Goal: Use online tool/utility: Utilize a website feature to perform a specific function

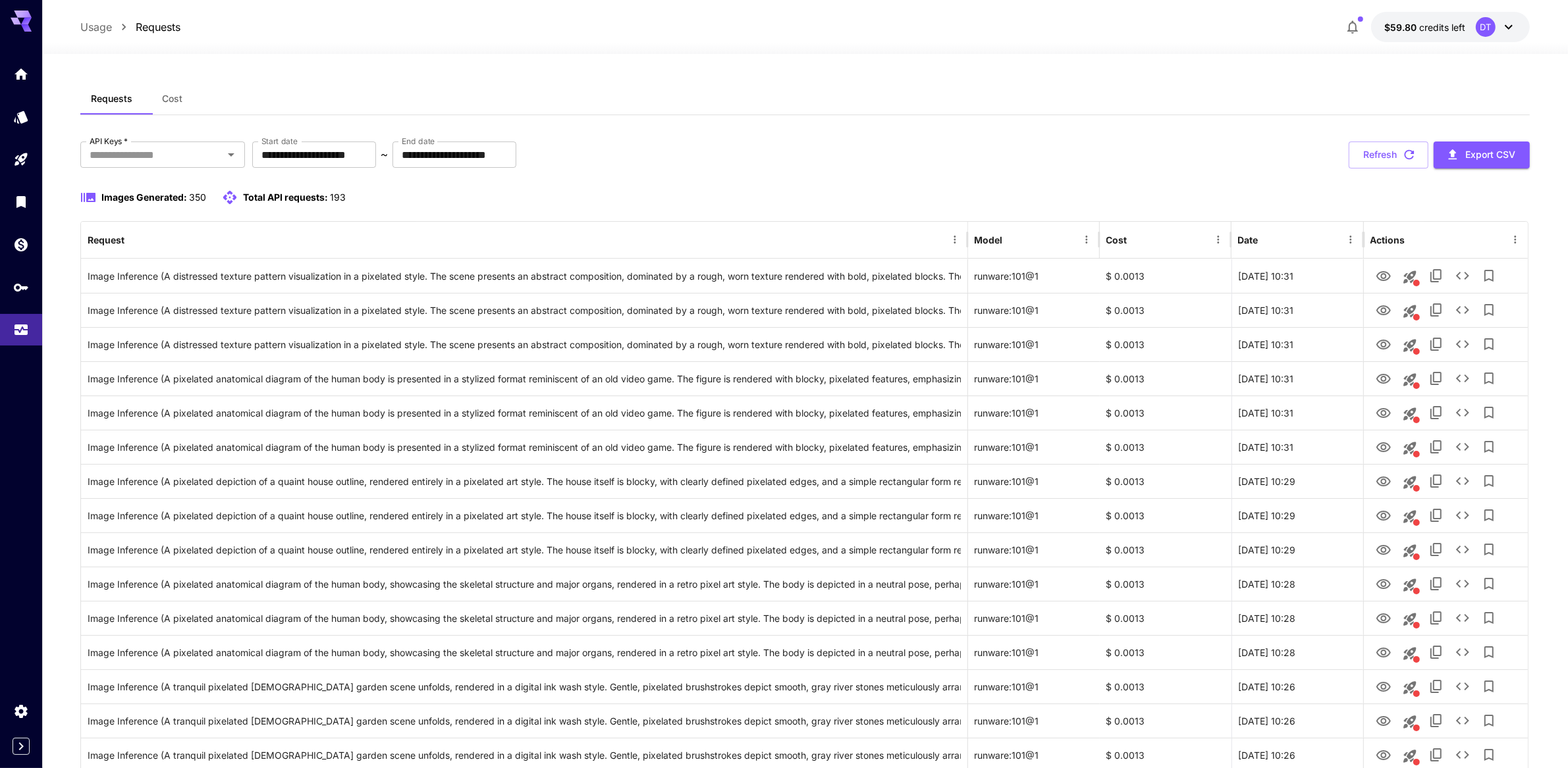
click at [1374, 168] on button "Refresh" at bounding box center [1388, 155] width 80 height 27
click at [1469, 280] on icon "See details" at bounding box center [1463, 276] width 13 height 8
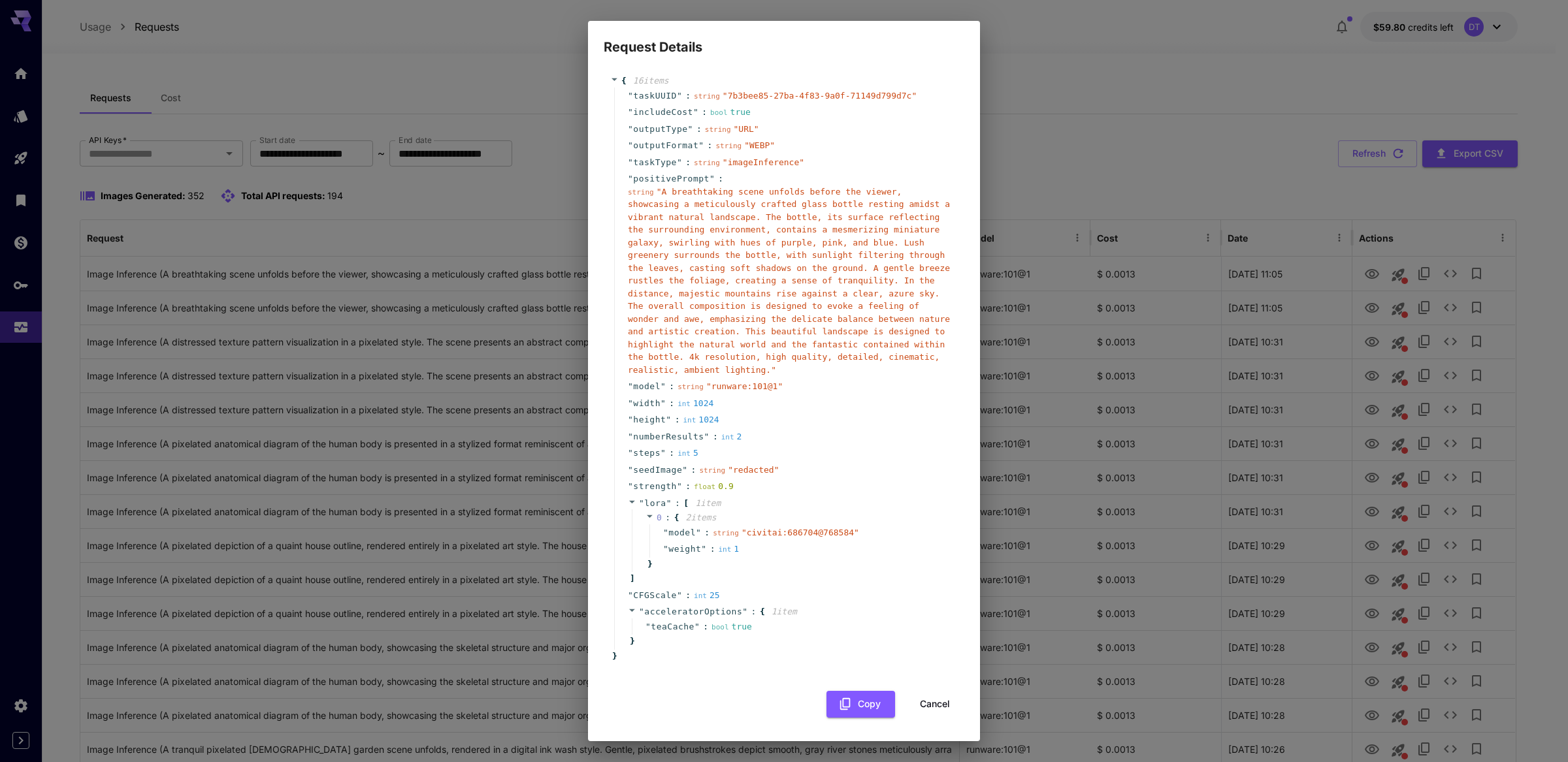
scroll to position [280, 0]
drag, startPoint x: 930, startPoint y: 698, endPoint x: 938, endPoint y: 691, distance: 10.6
click at [930, 698] on button "Cancel" at bounding box center [934, 705] width 59 height 27
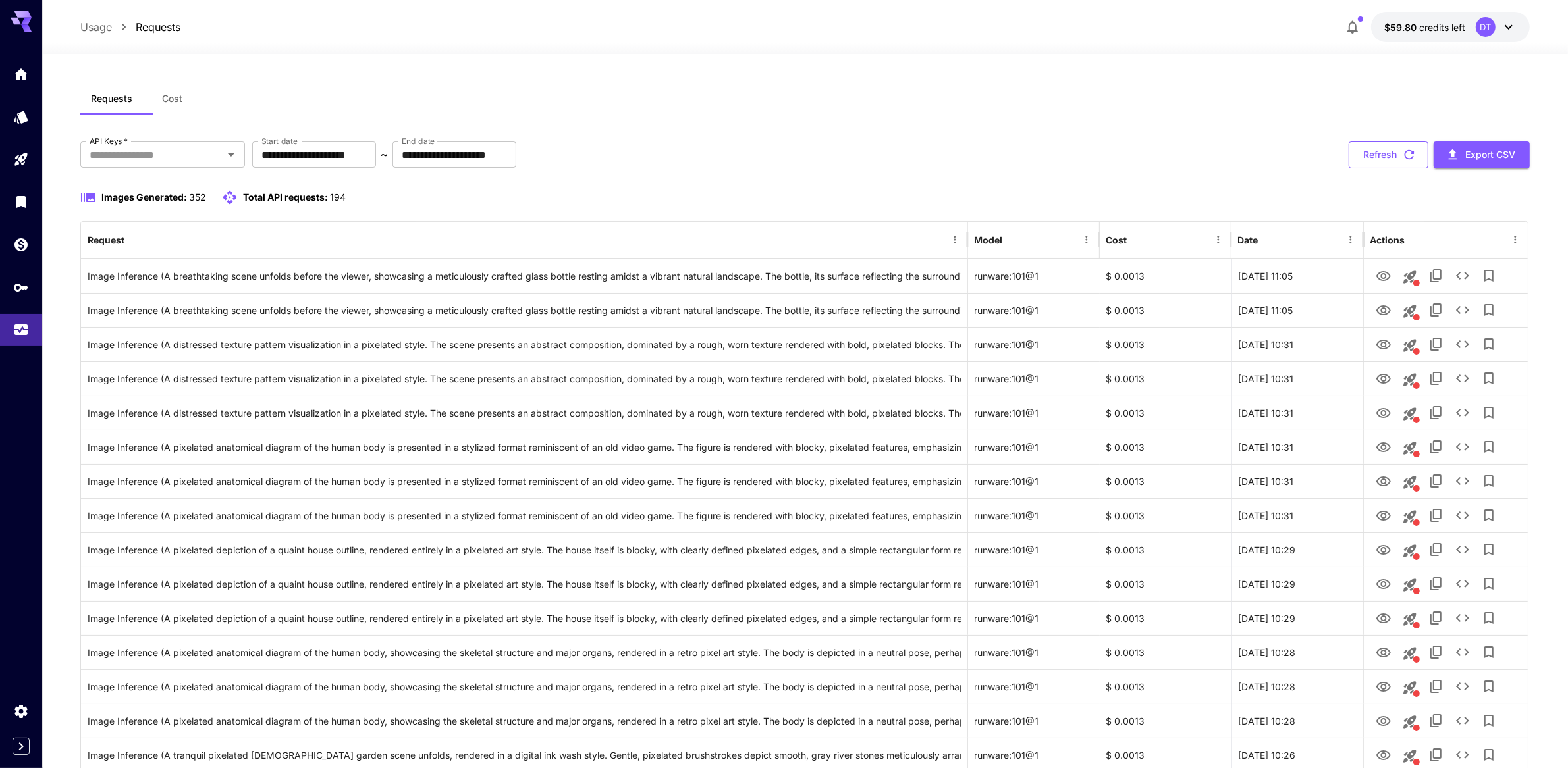
click at [1364, 168] on button "Refresh" at bounding box center [1388, 155] width 80 height 27
click at [1386, 168] on button "Refresh" at bounding box center [1388, 155] width 80 height 27
click at [1384, 168] on button "Refresh" at bounding box center [1388, 155] width 80 height 27
click at [1382, 168] on button "Refresh" at bounding box center [1388, 155] width 80 height 27
click at [1476, 289] on button "See details" at bounding box center [1462, 276] width 26 height 26
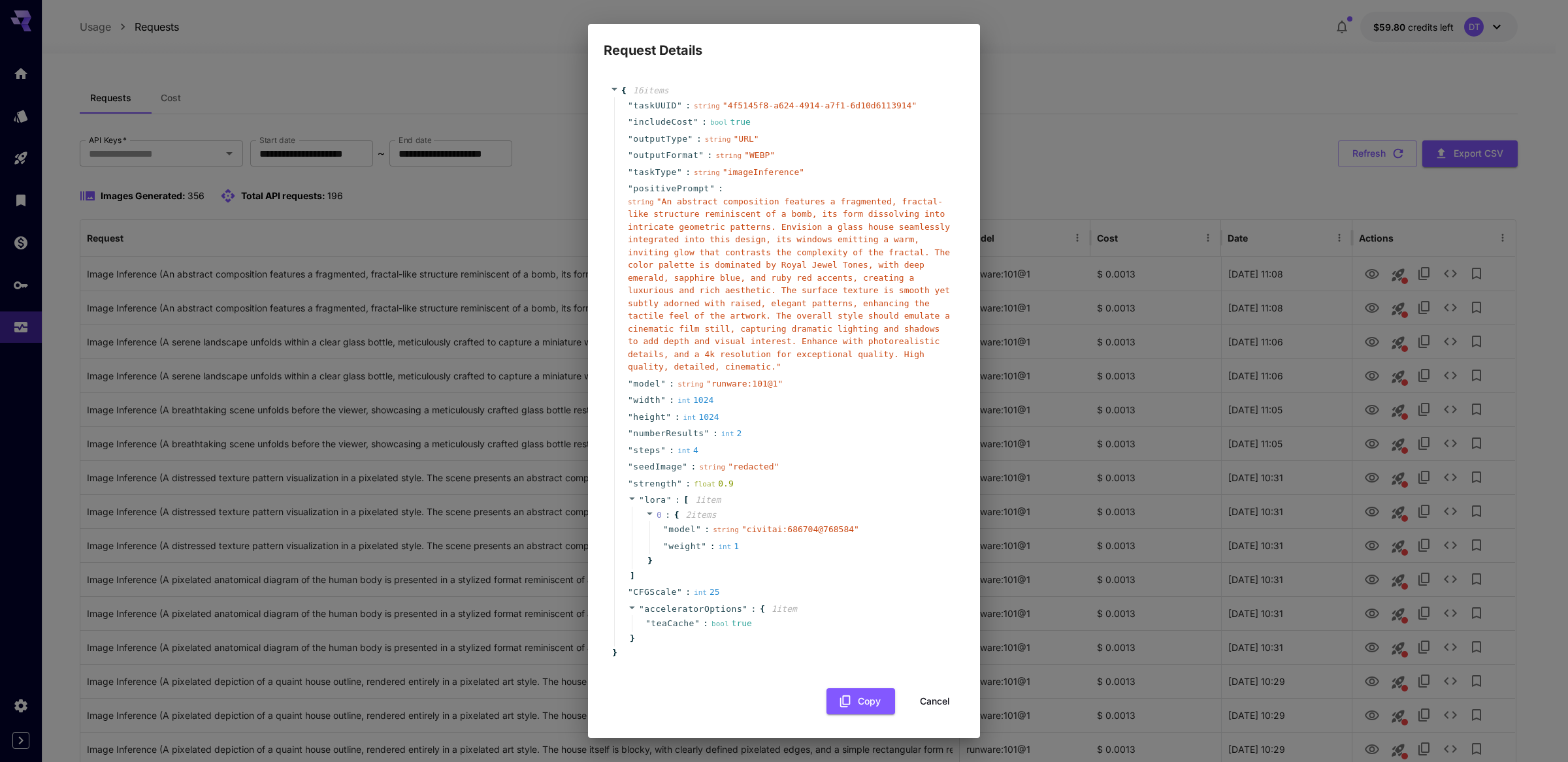
scroll to position [264, 0]
click at [1206, 403] on div "Request Details { 16 item s " taskUUID " : string " 4f5145f8-a624-4914-a7f1-6d1…" at bounding box center [784, 381] width 1568 height 762
click at [916, 695] on button "Cancel" at bounding box center [934, 702] width 59 height 27
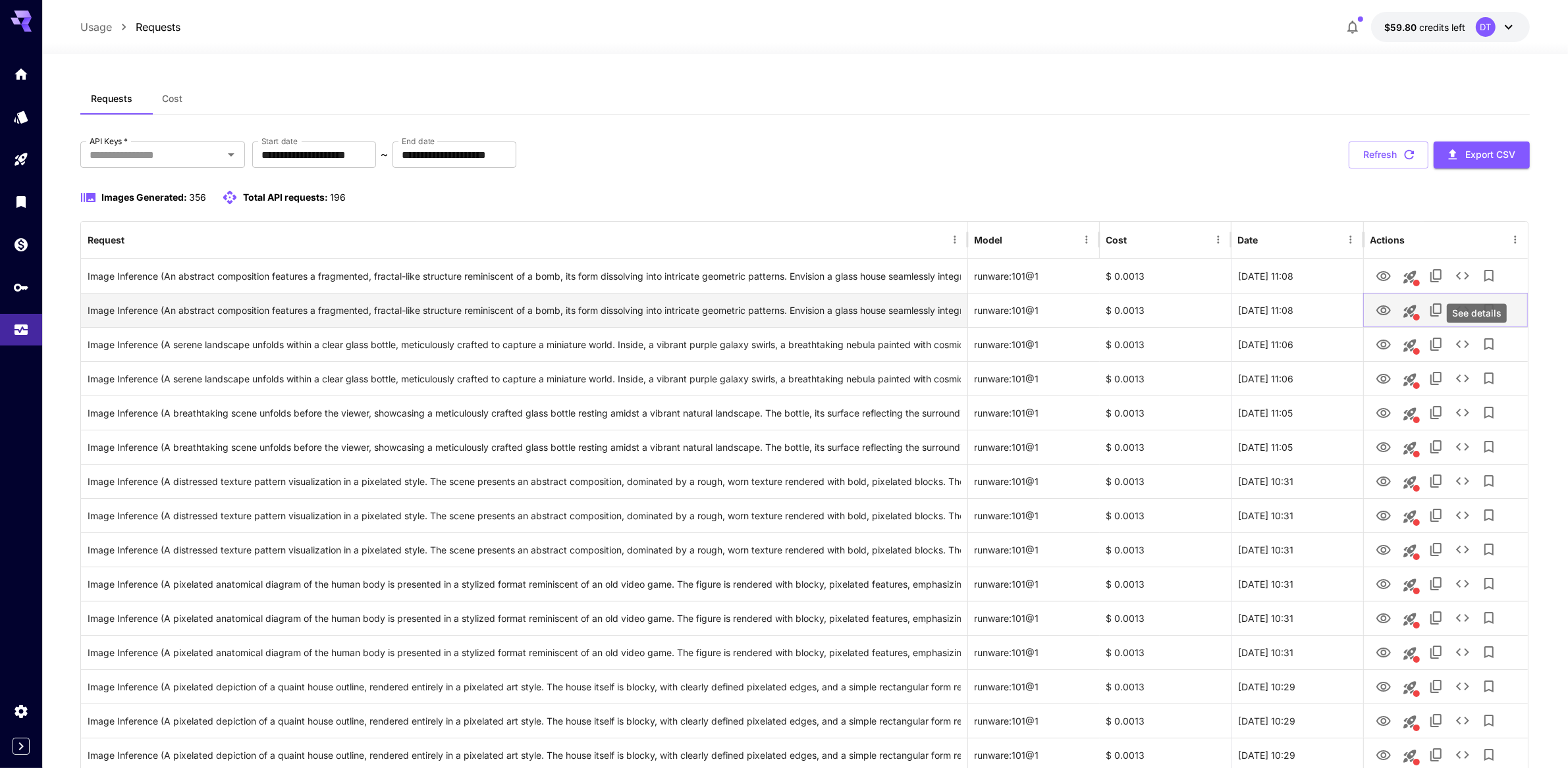
click at [1469, 318] on icon "See details" at bounding box center [1463, 311] width 16 height 16
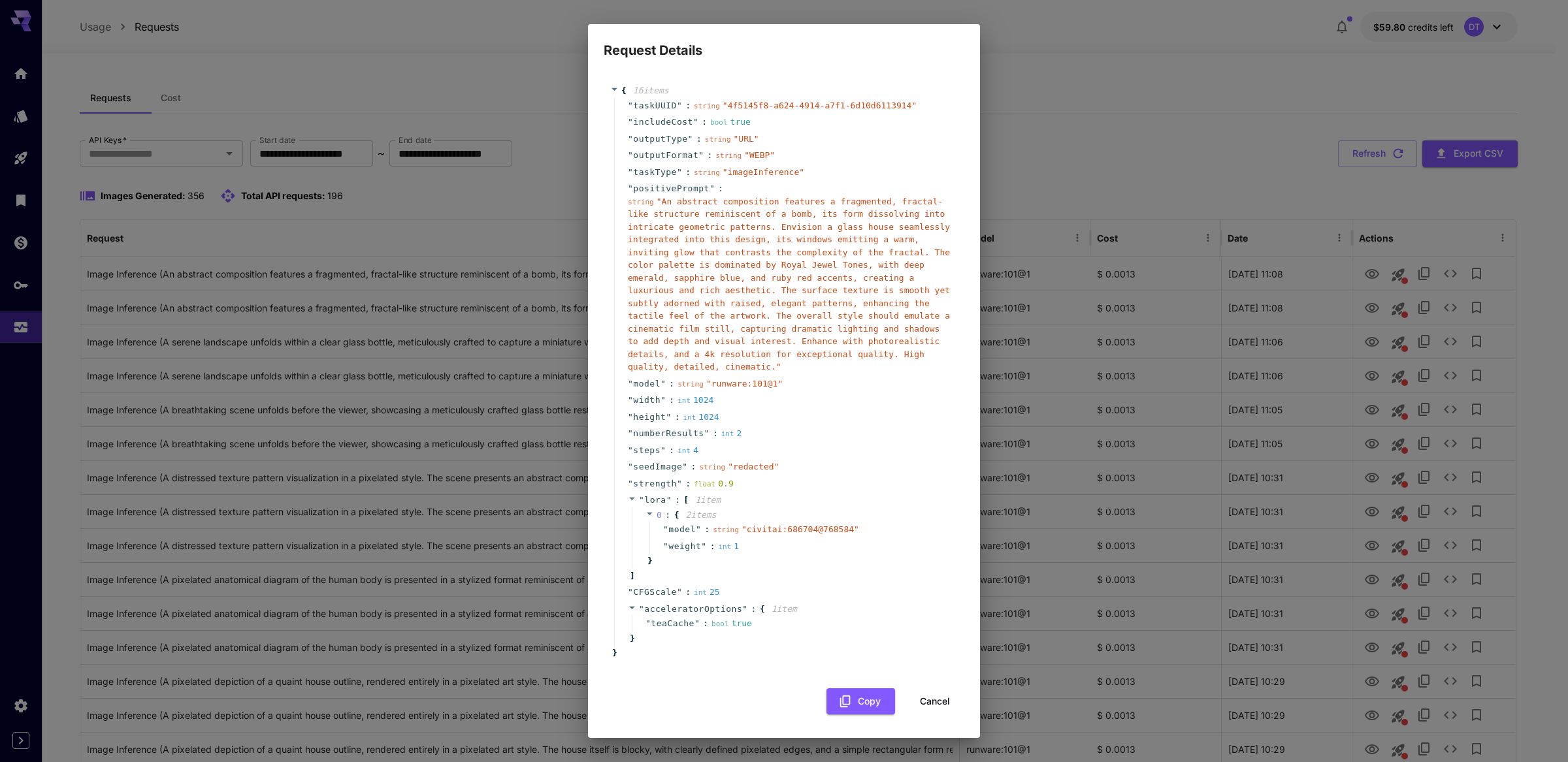
click at [1134, 503] on div "Request Details { 16 item s " taskUUID " : string " 4f5145f8-a624-4914-a7f1-6d1…" at bounding box center [784, 381] width 1568 height 762
click at [933, 698] on button "Cancel" at bounding box center [934, 702] width 59 height 27
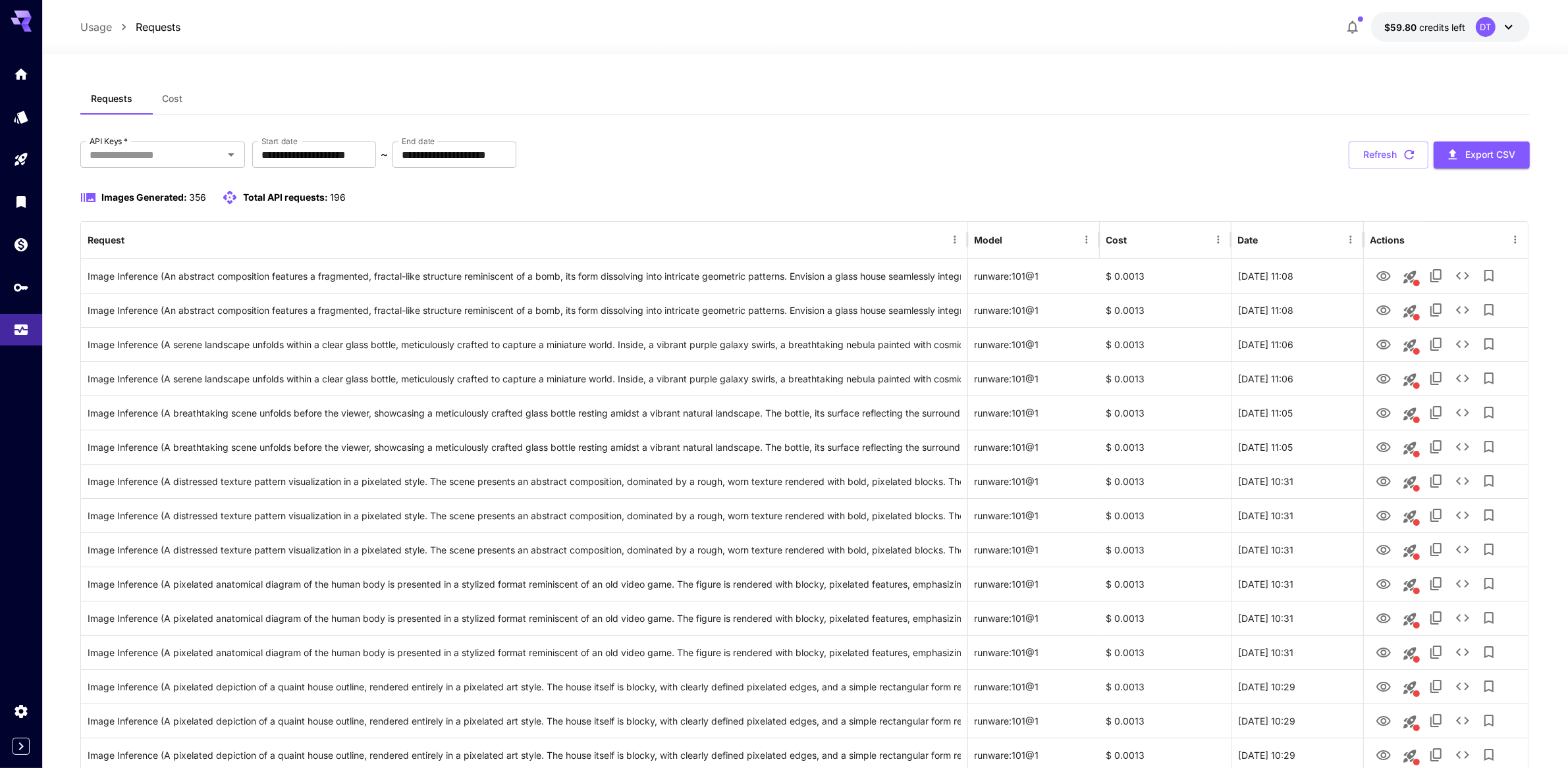
click at [1392, 168] on div "**********" at bounding box center [805, 155] width 1449 height 27
click at [1394, 168] on button "Refresh" at bounding box center [1388, 155] width 80 height 27
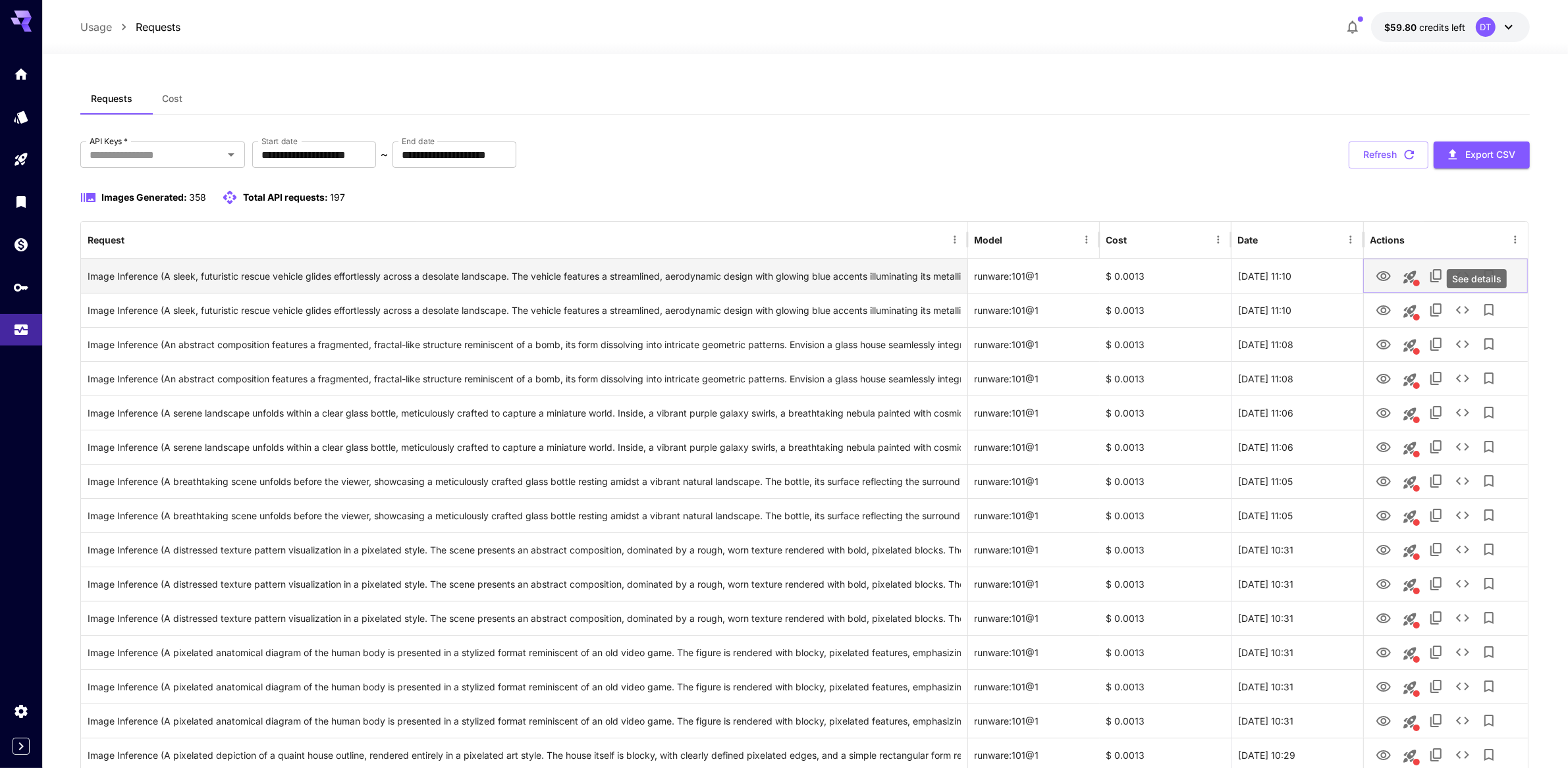
click at [1471, 284] on icon "See details" at bounding box center [1463, 276] width 16 height 16
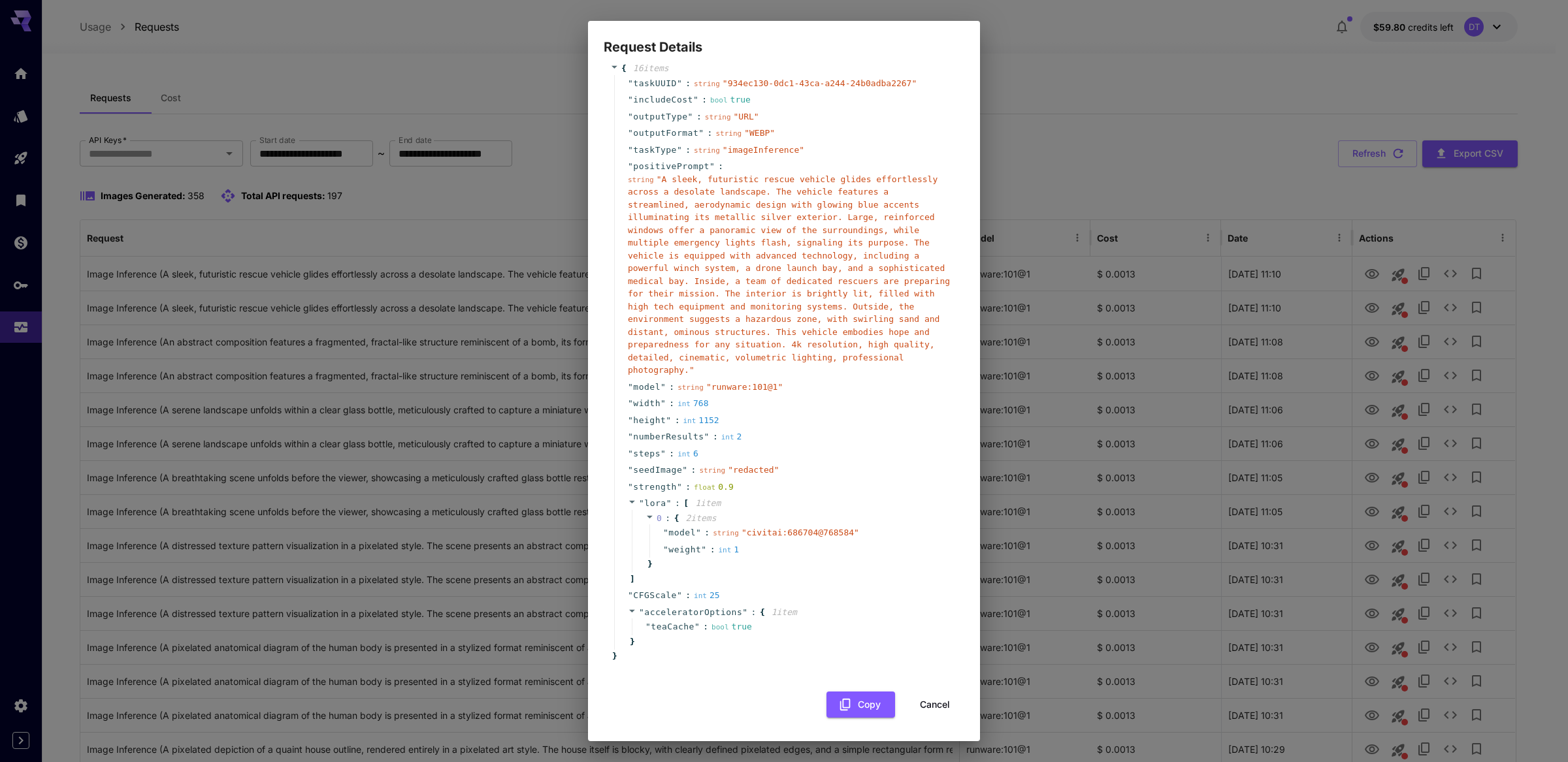
scroll to position [296, 0]
click at [1187, 411] on div "Request Details { 16 item s " taskUUID " : string " 934ec130-0dc1-43ca-a244-24b…" at bounding box center [784, 381] width 1568 height 762
click at [928, 699] on button "Cancel" at bounding box center [934, 705] width 59 height 27
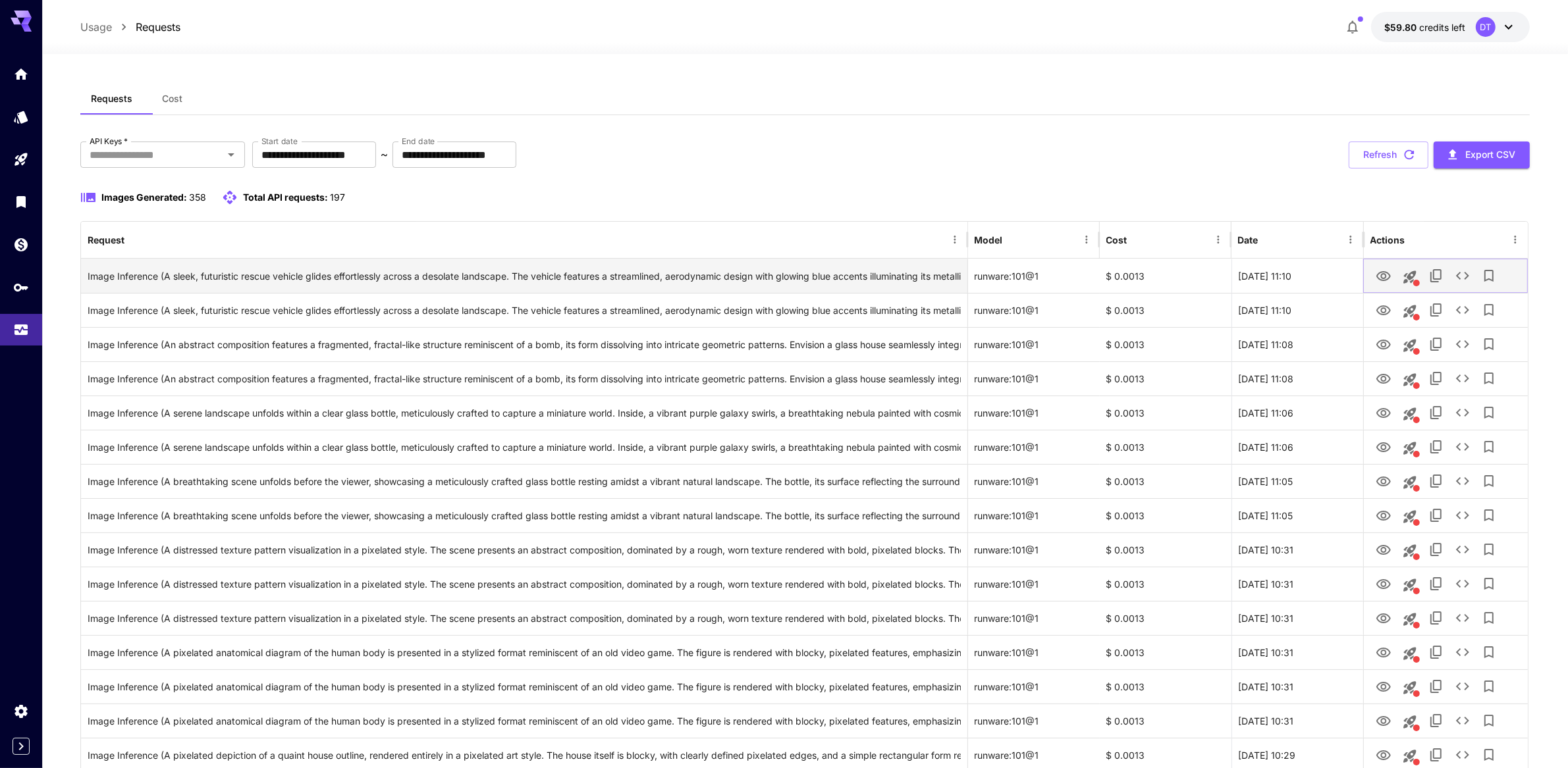
click at [1471, 284] on icon "See details" at bounding box center [1463, 276] width 16 height 16
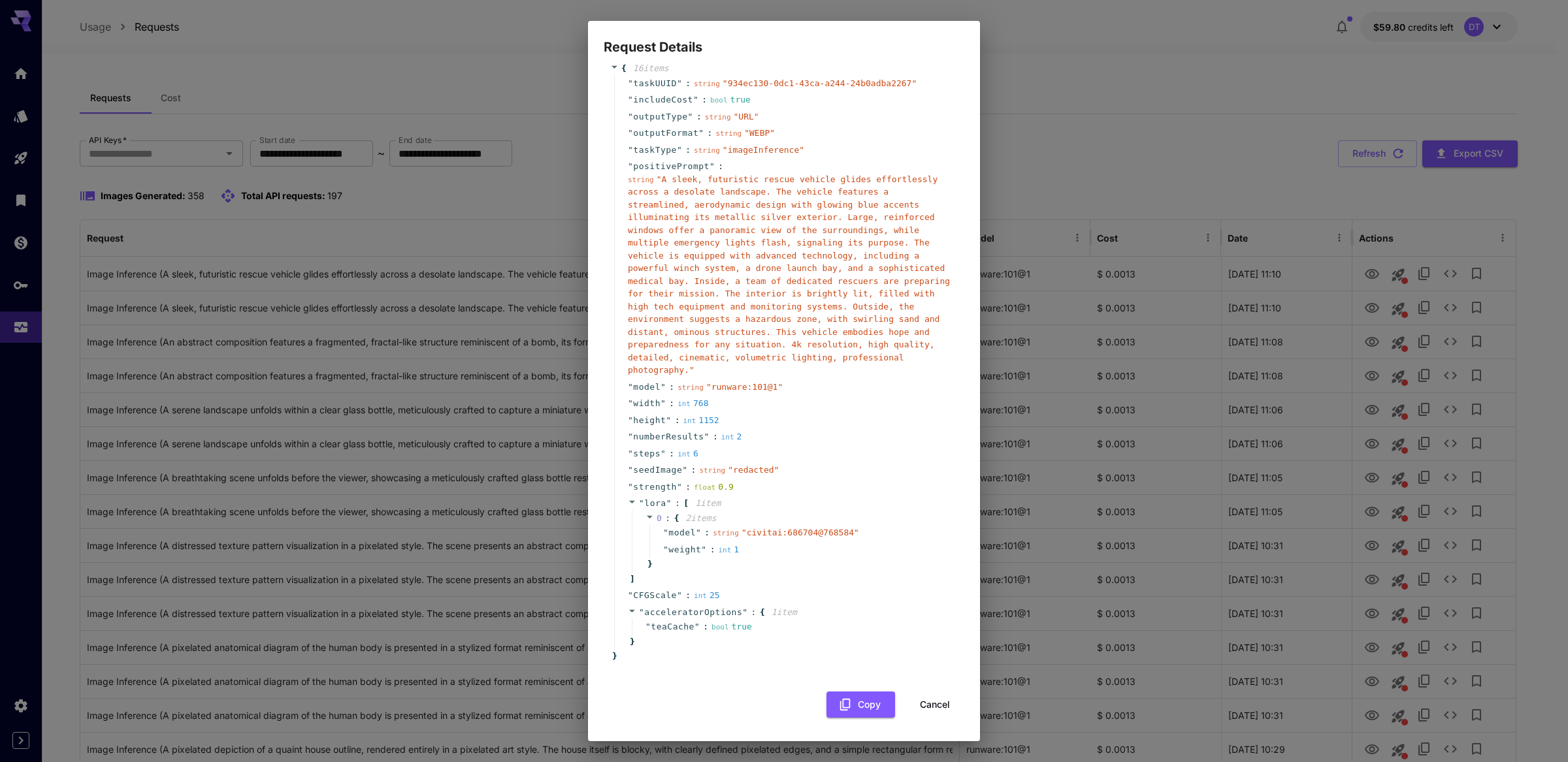
click at [1121, 468] on div "Request Details { 16 item s " taskUUID " : string " 934ec130-0dc1-43ca-a244-24b…" at bounding box center [784, 381] width 1568 height 762
click at [1332, 392] on div "Request Details { 16 item s " taskUUID " : string " 934ec130-0dc1-43ca-a244-24b…" at bounding box center [784, 381] width 1568 height 762
click at [923, 709] on button "Cancel" at bounding box center [934, 705] width 59 height 27
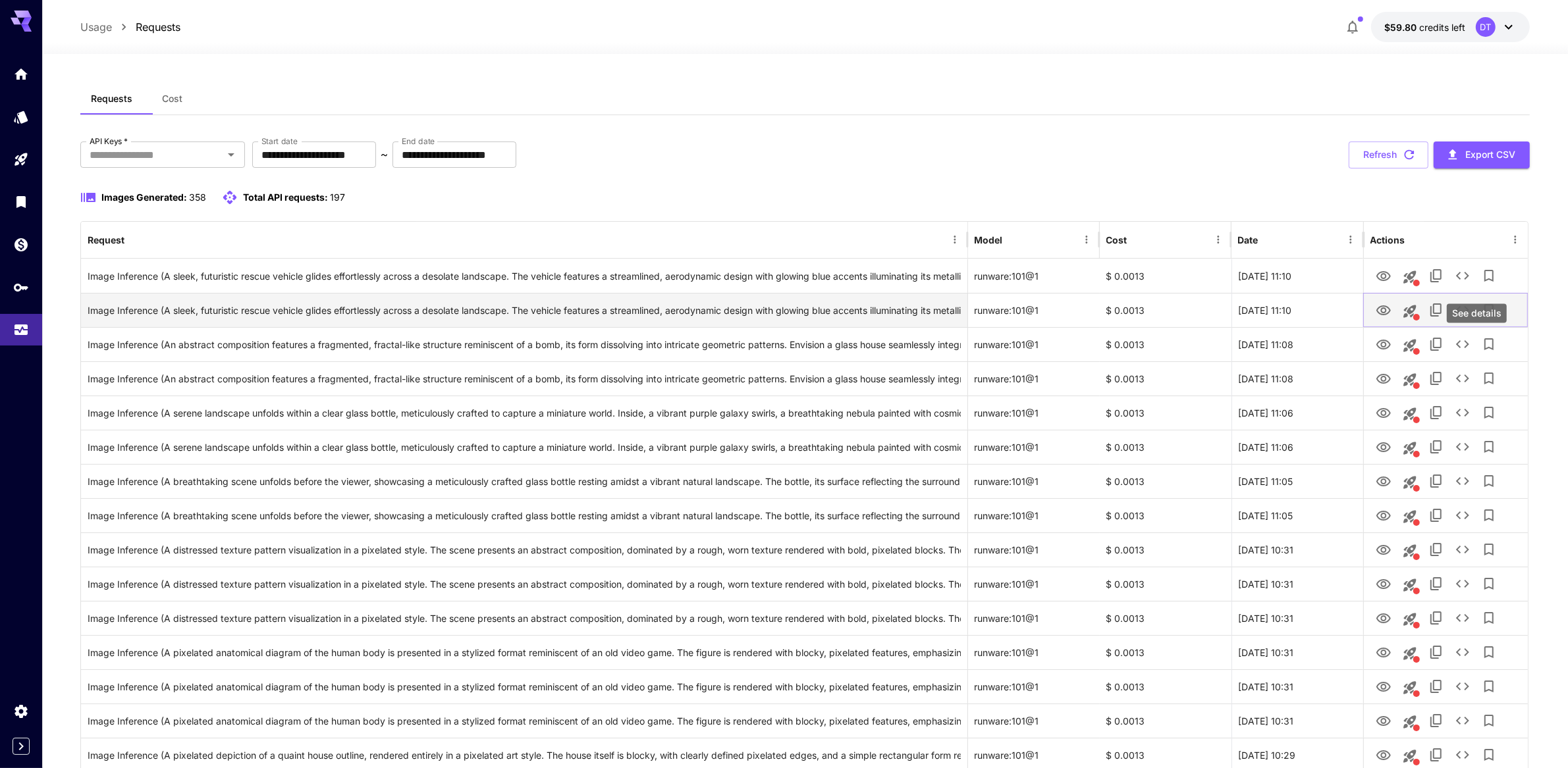
click at [1469, 314] on icon "See details" at bounding box center [1463, 310] width 13 height 8
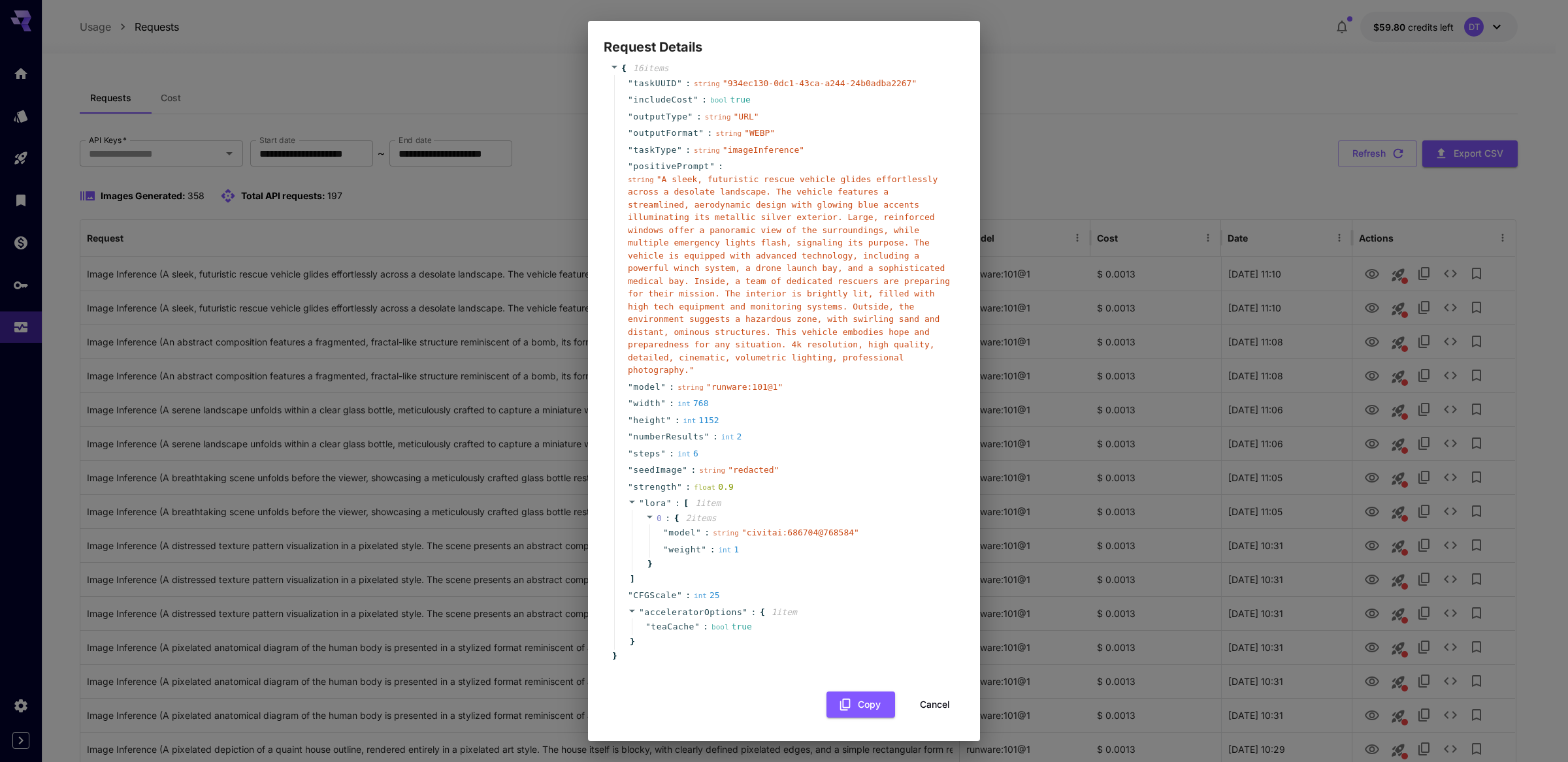
scroll to position [266, 0]
click at [916, 719] on button "Cancel" at bounding box center [934, 705] width 59 height 27
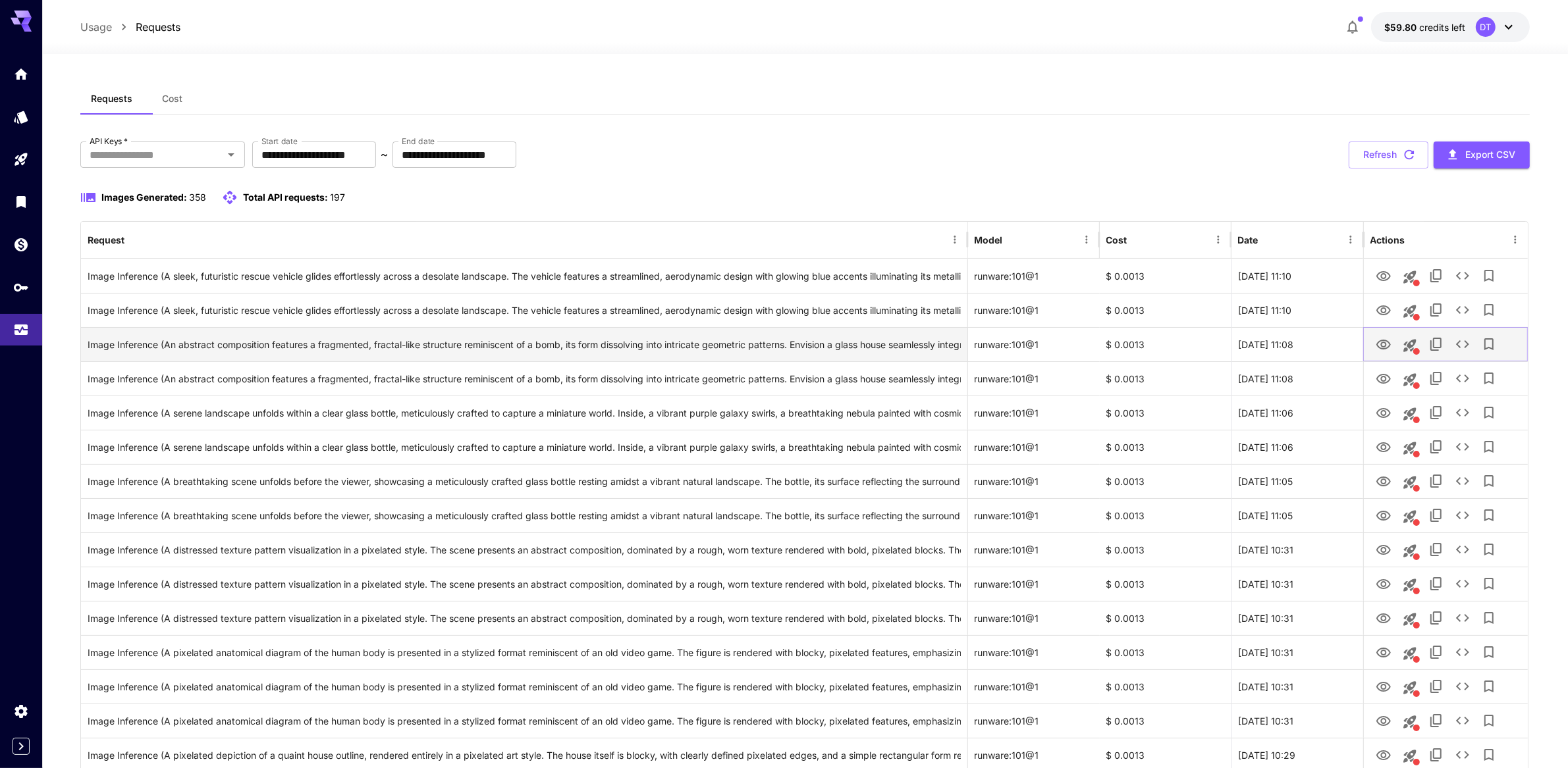
click at [1471, 352] on icon "See details" at bounding box center [1463, 345] width 16 height 16
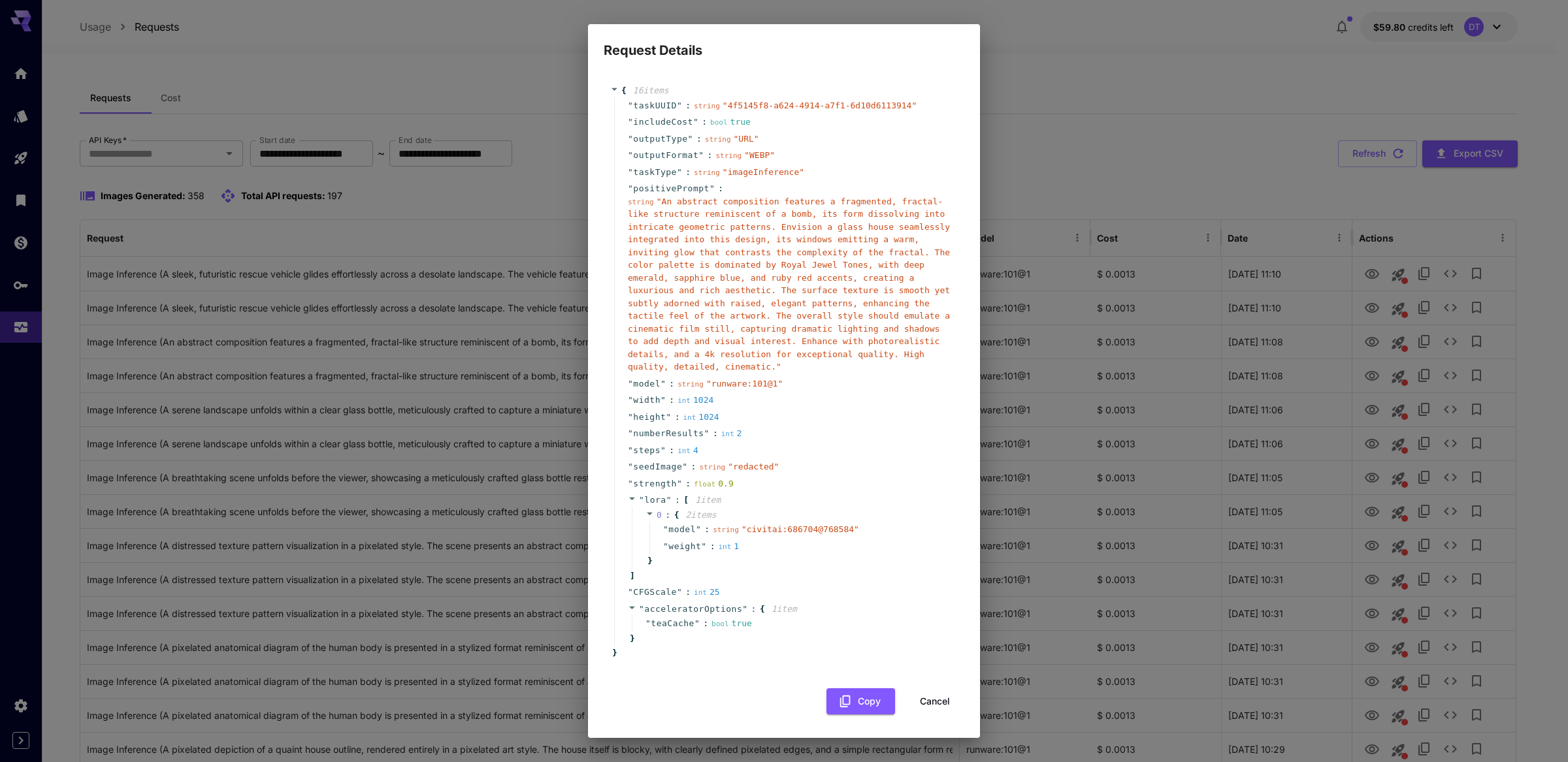
scroll to position [264, 0]
click at [908, 696] on button "Cancel" at bounding box center [934, 702] width 59 height 27
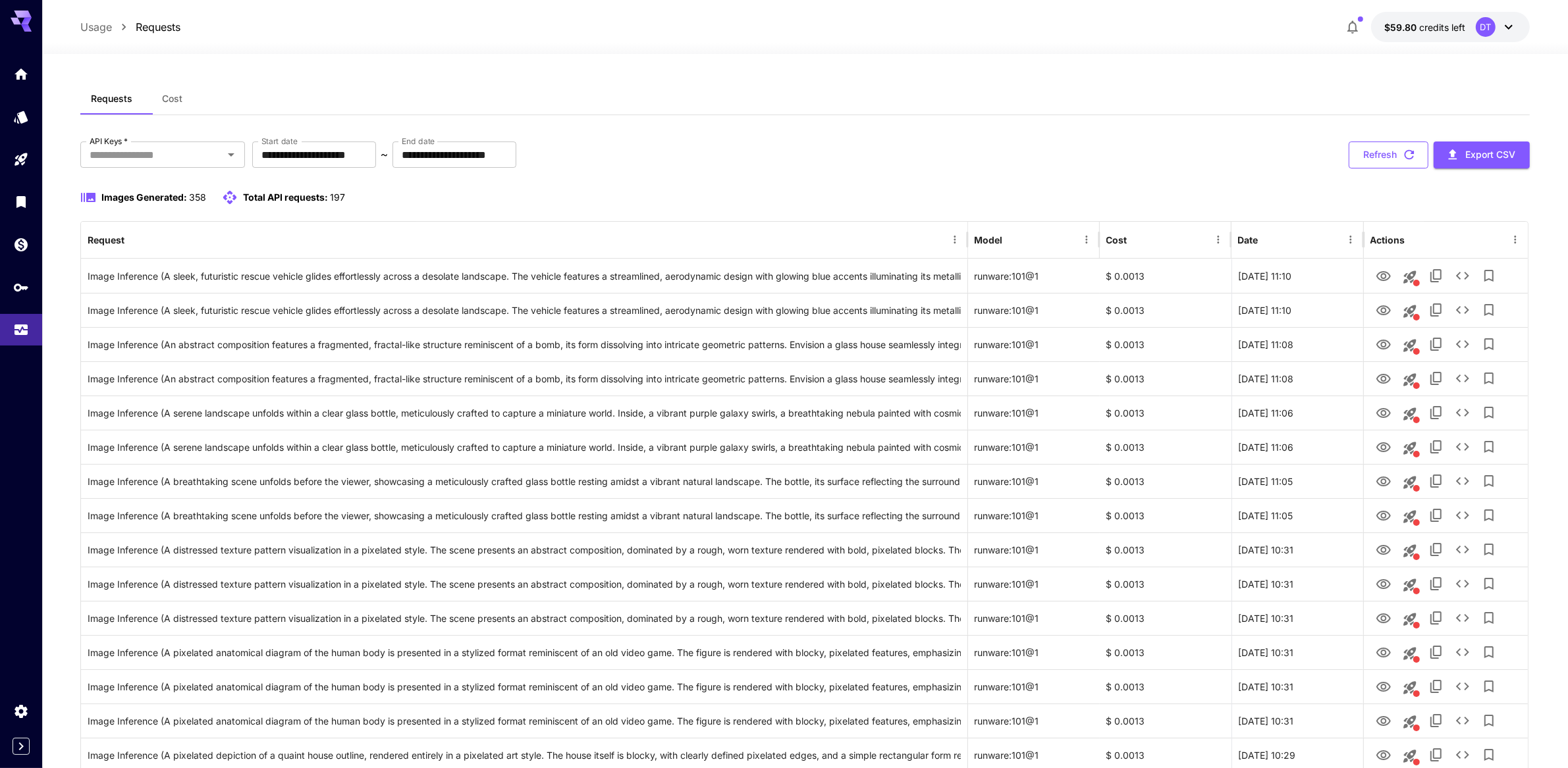
click at [1396, 168] on button "Refresh" at bounding box center [1388, 155] width 80 height 27
click at [1469, 280] on icon "See details" at bounding box center [1463, 276] width 13 height 8
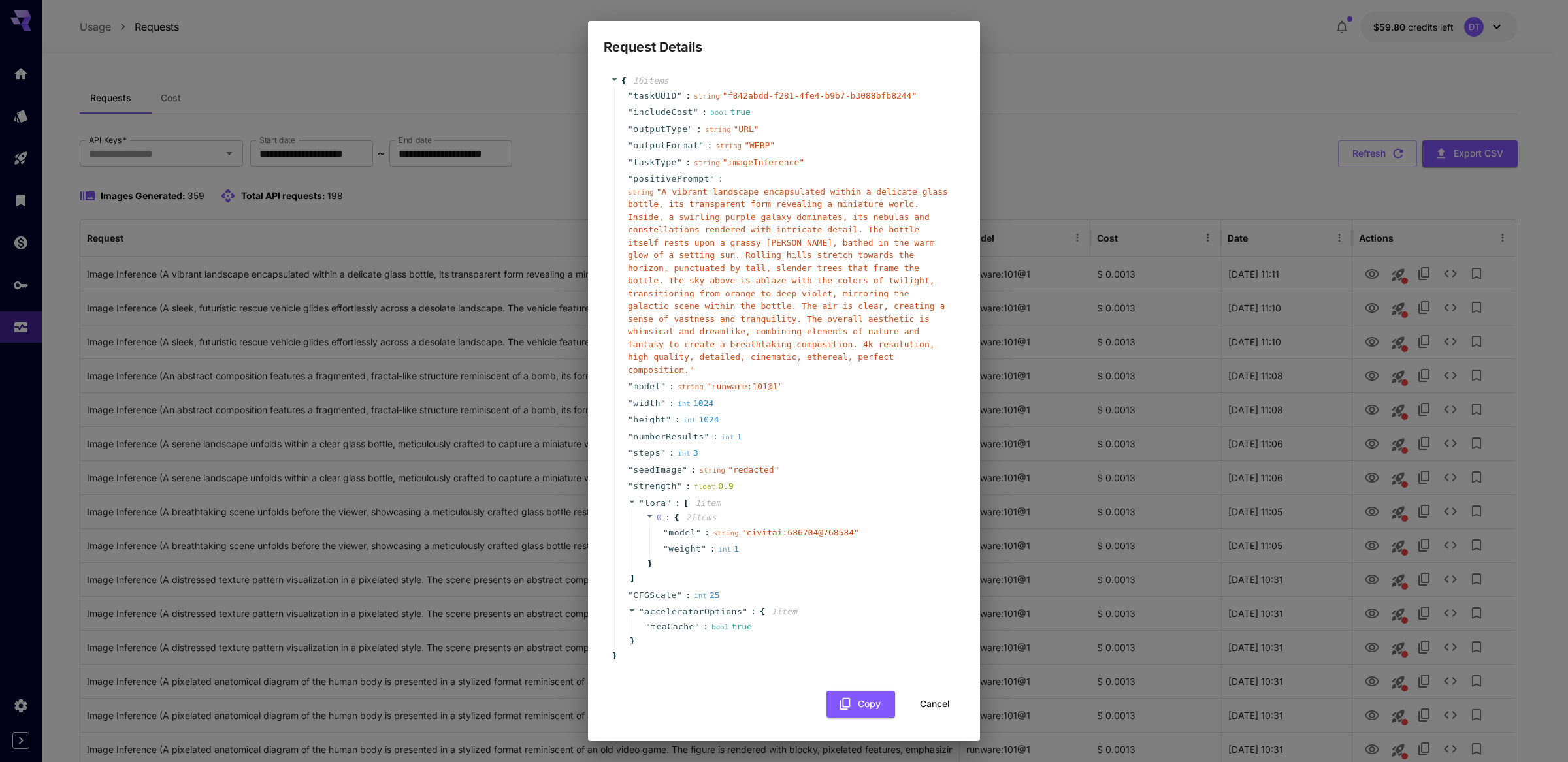
scroll to position [280, 0]
click at [1149, 416] on div "Request Details { 16 item s " taskUUID " : string " f842abdd-f281-4fe4-b9b7-b30…" at bounding box center [784, 381] width 1568 height 762
click at [908, 709] on button "Cancel" at bounding box center [934, 705] width 59 height 27
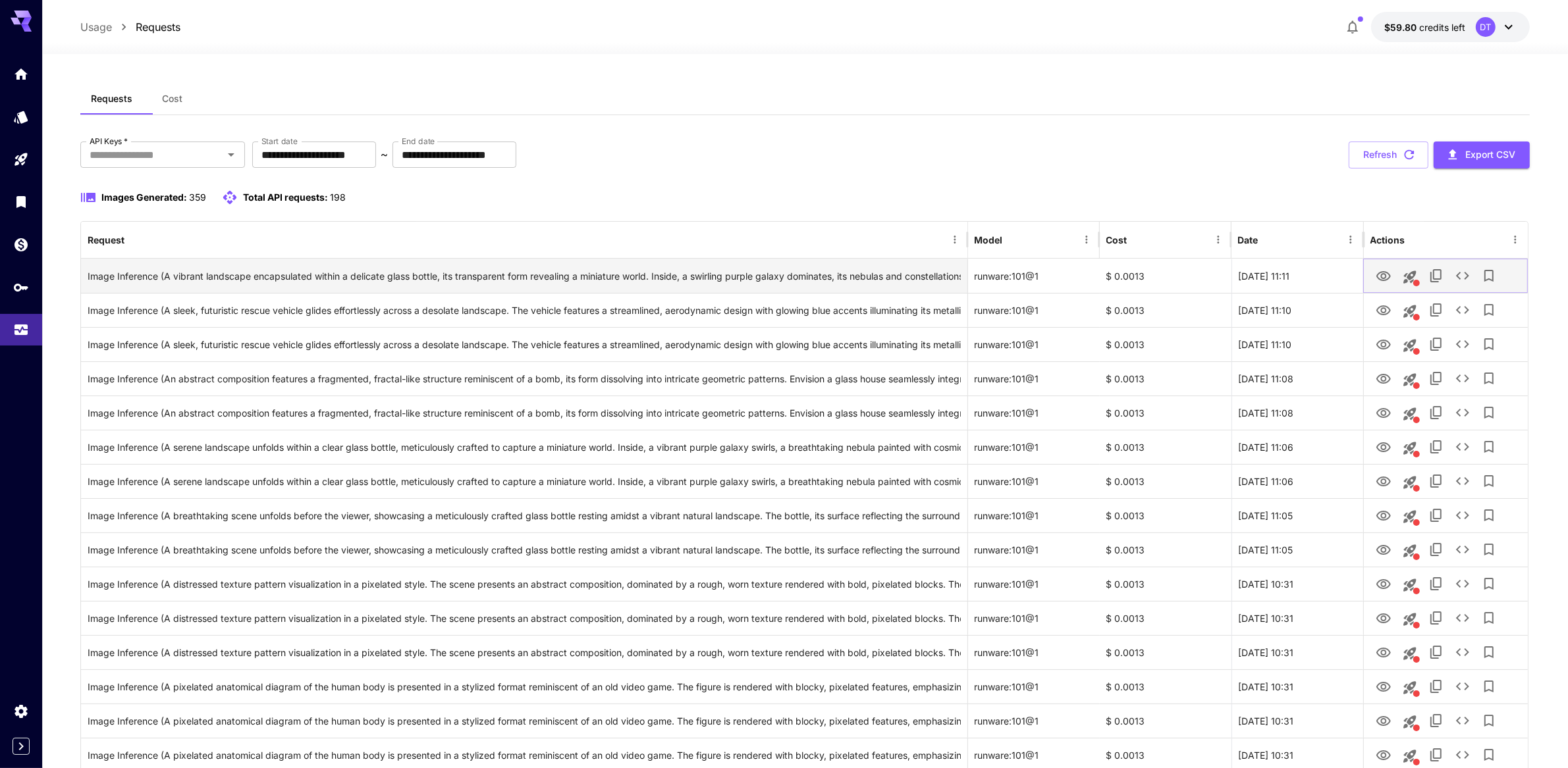
click at [1382, 284] on icon "View Image" at bounding box center [1384, 276] width 16 height 16
click at [1413, 162] on icon "button" at bounding box center [1410, 155] width 15 height 15
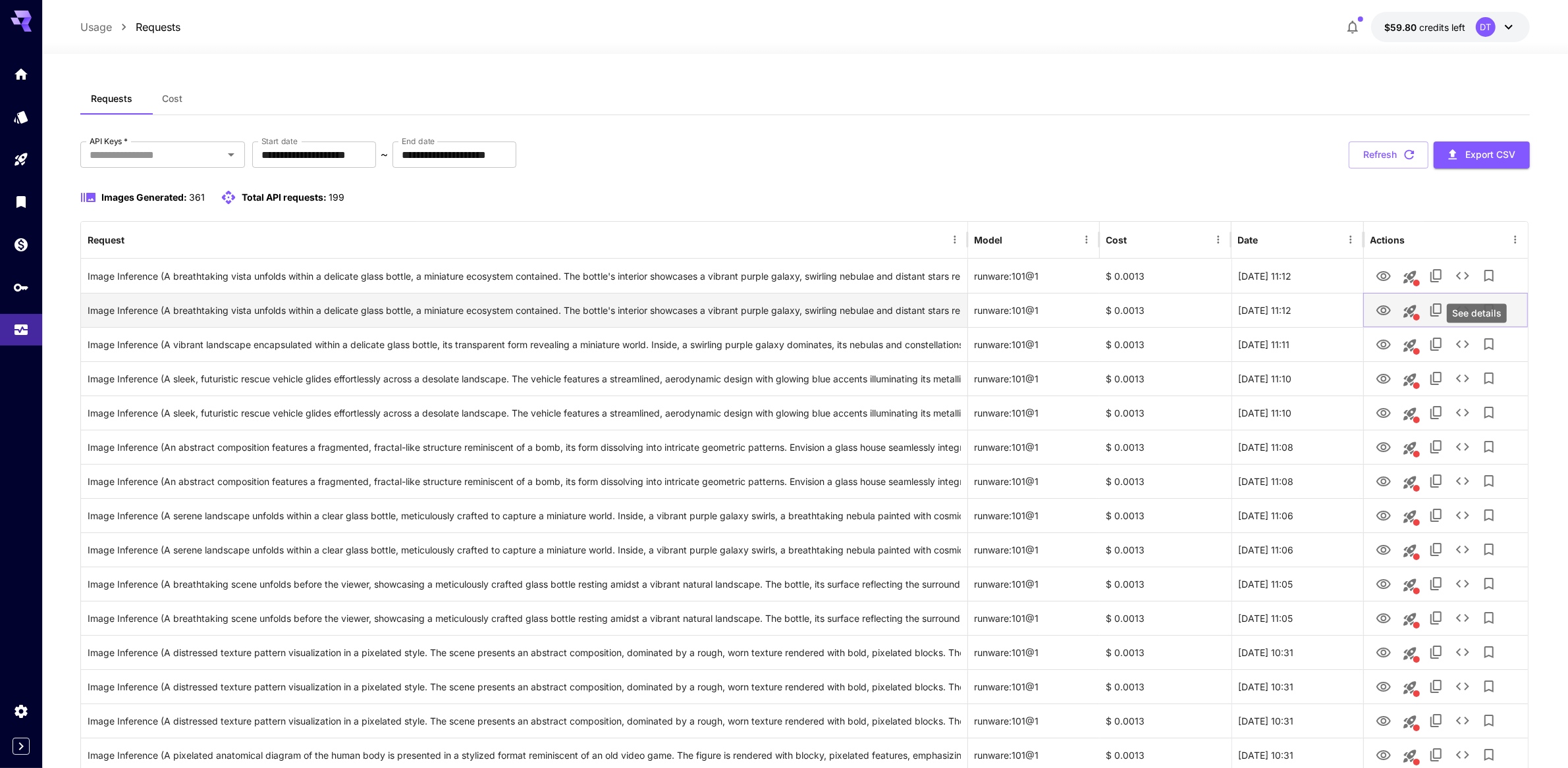
click at [1471, 318] on icon "See details" at bounding box center [1463, 311] width 16 height 16
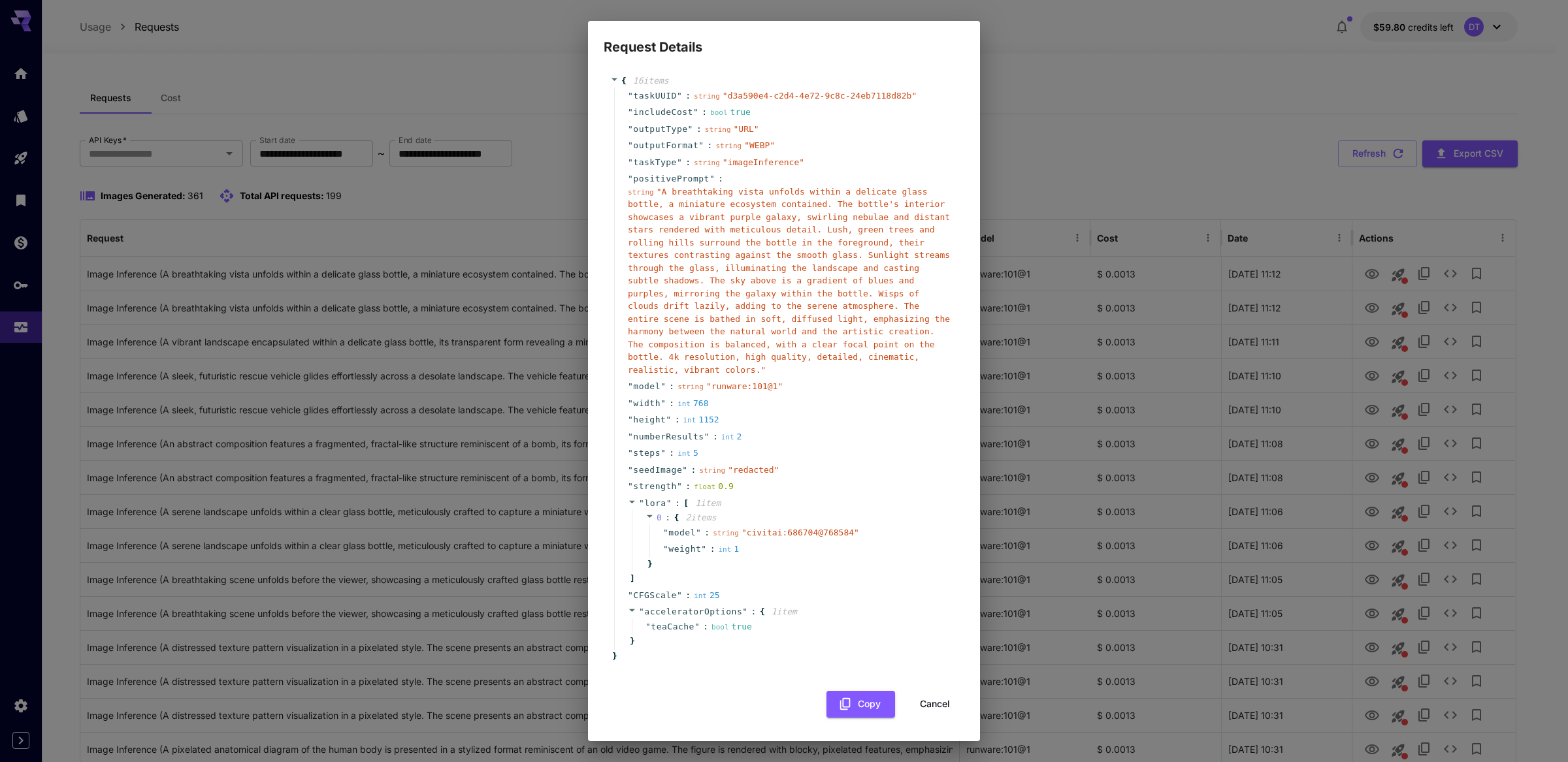
click at [1185, 395] on div "Request Details { 16 item s " taskUUID " : string " d3a590e4-c2d4-4e72-9c8c-24e…" at bounding box center [784, 381] width 1568 height 762
click at [913, 703] on button "Cancel" at bounding box center [934, 705] width 59 height 27
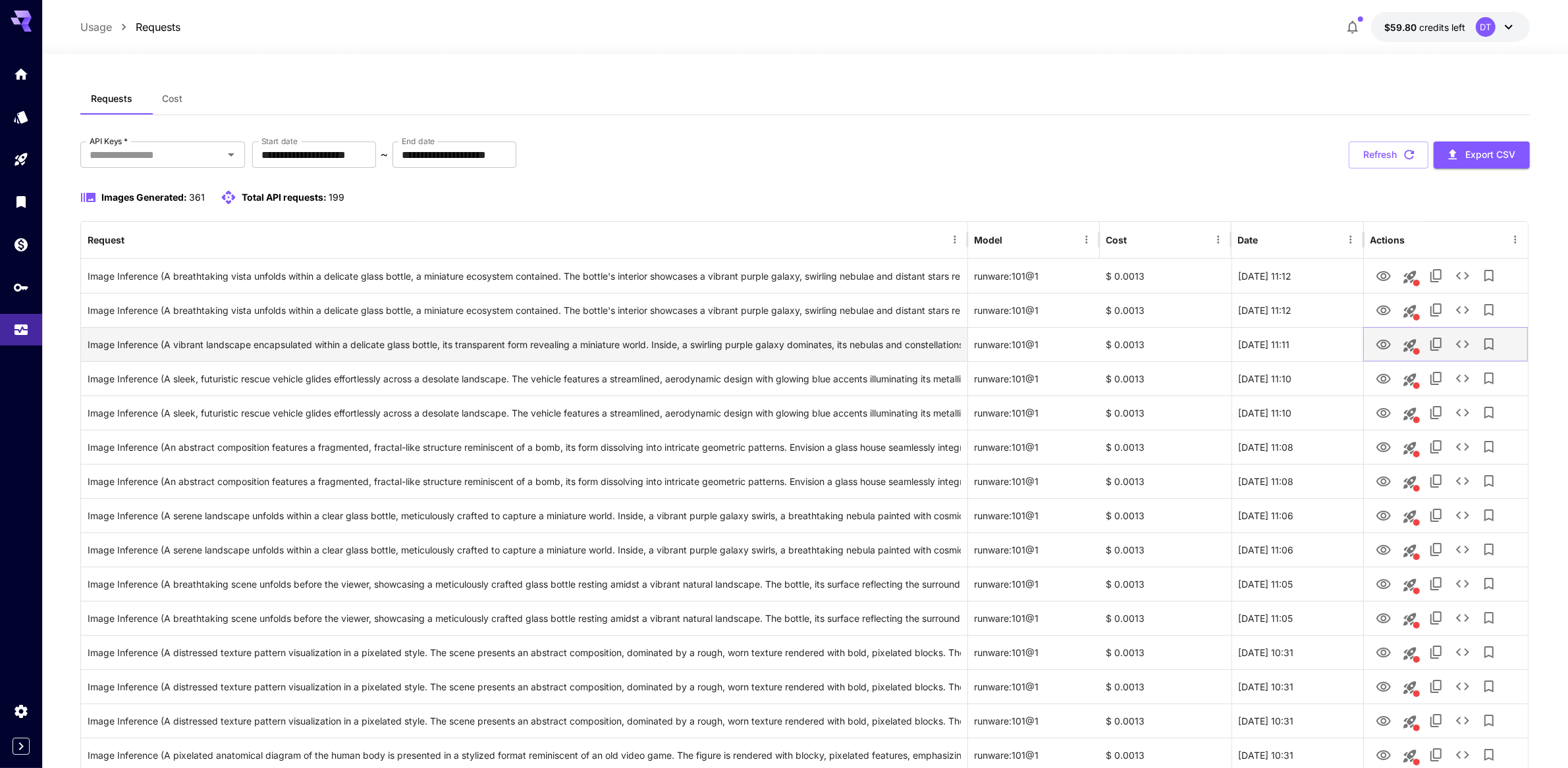
click at [1471, 352] on icon "See details" at bounding box center [1463, 345] width 16 height 16
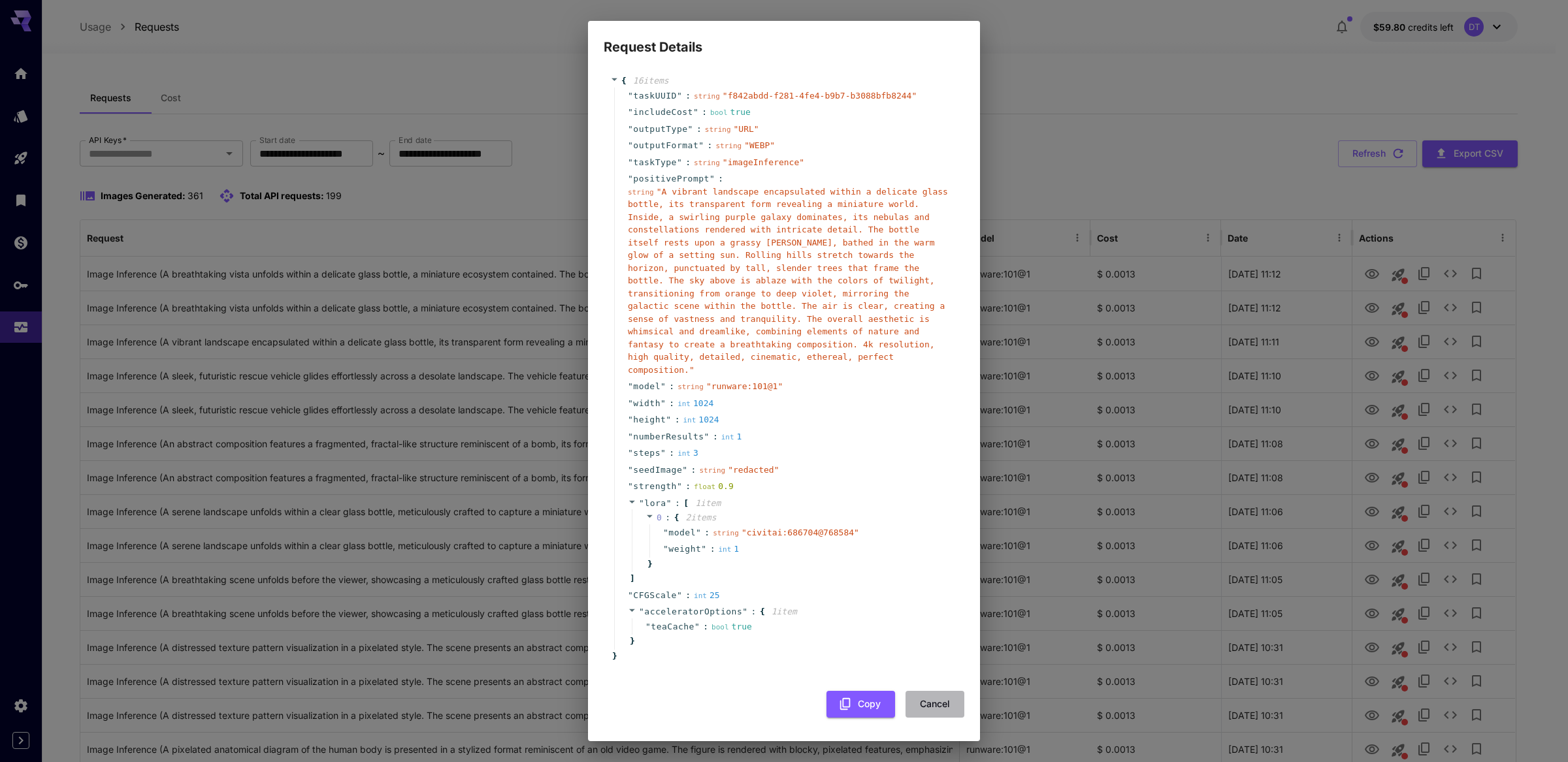
click at [922, 704] on button "Cancel" at bounding box center [934, 705] width 59 height 27
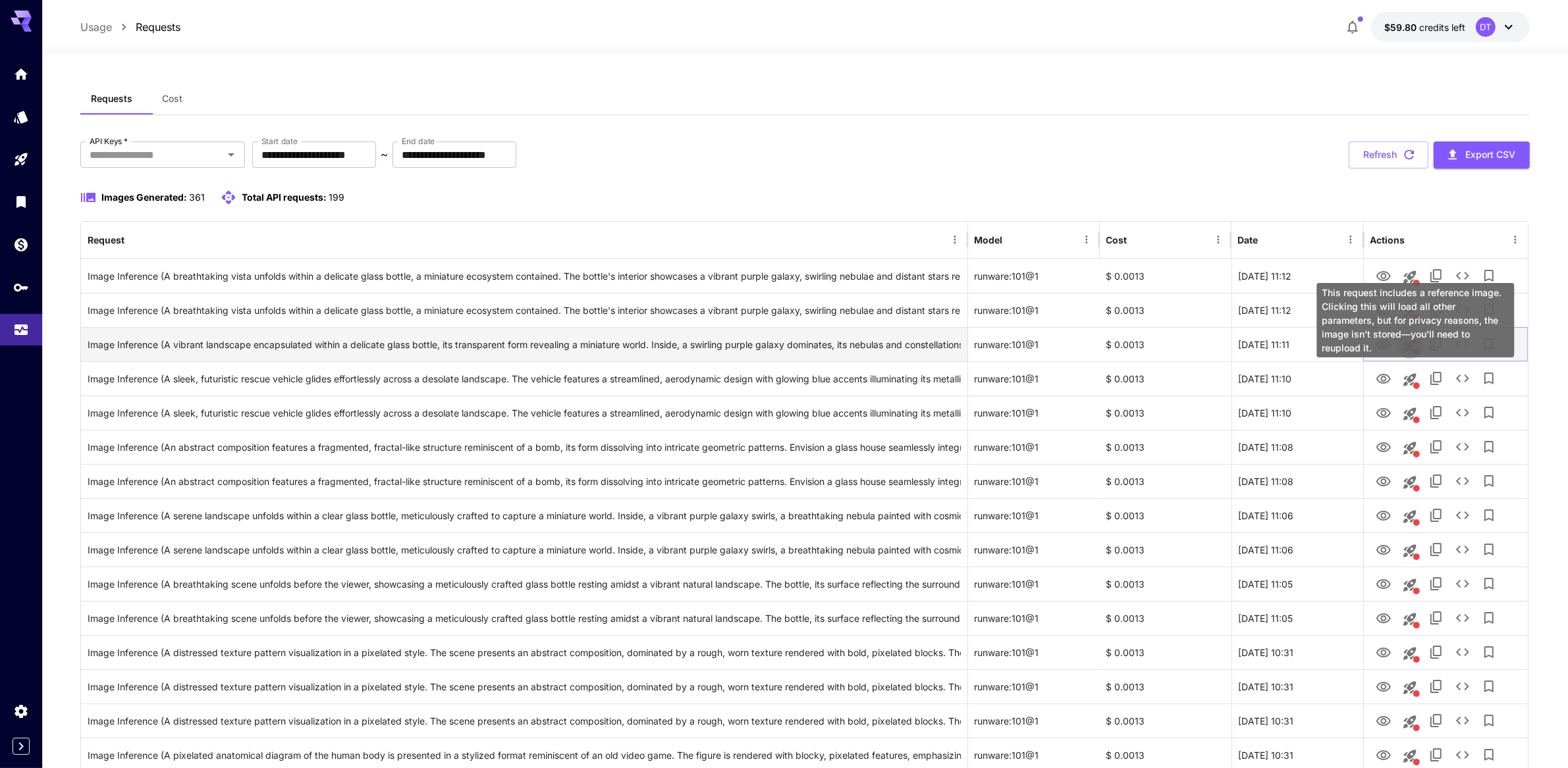
click at [1412, 351] on icon "This request includes a reference image. Clicking this will load all other para…" at bounding box center [1410, 345] width 13 height 13
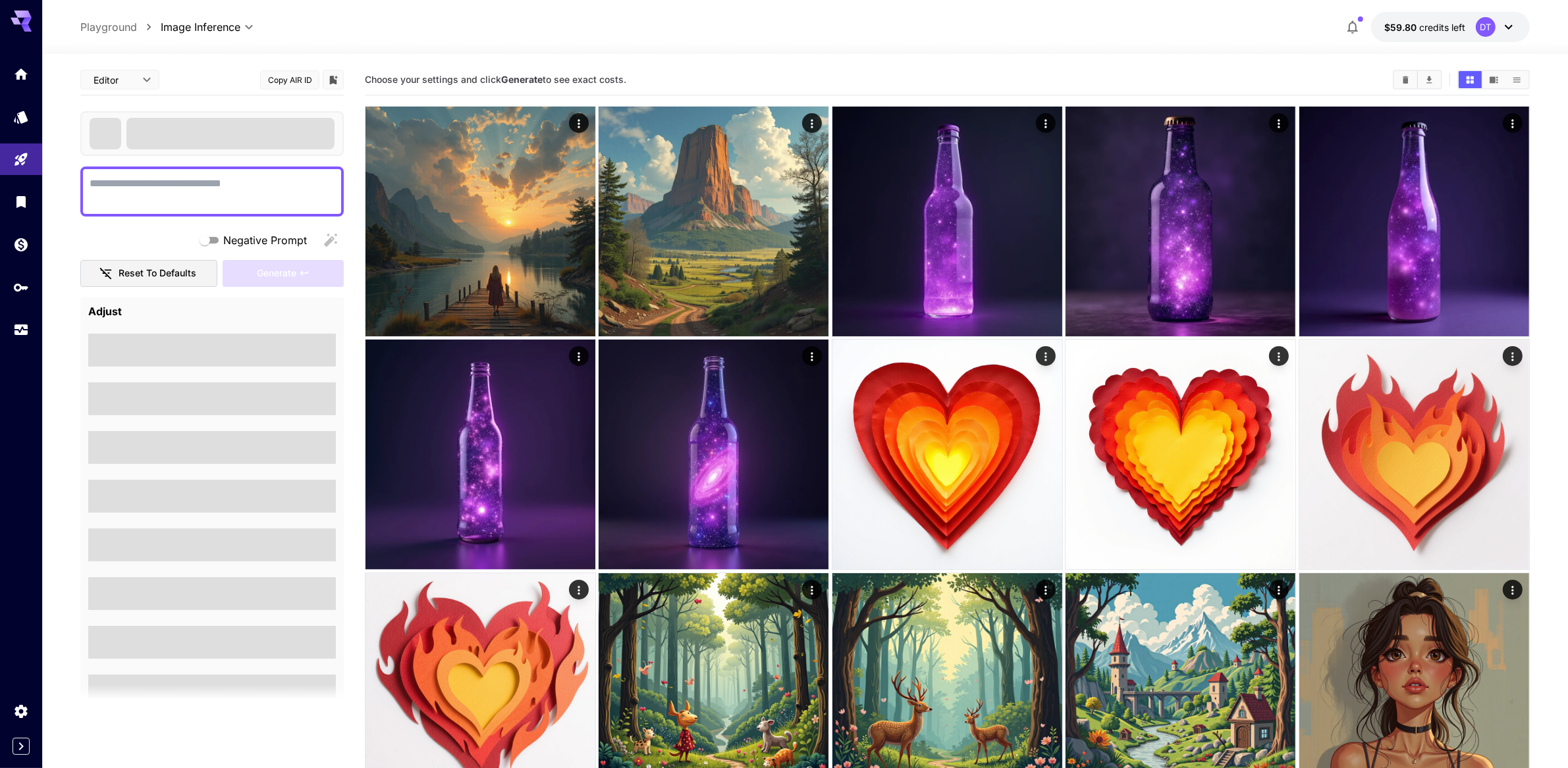
type textarea "**********"
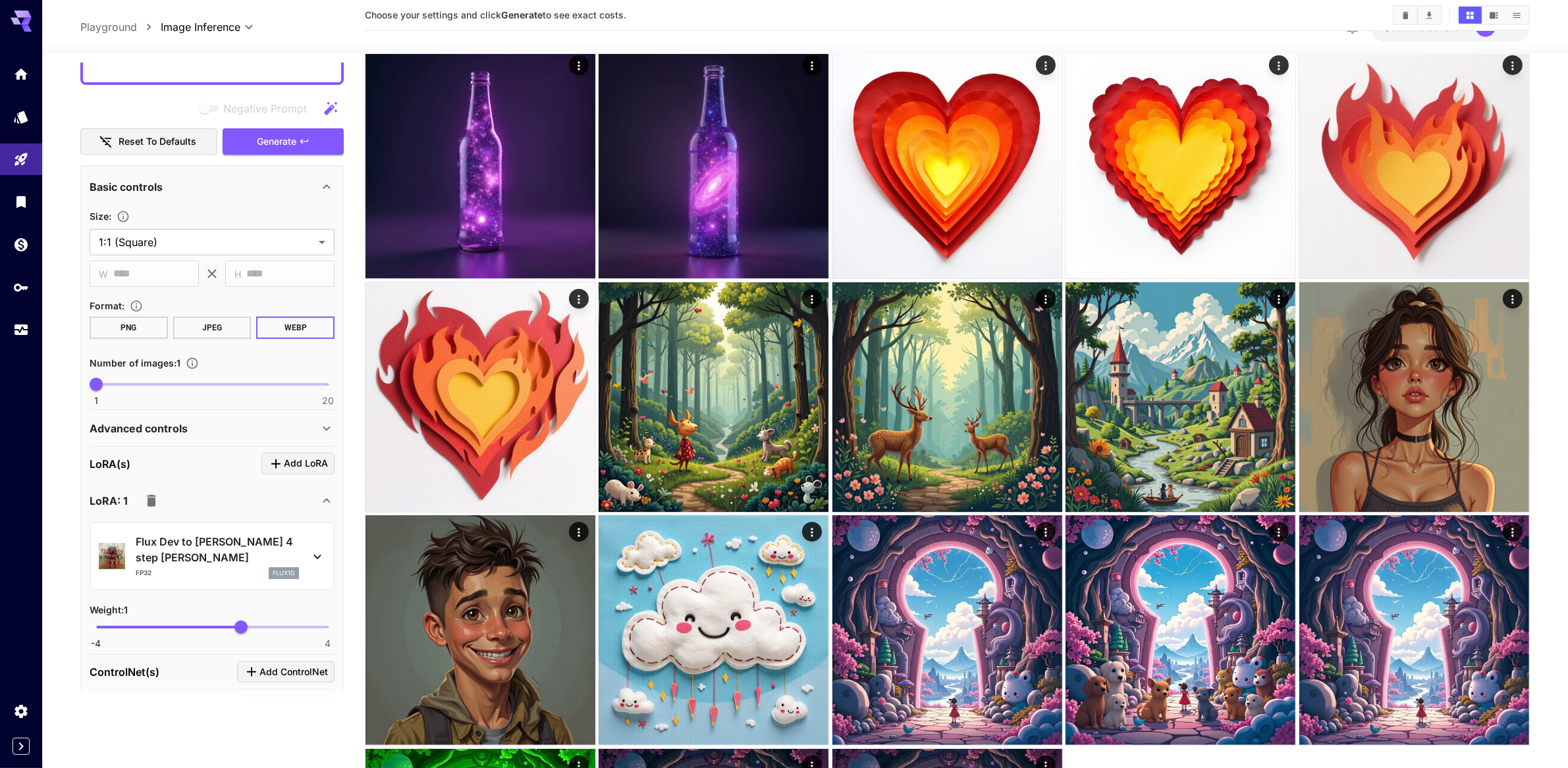
scroll to position [464, 0]
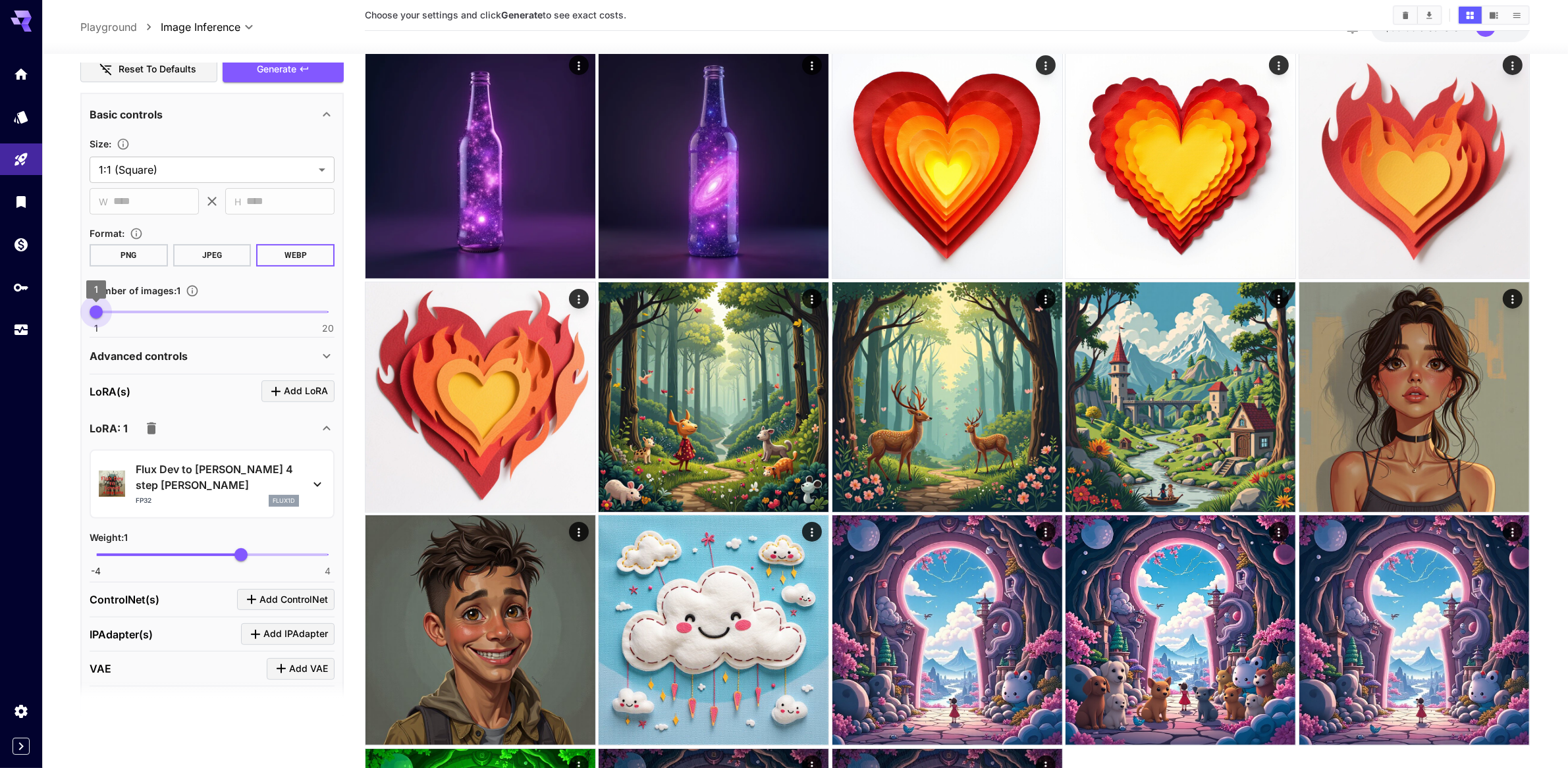
type input "*"
drag, startPoint x: 89, startPoint y: 372, endPoint x: 107, endPoint y: 369, distance: 18.2
click at [107, 319] on span "2" at bounding box center [108, 312] width 13 height 13
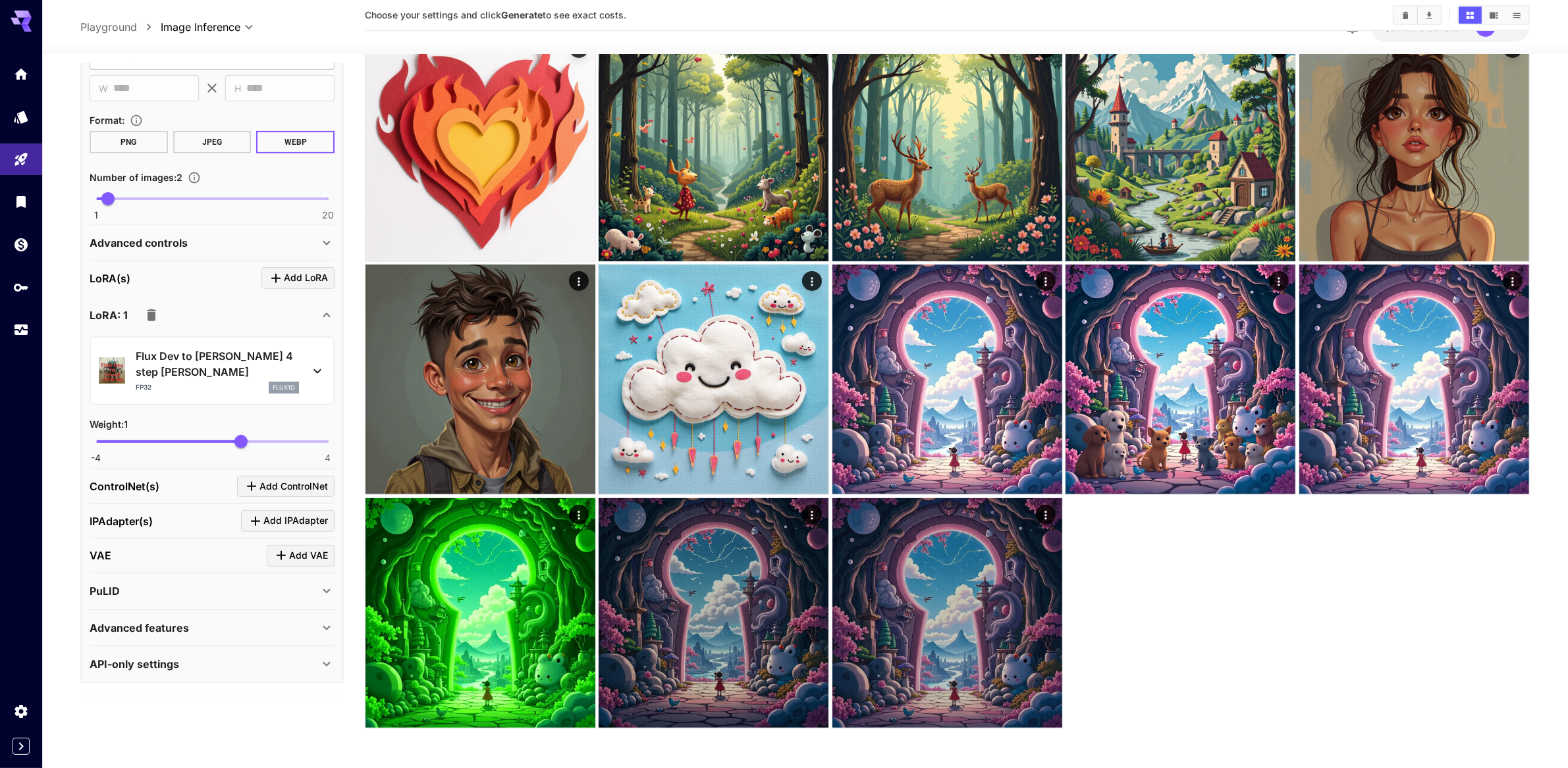
scroll to position [680, 0]
click at [220, 634] on div "Advanced features" at bounding box center [204, 628] width 229 height 16
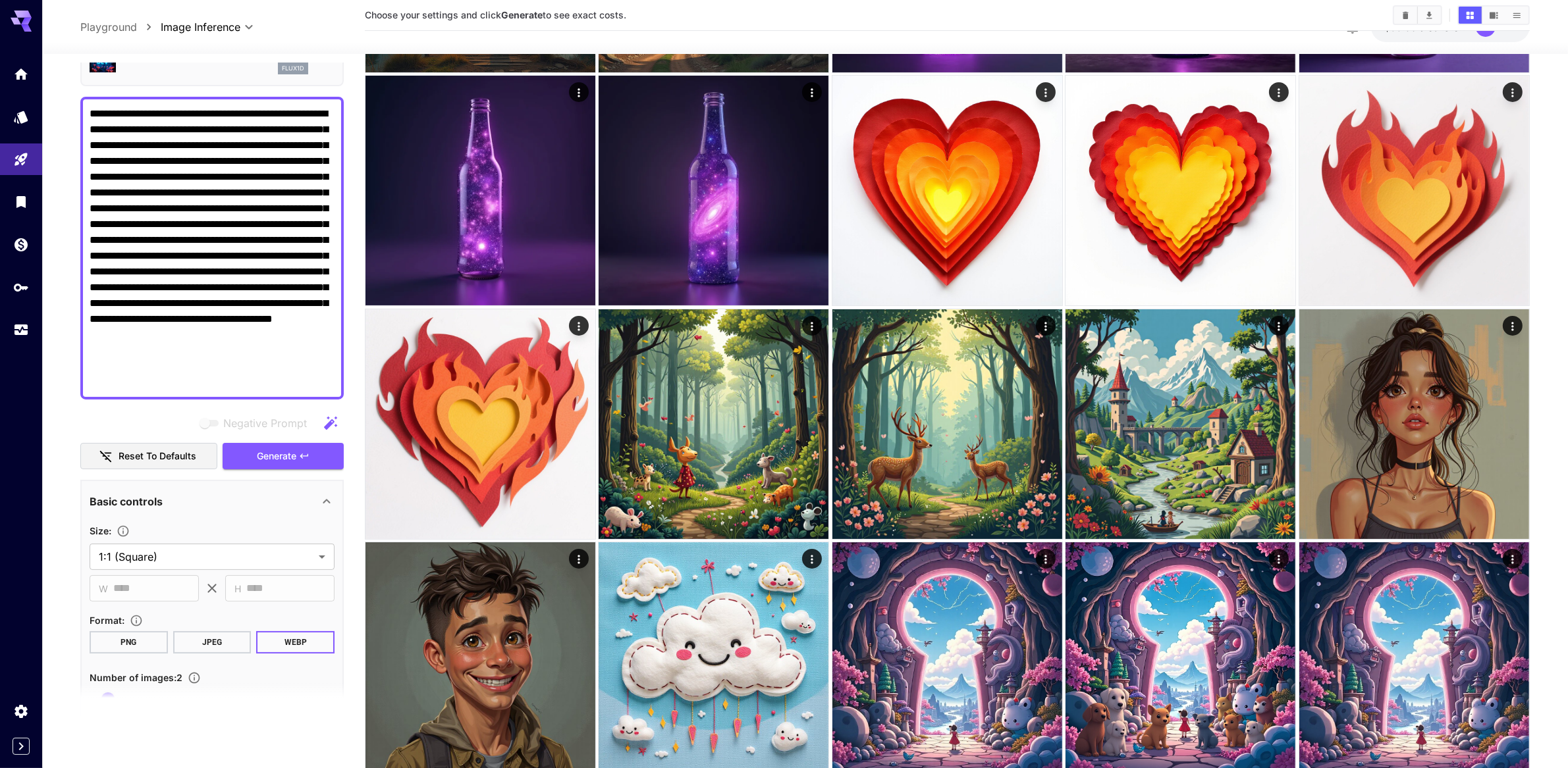
scroll to position [349, 0]
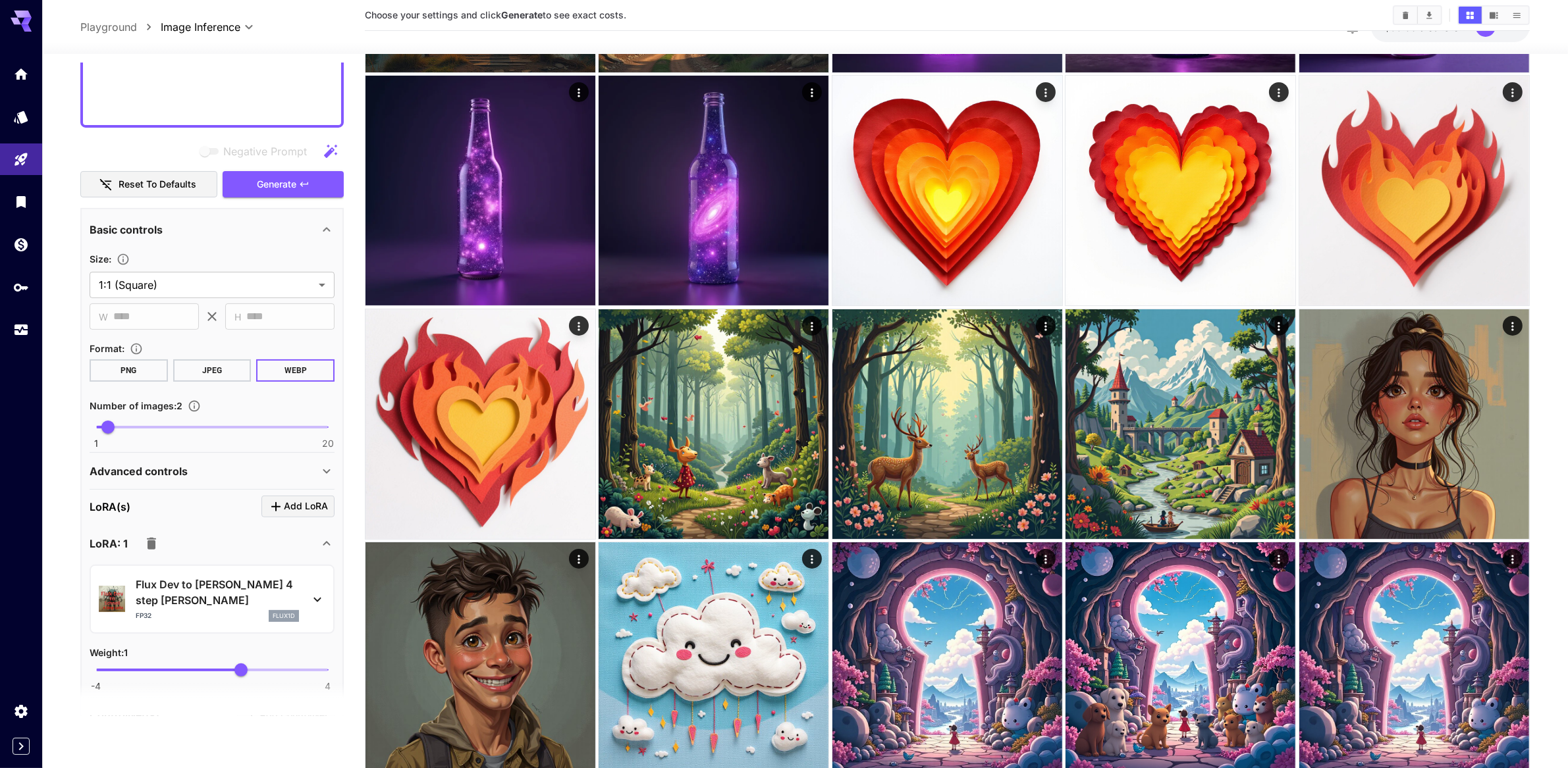
click at [132, 480] on p "Advanced controls" at bounding box center [138, 472] width 98 height 16
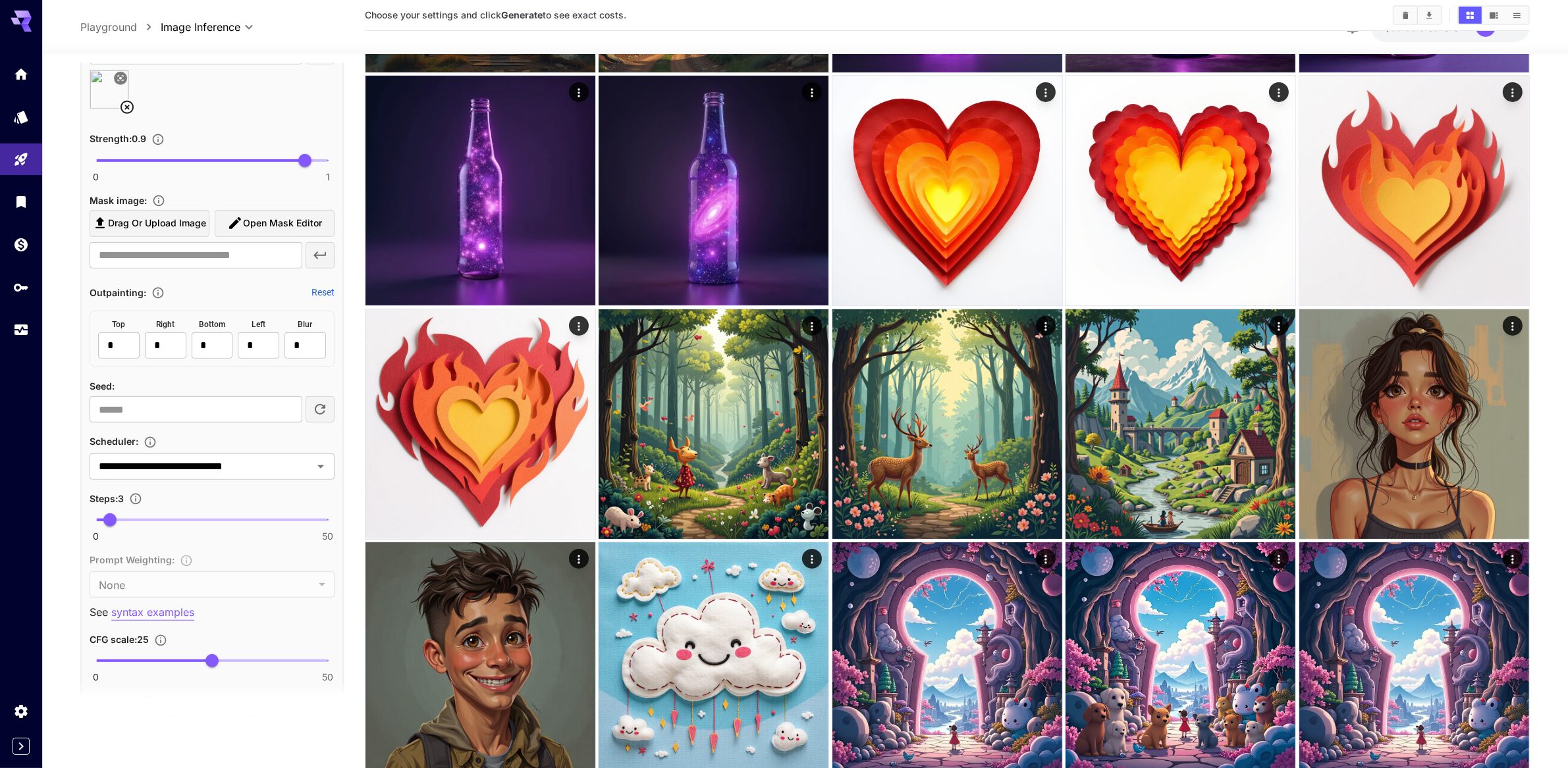
scroll to position [1119, 0]
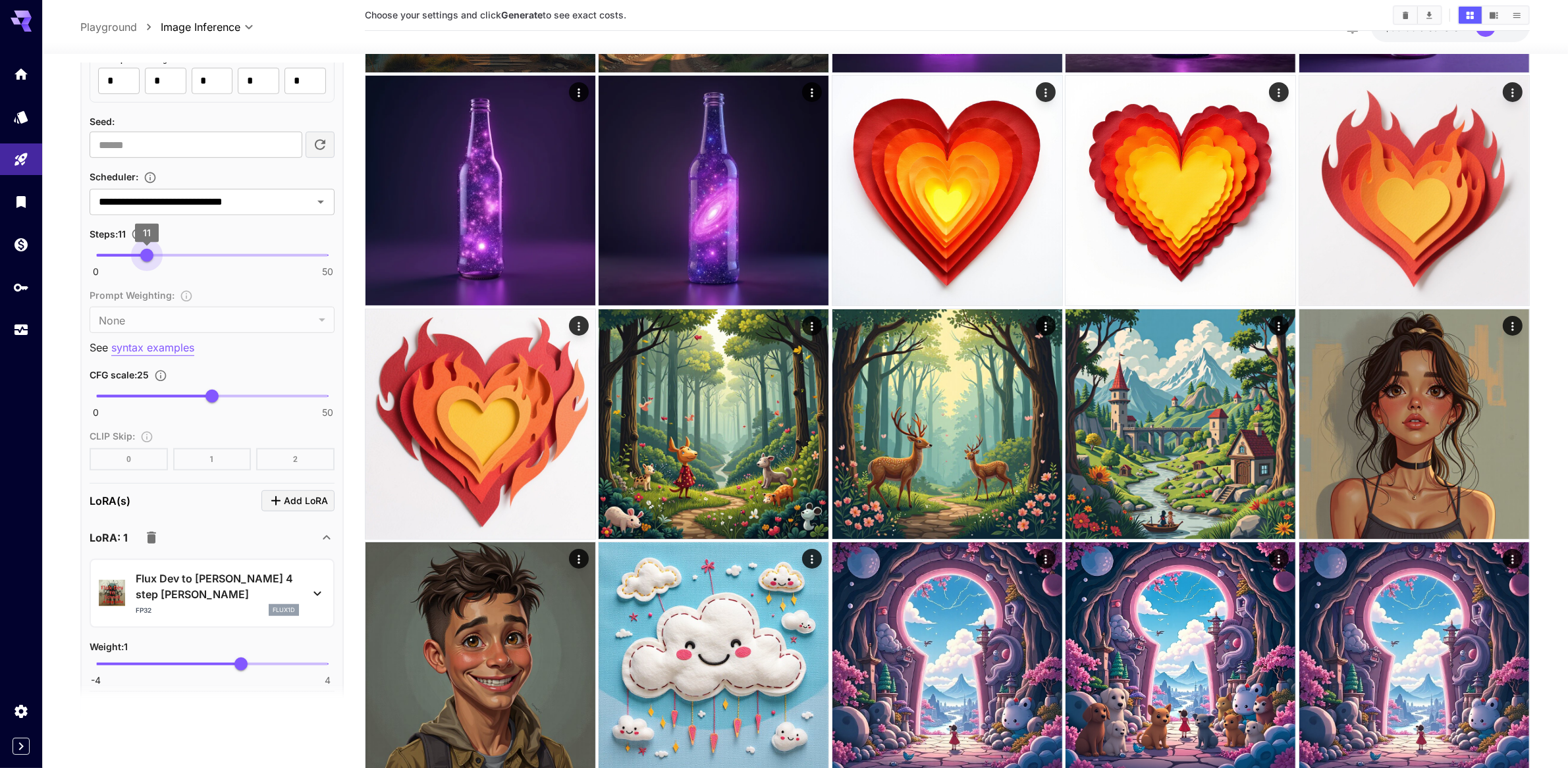
type input "**"
drag, startPoint x: 109, startPoint y: 419, endPoint x: 151, endPoint y: 417, distance: 42.0
click at [151, 262] on span "12" at bounding box center [152, 256] width 13 height 13
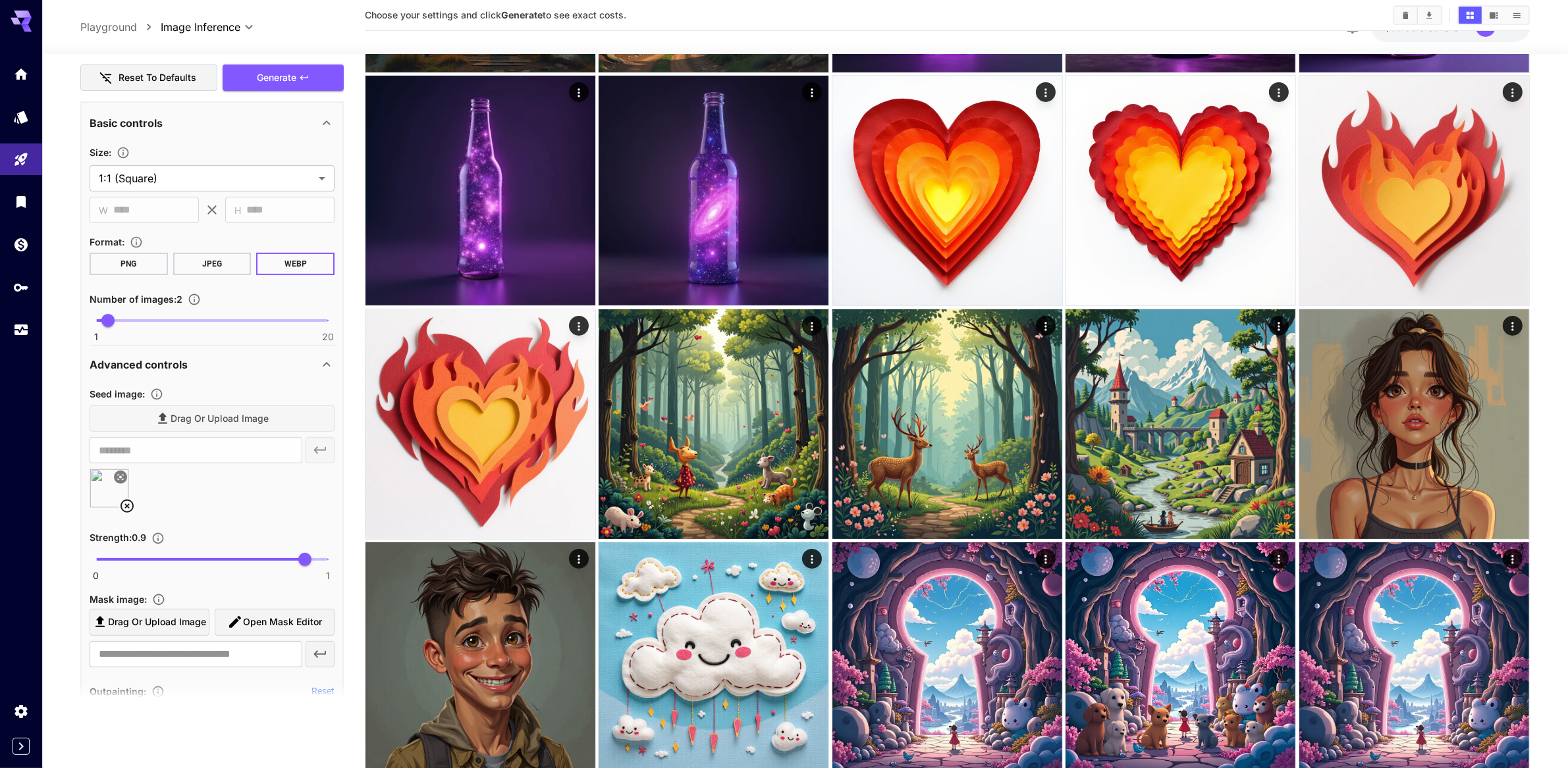
scroll to position [392, 0]
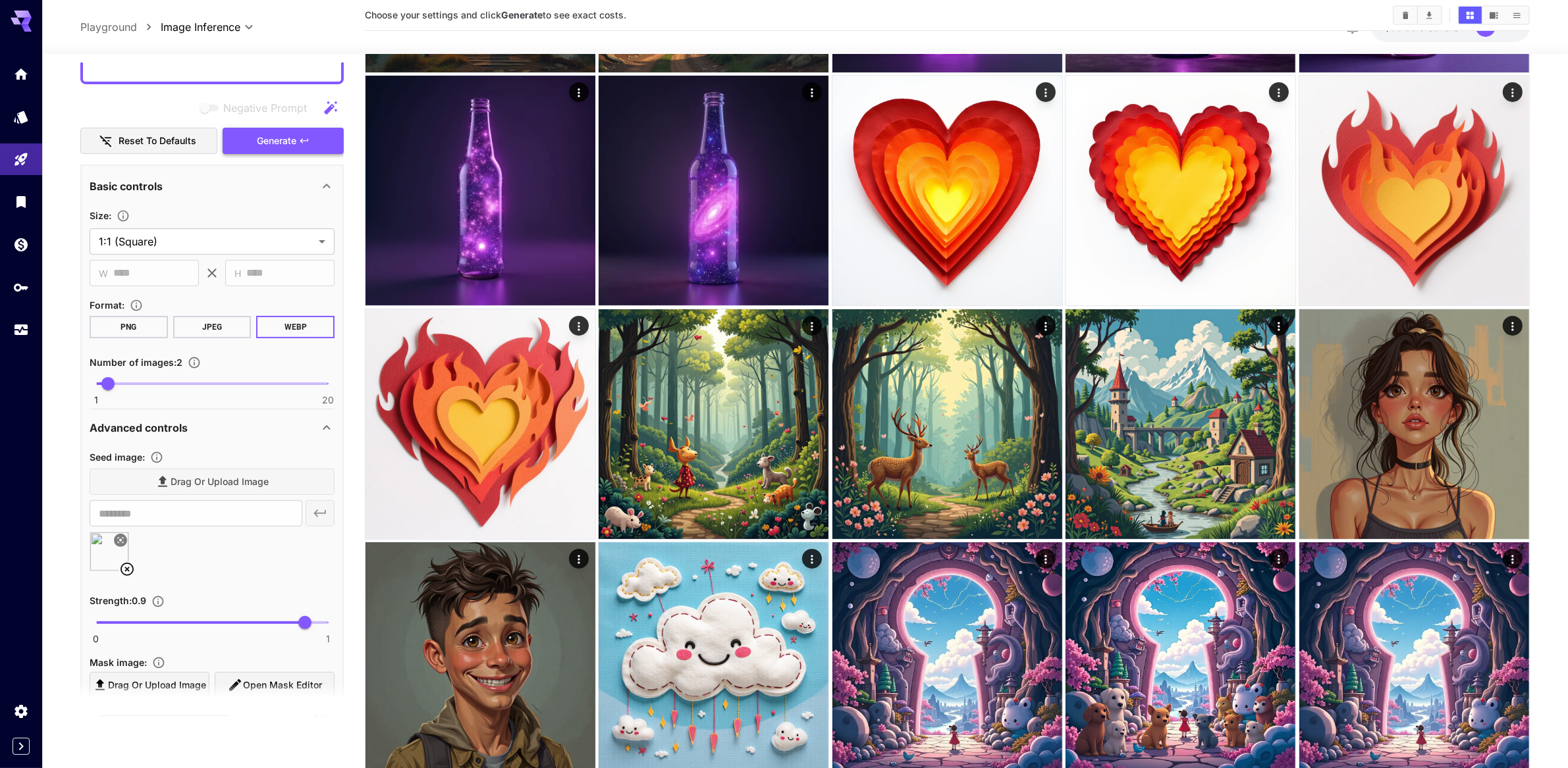
click at [279, 150] on span "Generate" at bounding box center [276, 141] width 40 height 17
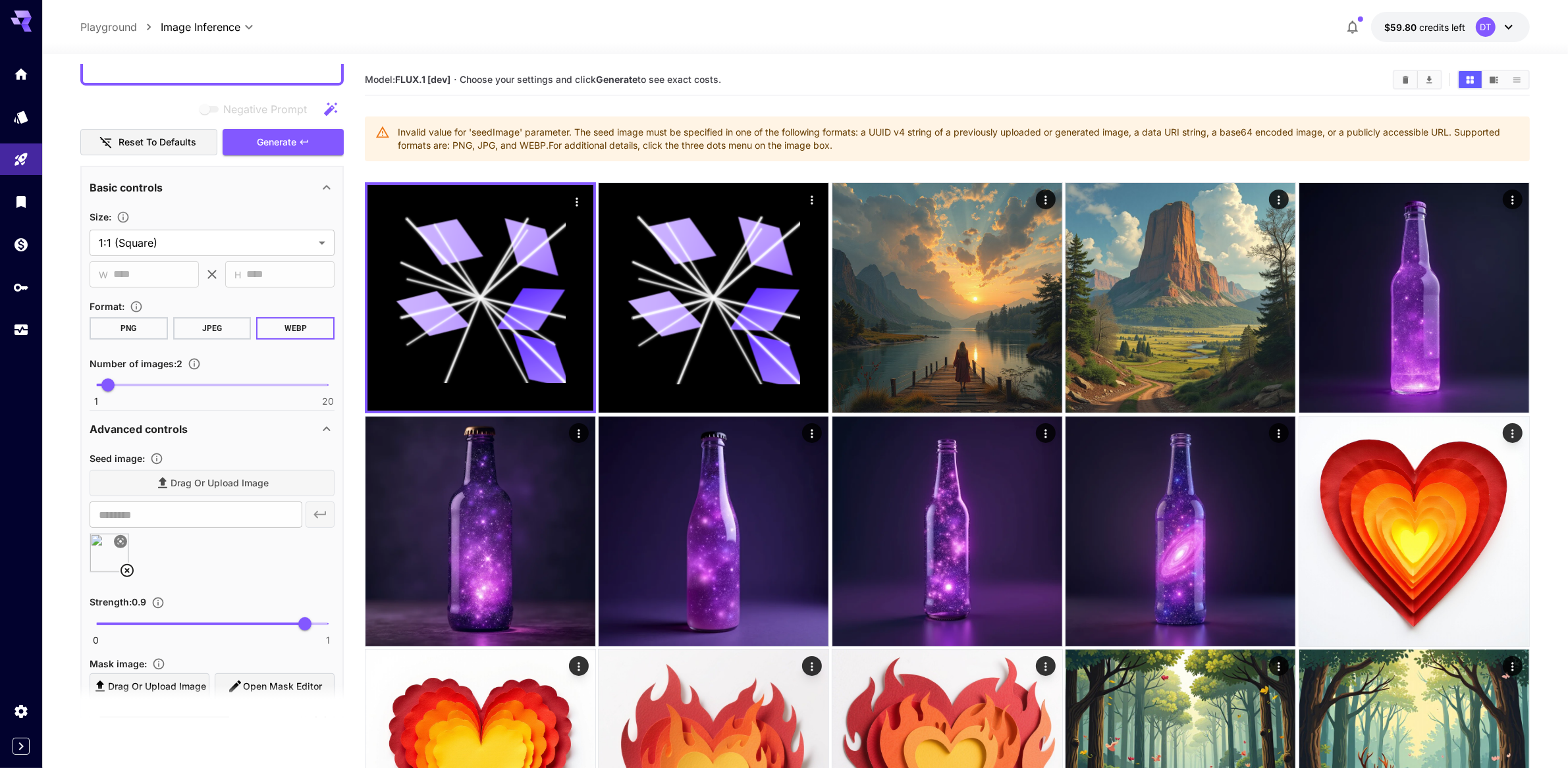
scroll to position [413, 0]
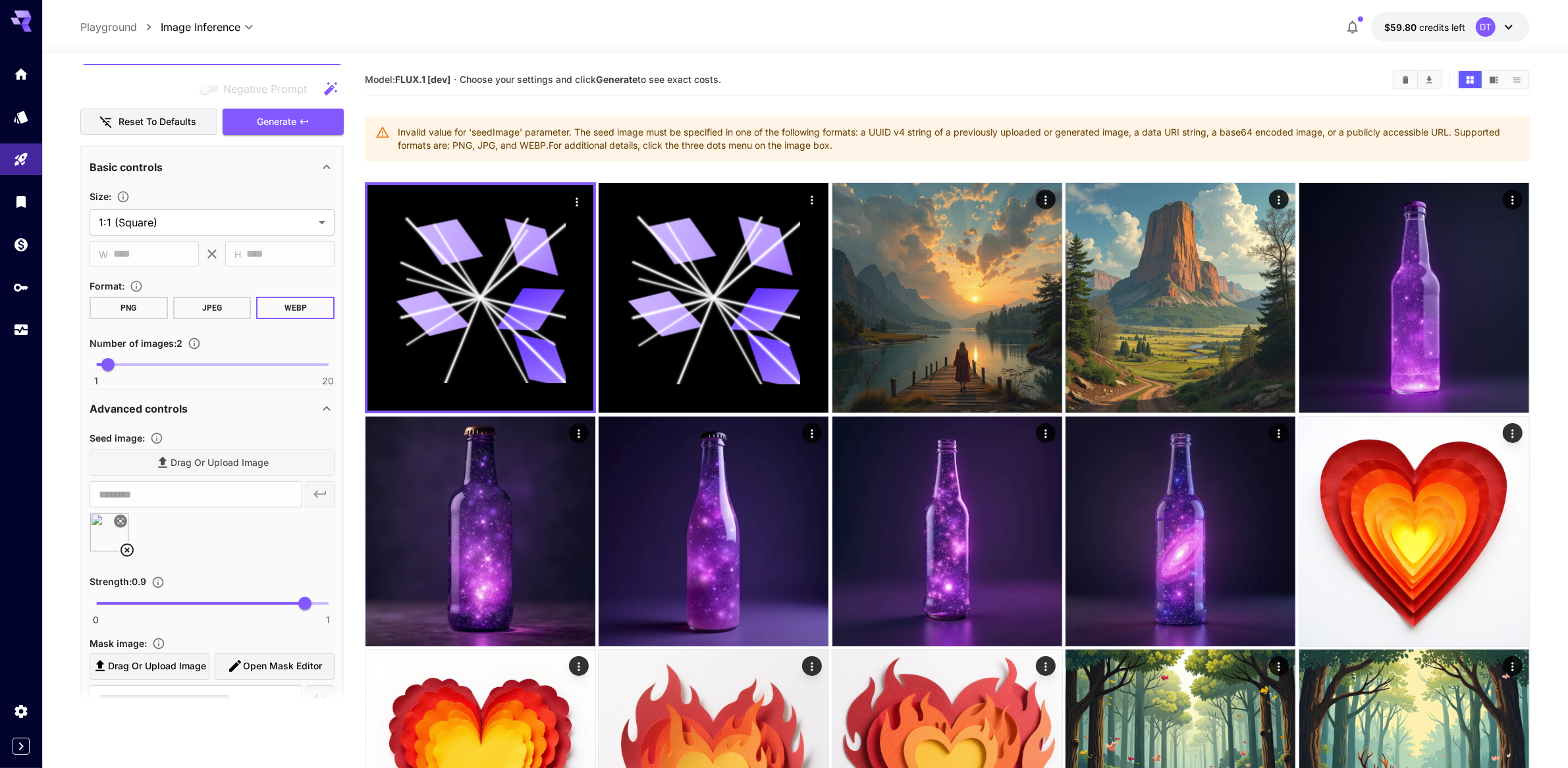
click at [124, 557] on icon at bounding box center [127, 551] width 13 height 13
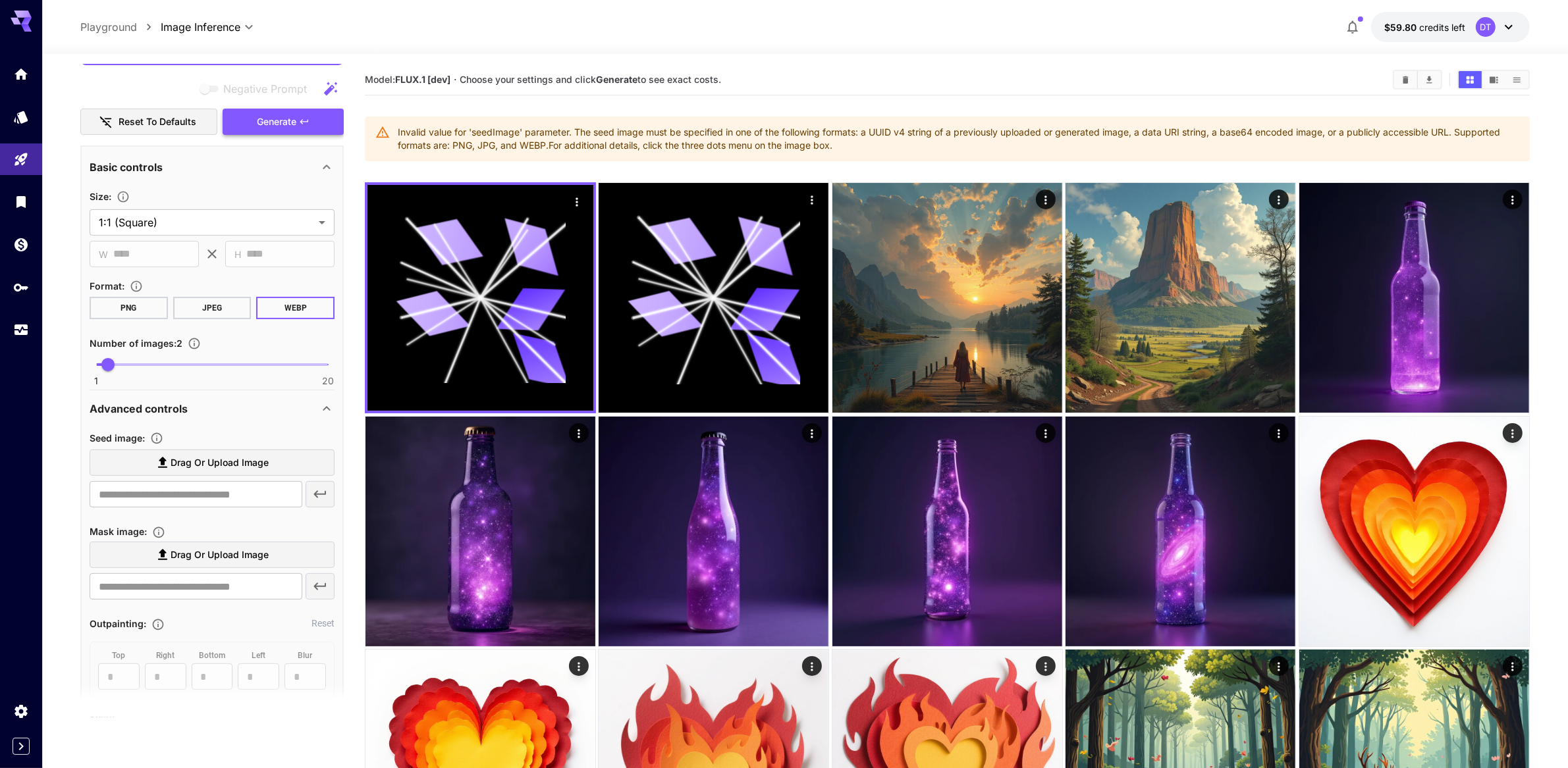
click at [282, 130] on span "Generate" at bounding box center [276, 122] width 40 height 17
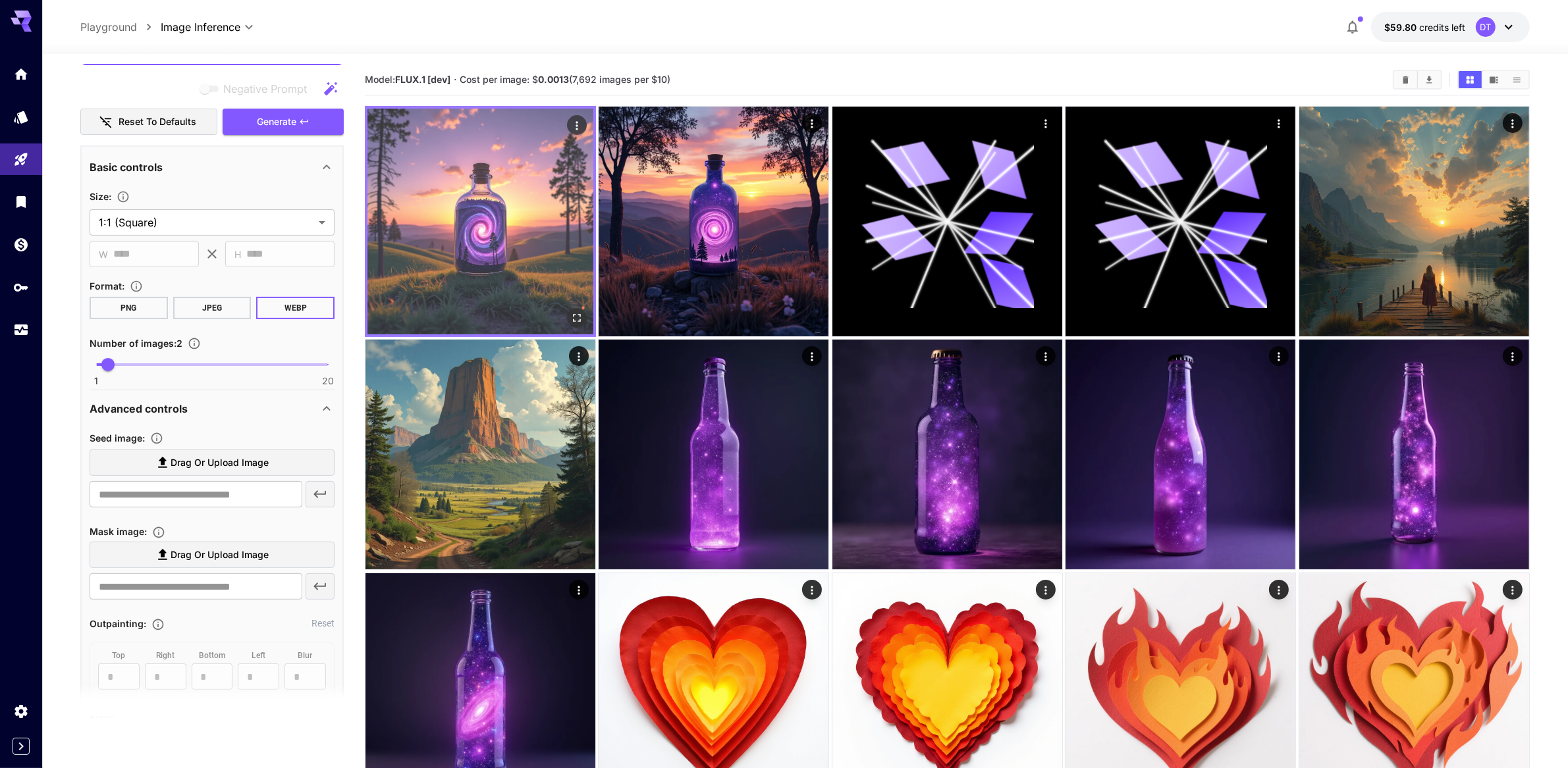
click at [398, 256] on img at bounding box center [480, 221] width 226 height 226
click at [509, 259] on img at bounding box center [480, 221] width 226 height 226
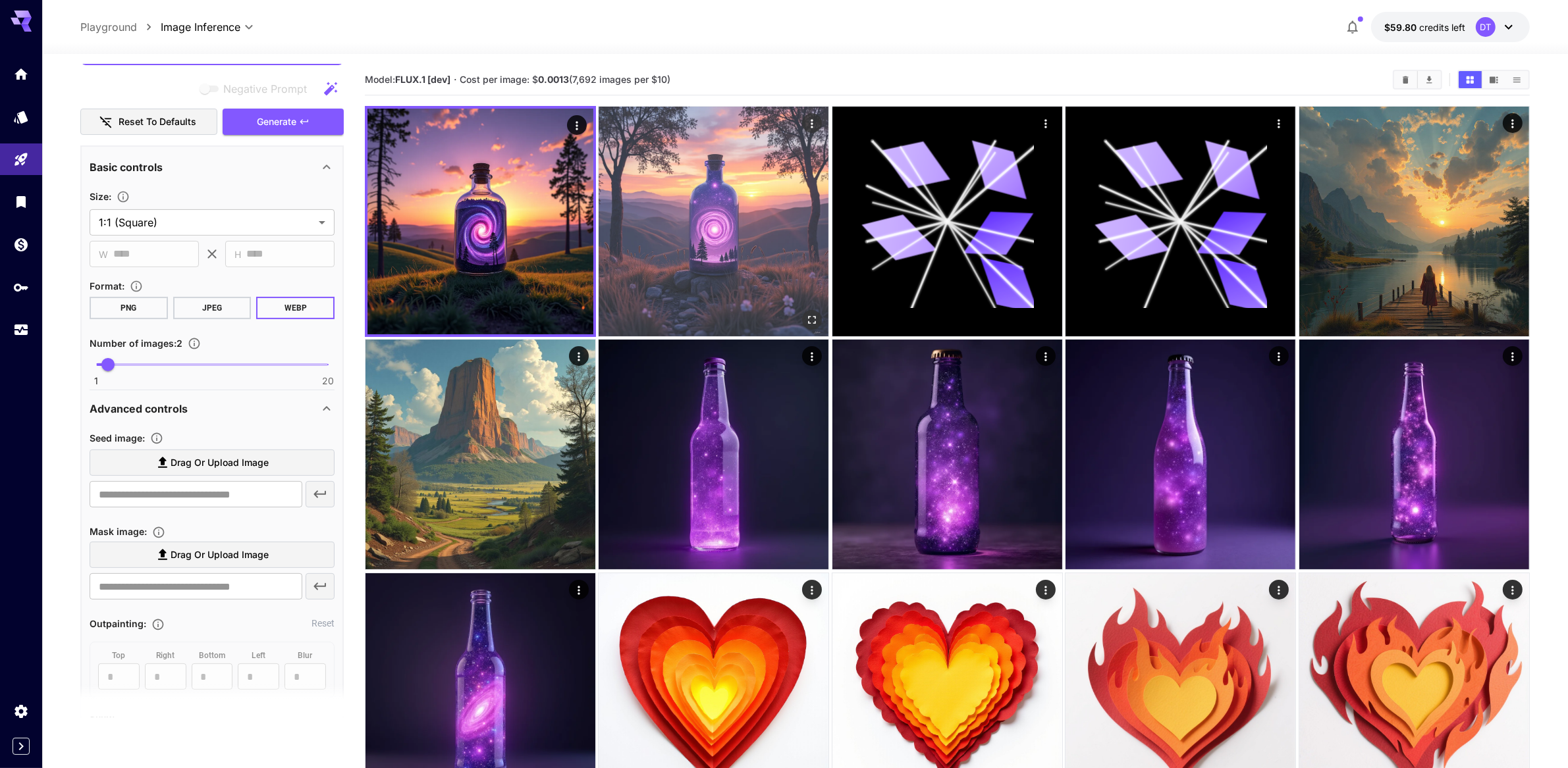
click at [715, 260] on img at bounding box center [713, 221] width 230 height 230
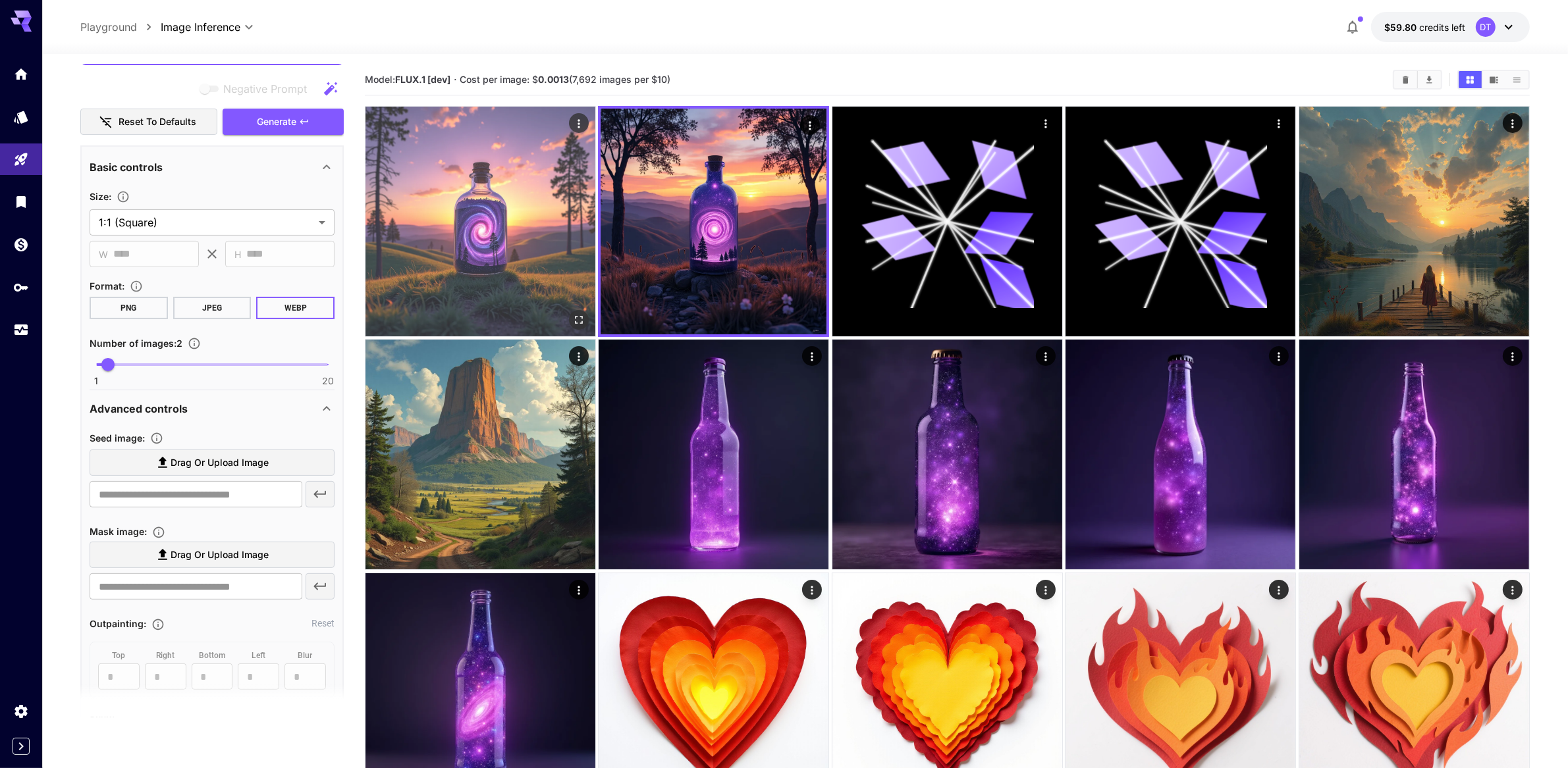
click at [411, 270] on img at bounding box center [480, 221] width 230 height 230
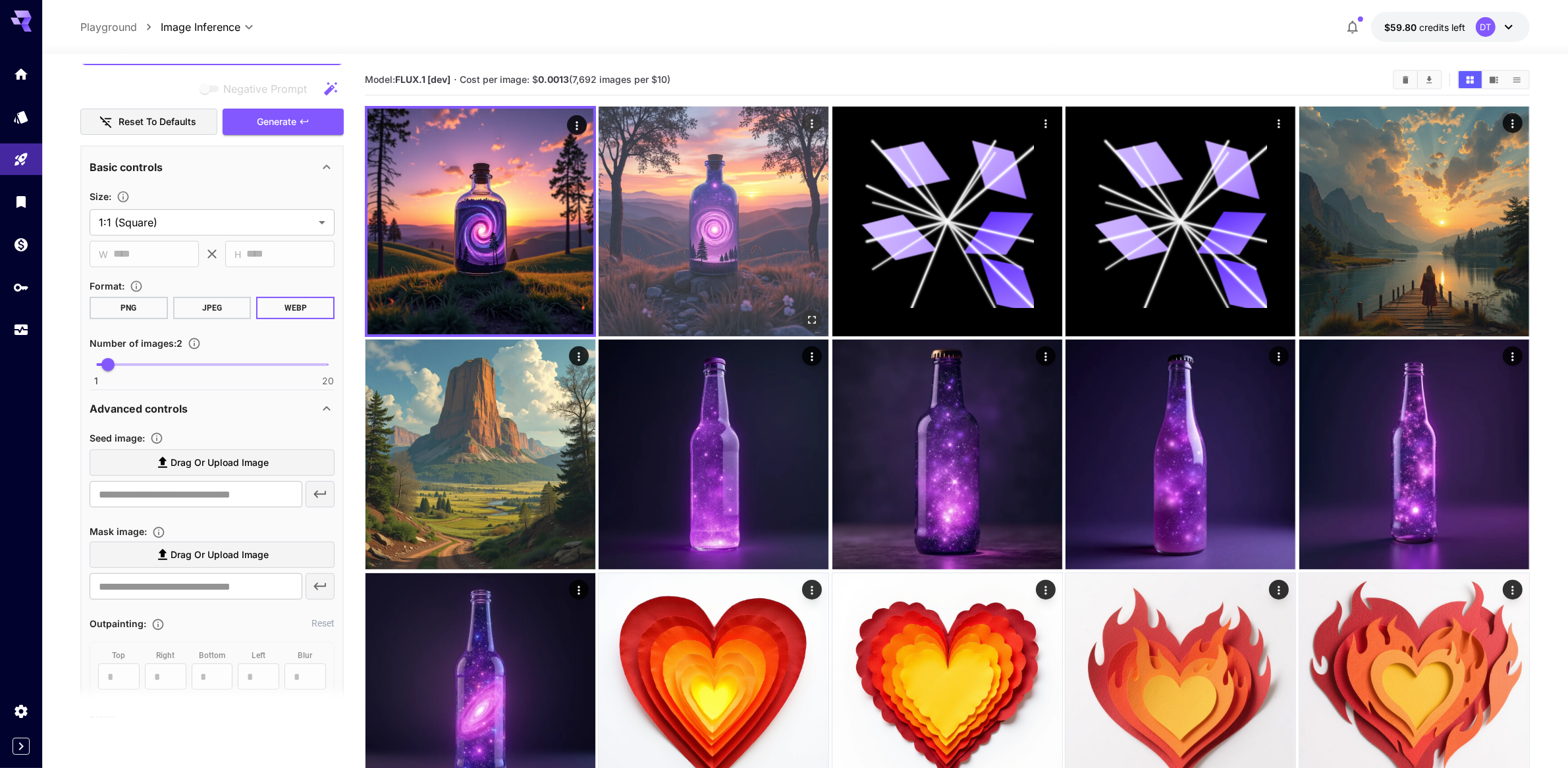
click at [729, 256] on img at bounding box center [713, 221] width 230 height 230
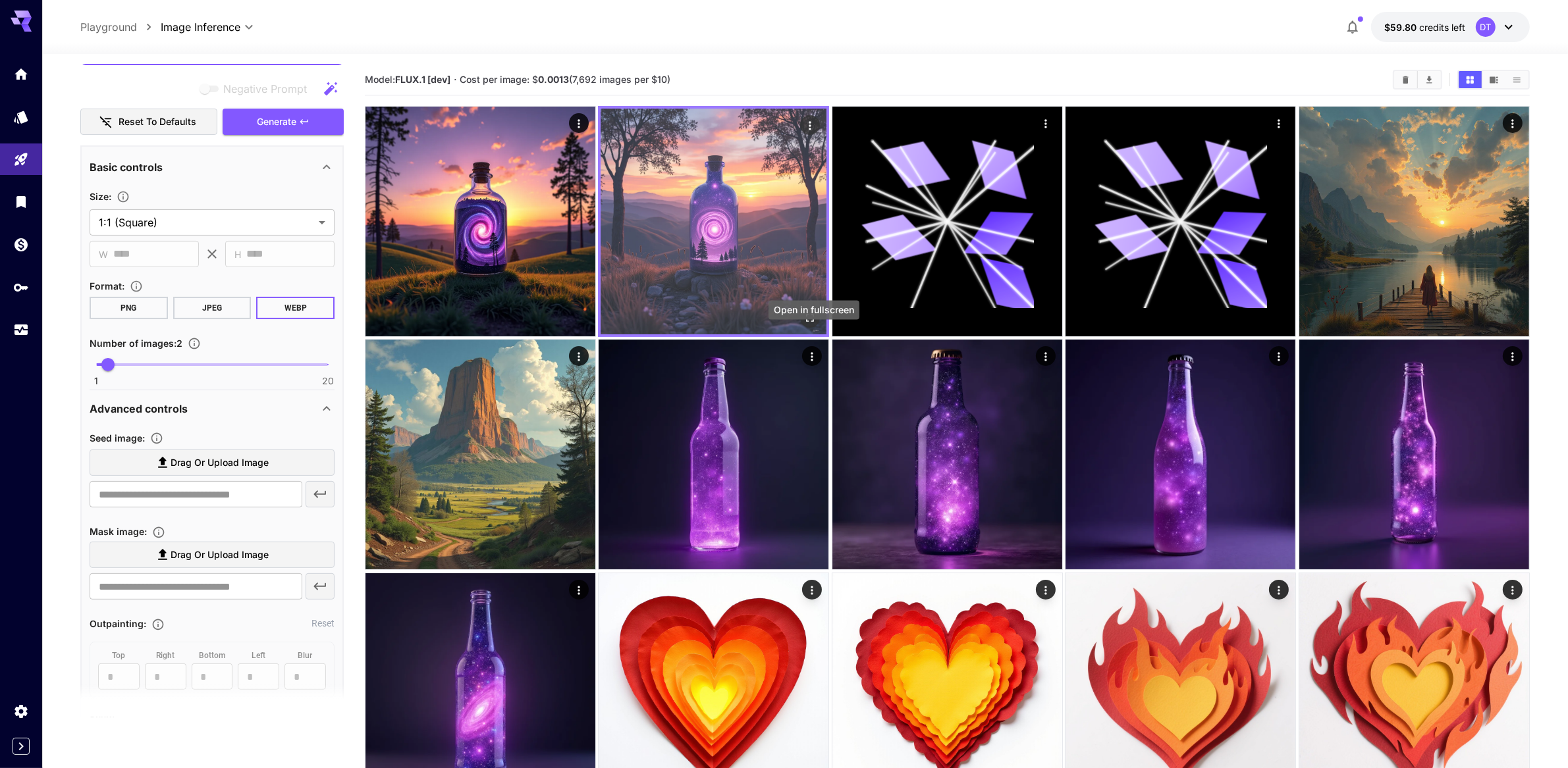
click at [815, 325] on icon "Open in fullscreen" at bounding box center [811, 318] width 13 height 13
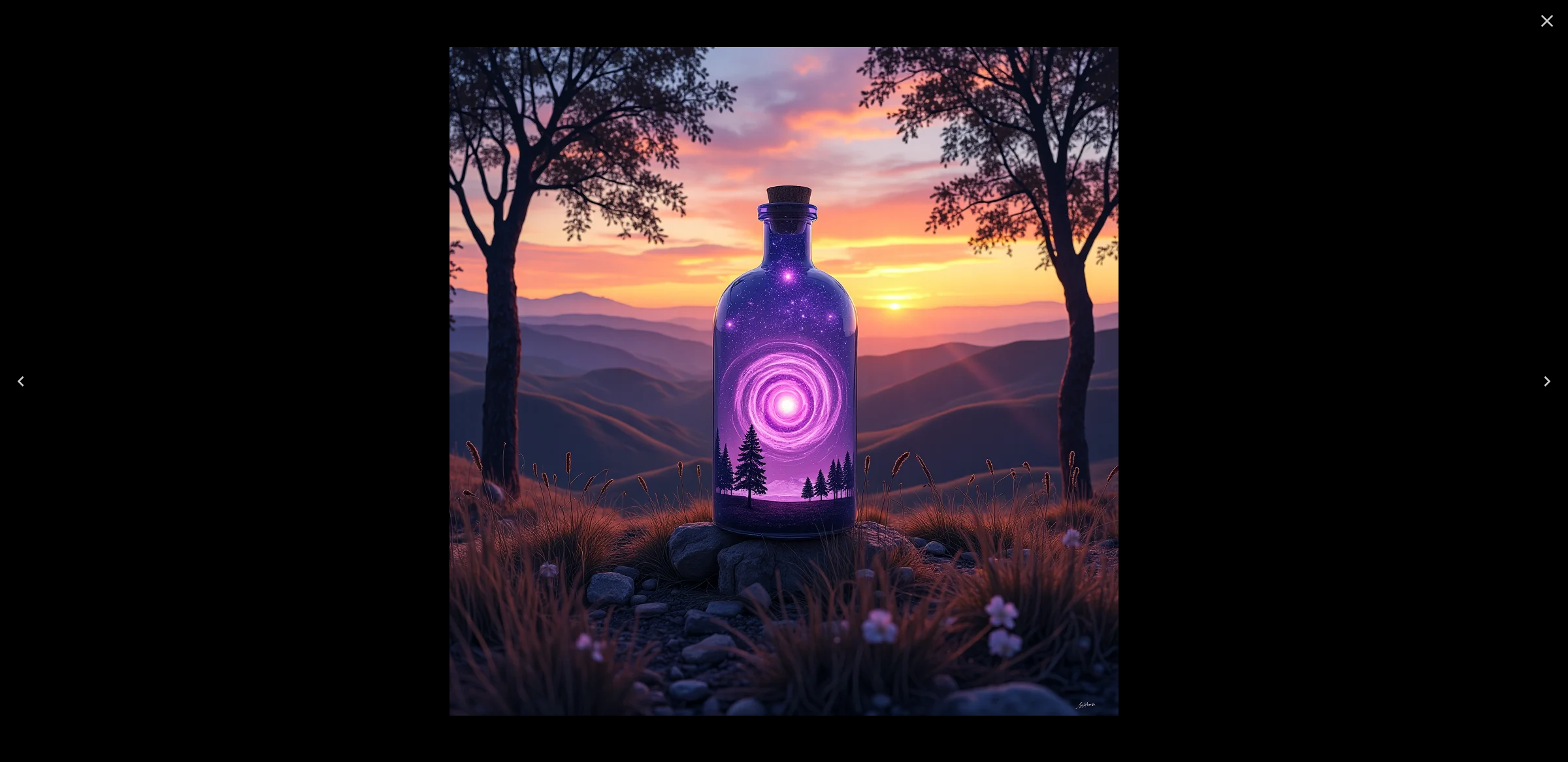
click at [1555, 25] on icon "Close" at bounding box center [1547, 21] width 21 height 21
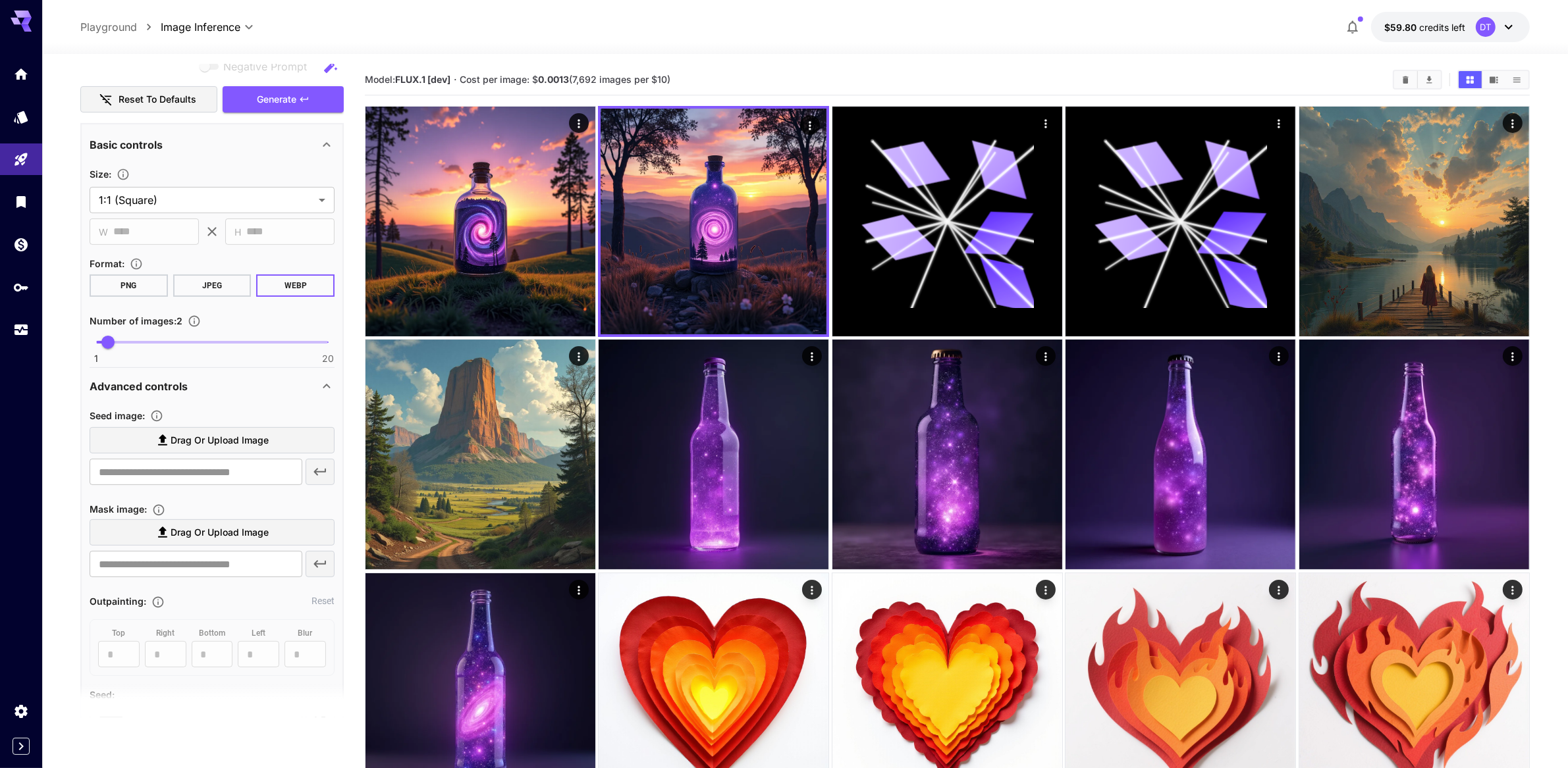
scroll to position [436, 0]
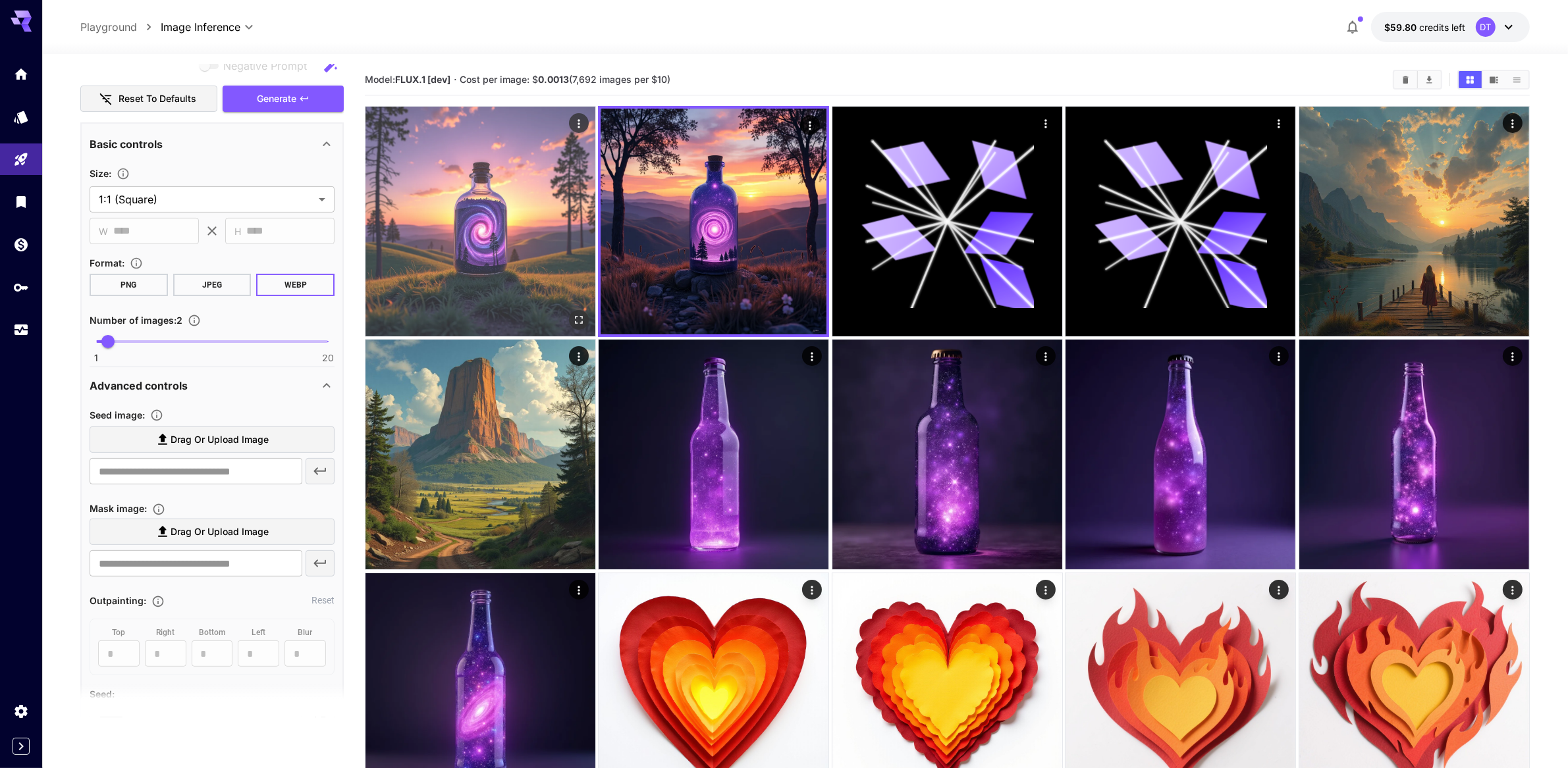
click at [462, 285] on img at bounding box center [480, 221] width 230 height 230
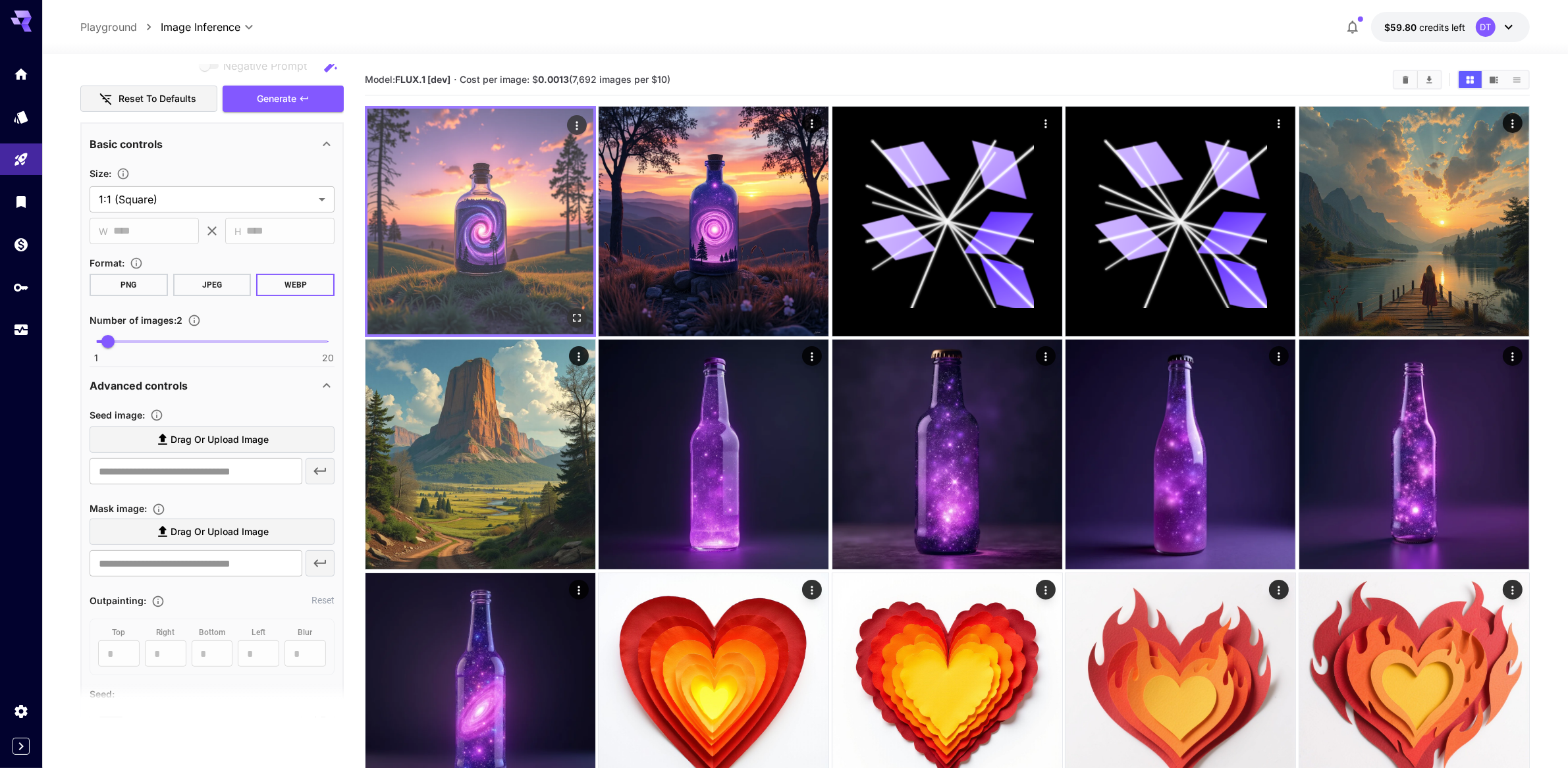
click at [578, 325] on icon "Open in fullscreen" at bounding box center [577, 318] width 13 height 13
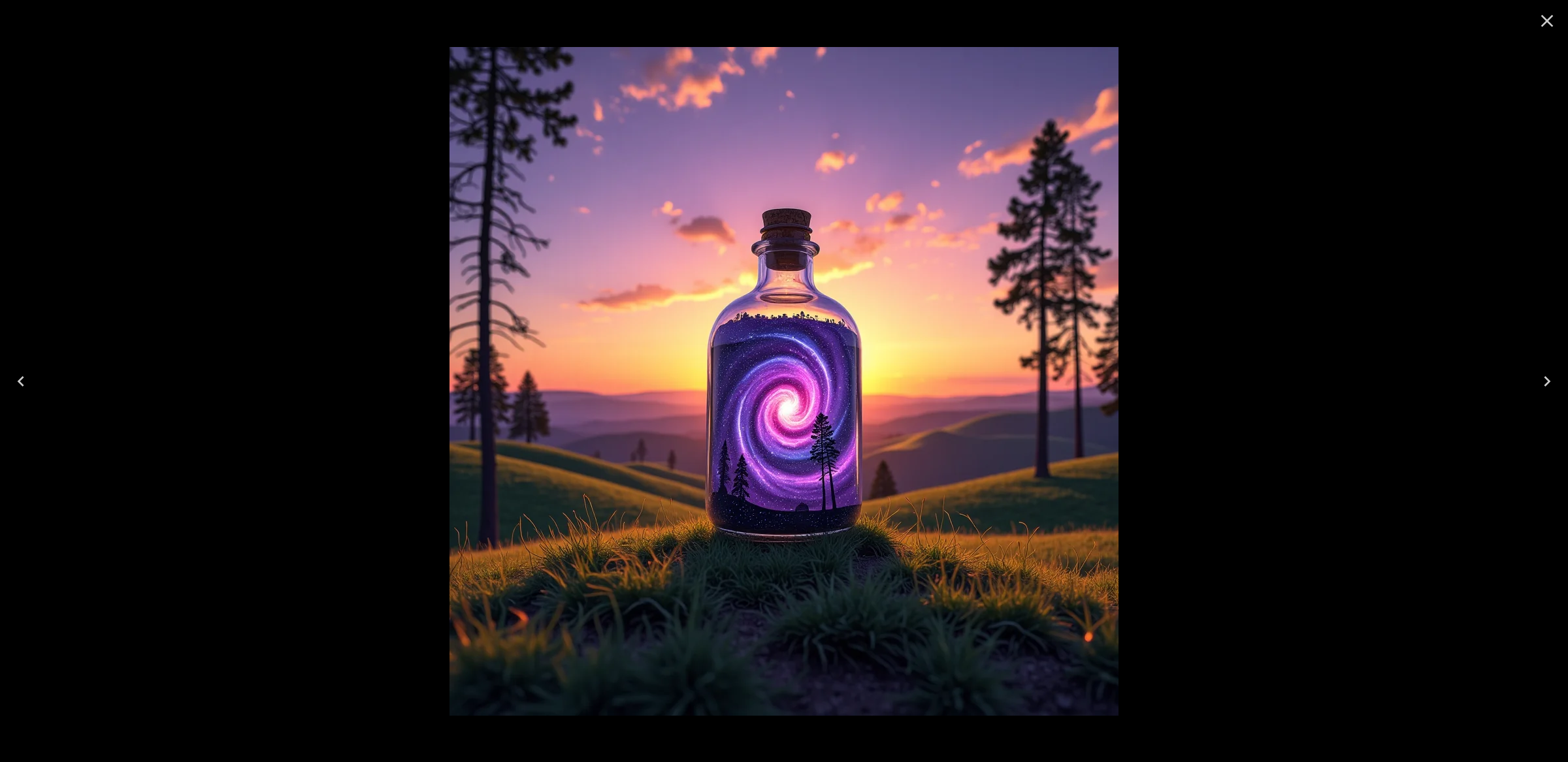
click at [1547, 22] on icon "Close" at bounding box center [1547, 21] width 13 height 13
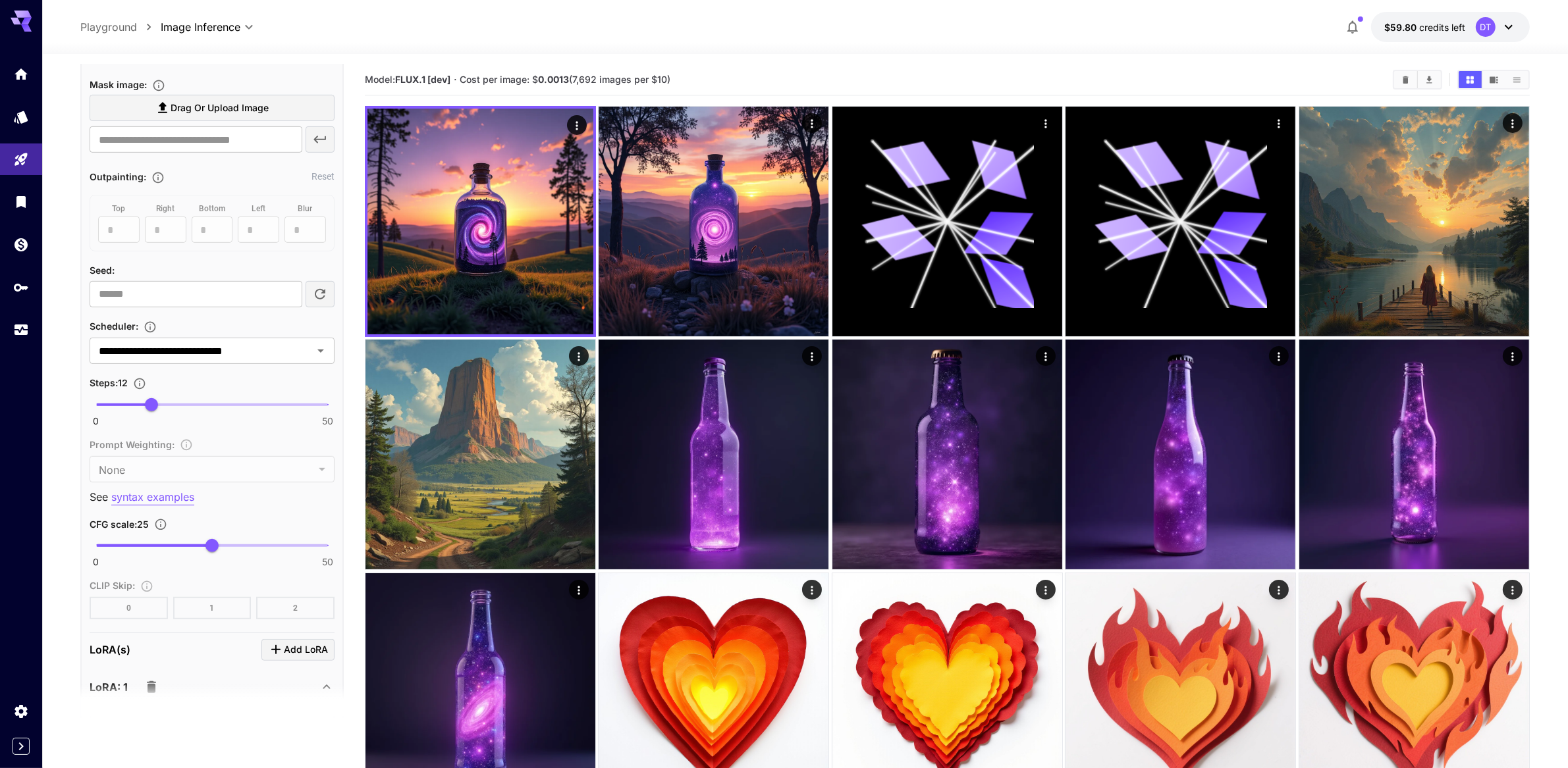
scroll to position [1048, 0]
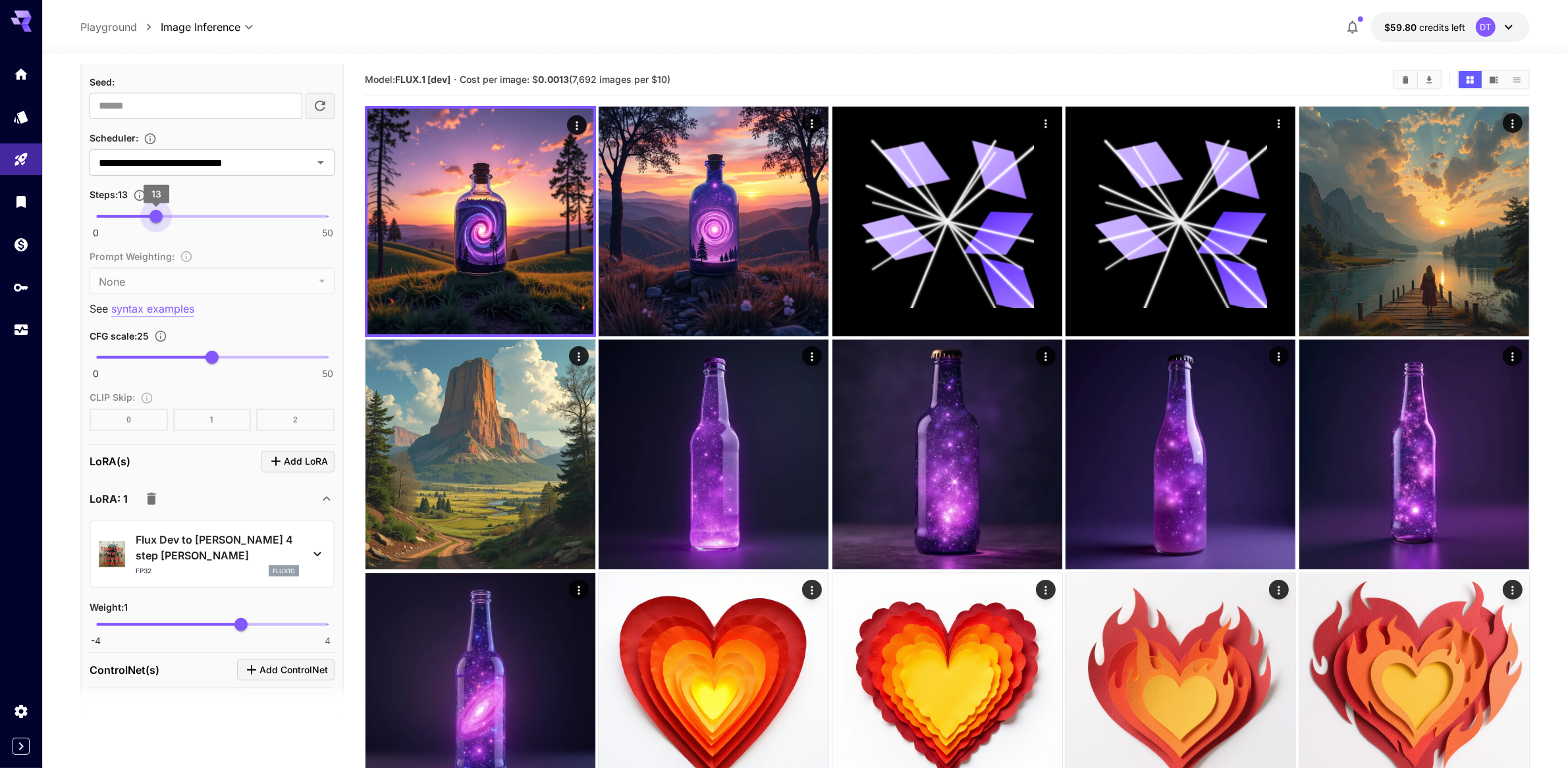
click at [159, 223] on span "13" at bounding box center [156, 217] width 13 height 13
click at [157, 223] on span "13" at bounding box center [156, 217] width 13 height 13
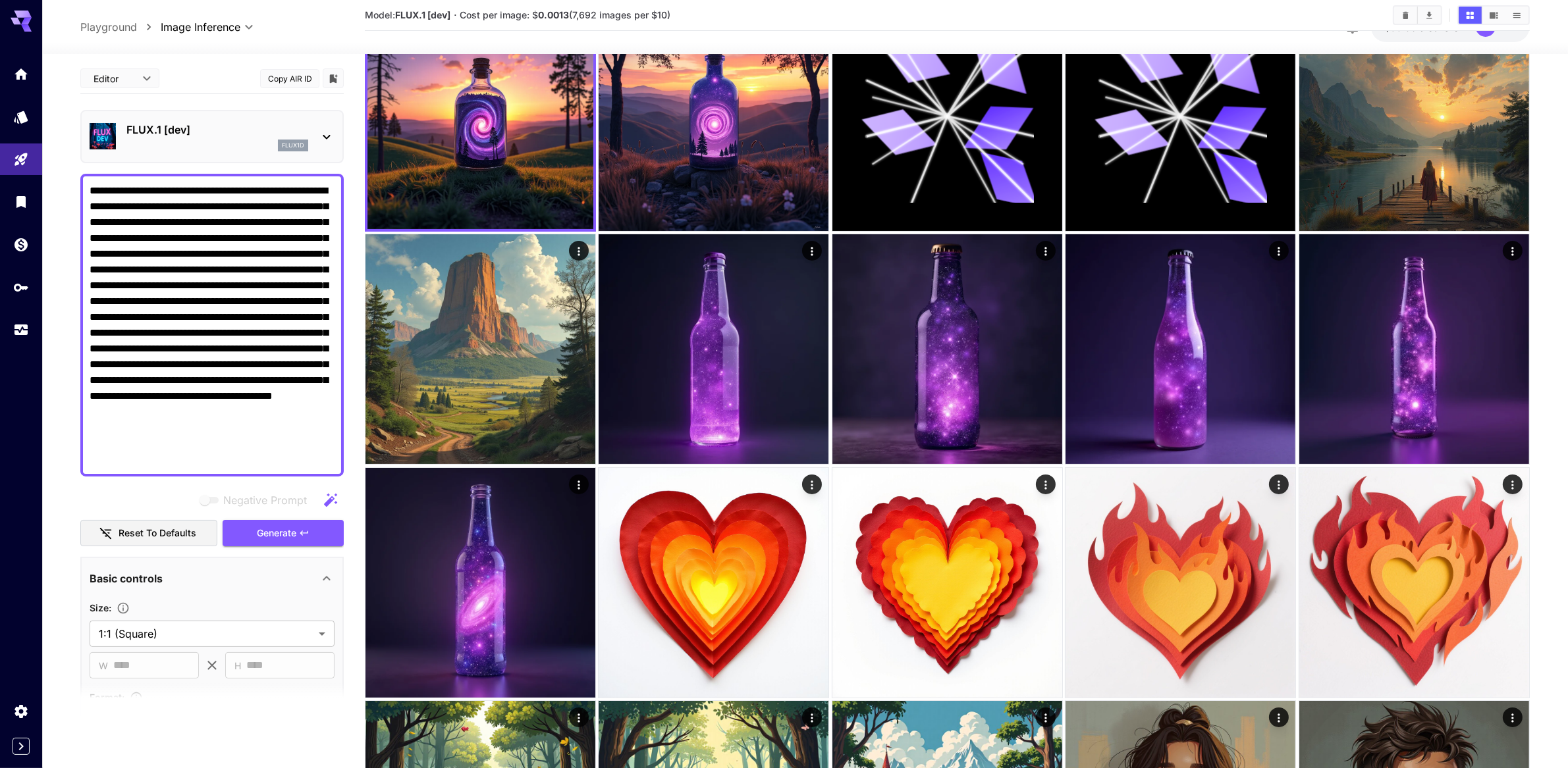
scroll to position [94, 0]
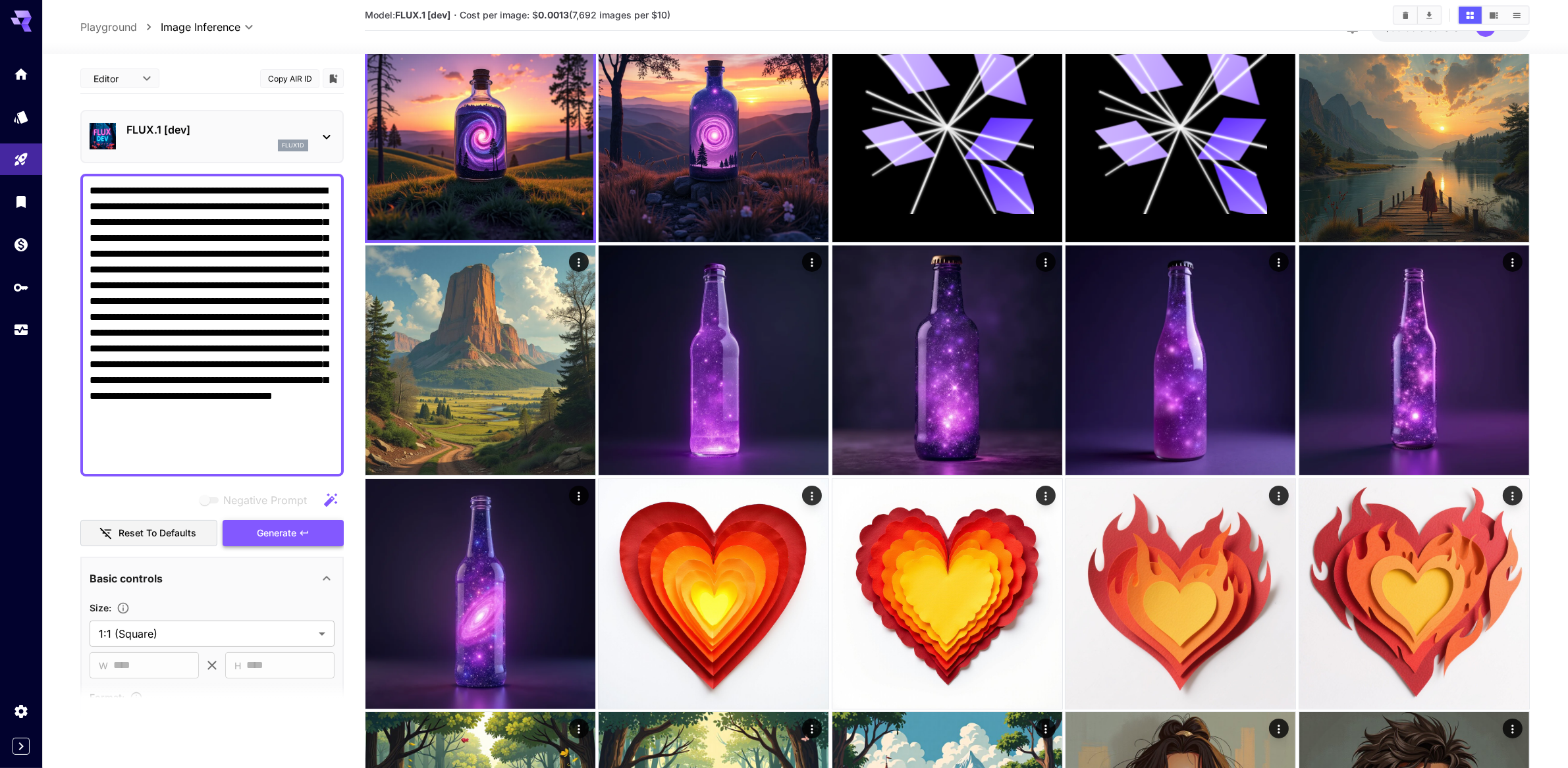
click at [267, 547] on button "Generate" at bounding box center [283, 533] width 121 height 27
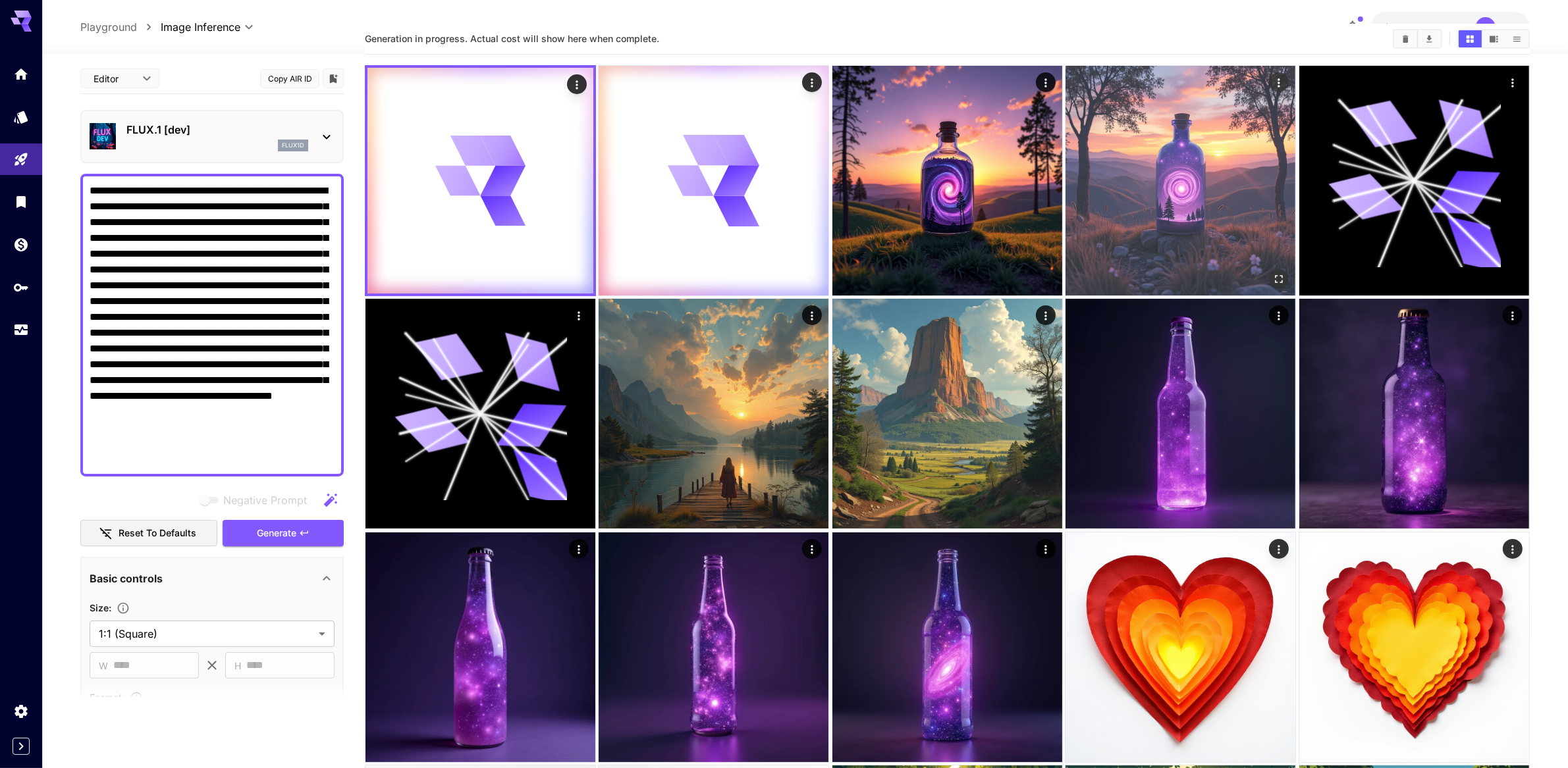
scroll to position [0, 0]
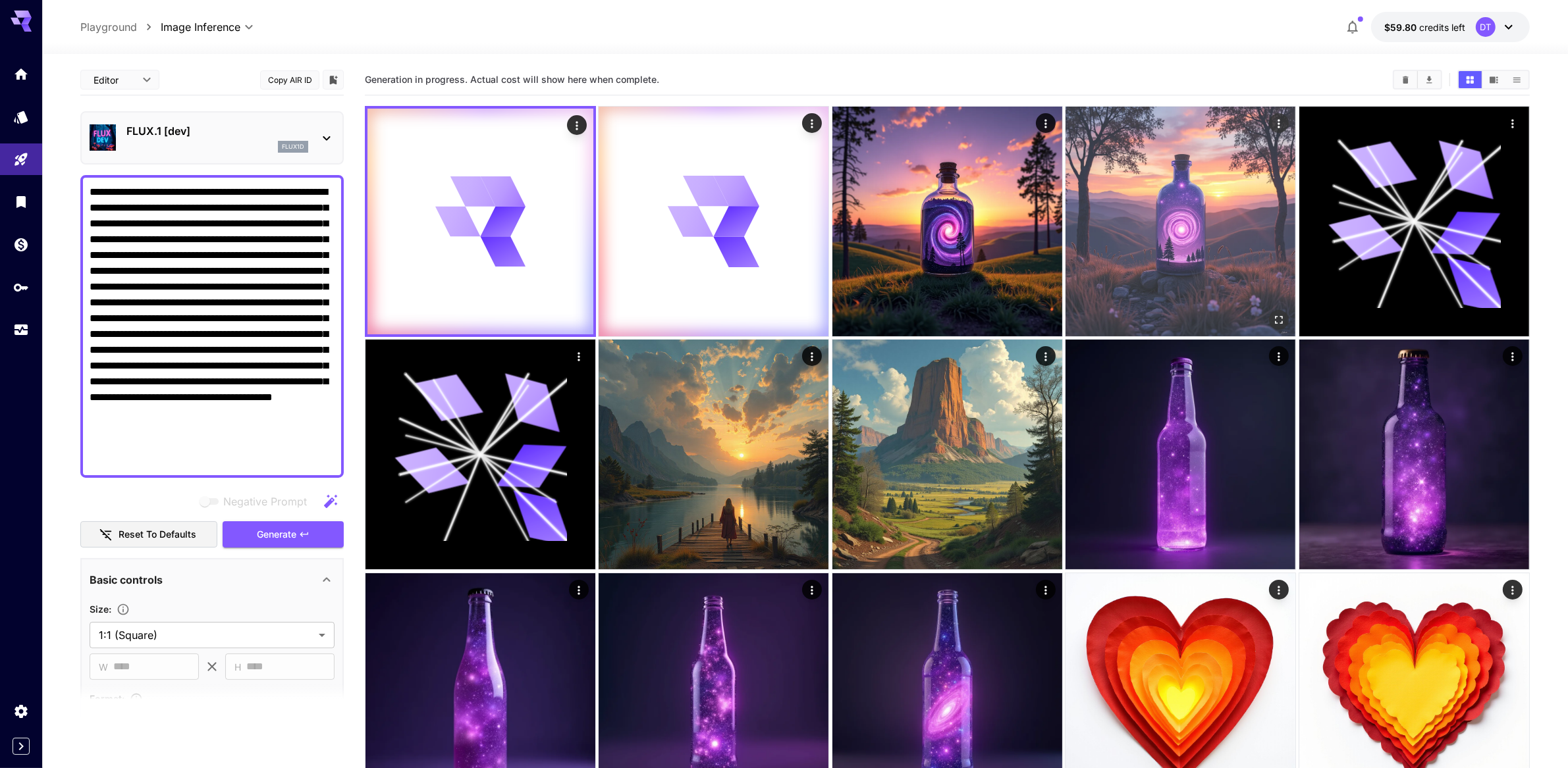
click at [1119, 237] on img at bounding box center [1180, 221] width 230 height 230
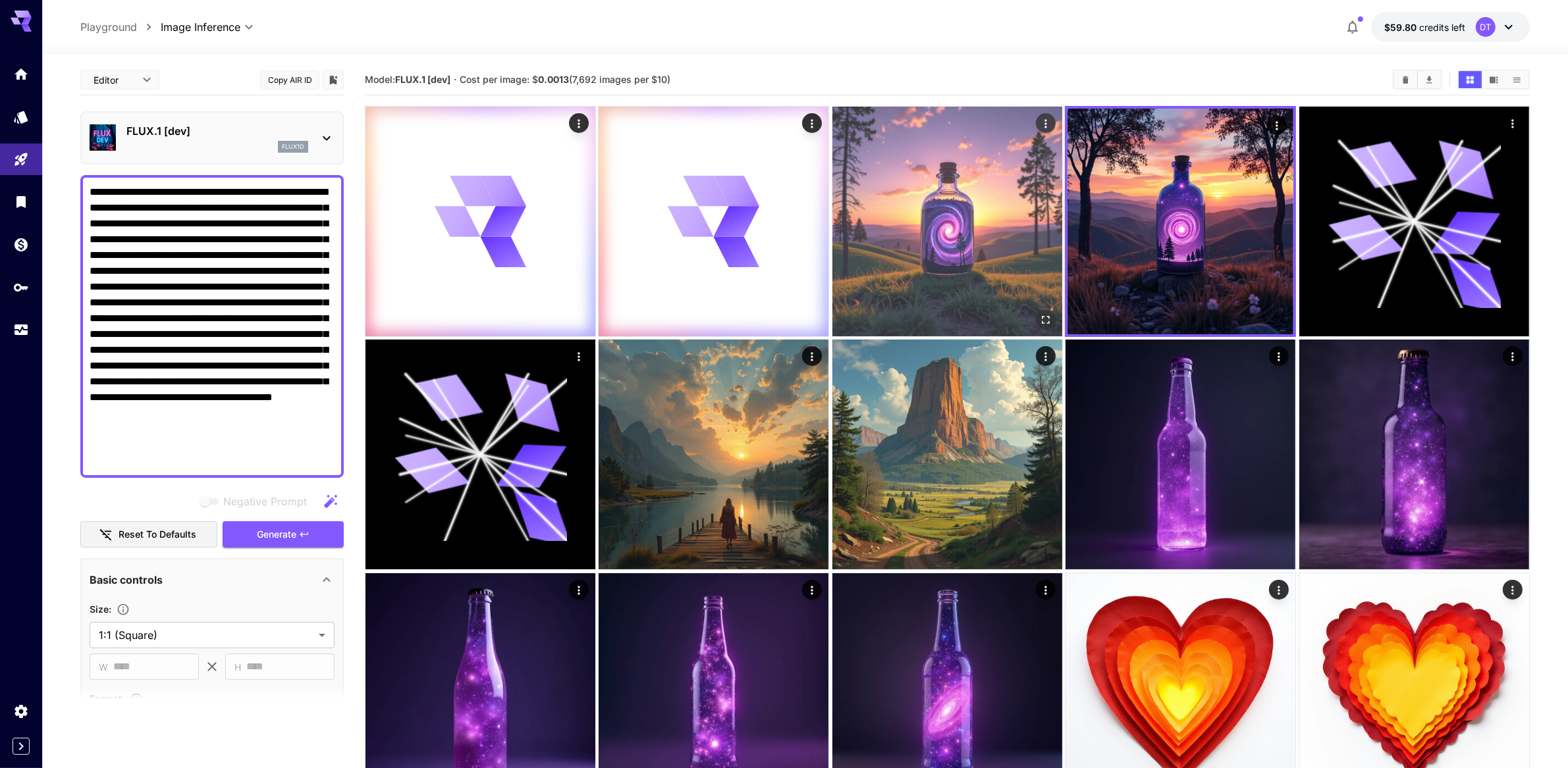
click at [1020, 241] on img at bounding box center [947, 221] width 230 height 230
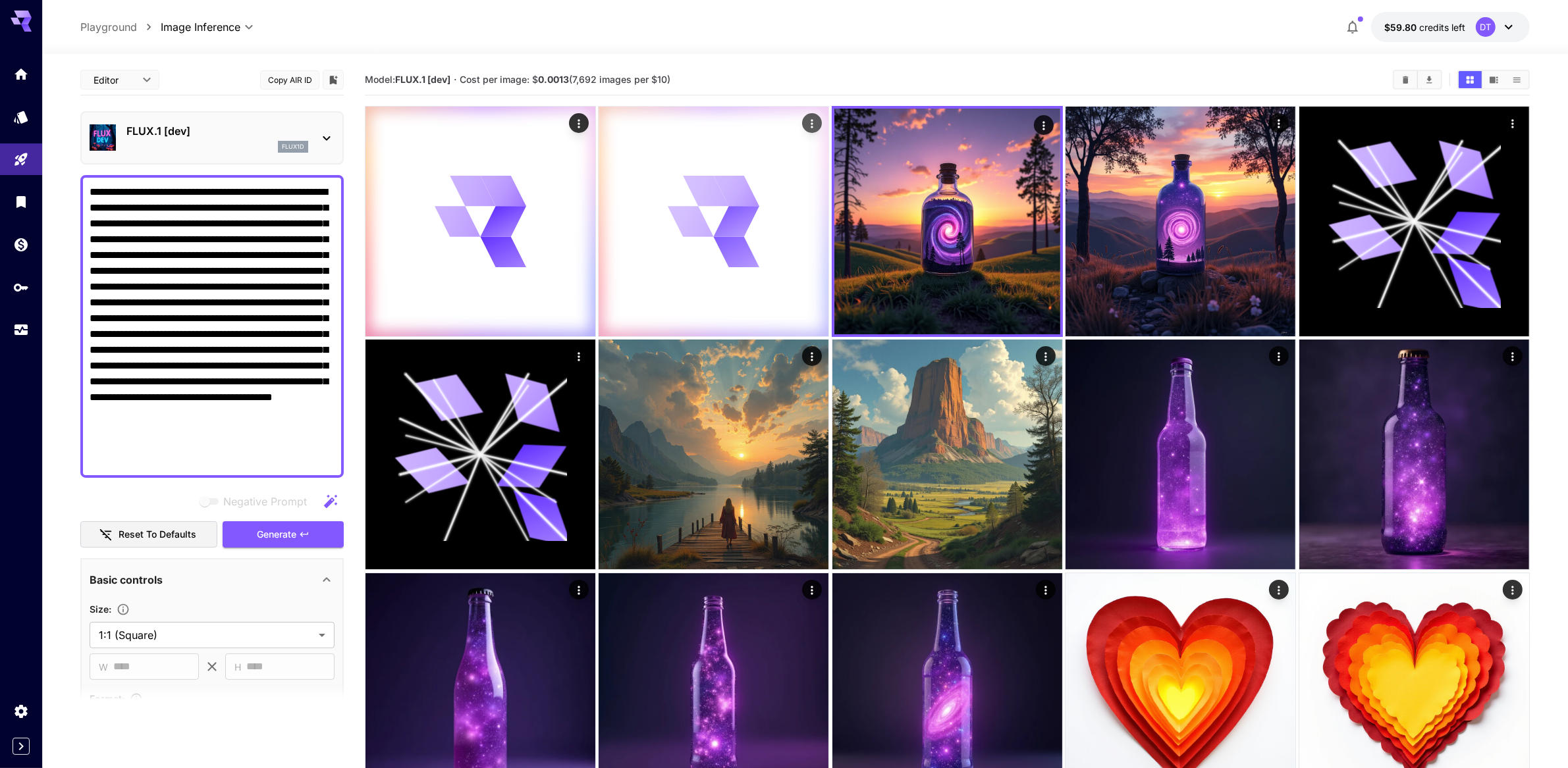
click at [776, 260] on div at bounding box center [713, 221] width 230 height 230
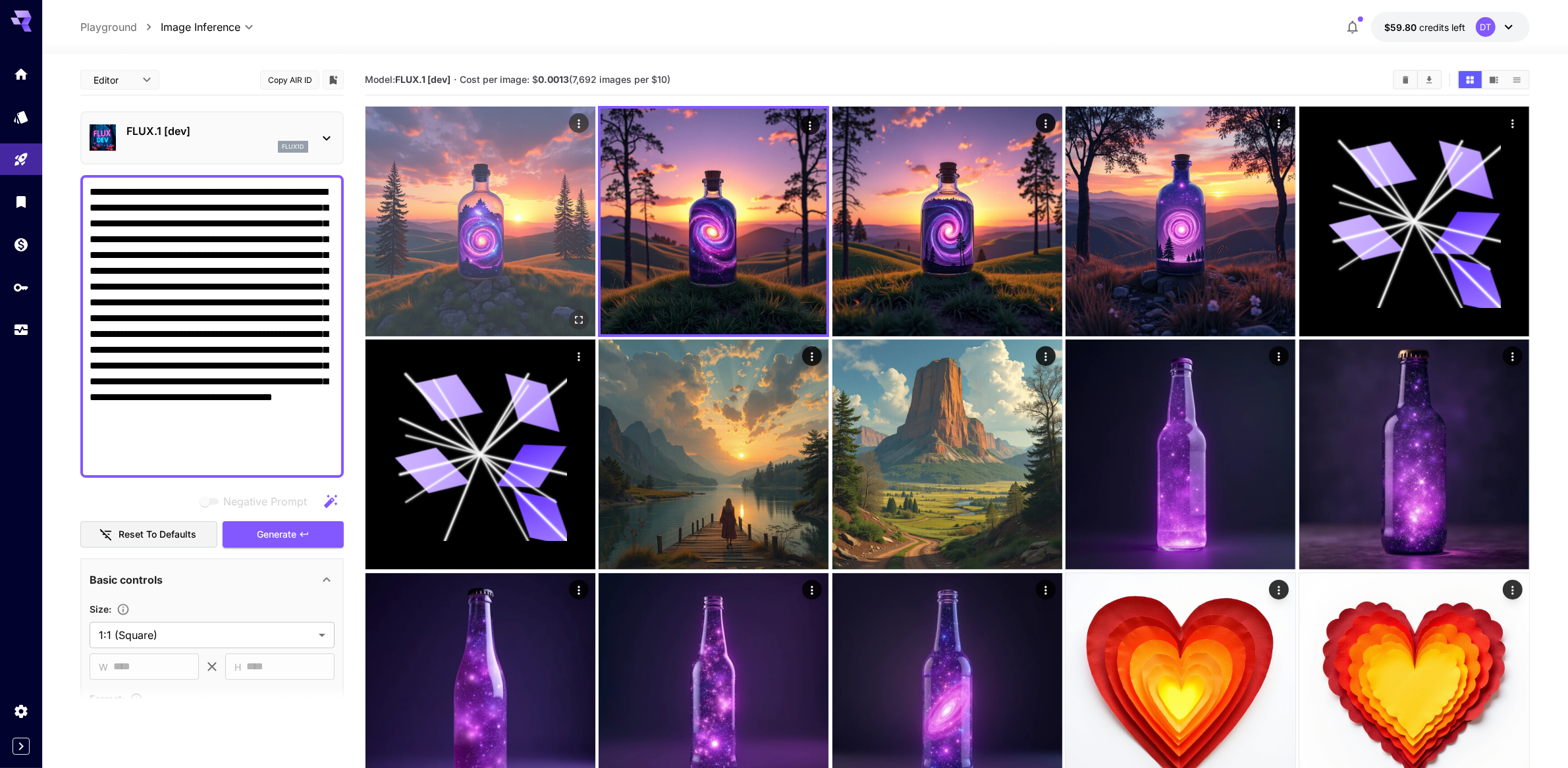
click at [504, 250] on img at bounding box center [480, 221] width 230 height 230
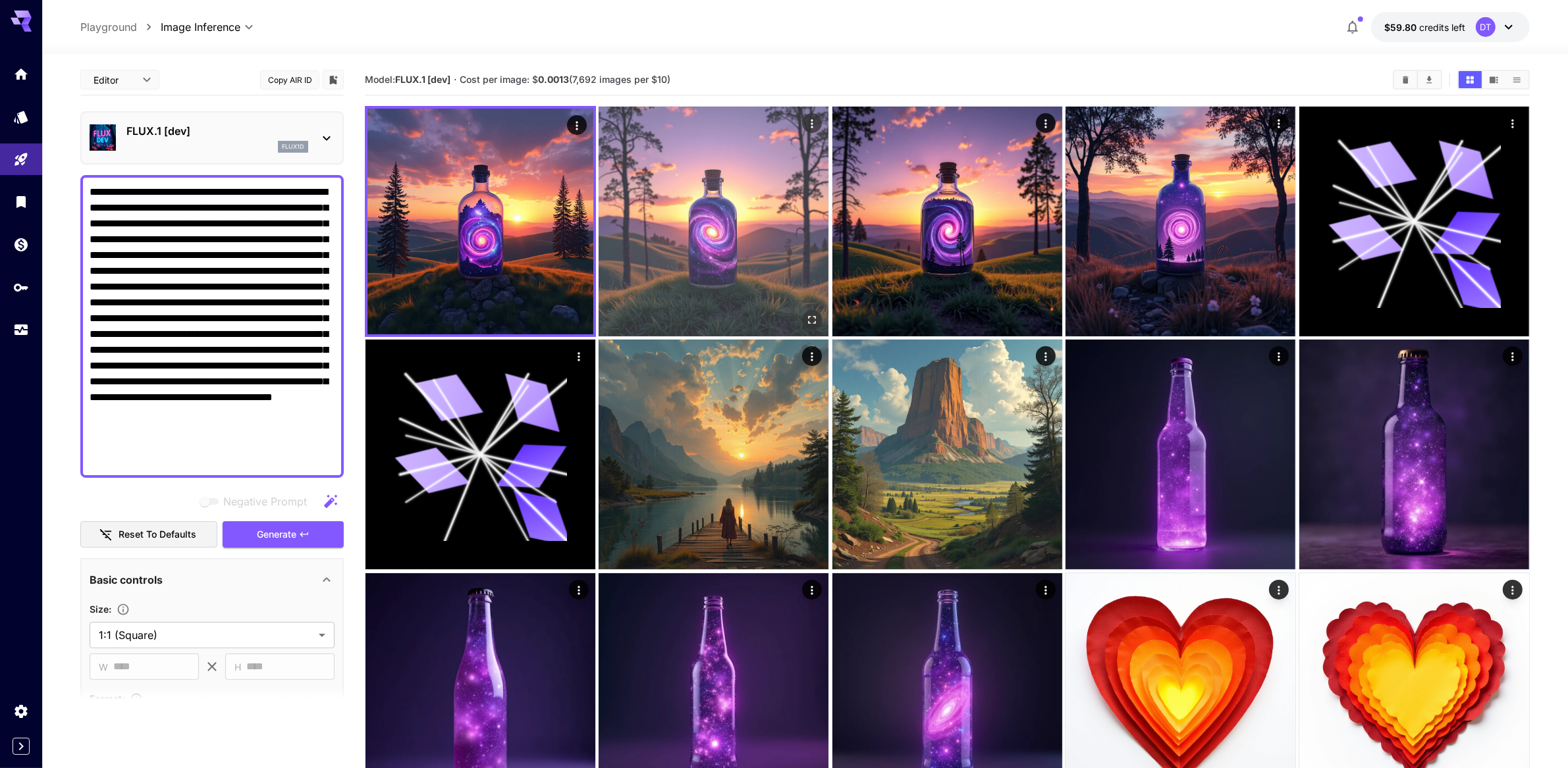
click at [780, 256] on img at bounding box center [713, 221] width 230 height 230
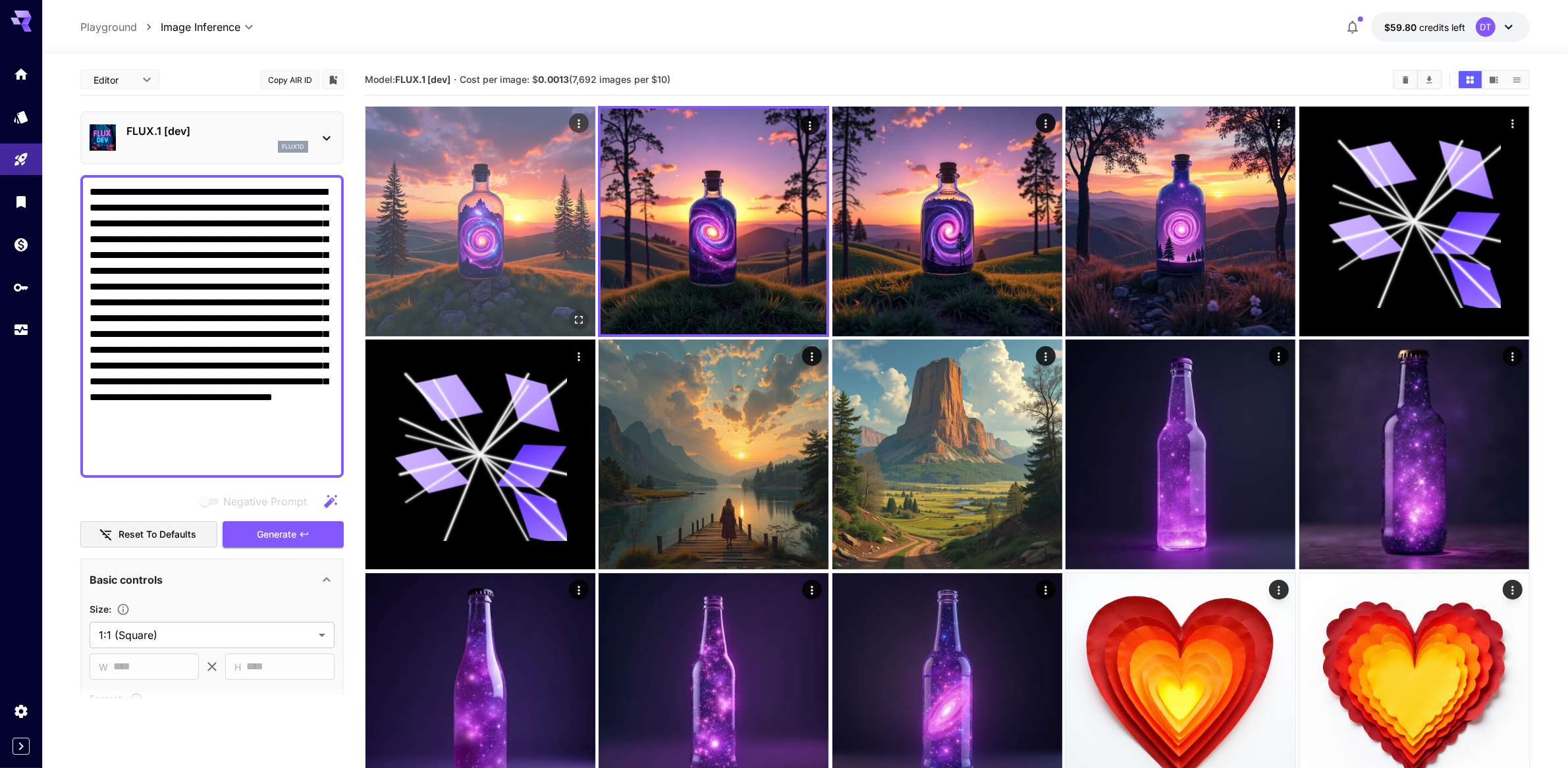
click at [531, 264] on img at bounding box center [480, 221] width 230 height 230
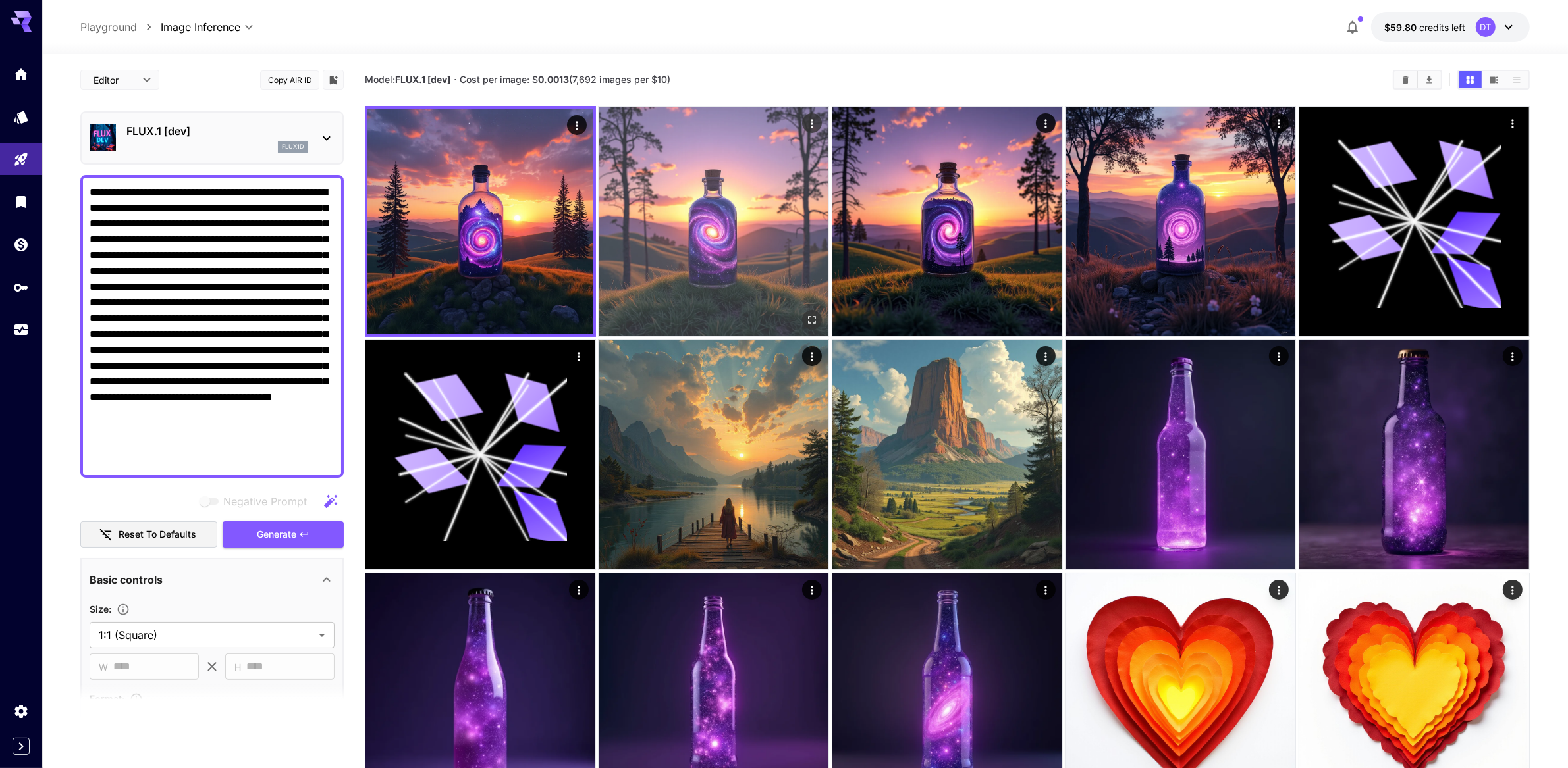
click at [666, 261] on img at bounding box center [713, 221] width 230 height 230
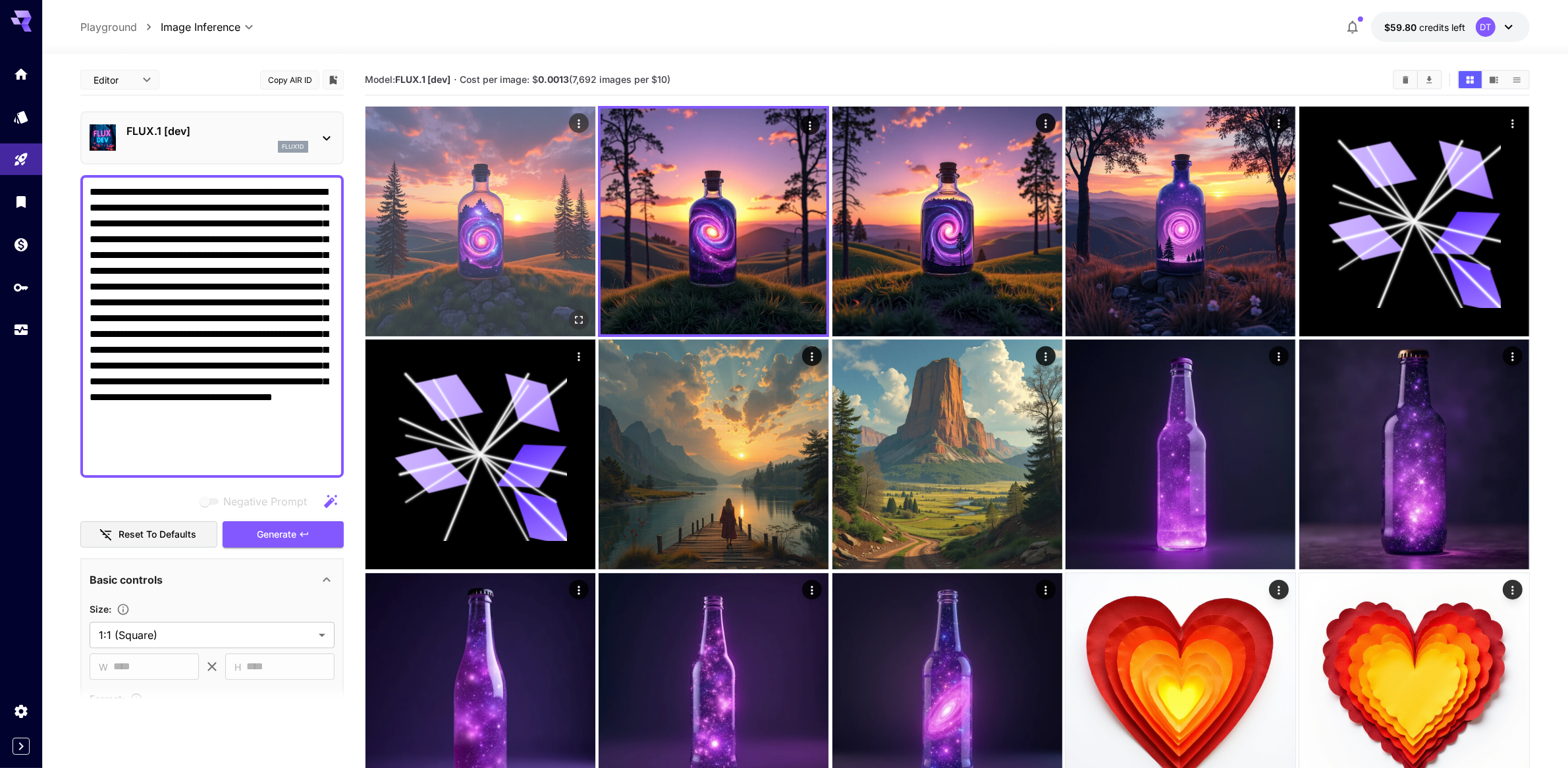
click at [446, 260] on img at bounding box center [480, 221] width 230 height 230
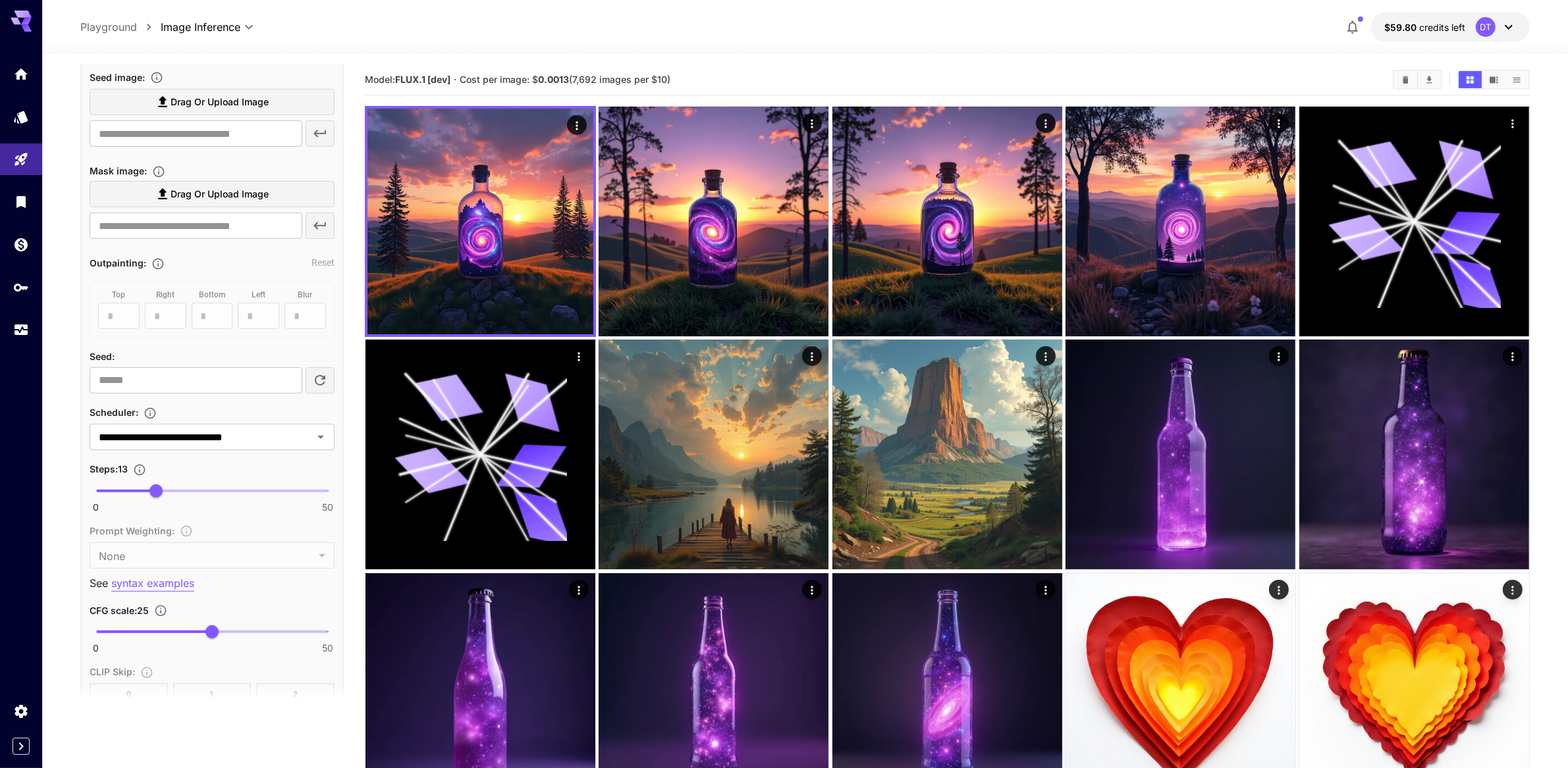
scroll to position [848, 0]
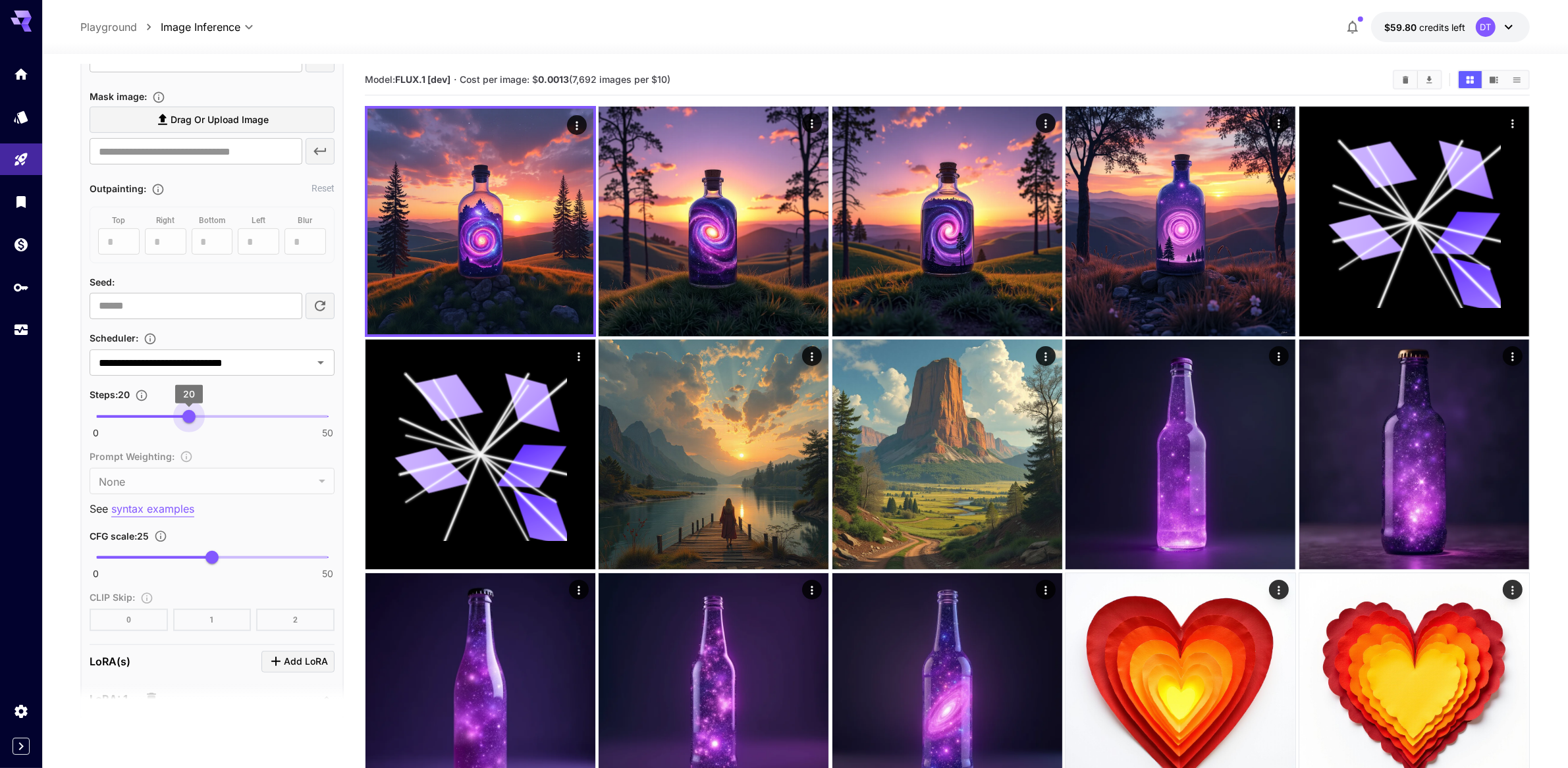
drag, startPoint x: 157, startPoint y: 571, endPoint x: 191, endPoint y: 567, distance: 34.2
click at [191, 423] on span "20" at bounding box center [189, 417] width 13 height 13
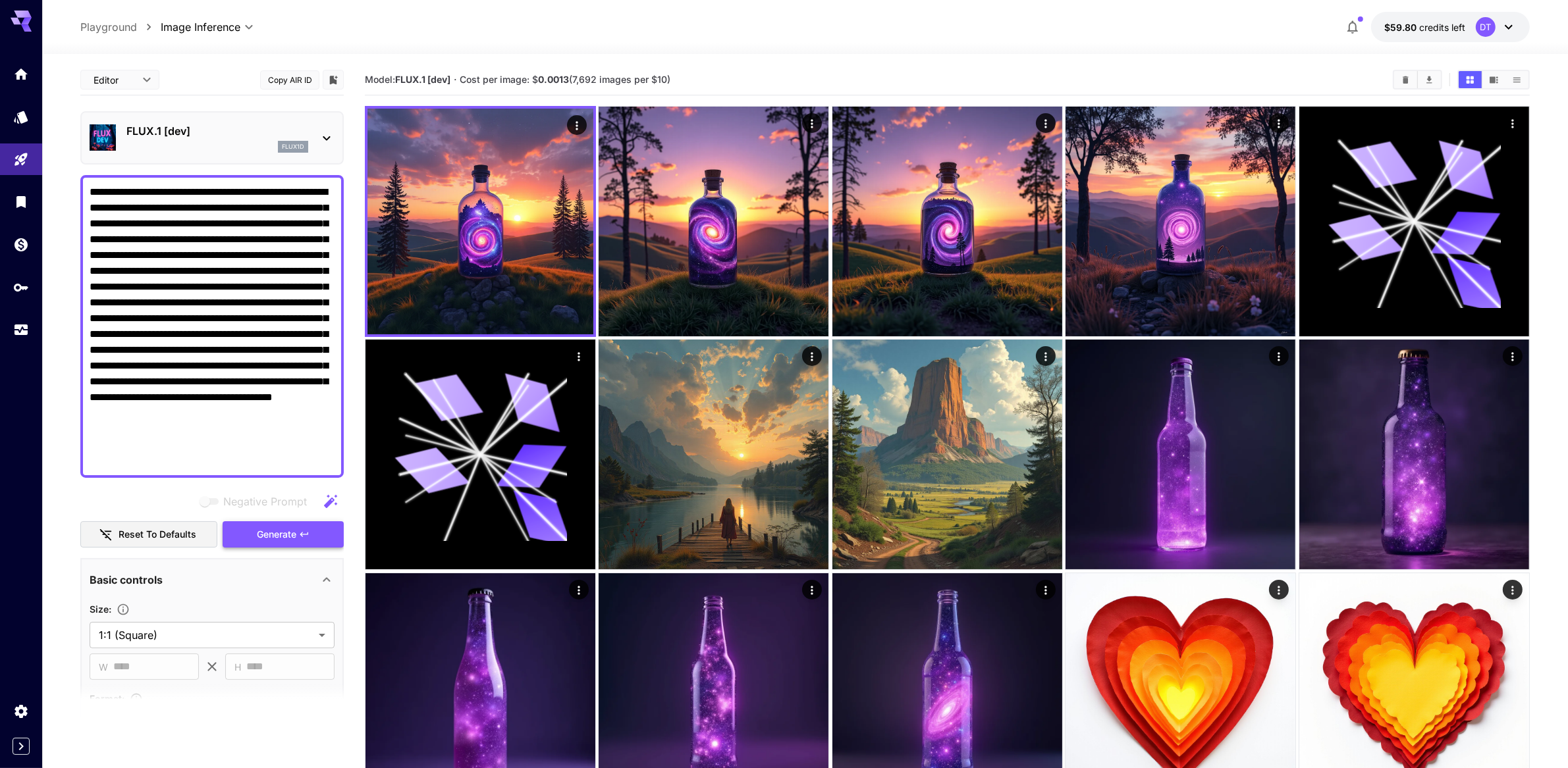
click at [294, 543] on span "Generate" at bounding box center [276, 535] width 40 height 17
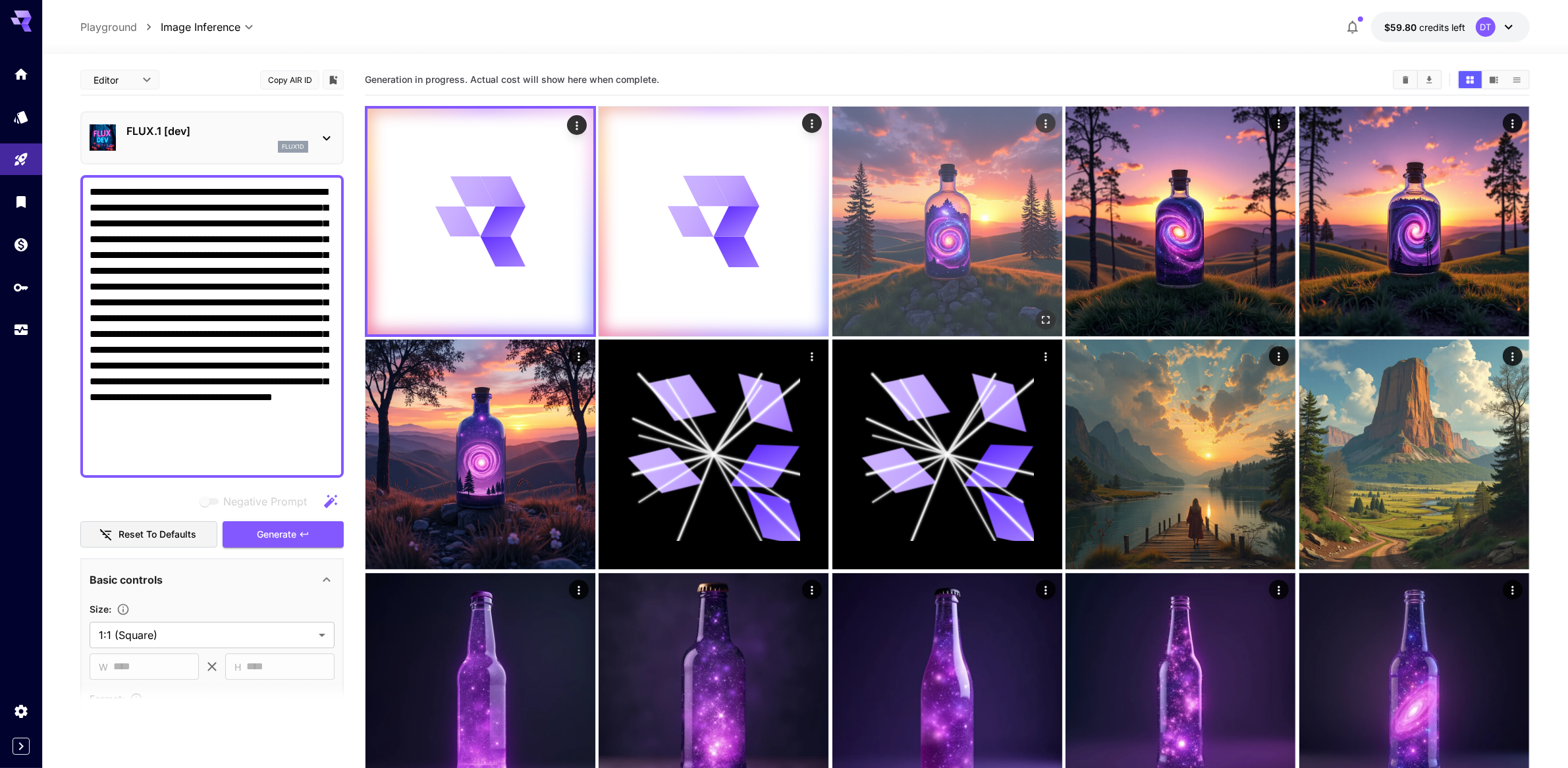
click at [1052, 159] on img at bounding box center [947, 221] width 230 height 230
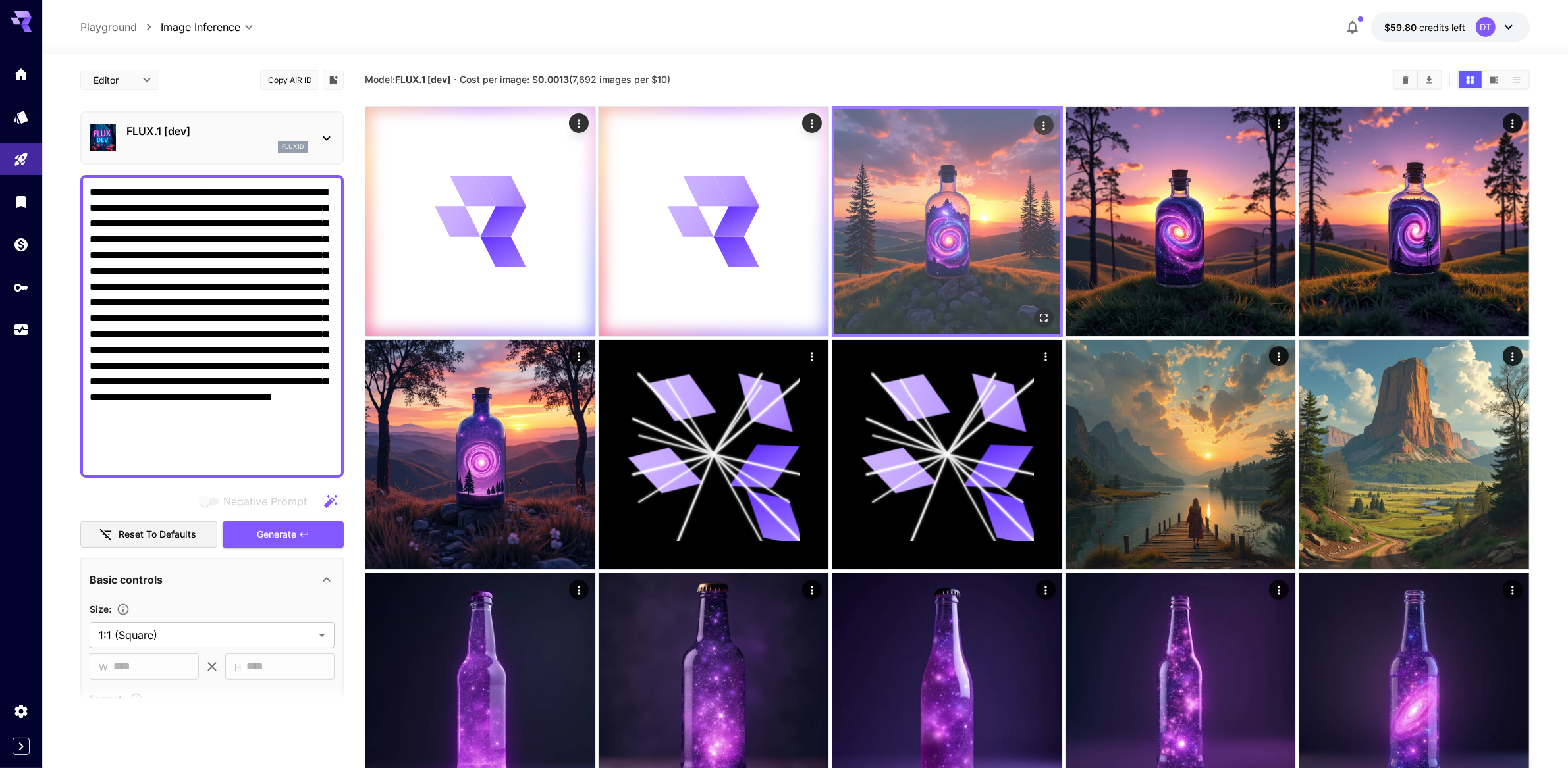
click at [986, 254] on img at bounding box center [947, 221] width 226 height 226
click at [1048, 325] on icon "Open in fullscreen" at bounding box center [1044, 318] width 13 height 13
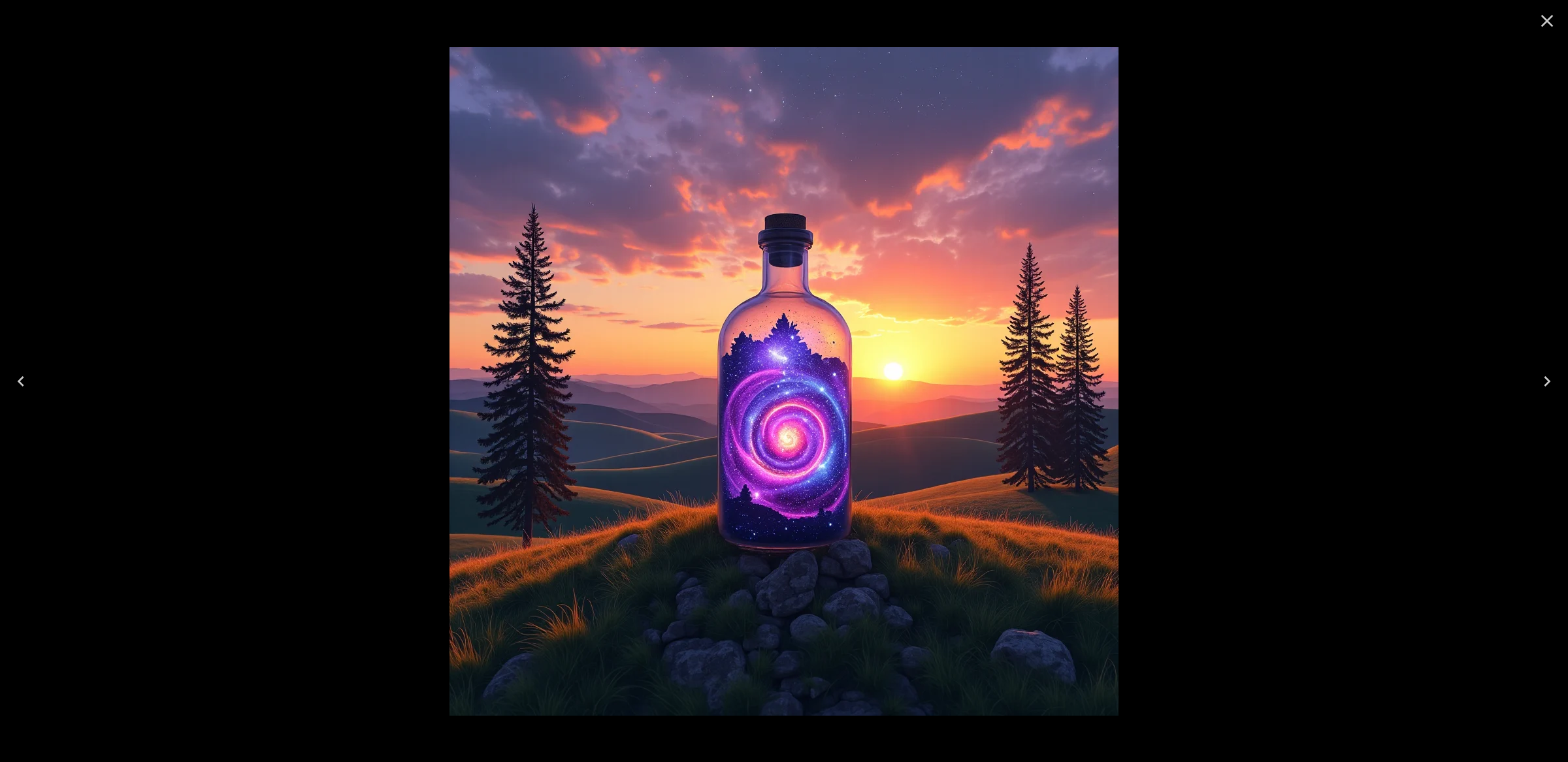
click at [1545, 19] on icon "Close" at bounding box center [1547, 21] width 13 height 13
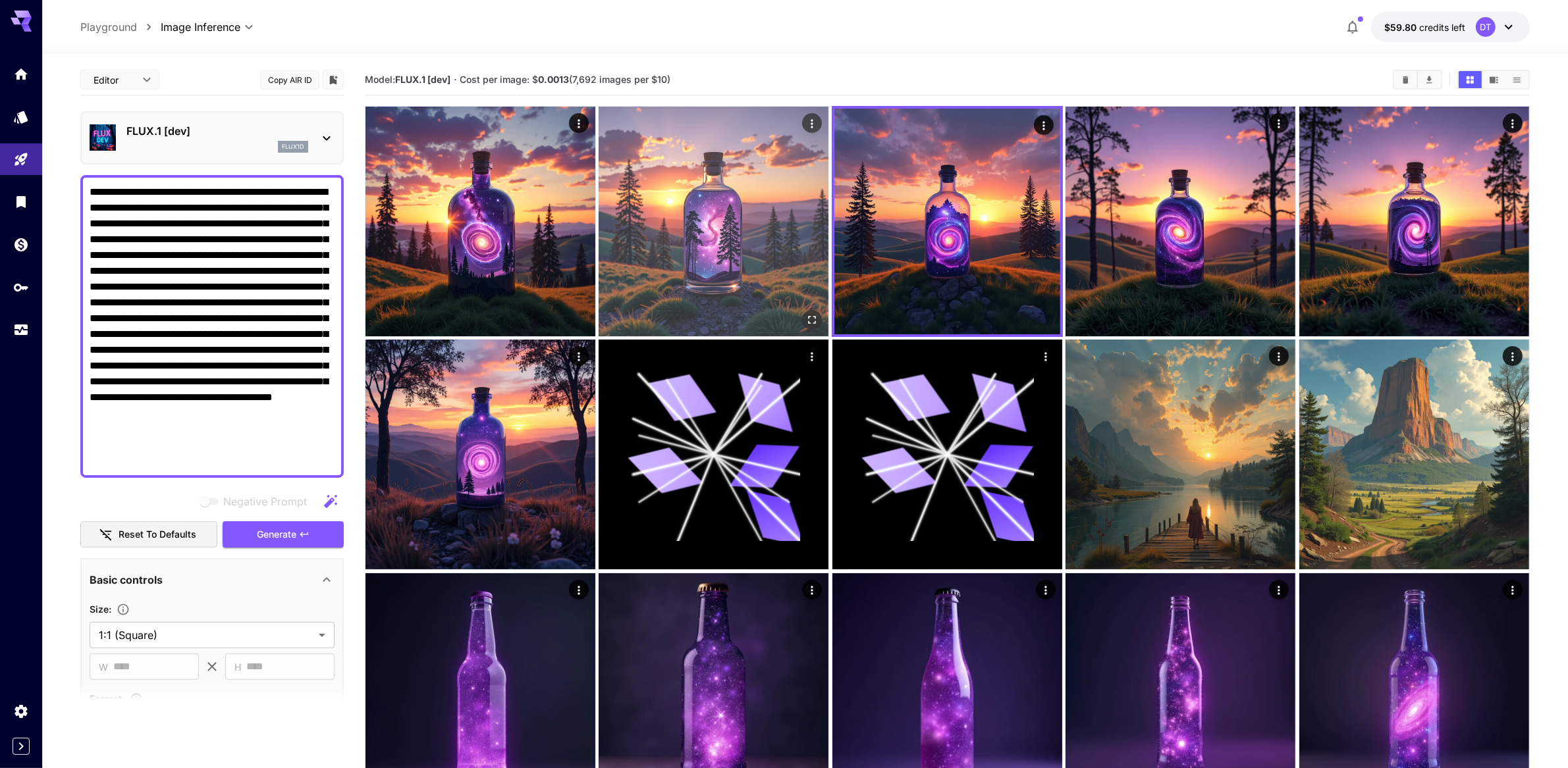
click at [757, 280] on img at bounding box center [713, 221] width 230 height 230
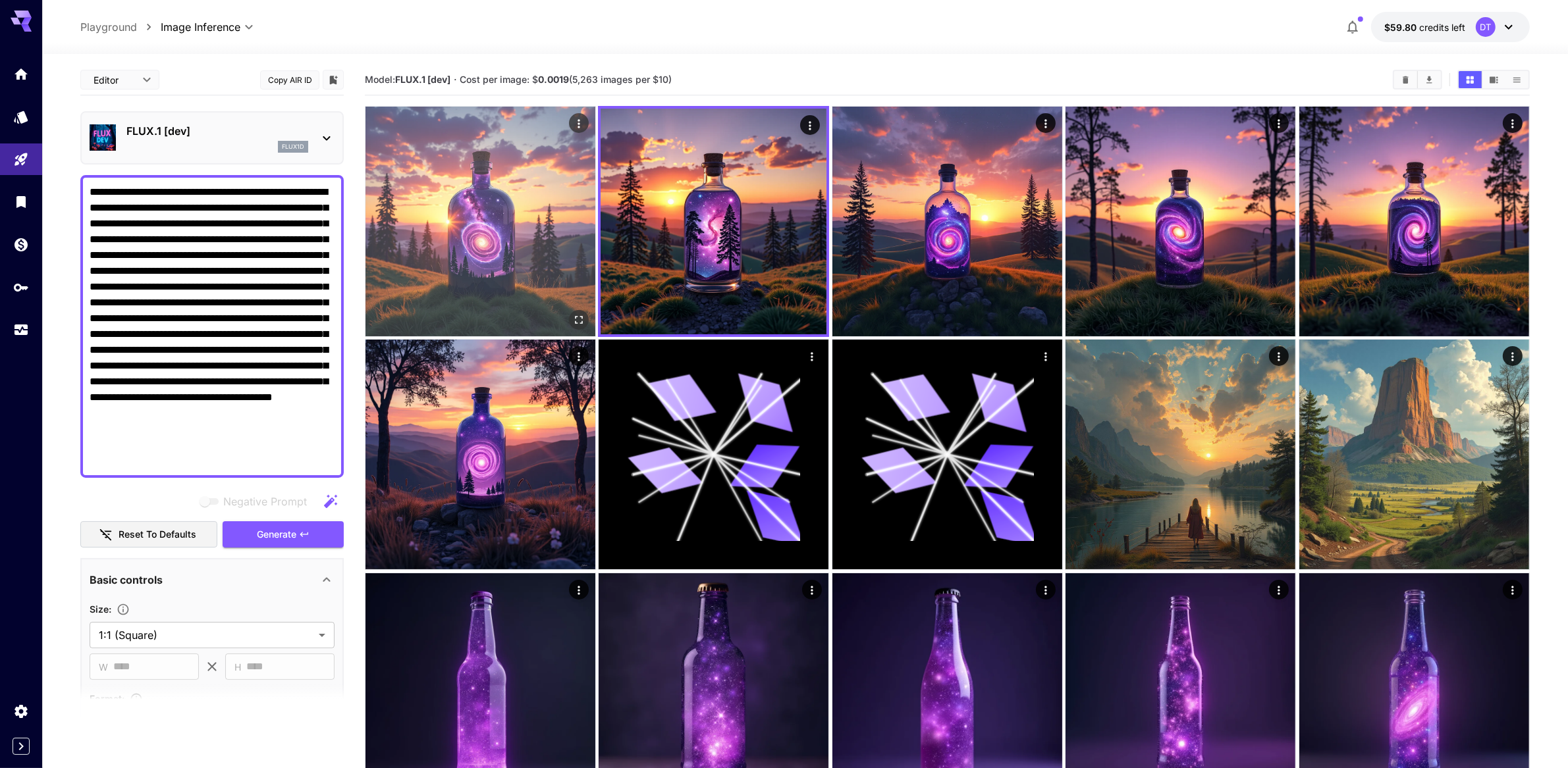
click at [510, 277] on img at bounding box center [480, 221] width 230 height 230
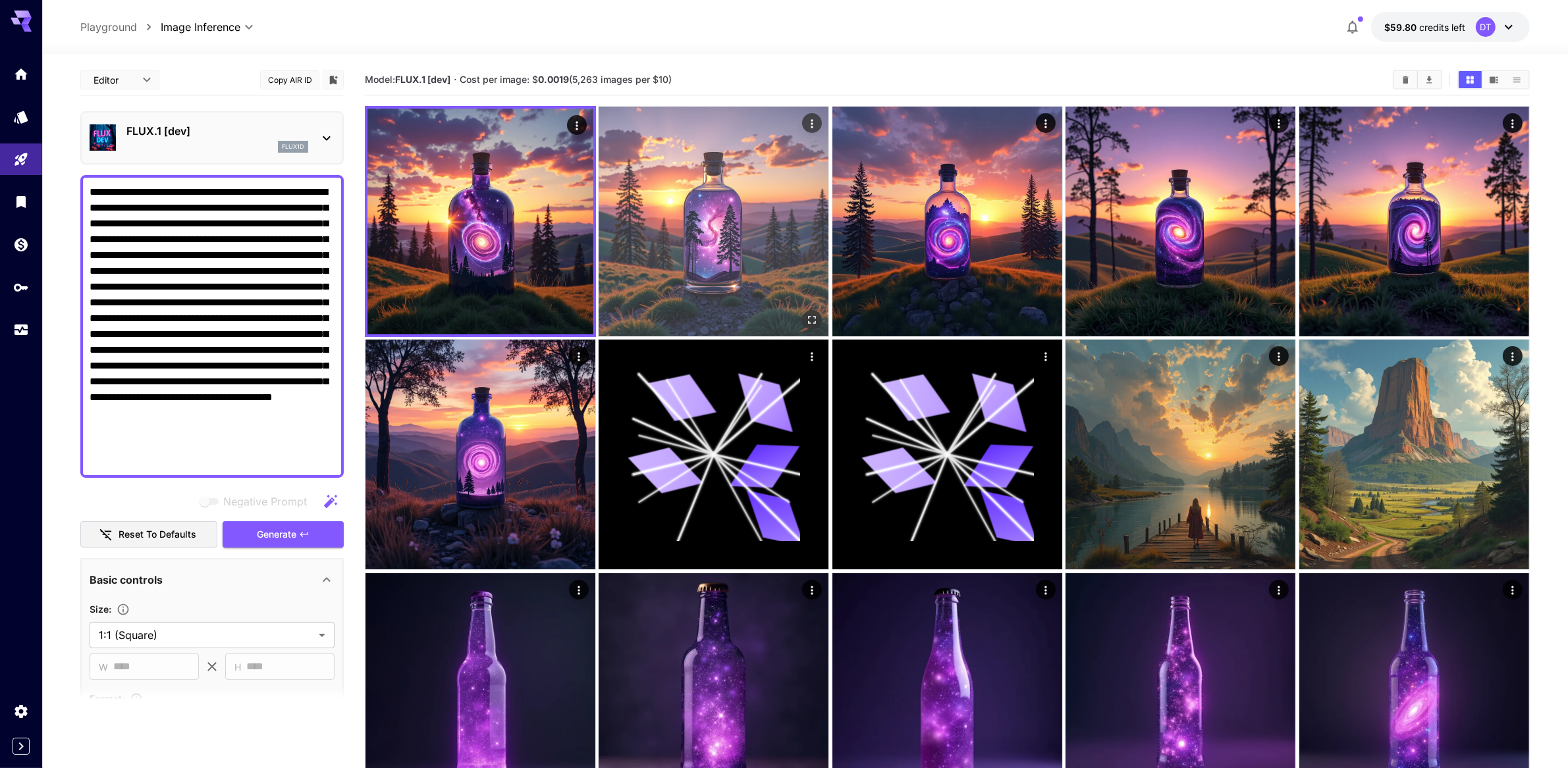
click at [725, 276] on img at bounding box center [713, 221] width 230 height 230
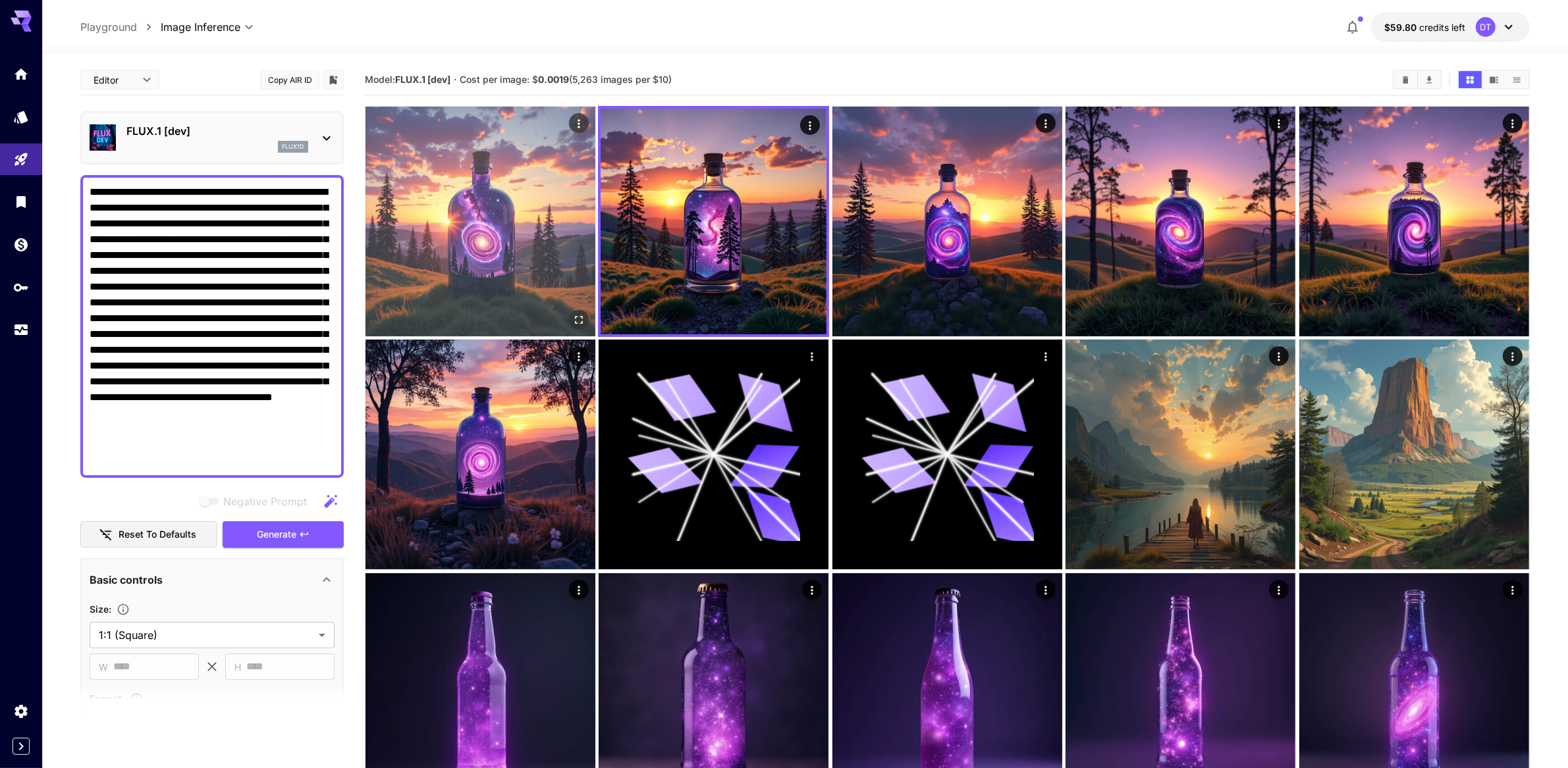
click at [474, 270] on img at bounding box center [480, 221] width 230 height 230
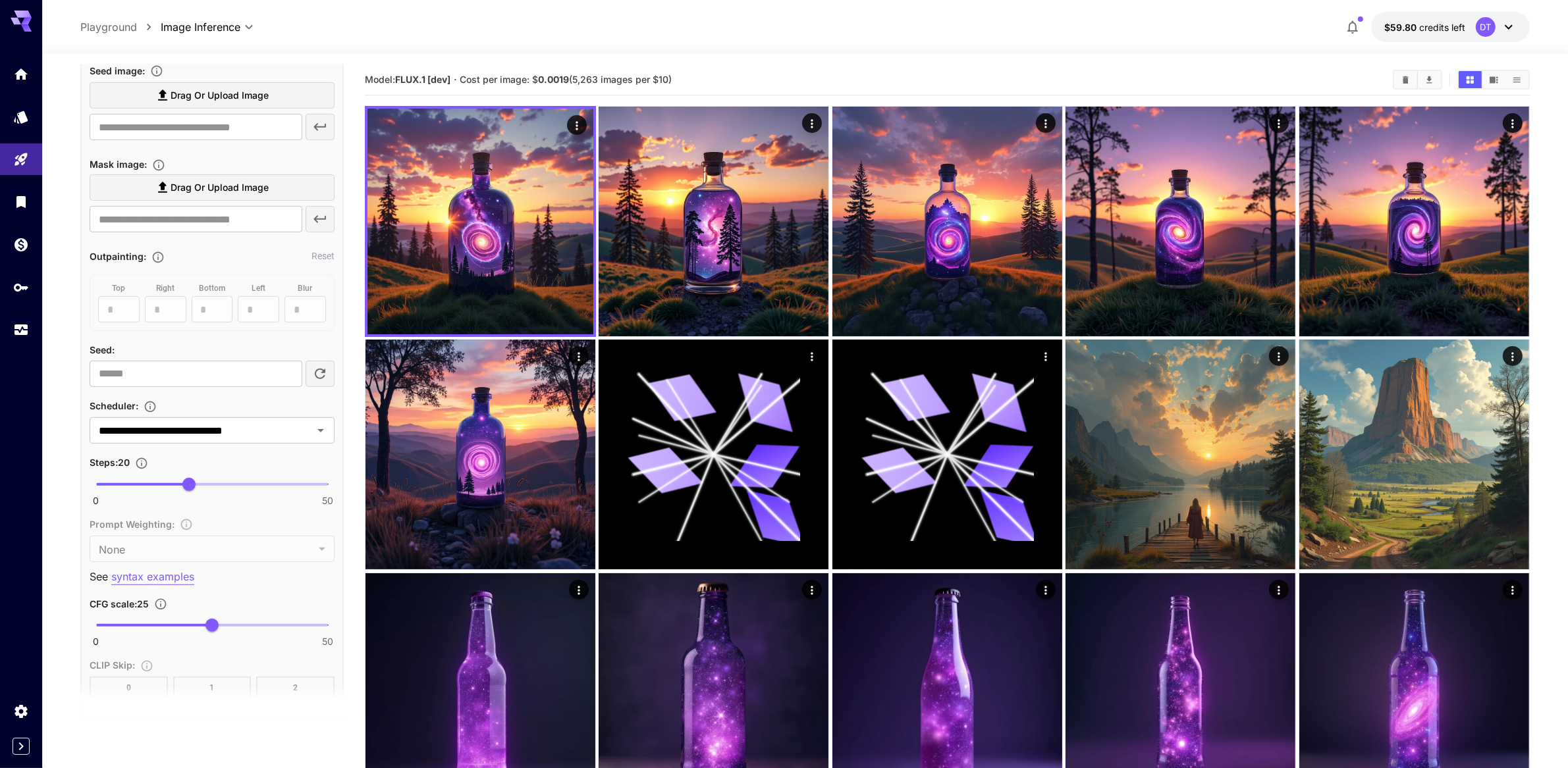
scroll to position [790, 0]
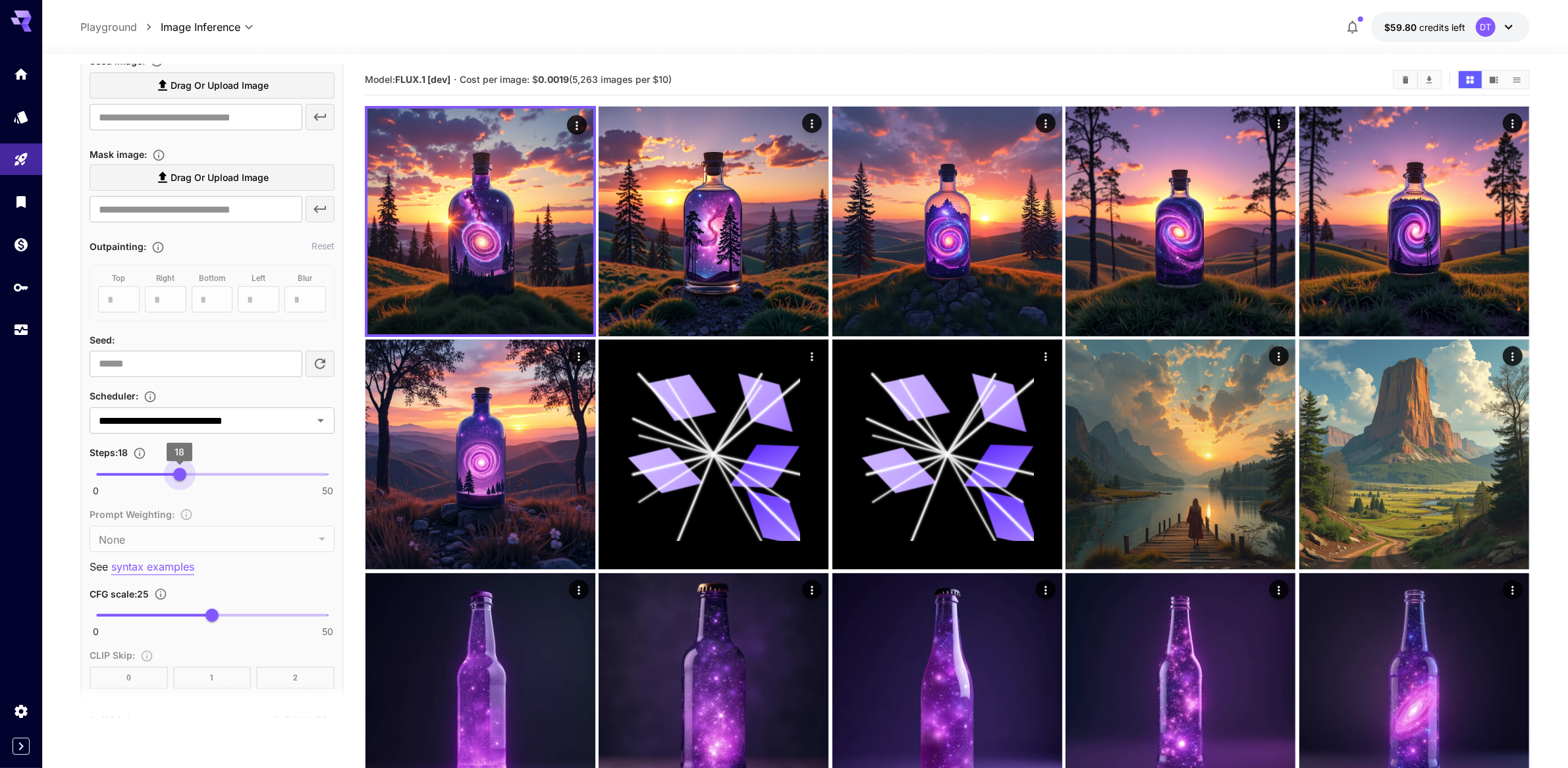
drag, startPoint x: 189, startPoint y: 622, endPoint x: 180, endPoint y: 623, distance: 9.1
click at [180, 482] on span "18" at bounding box center [180, 475] width 13 height 13
drag, startPoint x: 181, startPoint y: 623, endPoint x: 187, endPoint y: 620, distance: 6.7
click at [182, 482] on span "19" at bounding box center [185, 475] width 13 height 13
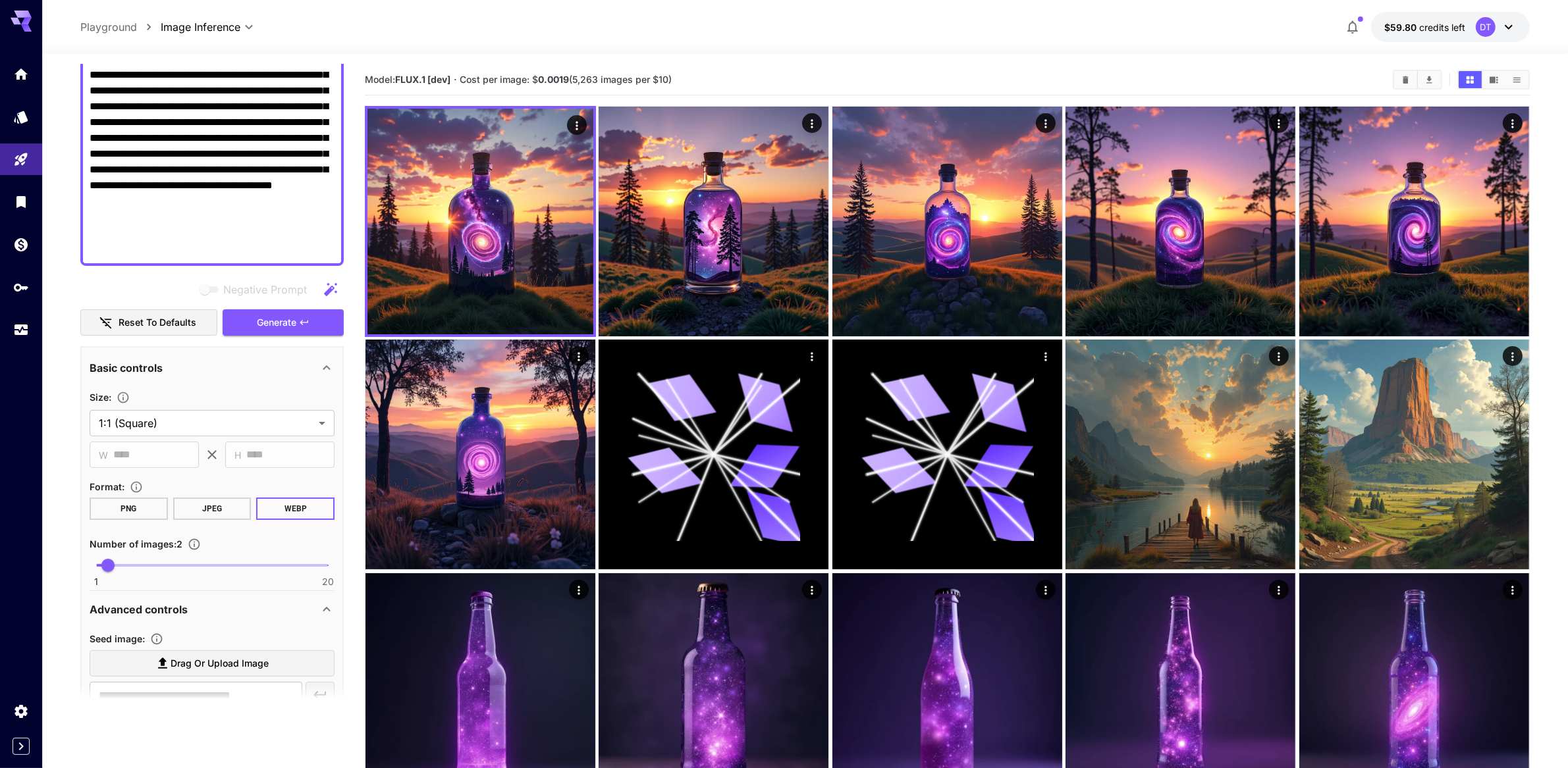
scroll to position [64, 0]
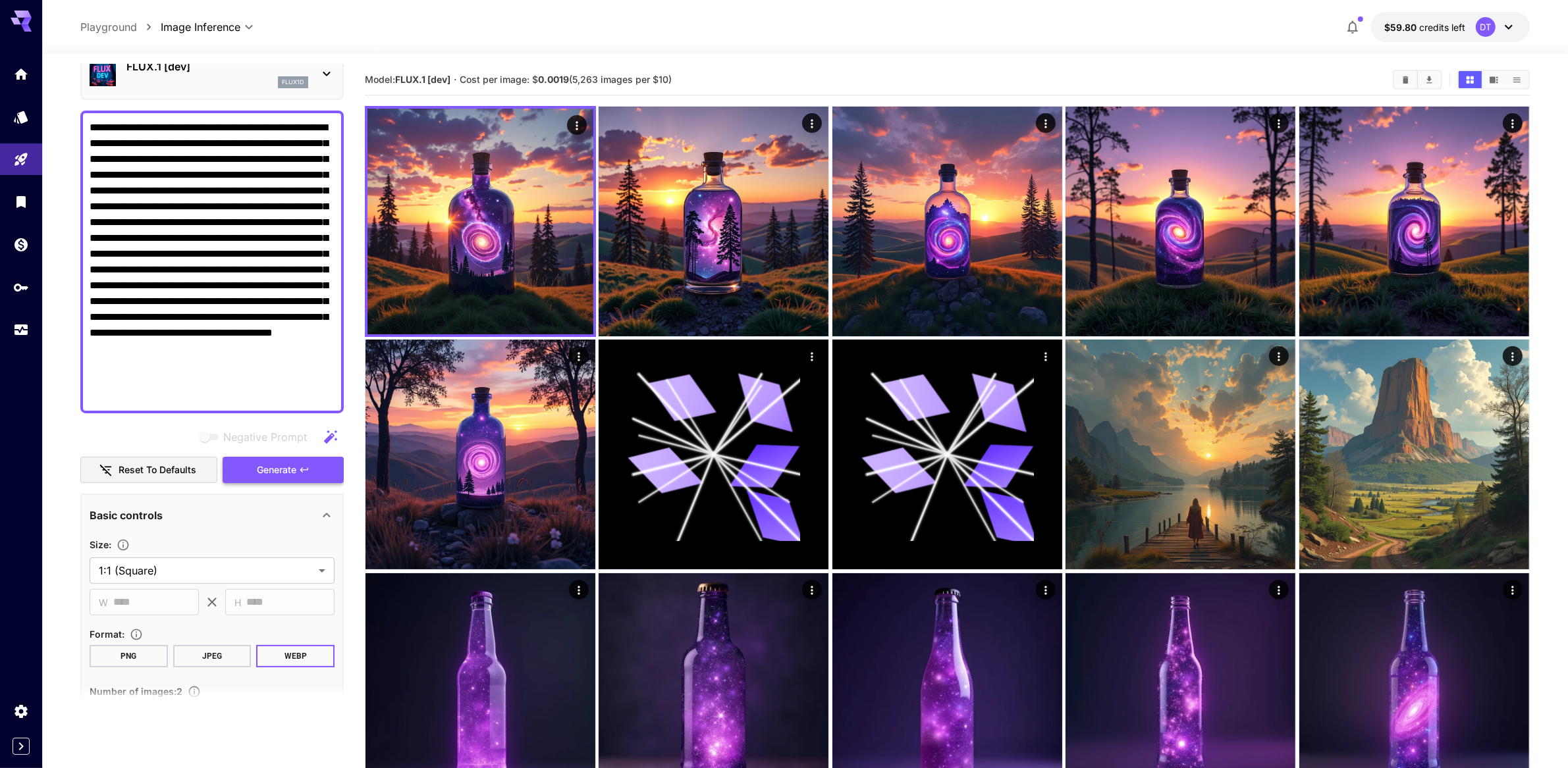
click at [266, 479] on span "Generate" at bounding box center [276, 470] width 40 height 17
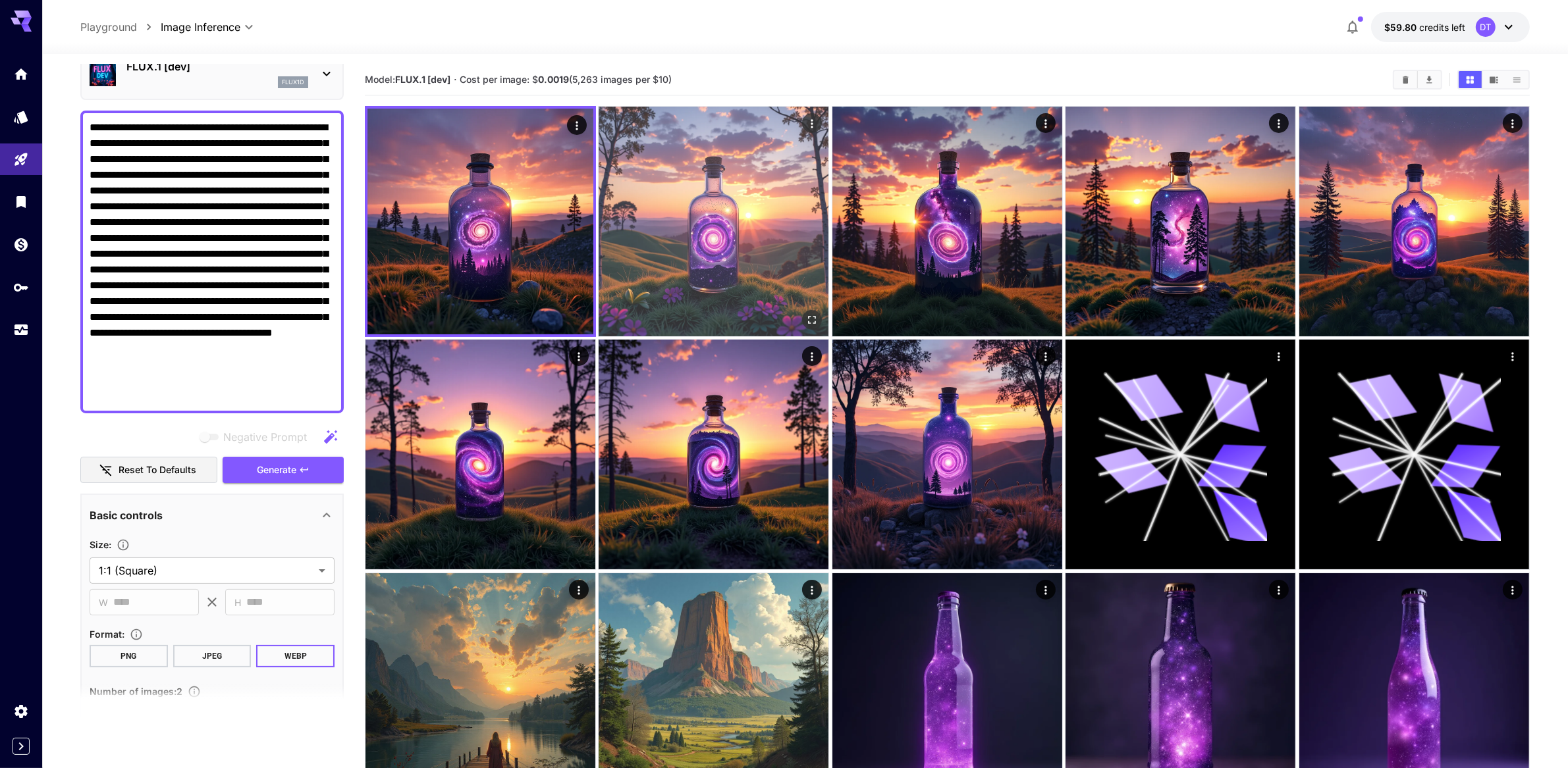
click at [715, 271] on img at bounding box center [713, 221] width 230 height 230
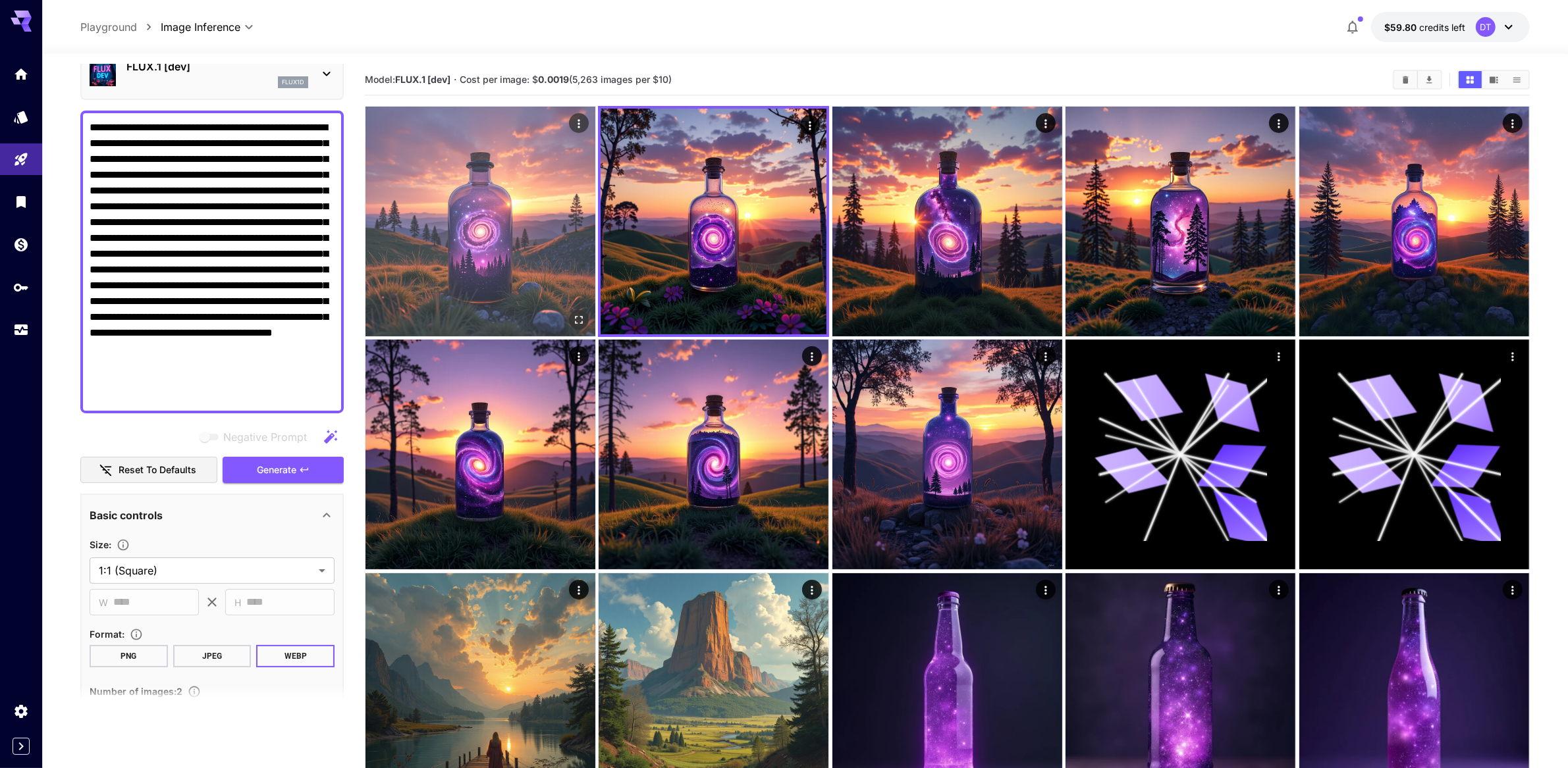
click at [519, 274] on img at bounding box center [480, 221] width 230 height 230
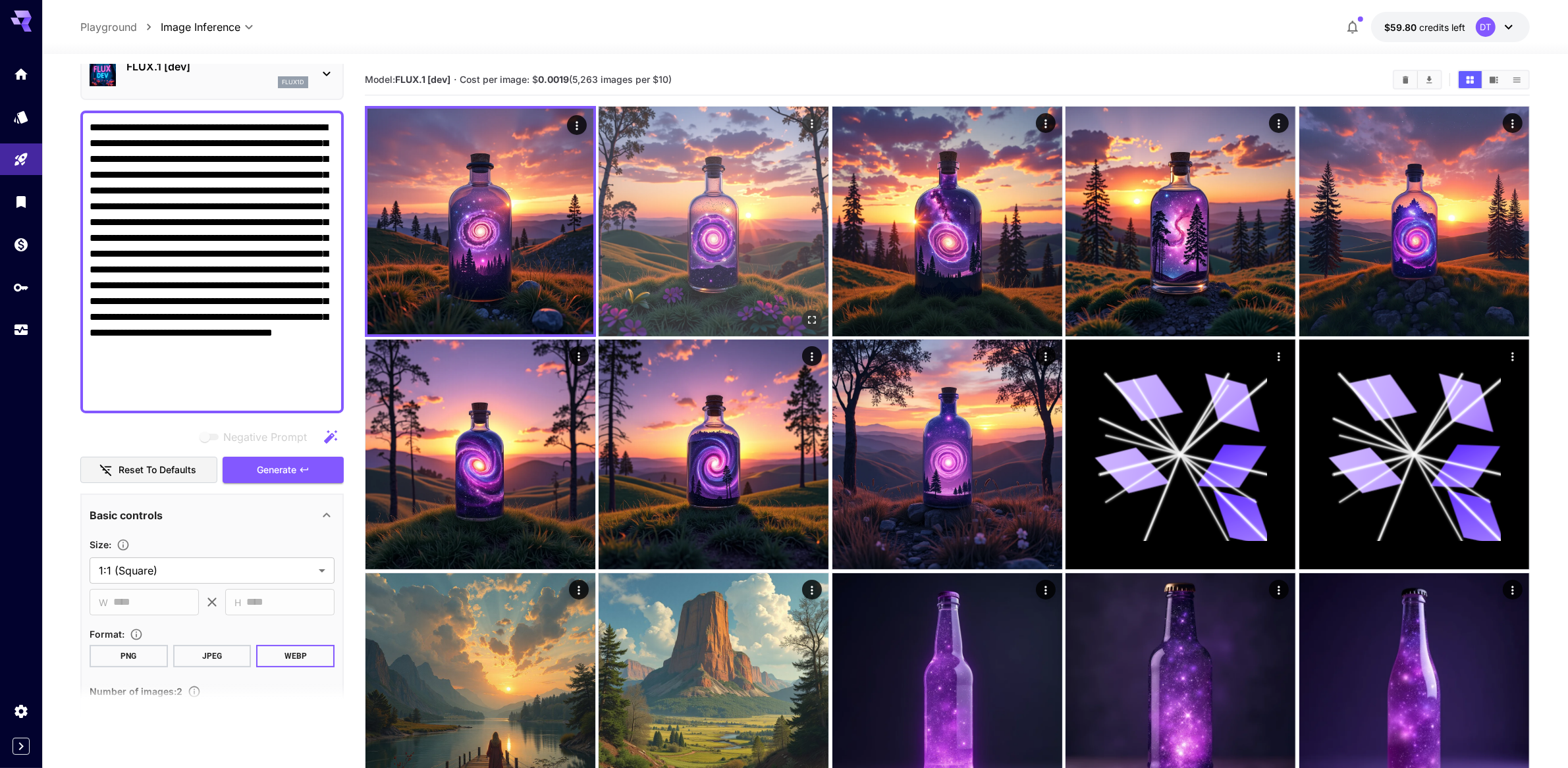
click at [746, 274] on img at bounding box center [713, 221] width 230 height 230
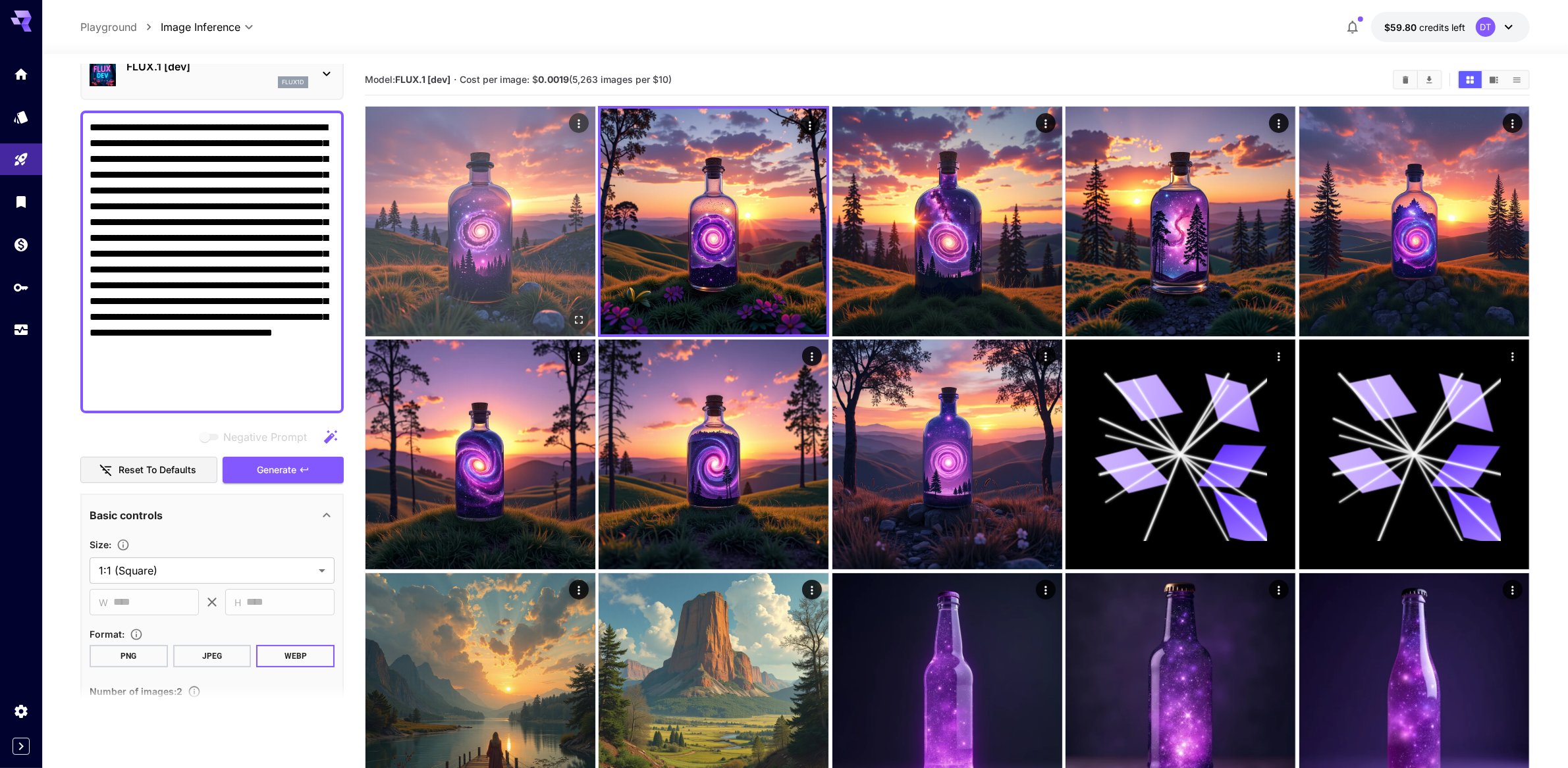
click at [504, 286] on img at bounding box center [480, 221] width 230 height 230
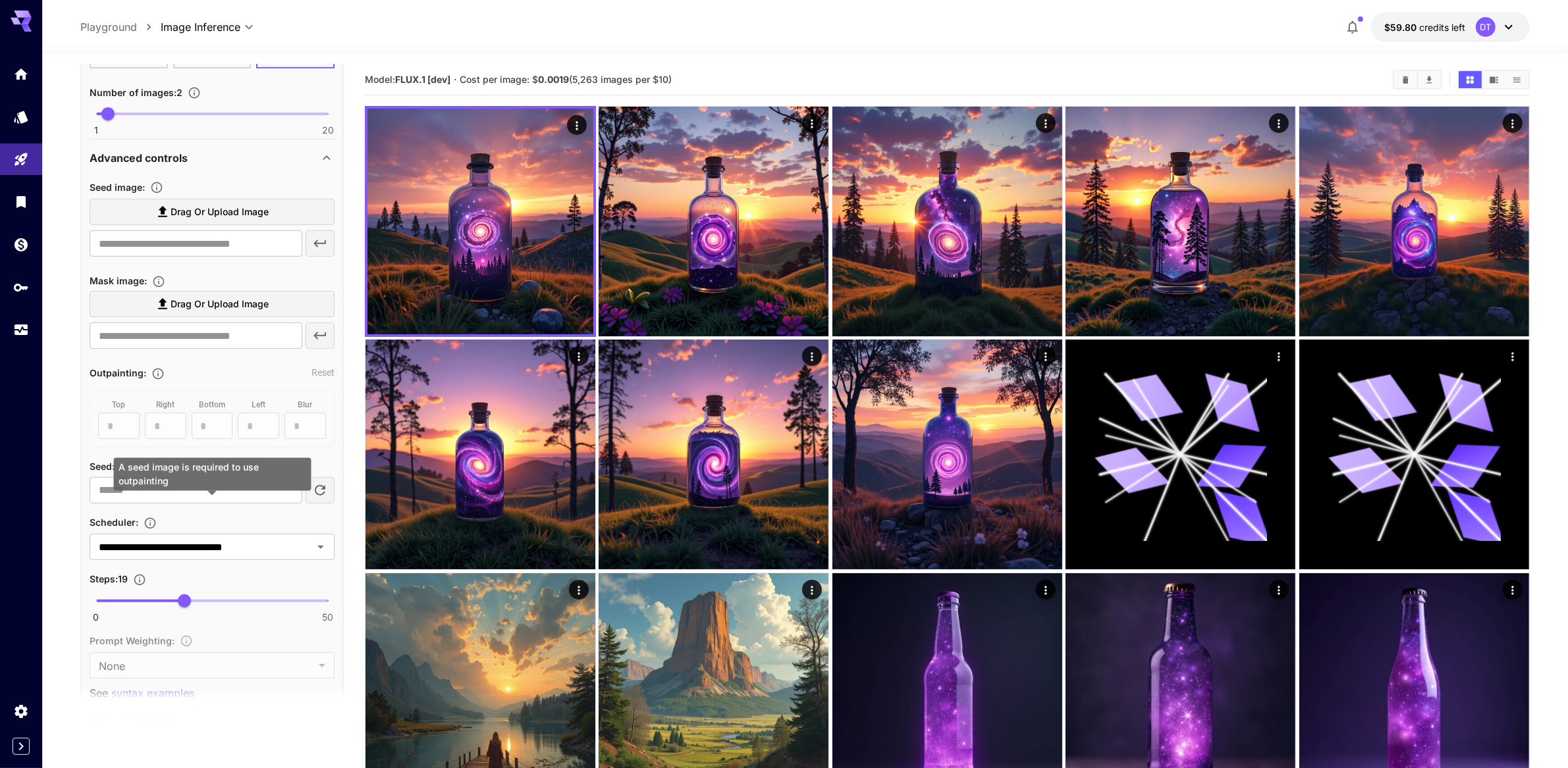
scroll to position [864, 0]
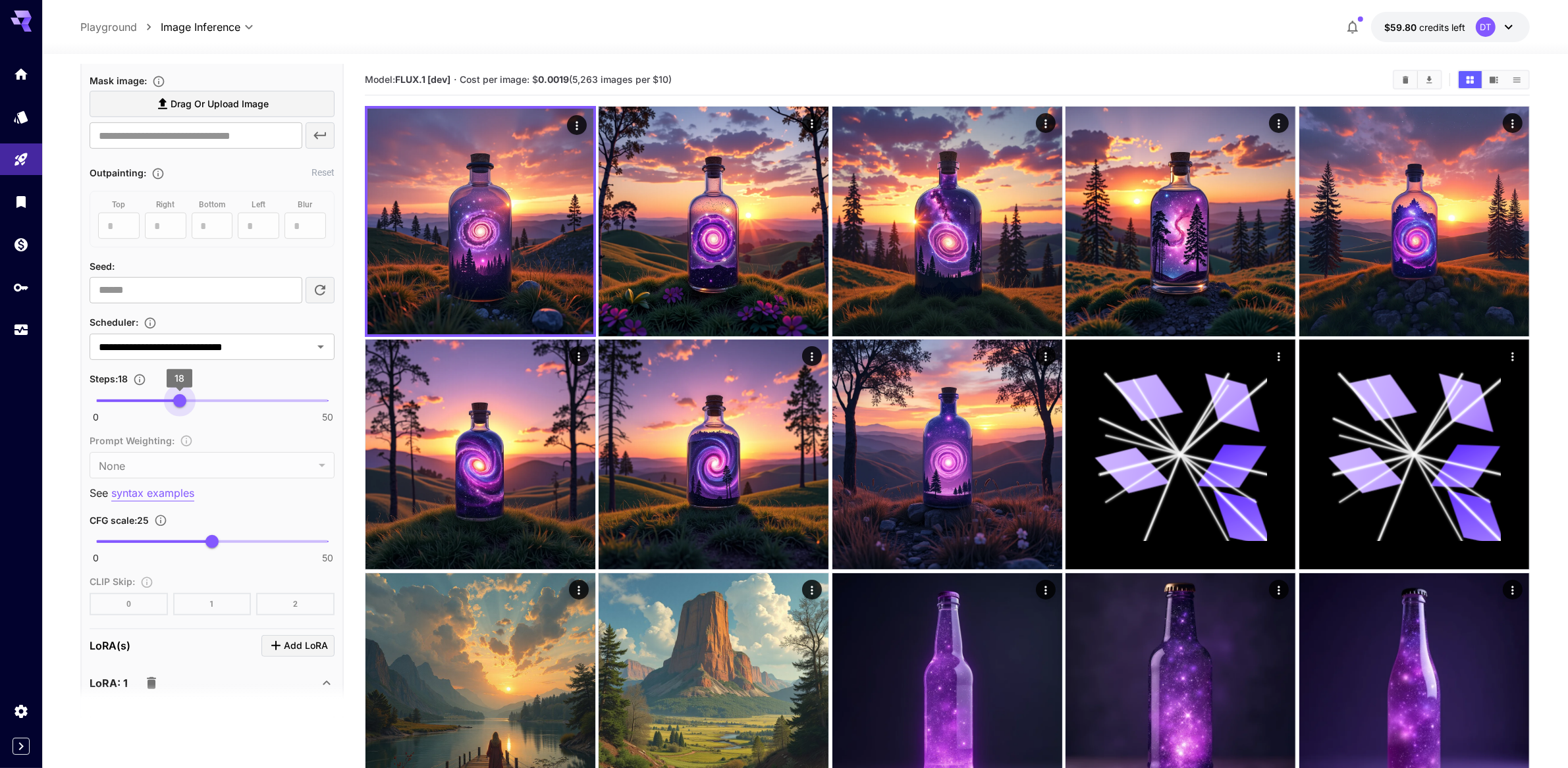
click at [179, 408] on span "18" at bounding box center [180, 401] width 13 height 13
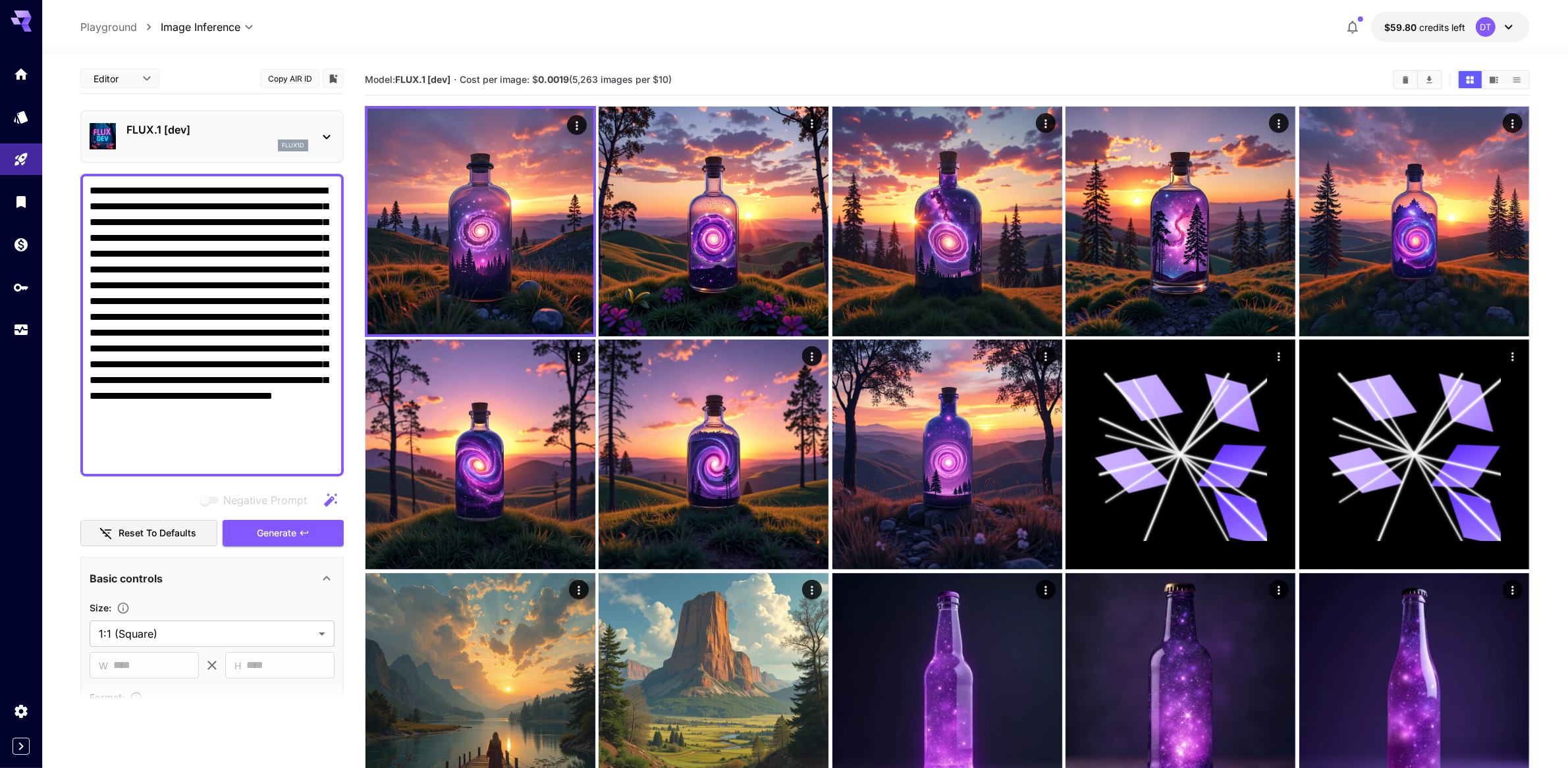
scroll to position [0, 0]
click at [293, 543] on span "Generate" at bounding box center [276, 535] width 40 height 17
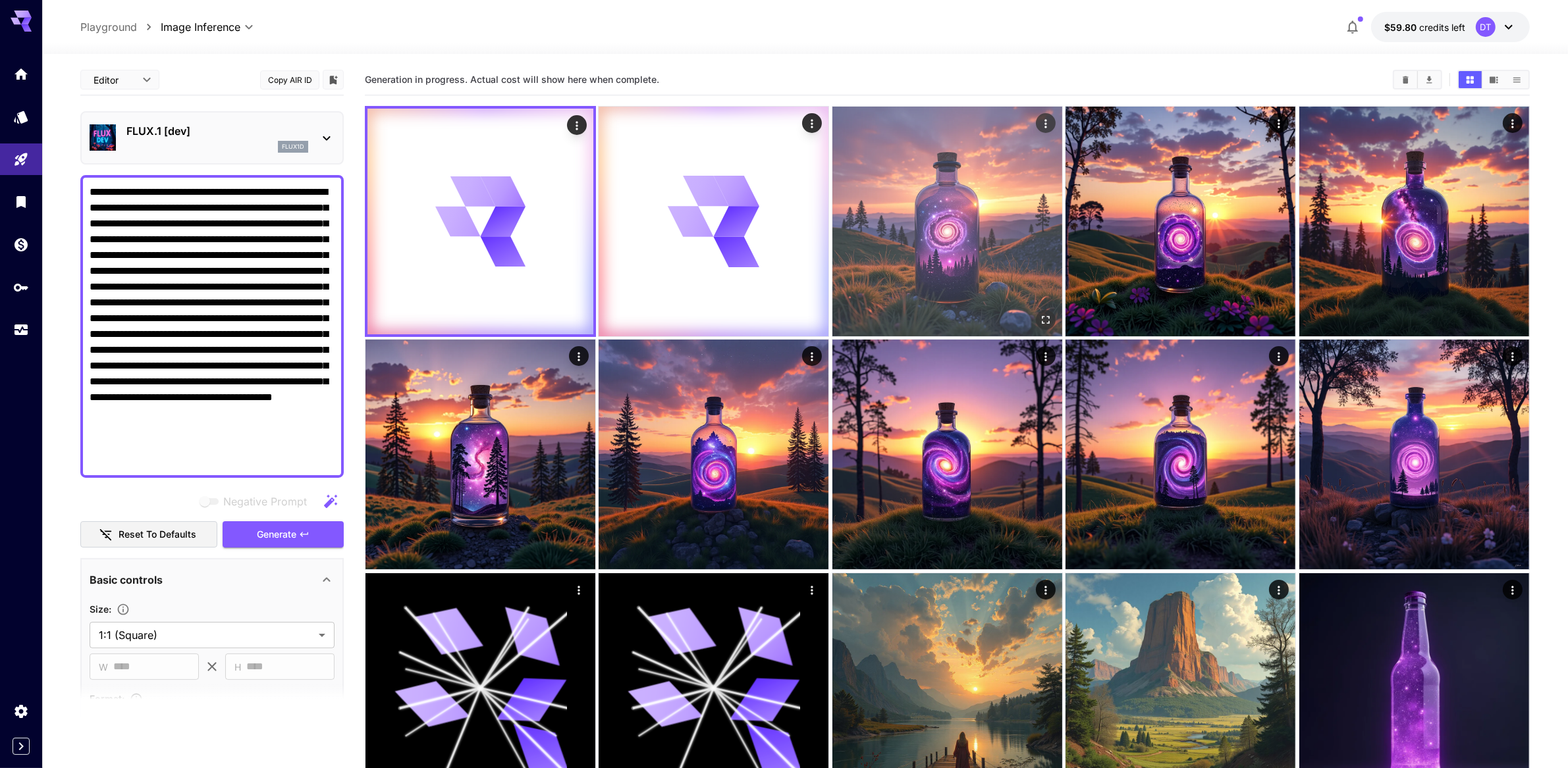
click at [1047, 228] on img at bounding box center [947, 221] width 230 height 230
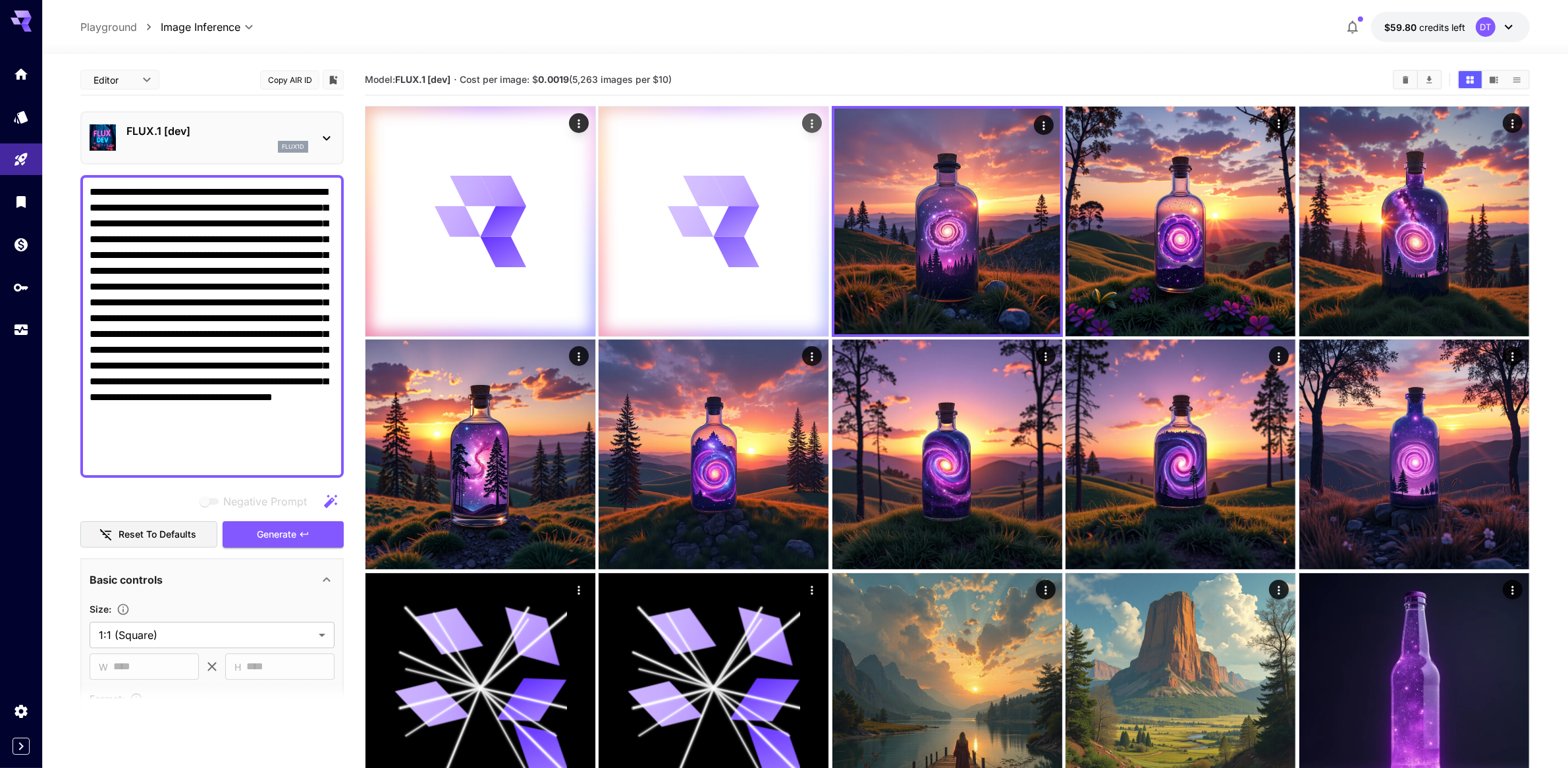
click at [719, 266] on icon at bounding box center [713, 221] width 92 height 92
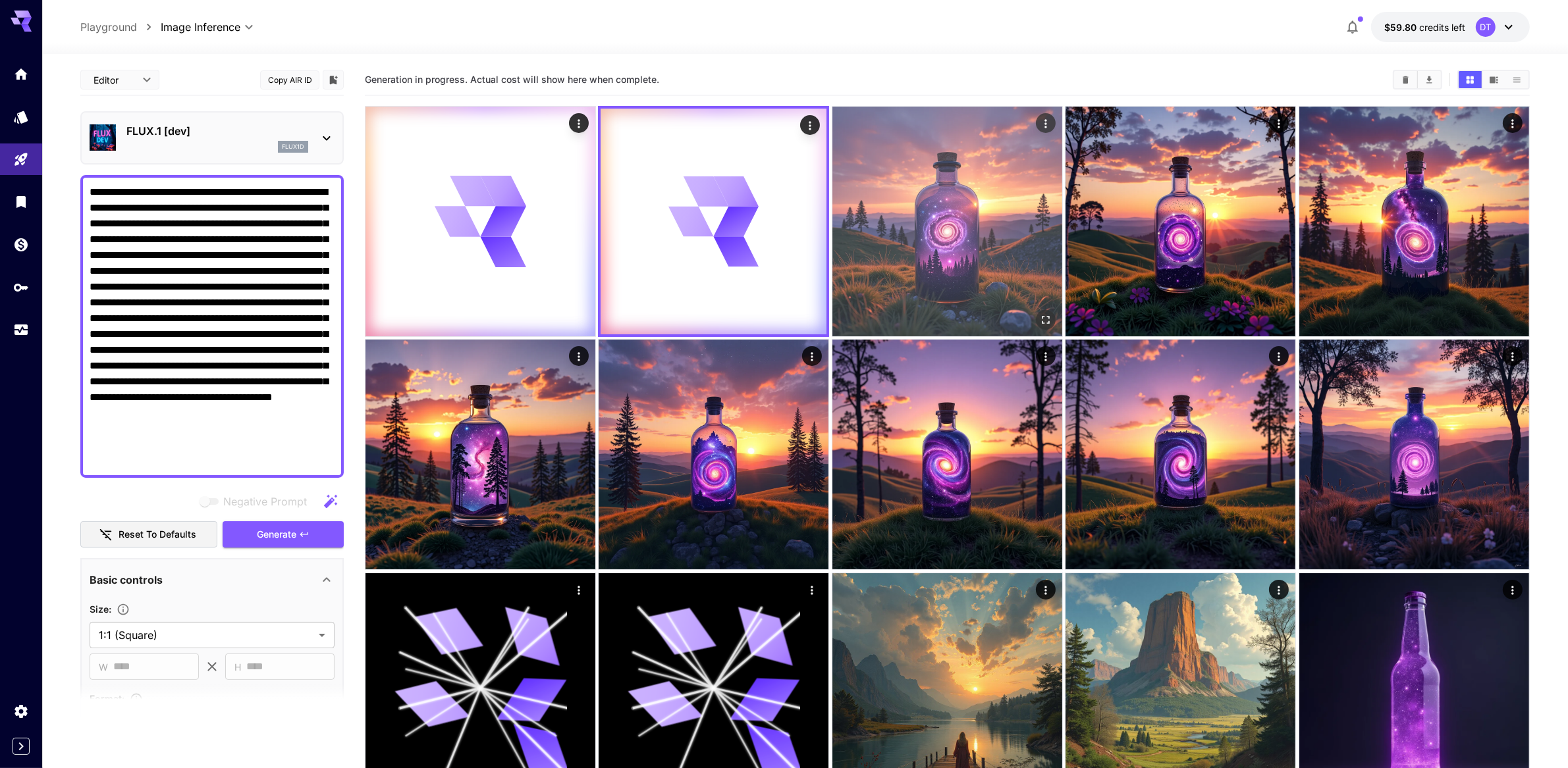
click at [953, 258] on img at bounding box center [947, 221] width 230 height 230
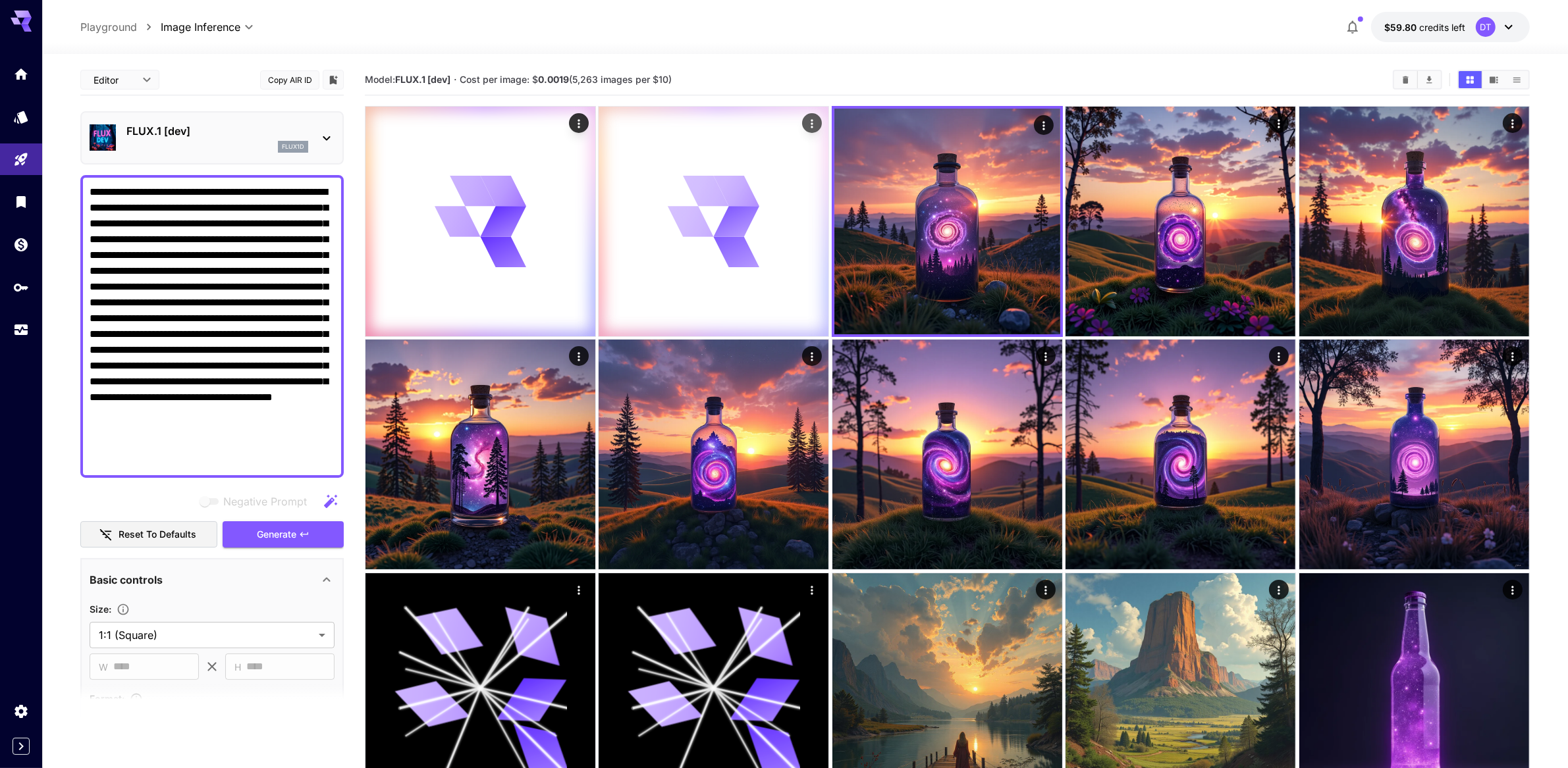
click at [760, 259] on icon at bounding box center [713, 221] width 92 height 92
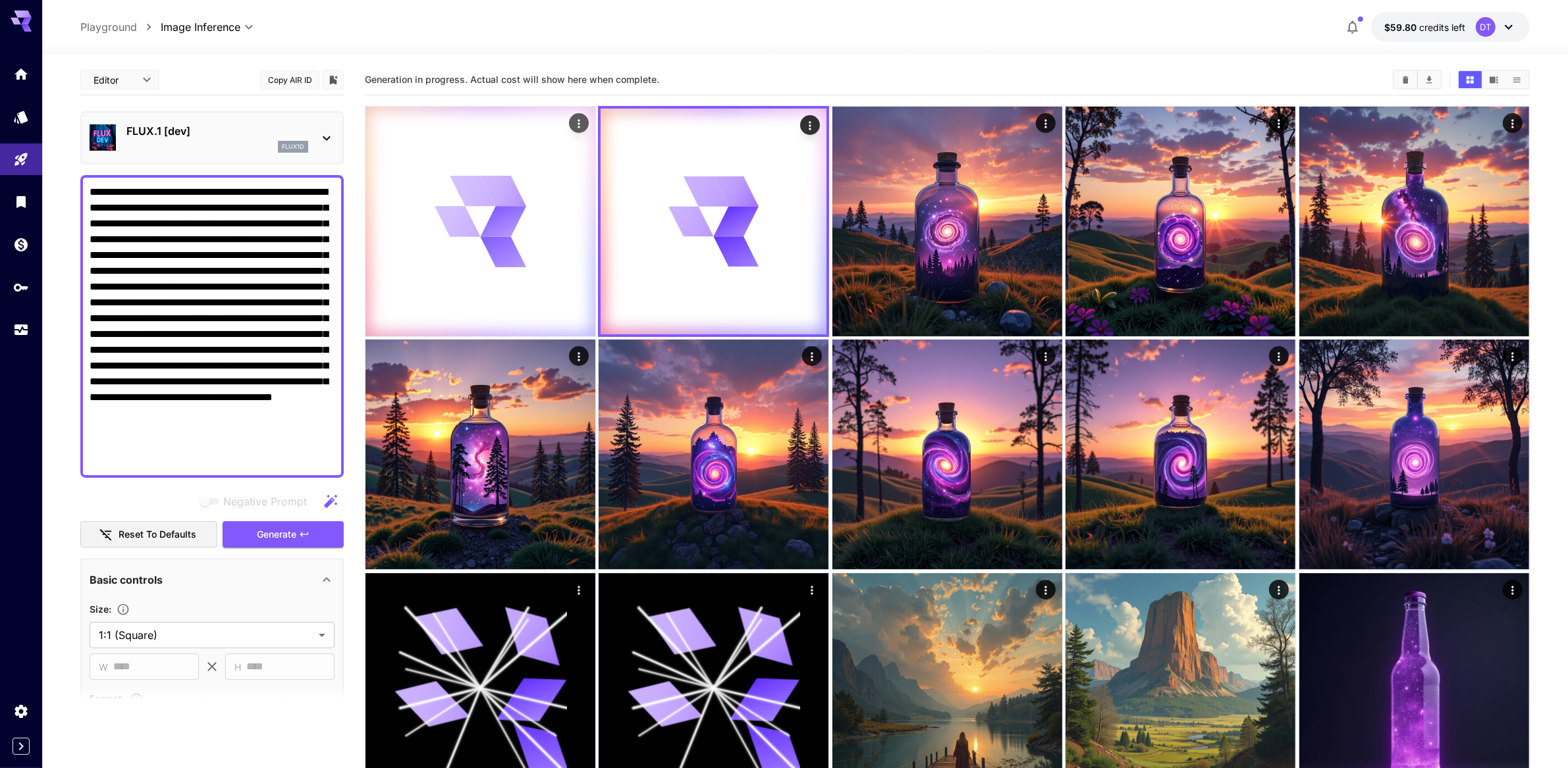
click at [466, 238] on icon at bounding box center [458, 221] width 48 height 33
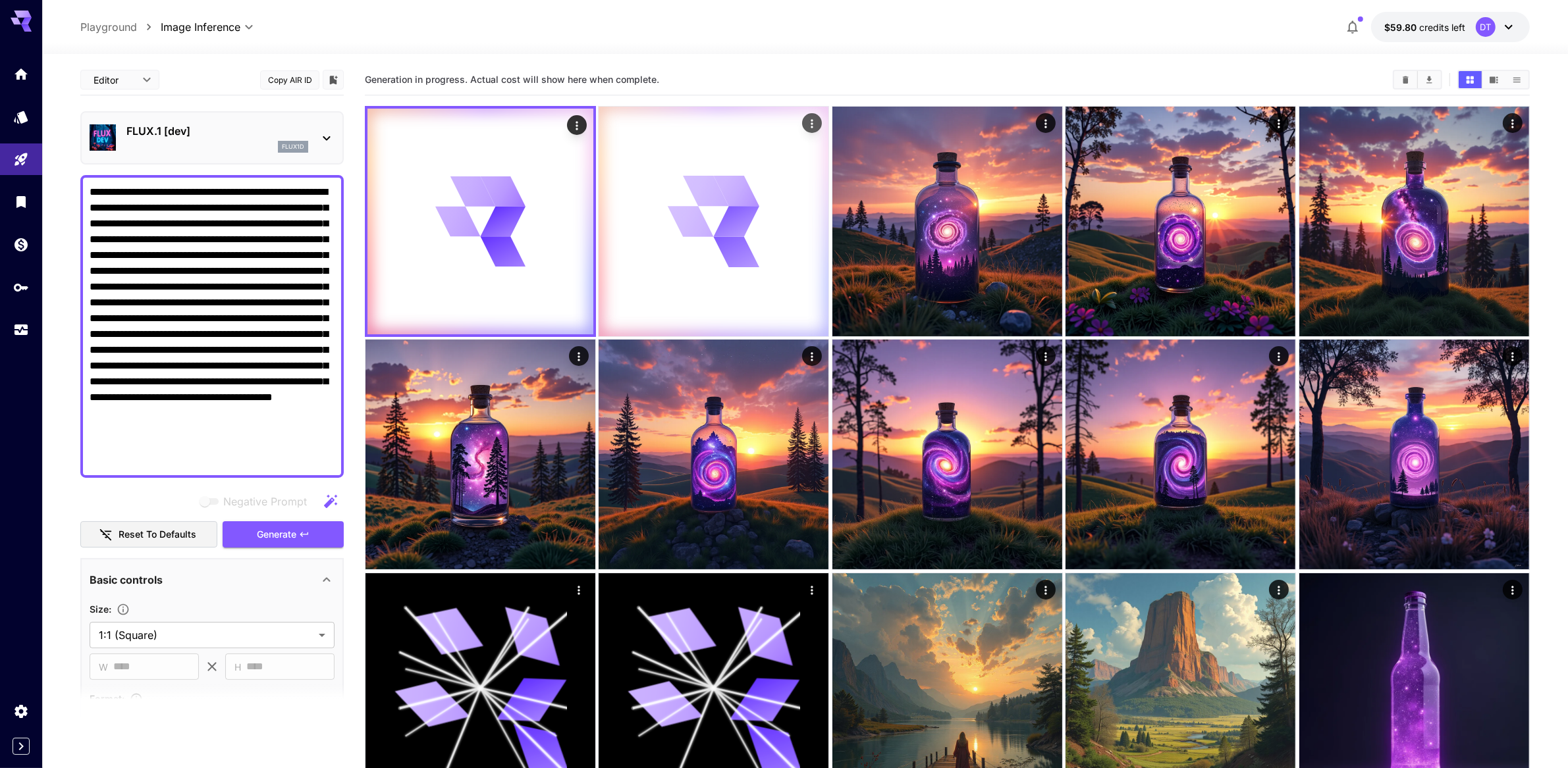
click at [661, 239] on div at bounding box center [713, 221] width 230 height 230
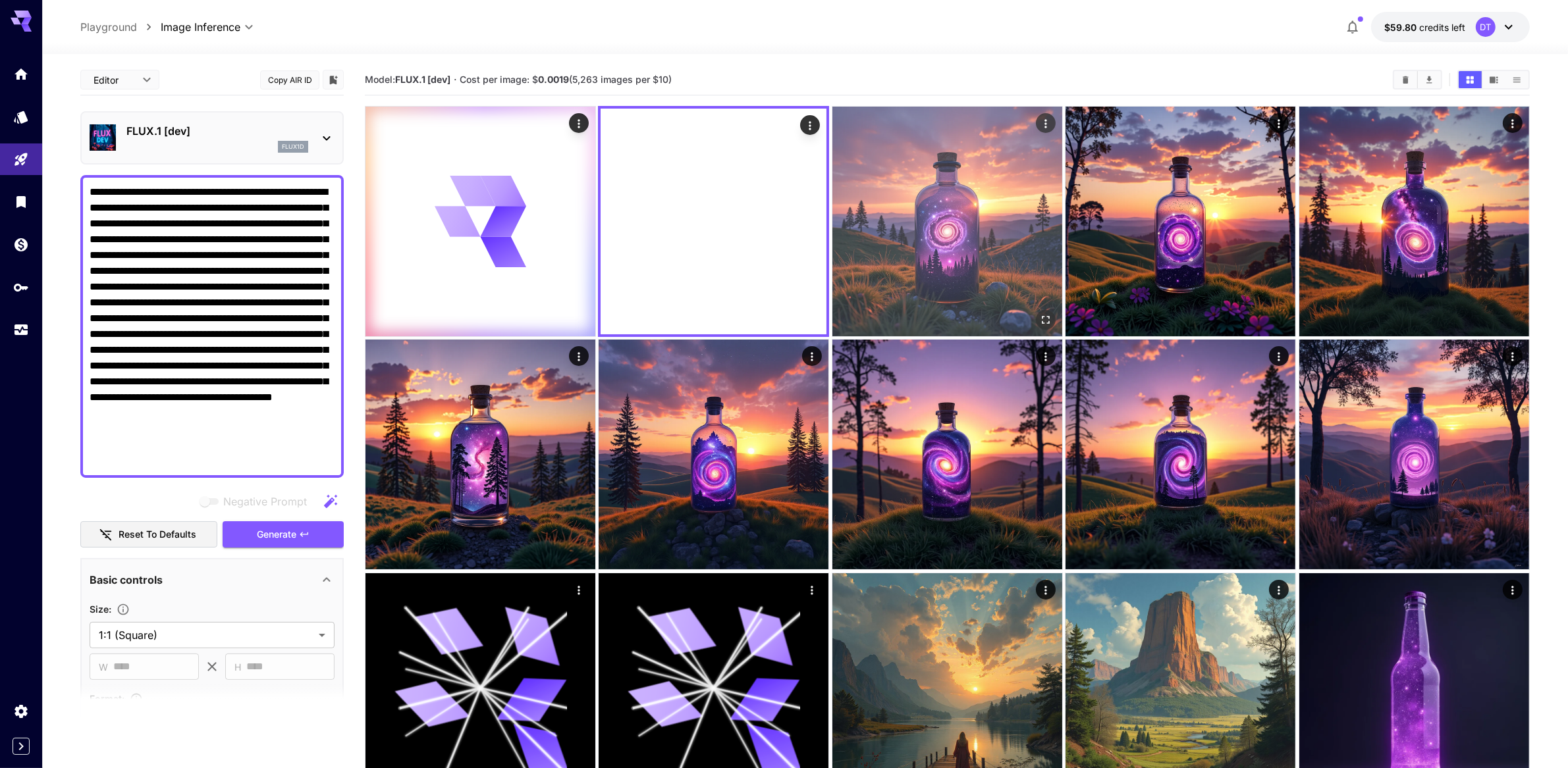
click at [890, 246] on img at bounding box center [947, 221] width 230 height 230
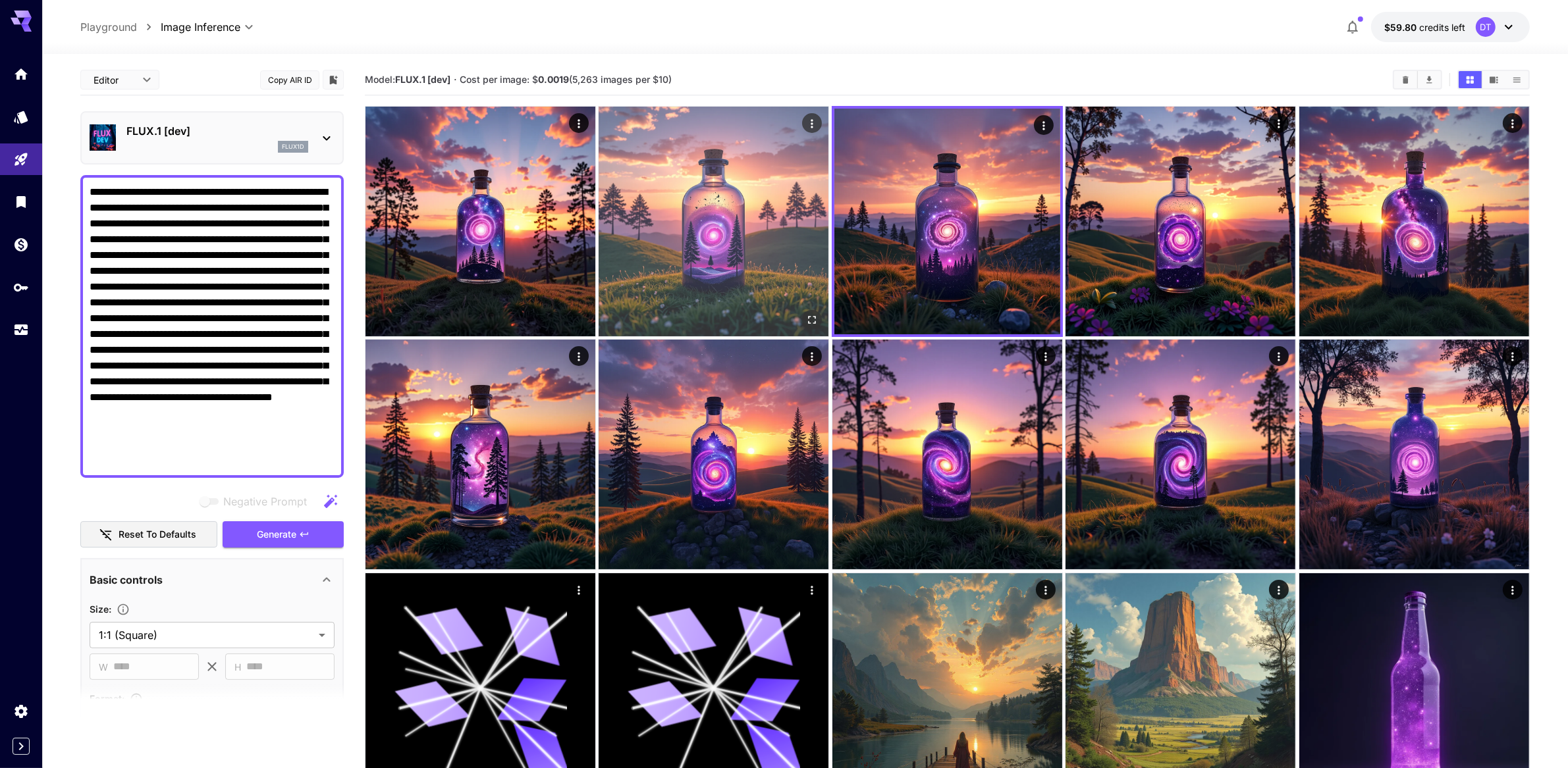
click at [635, 245] on img at bounding box center [713, 221] width 230 height 230
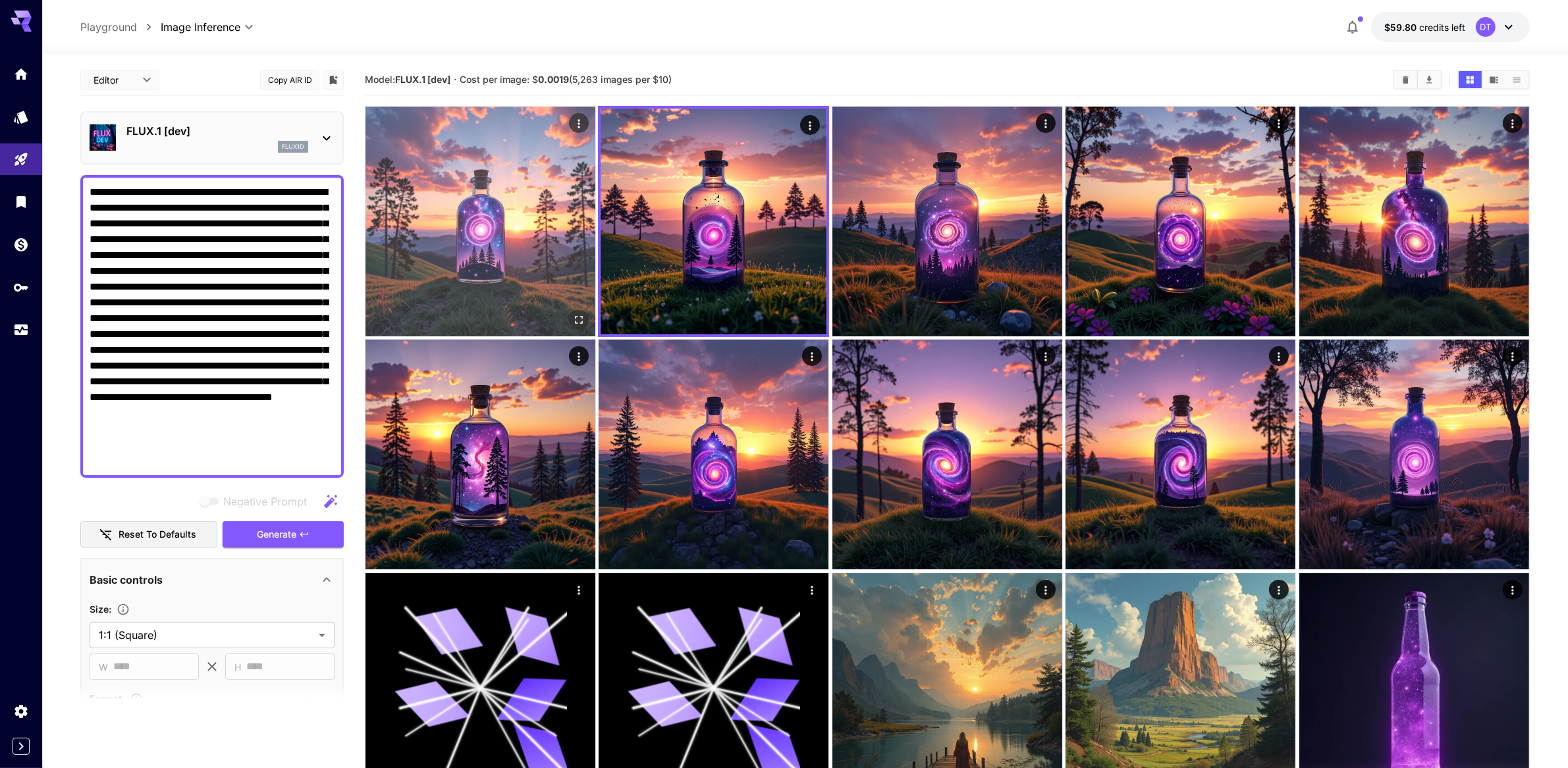
click at [519, 248] on img at bounding box center [480, 221] width 230 height 230
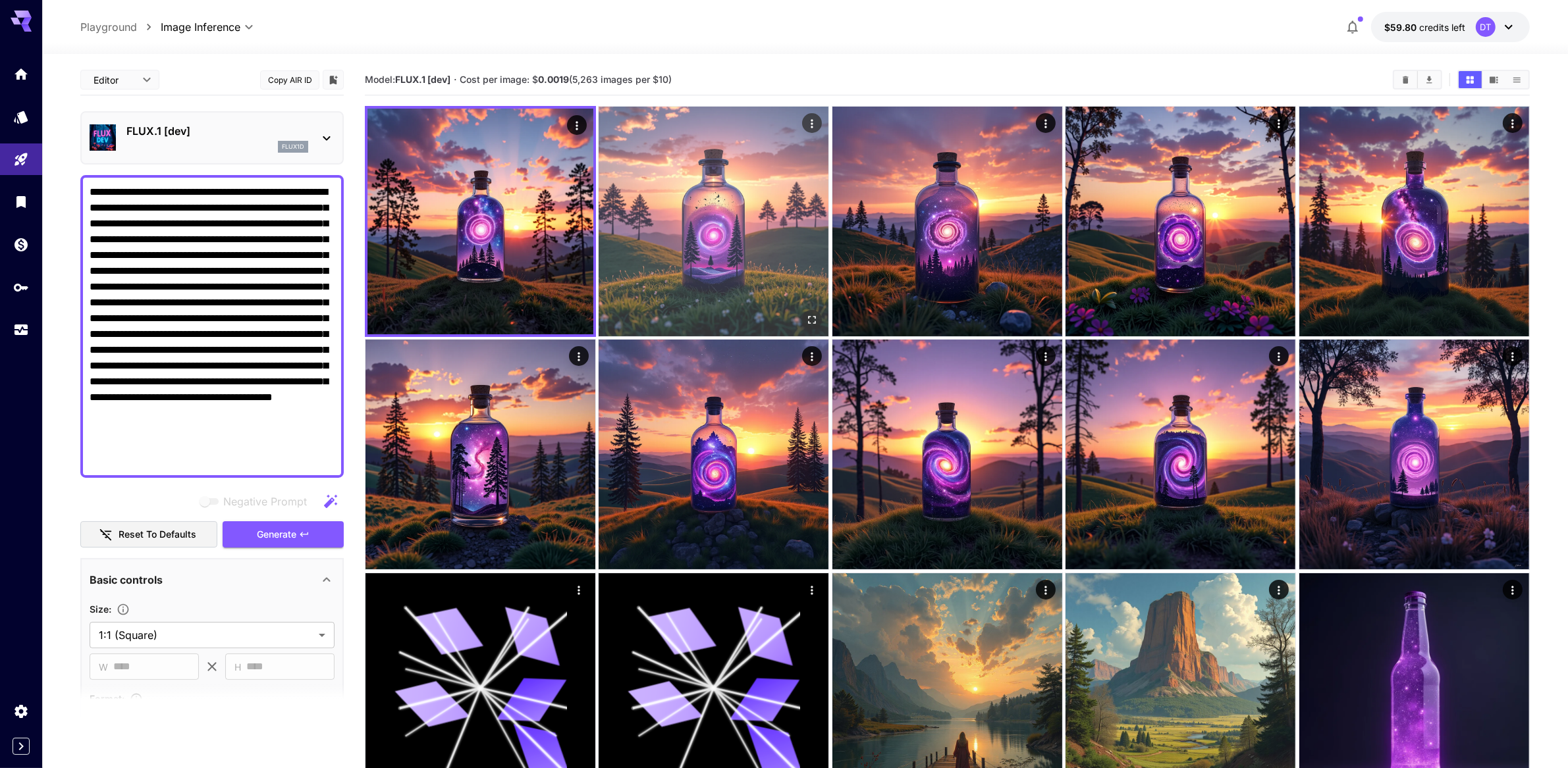
click at [706, 250] on img at bounding box center [713, 221] width 230 height 230
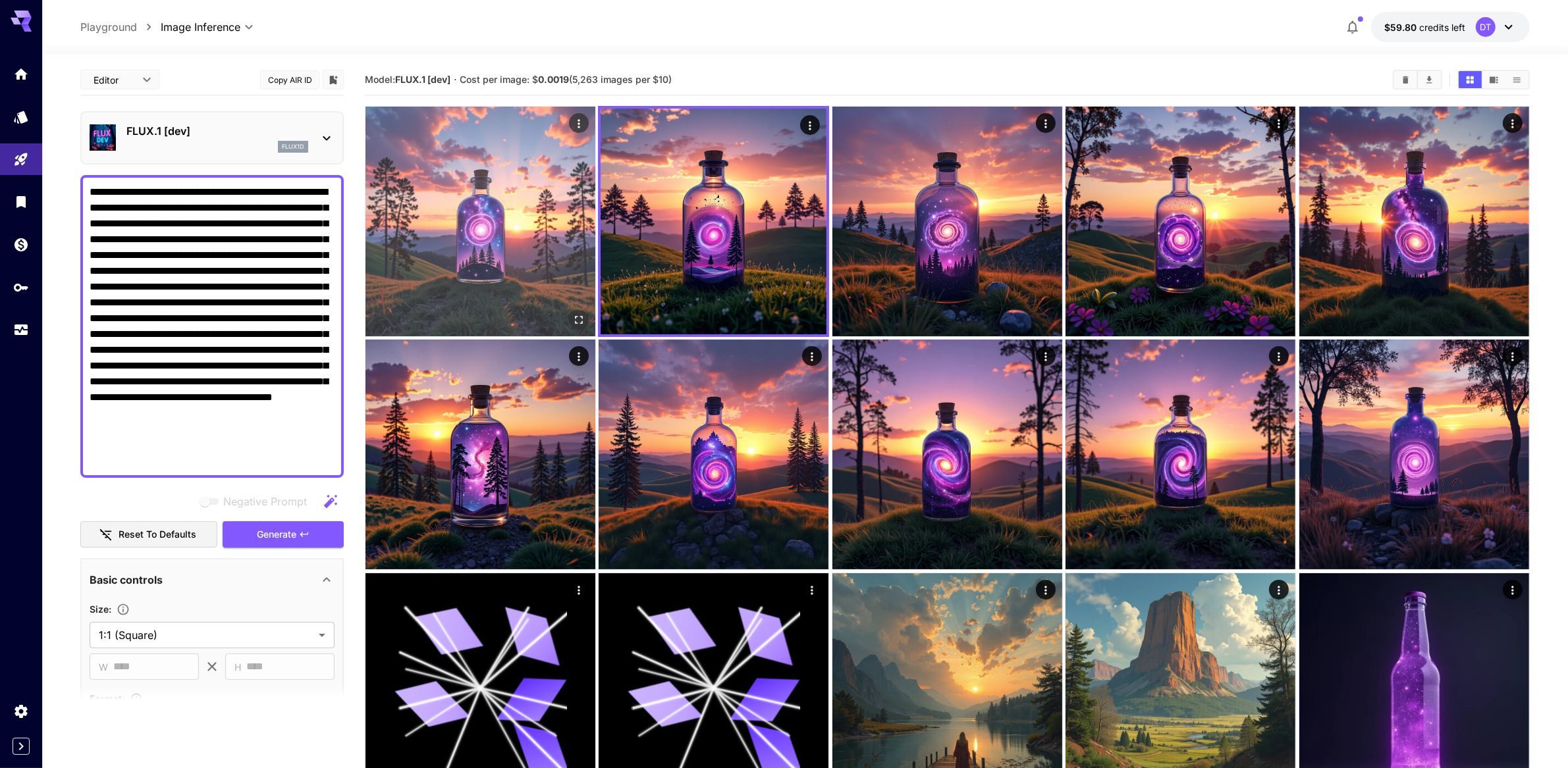
click at [572, 270] on img at bounding box center [480, 221] width 230 height 230
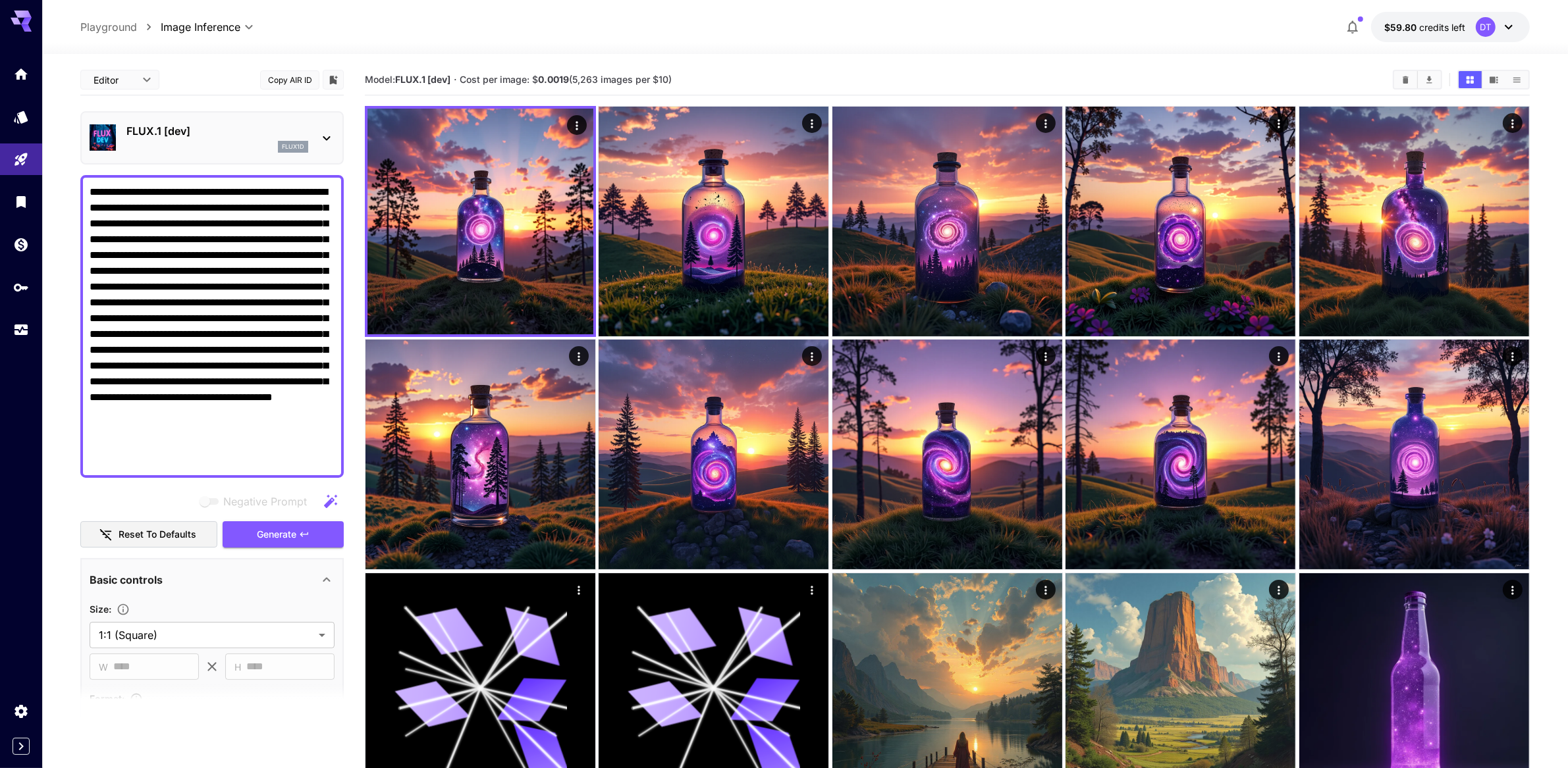
click at [418, 278] on img at bounding box center [480, 221] width 226 height 226
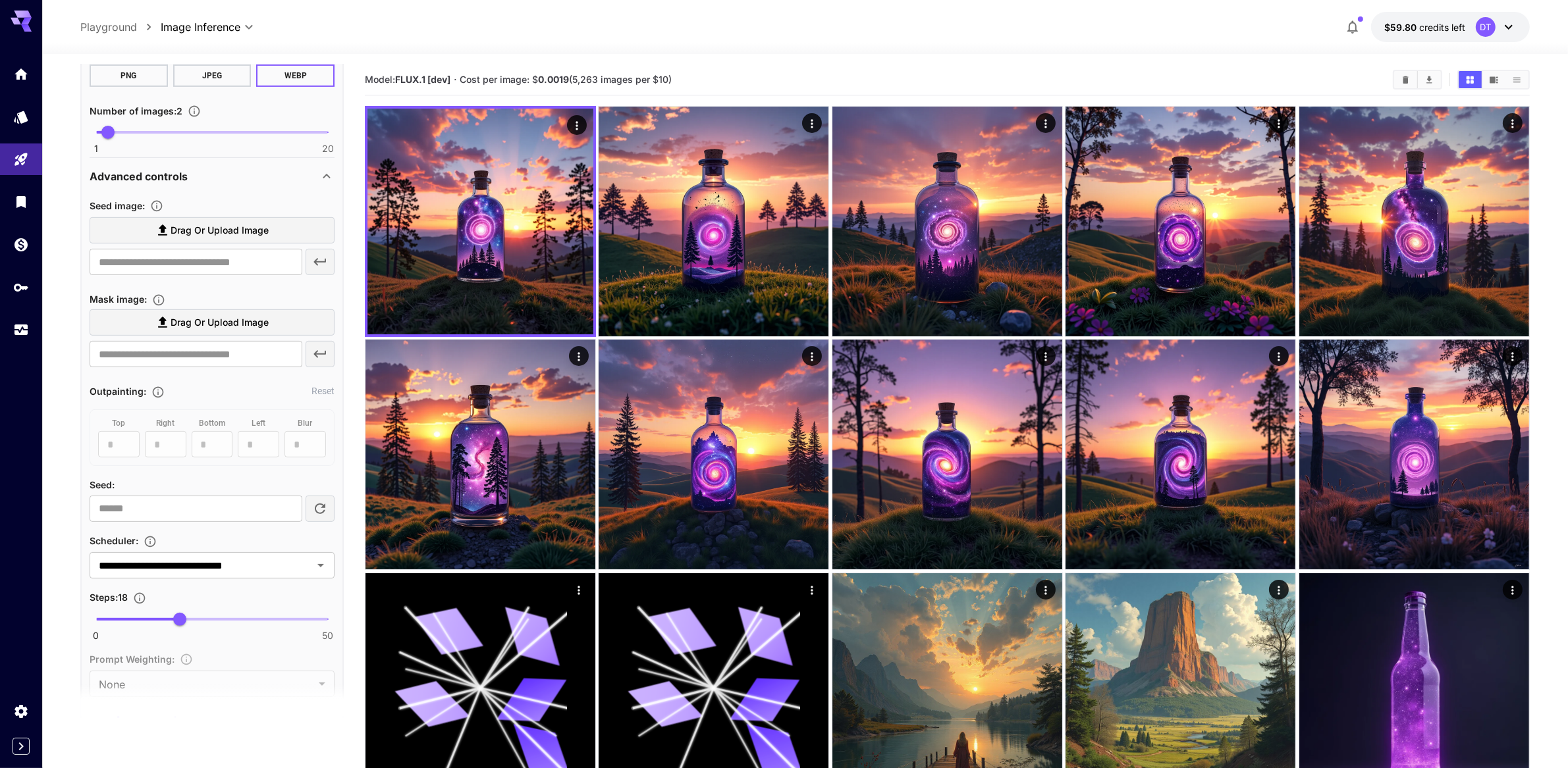
scroll to position [739, 0]
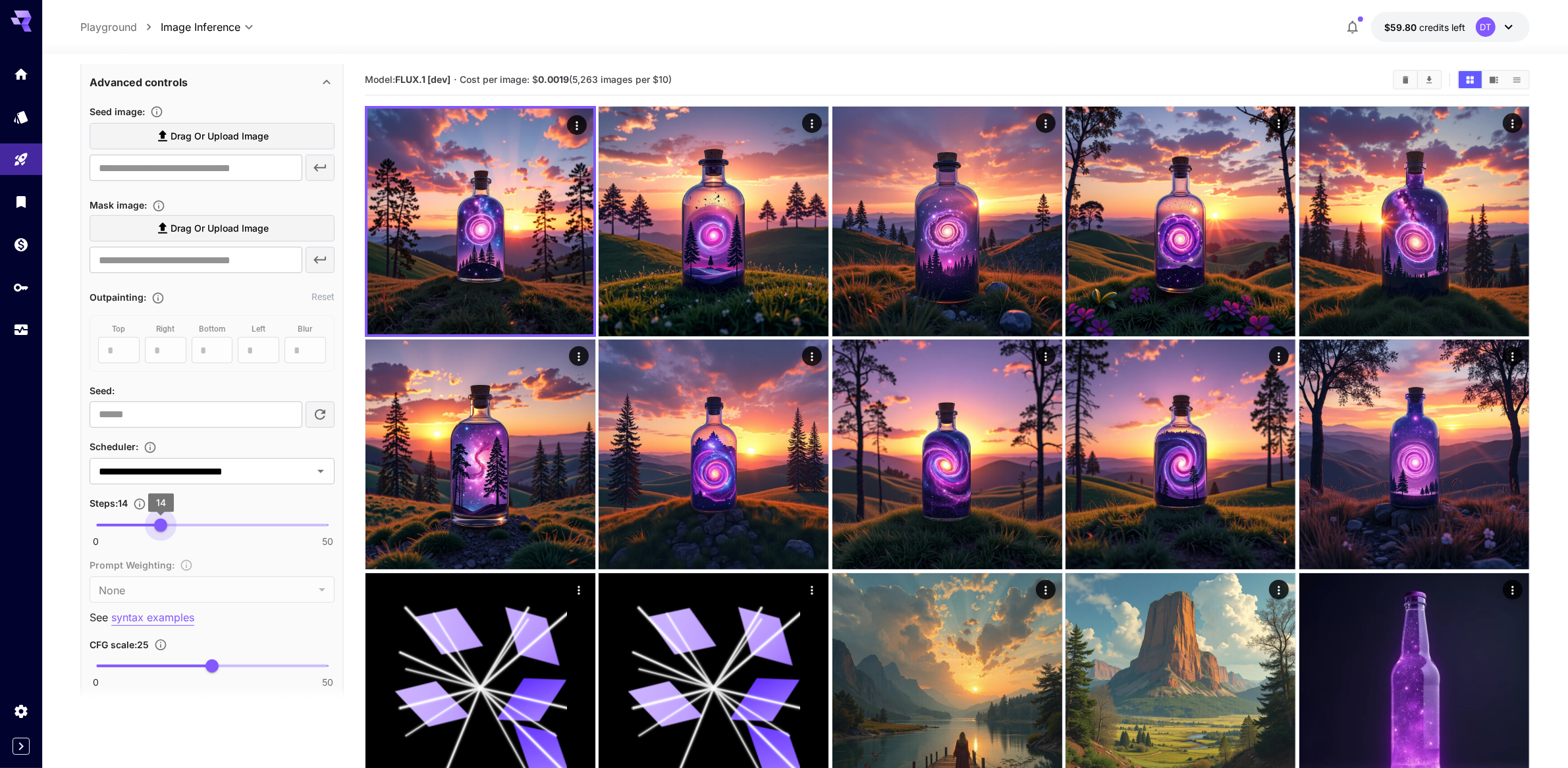
drag, startPoint x: 172, startPoint y: 670, endPoint x: 162, endPoint y: 666, distance: 10.8
click at [162, 532] on span "14" at bounding box center [161, 525] width 13 height 13
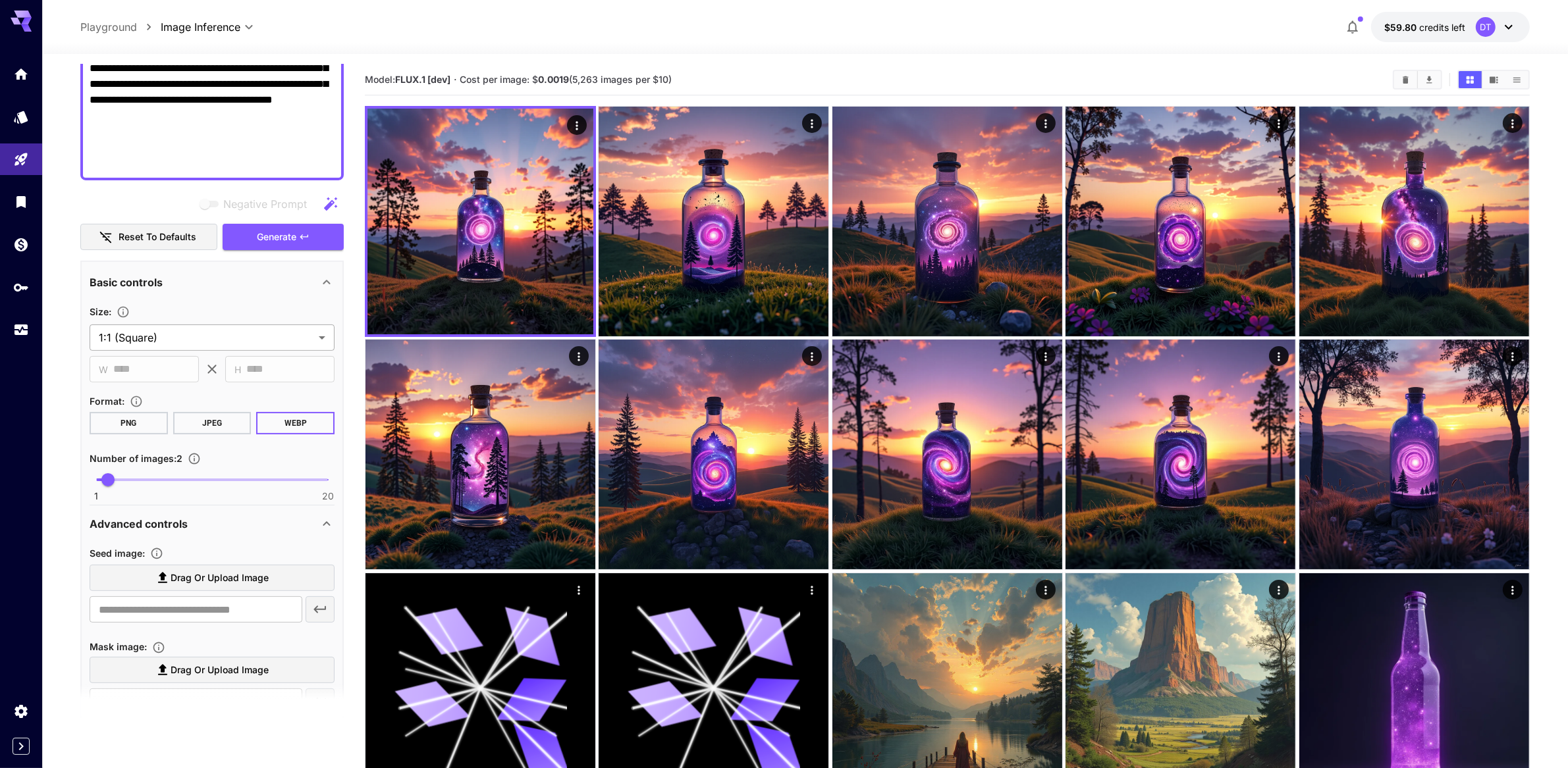
scroll to position [297, 0]
click at [291, 246] on span "Generate" at bounding box center [276, 238] width 40 height 17
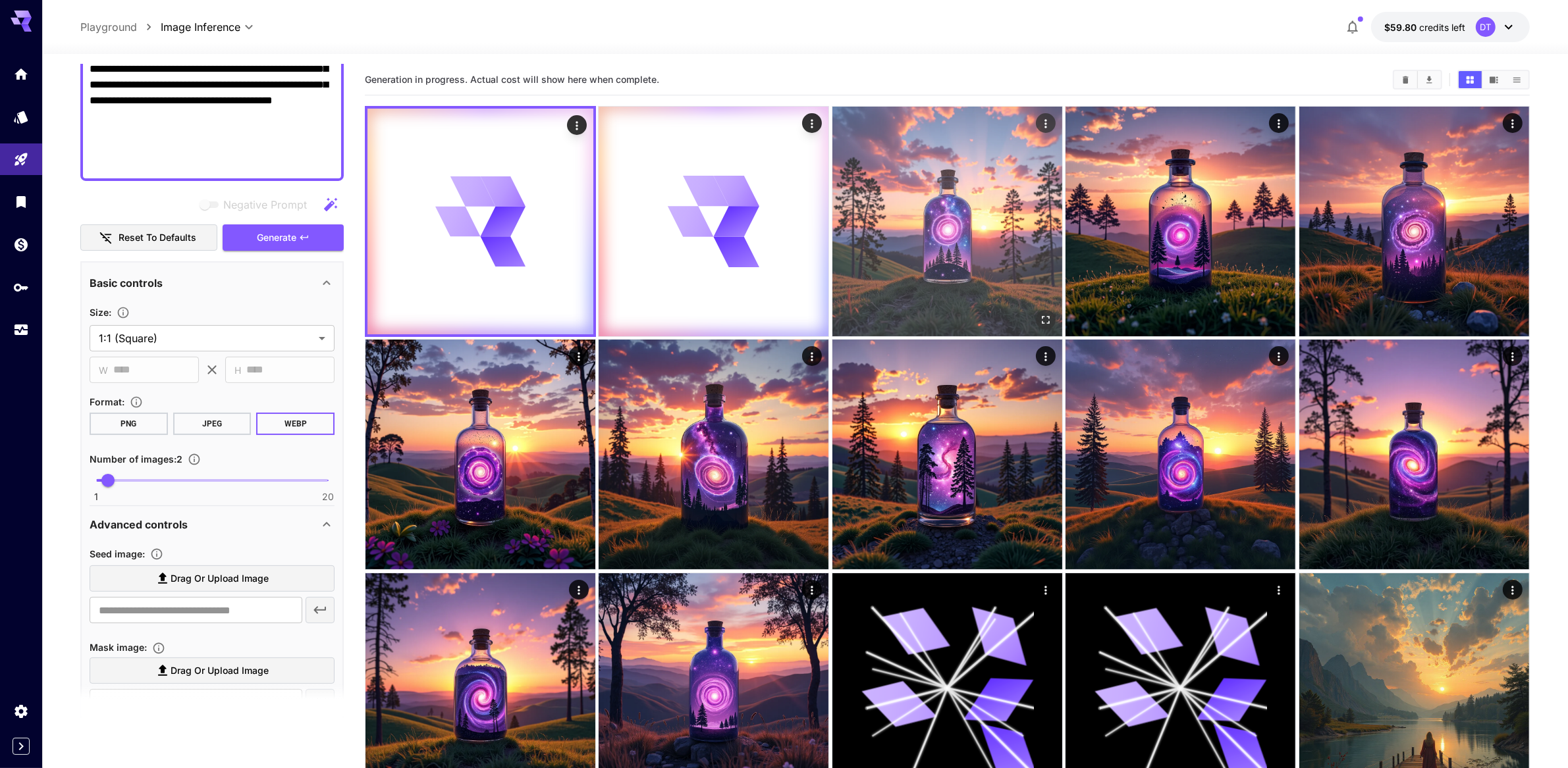
click at [997, 268] on img at bounding box center [947, 221] width 230 height 230
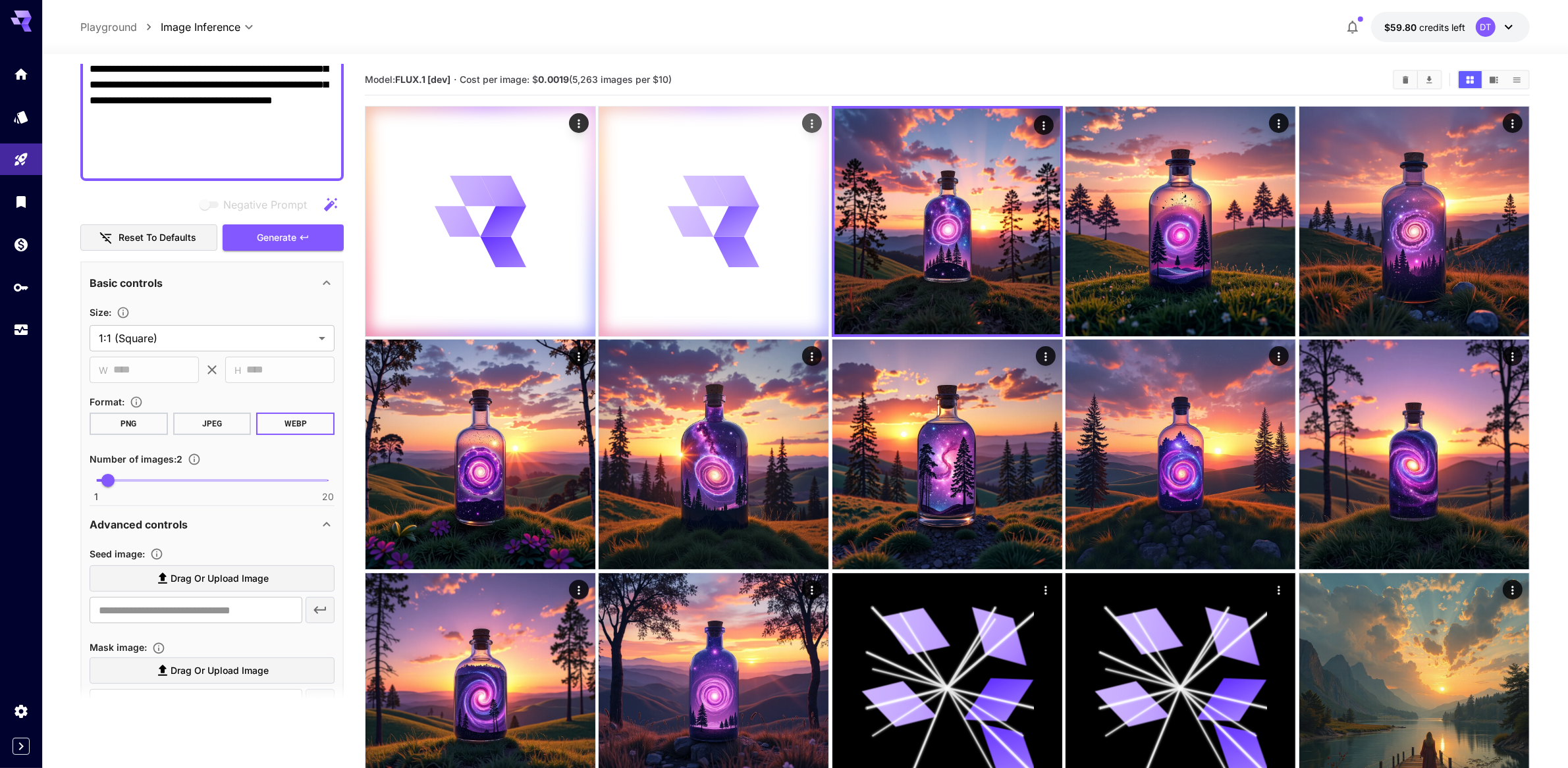
click at [527, 237] on icon at bounding box center [504, 221] width 47 height 32
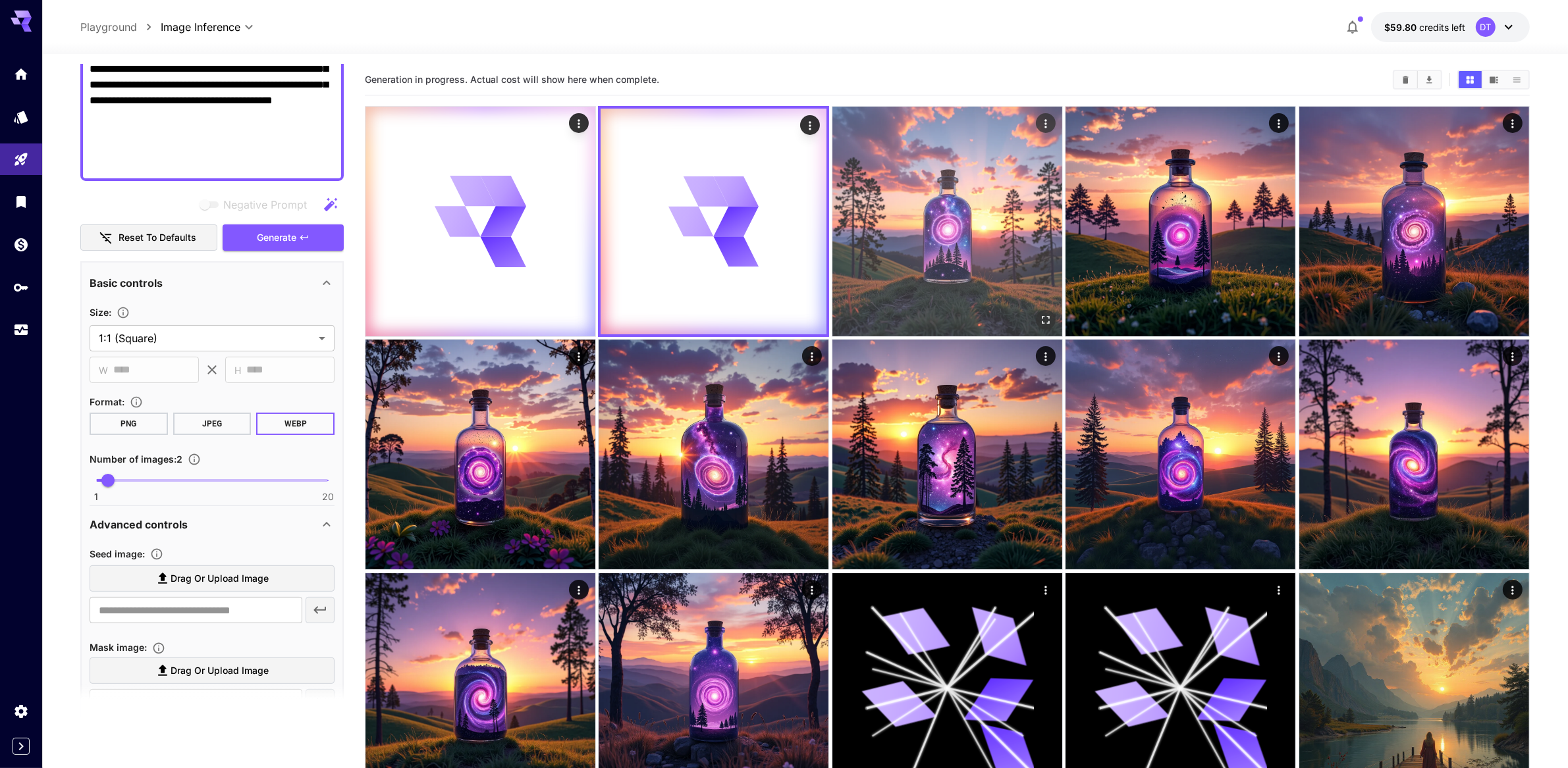
click at [1006, 242] on img at bounding box center [947, 221] width 230 height 230
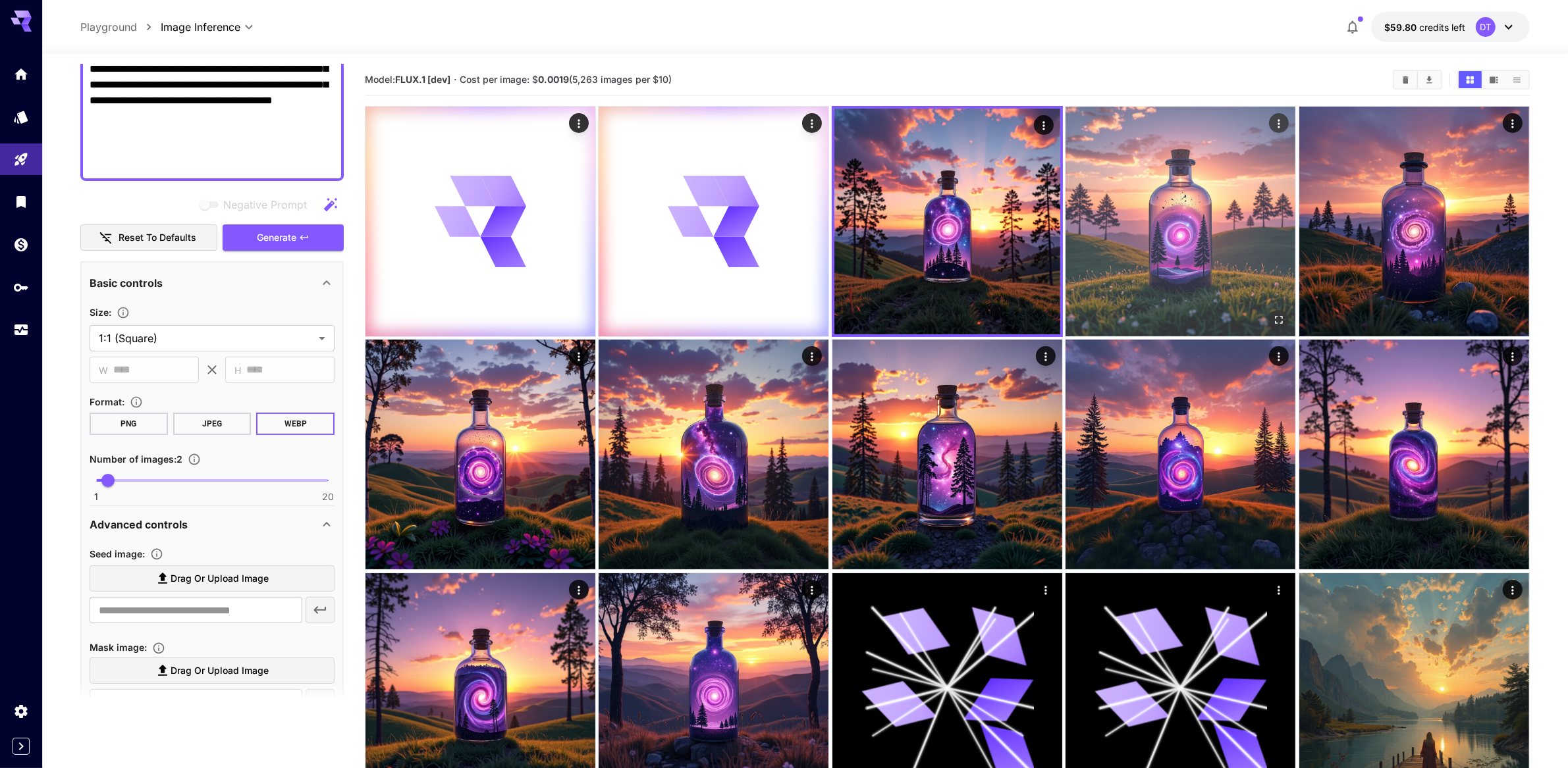
click at [1180, 240] on img at bounding box center [1180, 221] width 230 height 230
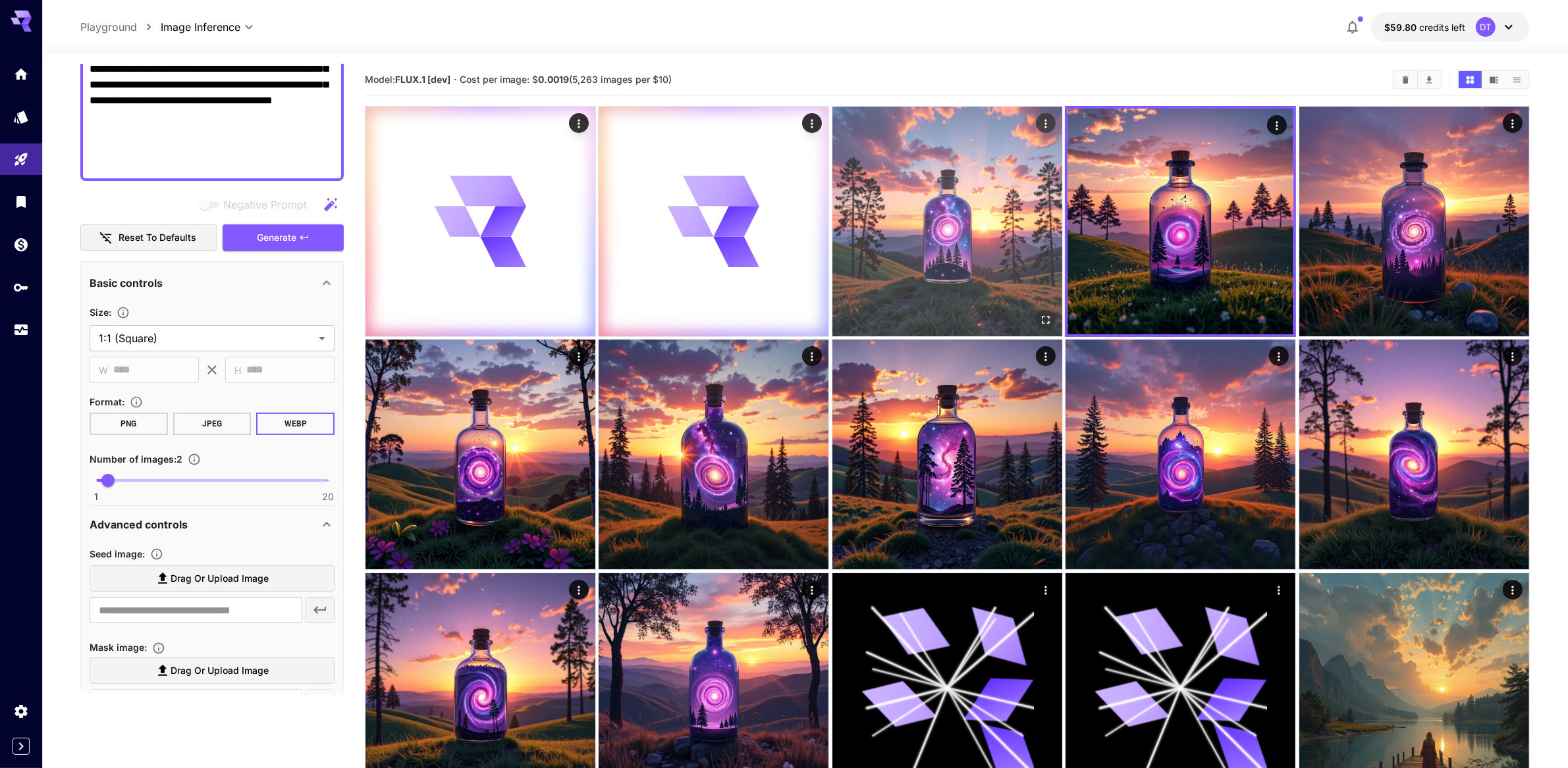
click at [892, 263] on img at bounding box center [947, 221] width 230 height 230
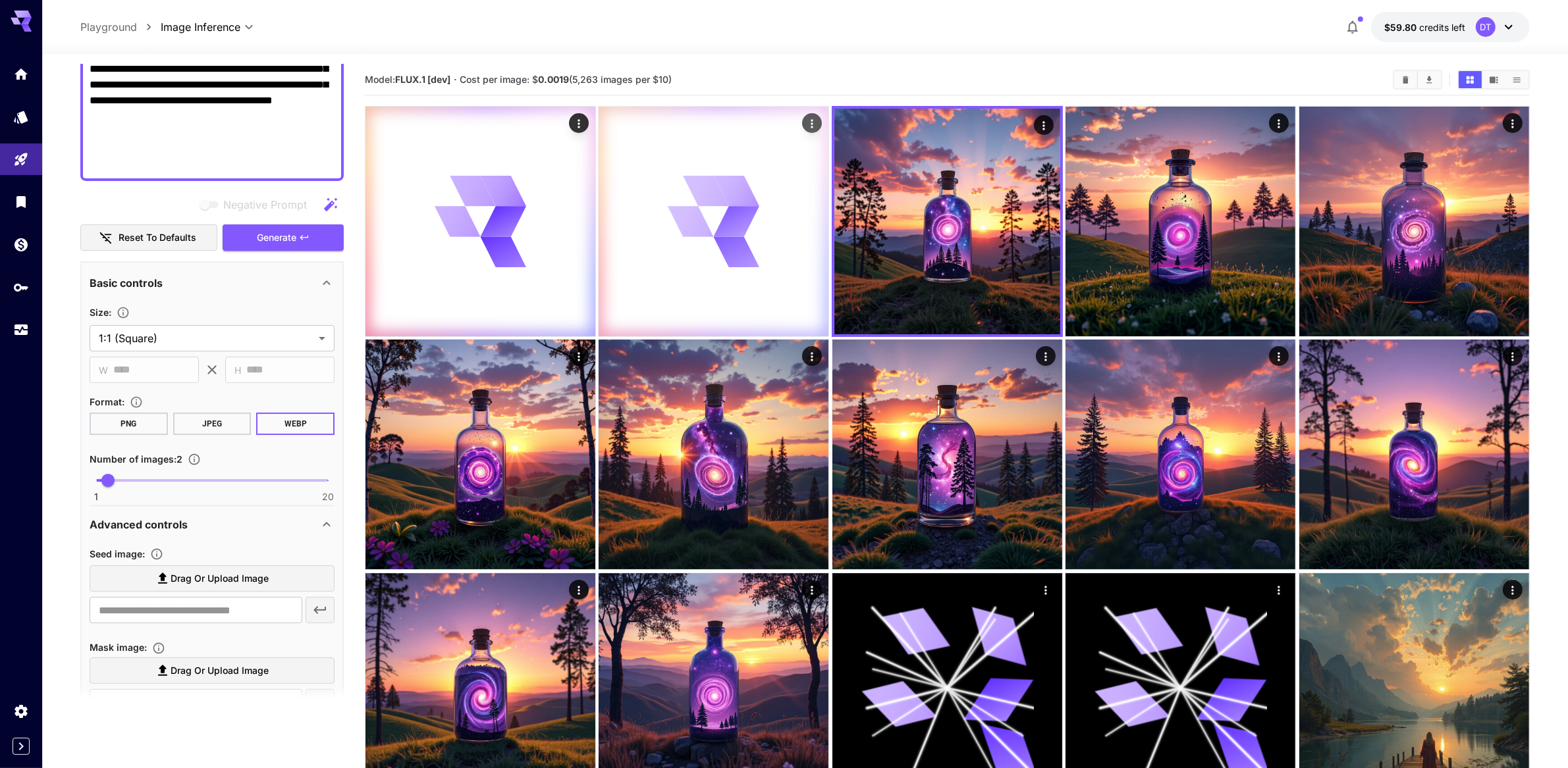
click at [527, 268] on icon at bounding box center [504, 252] width 48 height 33
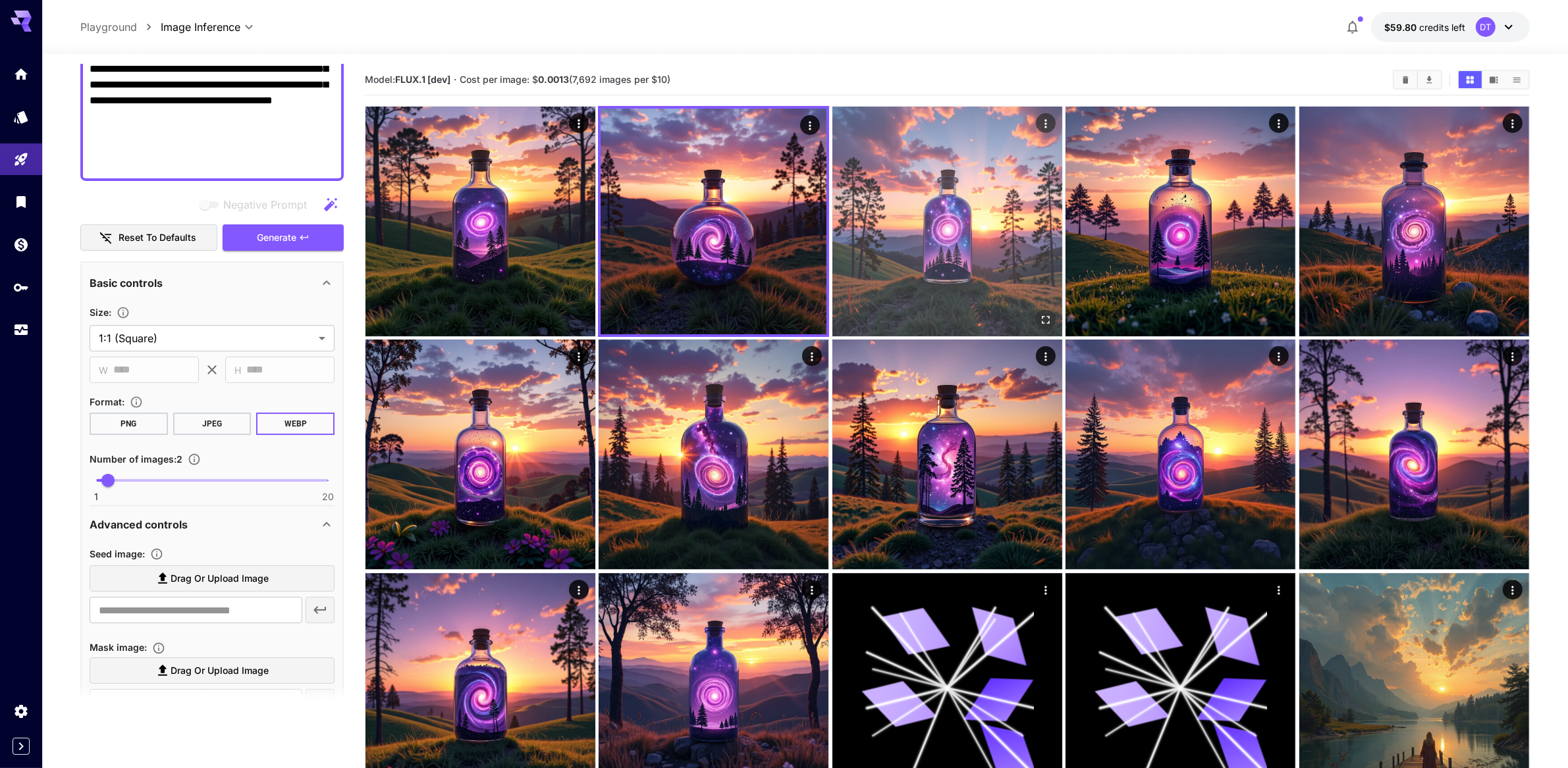
click at [1036, 269] on img at bounding box center [947, 221] width 230 height 230
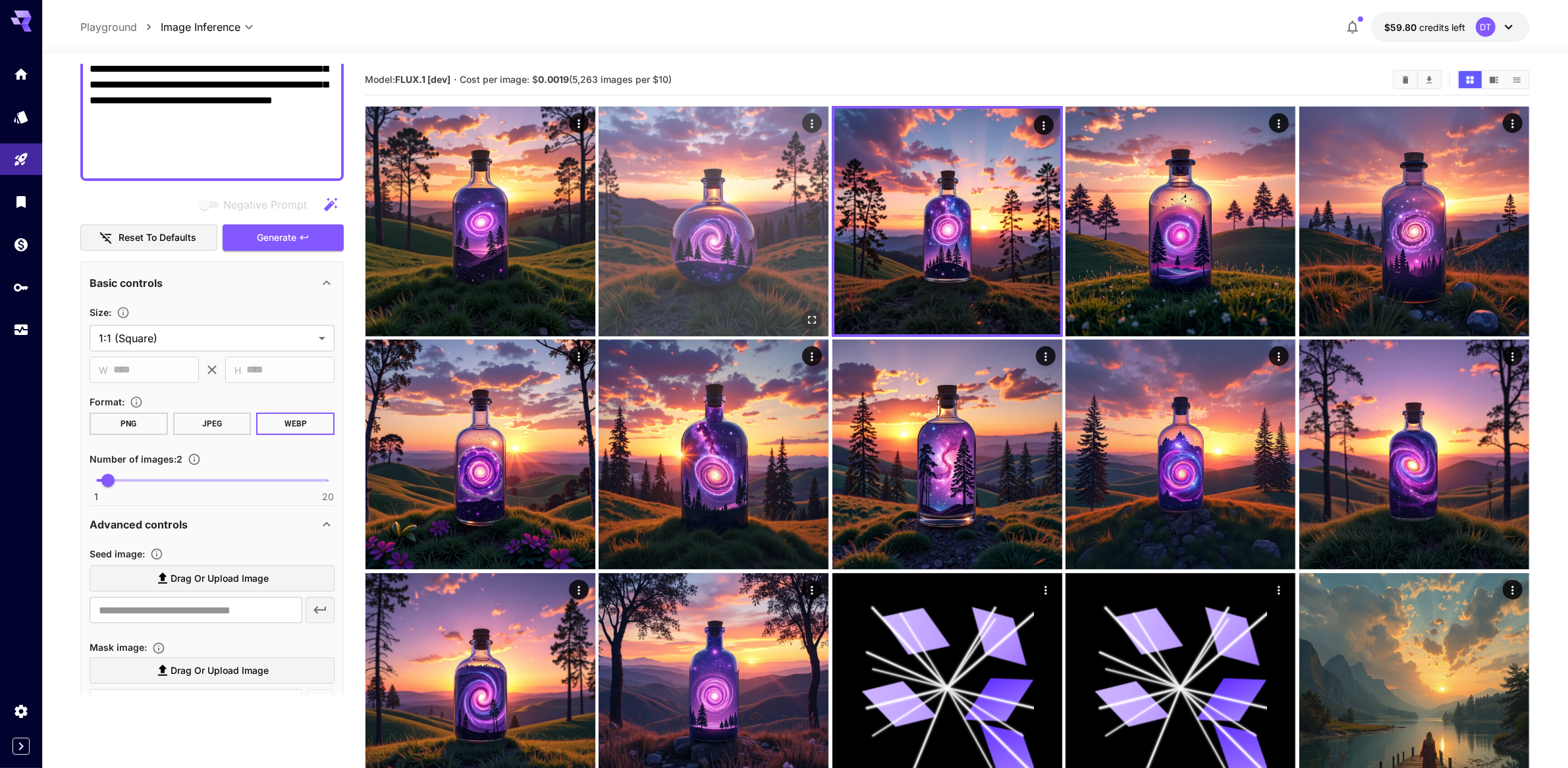
click at [678, 267] on img at bounding box center [713, 221] width 230 height 230
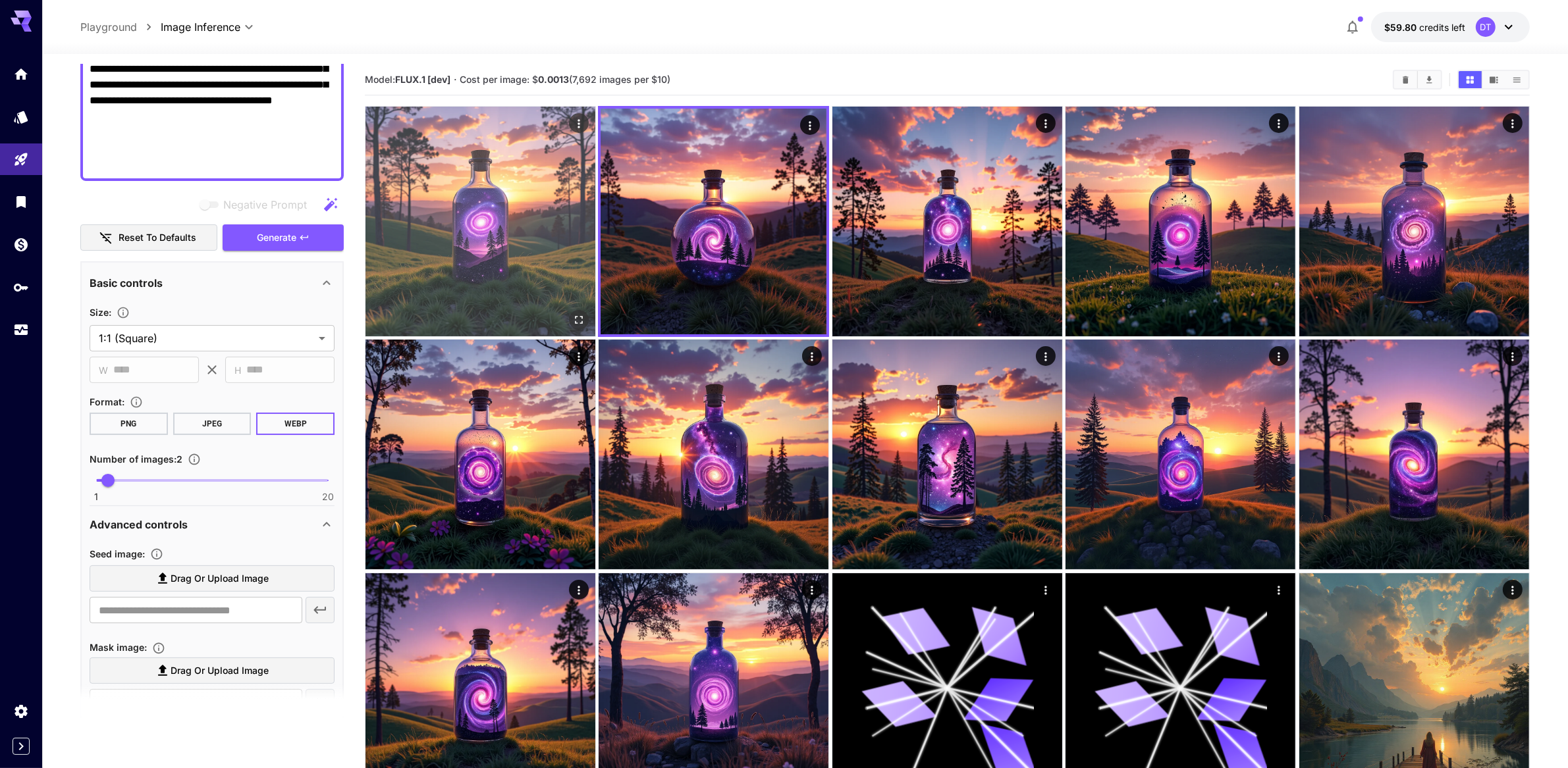
click at [559, 261] on img at bounding box center [480, 221] width 230 height 230
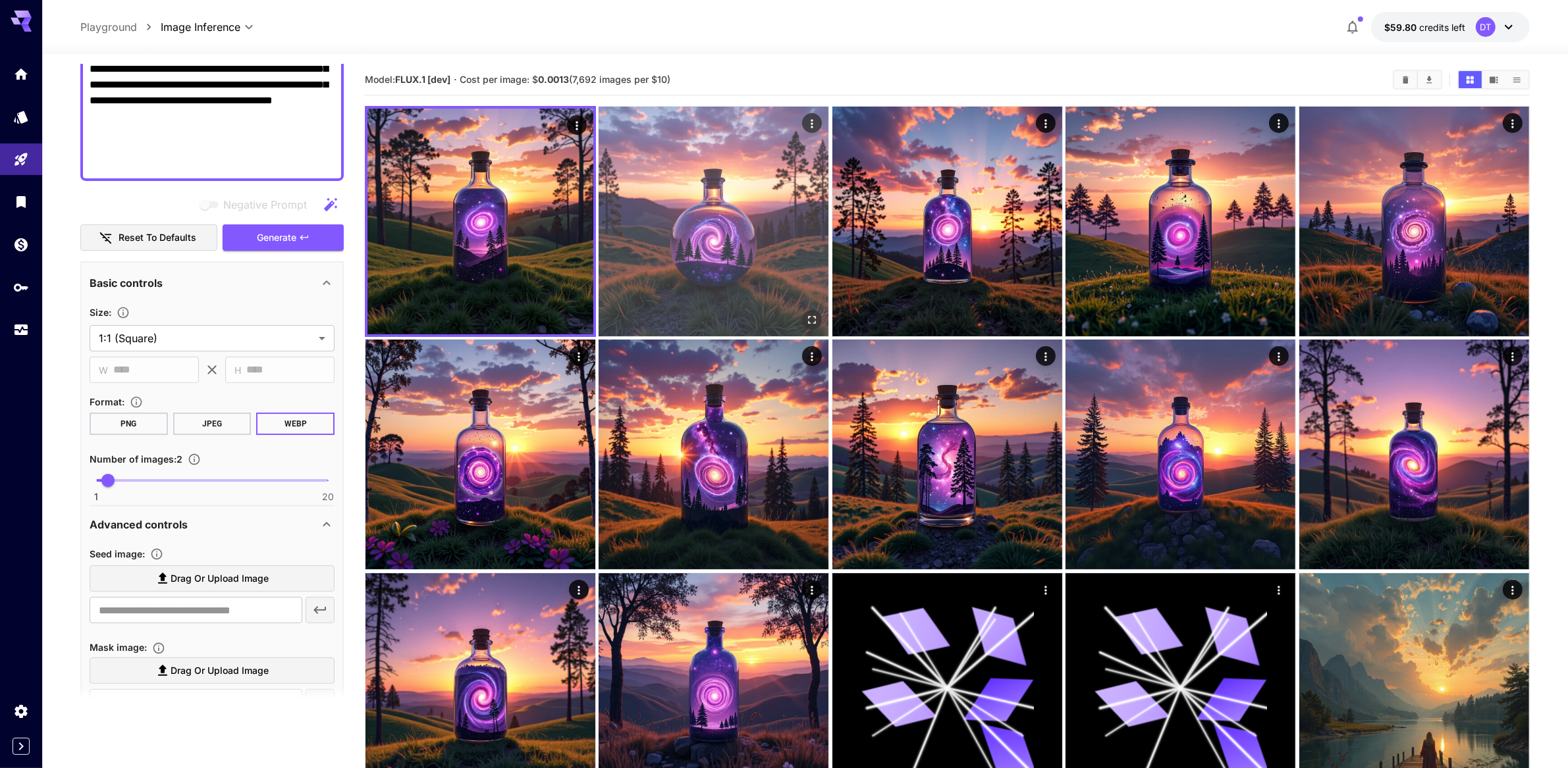
click at [750, 259] on img at bounding box center [713, 221] width 230 height 230
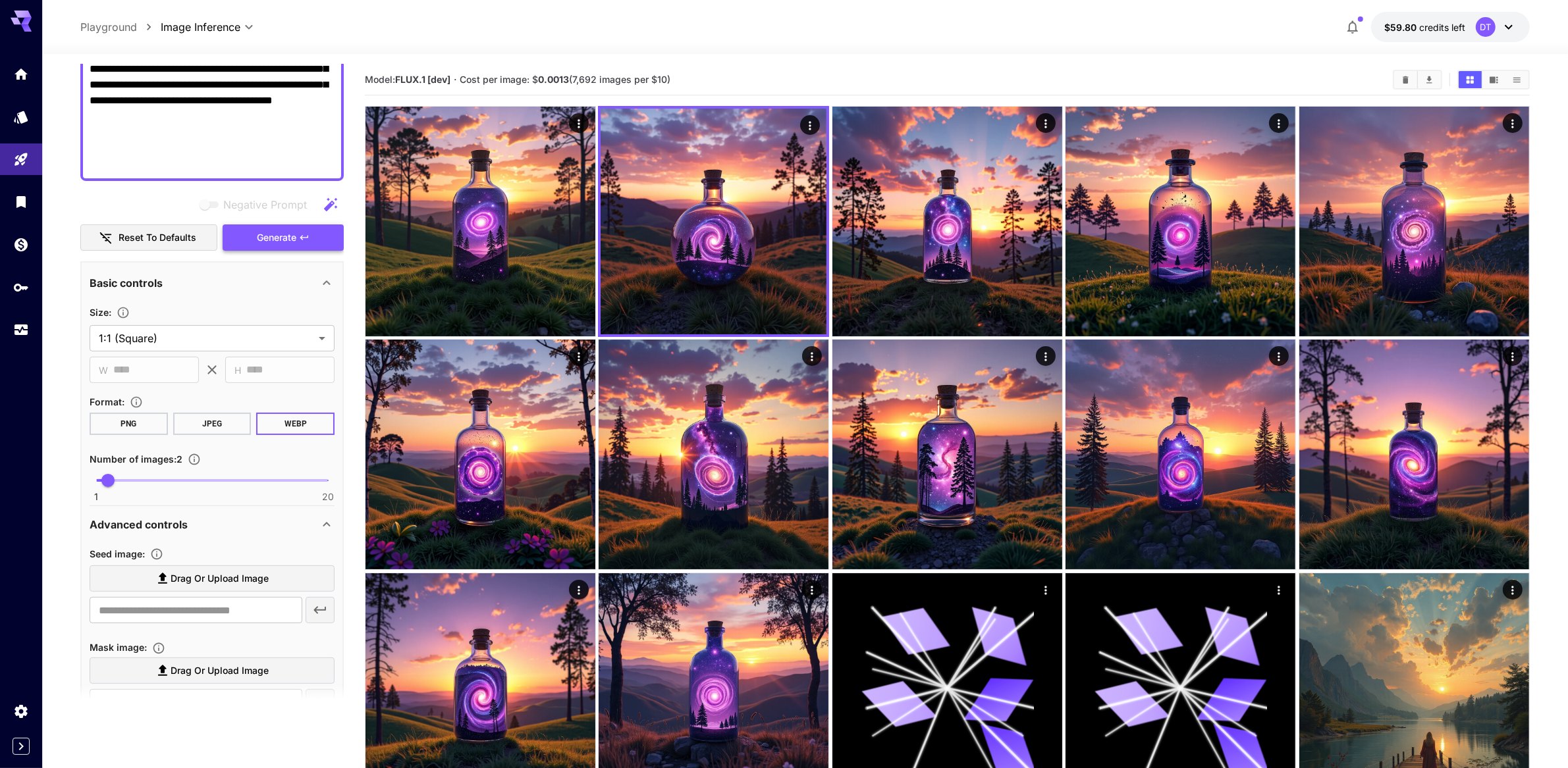
click at [286, 246] on span "Generate" at bounding box center [276, 238] width 40 height 17
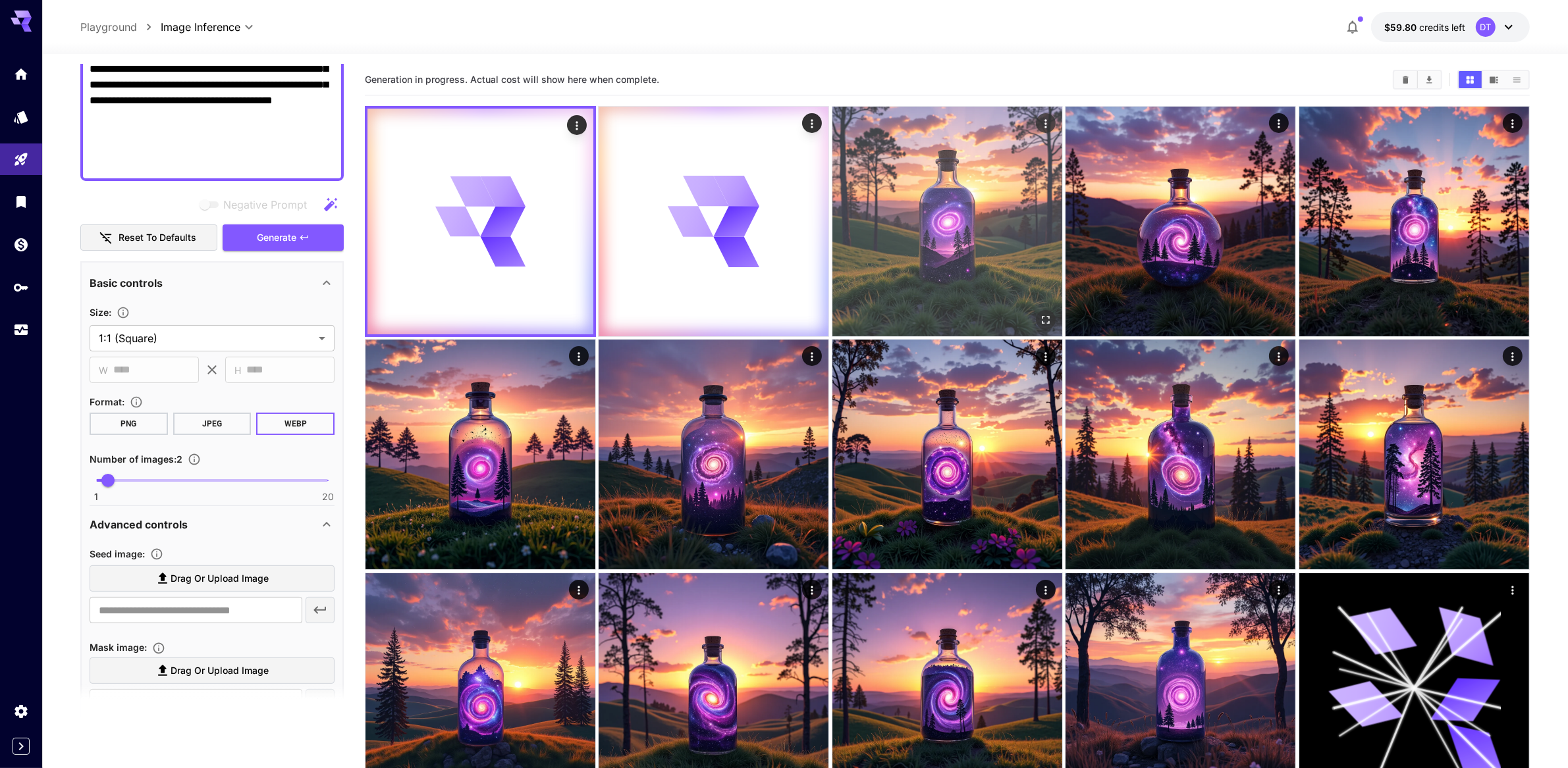
click at [967, 259] on img at bounding box center [947, 221] width 230 height 230
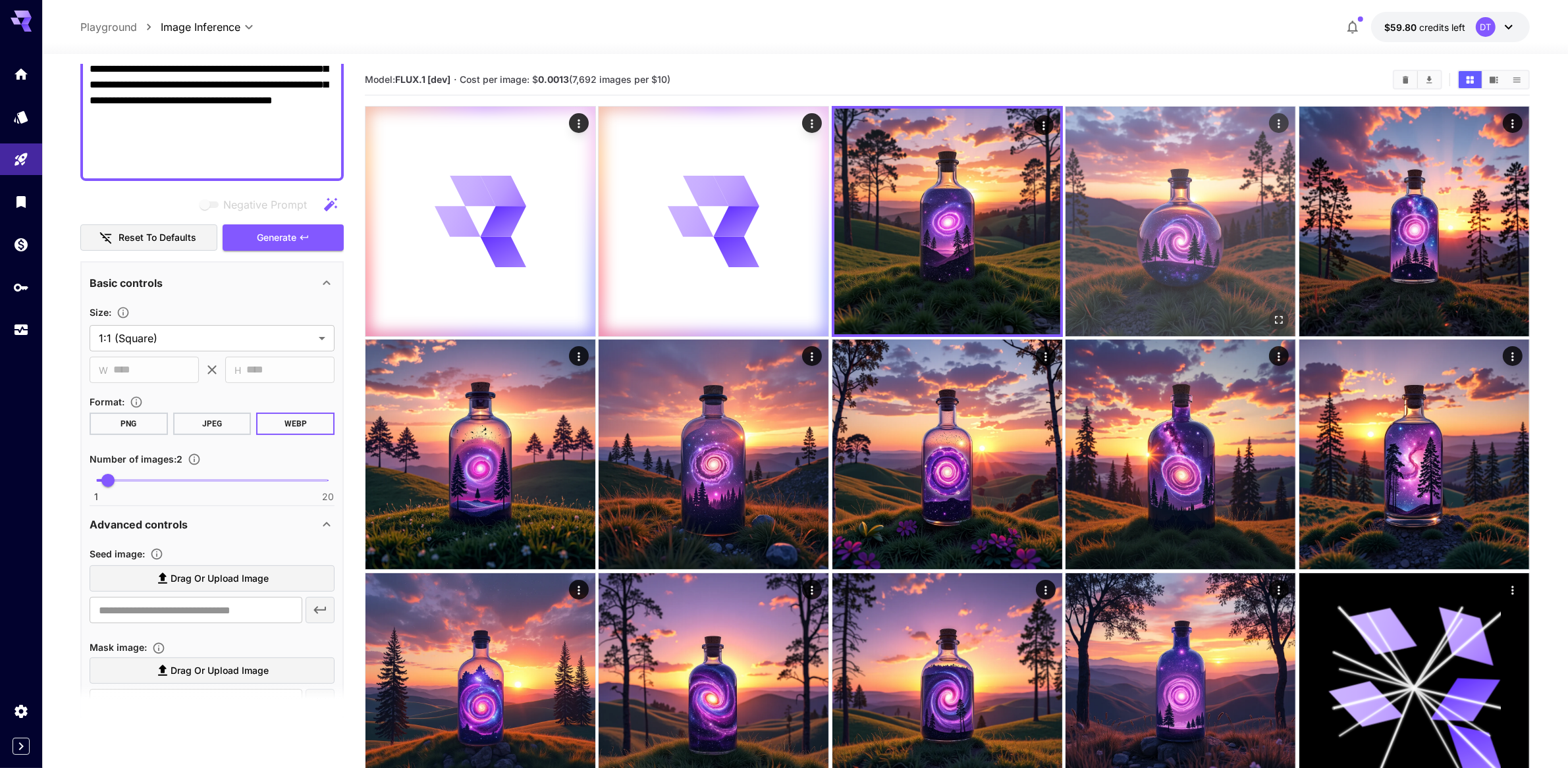
click at [1144, 248] on img at bounding box center [1180, 221] width 230 height 230
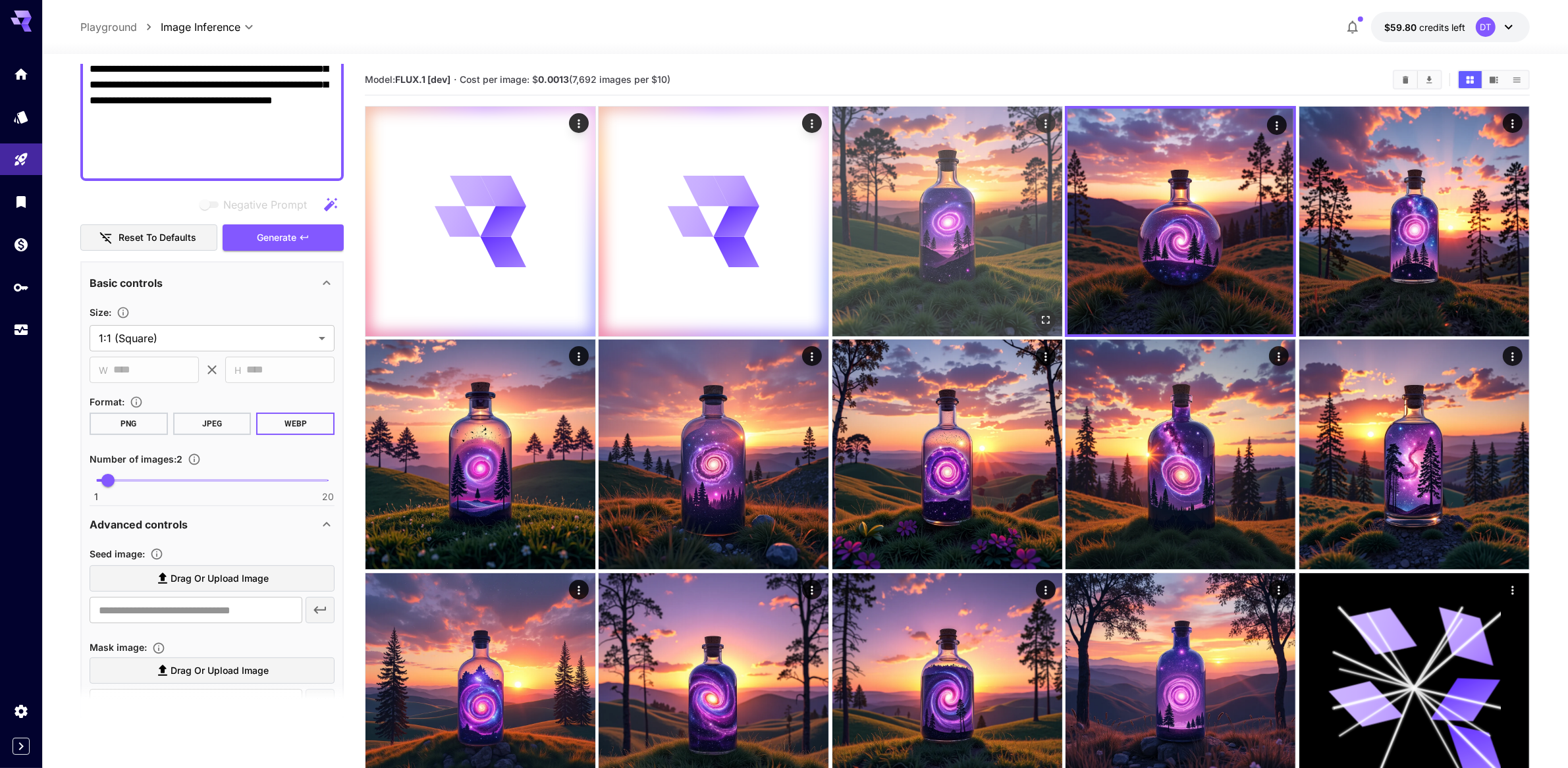
click at [856, 248] on img at bounding box center [947, 221] width 230 height 230
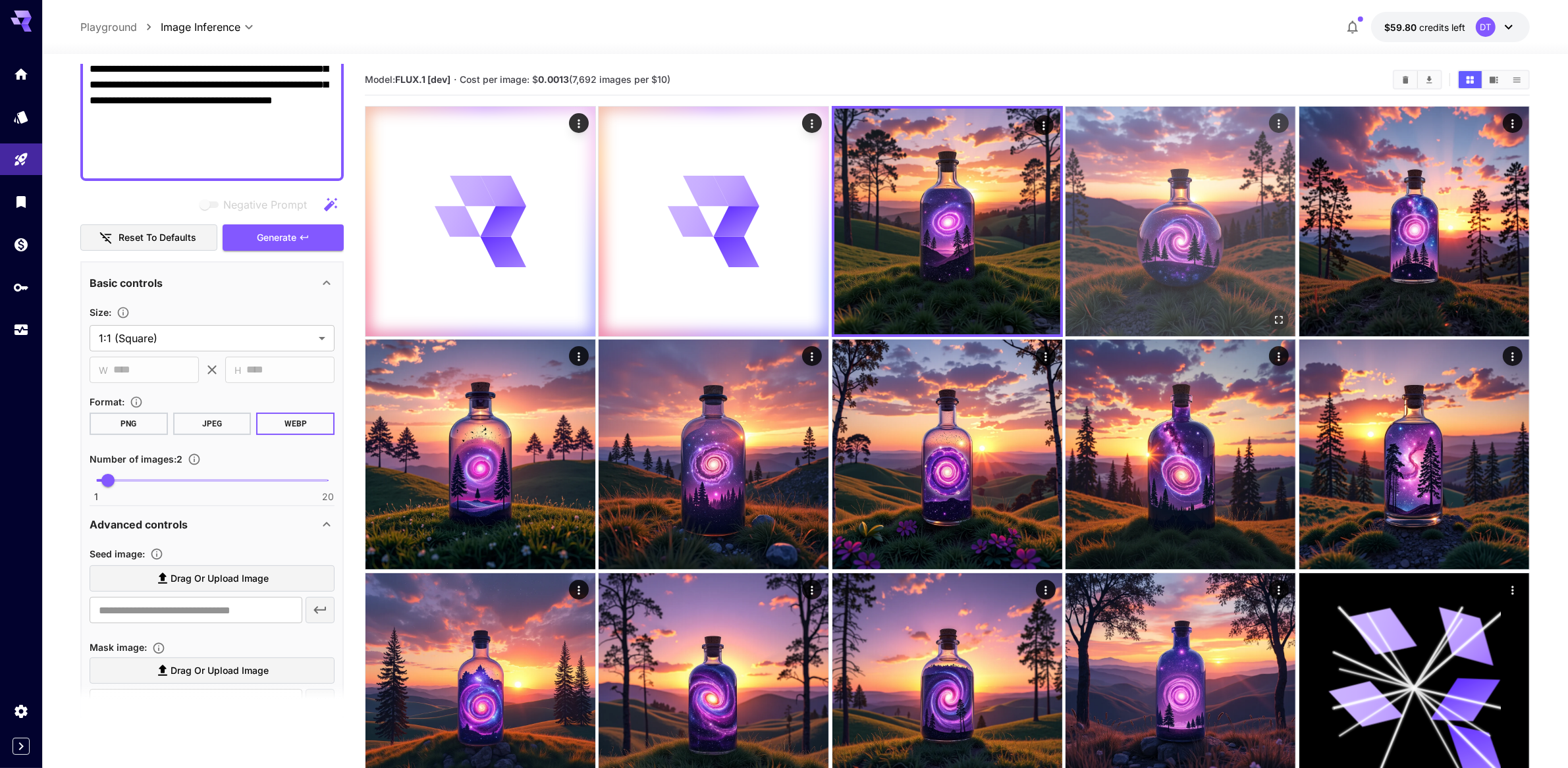
click at [1138, 243] on img at bounding box center [1180, 221] width 230 height 230
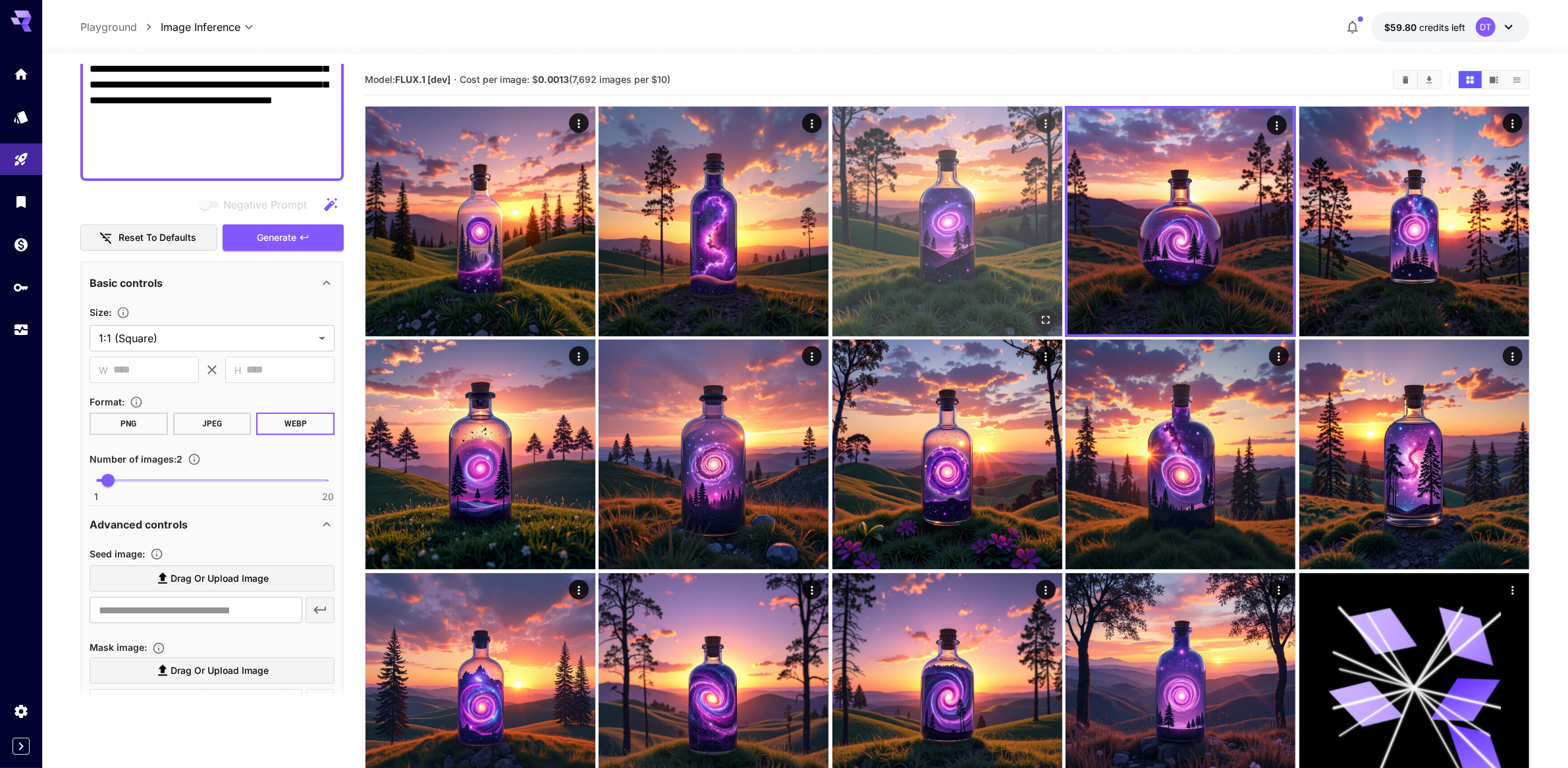
click at [1017, 267] on img at bounding box center [947, 221] width 230 height 230
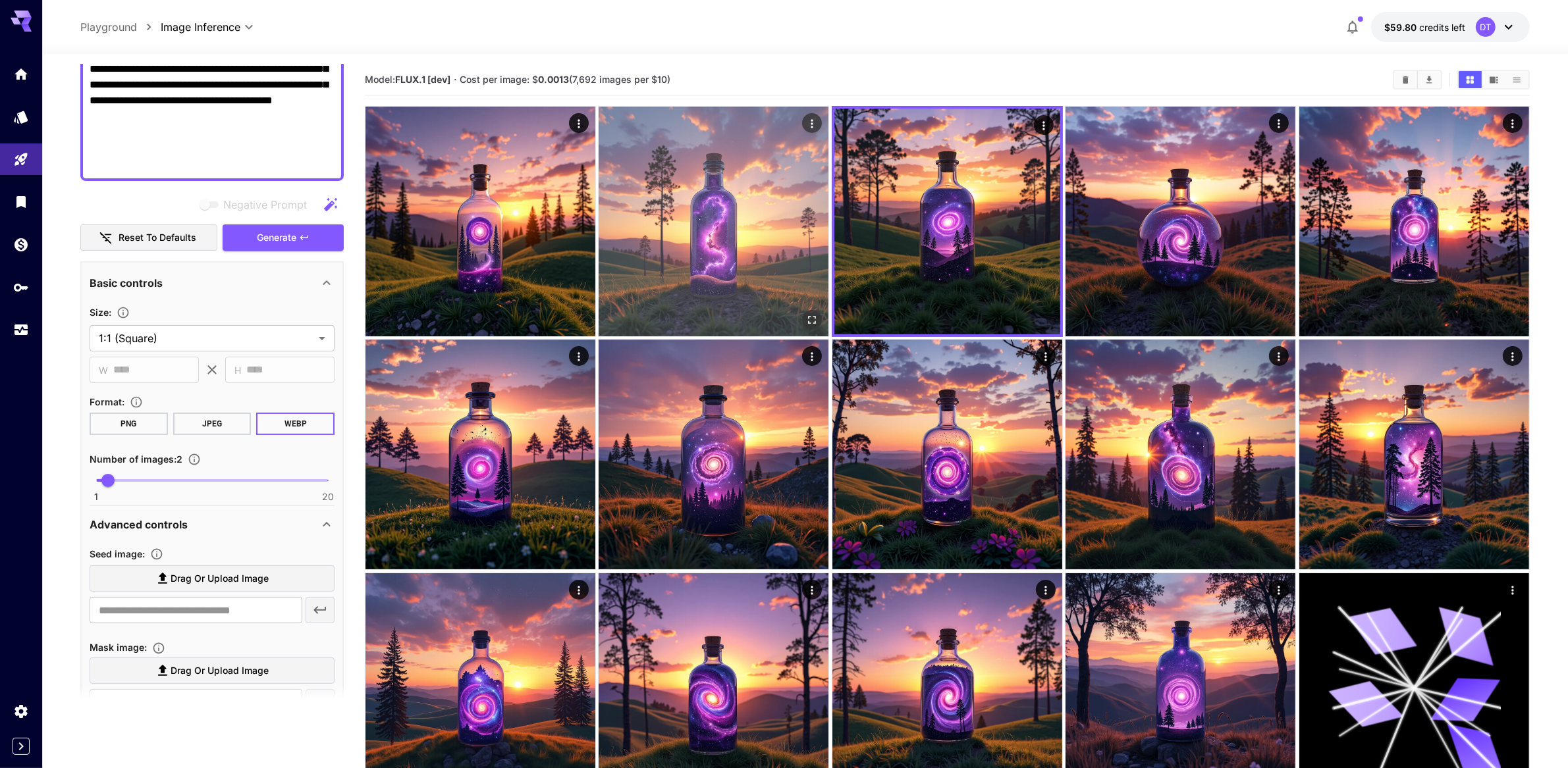
click at [694, 255] on img at bounding box center [713, 221] width 230 height 230
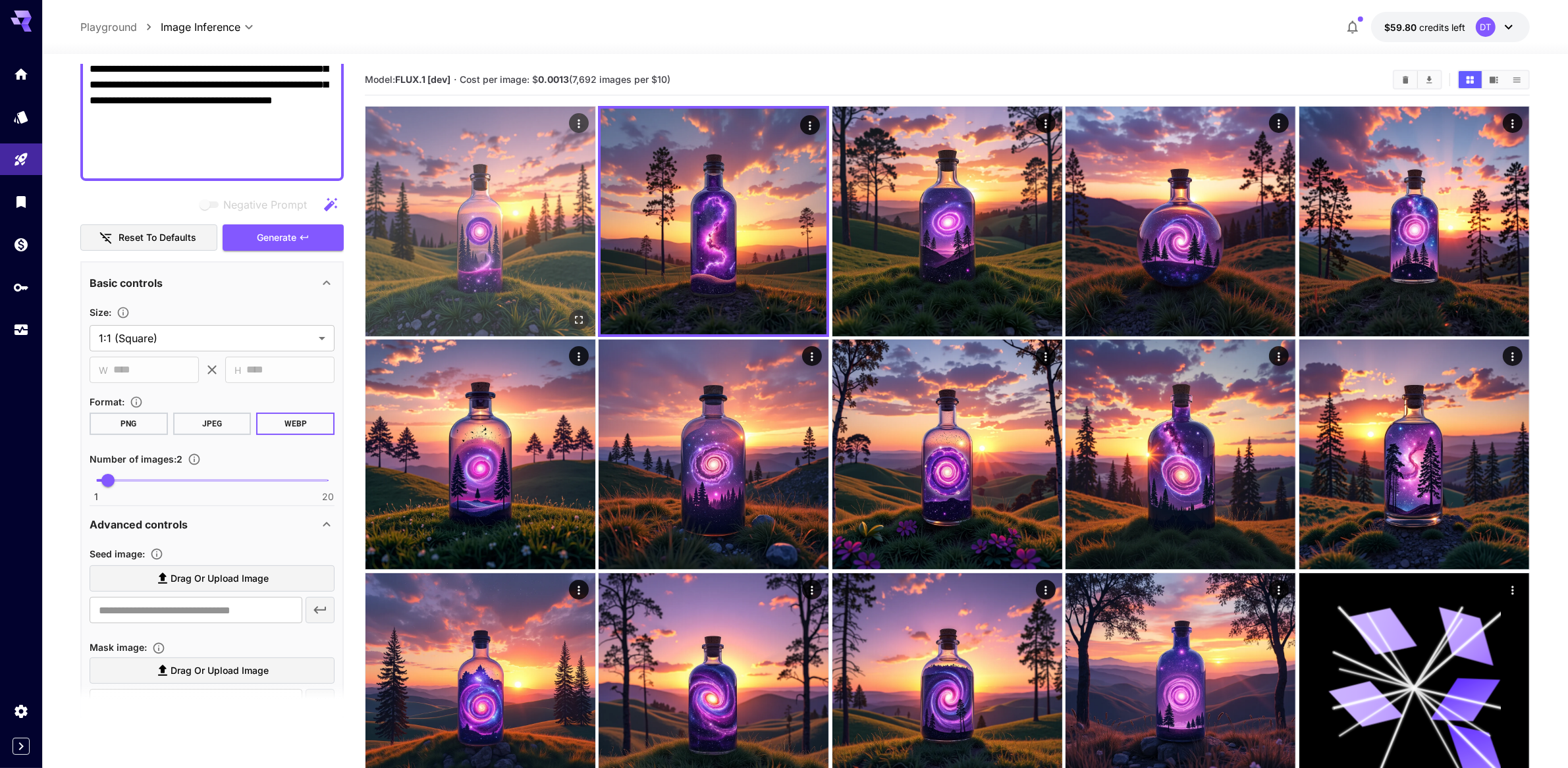
click at [462, 241] on img at bounding box center [480, 221] width 230 height 230
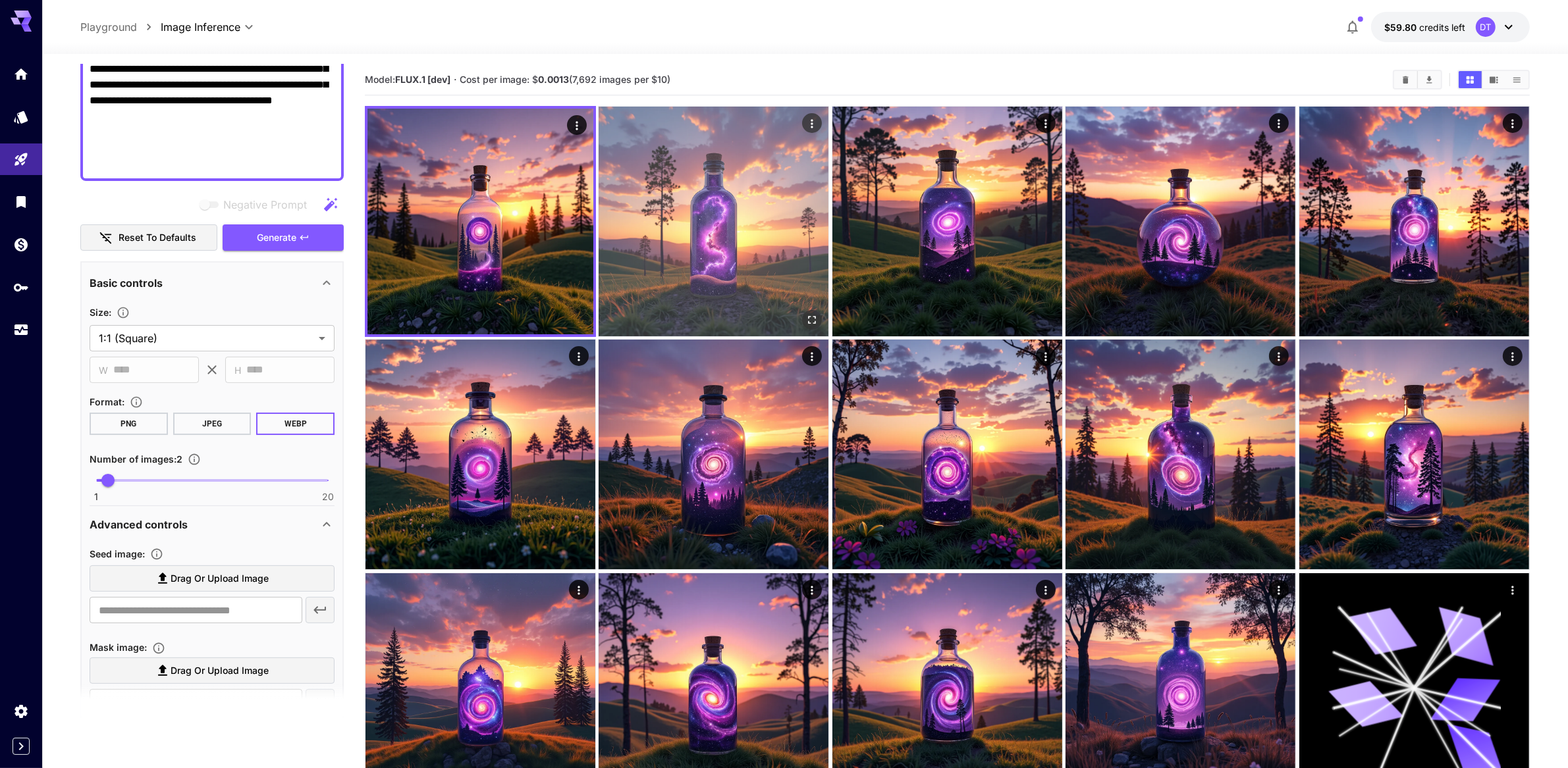
click at [737, 241] on img at bounding box center [713, 221] width 230 height 230
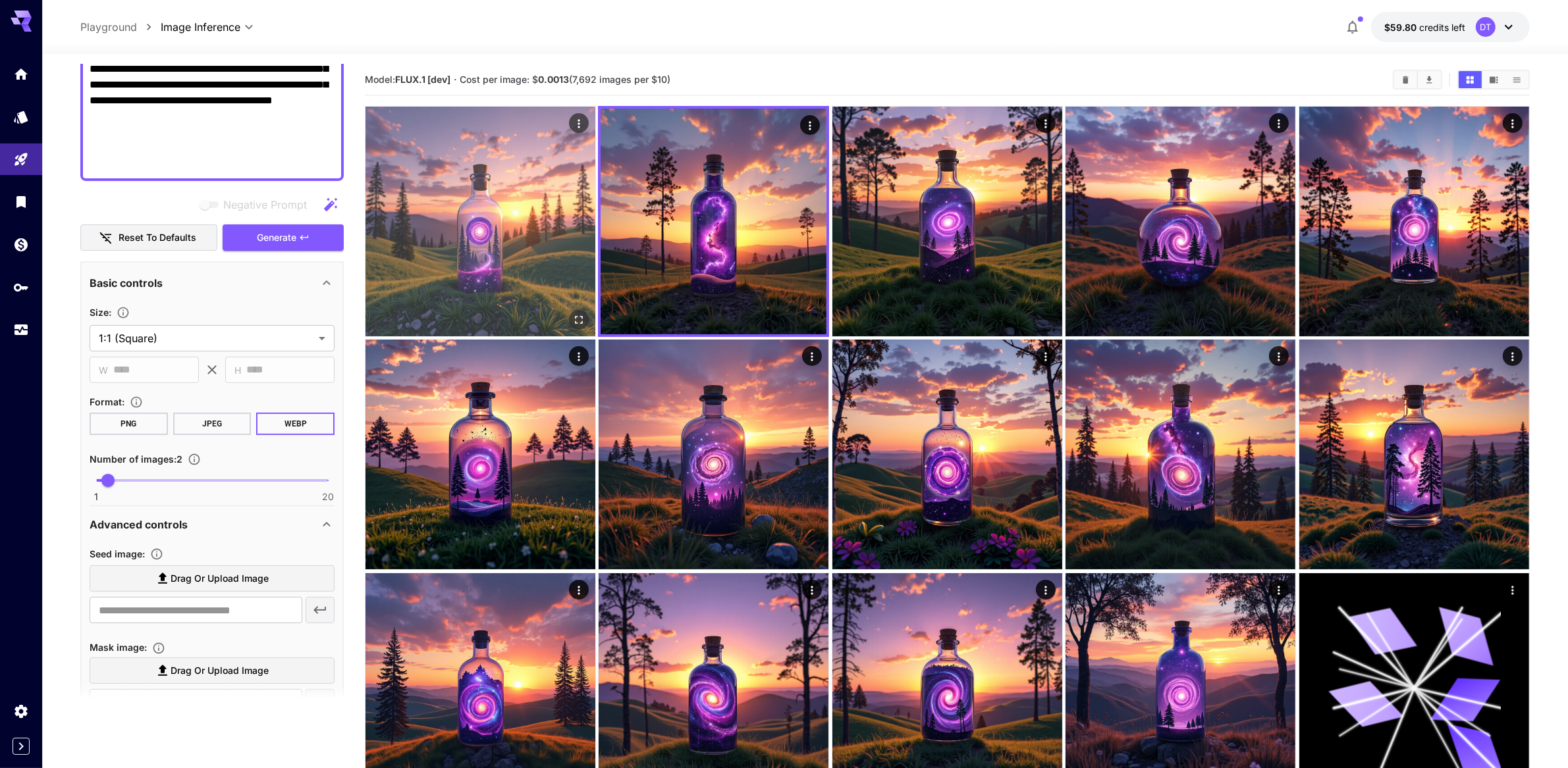
click at [471, 254] on img at bounding box center [480, 221] width 230 height 230
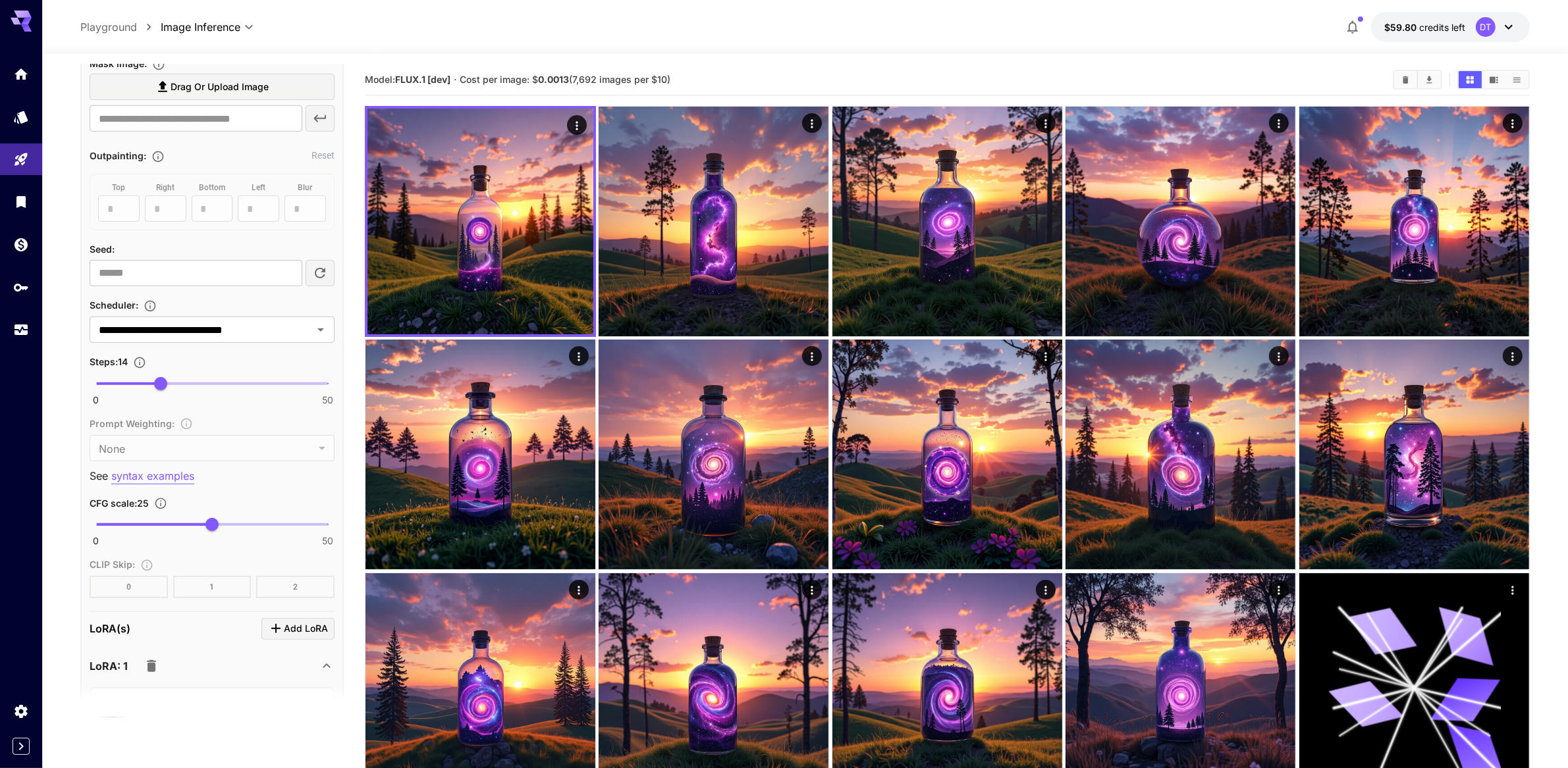
scroll to position [883, 0]
type input "**"
click at [167, 388] on span "15" at bounding box center [166, 382] width 13 height 13
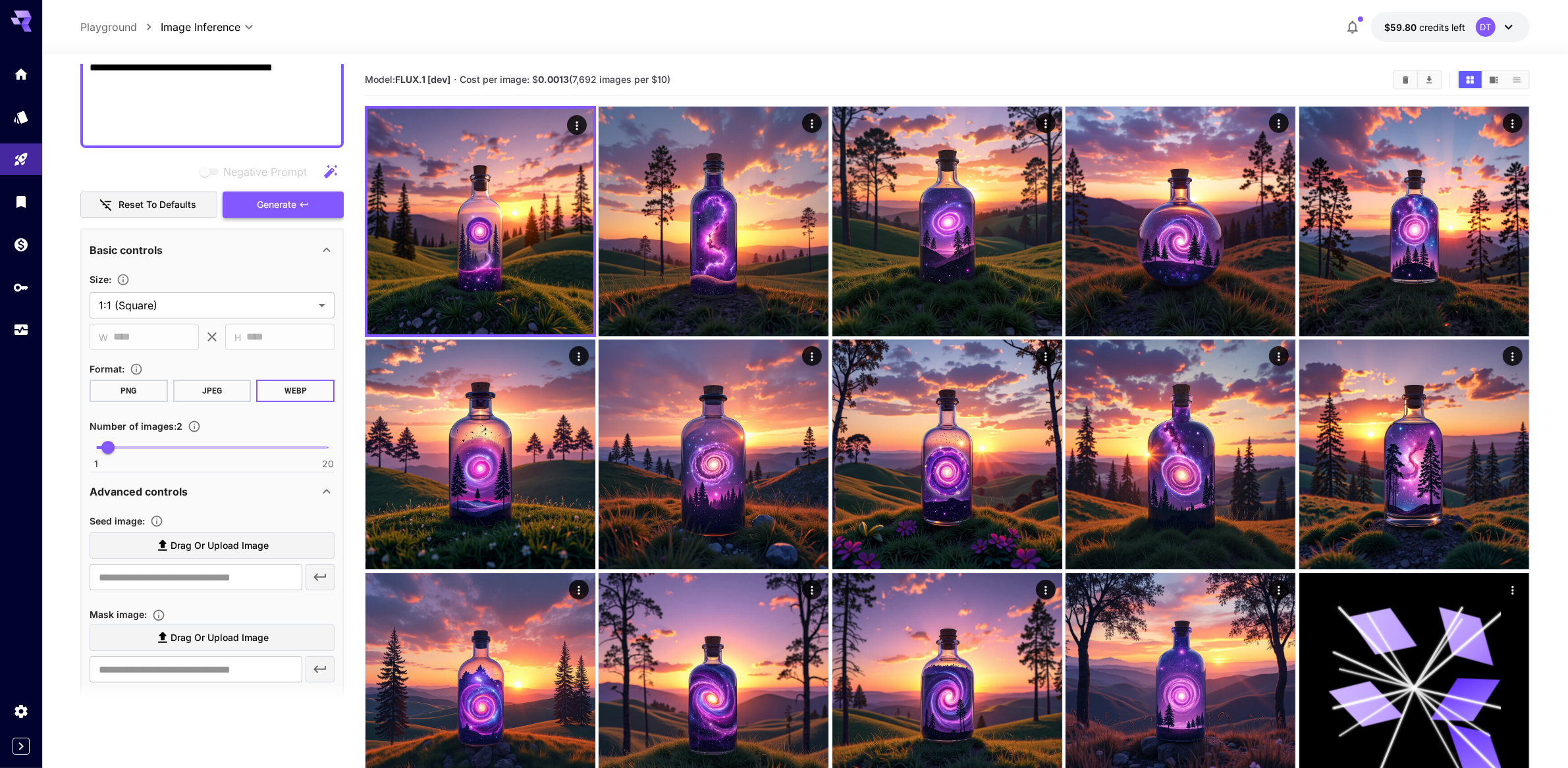
click at [287, 213] on span "Generate" at bounding box center [276, 205] width 40 height 17
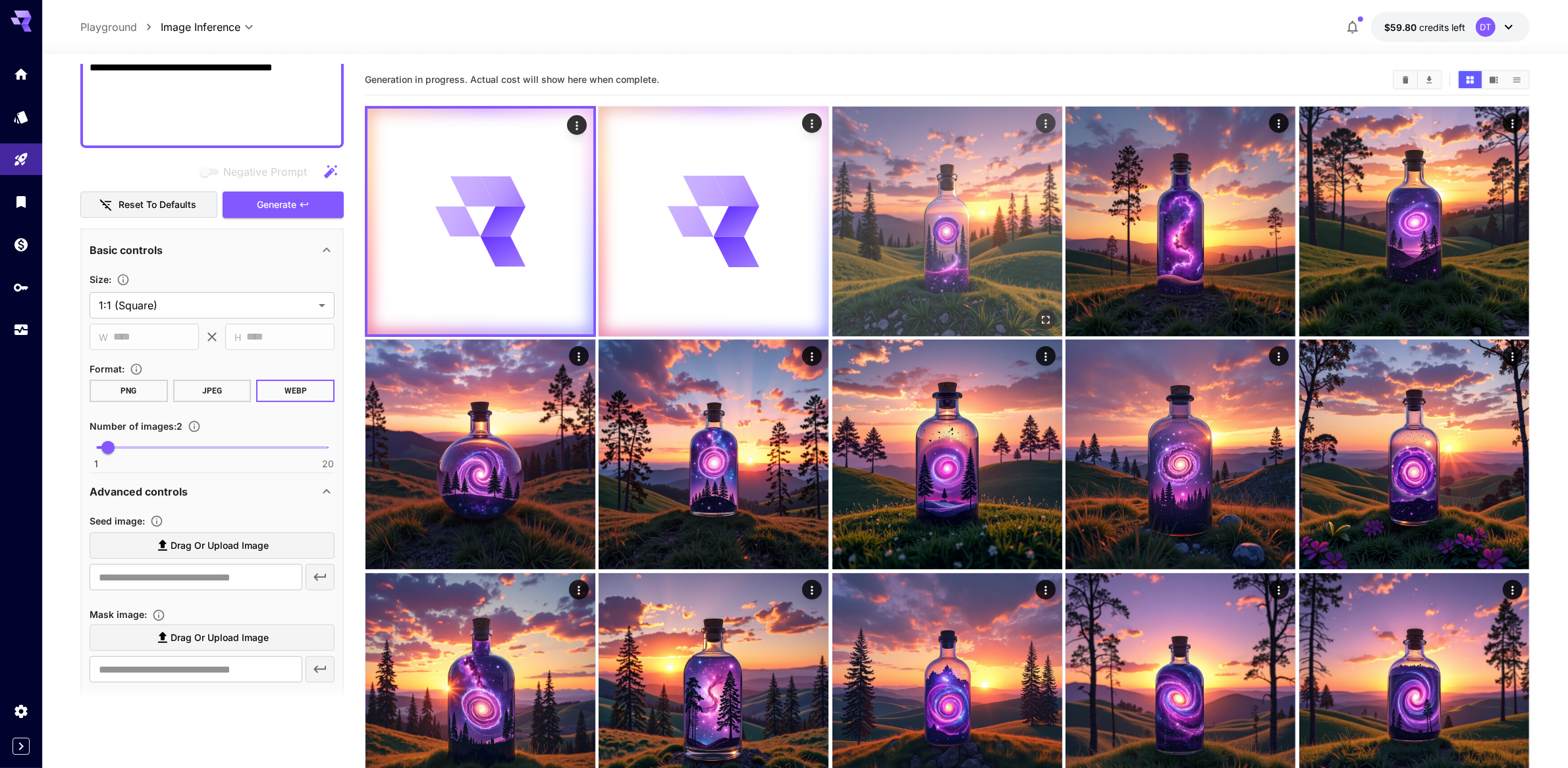
click at [952, 250] on img at bounding box center [947, 221] width 230 height 230
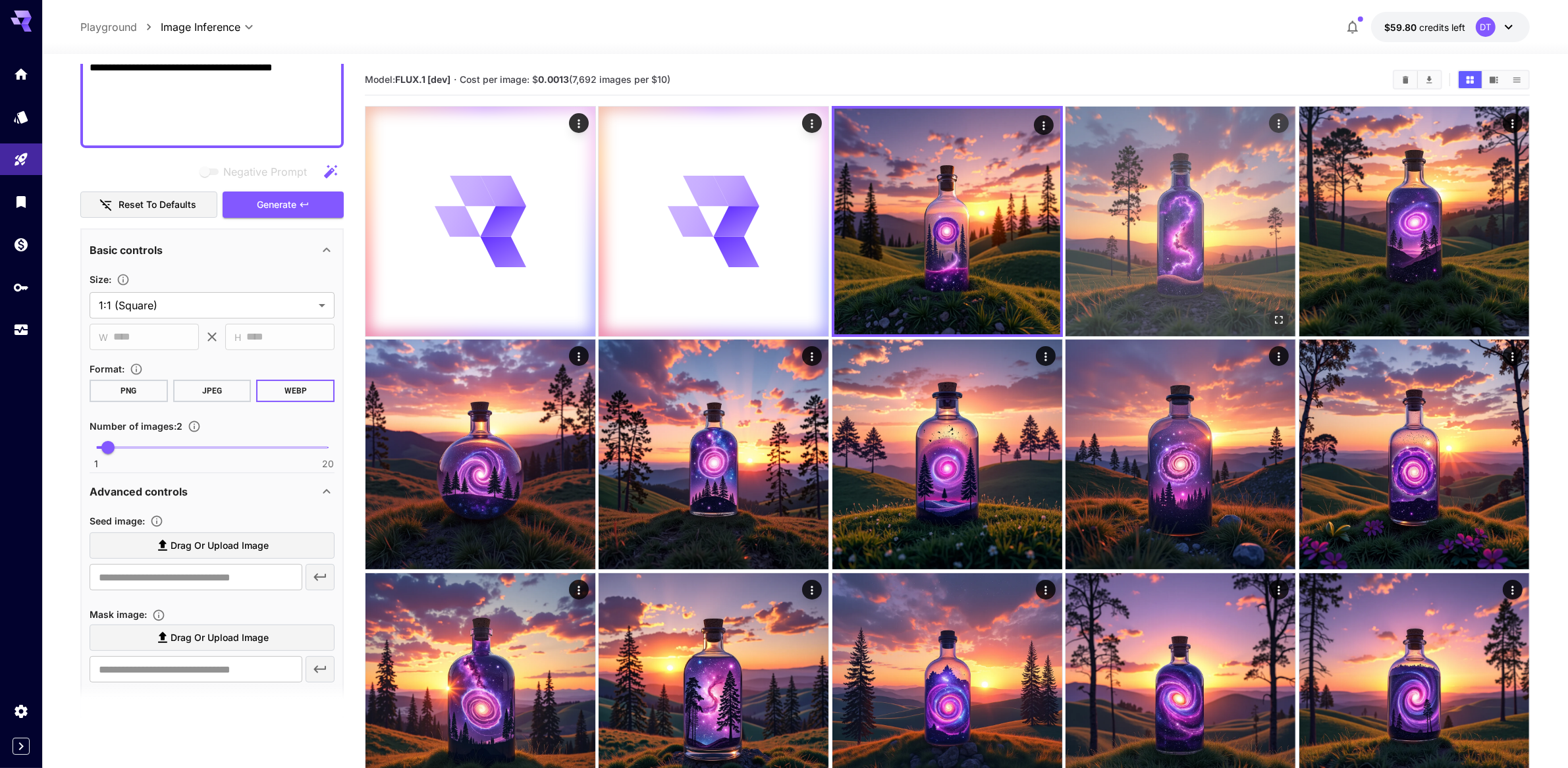
click at [1149, 255] on img at bounding box center [1180, 221] width 230 height 230
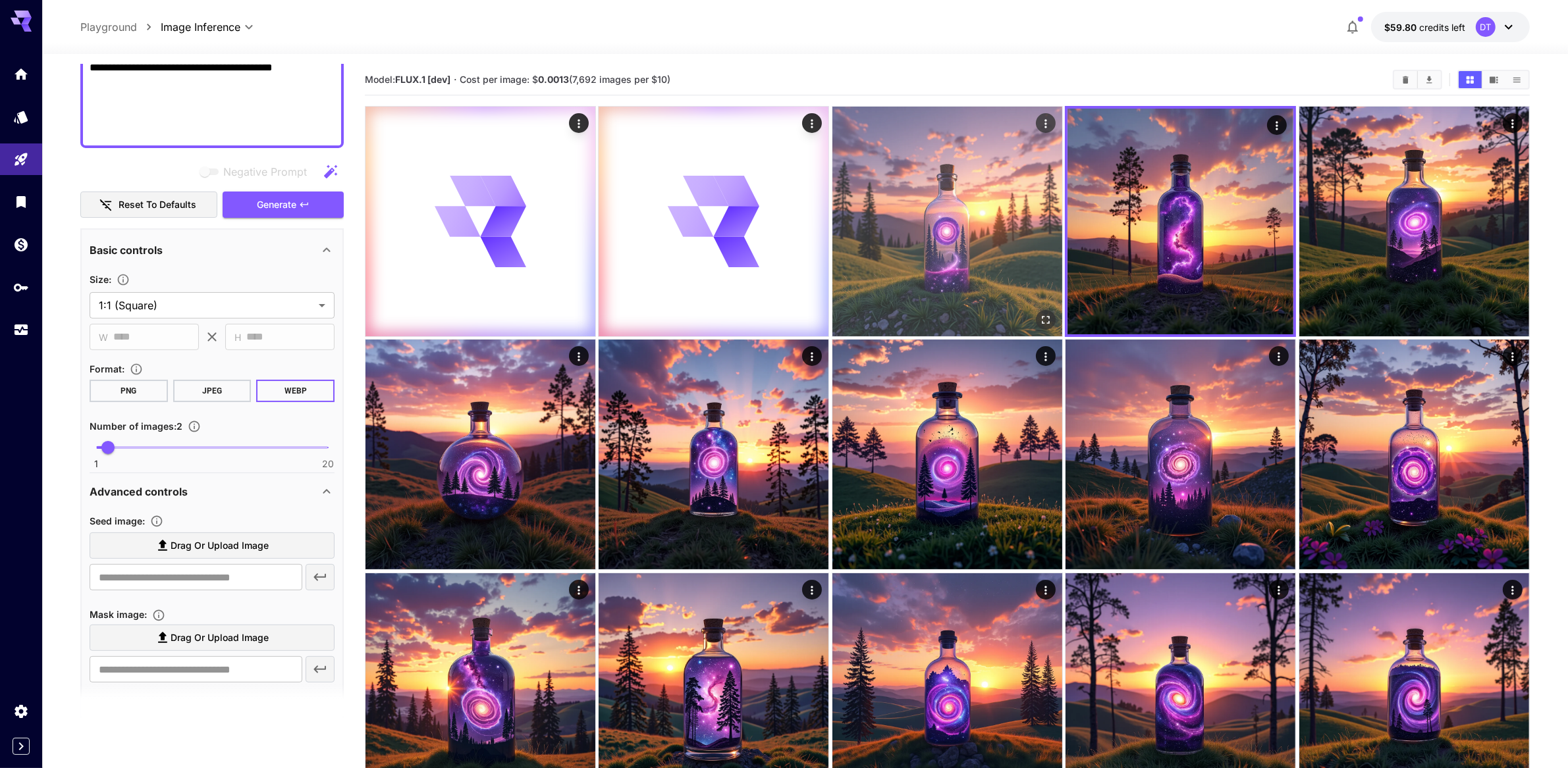
click at [878, 260] on img at bounding box center [947, 221] width 230 height 230
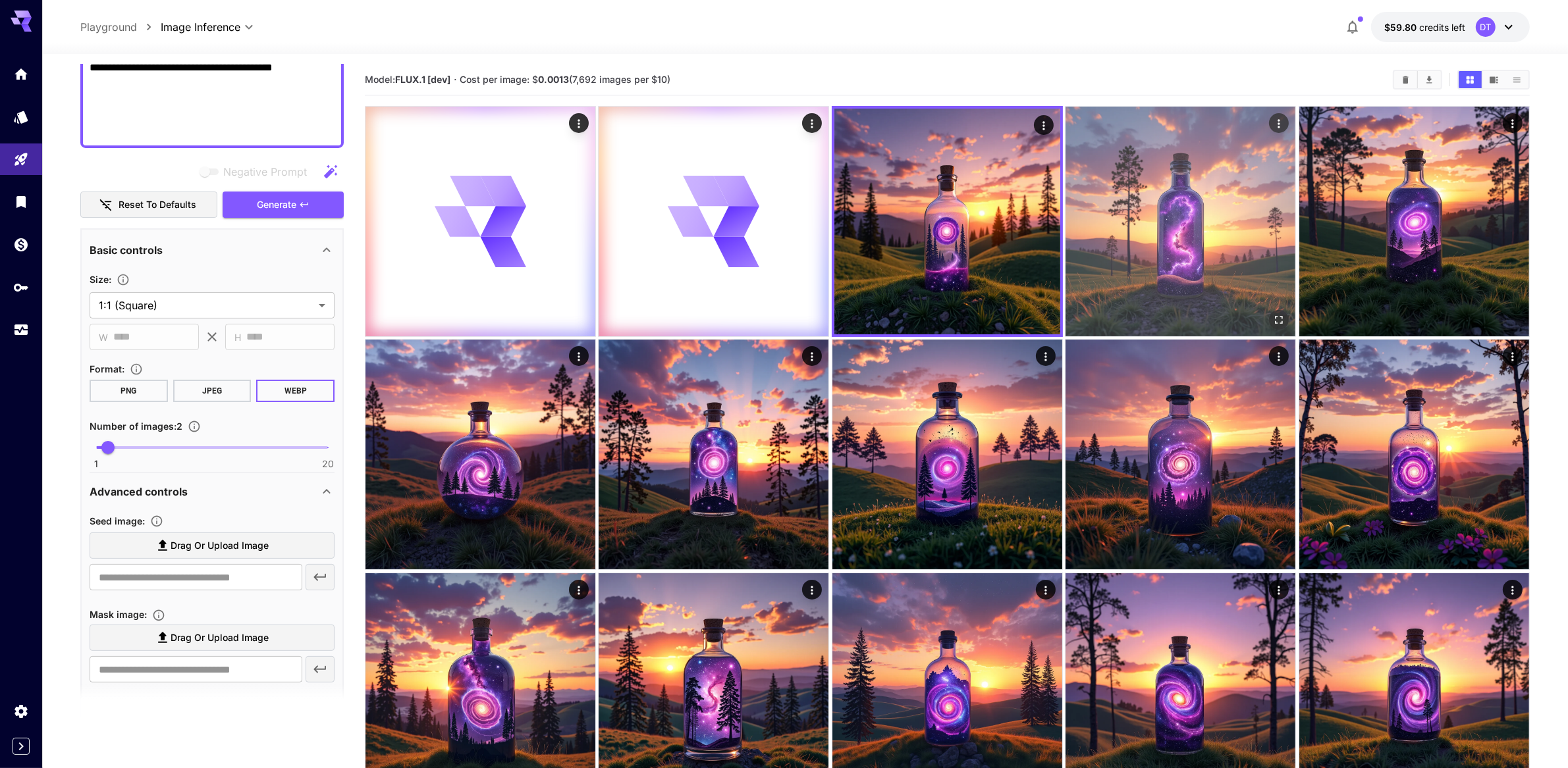
click at [1175, 257] on img at bounding box center [1180, 221] width 230 height 230
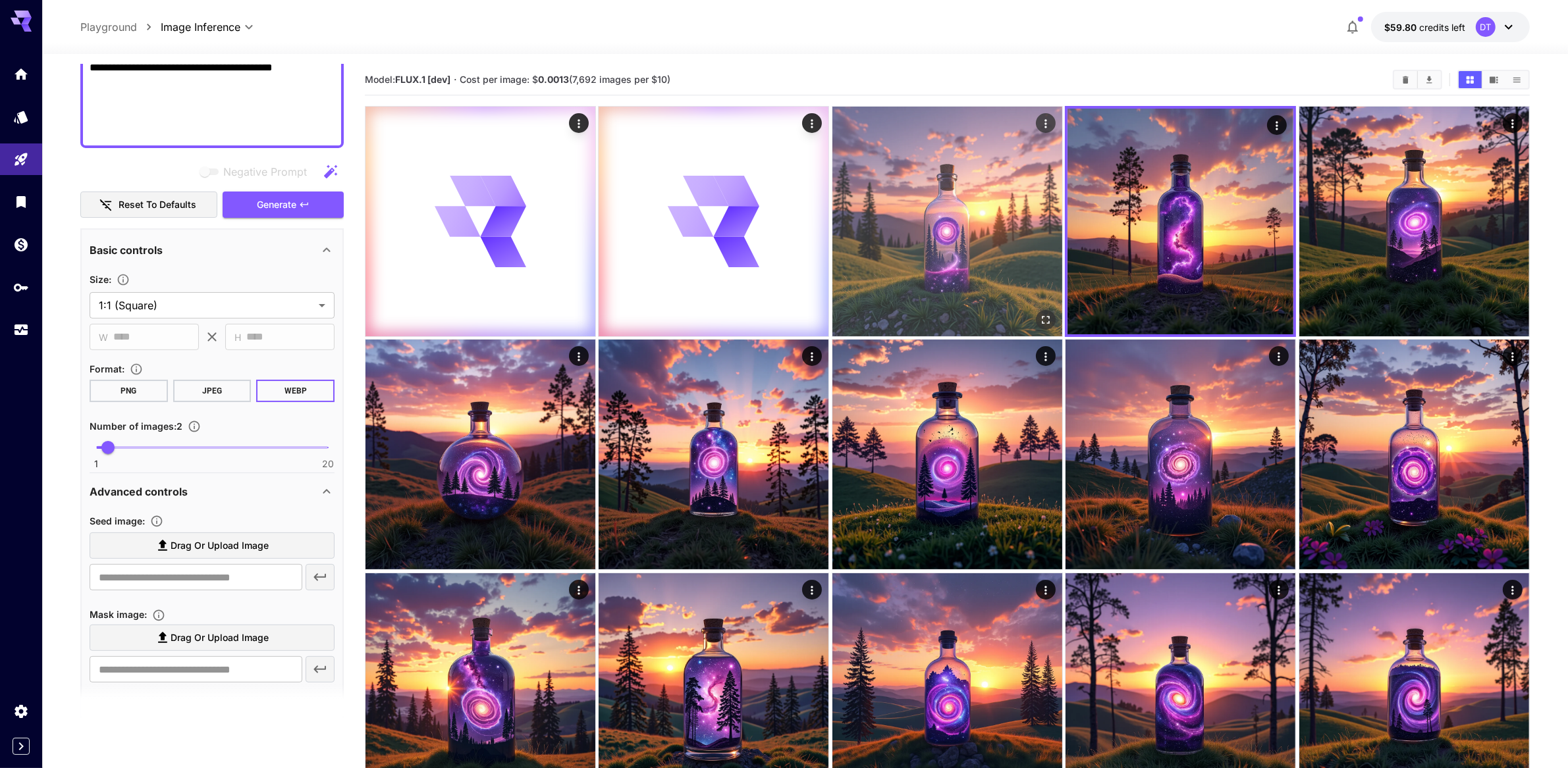
click at [901, 284] on img at bounding box center [947, 221] width 230 height 230
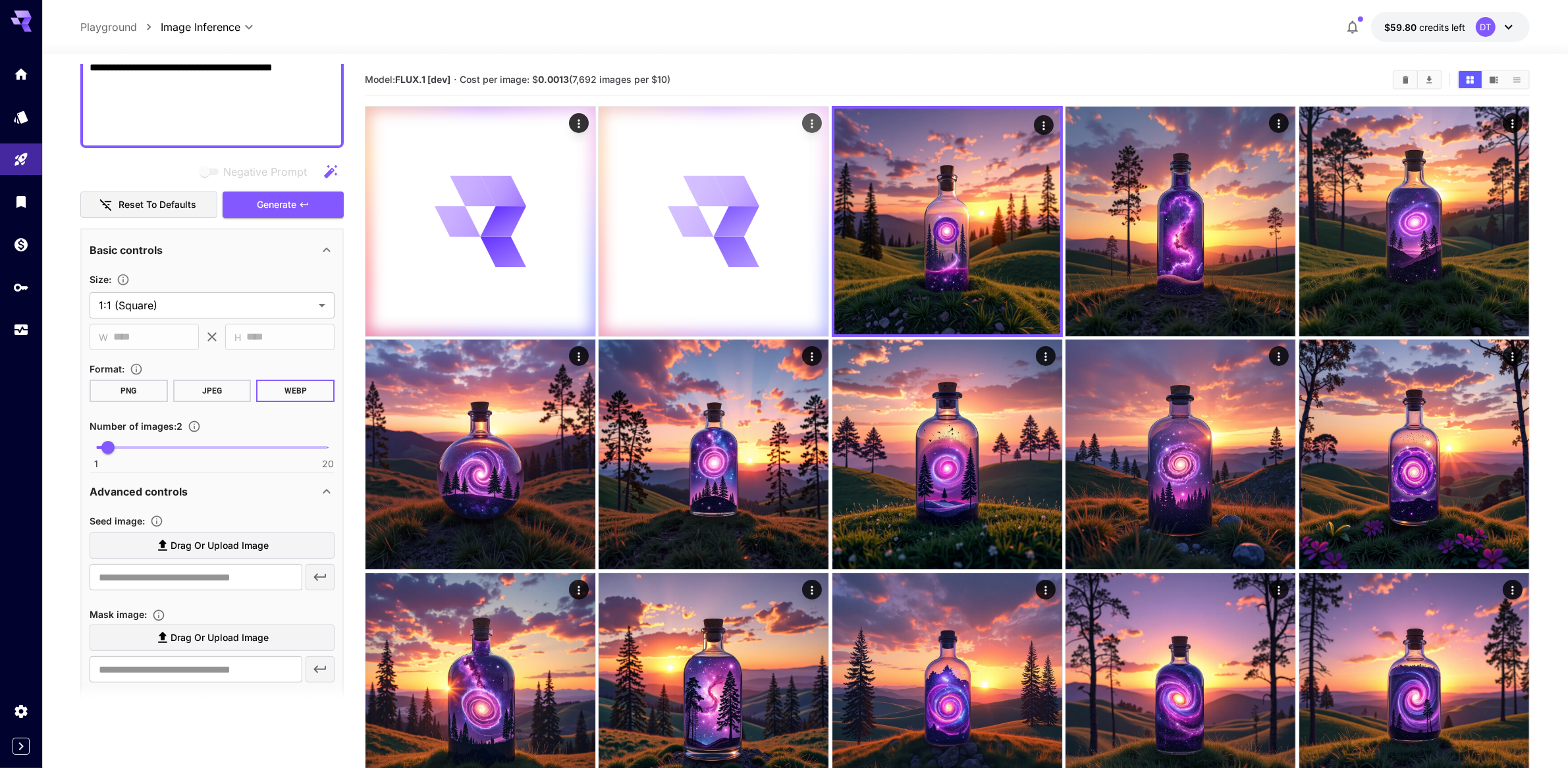
click at [528, 262] on icon at bounding box center [504, 252] width 49 height 34
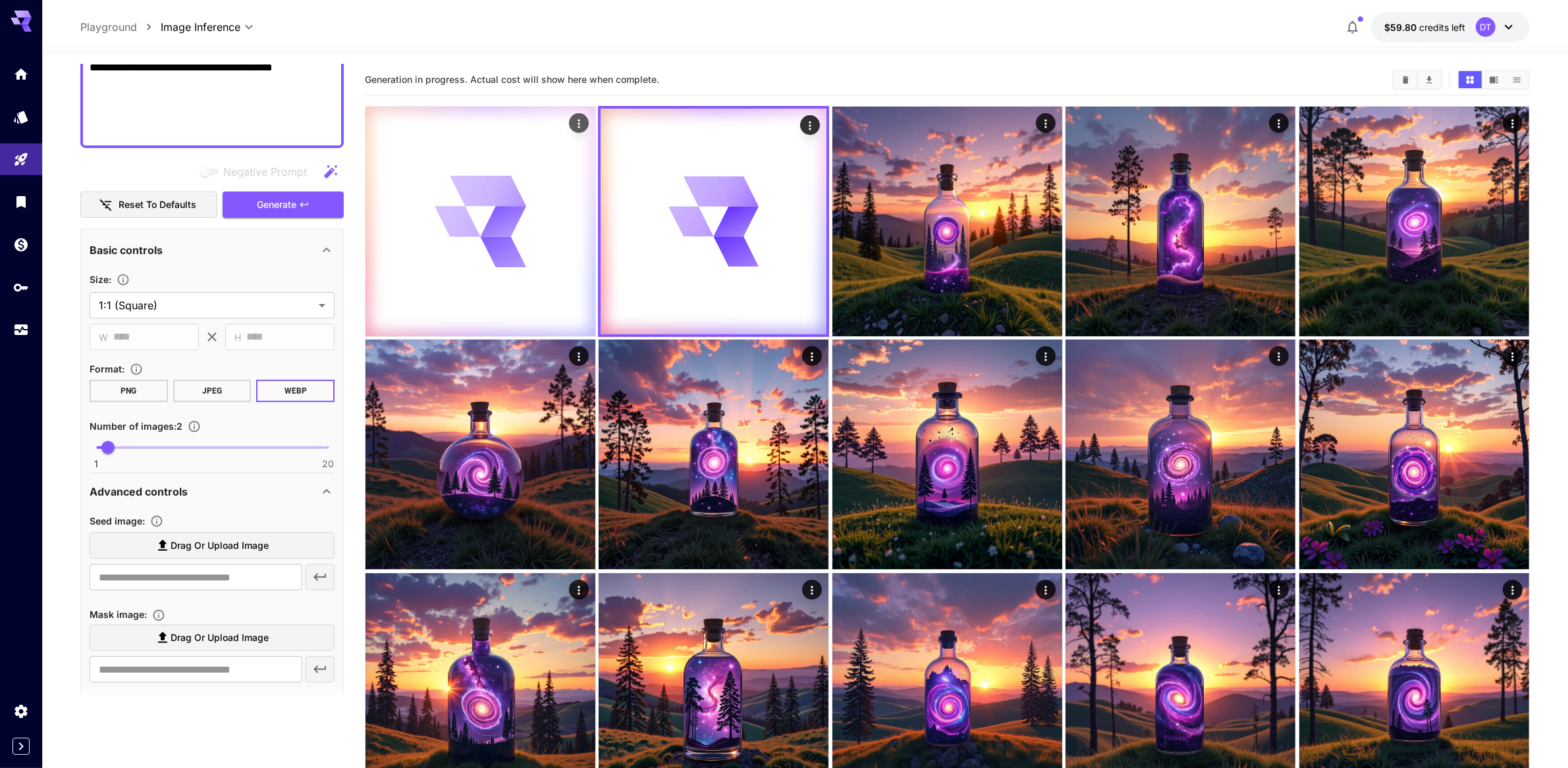
click at [537, 246] on div at bounding box center [480, 221] width 230 height 230
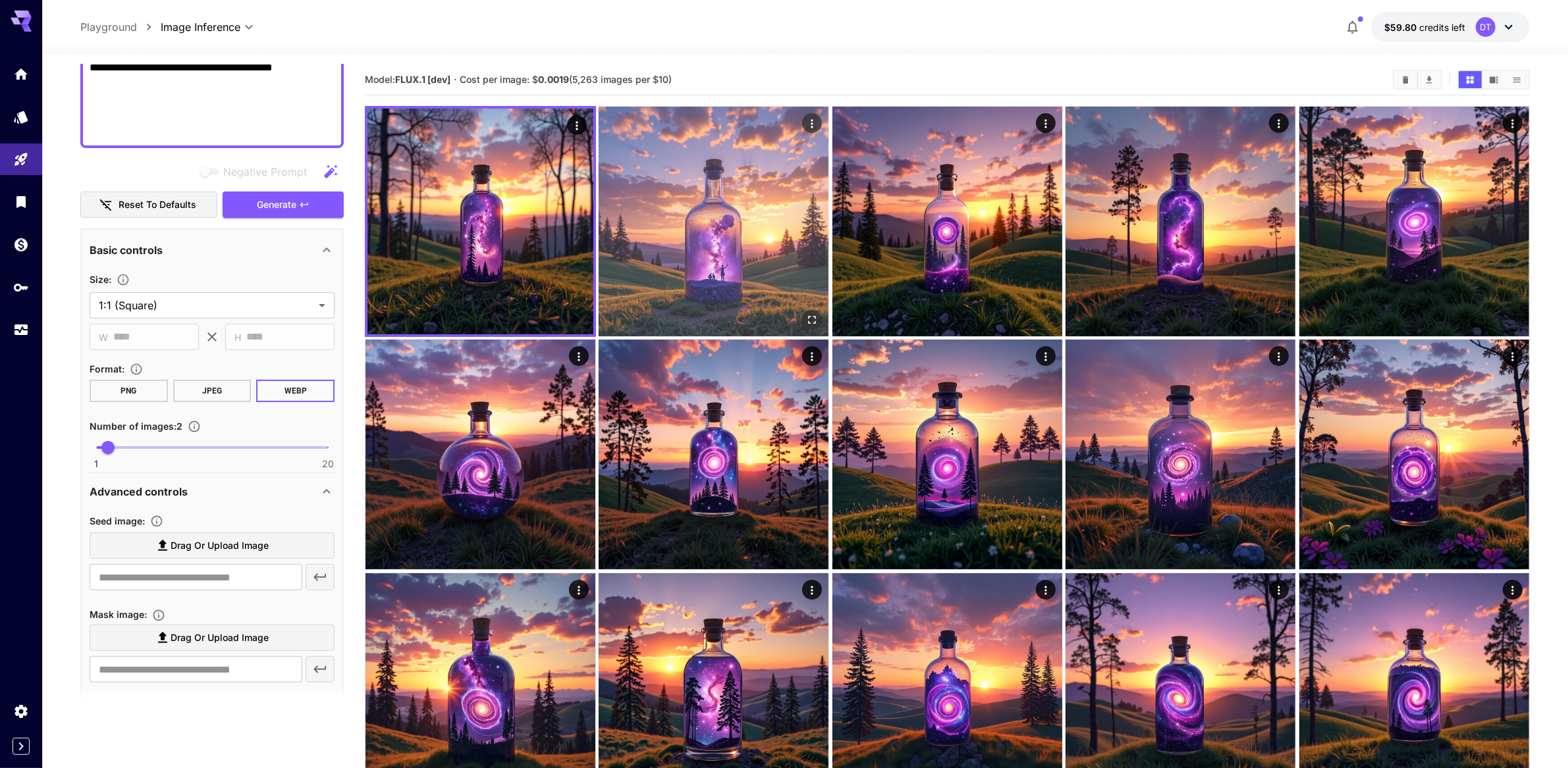
click at [755, 250] on img at bounding box center [713, 221] width 230 height 230
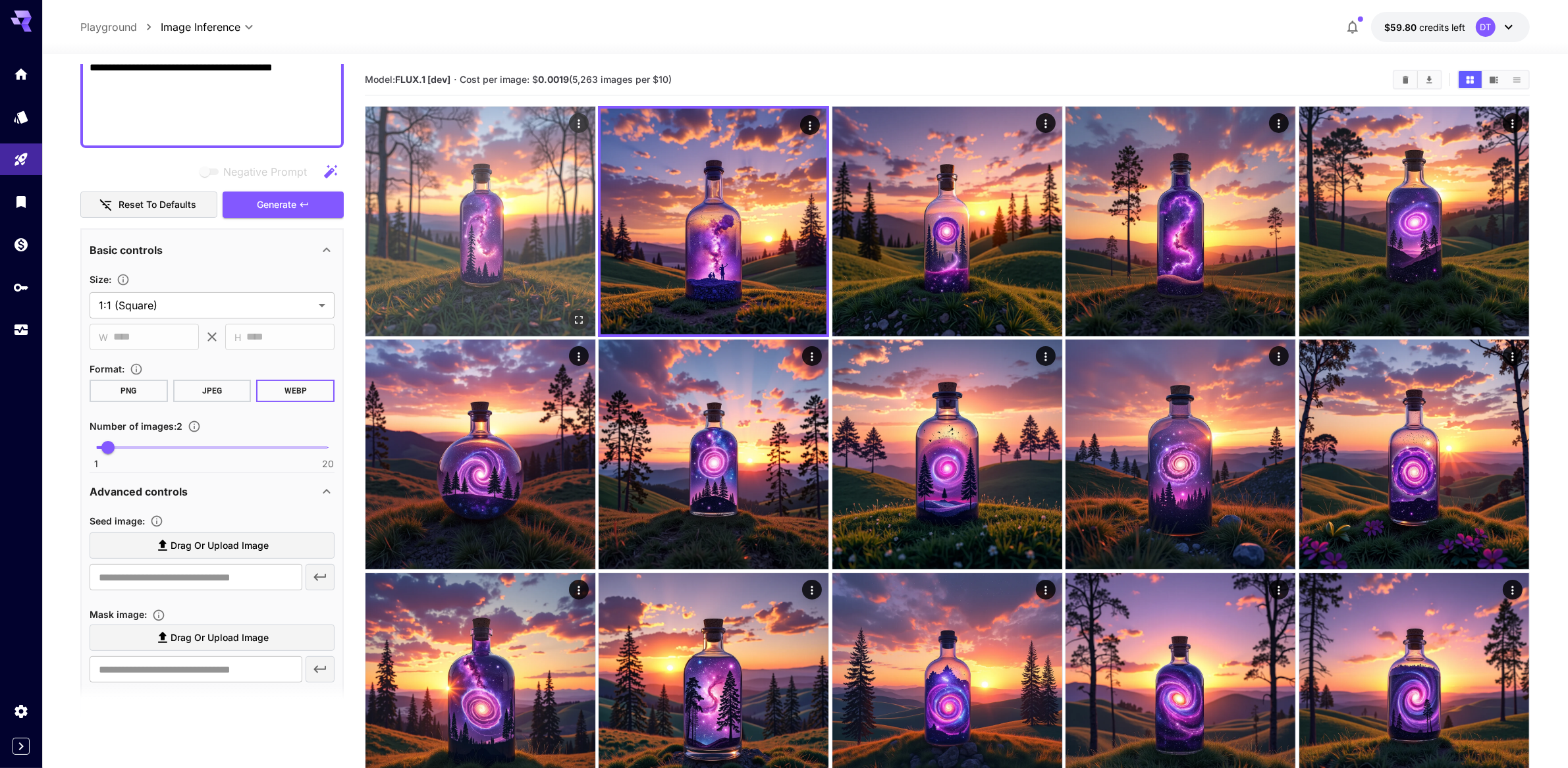
click at [542, 246] on img at bounding box center [480, 221] width 230 height 230
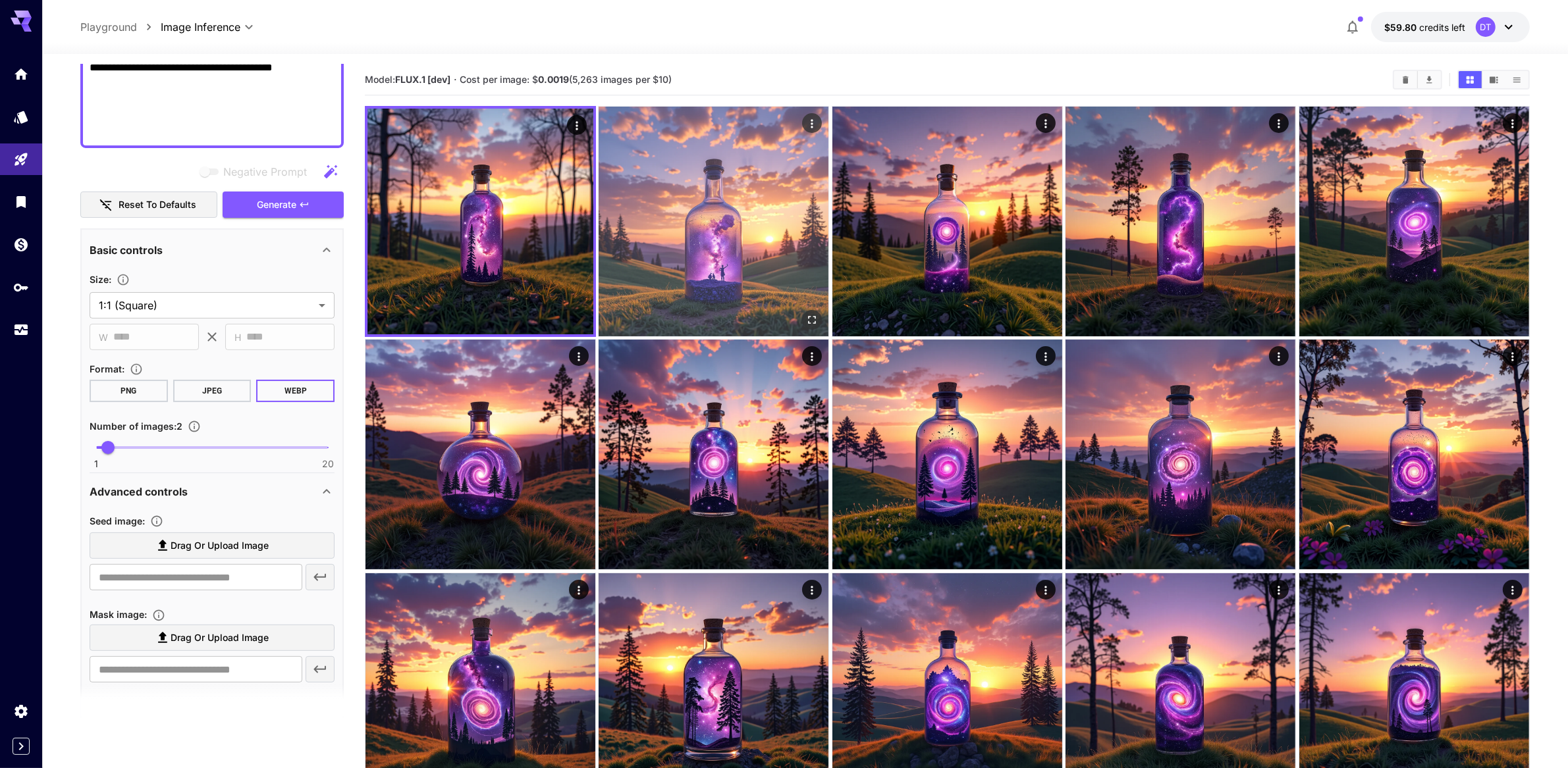
click at [690, 247] on img at bounding box center [713, 221] width 230 height 230
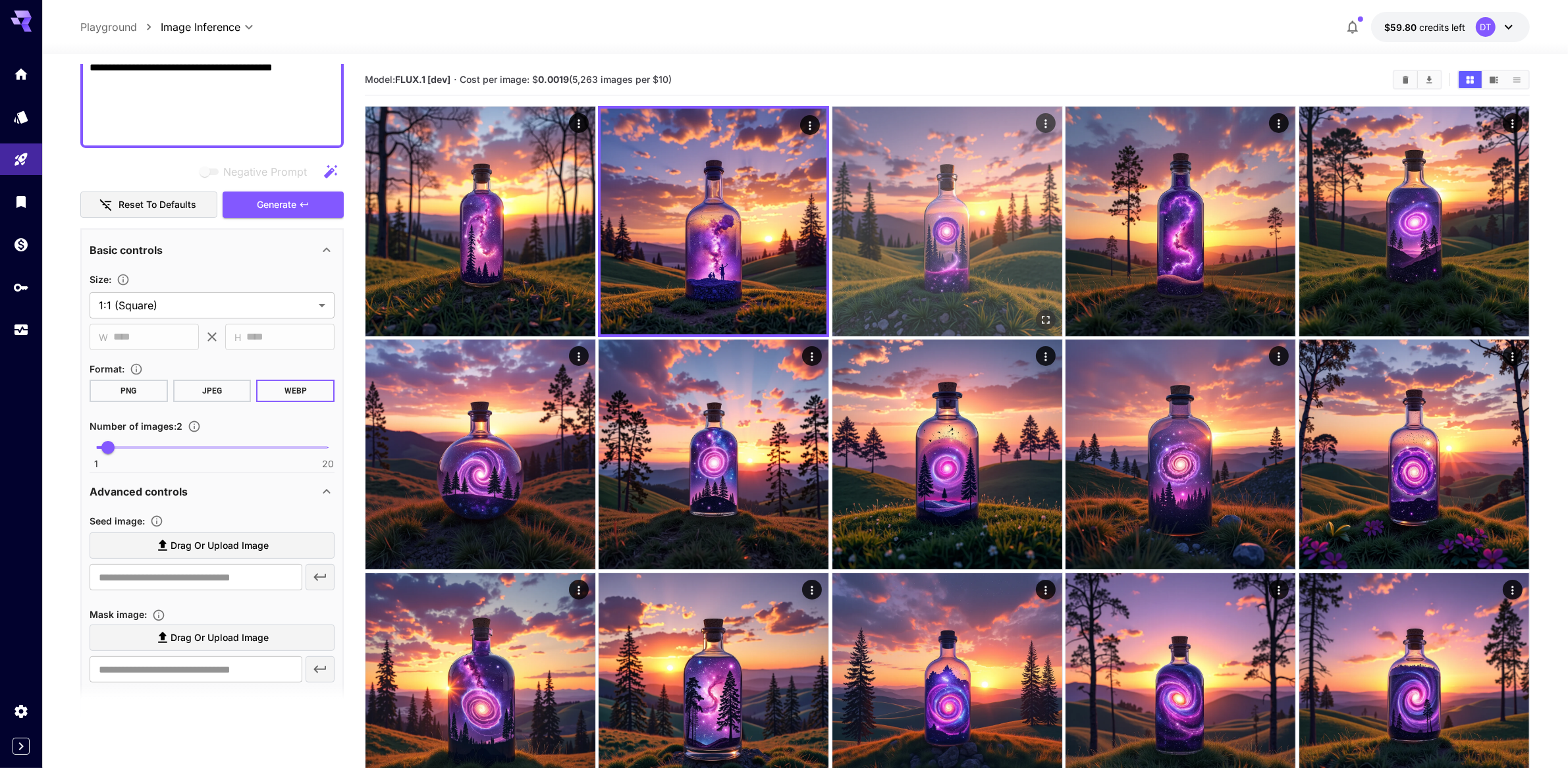
click at [966, 264] on img at bounding box center [947, 221] width 230 height 230
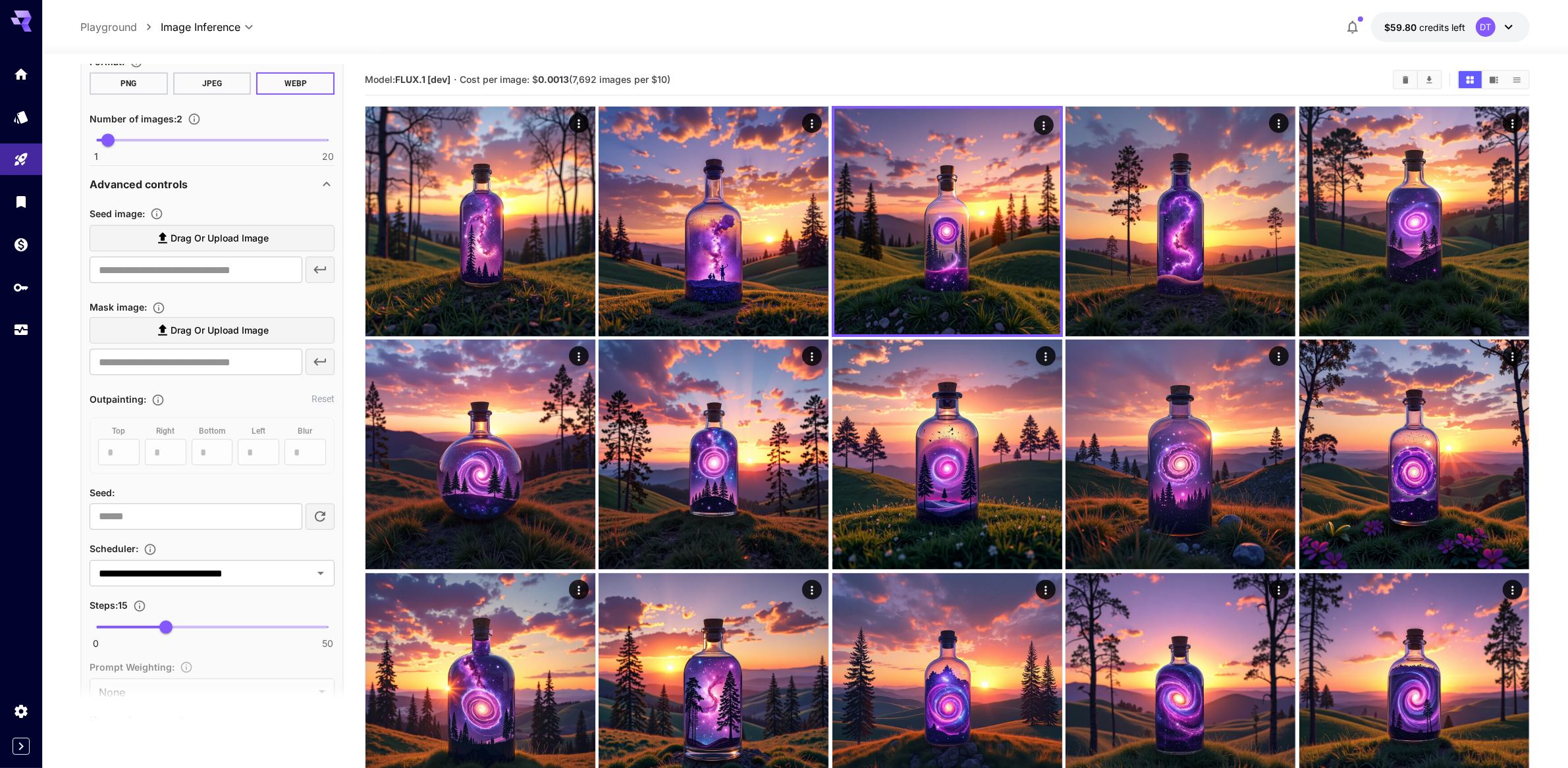
scroll to position [475, 0]
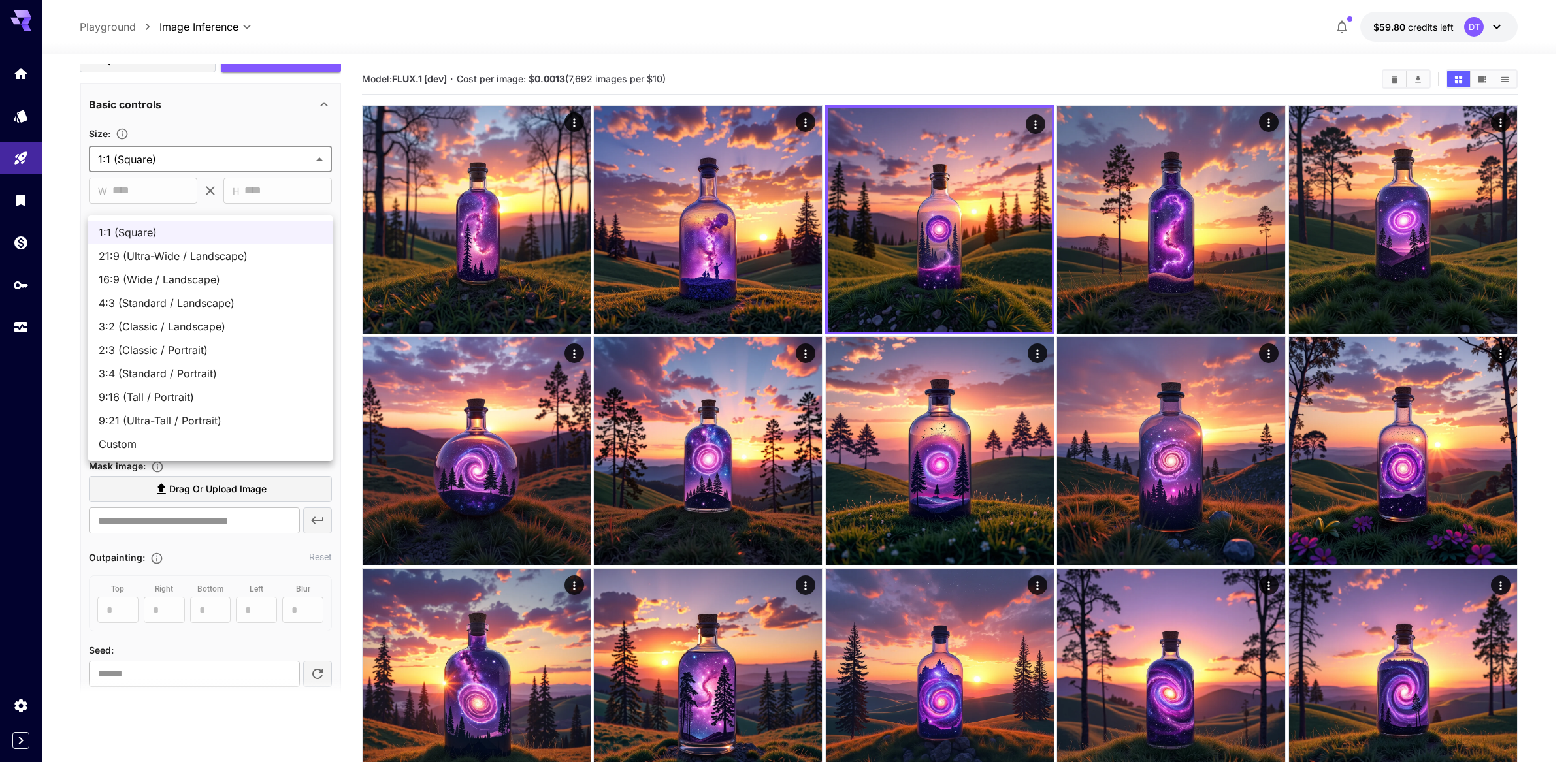
click at [139, 461] on ul "1:1 (Square) 21:9 (Ultra-Wide / Landscape) 16:9 (Wide / Landscape) 4:3 (Standar…" at bounding box center [210, 338] width 244 height 246
click at [142, 452] on span "Custom" at bounding box center [210, 445] width 224 height 16
type input "******"
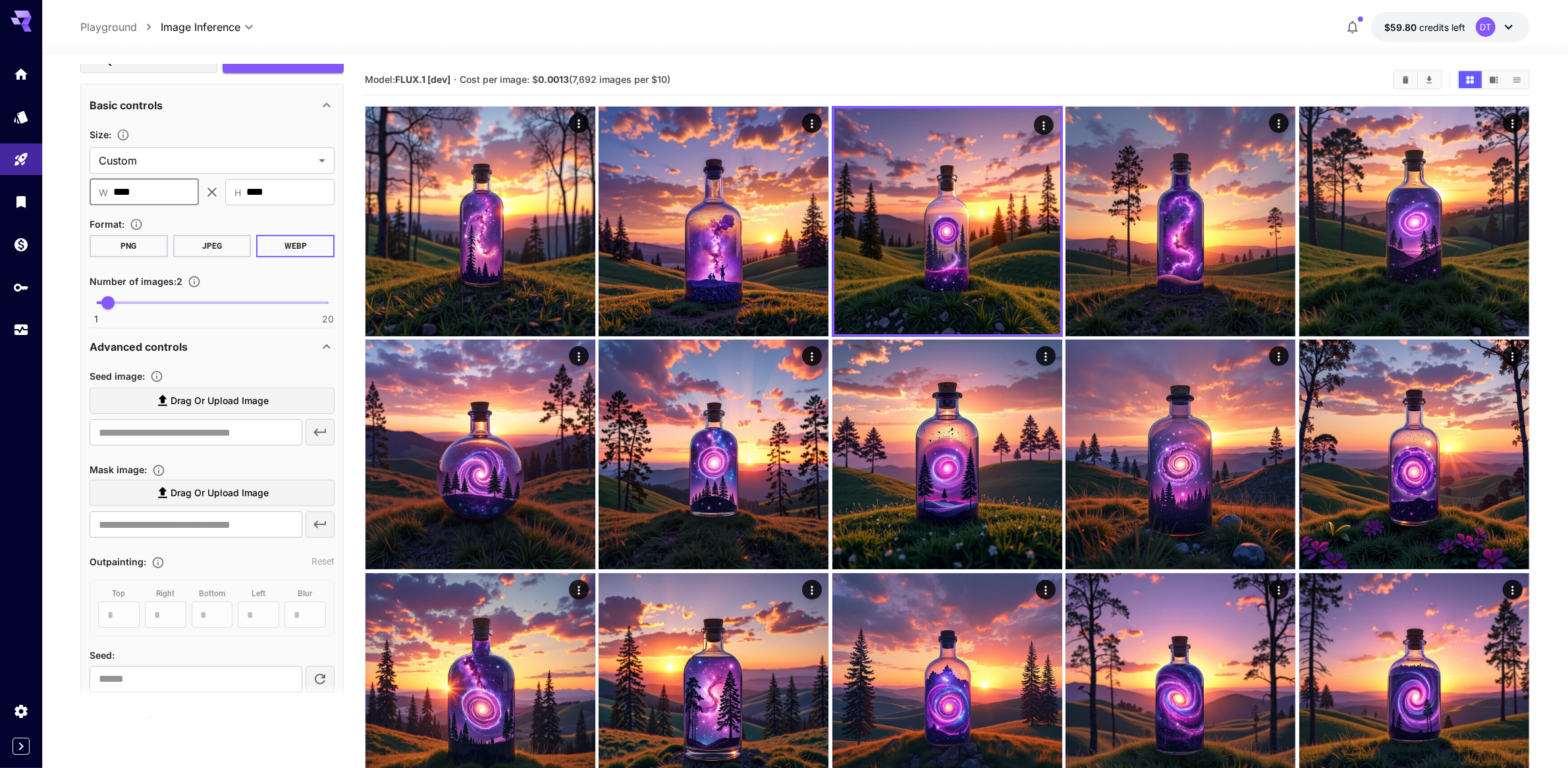
click at [160, 205] on input "****" at bounding box center [156, 192] width 86 height 26
type input "***"
click at [306, 74] on button "Generate" at bounding box center [283, 60] width 121 height 27
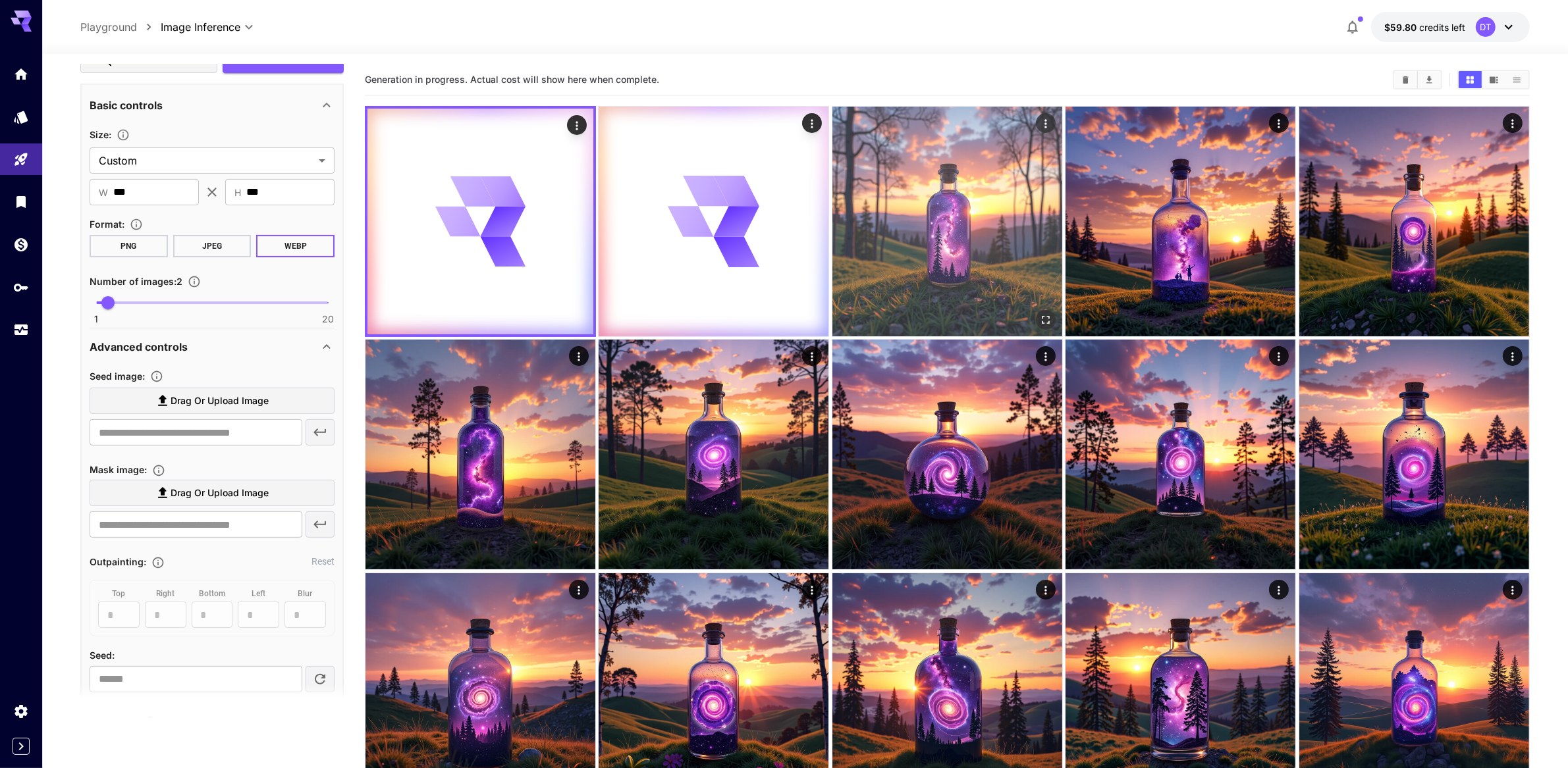
click at [892, 288] on img at bounding box center [947, 221] width 230 height 230
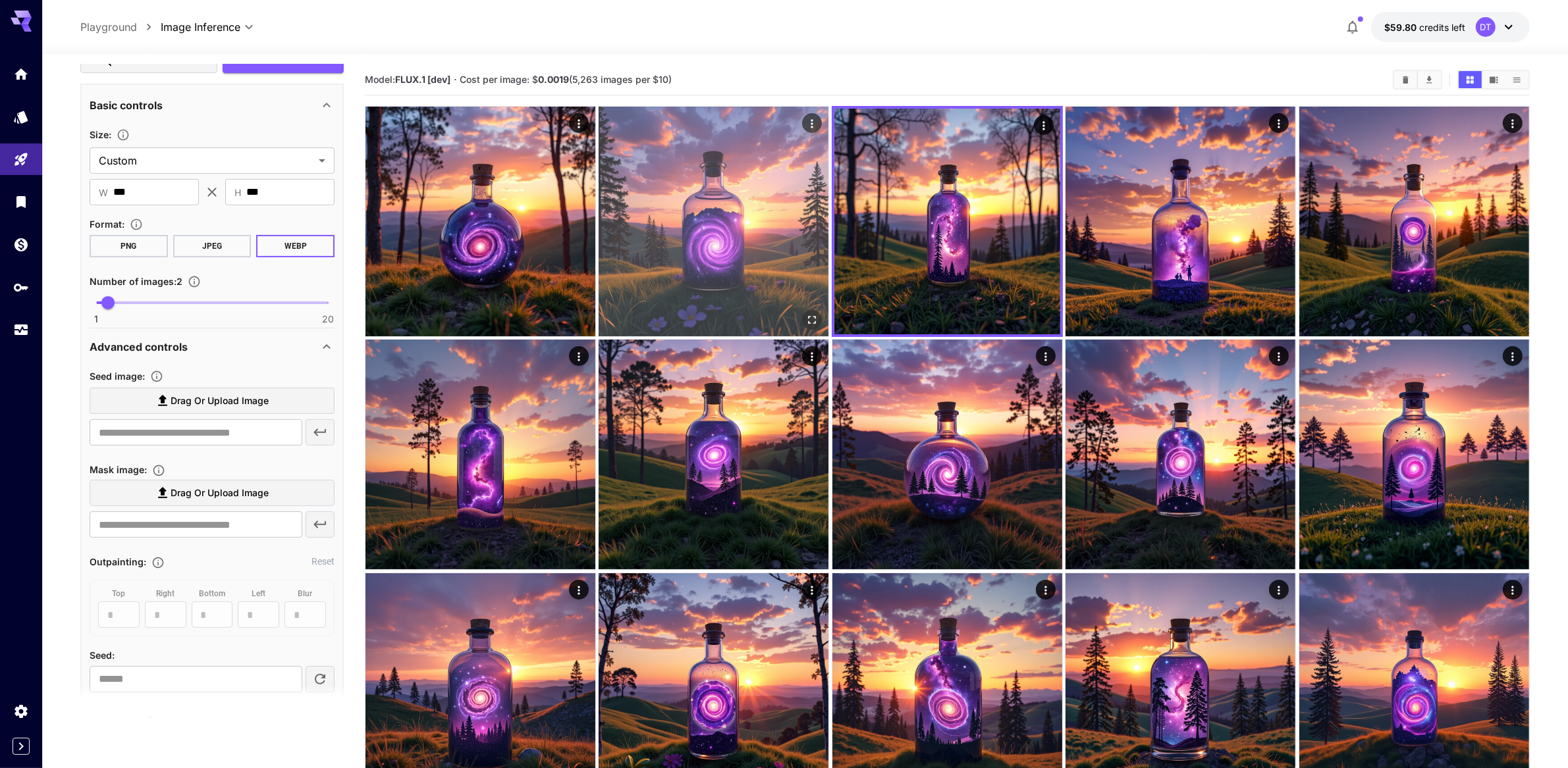
click at [707, 257] on img at bounding box center [713, 221] width 230 height 230
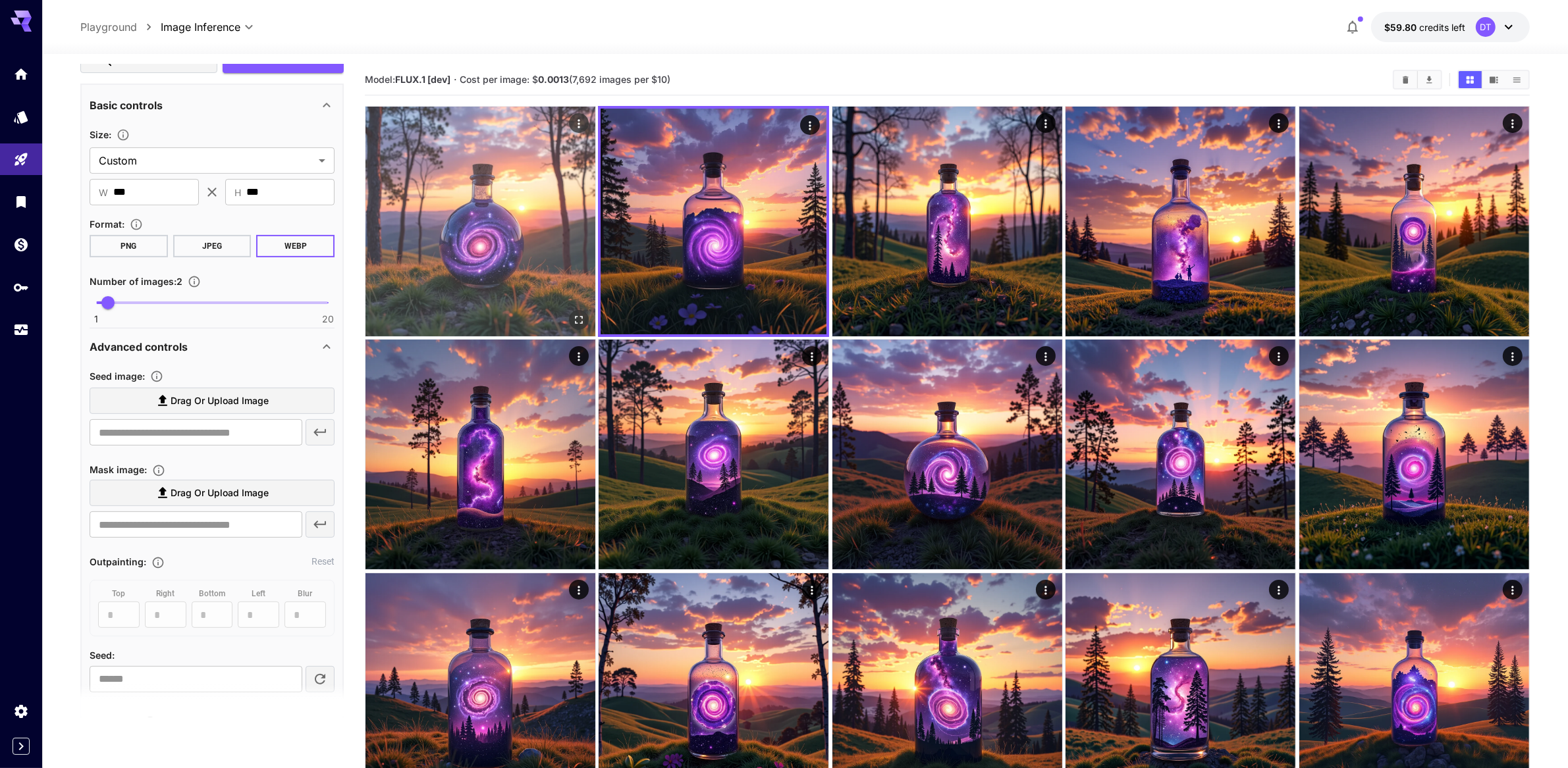
click at [496, 262] on img at bounding box center [480, 221] width 230 height 230
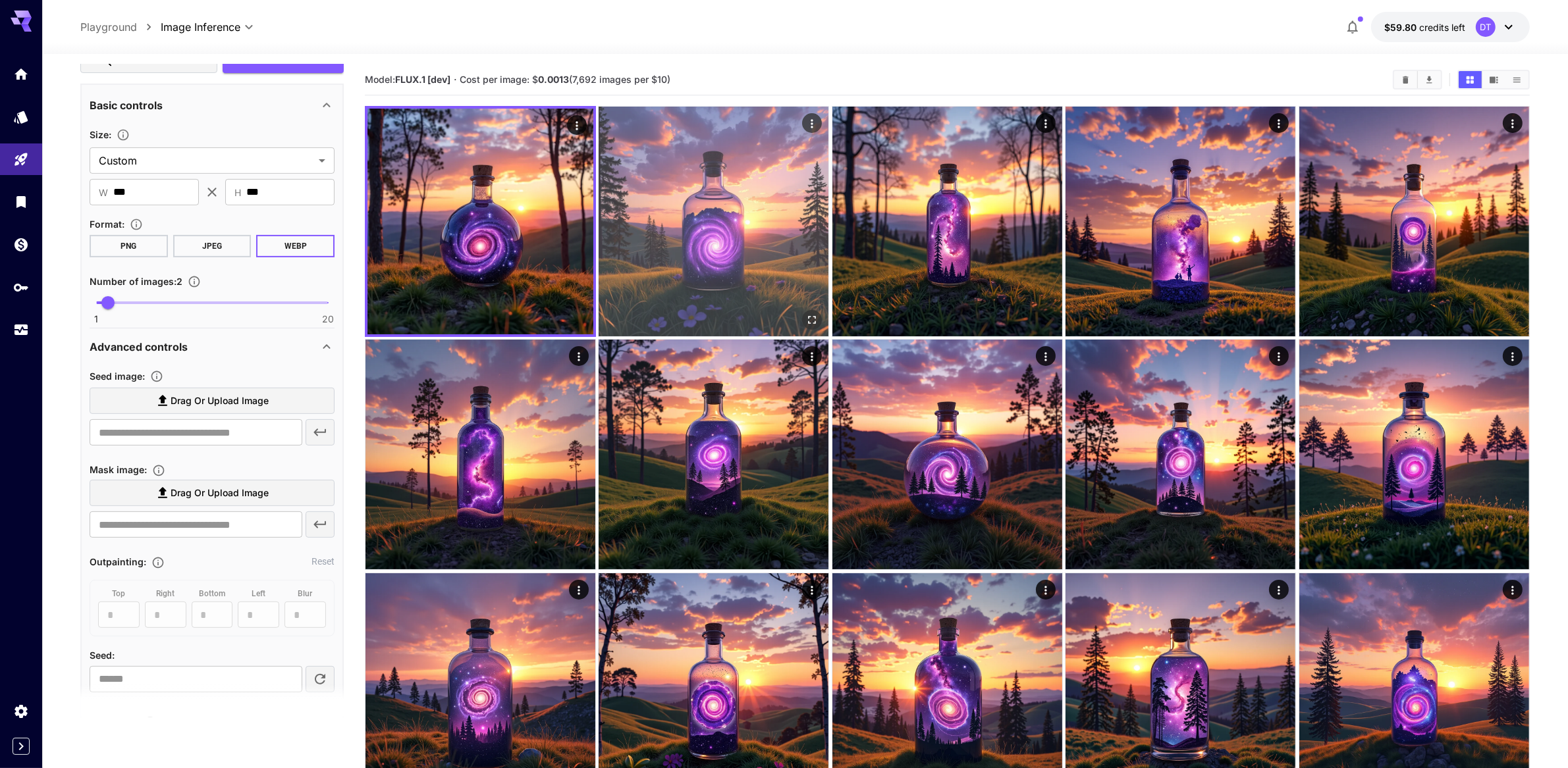
click at [656, 261] on img at bounding box center [713, 221] width 230 height 230
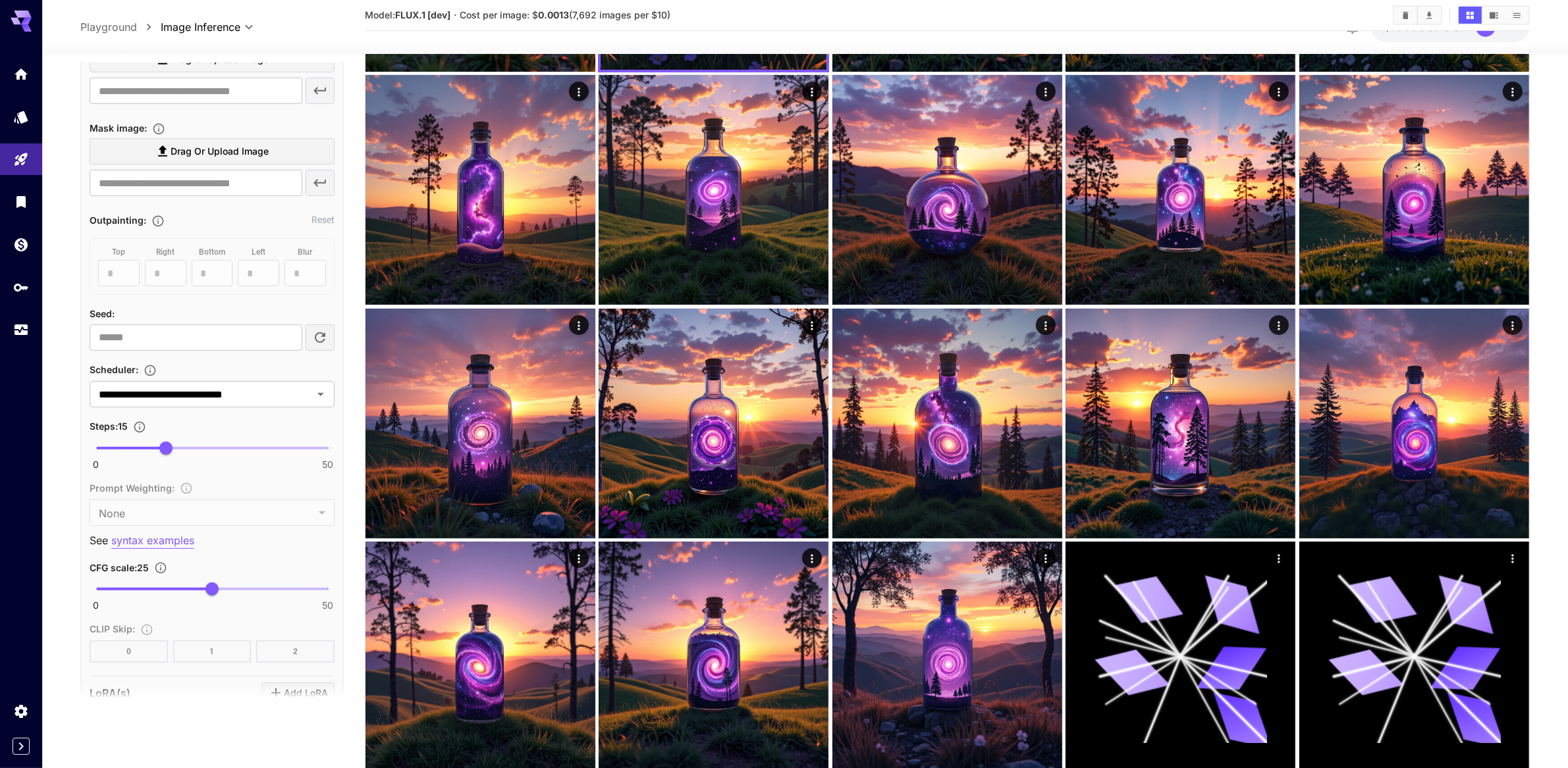
scroll to position [818, 0]
drag, startPoint x: 166, startPoint y: 594, endPoint x: 144, endPoint y: 598, distance: 22.4
click at [144, 451] on span "10" at bounding box center [142, 445] width 13 height 13
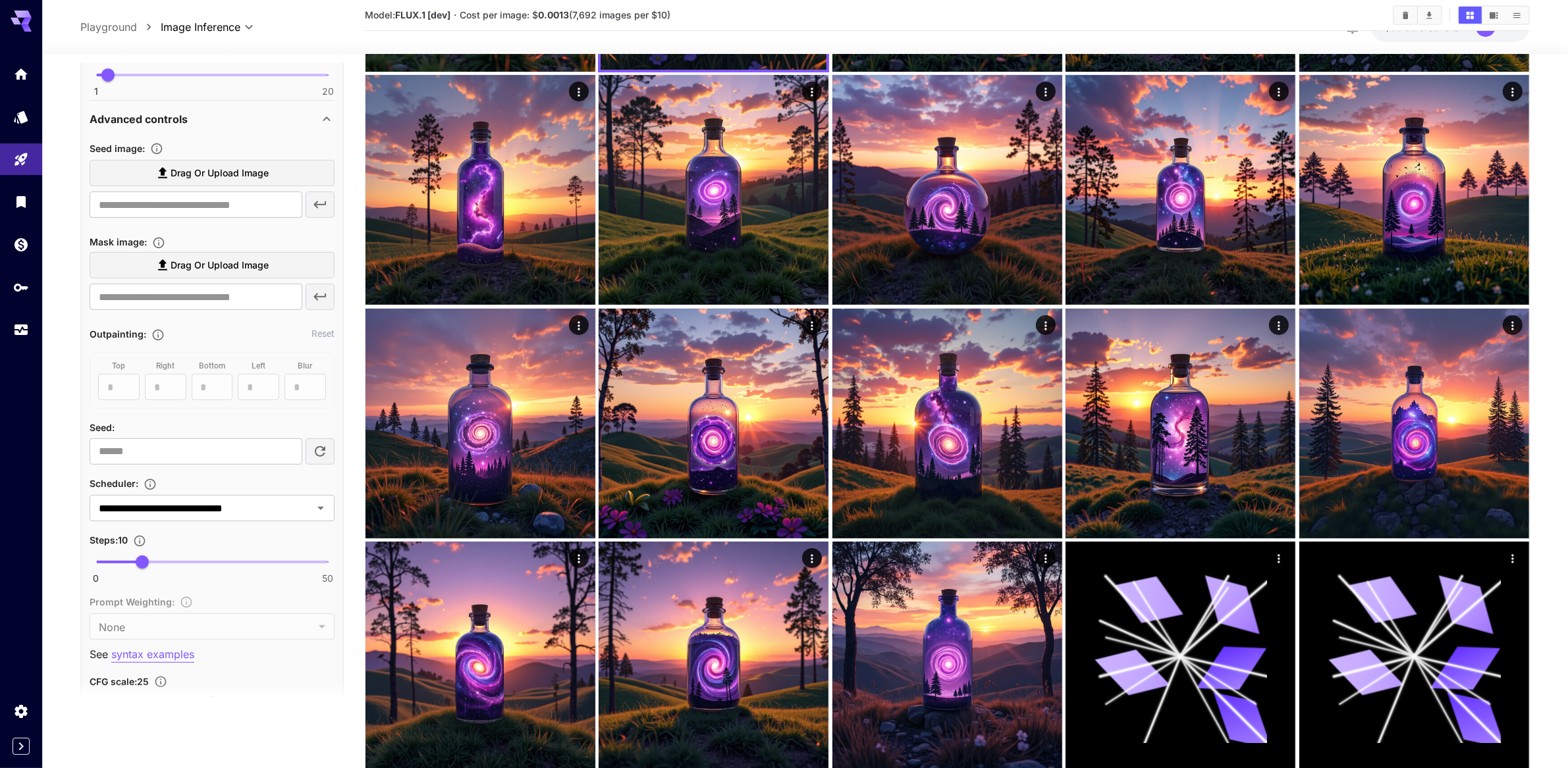
scroll to position [446, 0]
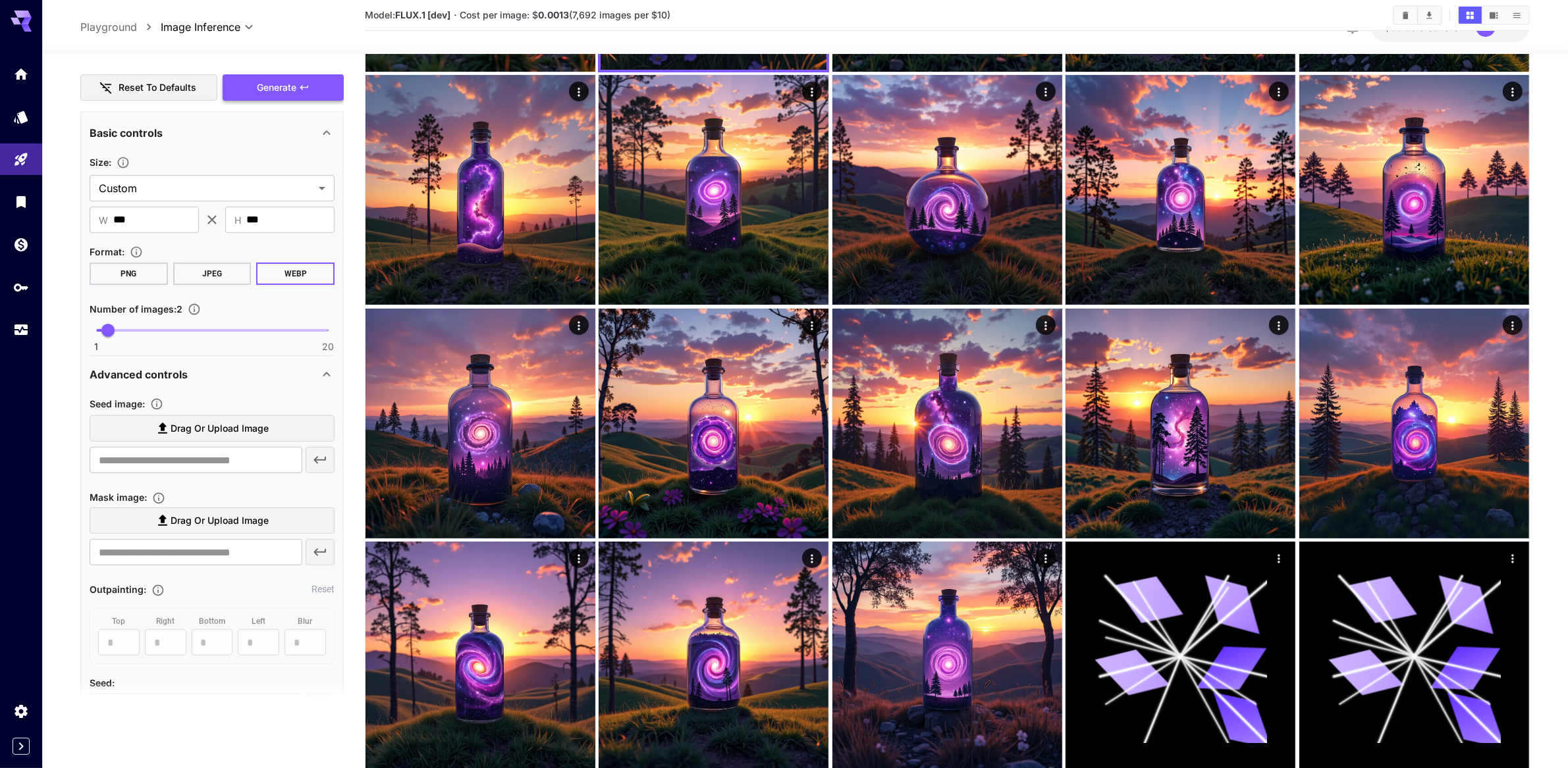
click at [302, 101] on button "Generate" at bounding box center [283, 88] width 121 height 27
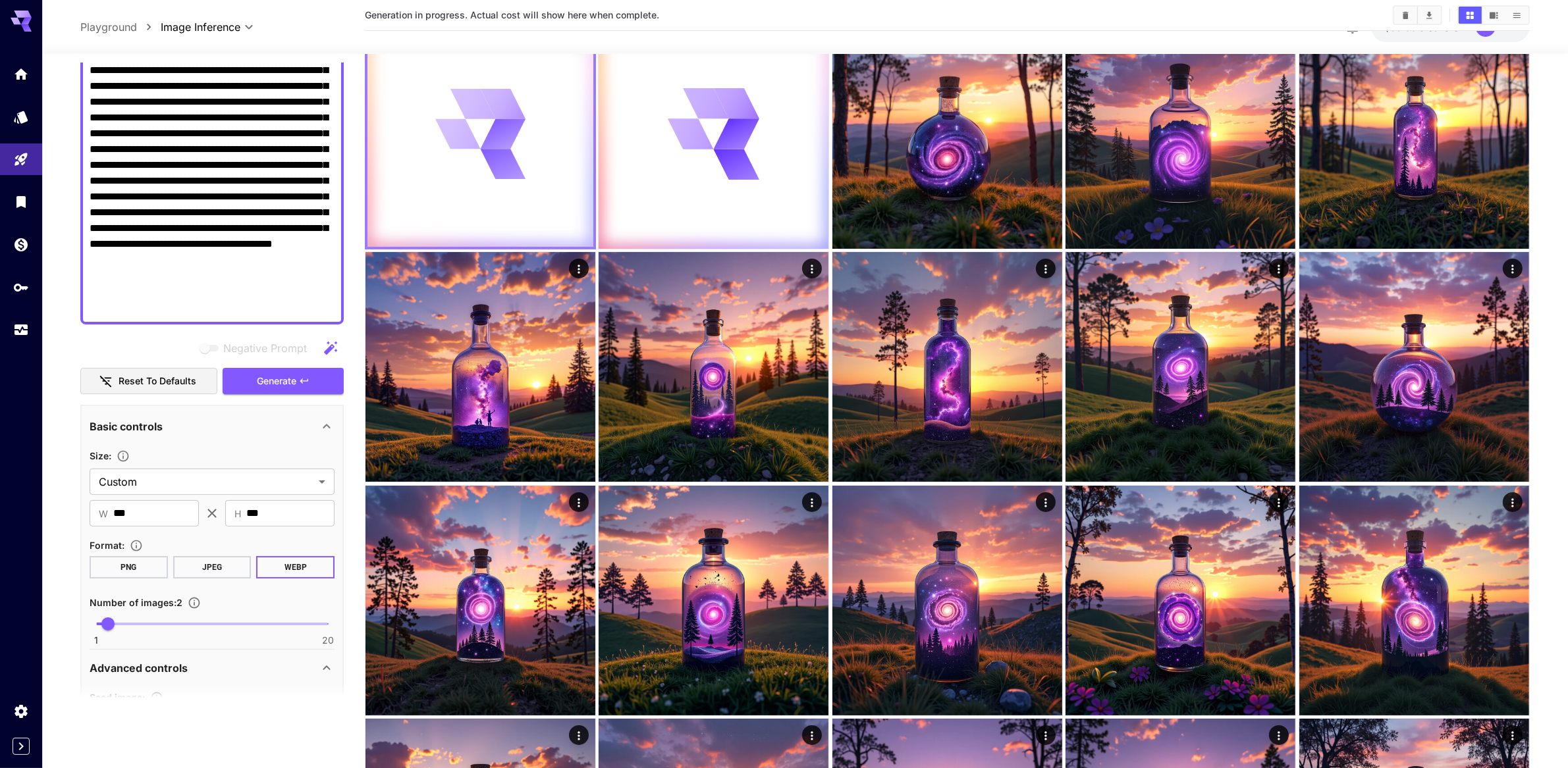
scroll to position [0, 0]
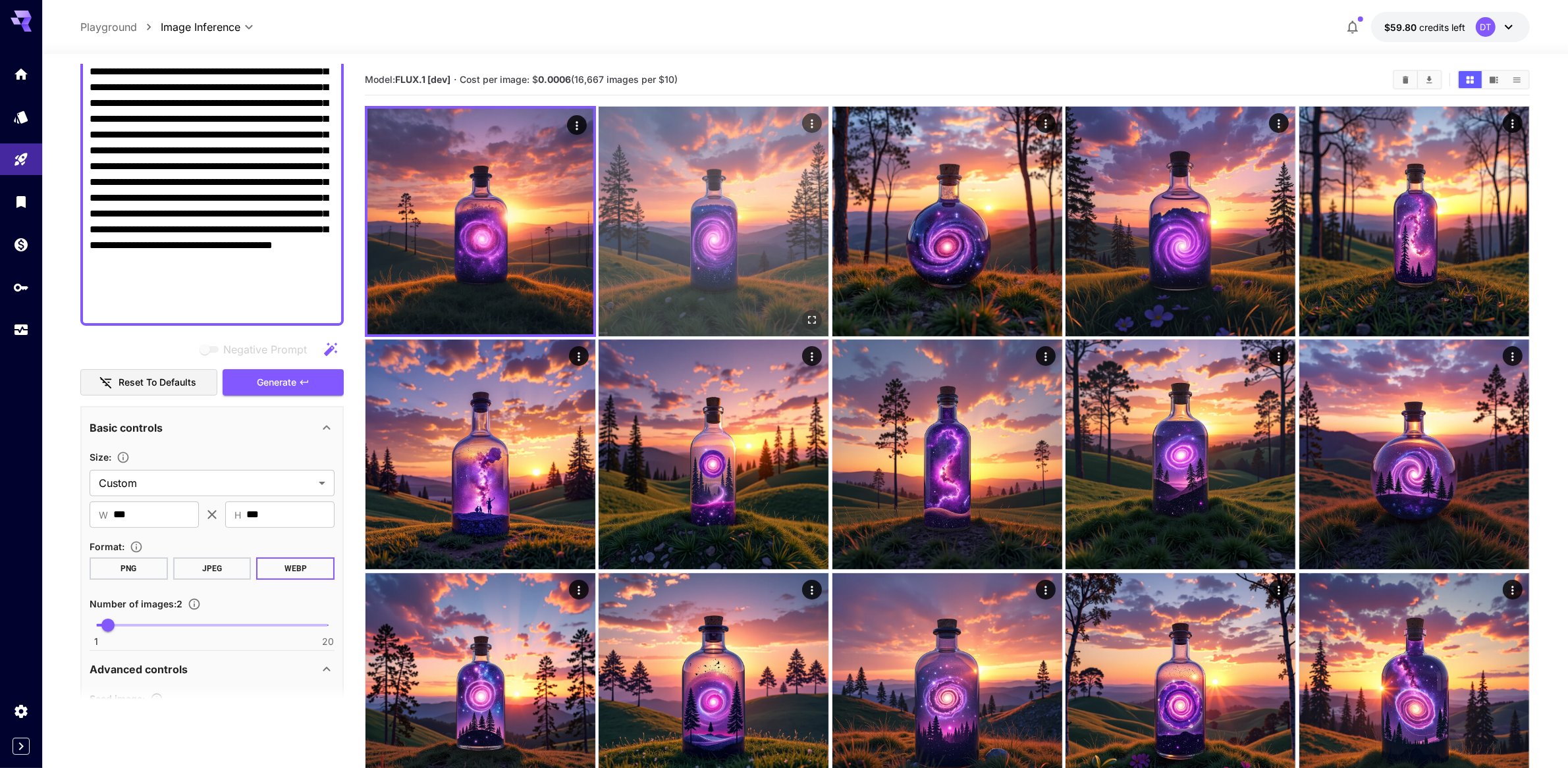
click at [703, 271] on img at bounding box center [713, 221] width 230 height 230
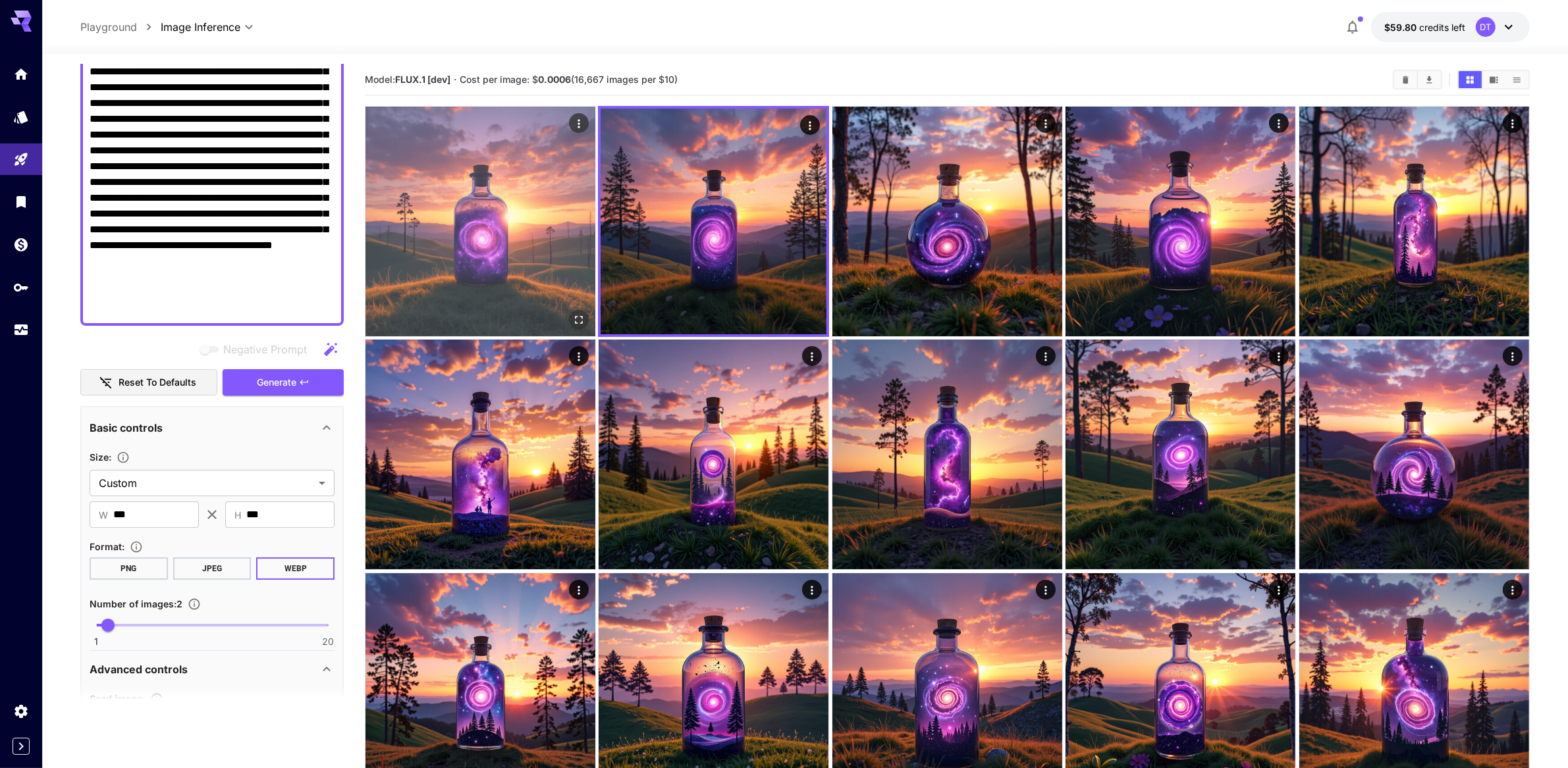
click at [520, 272] on img at bounding box center [480, 221] width 230 height 230
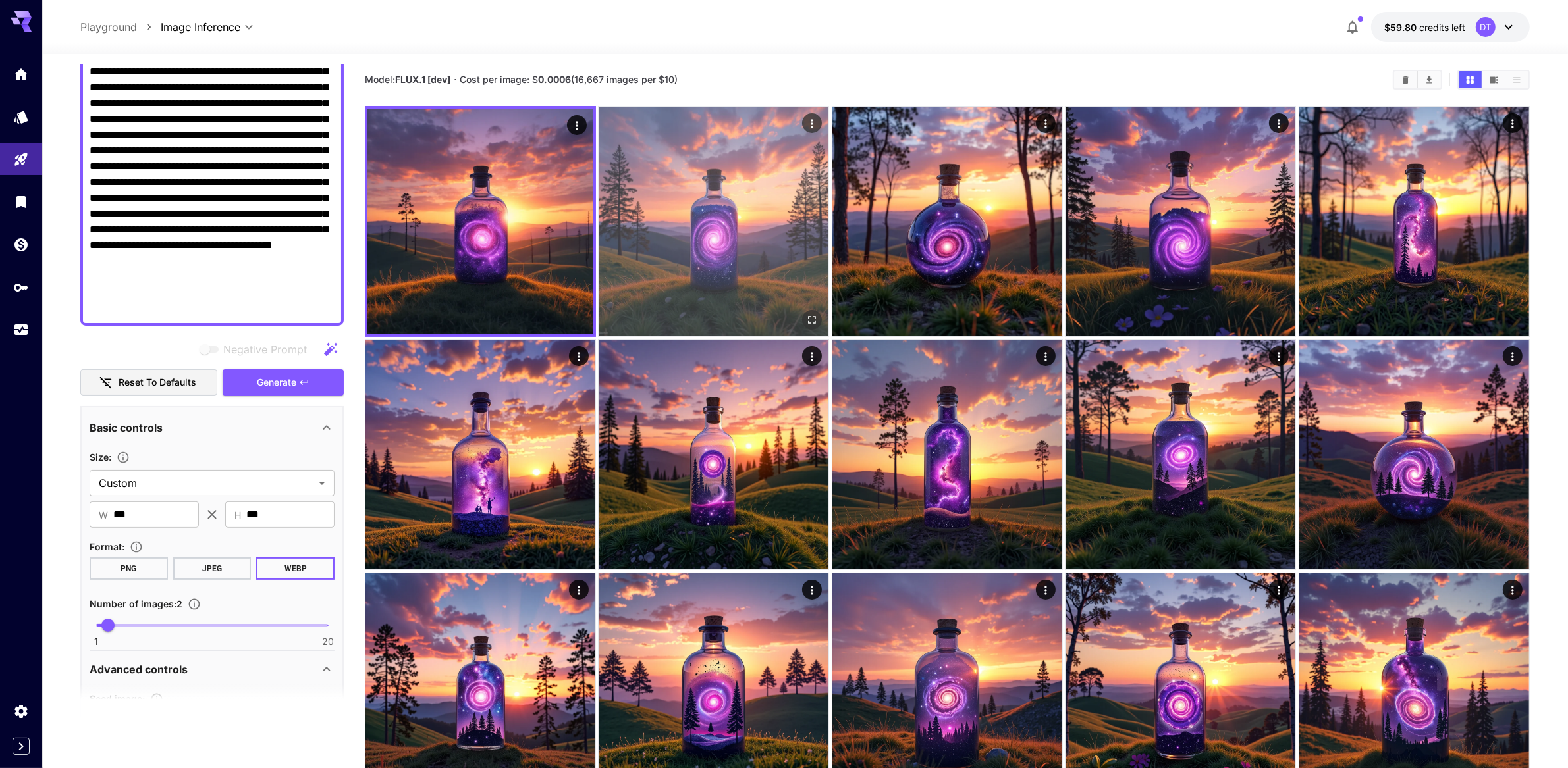
click at [722, 273] on img at bounding box center [713, 221] width 230 height 230
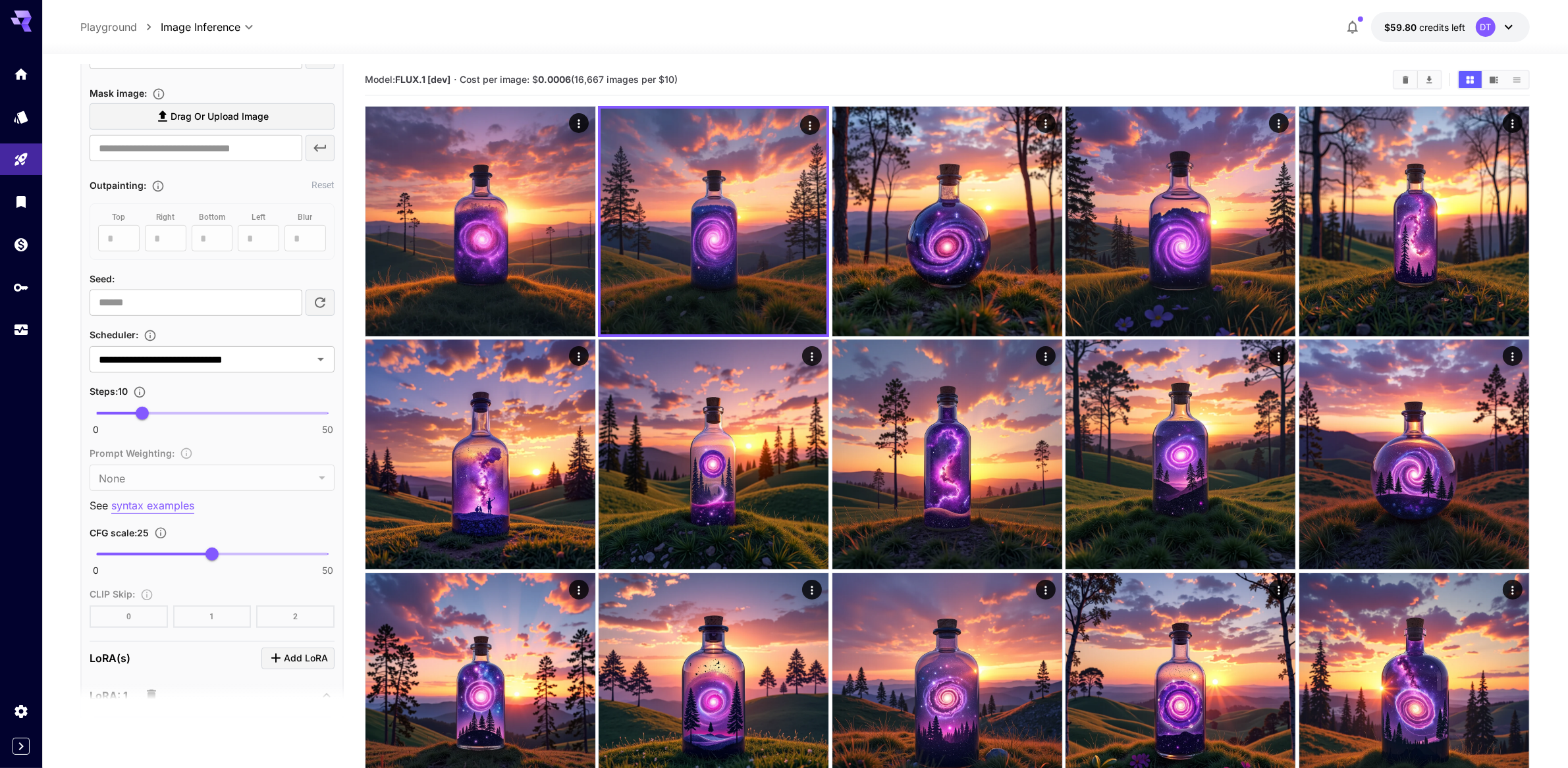
scroll to position [853, 0]
click at [146, 419] on span "11" at bounding box center [147, 413] width 13 height 13
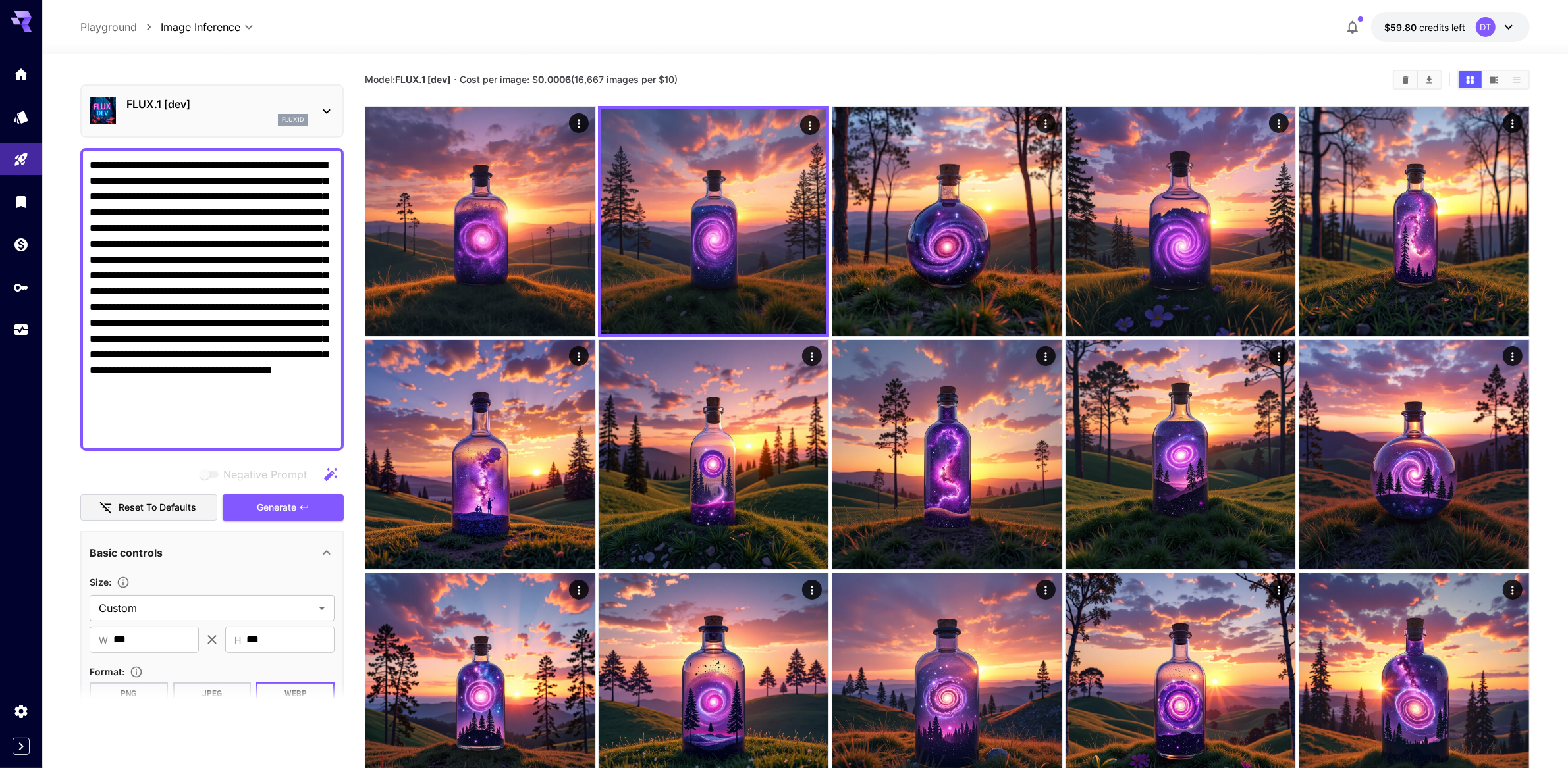
scroll to position [0, 0]
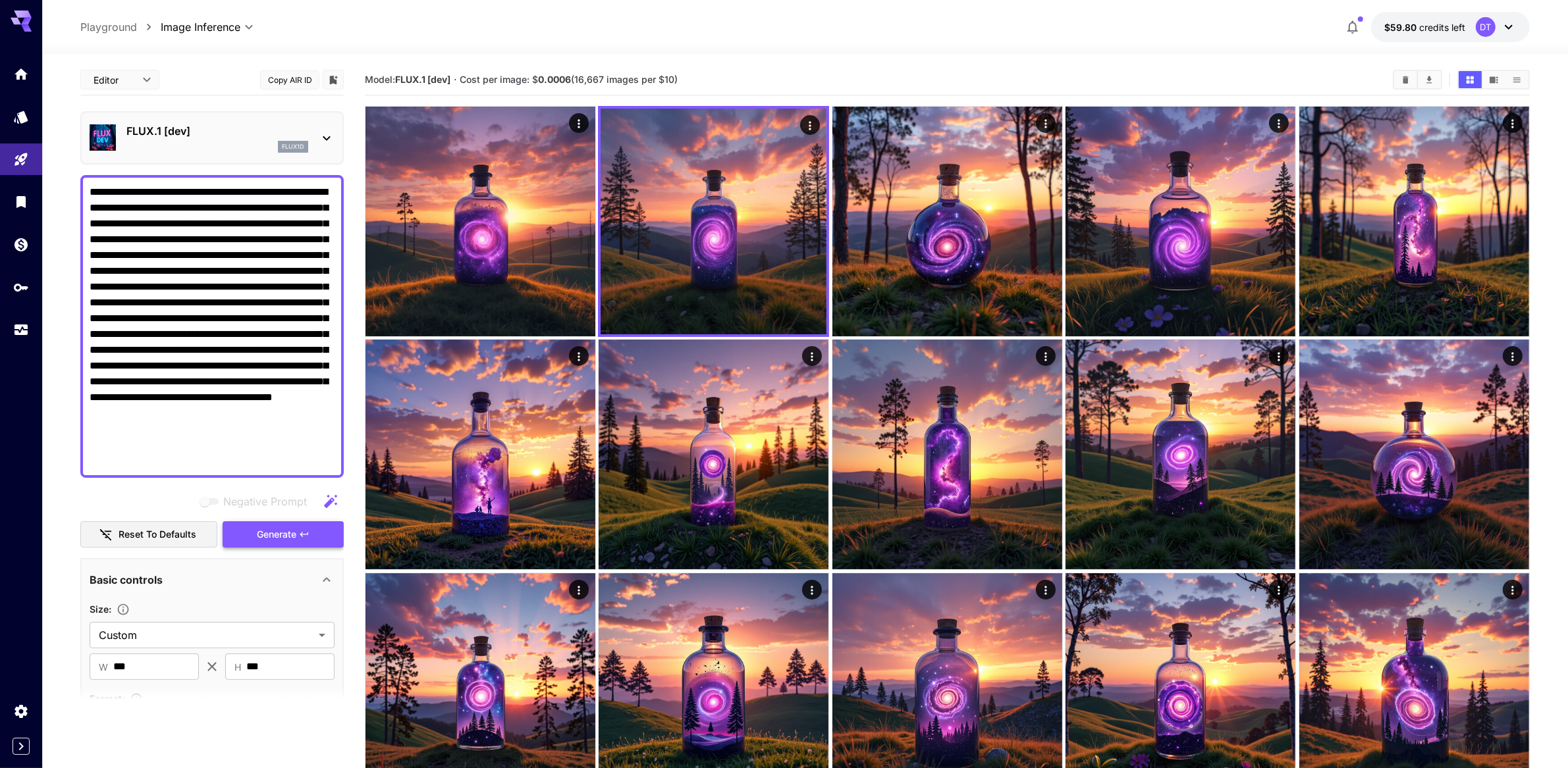
click at [270, 543] on span "Generate" at bounding box center [276, 535] width 40 height 17
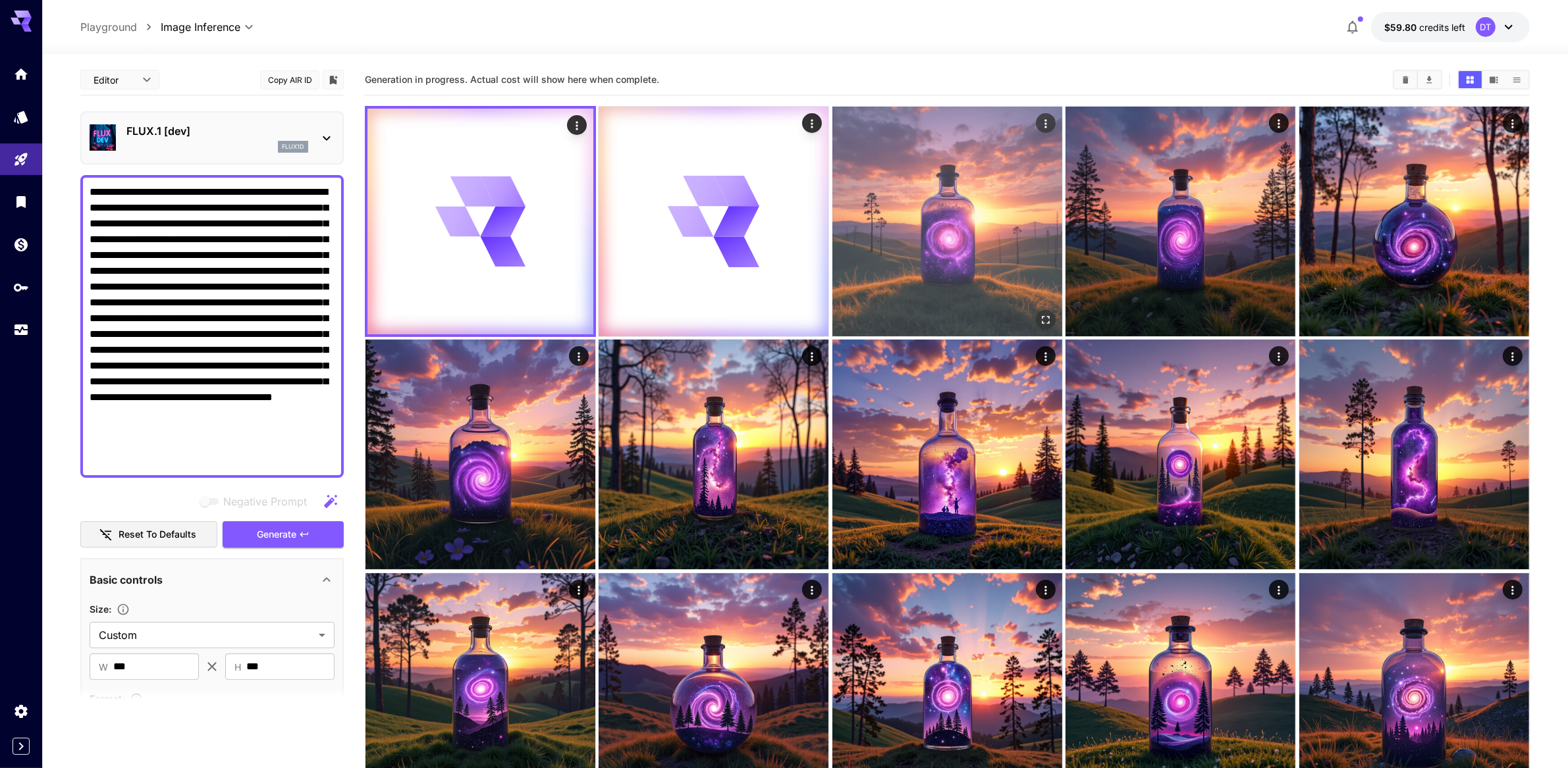
click at [884, 245] on img at bounding box center [947, 221] width 230 height 230
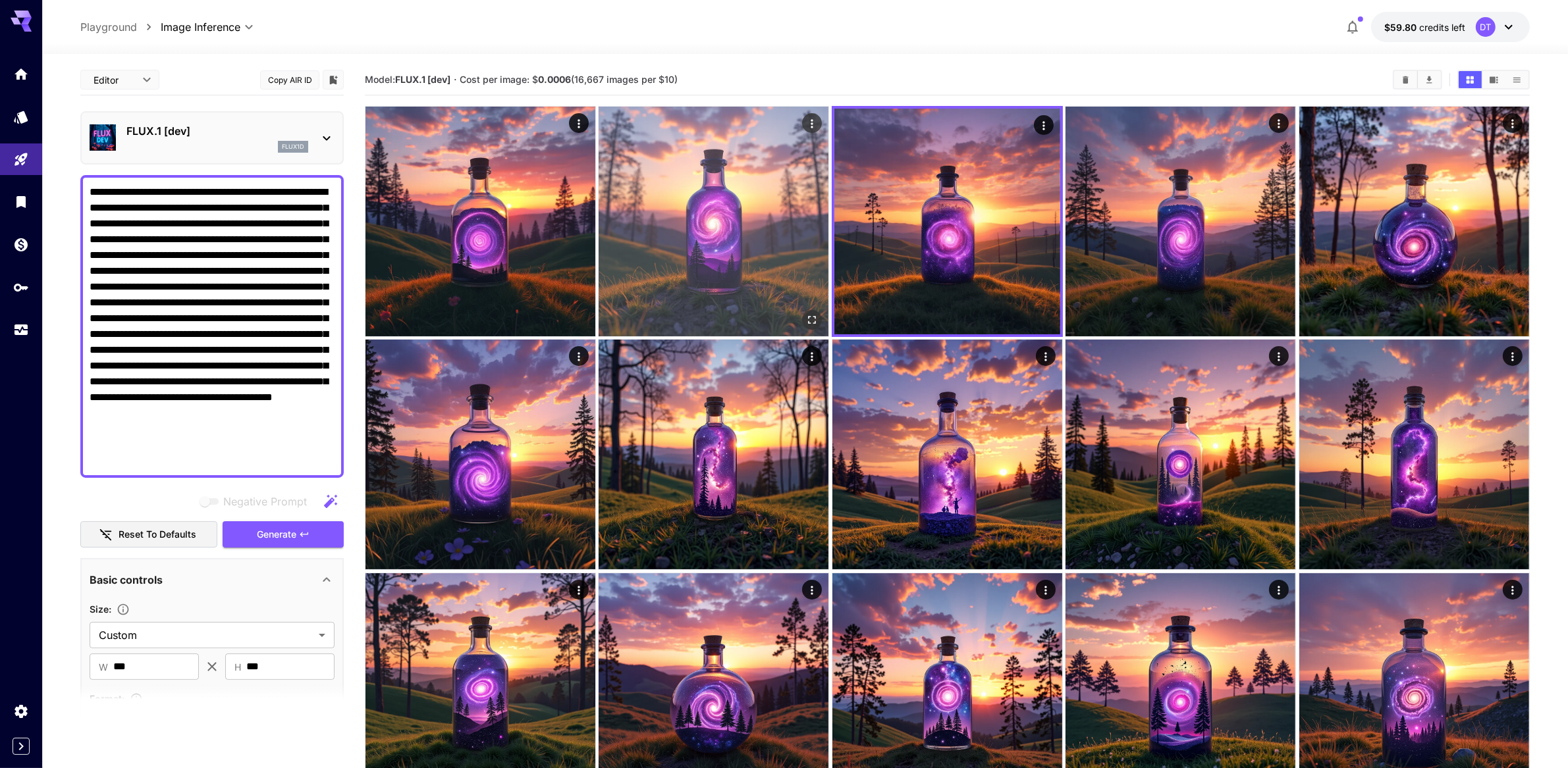
click at [757, 259] on img at bounding box center [713, 221] width 230 height 230
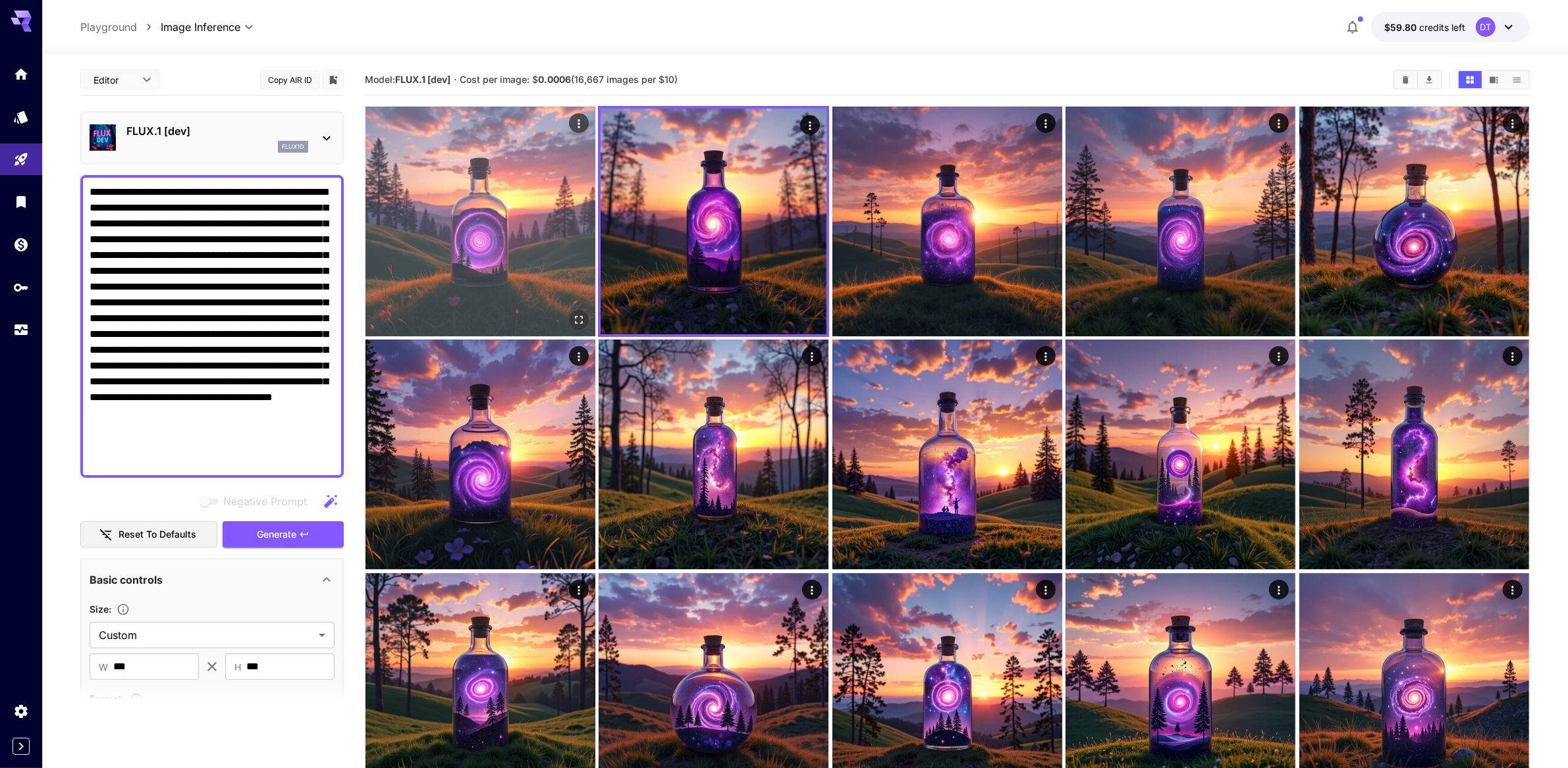
click at [523, 270] on img at bounding box center [480, 221] width 230 height 230
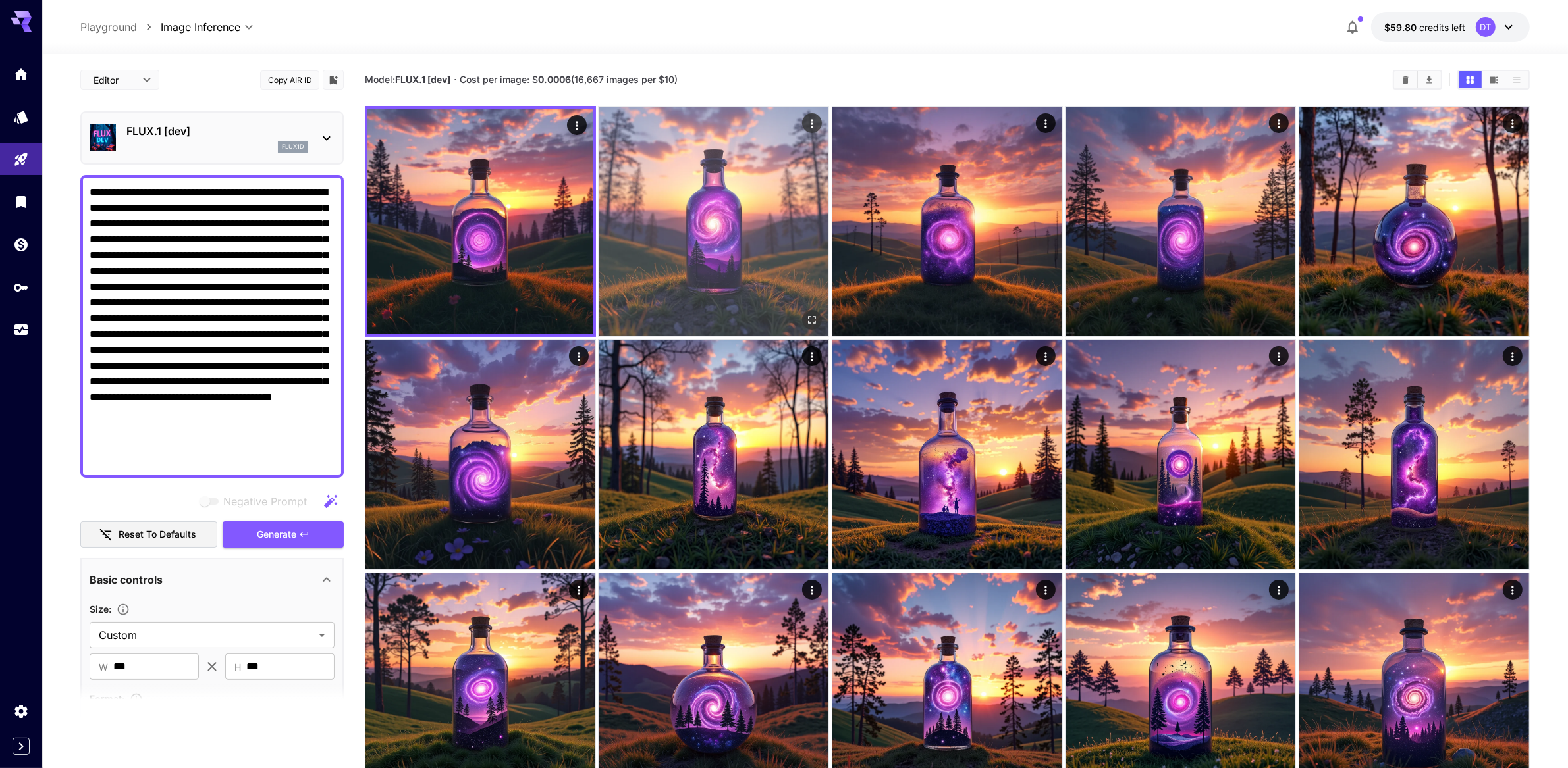
click at [684, 264] on img at bounding box center [713, 221] width 230 height 230
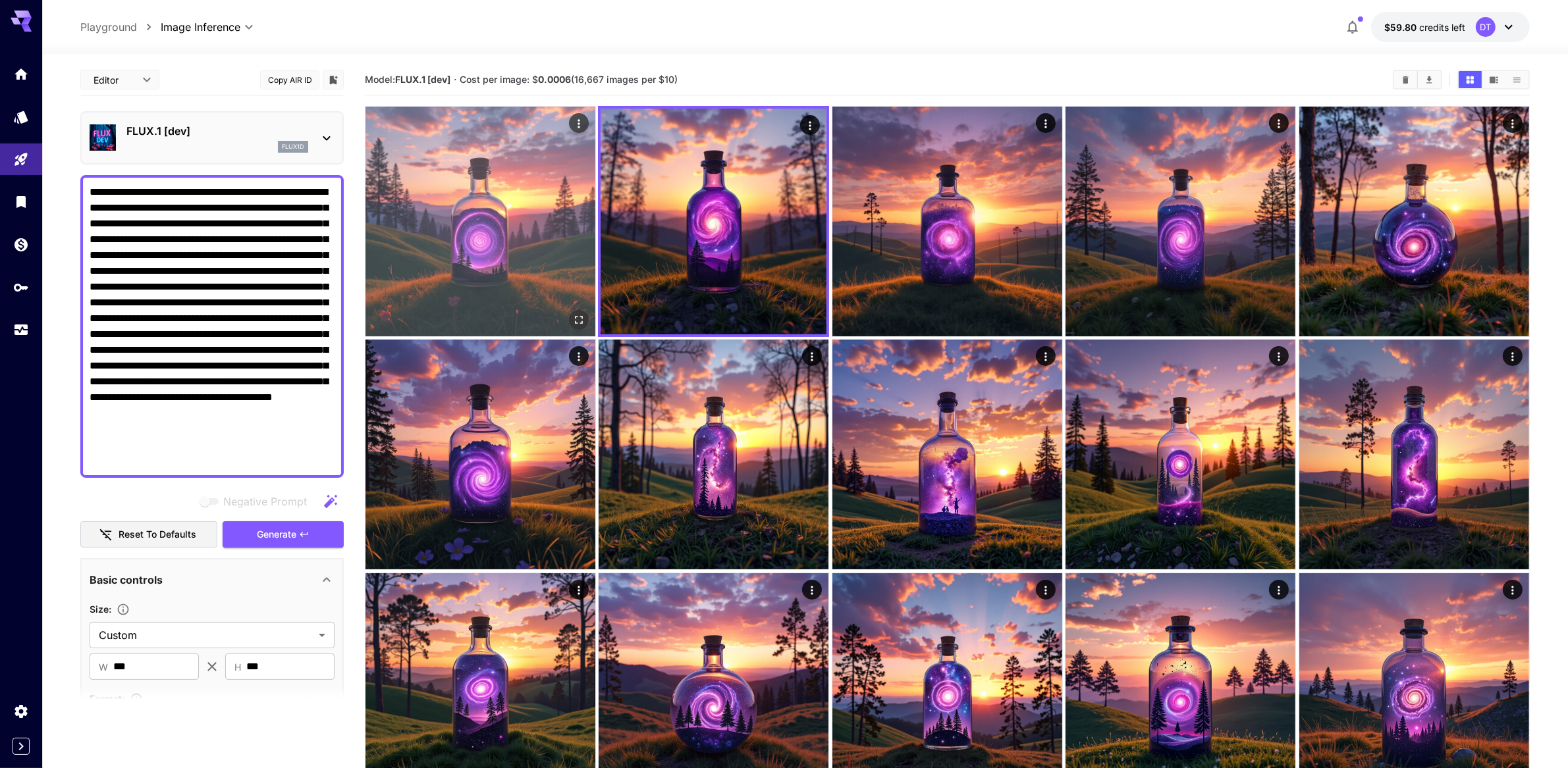
click at [513, 294] on img at bounding box center [480, 221] width 230 height 230
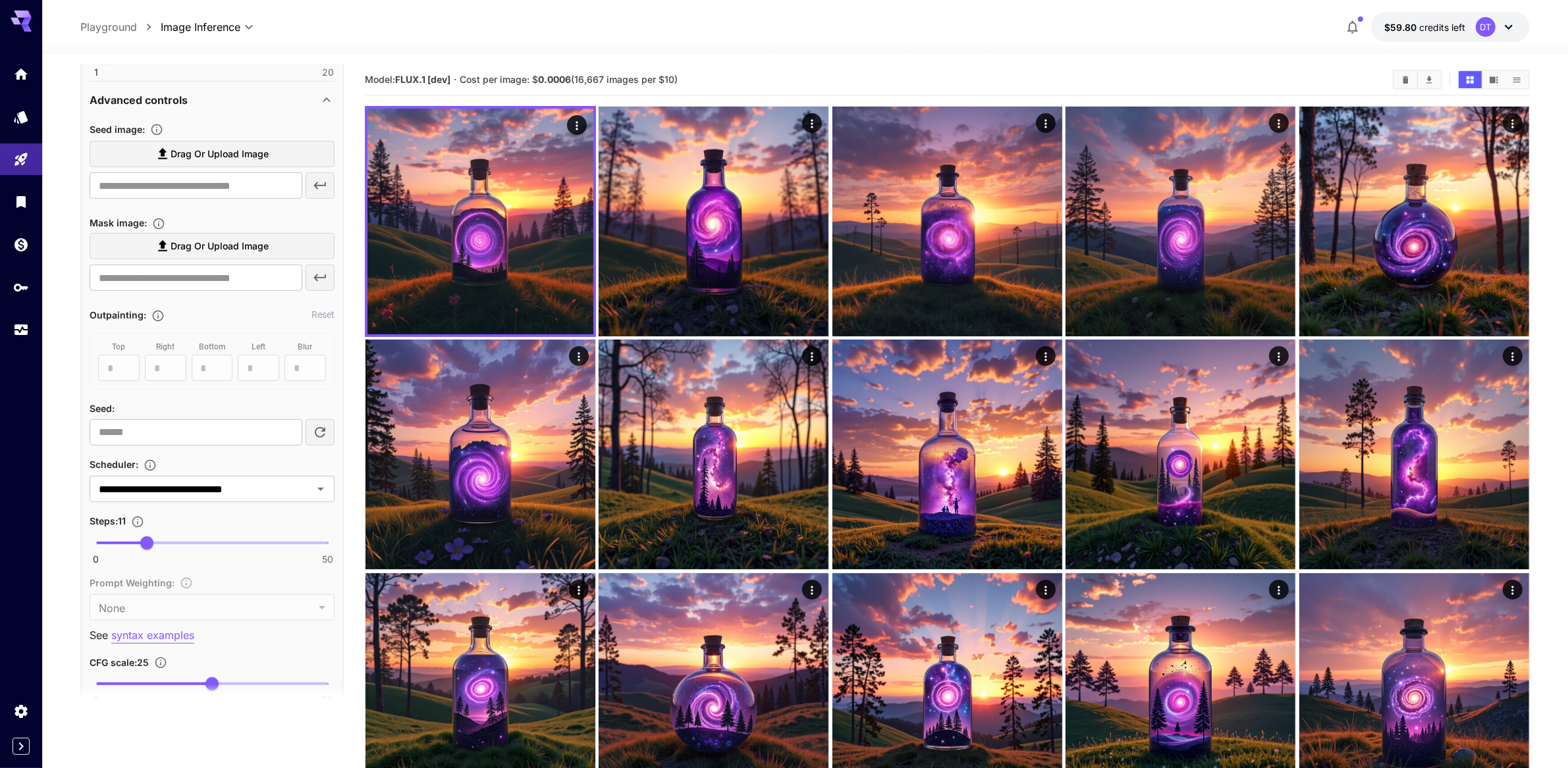
scroll to position [793, 0]
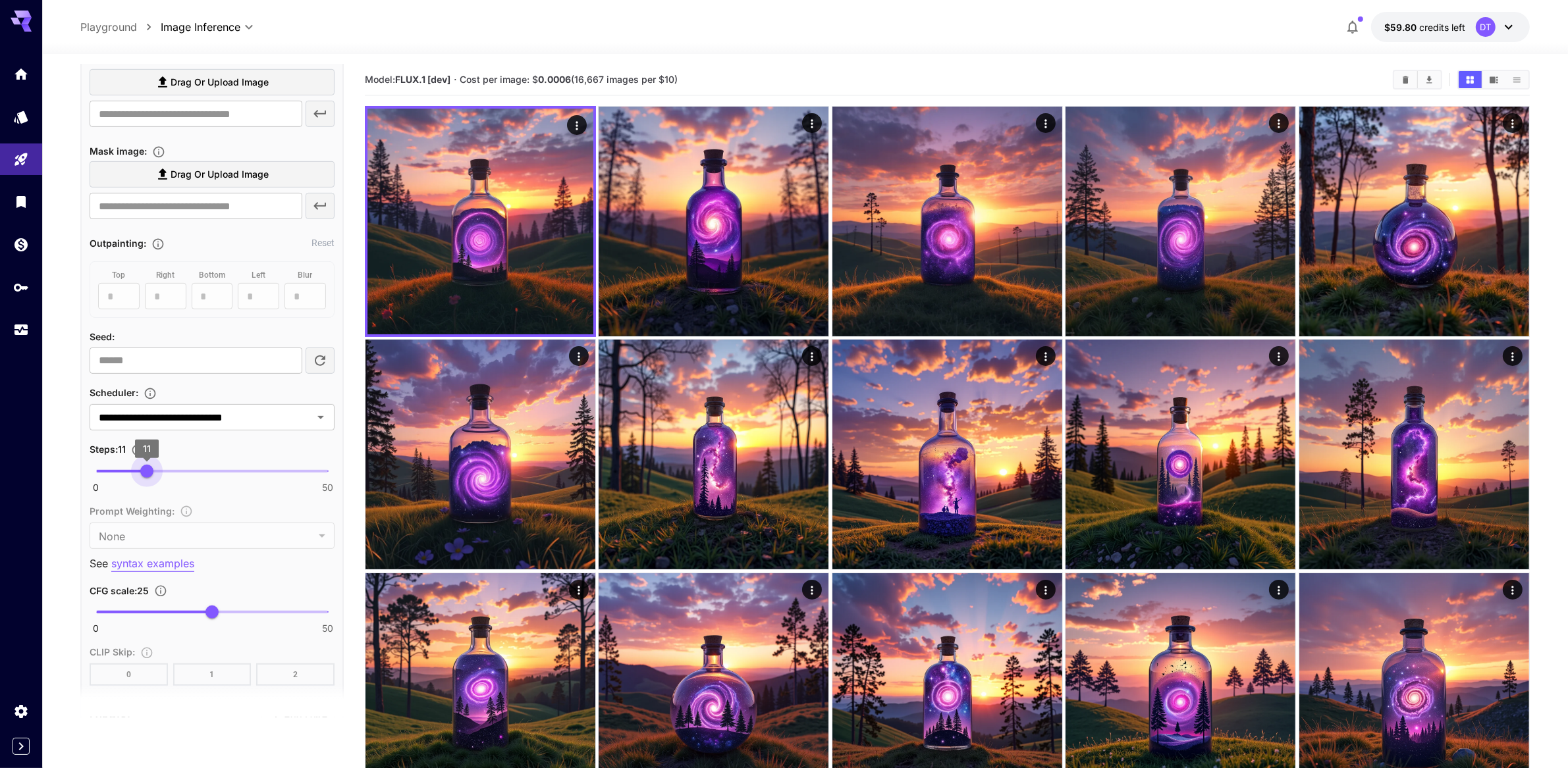
type input "**"
drag, startPoint x: 141, startPoint y: 625, endPoint x: 153, endPoint y: 622, distance: 12.4
click at [153, 478] on span "12" at bounding box center [152, 472] width 13 height 13
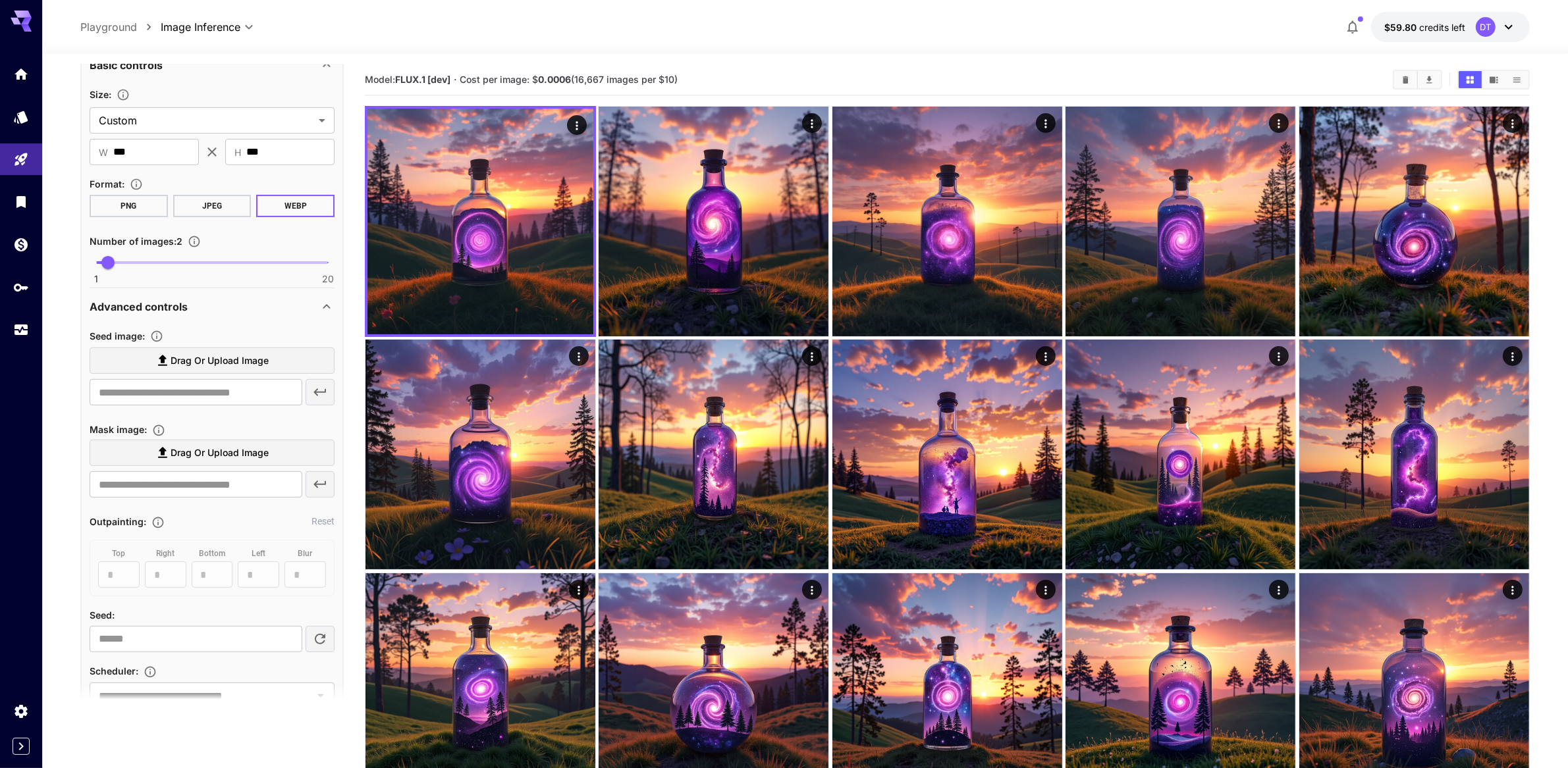
scroll to position [248, 0]
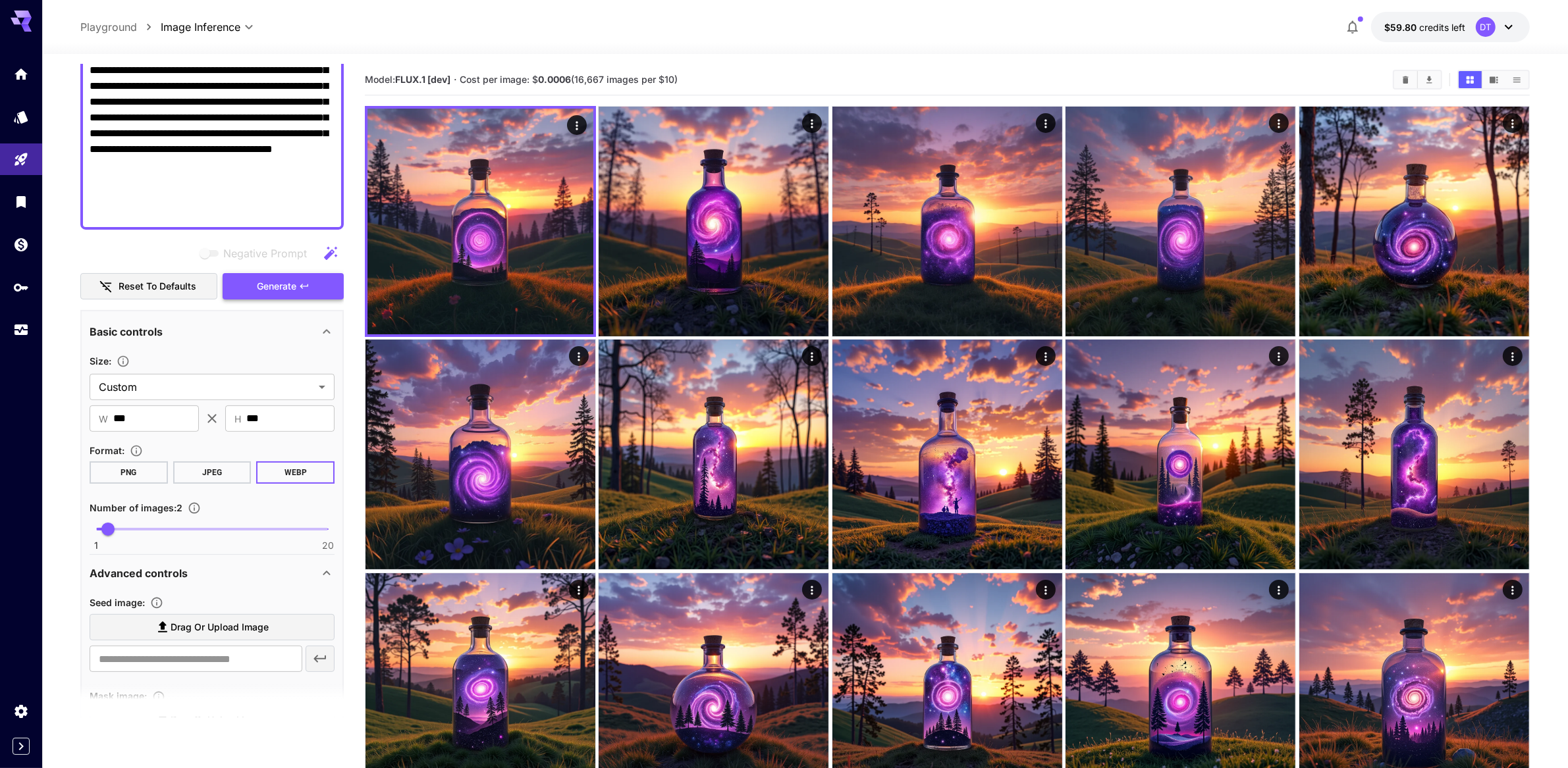
click at [270, 295] on span "Generate" at bounding box center [276, 286] width 40 height 17
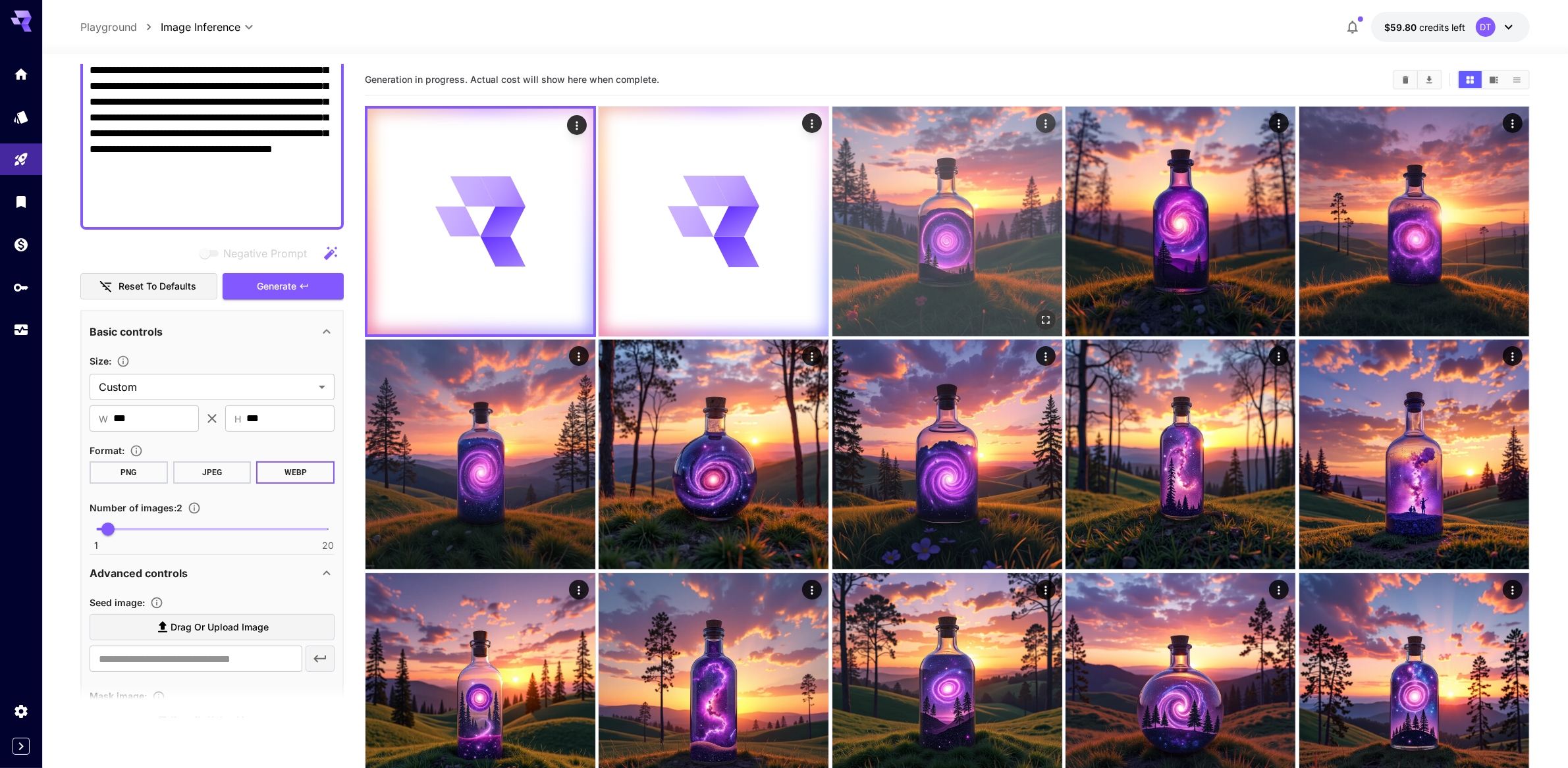
click at [923, 234] on img at bounding box center [947, 221] width 230 height 230
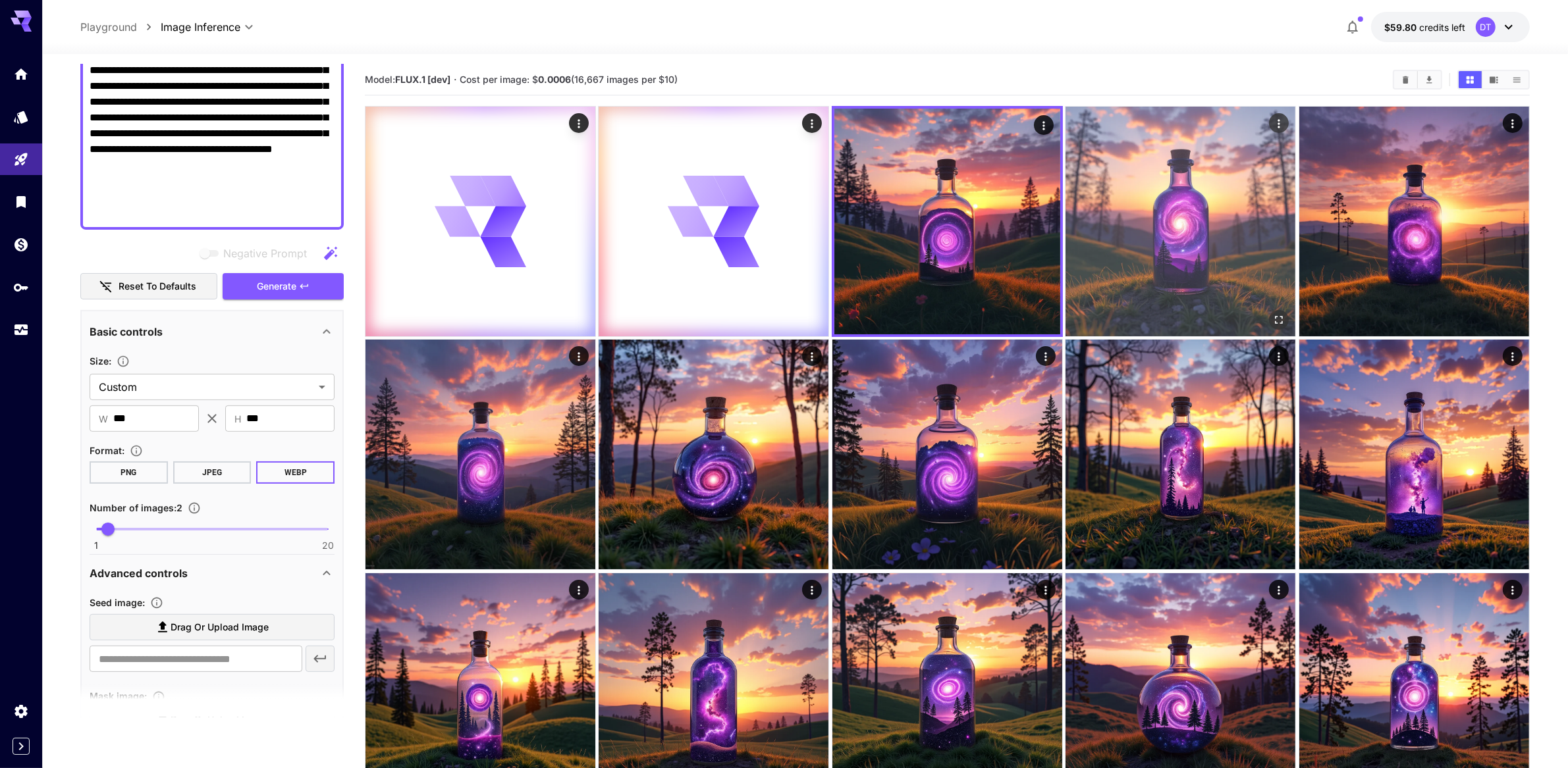
click at [1121, 239] on img at bounding box center [1180, 221] width 230 height 230
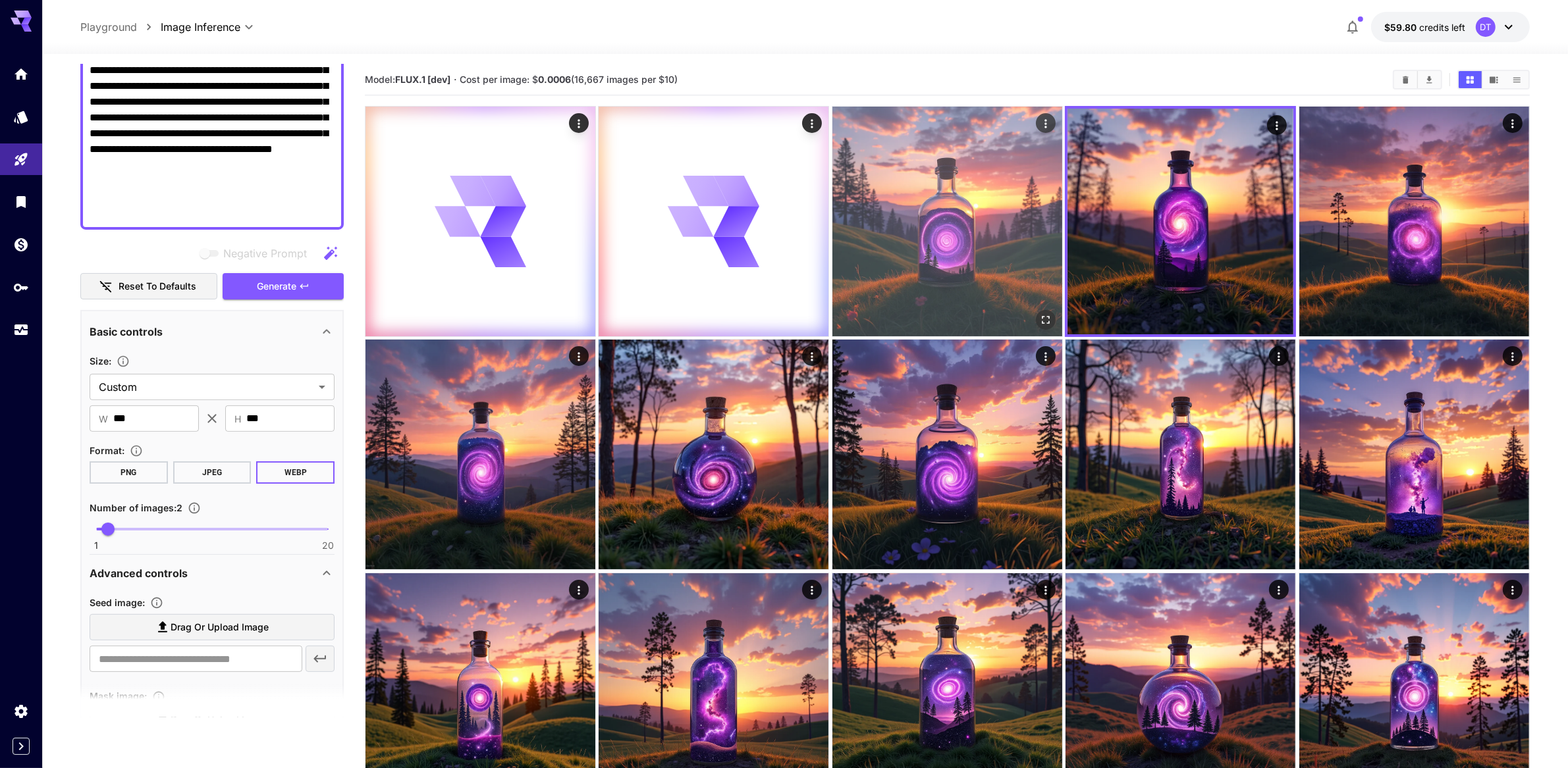
click at [946, 247] on img at bounding box center [947, 221] width 230 height 230
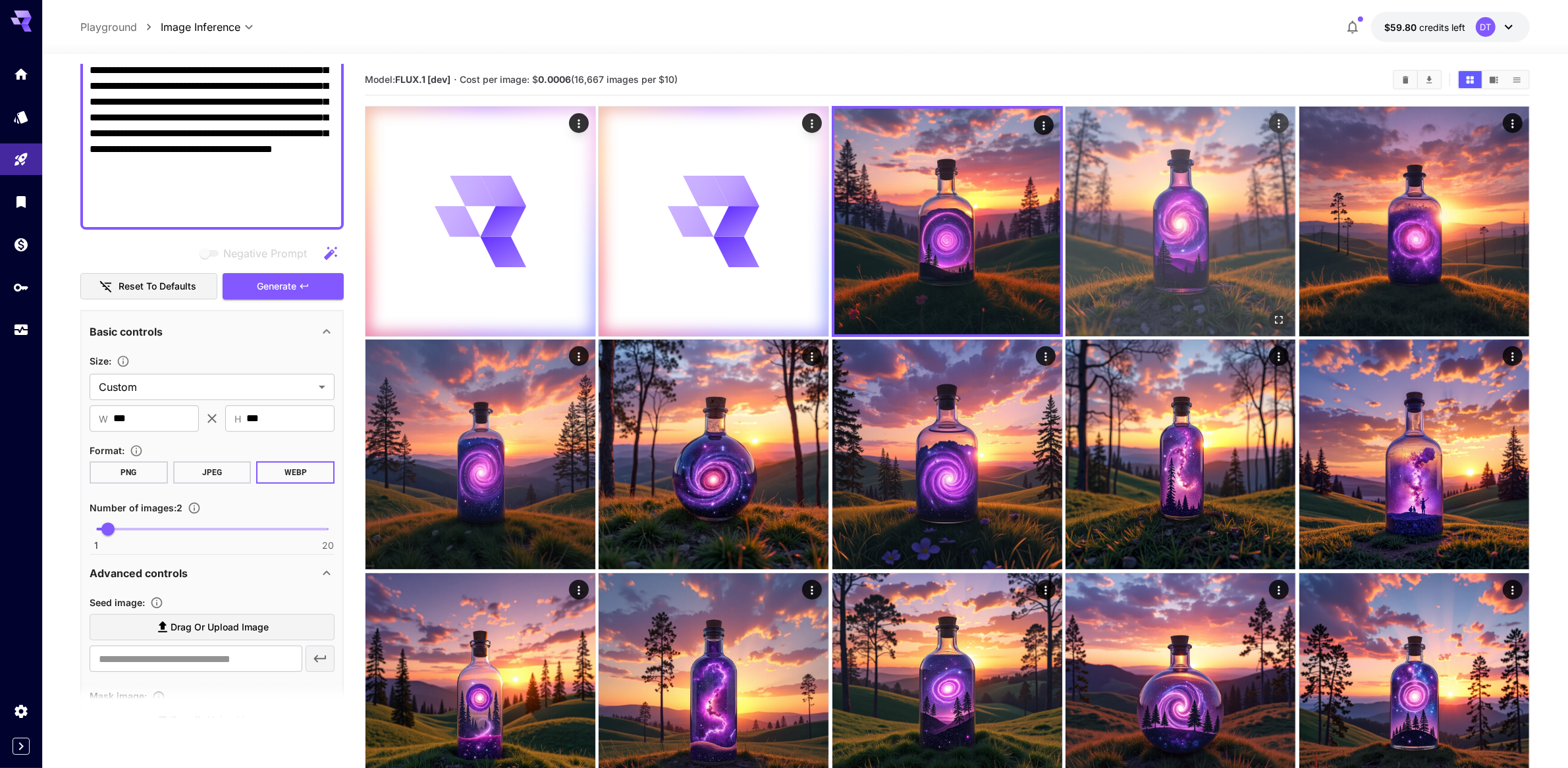
click at [1126, 245] on img at bounding box center [1180, 221] width 230 height 230
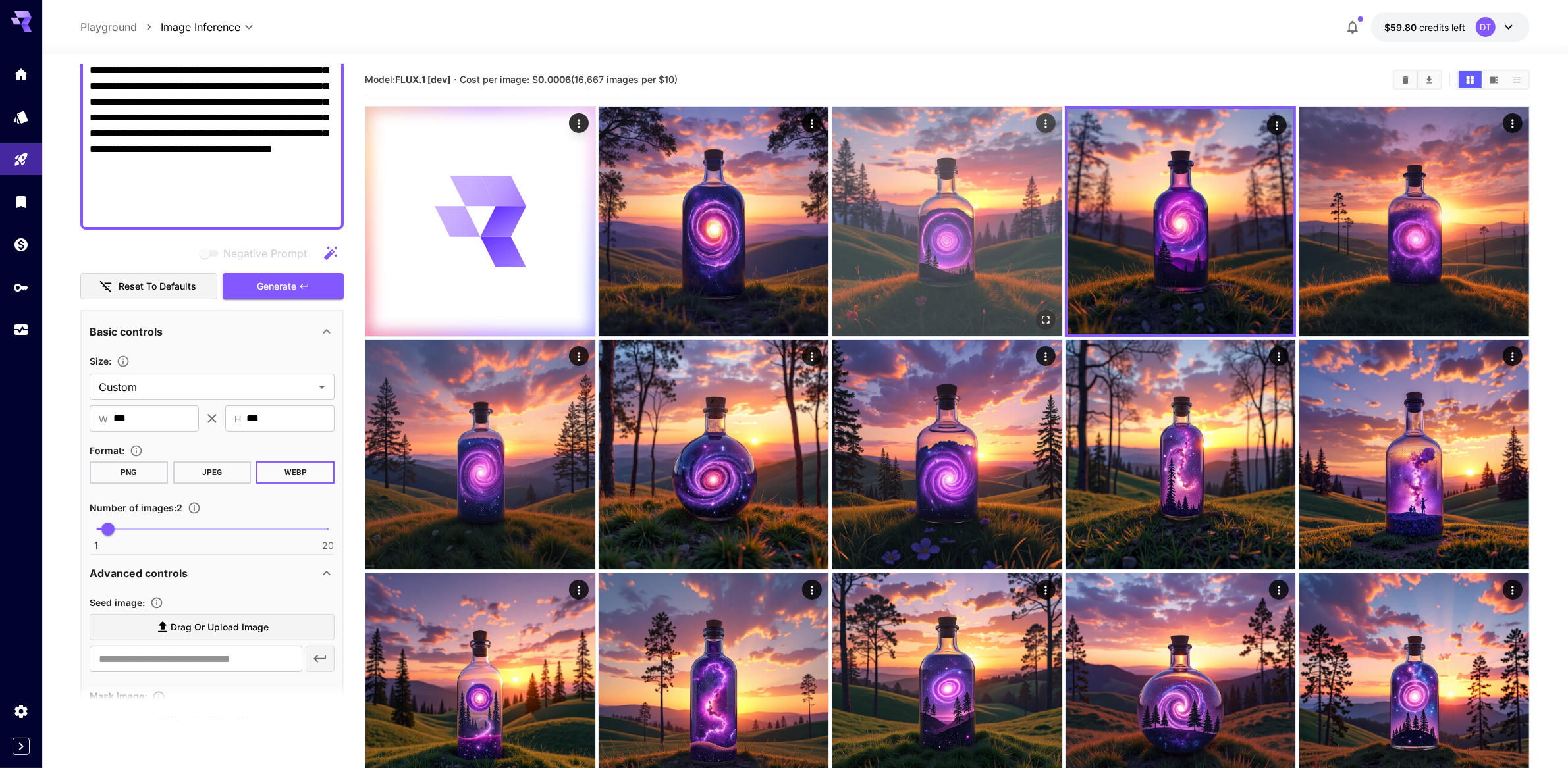
click at [877, 258] on img at bounding box center [947, 221] width 230 height 230
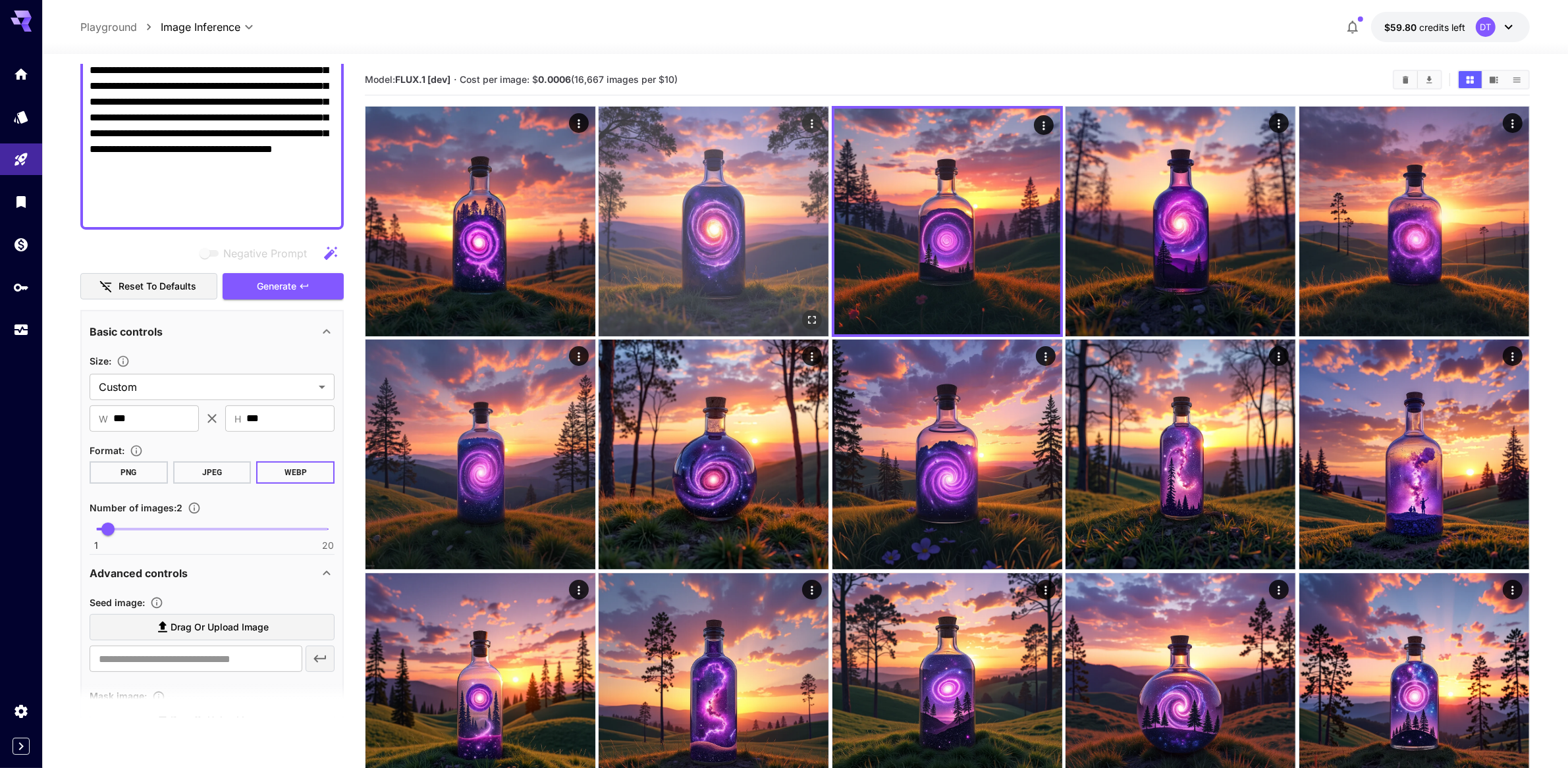
click at [719, 261] on img at bounding box center [713, 221] width 230 height 230
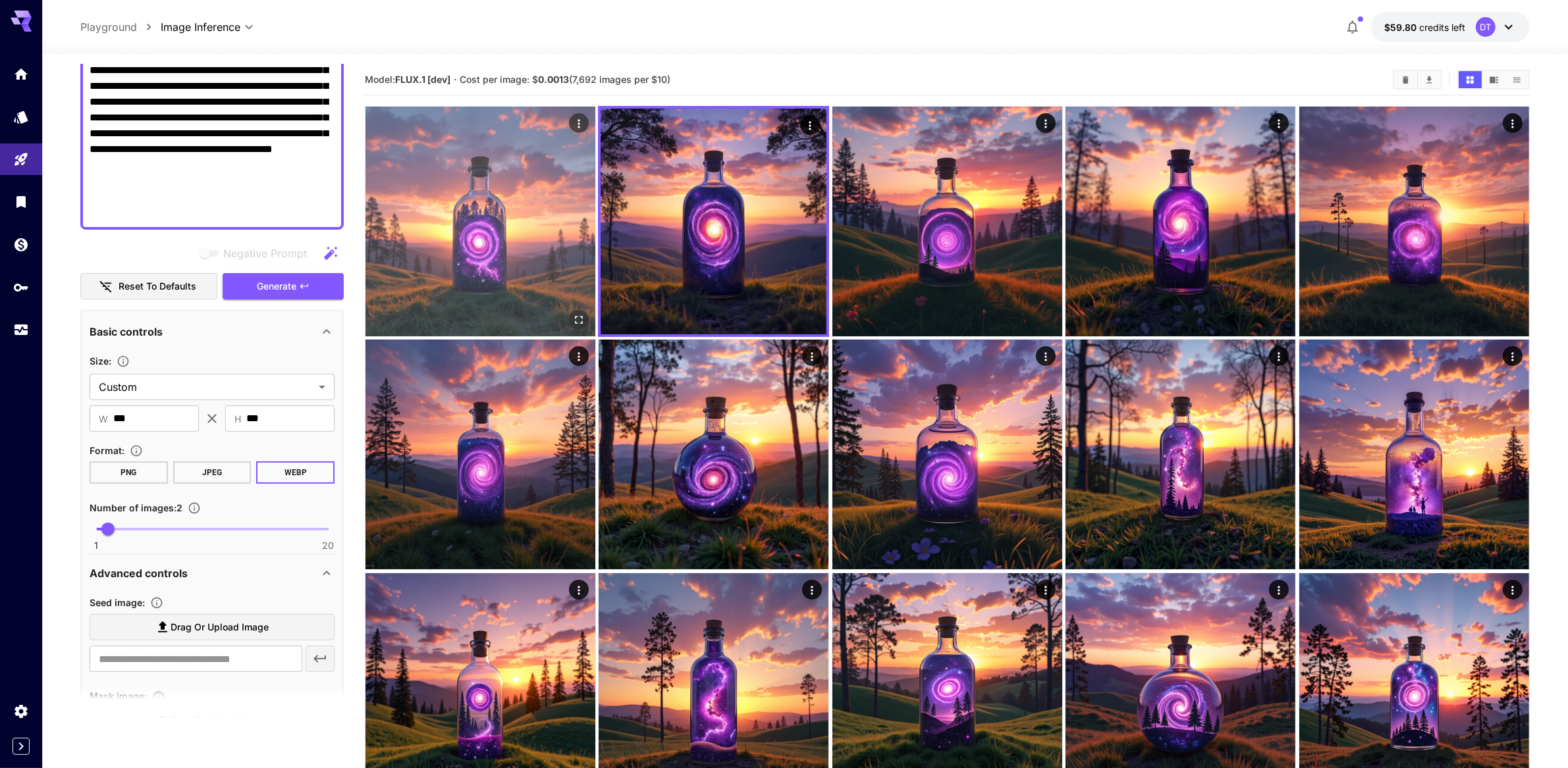
click at [509, 257] on img at bounding box center [480, 221] width 230 height 230
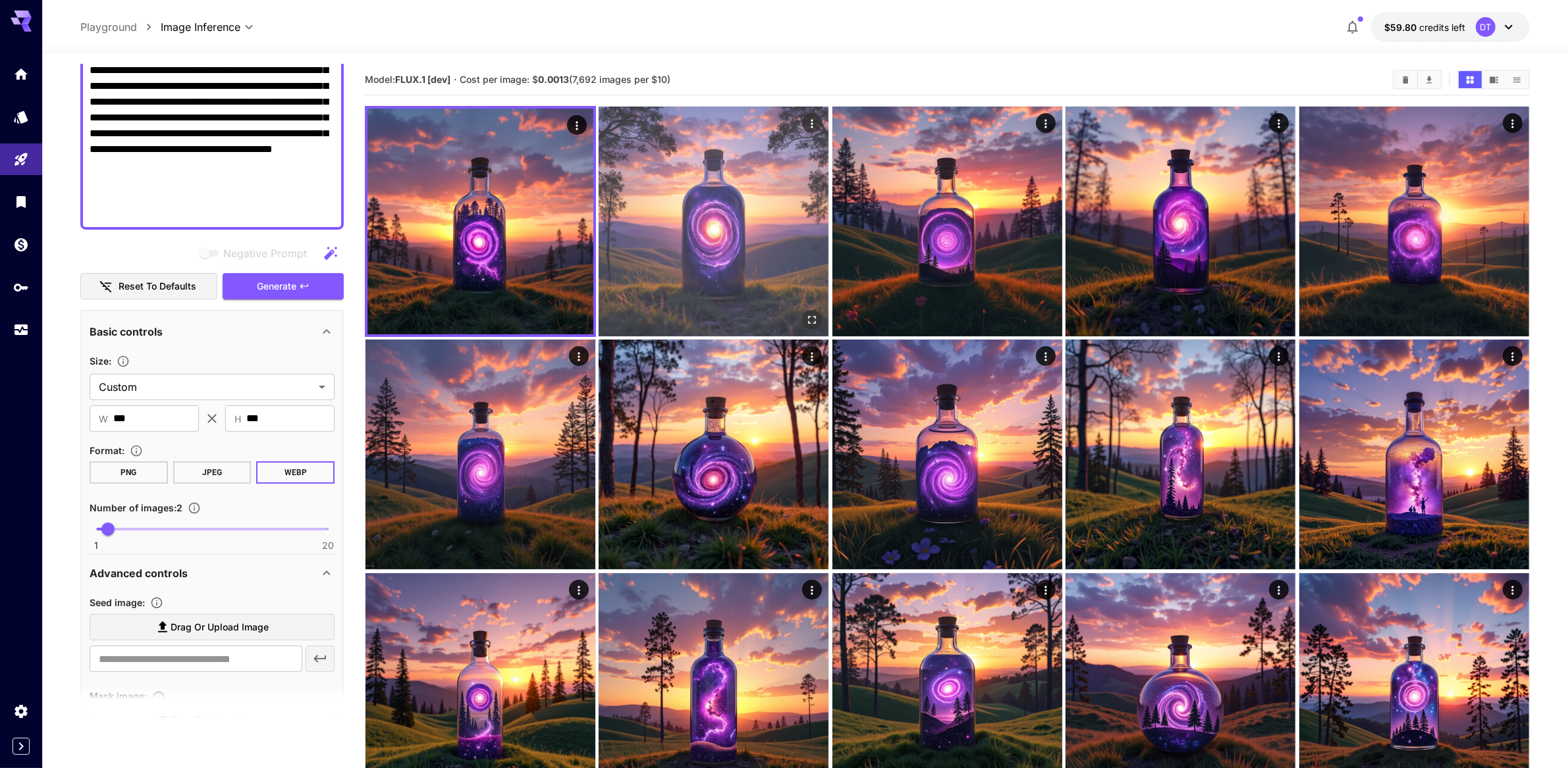
click at [720, 258] on img at bounding box center [713, 221] width 230 height 230
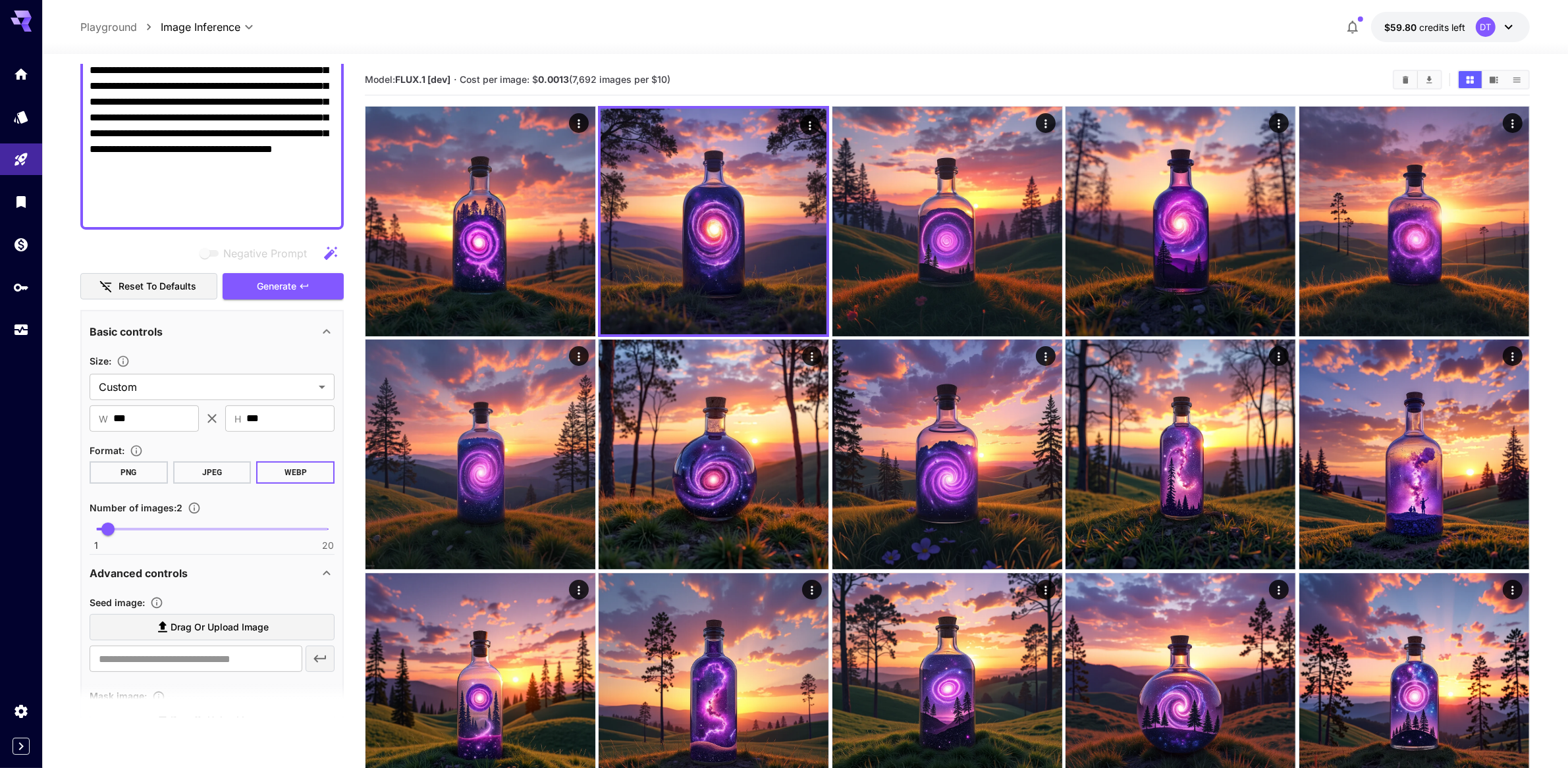
click at [270, 180] on textarea "**********" at bounding box center [212, 78] width 246 height 284
paste textarea
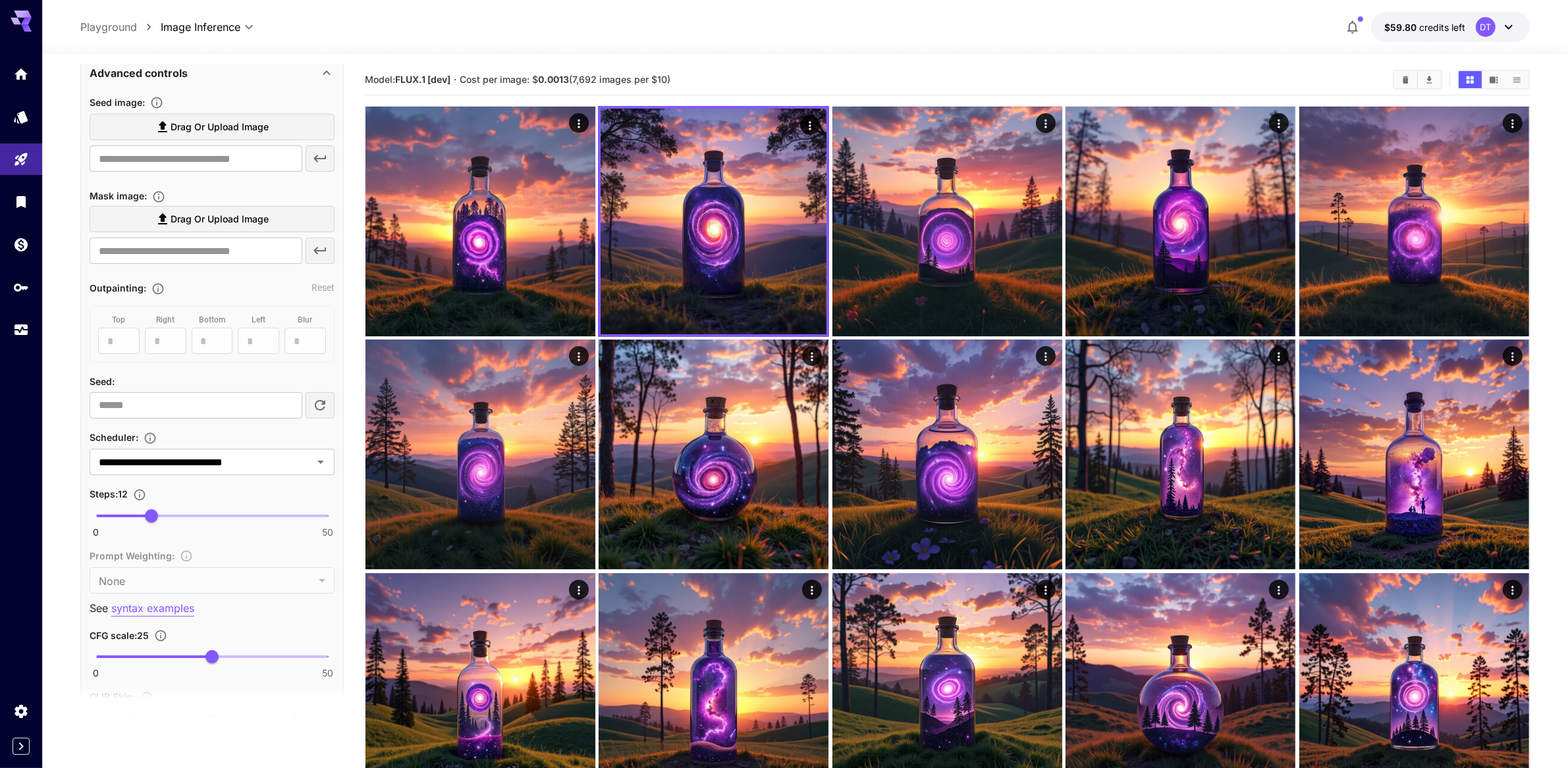
scroll to position [647, 0]
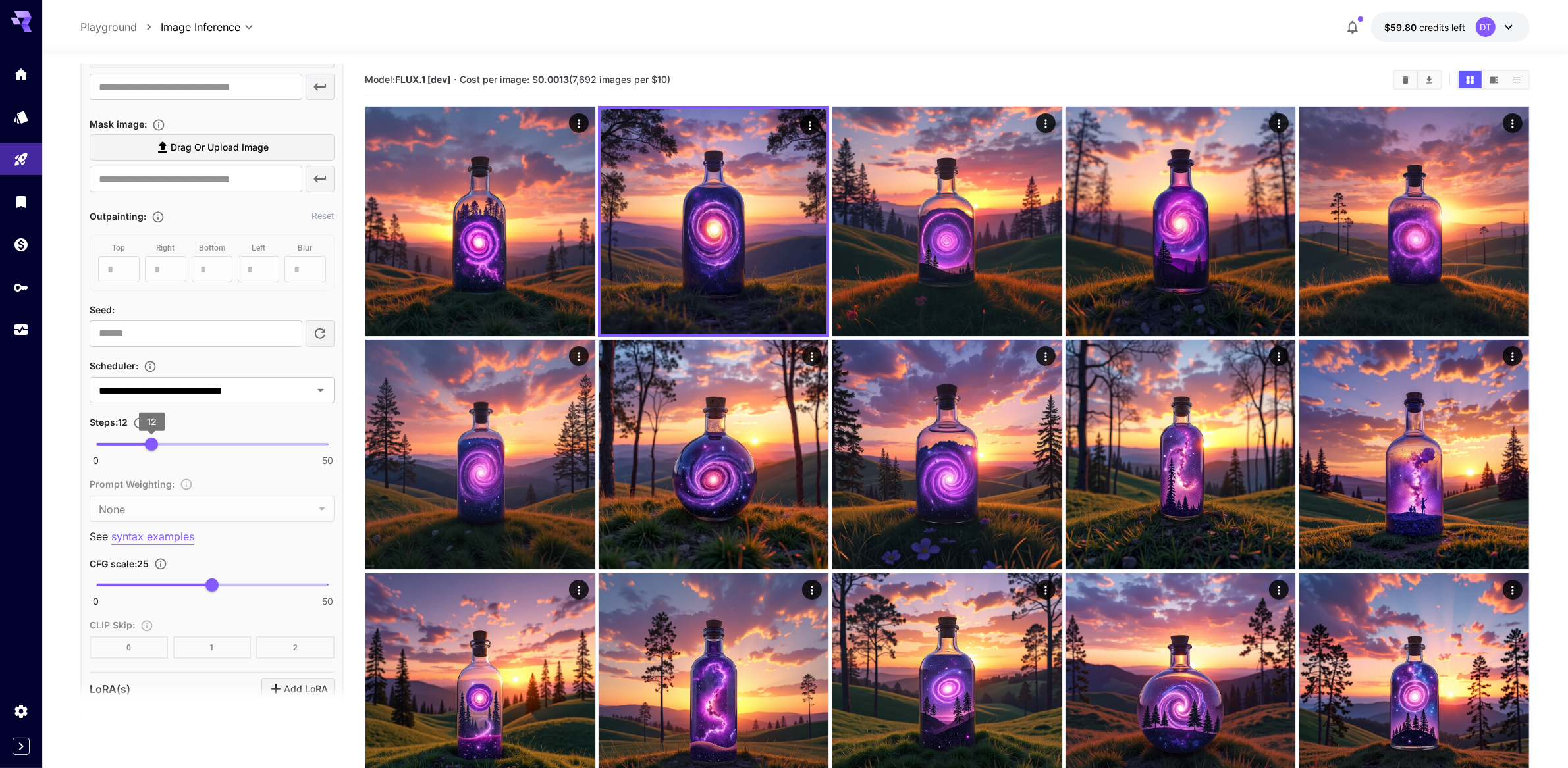
type textarea "**********"
click at [146, 451] on span "11" at bounding box center [147, 445] width 13 height 13
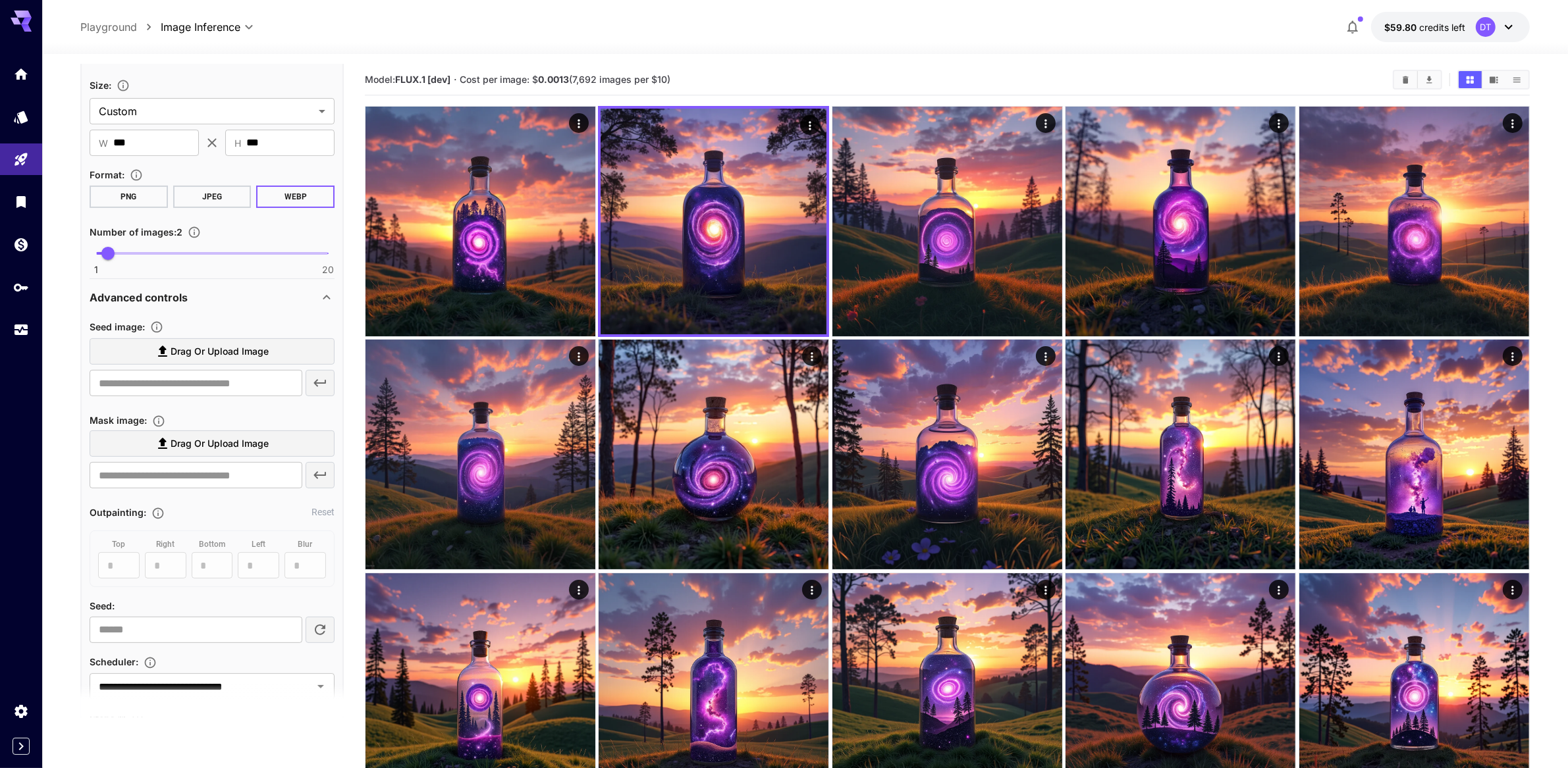
scroll to position [0, 0]
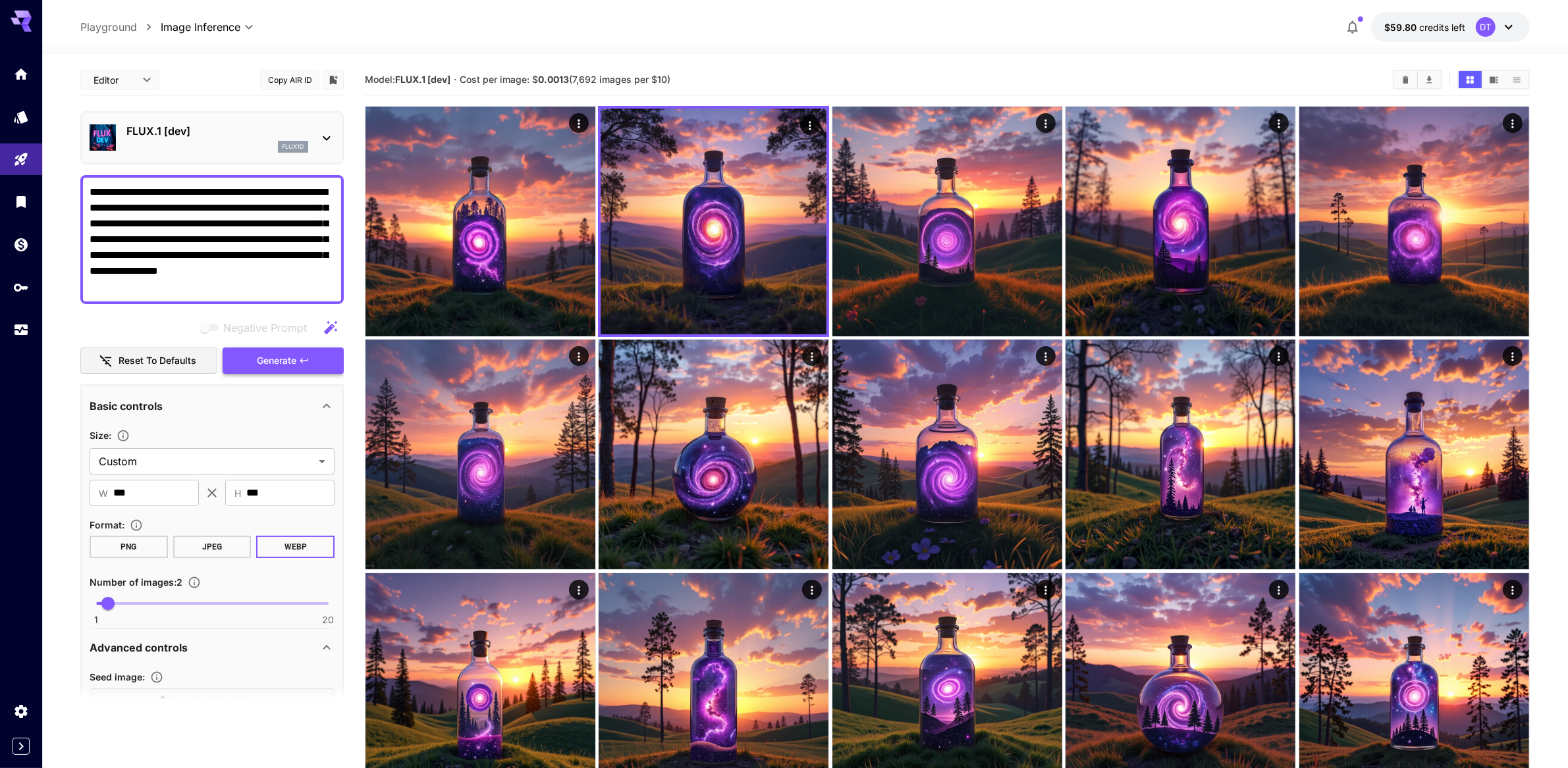
click at [290, 370] on span "Generate" at bounding box center [276, 361] width 40 height 17
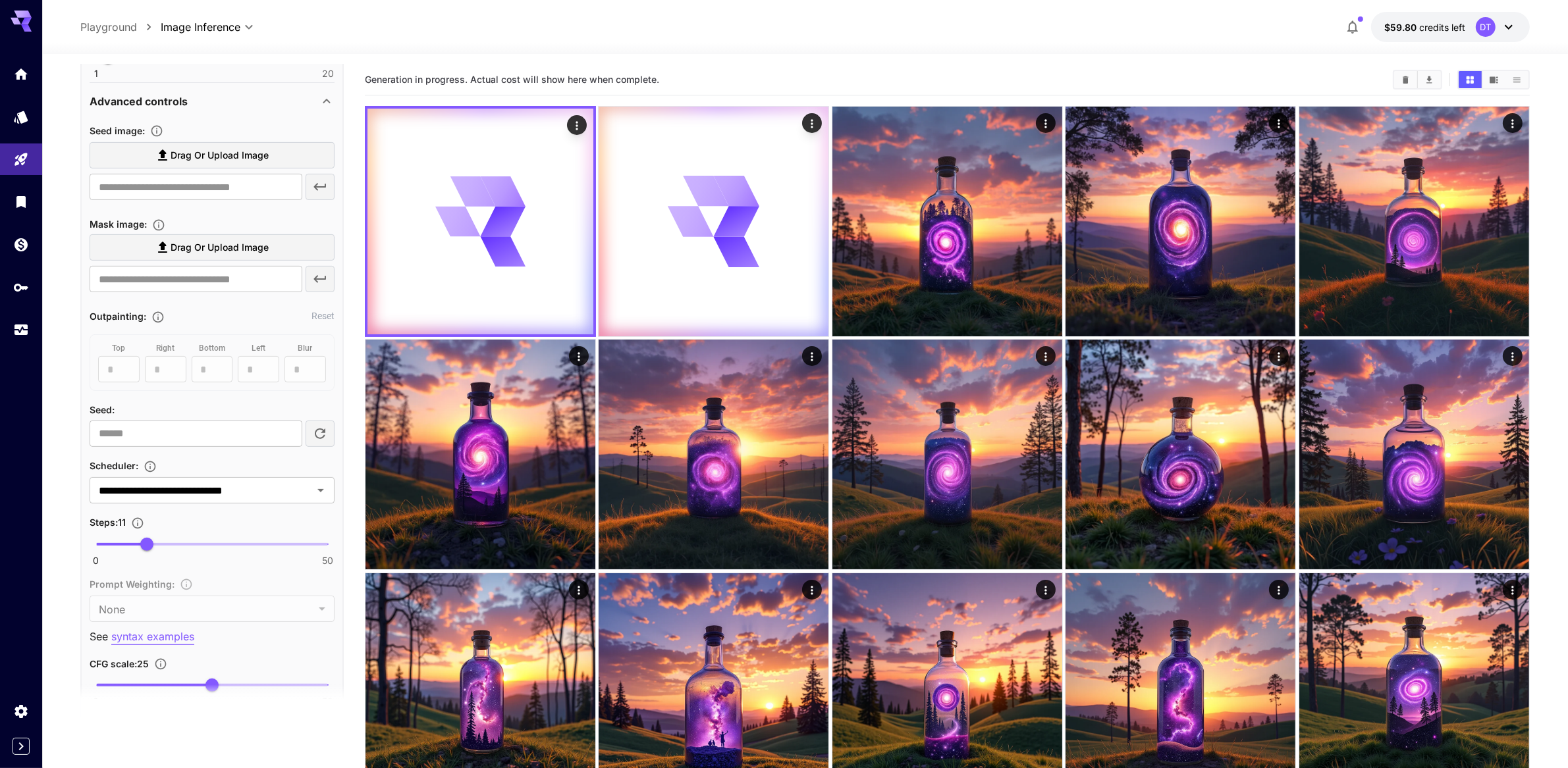
scroll to position [558, 0]
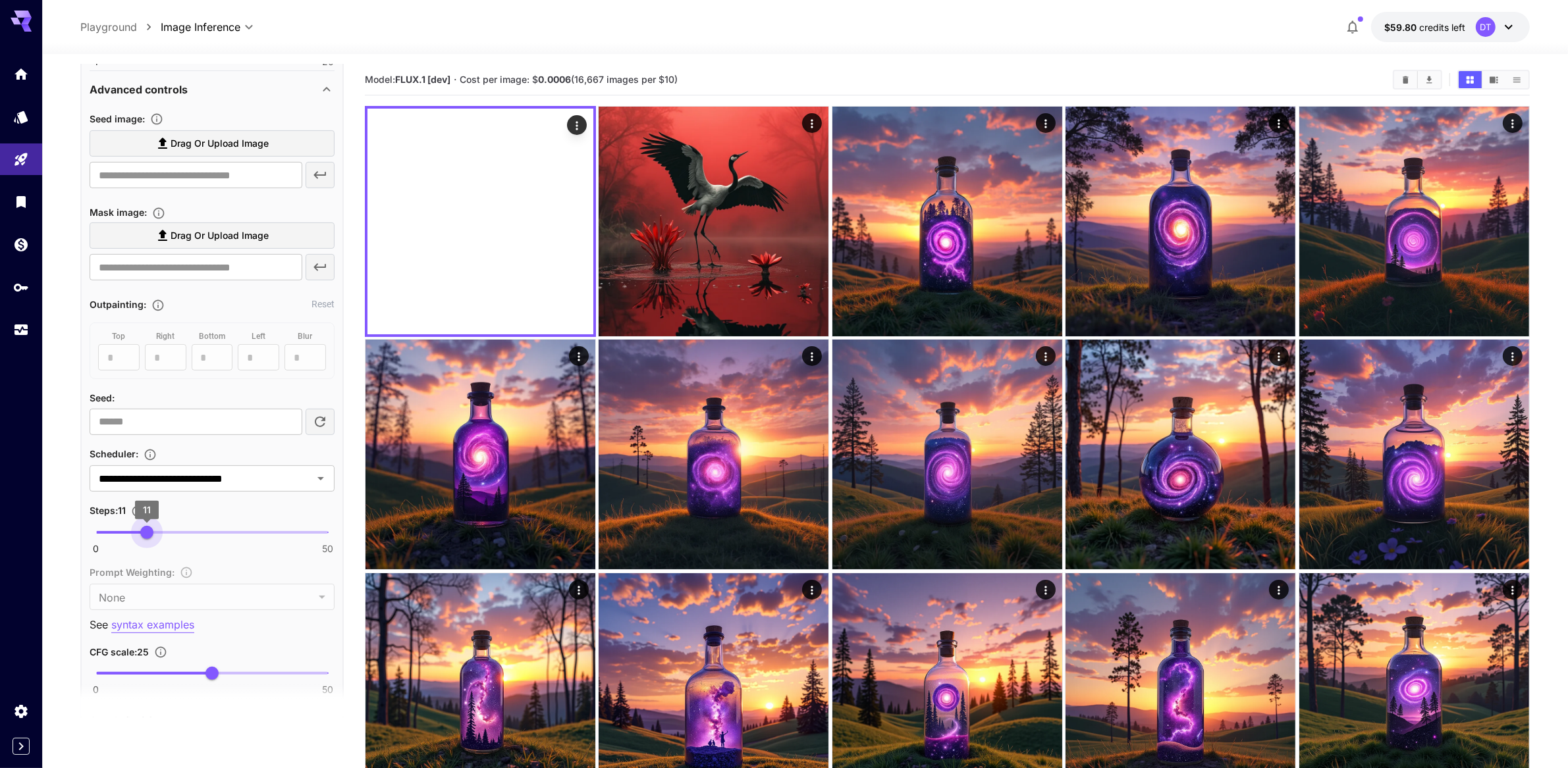
type input "**"
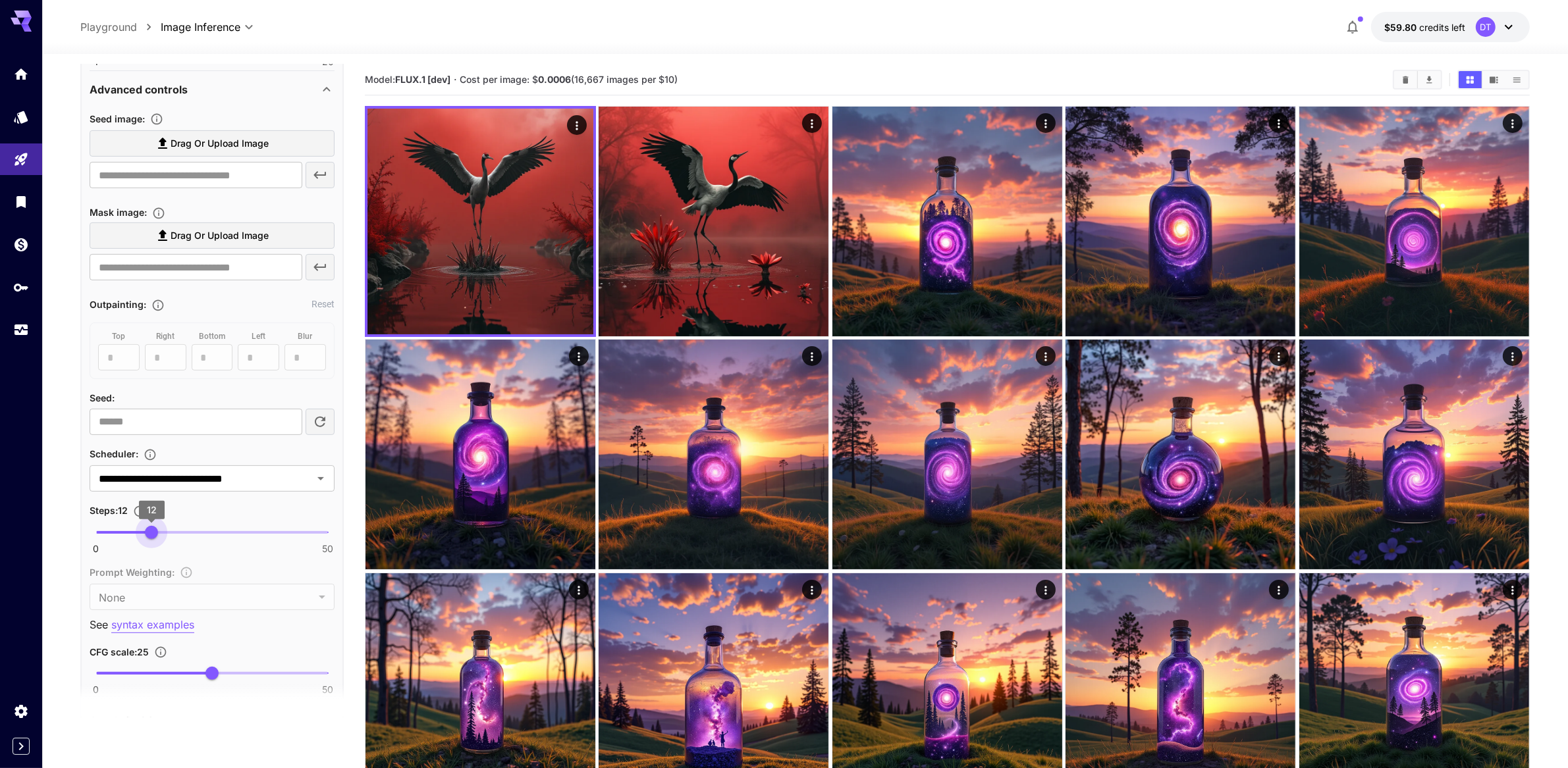
click at [152, 539] on span "12" at bounding box center [152, 533] width 13 height 13
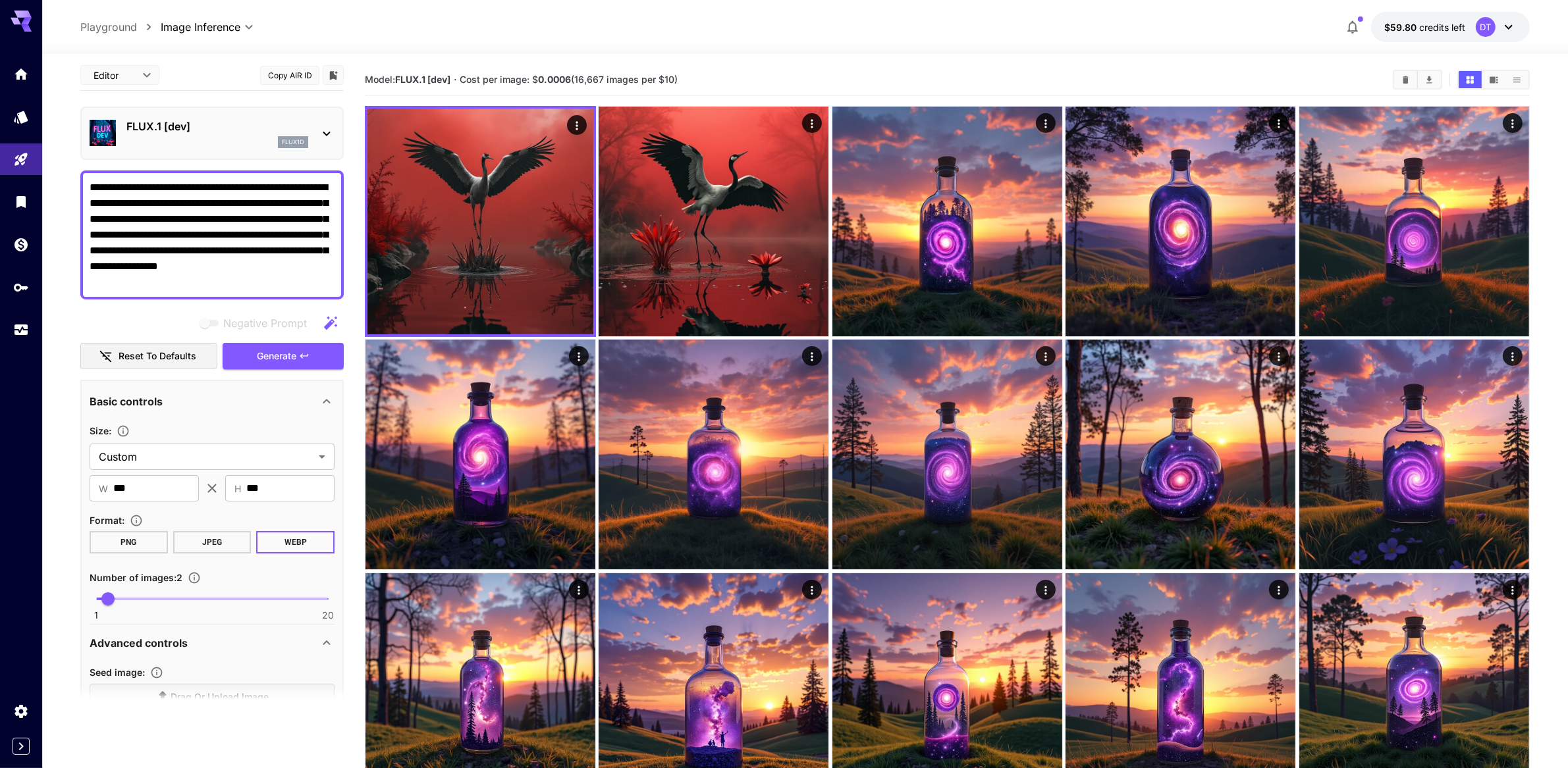
scroll to position [0, 0]
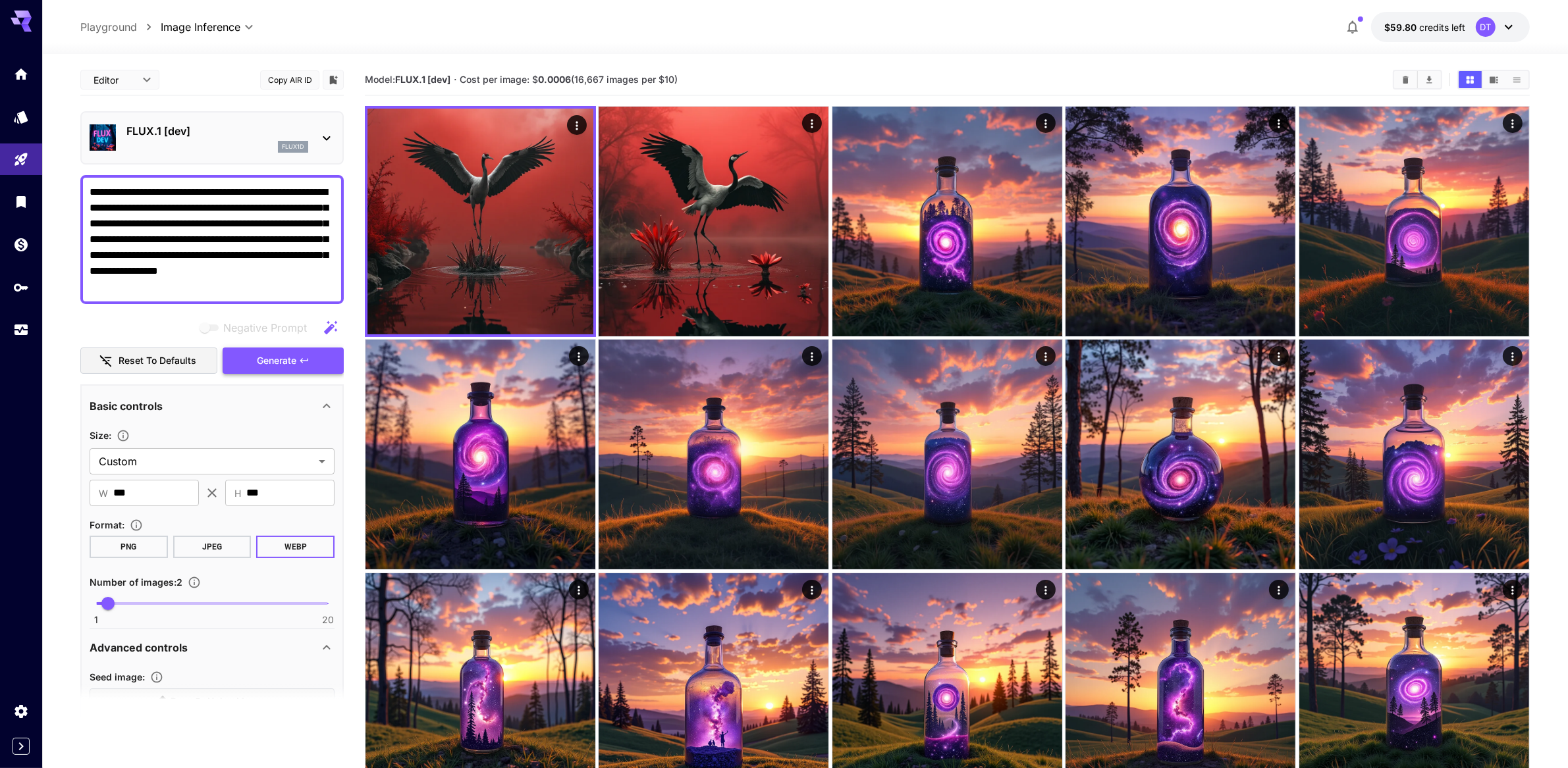
click at [289, 370] on span "Generate" at bounding box center [276, 361] width 40 height 17
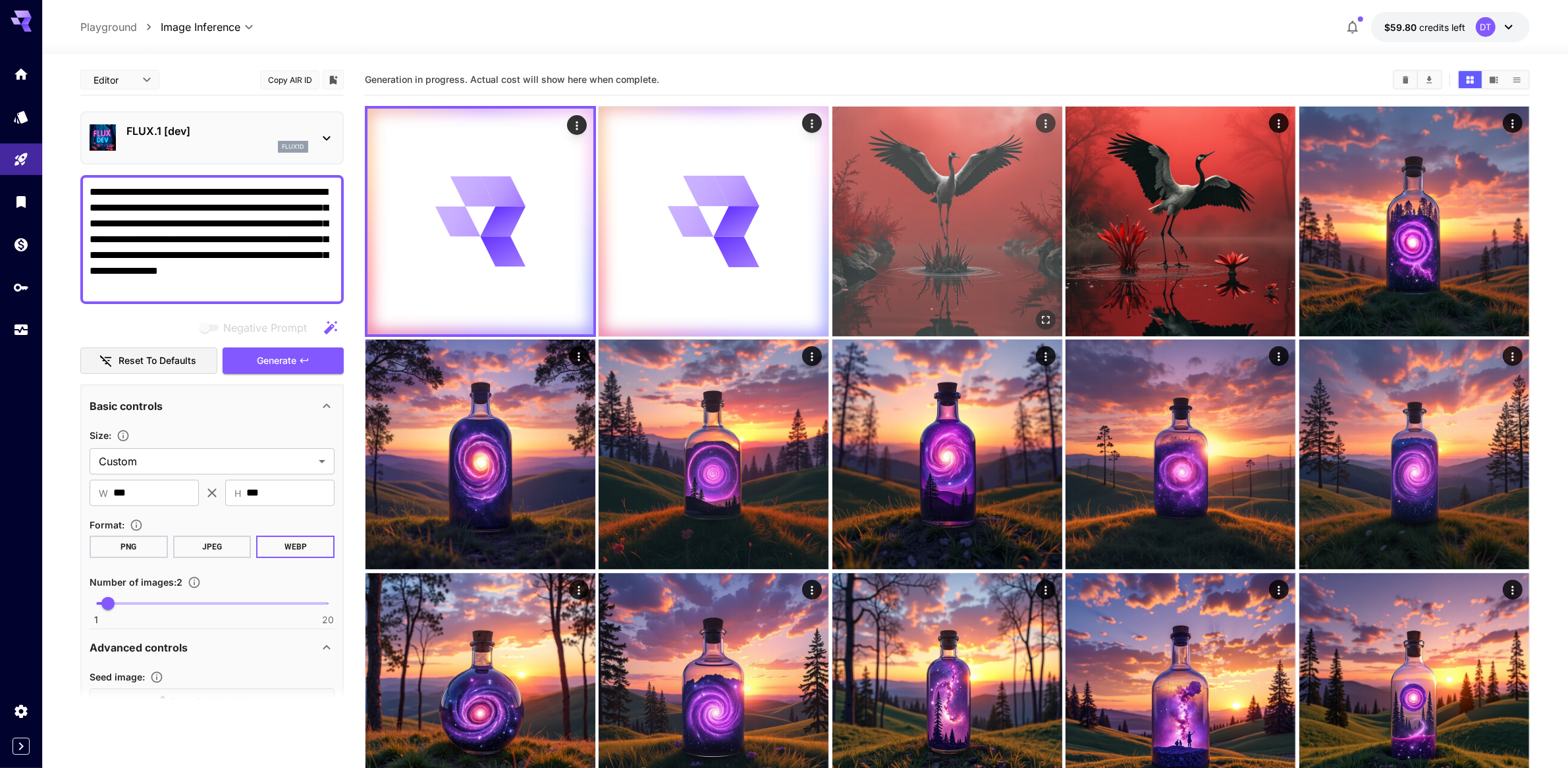
click at [872, 229] on img at bounding box center [947, 221] width 230 height 230
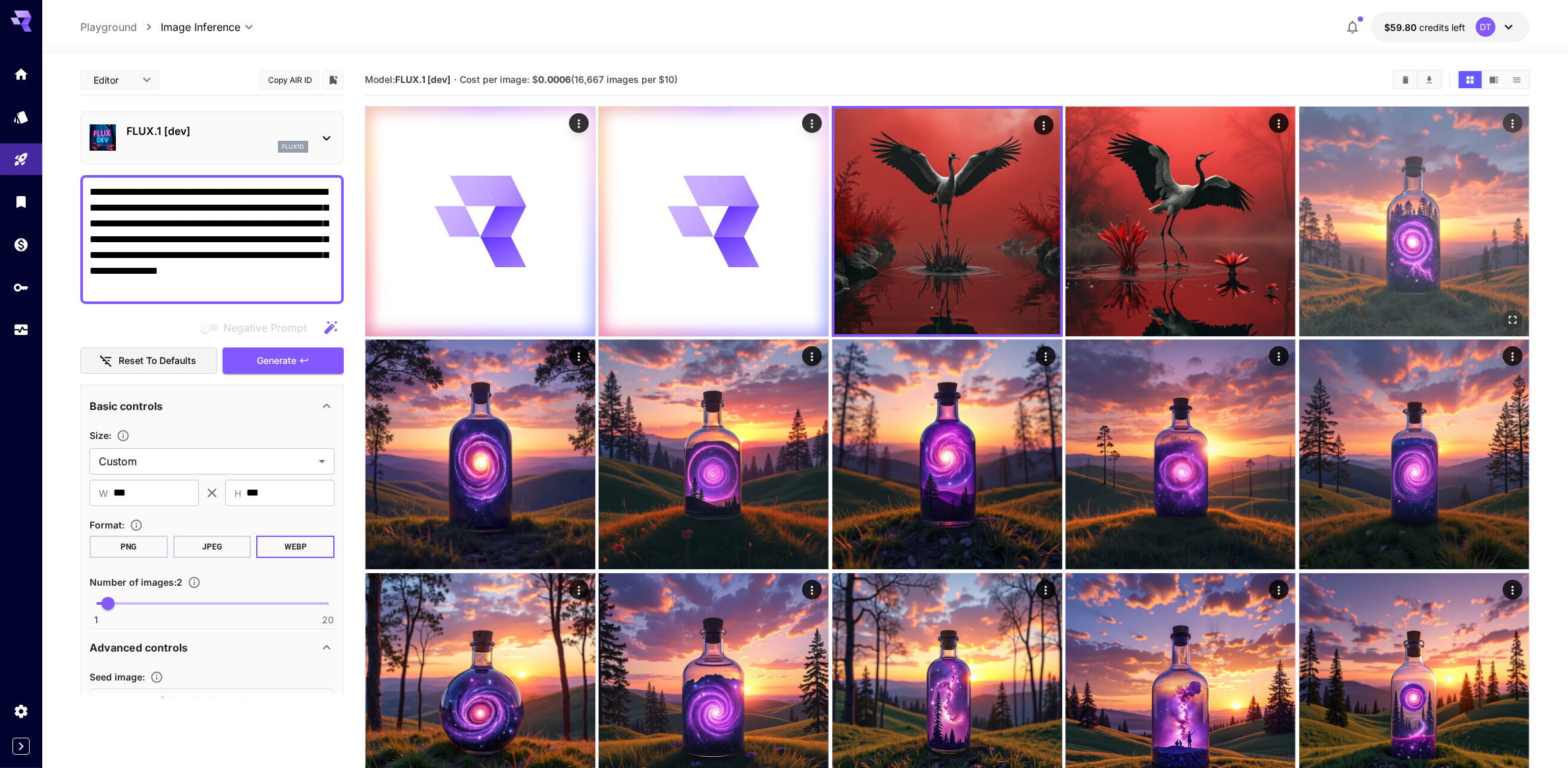
click at [1386, 222] on img at bounding box center [1414, 221] width 230 height 230
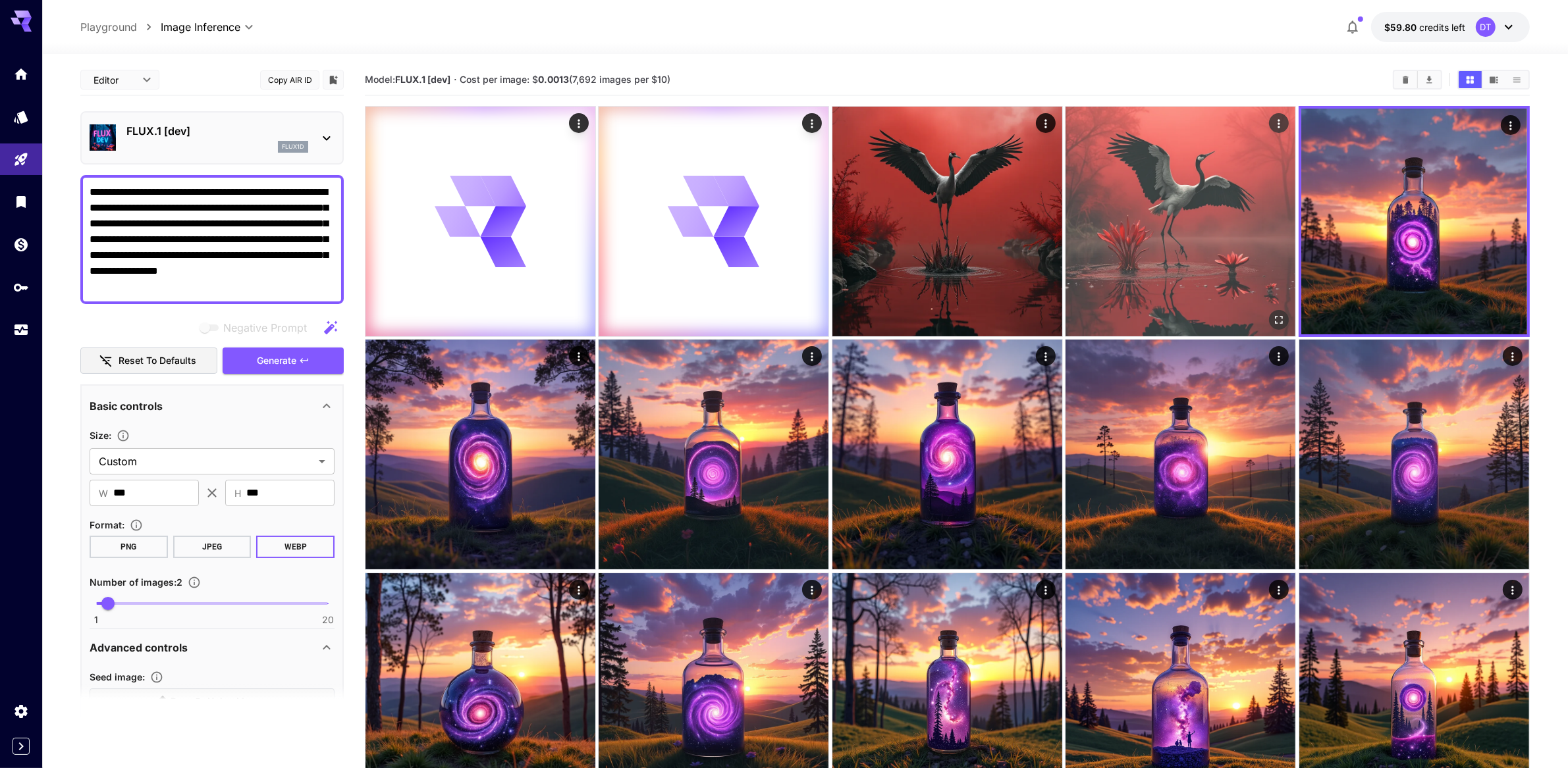
click at [1164, 245] on img at bounding box center [1180, 221] width 230 height 230
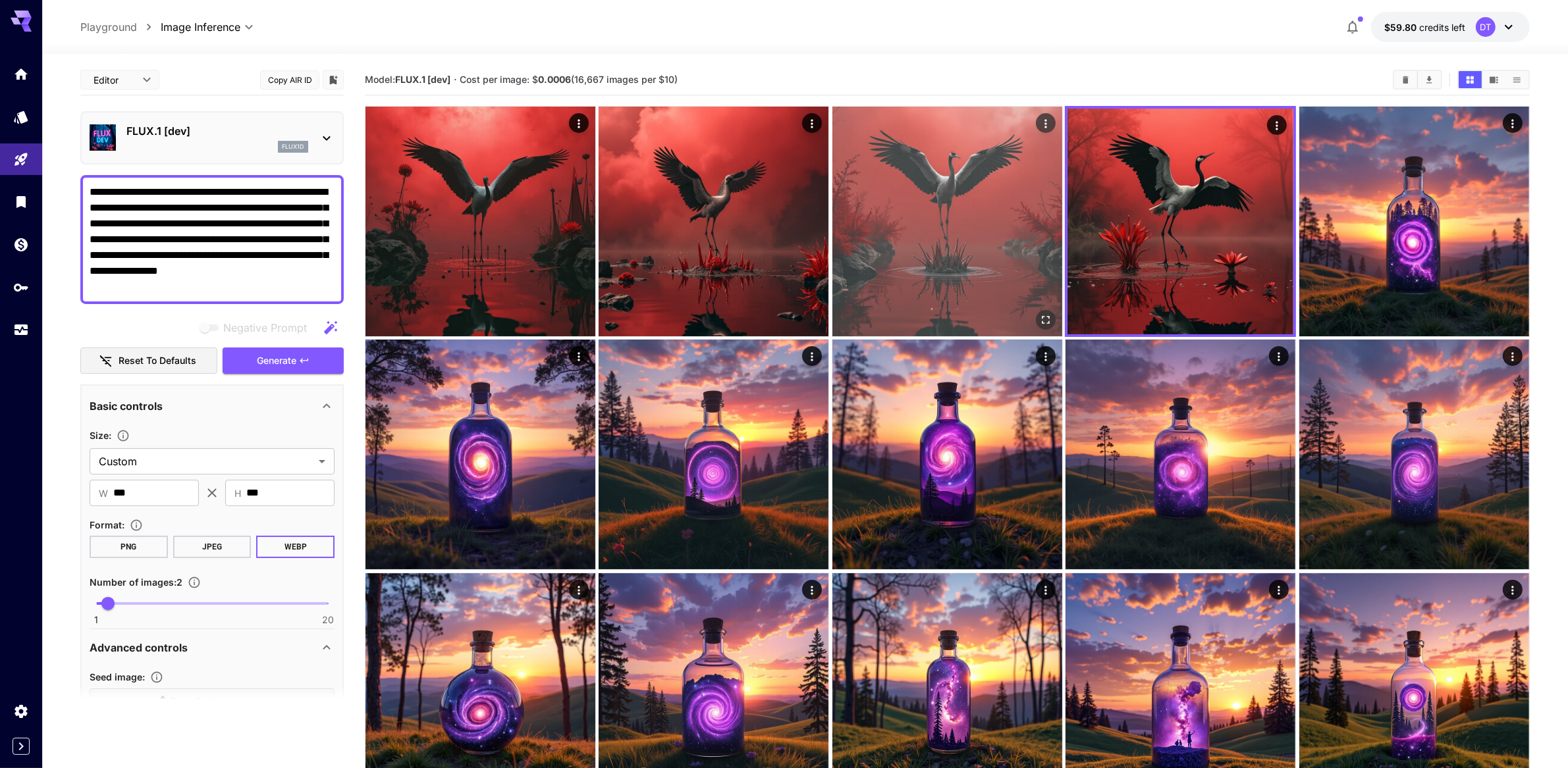
click at [960, 259] on img at bounding box center [947, 221] width 230 height 230
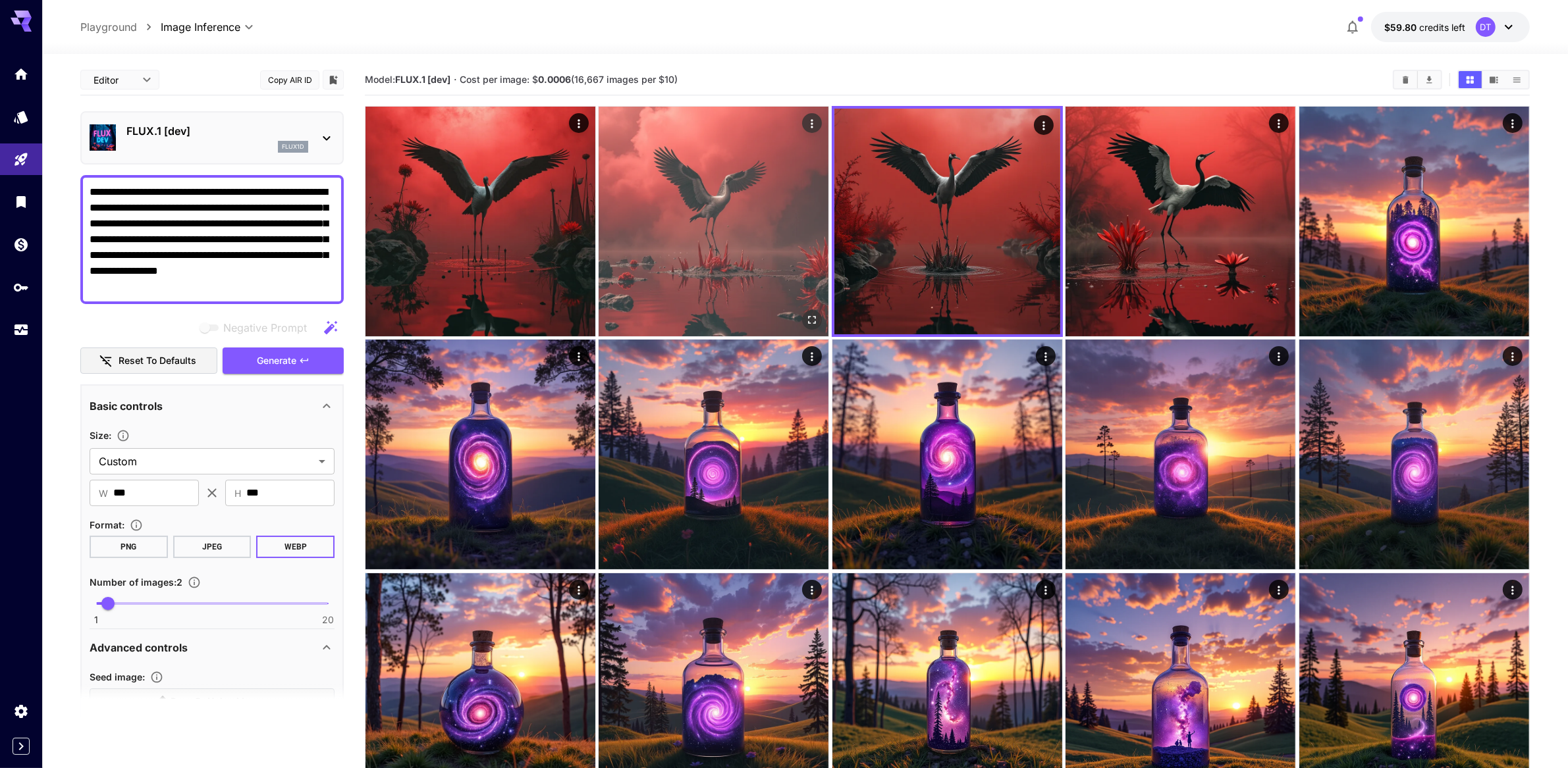
click at [690, 262] on img at bounding box center [713, 221] width 230 height 230
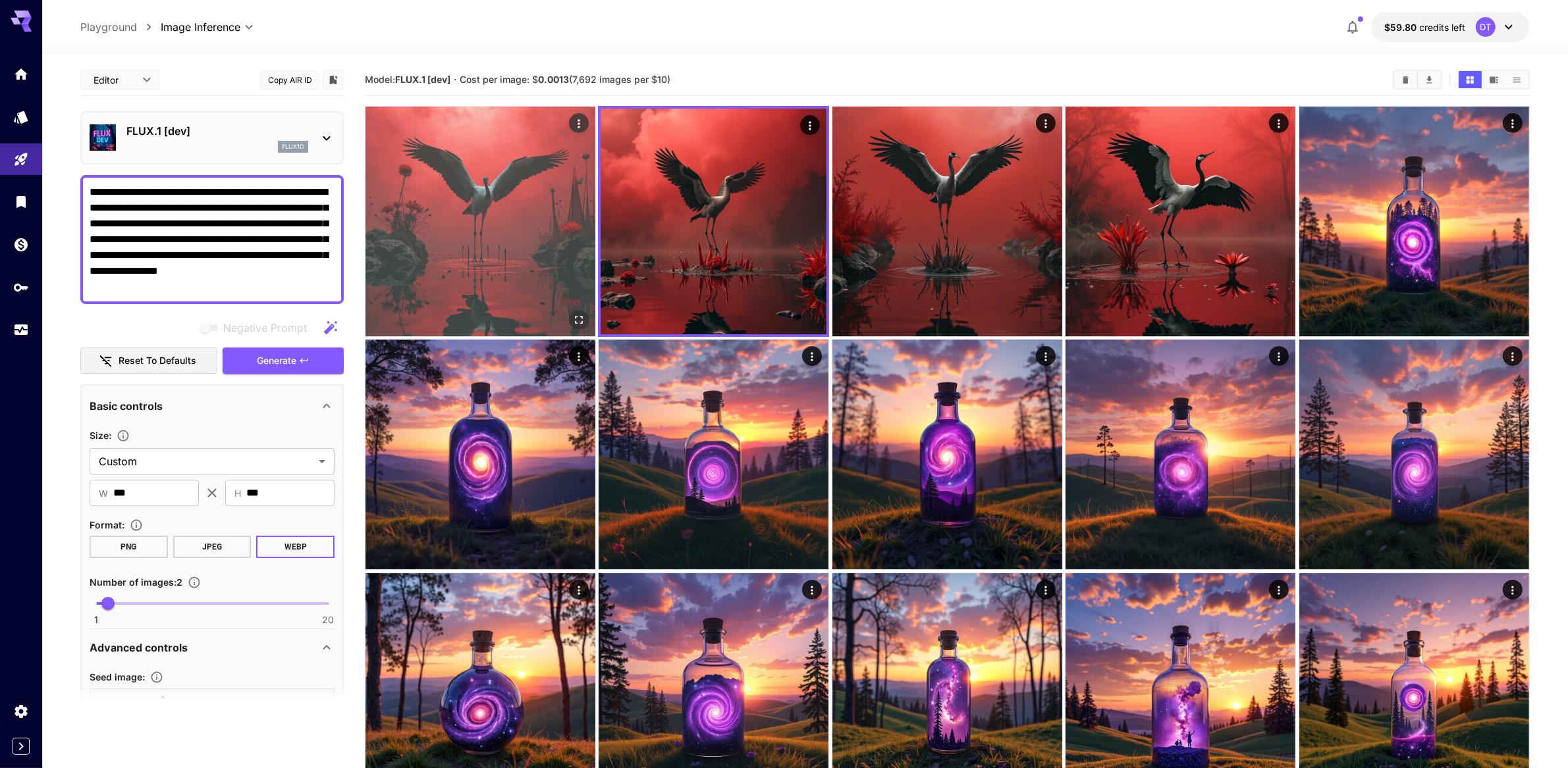
click at [467, 242] on img at bounding box center [480, 221] width 230 height 230
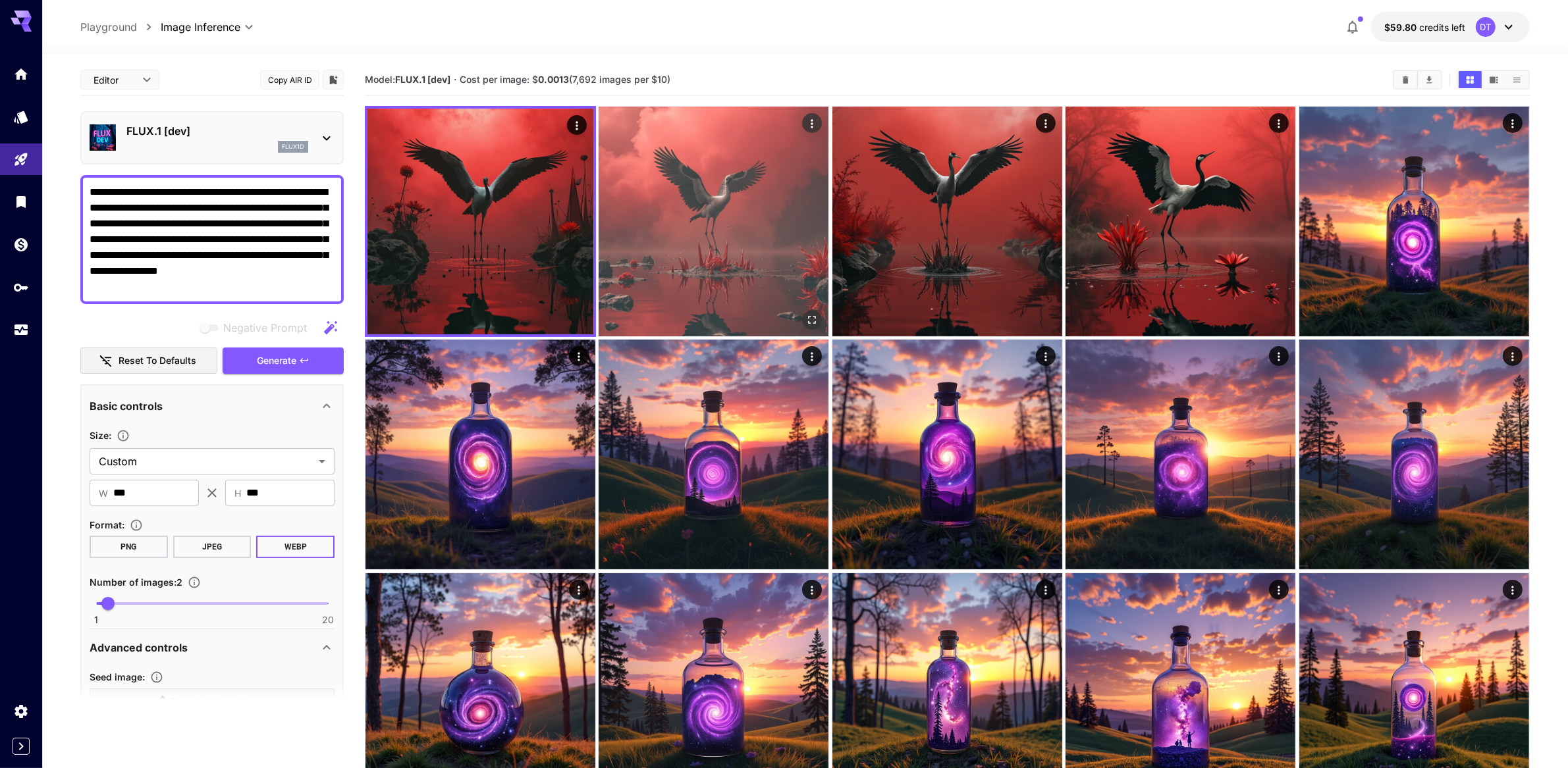
click at [701, 232] on img at bounding box center [713, 221] width 230 height 230
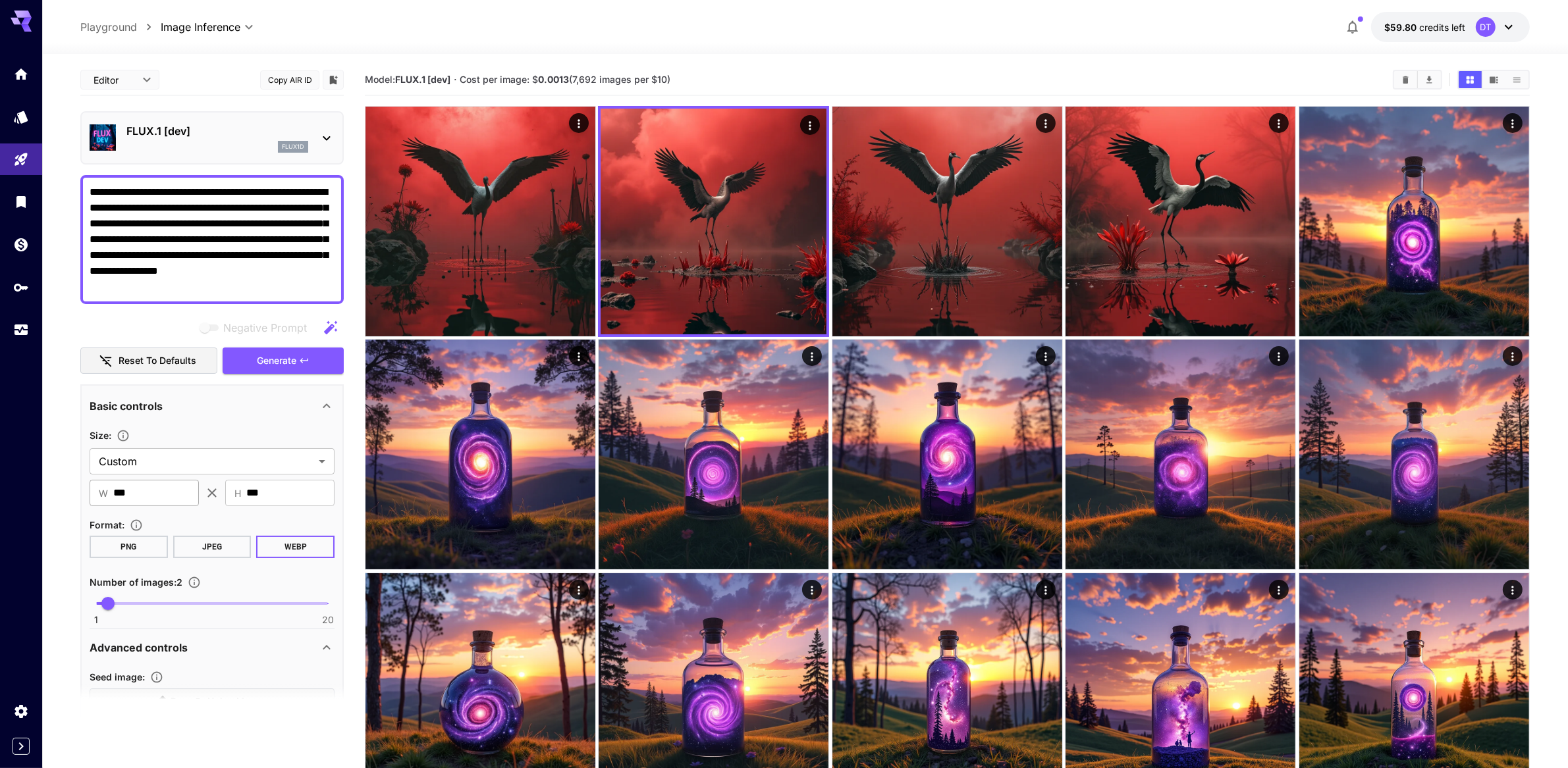
click at [158, 506] on input "***" at bounding box center [156, 493] width 86 height 26
type input "***"
click at [293, 506] on input "***" at bounding box center [291, 493] width 89 height 26
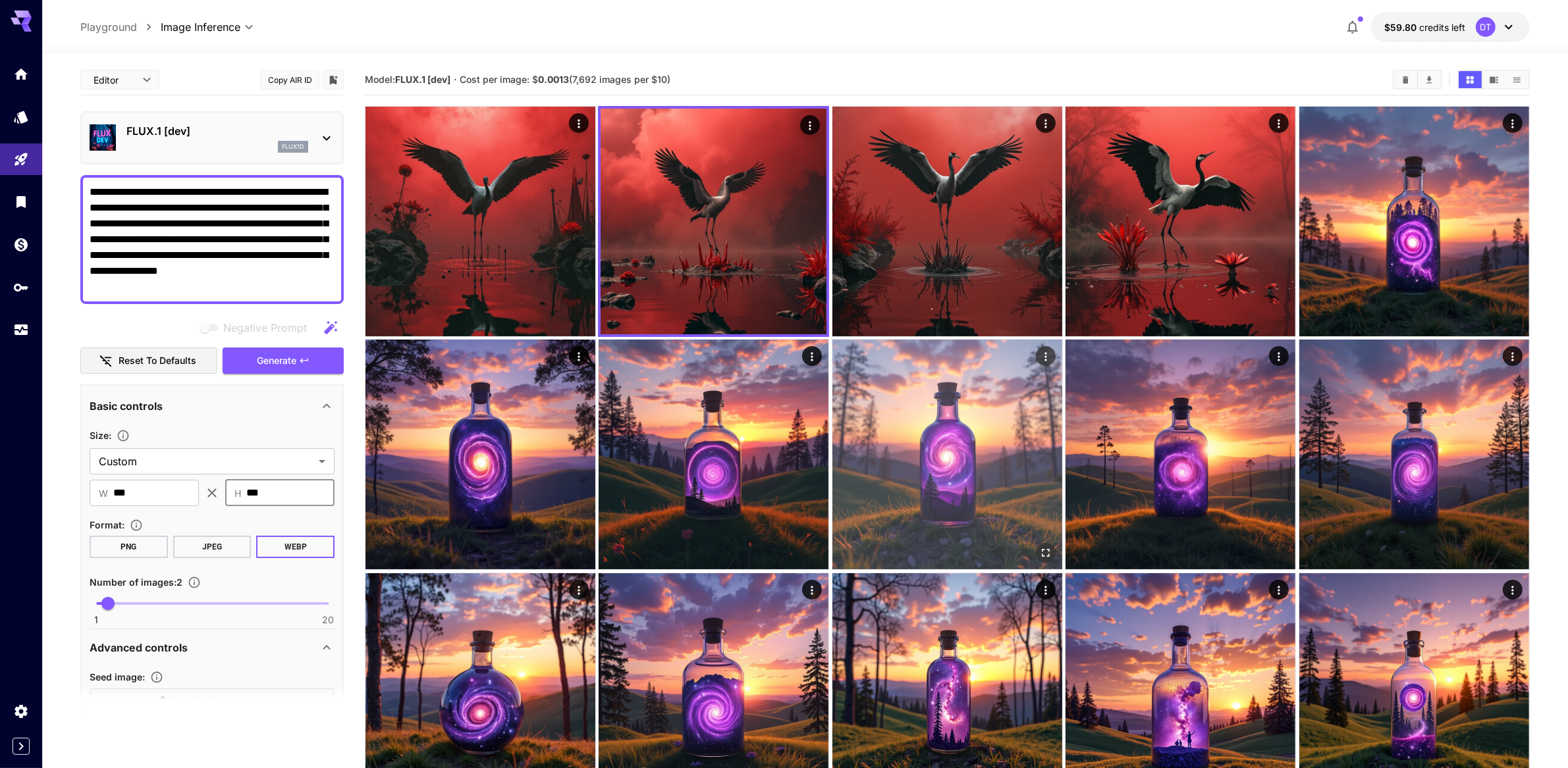
type input "***"
click at [927, 461] on img at bounding box center [947, 454] width 230 height 230
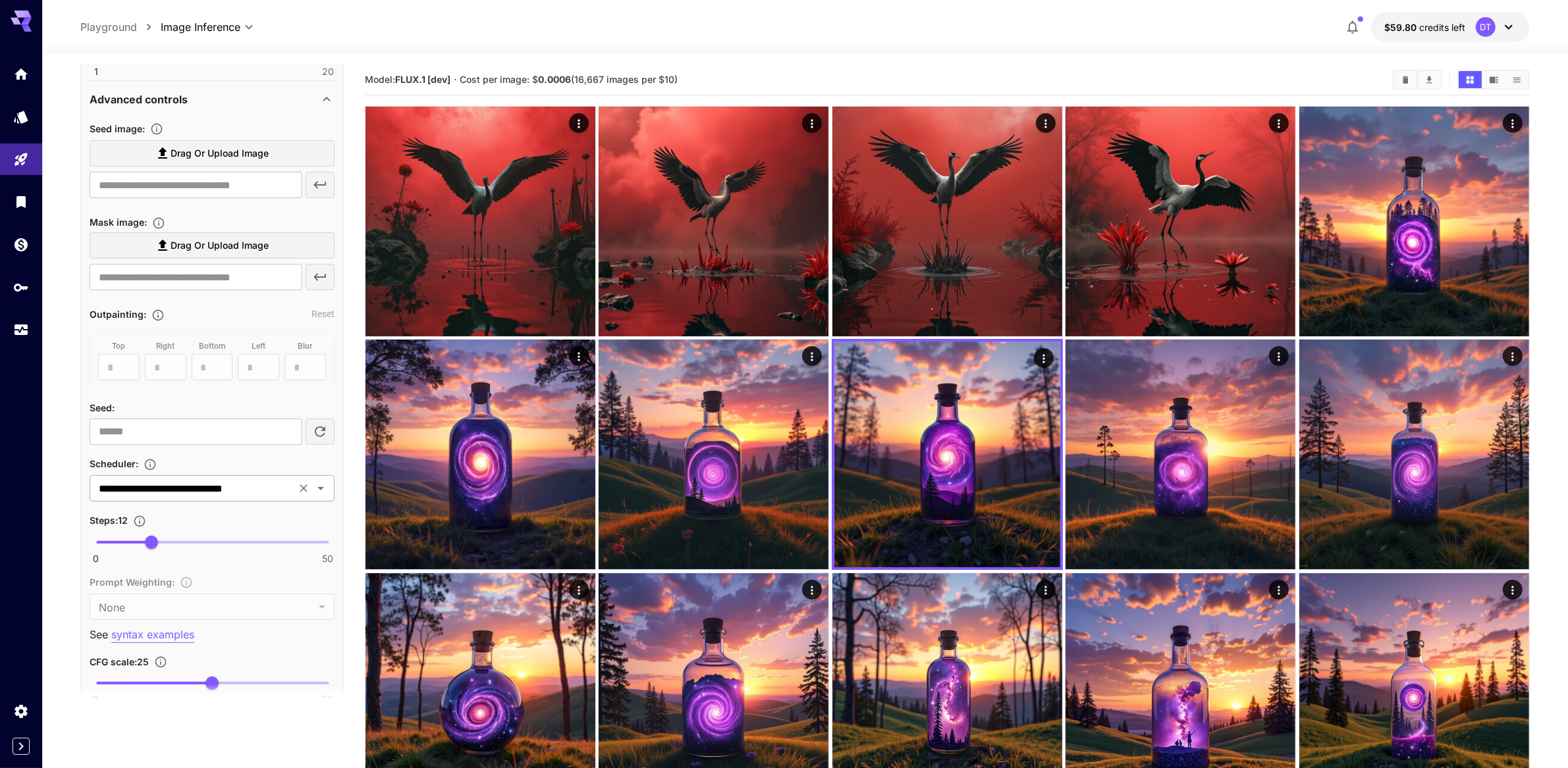
scroll to position [639, 0]
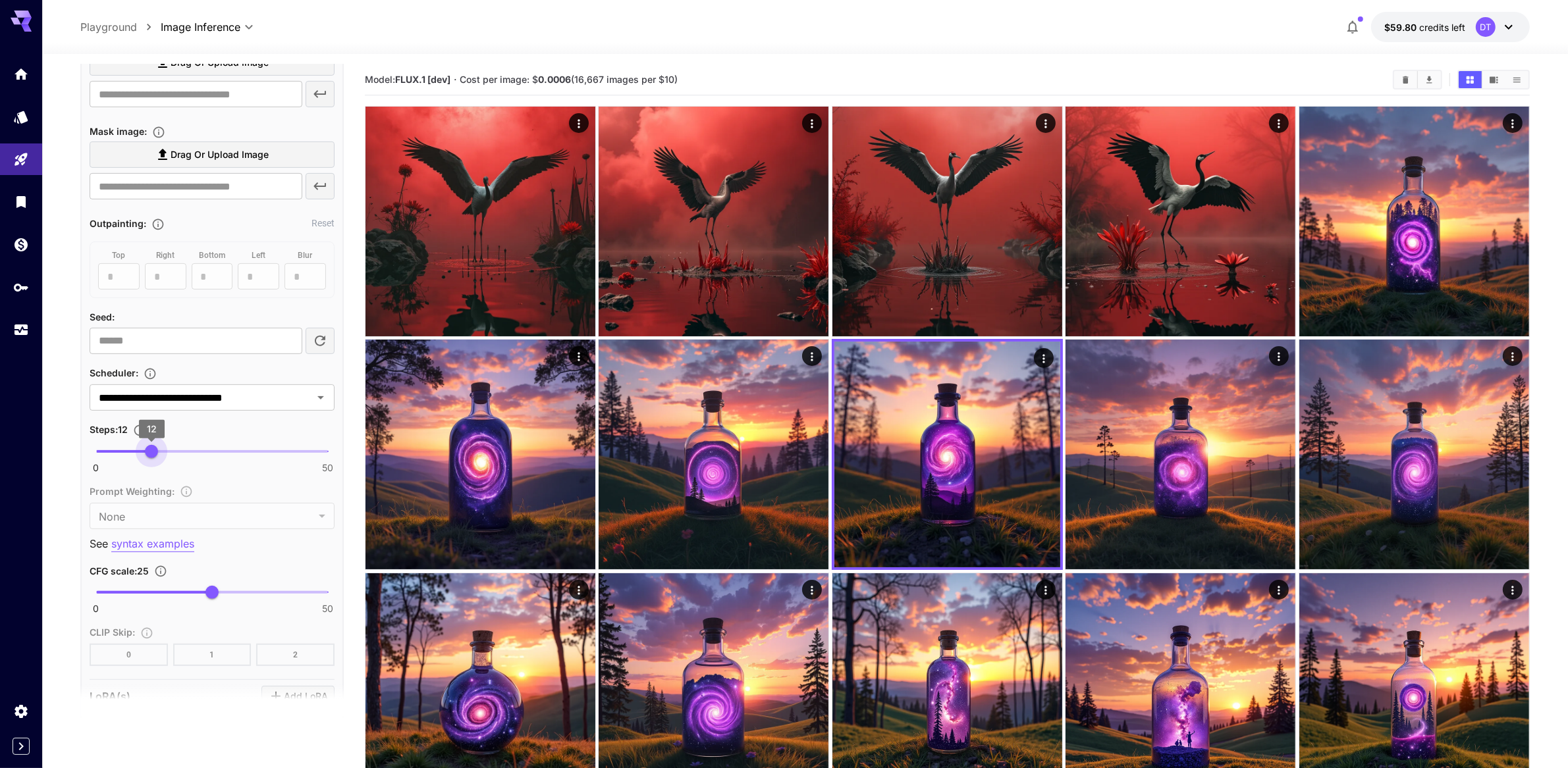
type input "**"
click at [148, 458] on span "11" at bounding box center [147, 452] width 13 height 13
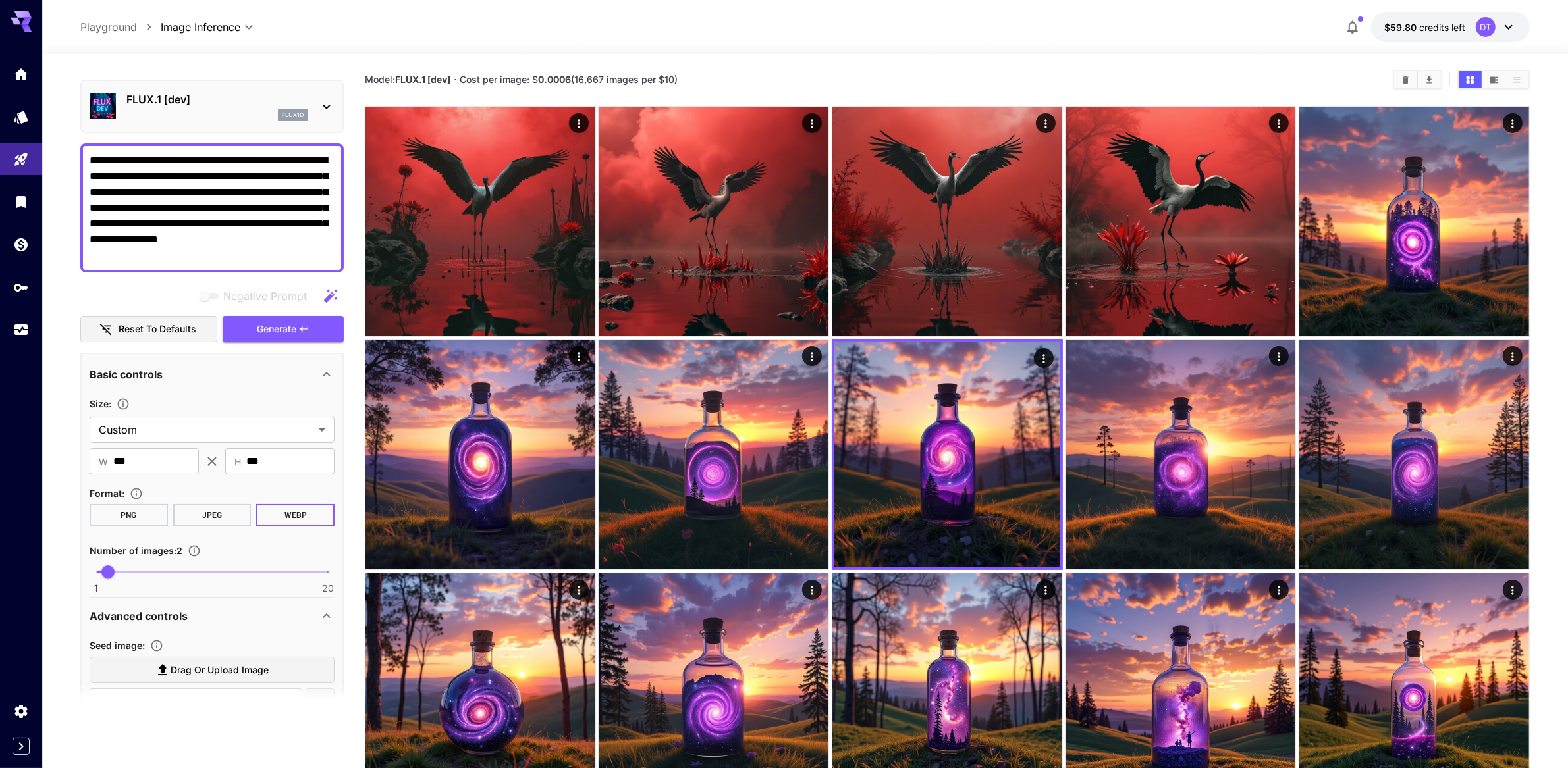
scroll to position [0, 0]
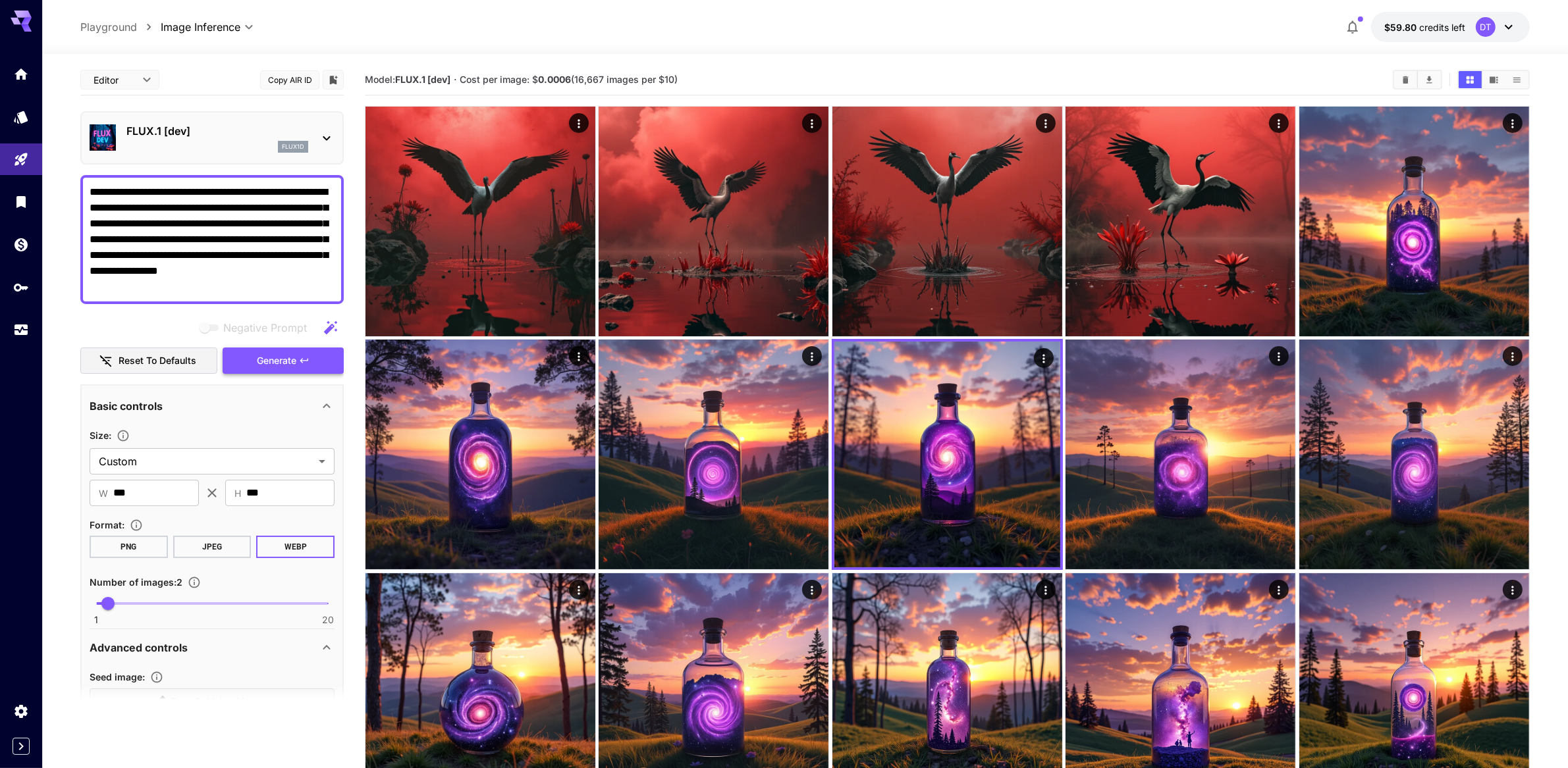
click at [292, 370] on span "Generate" at bounding box center [276, 361] width 40 height 17
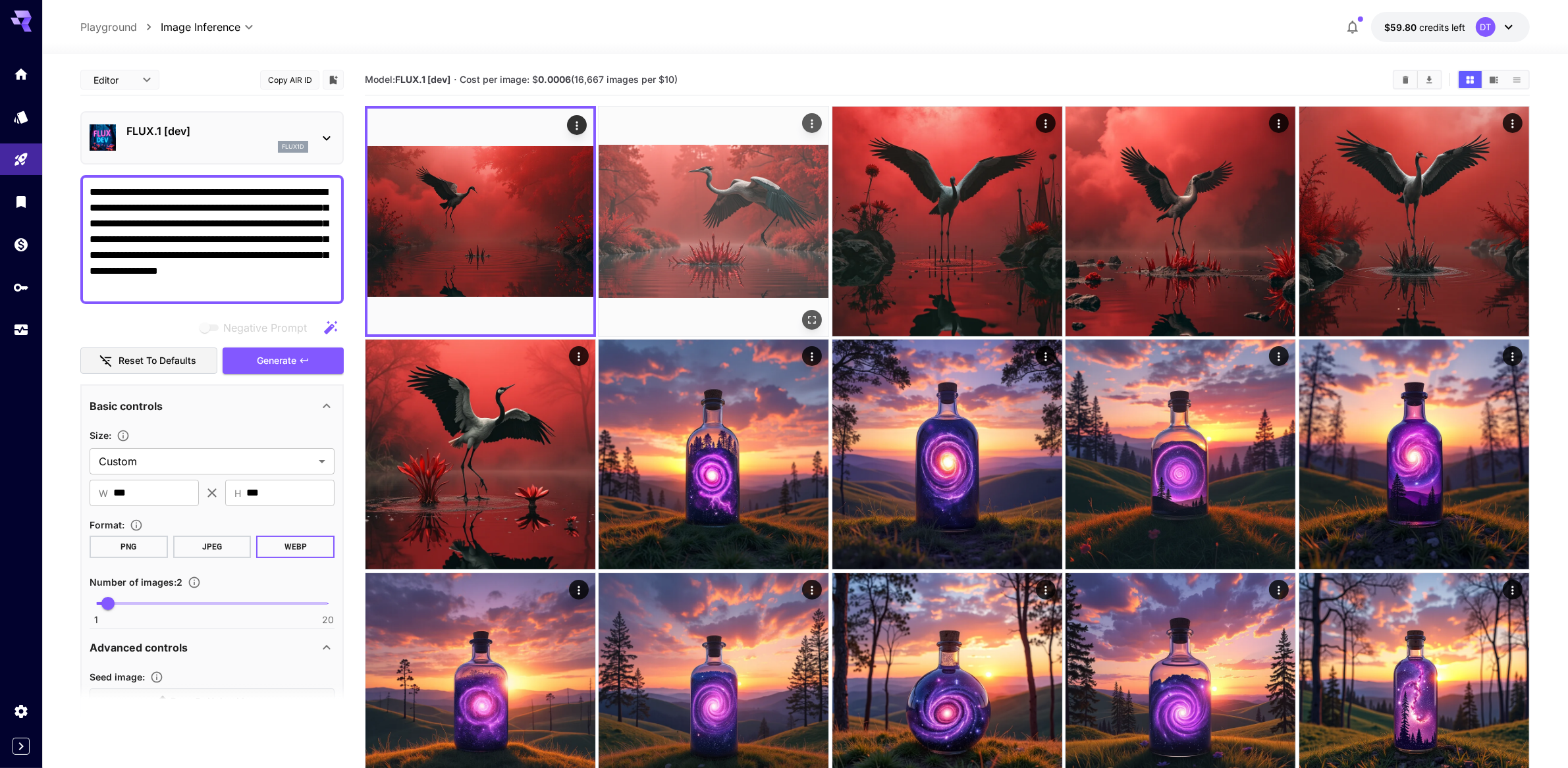
click at [656, 223] on img at bounding box center [713, 221] width 230 height 230
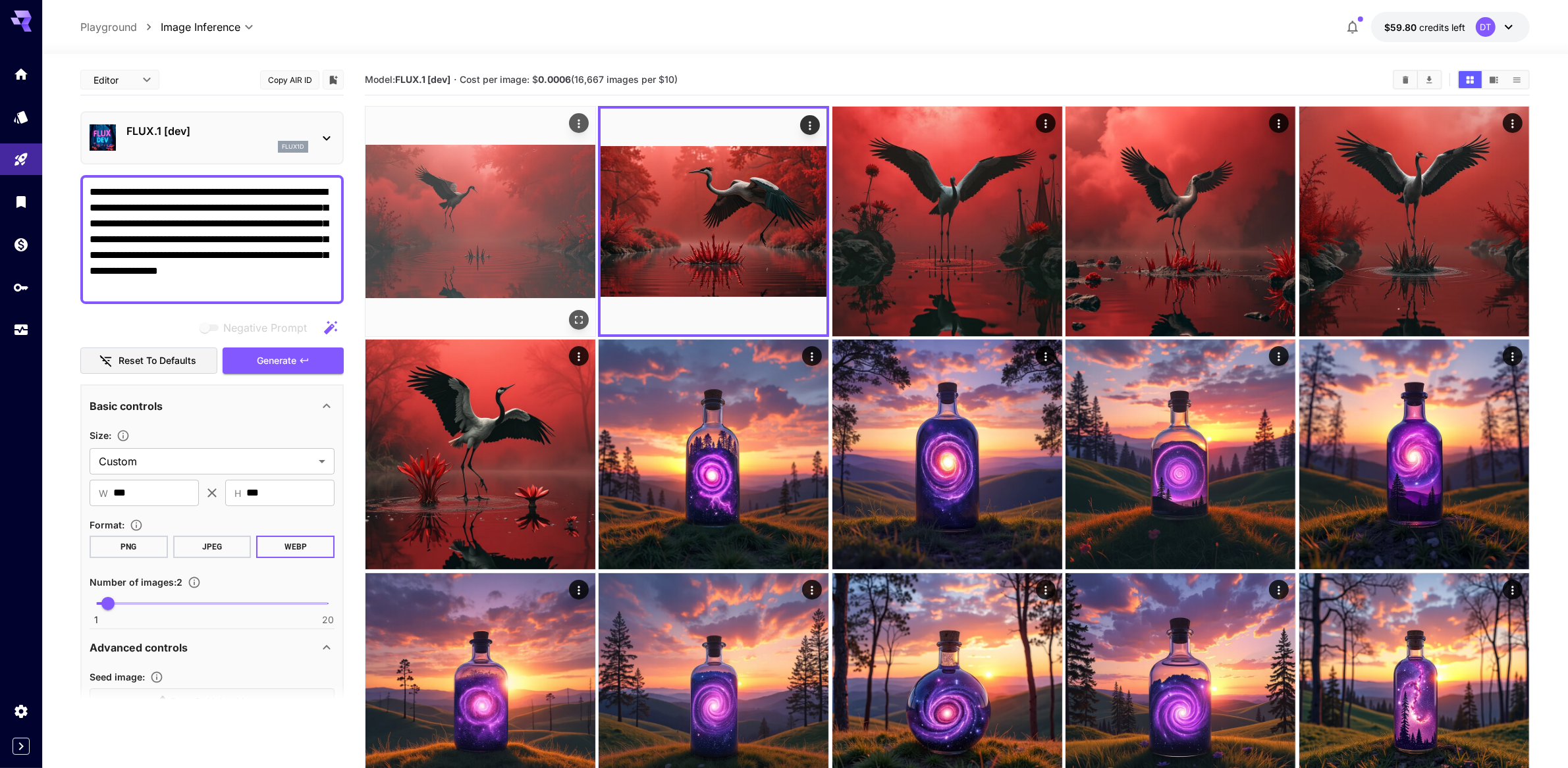
click at [516, 245] on img at bounding box center [480, 221] width 230 height 230
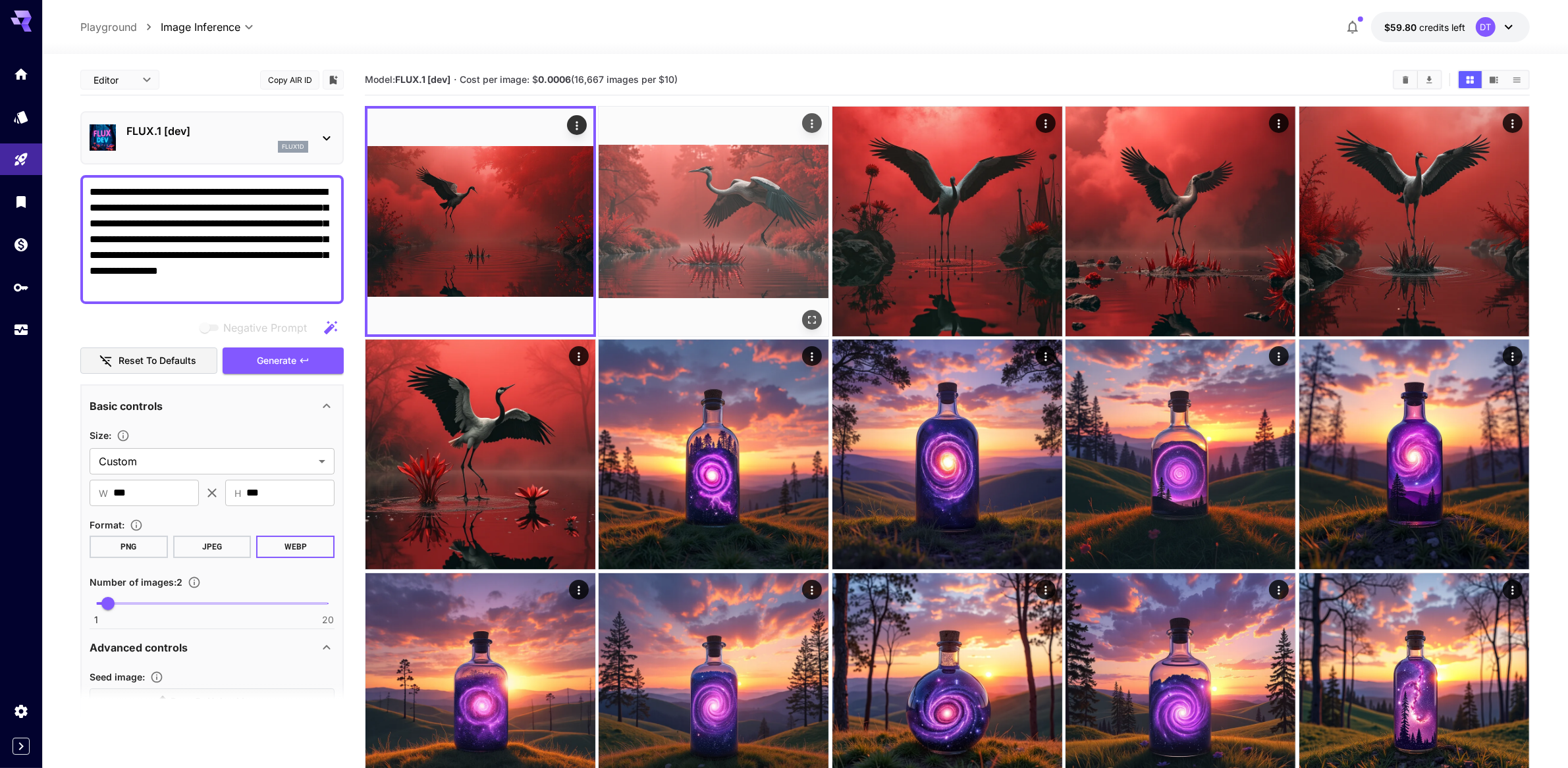
click at [747, 248] on img at bounding box center [713, 221] width 230 height 230
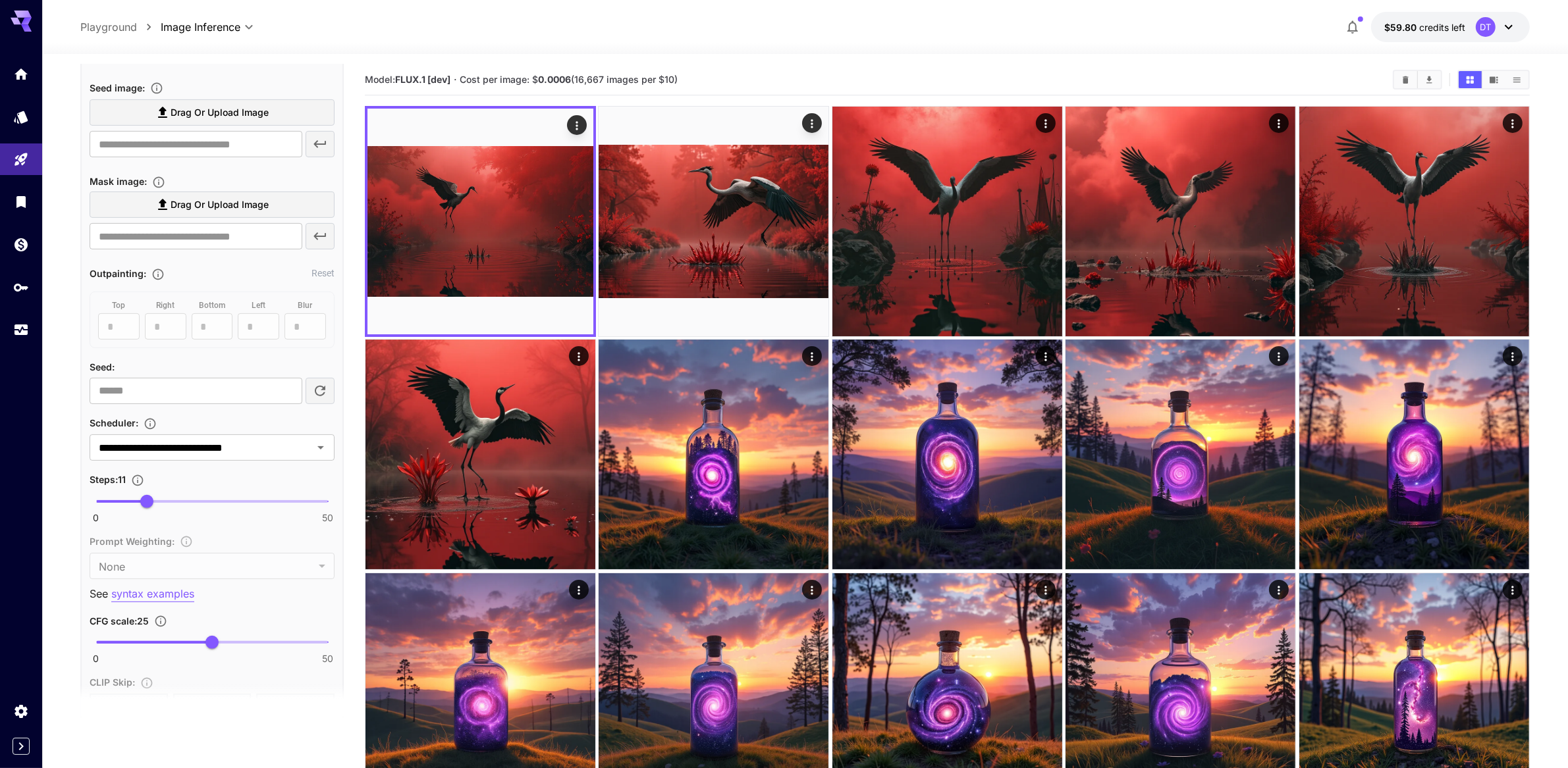
scroll to position [653, 0]
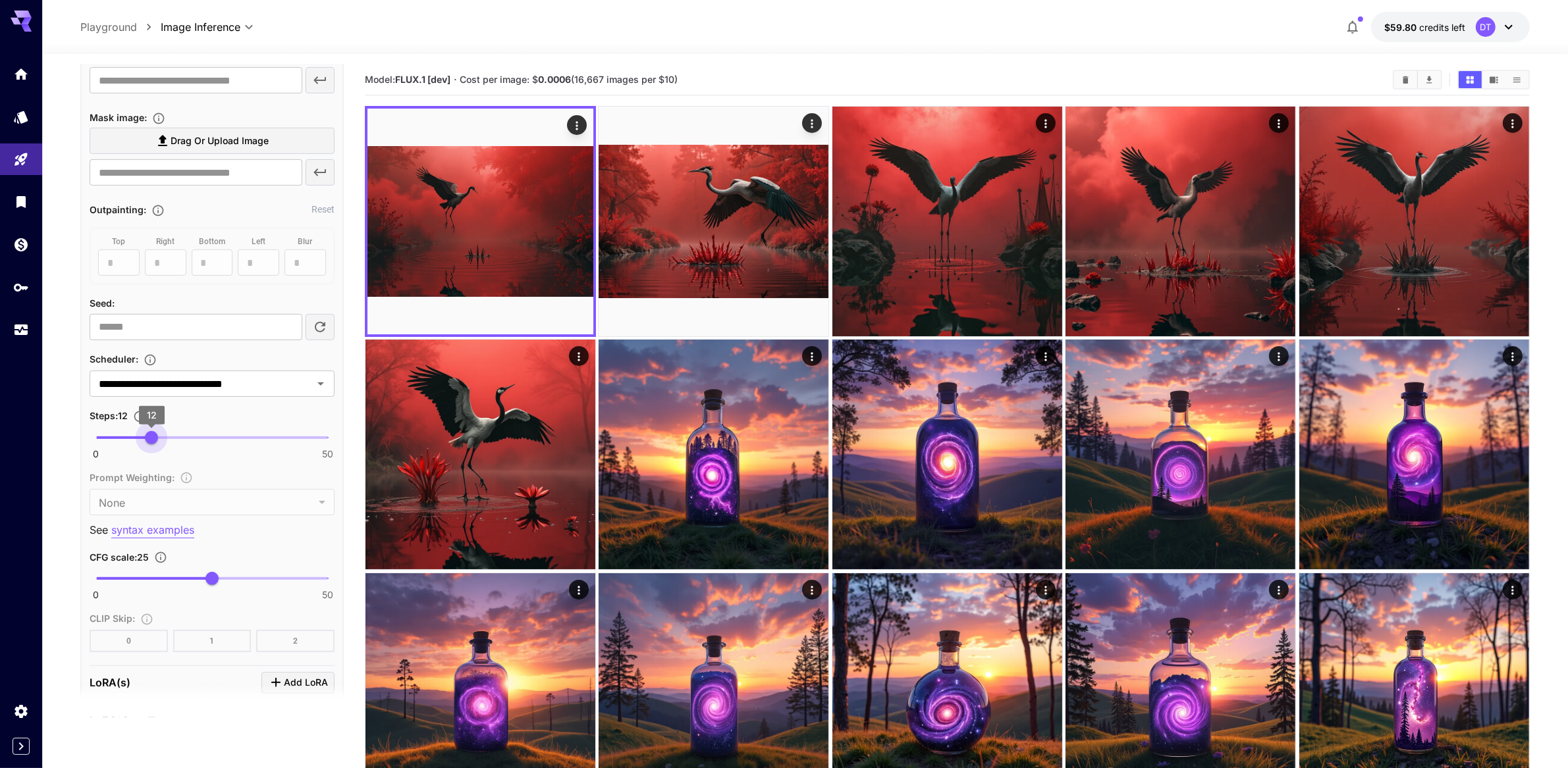
click at [152, 445] on span "12" at bounding box center [152, 438] width 13 height 13
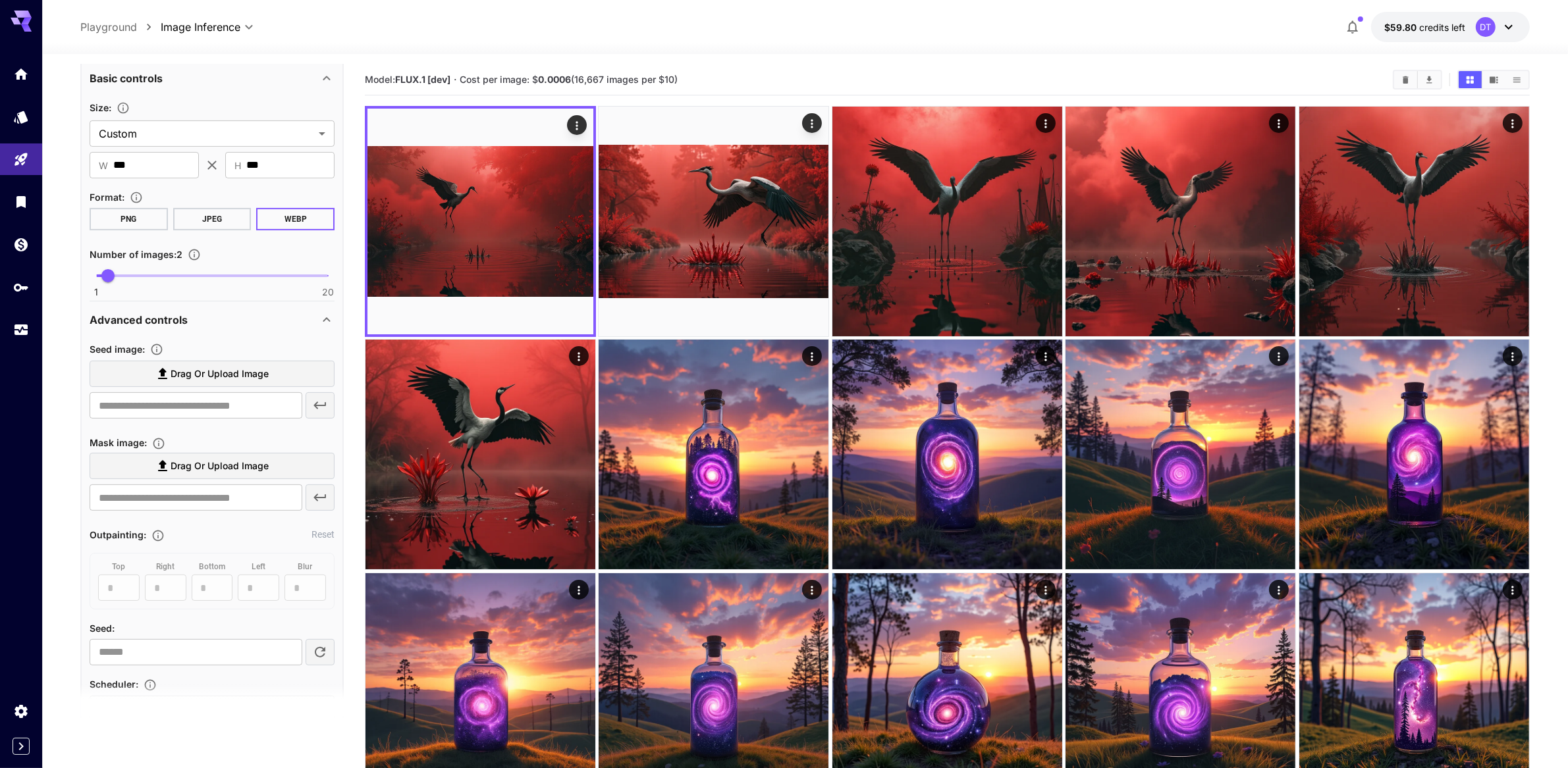
scroll to position [2, 0]
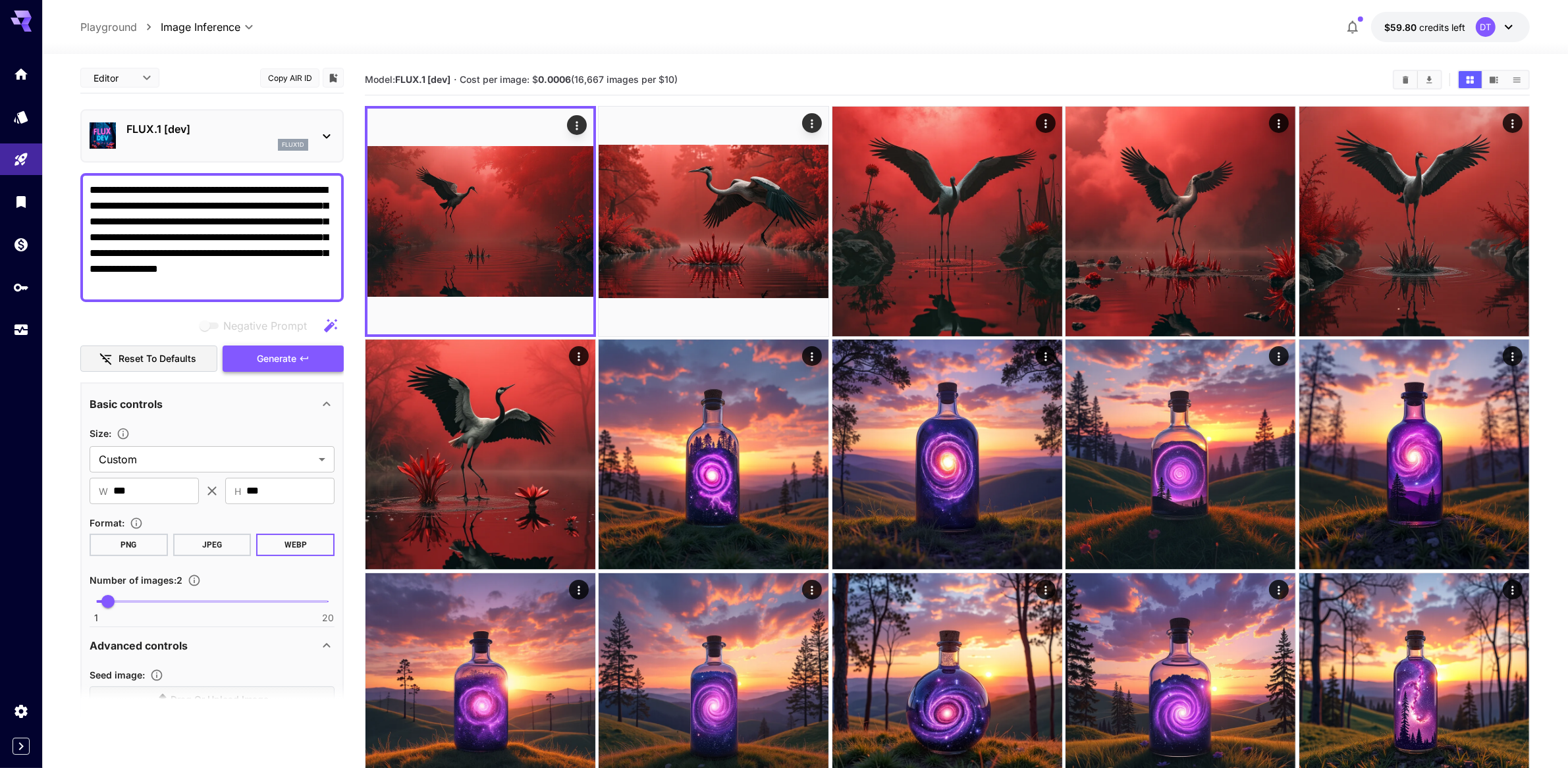
click at [282, 368] on span "Generate" at bounding box center [276, 359] width 40 height 17
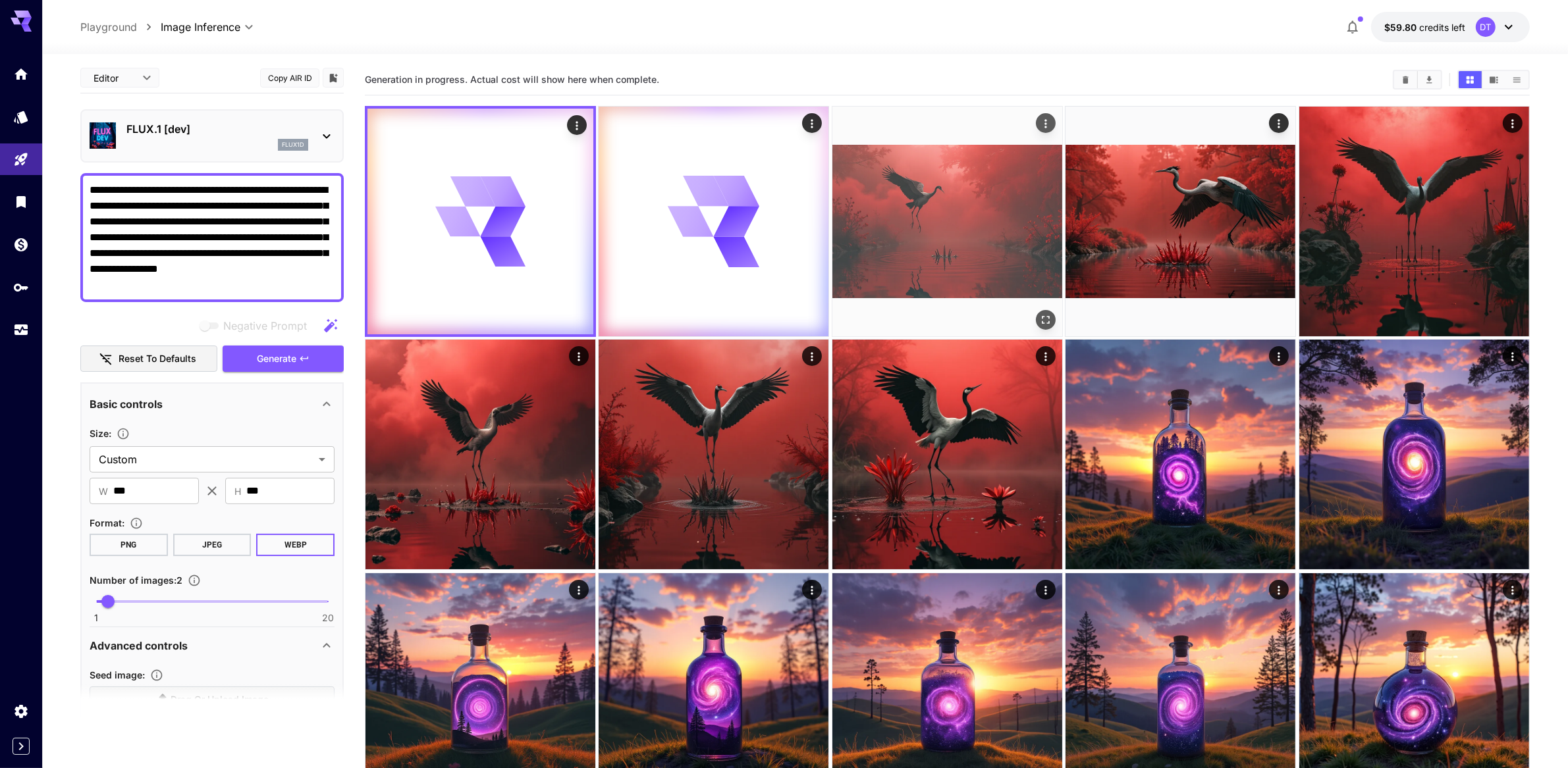
click at [943, 212] on img at bounding box center [947, 221] width 230 height 230
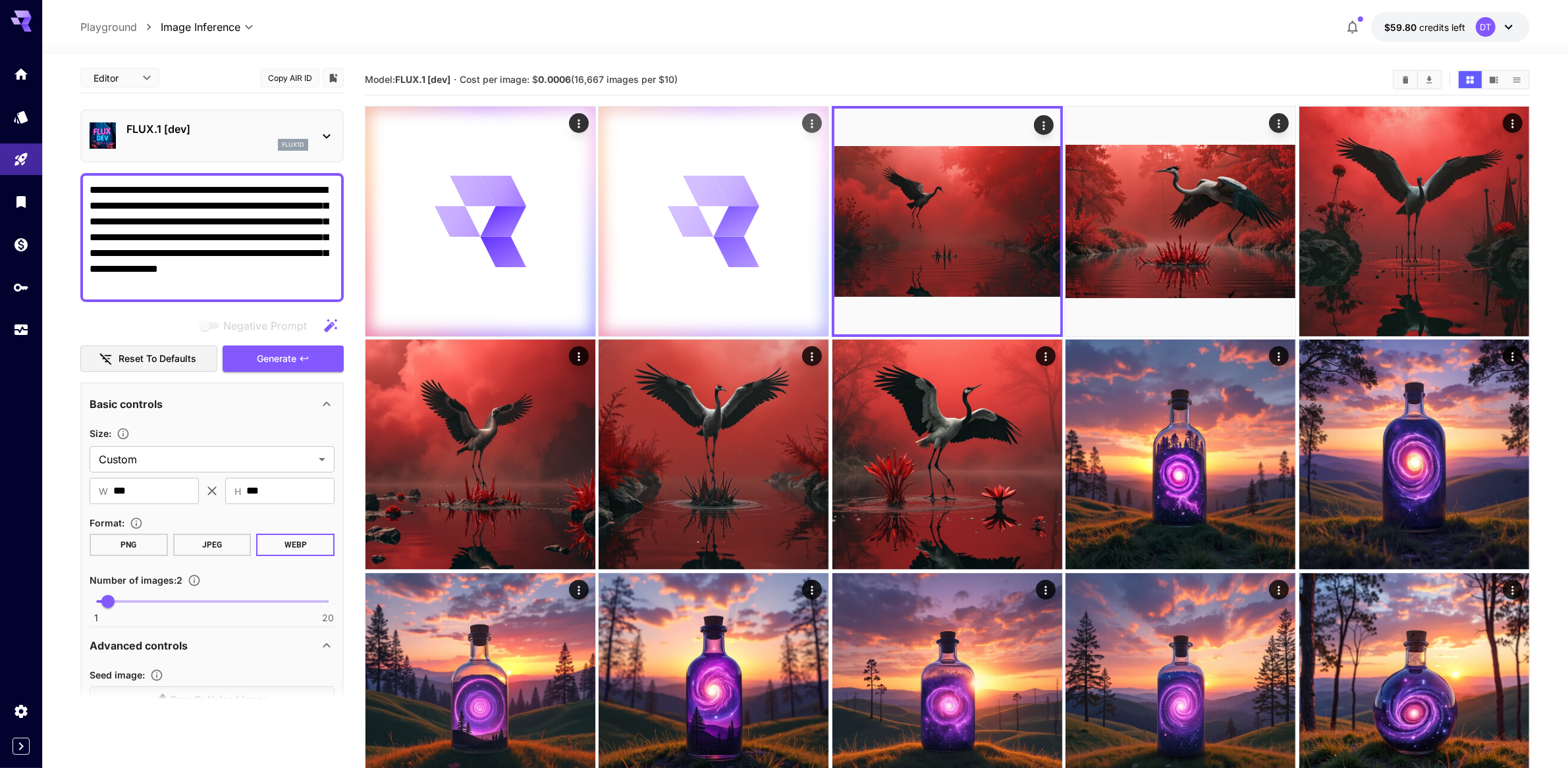
click at [775, 256] on div at bounding box center [713, 221] width 230 height 230
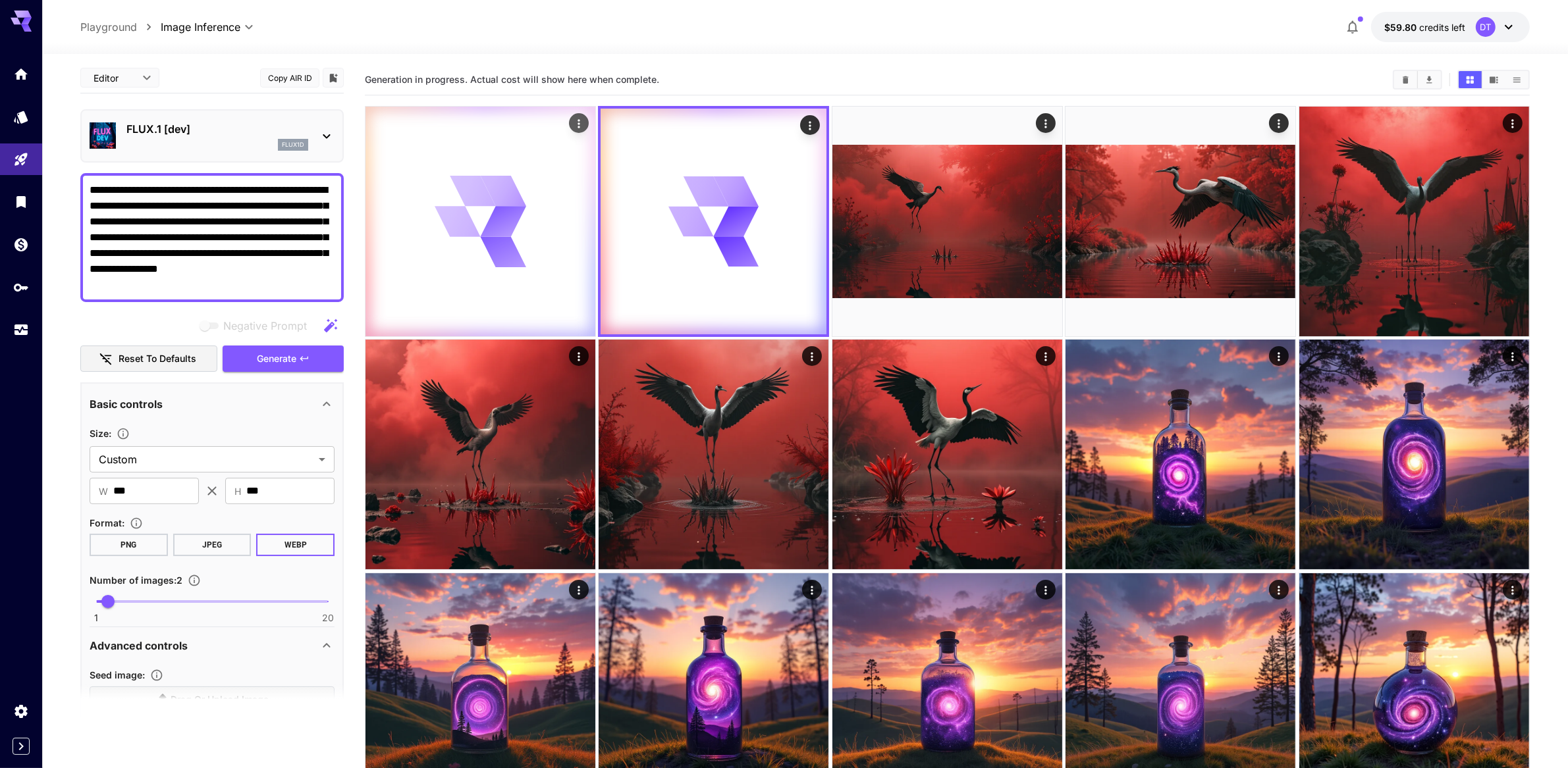
click at [513, 264] on icon at bounding box center [504, 252] width 49 height 34
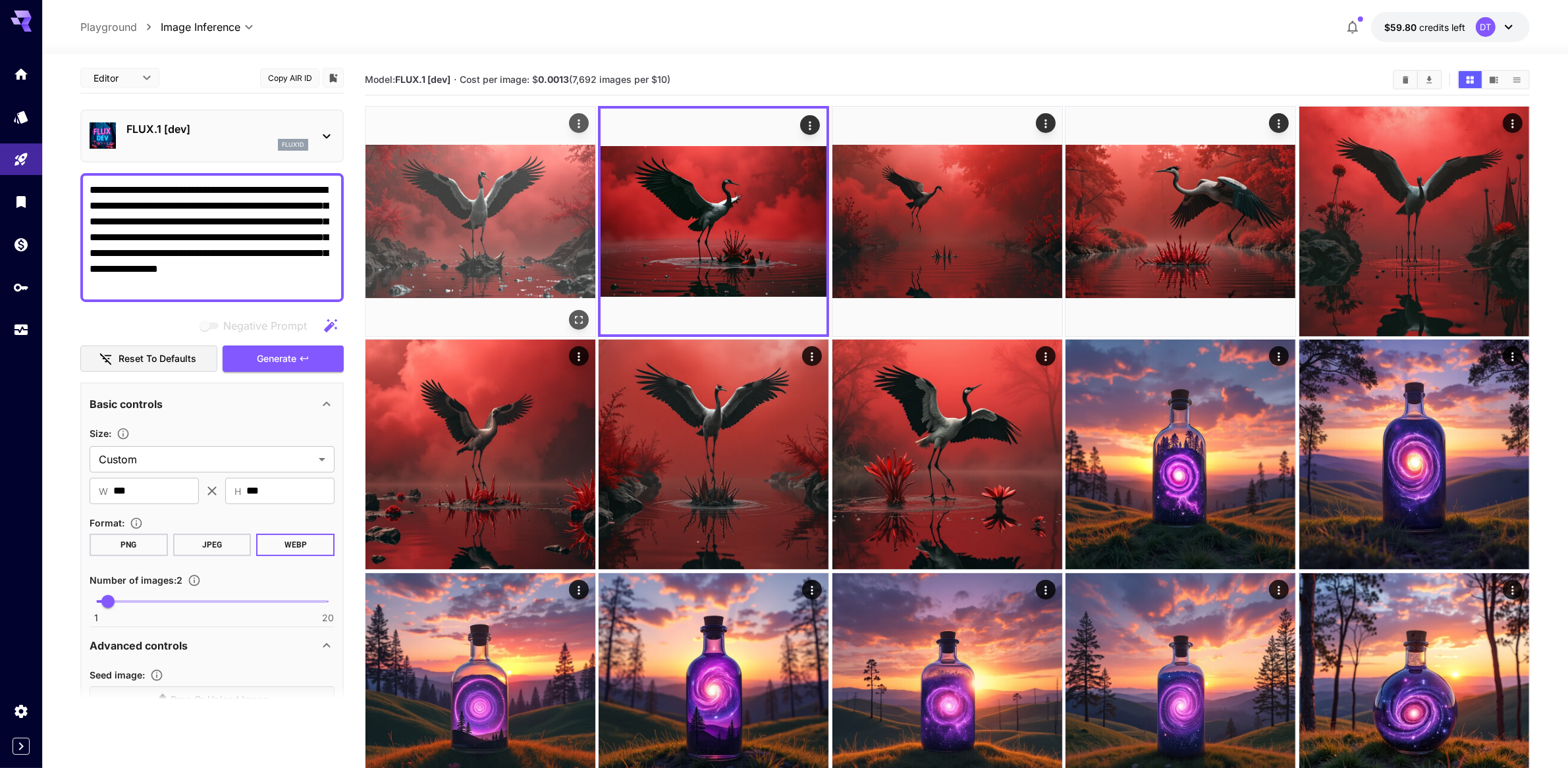
click at [512, 253] on img at bounding box center [480, 221] width 230 height 230
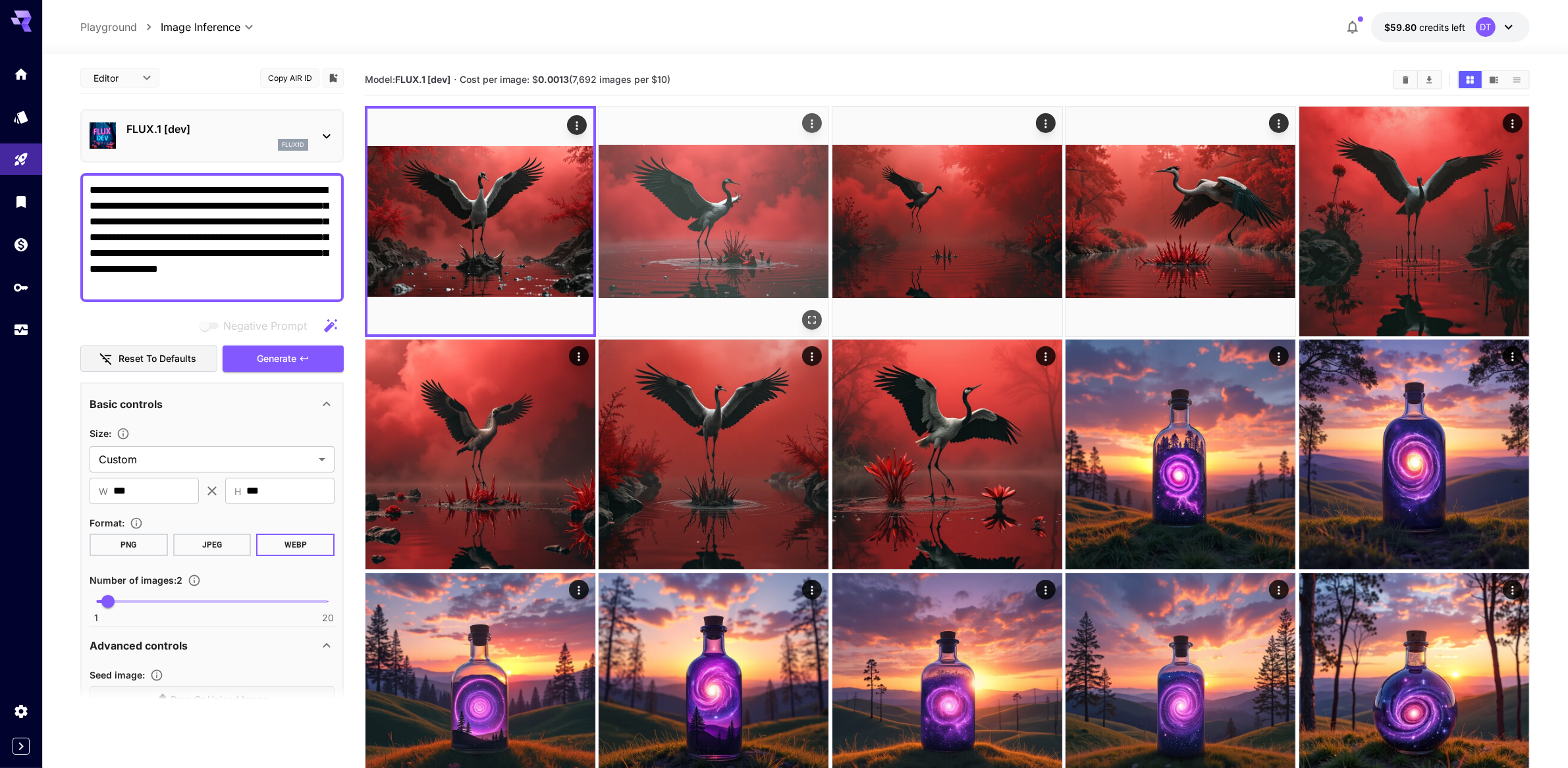
click at [720, 252] on img at bounding box center [713, 221] width 230 height 230
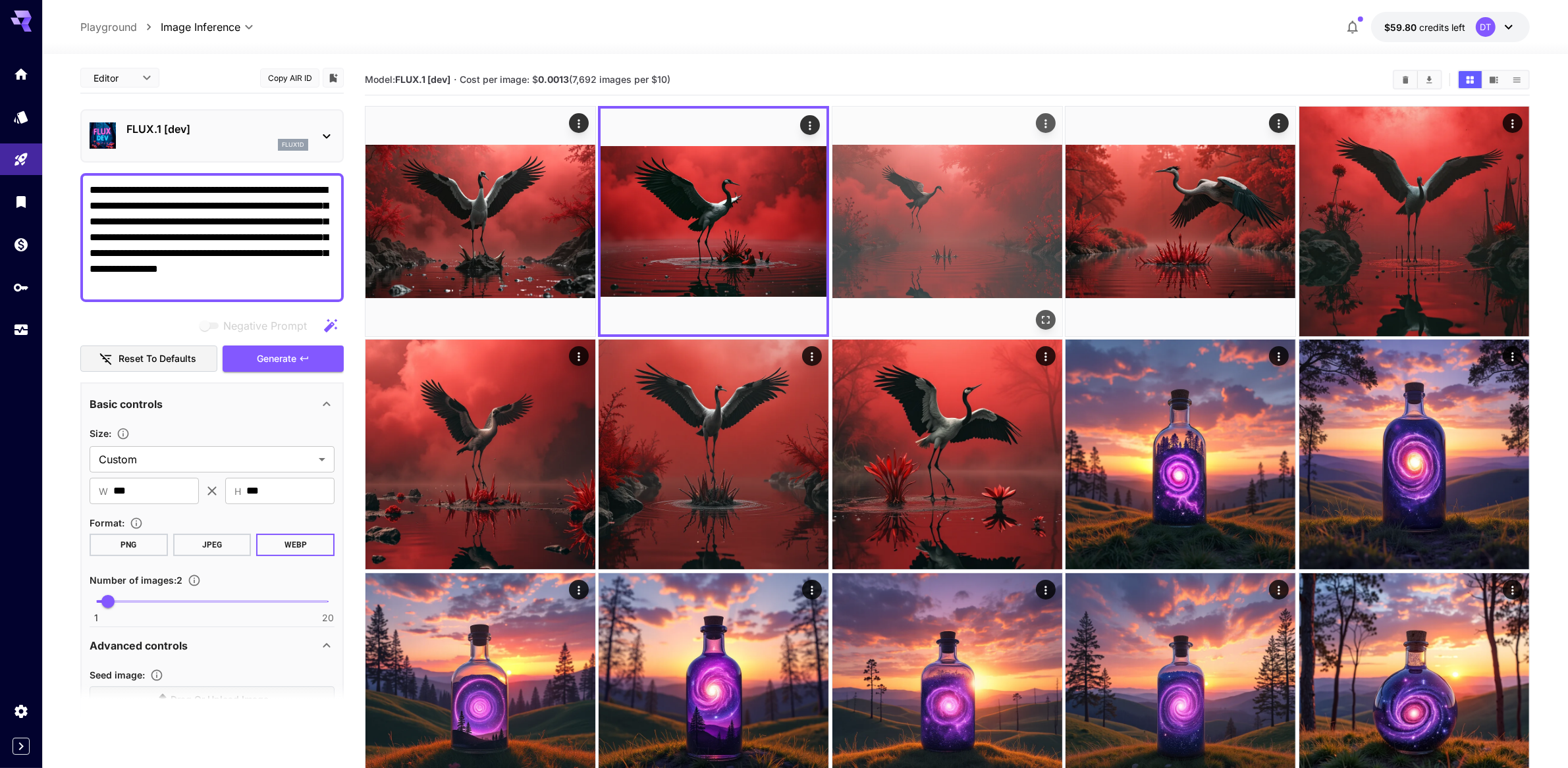
click at [970, 255] on img at bounding box center [947, 221] width 230 height 230
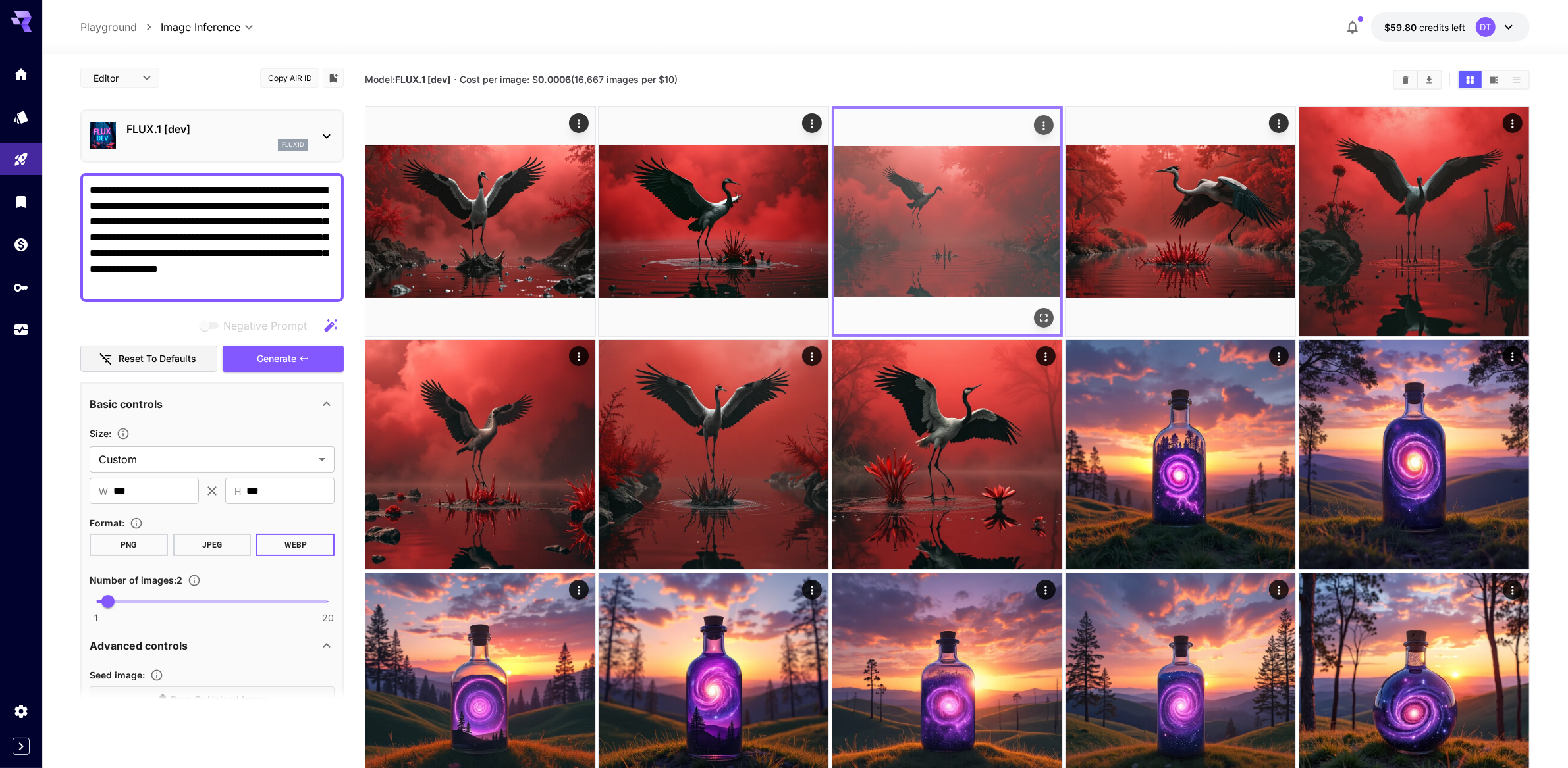
click at [1046, 325] on icon "Open in fullscreen" at bounding box center [1044, 318] width 13 height 13
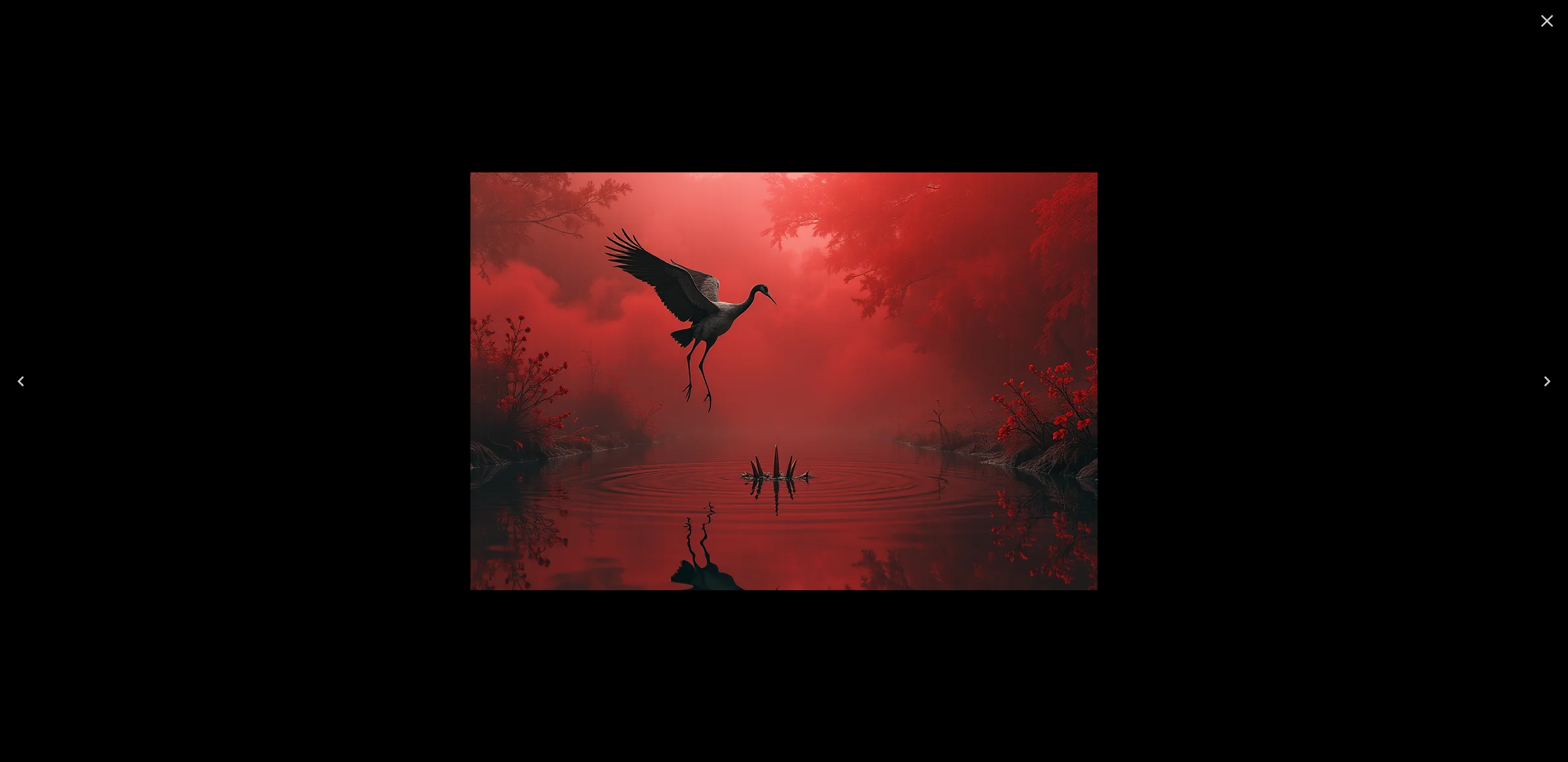
click at [1550, 383] on icon "Next" at bounding box center [1547, 381] width 21 height 21
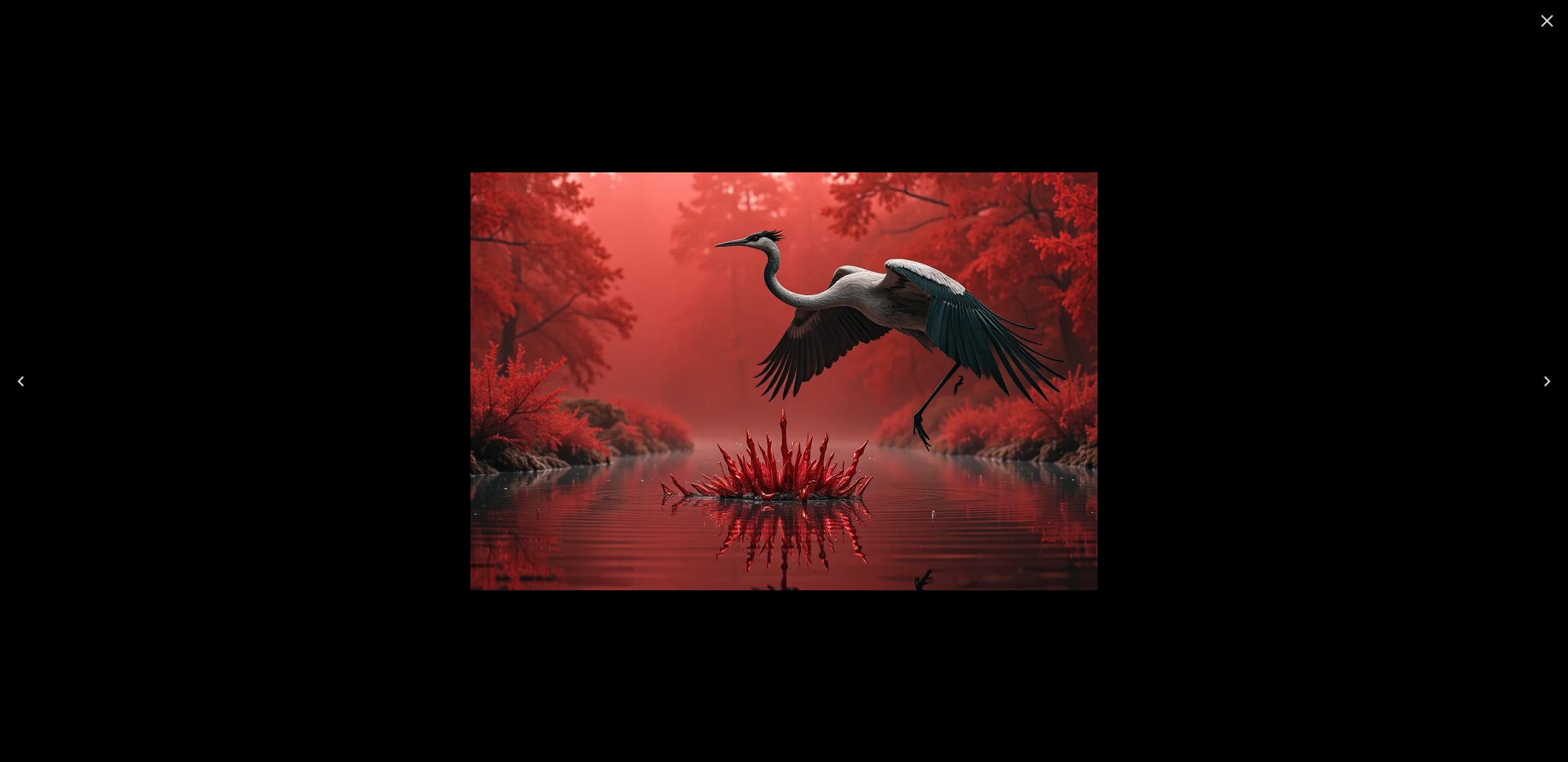
click at [1545, 23] on icon "Close" at bounding box center [1547, 21] width 21 height 21
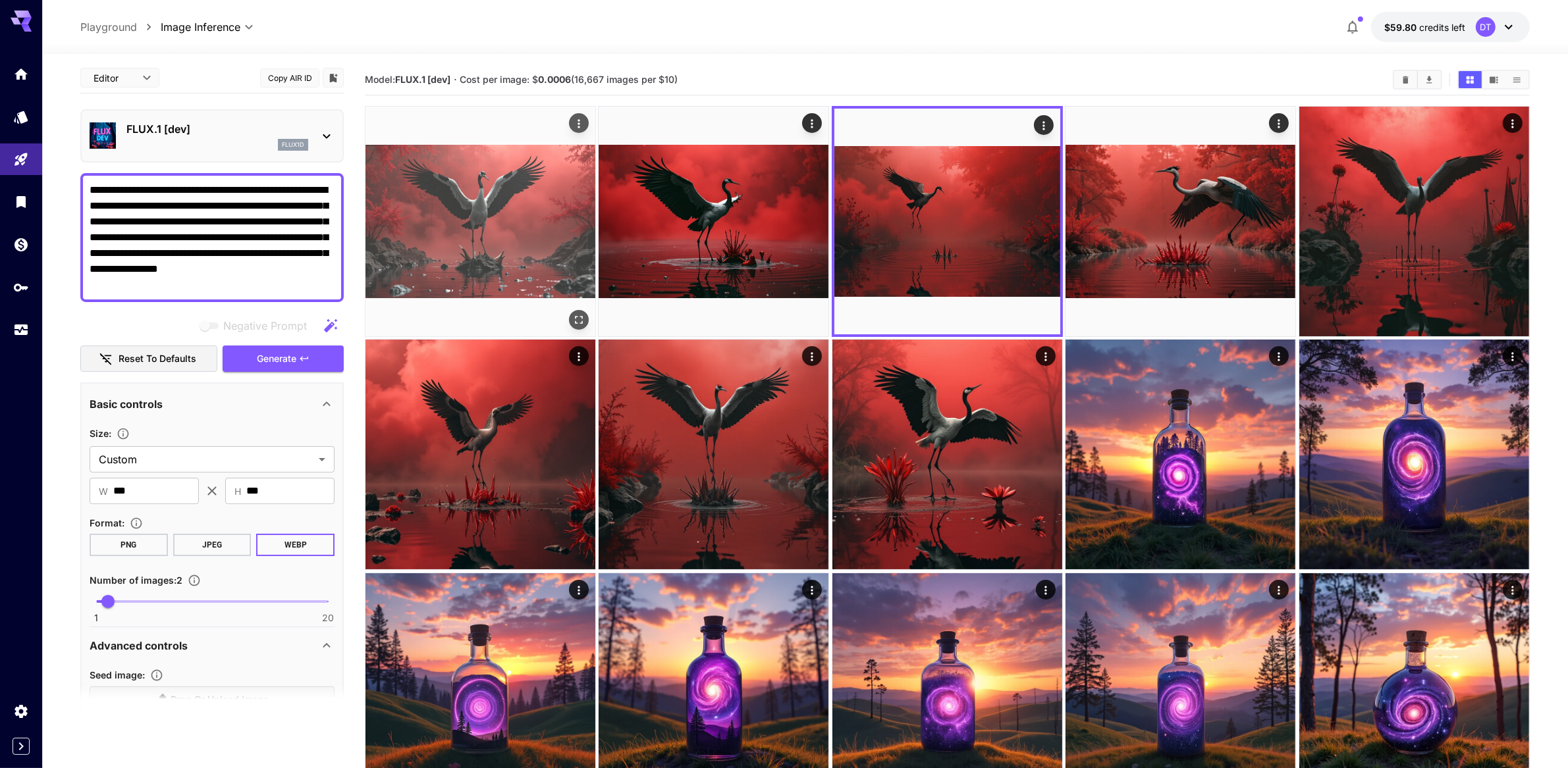
click at [508, 263] on img at bounding box center [480, 221] width 230 height 230
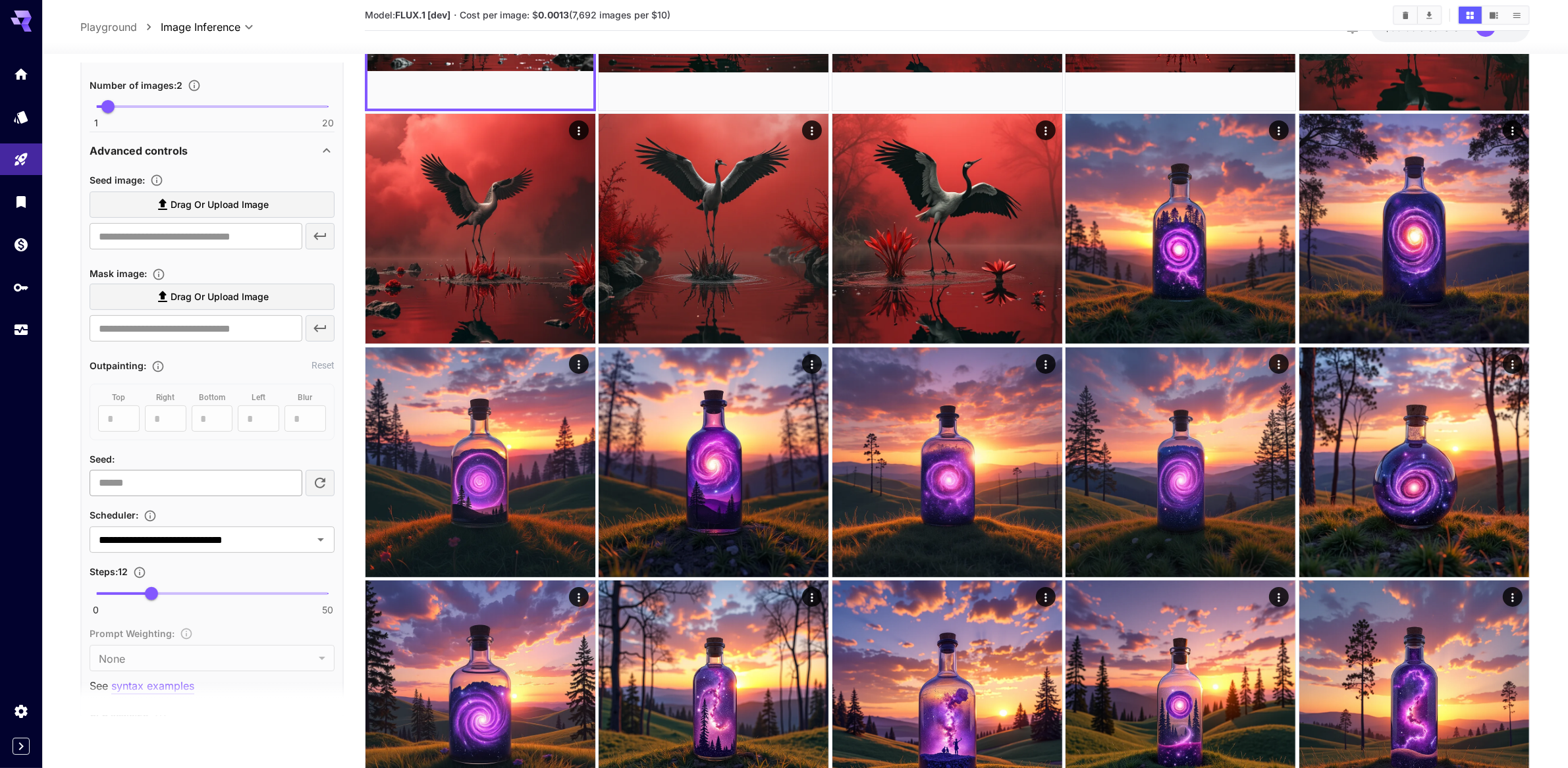
scroll to position [647, 0]
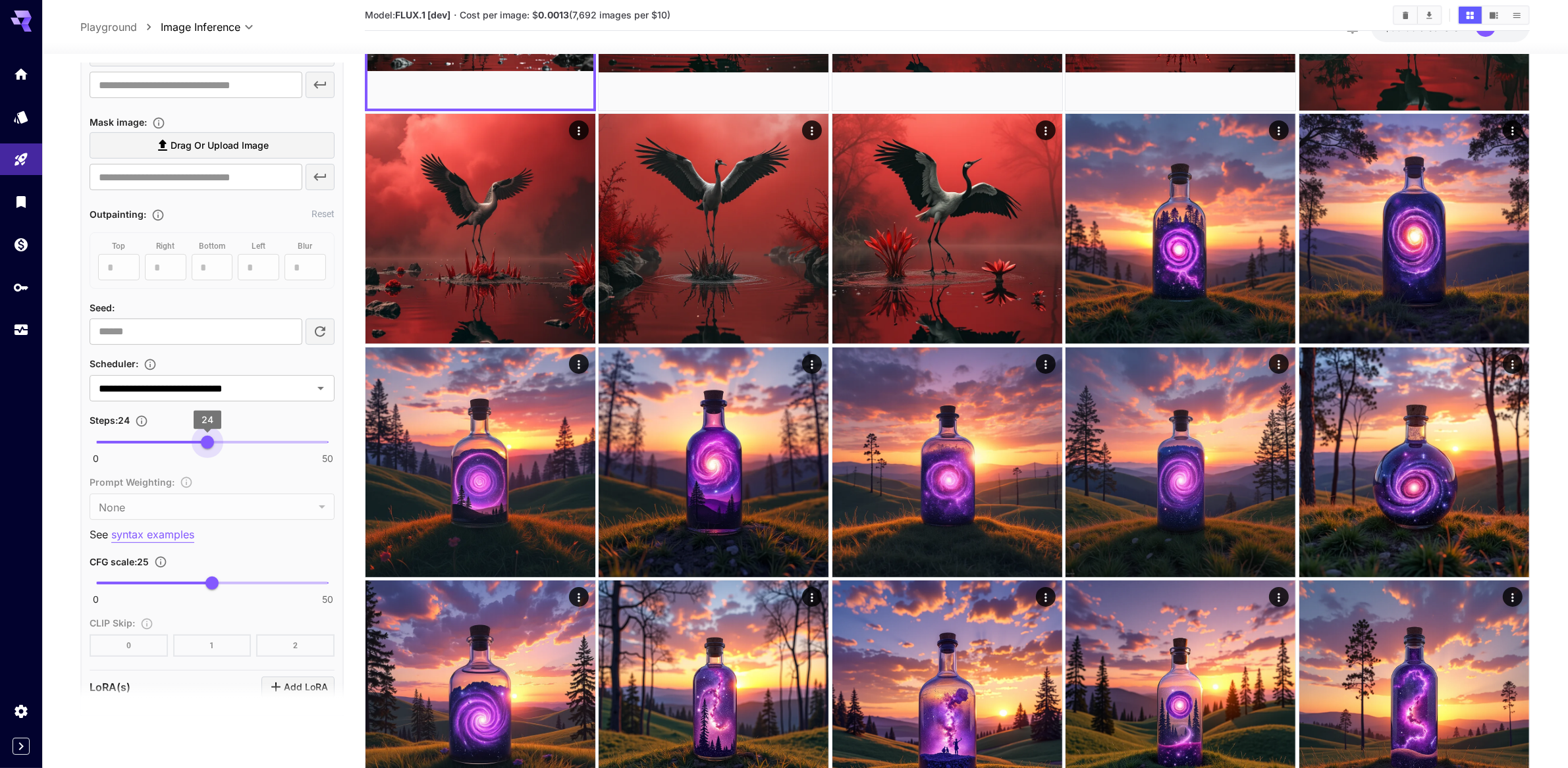
drag, startPoint x: 156, startPoint y: 592, endPoint x: 206, endPoint y: 584, distance: 50.6
click at [206, 449] on span "24" at bounding box center [207, 443] width 13 height 13
click at [198, 429] on span "22" at bounding box center [198, 420] width 28 height 18
type input "**"
drag, startPoint x: 196, startPoint y: 590, endPoint x: 205, endPoint y: 586, distance: 9.8
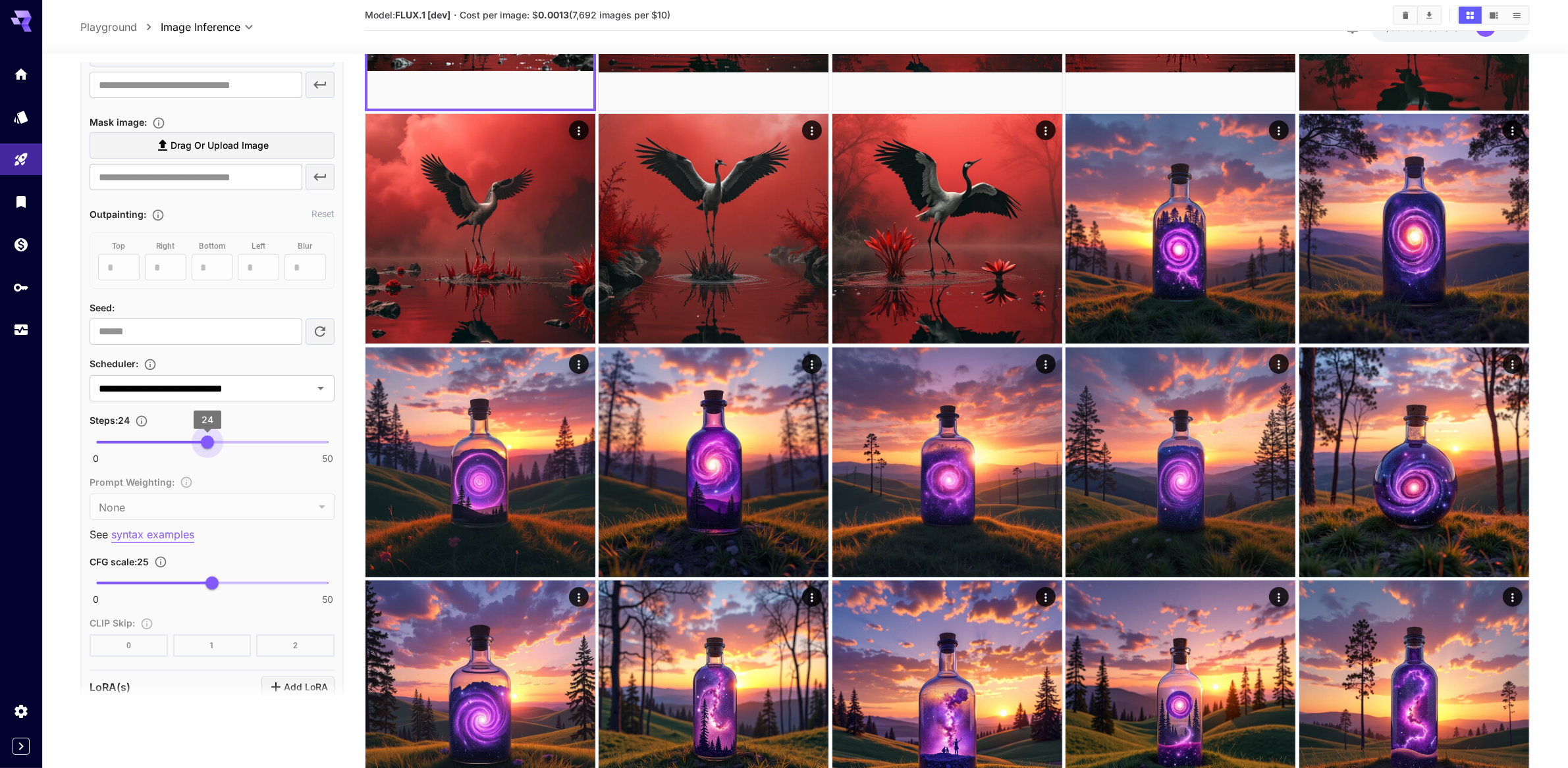
click at [205, 449] on span "24" at bounding box center [207, 443] width 13 height 13
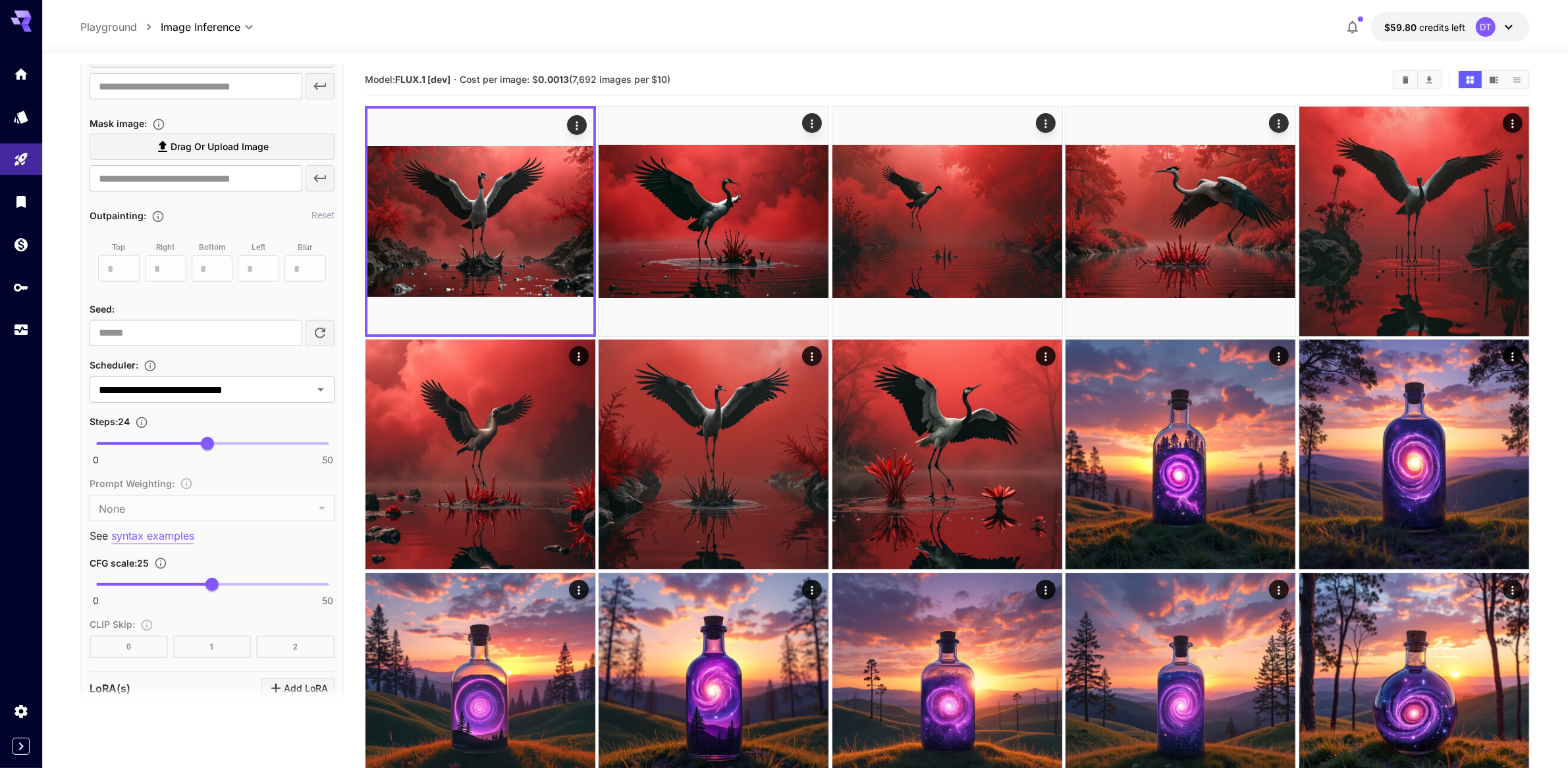
scroll to position [89, 0]
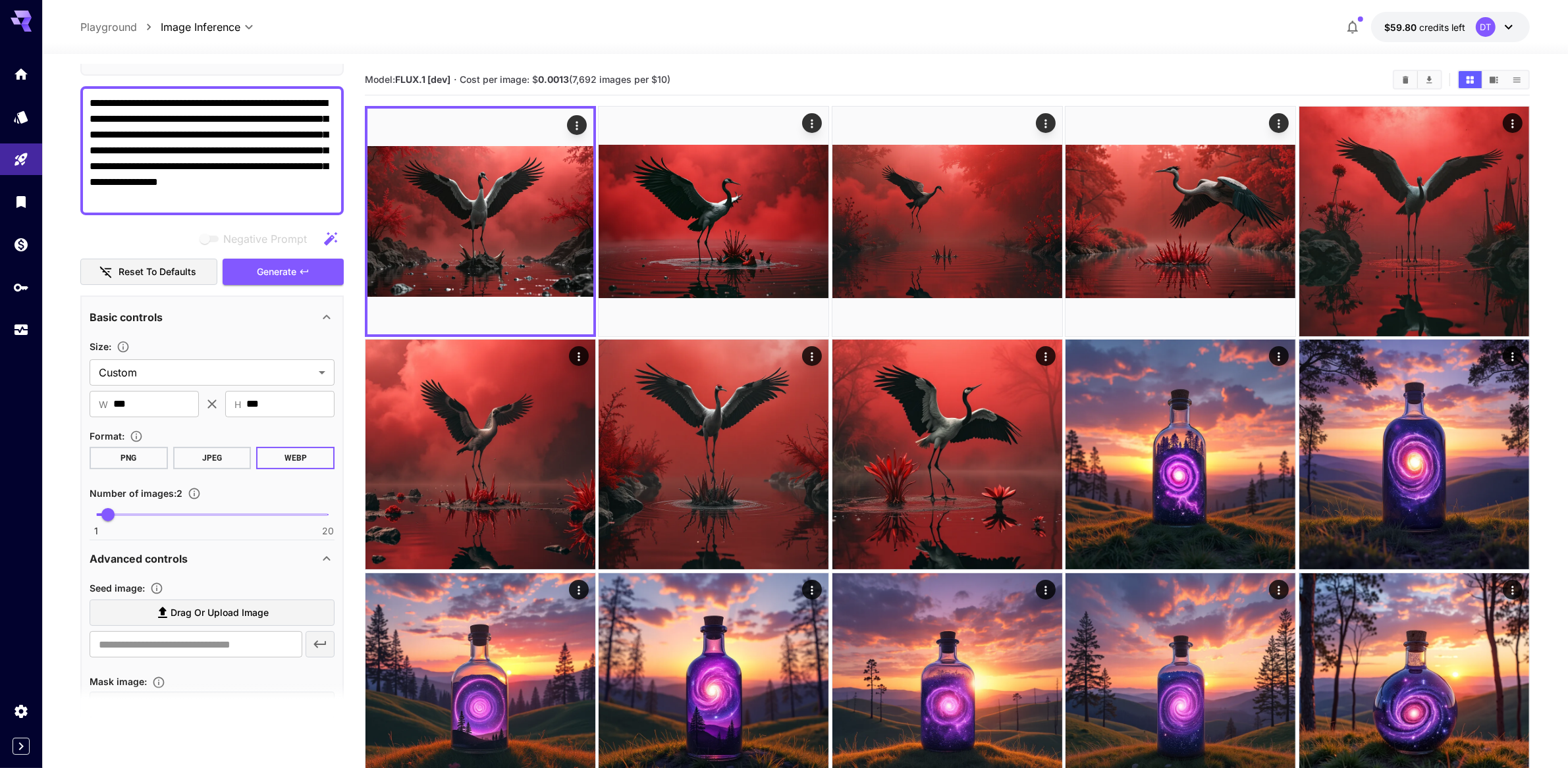
click at [230, 206] on textarea "**********" at bounding box center [212, 150] width 246 height 111
click at [217, 206] on textarea "**********" at bounding box center [212, 150] width 246 height 111
paste textarea "**********"
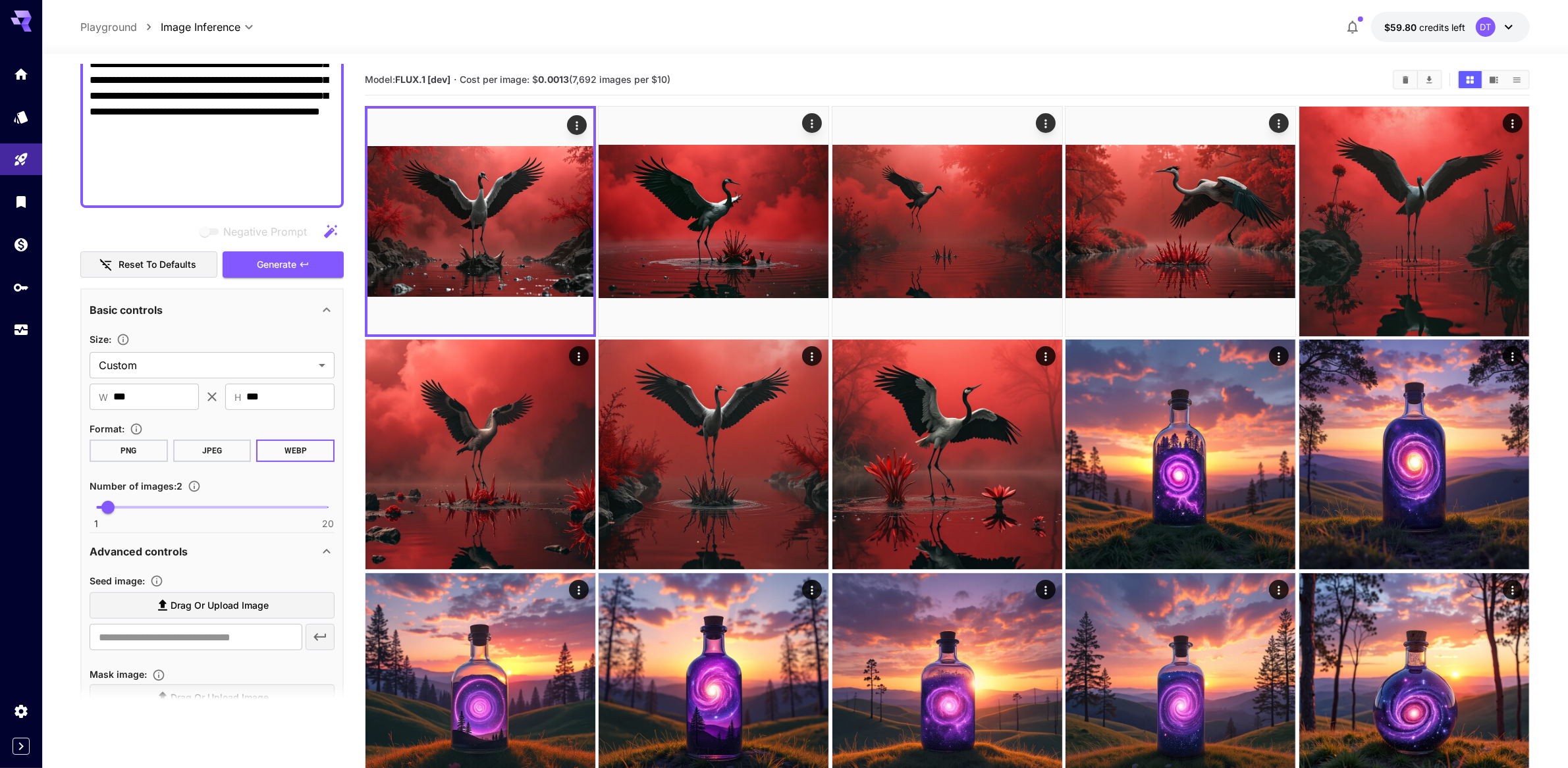
scroll to position [144, 0]
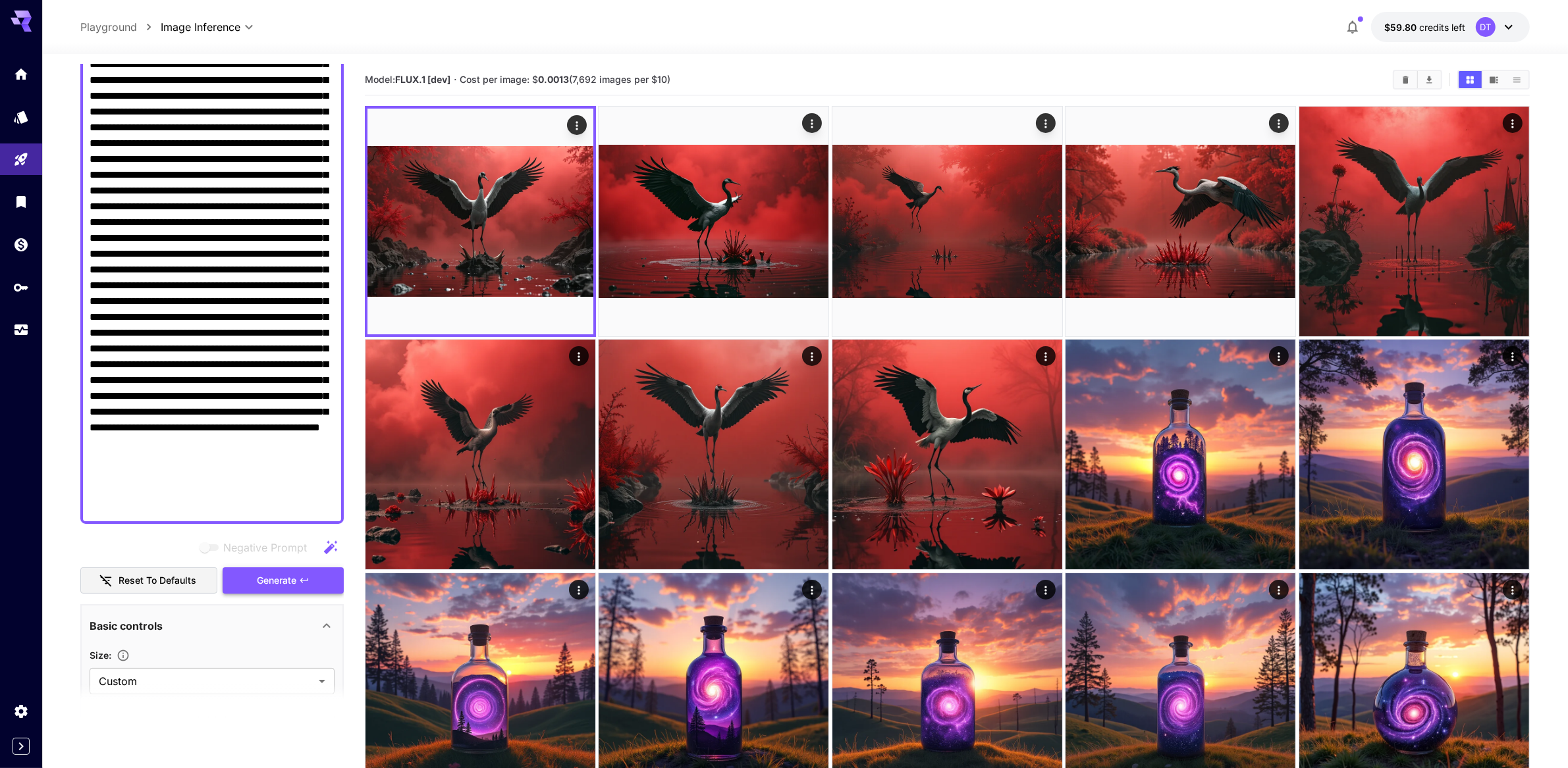
type textarea "**********"
click at [295, 590] on span "Generate" at bounding box center [276, 581] width 40 height 17
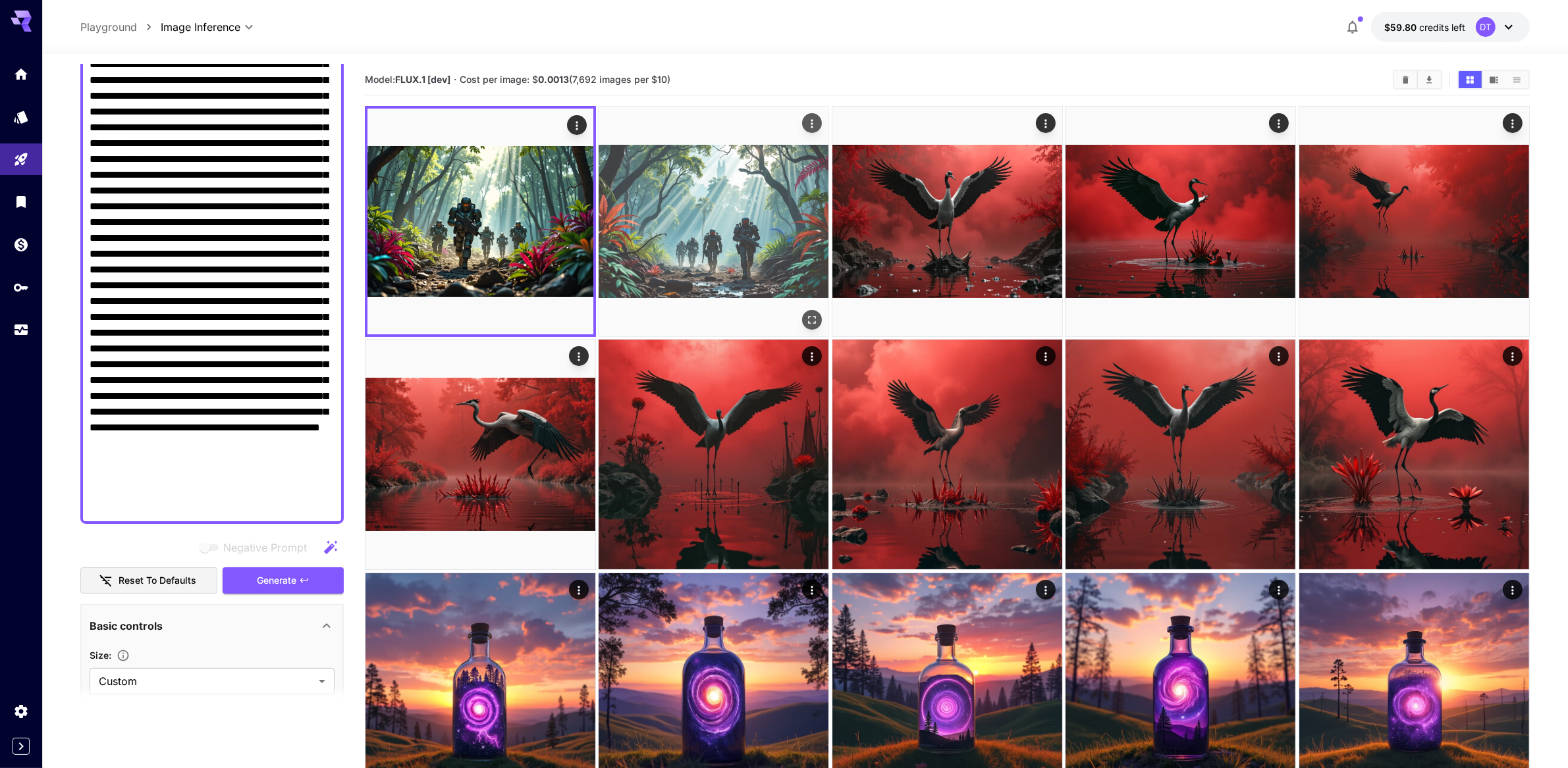
click at [729, 270] on img at bounding box center [713, 221] width 230 height 230
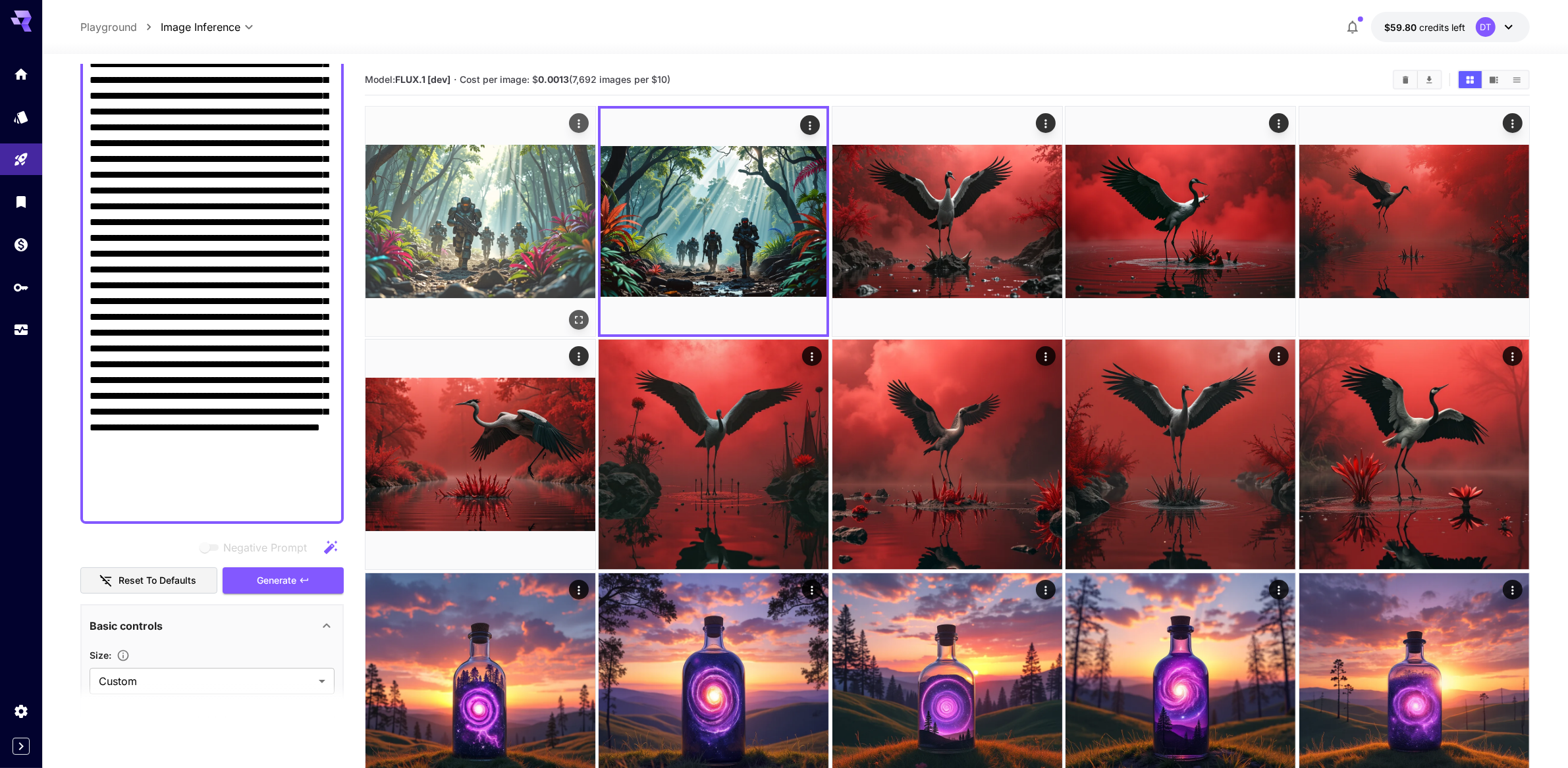
click at [476, 275] on img at bounding box center [480, 221] width 230 height 230
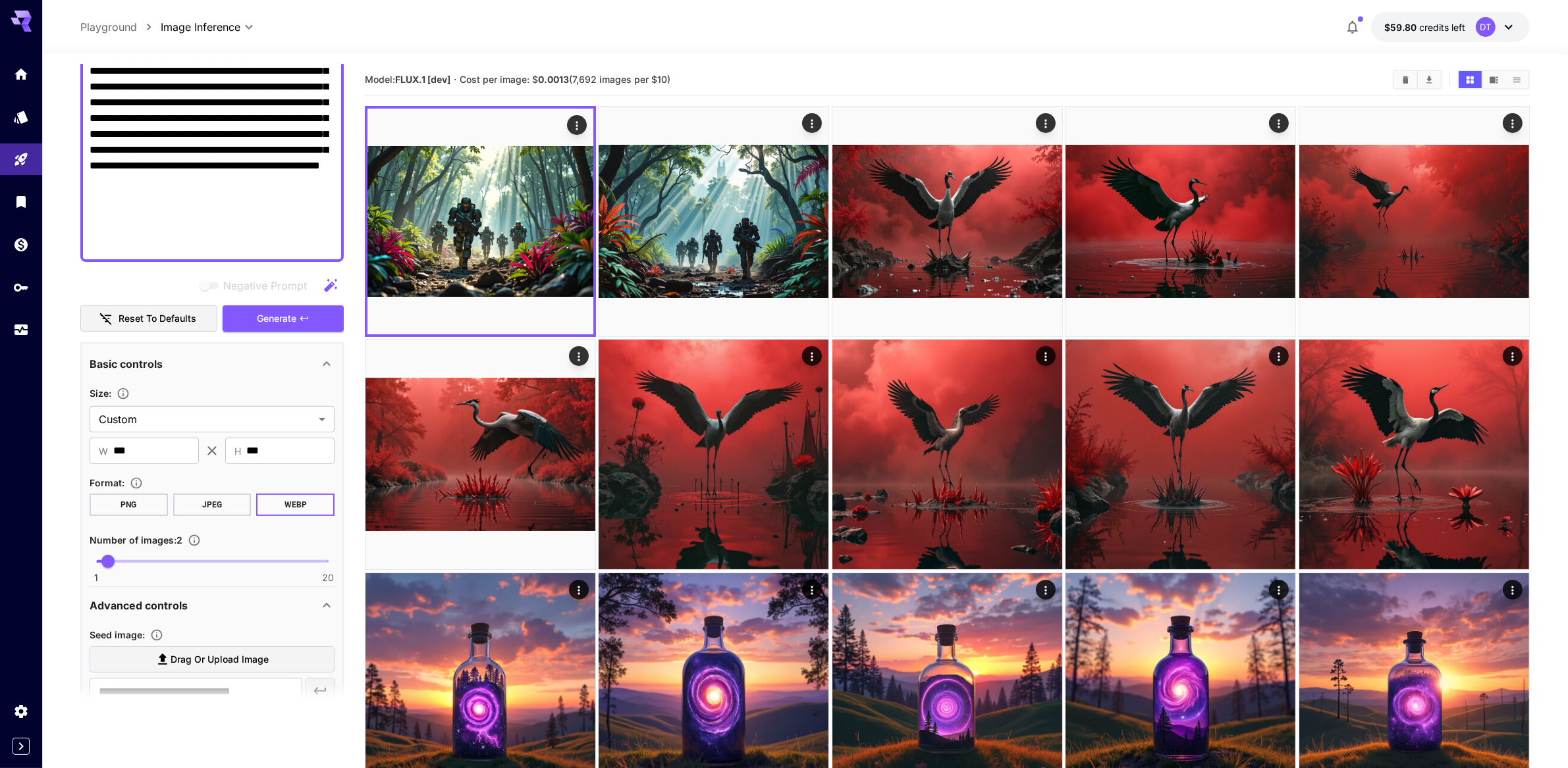
scroll to position [421, 0]
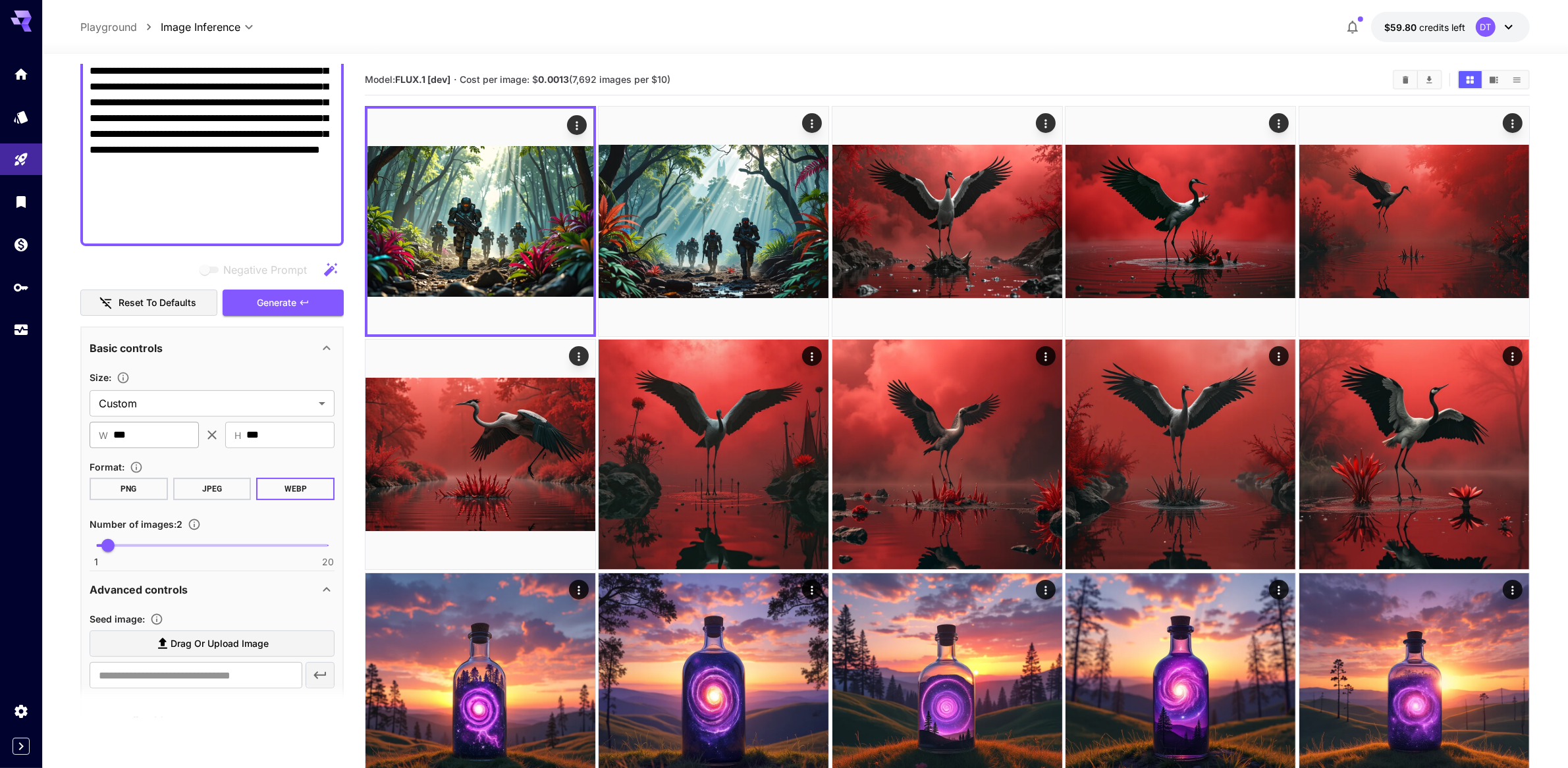
click at [173, 448] on input "***" at bounding box center [156, 435] width 86 height 26
type input "***"
click at [280, 311] on span "Generate" at bounding box center [276, 303] width 40 height 17
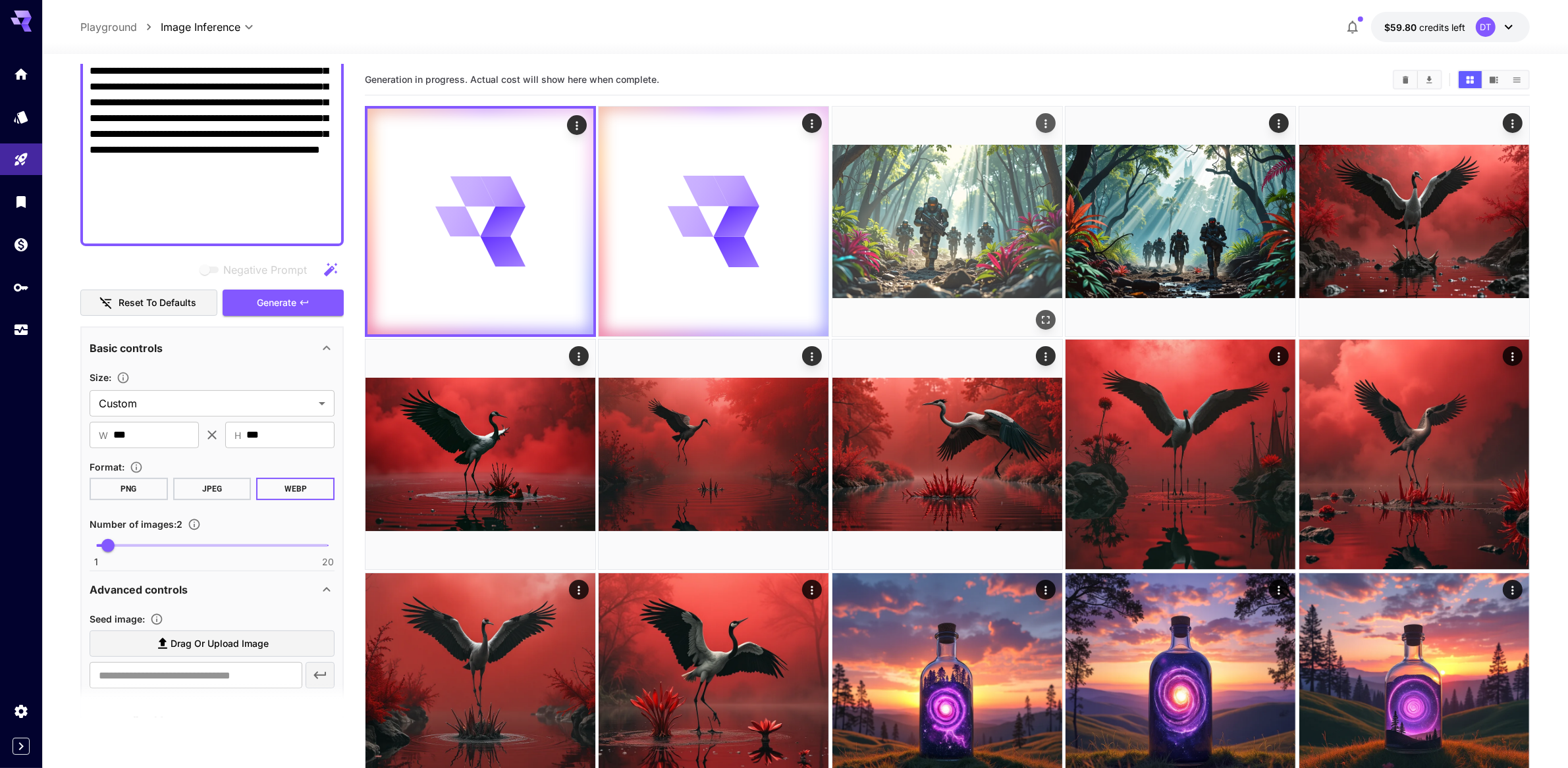
click at [1050, 324] on icon "Open in fullscreen" at bounding box center [1046, 320] width 8 height 8
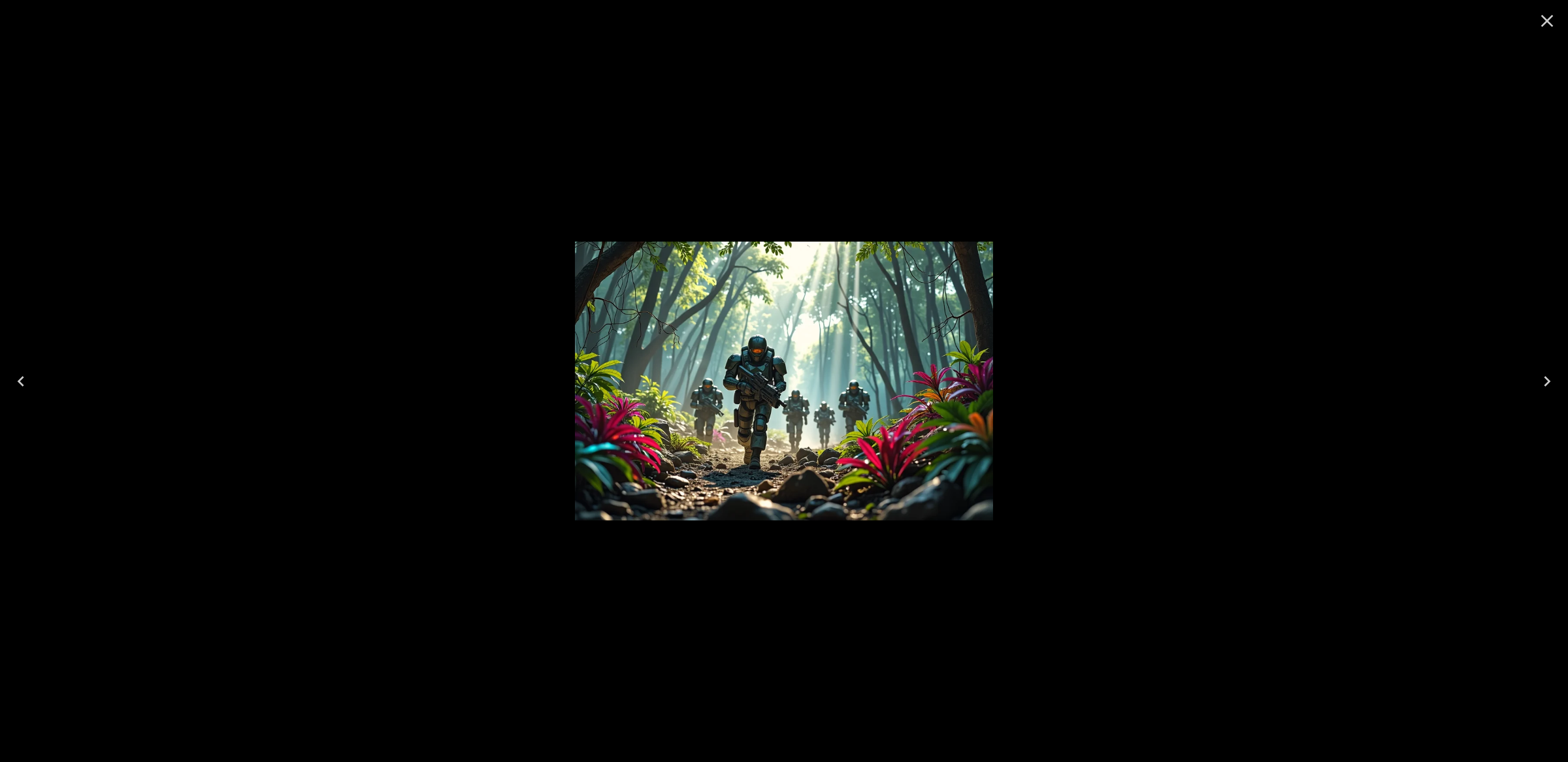
click at [1542, 378] on icon "Next" at bounding box center [1547, 381] width 21 height 21
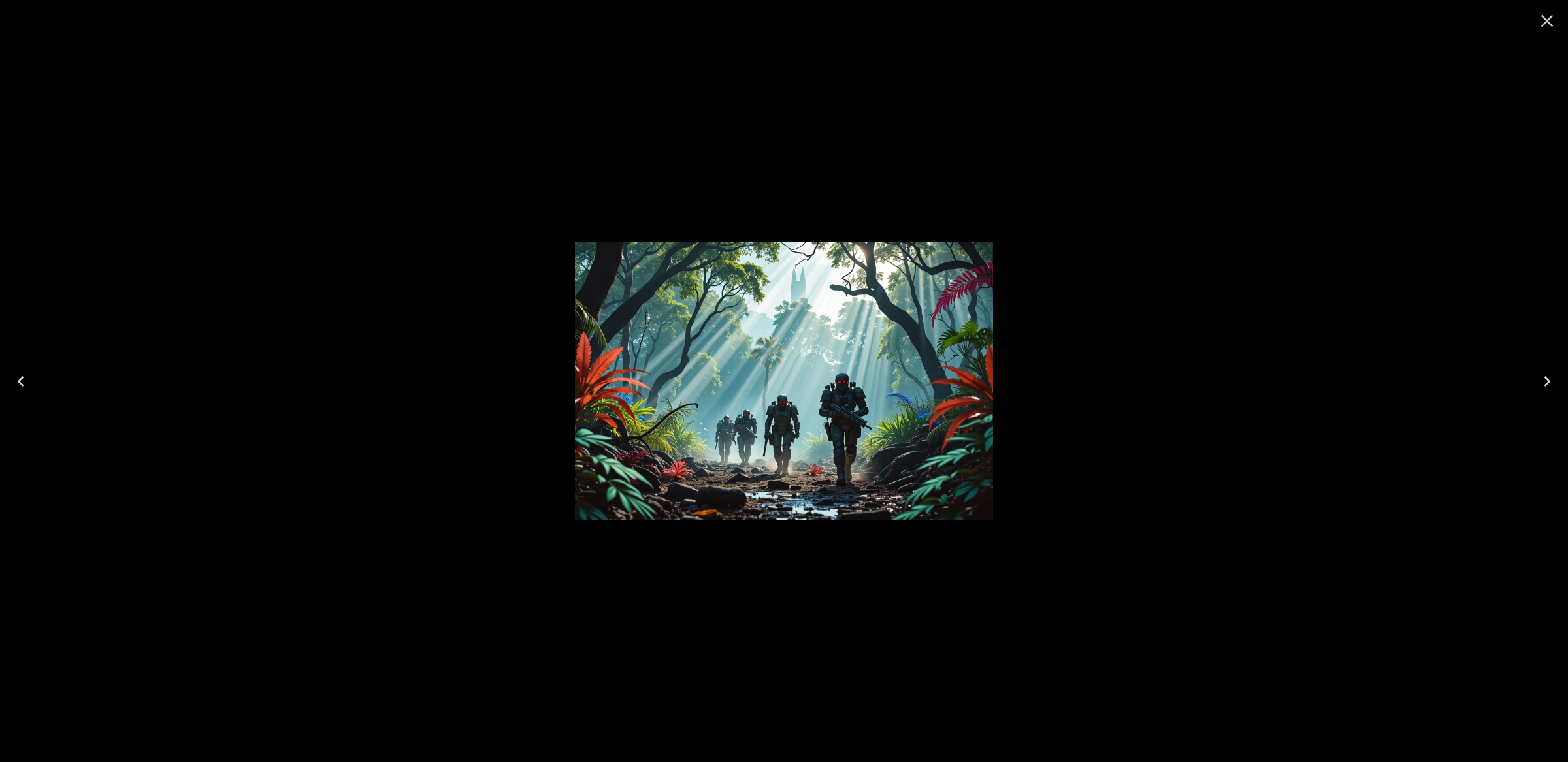
click at [1545, 23] on icon "Close" at bounding box center [1547, 21] width 13 height 13
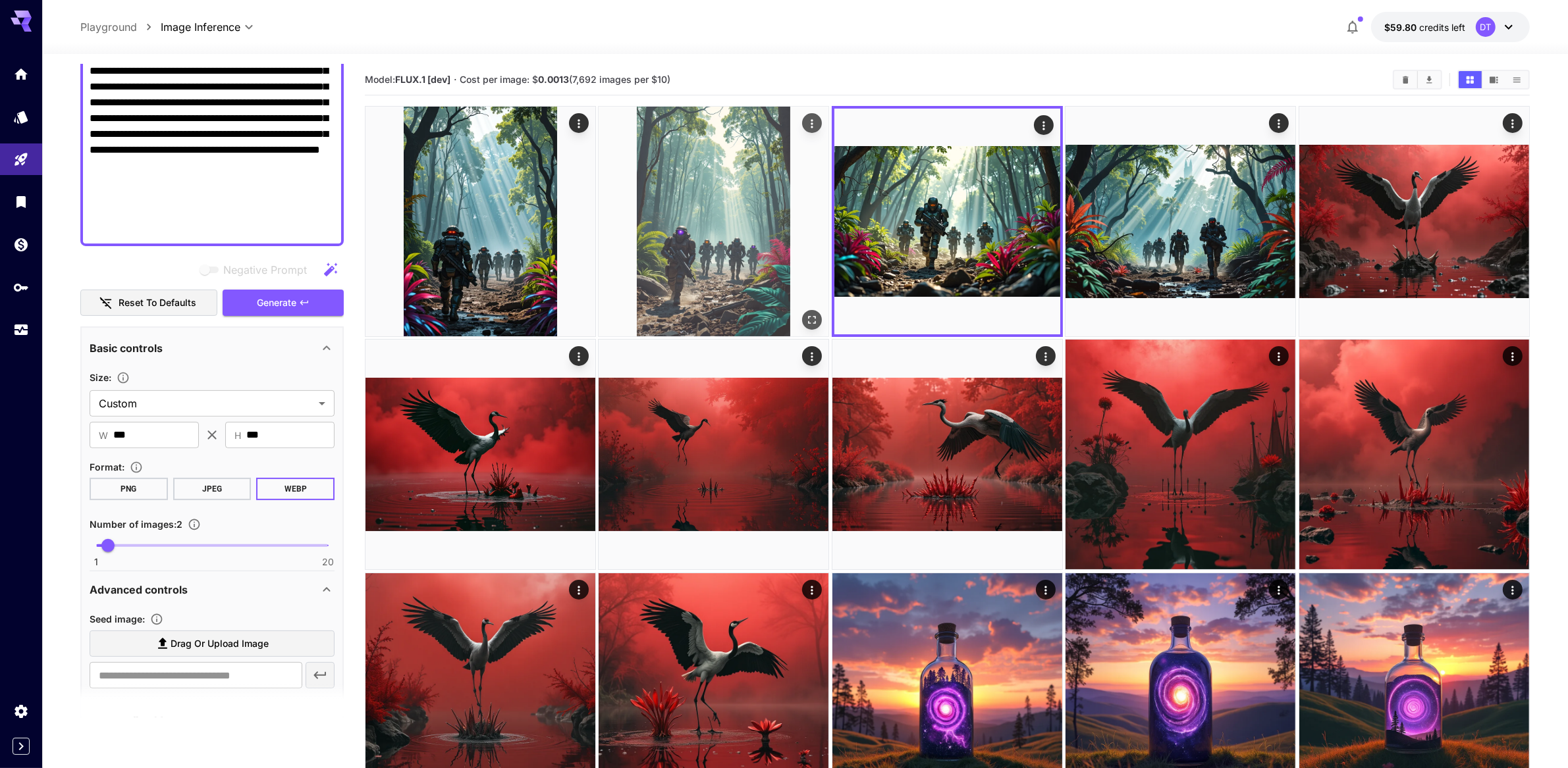
click at [719, 265] on img at bounding box center [713, 221] width 230 height 230
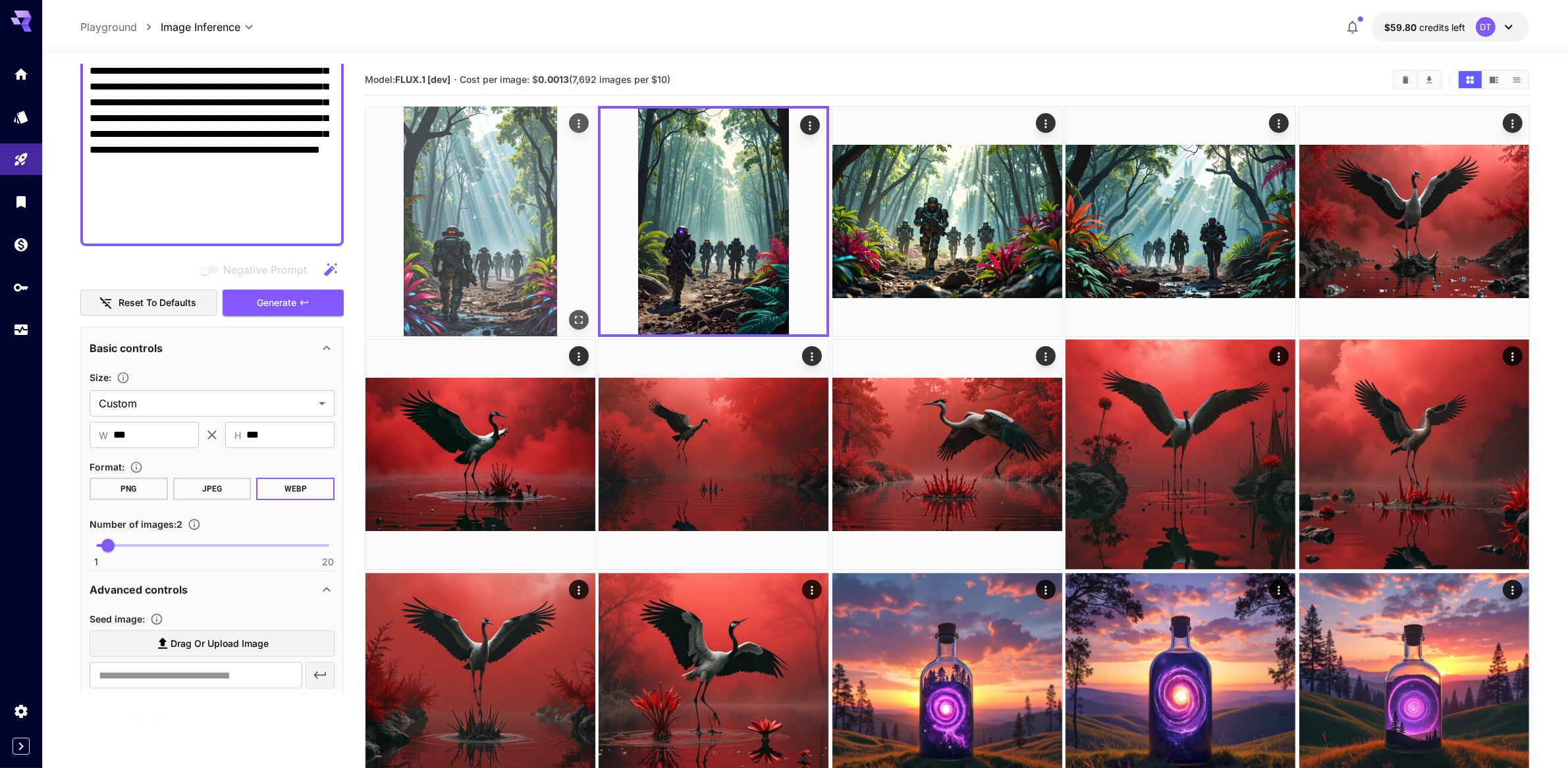
click at [477, 283] on img at bounding box center [480, 221] width 230 height 230
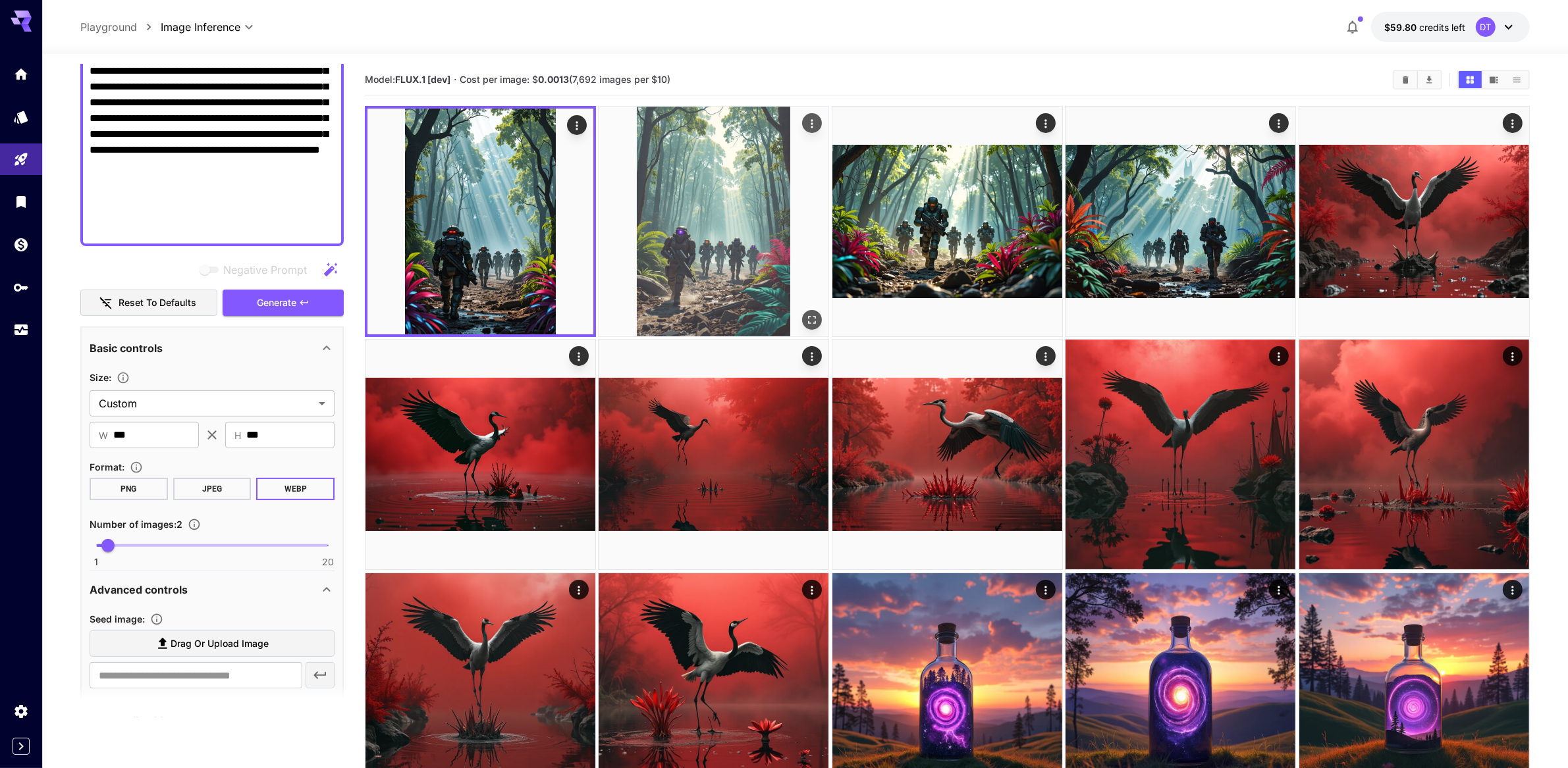
click at [688, 280] on img at bounding box center [713, 221] width 230 height 230
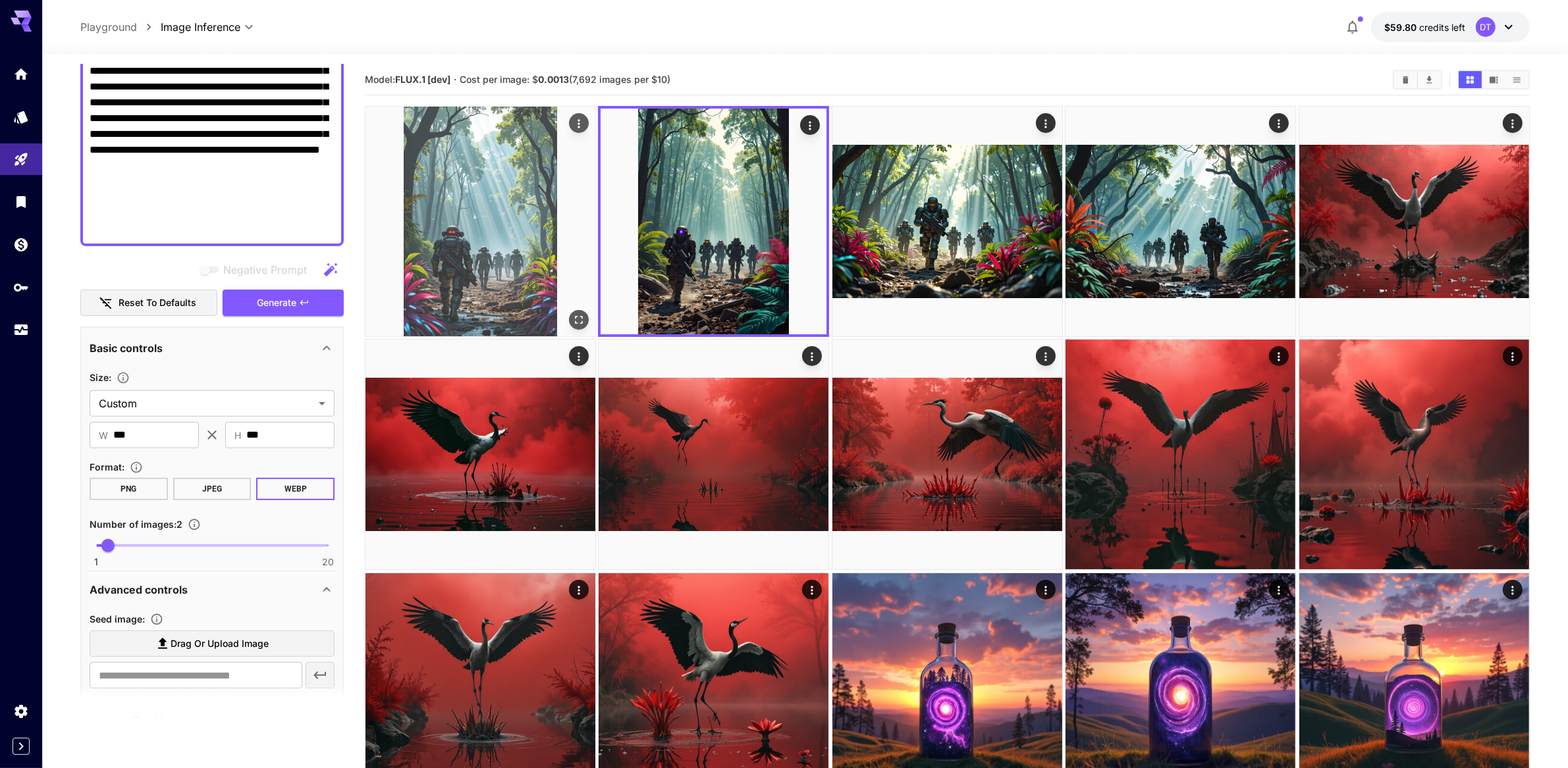
click at [516, 298] on img at bounding box center [480, 221] width 230 height 230
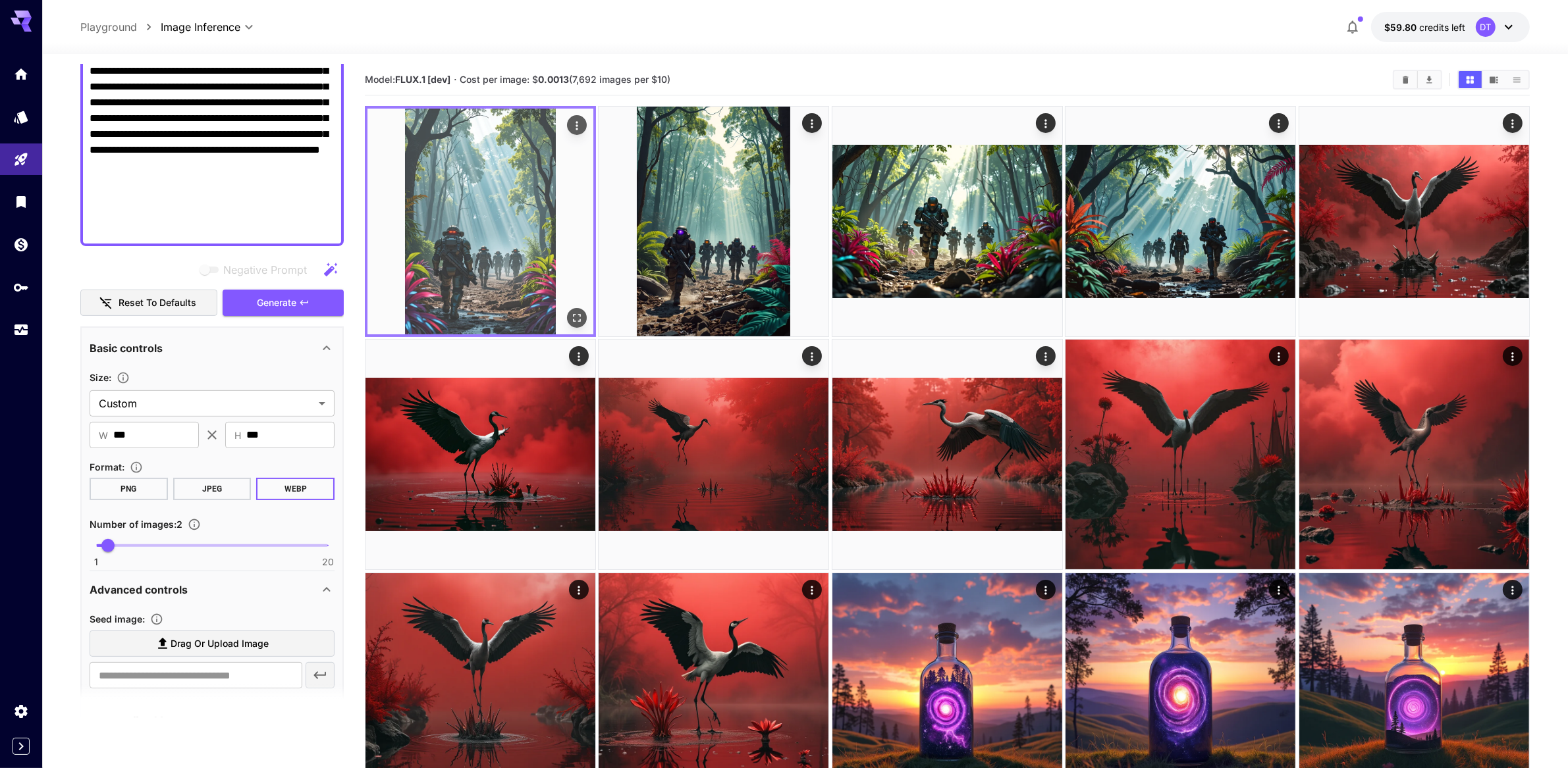
click at [581, 325] on icon "Open in fullscreen" at bounding box center [577, 318] width 13 height 13
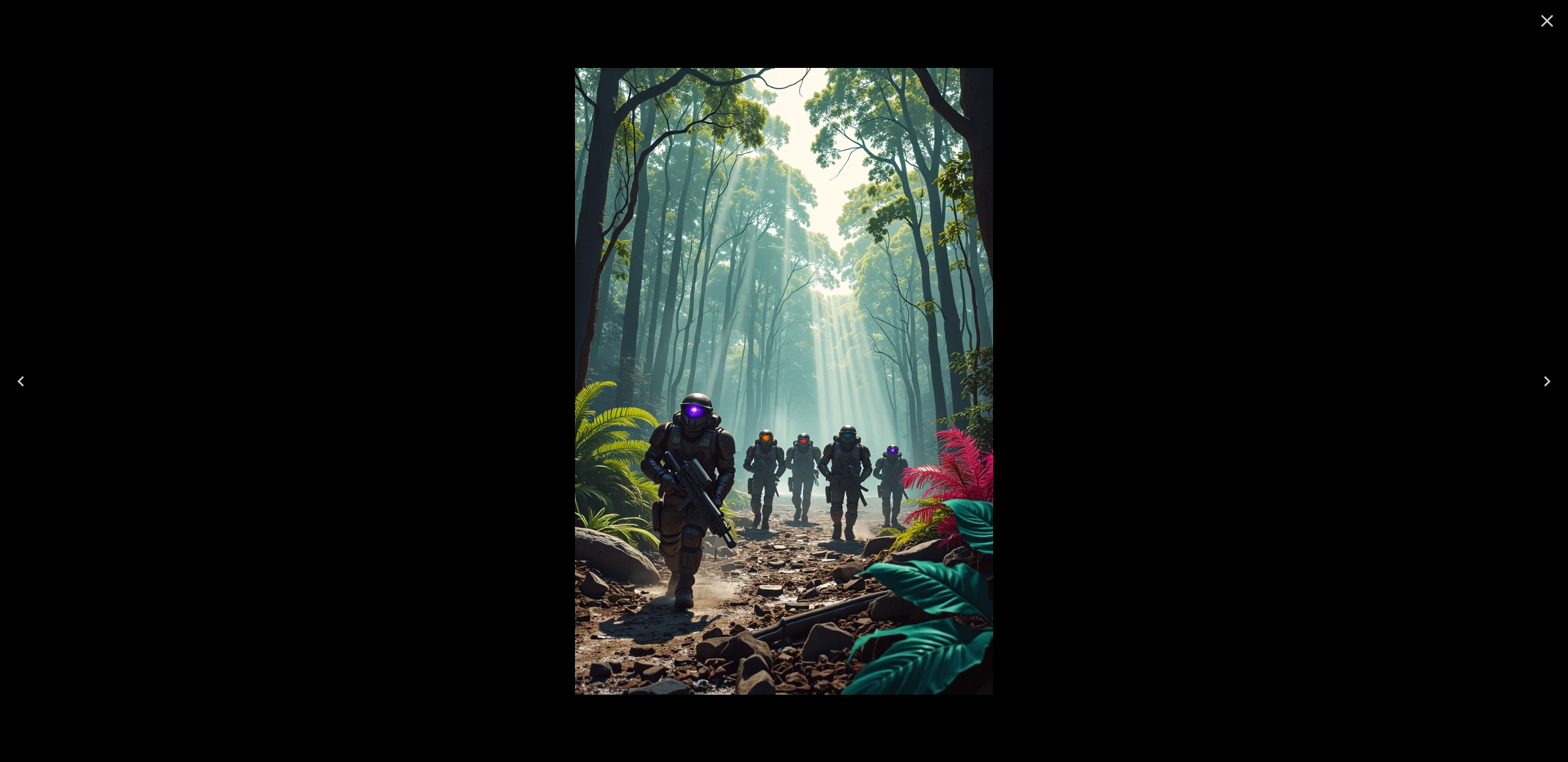
click at [1547, 30] on icon "Close" at bounding box center [1547, 21] width 21 height 21
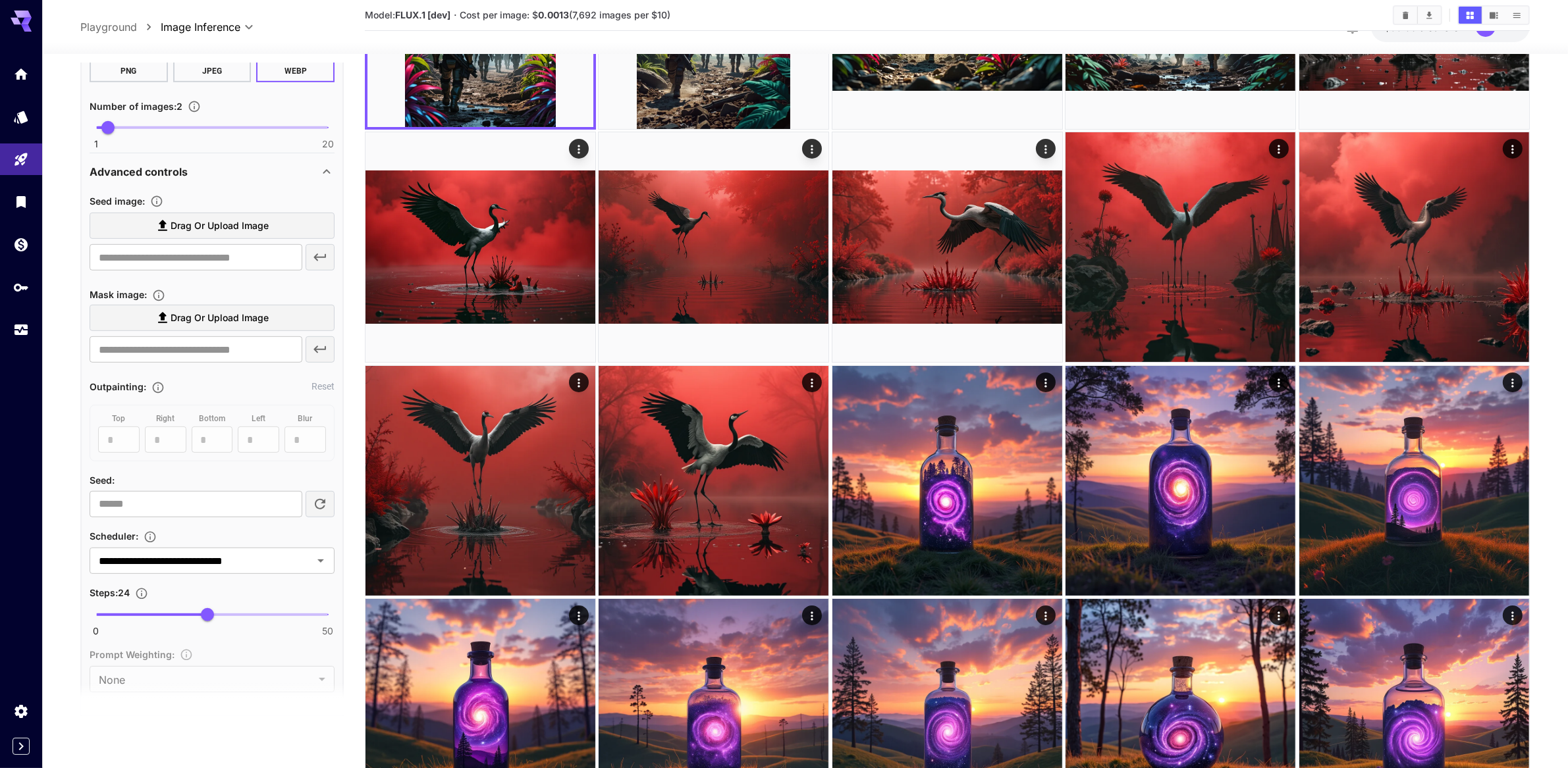
scroll to position [933, 0]
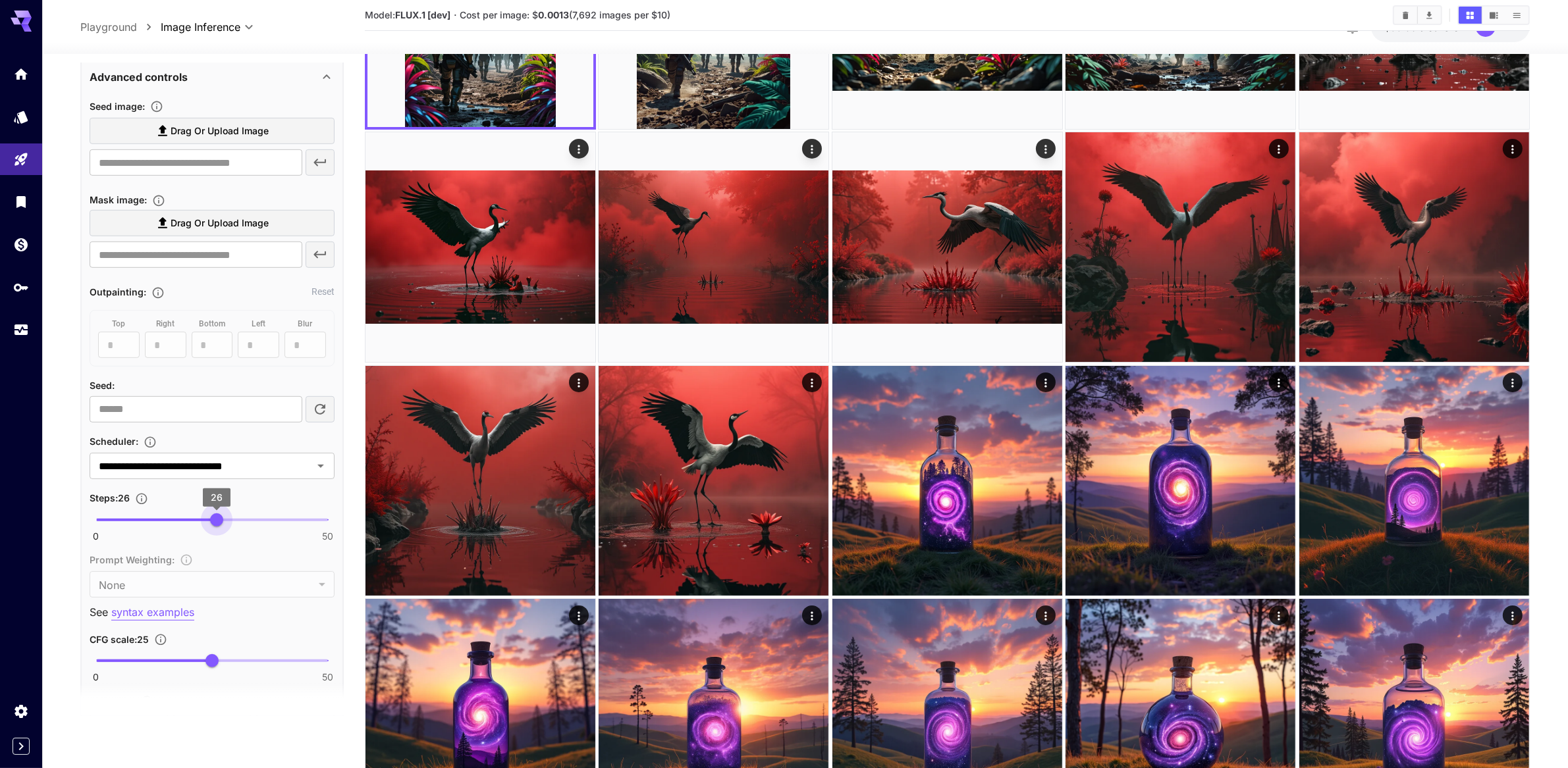
type input "**"
drag, startPoint x: 204, startPoint y: 671, endPoint x: 214, endPoint y: 670, distance: 10.0
click at [214, 527] on span "25" at bounding box center [212, 520] width 13 height 13
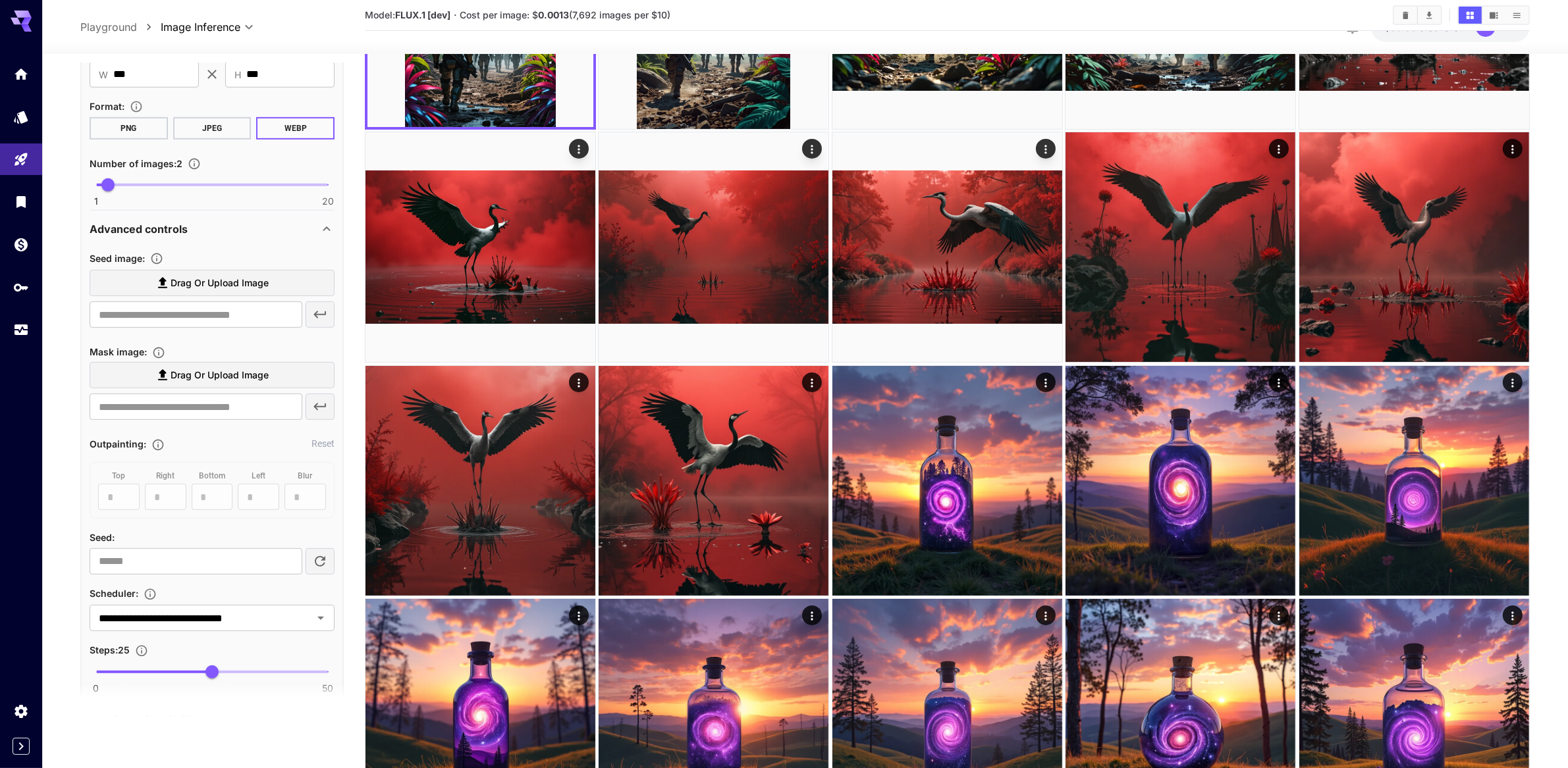
scroll to position [586, 0]
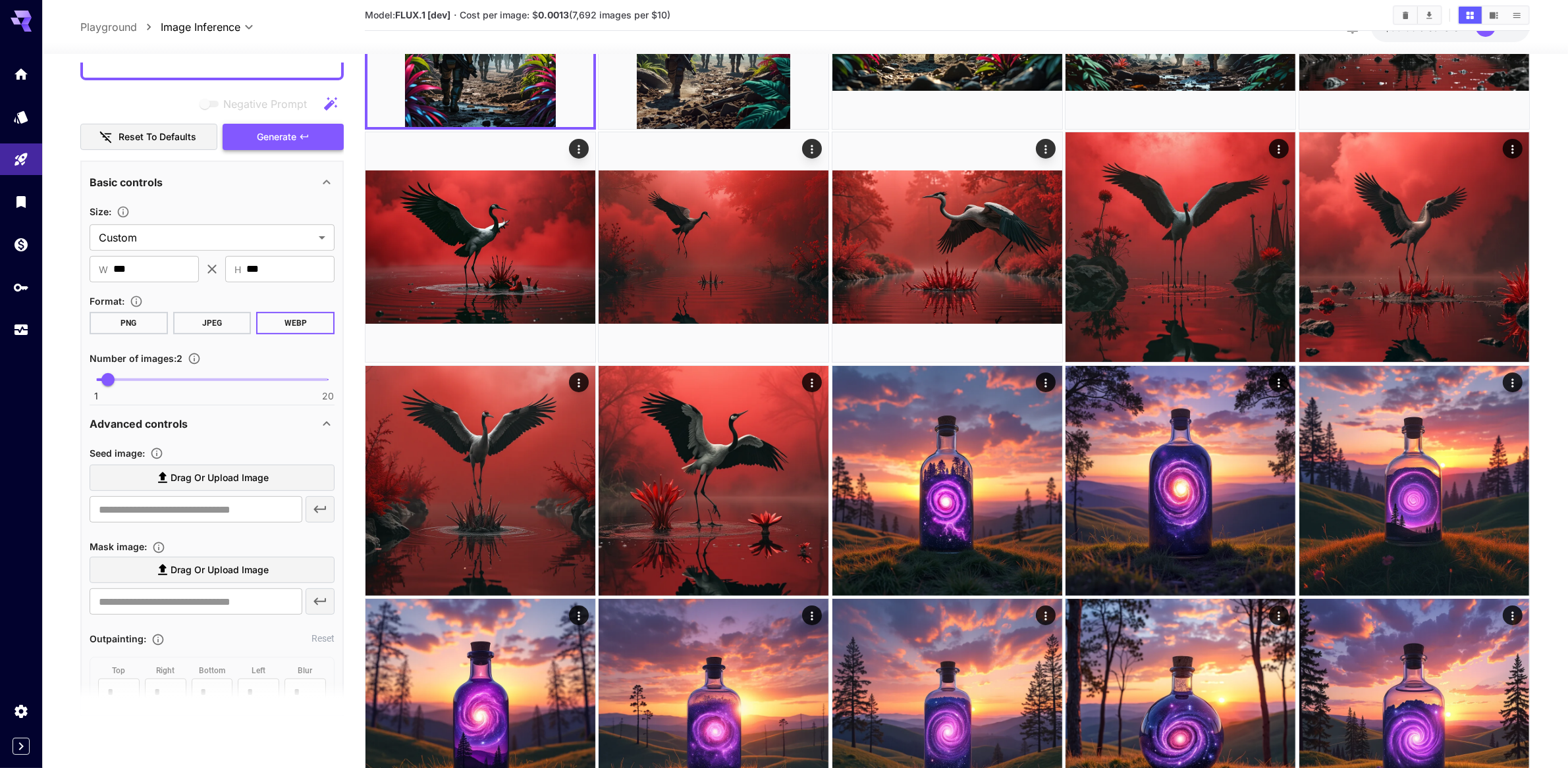
click at [304, 151] on button "Generate" at bounding box center [283, 138] width 121 height 27
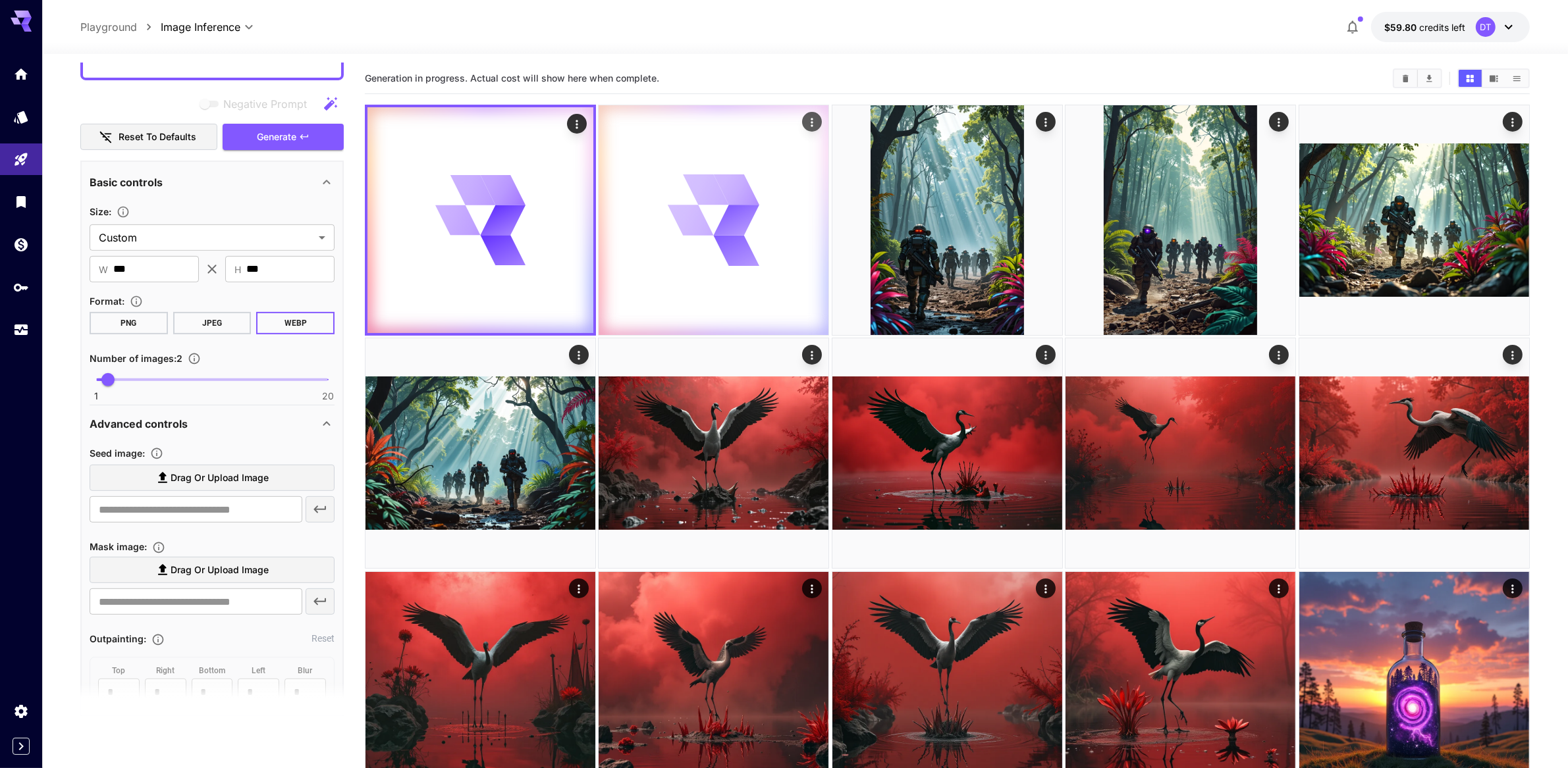
scroll to position [0, 0]
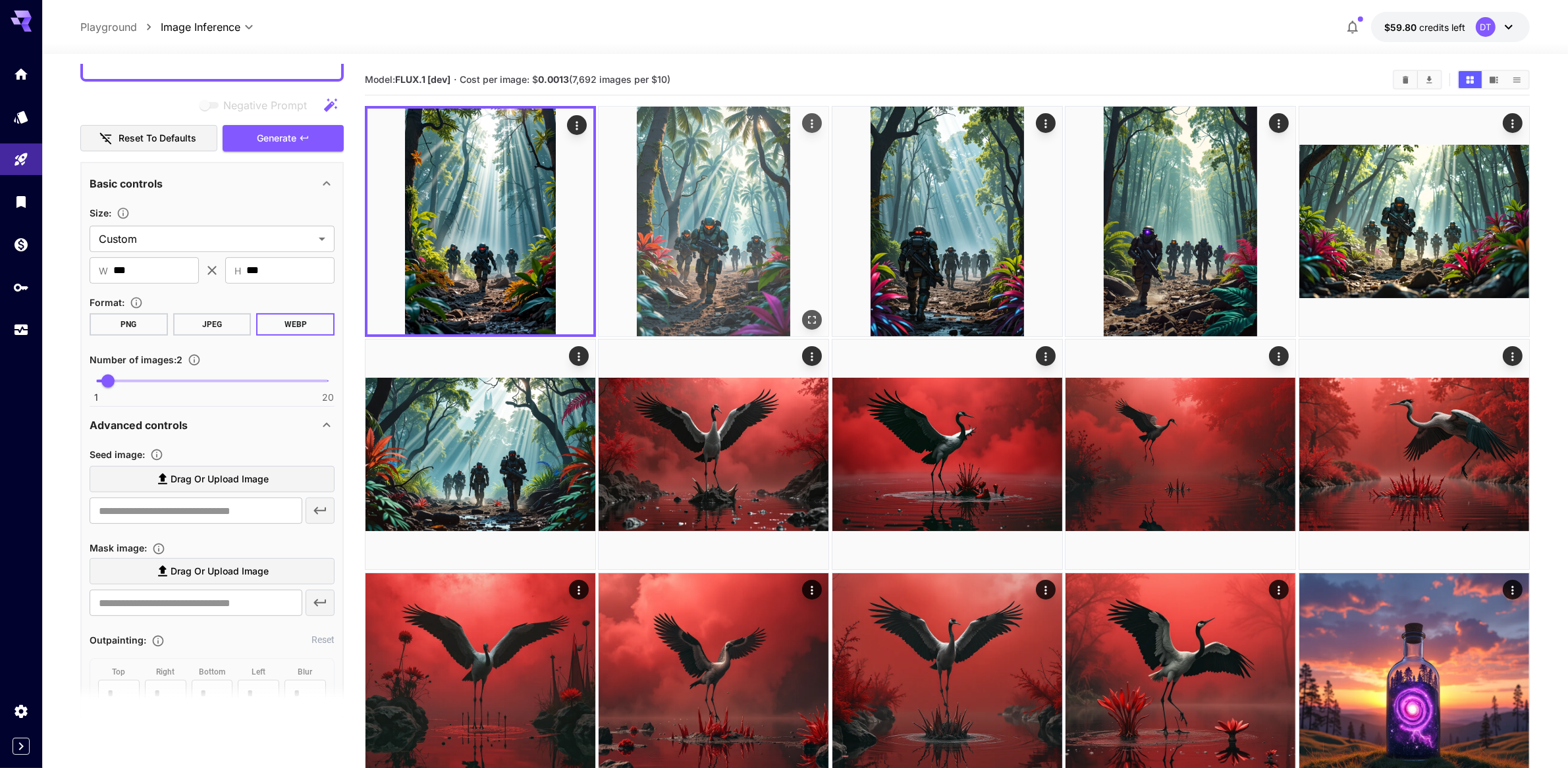
click at [681, 252] on img at bounding box center [713, 221] width 230 height 230
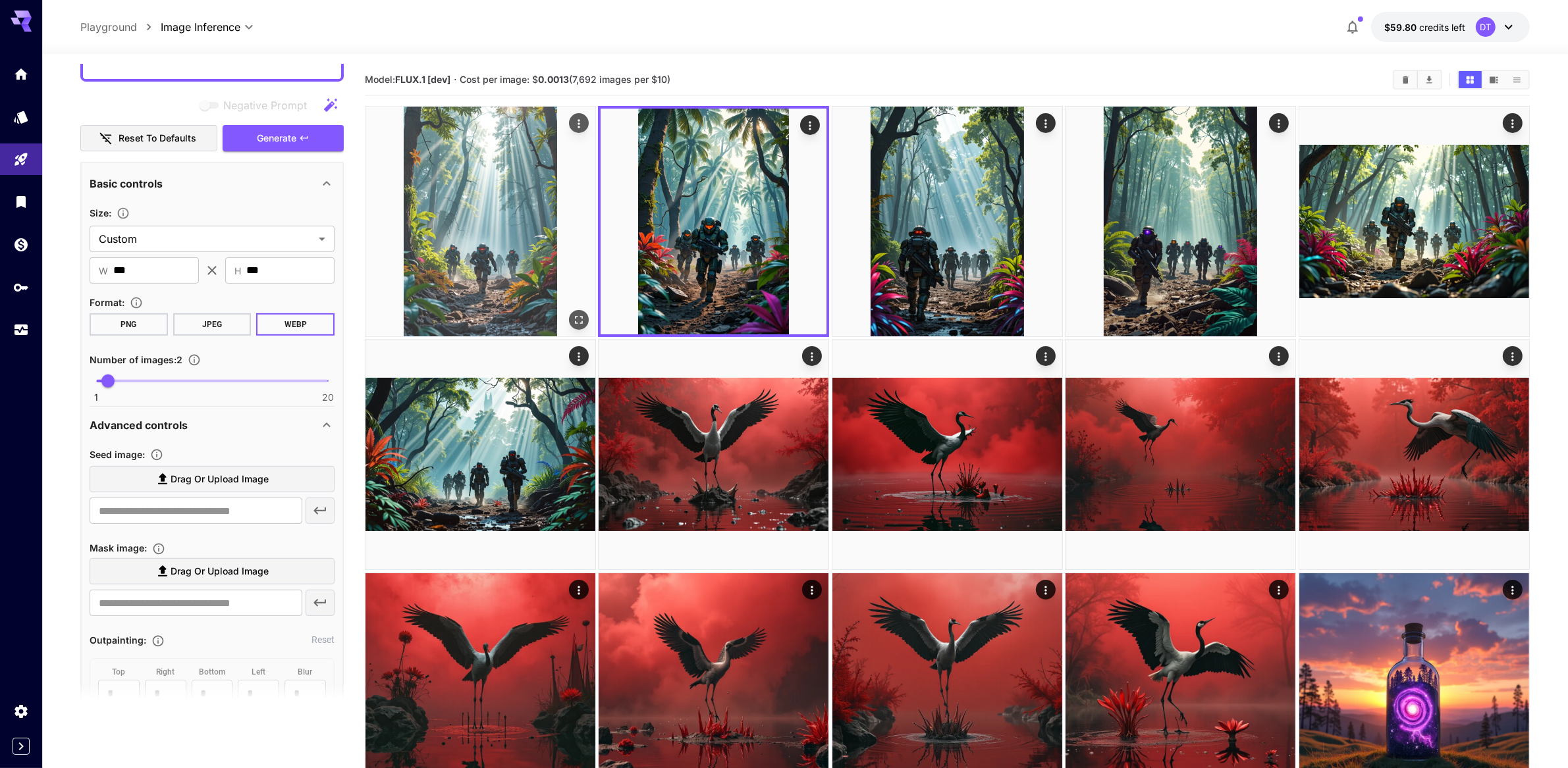
click at [470, 268] on img at bounding box center [480, 221] width 230 height 230
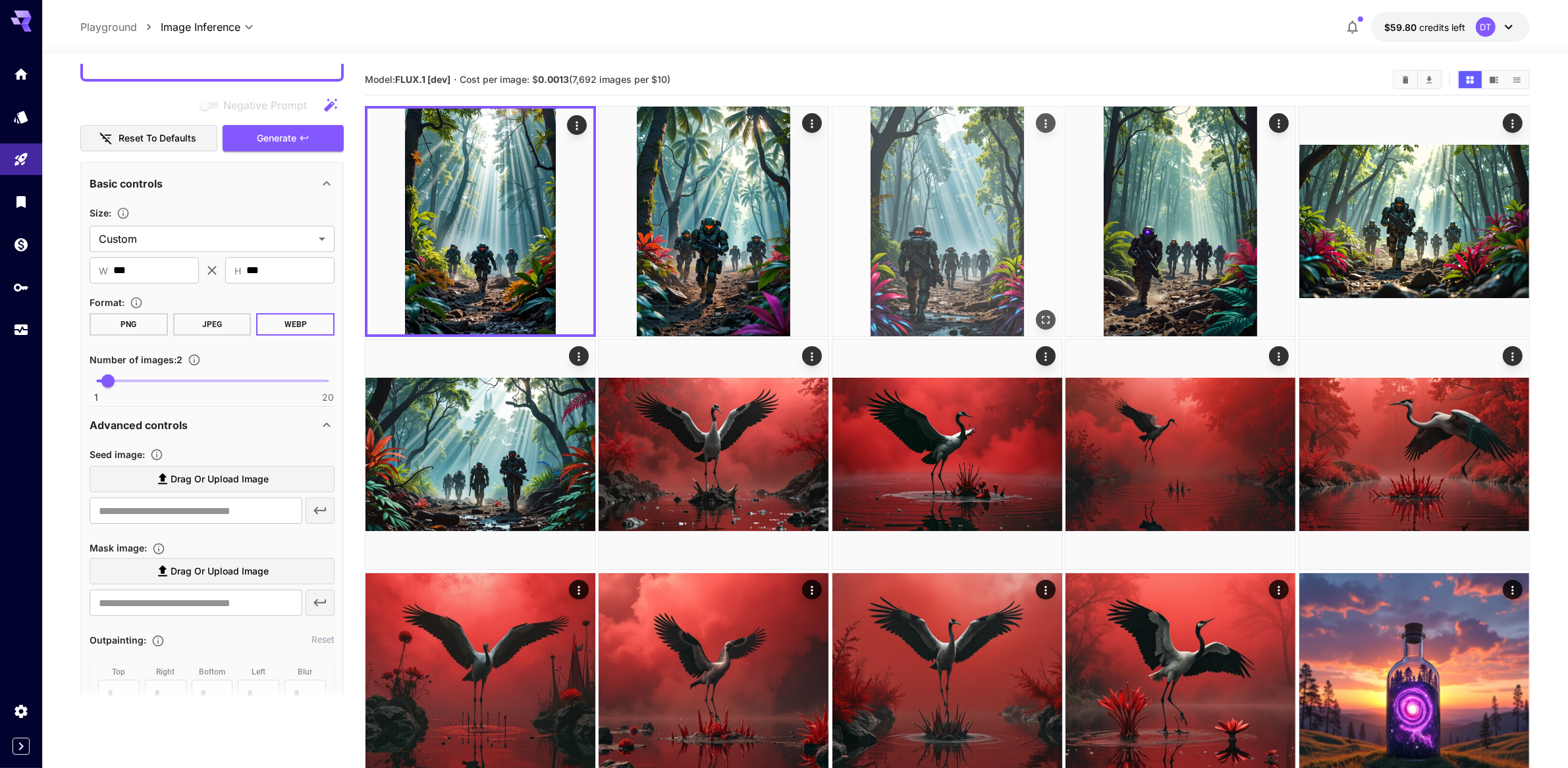
click at [982, 272] on img at bounding box center [947, 221] width 230 height 230
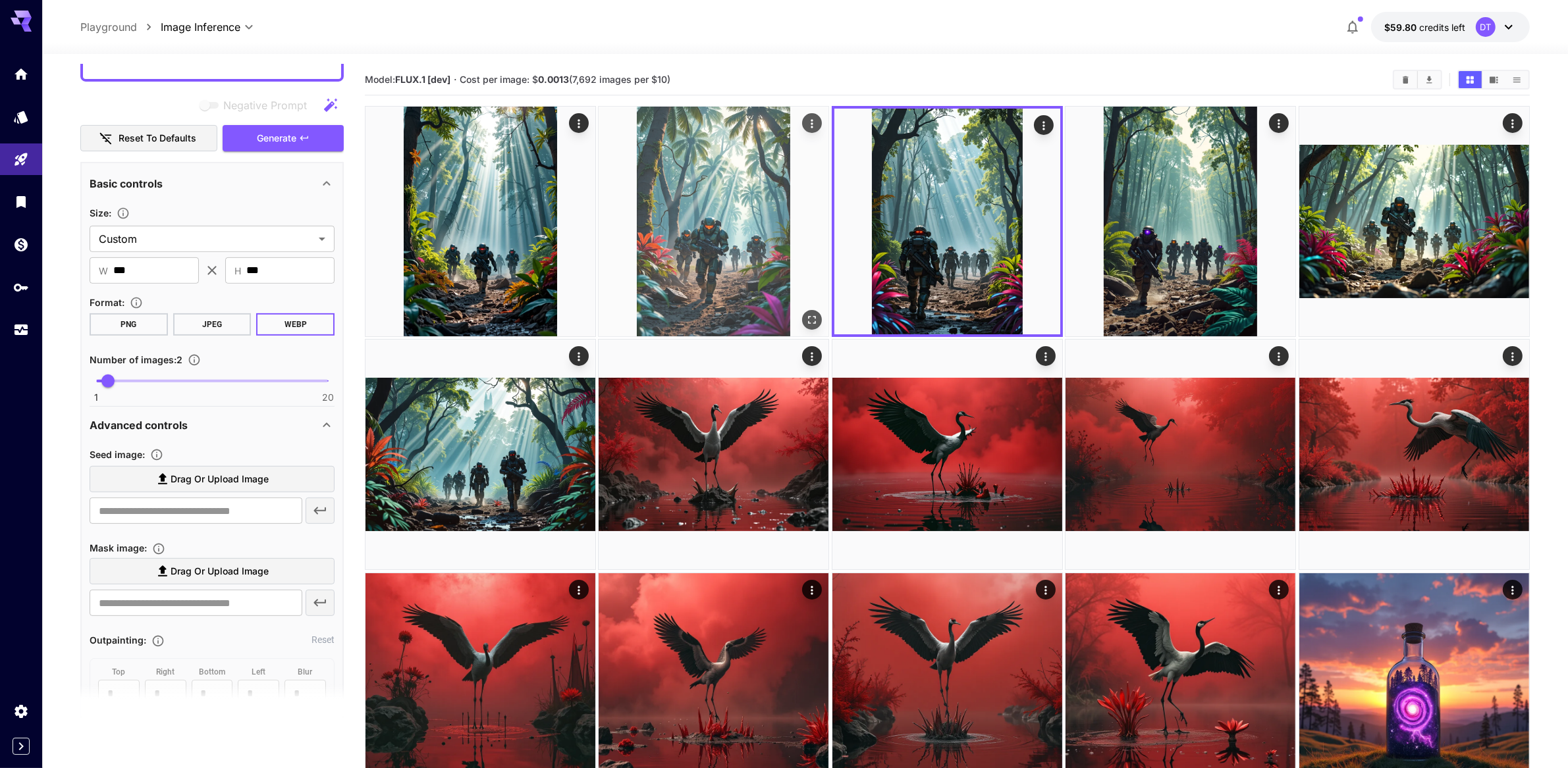
click at [745, 278] on img at bounding box center [713, 221] width 230 height 230
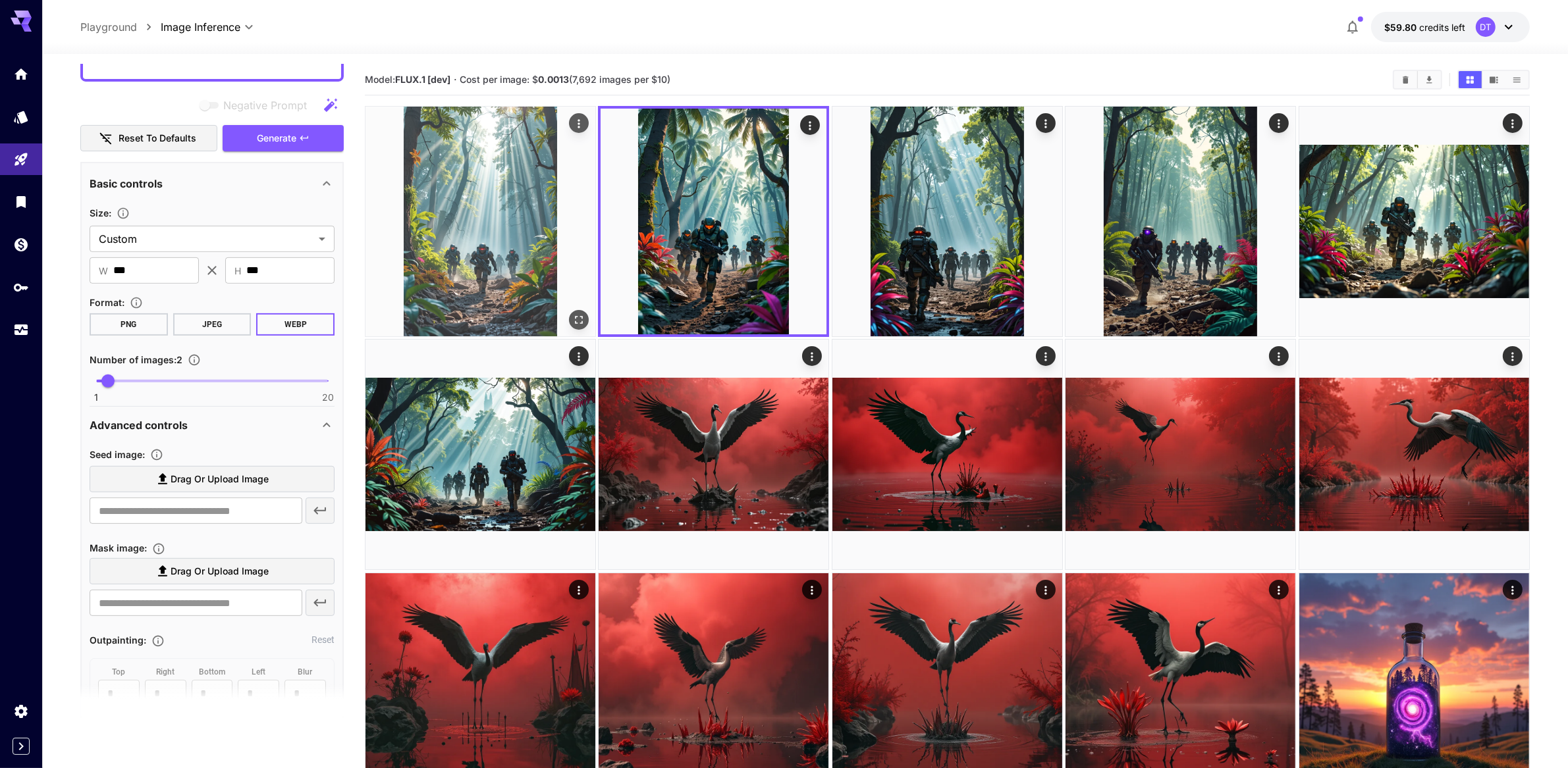
click at [550, 284] on img at bounding box center [480, 221] width 230 height 230
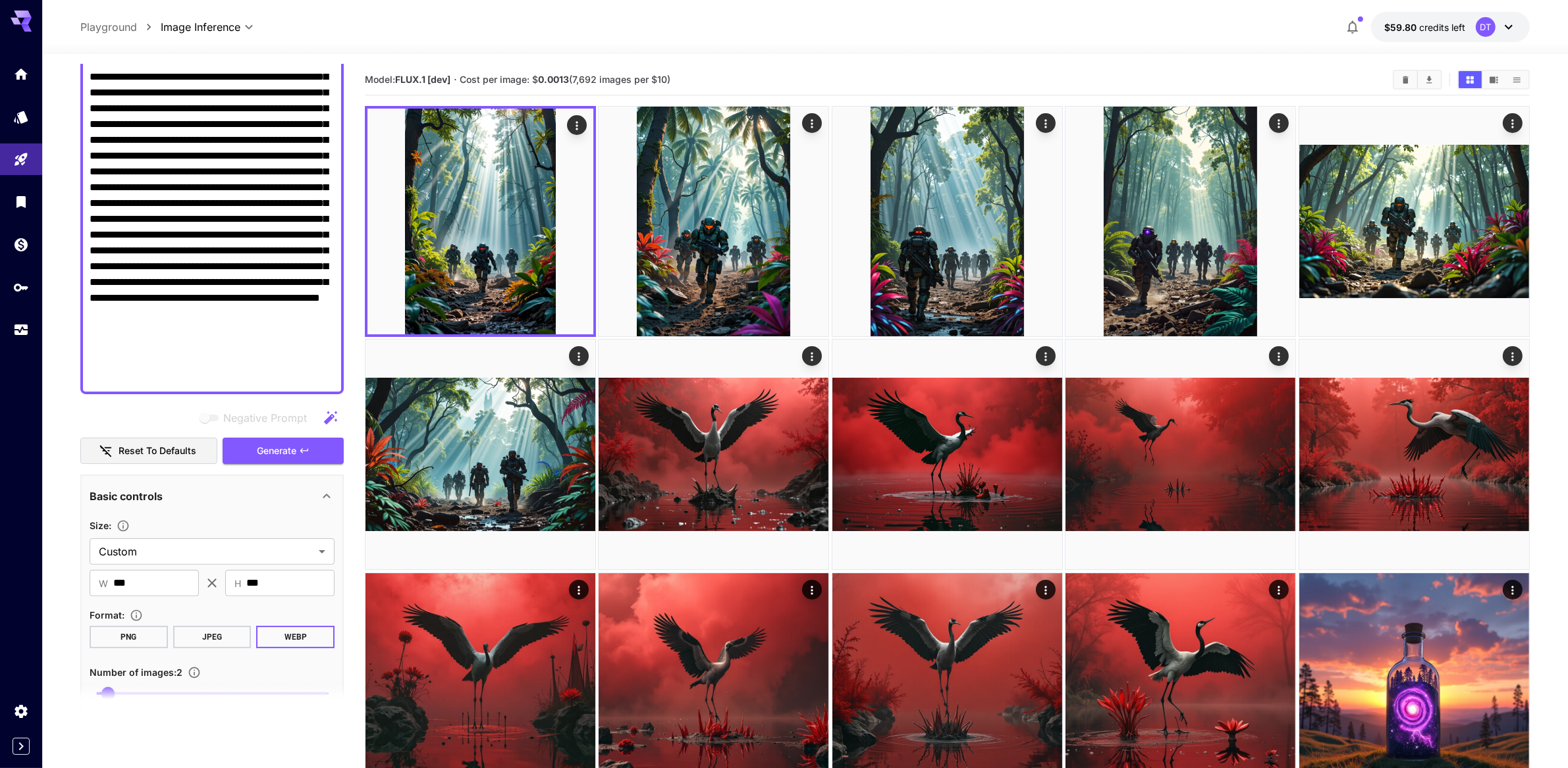
scroll to position [21, 0]
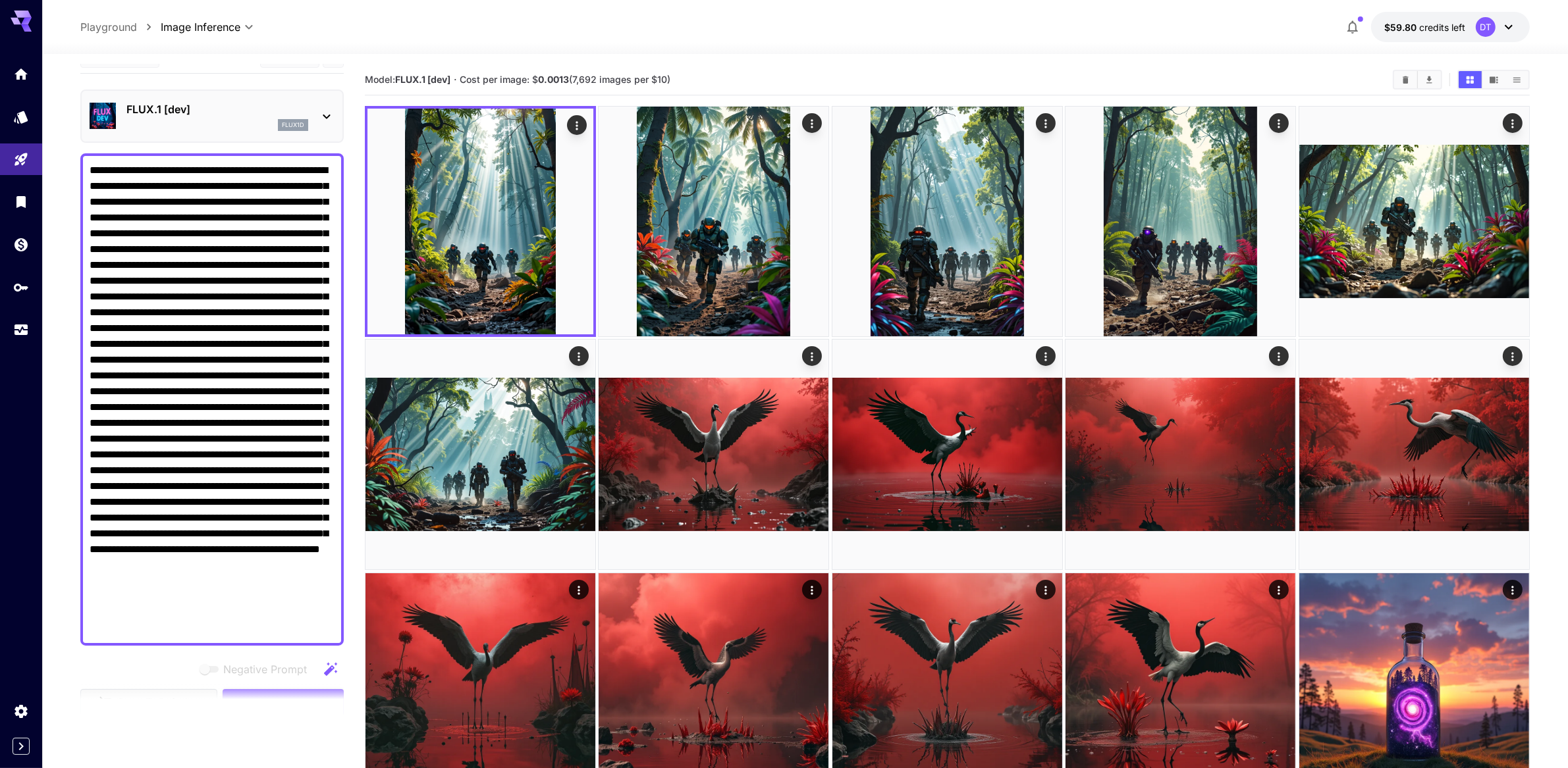
click at [211, 366] on textarea "Negative Prompt" at bounding box center [212, 399] width 246 height 474
paste textarea
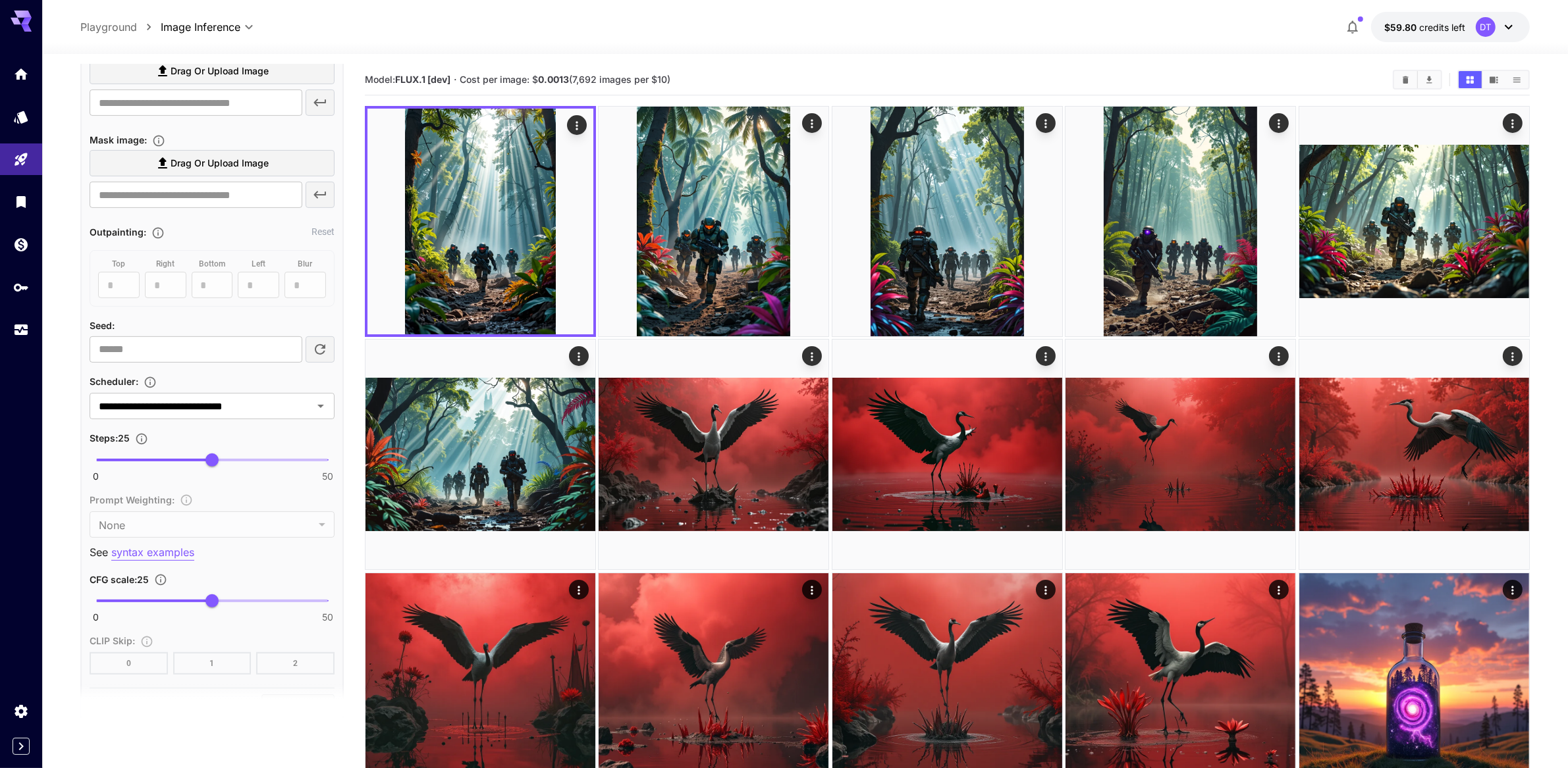
scroll to position [0, 0]
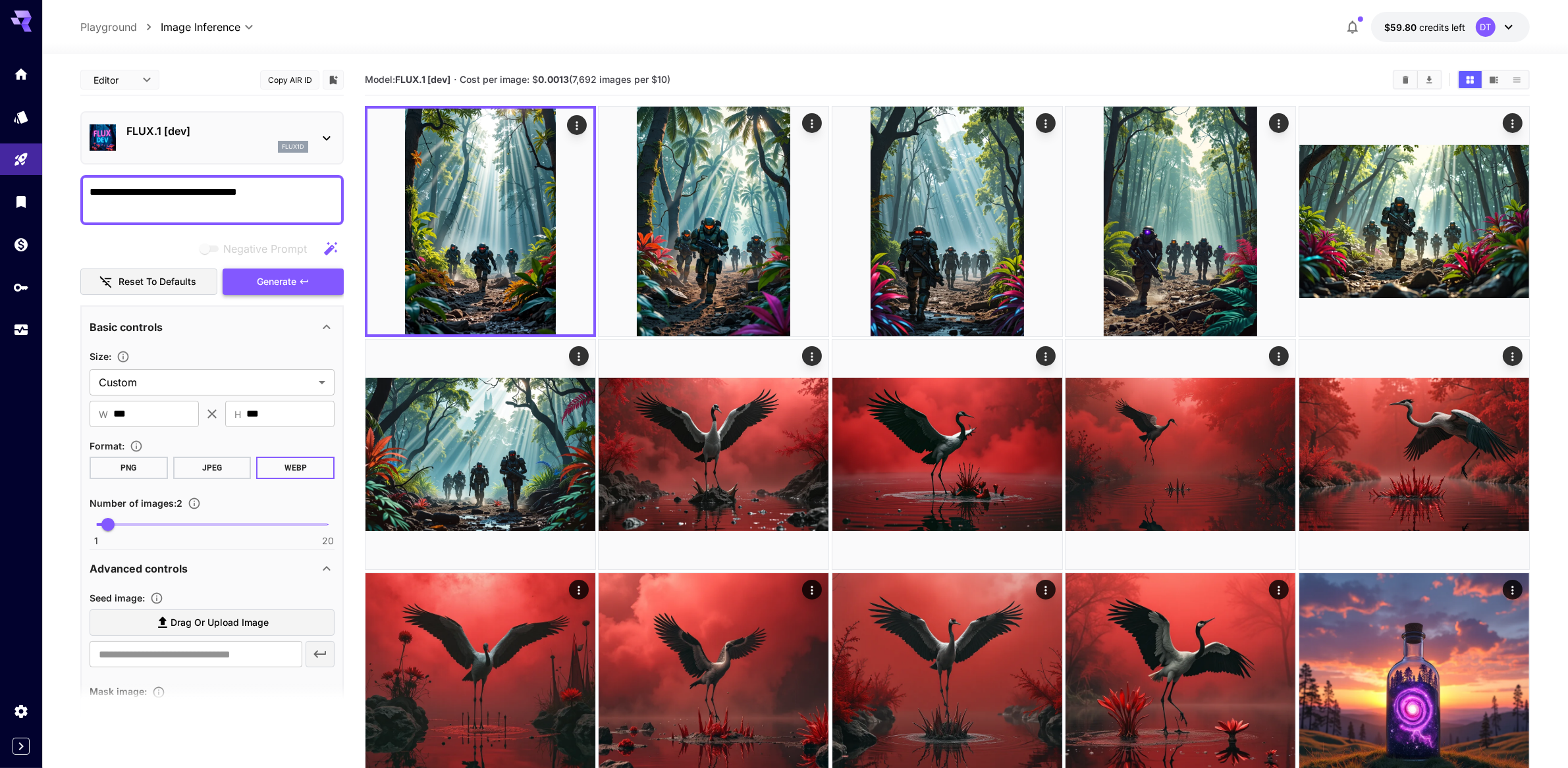
type textarea "**********"
click at [277, 290] on span "Generate" at bounding box center [276, 282] width 40 height 17
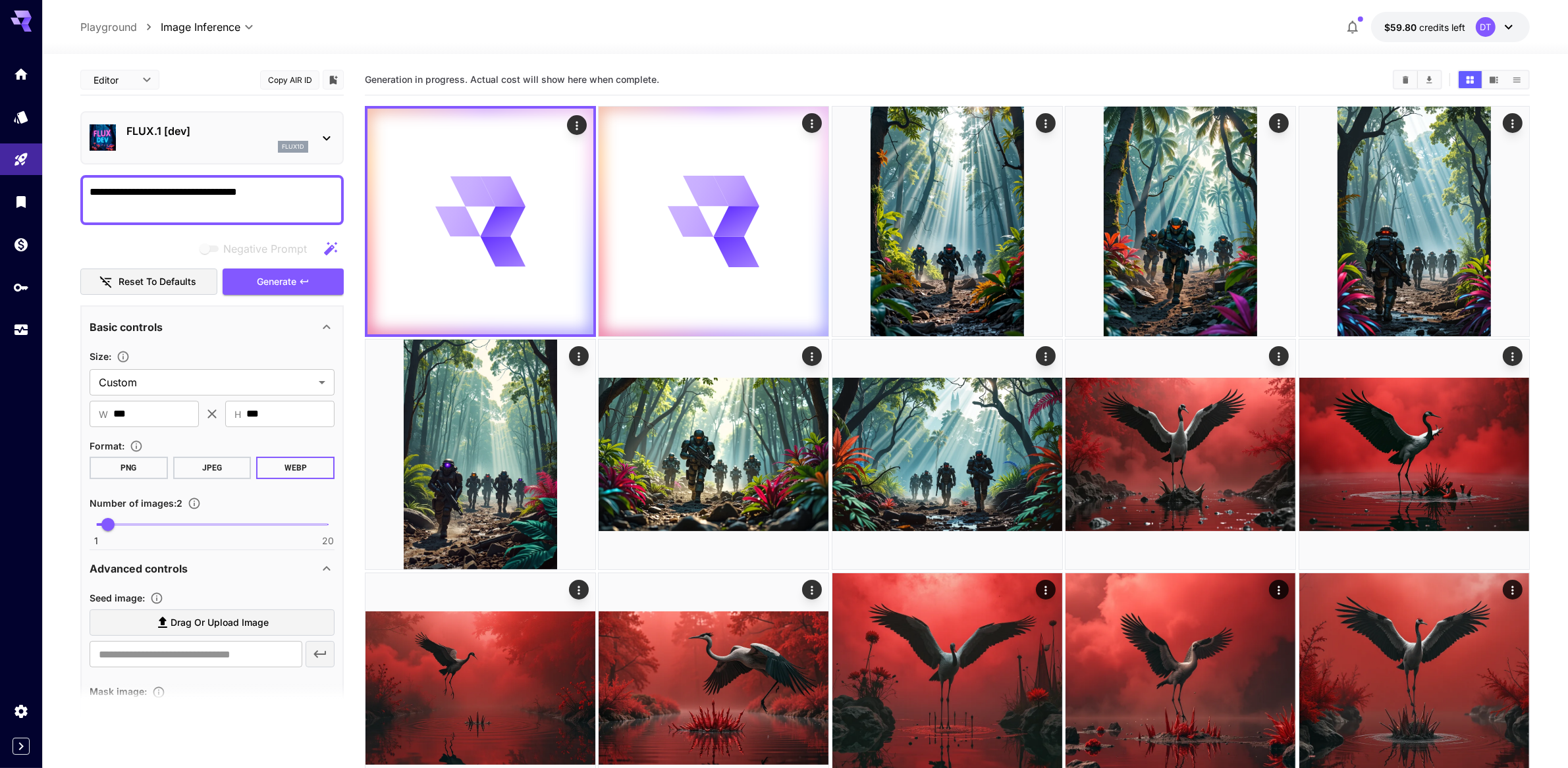
scroll to position [160, 0]
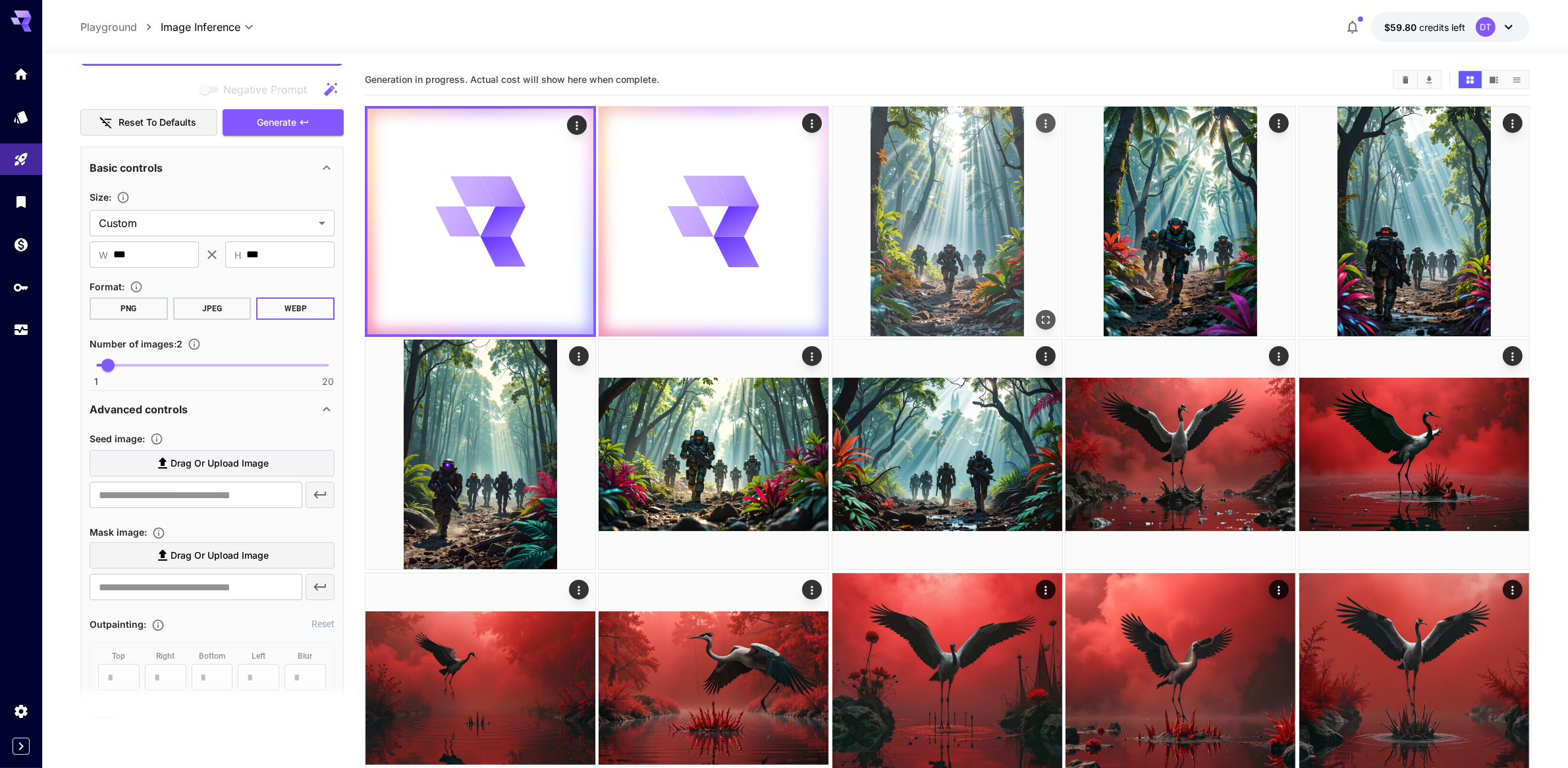
click at [965, 203] on img at bounding box center [947, 221] width 230 height 230
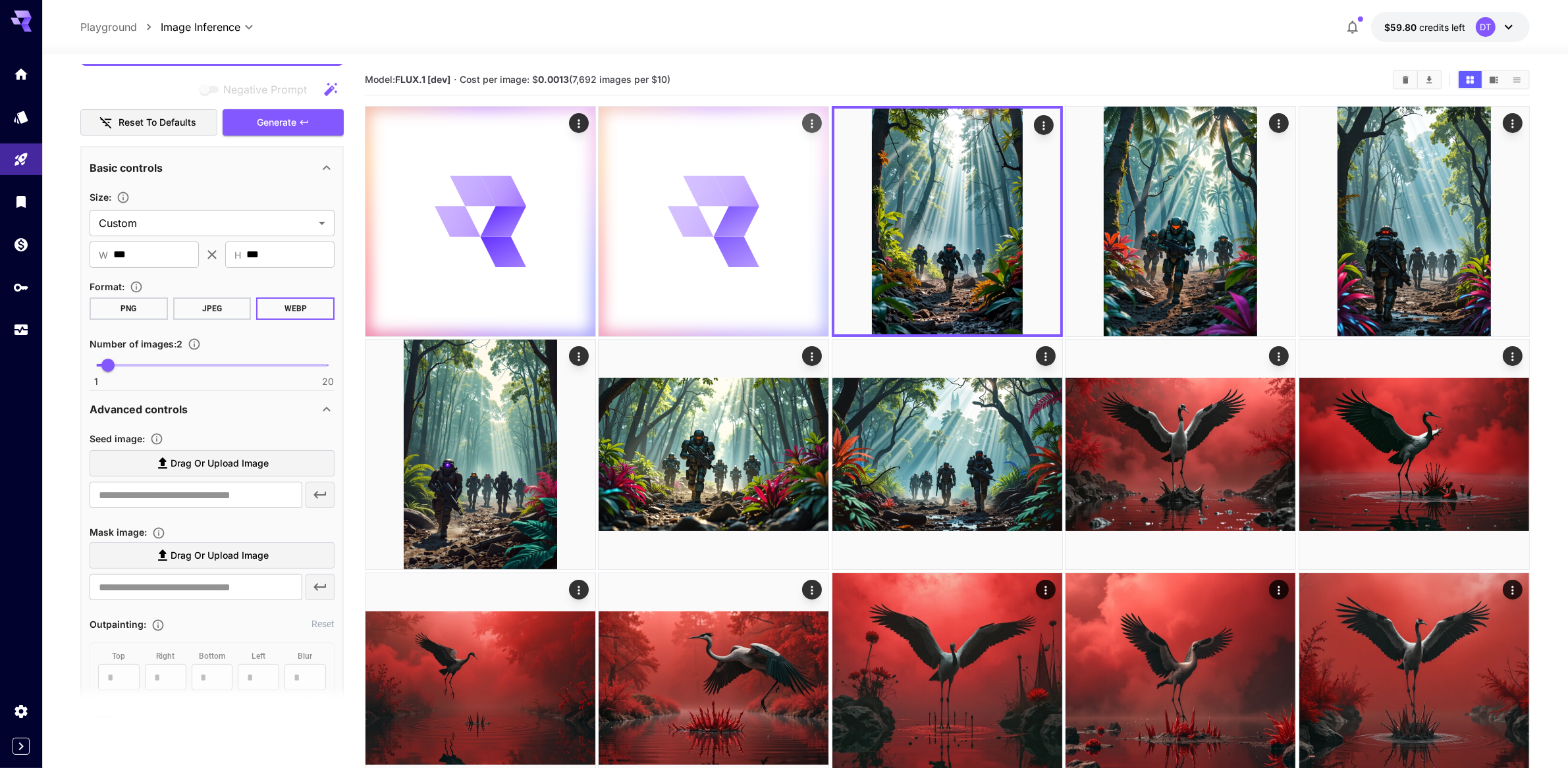
click at [664, 268] on div at bounding box center [713, 221] width 230 height 230
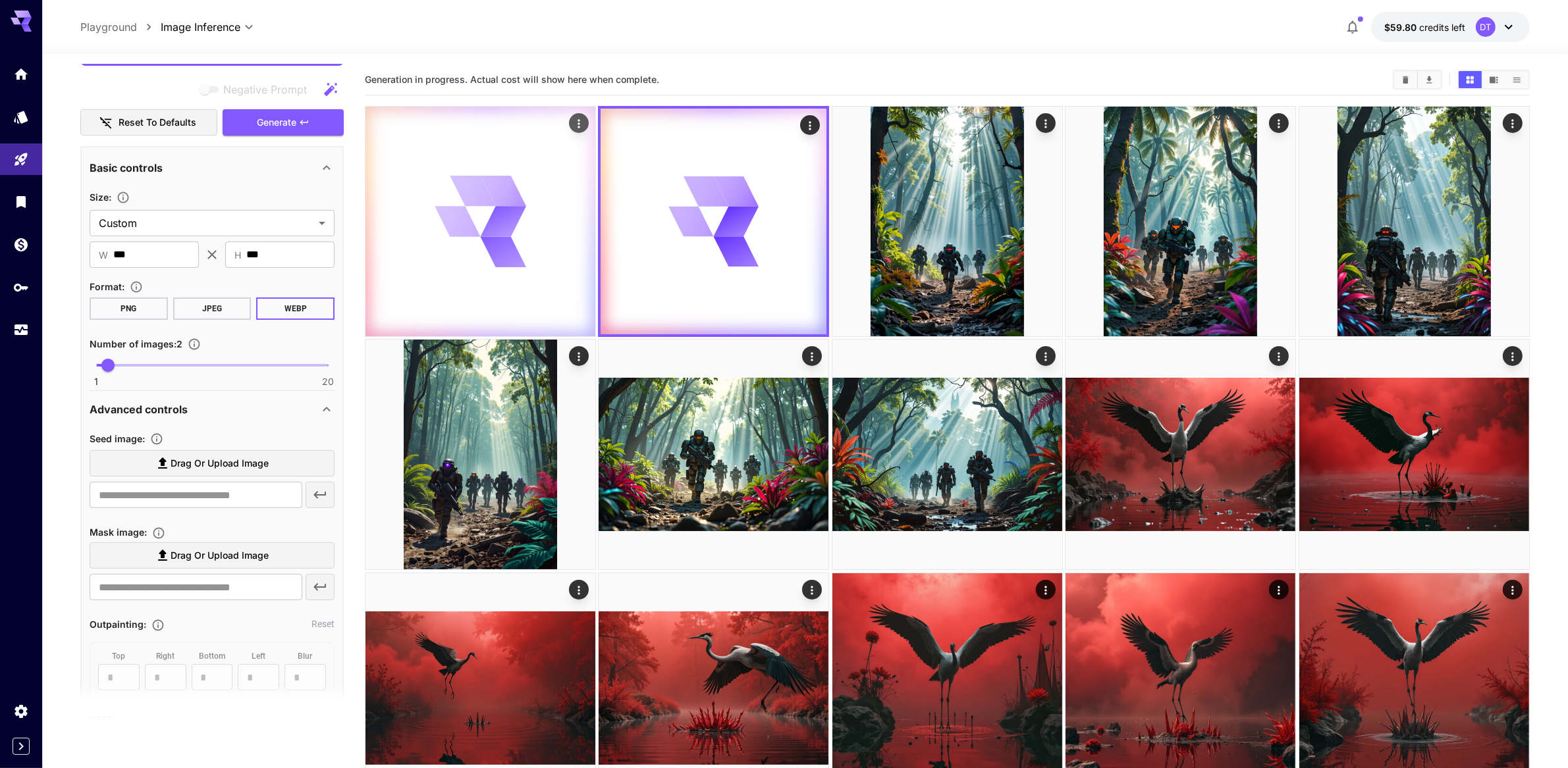
click at [556, 272] on div at bounding box center [480, 221] width 230 height 230
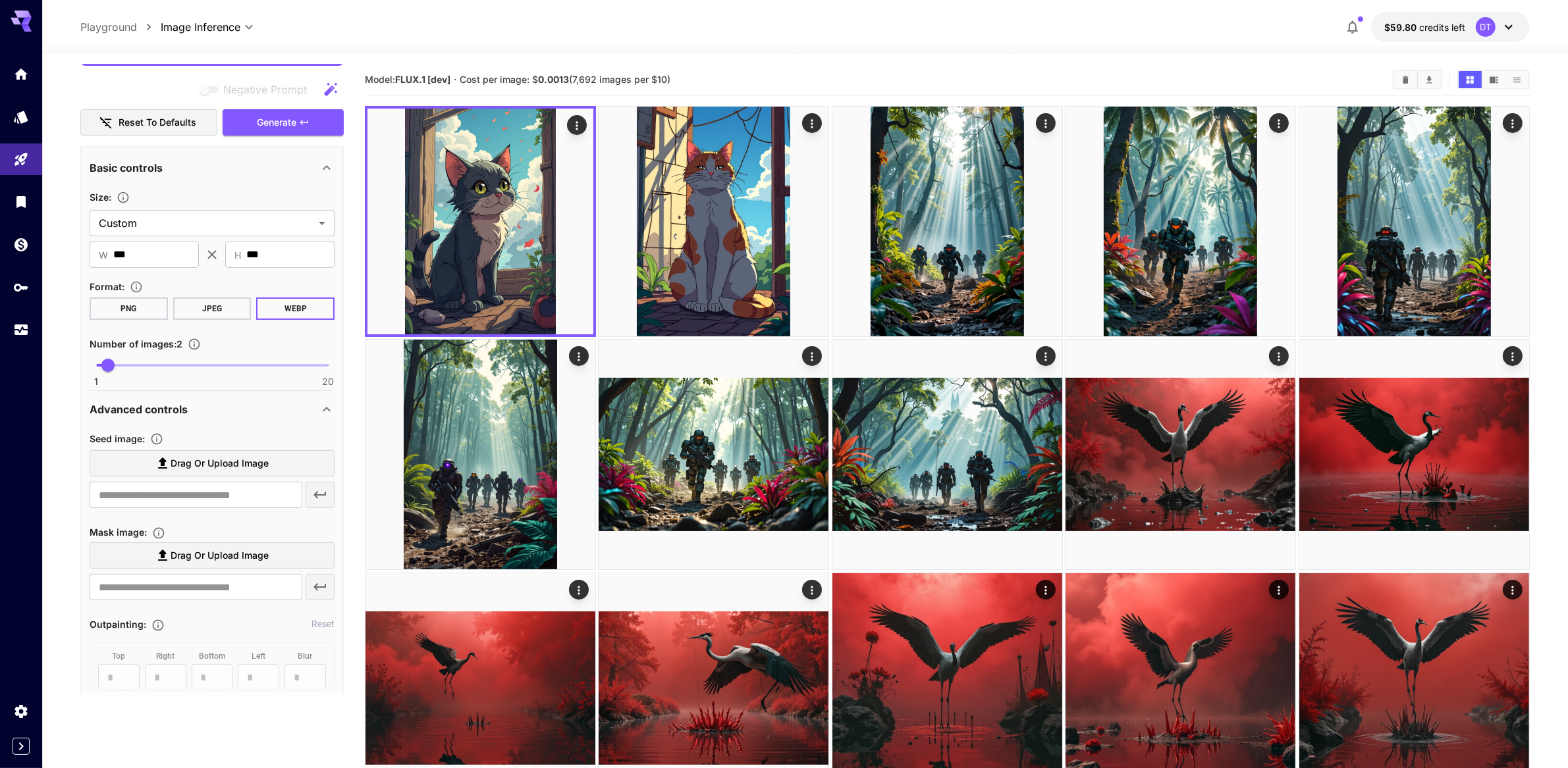
click at [698, 268] on img at bounding box center [713, 221] width 230 height 230
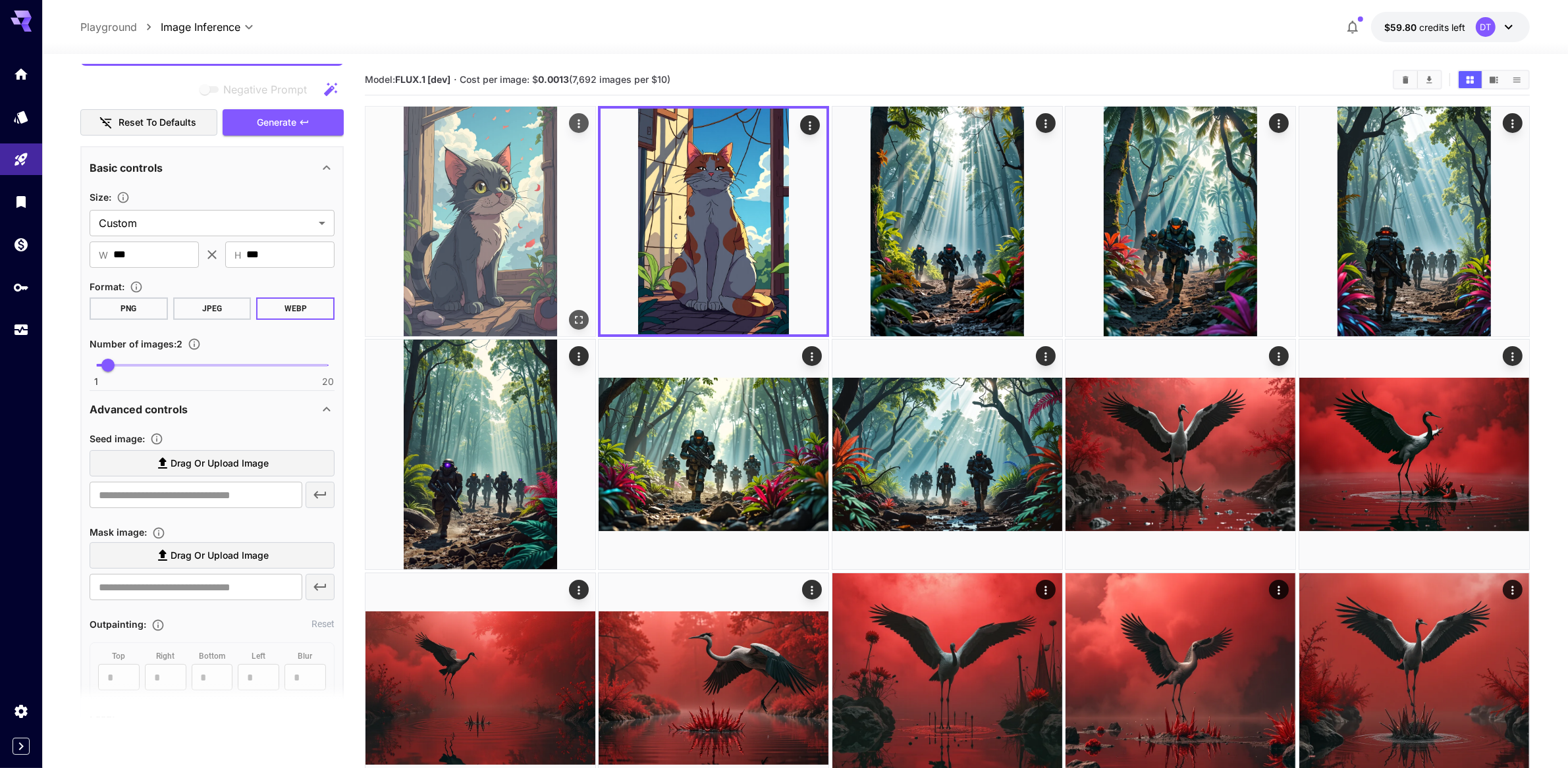
click at [541, 270] on img at bounding box center [480, 221] width 230 height 230
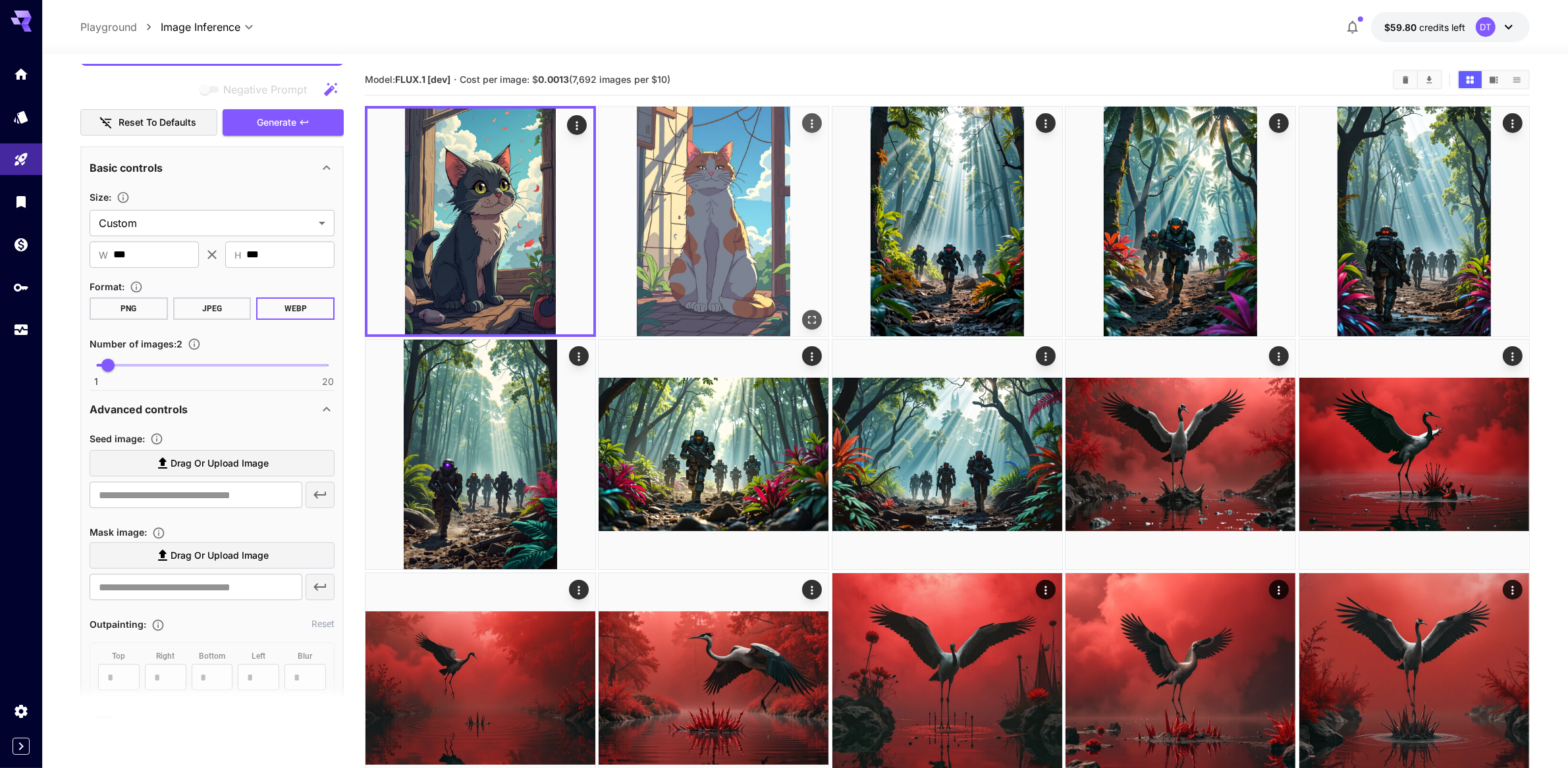
click at [746, 258] on img at bounding box center [713, 221] width 230 height 230
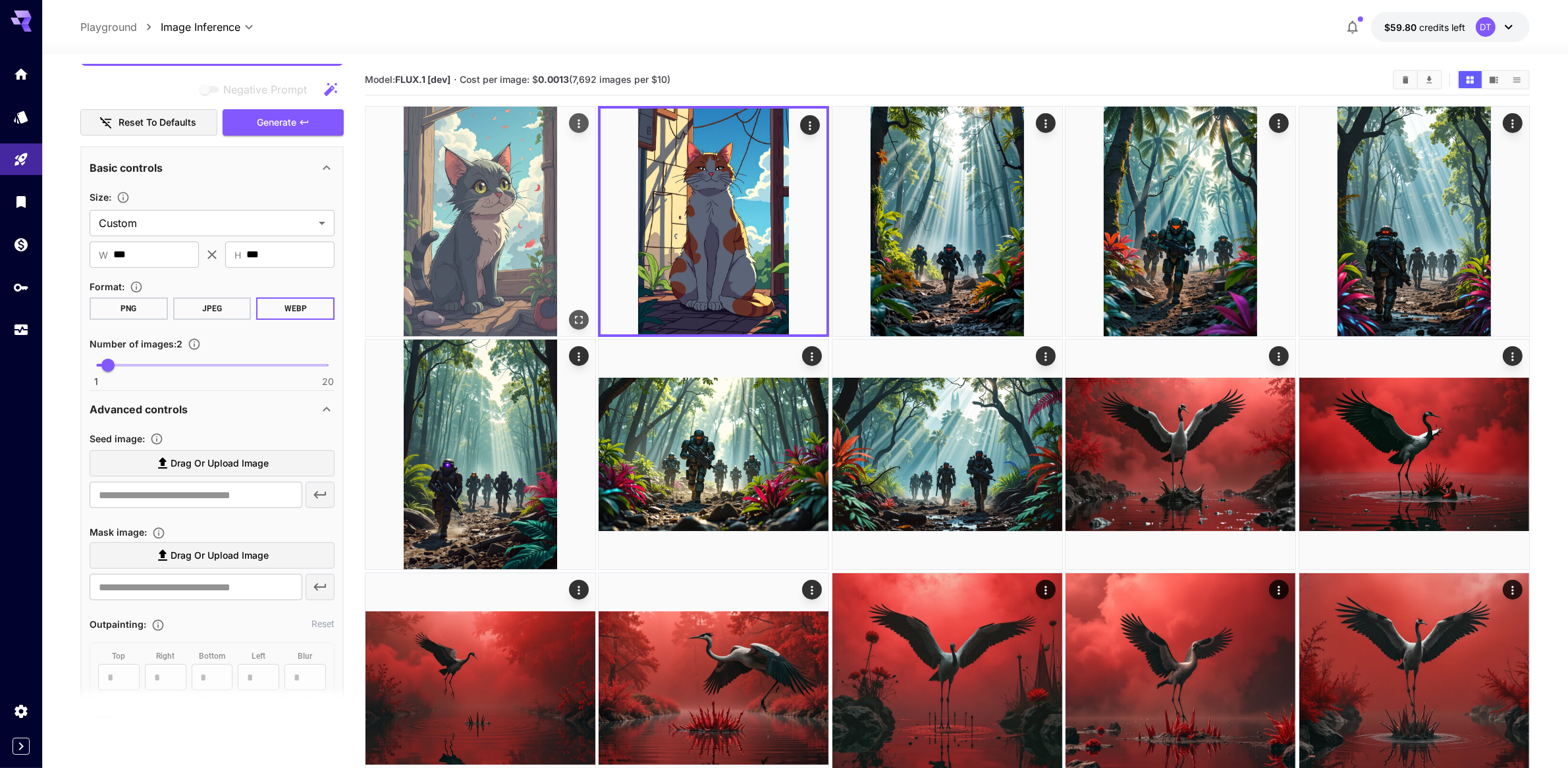
click at [502, 303] on img at bounding box center [480, 221] width 230 height 230
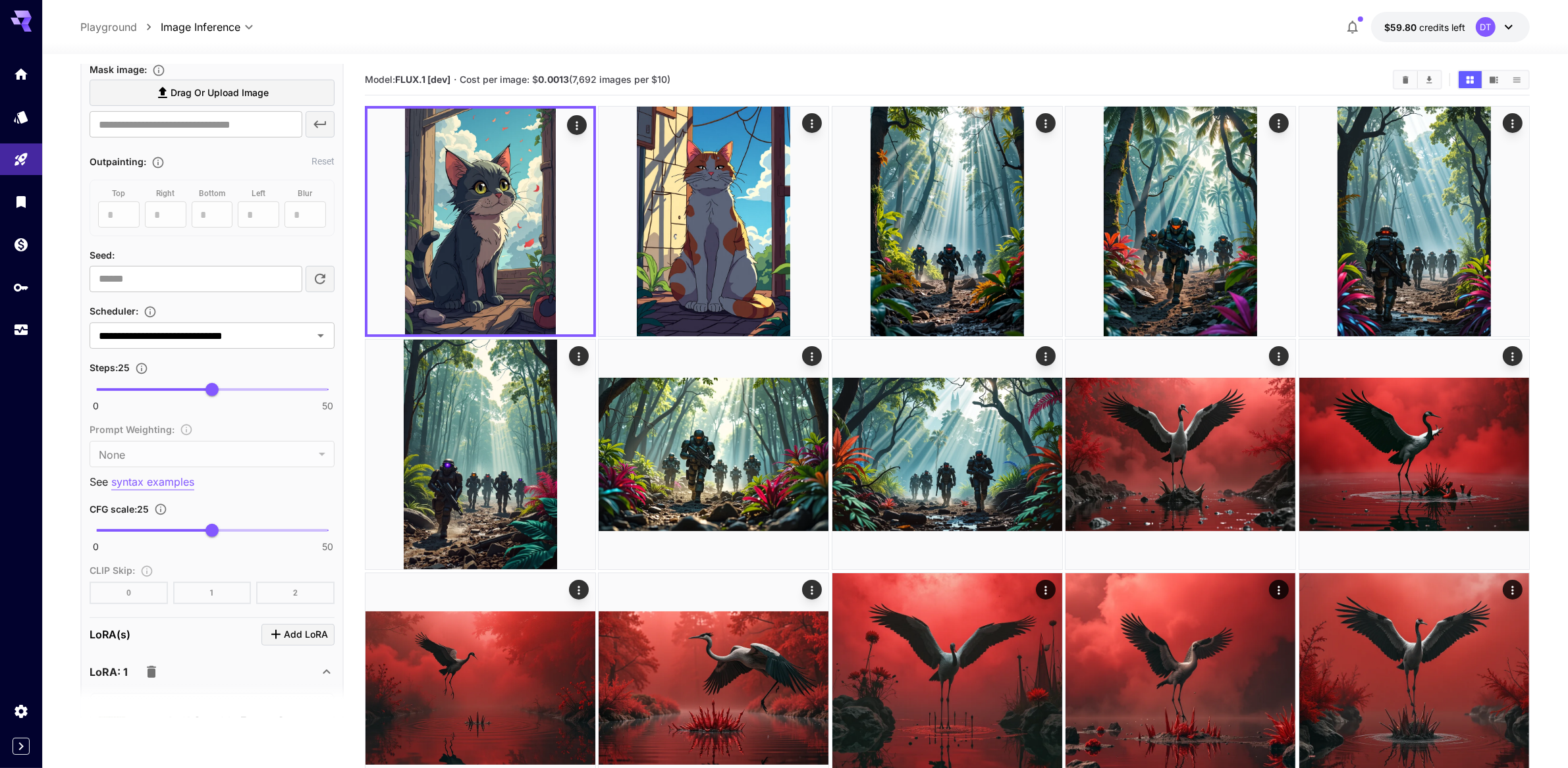
scroll to position [627, 0]
click at [218, 391] on span "26" at bounding box center [217, 384] width 13 height 13
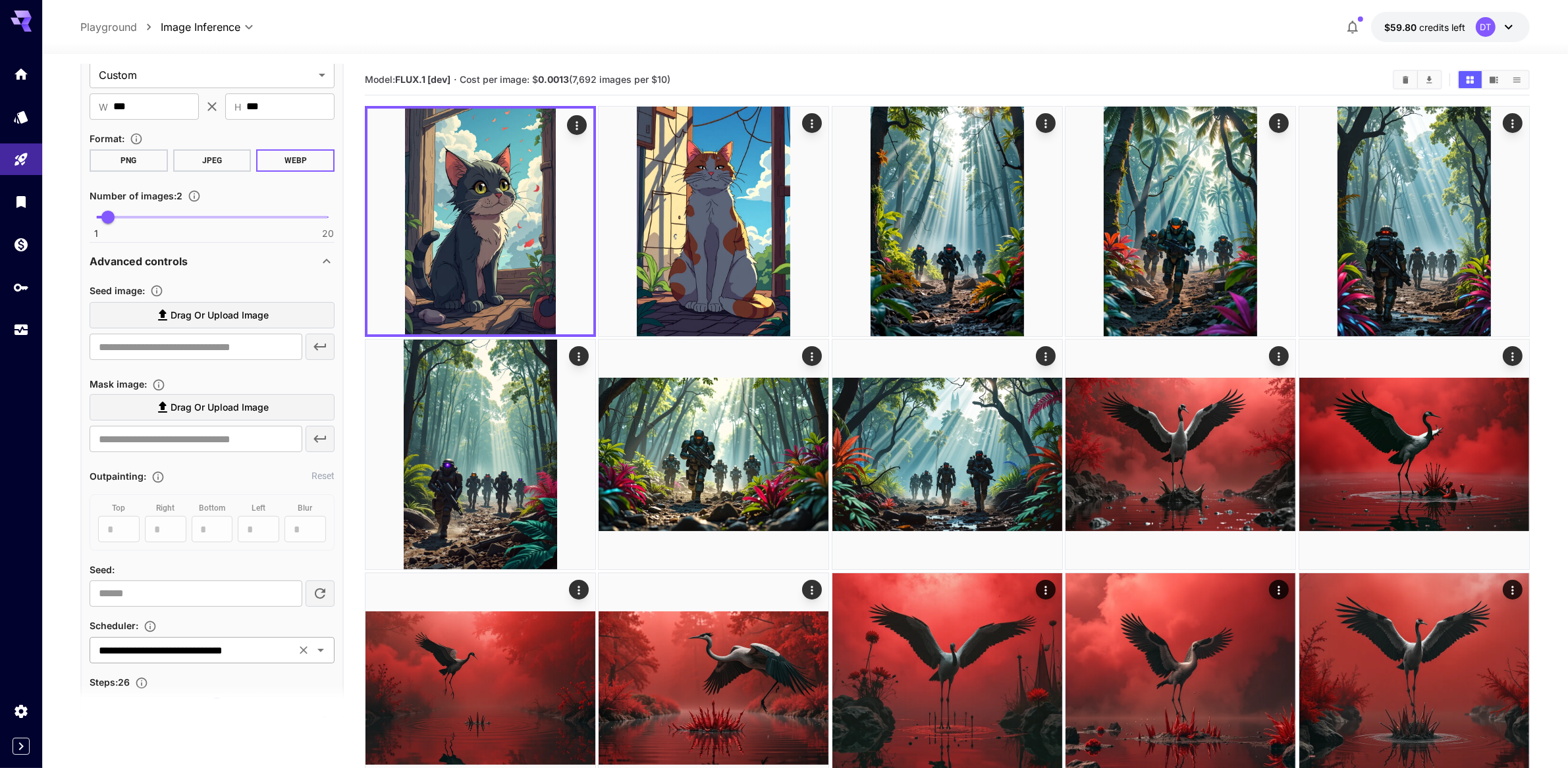
scroll to position [0, 0]
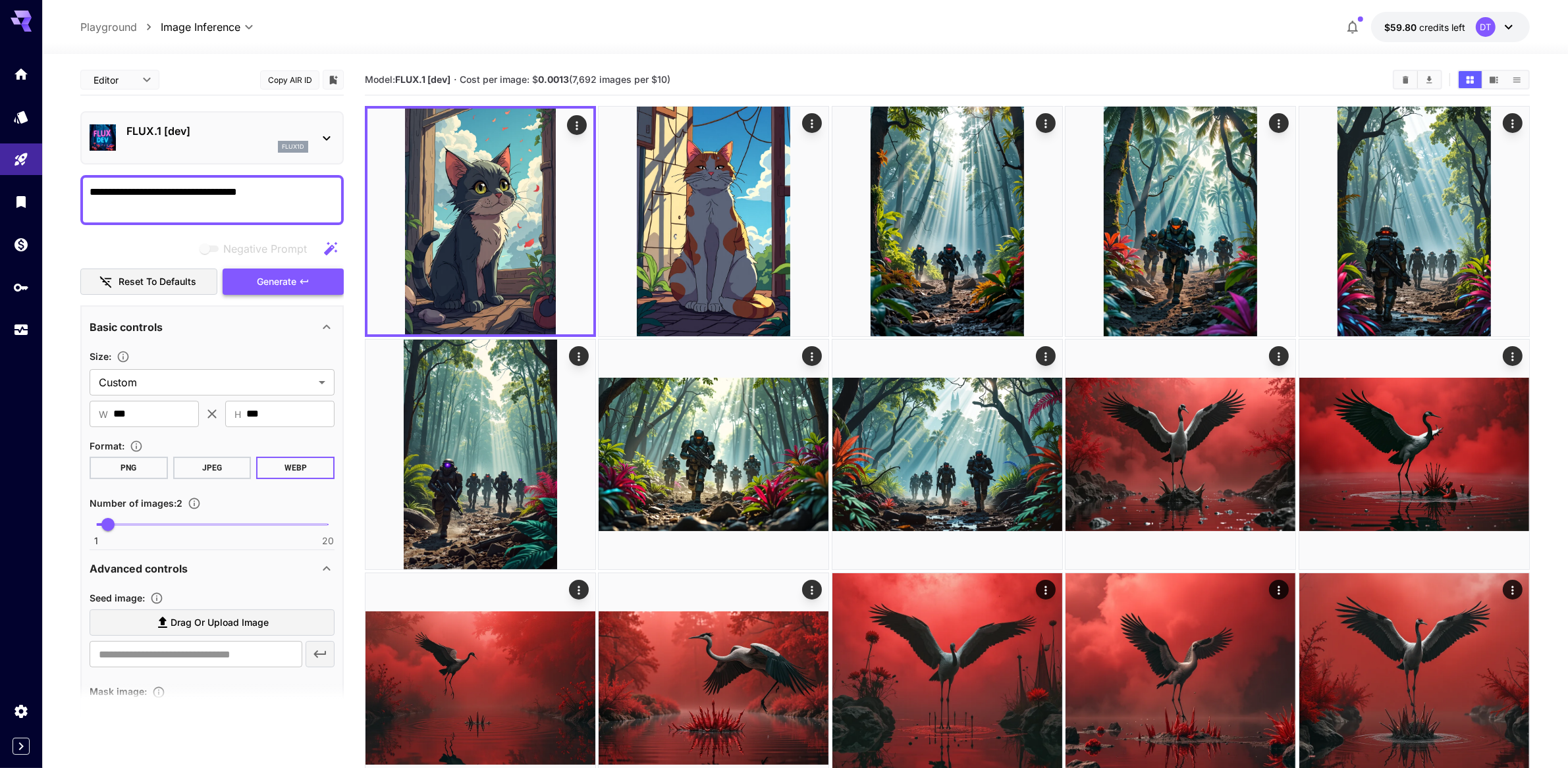
click at [286, 290] on span "Generate" at bounding box center [276, 282] width 40 height 17
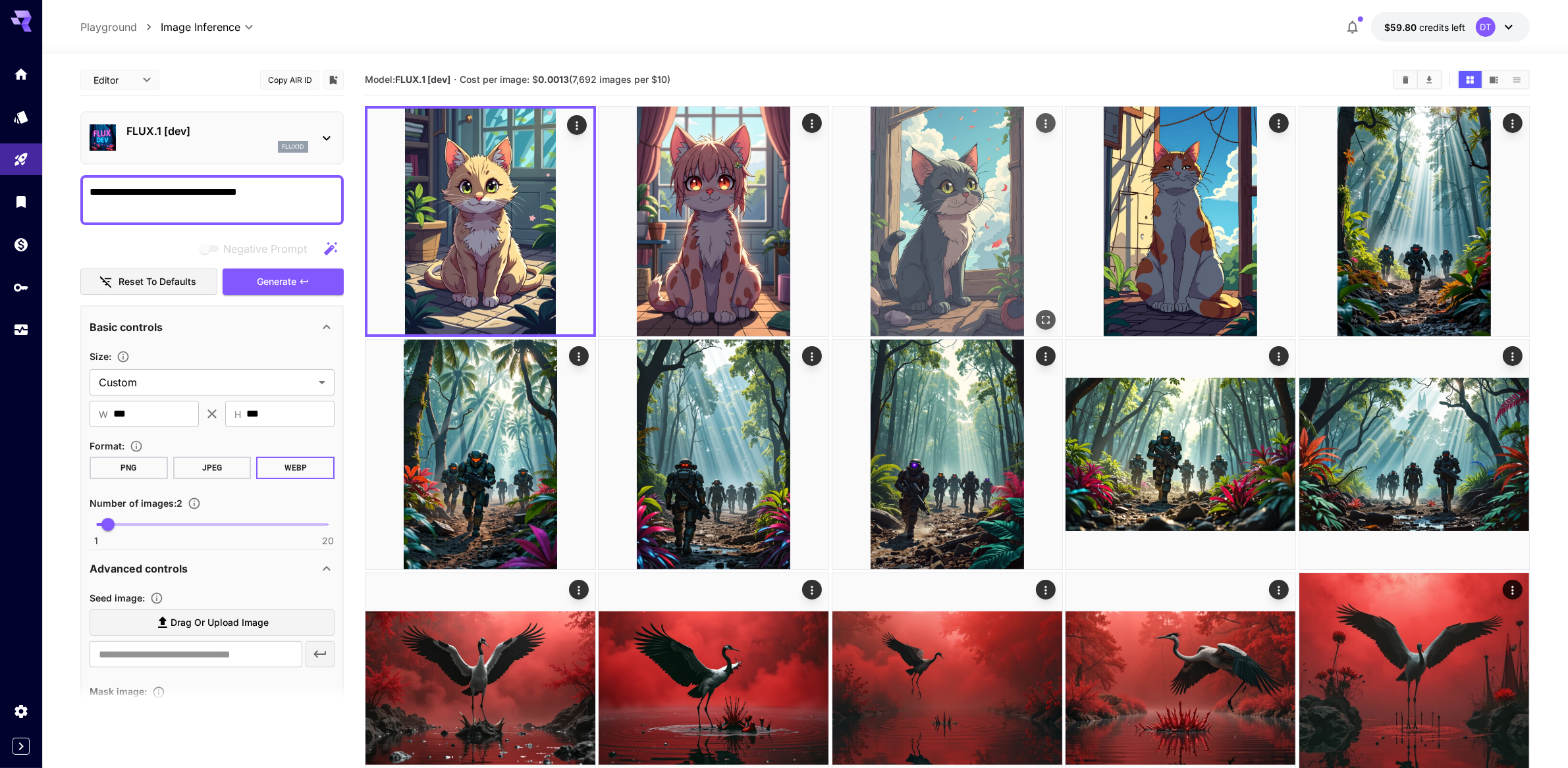
click at [959, 202] on img at bounding box center [947, 221] width 230 height 230
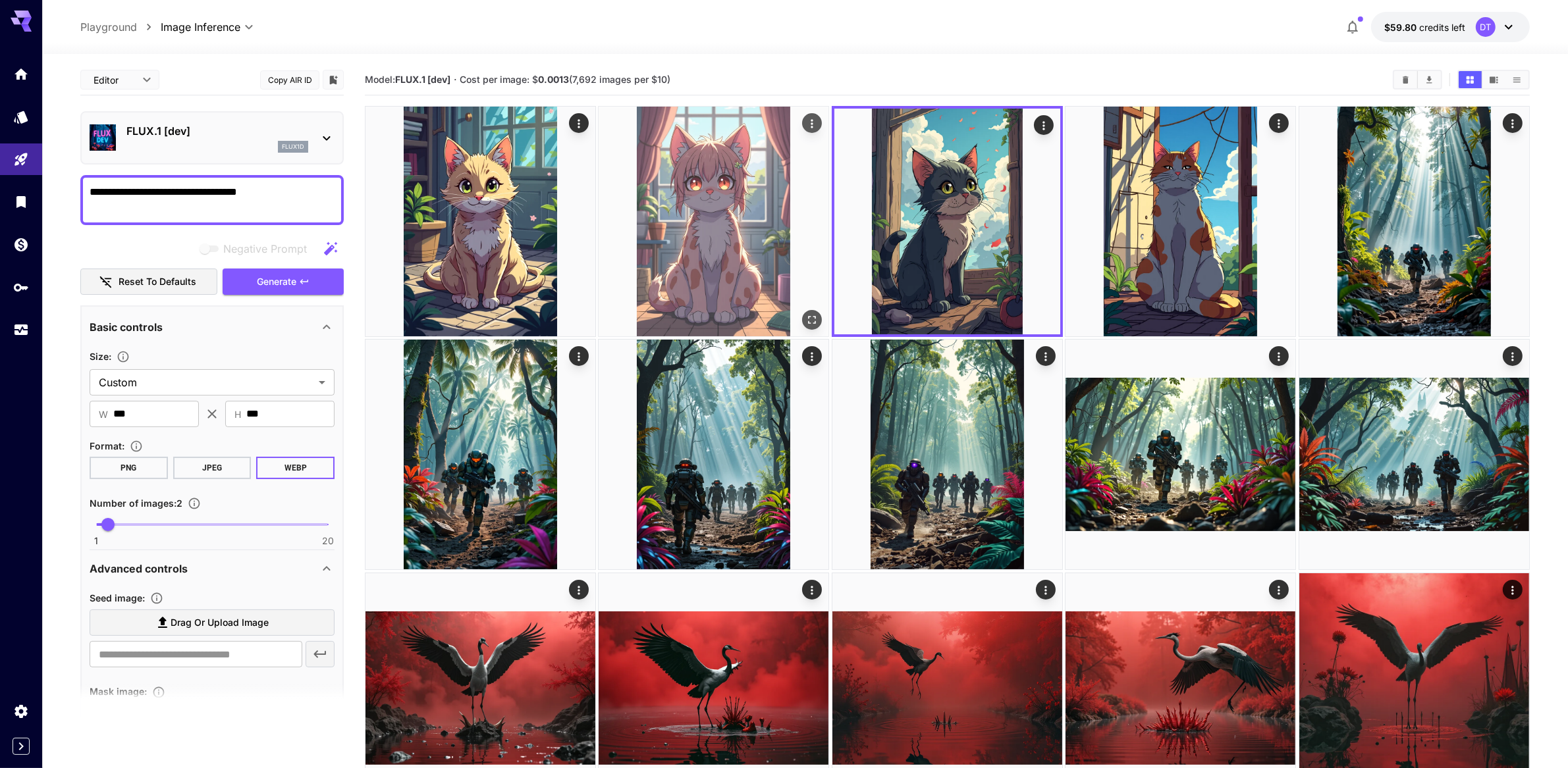
click at [735, 239] on img at bounding box center [713, 221] width 230 height 230
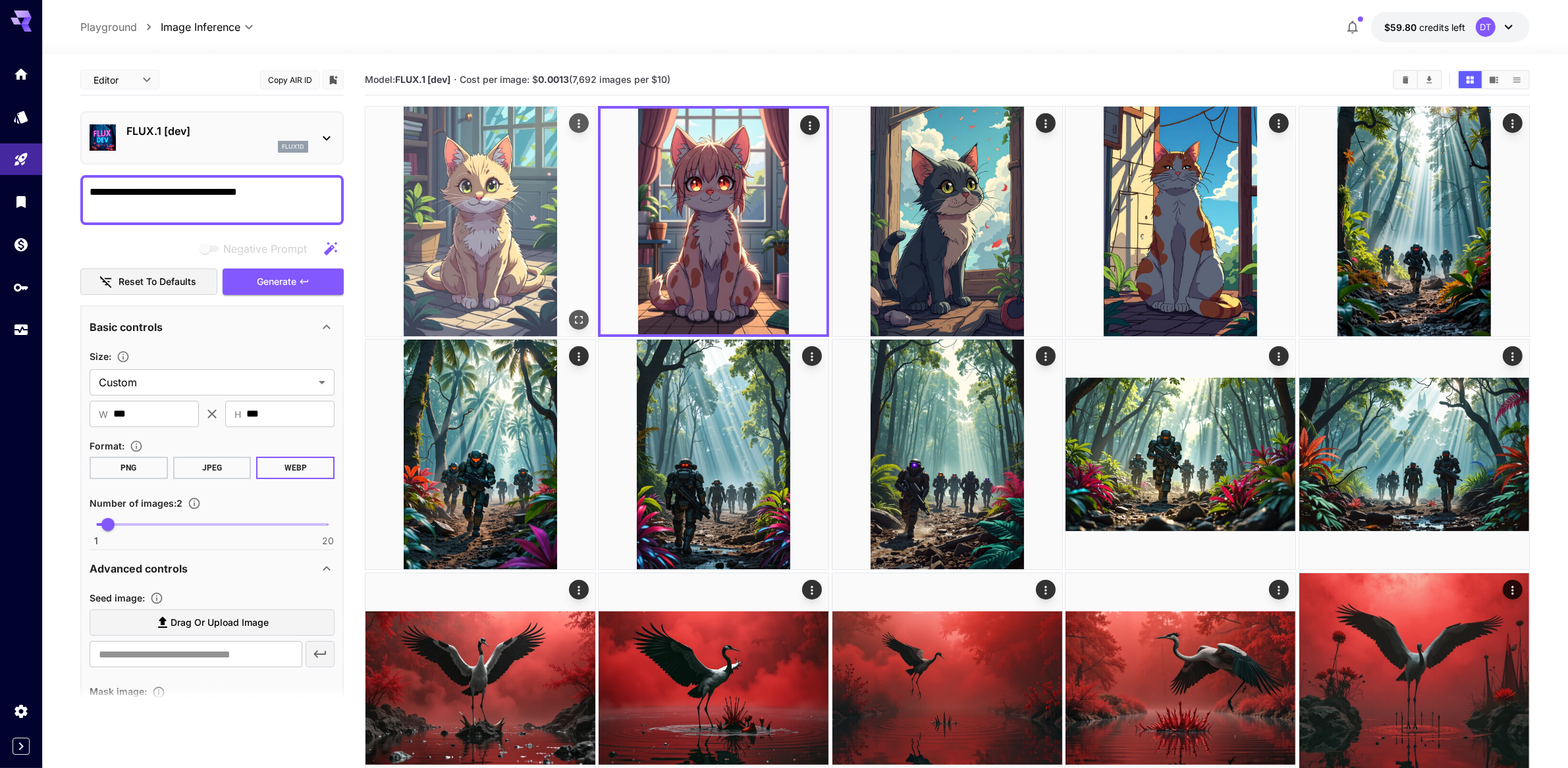
click at [532, 253] on img at bounding box center [480, 221] width 230 height 230
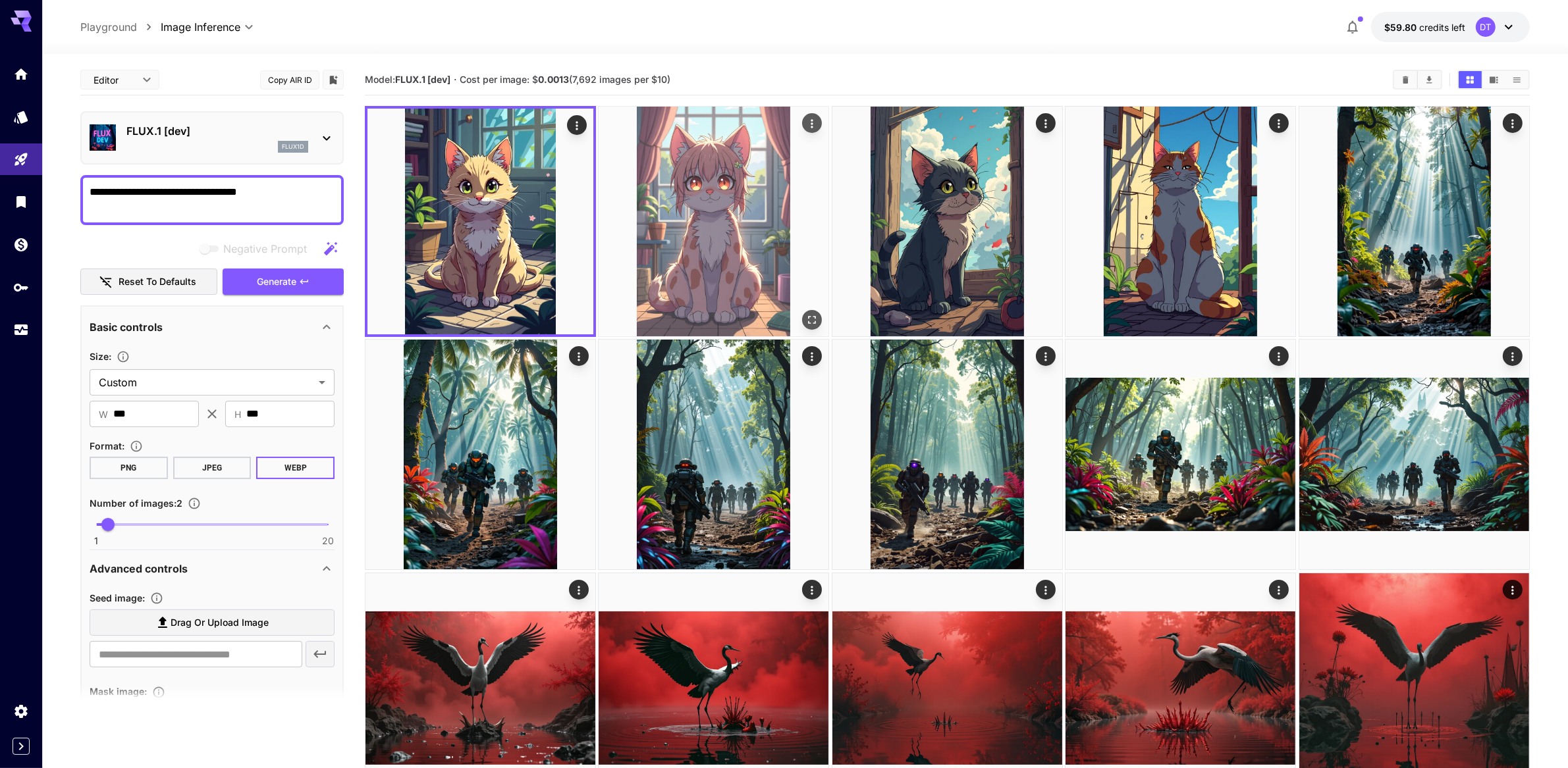
click at [674, 259] on img at bounding box center [713, 221] width 230 height 230
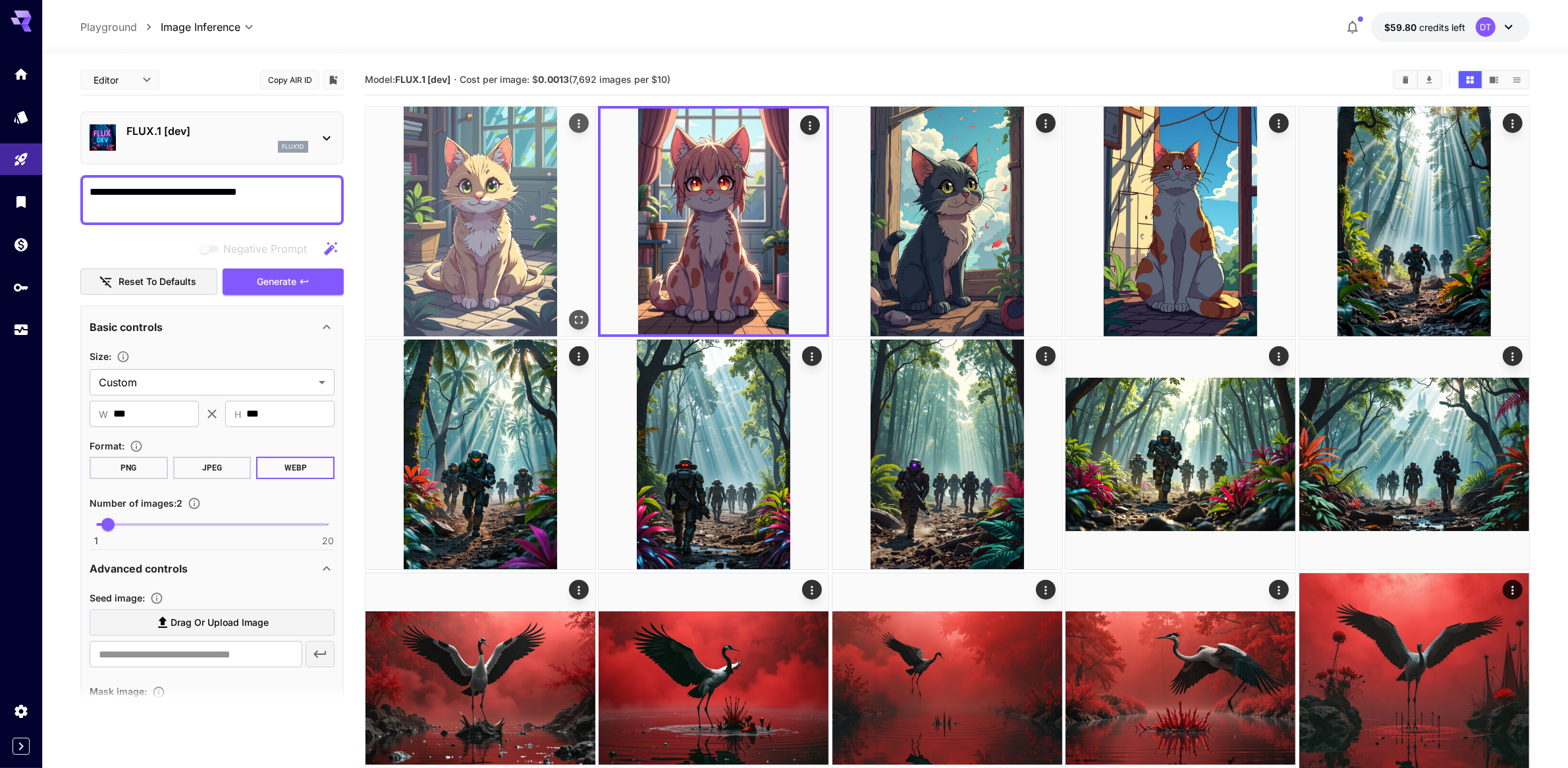
click at [472, 270] on img at bounding box center [480, 221] width 230 height 230
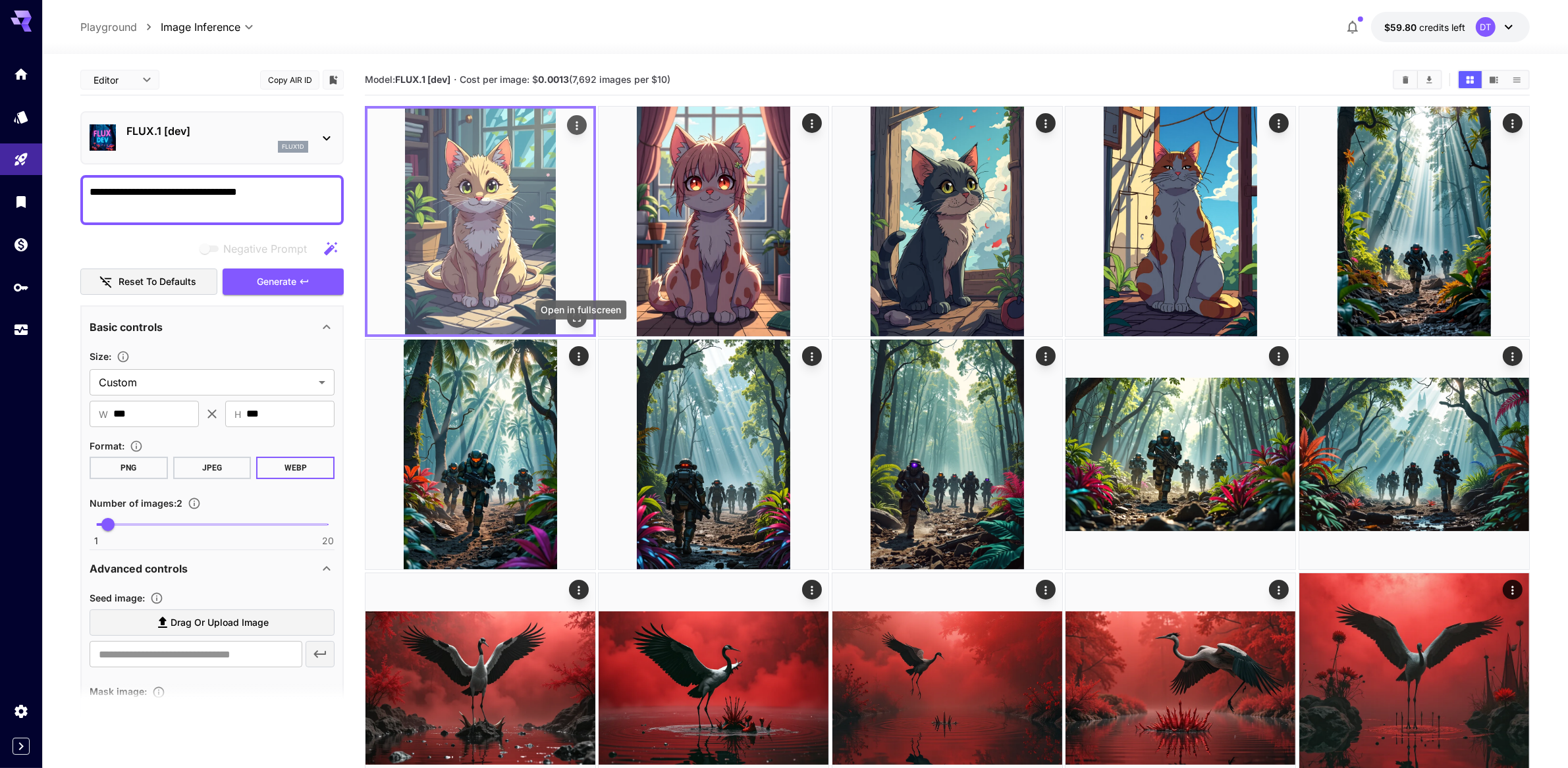
click at [580, 325] on icon "Open in fullscreen" at bounding box center [577, 318] width 13 height 13
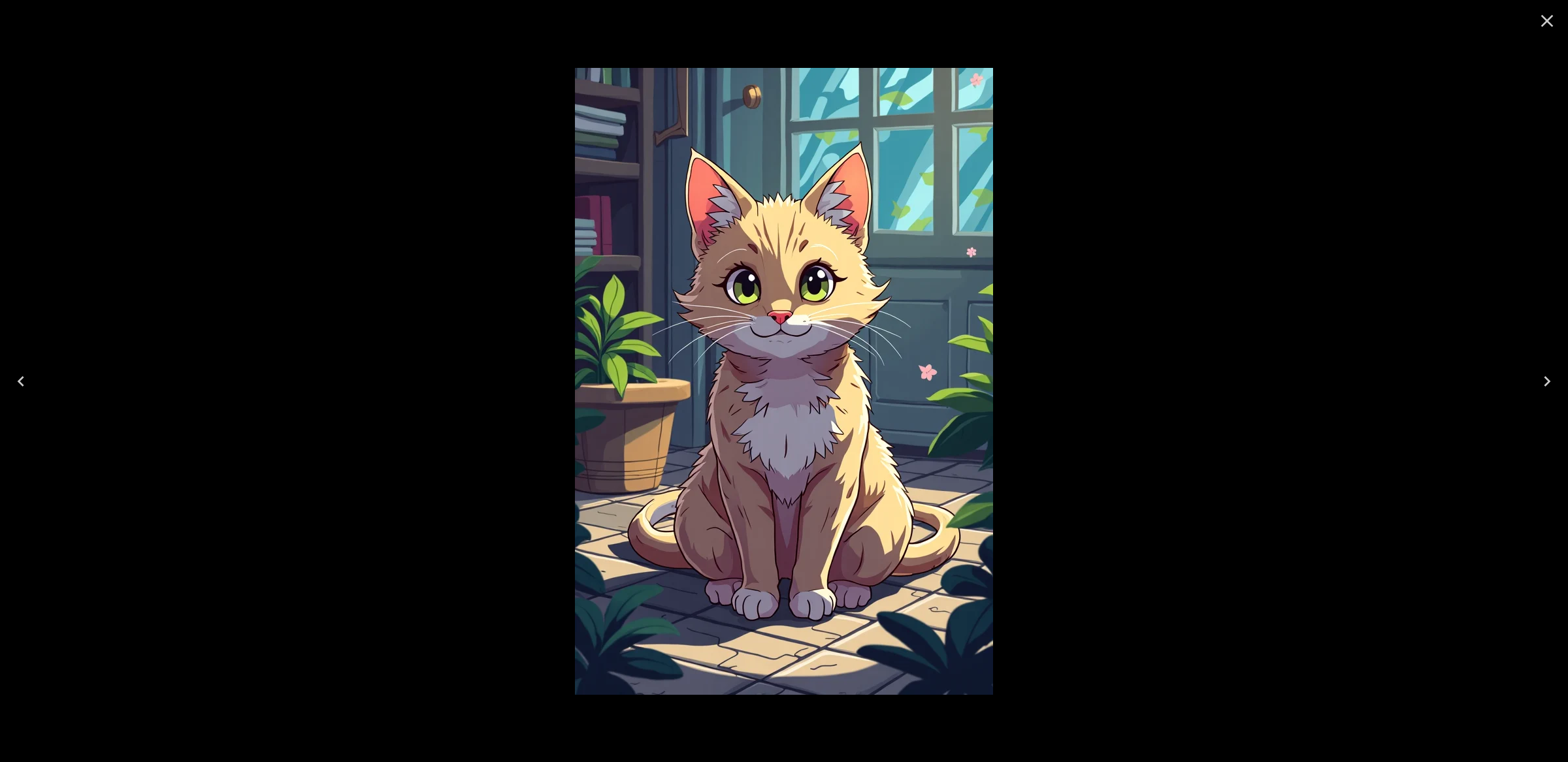
click at [1555, 25] on icon "Close" at bounding box center [1547, 21] width 21 height 21
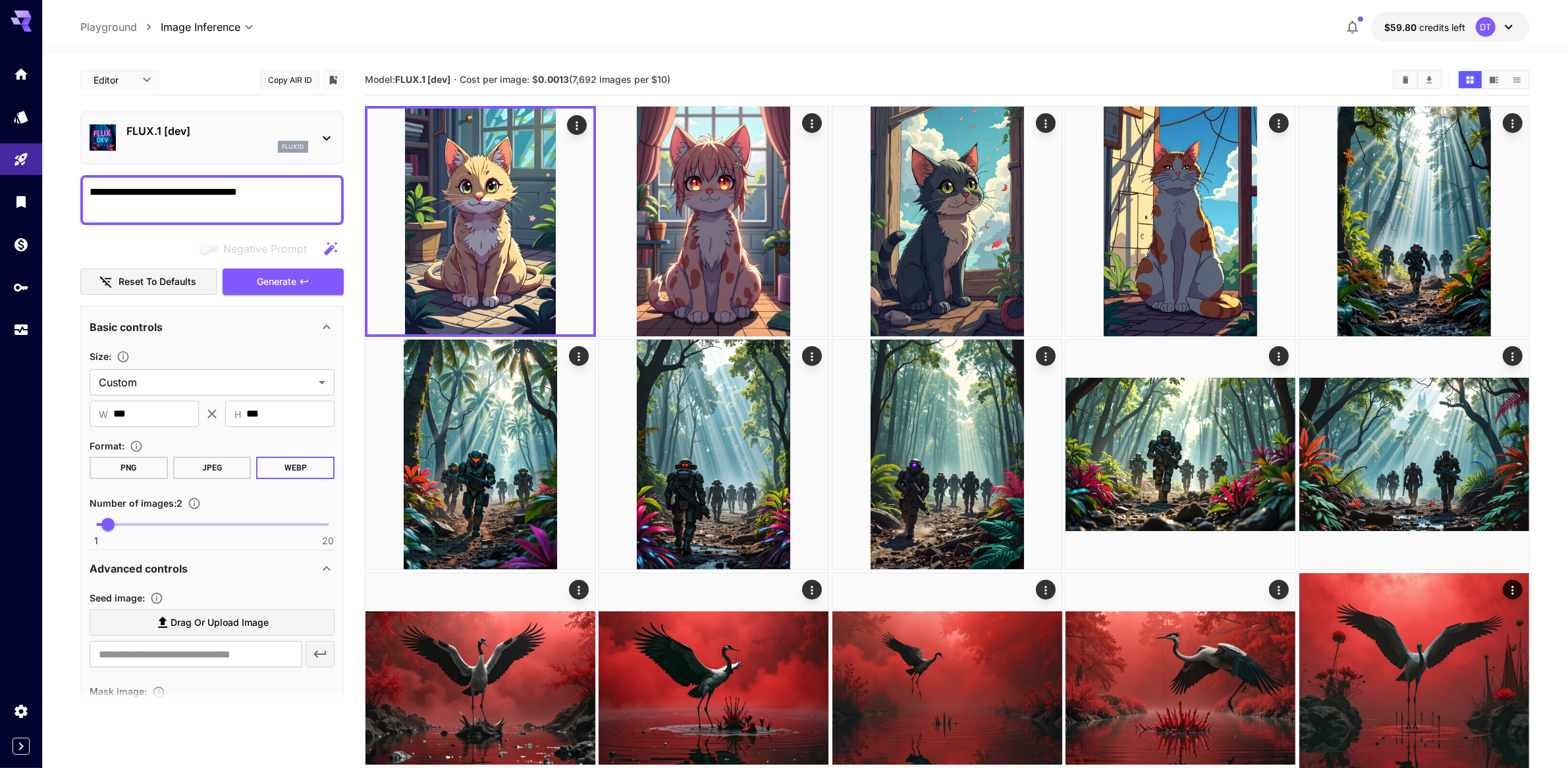
scroll to position [3, 0]
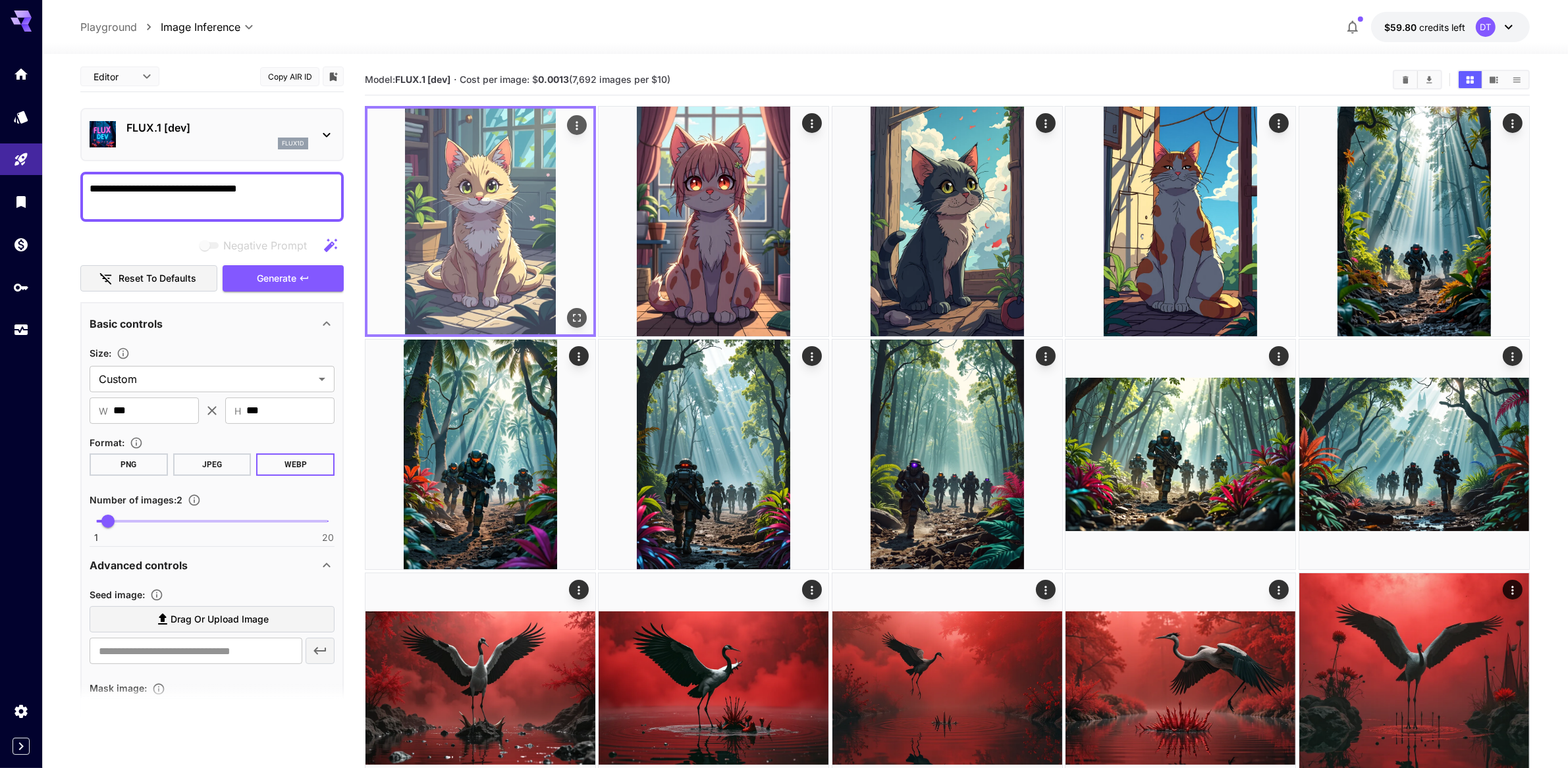
drag, startPoint x: 639, startPoint y: 245, endPoint x: 569, endPoint y: 258, distance: 71.2
click at [640, 244] on img at bounding box center [713, 221] width 230 height 230
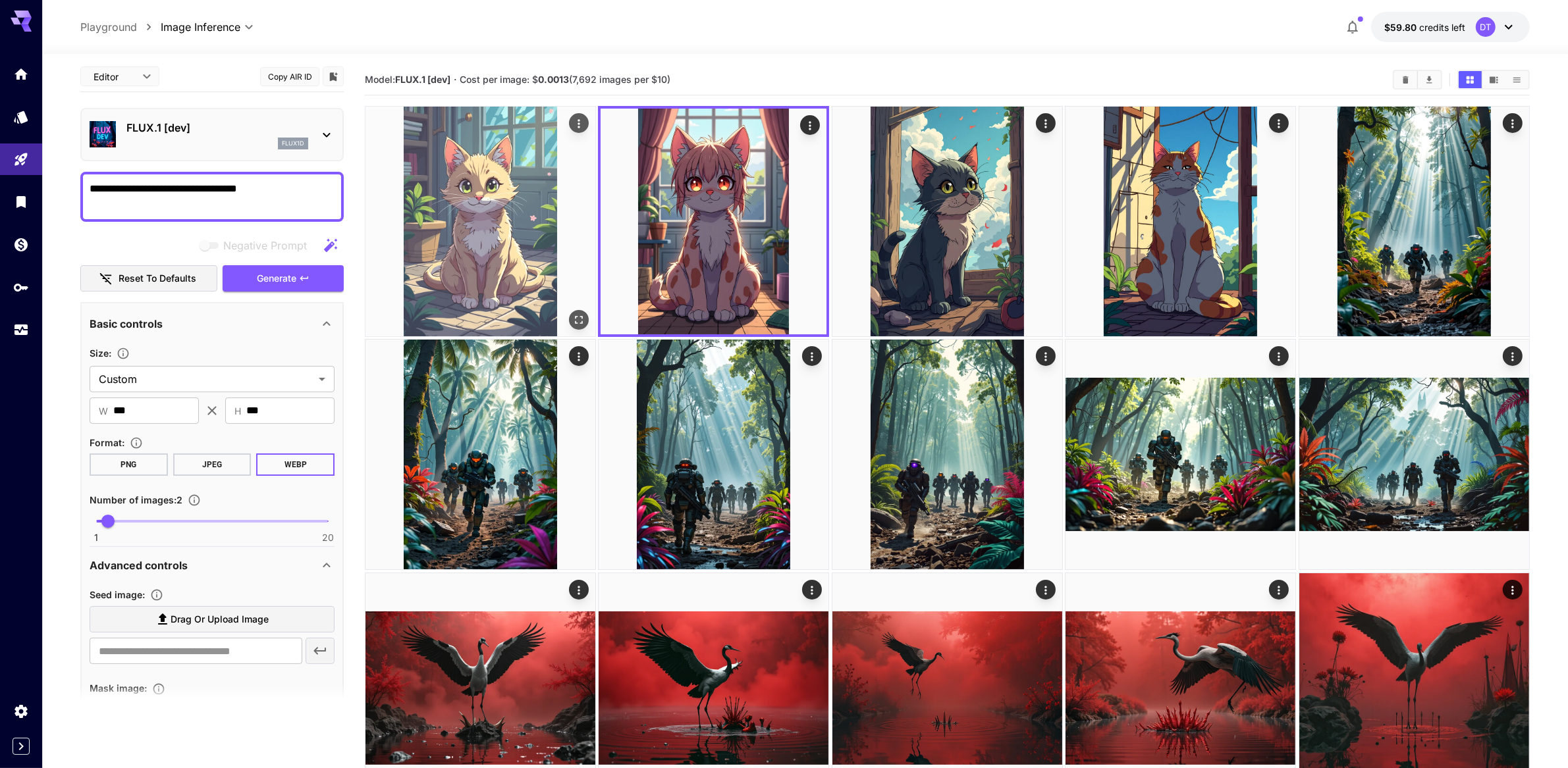
click at [478, 267] on img at bounding box center [480, 221] width 230 height 230
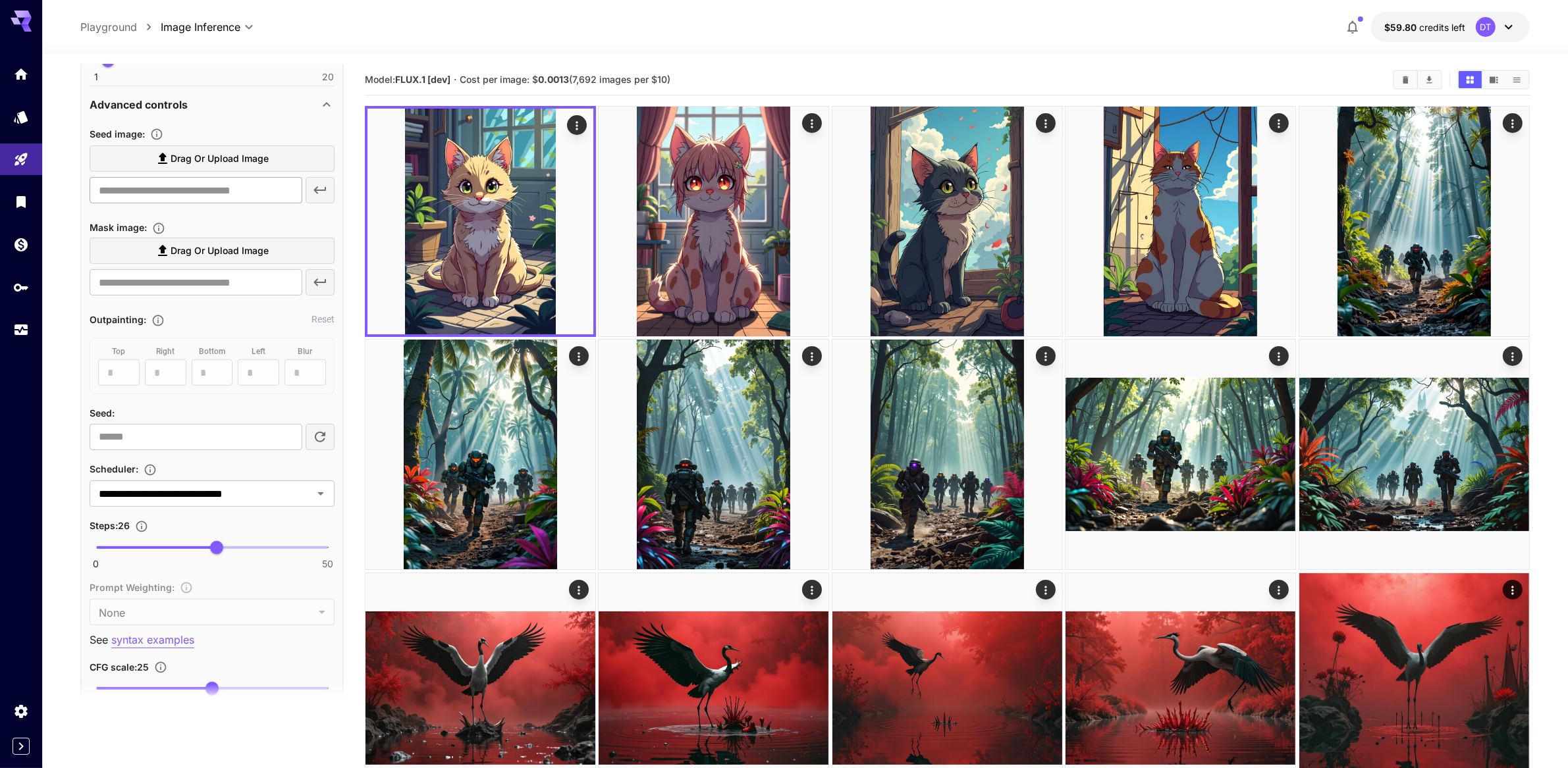
scroll to position [590, 0]
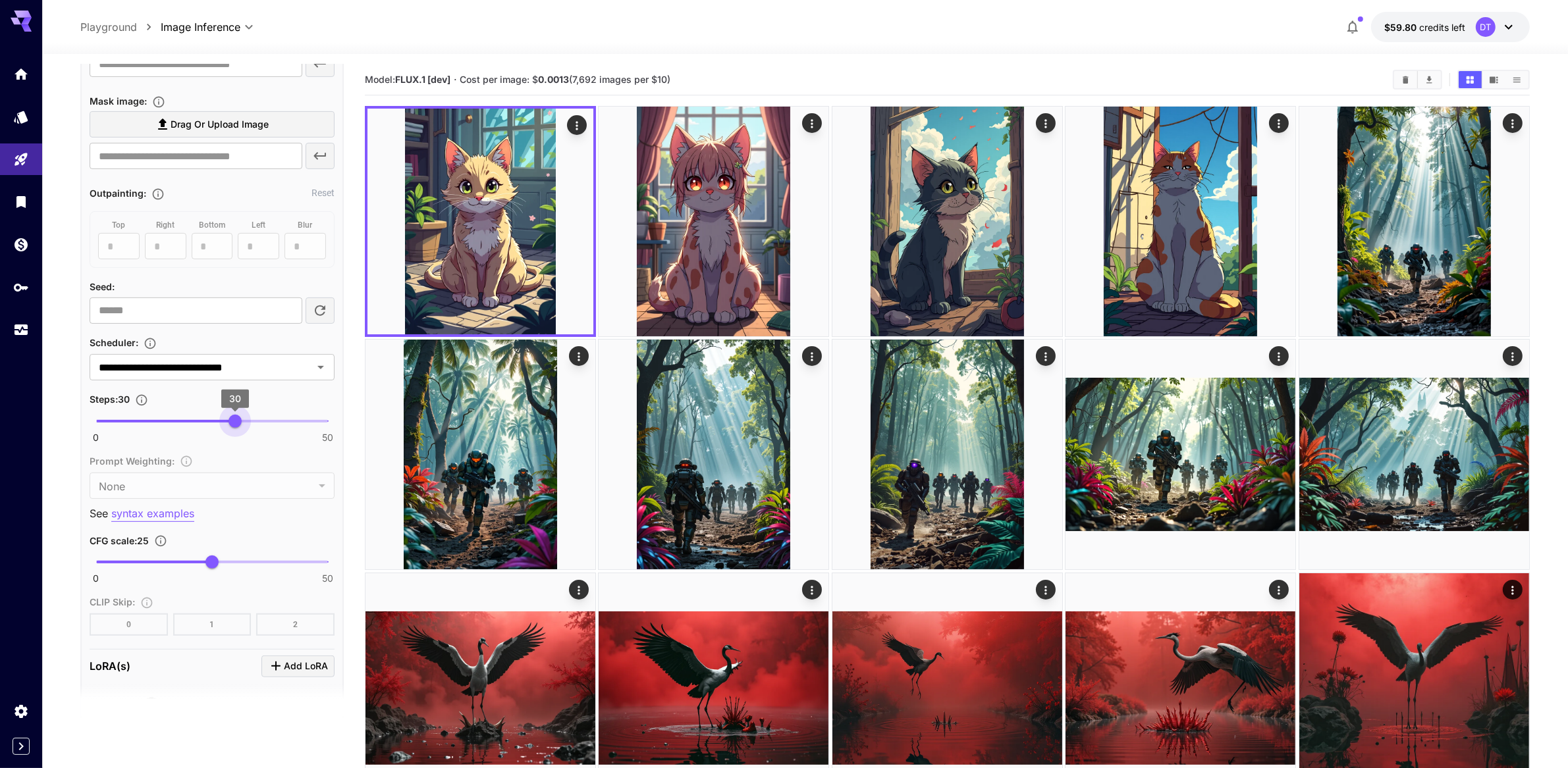
drag, startPoint x: 213, startPoint y: 569, endPoint x: 233, endPoint y: 567, distance: 20.1
click at [233, 428] on span "30" at bounding box center [236, 421] width 13 height 13
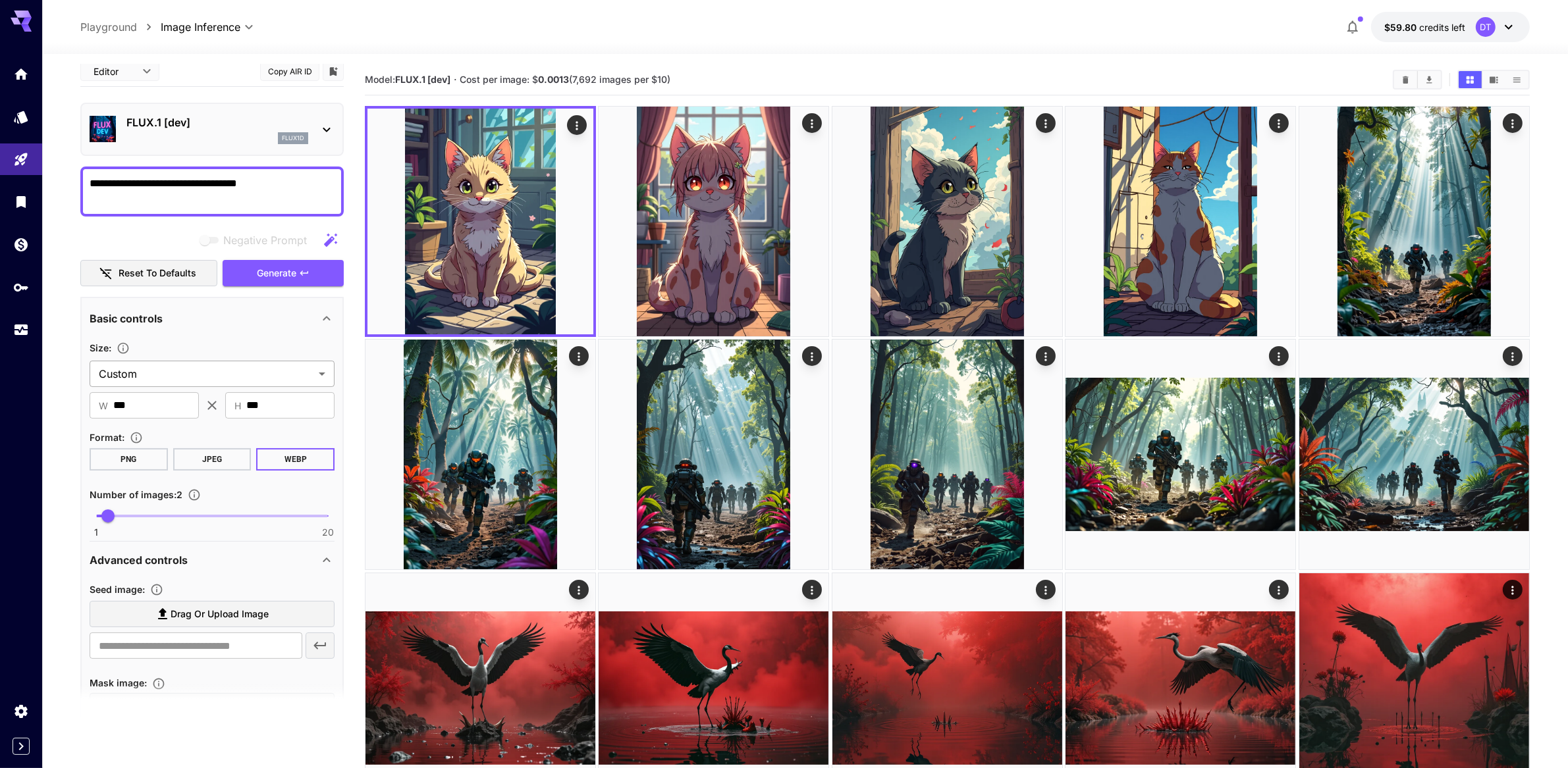
scroll to position [0, 0]
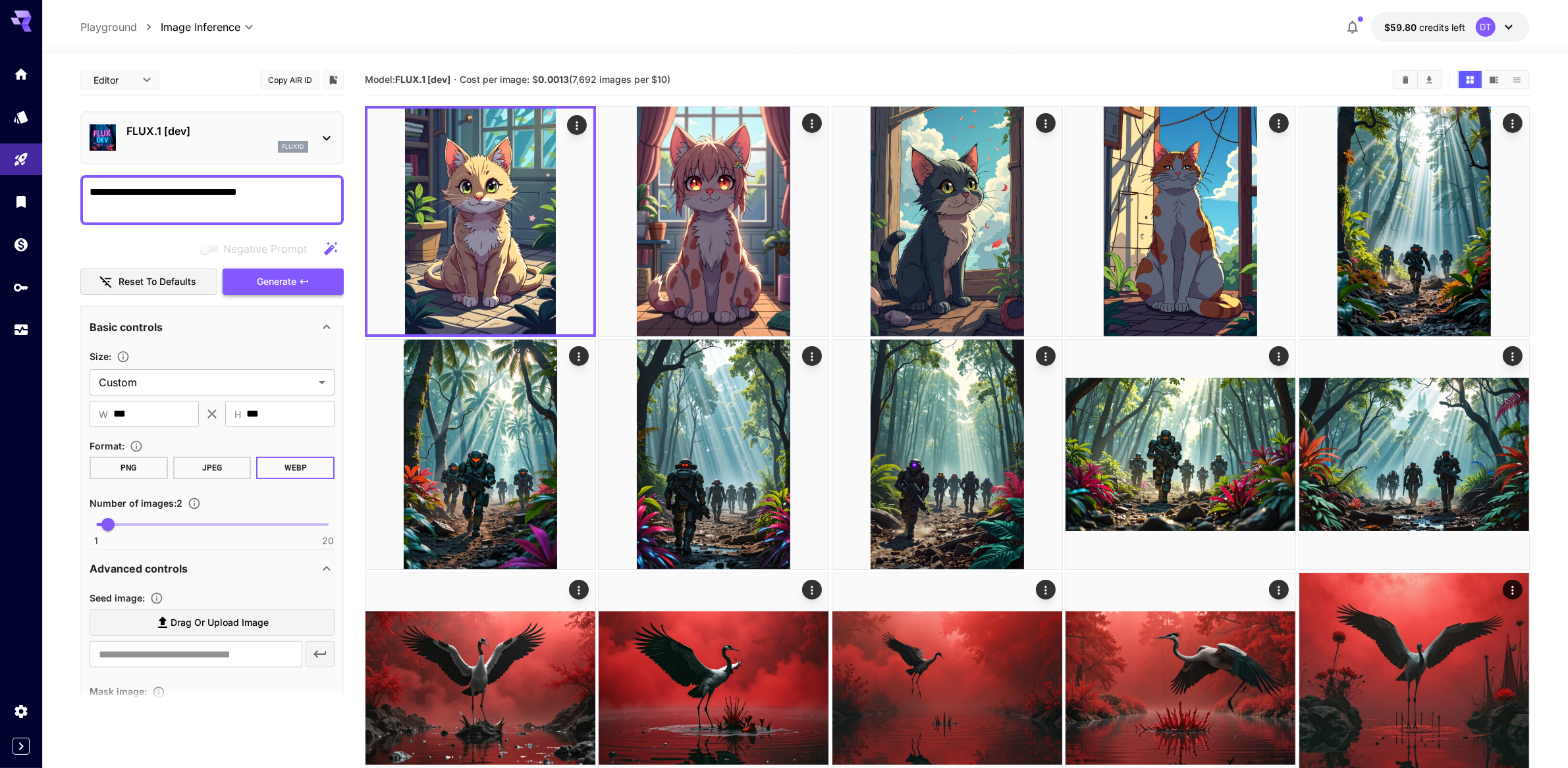
click at [301, 287] on icon "button" at bounding box center [305, 282] width 11 height 11
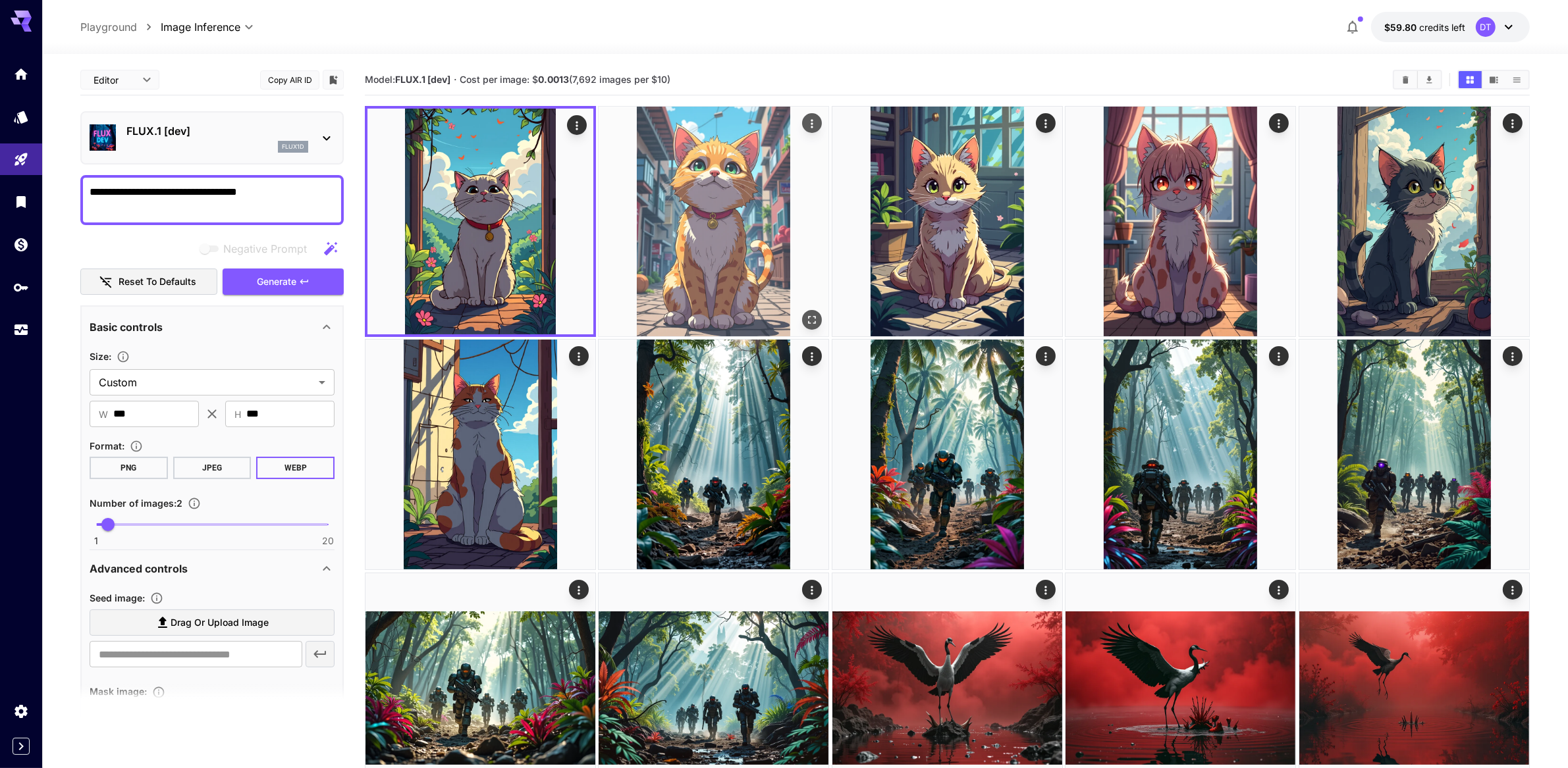
click at [737, 233] on img at bounding box center [713, 221] width 230 height 230
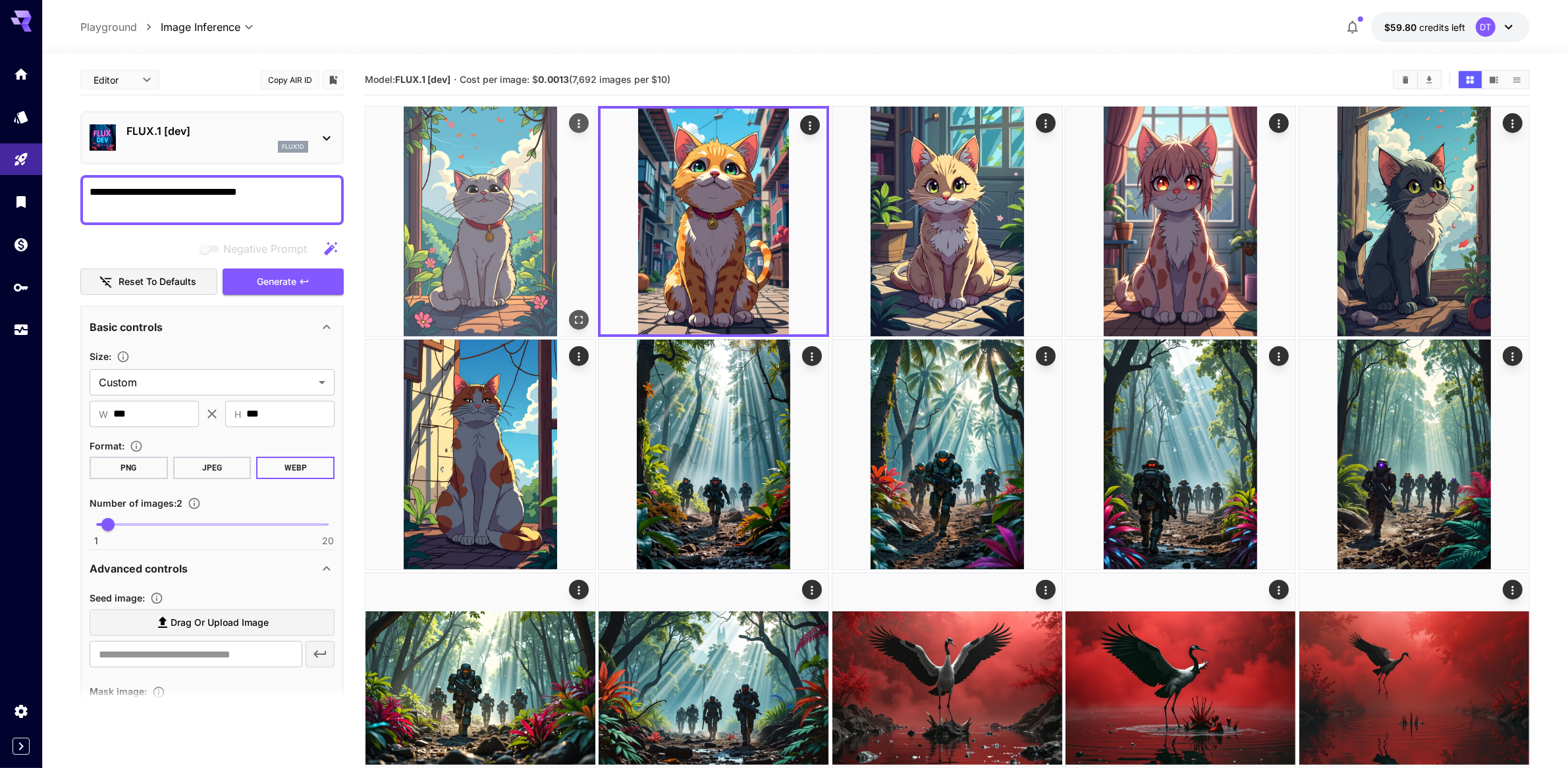
click at [466, 248] on img at bounding box center [480, 221] width 230 height 230
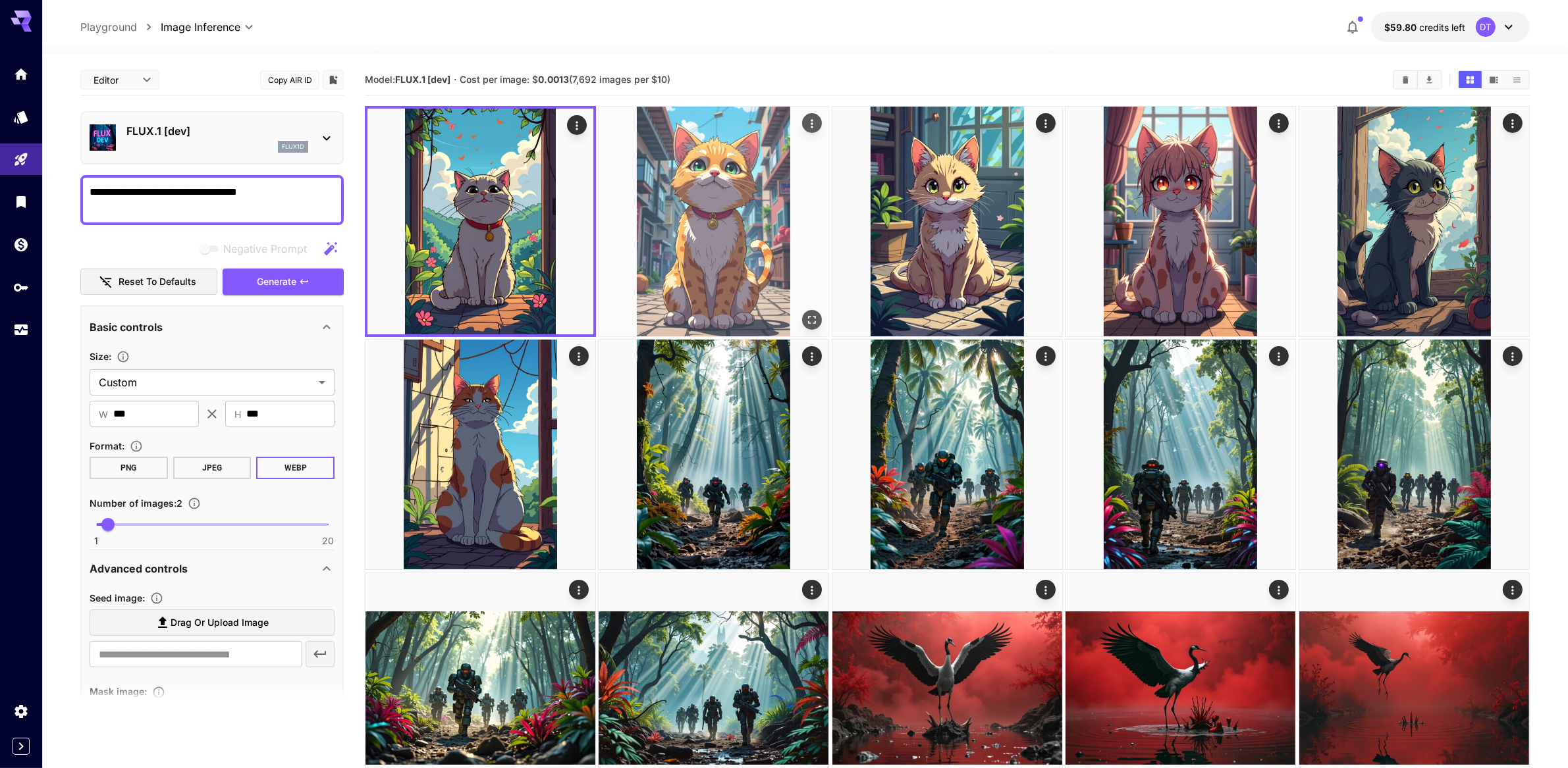
click at [650, 247] on img at bounding box center [713, 221] width 230 height 230
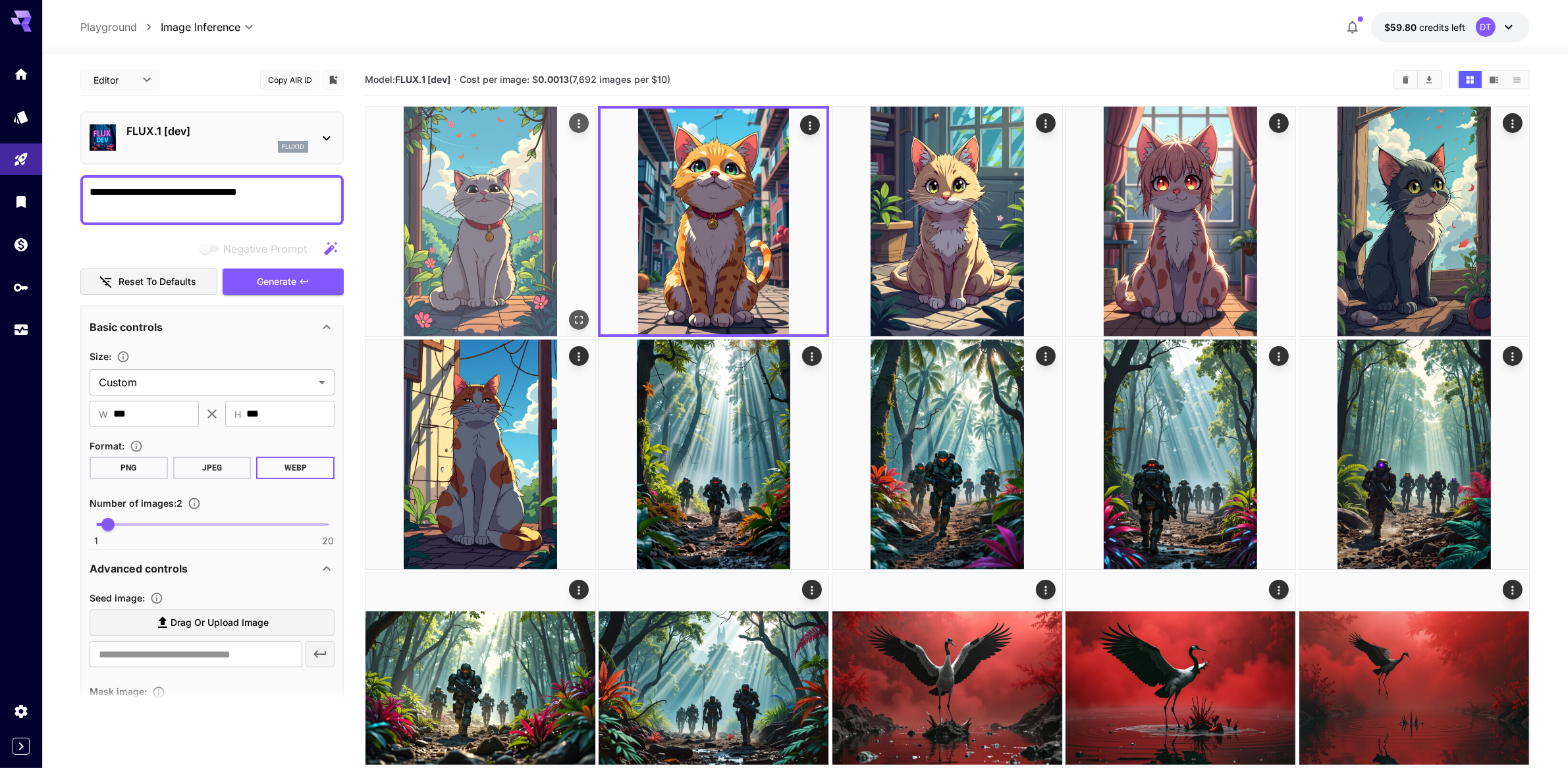
click at [474, 275] on img at bounding box center [480, 221] width 230 height 230
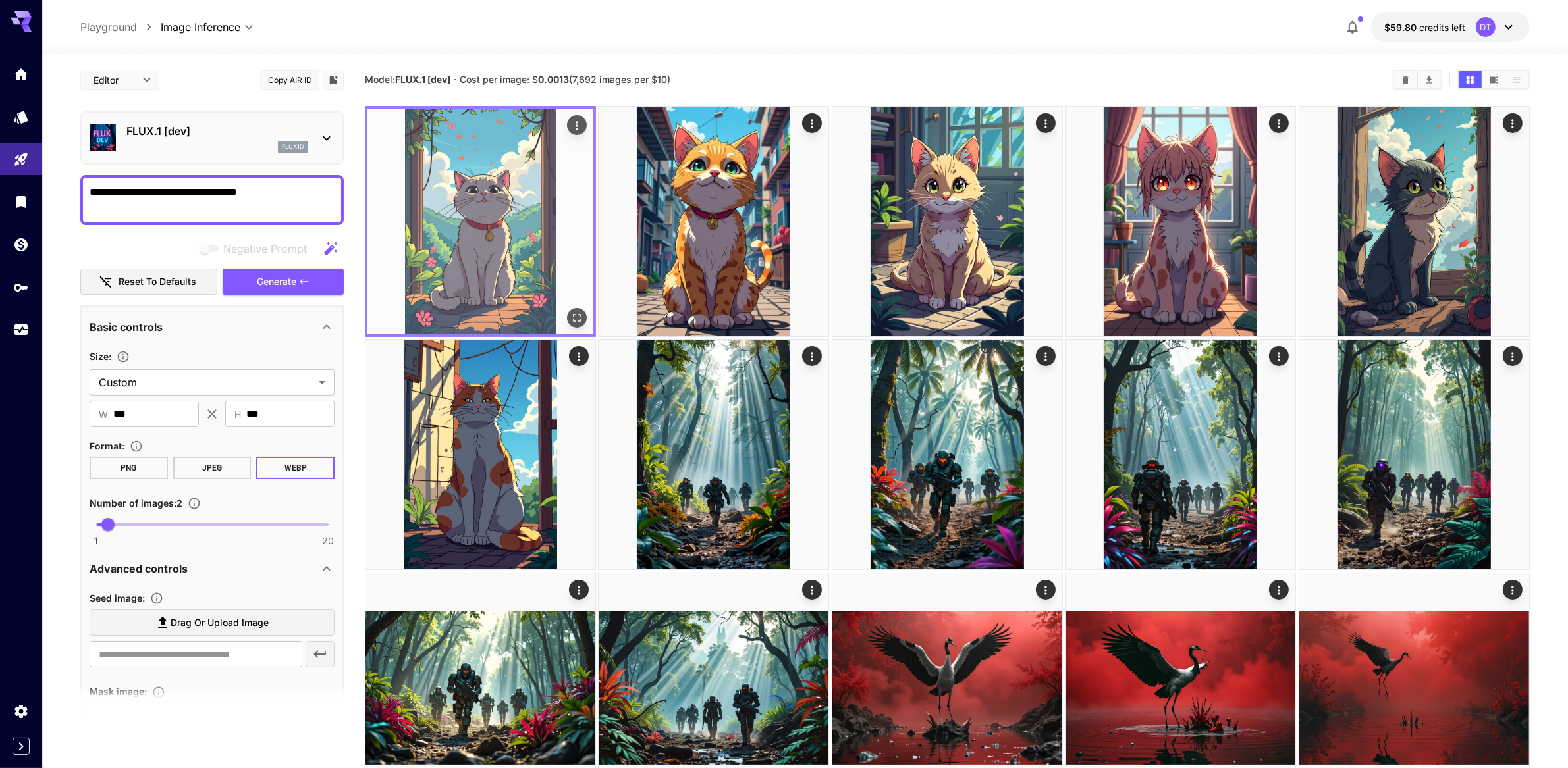
click at [476, 272] on img at bounding box center [480, 221] width 226 height 226
click at [582, 325] on icon "Open in fullscreen" at bounding box center [577, 318] width 13 height 13
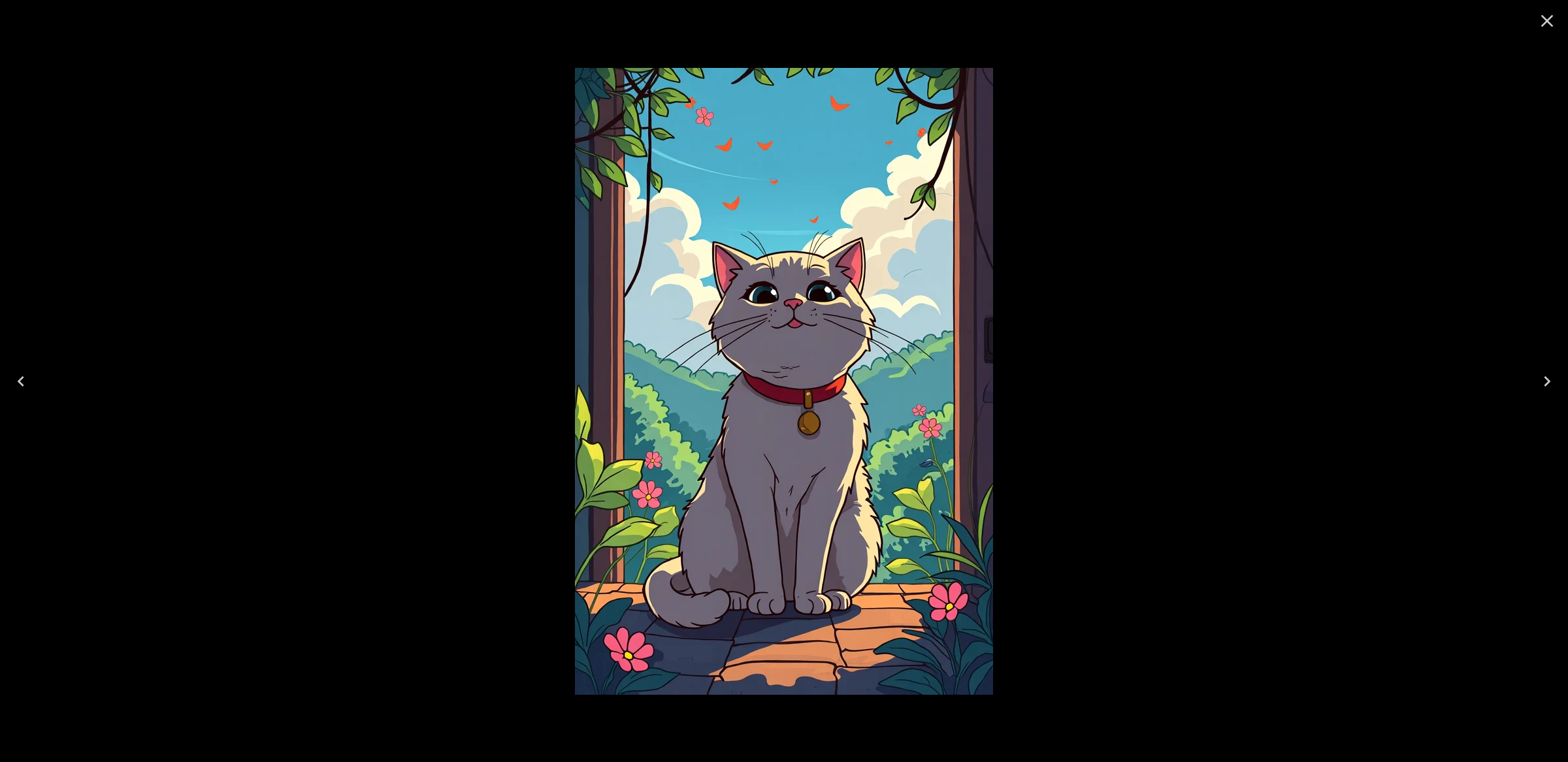
click at [1555, 22] on button "Close" at bounding box center [1547, 21] width 31 height 31
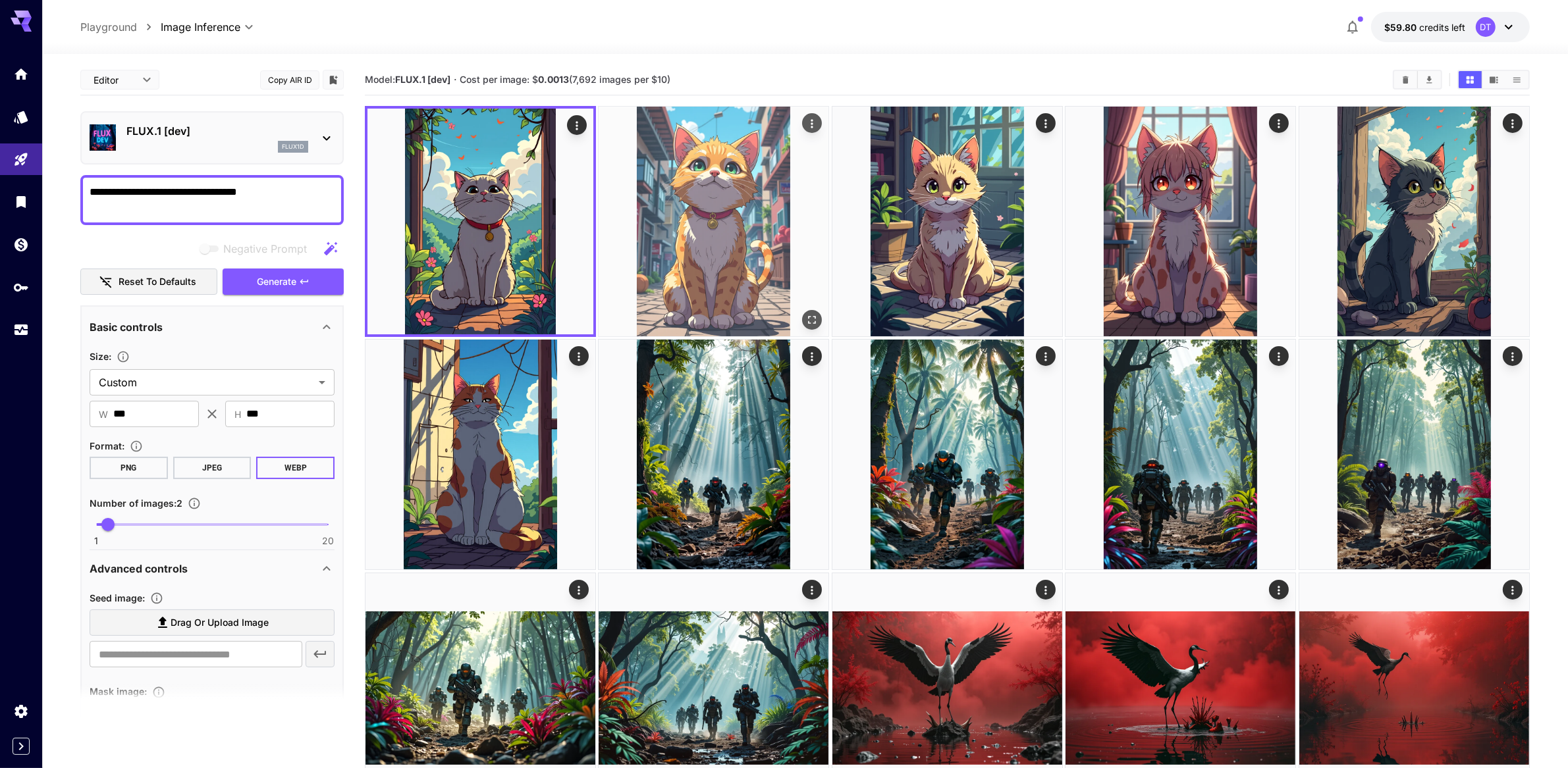
click at [724, 269] on img at bounding box center [713, 221] width 230 height 230
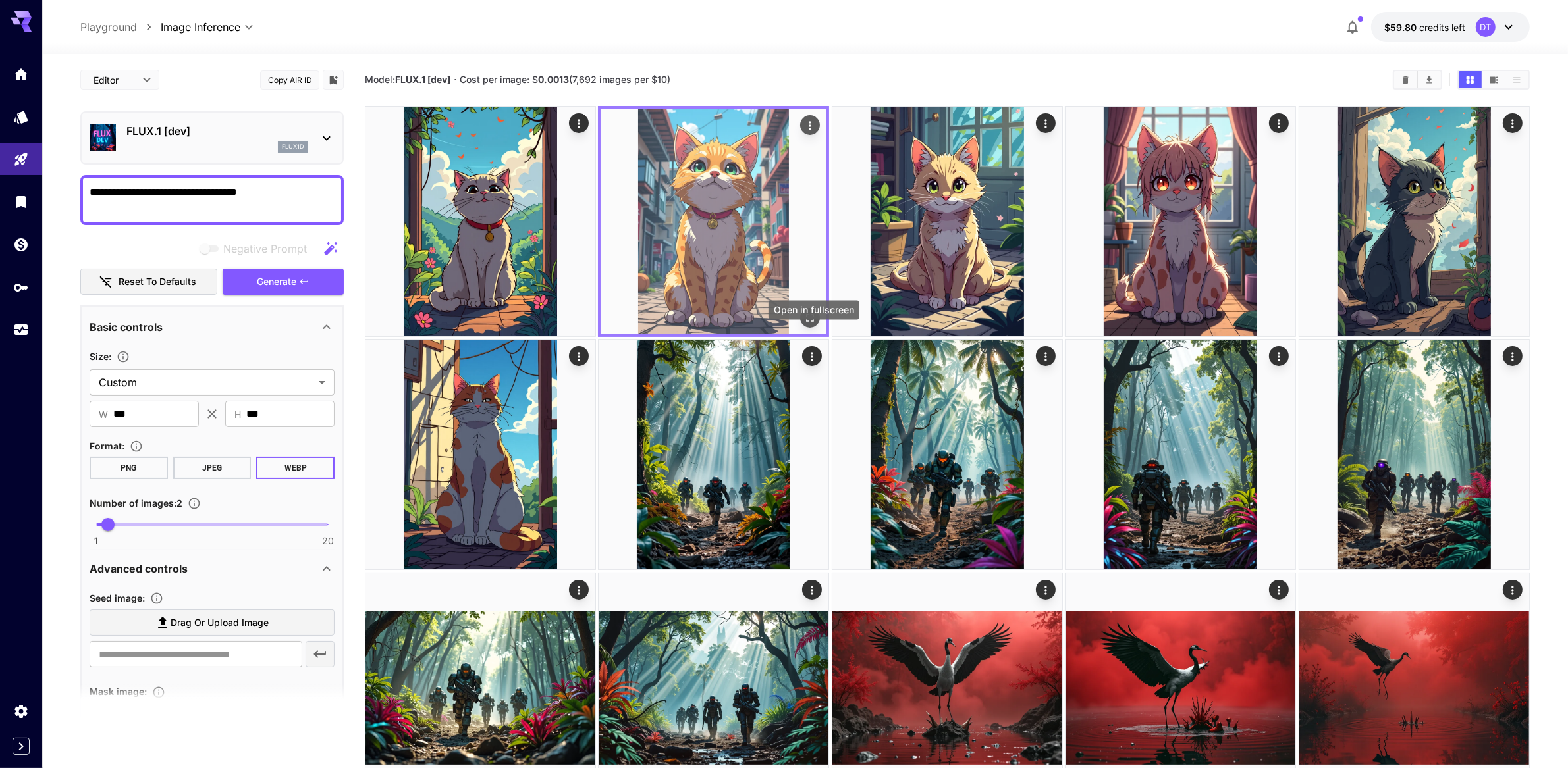
click at [811, 325] on icon "Open in fullscreen" at bounding box center [811, 318] width 13 height 13
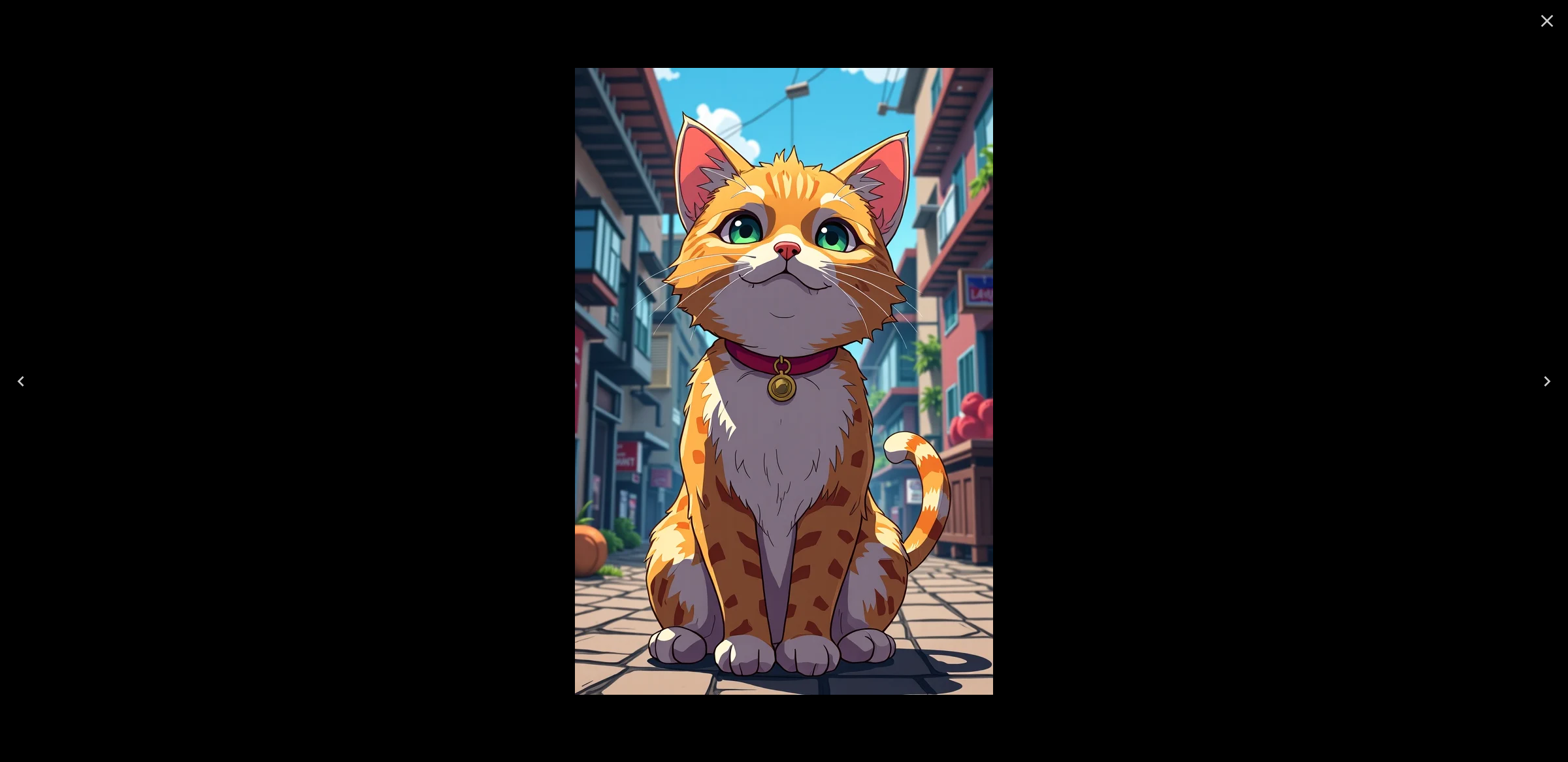
click at [1550, 13] on icon "Close" at bounding box center [1547, 21] width 21 height 21
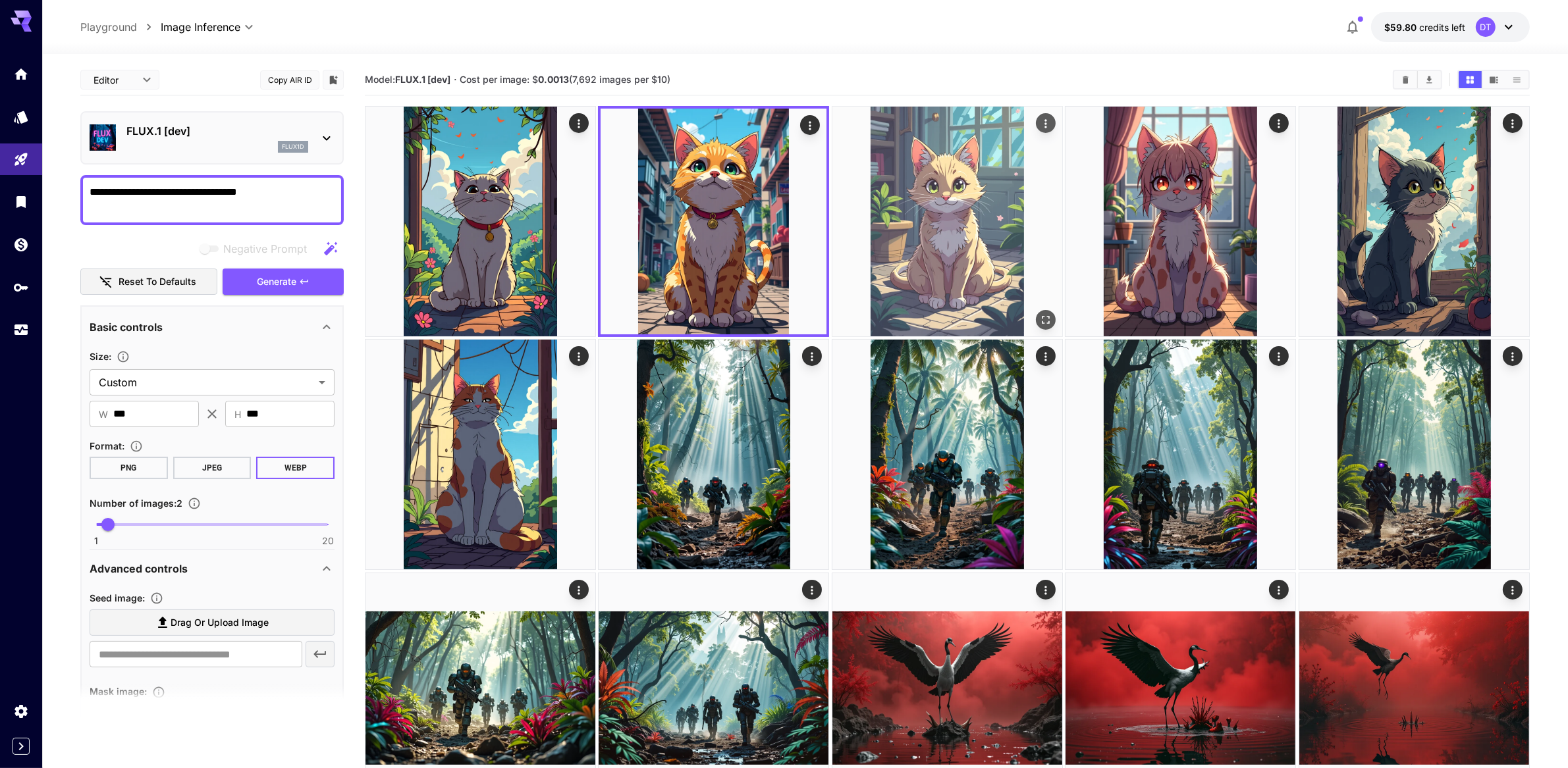
click at [978, 290] on img at bounding box center [947, 221] width 230 height 230
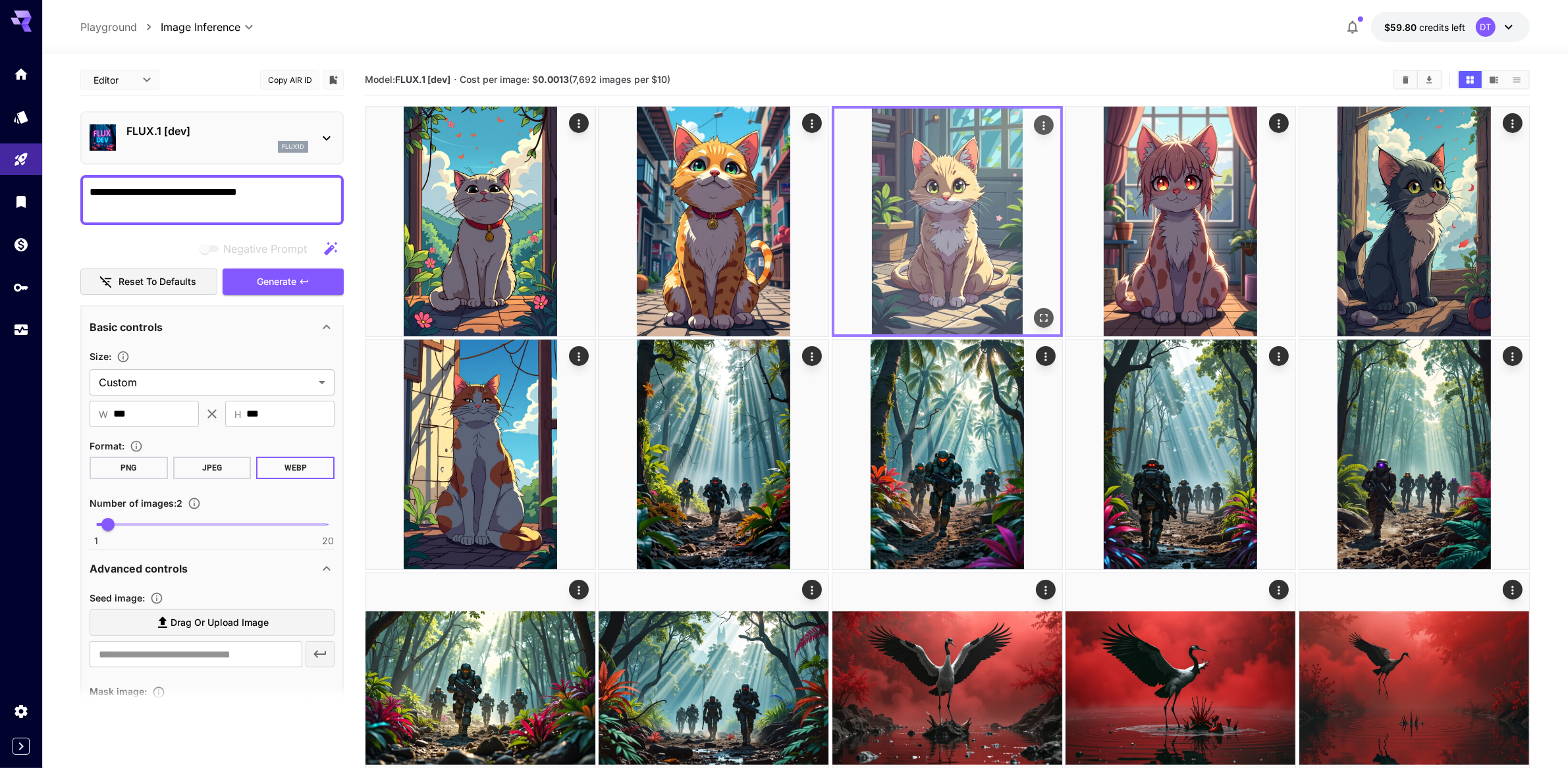
click at [1045, 325] on icon "Open in fullscreen" at bounding box center [1044, 318] width 13 height 13
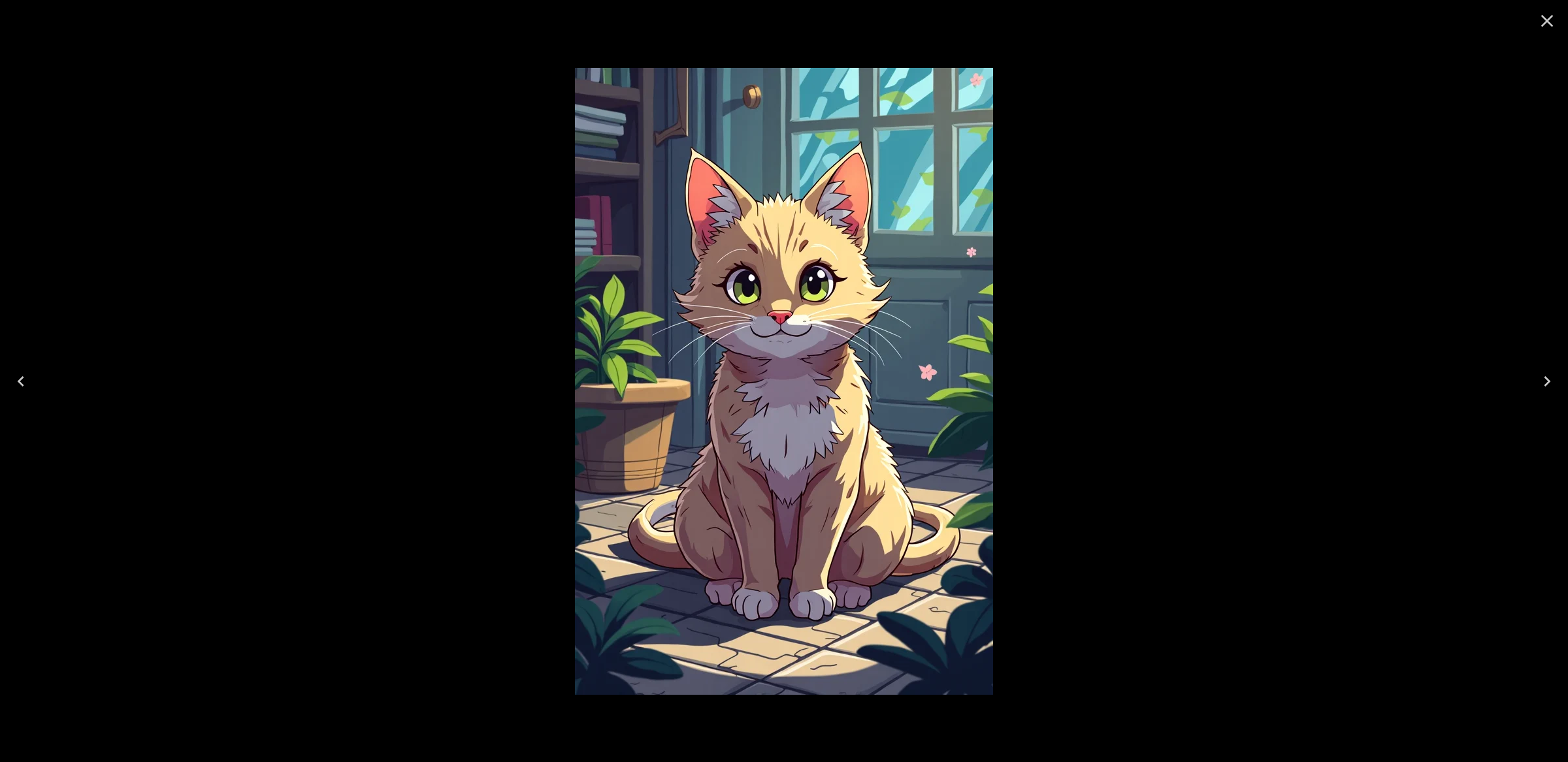
click at [1555, 19] on icon "Close" at bounding box center [1547, 21] width 21 height 21
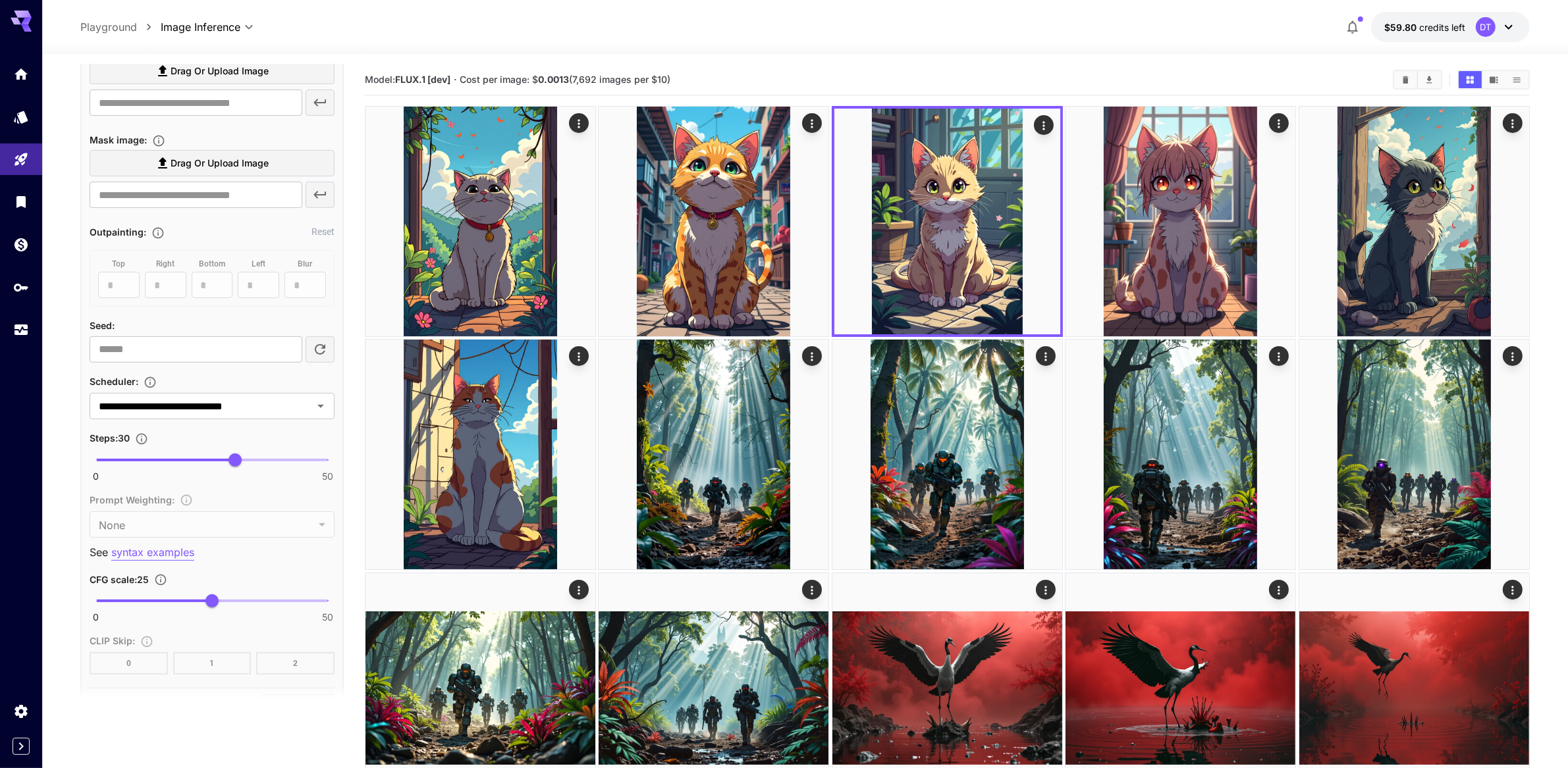
scroll to position [580, 0]
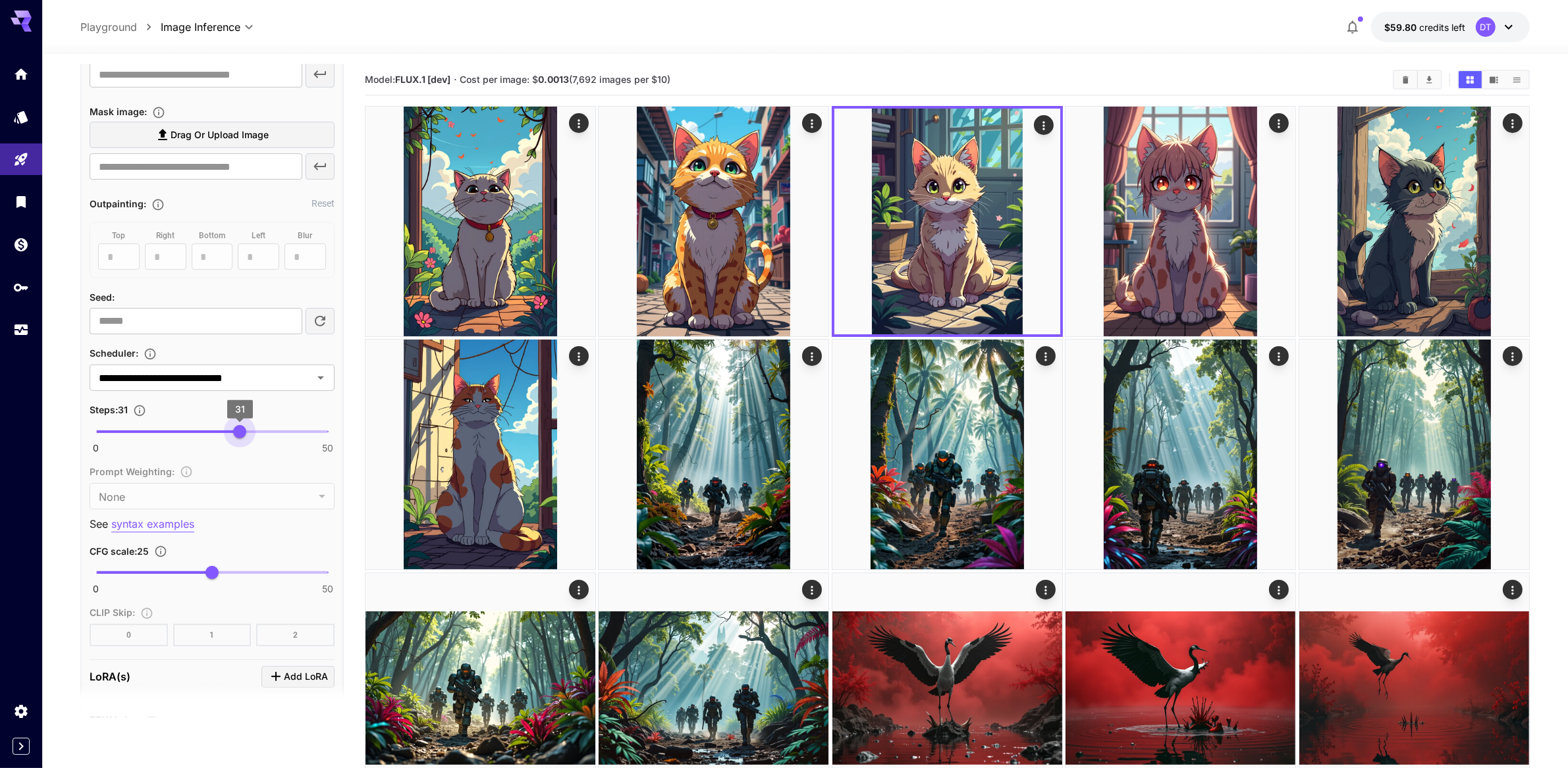
type input "**"
click at [243, 439] on span "32" at bounding box center [244, 432] width 13 height 13
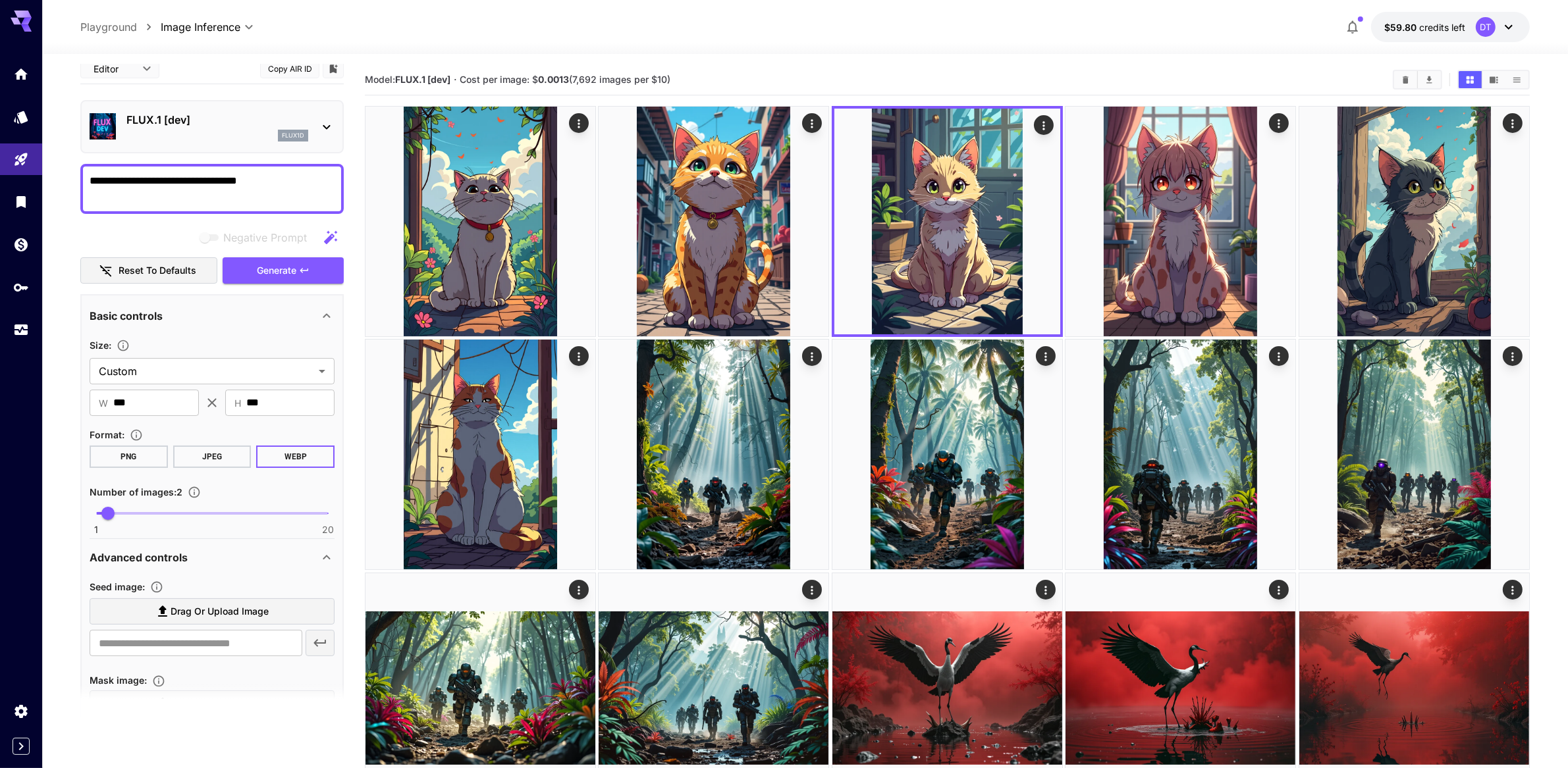
scroll to position [0, 0]
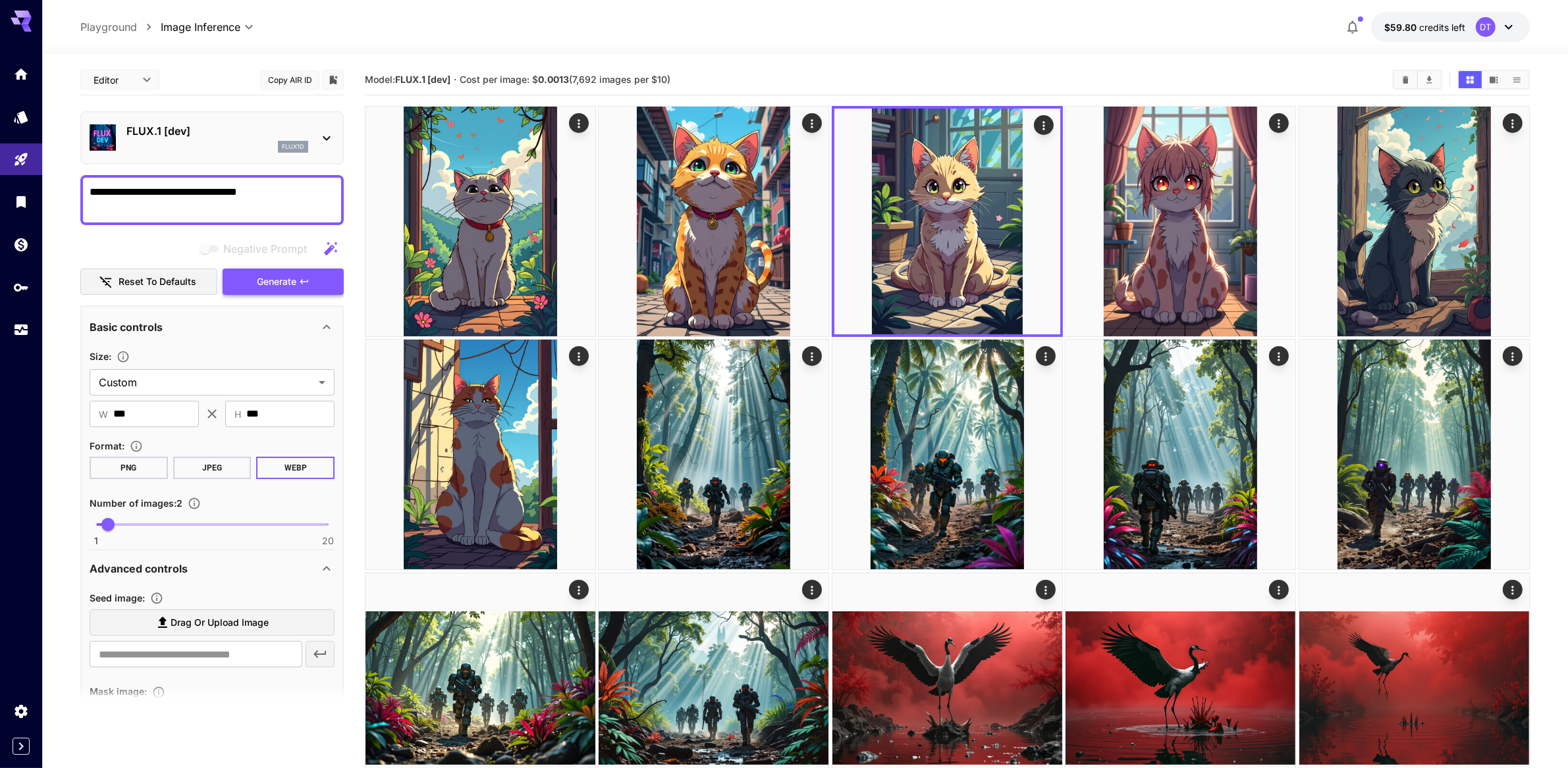
click at [277, 290] on span "Generate" at bounding box center [276, 282] width 40 height 17
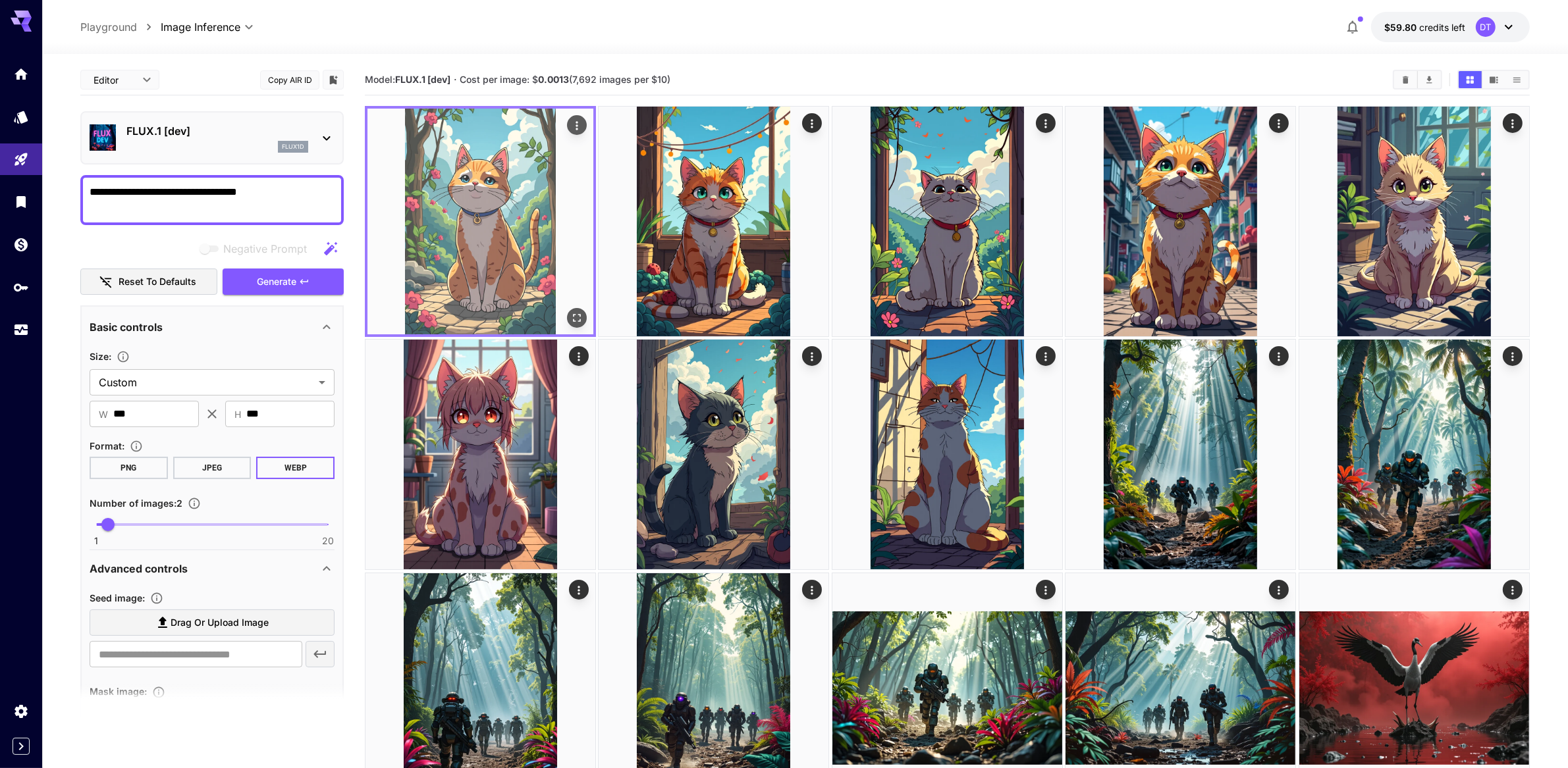
click at [543, 281] on img at bounding box center [480, 221] width 226 height 226
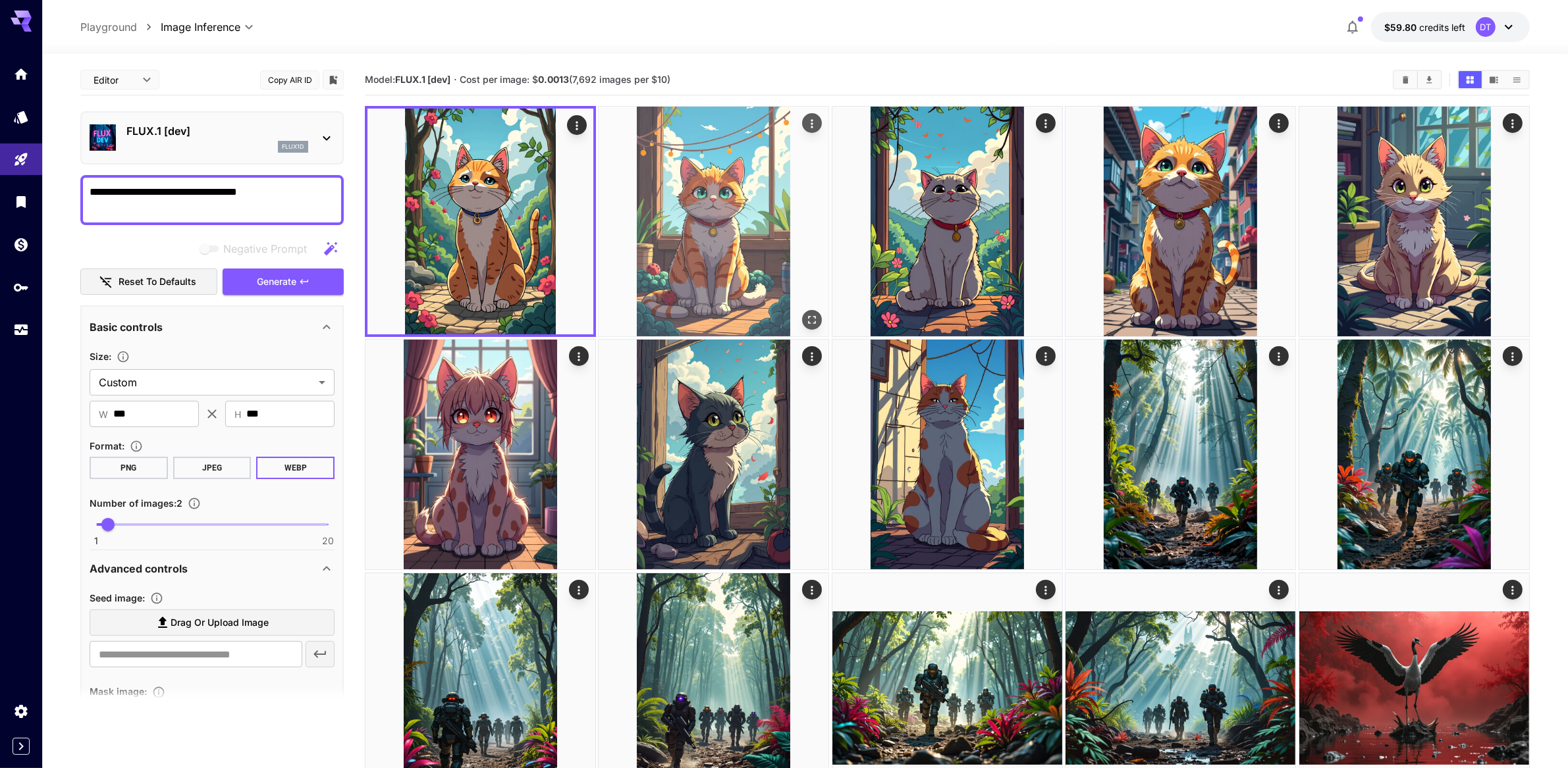
click at [674, 271] on img at bounding box center [713, 221] width 230 height 230
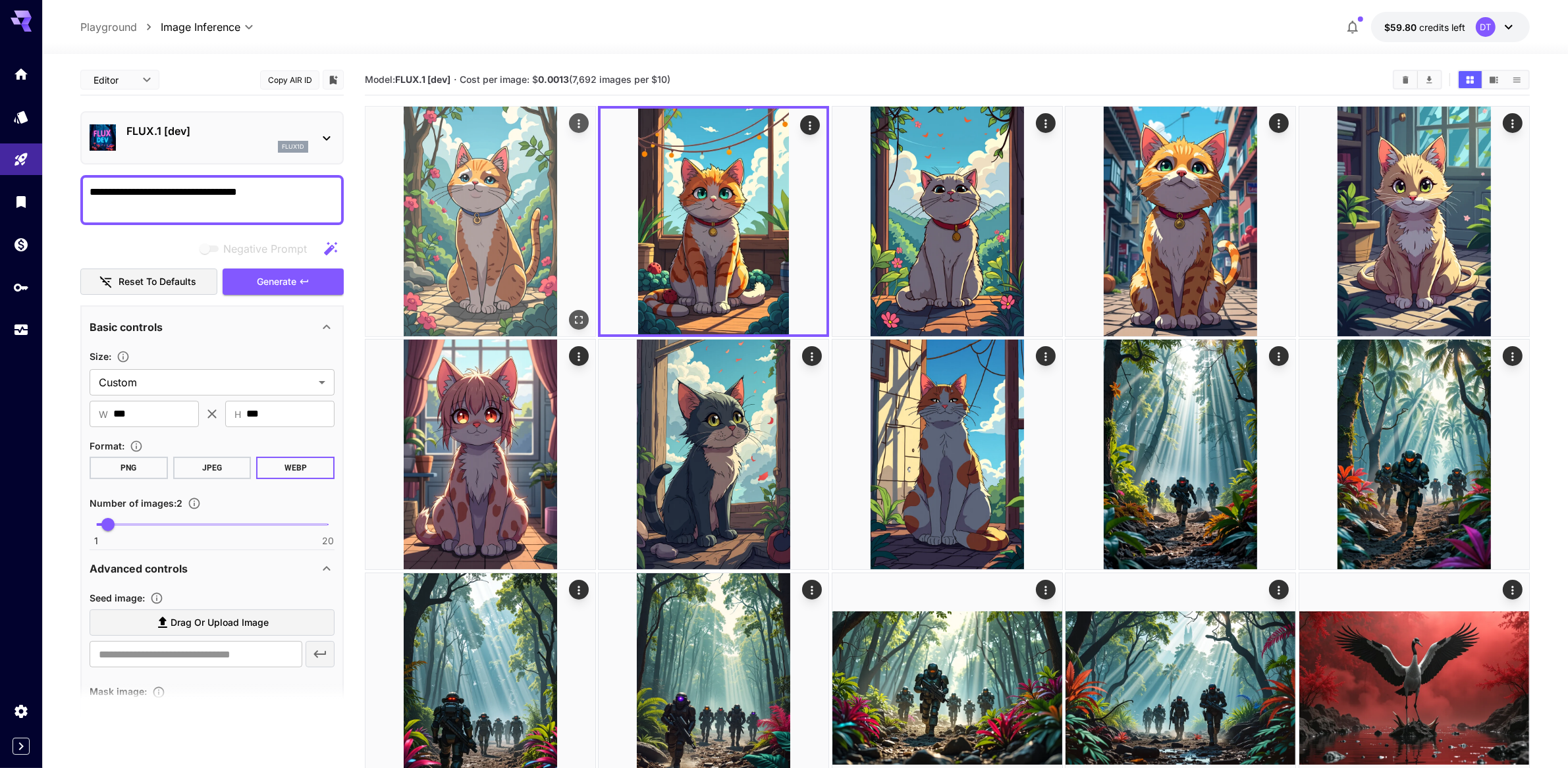
click at [534, 270] on img at bounding box center [480, 221] width 230 height 230
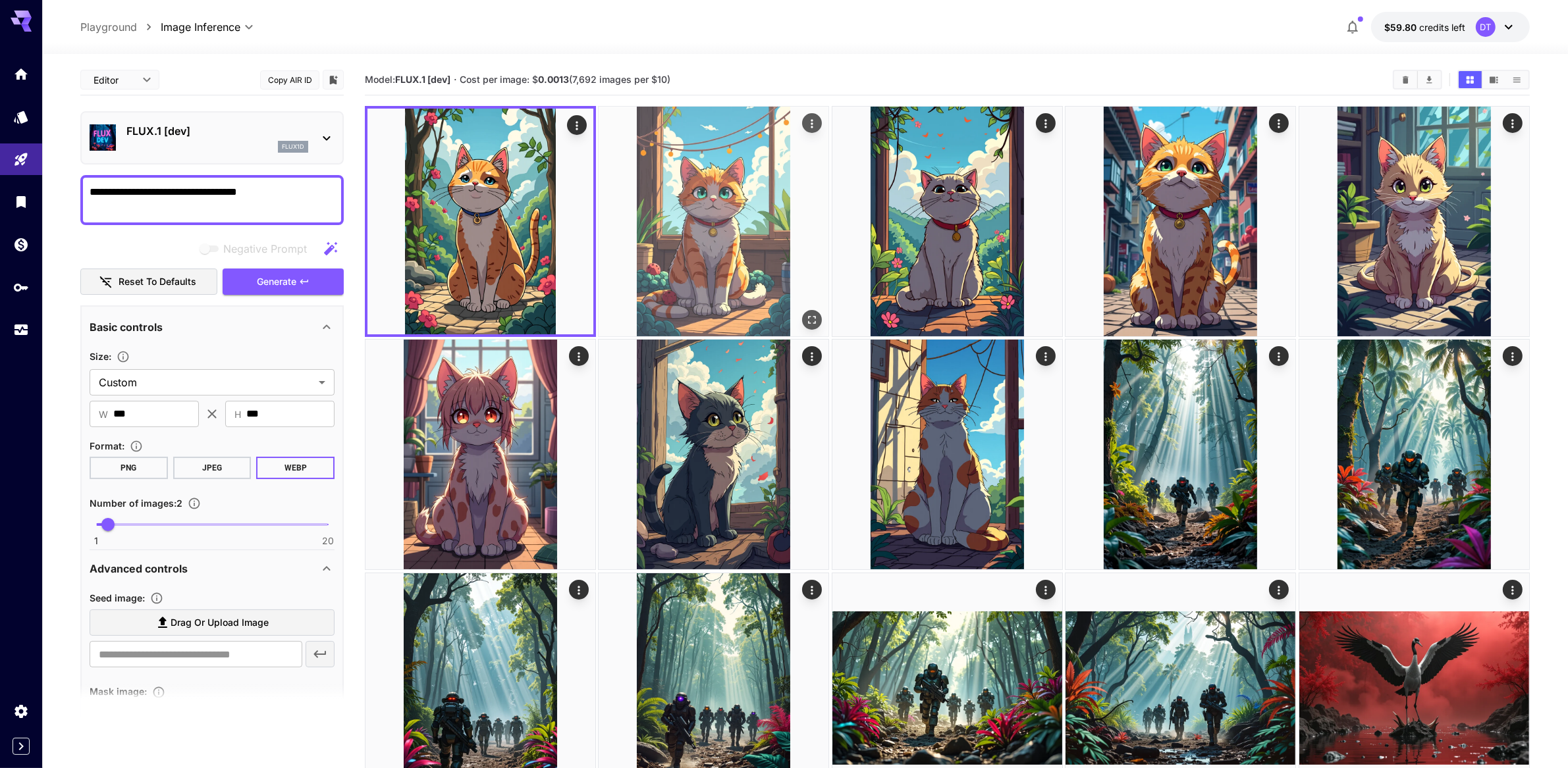
click at [798, 262] on img at bounding box center [713, 221] width 230 height 230
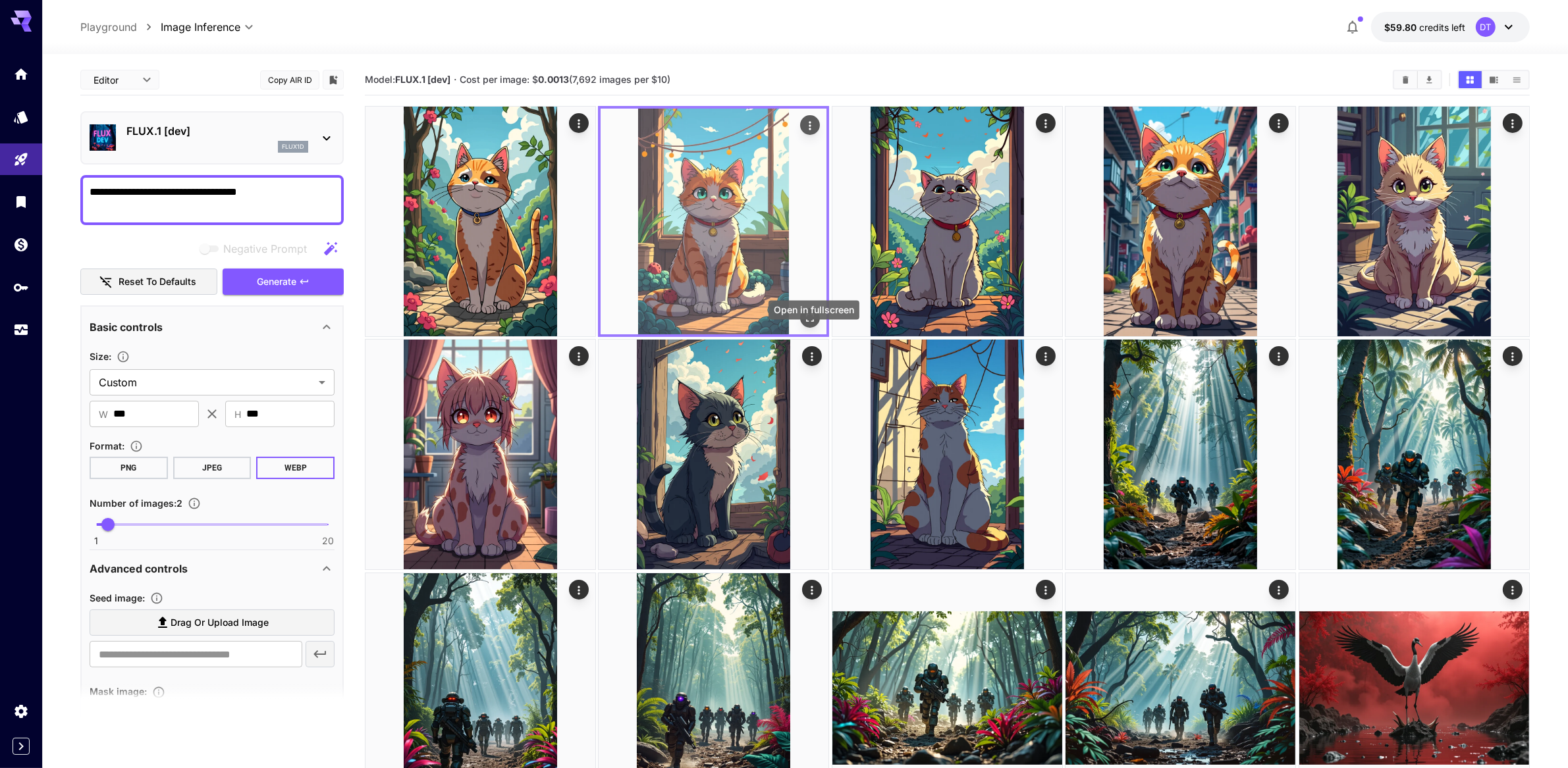
click at [815, 322] on icon "Open in fullscreen" at bounding box center [811, 318] width 8 height 8
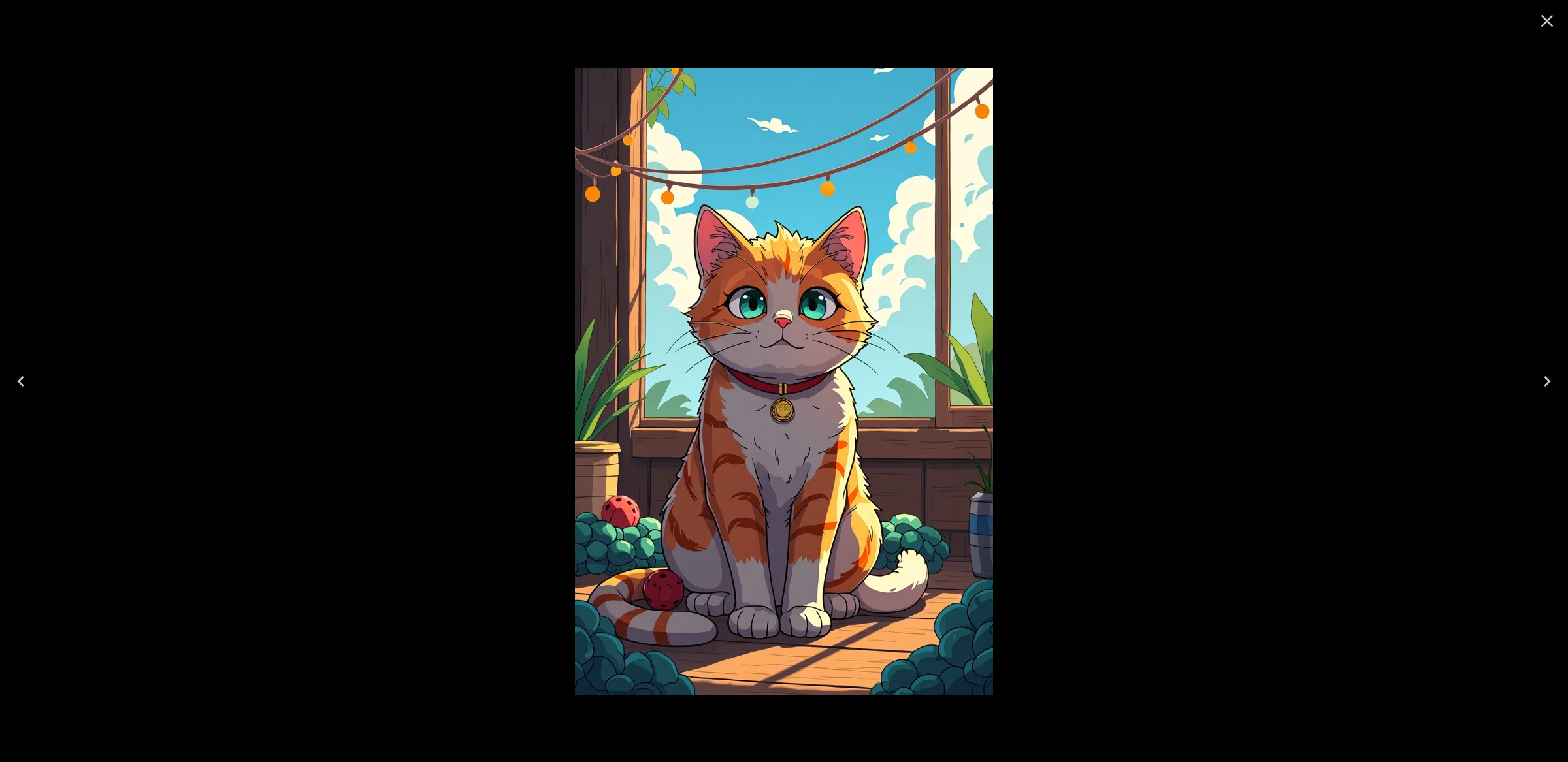
click at [1544, 21] on icon "Close" at bounding box center [1547, 21] width 21 height 21
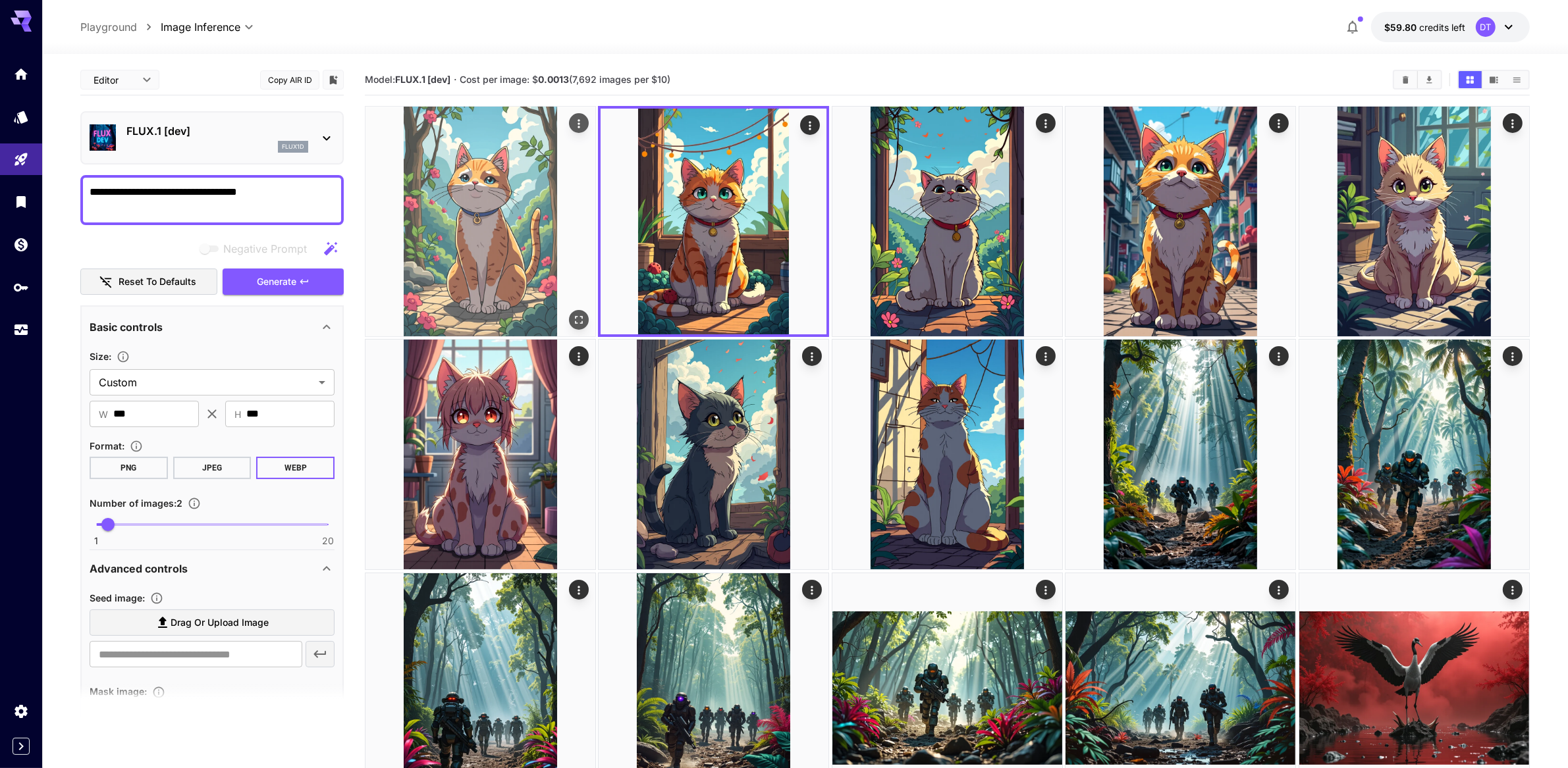
click at [509, 317] on img at bounding box center [480, 221] width 230 height 230
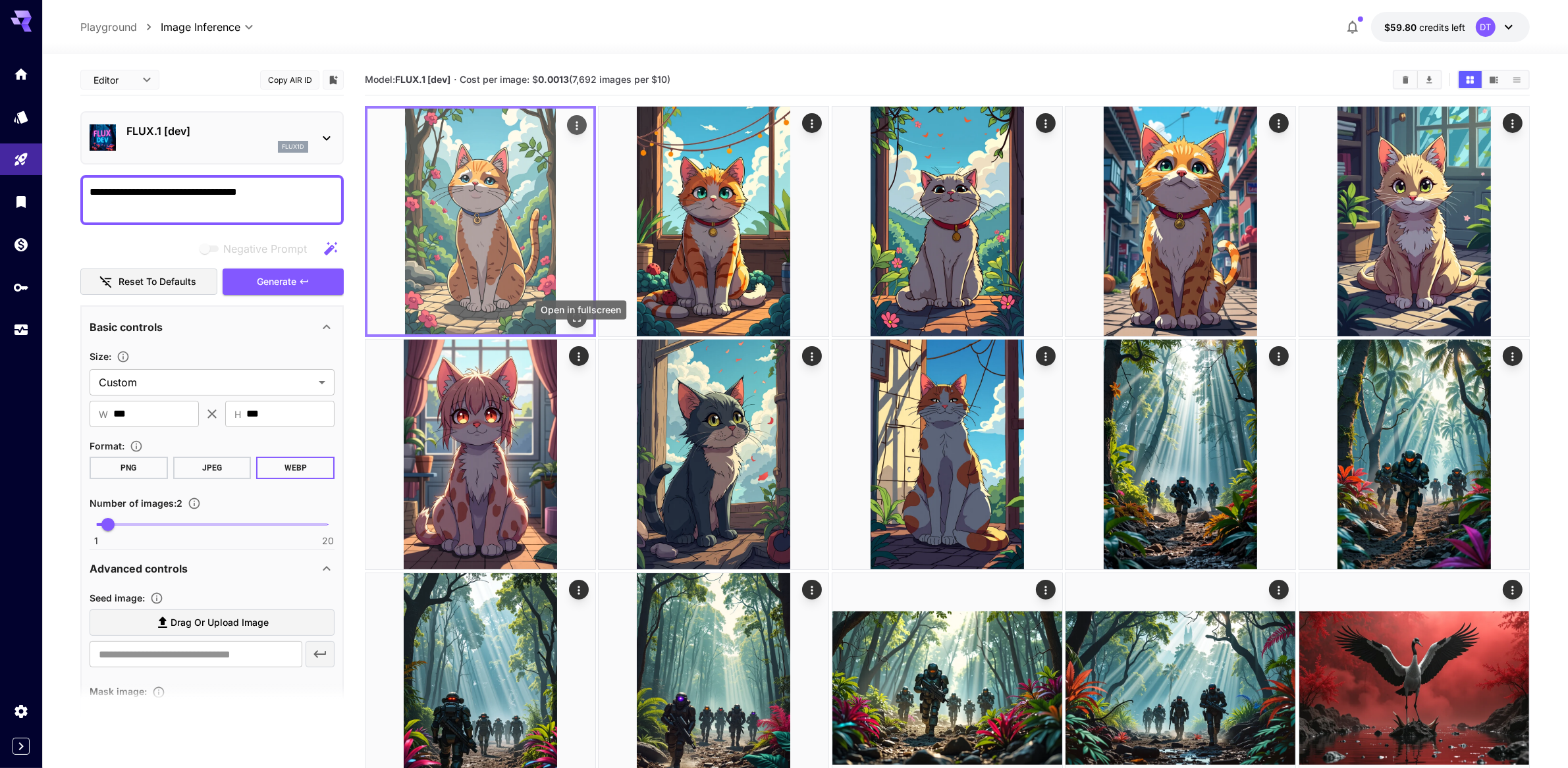
click at [577, 325] on icon "Open in fullscreen" at bounding box center [577, 318] width 13 height 13
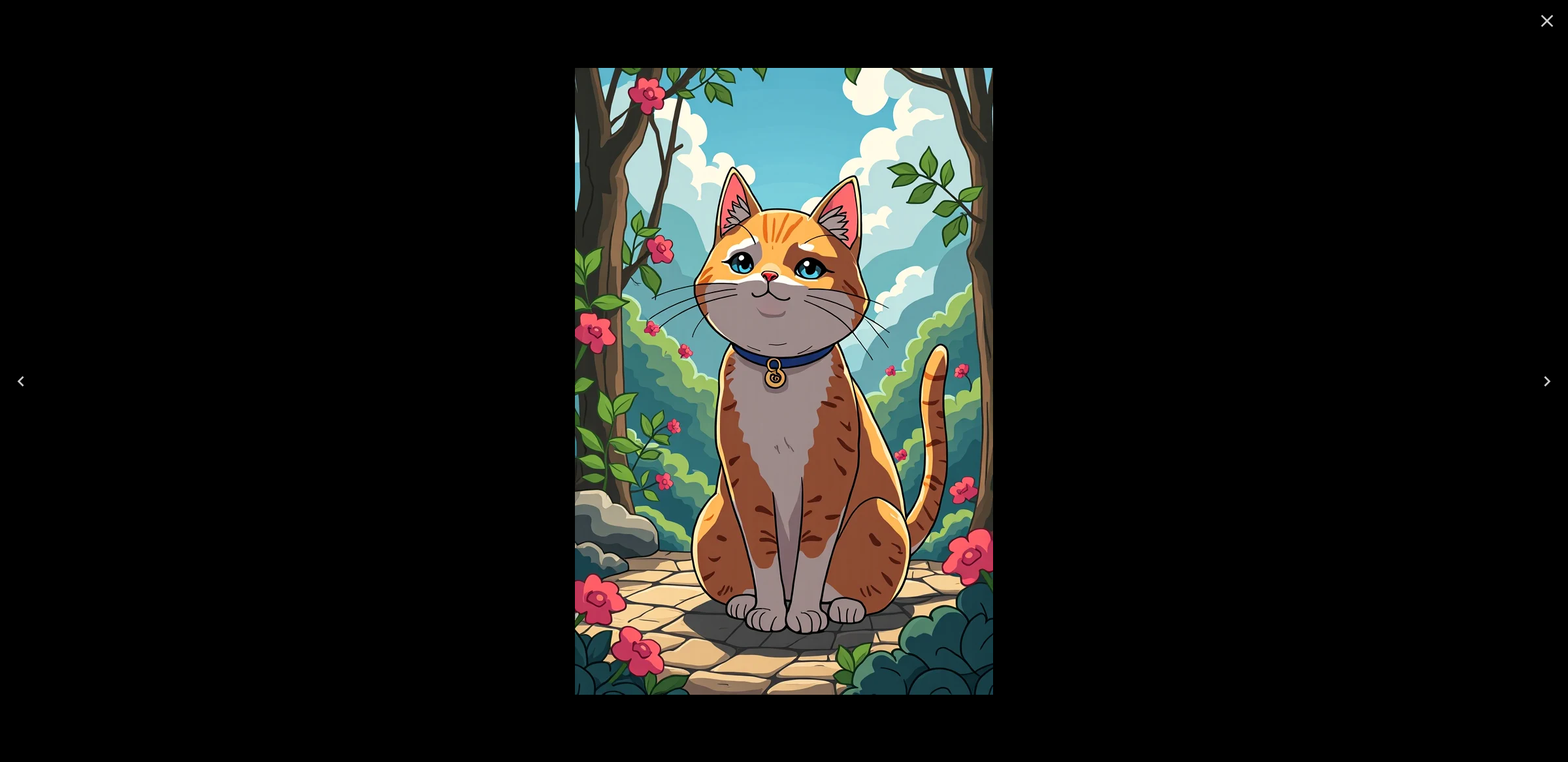
click at [1555, 25] on button "Close" at bounding box center [1547, 21] width 31 height 31
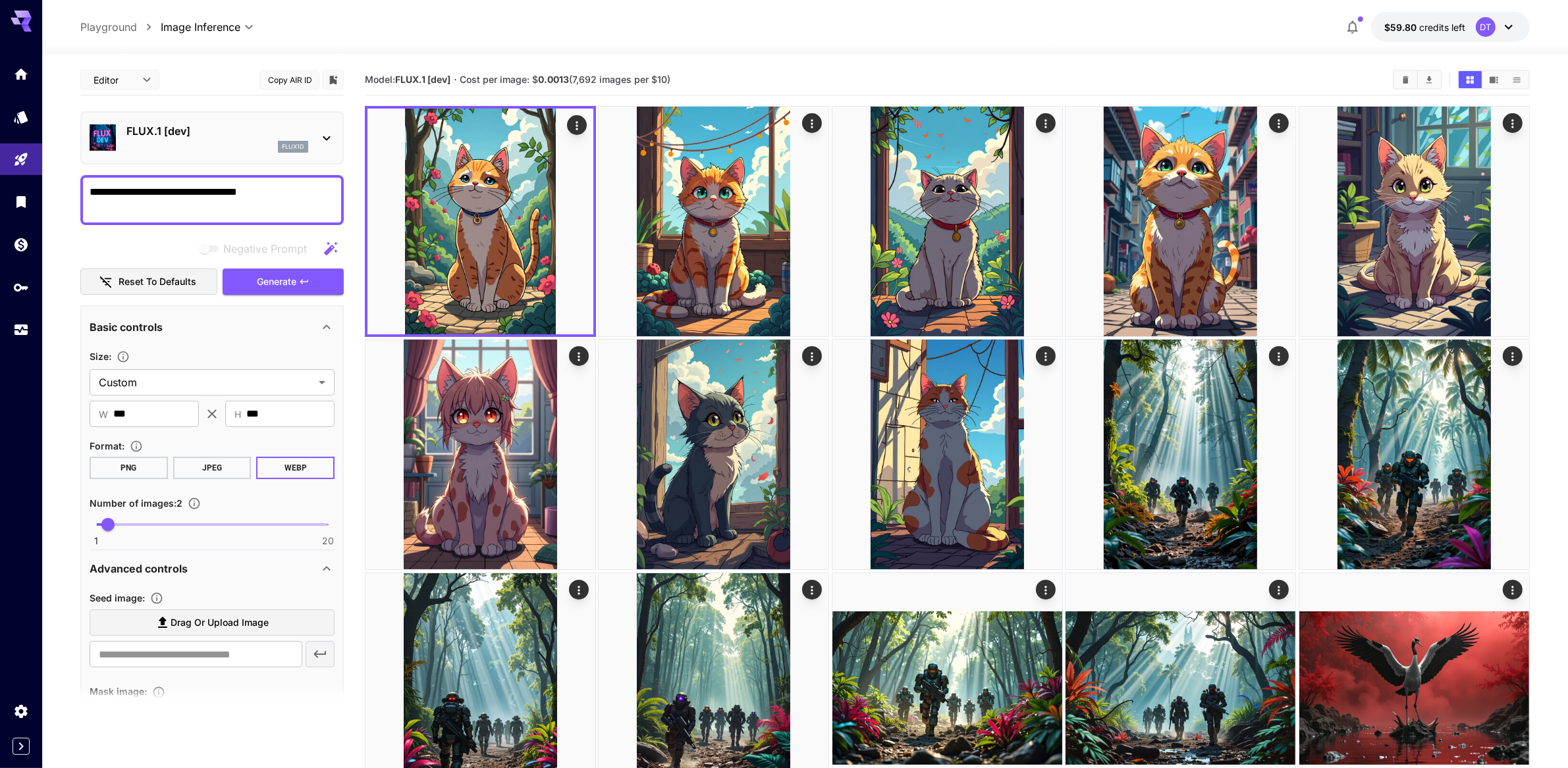
click at [252, 216] on textarea "**********" at bounding box center [212, 200] width 246 height 32
paste textarea
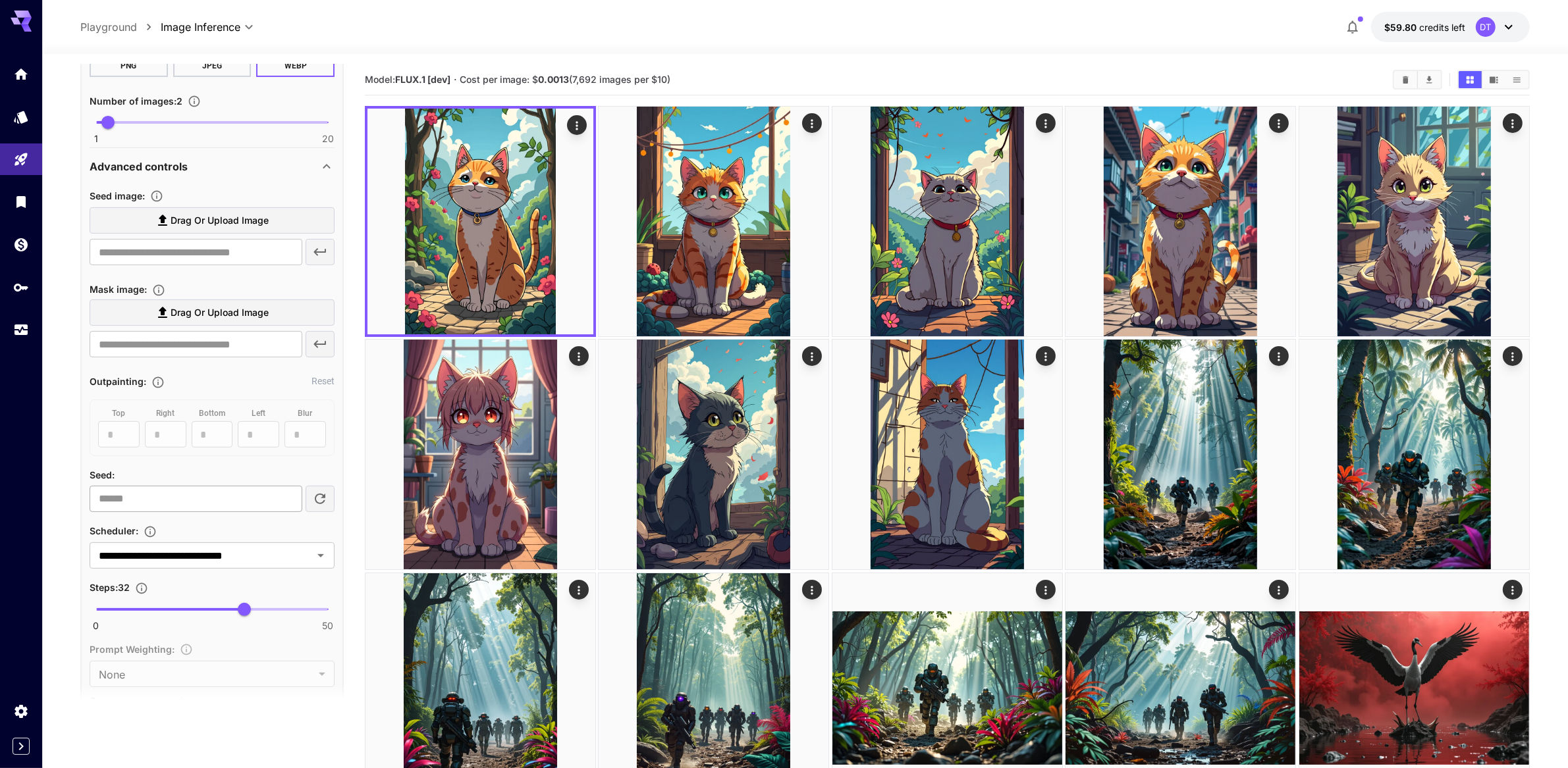
scroll to position [478, 0]
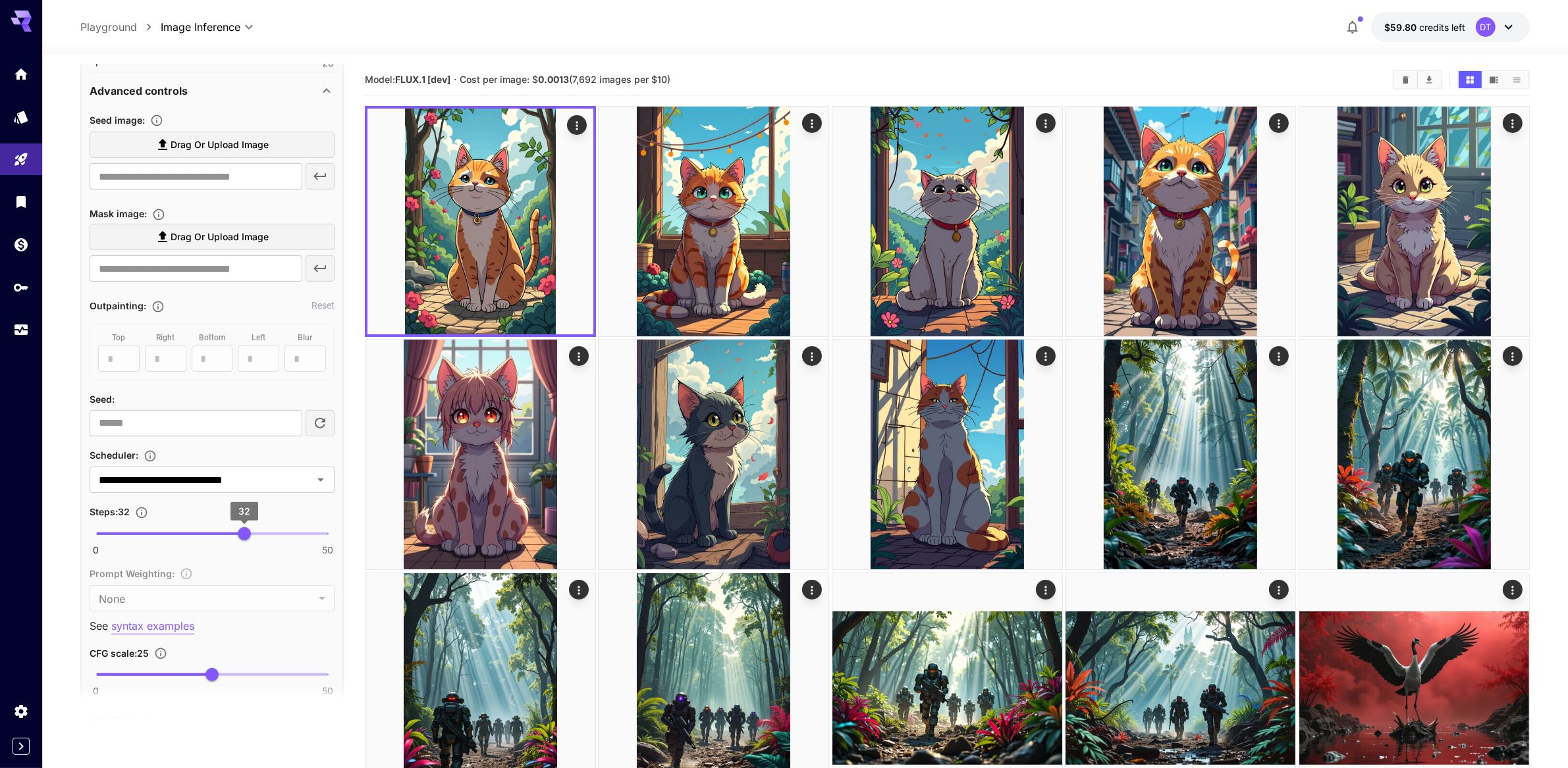
type textarea "**********"
type input "**"
click at [251, 541] on span "33" at bounding box center [249, 534] width 13 height 13
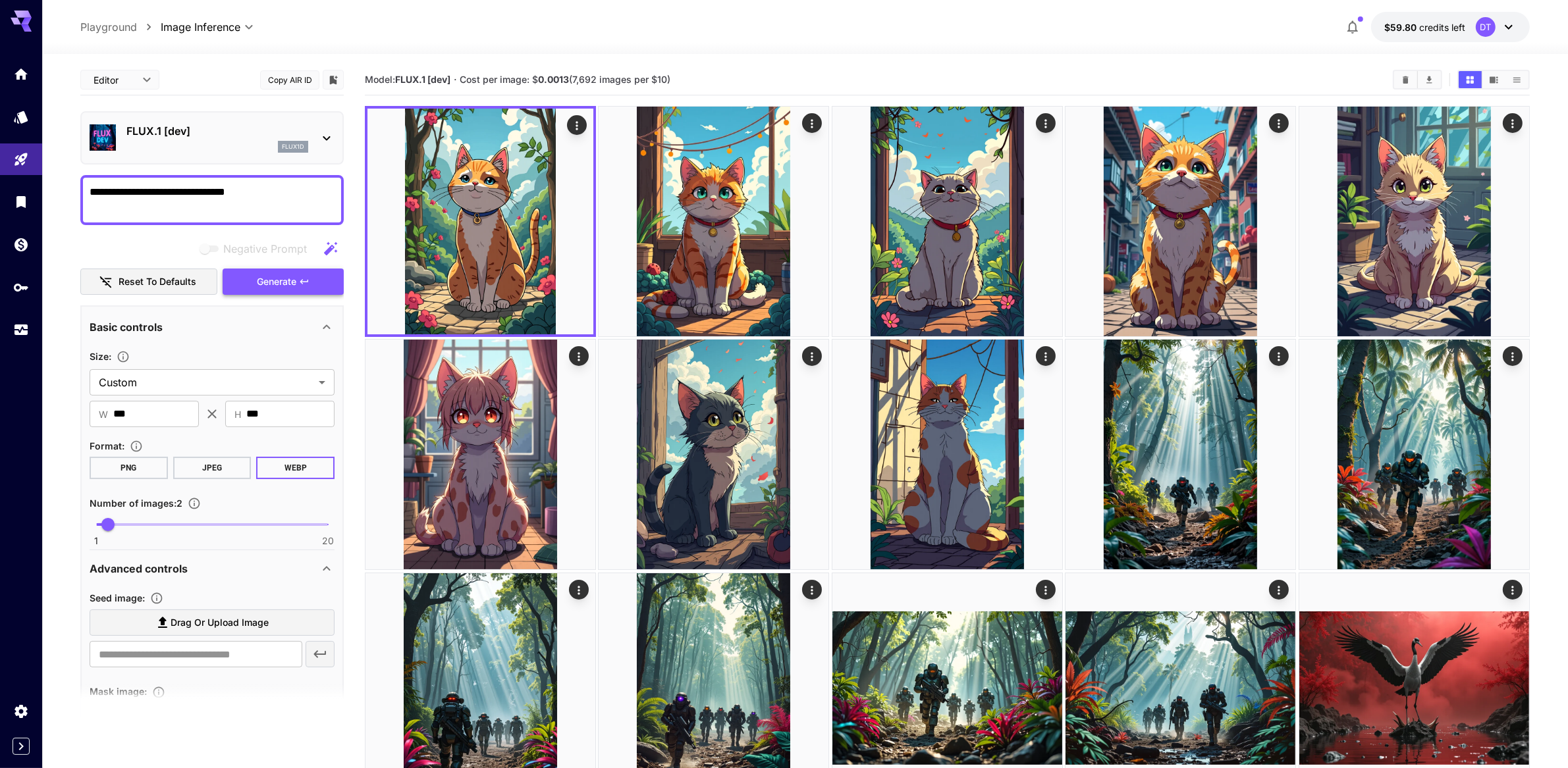
click at [274, 290] on span "Generate" at bounding box center [276, 282] width 40 height 17
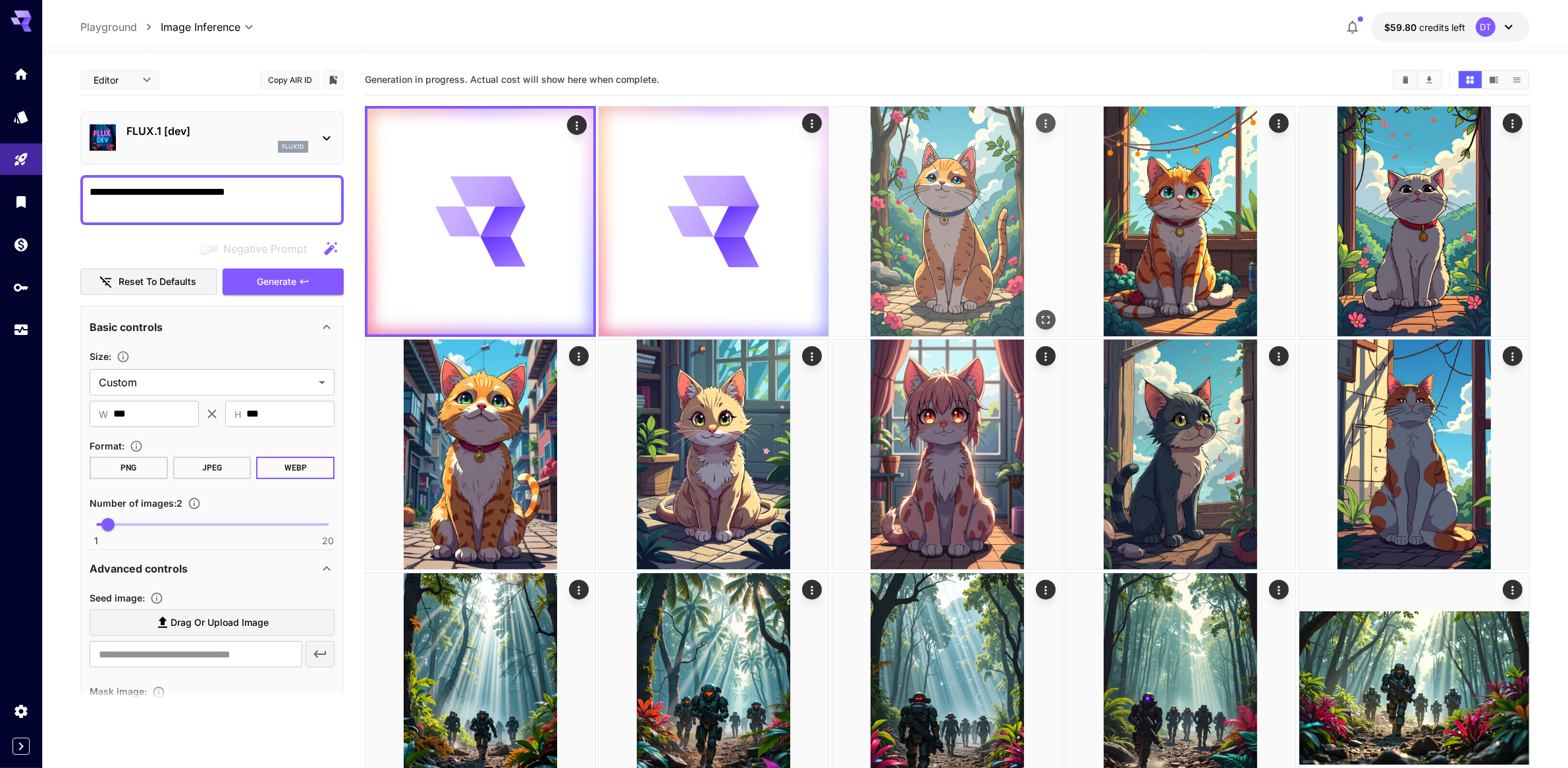
click at [888, 258] on img at bounding box center [947, 221] width 230 height 230
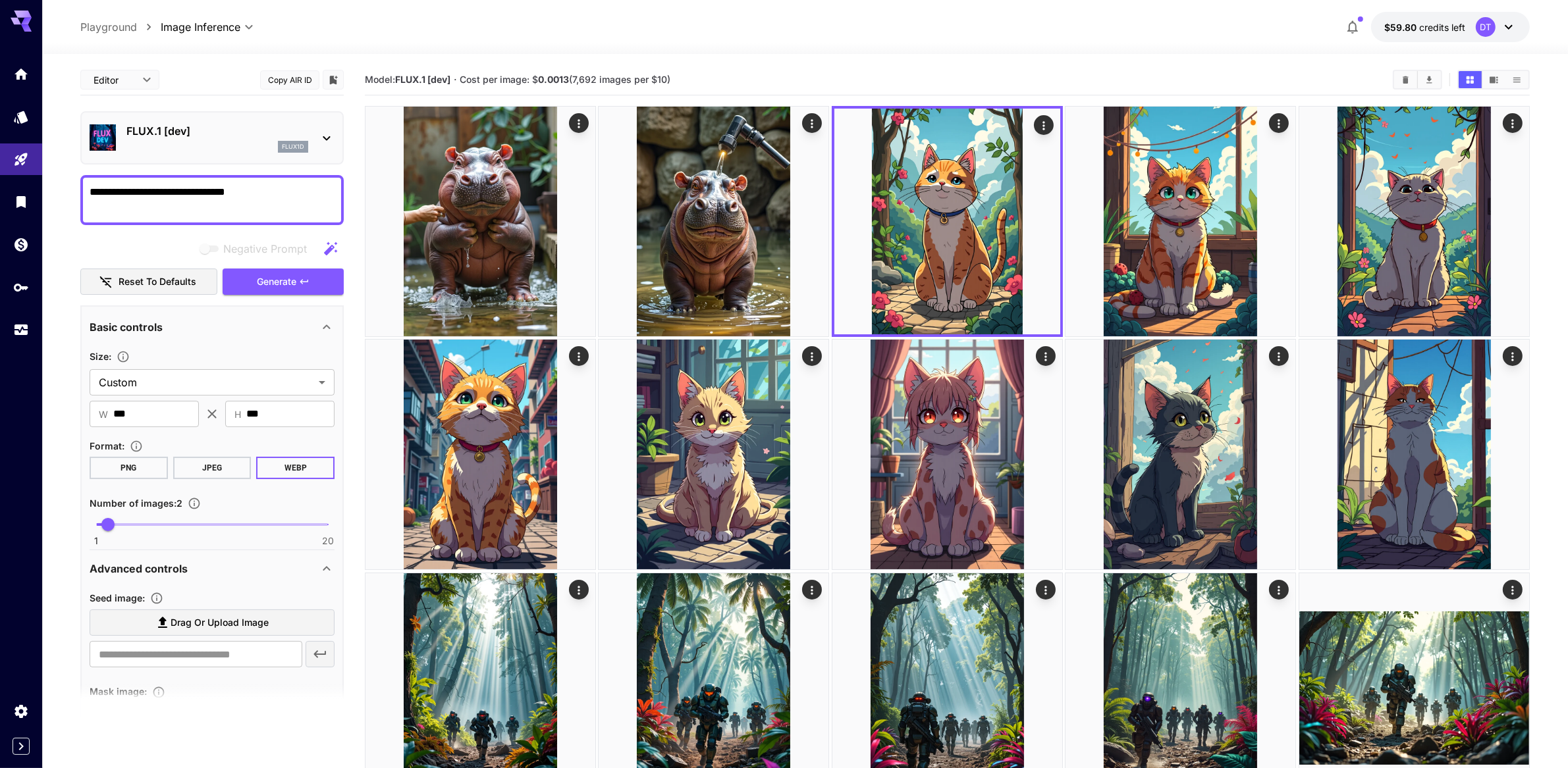
click at [691, 259] on img at bounding box center [713, 221] width 230 height 230
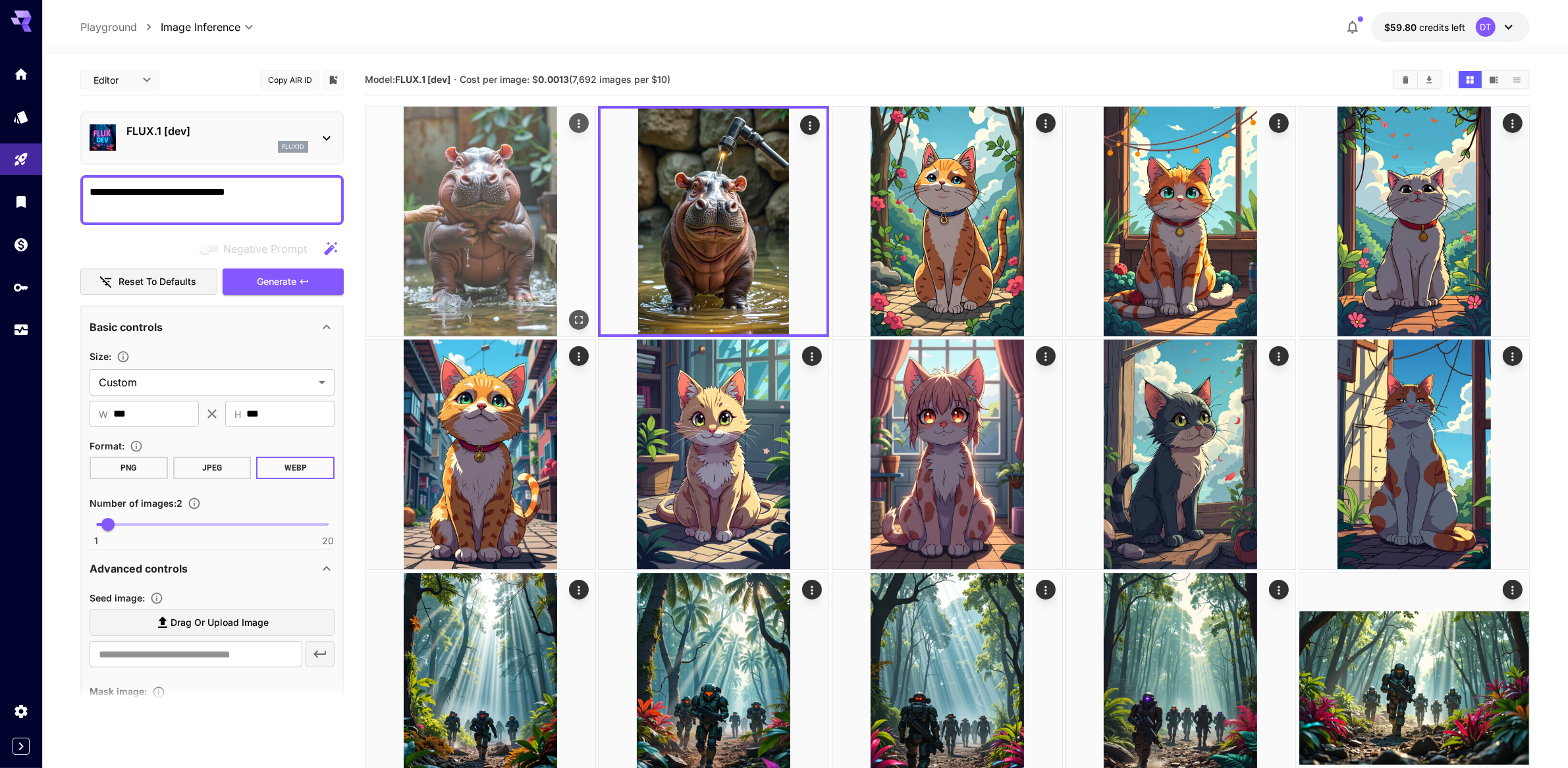
click at [494, 264] on img at bounding box center [480, 221] width 230 height 230
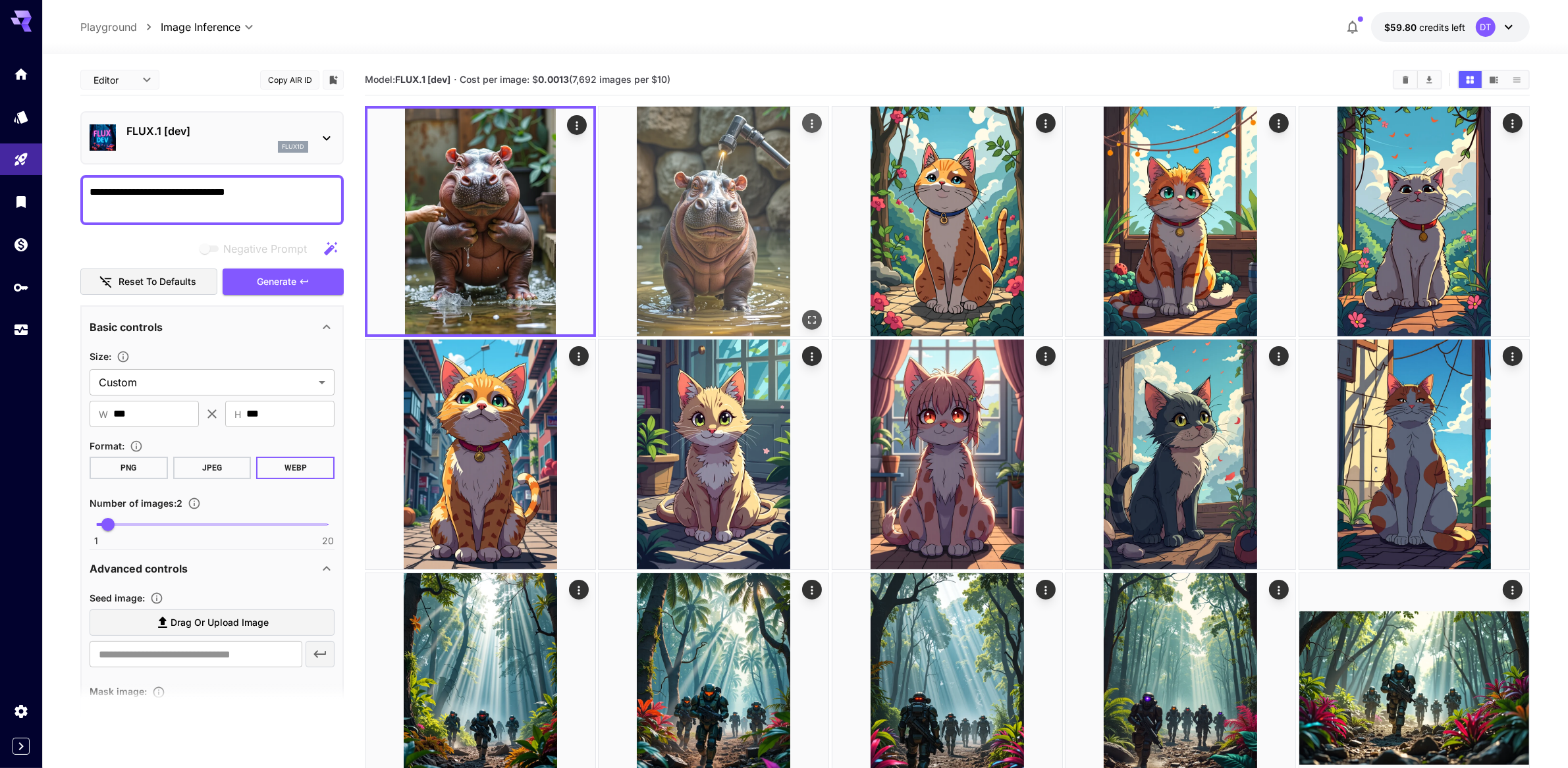
click at [679, 262] on img at bounding box center [713, 221] width 230 height 230
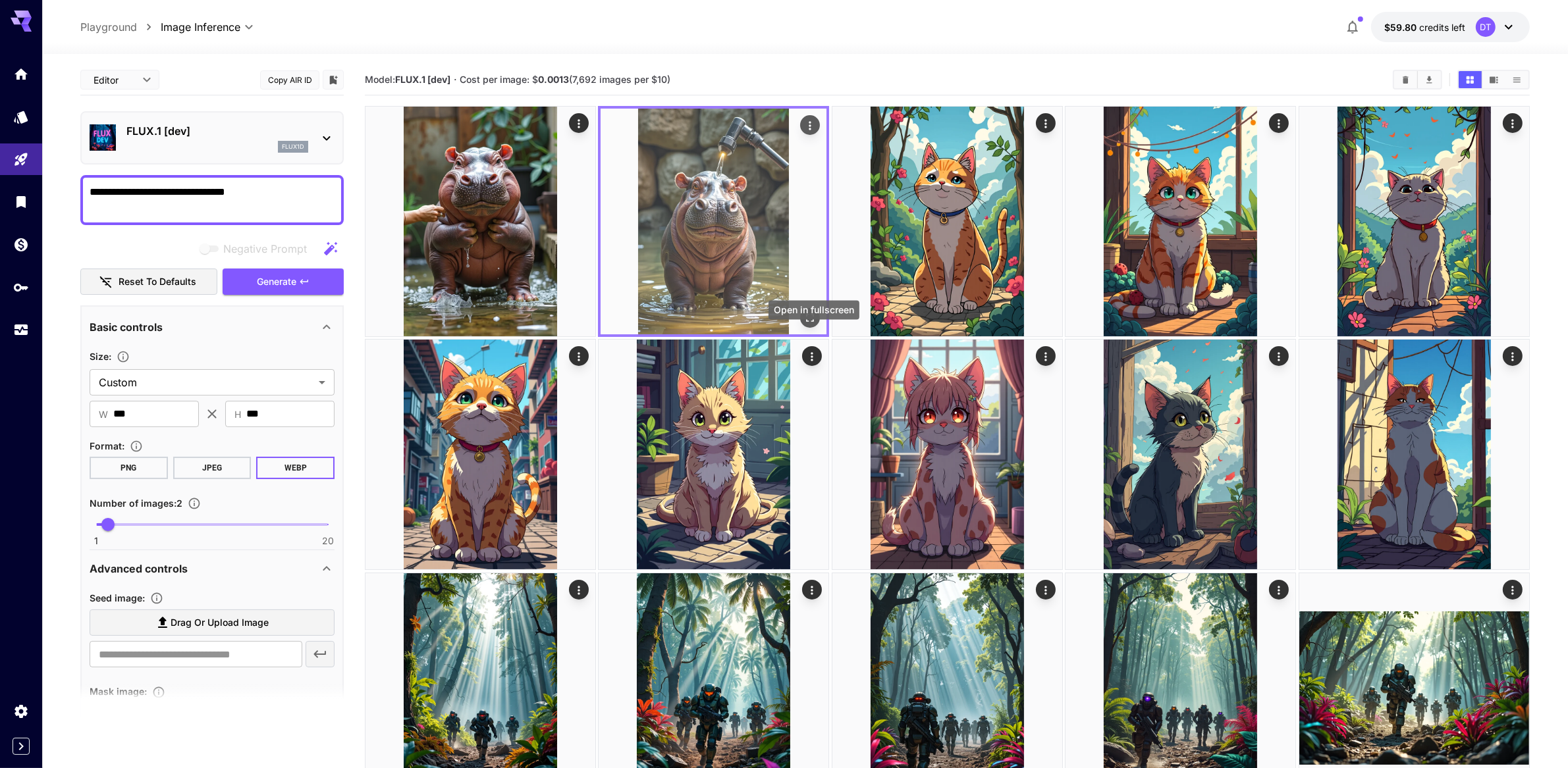
click at [811, 325] on icon "Open in fullscreen" at bounding box center [811, 318] width 13 height 13
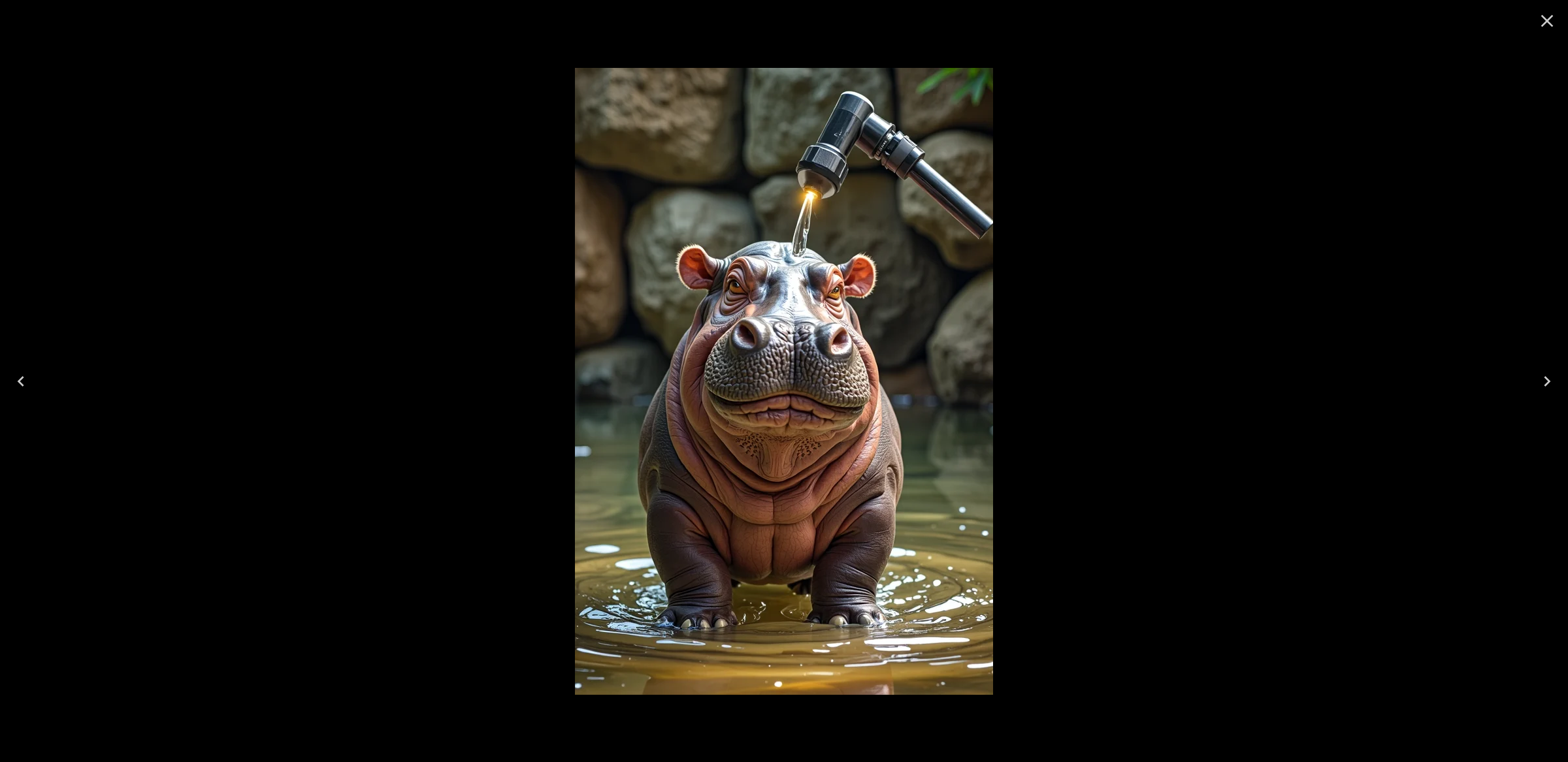
click at [33, 390] on button "Previous" at bounding box center [21, 381] width 42 height 53
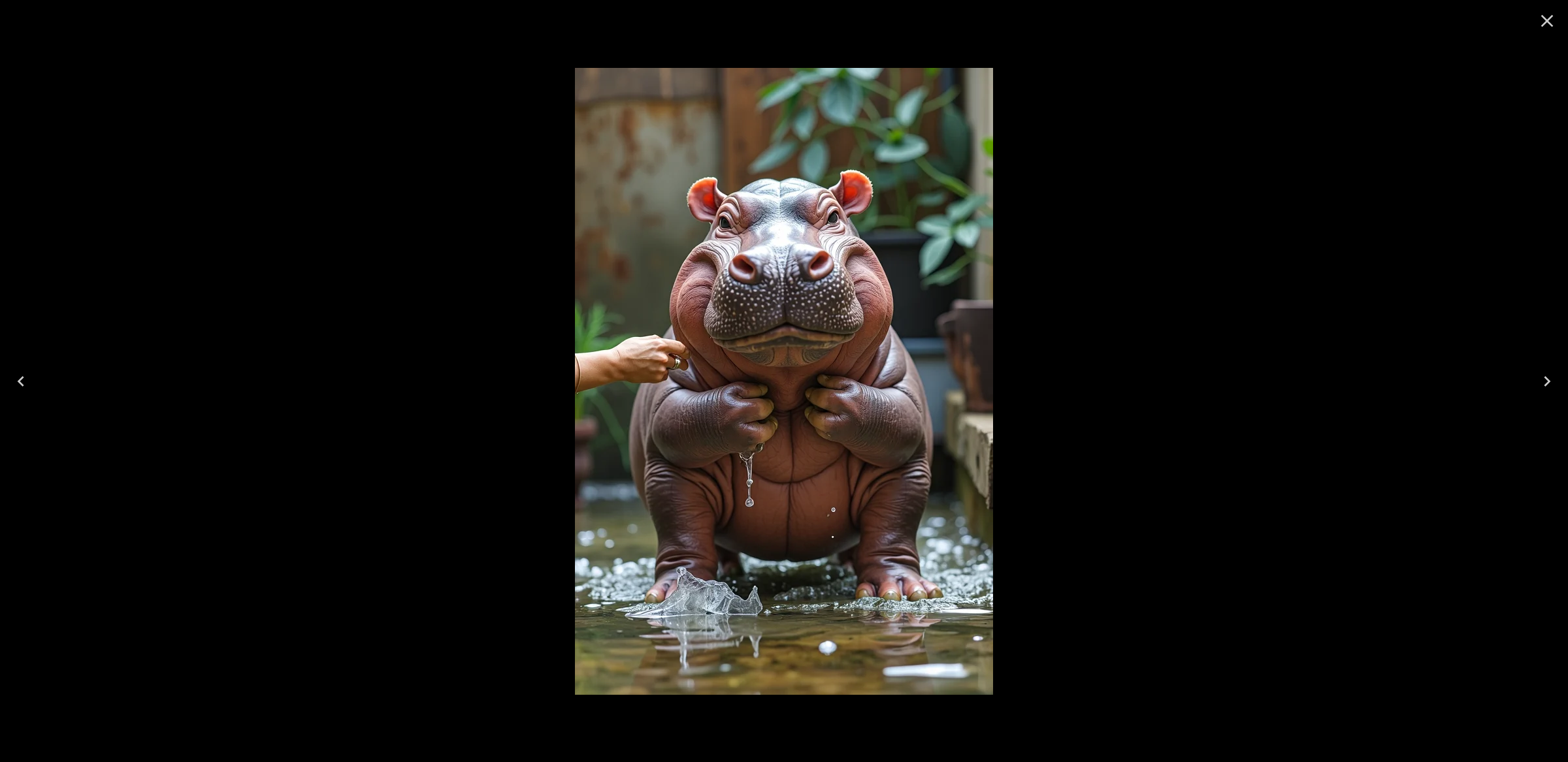
click at [1543, 21] on icon "Close" at bounding box center [1547, 21] width 21 height 21
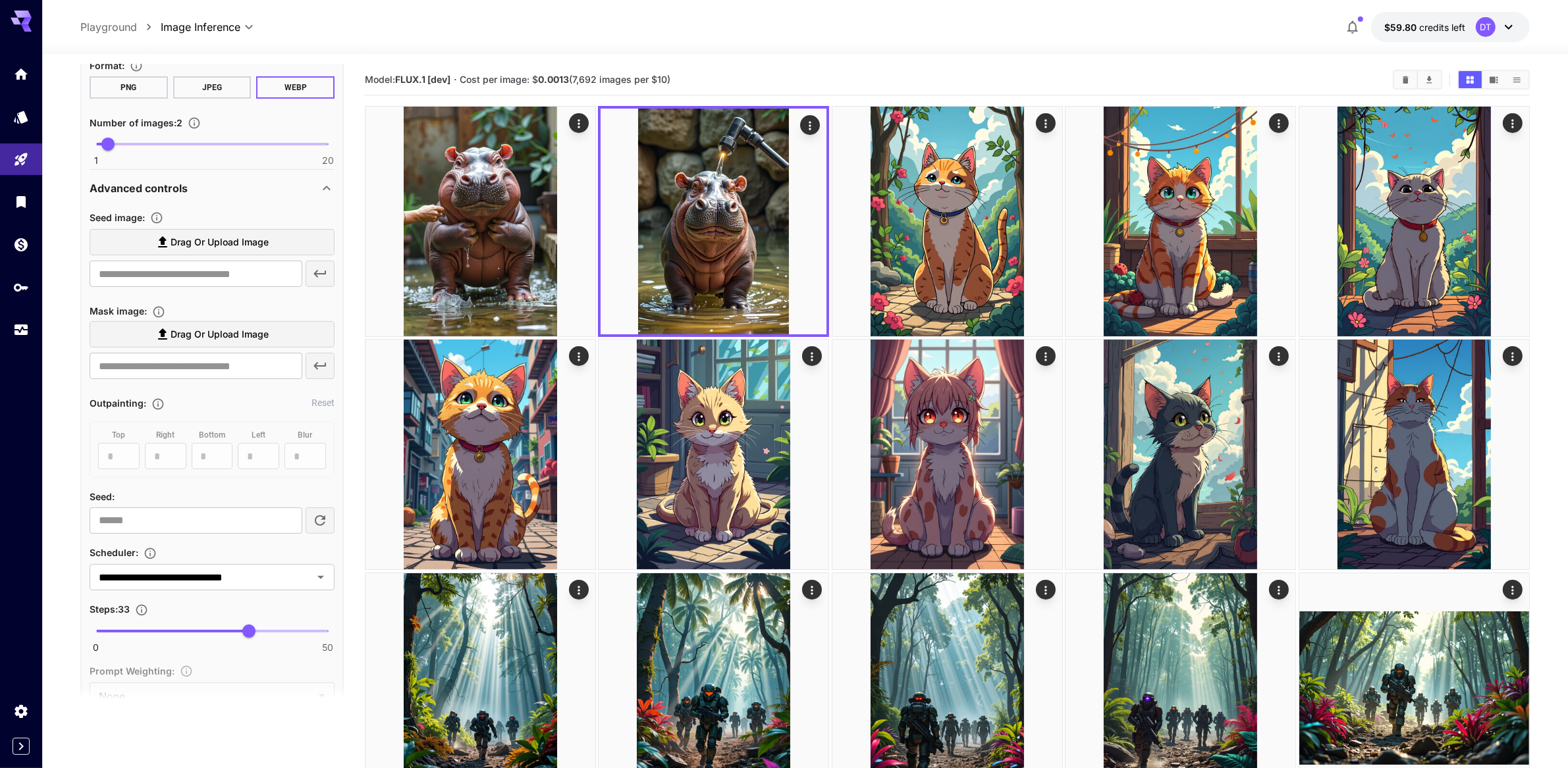
scroll to position [629, 0]
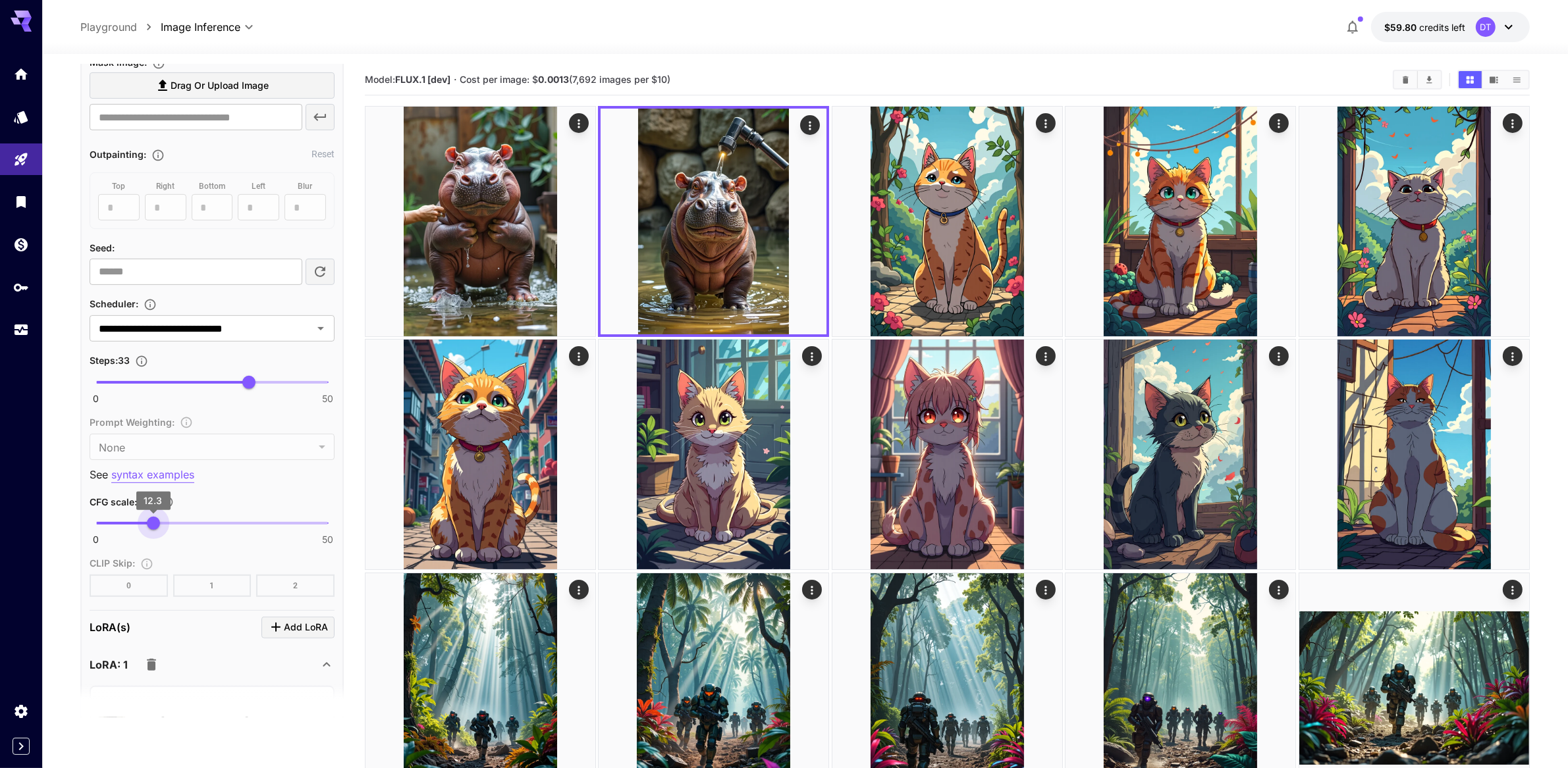
type input "**"
drag, startPoint x: 211, startPoint y: 698, endPoint x: 152, endPoint y: 697, distance: 59.0
click at [152, 530] on span "12" at bounding box center [152, 524] width 13 height 13
drag, startPoint x: 251, startPoint y: 533, endPoint x: 258, endPoint y: 537, distance: 8.1
click at [258, 389] on span "35" at bounding box center [258, 382] width 13 height 13
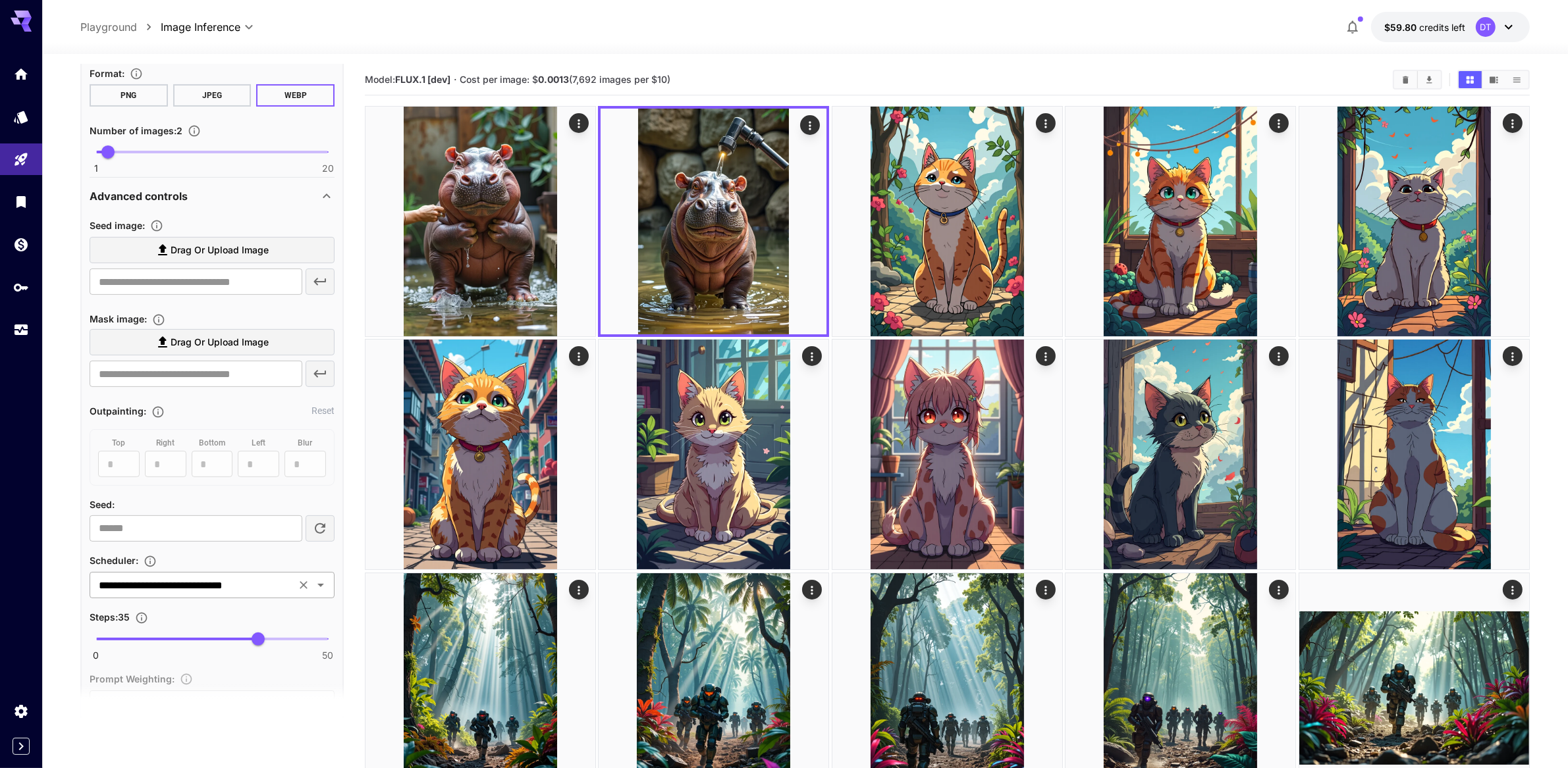
scroll to position [472, 0]
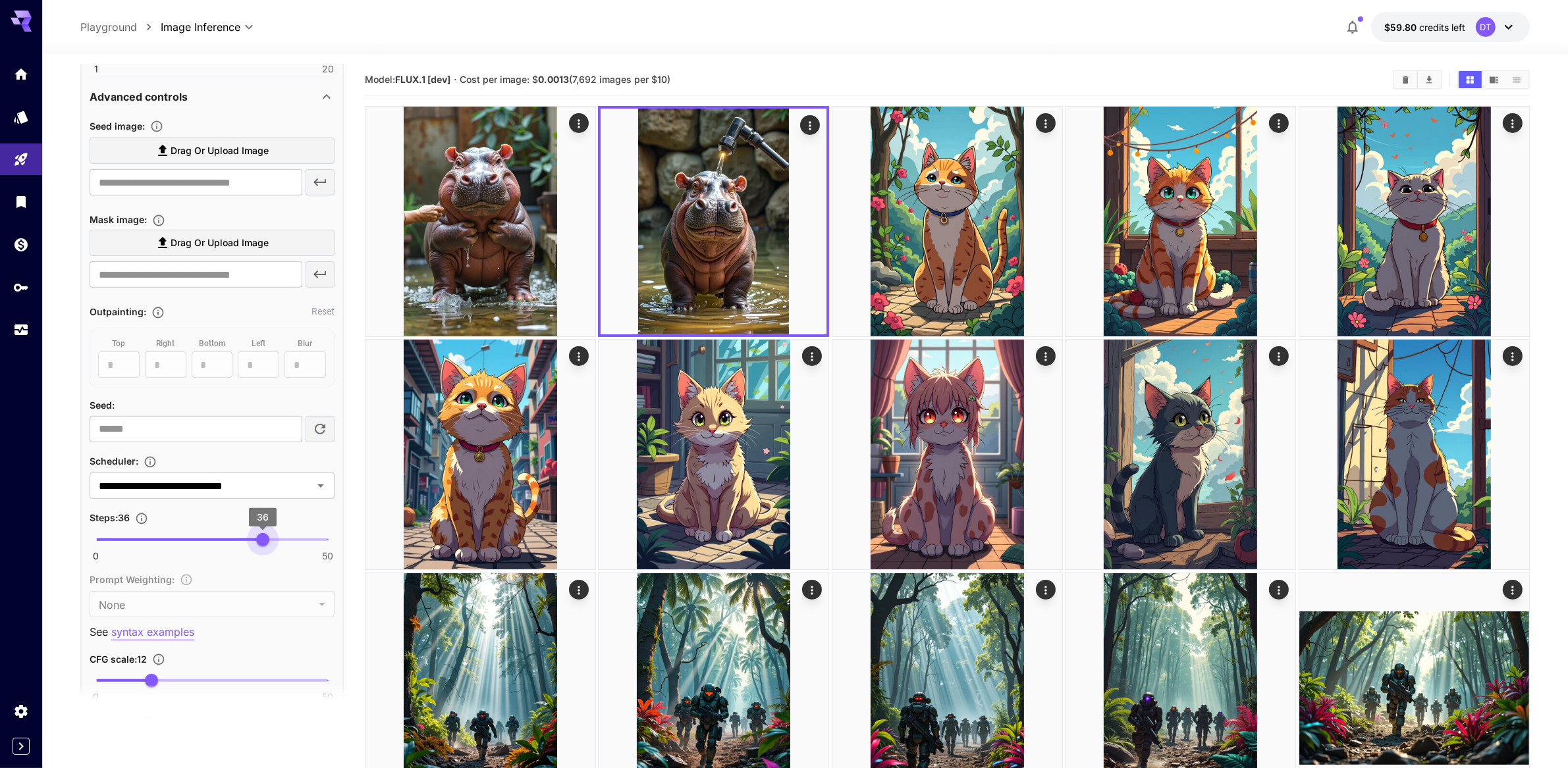
click at [265, 547] on span "36" at bounding box center [263, 540] width 13 height 13
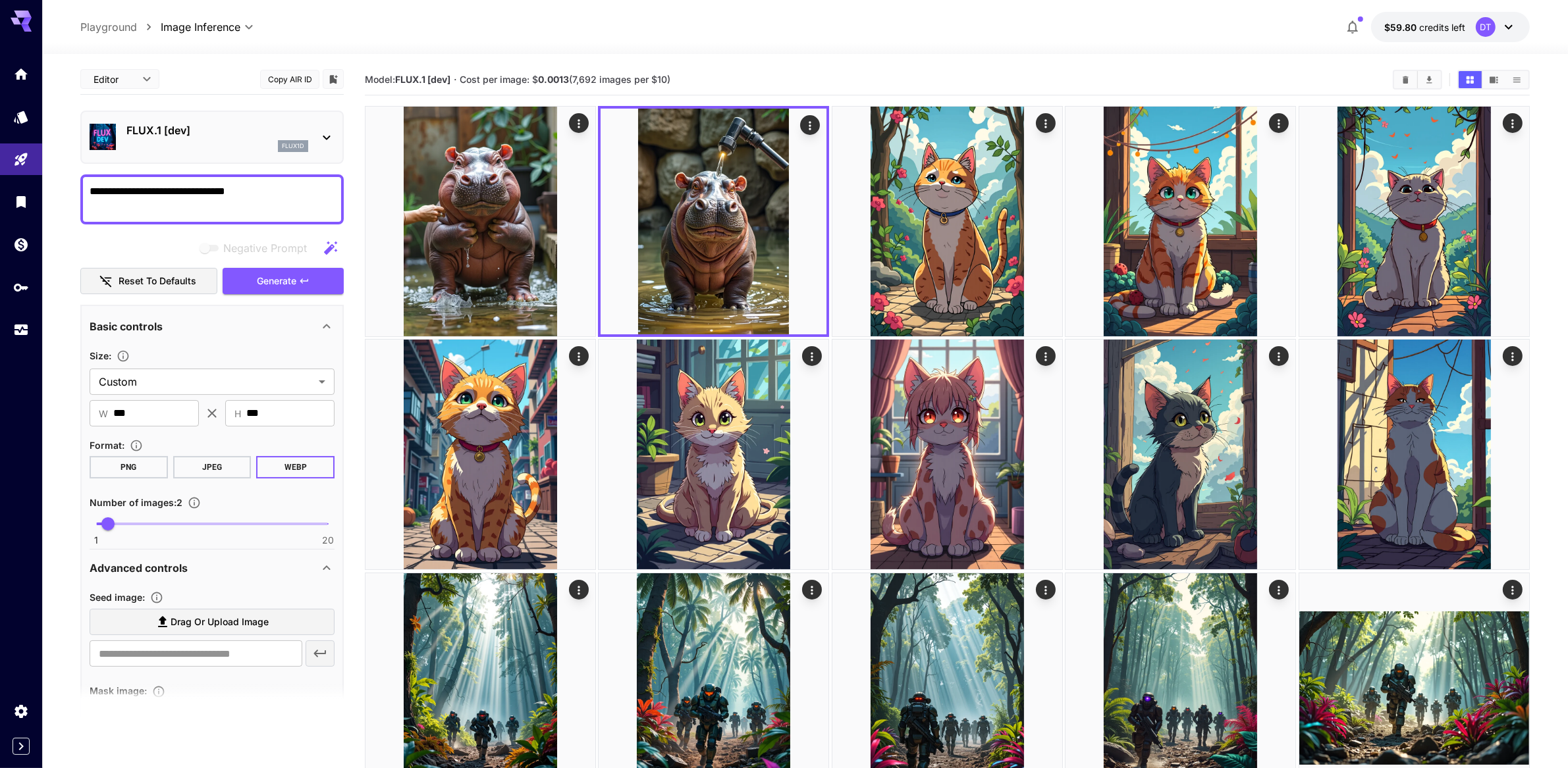
scroll to position [0, 0]
click at [299, 296] on button "Generate" at bounding box center [283, 282] width 121 height 27
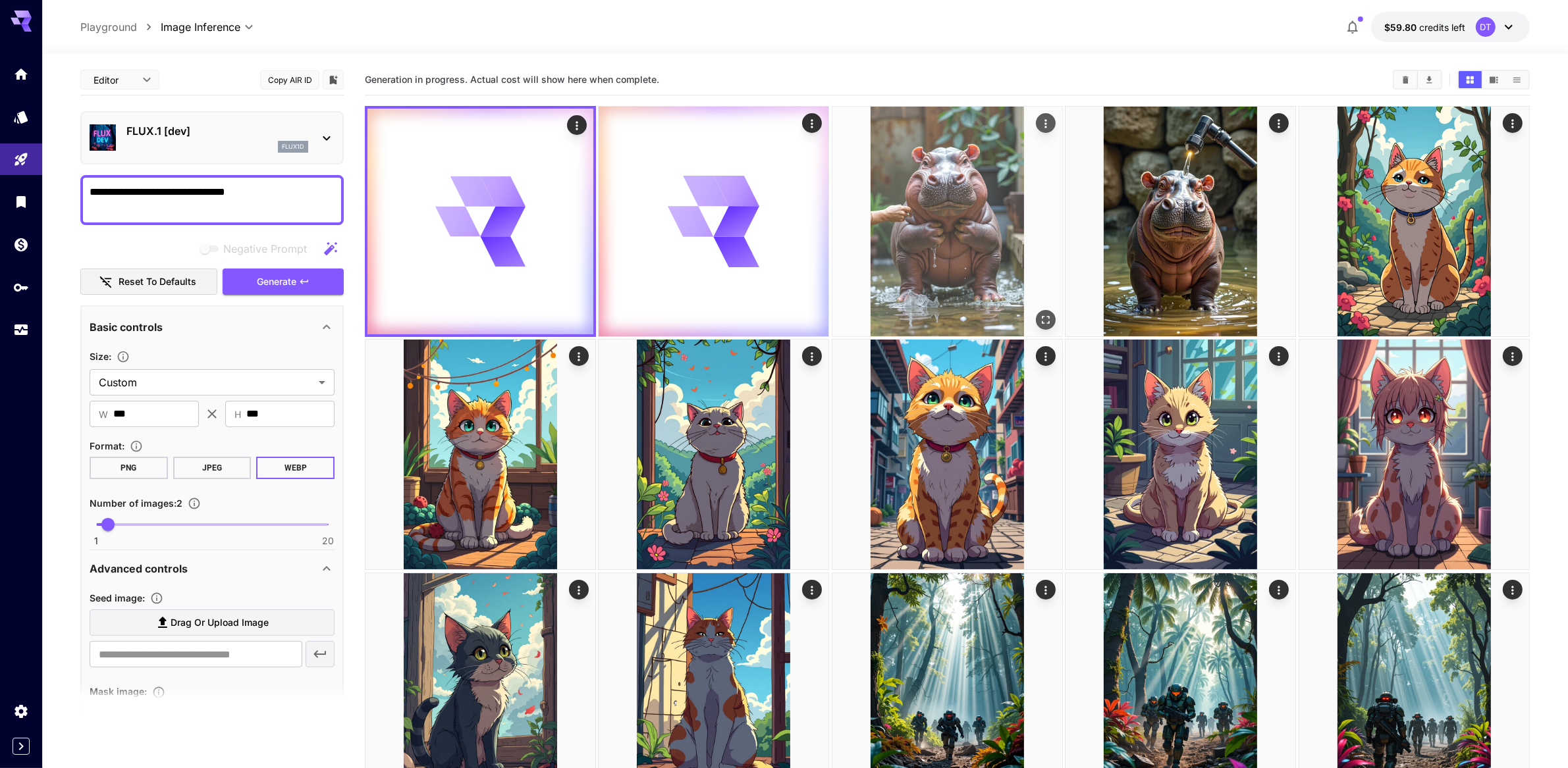
click at [933, 284] on img at bounding box center [947, 221] width 230 height 230
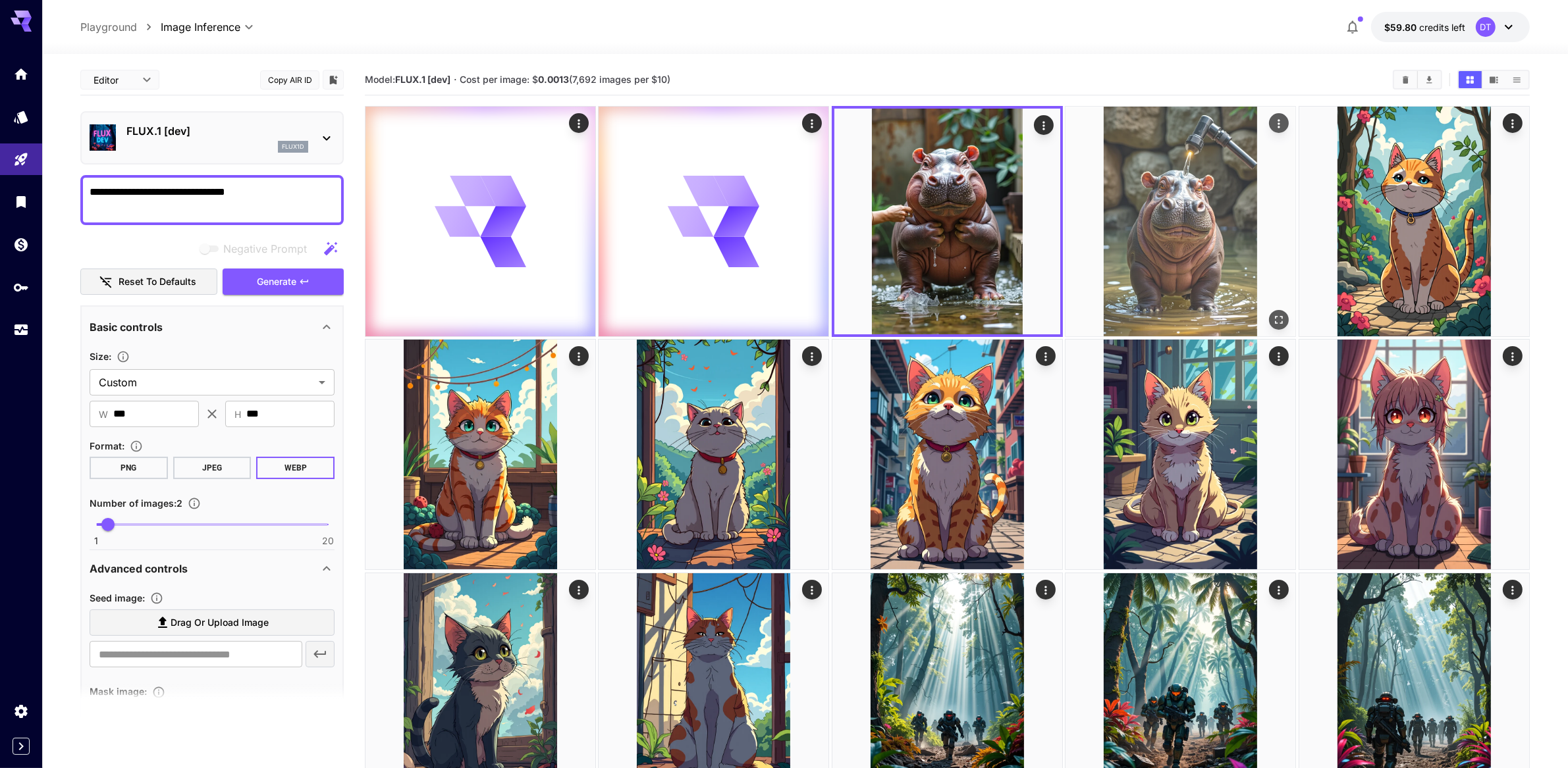
click at [1188, 270] on img at bounding box center [1180, 221] width 230 height 230
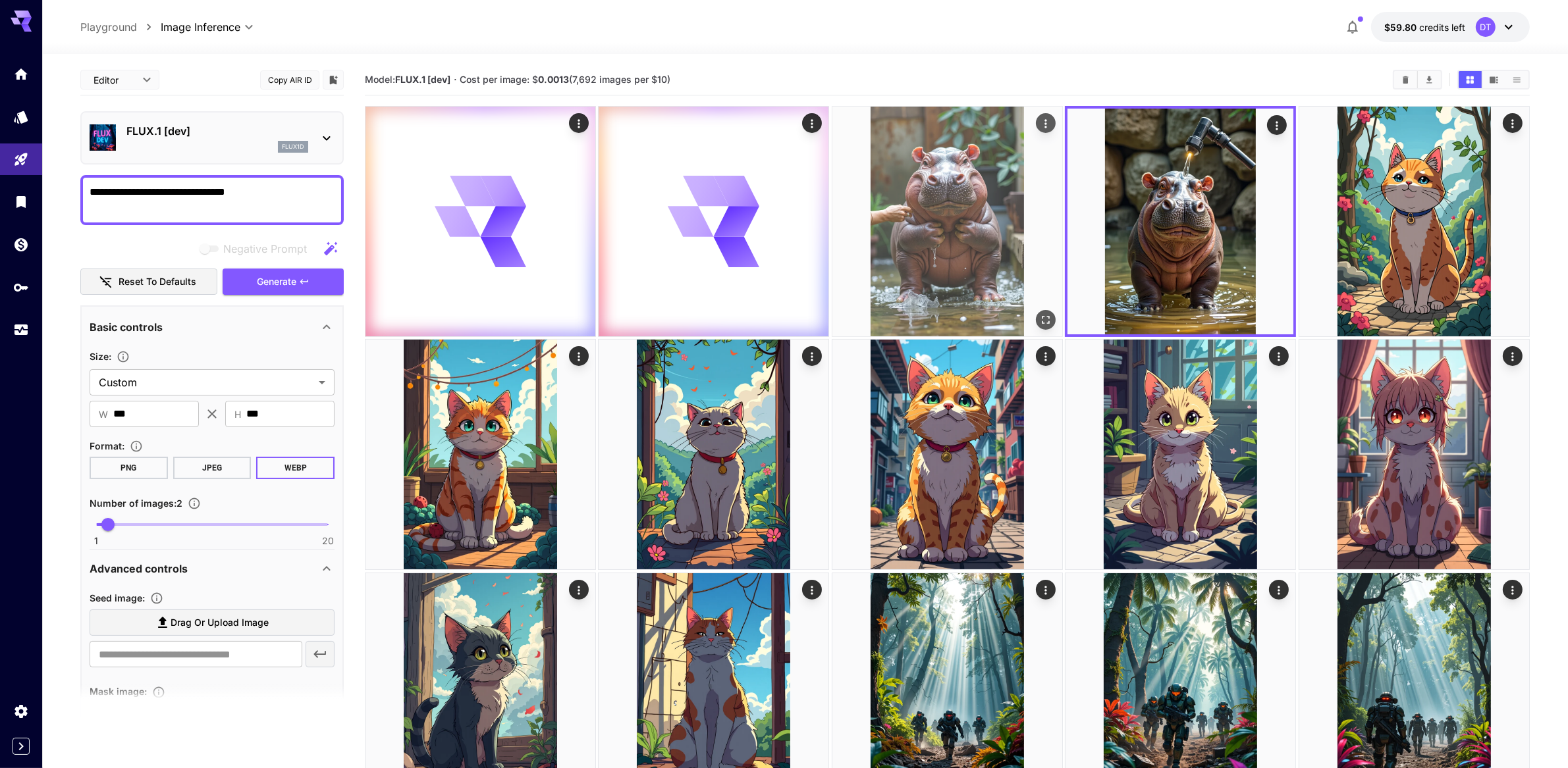
click at [957, 264] on img at bounding box center [947, 221] width 230 height 230
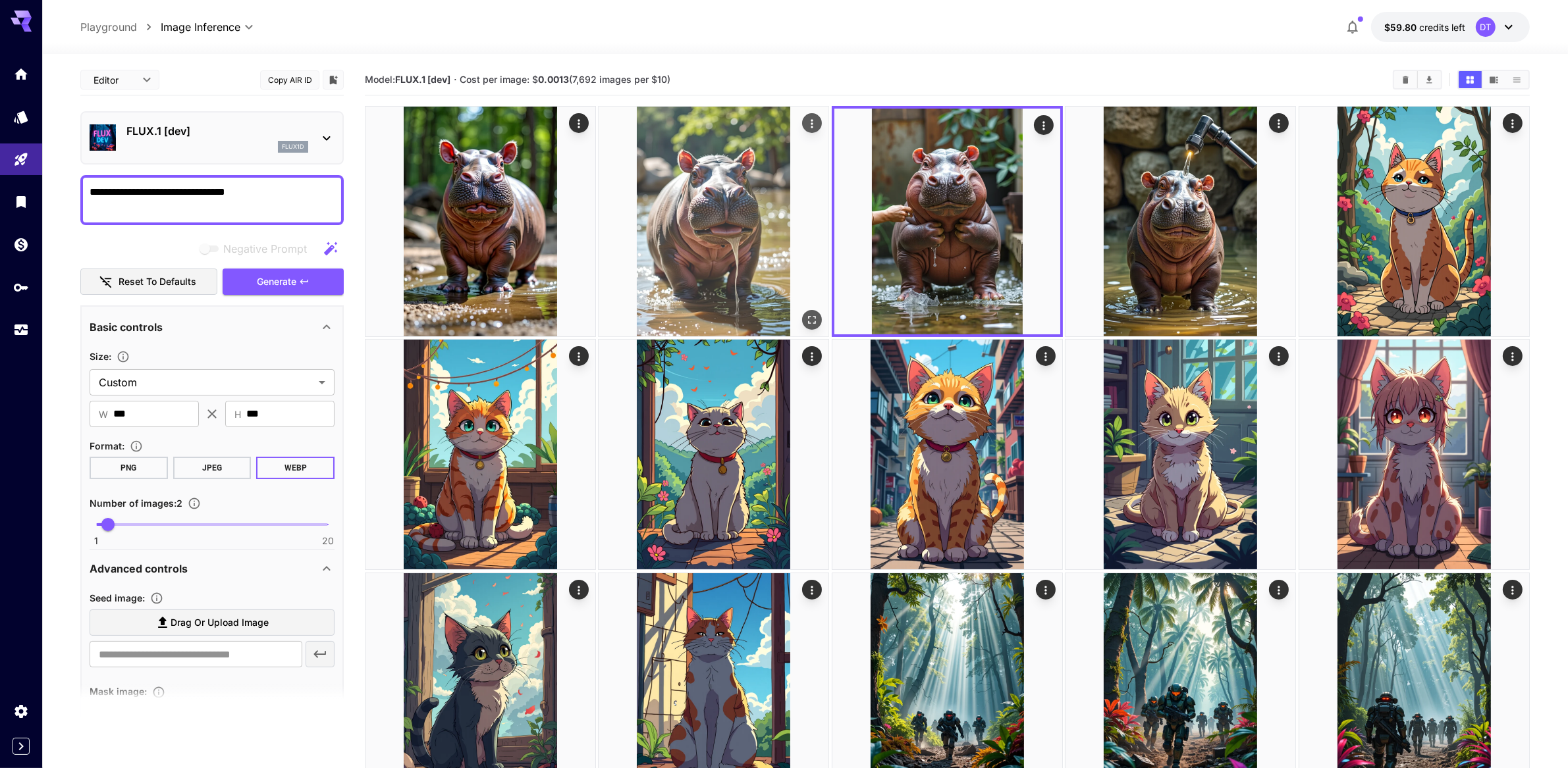
click at [772, 321] on img at bounding box center [713, 221] width 230 height 230
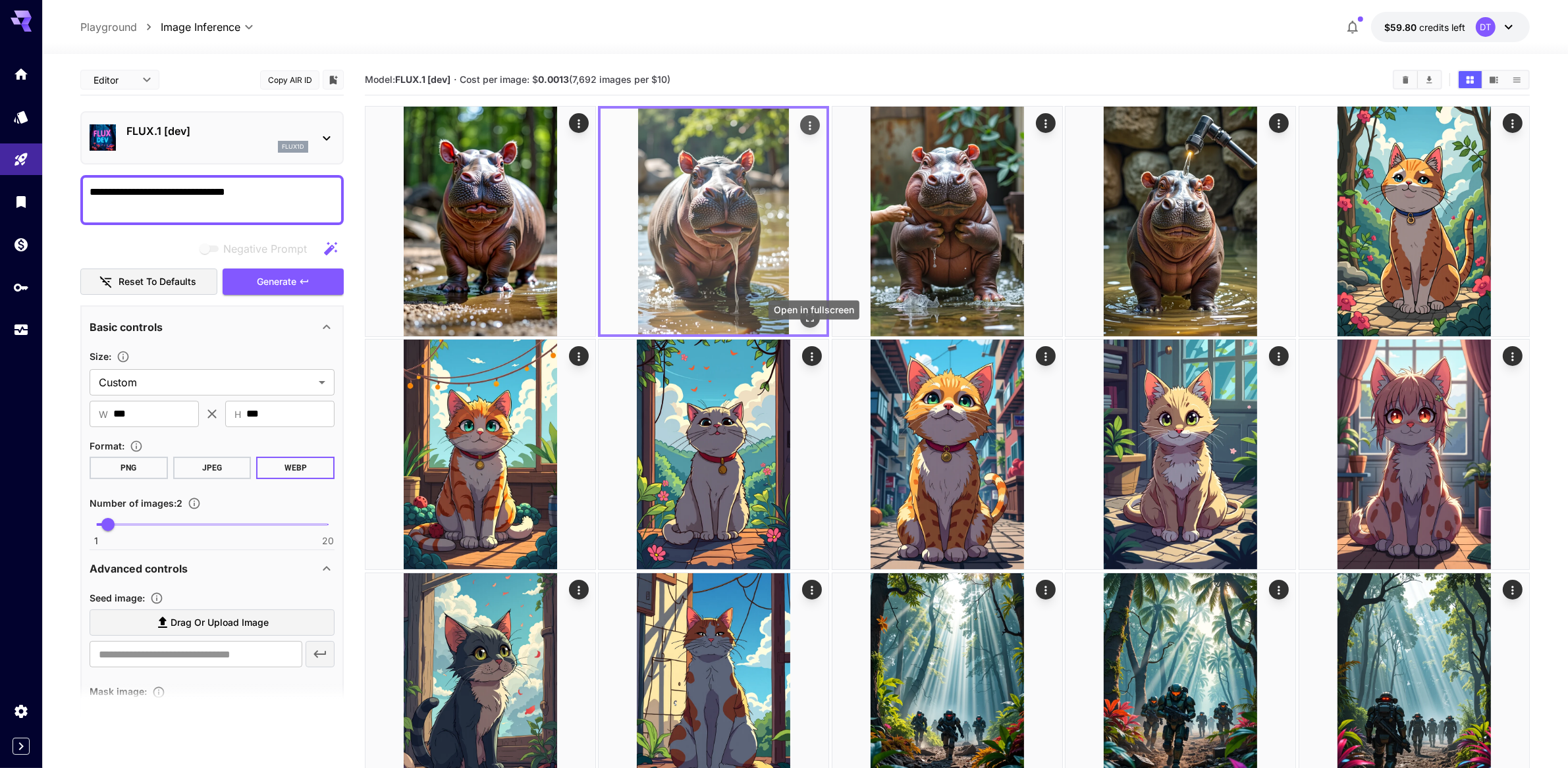
click at [812, 325] on icon "Open in fullscreen" at bounding box center [811, 318] width 13 height 13
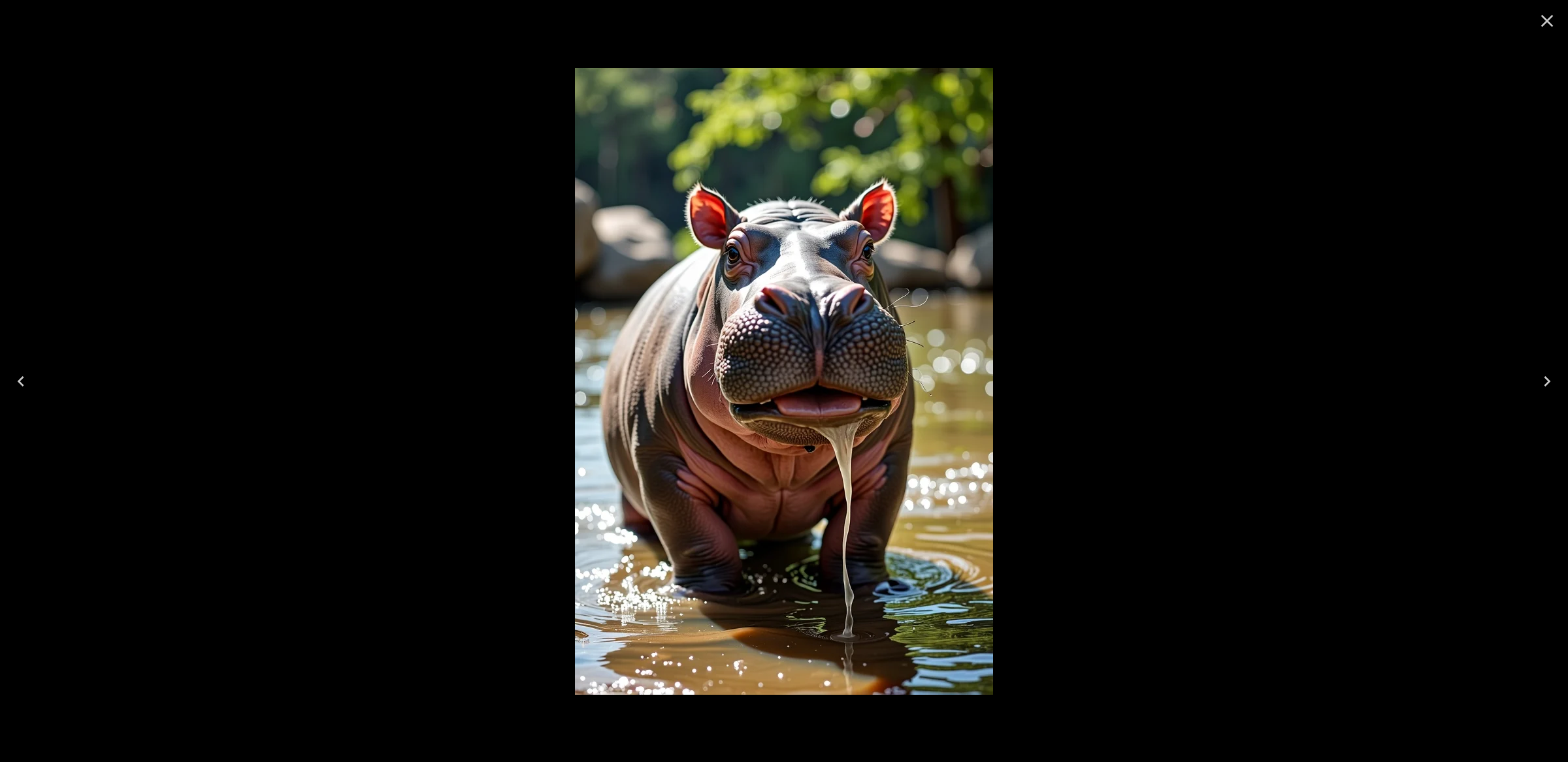
click at [21, 383] on icon "Previous" at bounding box center [21, 381] width 7 height 11
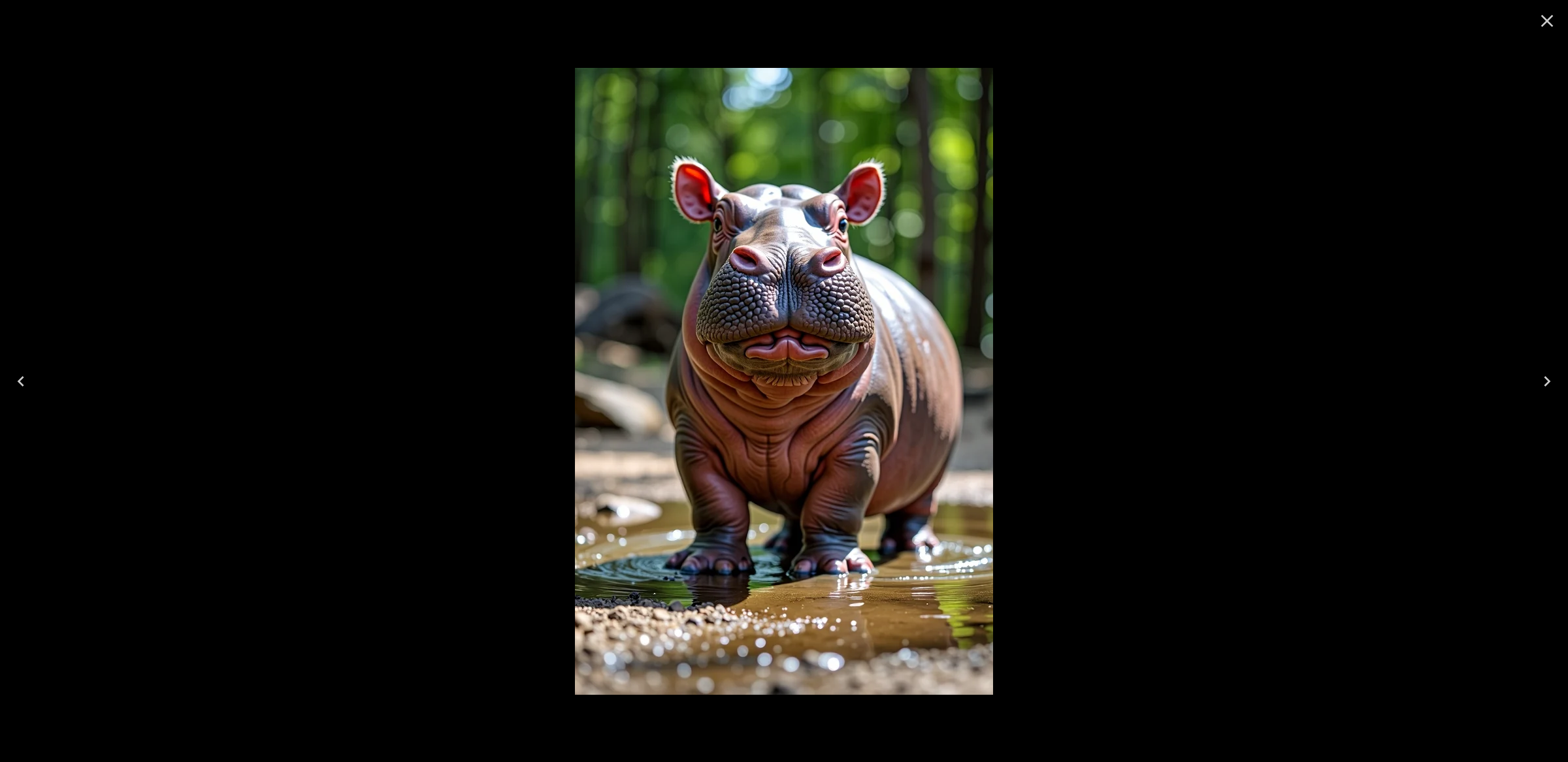
click at [1541, 22] on icon "Close" at bounding box center [1547, 21] width 21 height 21
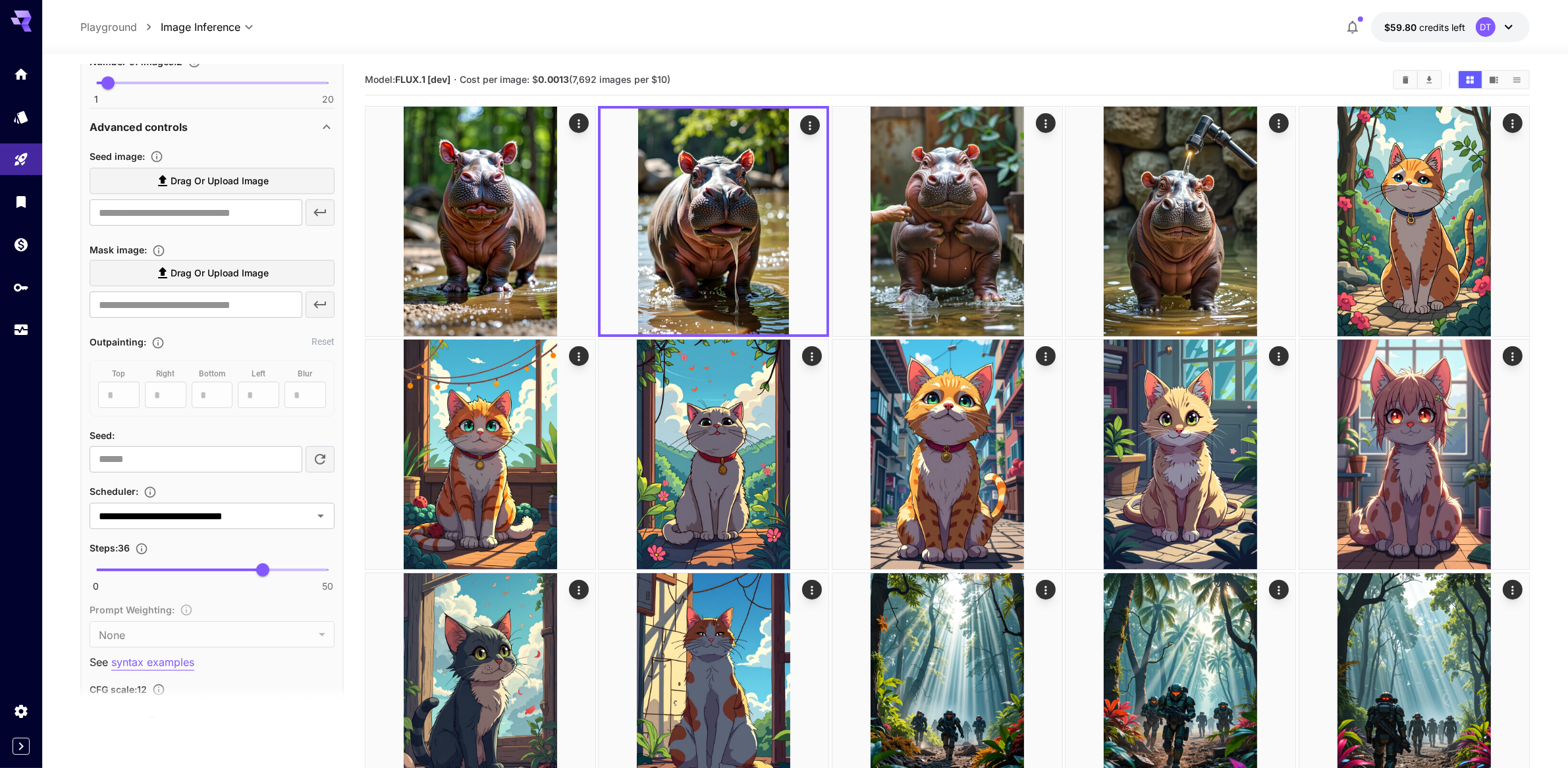
scroll to position [726, 0]
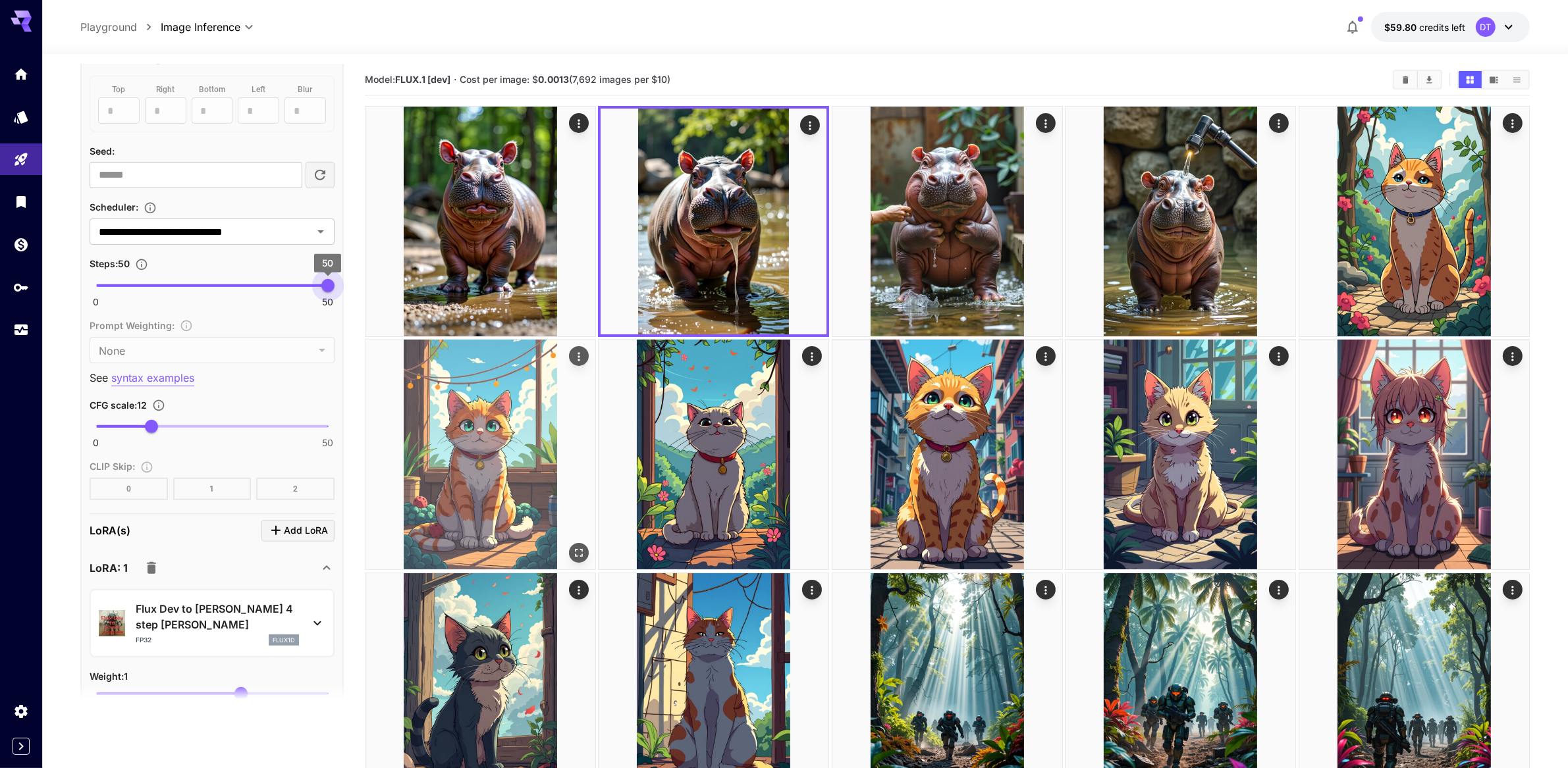
drag, startPoint x: 270, startPoint y: 430, endPoint x: 440, endPoint y: 429, distance: 170.0
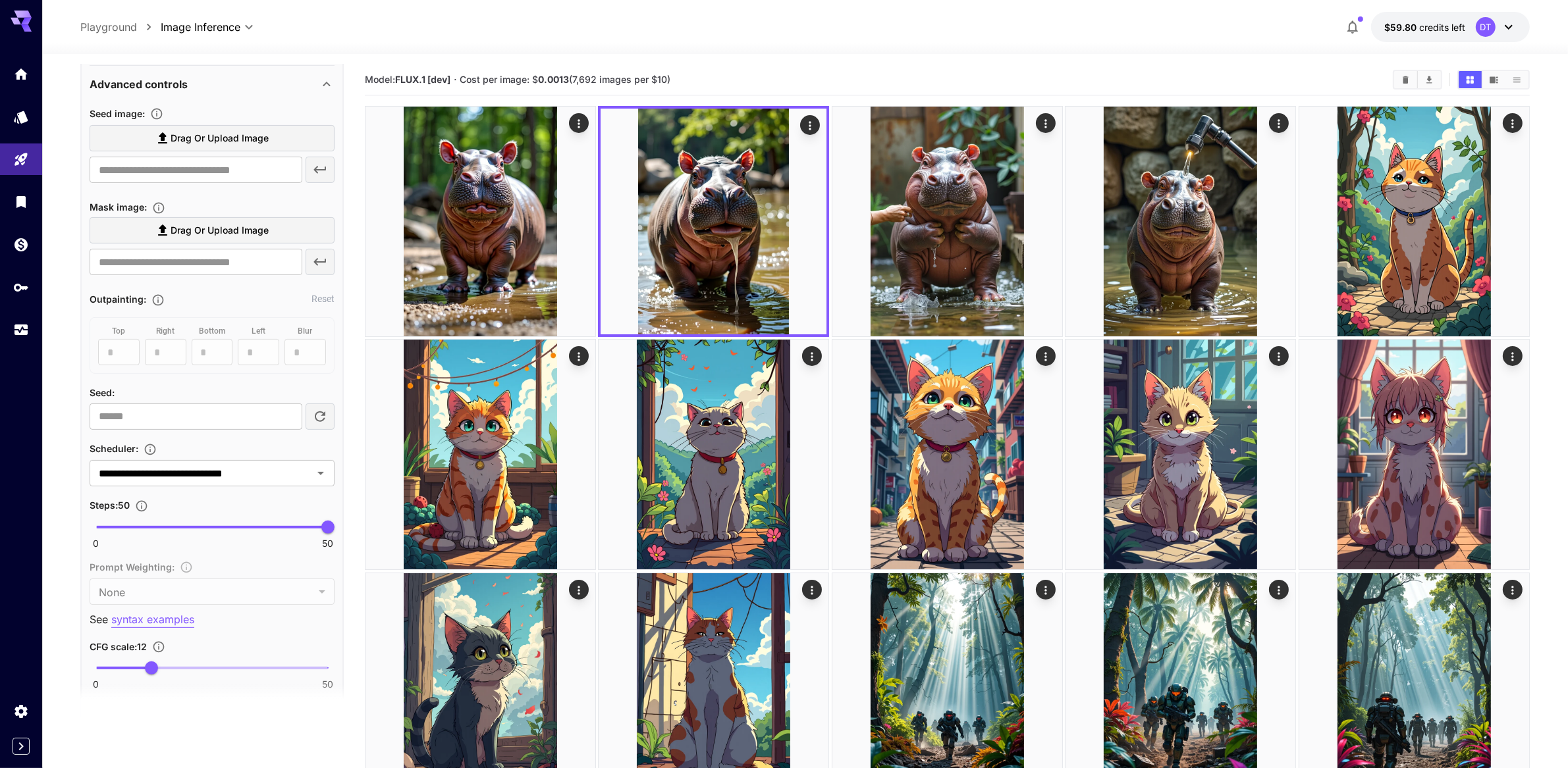
scroll to position [219, 0]
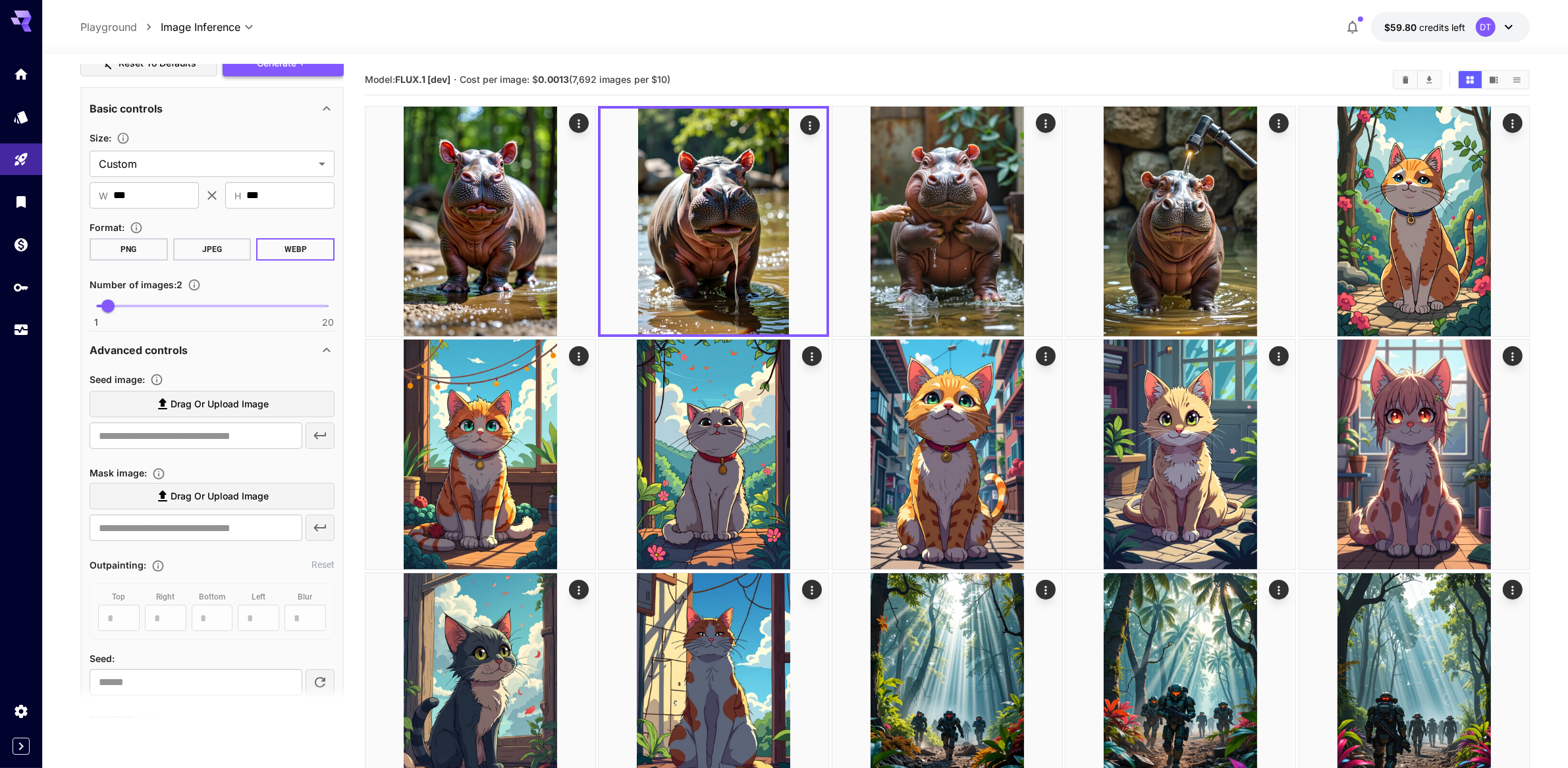
click at [304, 68] on icon "button" at bounding box center [305, 63] width 11 height 11
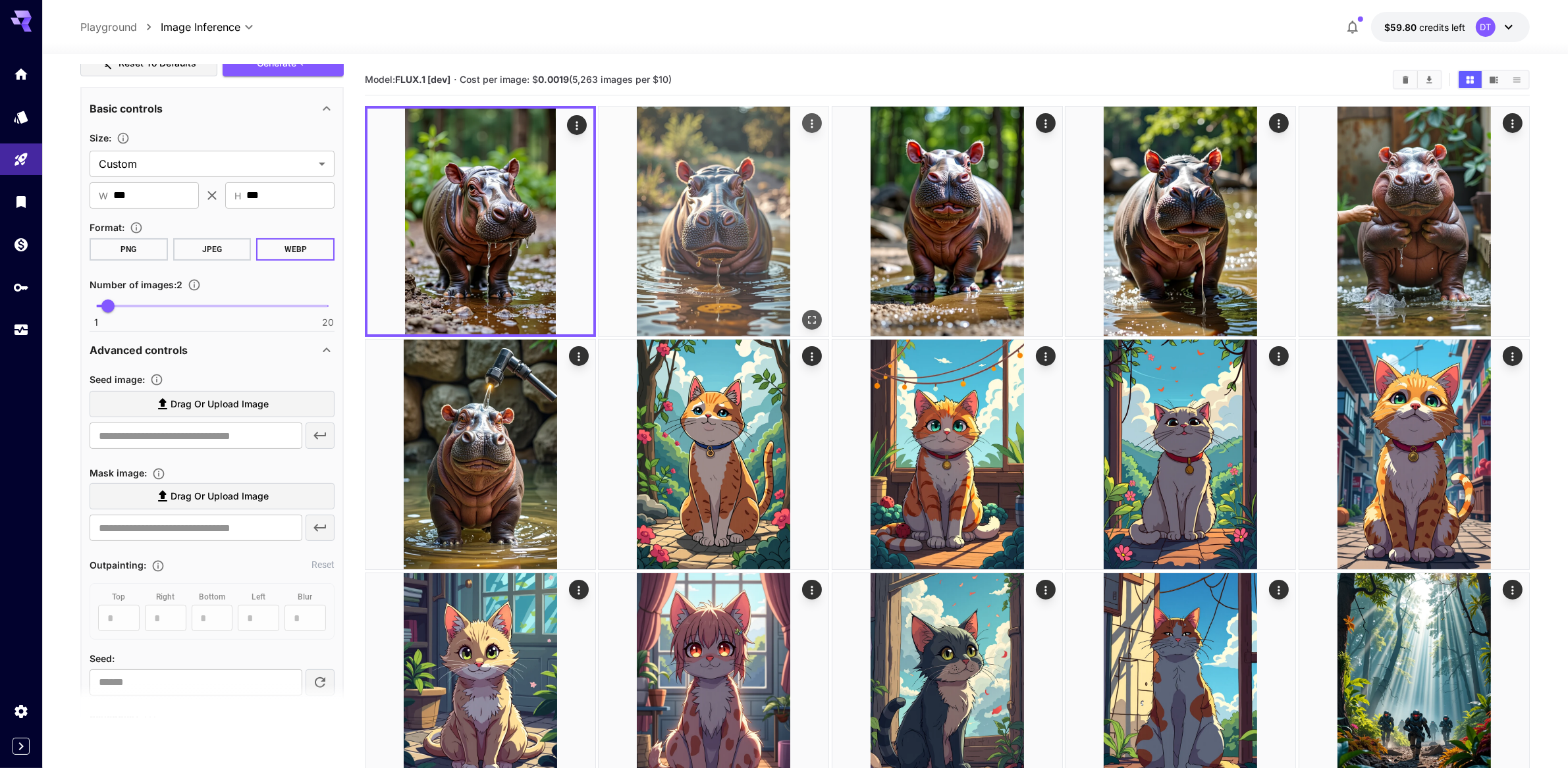
click at [688, 255] on img at bounding box center [713, 221] width 230 height 230
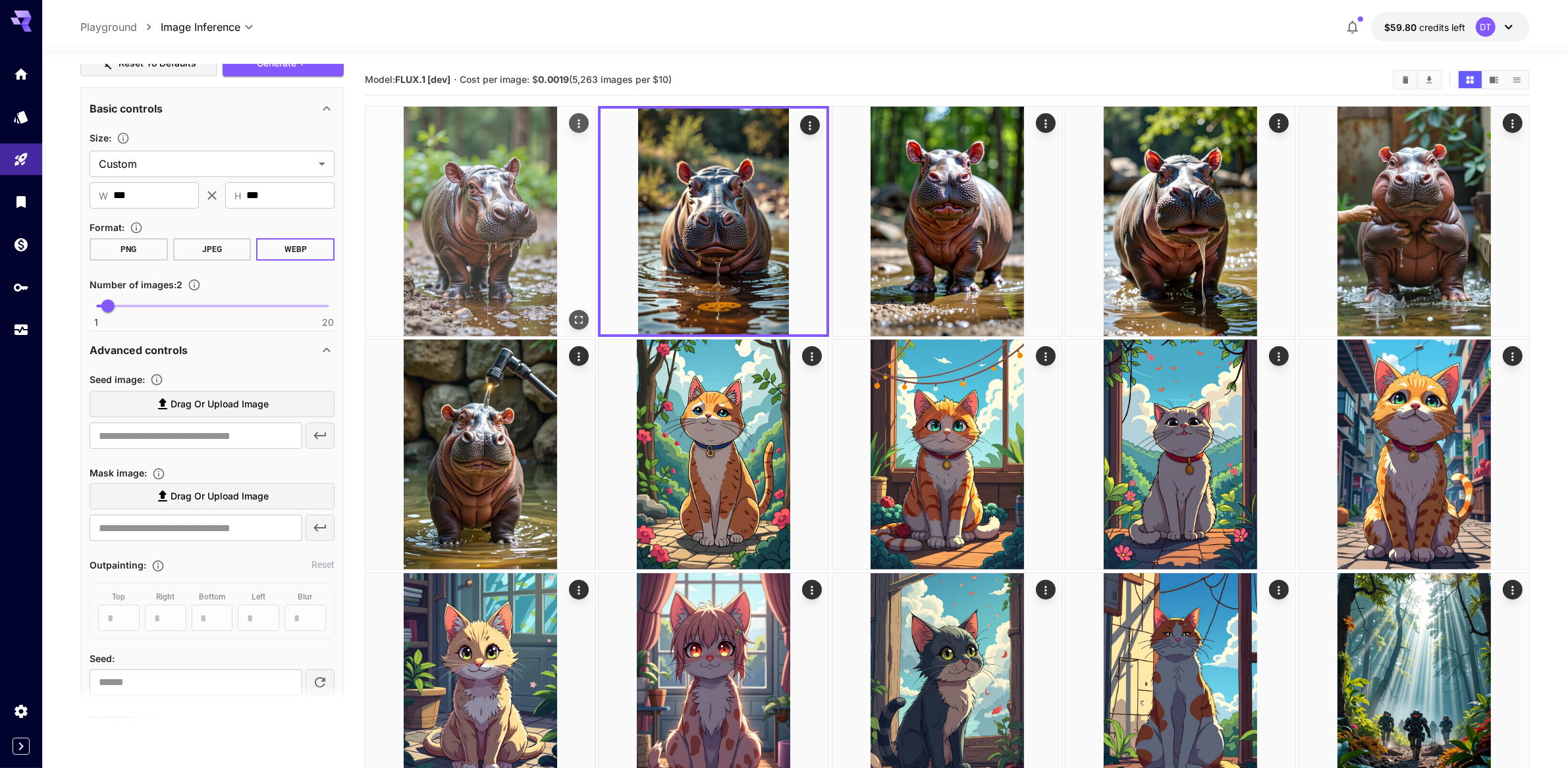
click at [463, 256] on img at bounding box center [480, 221] width 230 height 230
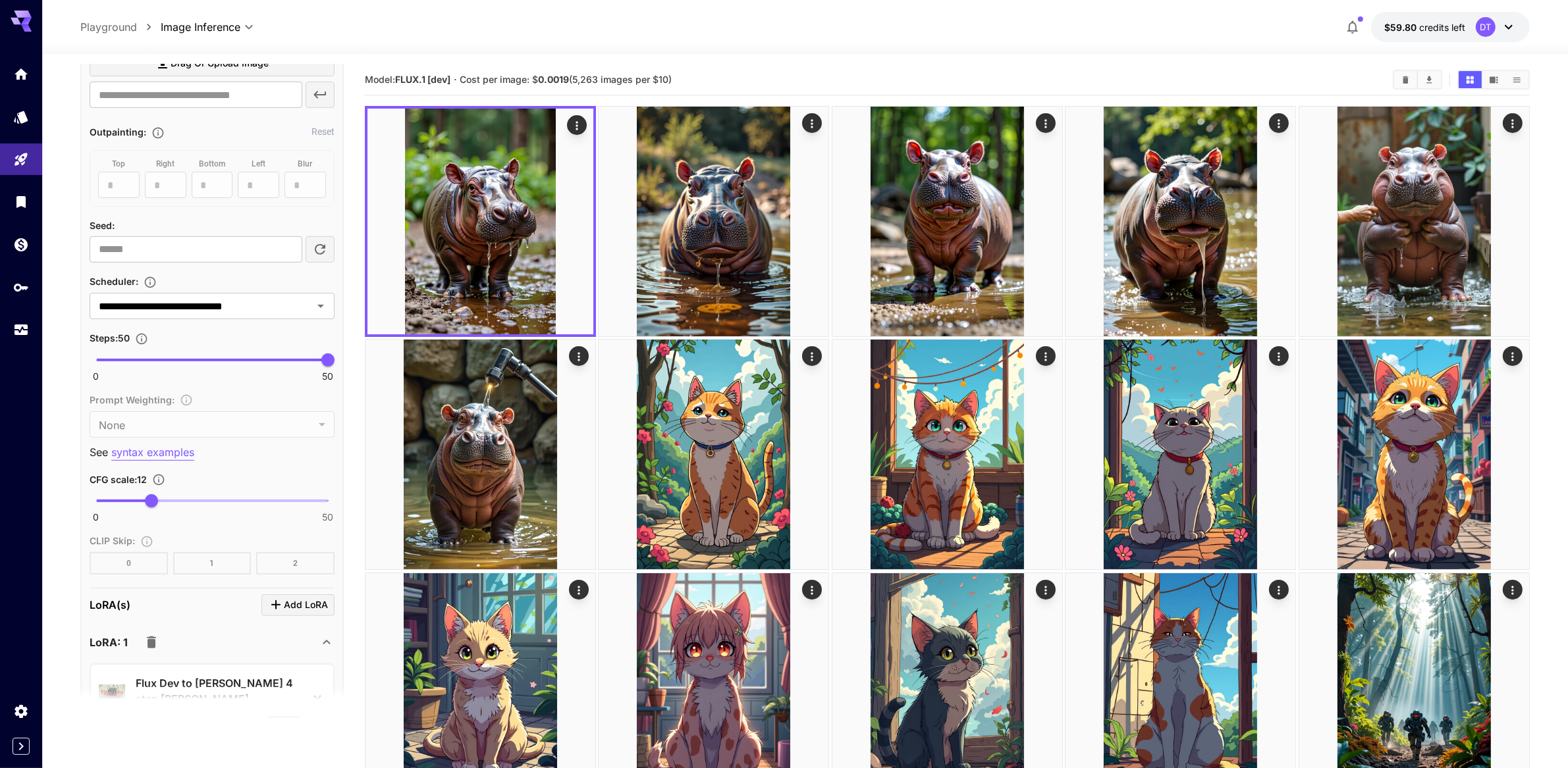
scroll to position [686, 0]
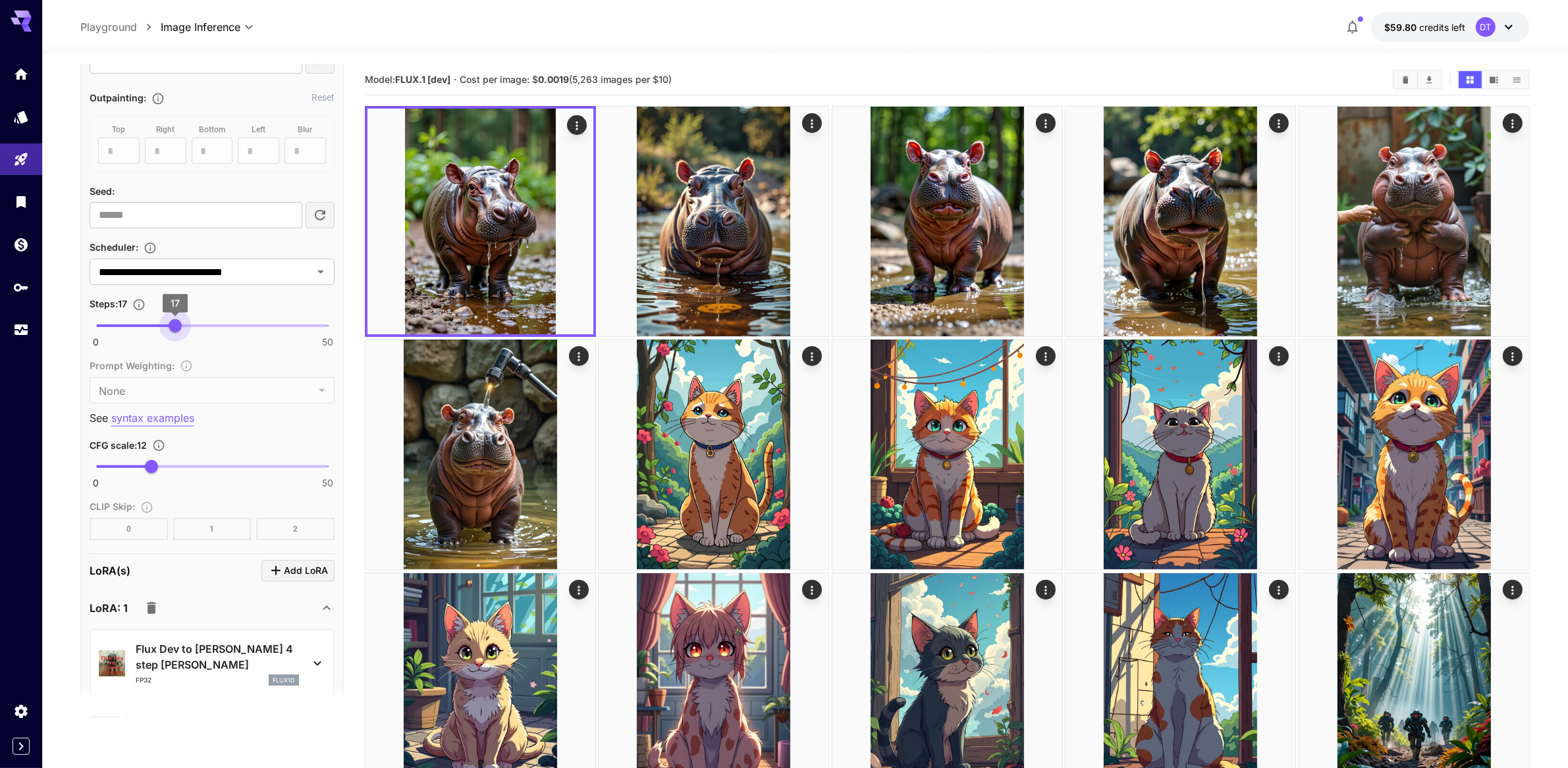
type input "**"
drag, startPoint x: 325, startPoint y: 474, endPoint x: 171, endPoint y: 472, distance: 154.0
click at [171, 333] on span "16" at bounding box center [170, 326] width 13 height 13
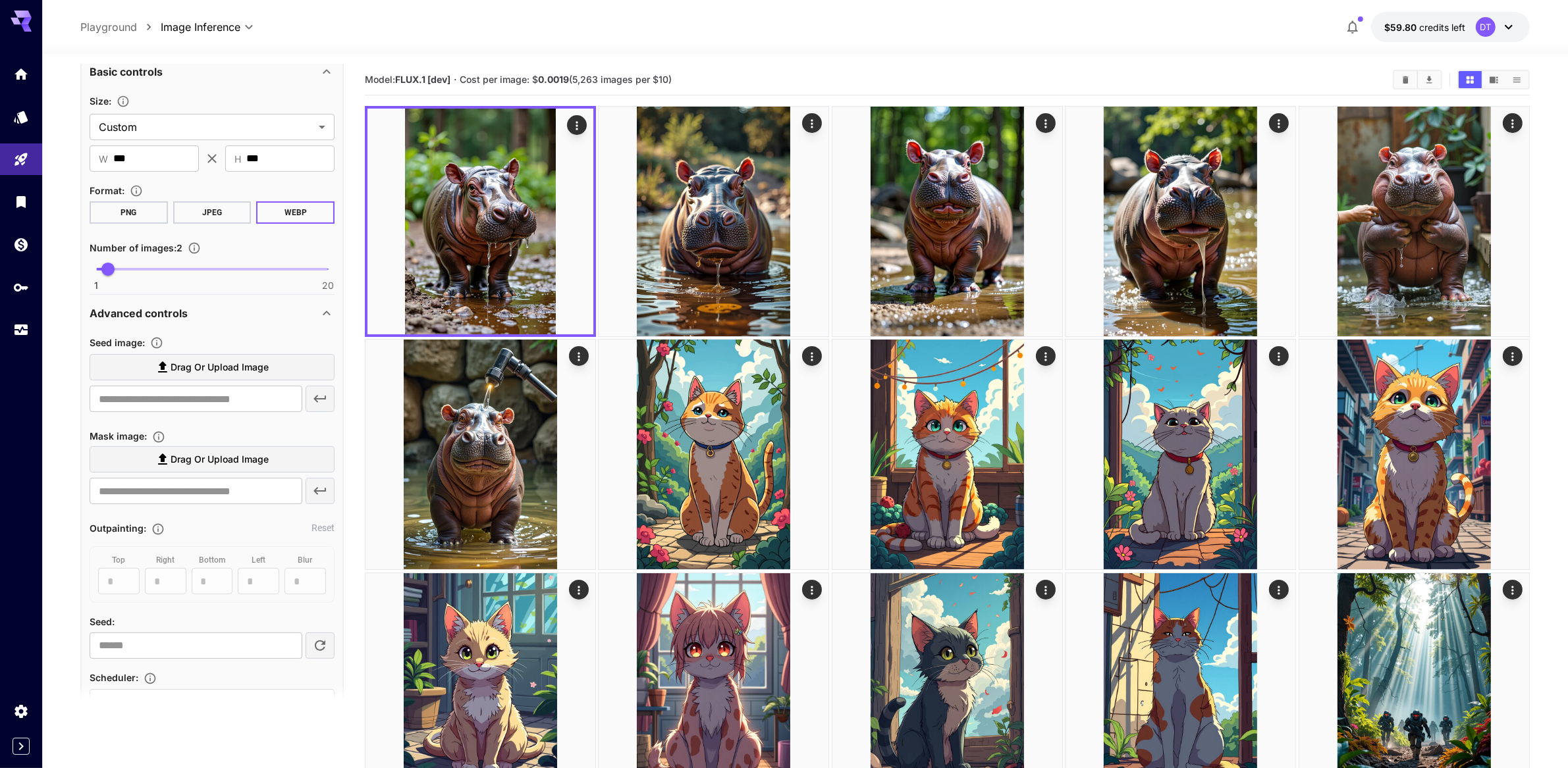
scroll to position [121, 0]
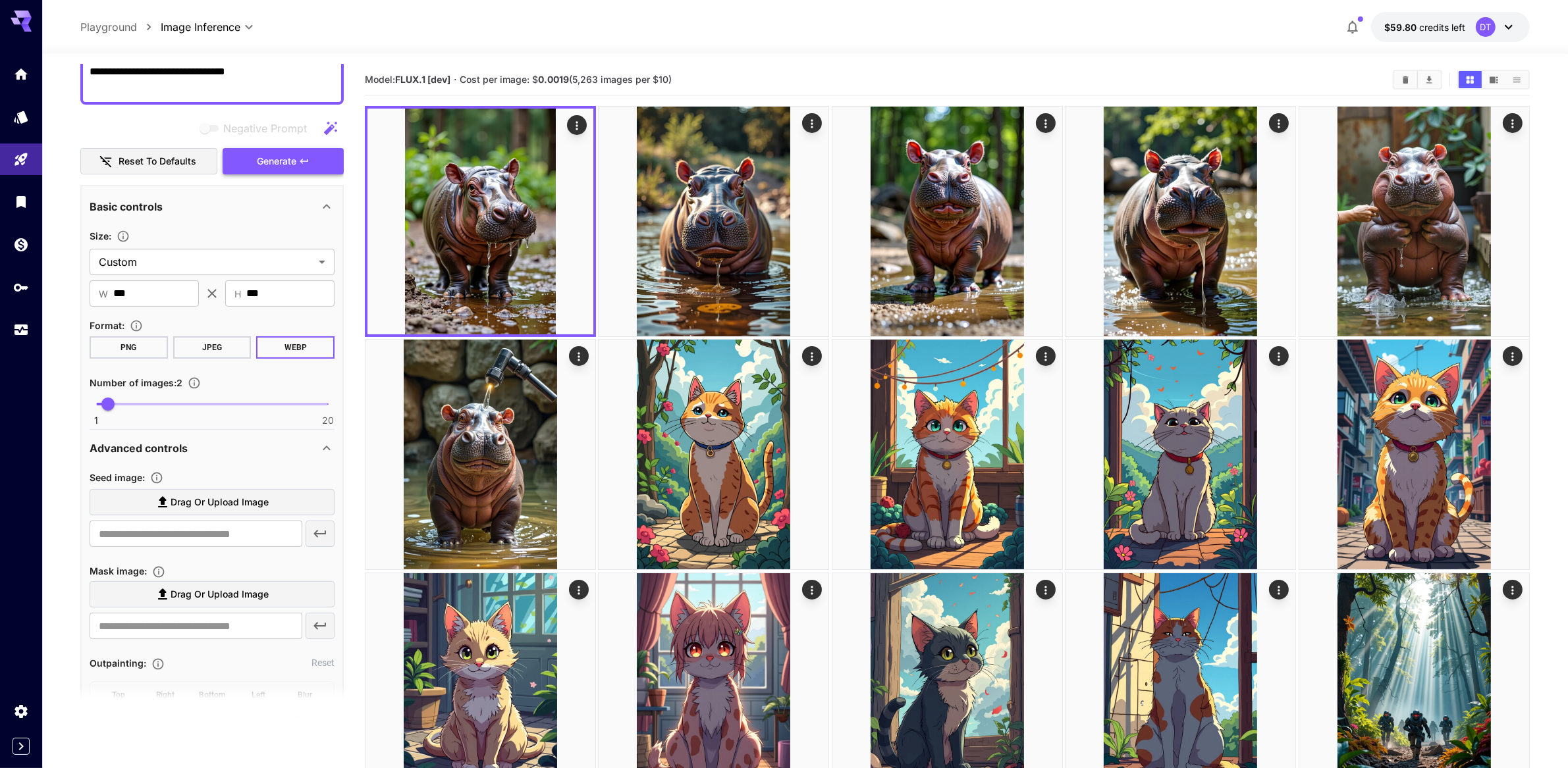
click at [295, 170] on span "Generate" at bounding box center [276, 162] width 40 height 17
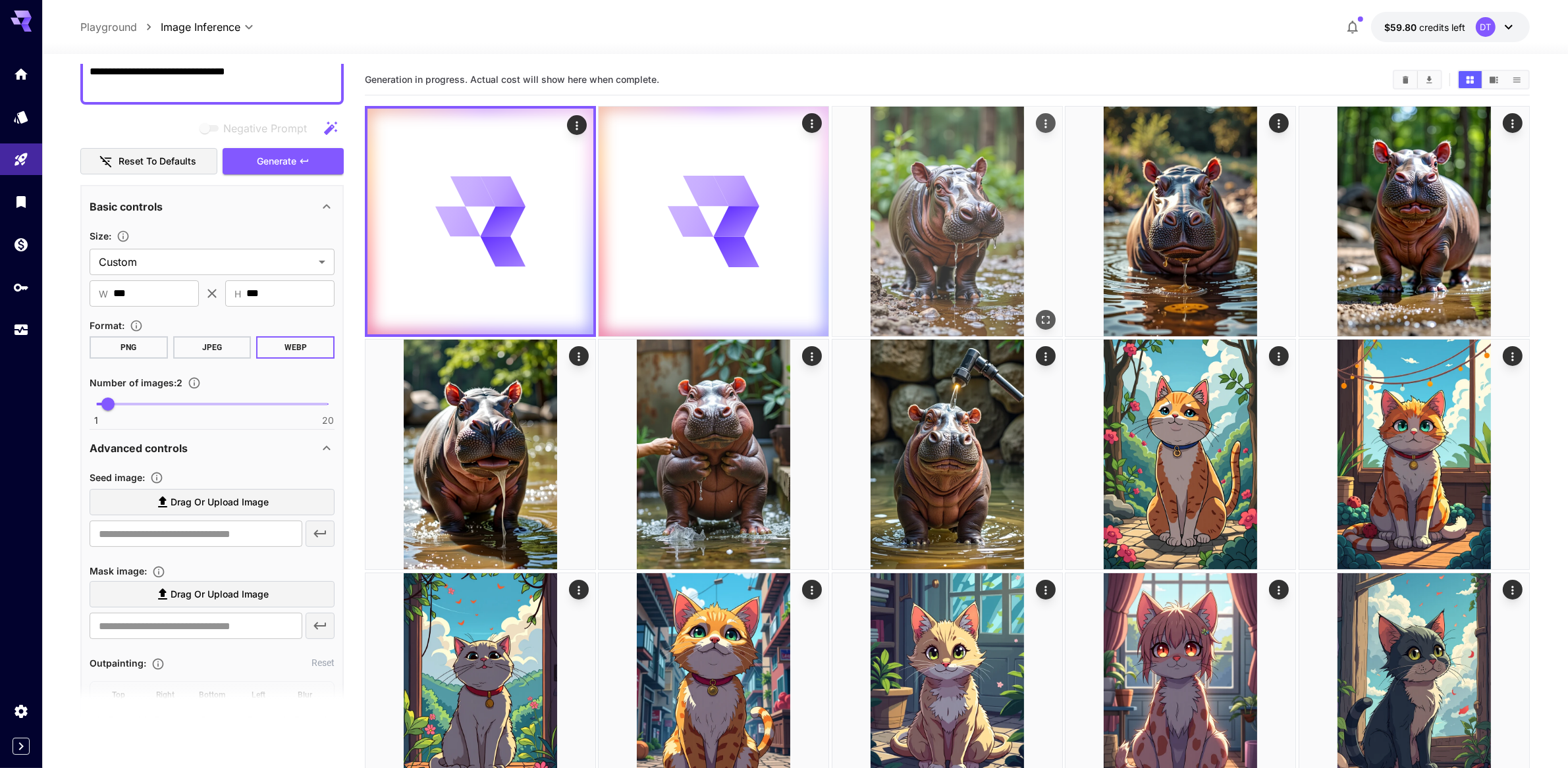
click at [992, 258] on img at bounding box center [947, 221] width 230 height 230
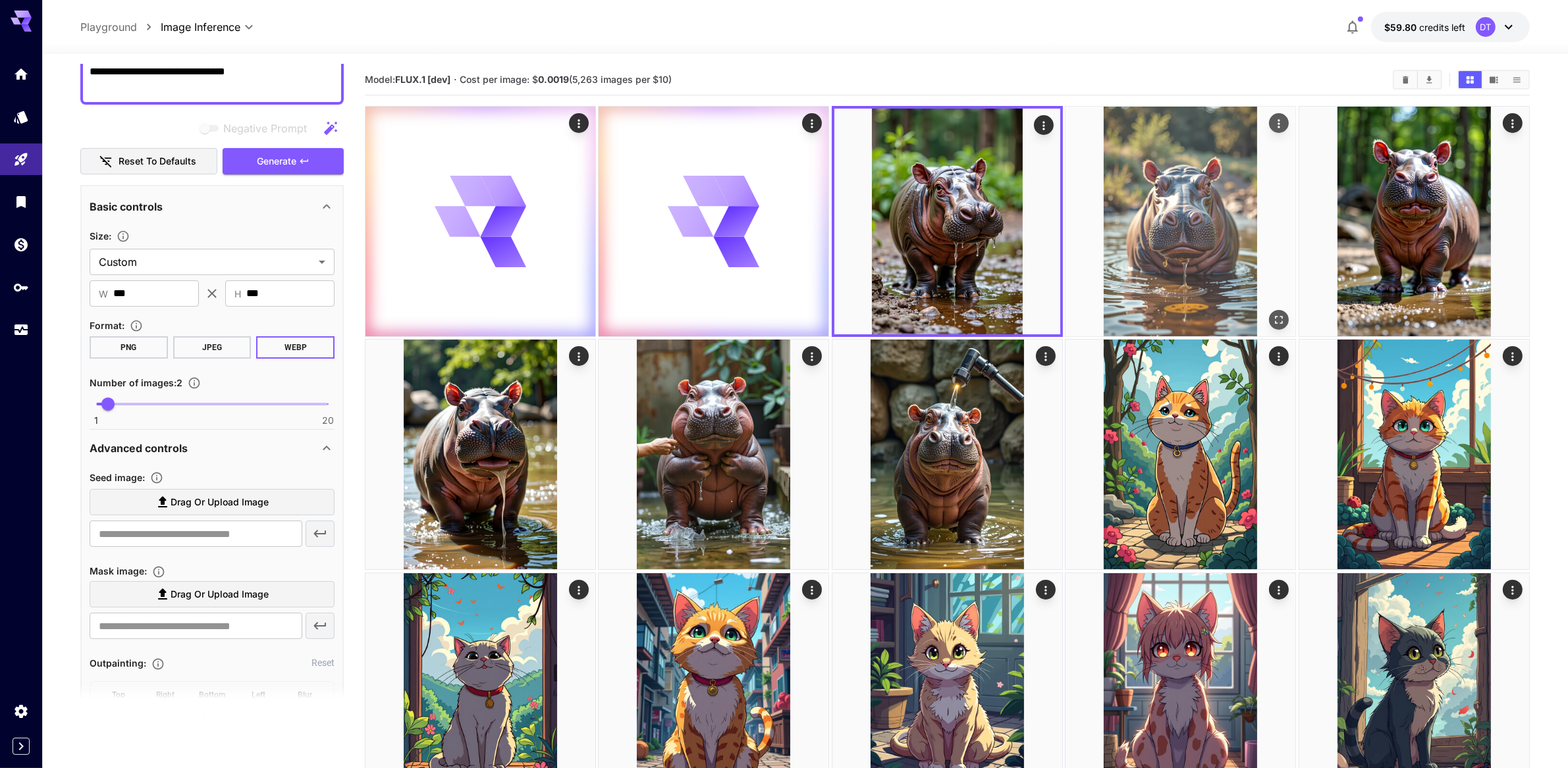
click at [1110, 260] on img at bounding box center [1180, 221] width 230 height 230
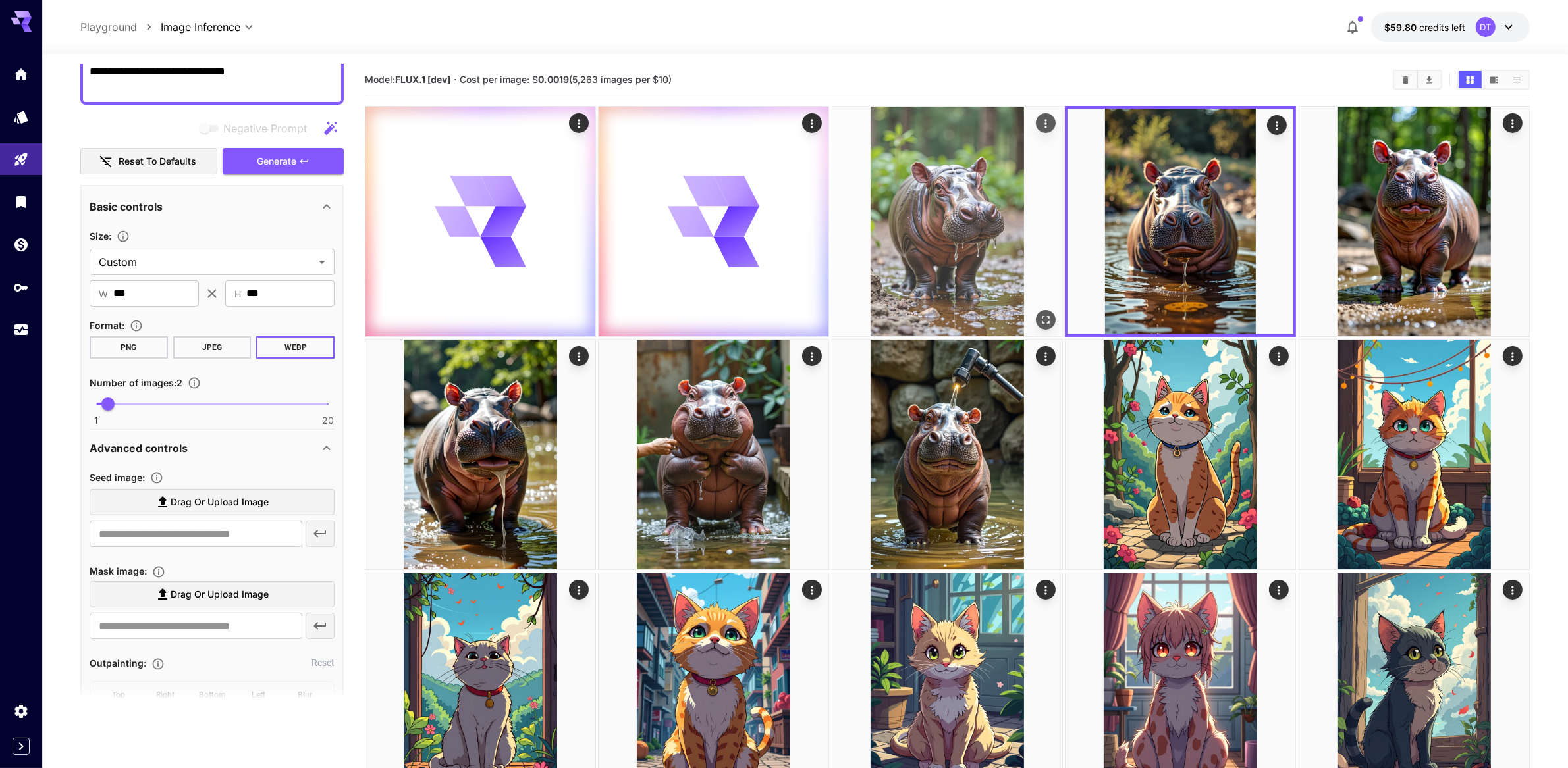
click at [898, 289] on img at bounding box center [947, 221] width 230 height 230
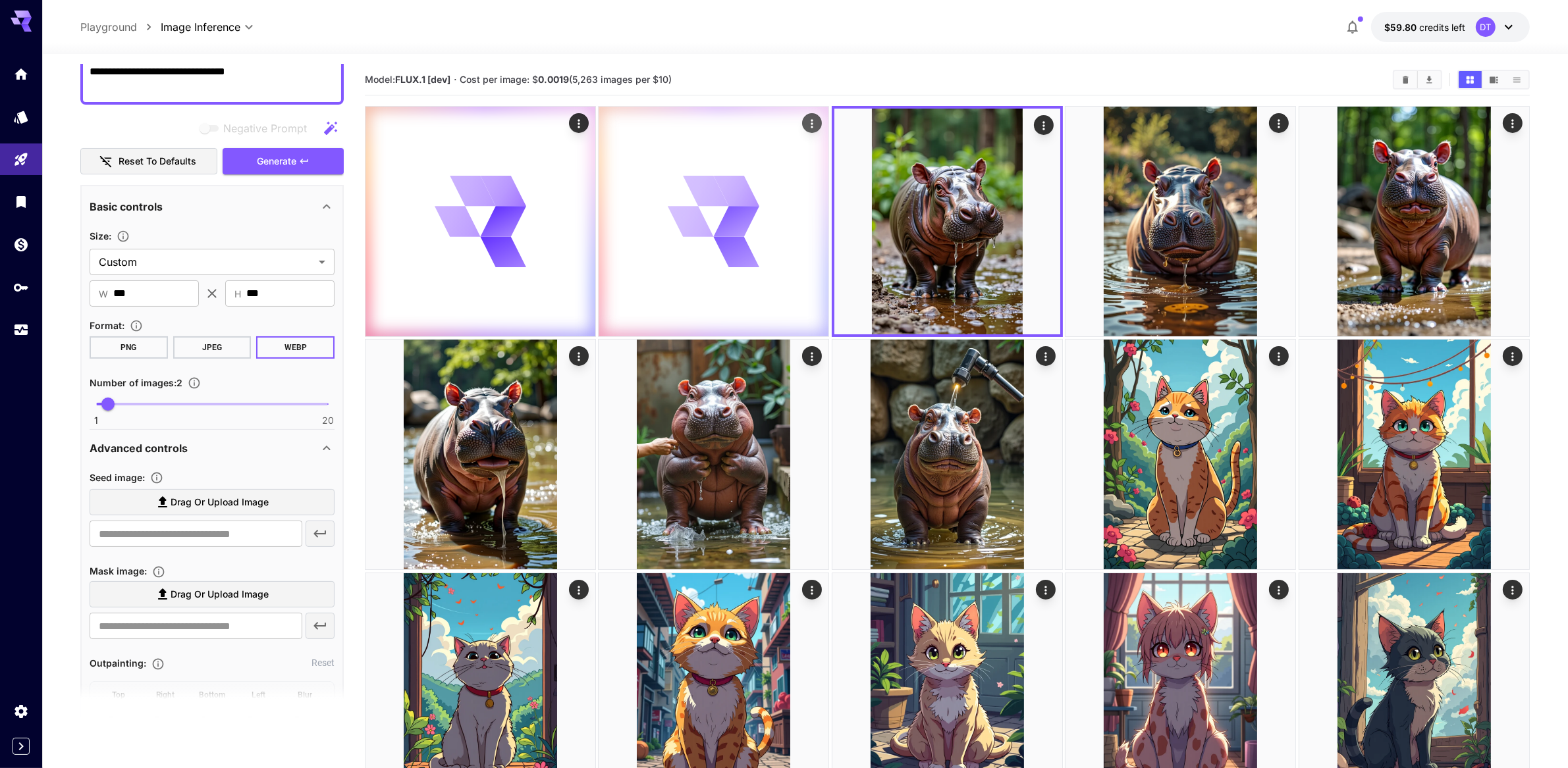
click at [765, 278] on div at bounding box center [713, 221] width 230 height 230
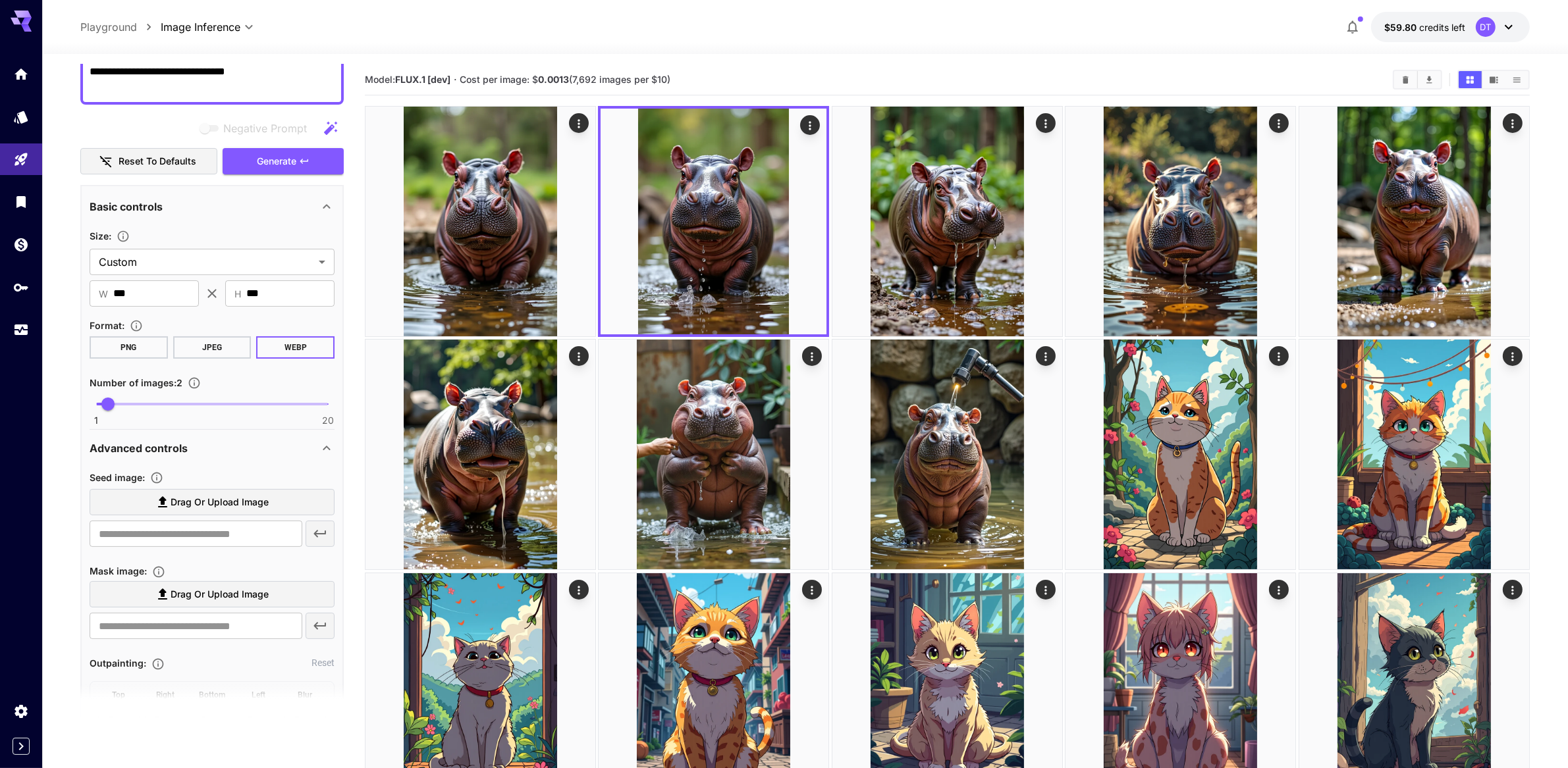
click at [499, 274] on img at bounding box center [480, 221] width 230 height 230
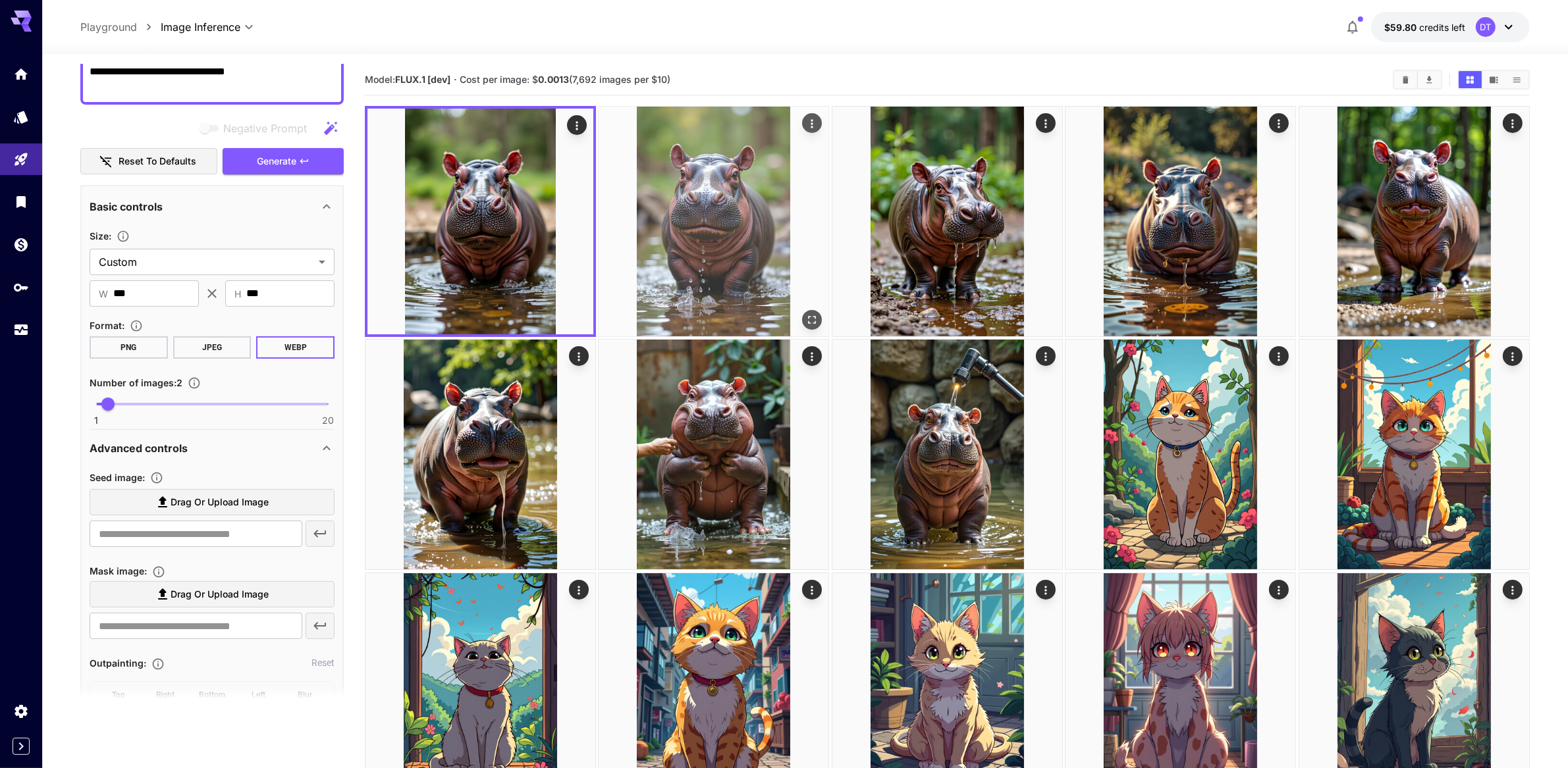
click at [692, 272] on img at bounding box center [713, 221] width 230 height 230
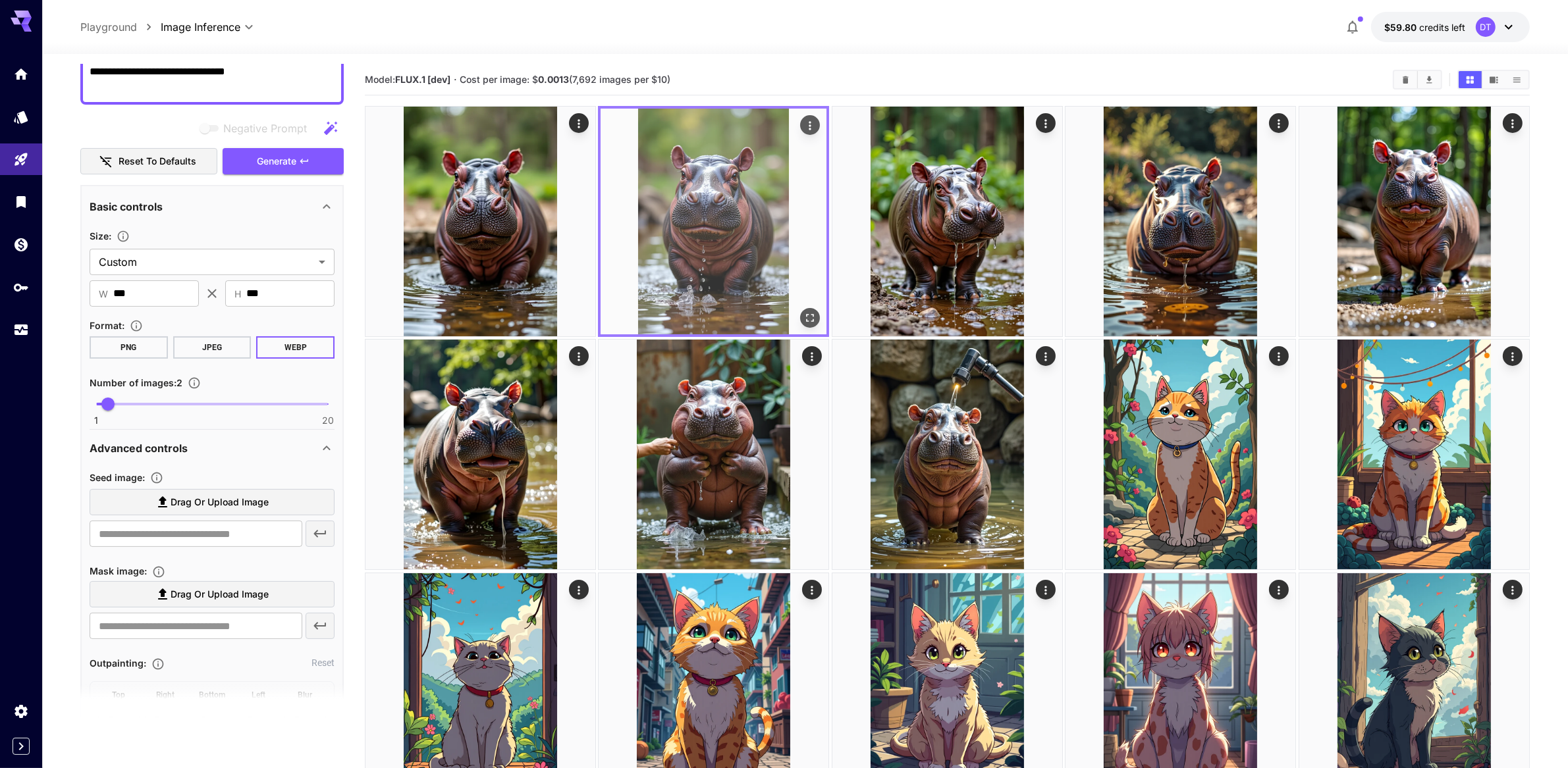
click at [810, 322] on icon "Open in fullscreen" at bounding box center [811, 318] width 8 height 8
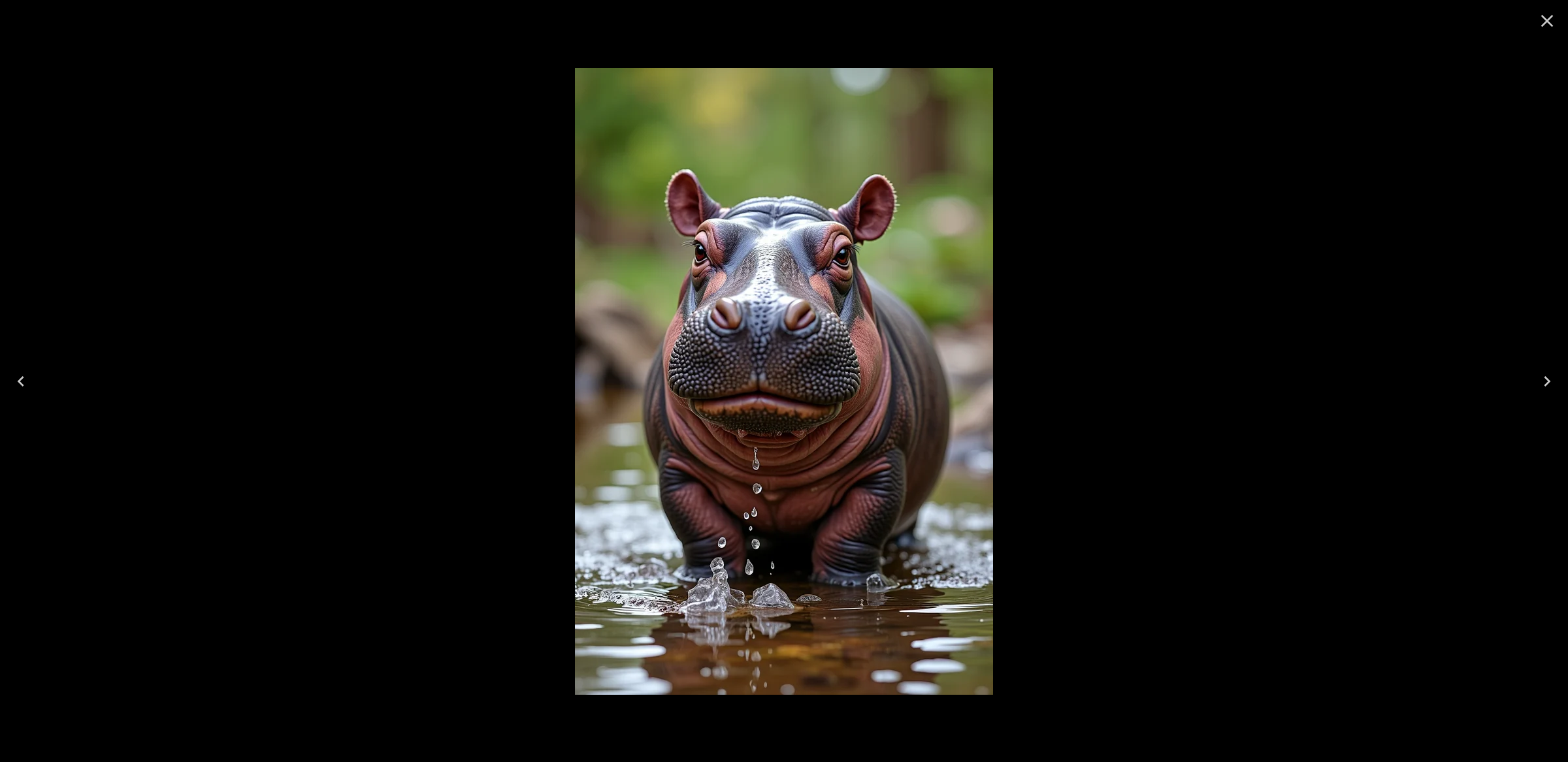
click at [1551, 21] on icon "Close" at bounding box center [1547, 21] width 21 height 21
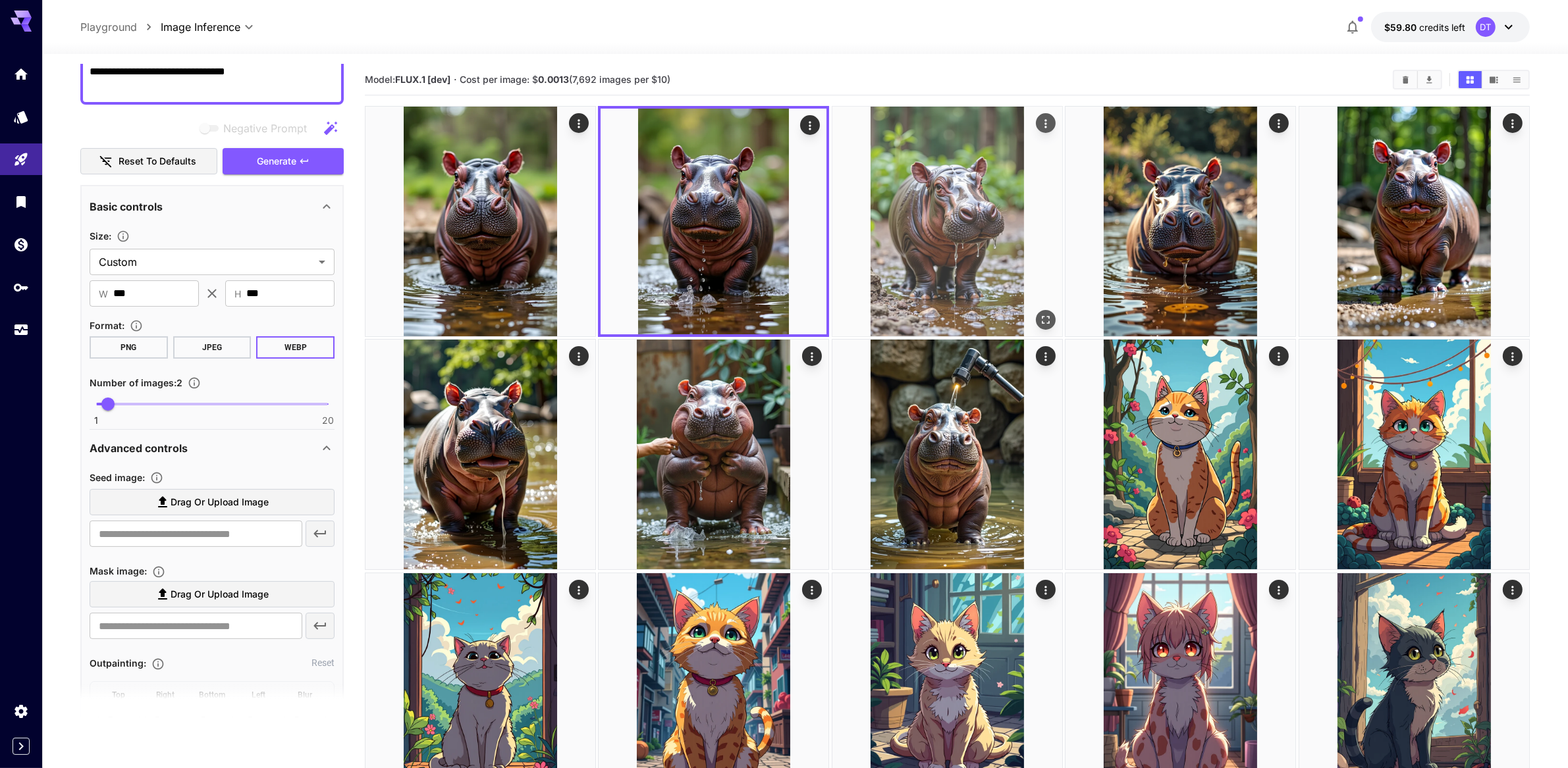
click at [1029, 264] on img at bounding box center [947, 221] width 230 height 230
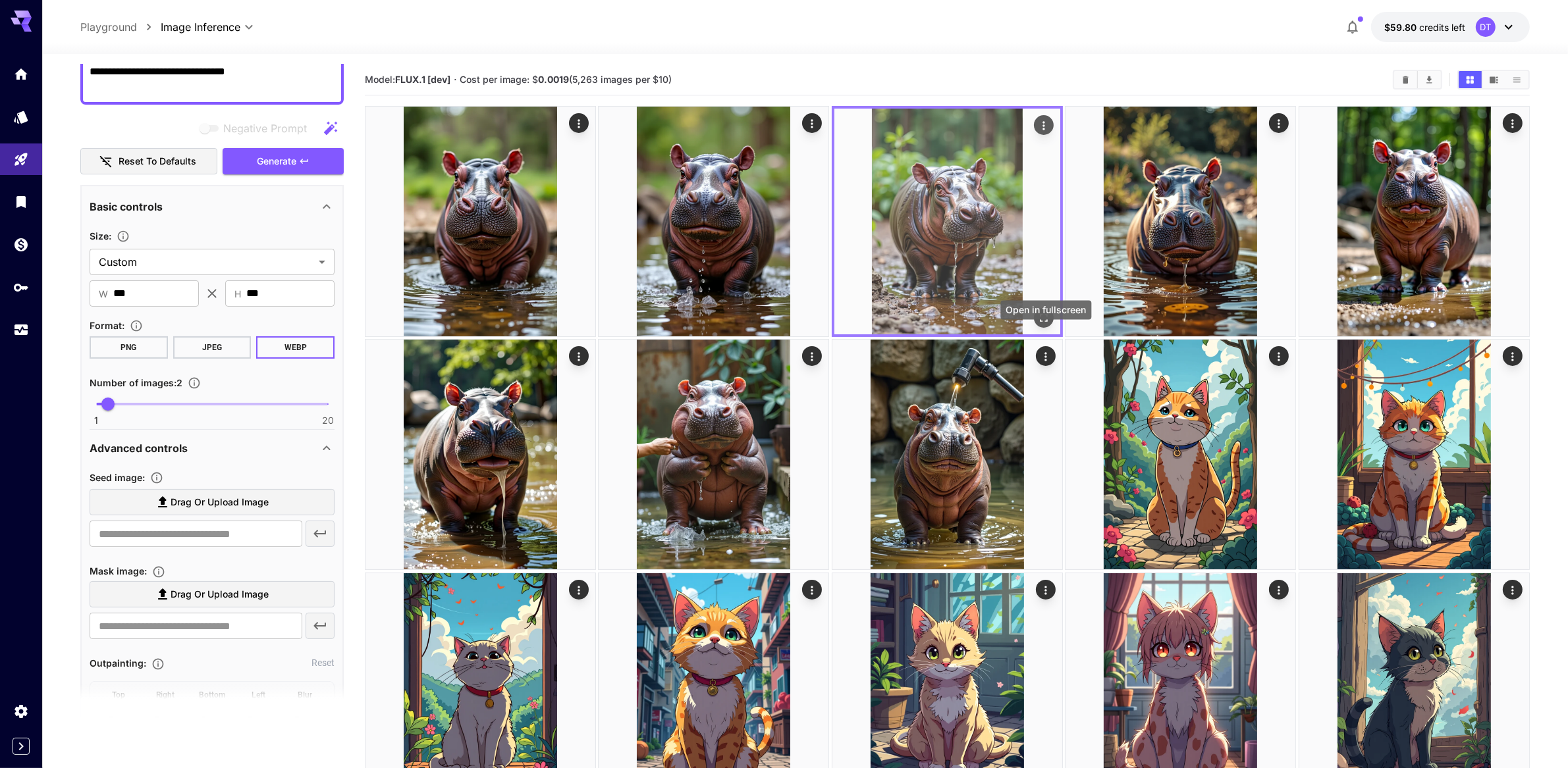
click at [1047, 325] on icon "Open in fullscreen" at bounding box center [1044, 318] width 13 height 13
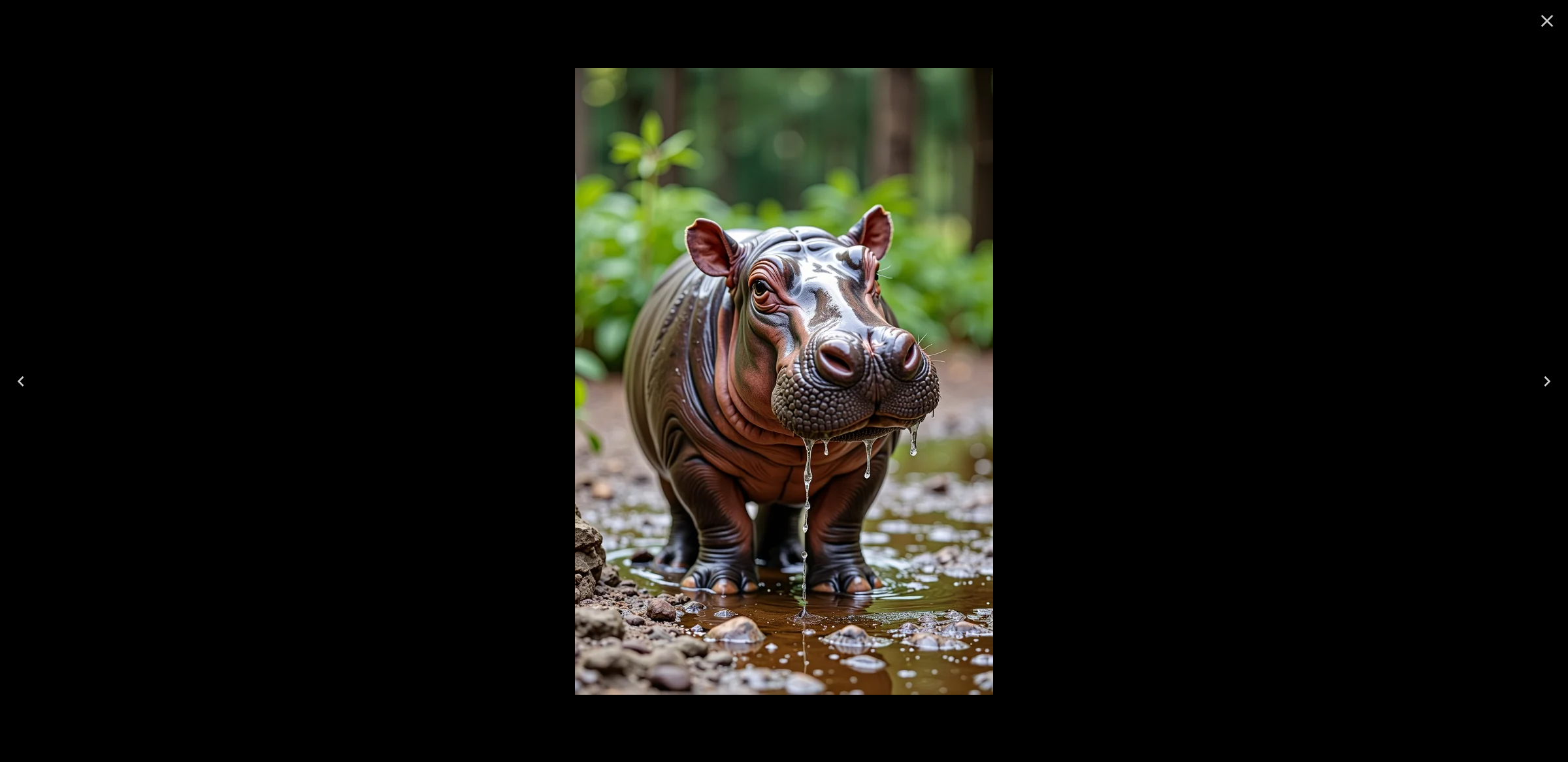
click at [1542, 22] on icon "Close" at bounding box center [1547, 21] width 21 height 21
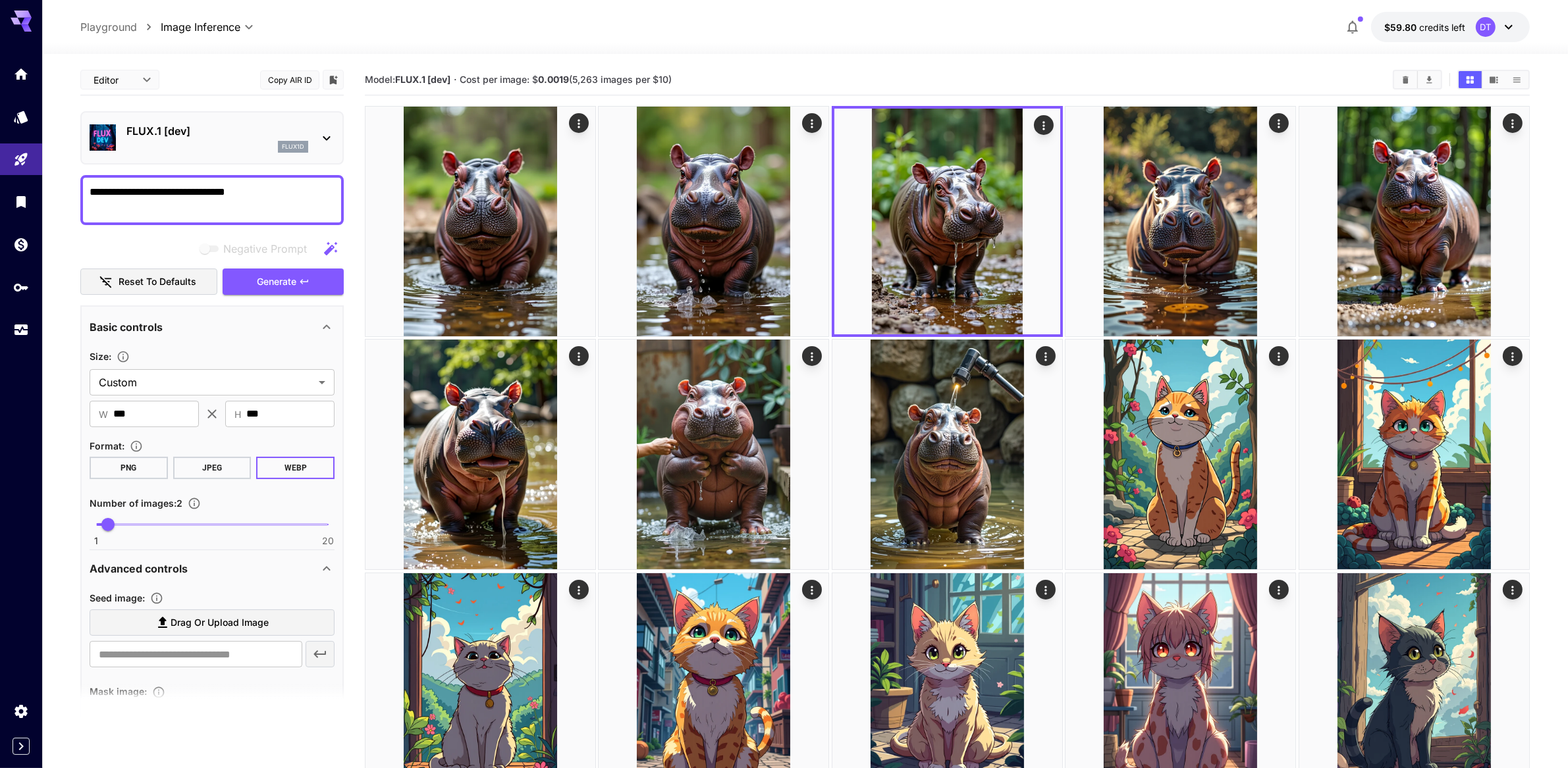
scroll to position [121, 0]
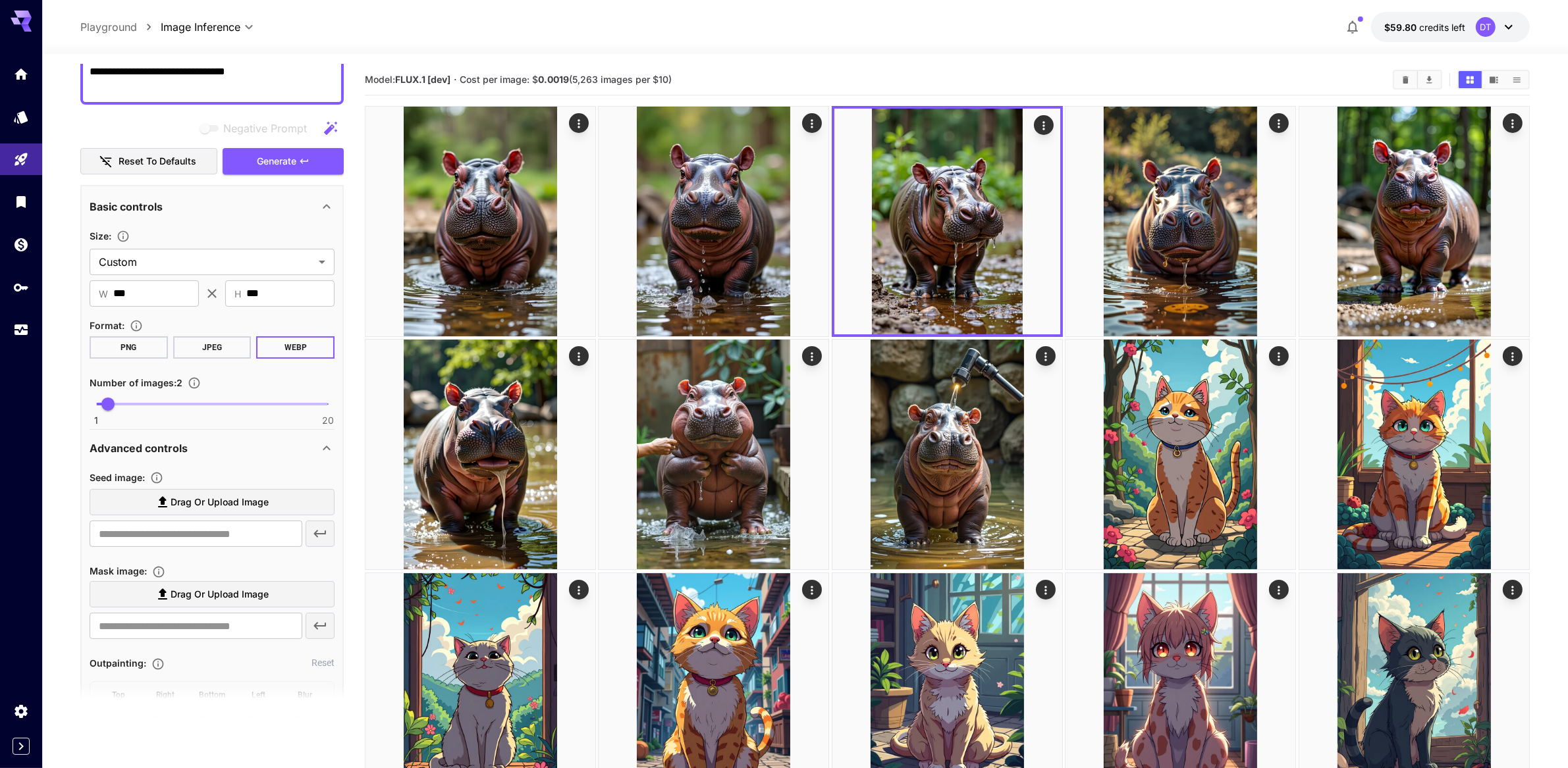
click at [209, 90] on div "**********" at bounding box center [212, 79] width 264 height 50
click at [194, 95] on textarea "**********" at bounding box center [212, 79] width 246 height 32
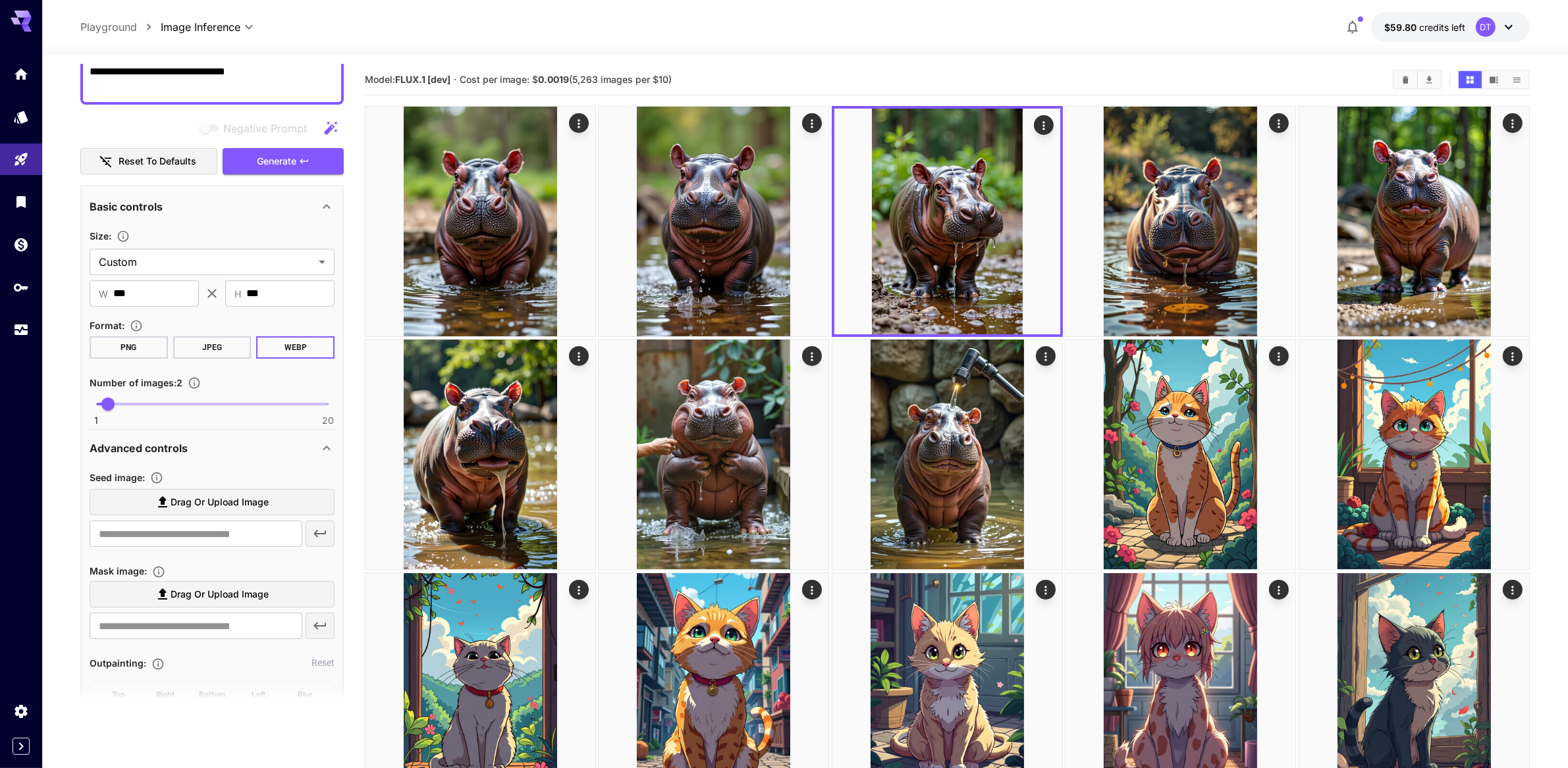
click at [194, 95] on textarea "**********" at bounding box center [212, 79] width 246 height 32
paste textarea "**********"
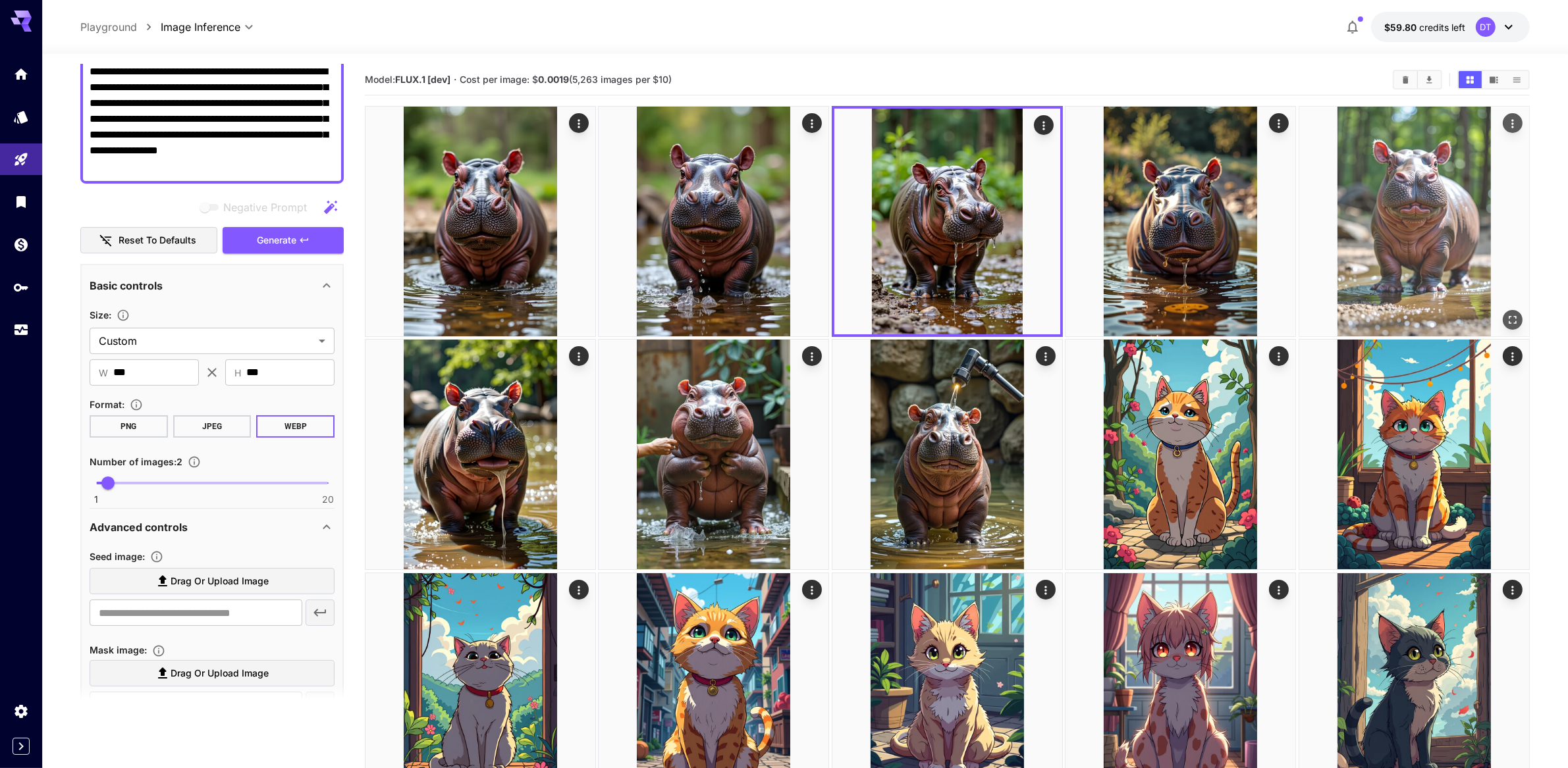
type textarea "**********"
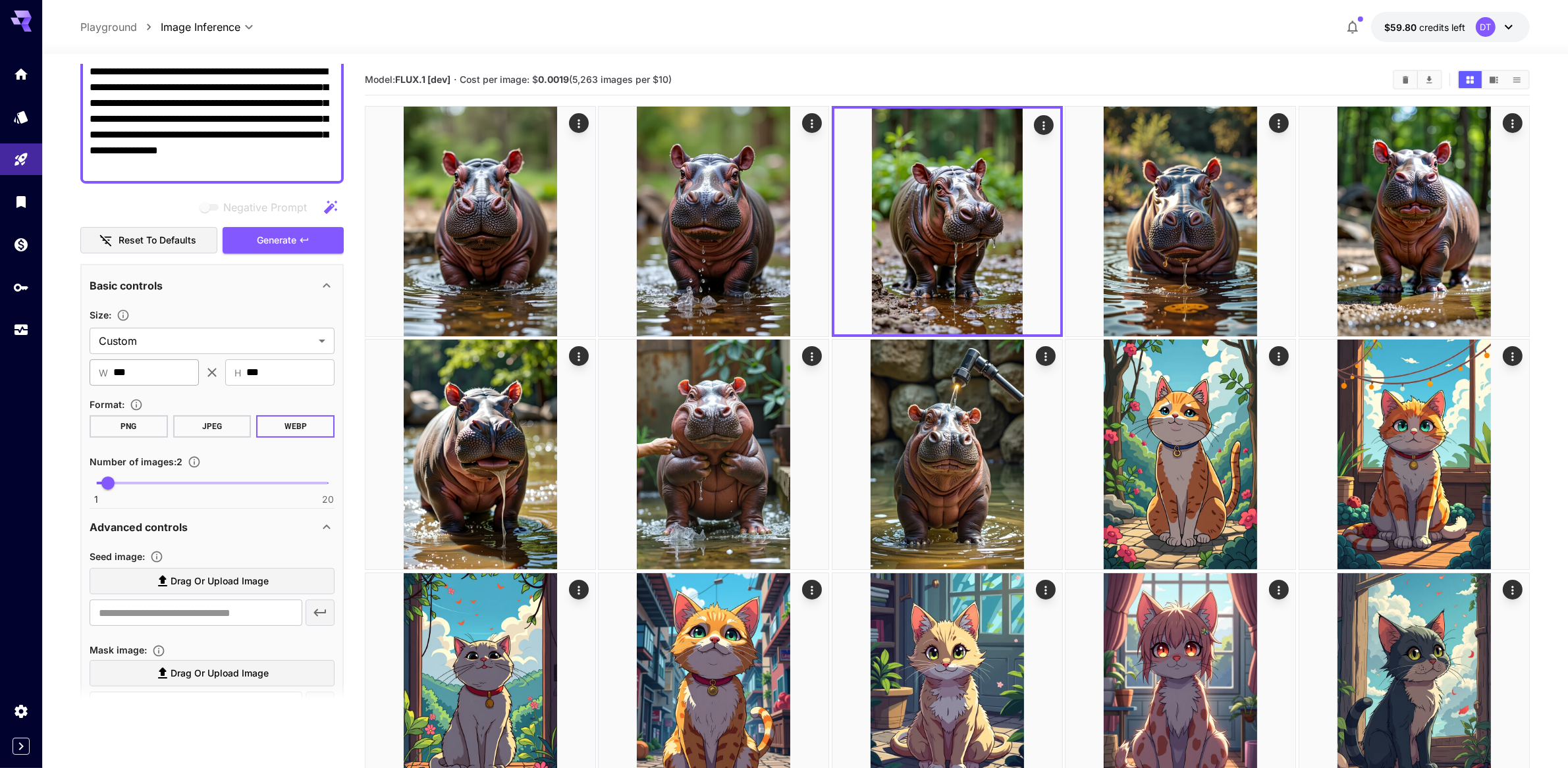
click at [142, 386] on input "***" at bounding box center [156, 372] width 86 height 26
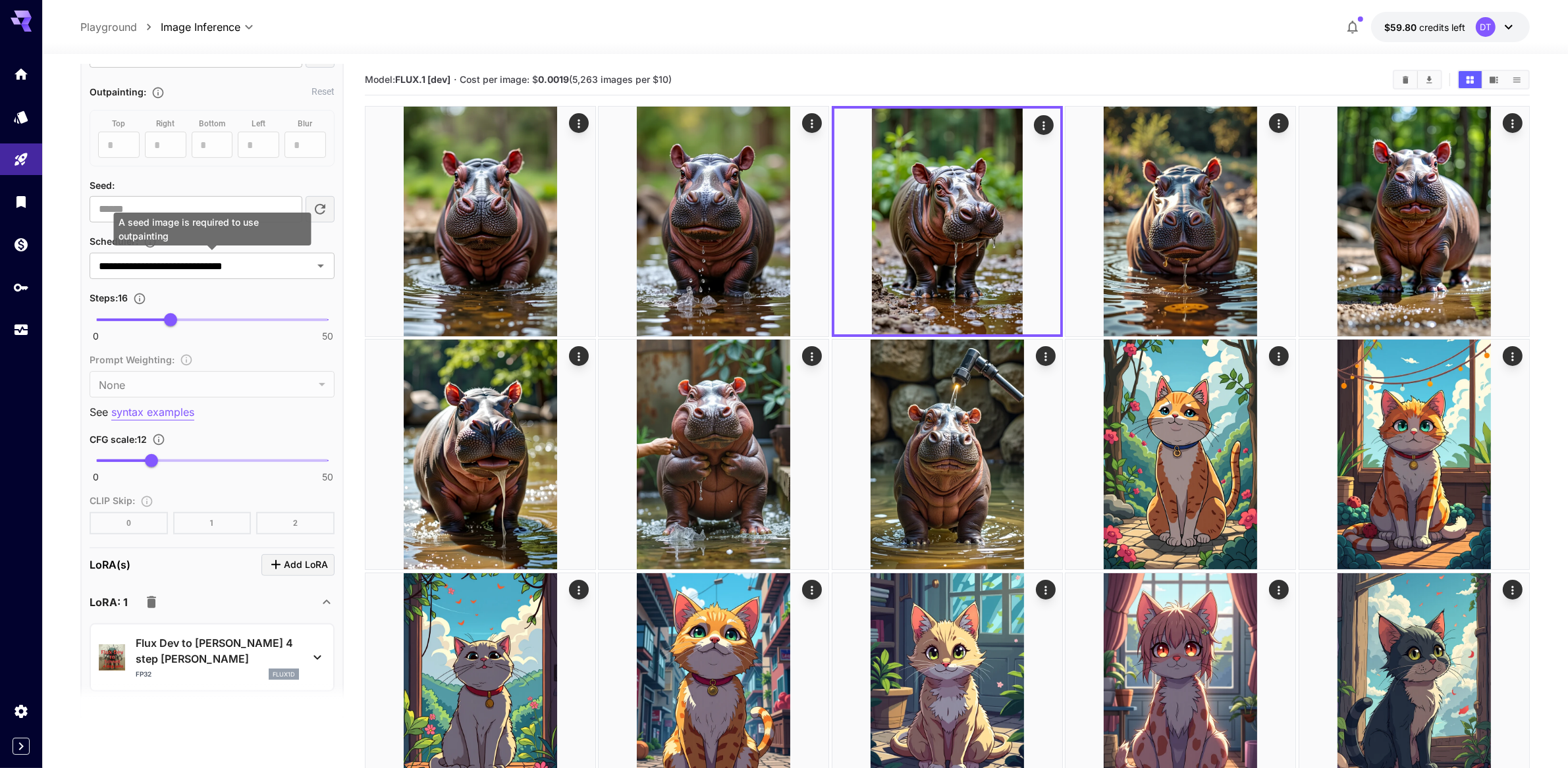
scroll to position [777, 0]
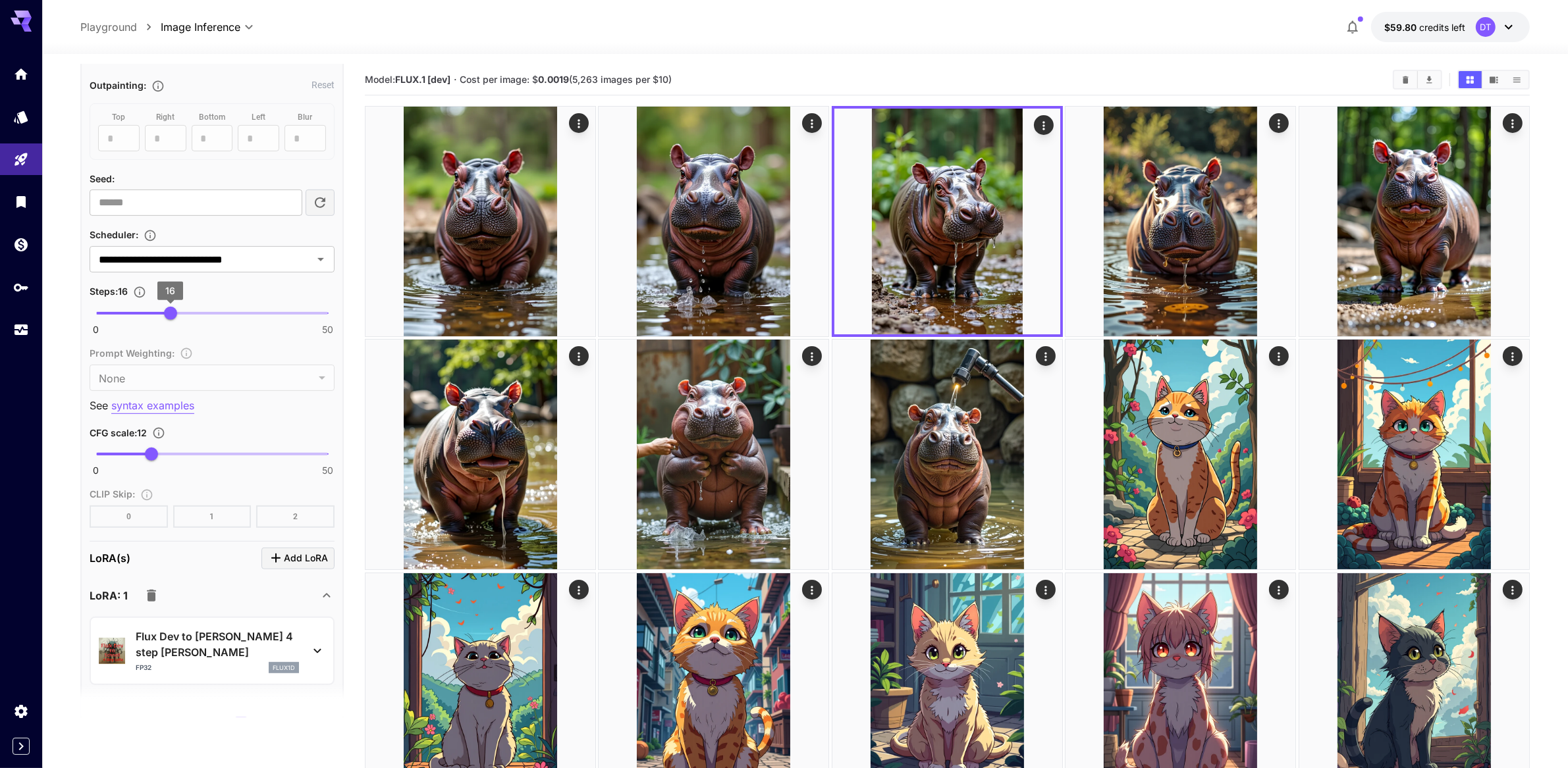
type input "***"
drag, startPoint x: 164, startPoint y: 460, endPoint x: 221, endPoint y: 459, distance: 57.0
click at [221, 320] on span "27" at bounding box center [221, 313] width 13 height 13
type input "**"
drag, startPoint x: 220, startPoint y: 459, endPoint x: 245, endPoint y: 458, distance: 25.0
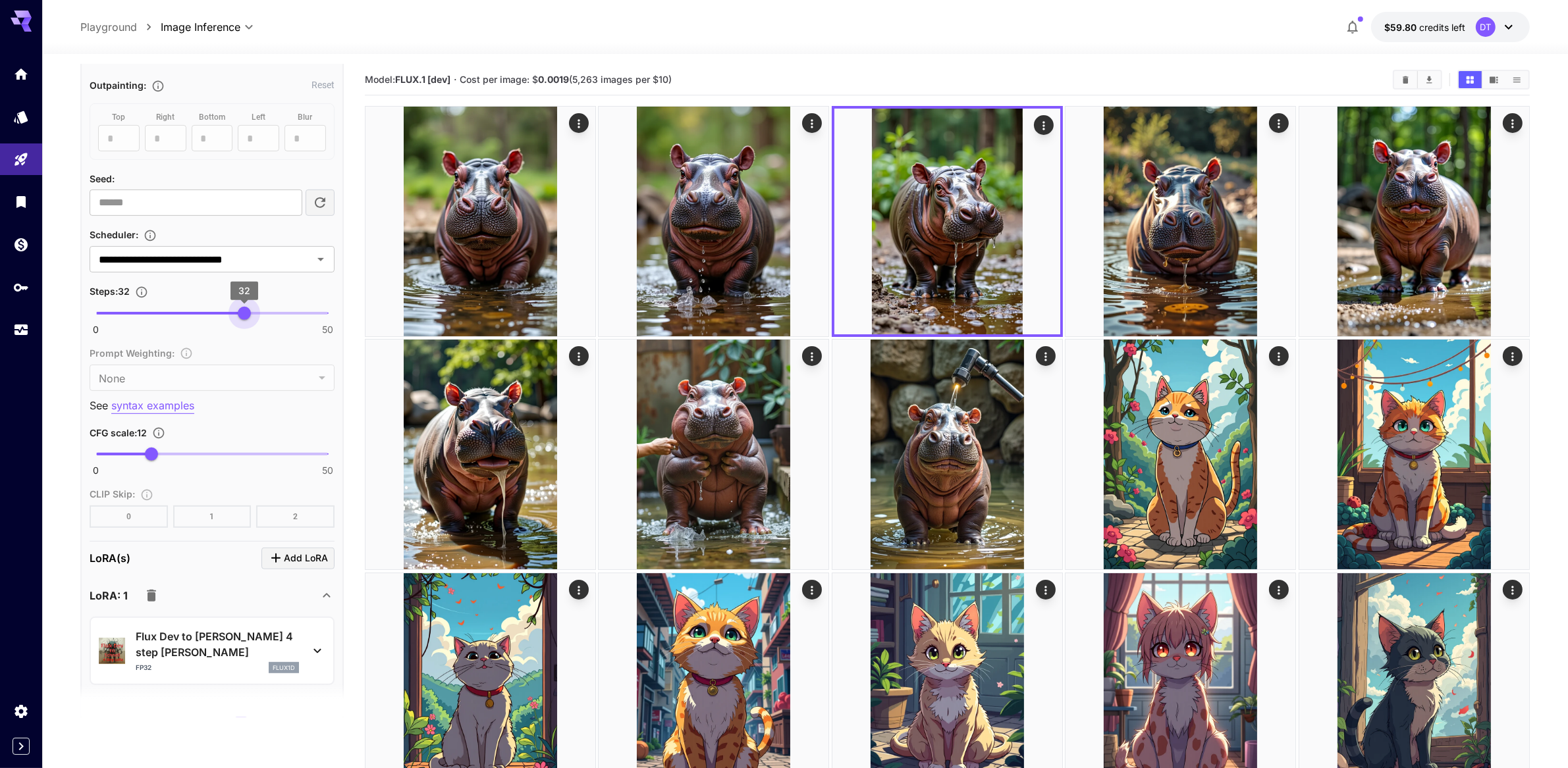
click at [245, 320] on span "32" at bounding box center [244, 313] width 13 height 13
type input "**"
drag, startPoint x: 156, startPoint y: 620, endPoint x: 212, endPoint y: 624, distance: 56.1
click at [212, 461] on span "25" at bounding box center [212, 454] width 13 height 13
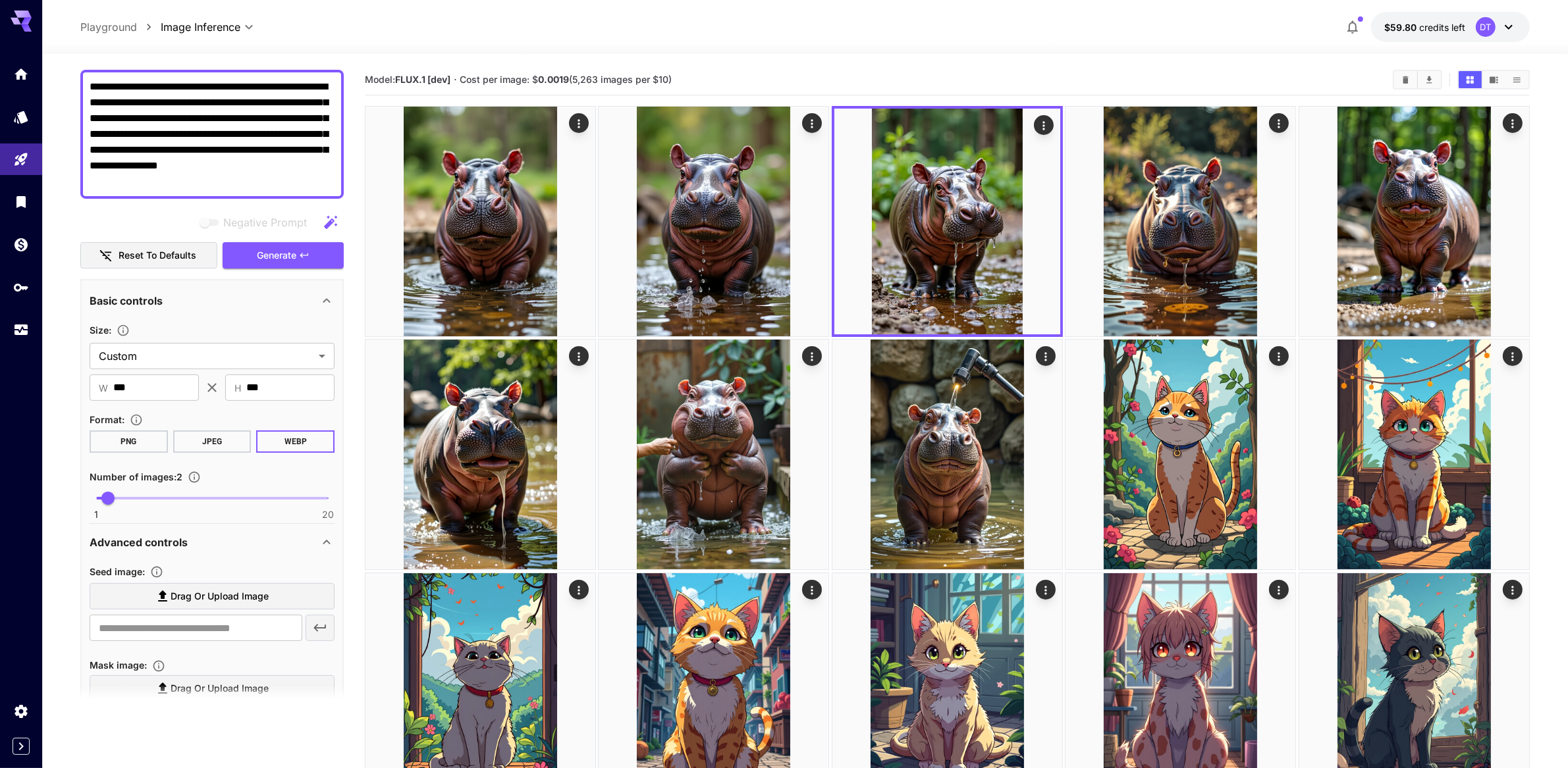
scroll to position [102, 0]
click at [289, 268] on span "Generate" at bounding box center [276, 259] width 40 height 17
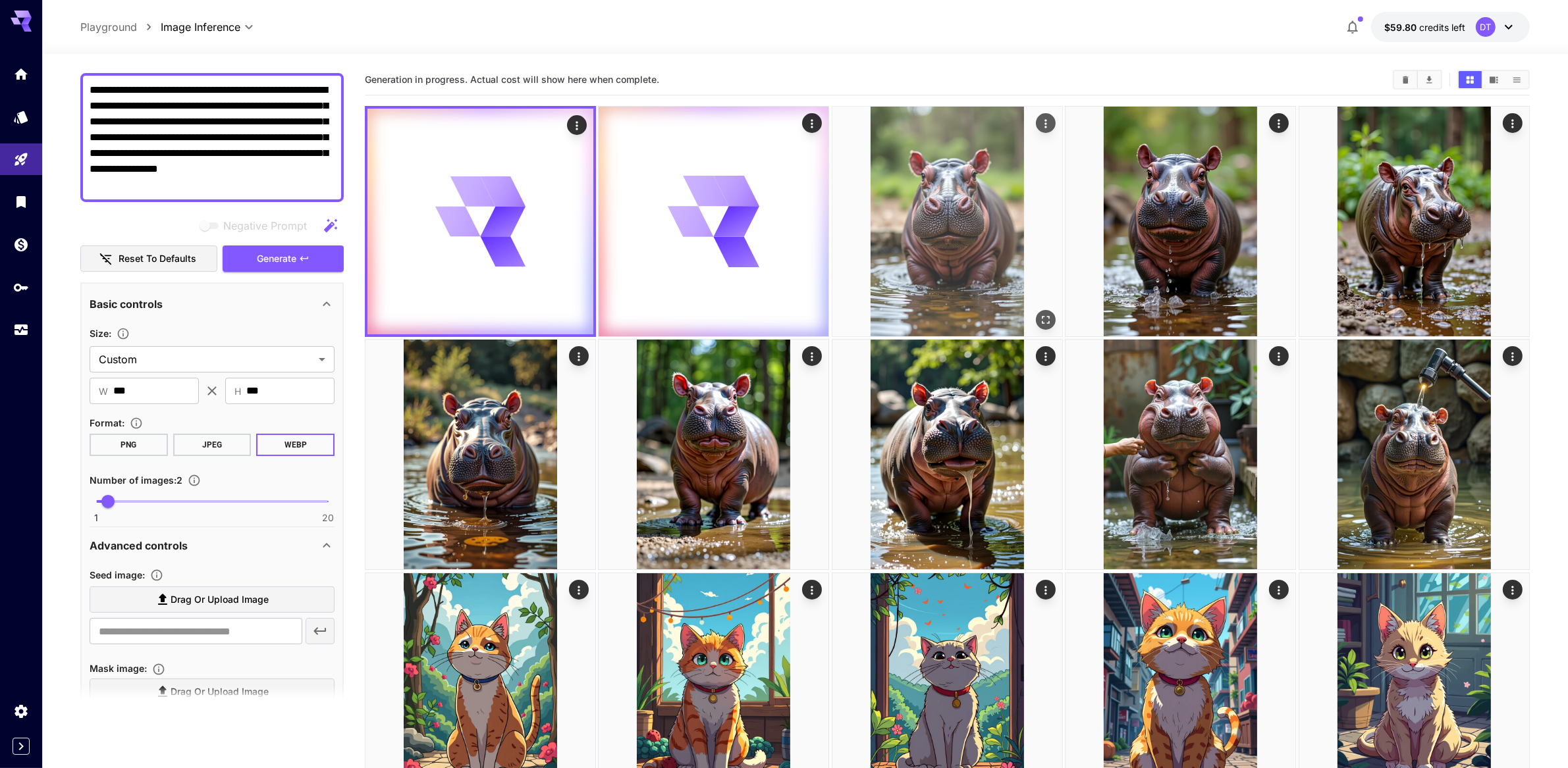
click at [934, 313] on img at bounding box center [947, 221] width 230 height 230
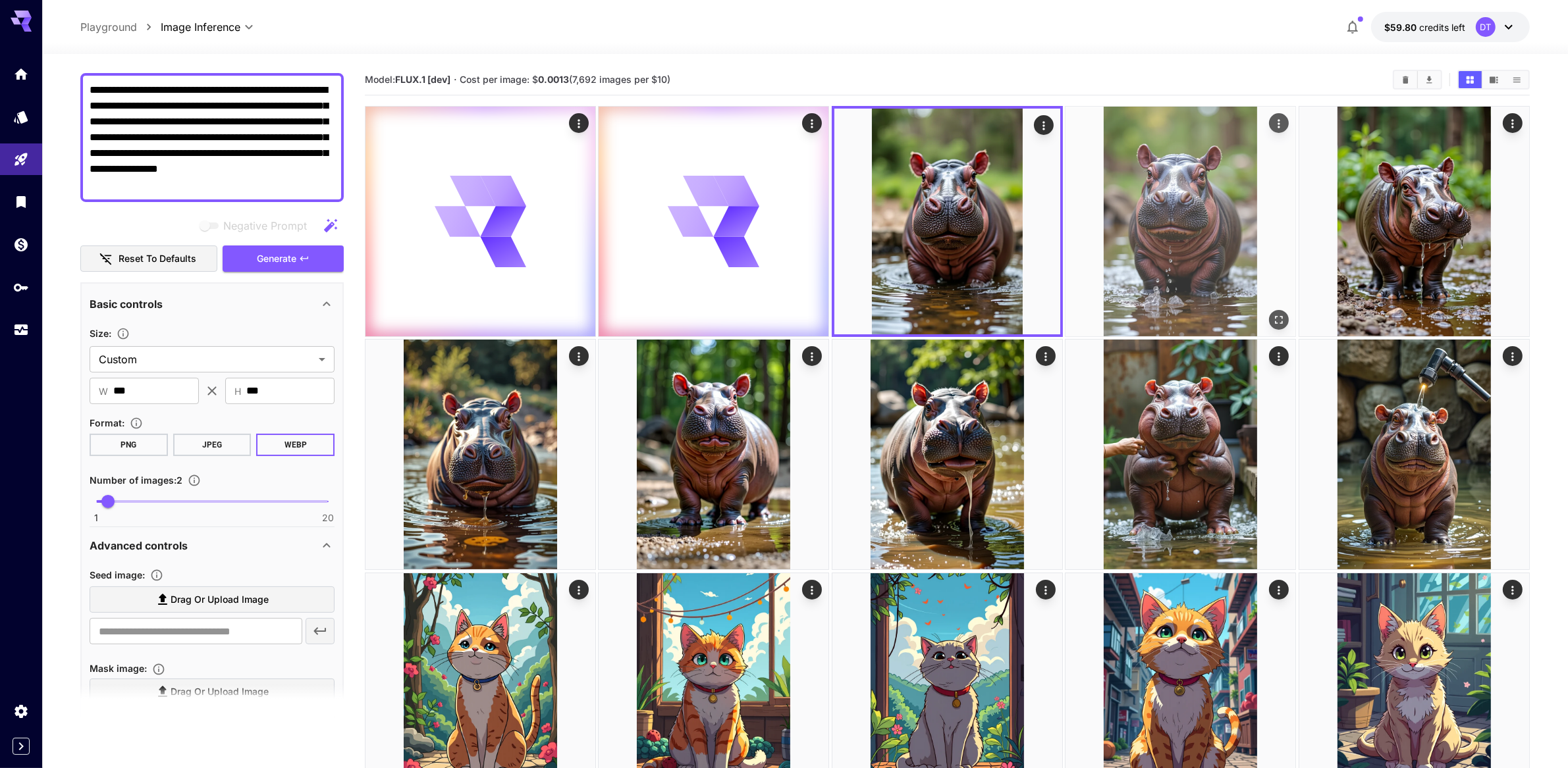
click at [1164, 300] on img at bounding box center [1180, 221] width 230 height 230
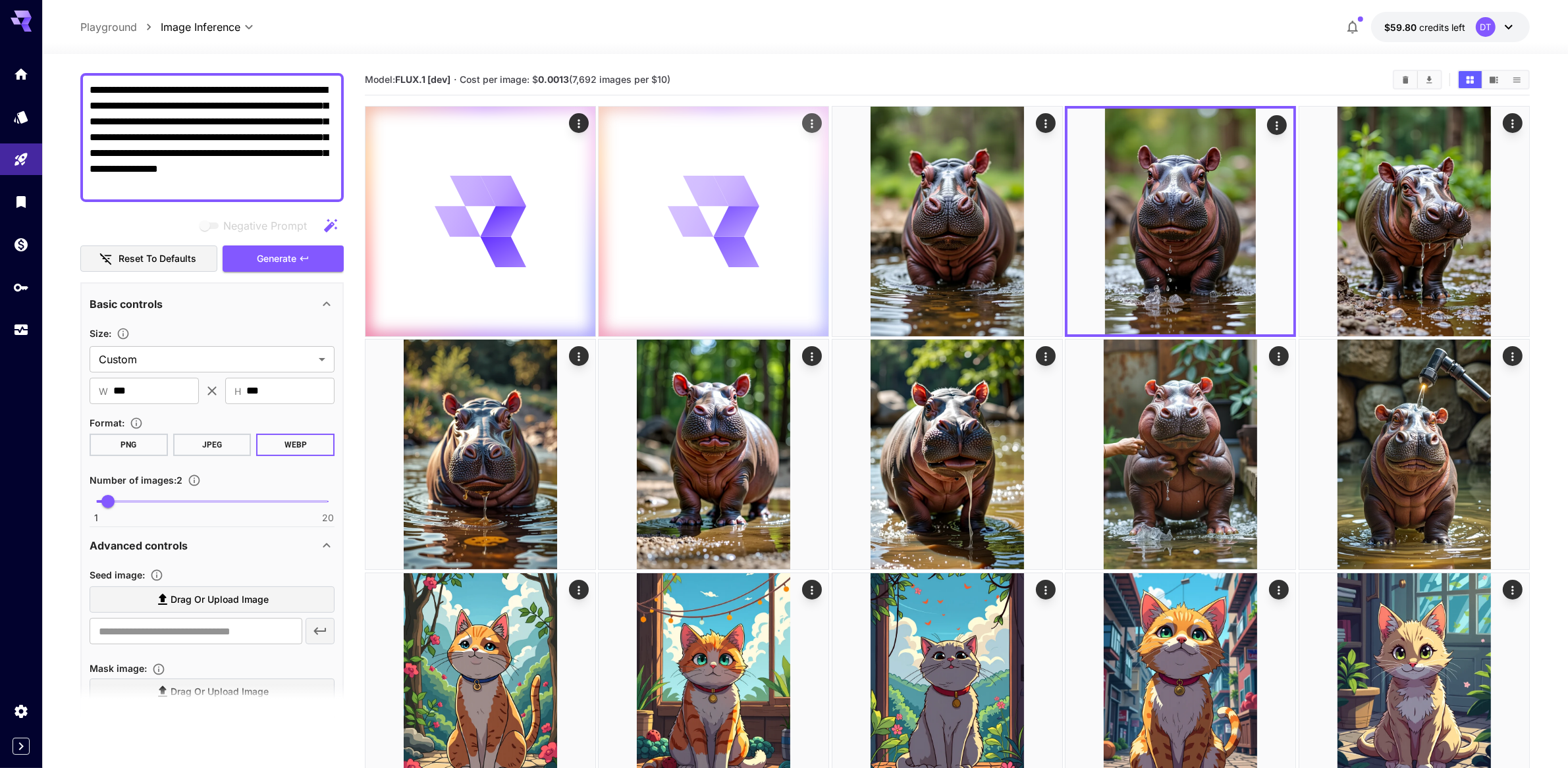
click at [527, 237] on icon at bounding box center [504, 221] width 46 height 31
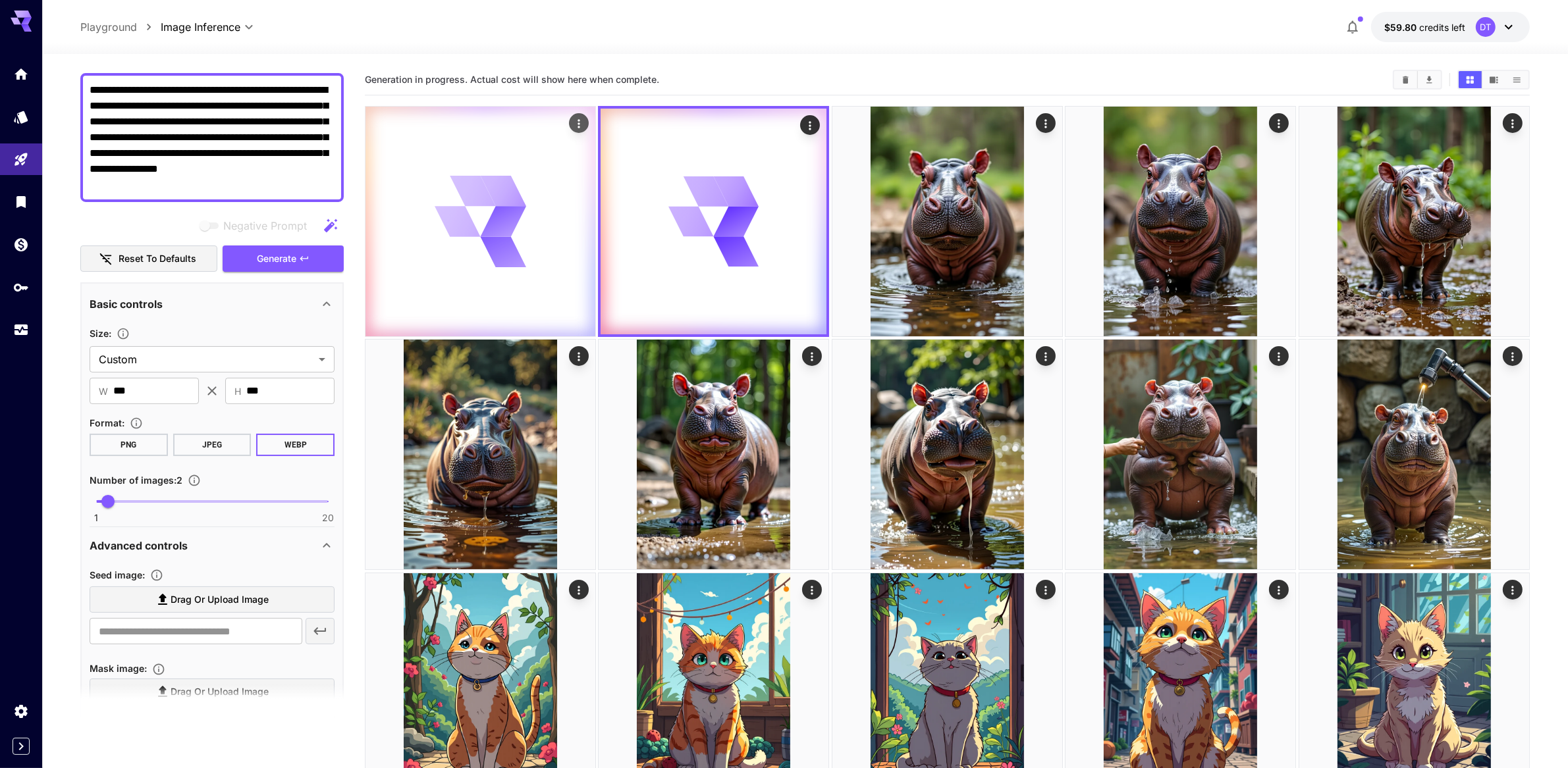
click at [494, 272] on icon at bounding box center [503, 253] width 36 height 50
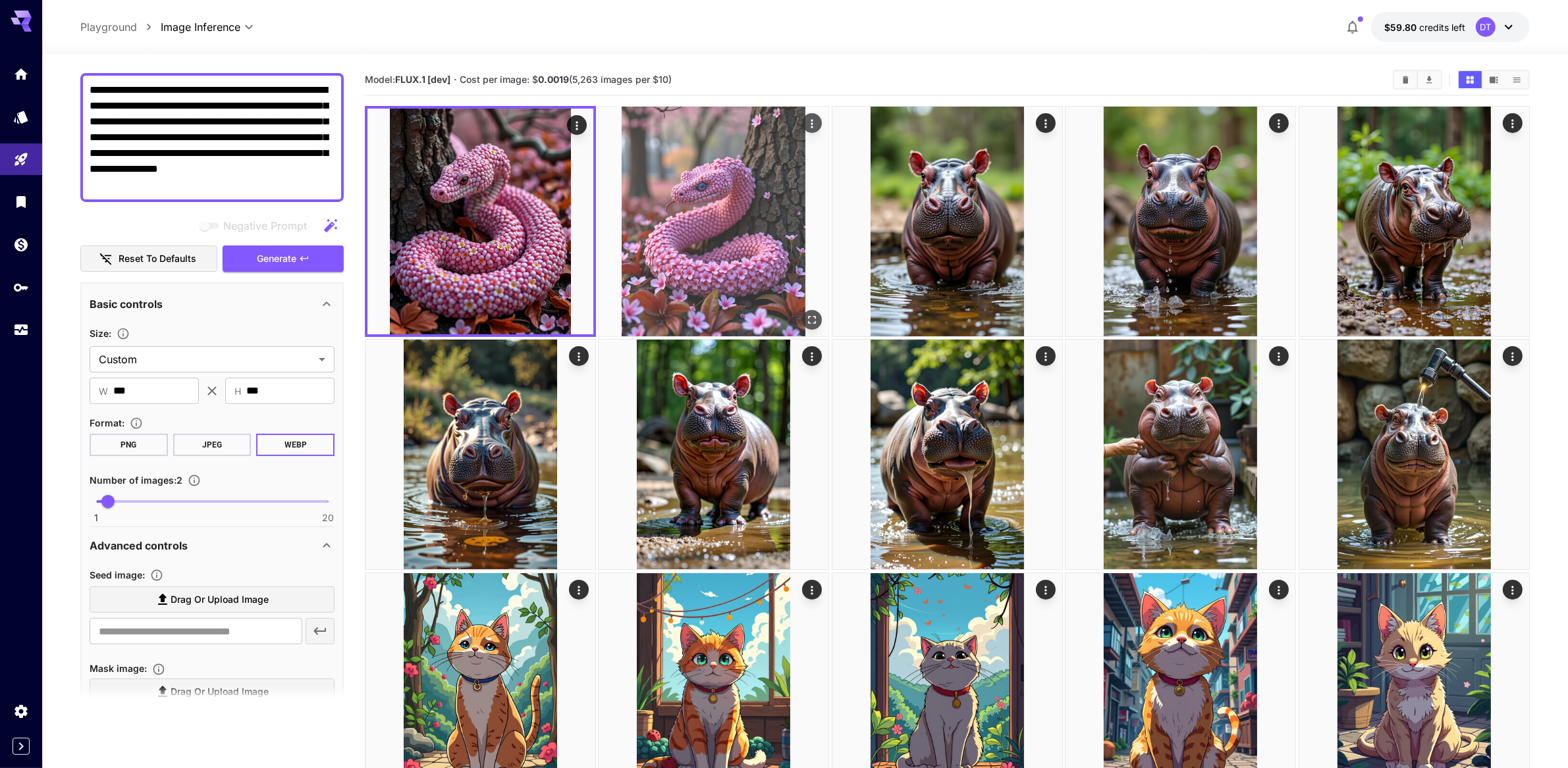
click at [698, 250] on img at bounding box center [713, 221] width 230 height 230
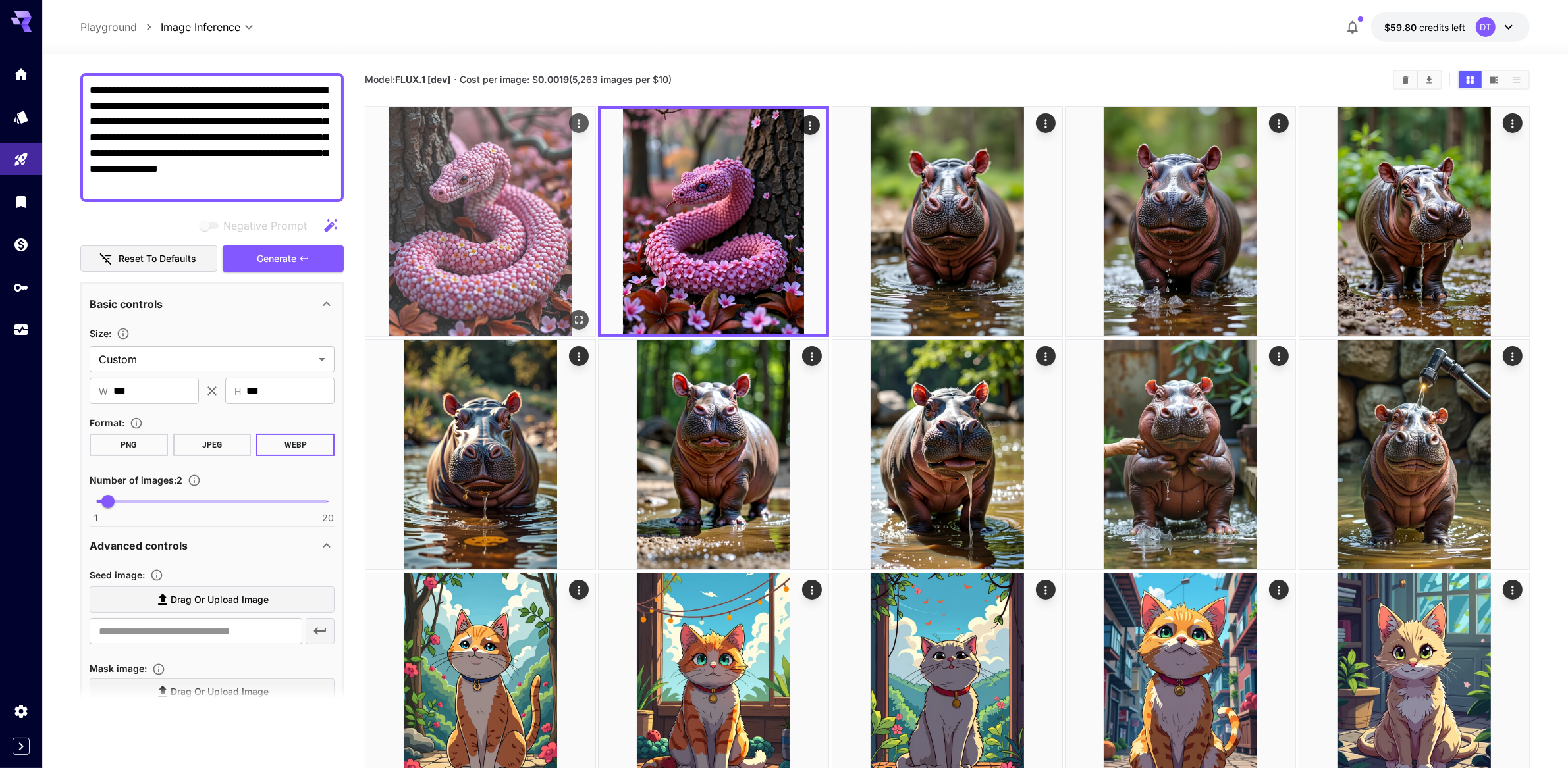
click at [503, 258] on img at bounding box center [480, 221] width 230 height 230
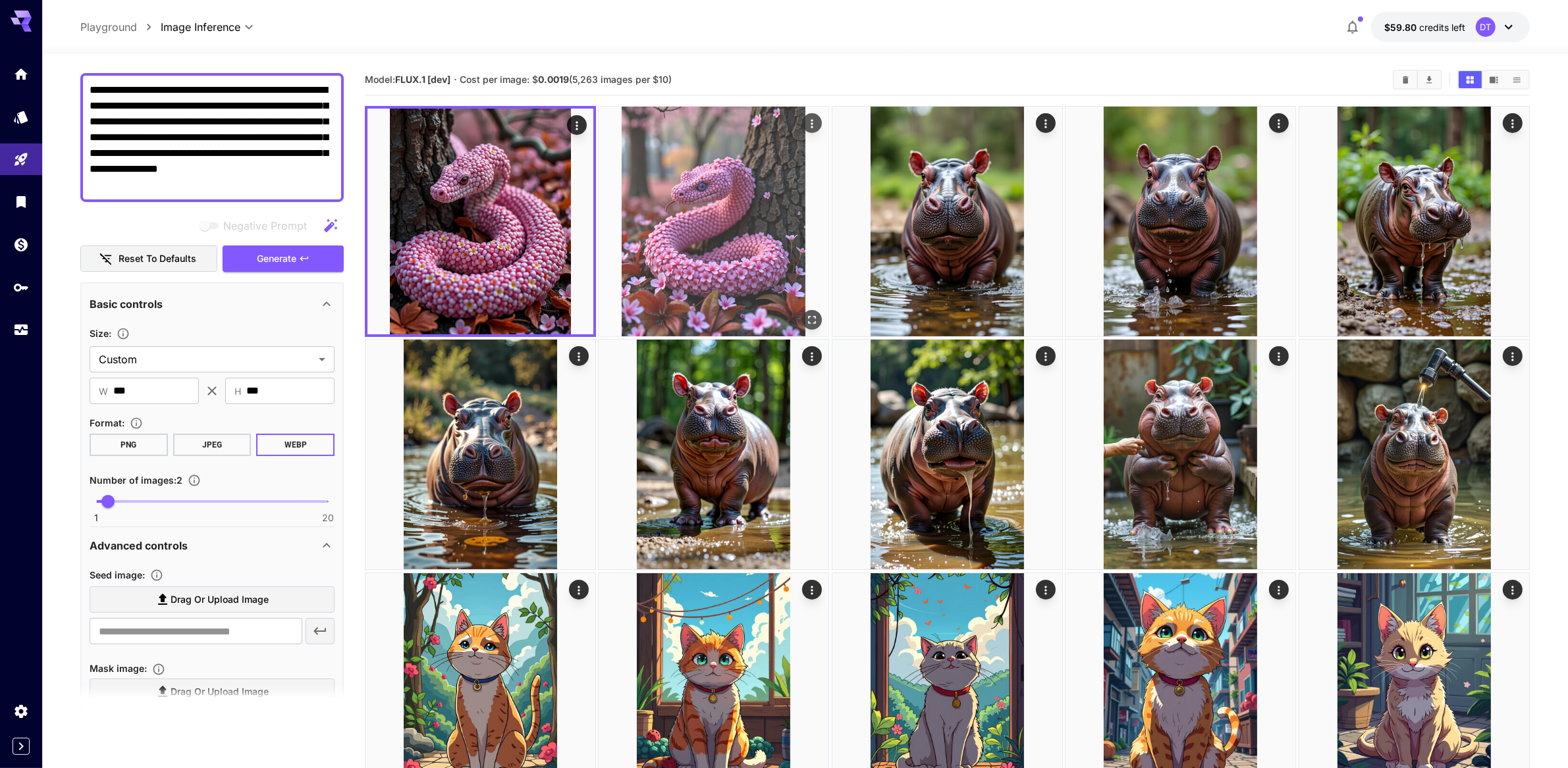
click at [728, 262] on img at bounding box center [713, 221] width 230 height 230
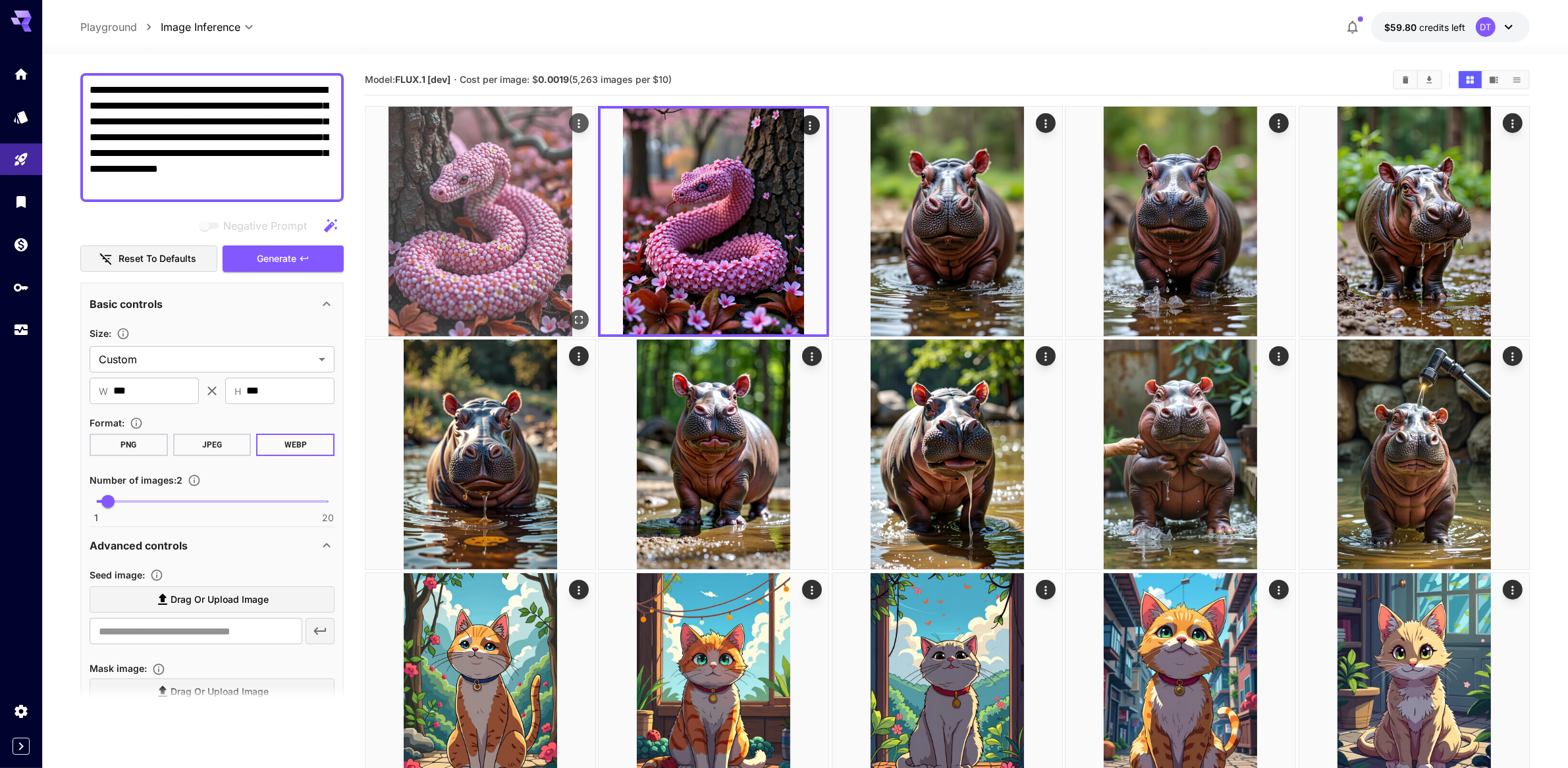
click at [548, 266] on img at bounding box center [480, 221] width 230 height 230
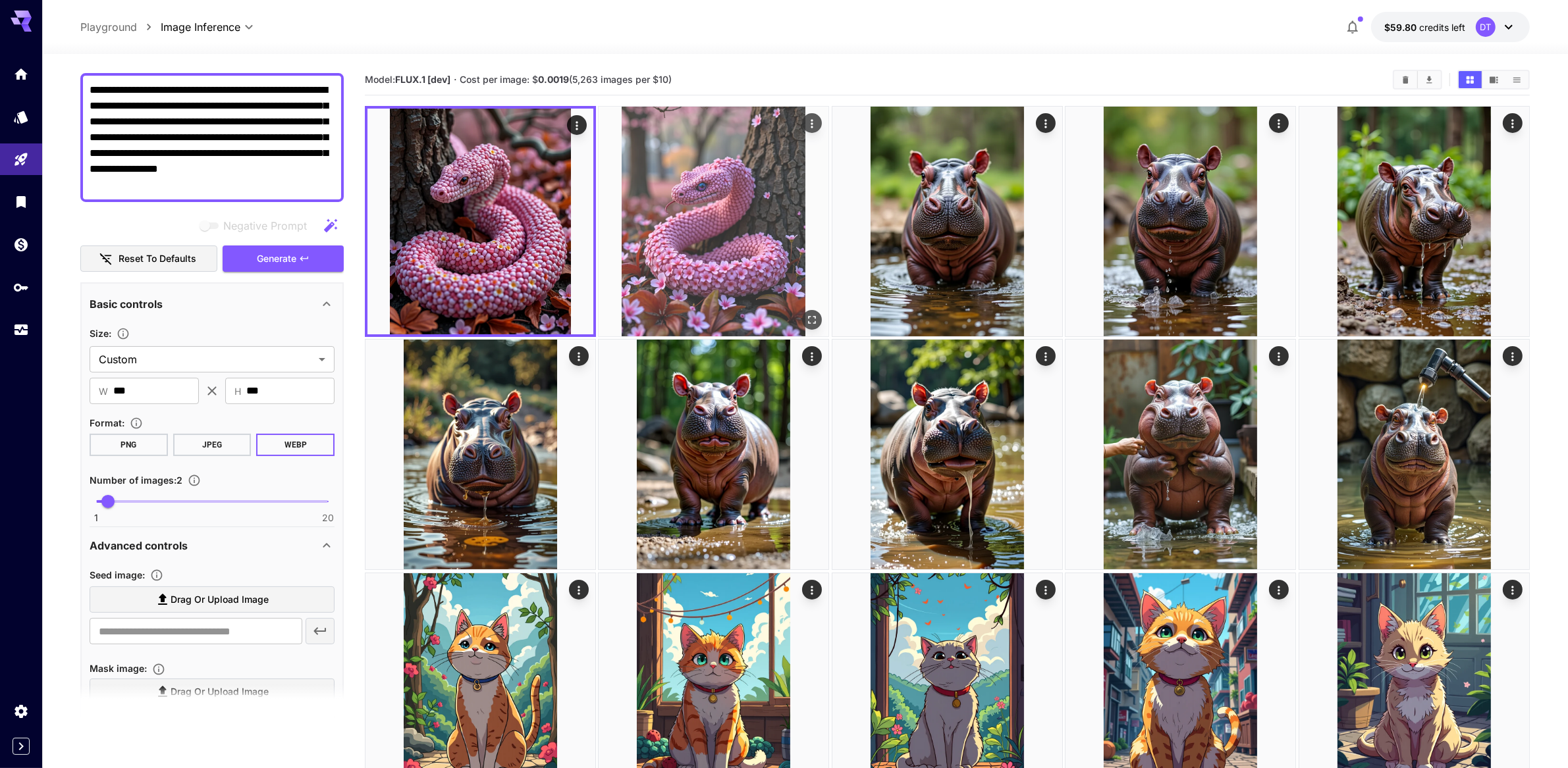
click at [776, 264] on img at bounding box center [713, 221] width 230 height 230
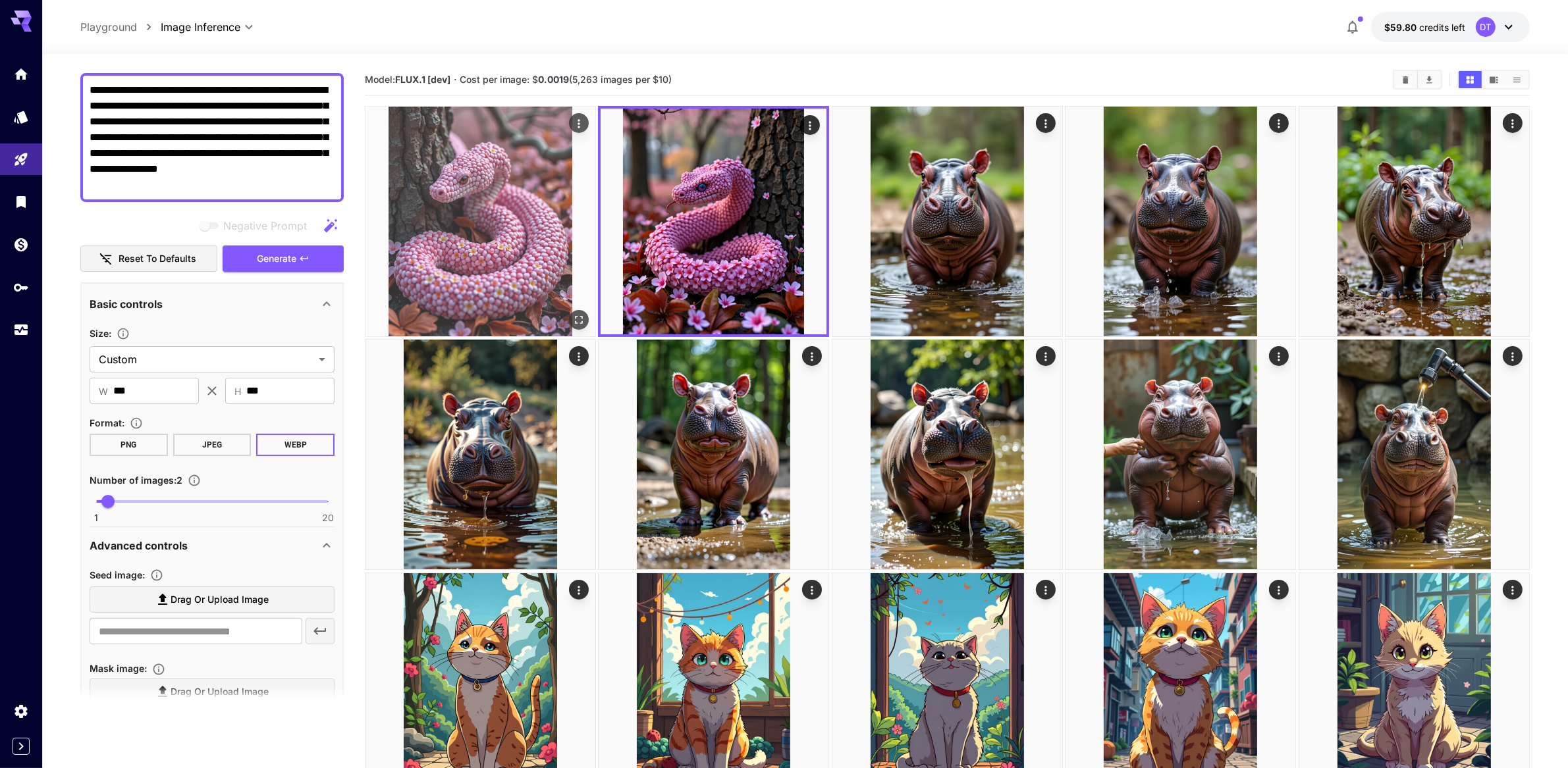
click at [481, 290] on img at bounding box center [480, 221] width 230 height 230
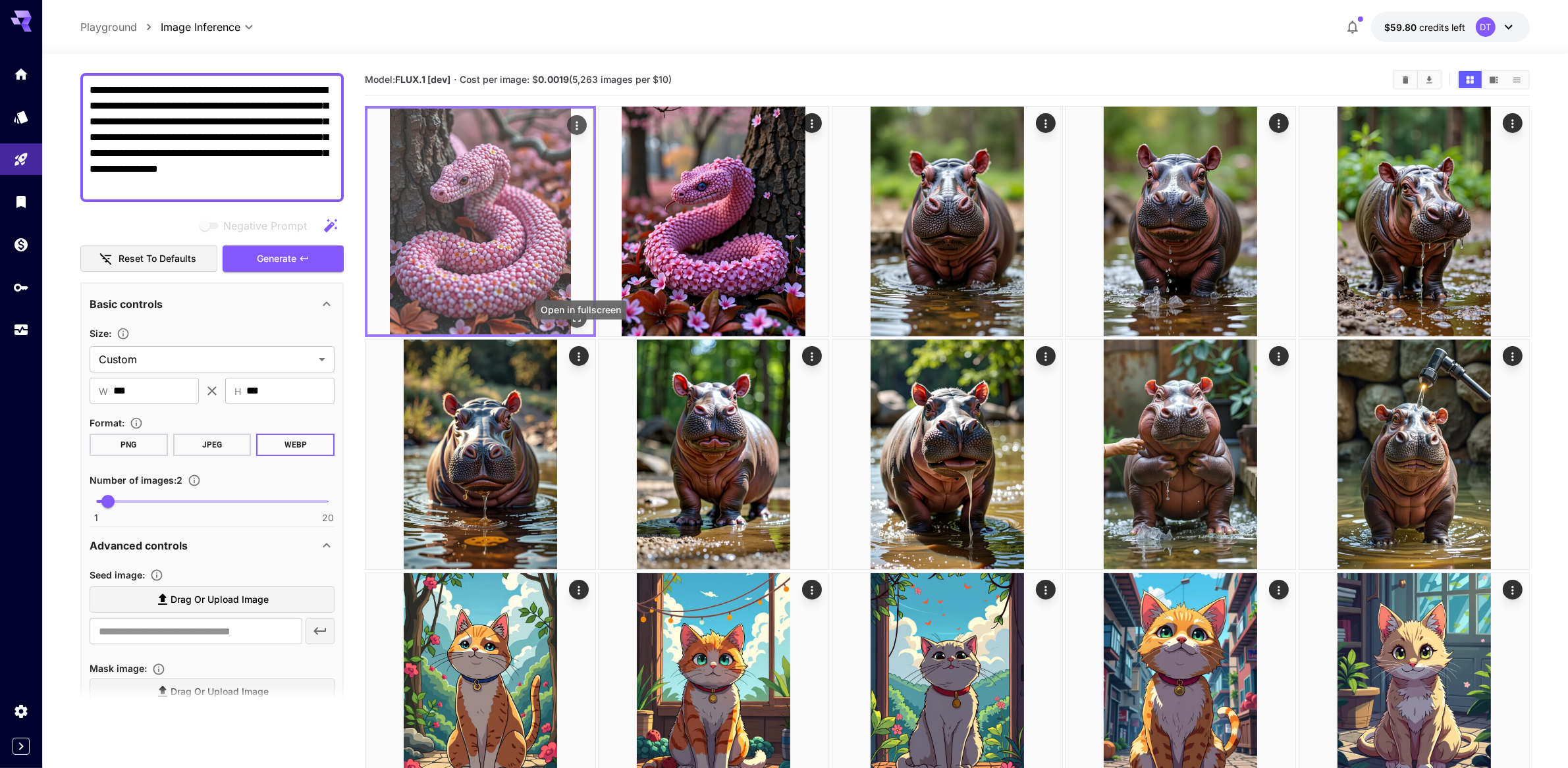
click at [580, 325] on icon "Open in fullscreen" at bounding box center [577, 318] width 13 height 13
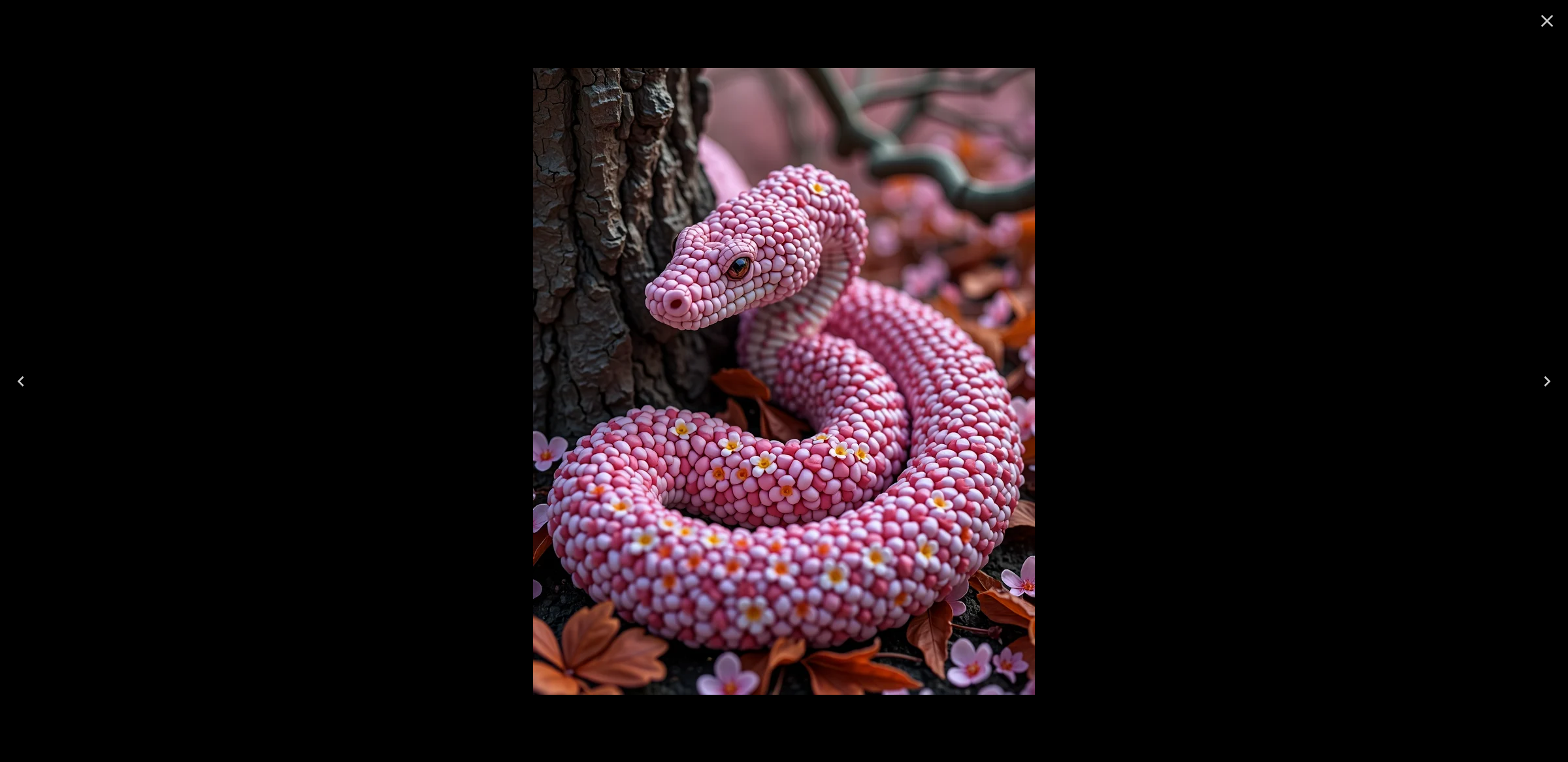
click at [1543, 25] on icon "Close" at bounding box center [1547, 21] width 13 height 13
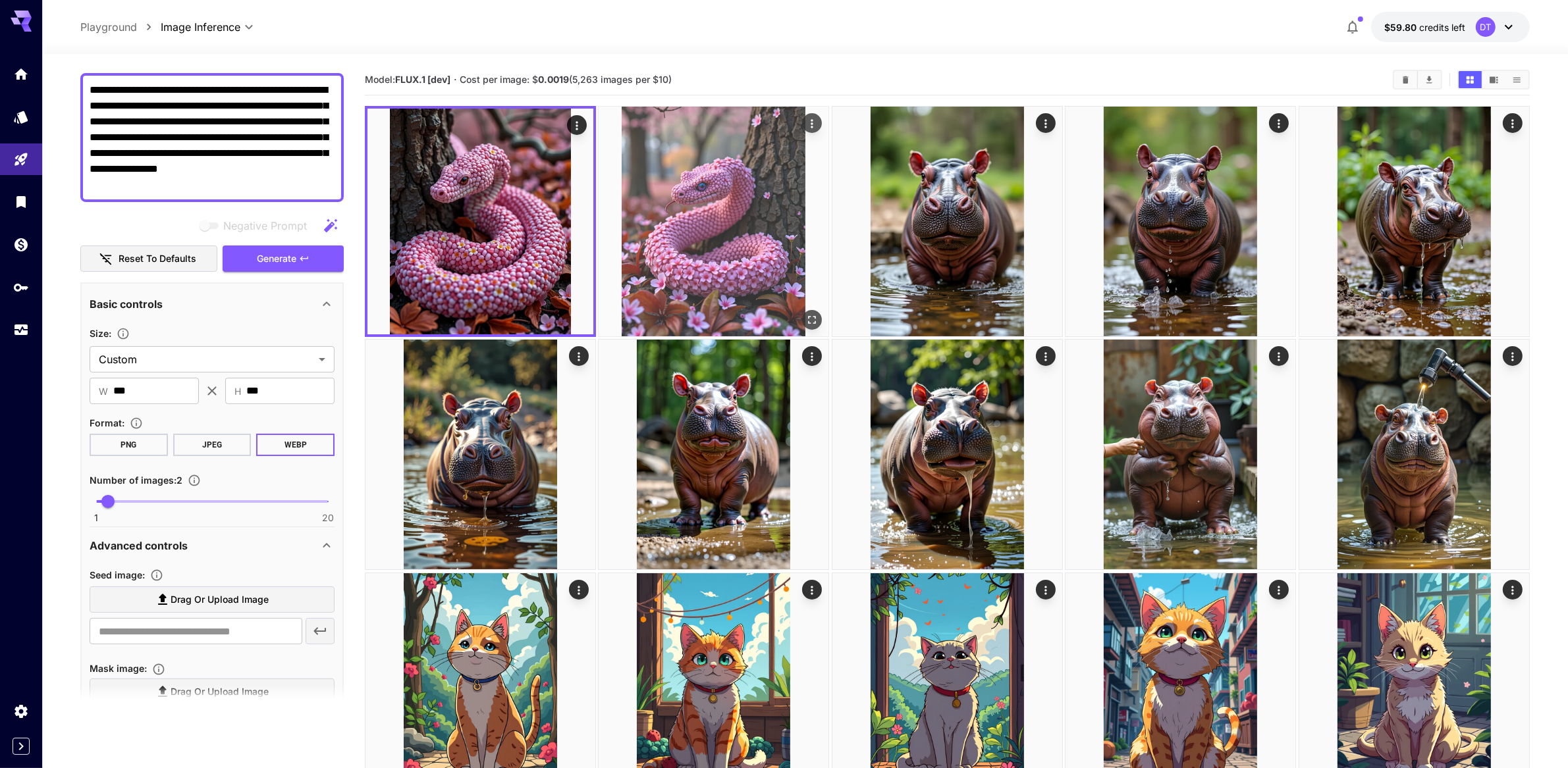
click at [819, 327] on icon "Open in fullscreen" at bounding box center [813, 320] width 13 height 13
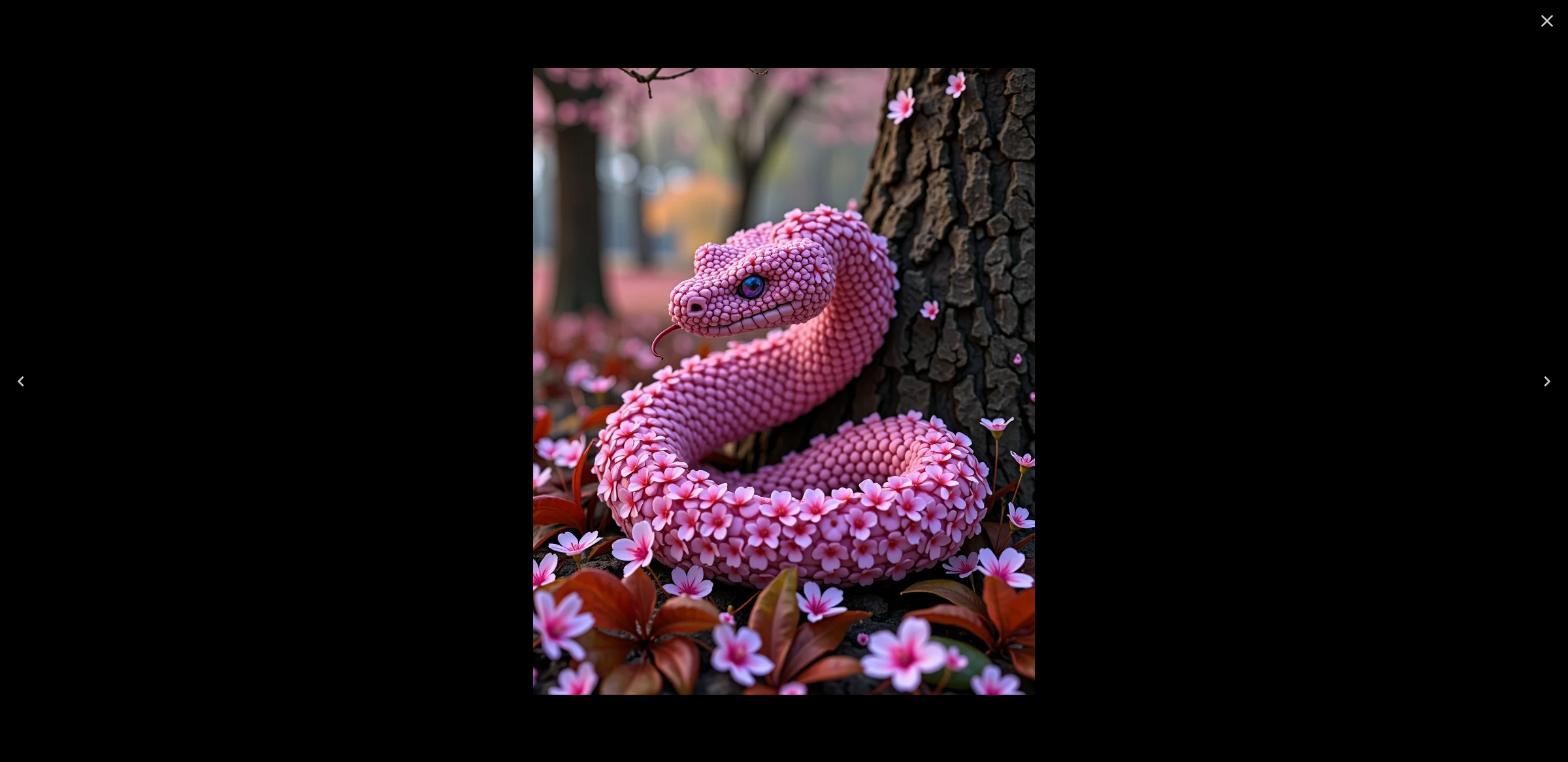
click at [1547, 23] on icon "Close" at bounding box center [1547, 21] width 21 height 21
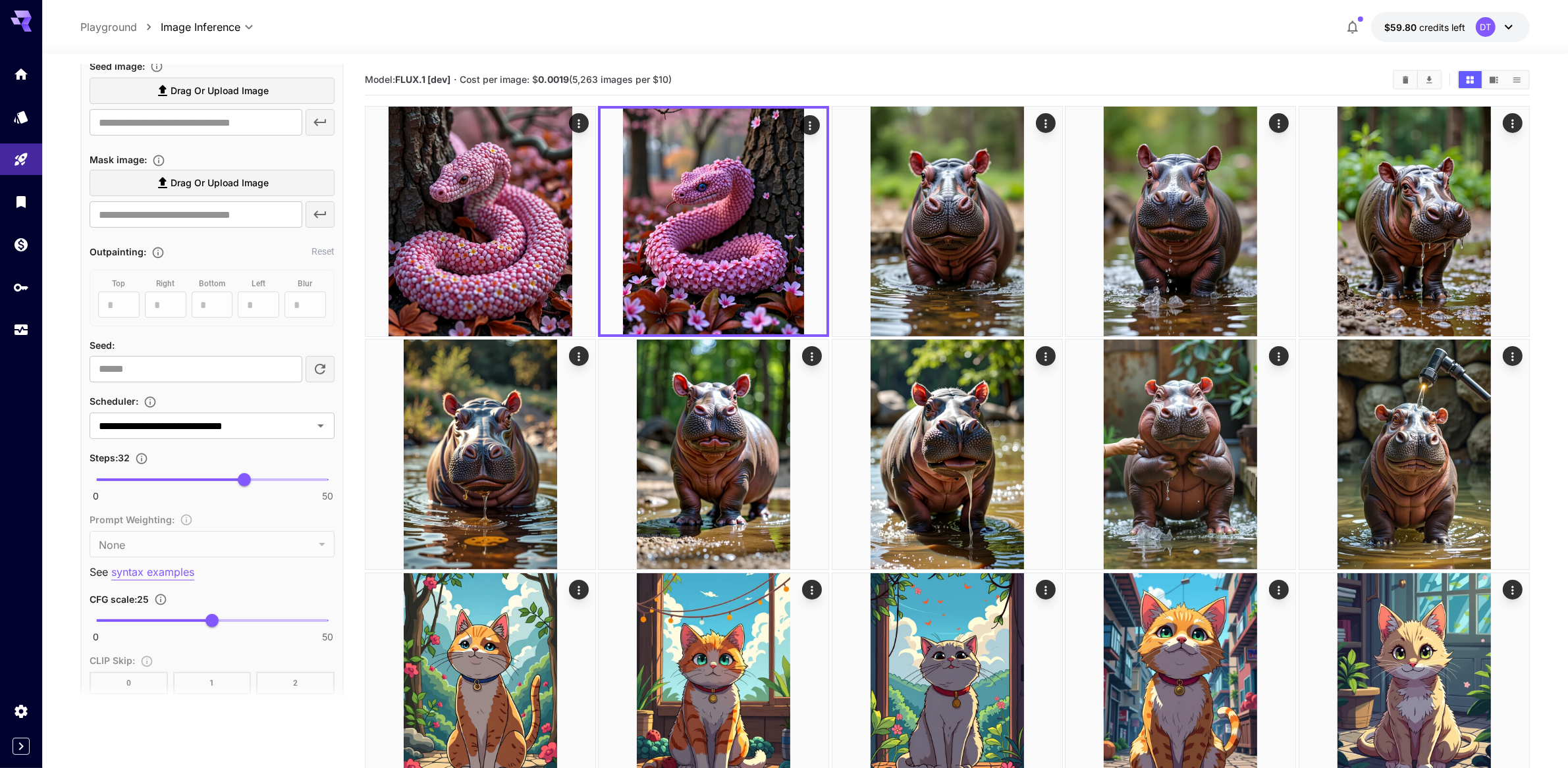
scroll to position [632, 0]
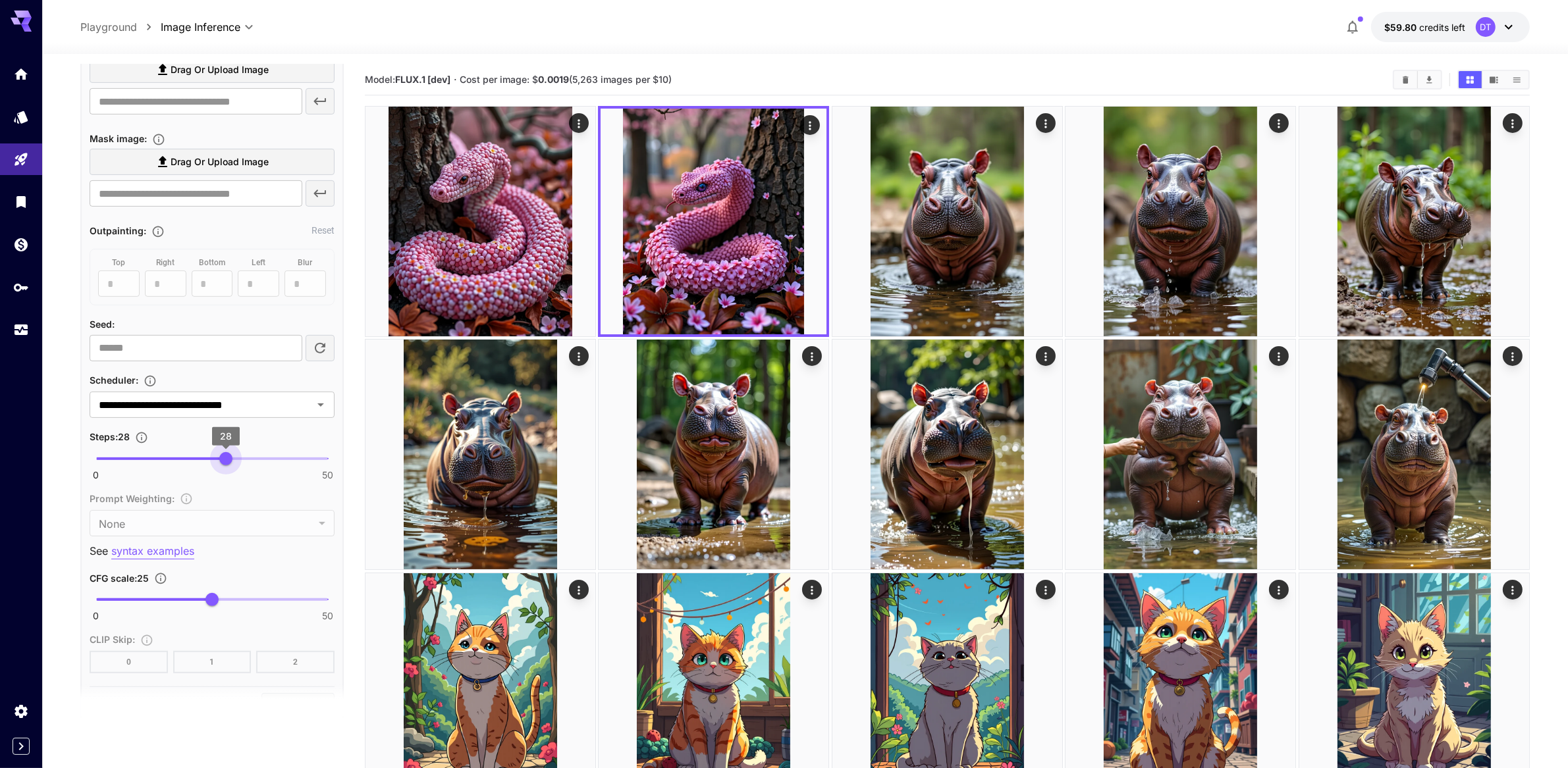
drag, startPoint x: 244, startPoint y: 609, endPoint x: 225, endPoint y: 610, distance: 19.0
click at [225, 465] on span "28" at bounding box center [226, 459] width 13 height 13
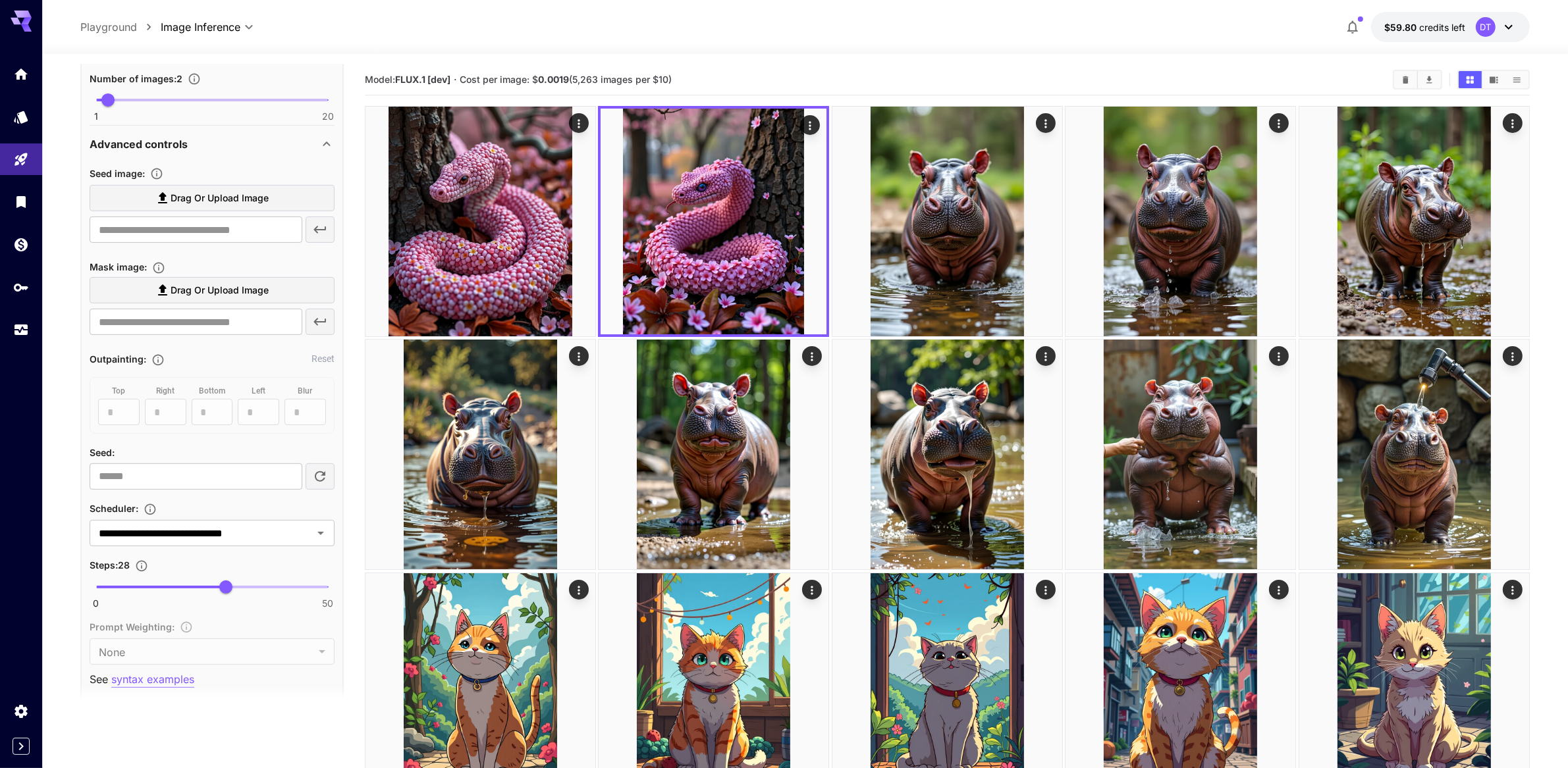
scroll to position [155, 0]
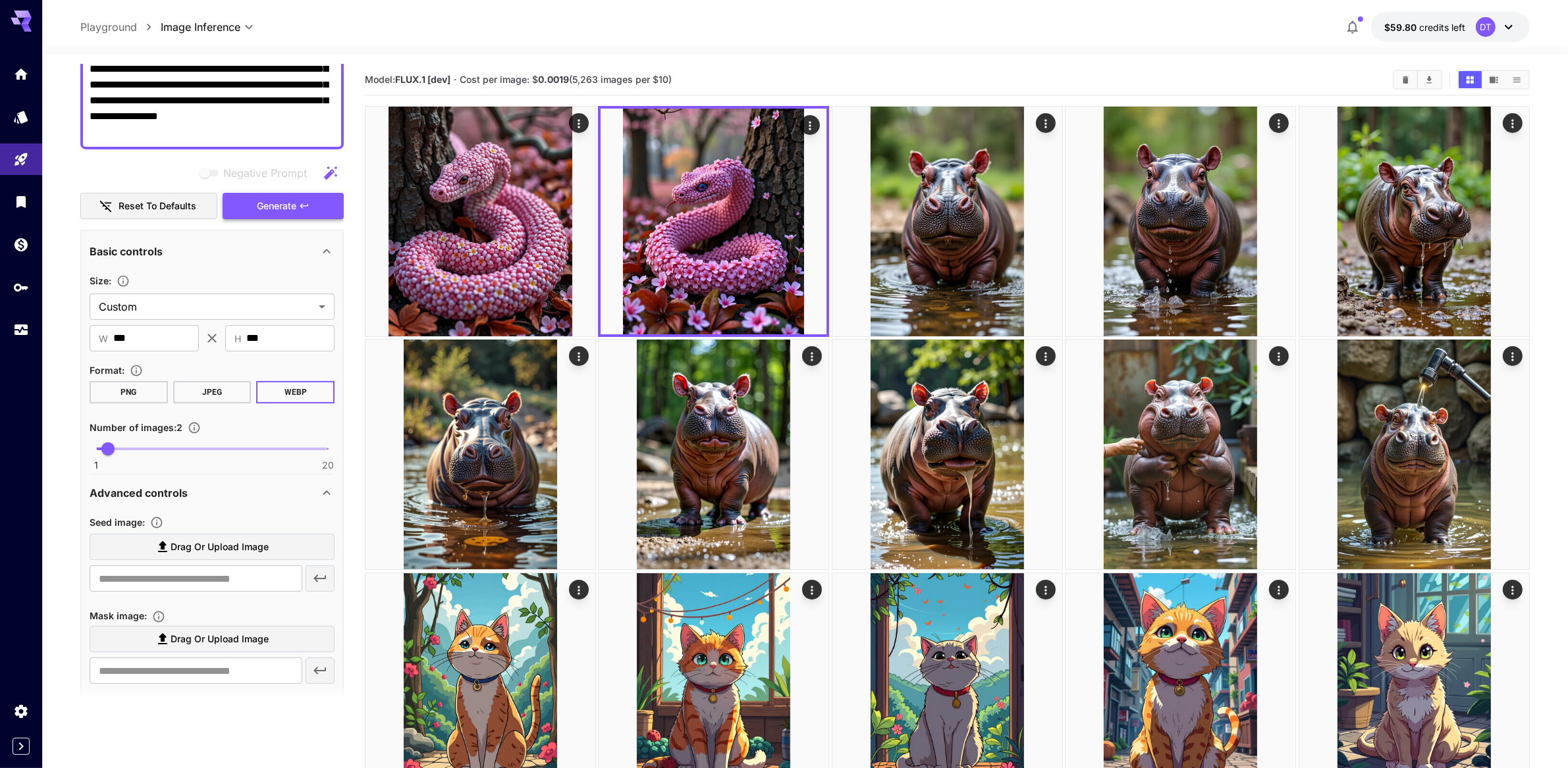
click at [262, 215] on span "Generate" at bounding box center [276, 206] width 40 height 17
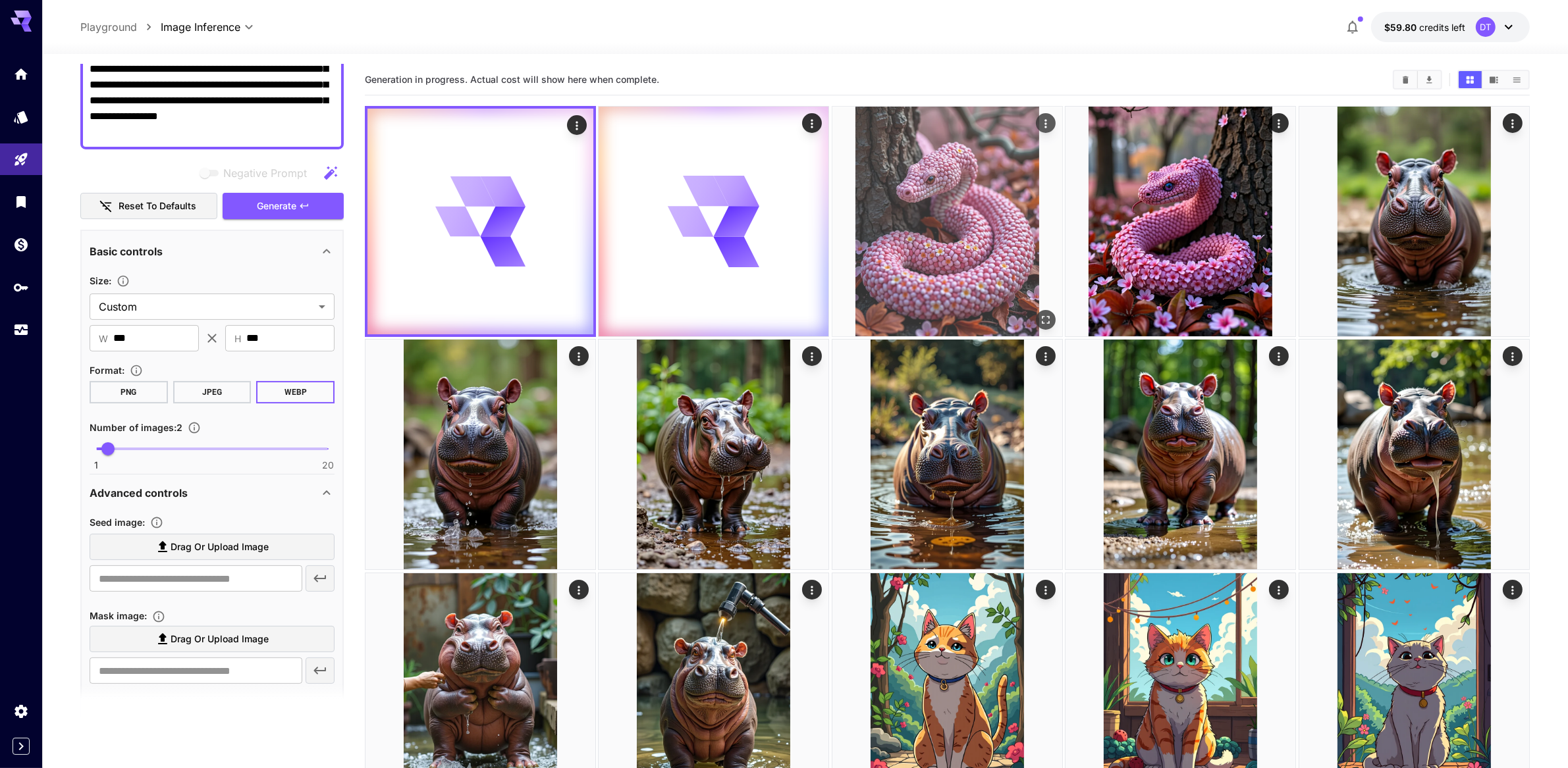
click at [960, 236] on img at bounding box center [947, 221] width 230 height 230
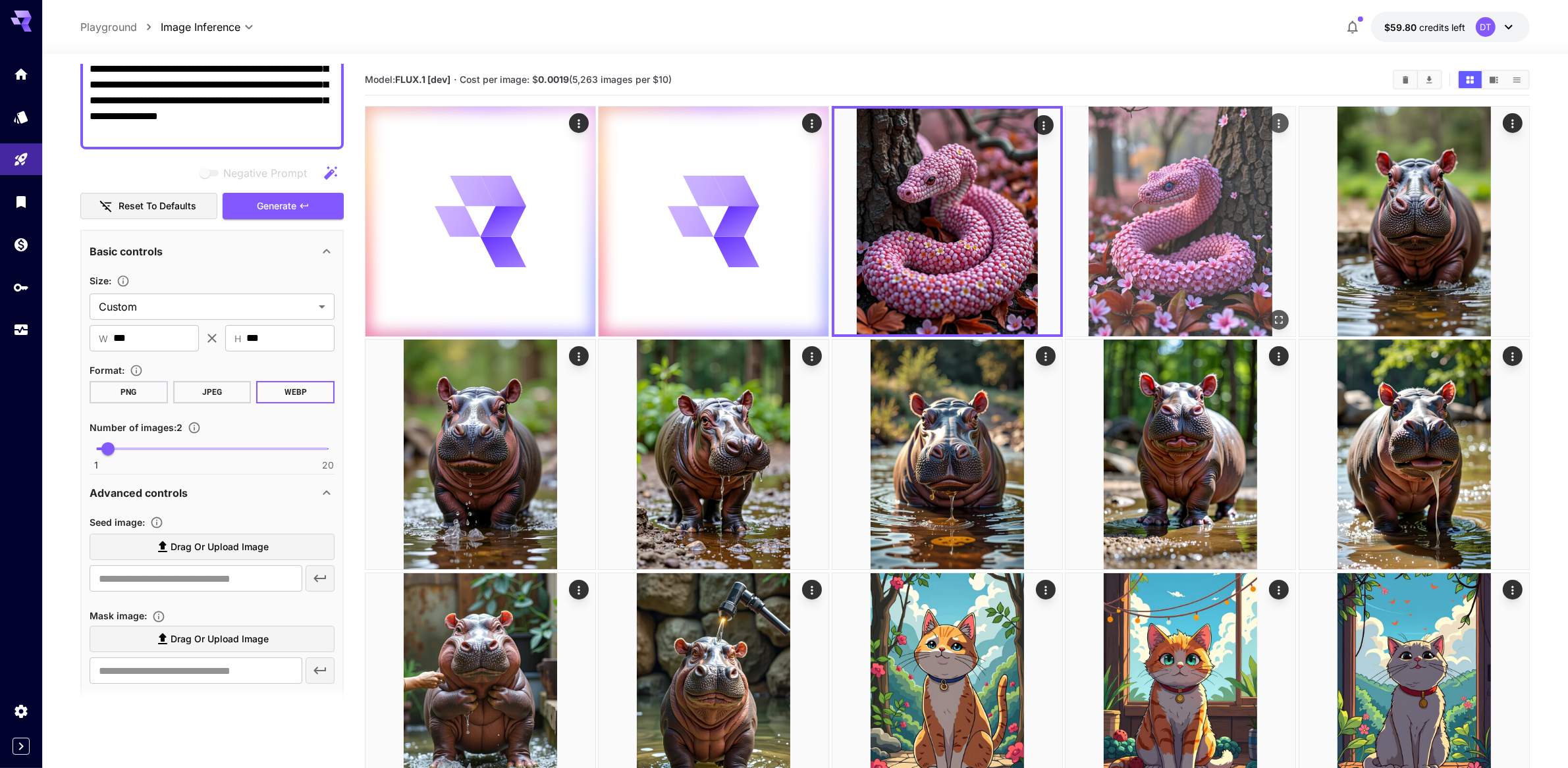
click at [1110, 233] on img at bounding box center [1180, 221] width 230 height 230
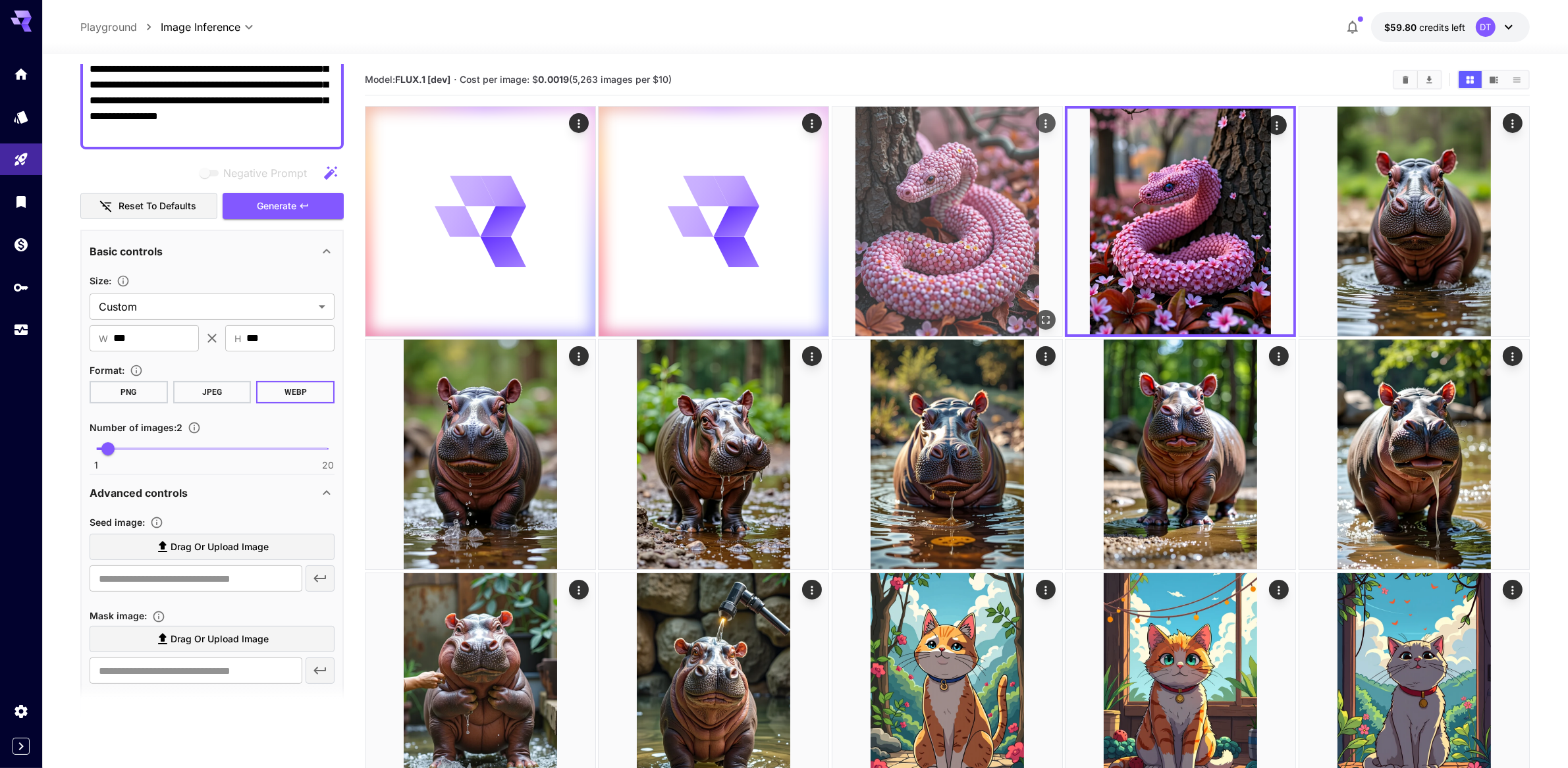
click at [915, 258] on img at bounding box center [947, 221] width 230 height 230
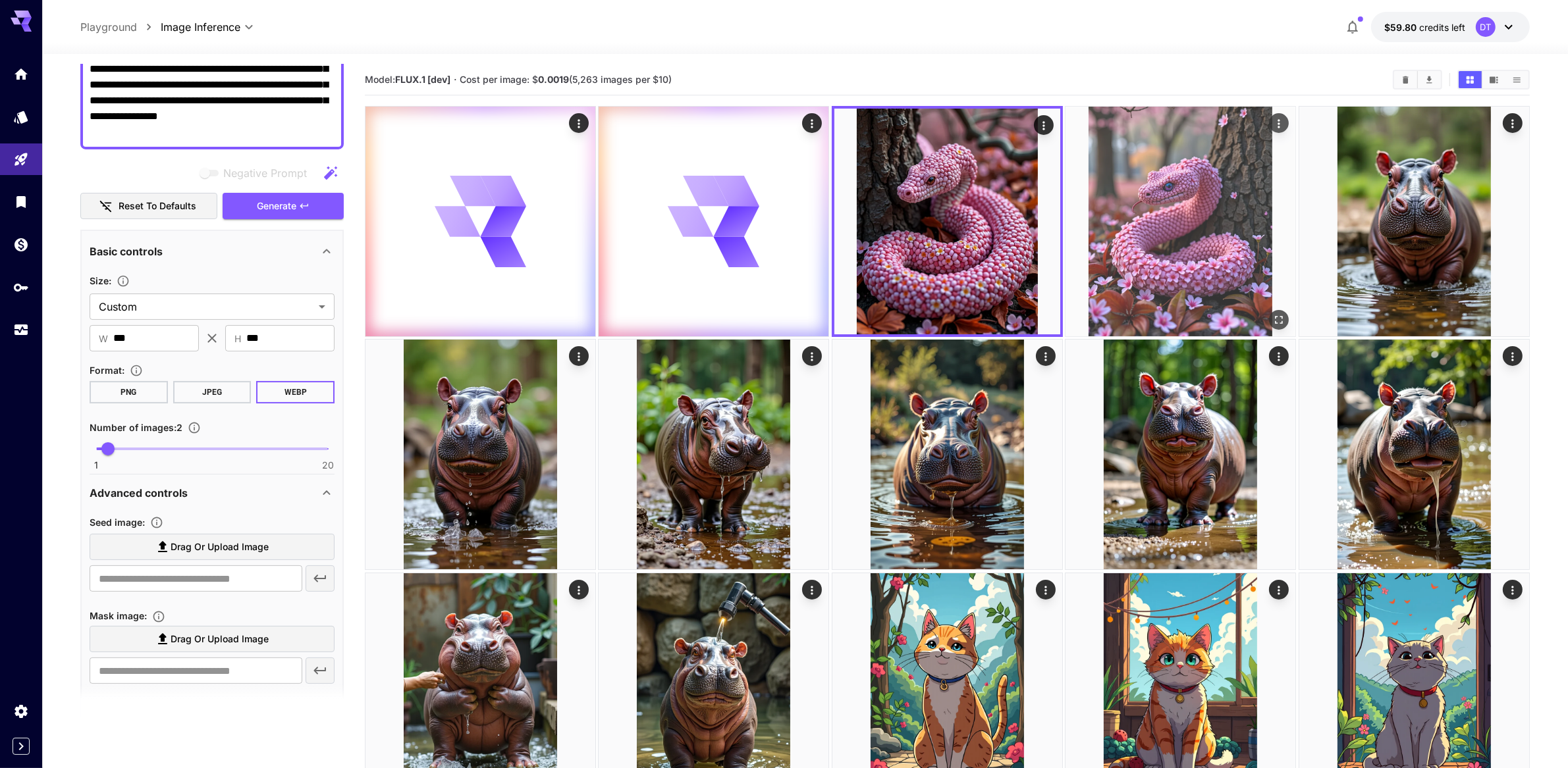
click at [1231, 252] on img at bounding box center [1180, 221] width 230 height 230
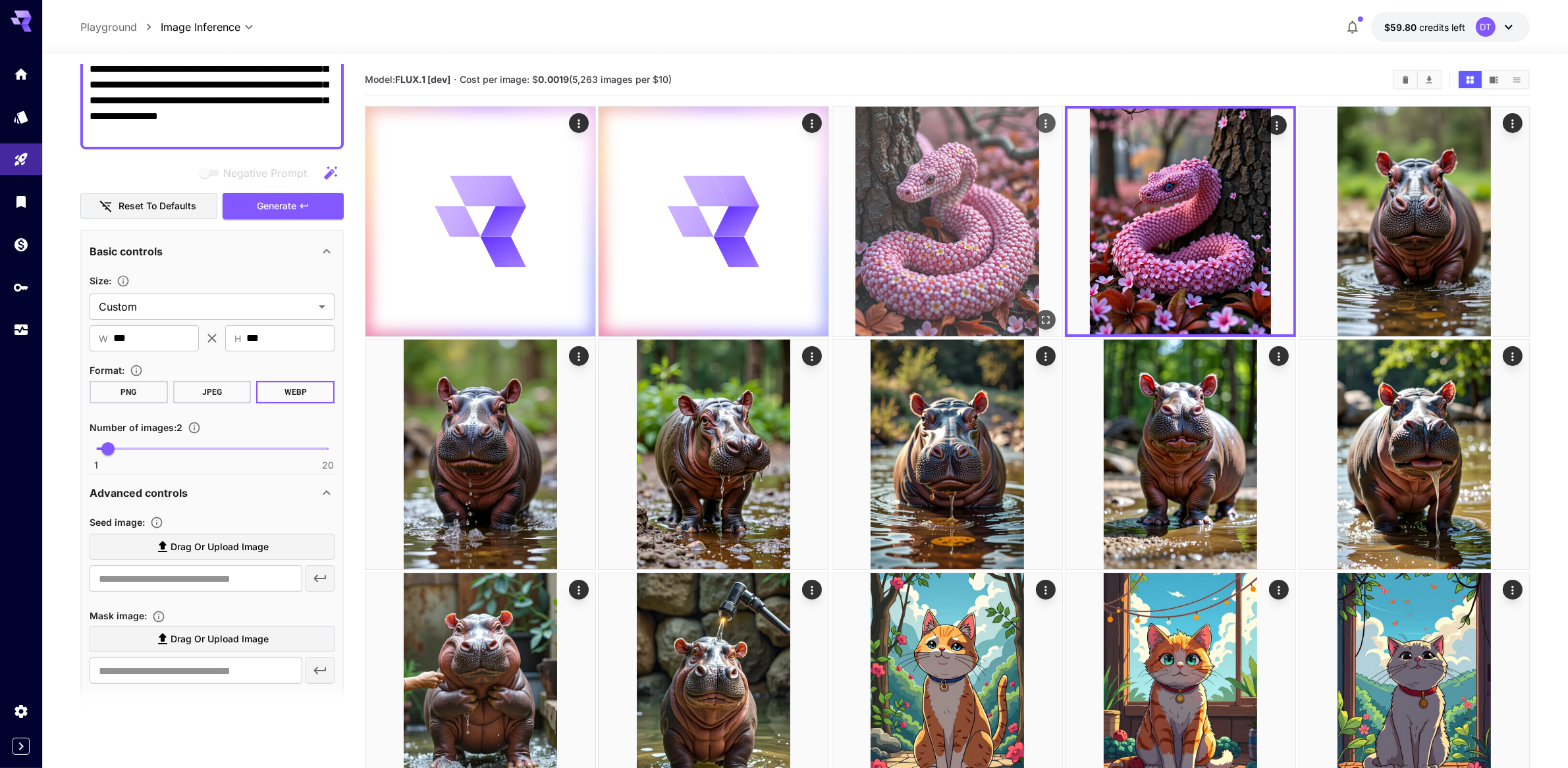
click at [913, 260] on img at bounding box center [947, 221] width 230 height 230
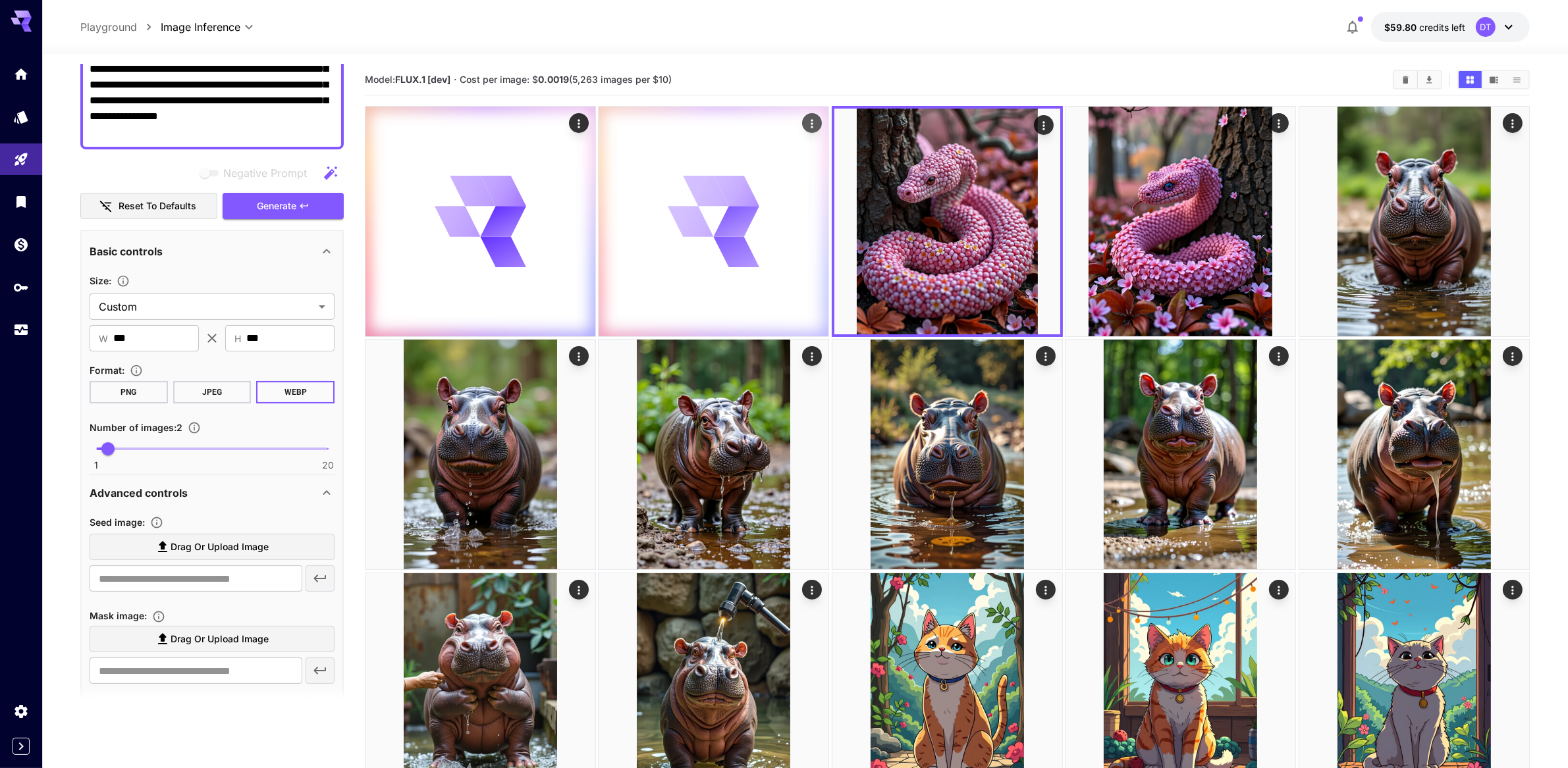
click at [529, 260] on icon at bounding box center [504, 252] width 51 height 55
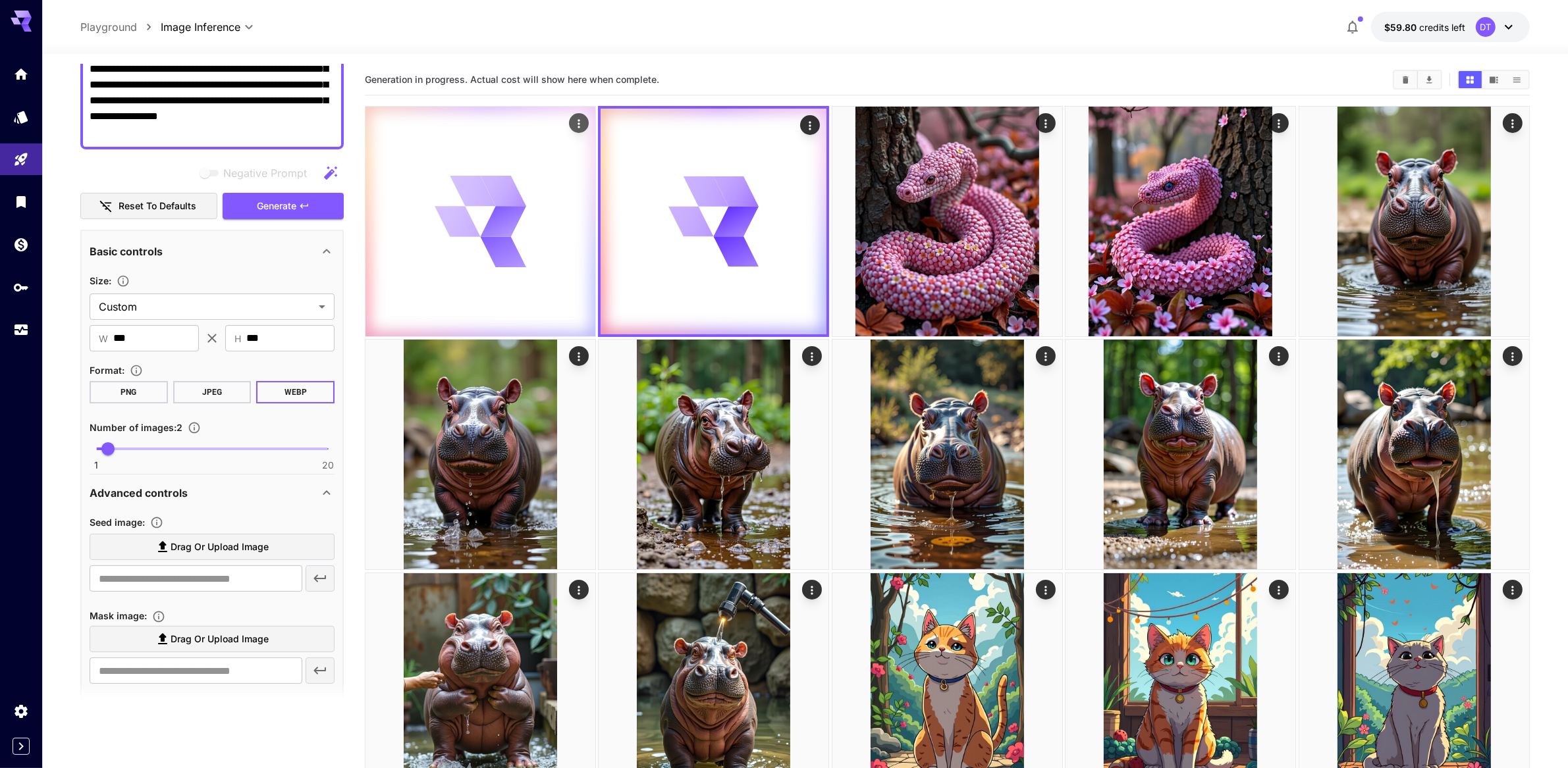
click at [468, 265] on icon at bounding box center [480, 221] width 92 height 92
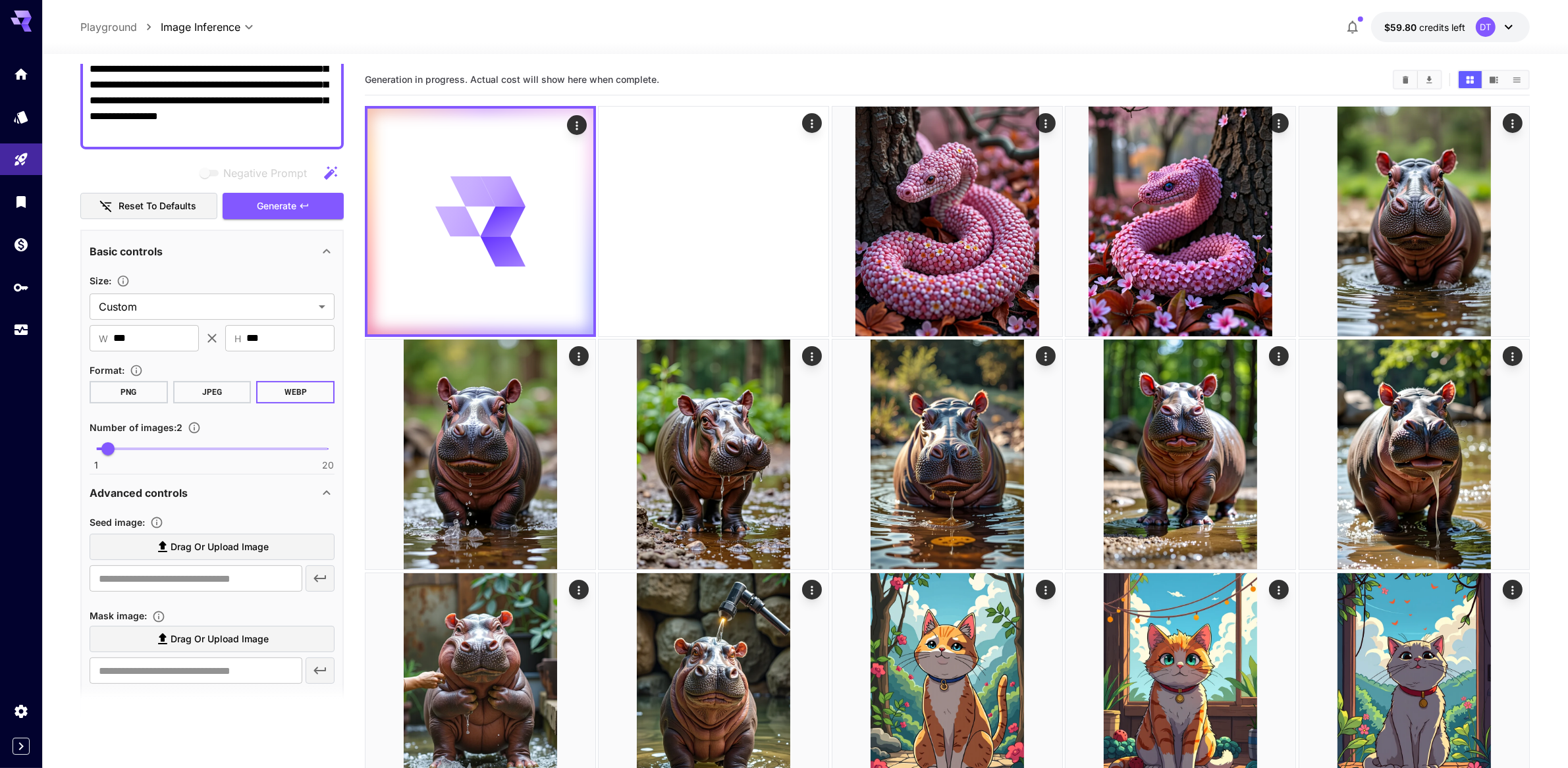
click at [661, 257] on div at bounding box center [713, 221] width 231 height 231
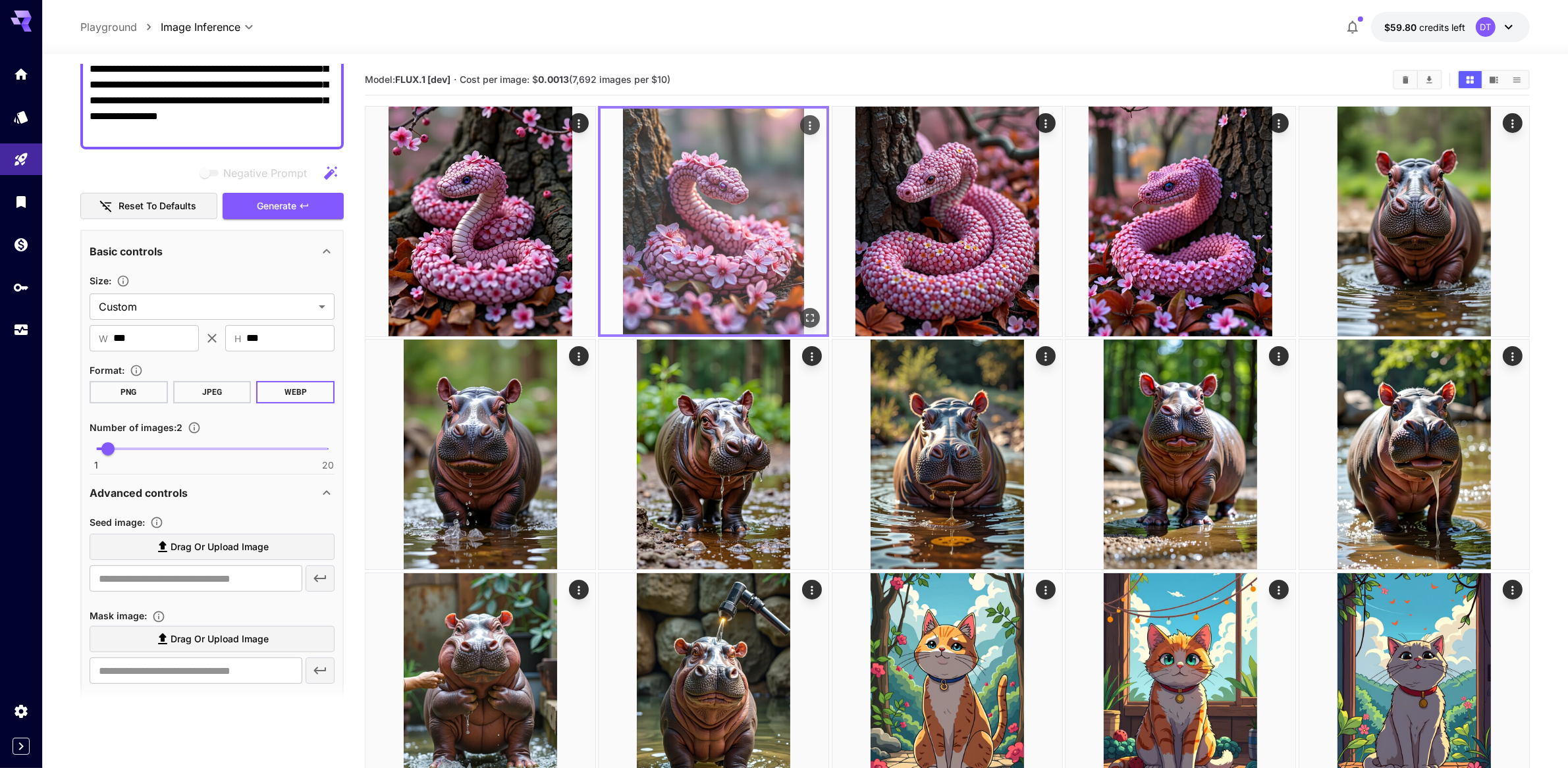
click at [745, 262] on img at bounding box center [713, 221] width 226 height 226
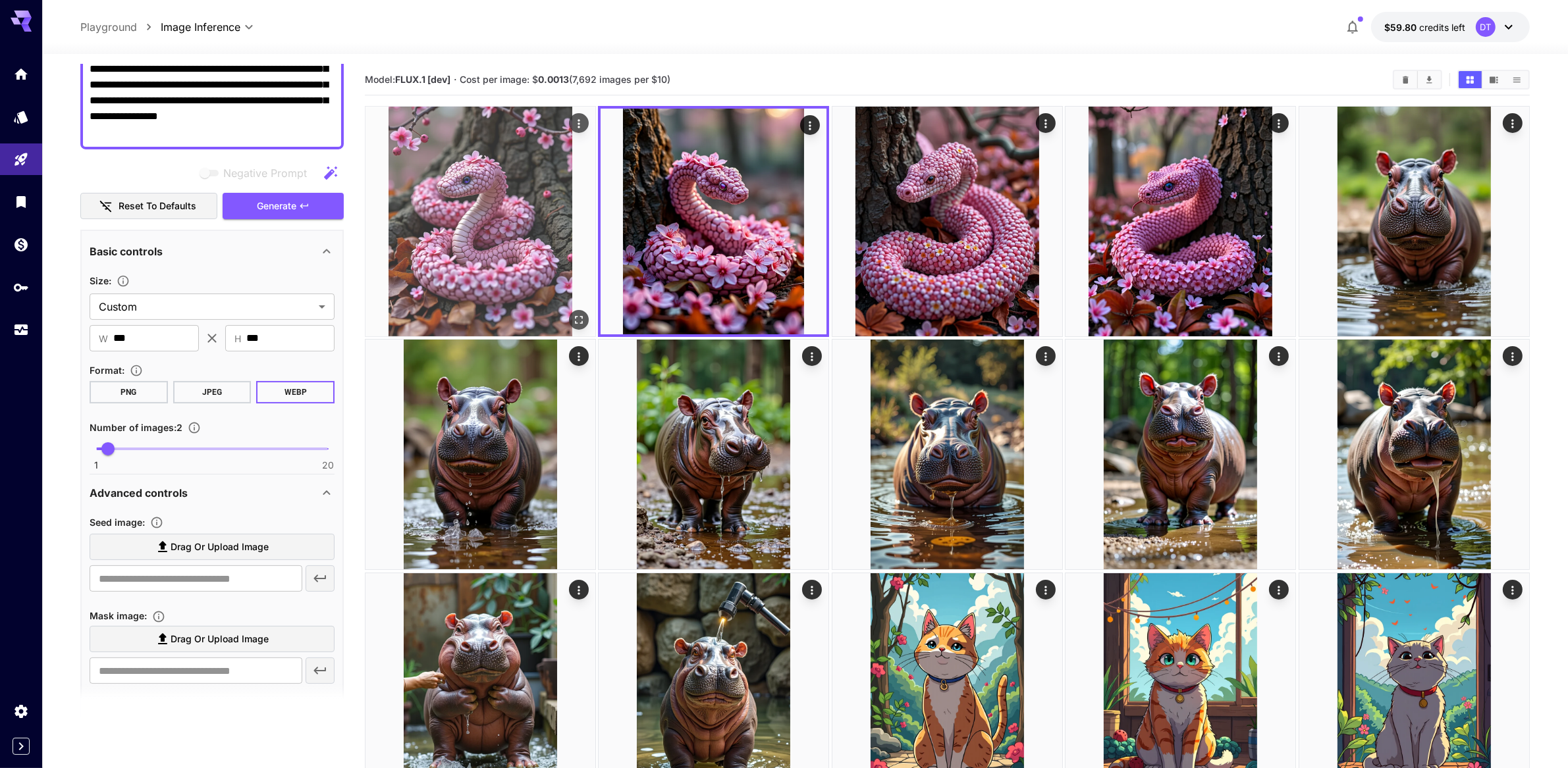
click at [520, 268] on img at bounding box center [480, 221] width 230 height 230
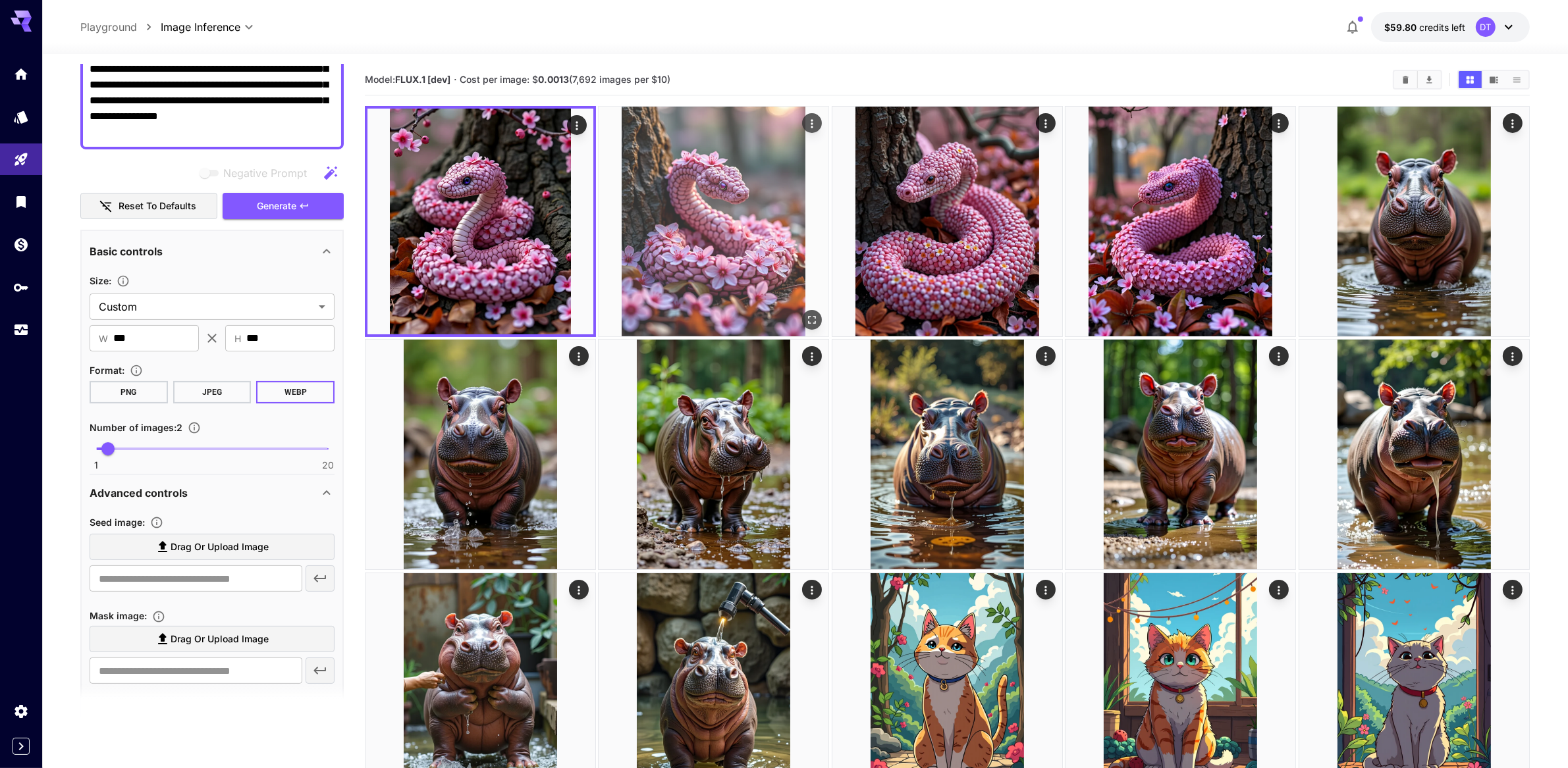
click at [721, 268] on img at bounding box center [713, 221] width 230 height 230
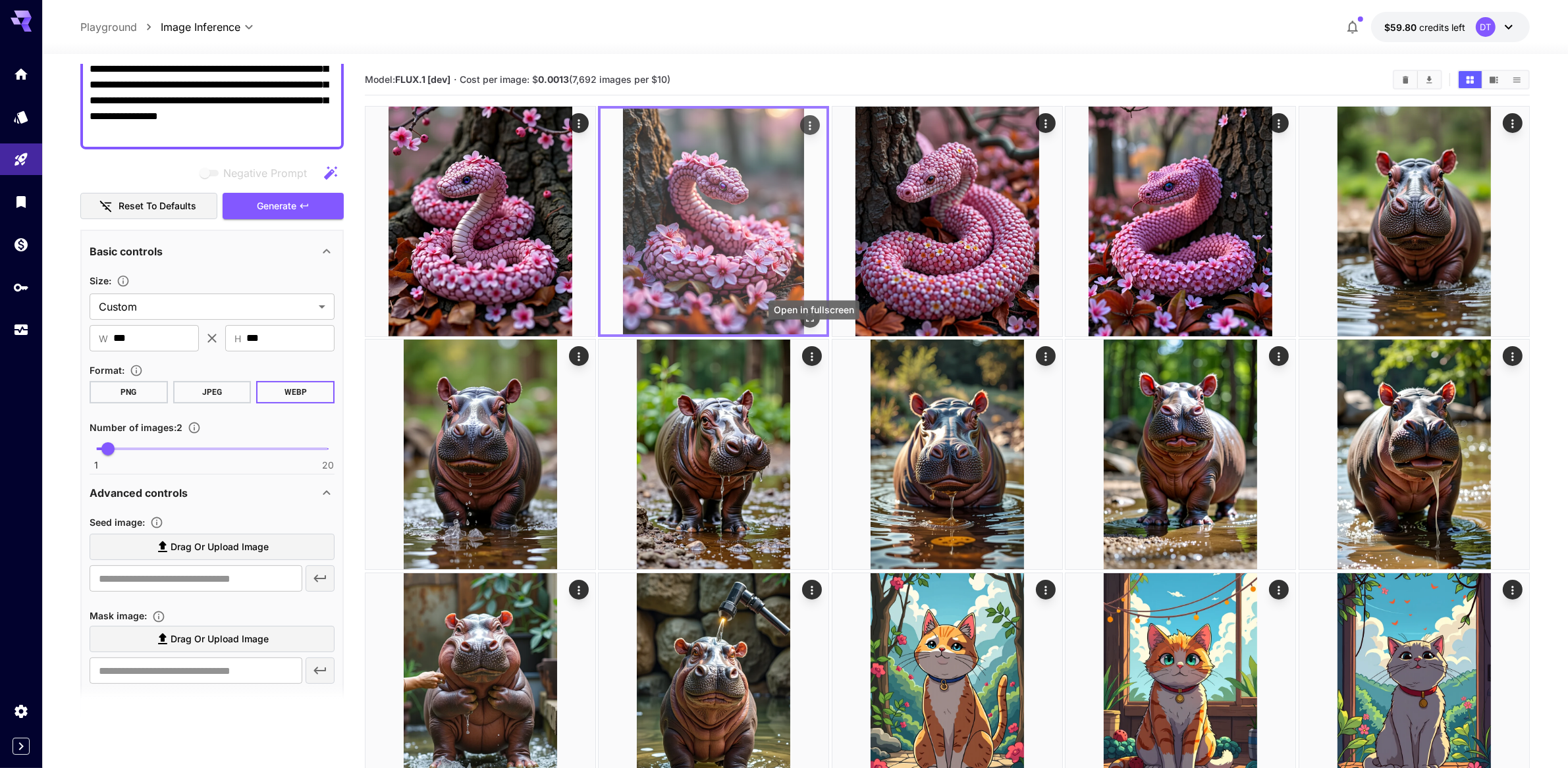
click at [809, 322] on icon "Open in fullscreen" at bounding box center [811, 318] width 8 height 8
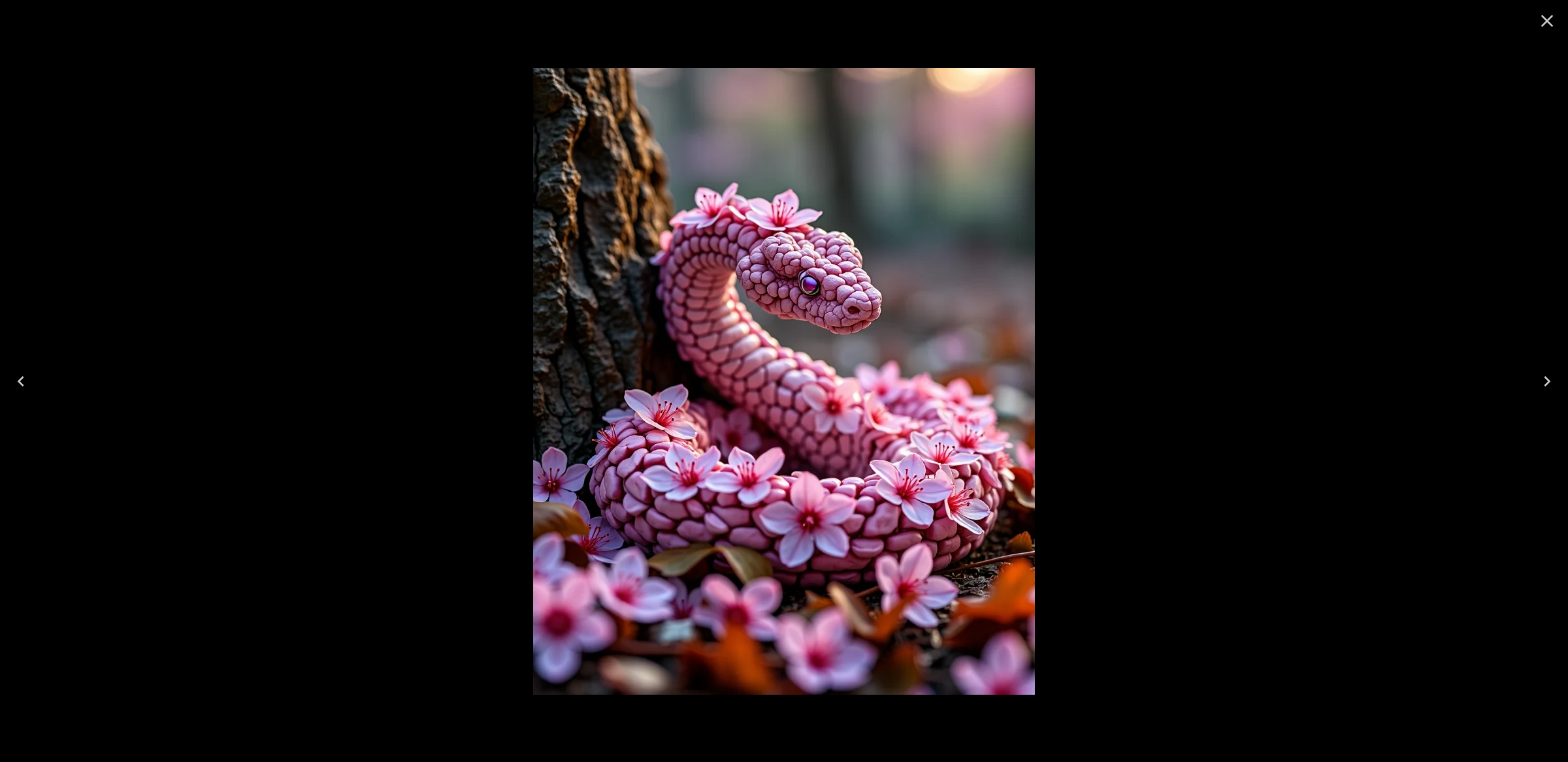
click at [1543, 21] on icon "Close" at bounding box center [1547, 21] width 21 height 21
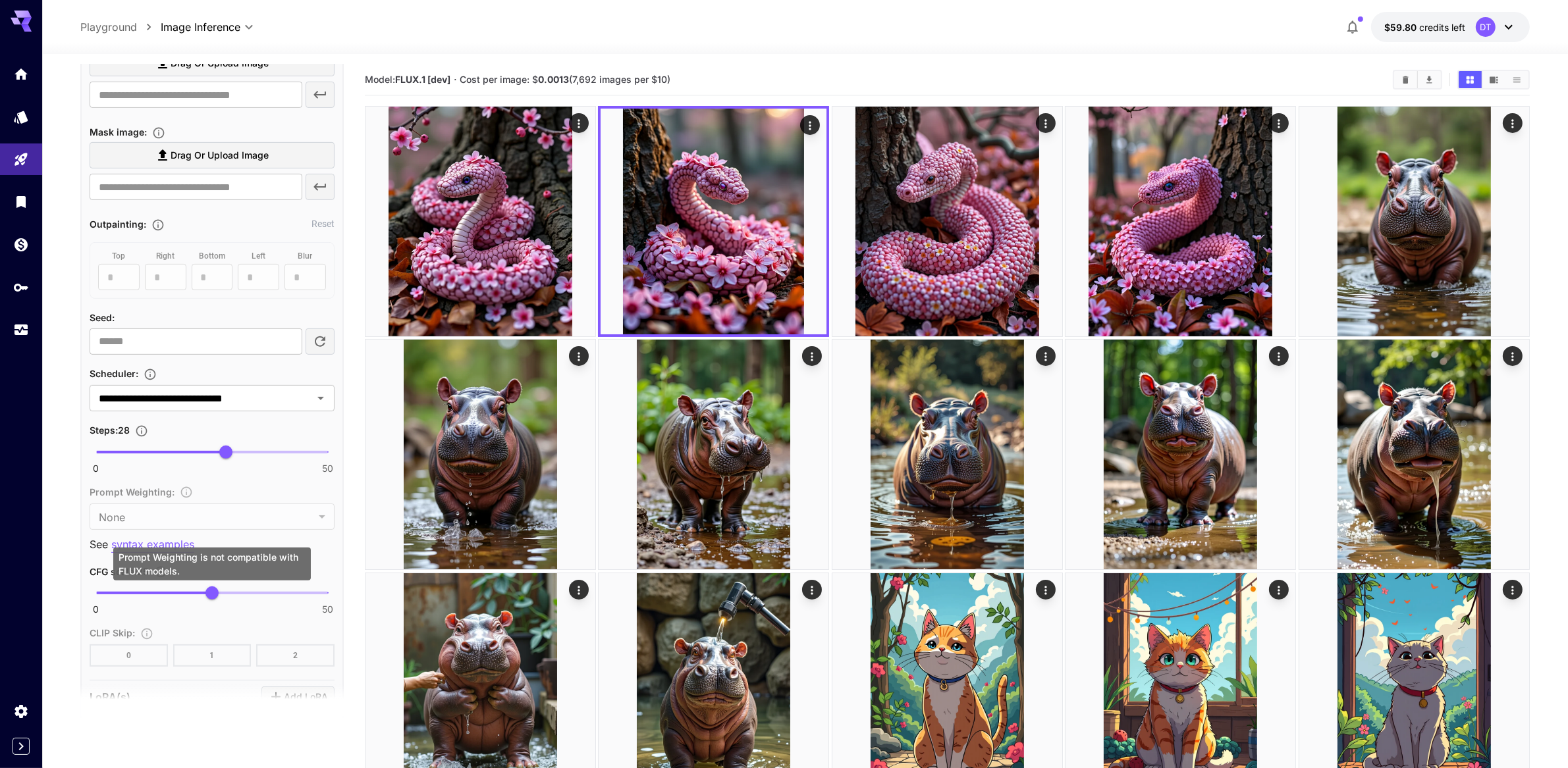
scroll to position [690, 0]
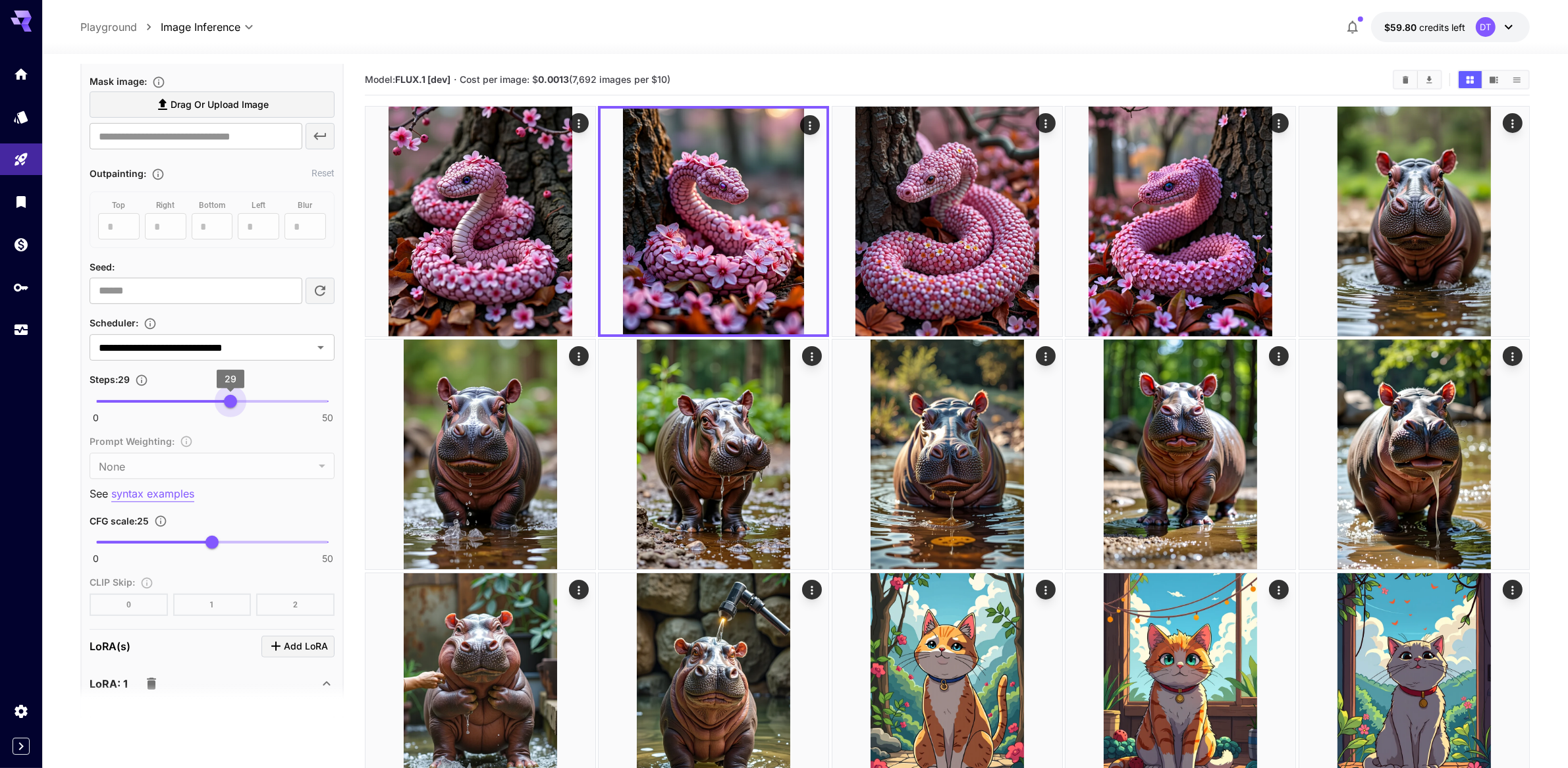
click at [229, 408] on span "29" at bounding box center [231, 402] width 13 height 13
drag, startPoint x: 229, startPoint y: 553, endPoint x: 222, endPoint y: 553, distance: 7.0
click at [222, 408] on span "27" at bounding box center [221, 402] width 13 height 13
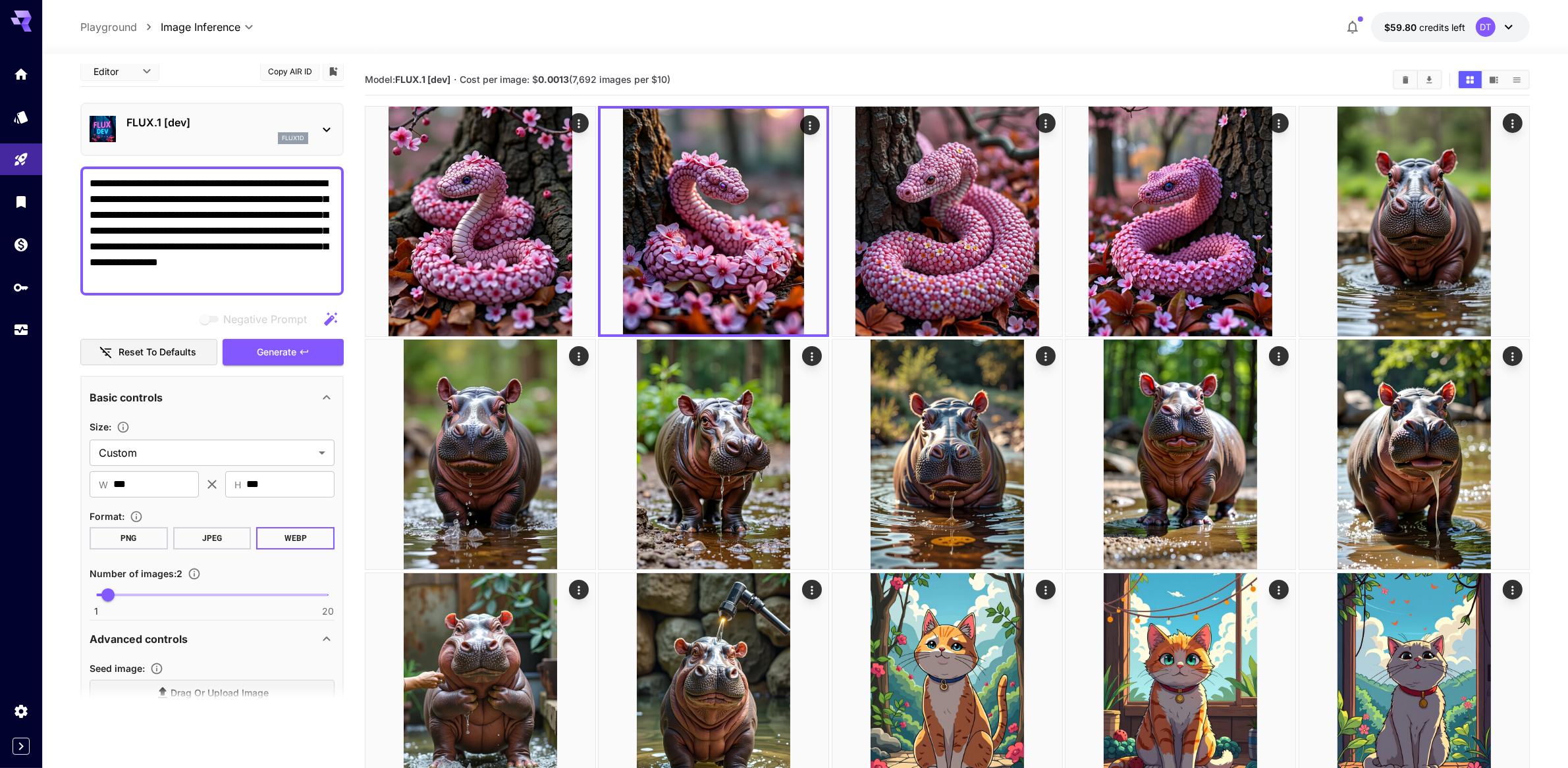
scroll to position [0, 0]
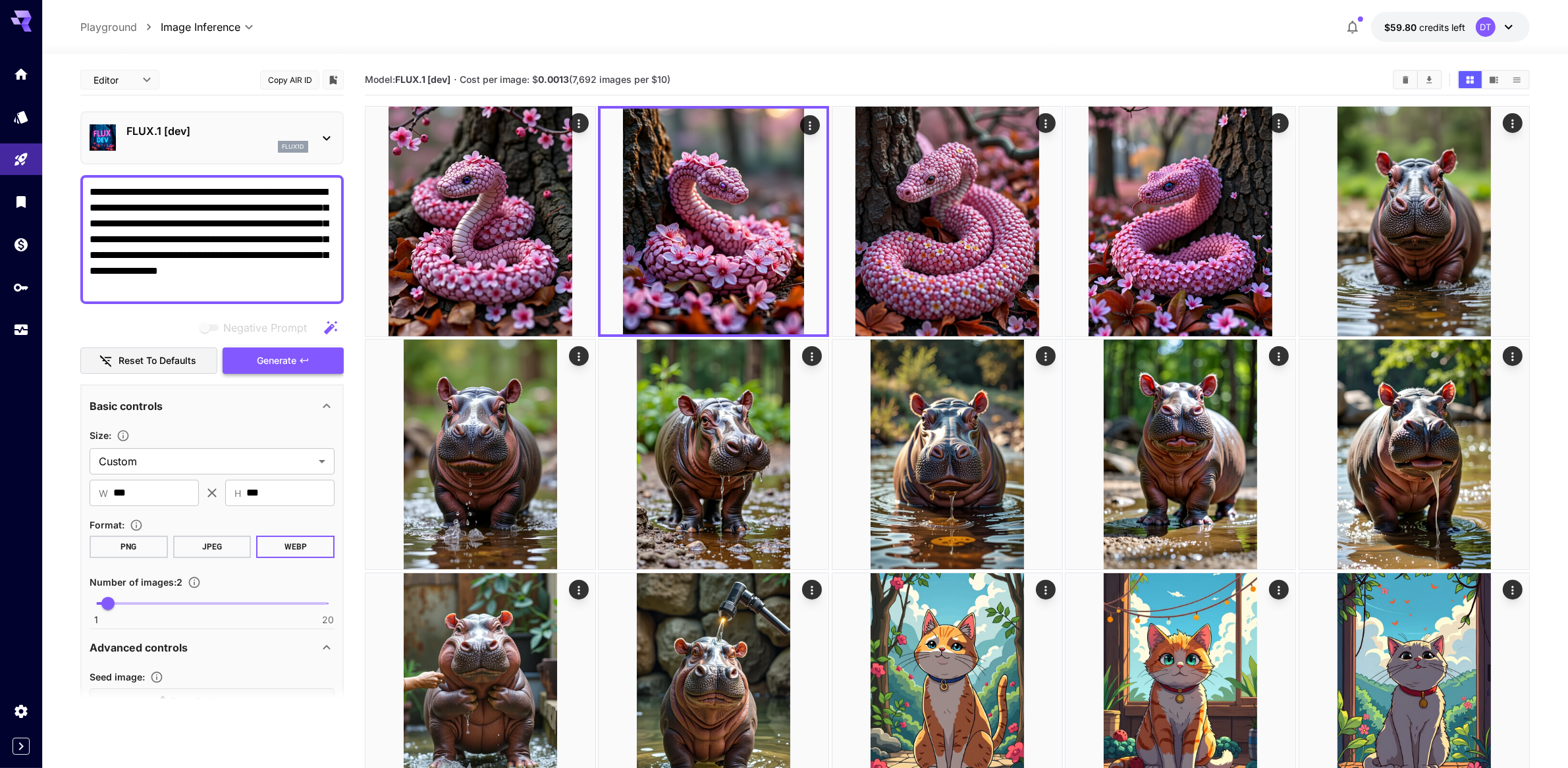
click at [284, 370] on span "Generate" at bounding box center [276, 361] width 40 height 17
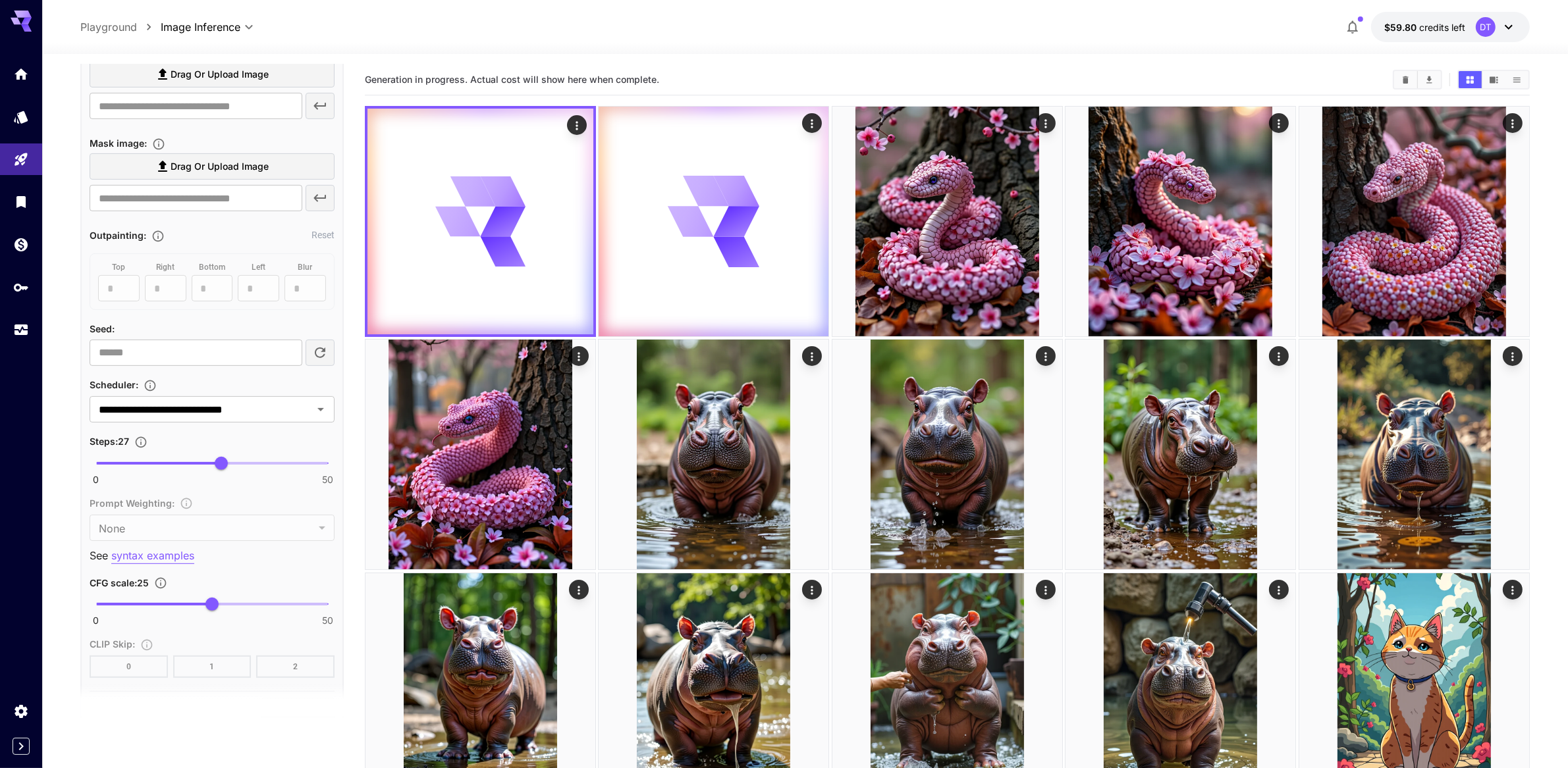
scroll to position [639, 0]
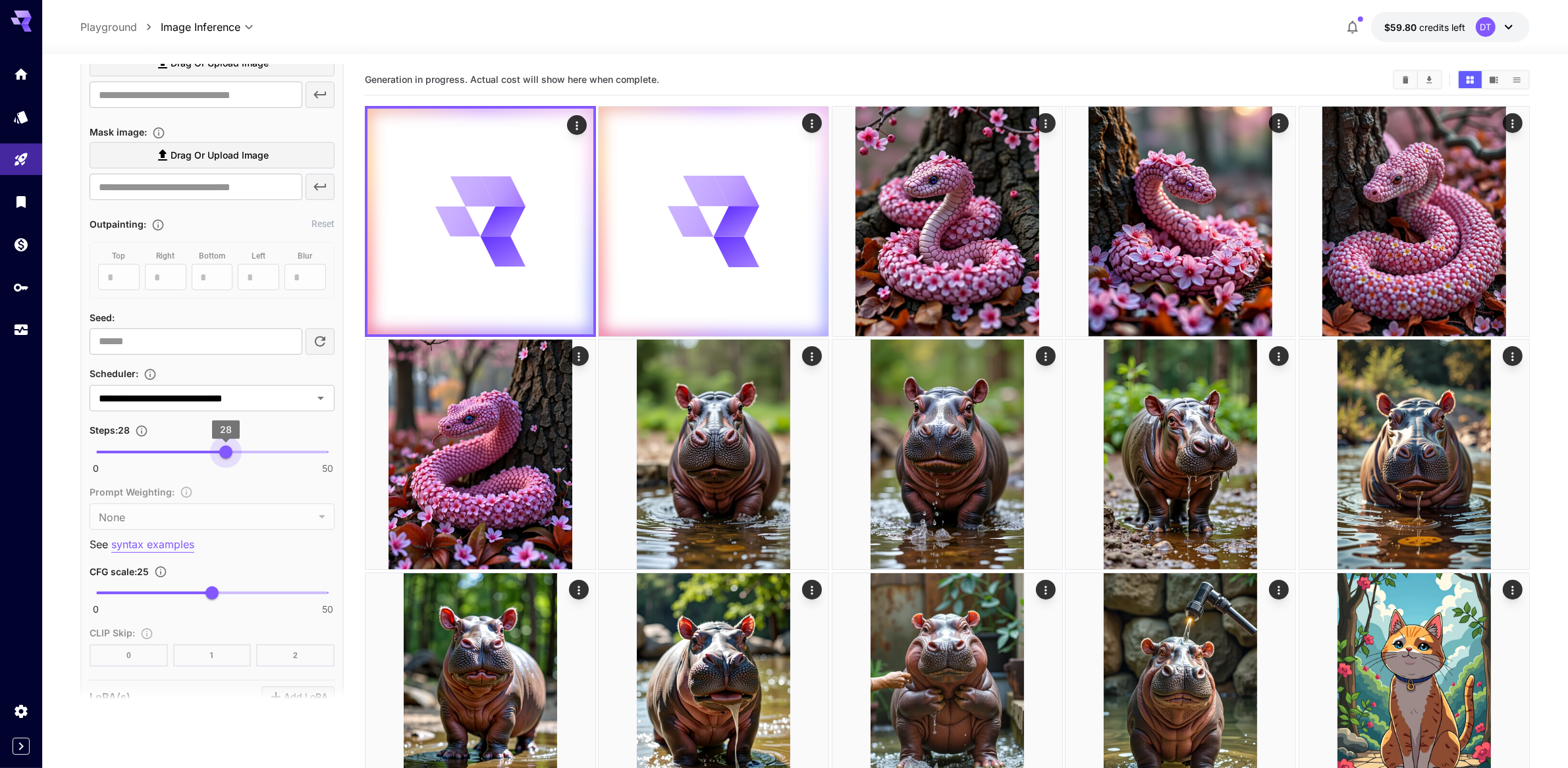
type input "**"
drag, startPoint x: 222, startPoint y: 600, endPoint x: 231, endPoint y: 600, distance: 9.0
click at [231, 459] on span "29" at bounding box center [231, 453] width 13 height 13
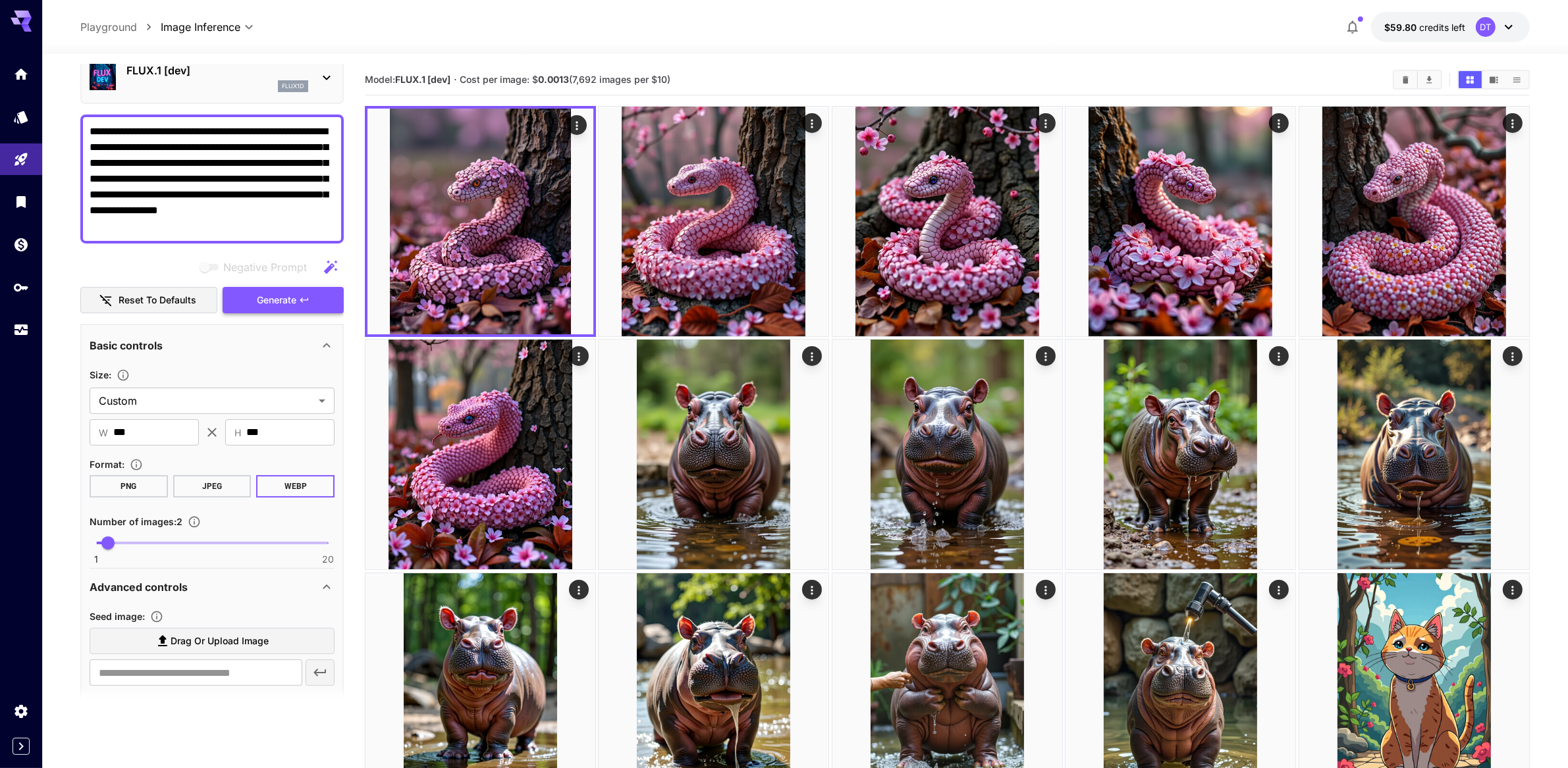
click at [280, 309] on span "Generate" at bounding box center [276, 300] width 40 height 17
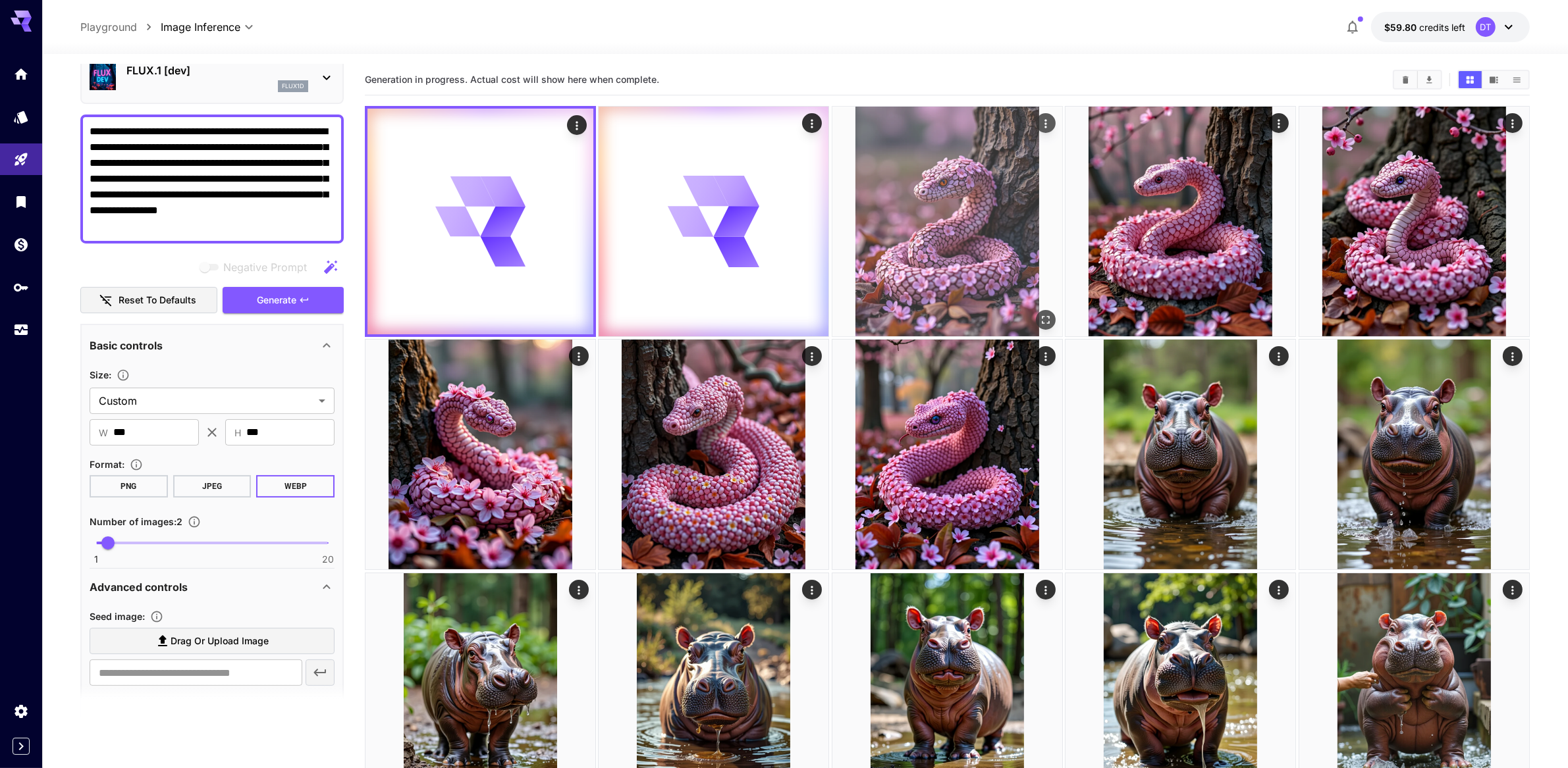
click at [880, 284] on img at bounding box center [947, 221] width 230 height 230
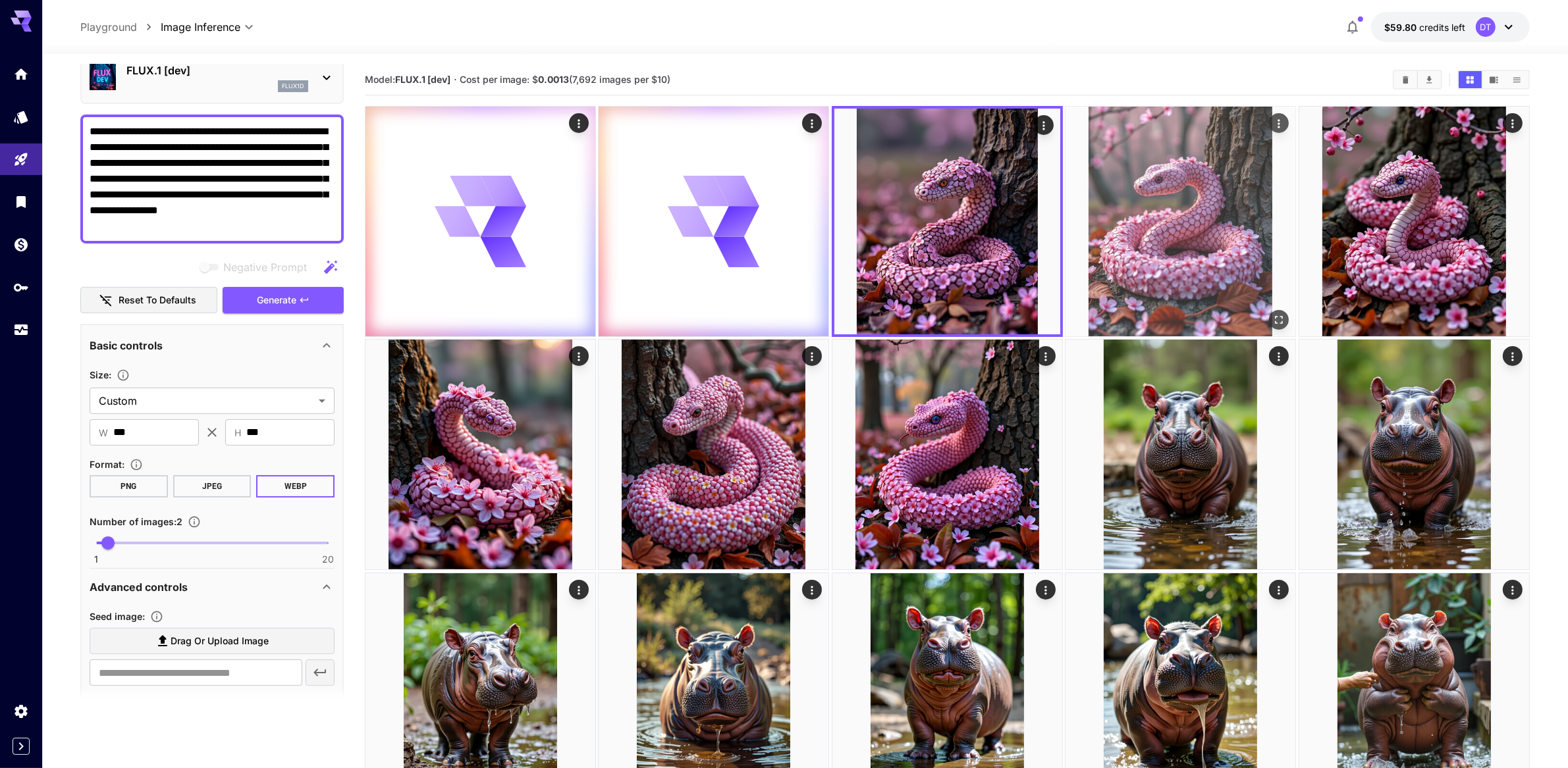
click at [1188, 301] on img at bounding box center [1180, 221] width 230 height 230
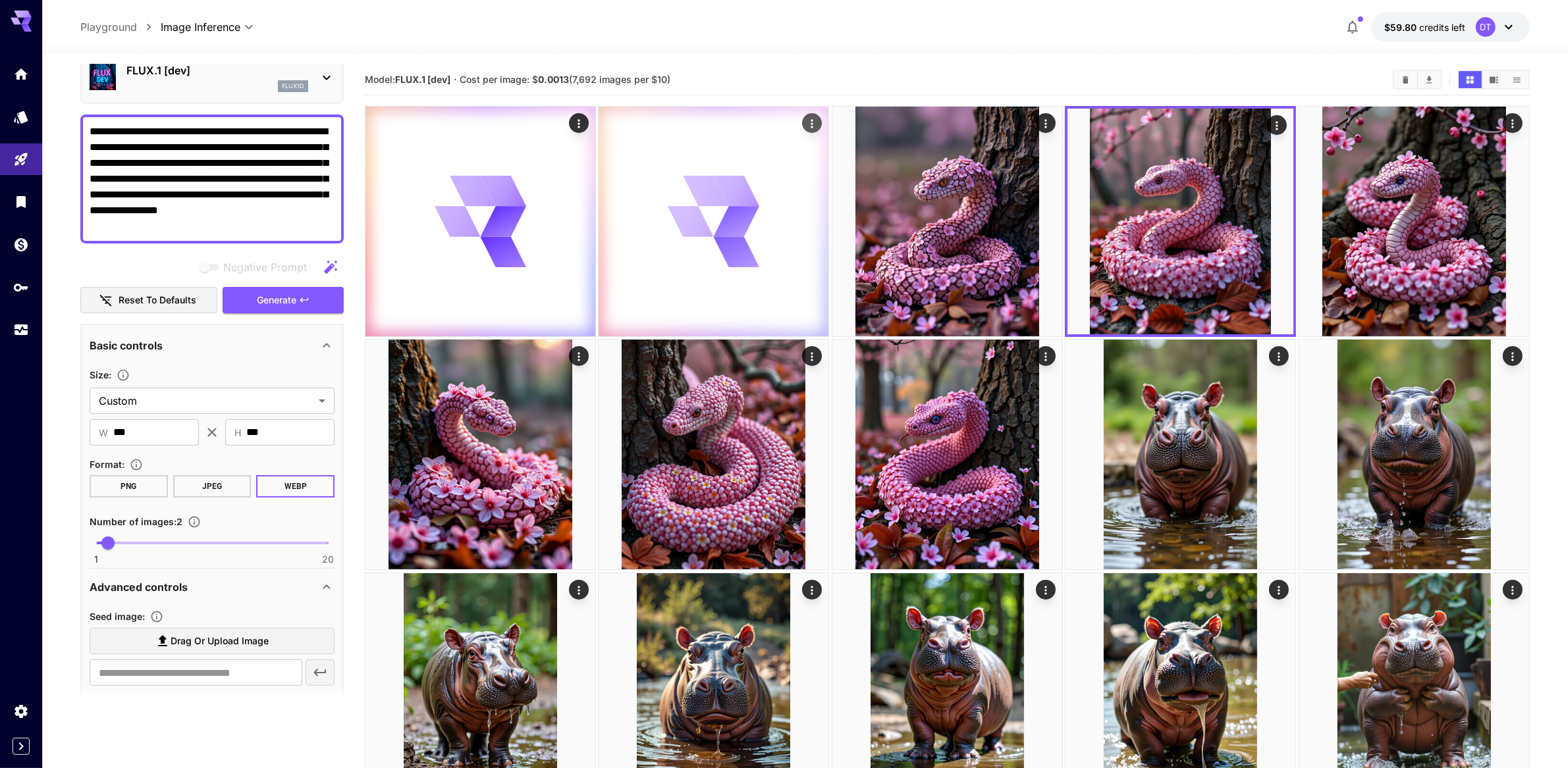
click at [676, 304] on div at bounding box center [713, 221] width 230 height 230
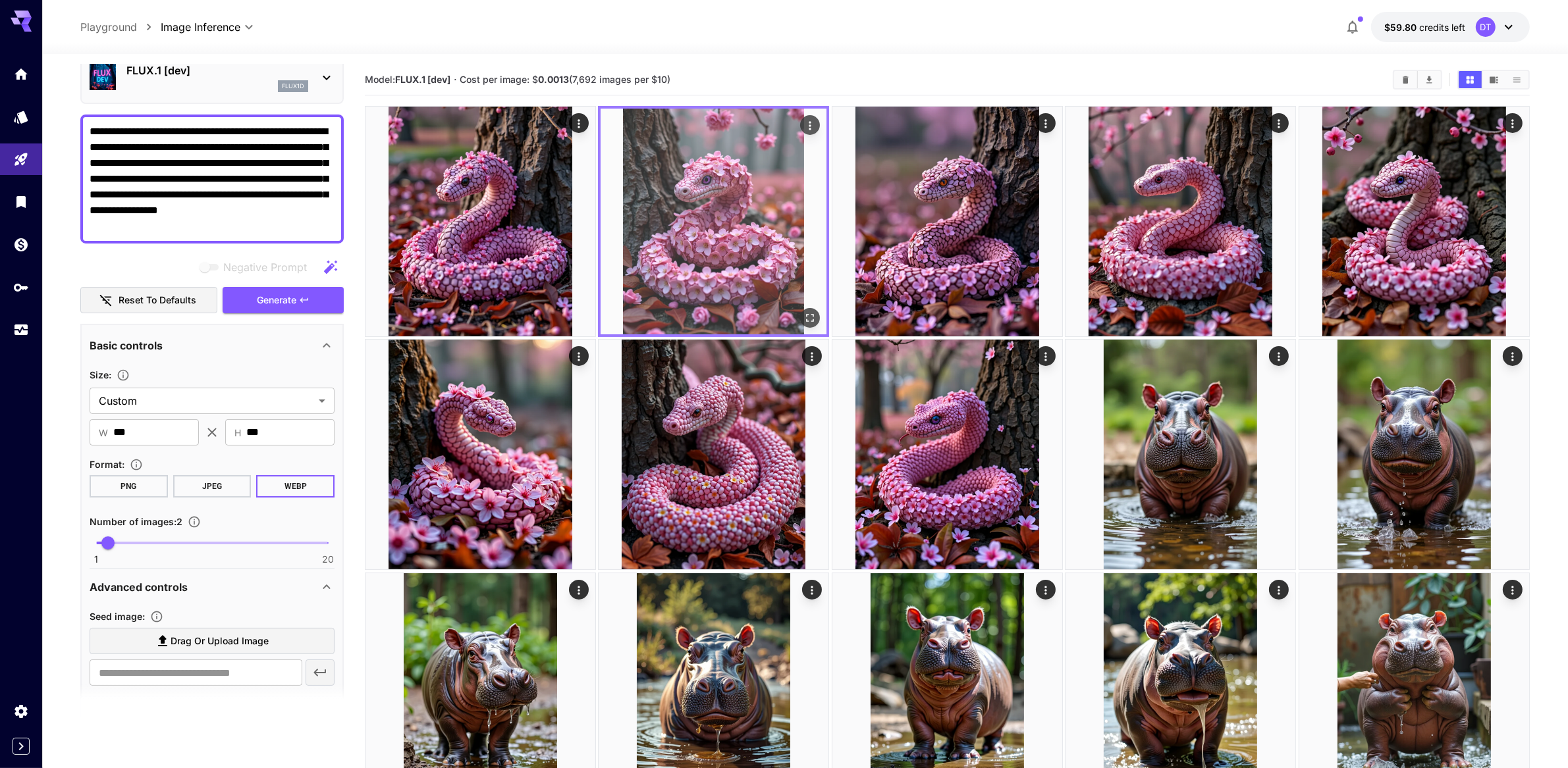
click at [764, 273] on img at bounding box center [713, 221] width 226 height 226
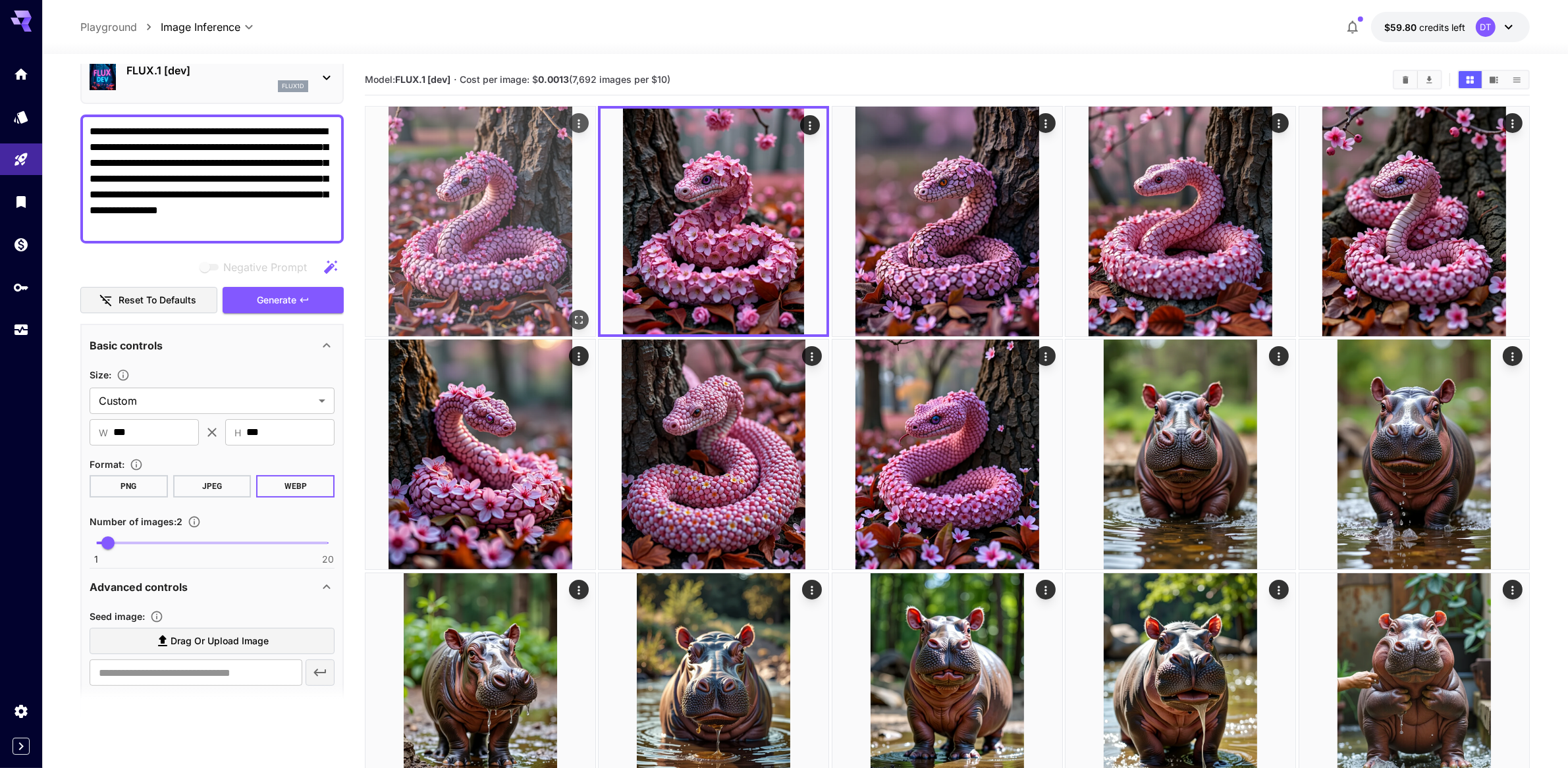
click at [444, 289] on img at bounding box center [480, 221] width 230 height 230
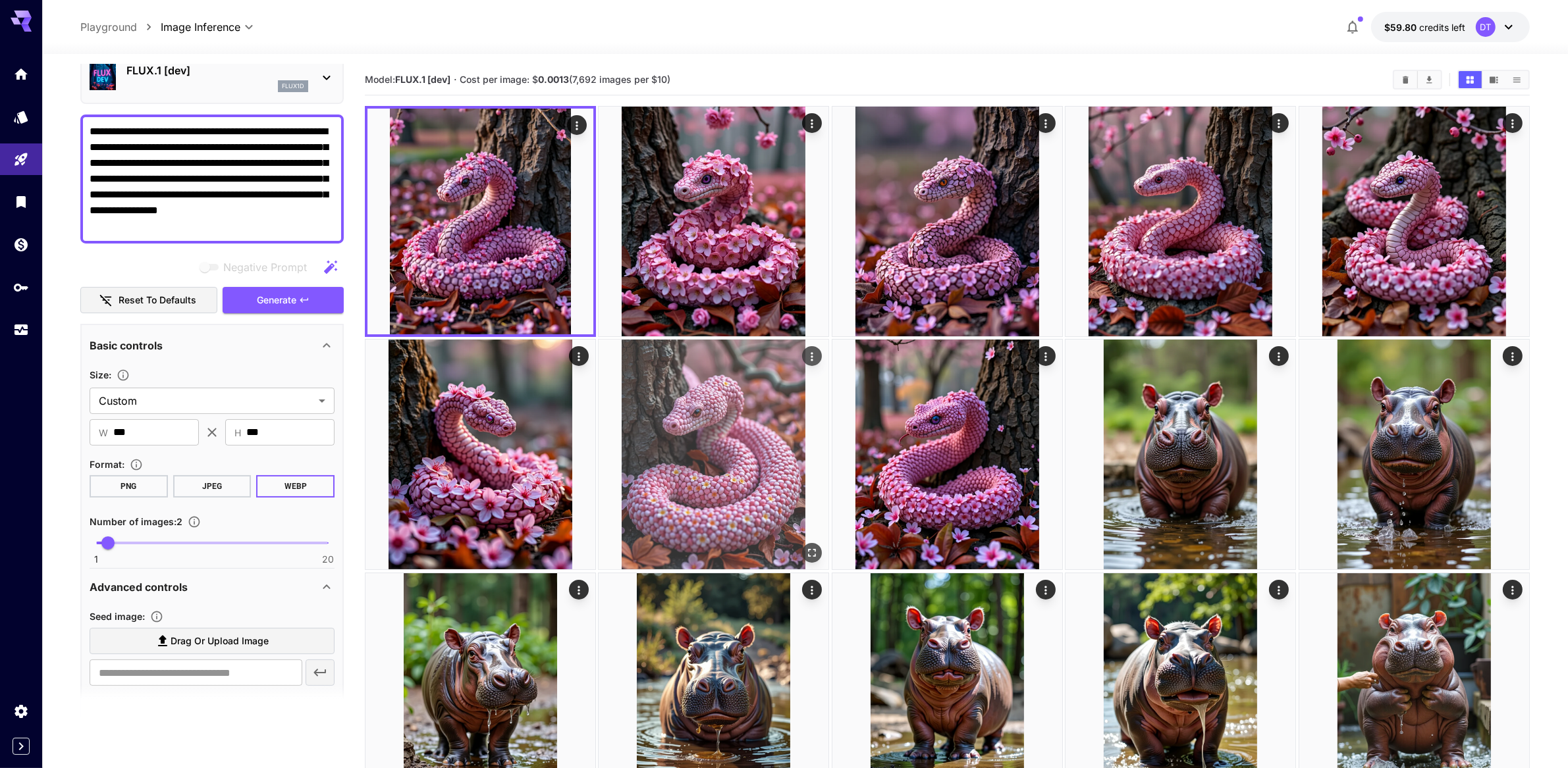
click at [771, 475] on img at bounding box center [713, 454] width 230 height 230
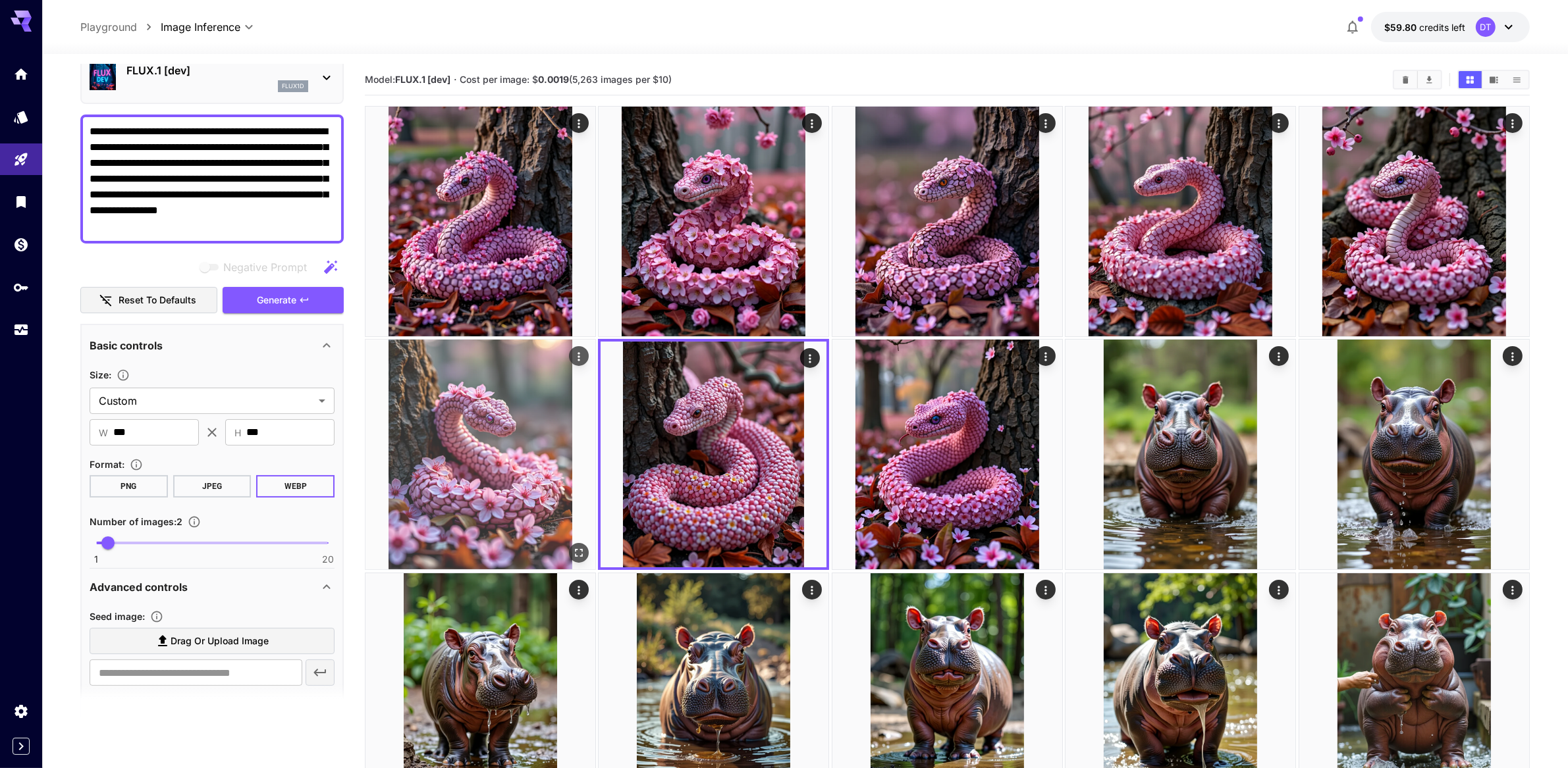
click at [520, 492] on img at bounding box center [480, 454] width 230 height 230
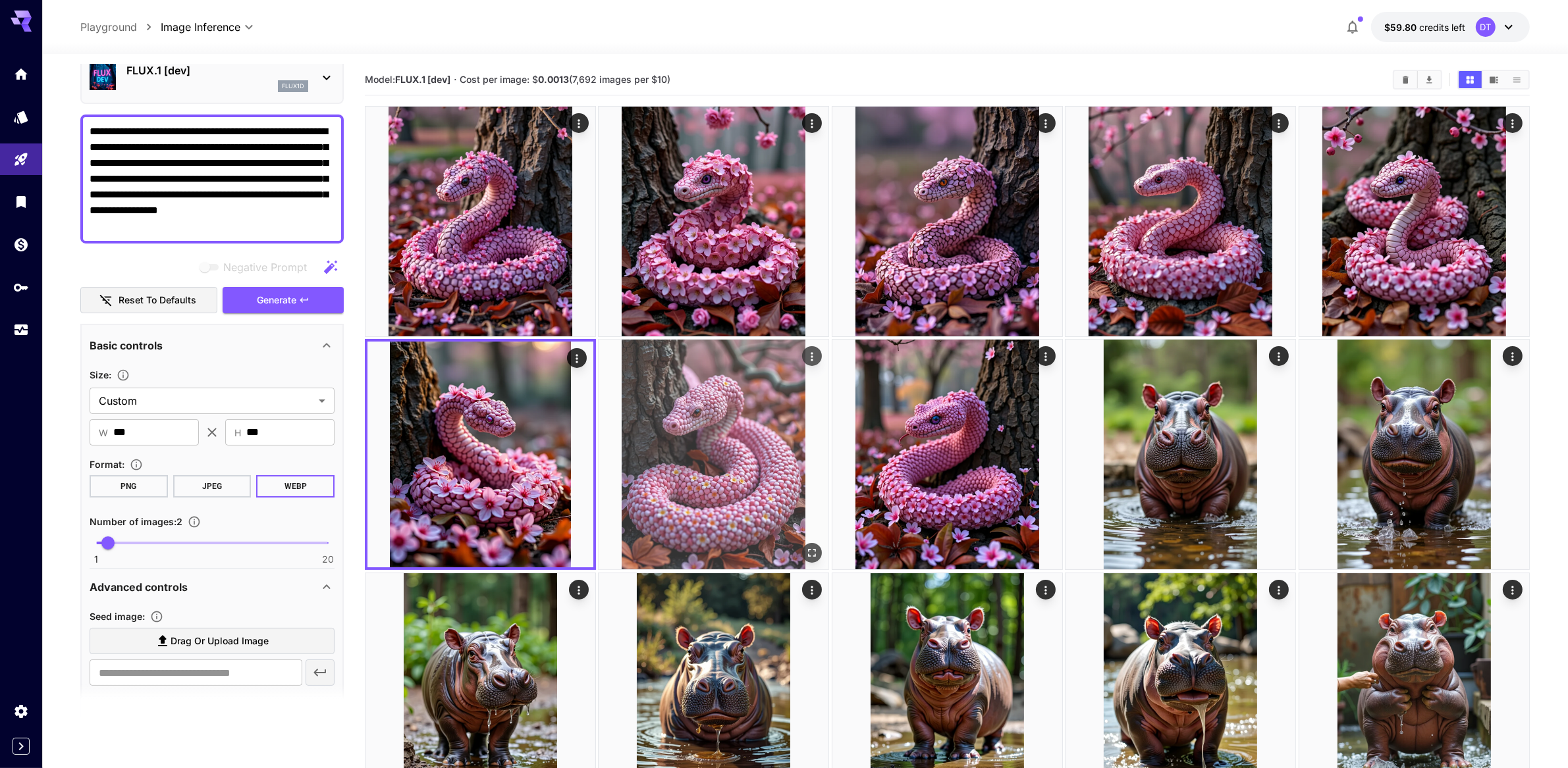
click at [688, 476] on img at bounding box center [713, 454] width 230 height 230
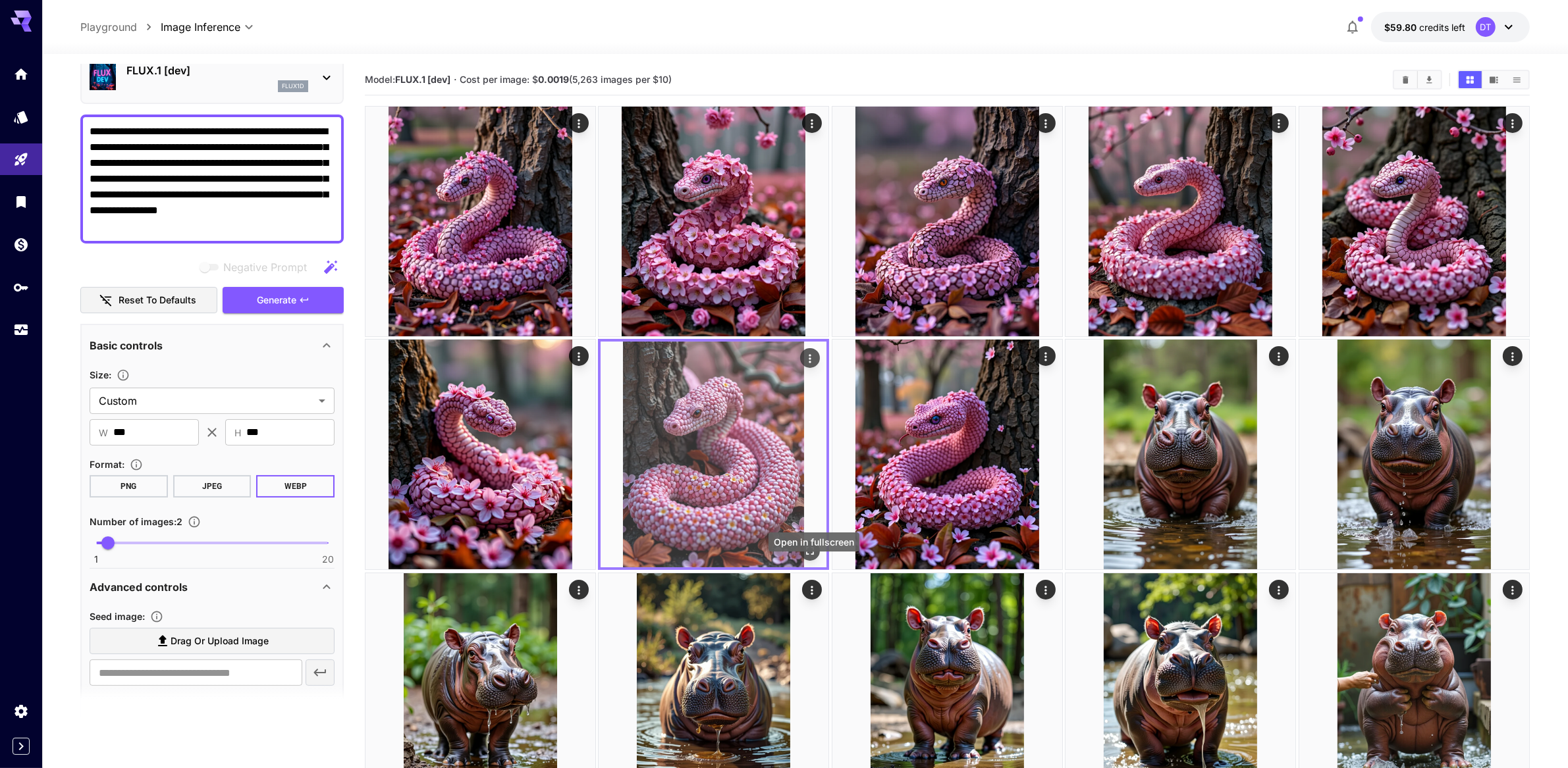
click at [817, 558] on icon "Open in fullscreen" at bounding box center [811, 552] width 13 height 13
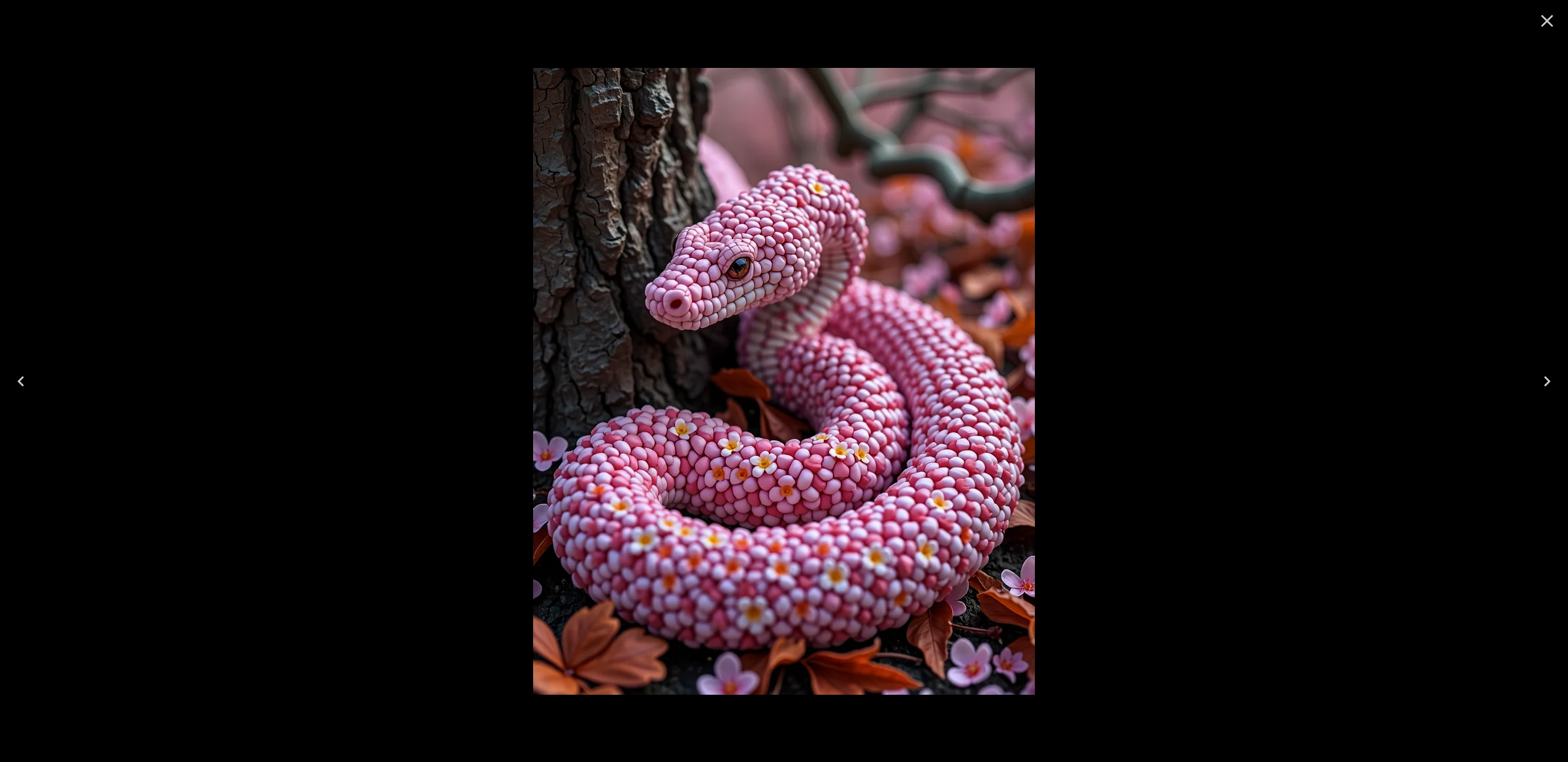
click at [1553, 25] on icon "Close" at bounding box center [1547, 21] width 21 height 21
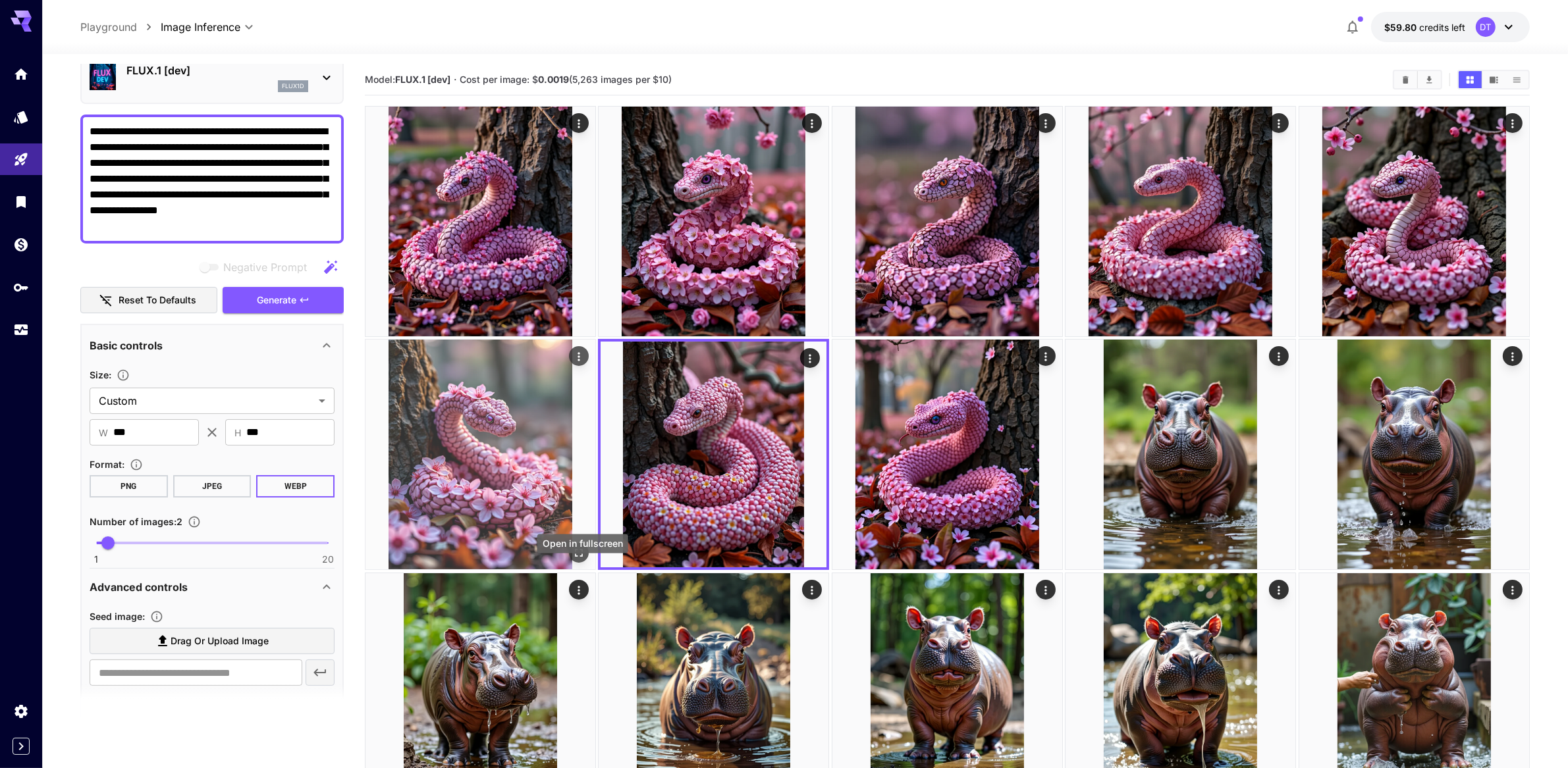
click at [583, 557] on icon "Open in fullscreen" at bounding box center [579, 554] width 8 height 8
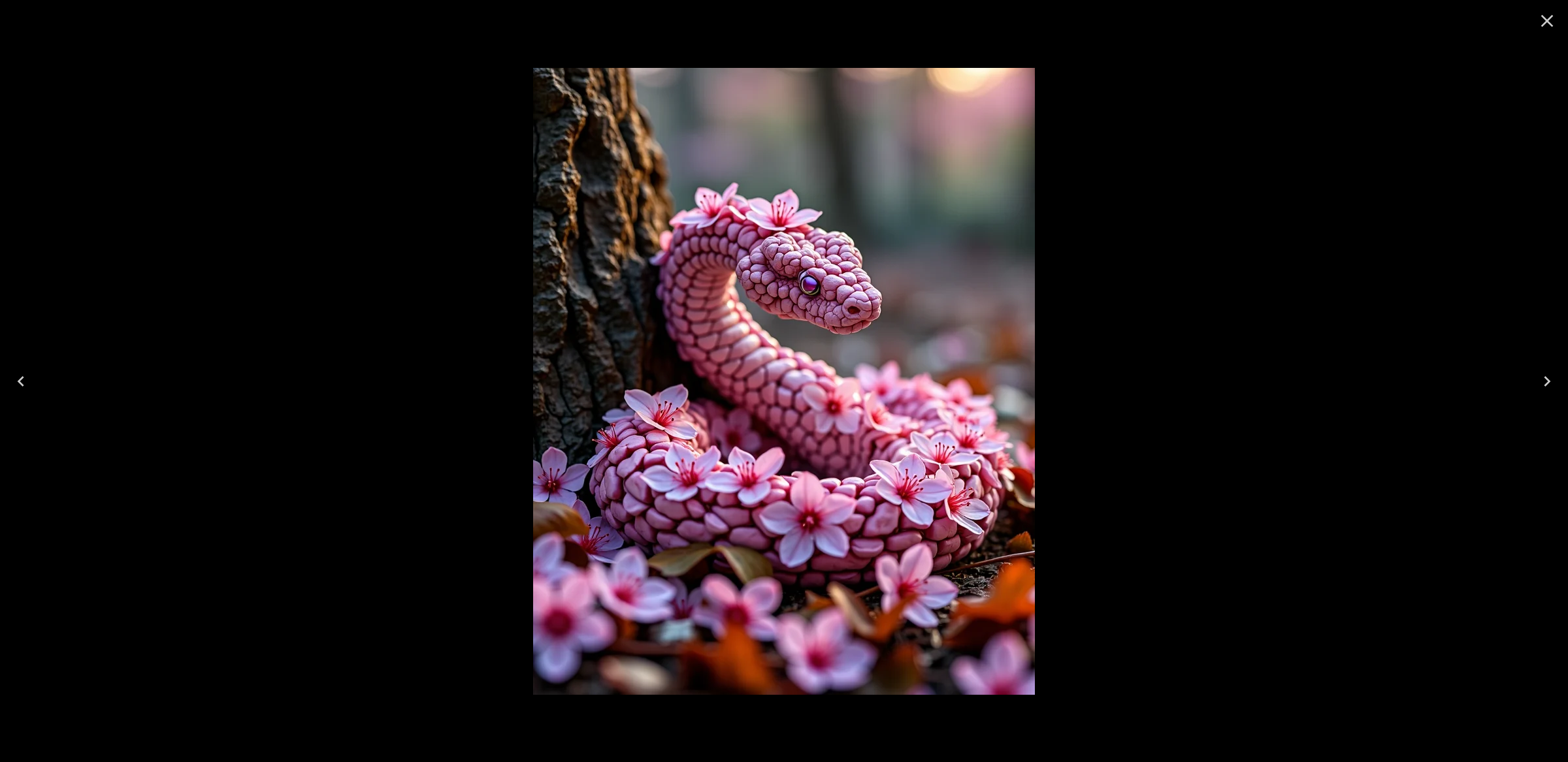
click at [1551, 15] on icon "Close" at bounding box center [1547, 21] width 13 height 13
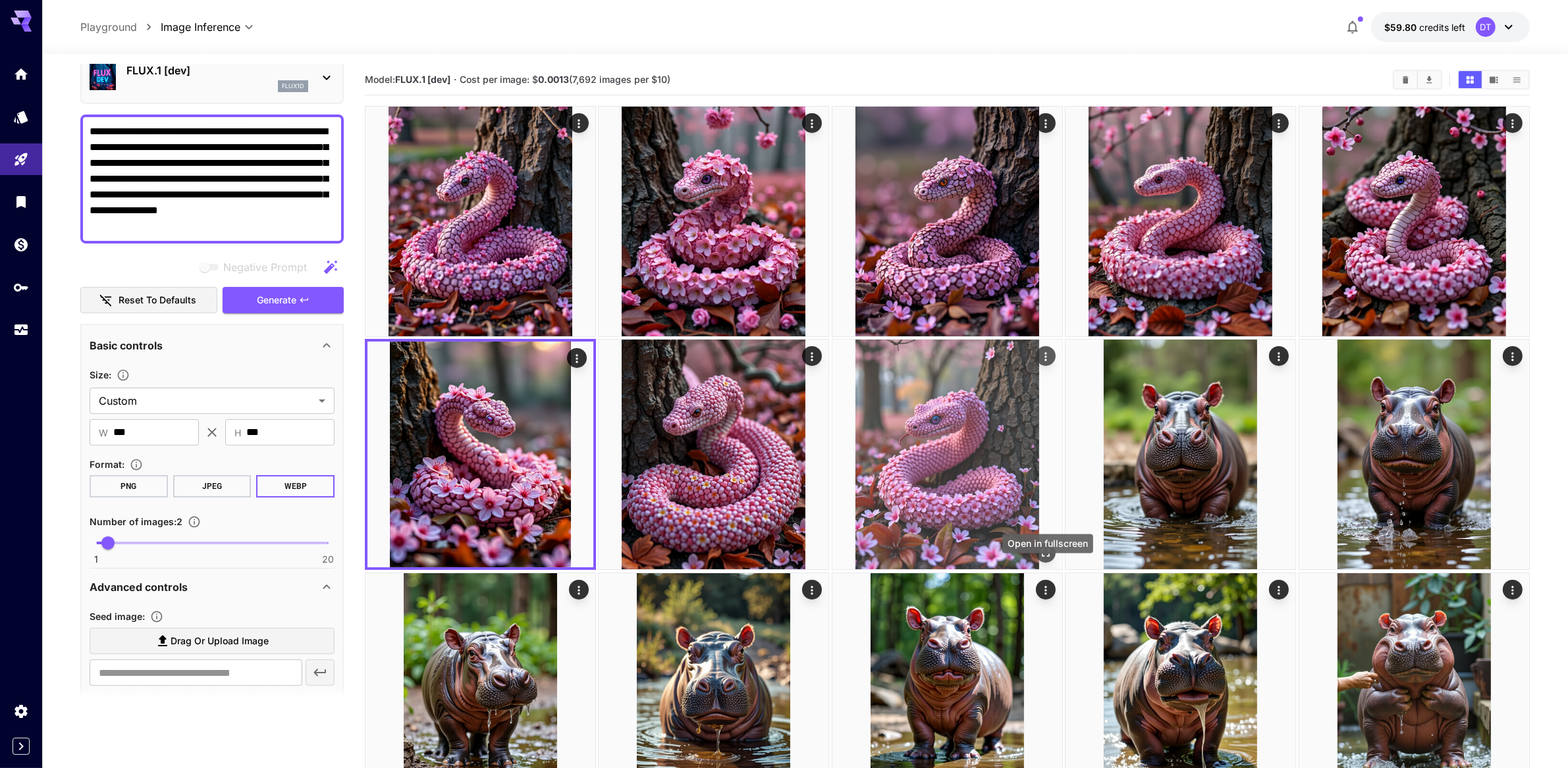
click at [1045, 560] on icon "Open in fullscreen" at bounding box center [1046, 554] width 13 height 13
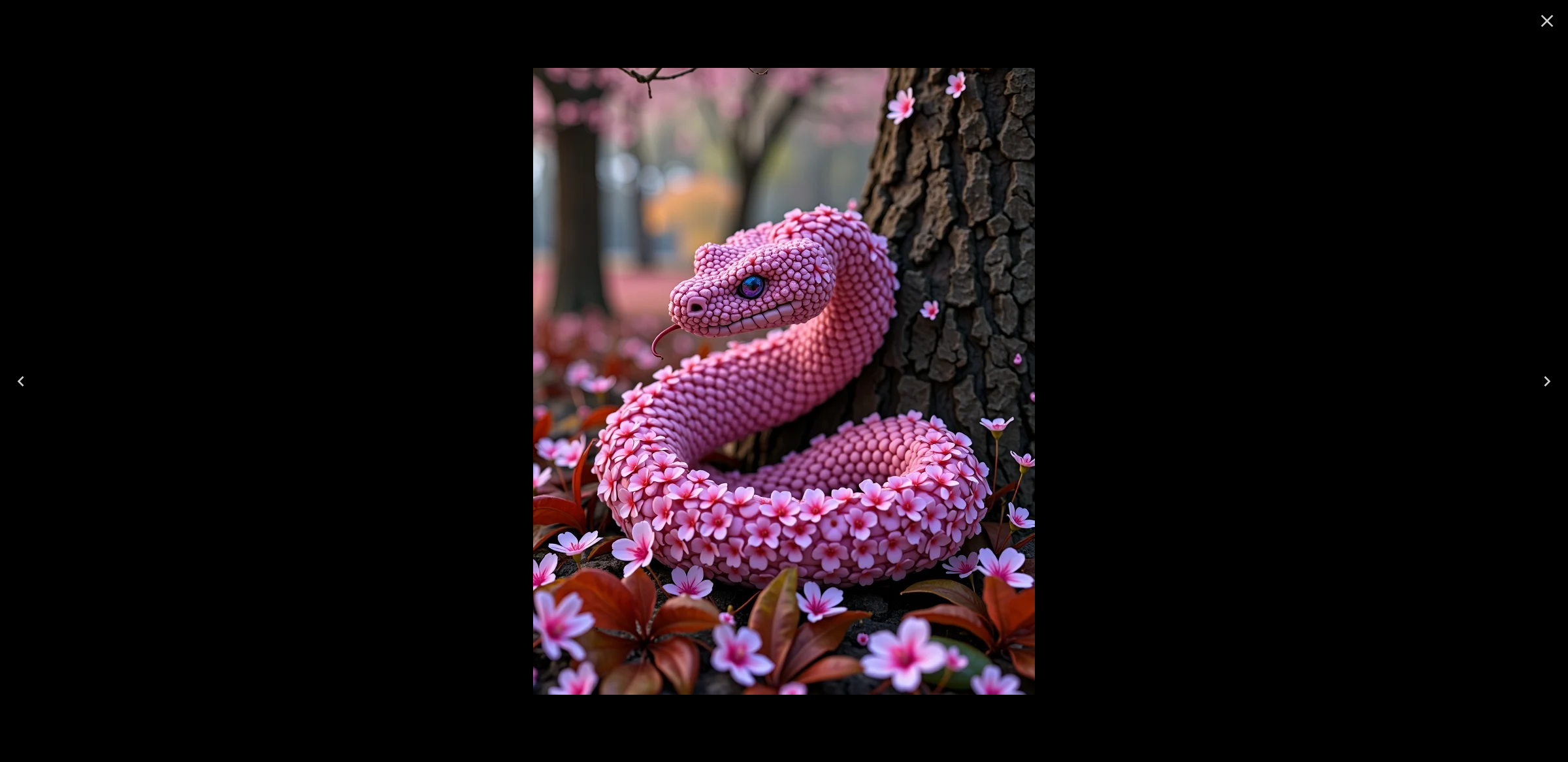
click at [1541, 14] on icon "Close" at bounding box center [1547, 21] width 21 height 21
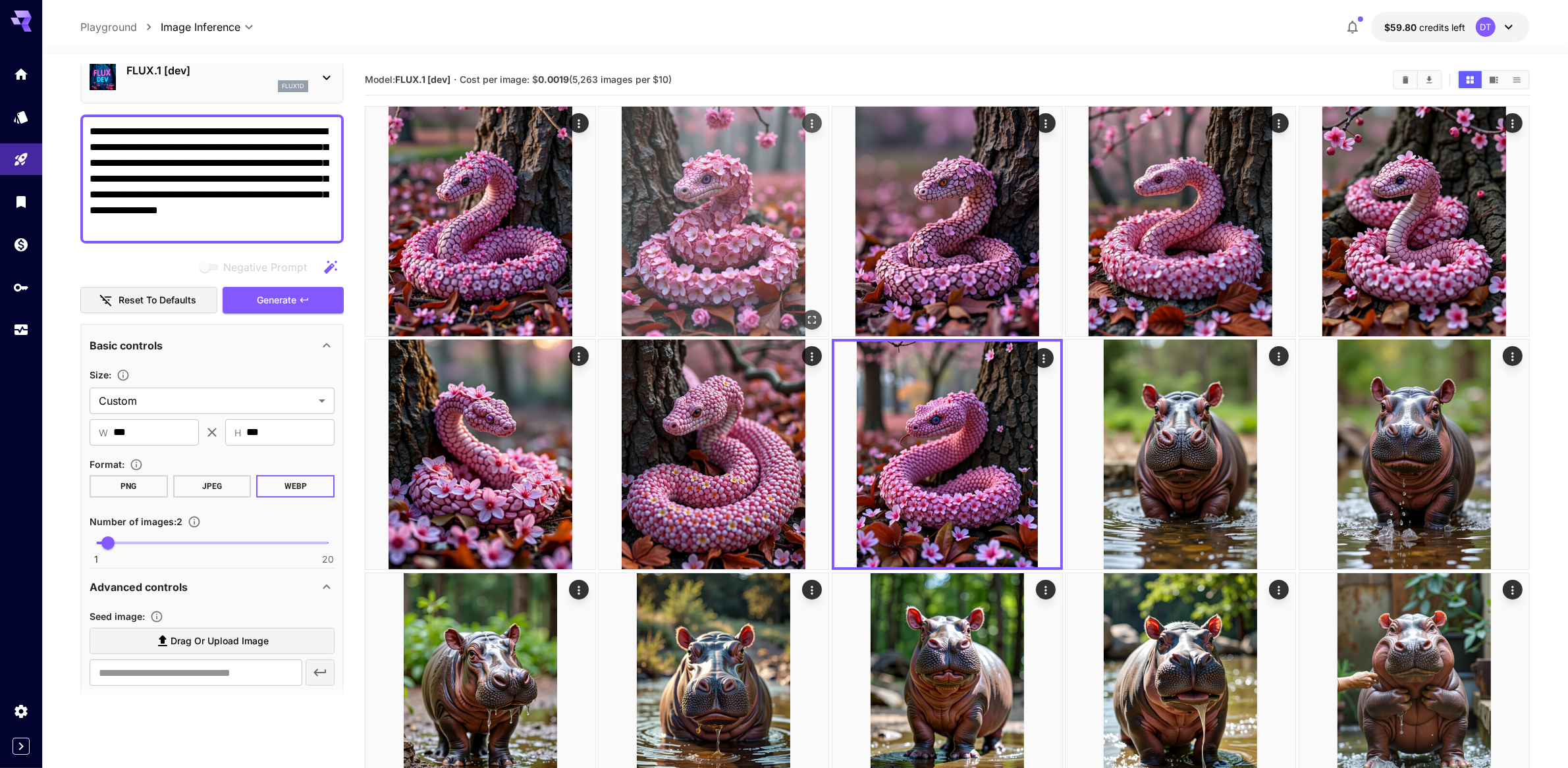
click at [739, 278] on img at bounding box center [713, 221] width 230 height 230
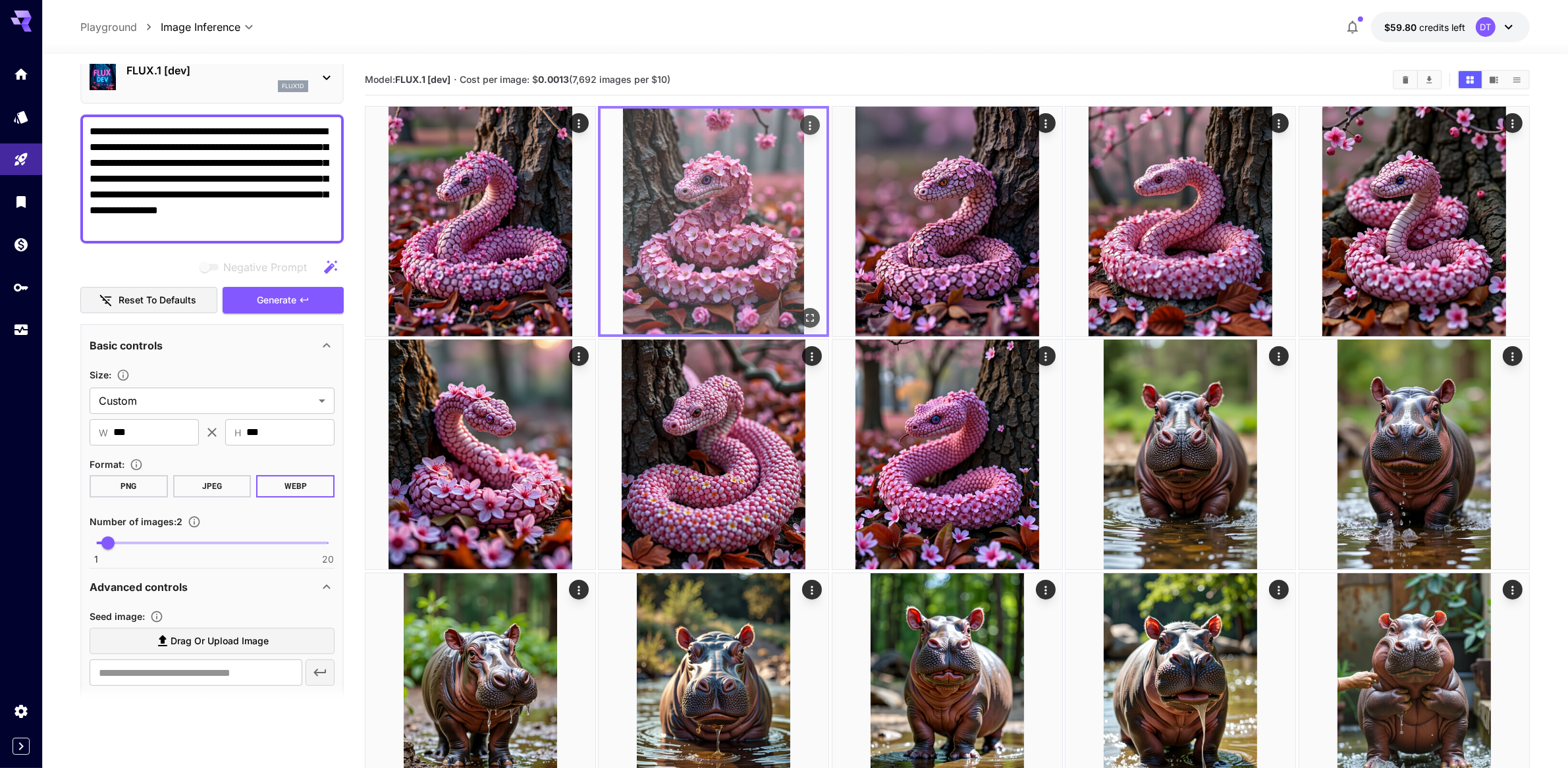
click at [816, 325] on icon "Open in fullscreen" at bounding box center [811, 318] width 13 height 13
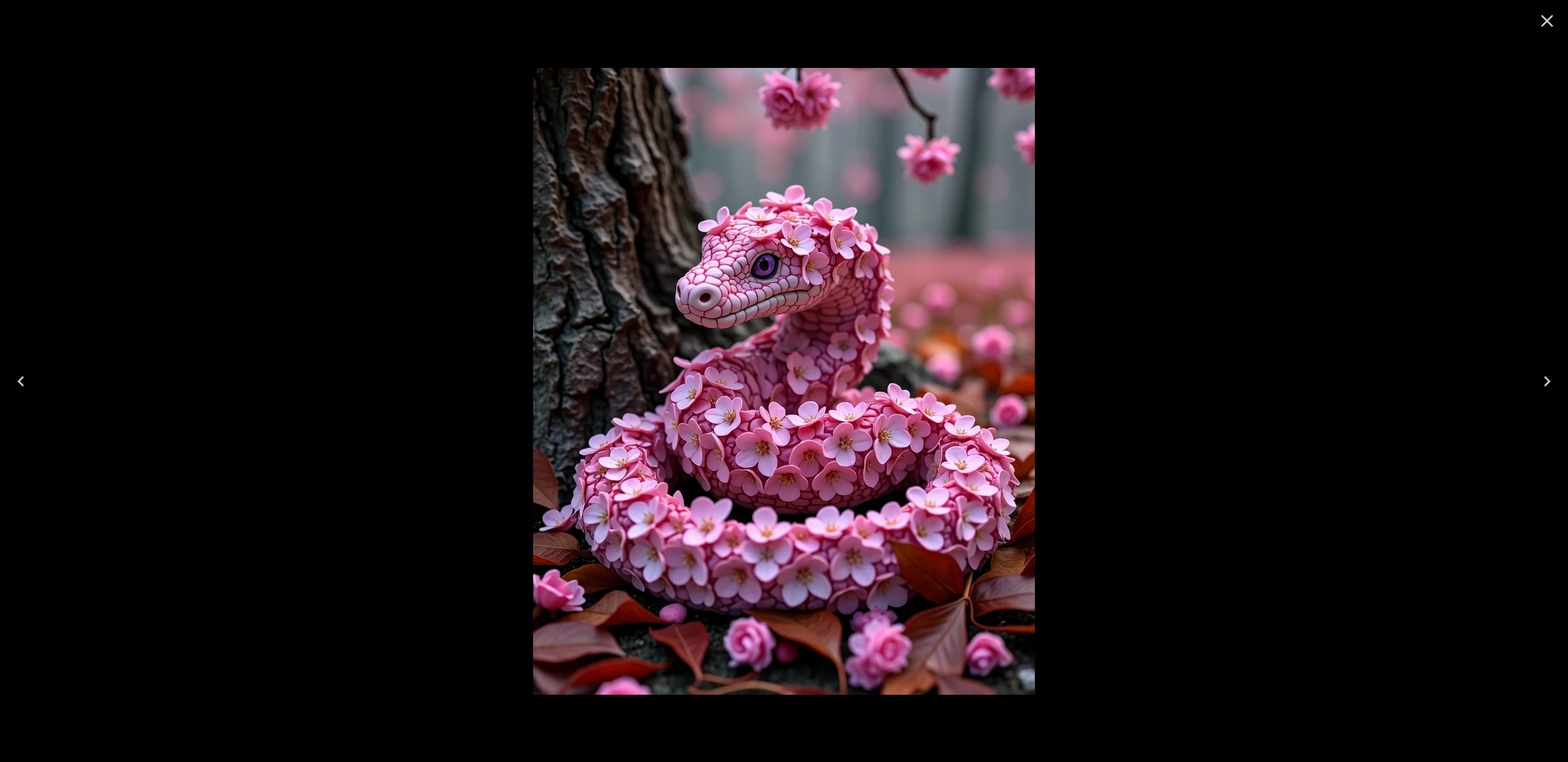
click at [1546, 17] on icon "Close" at bounding box center [1547, 21] width 21 height 21
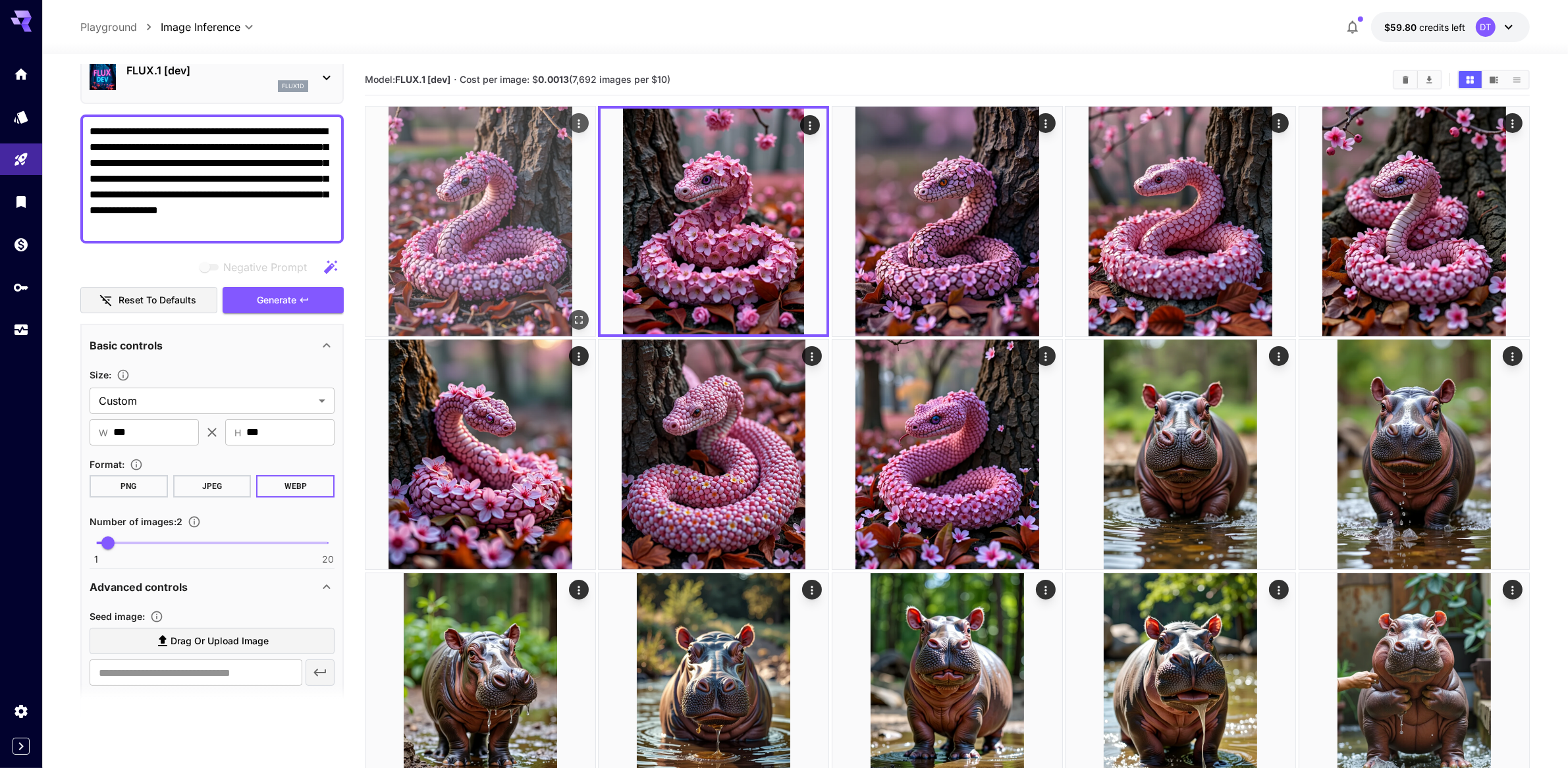
click at [478, 249] on img at bounding box center [480, 221] width 230 height 230
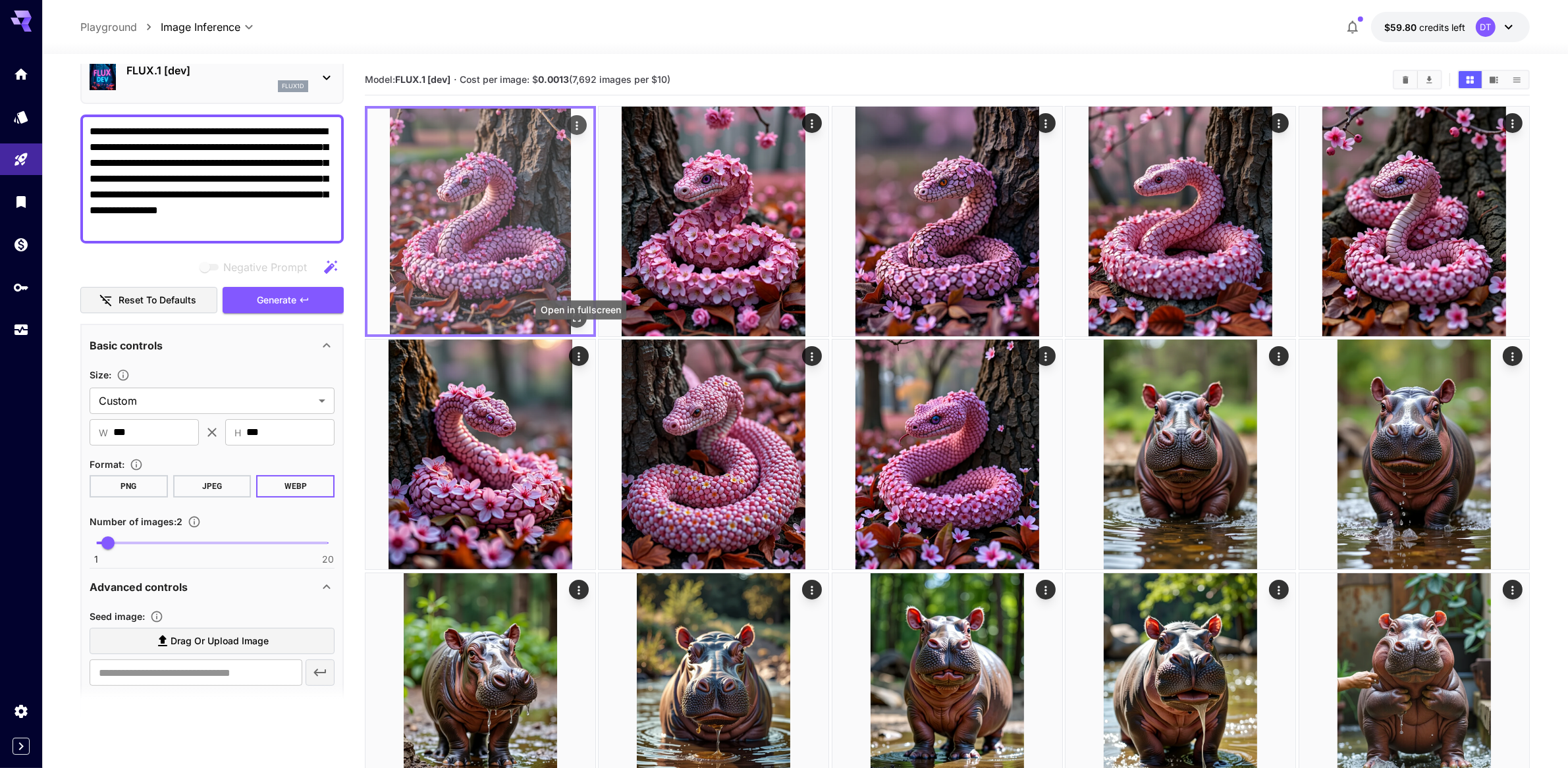
click at [582, 325] on icon "Open in fullscreen" at bounding box center [577, 318] width 13 height 13
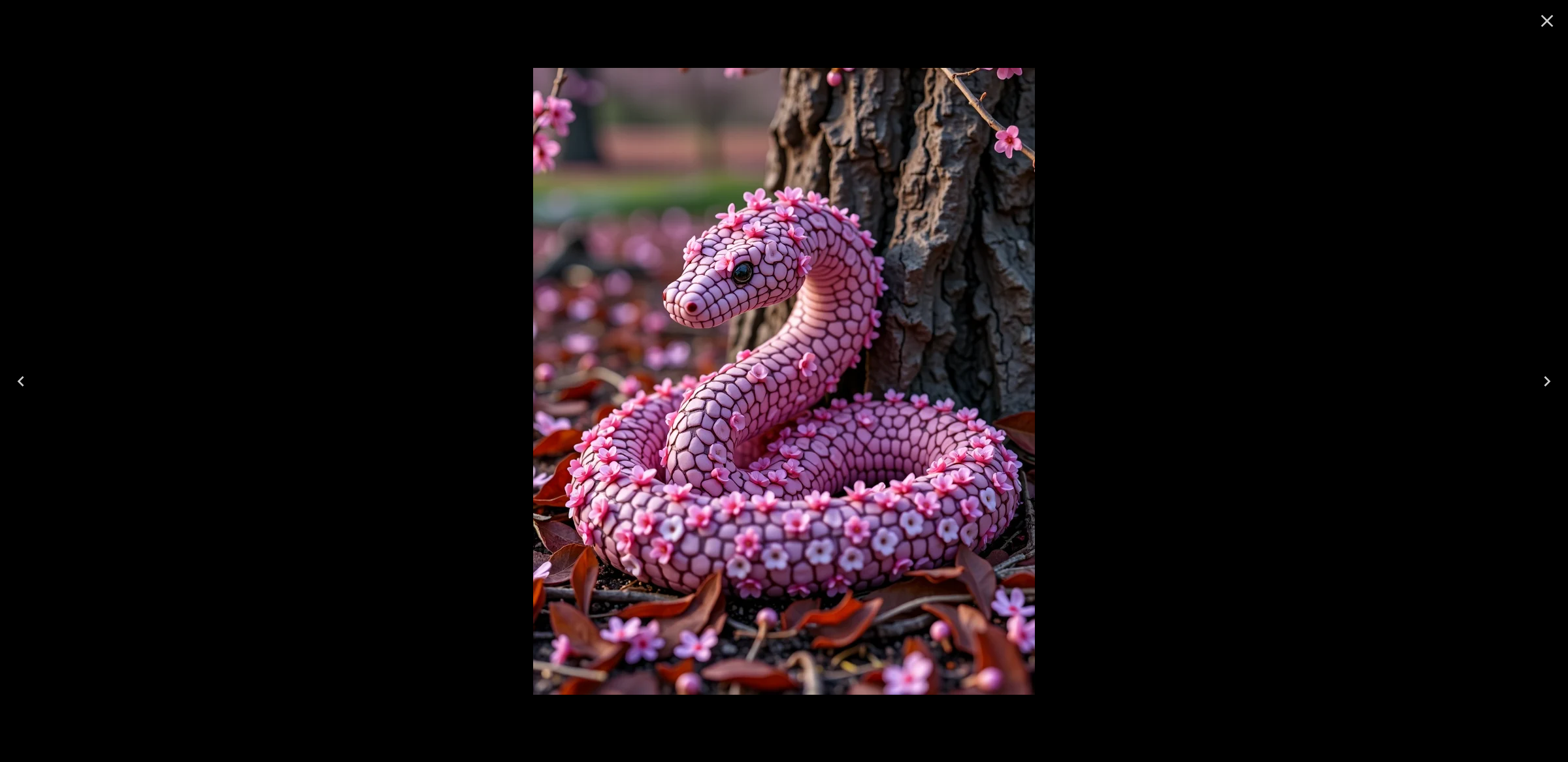
click at [1543, 17] on icon "Close" at bounding box center [1547, 21] width 21 height 21
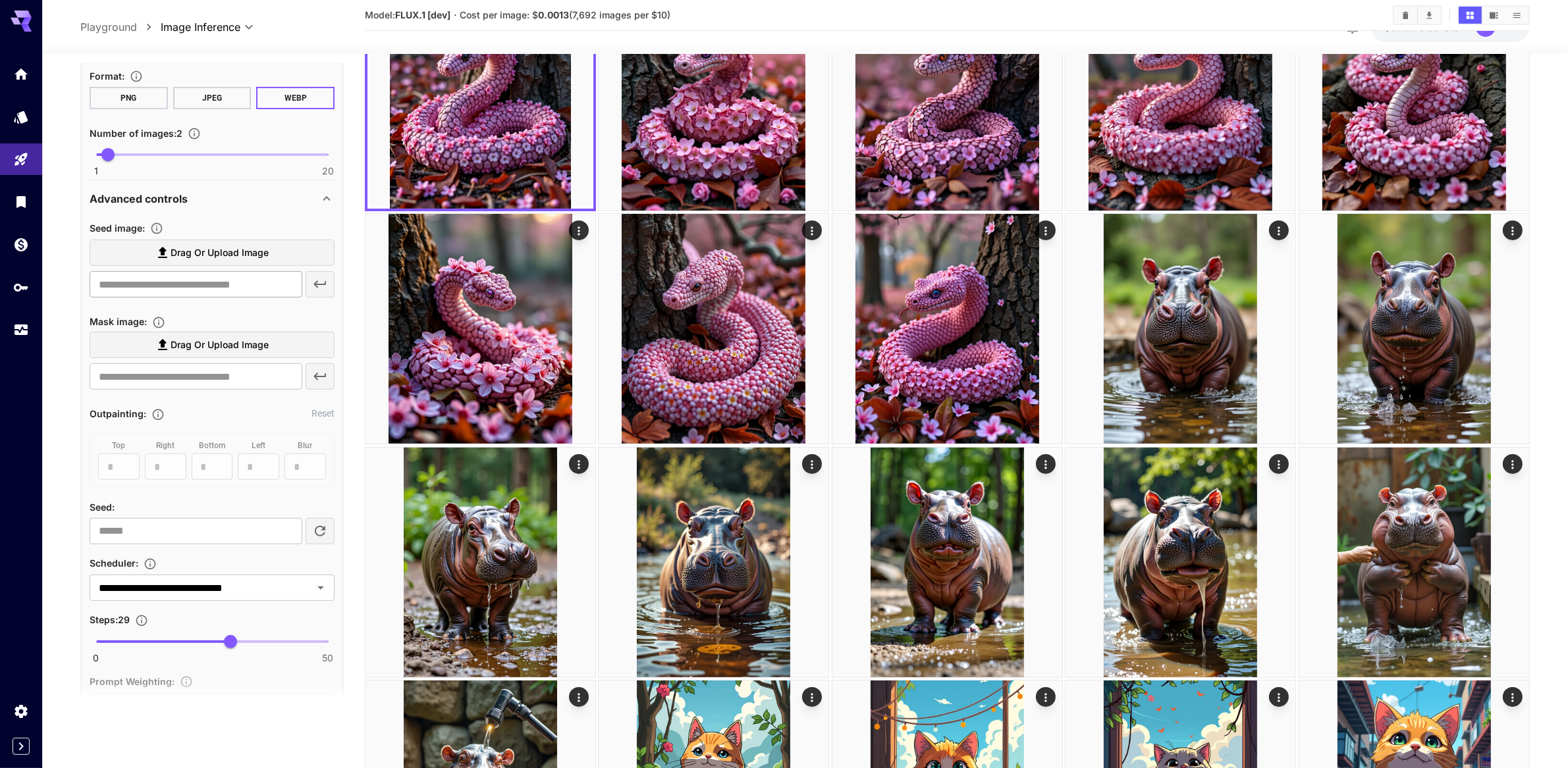
scroll to position [782, 0]
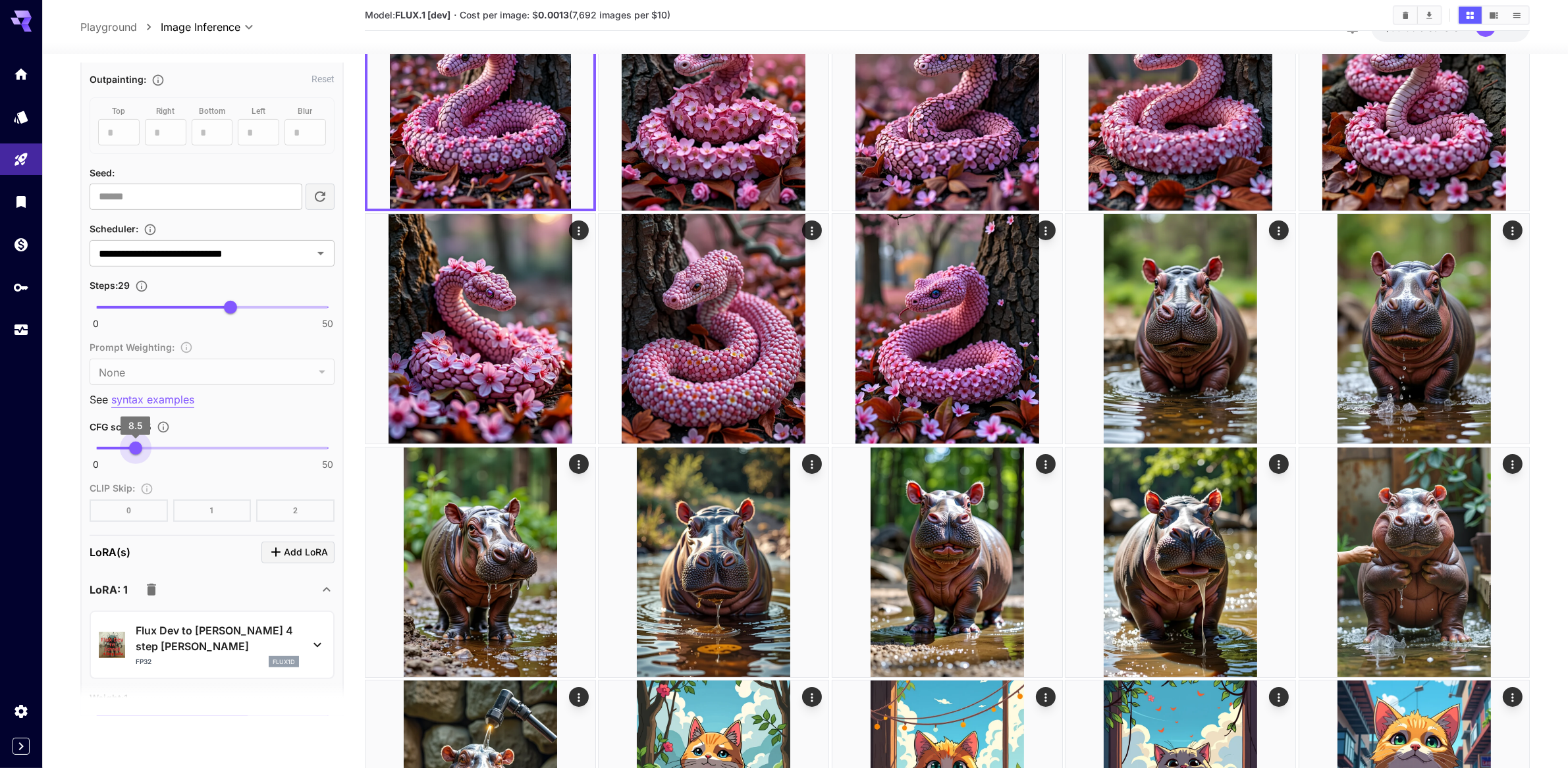
type input "***"
drag, startPoint x: 209, startPoint y: 620, endPoint x: 134, endPoint y: 618, distance: 75.0
click at [134, 455] on span "8.2" at bounding box center [134, 449] width 13 height 13
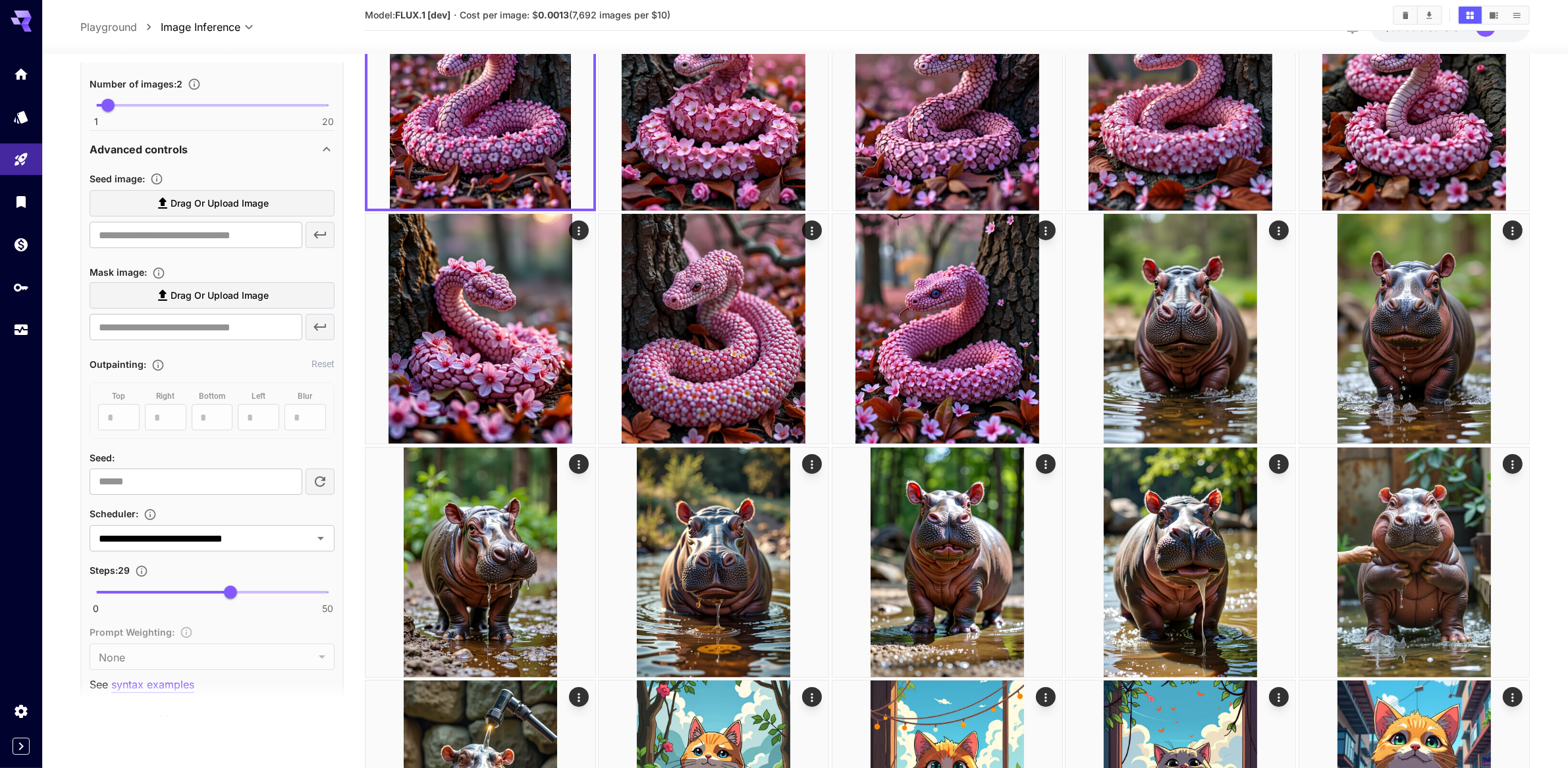
scroll to position [646, 0]
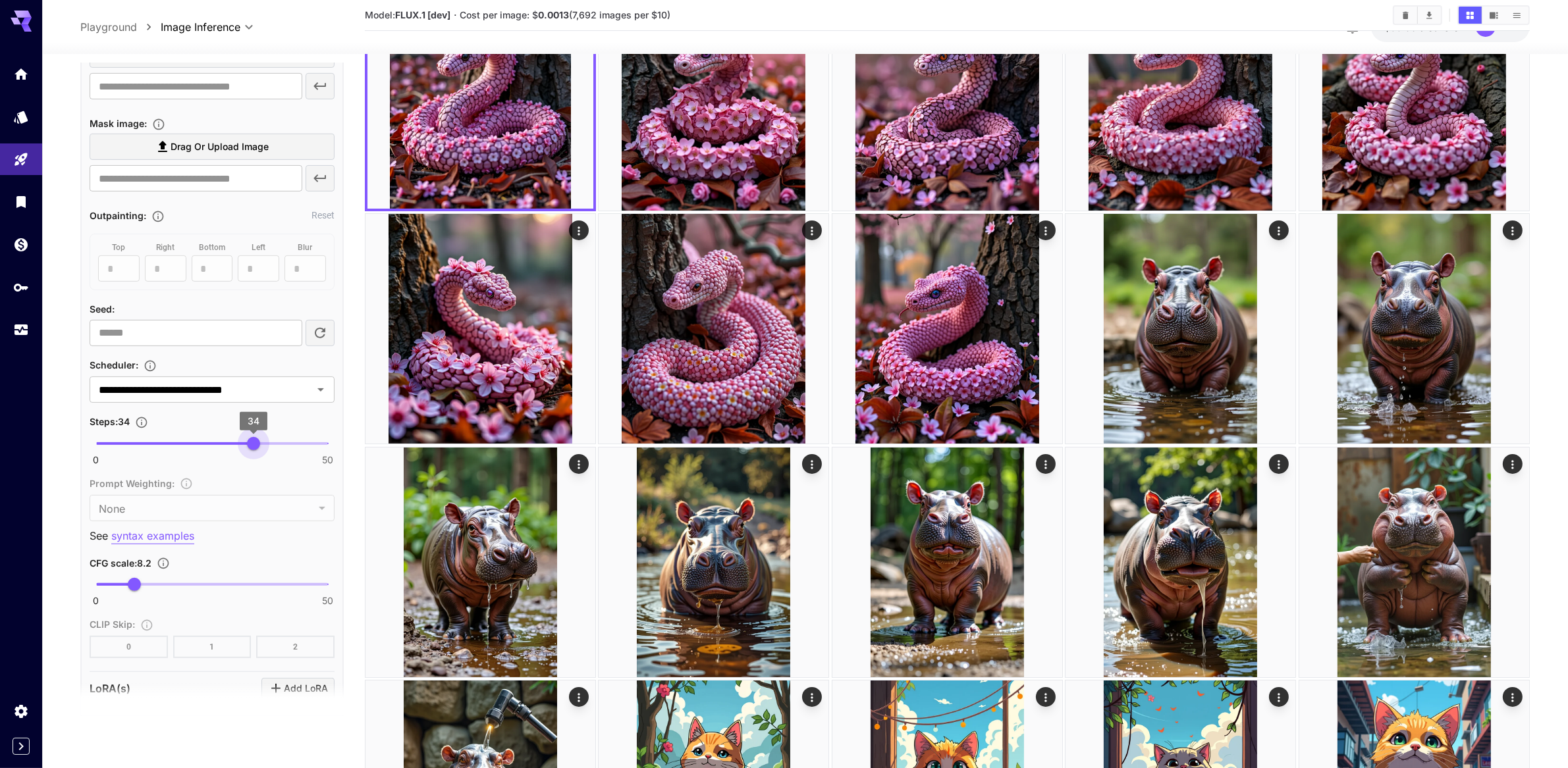
type input "**"
drag, startPoint x: 231, startPoint y: 594, endPoint x: 258, endPoint y: 592, distance: 27.1
click at [258, 450] on span "35" at bounding box center [258, 444] width 13 height 13
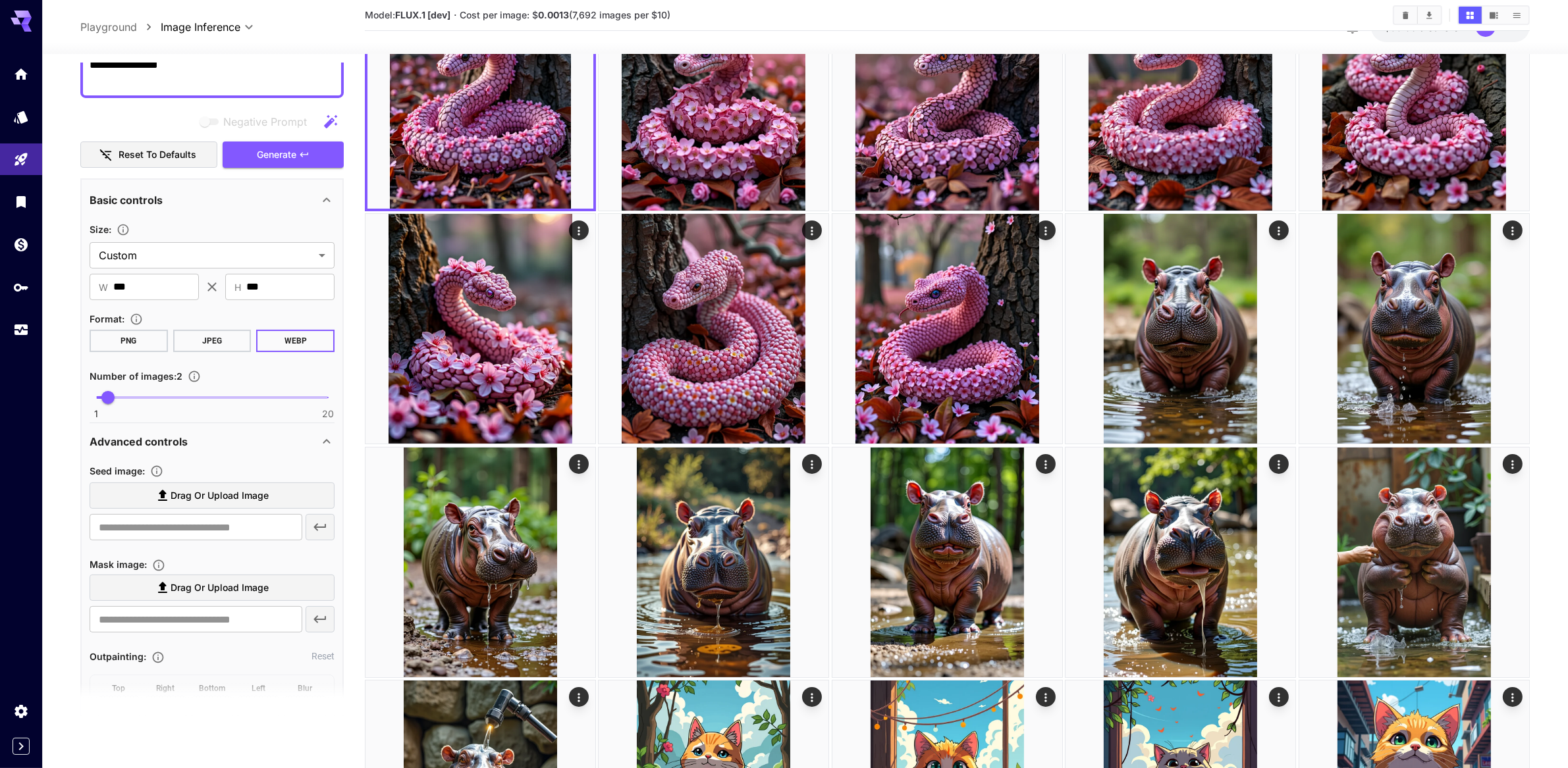
scroll to position [0, 0]
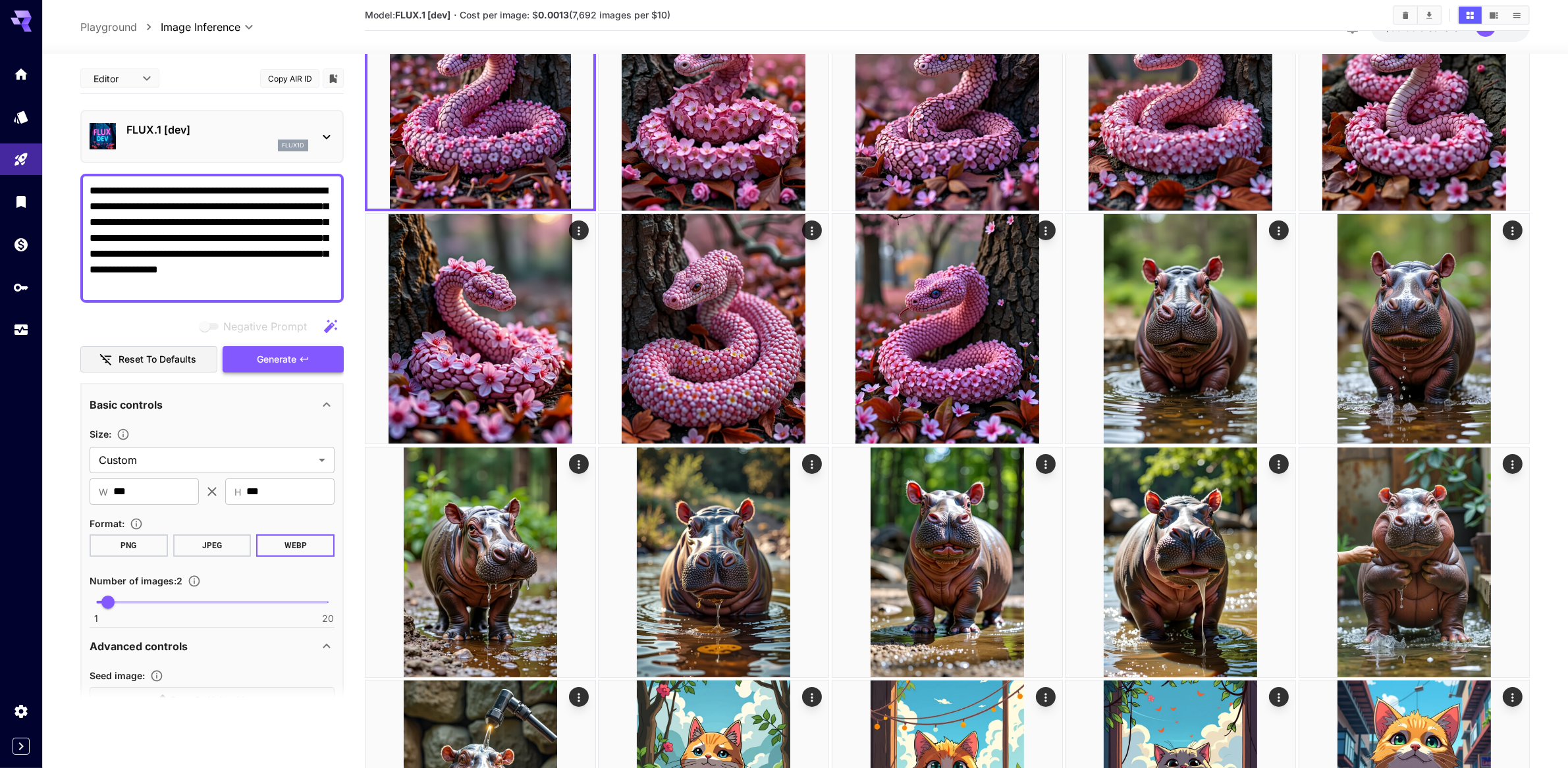
click at [269, 374] on button "Generate" at bounding box center [283, 360] width 121 height 27
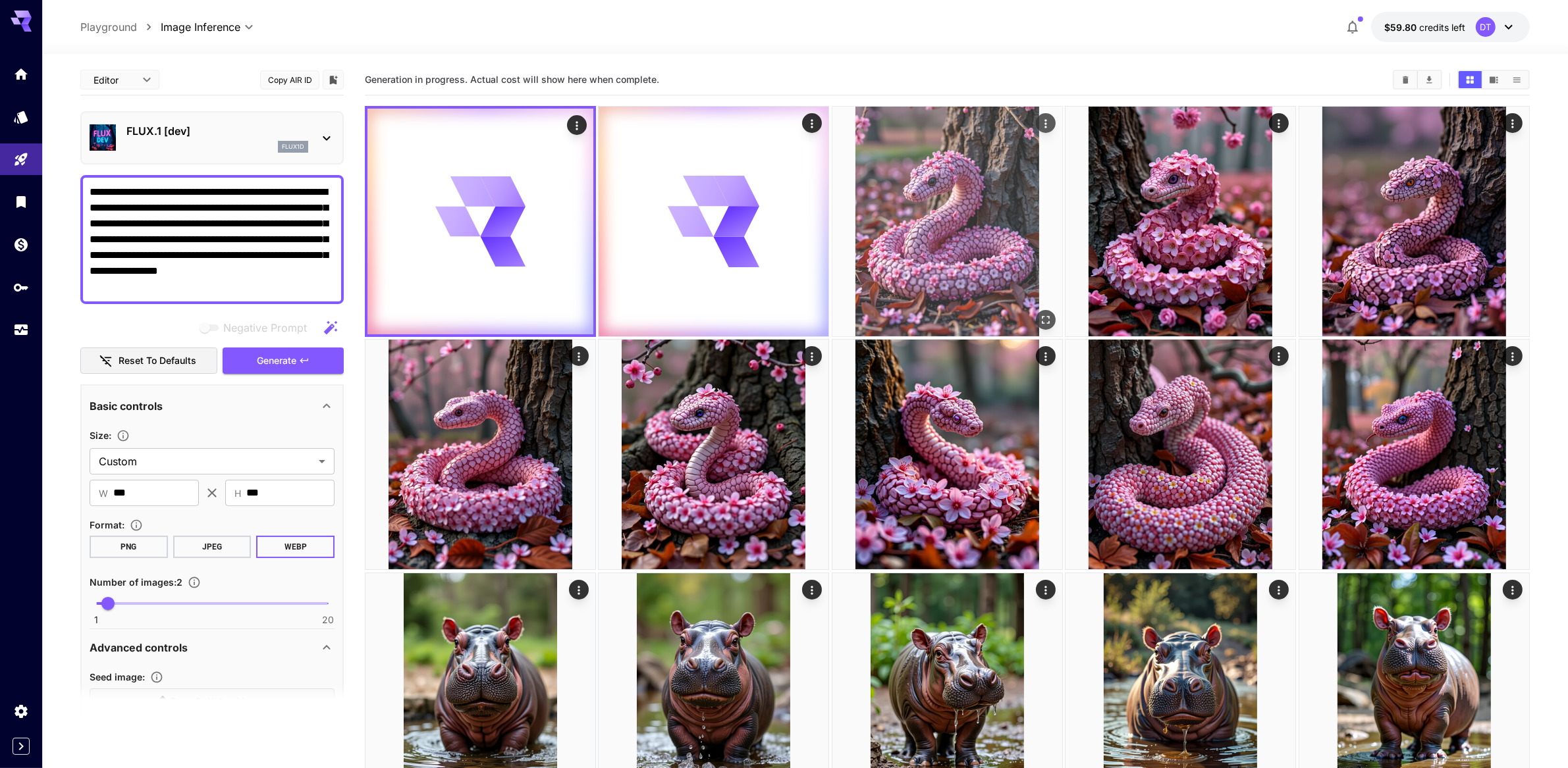
click at [984, 230] on img at bounding box center [947, 221] width 230 height 230
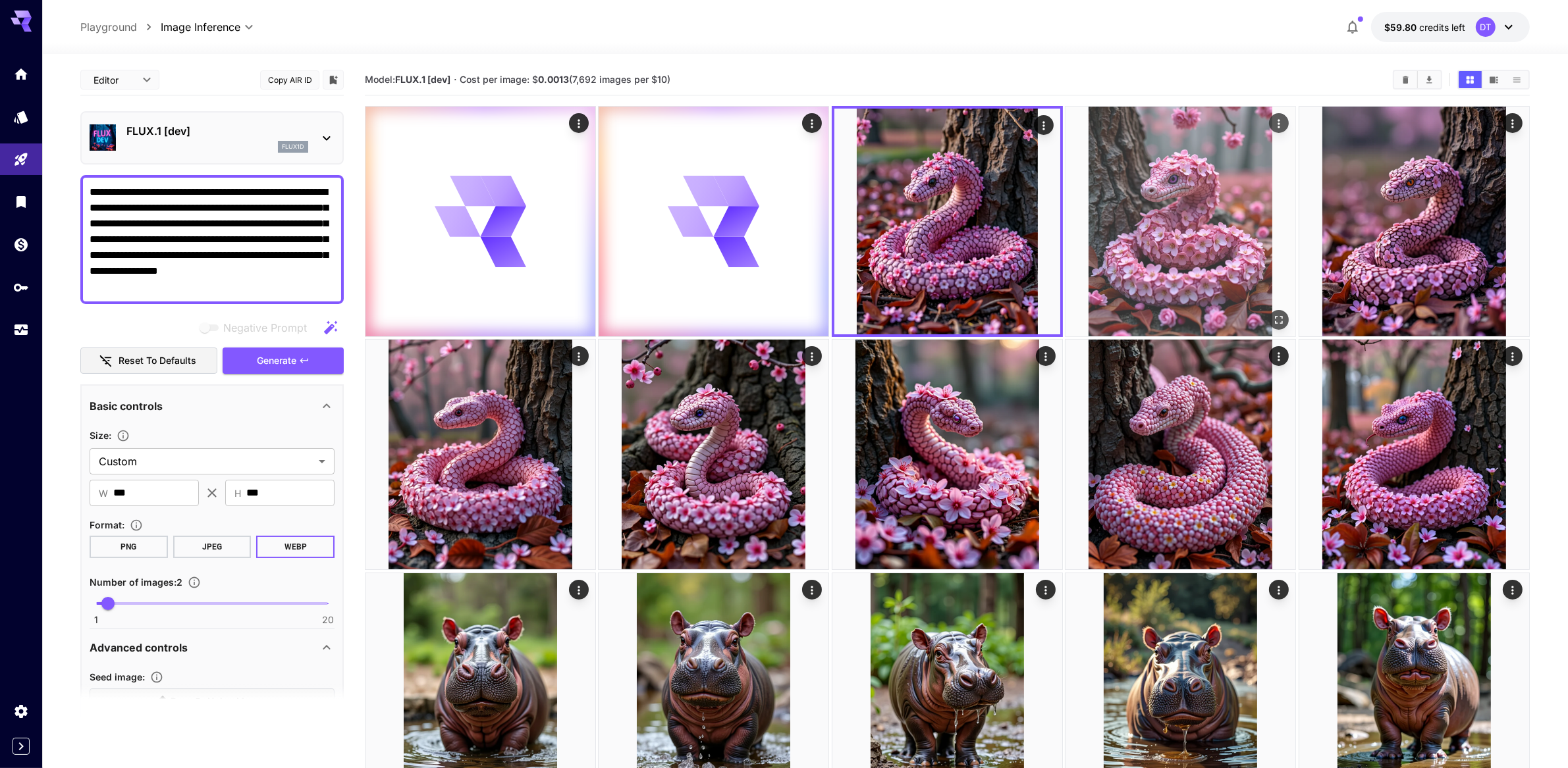
click at [1106, 252] on img at bounding box center [1180, 221] width 230 height 230
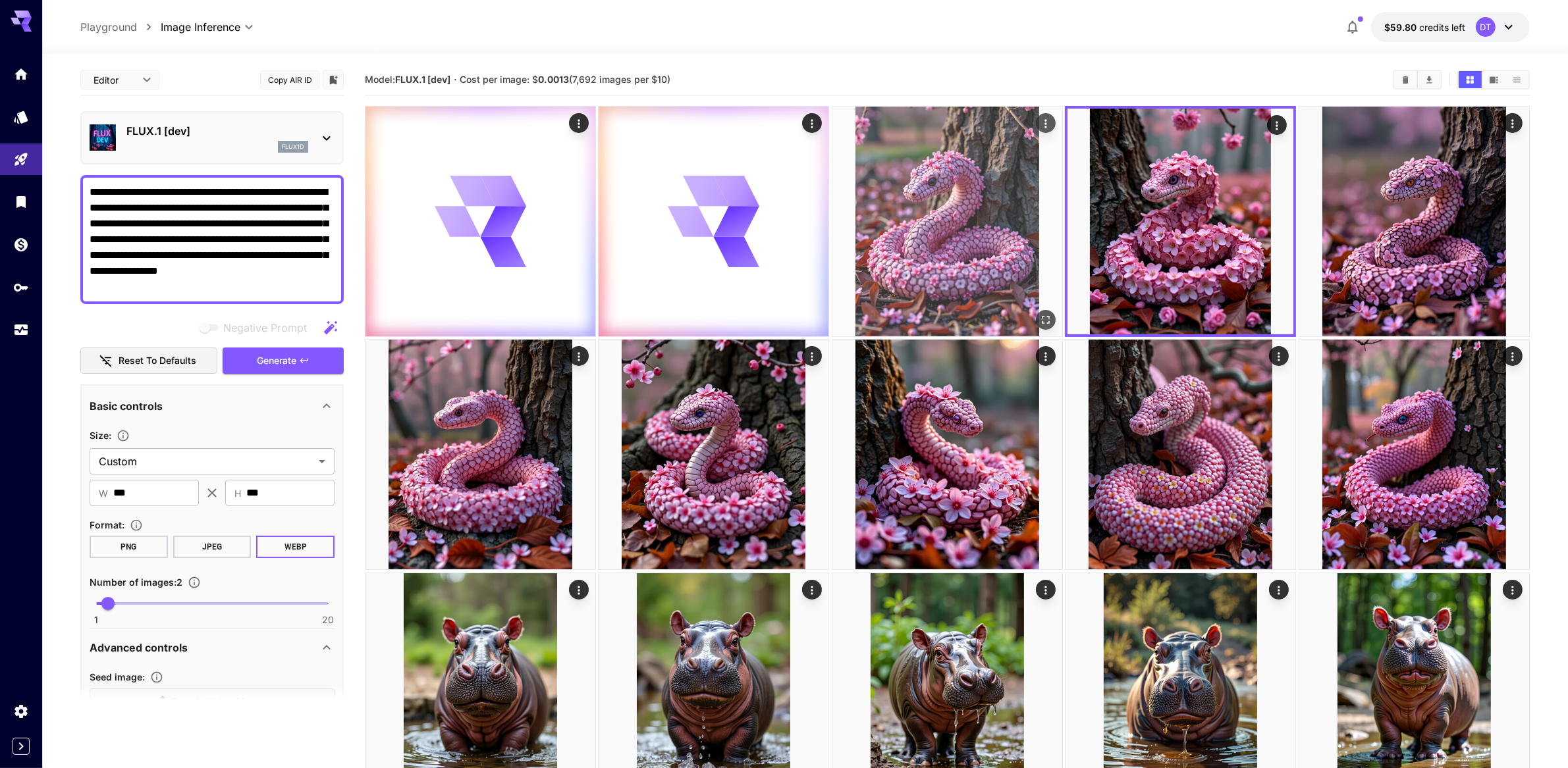
click at [1004, 262] on img at bounding box center [947, 221] width 230 height 230
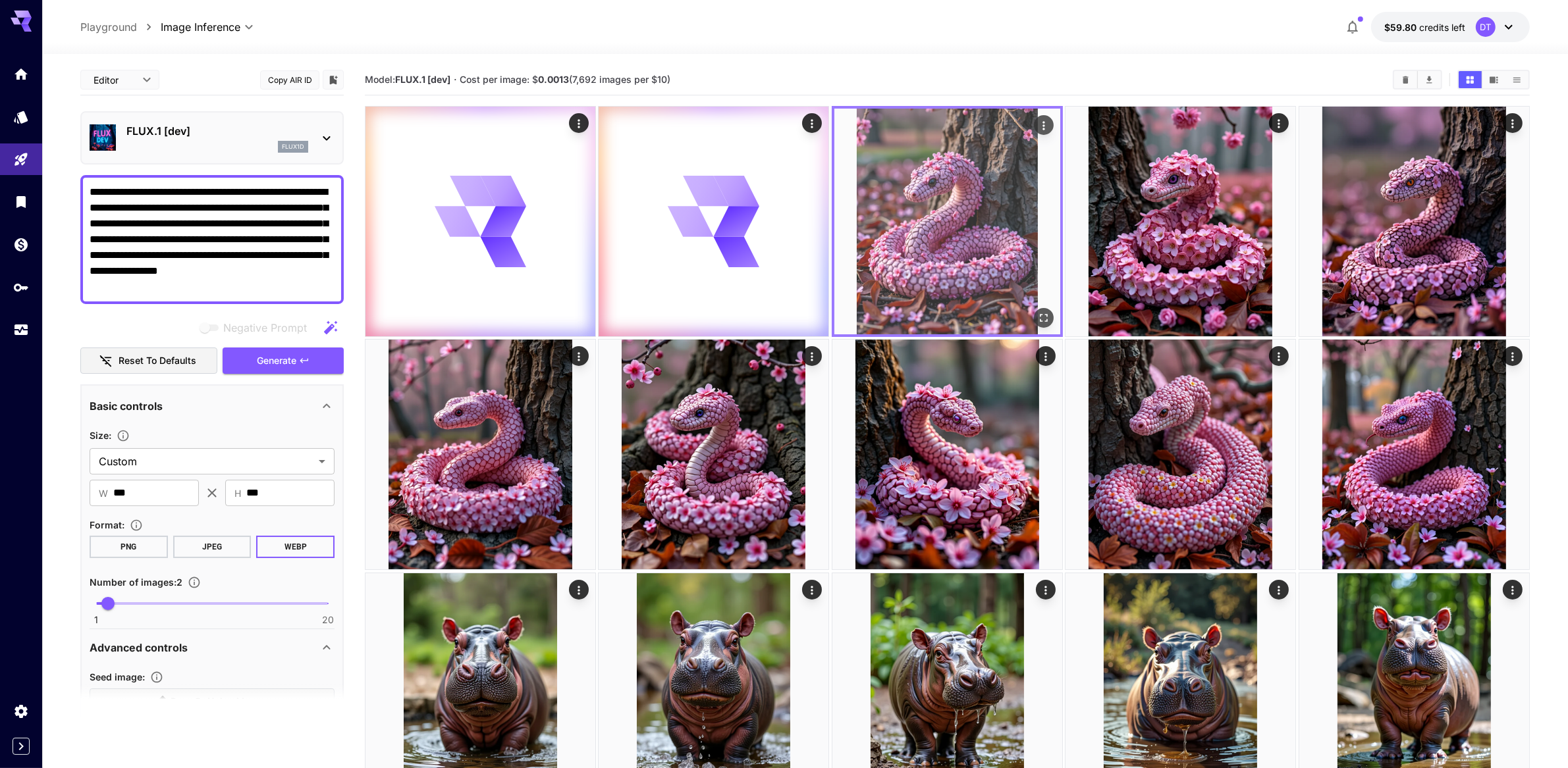
click at [835, 258] on div at bounding box center [947, 221] width 231 height 231
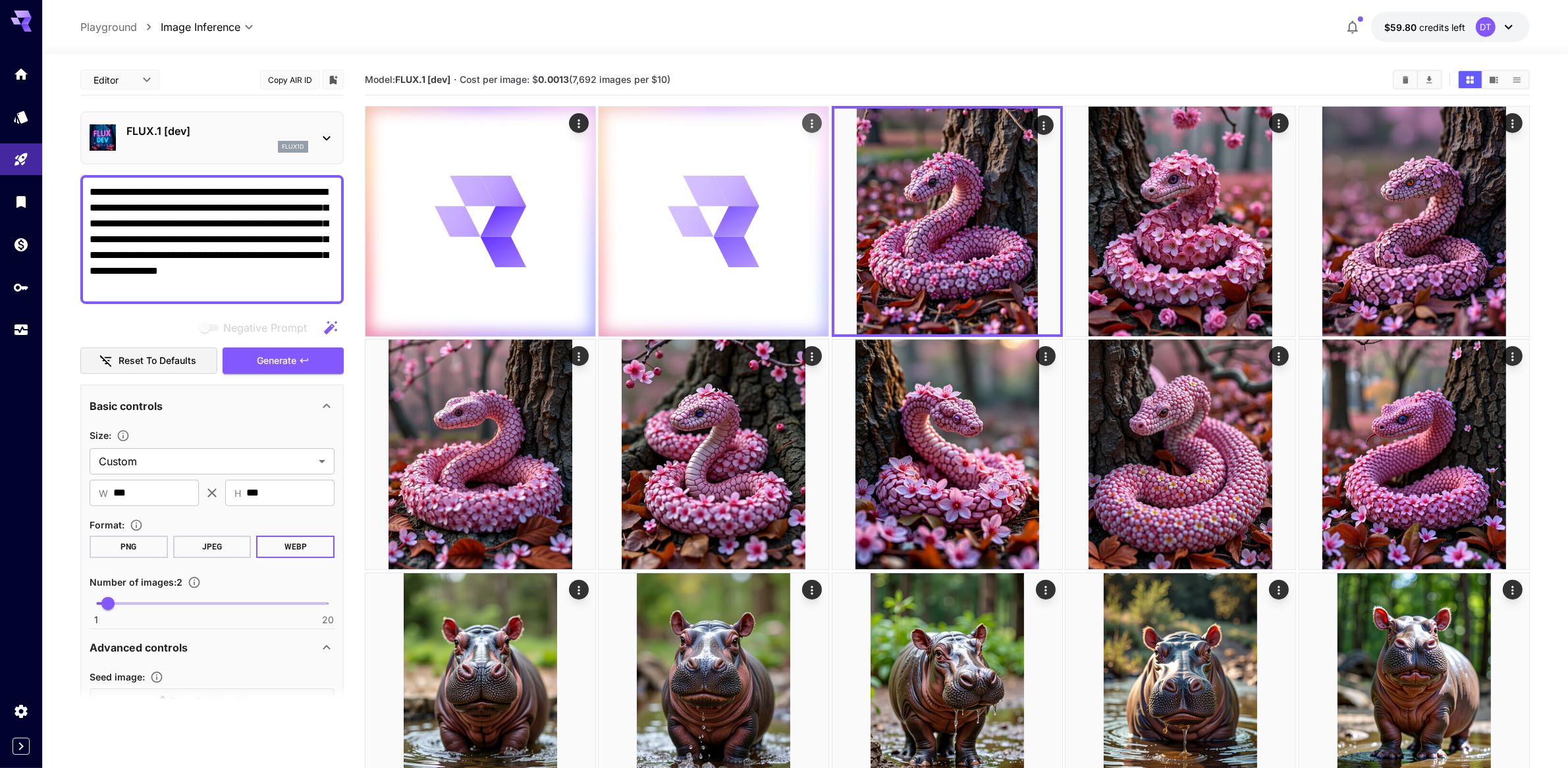
click at [798, 264] on div at bounding box center [713, 221] width 230 height 230
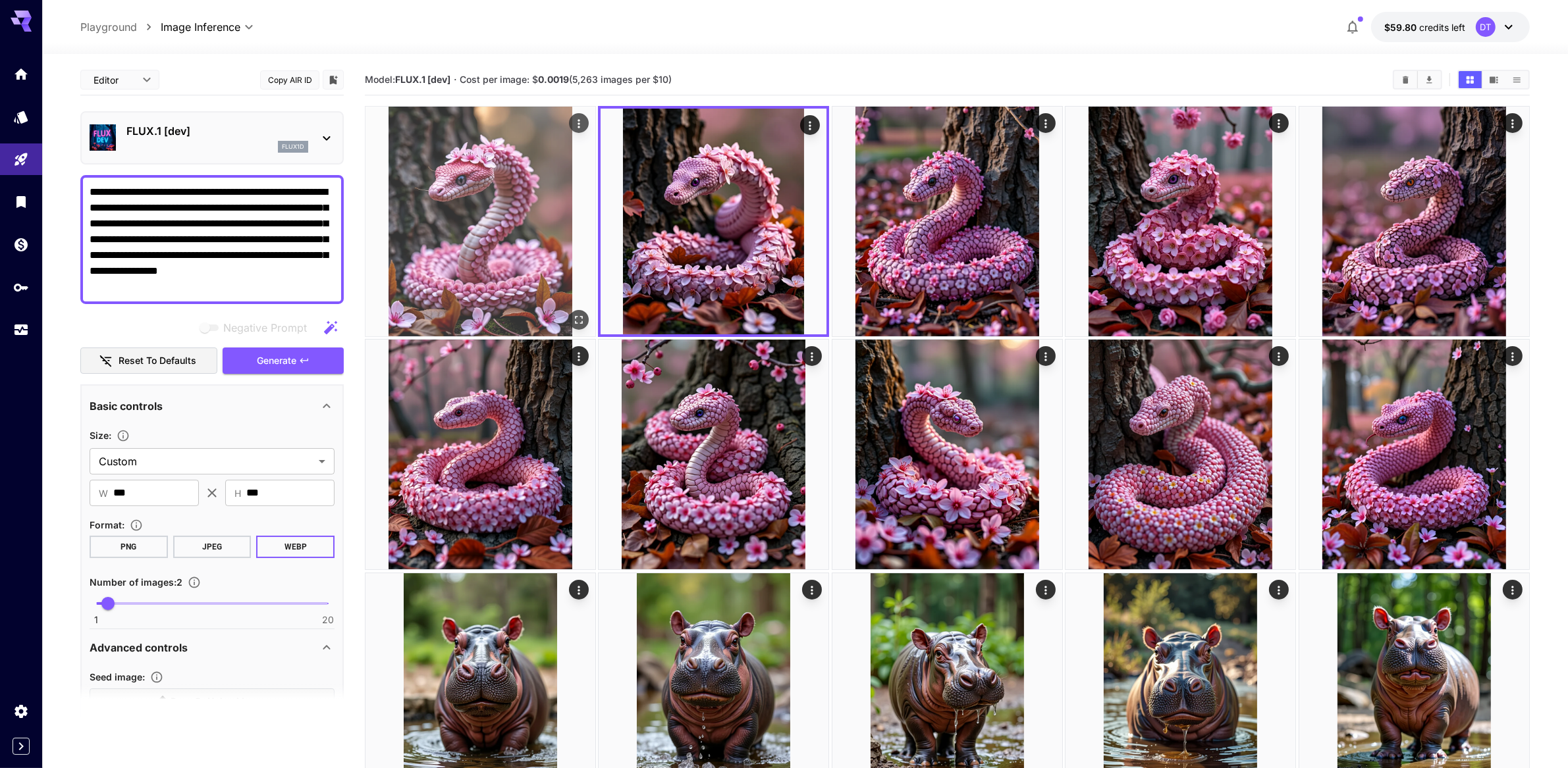
click at [478, 261] on img at bounding box center [480, 221] width 230 height 230
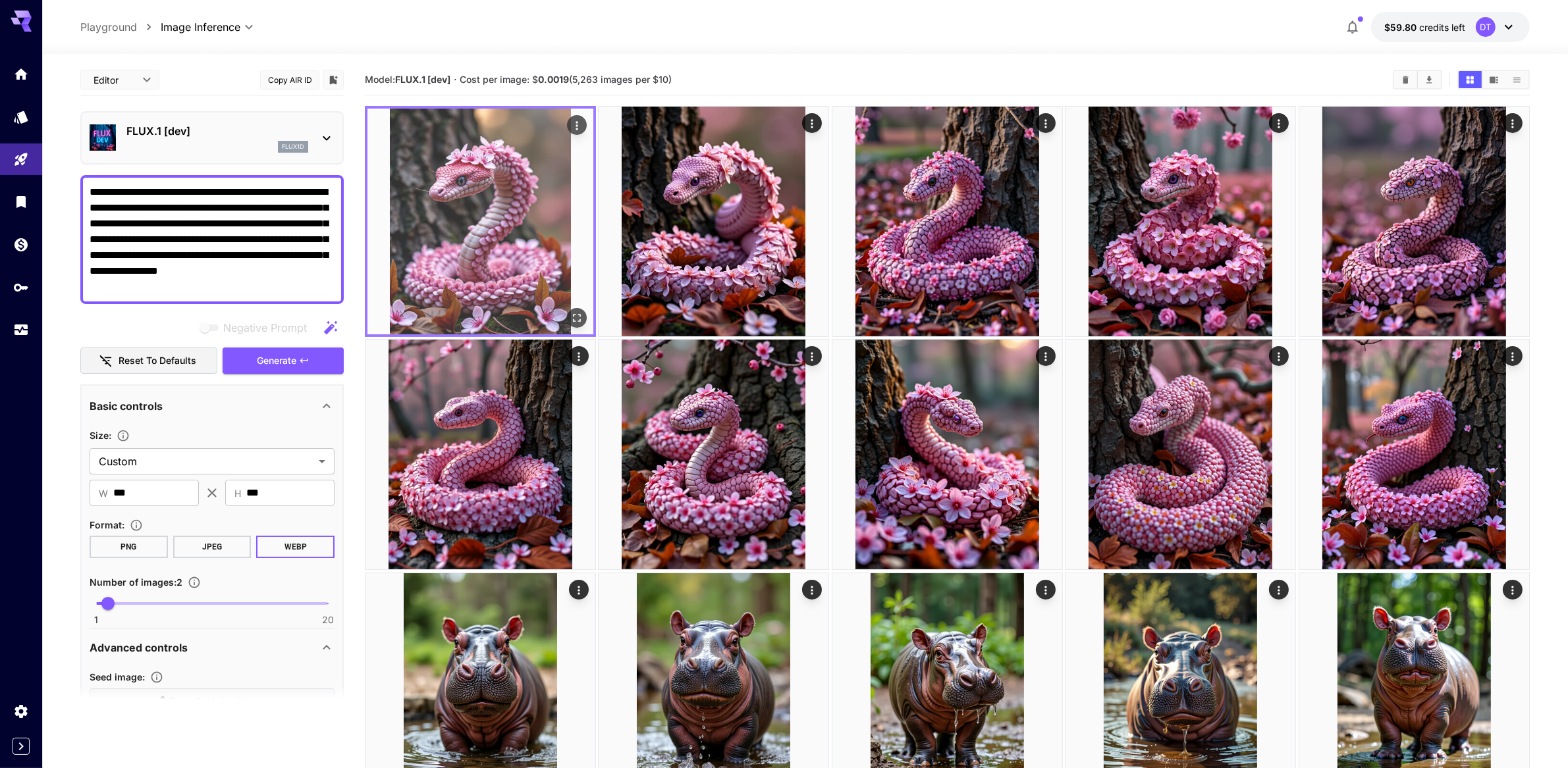
click at [492, 248] on img at bounding box center [480, 221] width 226 height 226
click at [583, 325] on icon "Open in fullscreen" at bounding box center [577, 318] width 13 height 13
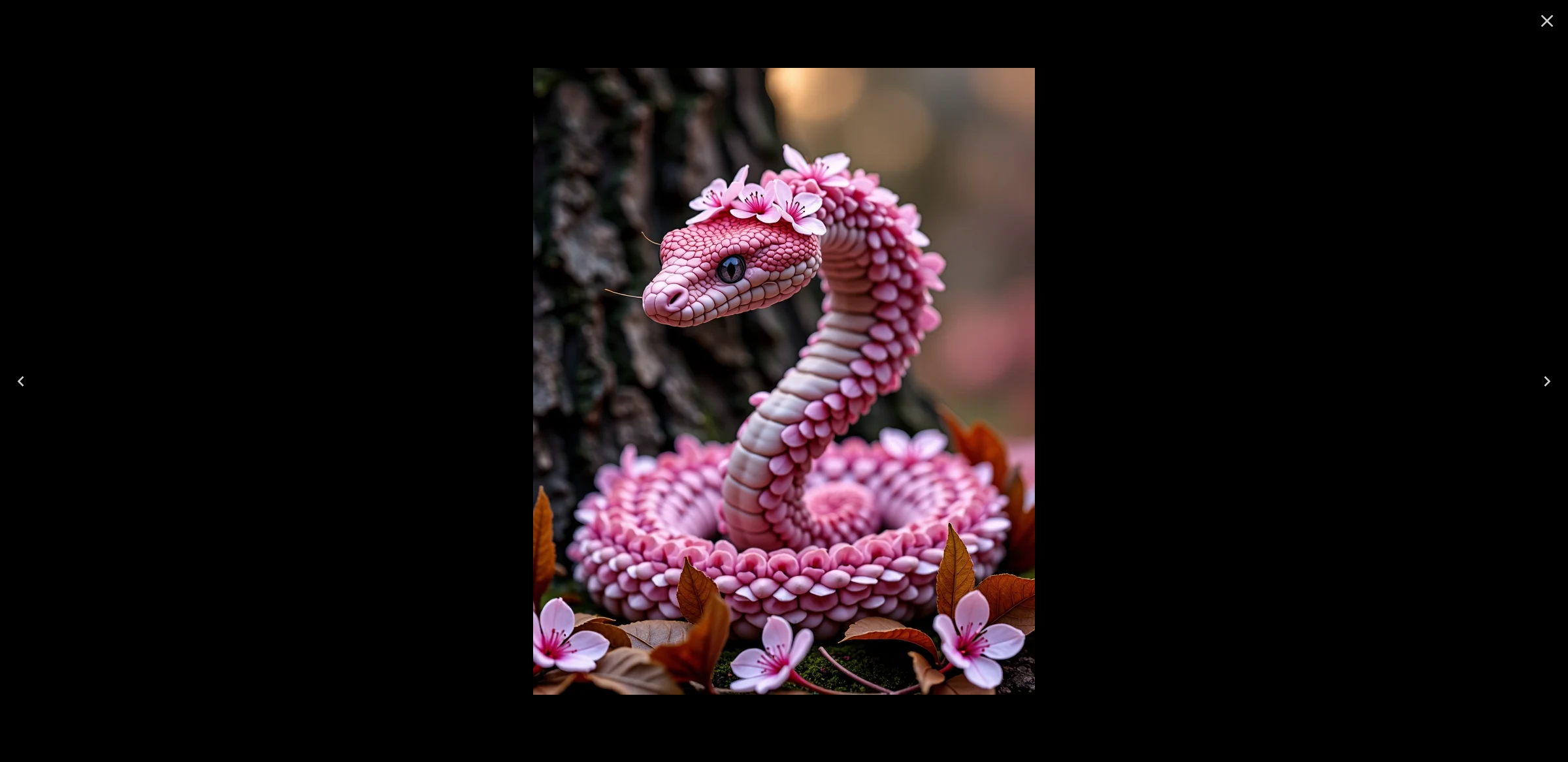
click at [1540, 27] on icon "Close" at bounding box center [1547, 21] width 21 height 21
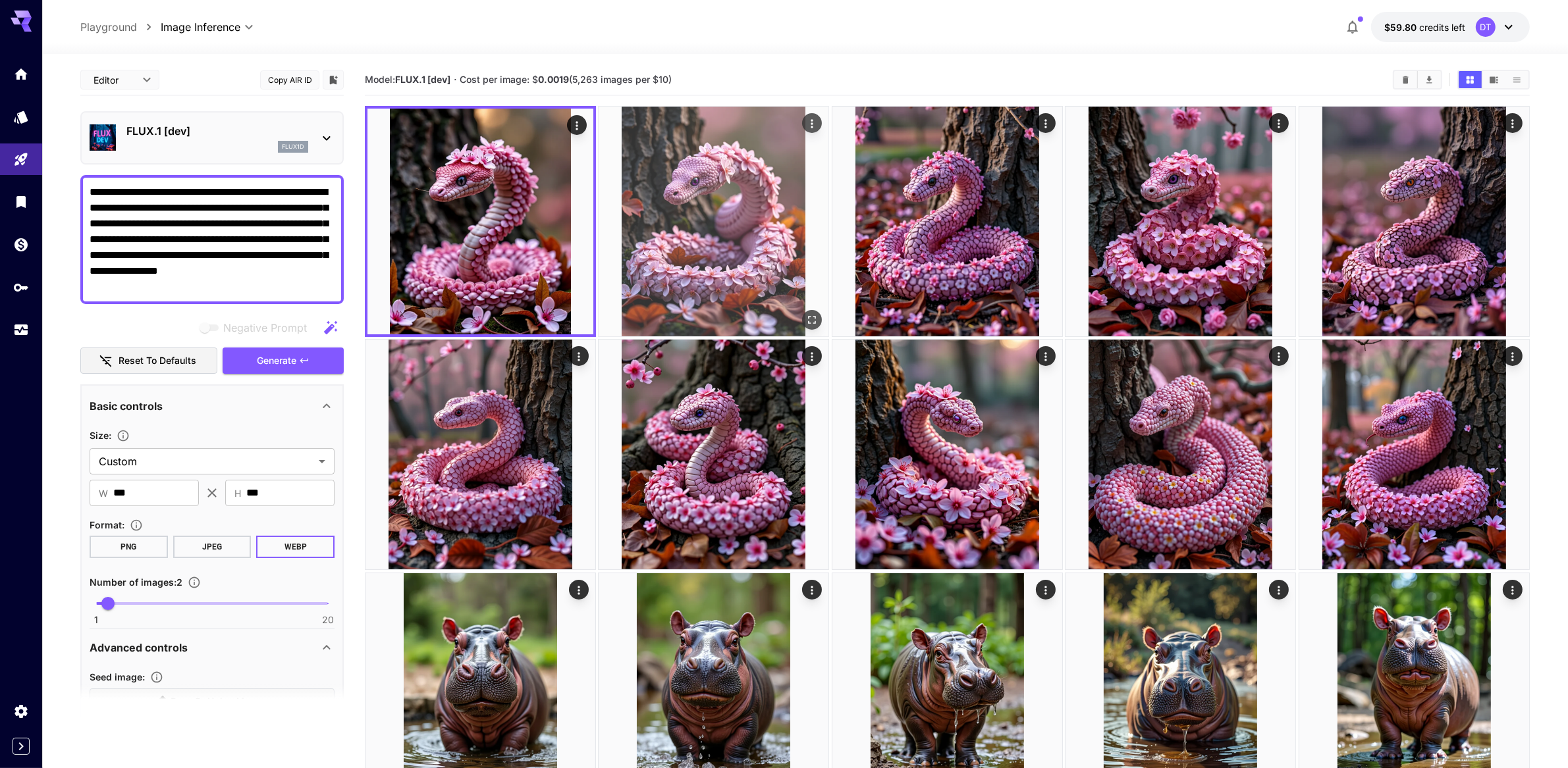
click at [726, 260] on img at bounding box center [713, 221] width 230 height 230
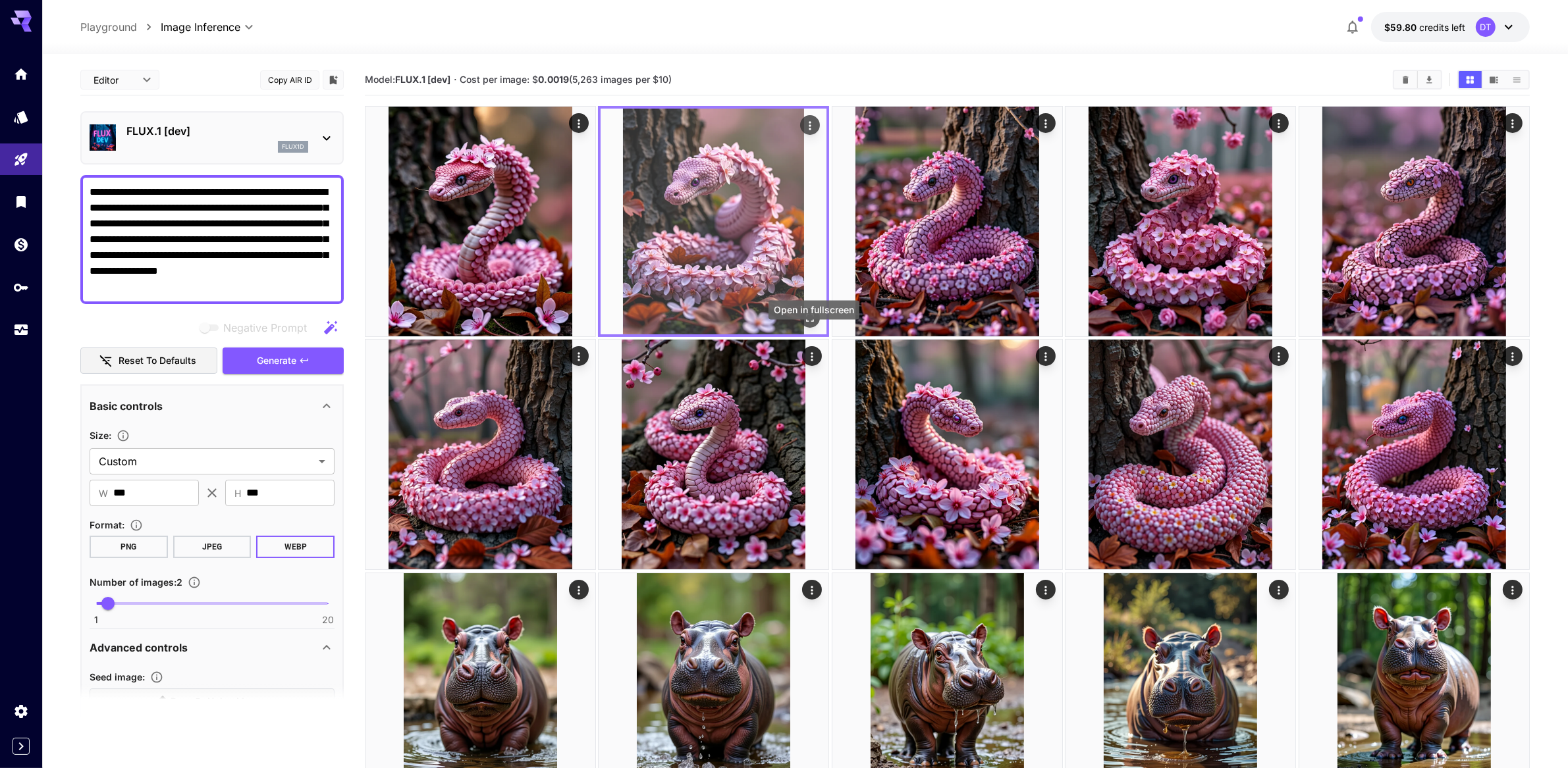
click at [813, 325] on icon "Open in fullscreen" at bounding box center [811, 318] width 13 height 13
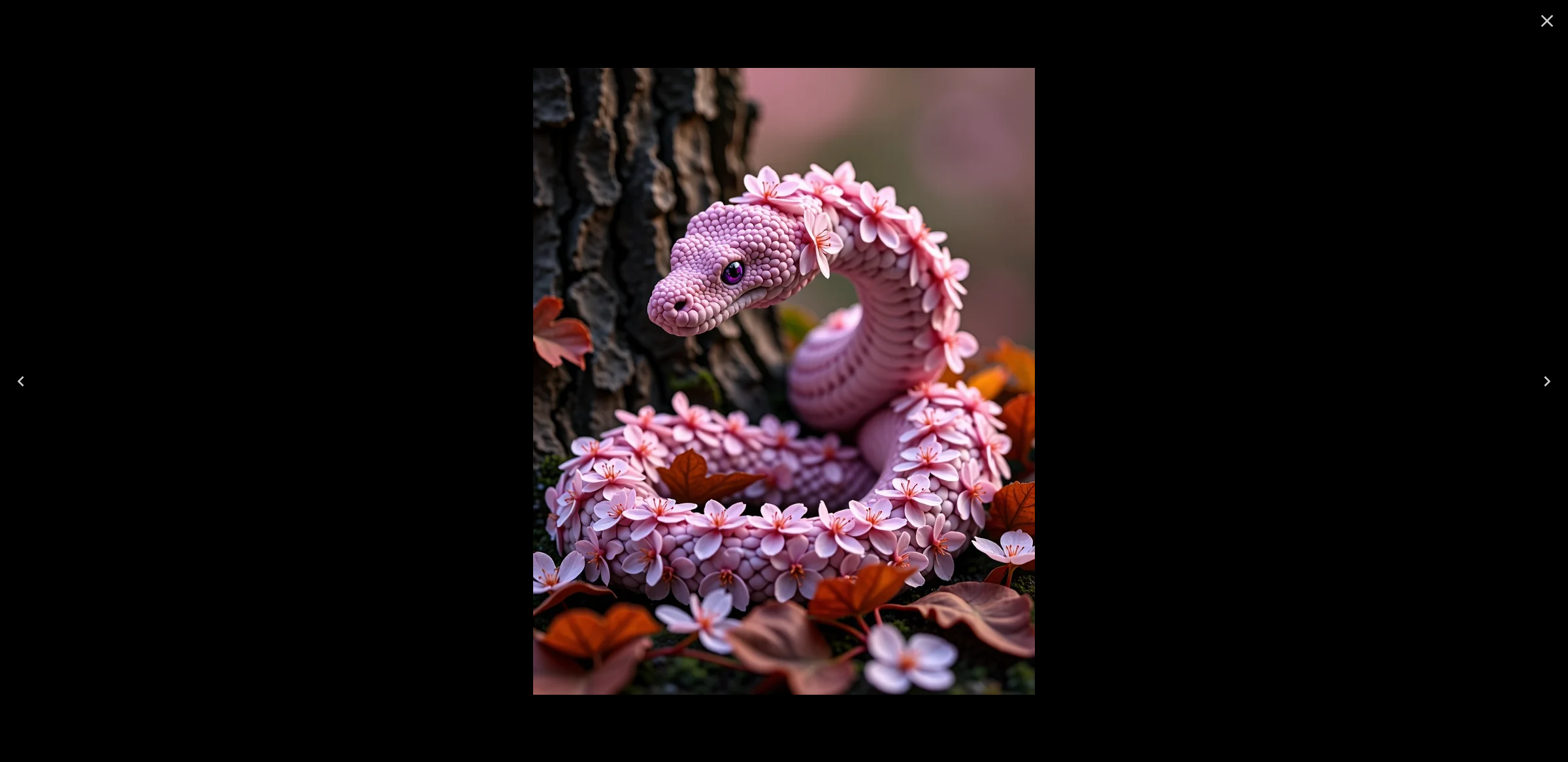
click at [1547, 23] on icon "Close" at bounding box center [1547, 21] width 21 height 21
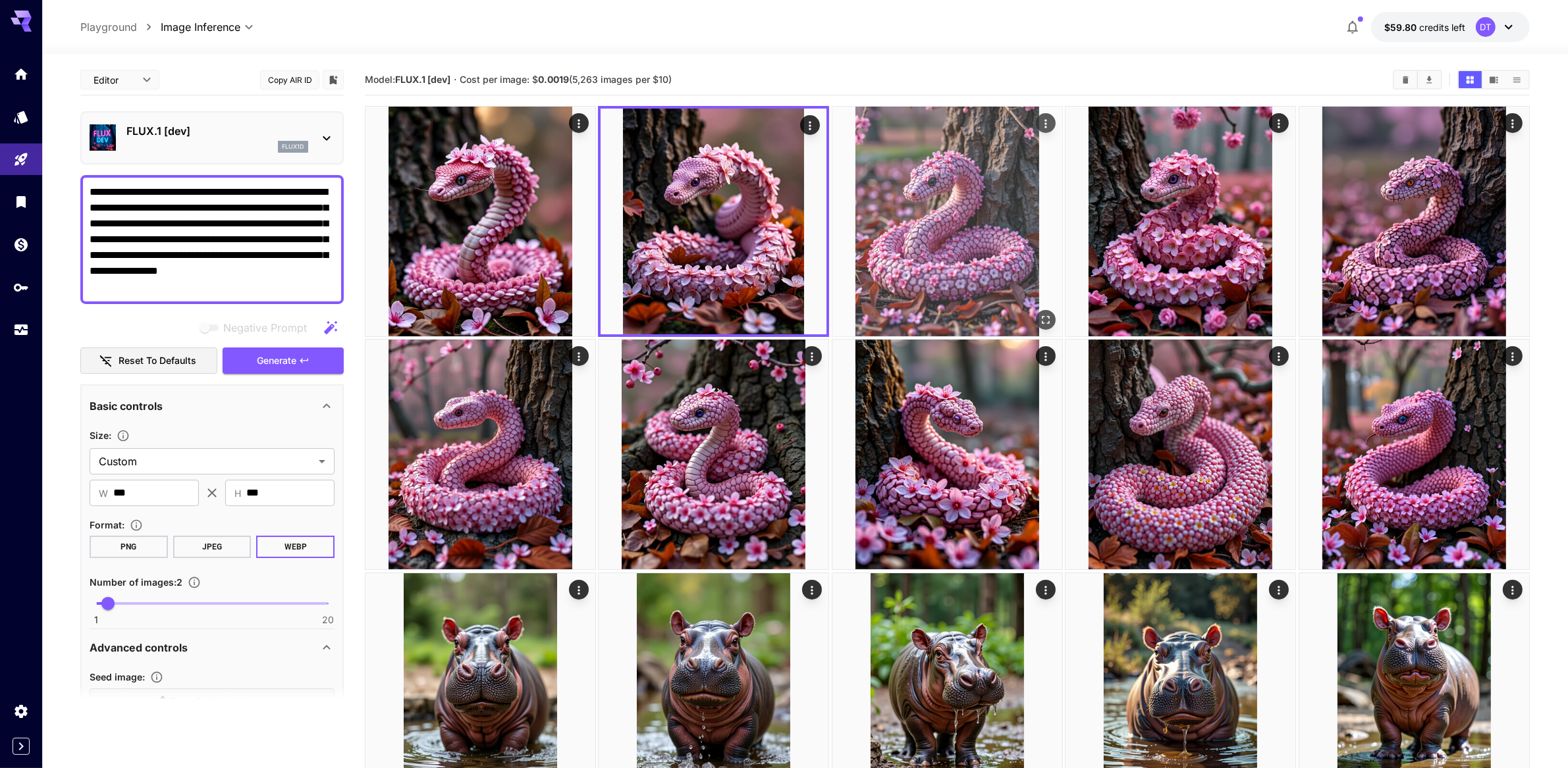
click at [957, 226] on img at bounding box center [947, 221] width 230 height 230
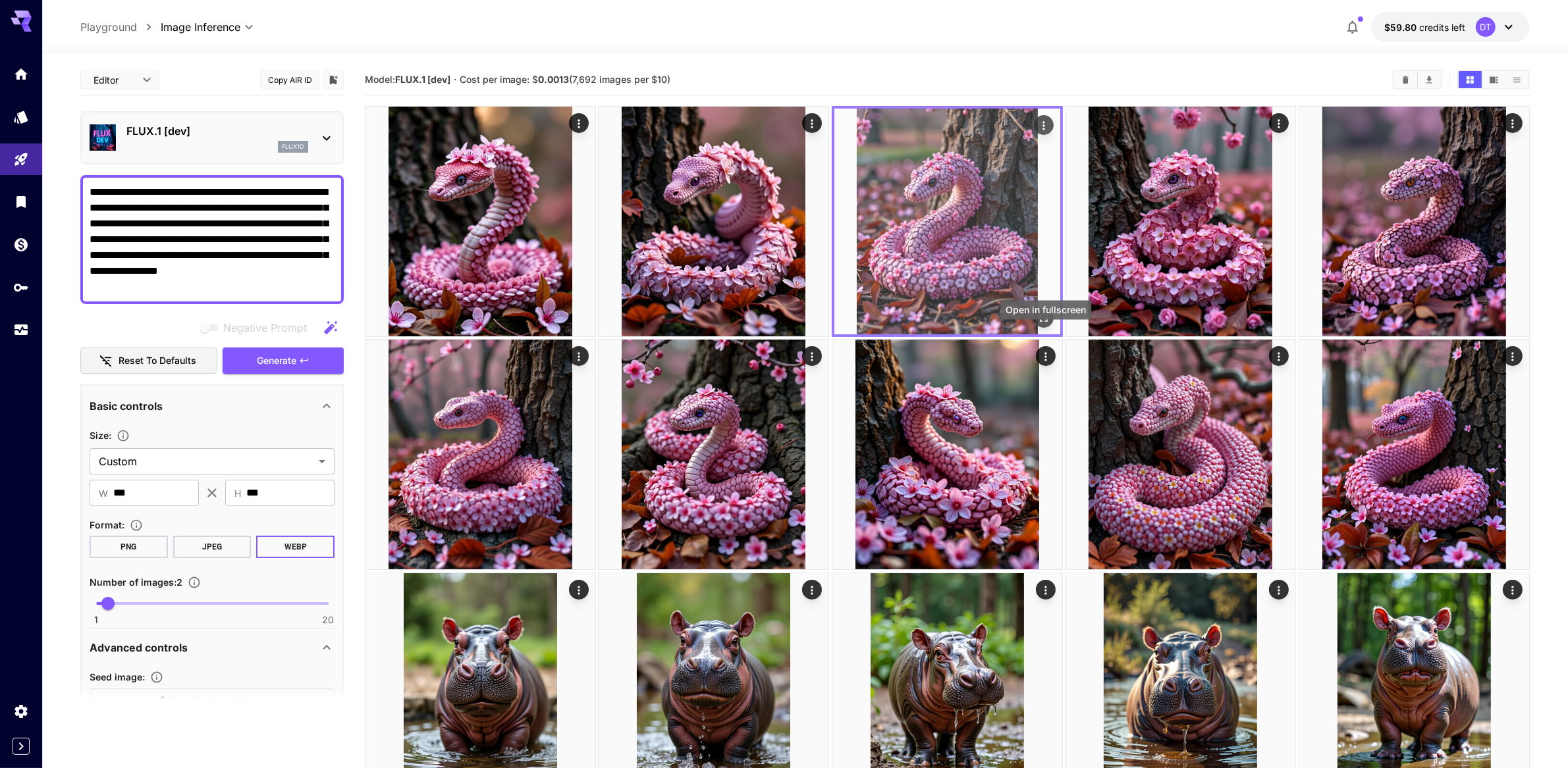
click at [1045, 325] on icon "Open in fullscreen" at bounding box center [1044, 318] width 13 height 13
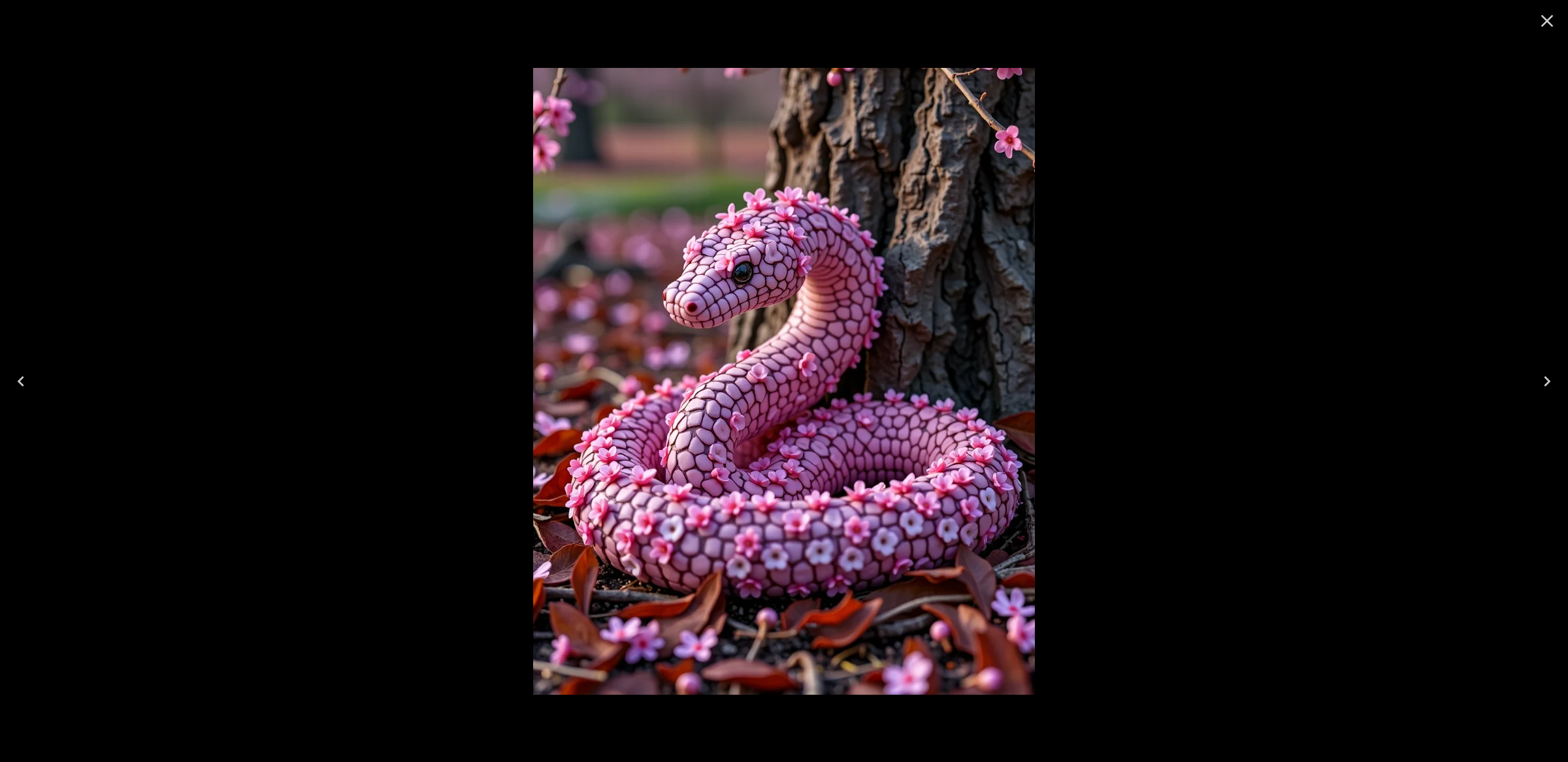
click at [1540, 19] on icon "Close" at bounding box center [1547, 21] width 21 height 21
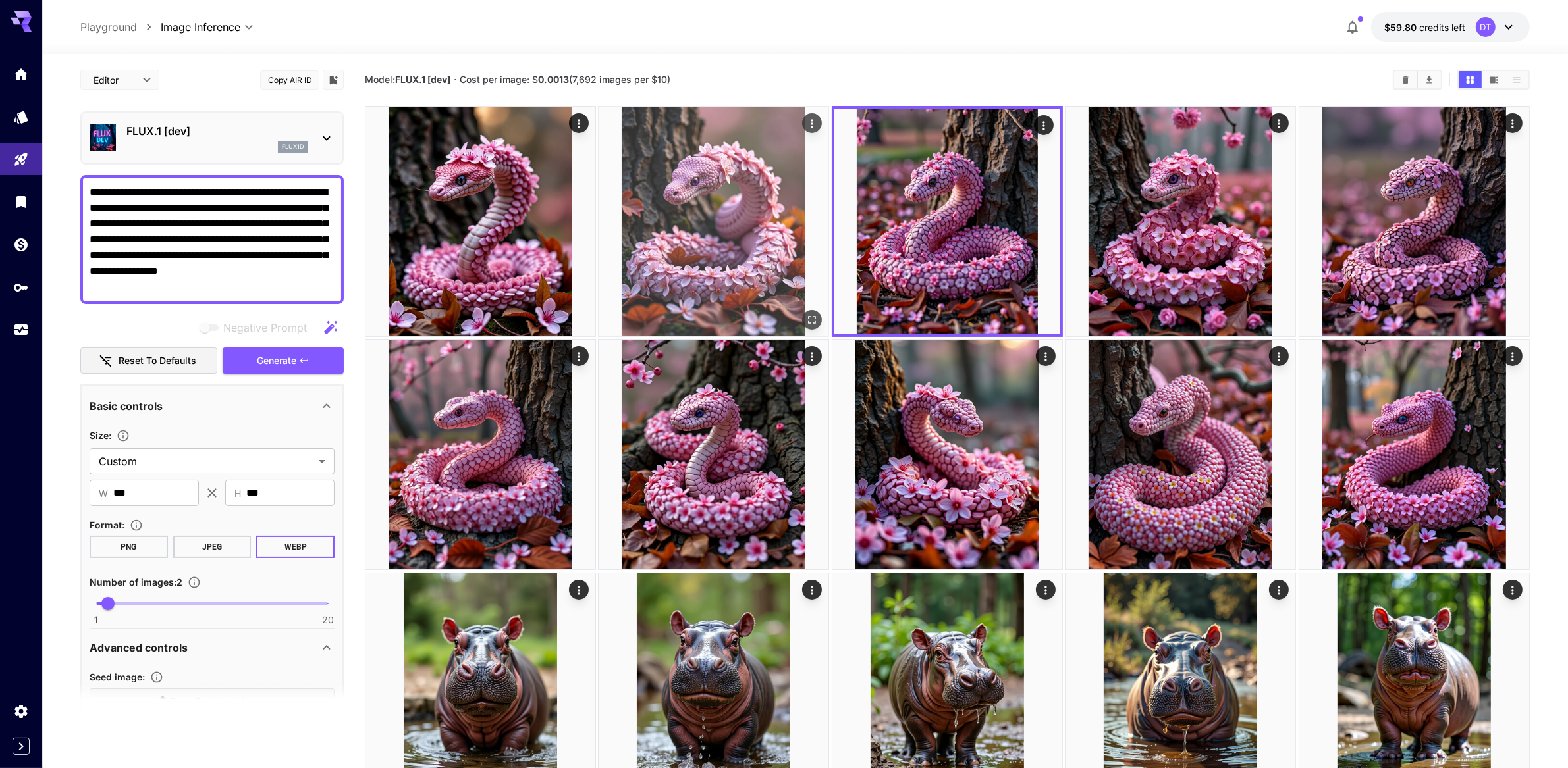
click at [695, 262] on img at bounding box center [713, 221] width 230 height 230
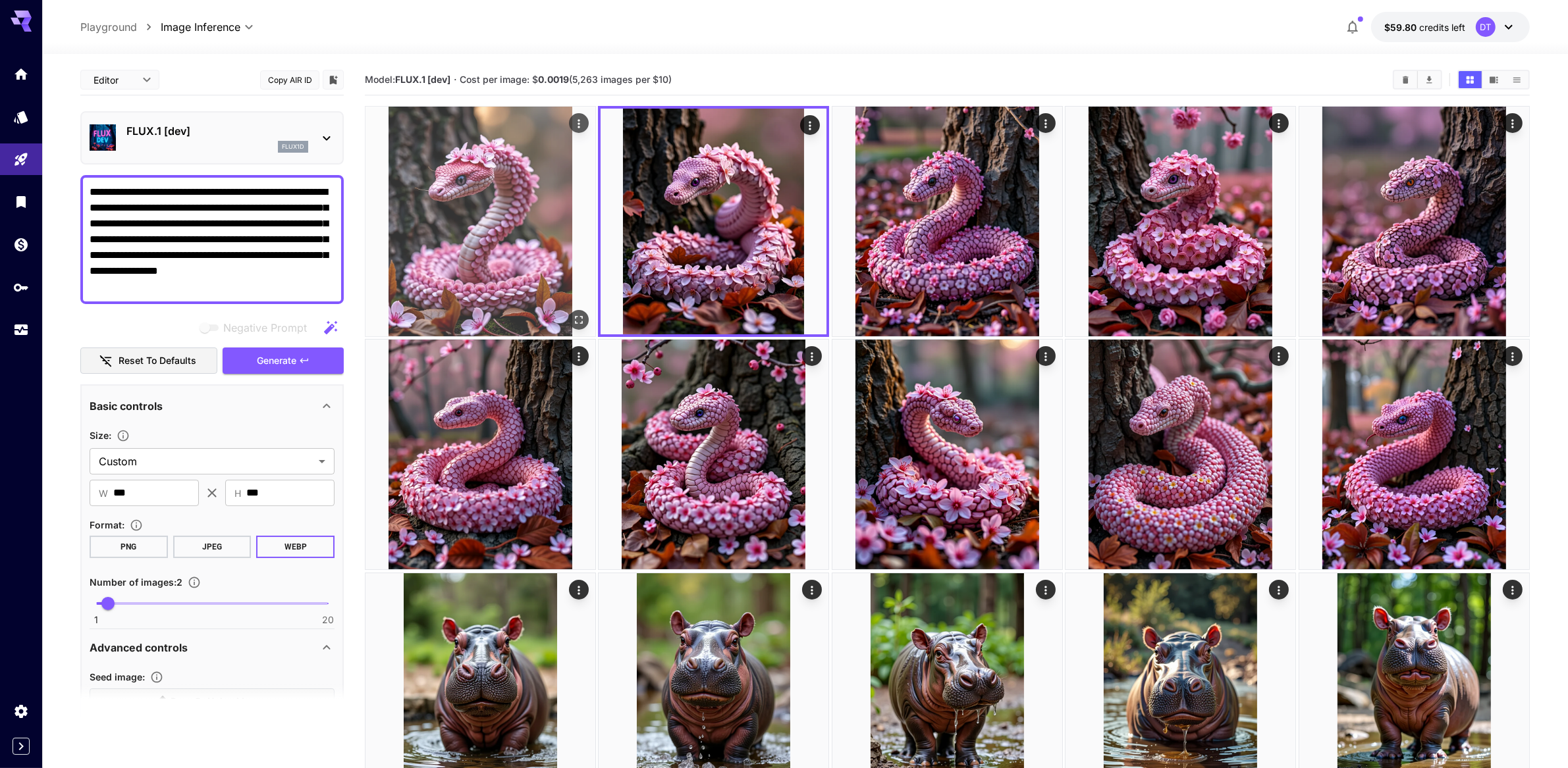
click at [497, 272] on img at bounding box center [480, 221] width 230 height 230
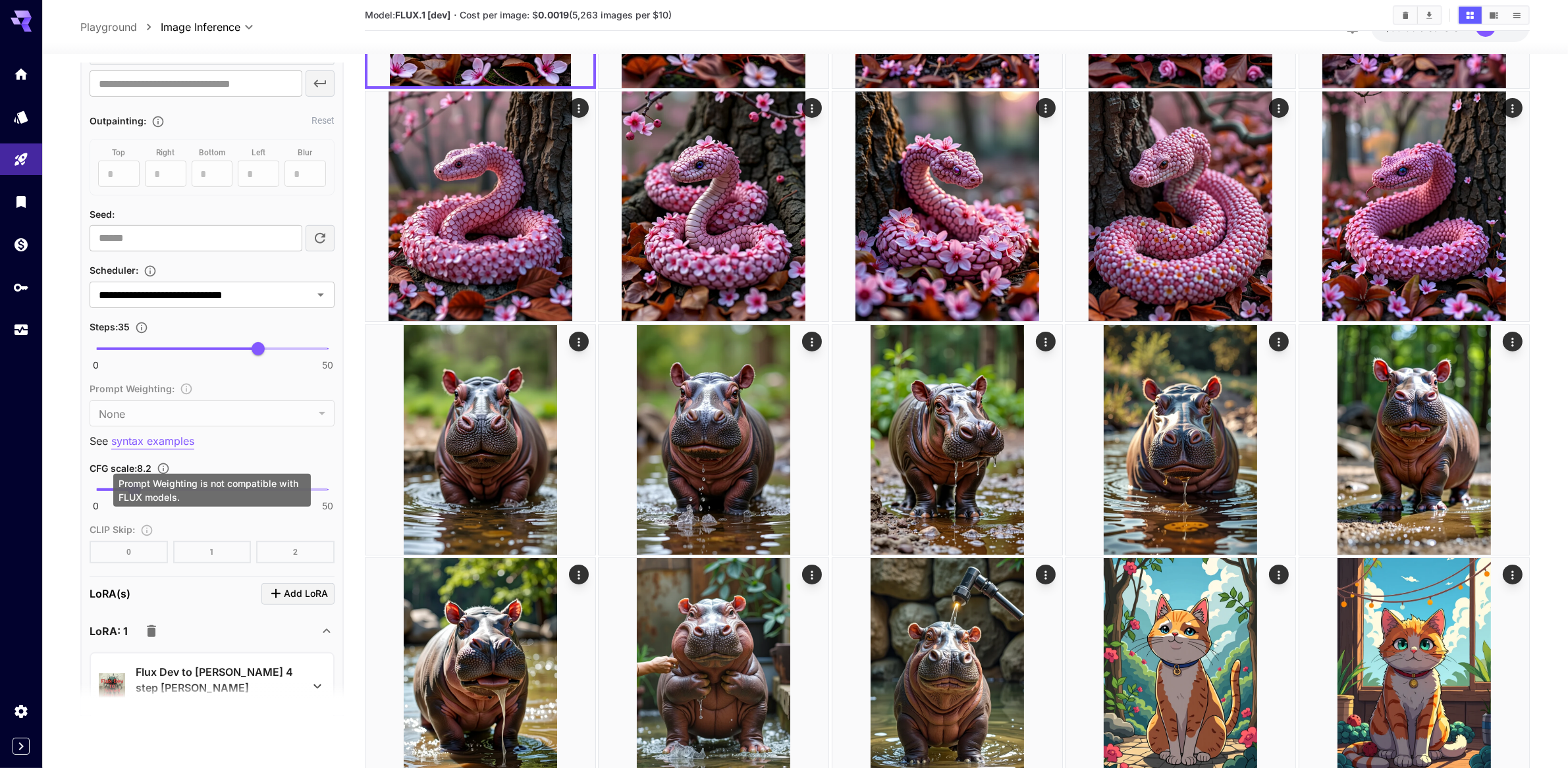
scroll to position [761, 0]
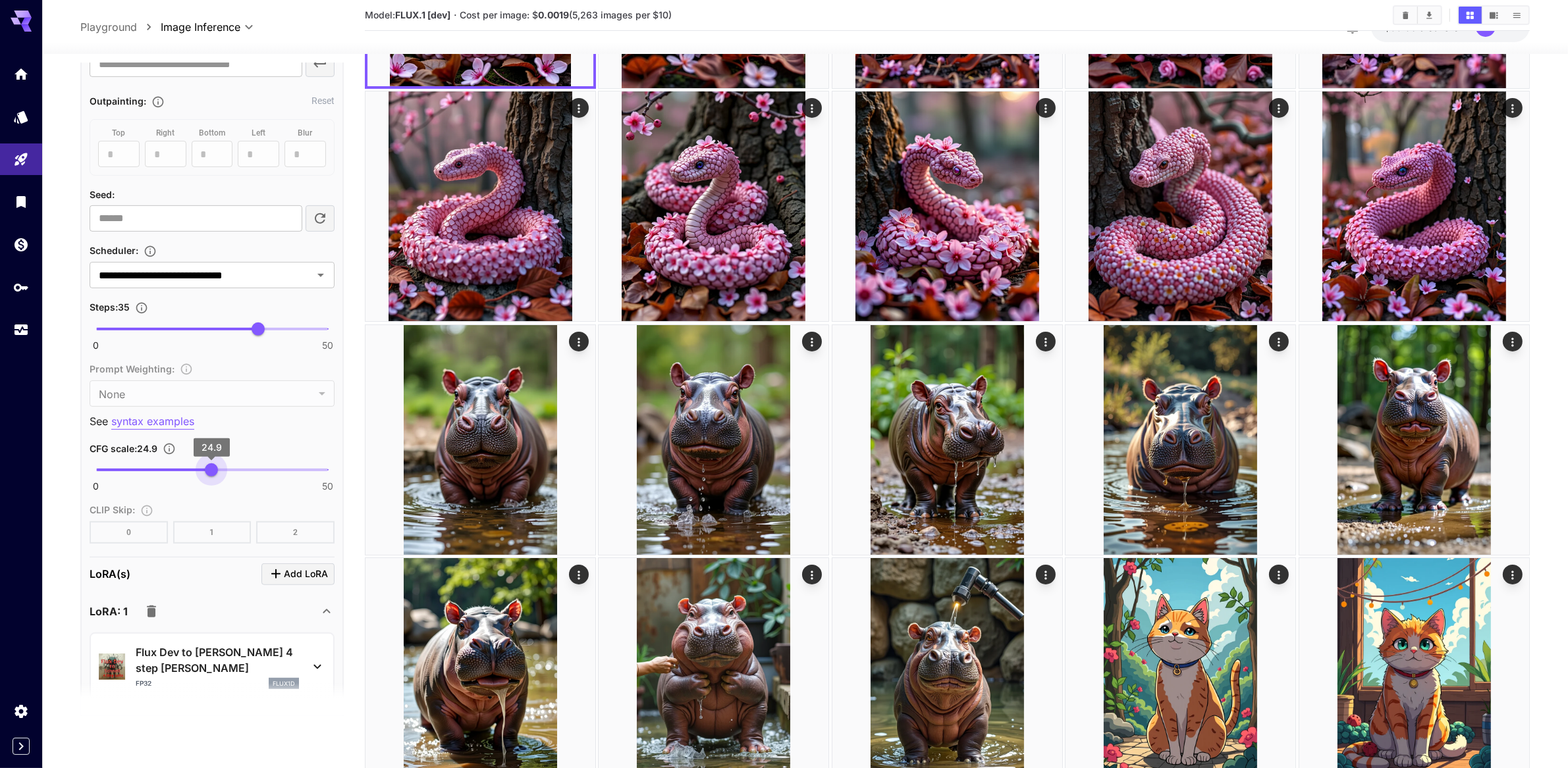
click at [211, 477] on span "24.9" at bounding box center [211, 470] width 13 height 13
type input "**"
click at [212, 477] on span "25" at bounding box center [212, 470] width 13 height 13
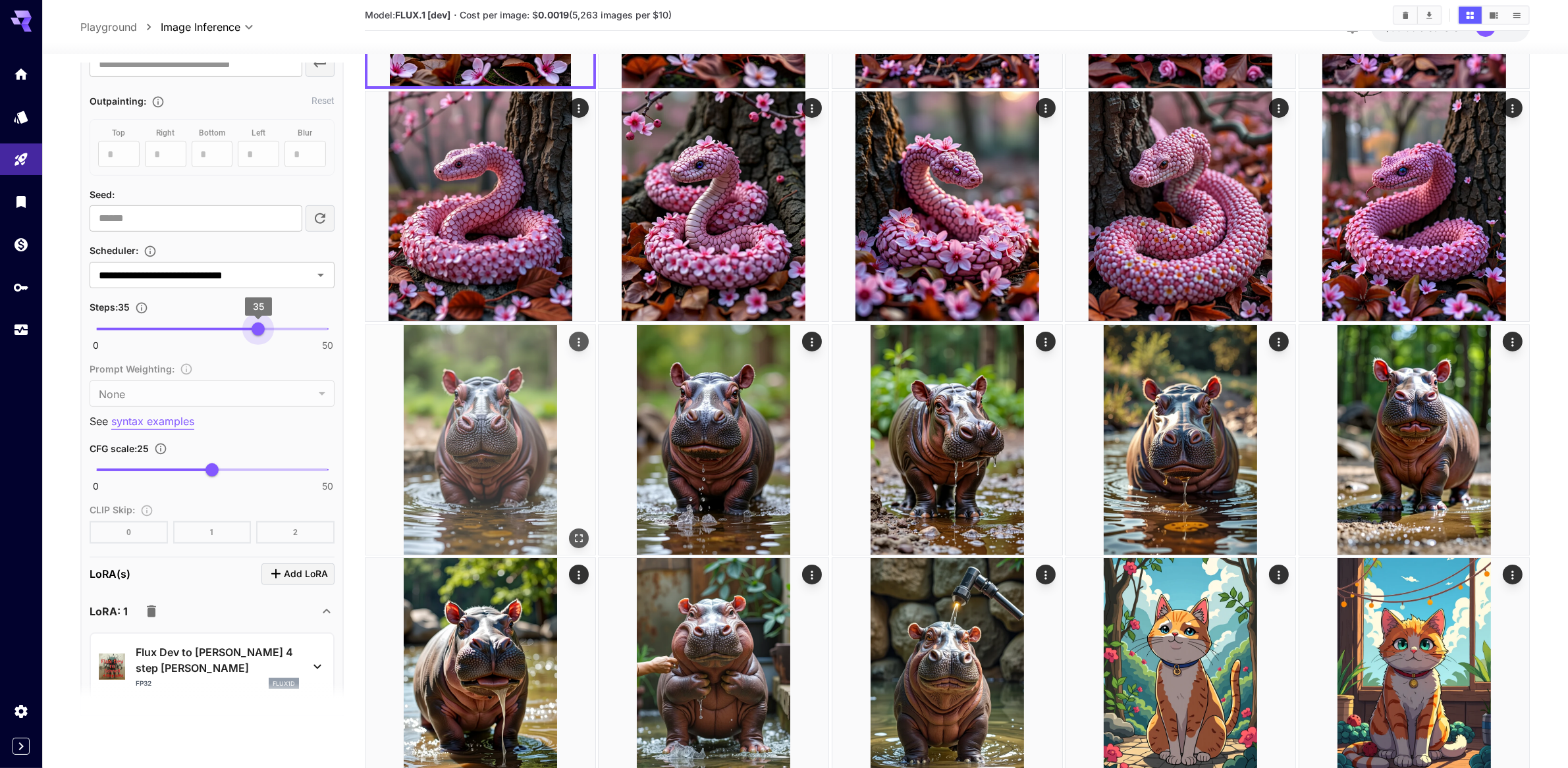
type input "**"
drag, startPoint x: 258, startPoint y: 481, endPoint x: 511, endPoint y: 472, distance: 253.2
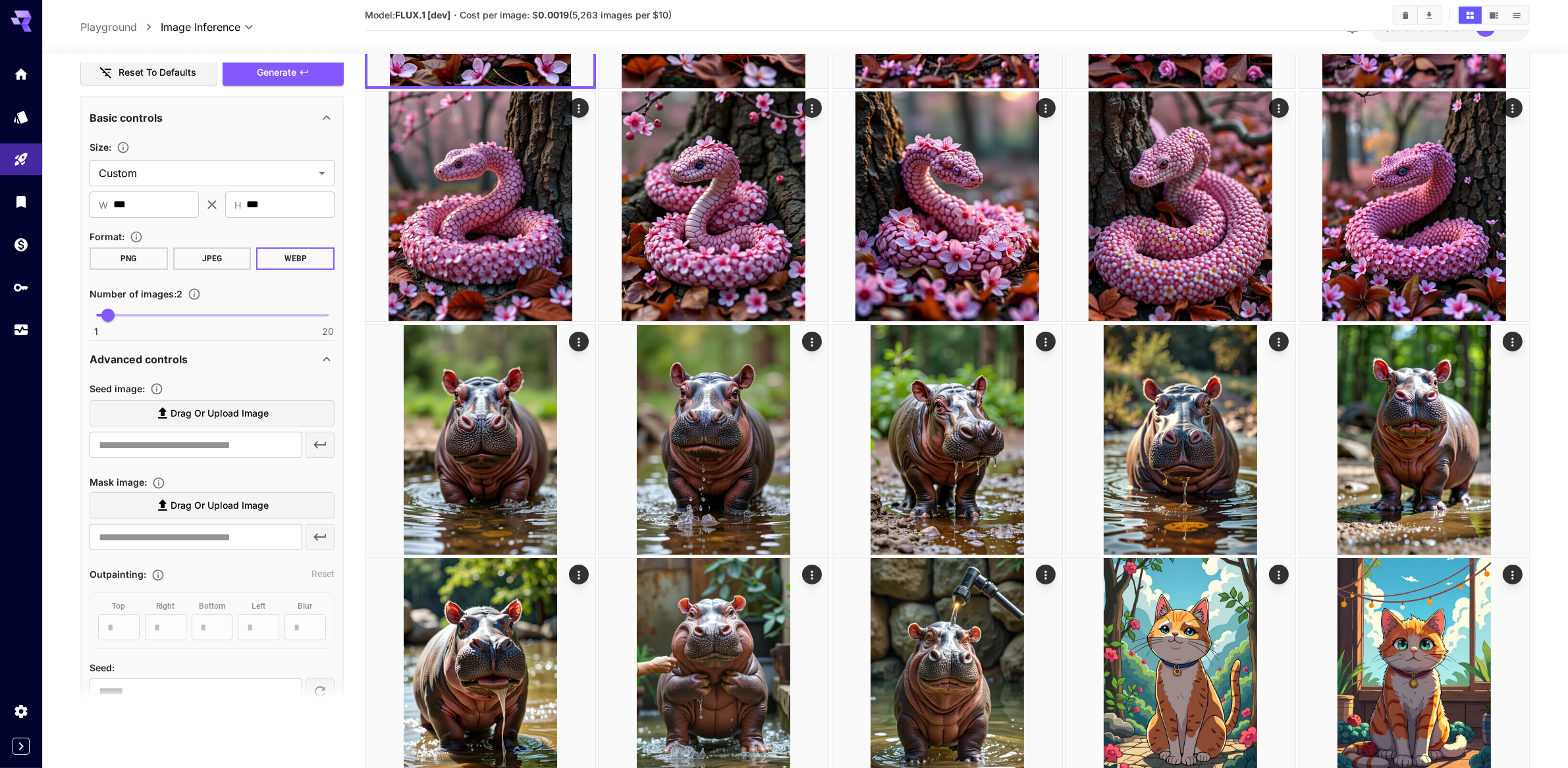
scroll to position [0, 0]
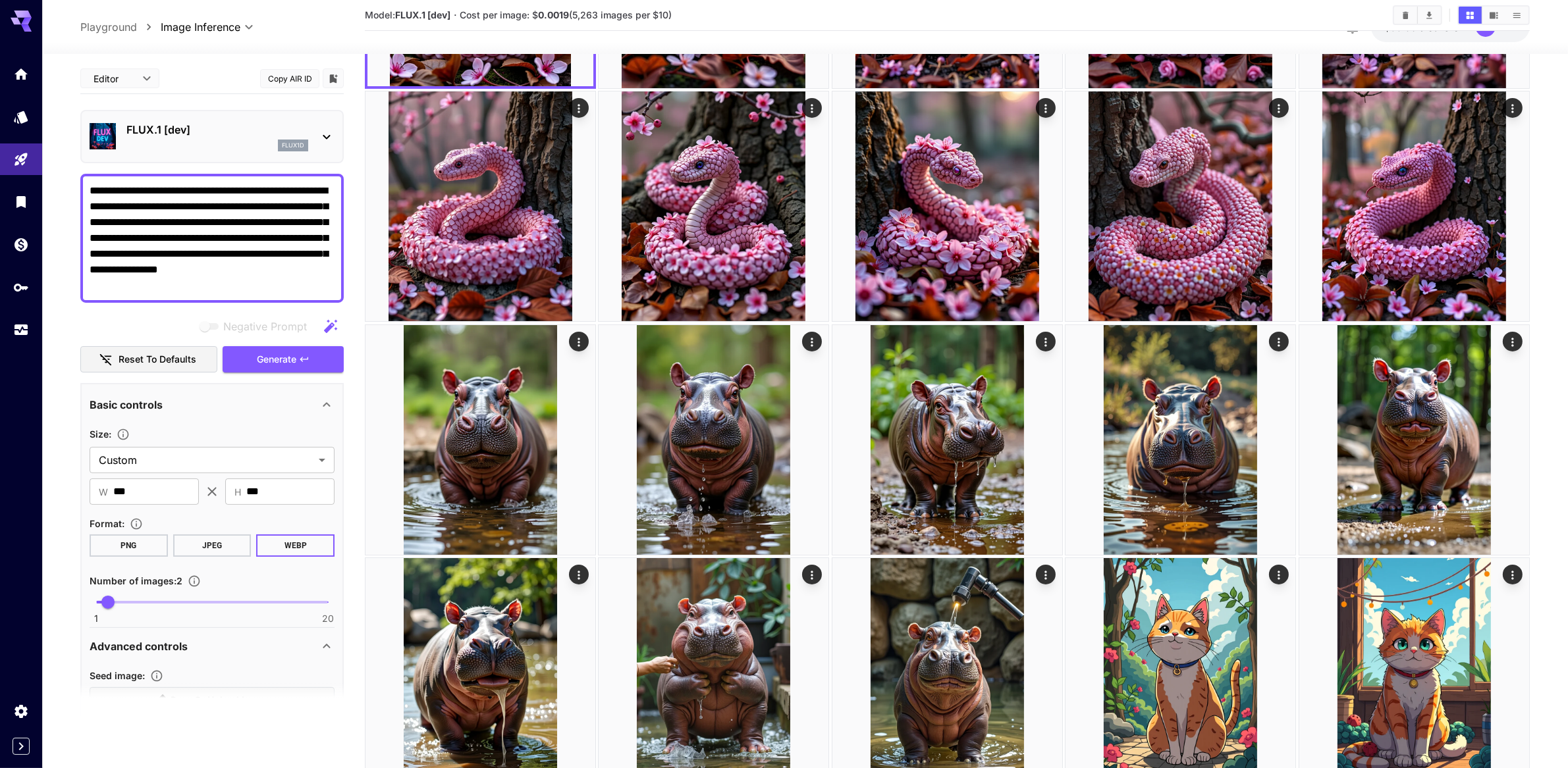
click at [197, 260] on textarea "**********" at bounding box center [212, 238] width 246 height 111
paste textarea "**********"
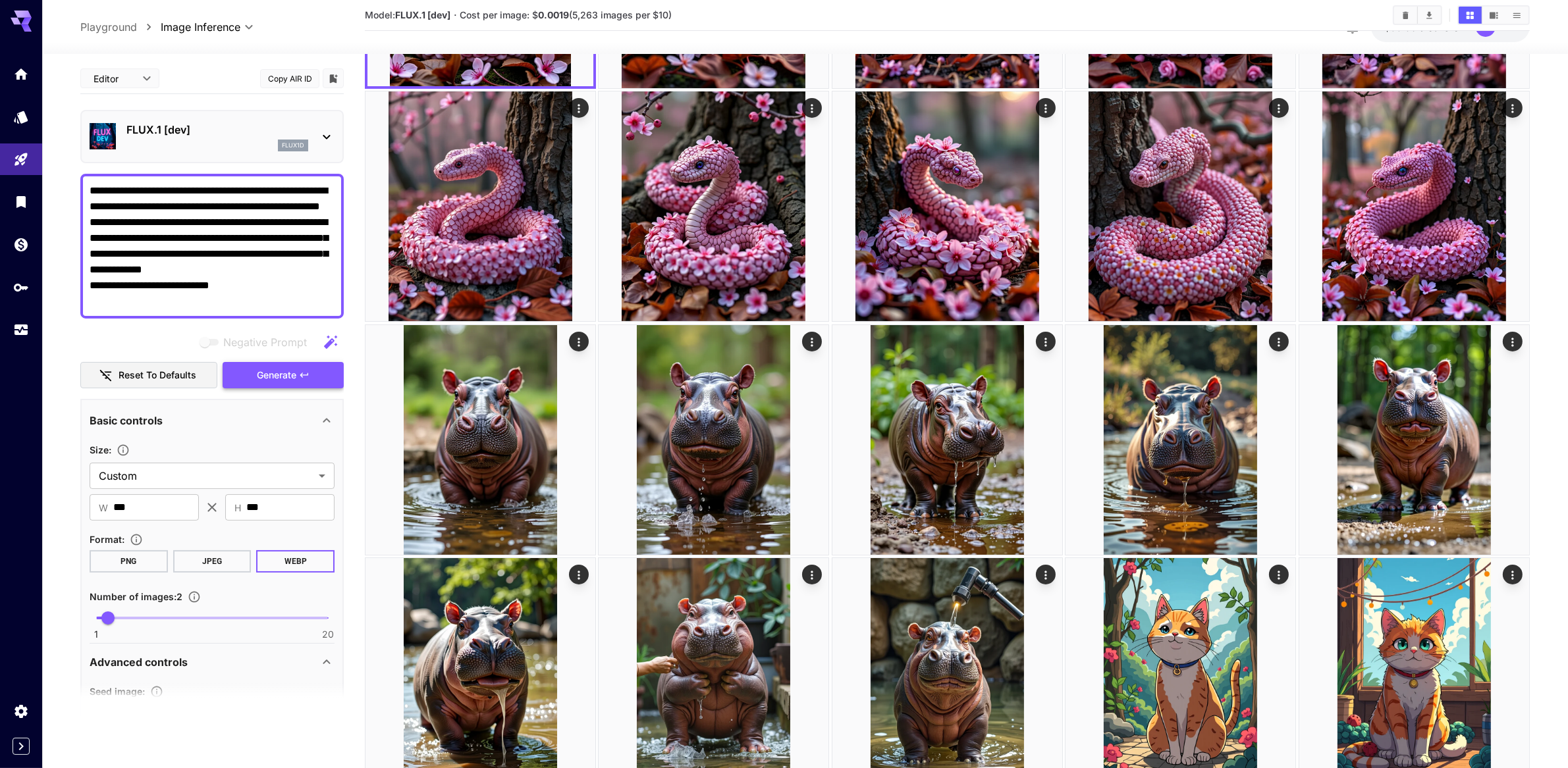
type textarea "**********"
click at [267, 389] on button "Generate" at bounding box center [283, 376] width 121 height 27
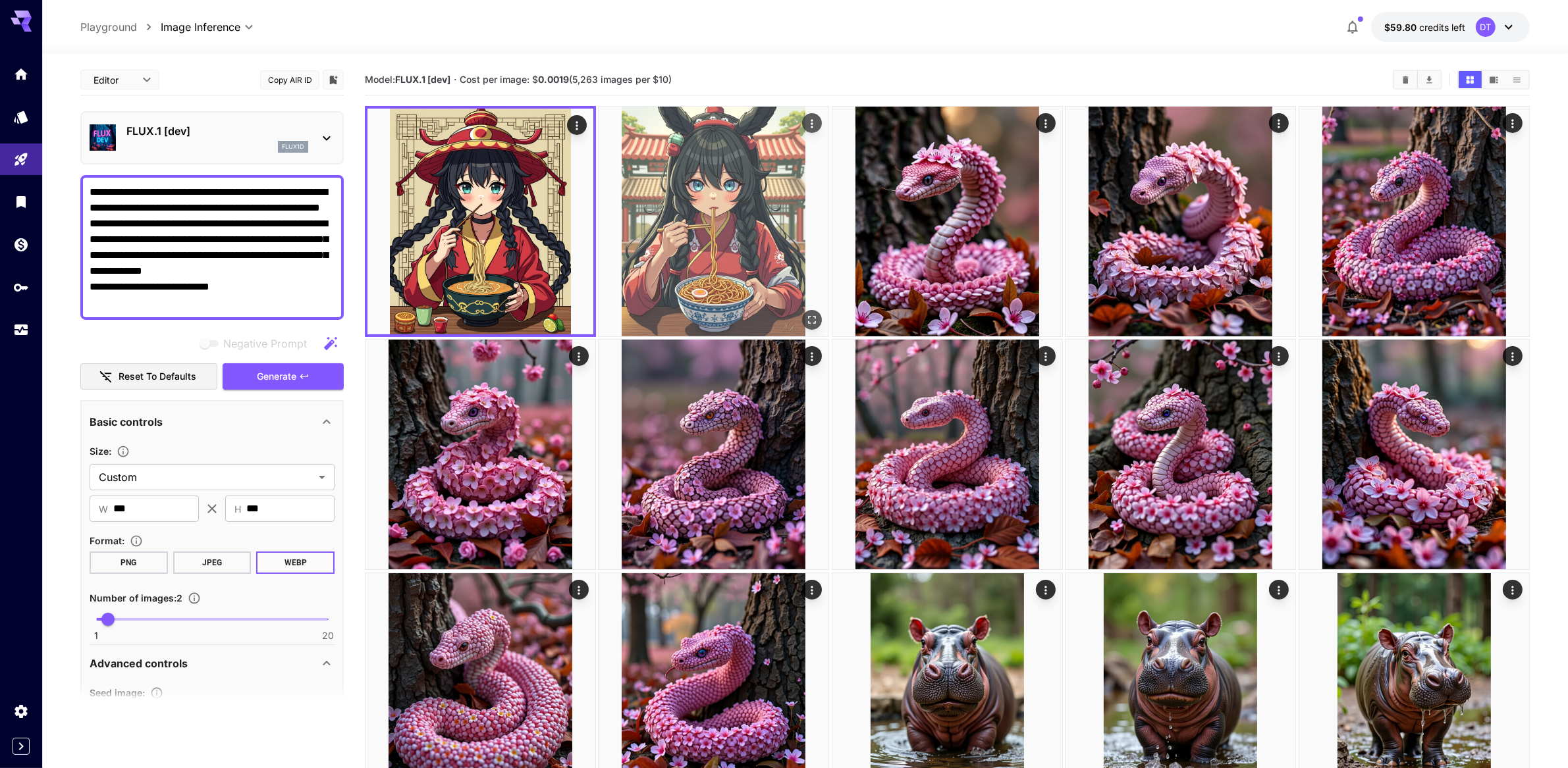
click at [738, 272] on img at bounding box center [713, 221] width 230 height 230
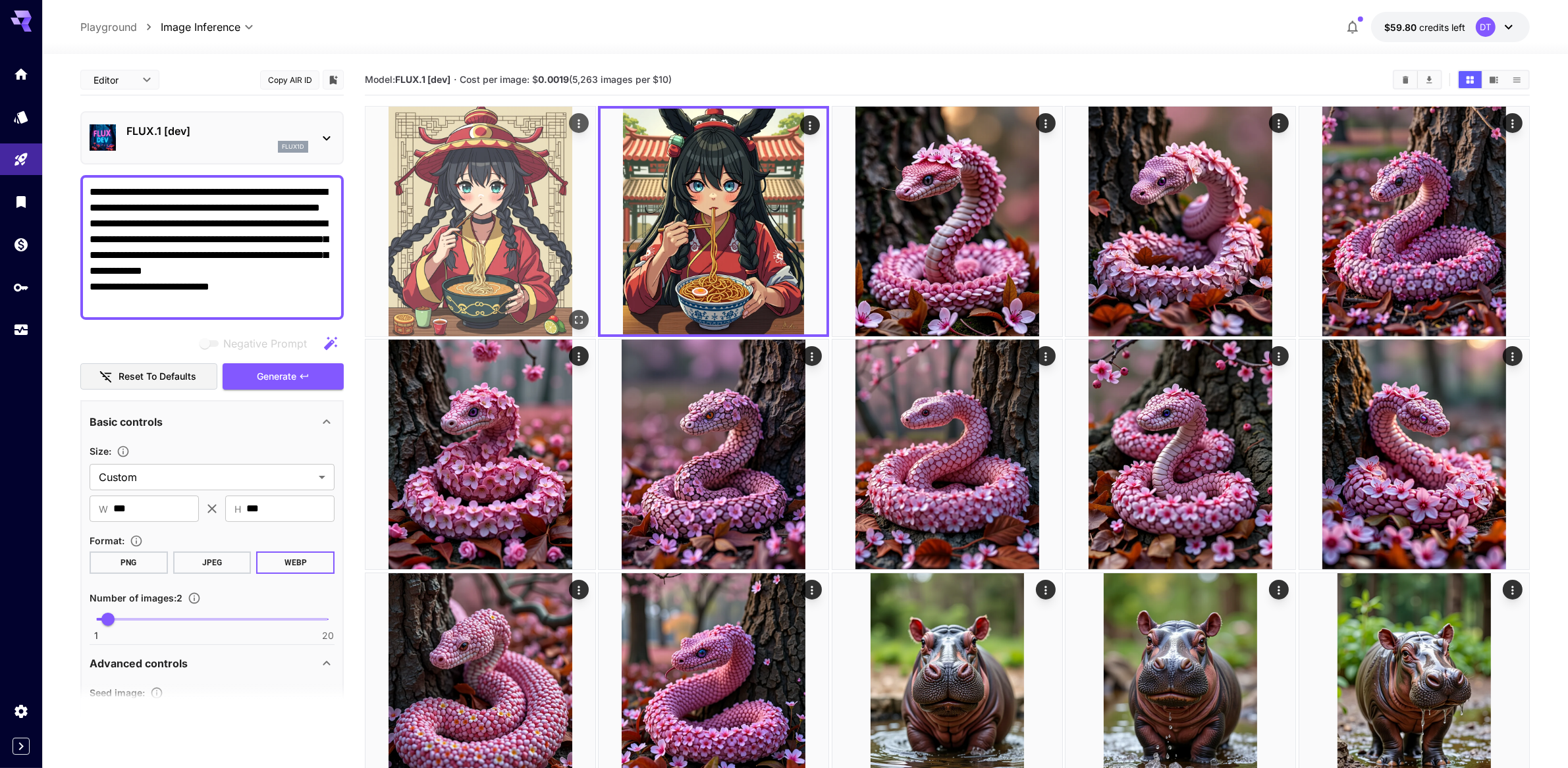
click at [562, 275] on img at bounding box center [480, 221] width 230 height 230
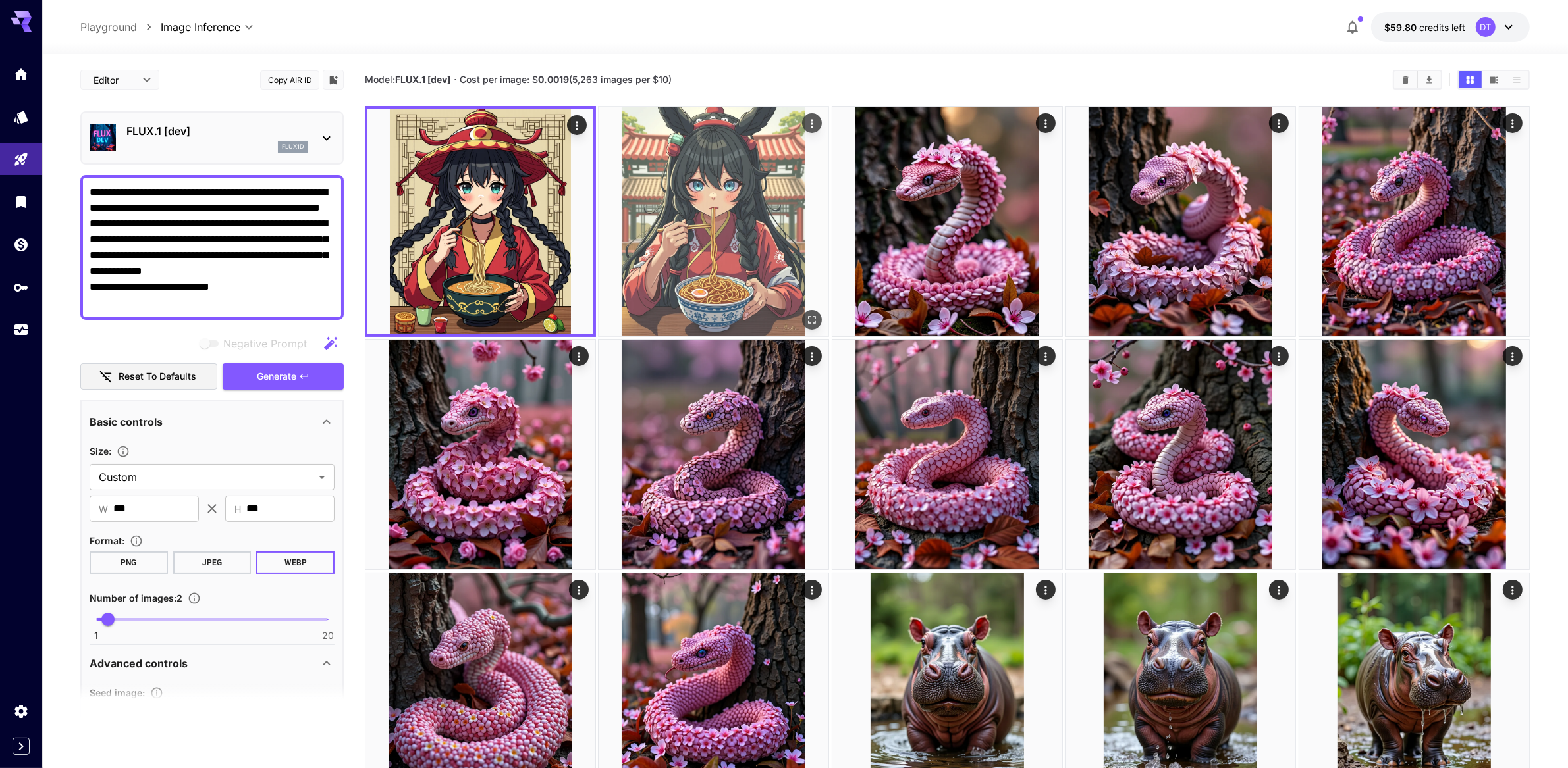
click at [644, 270] on img at bounding box center [713, 221] width 230 height 230
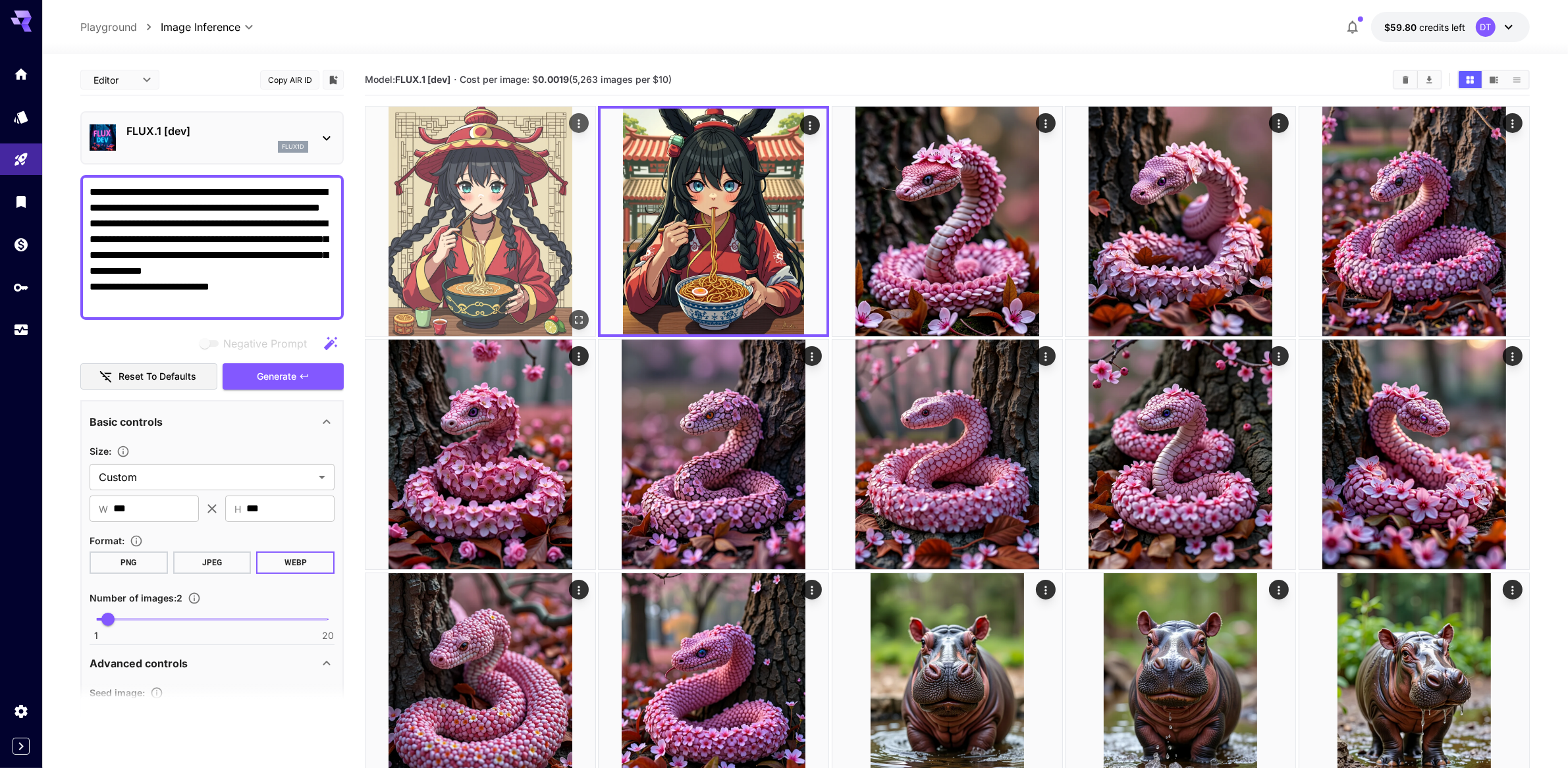
click at [484, 278] on img at bounding box center [480, 221] width 230 height 230
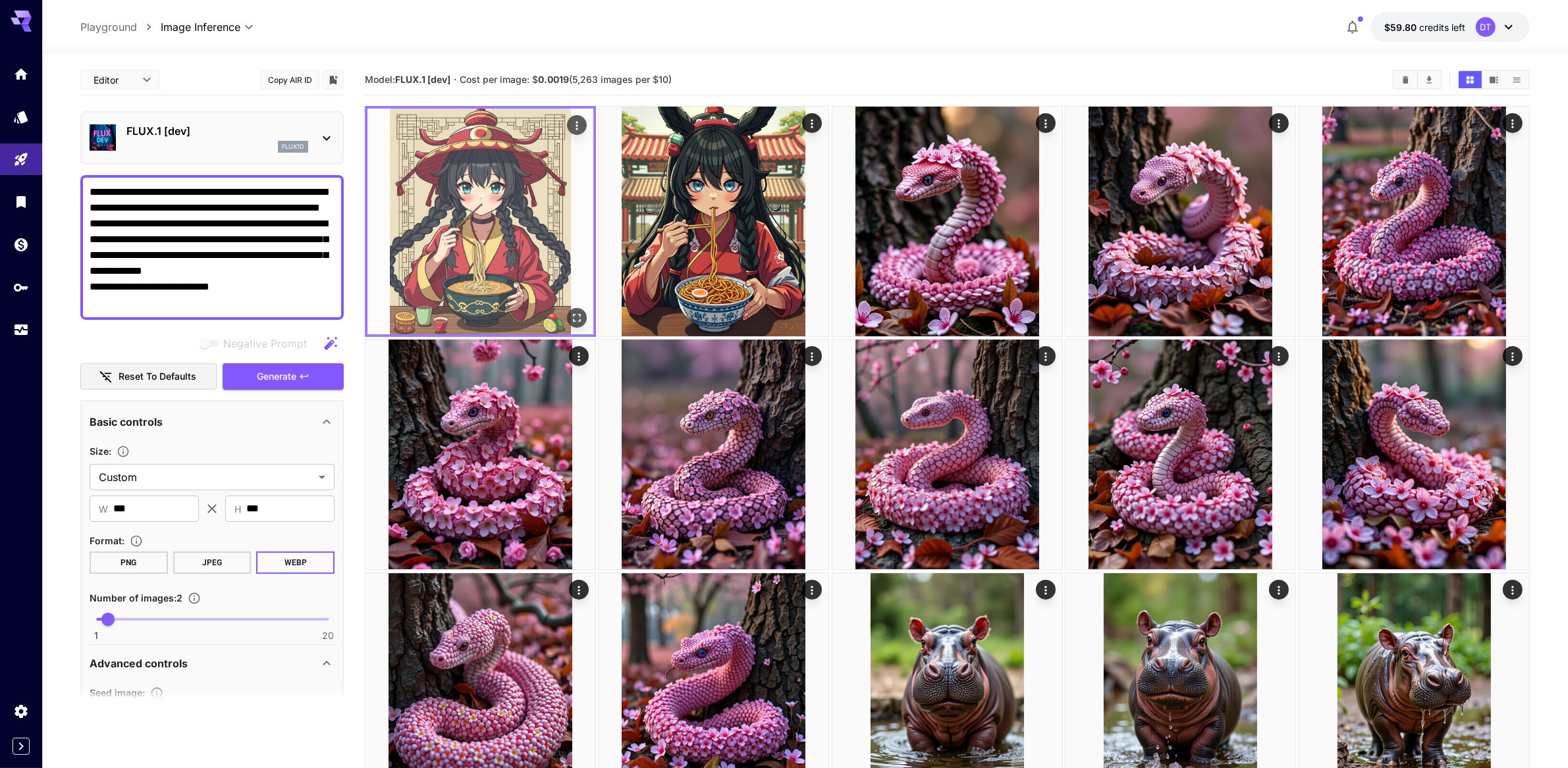
click at [580, 325] on icon "Open in fullscreen" at bounding box center [577, 318] width 13 height 13
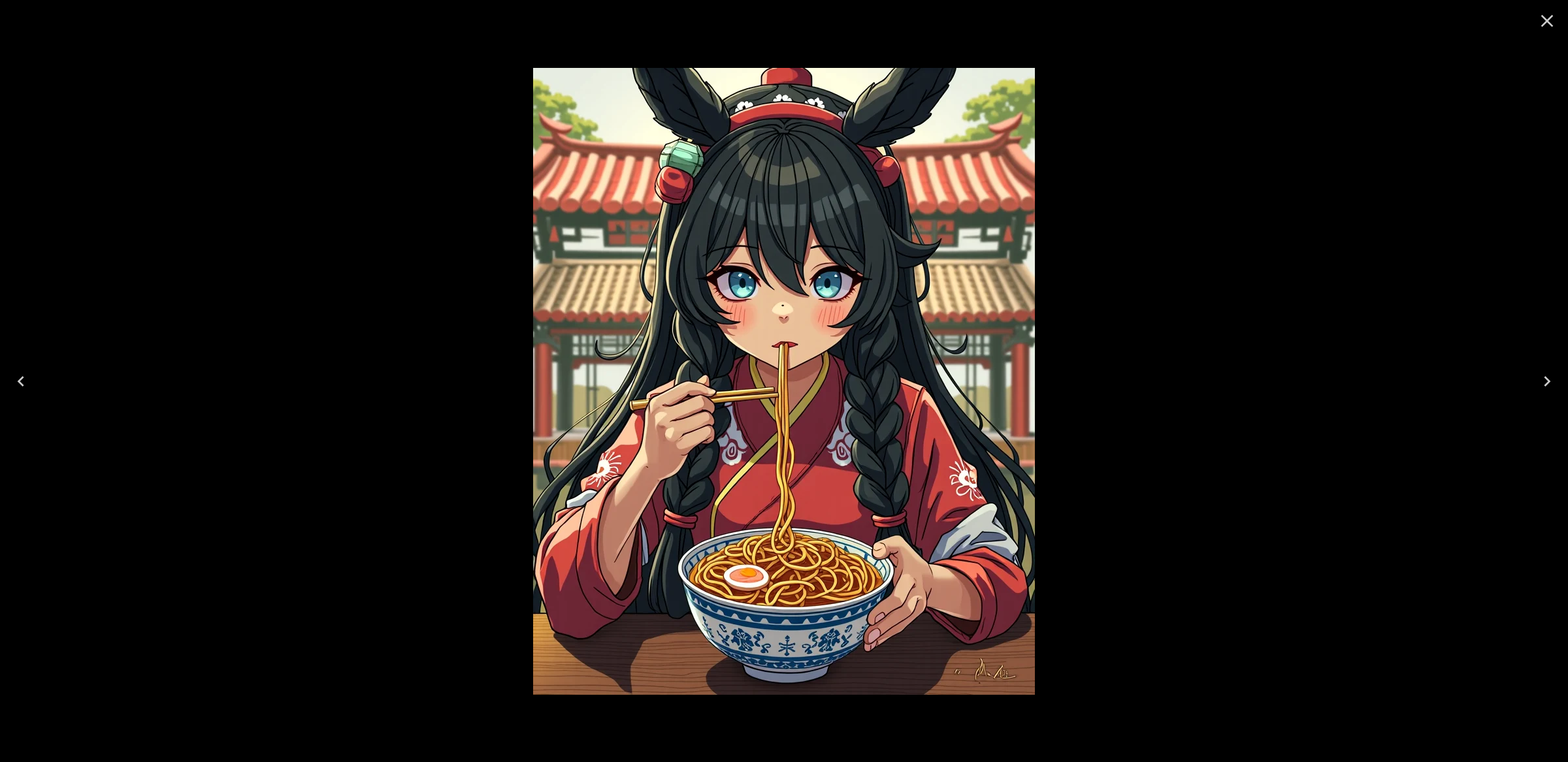
click at [1543, 29] on icon "Close" at bounding box center [1547, 21] width 21 height 21
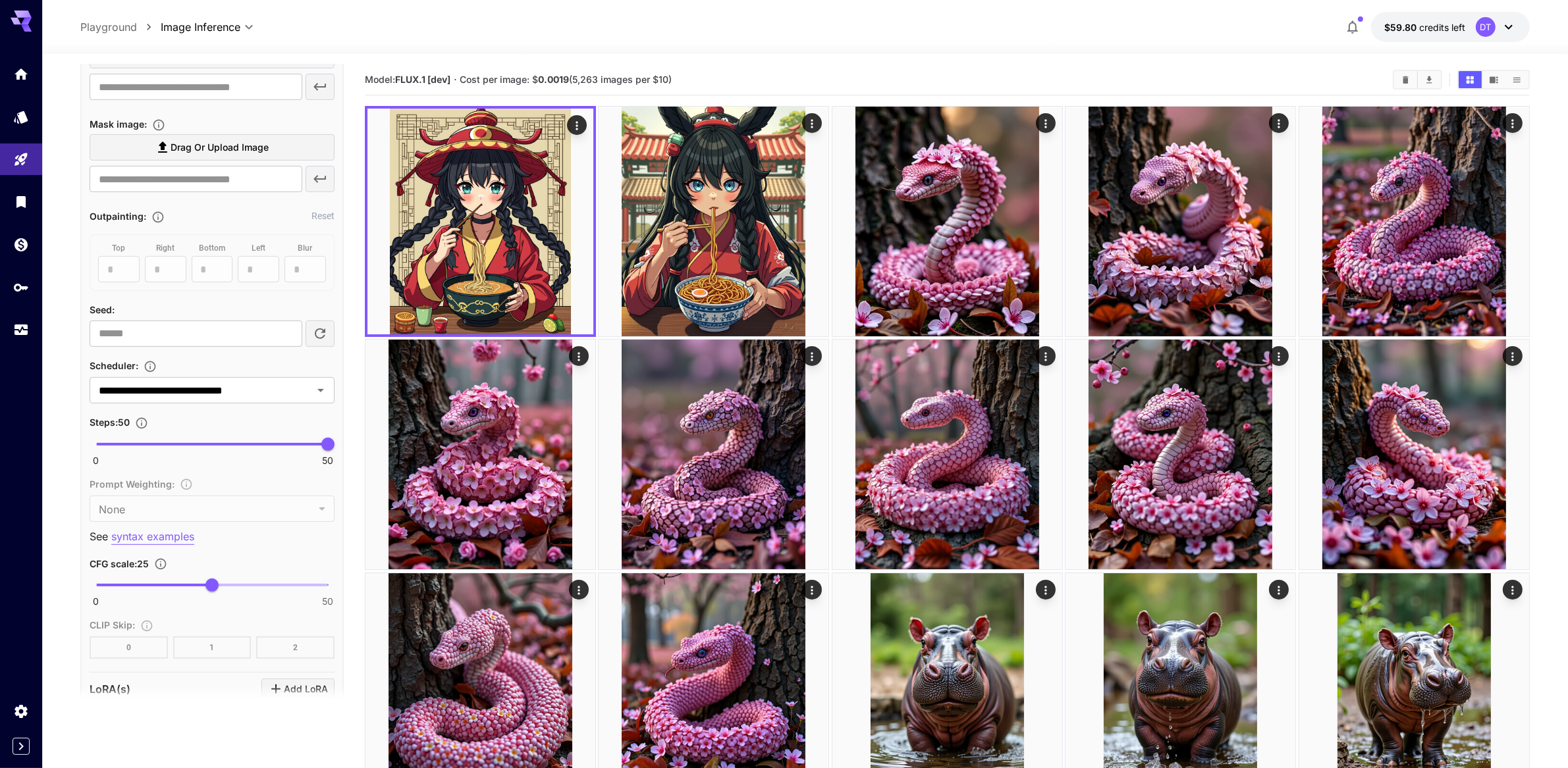
scroll to position [676, 0]
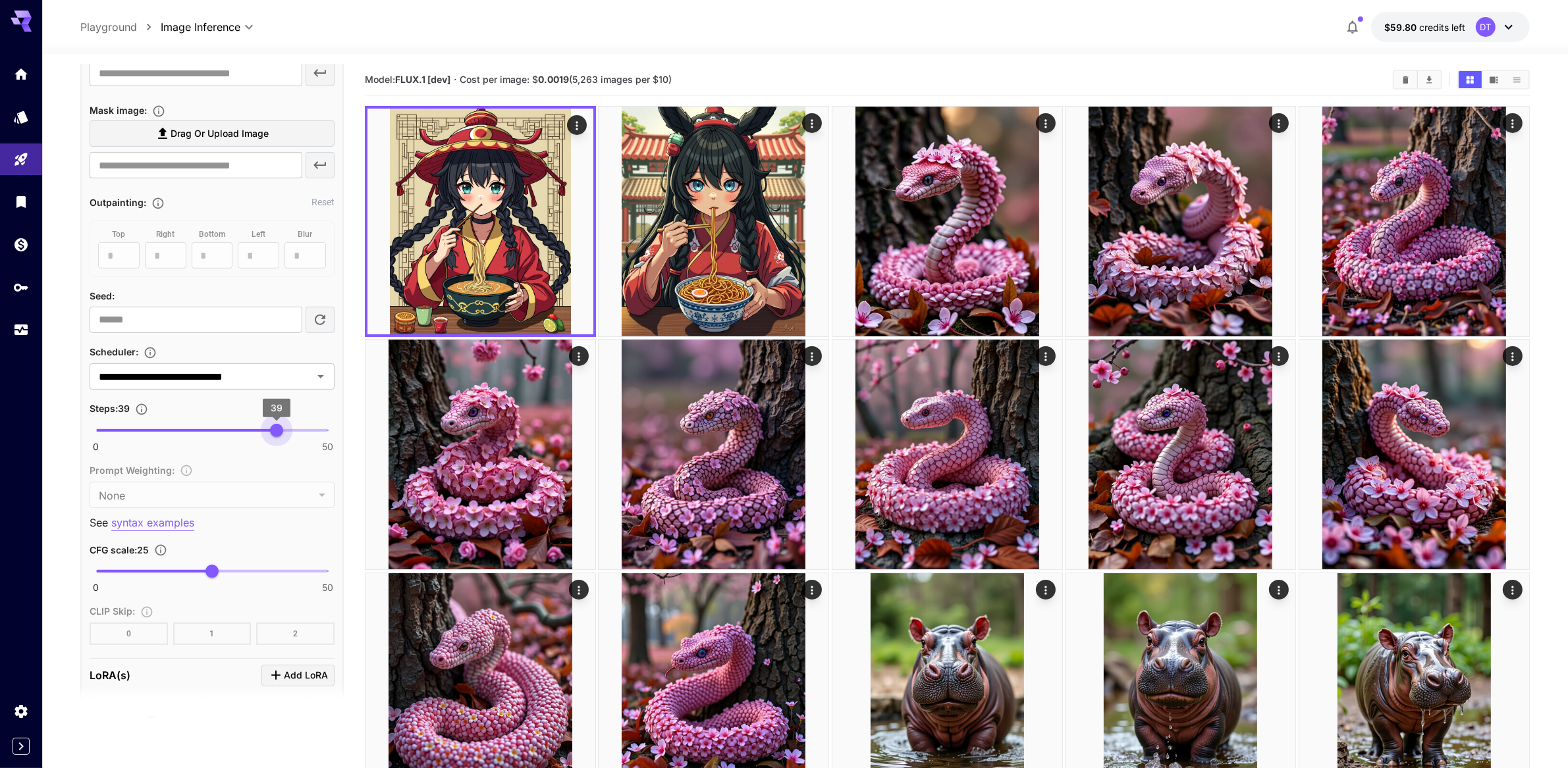
type input "**"
drag, startPoint x: 317, startPoint y: 584, endPoint x: 282, endPoint y: 584, distance: 35.0
click at [282, 437] on span "40" at bounding box center [282, 431] width 13 height 13
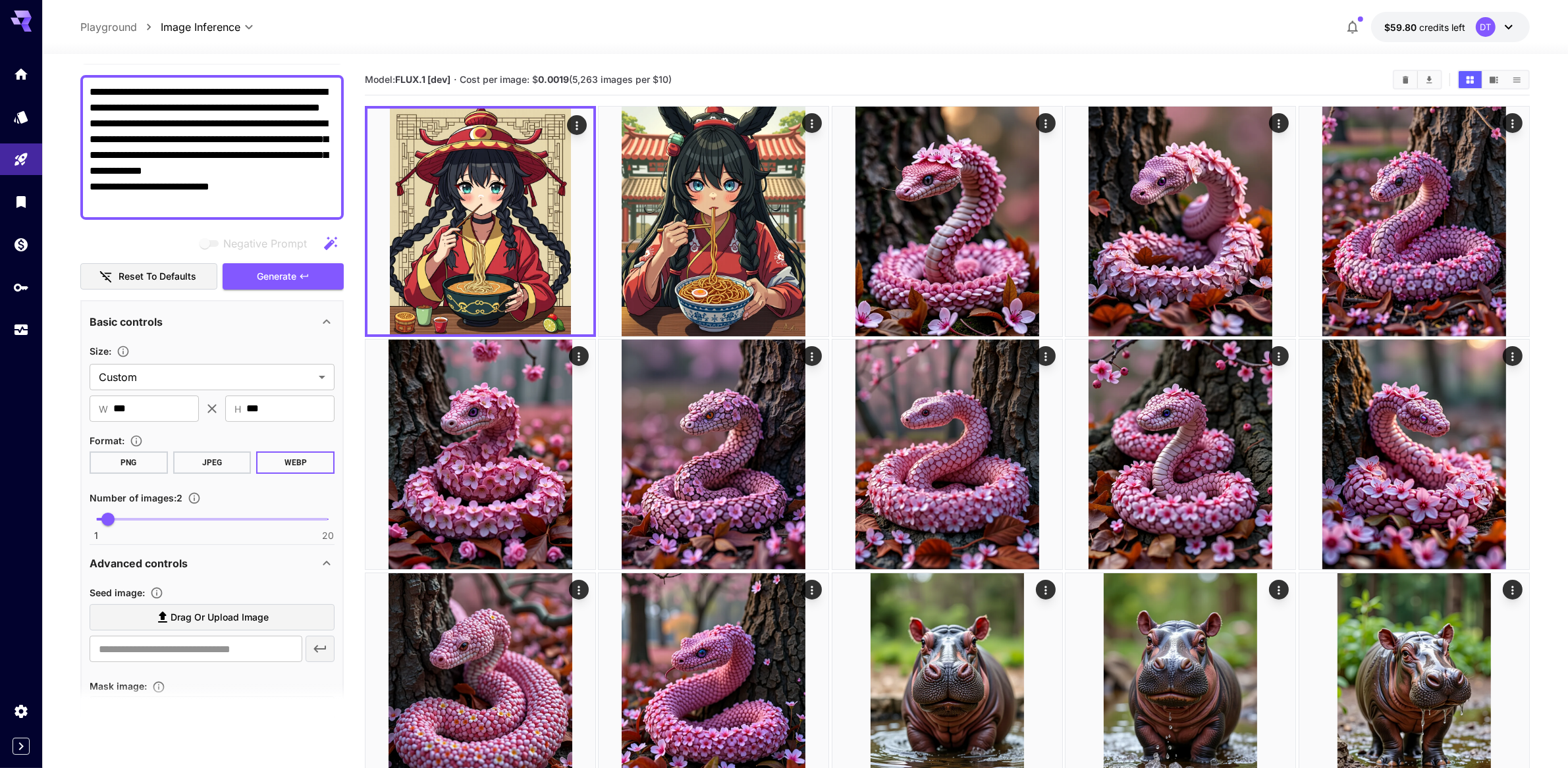
scroll to position [44, 0]
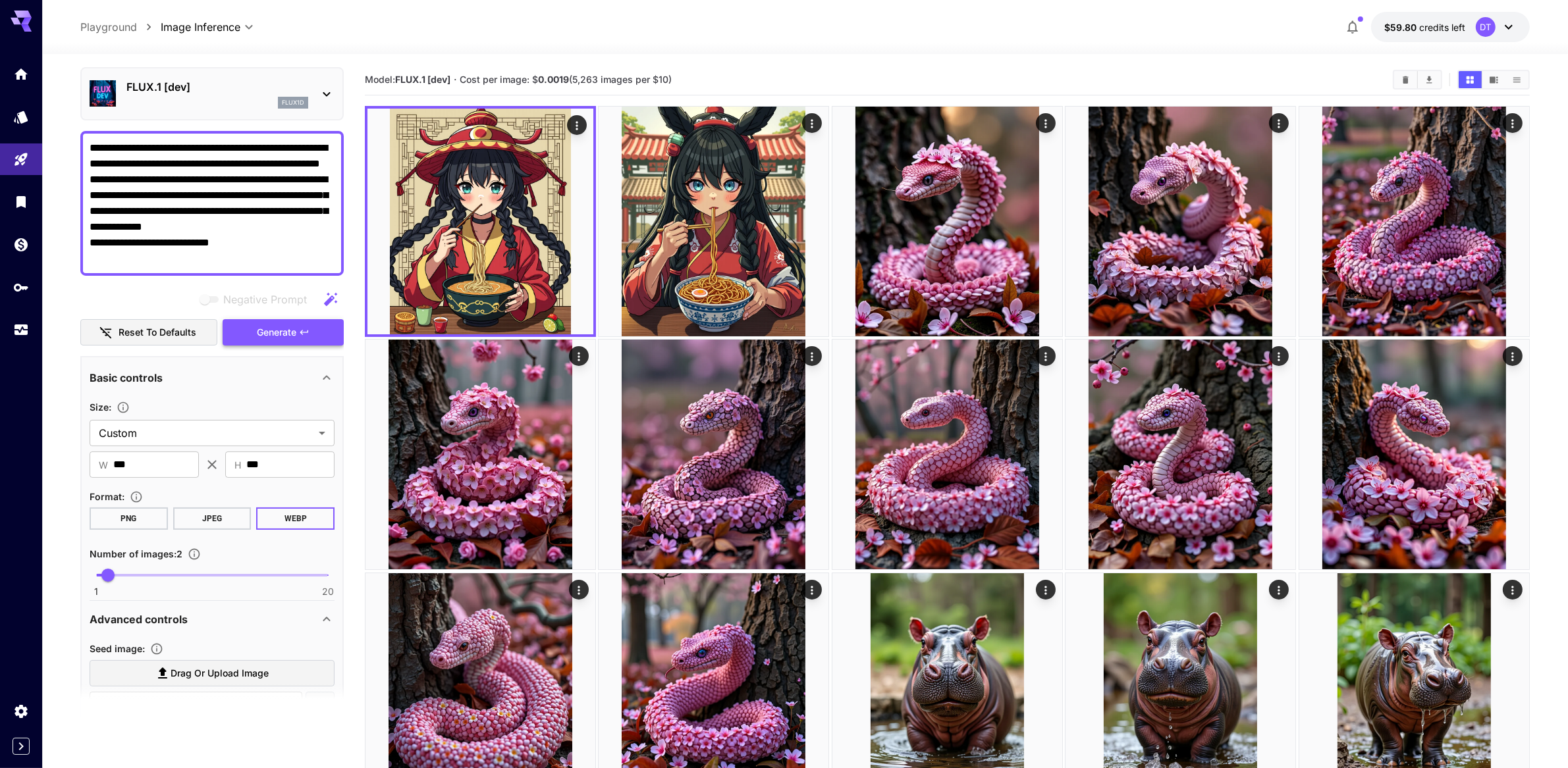
click at [288, 341] on span "Generate" at bounding box center [276, 333] width 40 height 17
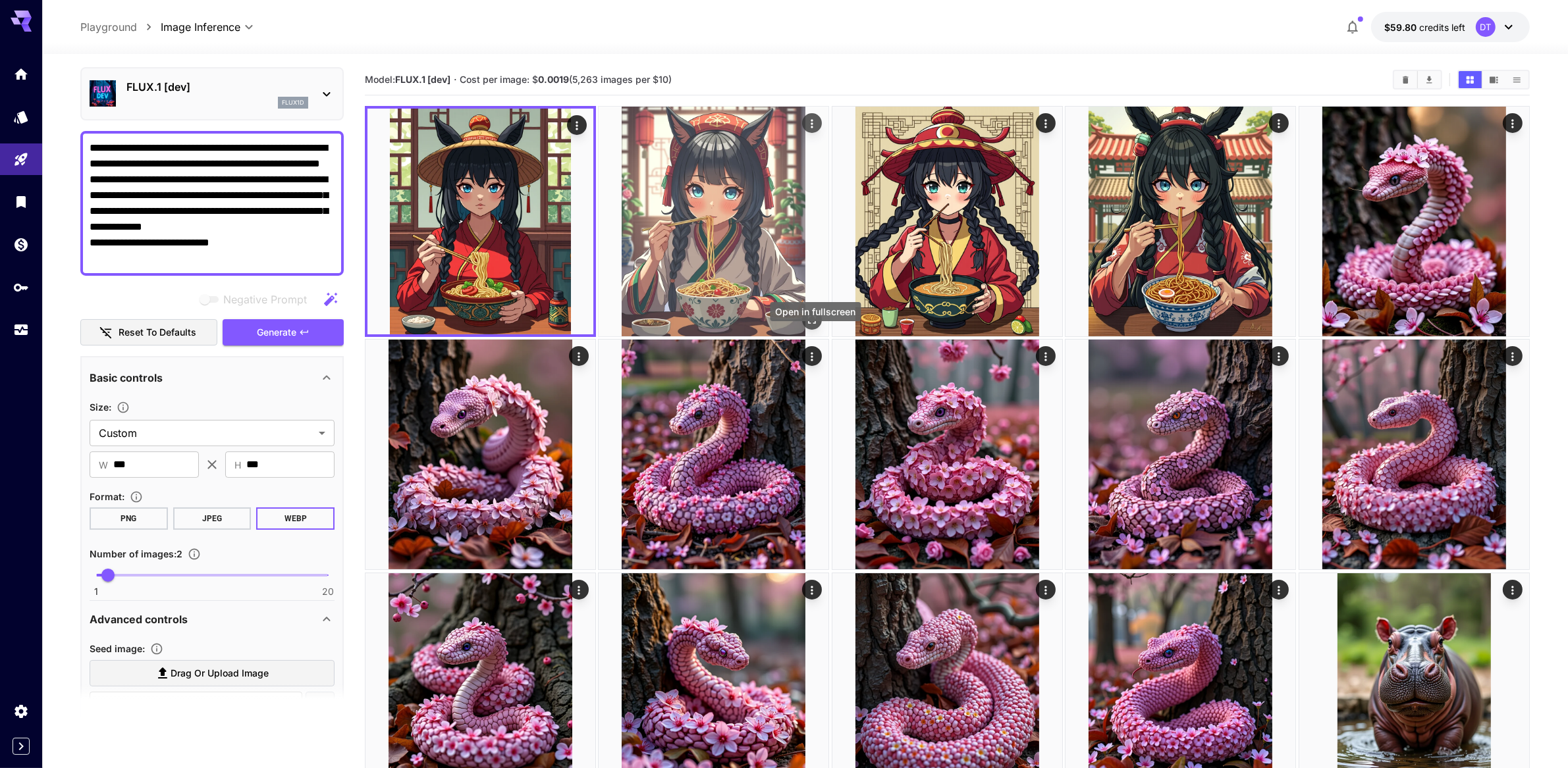
click at [817, 327] on icon "Open in fullscreen" at bounding box center [813, 320] width 13 height 13
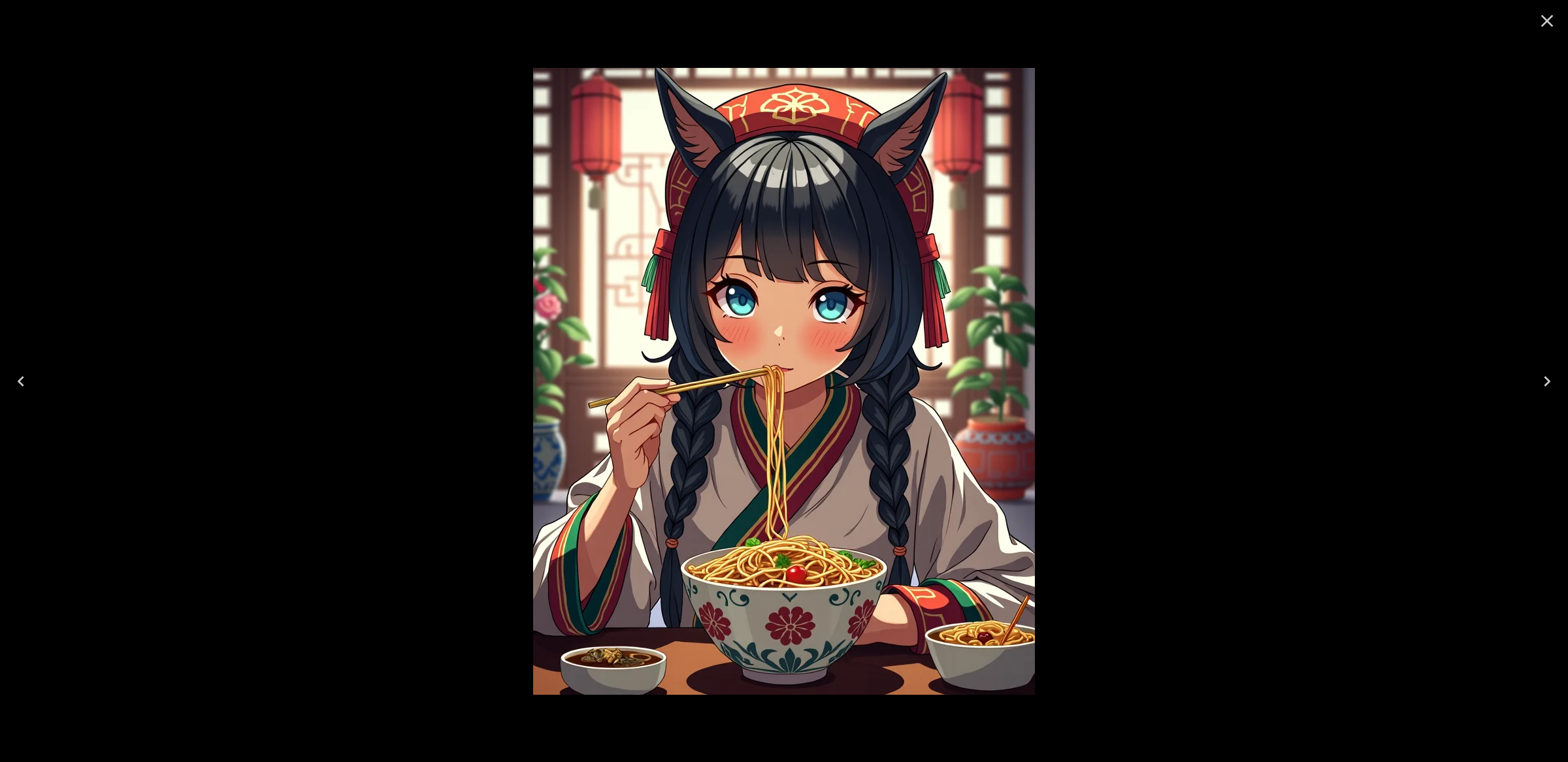
click at [1540, 15] on icon "Close" at bounding box center [1547, 21] width 21 height 21
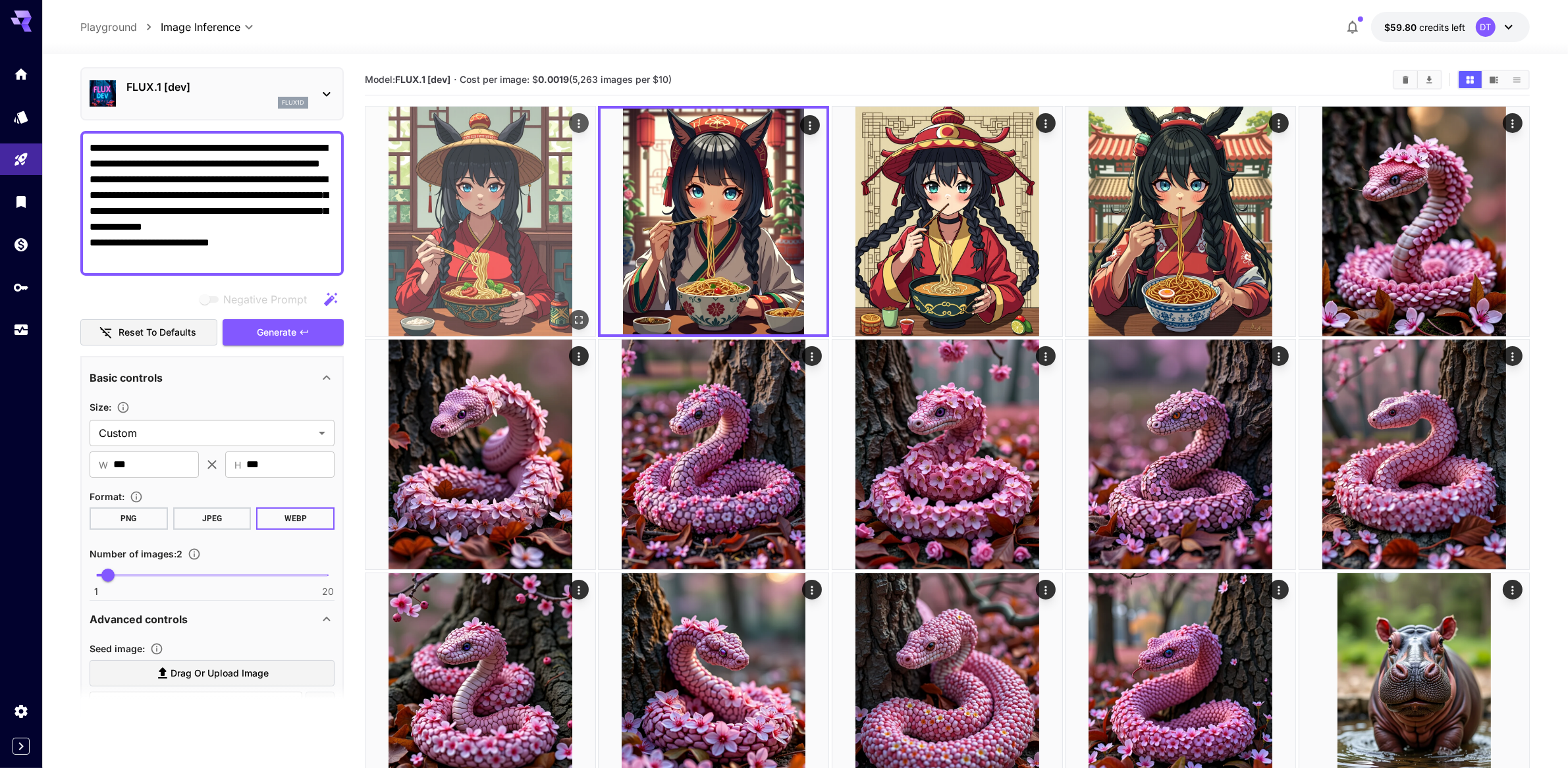
click at [535, 241] on img at bounding box center [480, 221] width 230 height 230
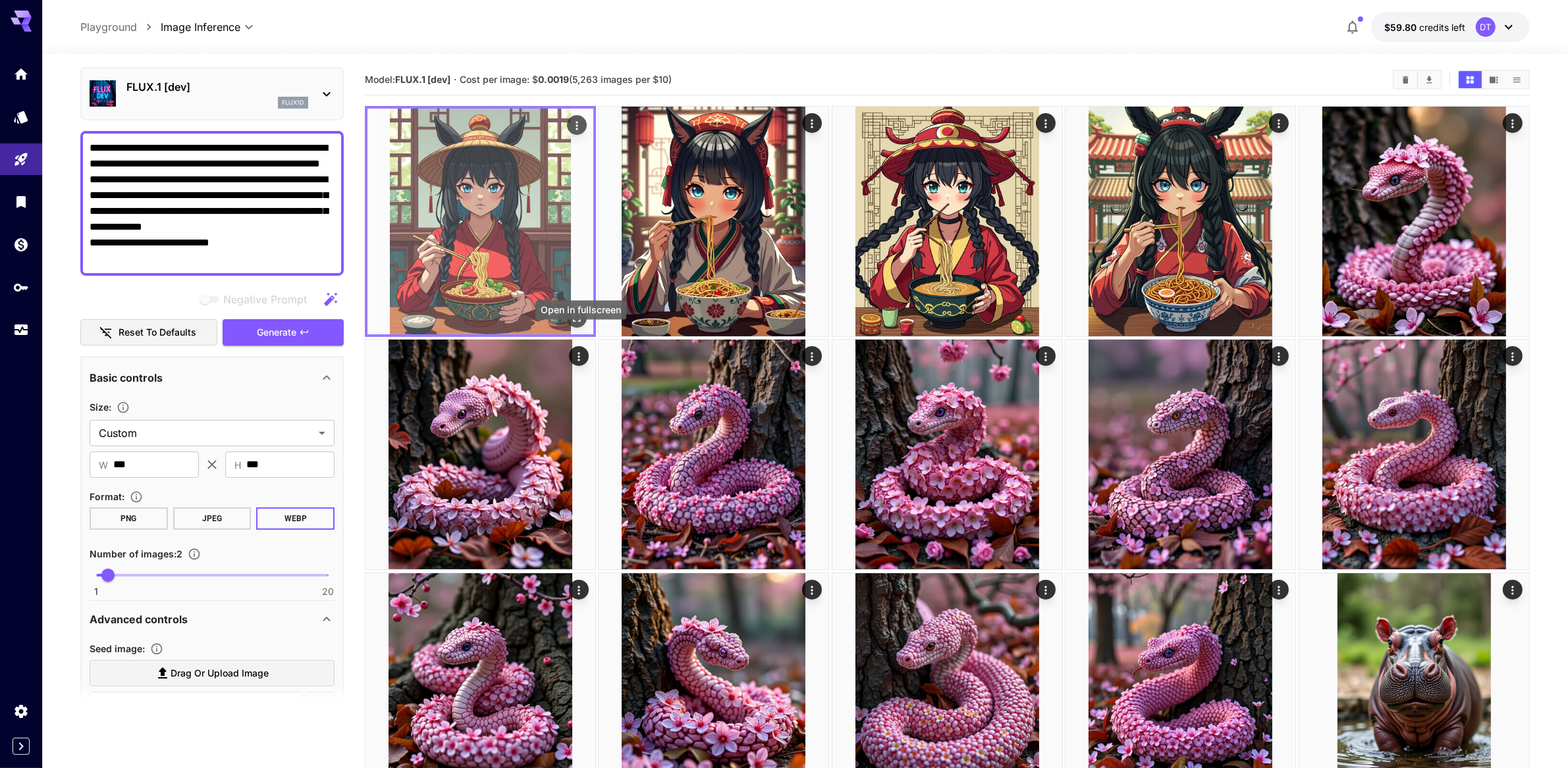
click at [578, 325] on icon "Open in fullscreen" at bounding box center [577, 318] width 13 height 13
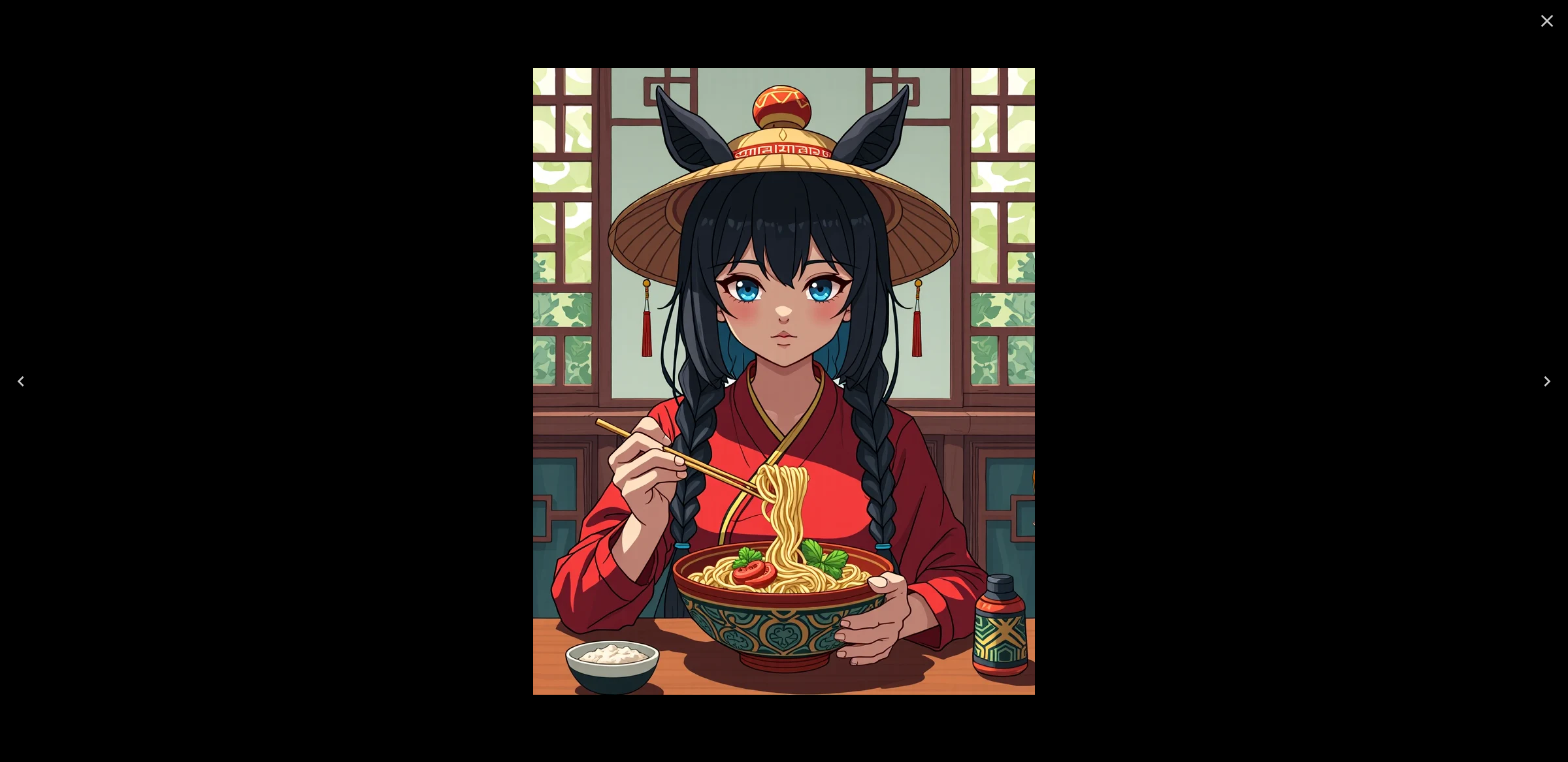
click at [1542, 25] on icon "Close" at bounding box center [1547, 21] width 13 height 13
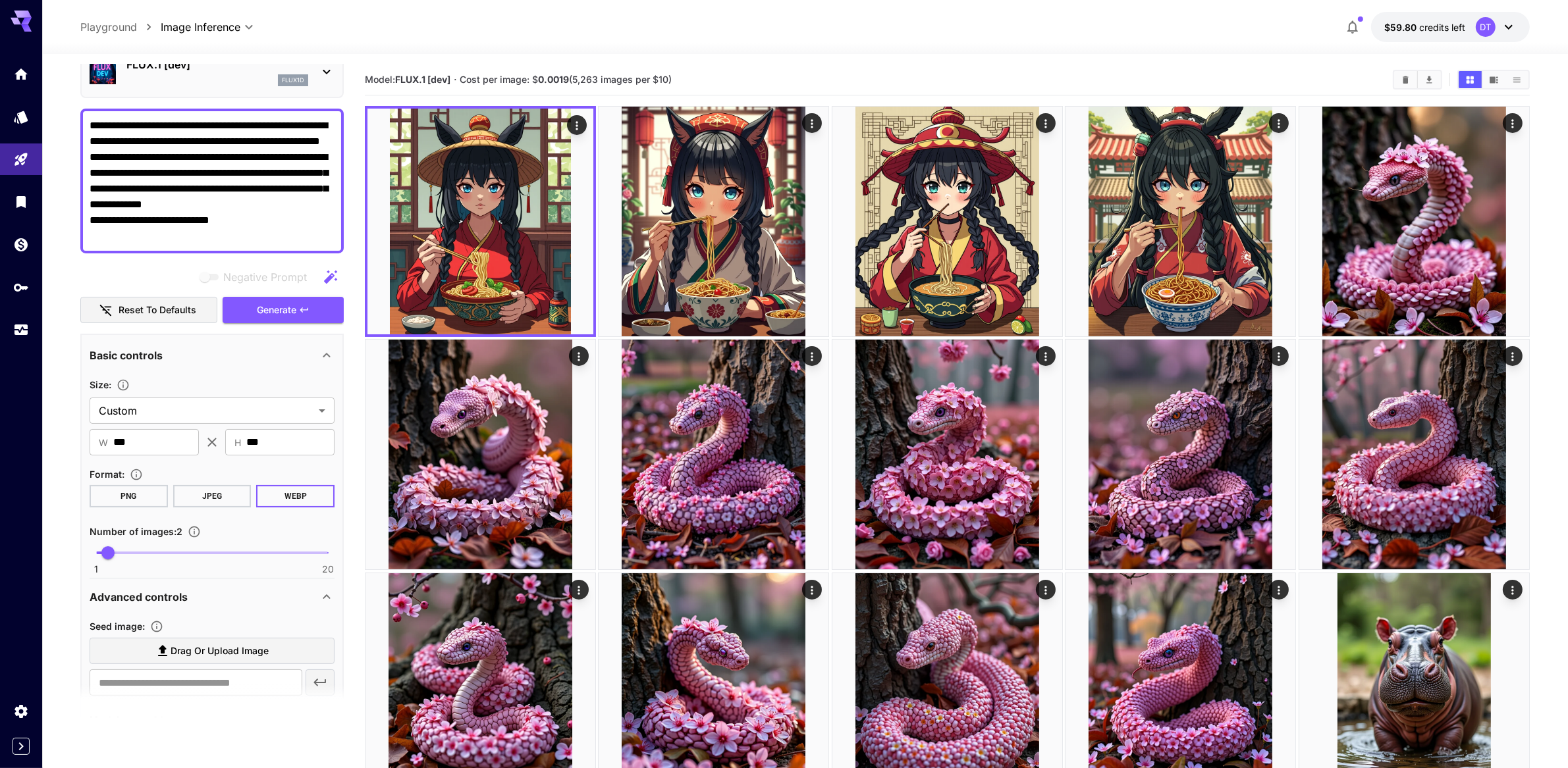
scroll to position [84, 0]
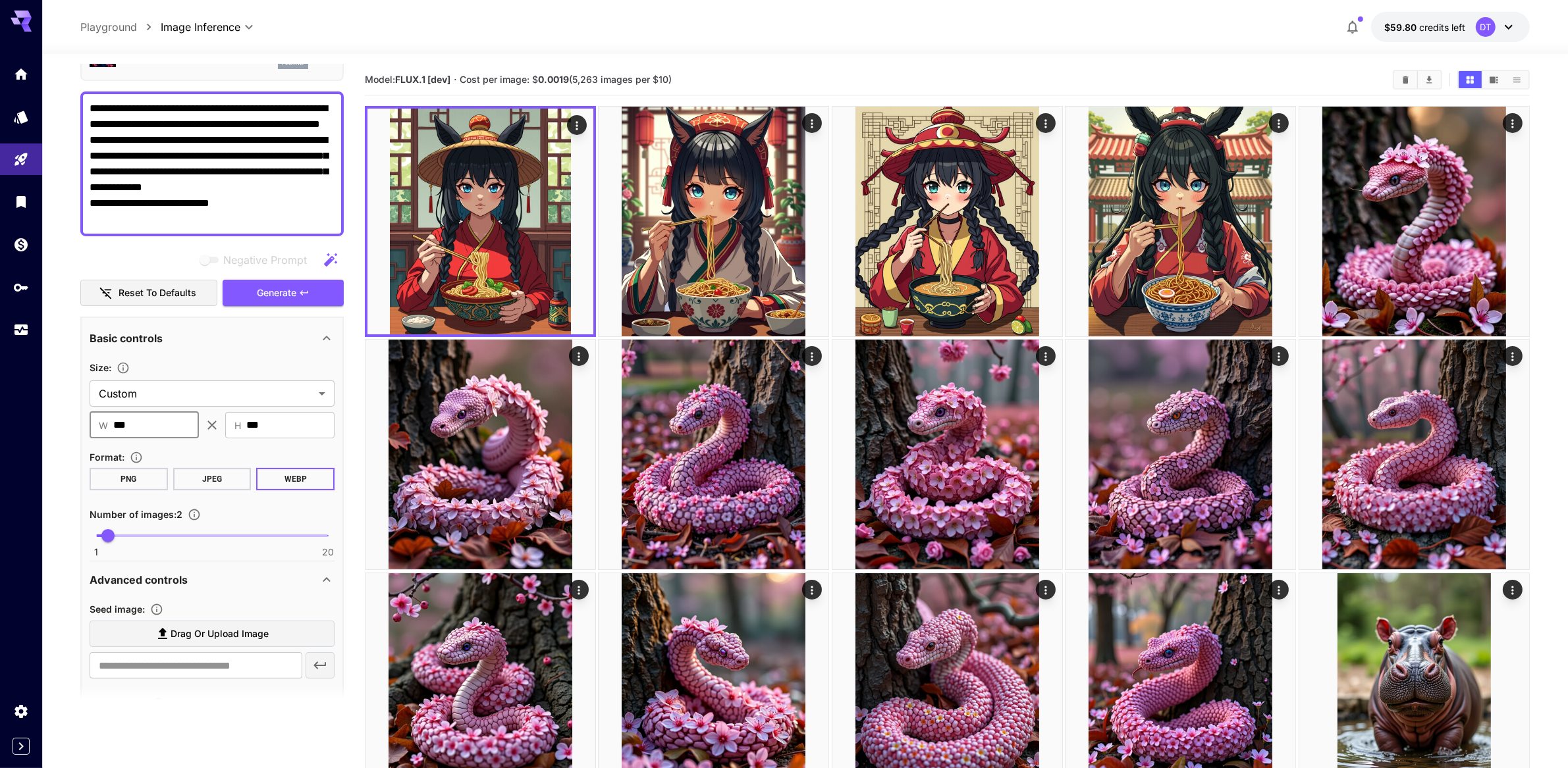
drag, startPoint x: 154, startPoint y: 473, endPoint x: 0, endPoint y: 443, distance: 156.9
type input "***"
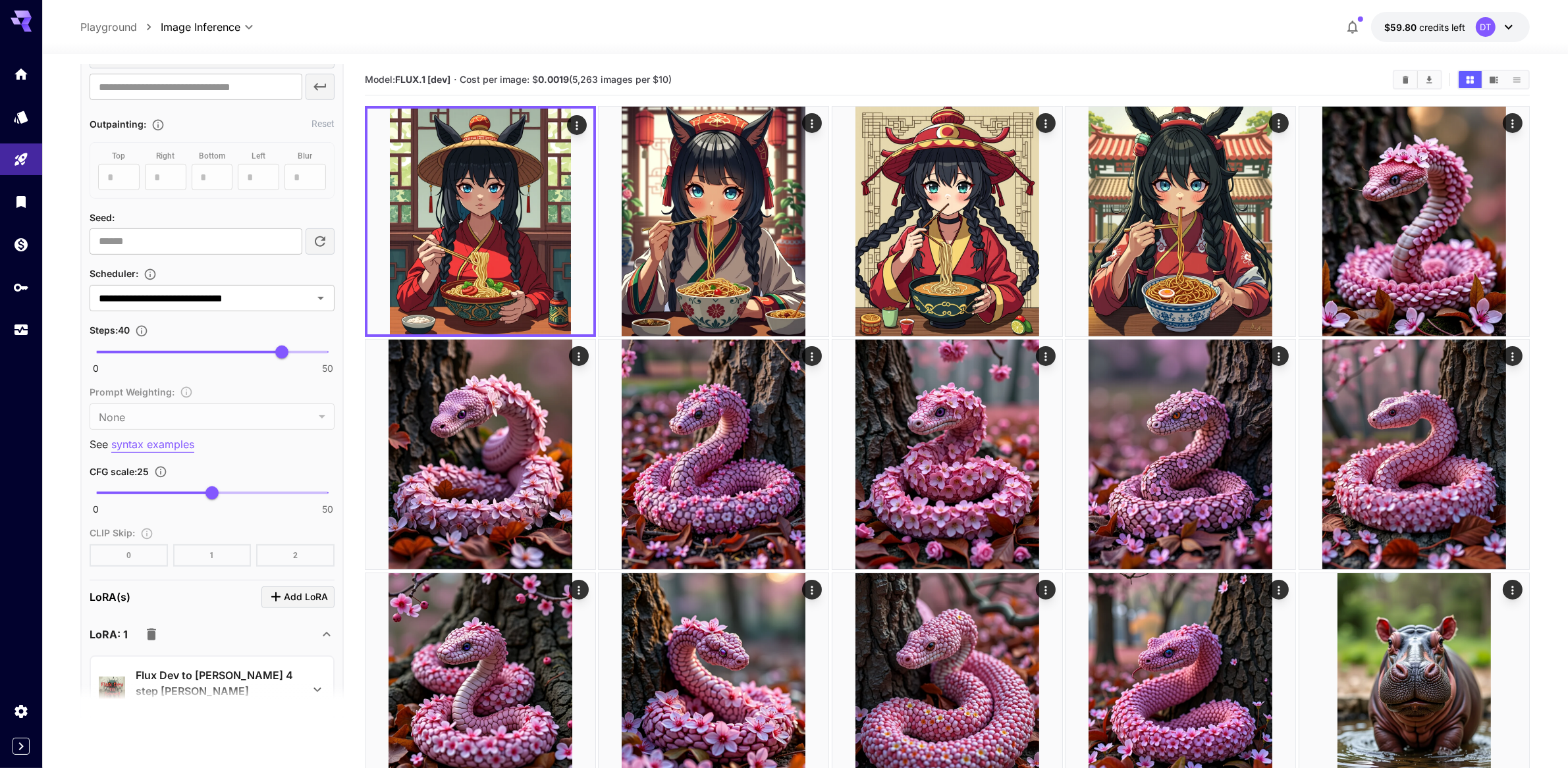
scroll to position [756, 0]
type input "***"
click at [311, 337] on div "Steps : 40" at bounding box center [211, 329] width 245 height 16
type input "**"
drag, startPoint x: 318, startPoint y: 496, endPoint x: 356, endPoint y: 496, distance: 38.0
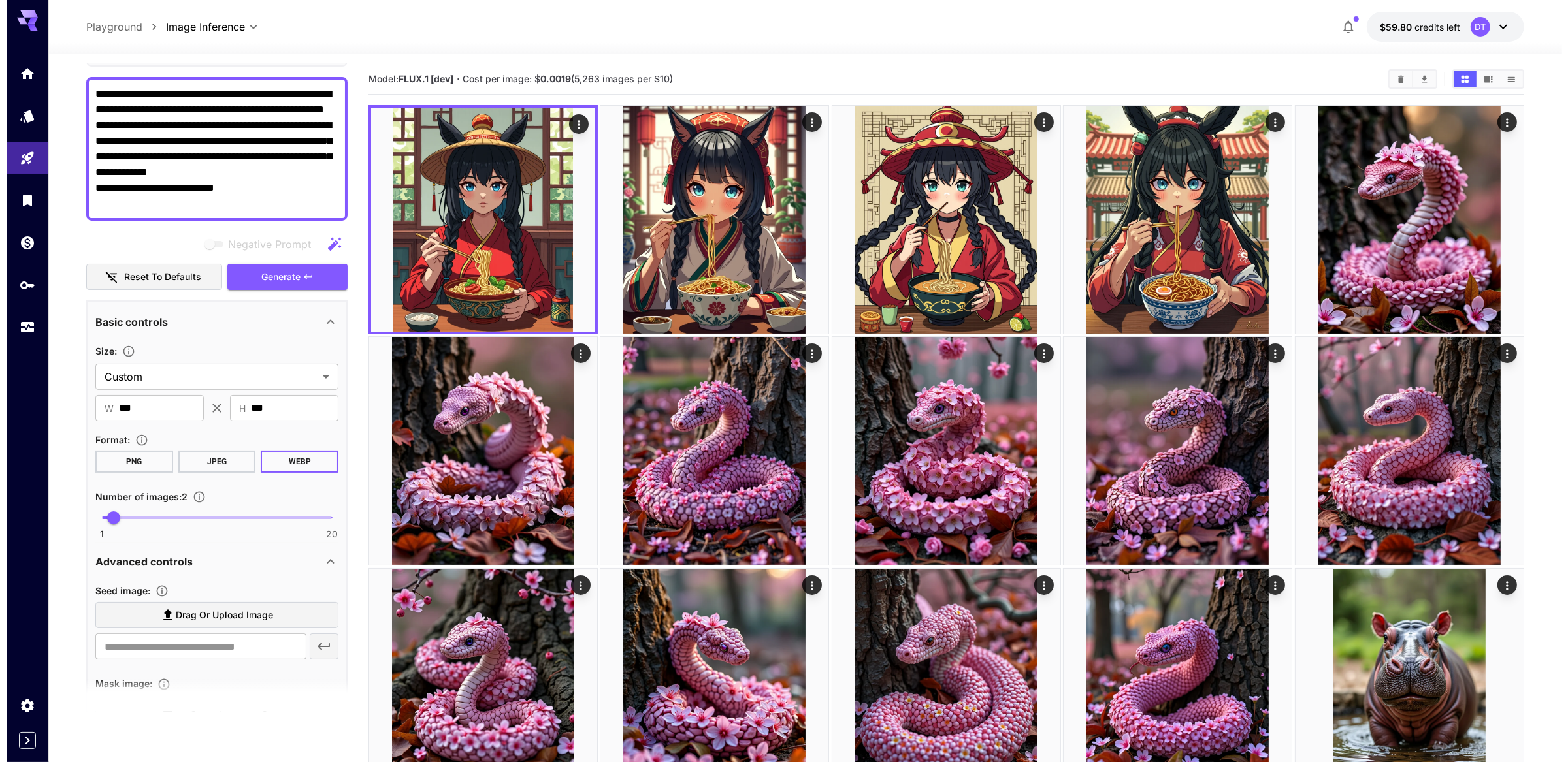
scroll to position [0, 0]
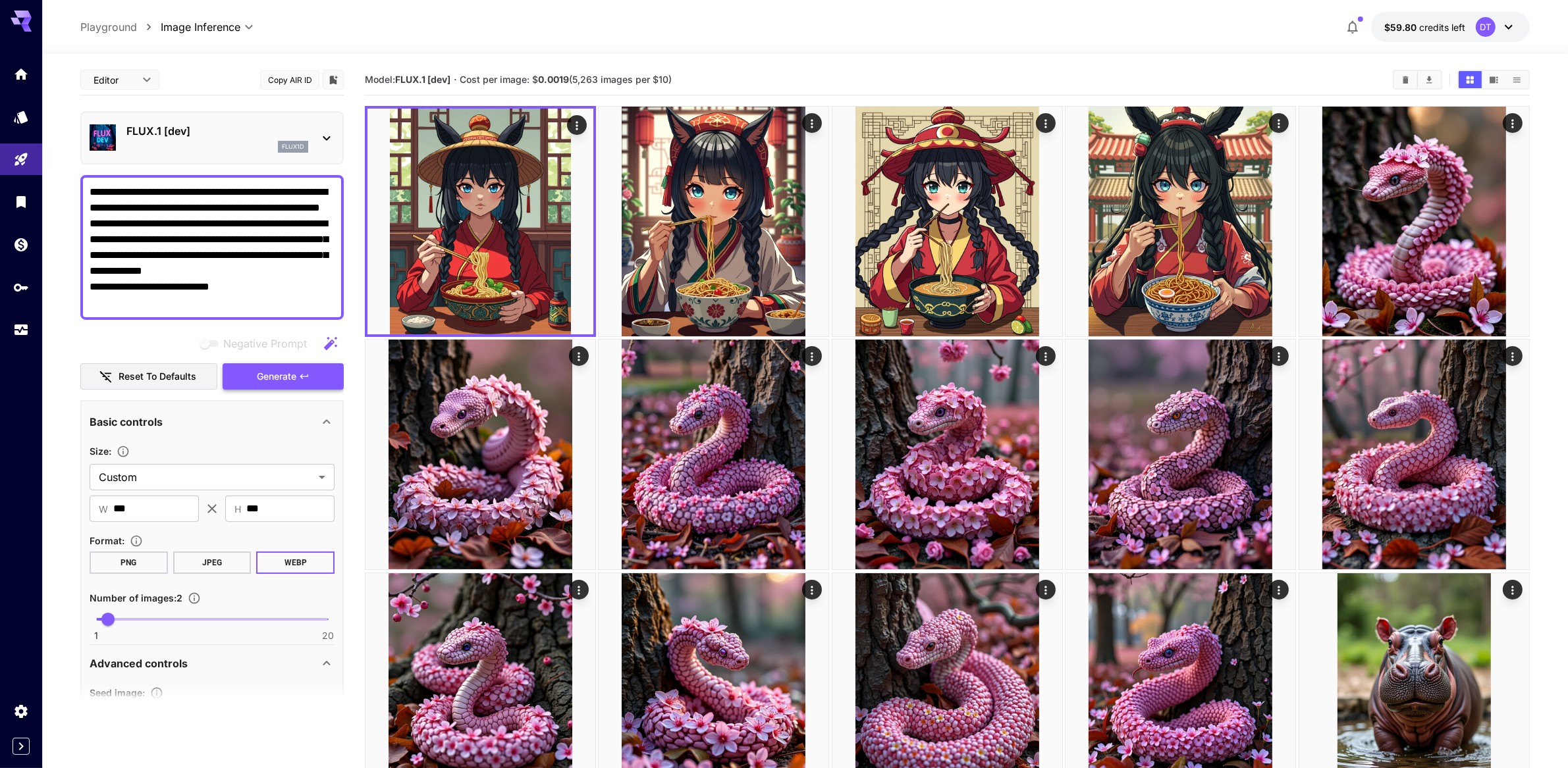
click at [278, 385] on span "Generate" at bounding box center [276, 377] width 40 height 17
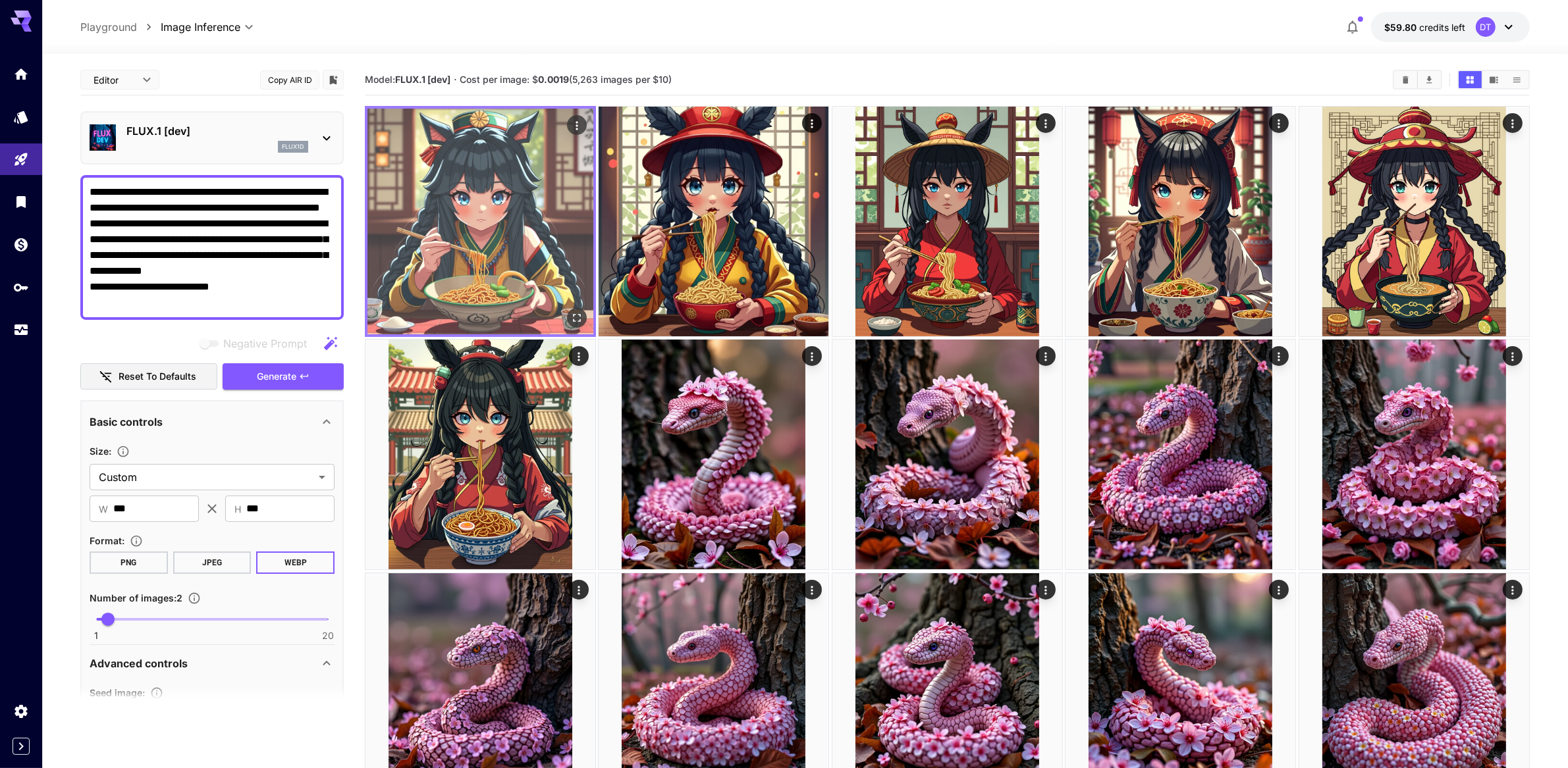
click at [584, 325] on icon "Open in fullscreen" at bounding box center [577, 318] width 13 height 13
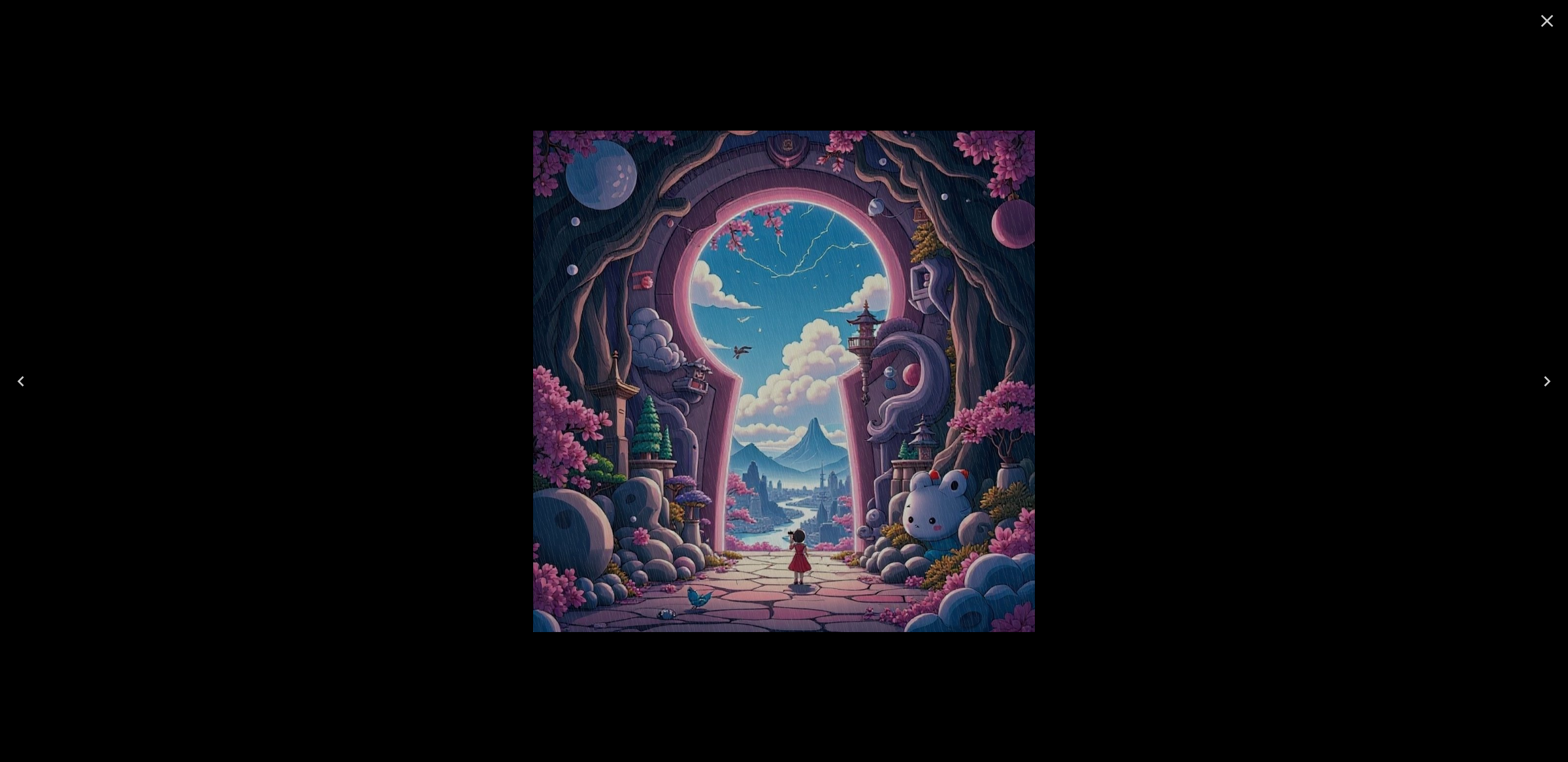
click at [1547, 12] on icon "Close" at bounding box center [1547, 21] width 21 height 21
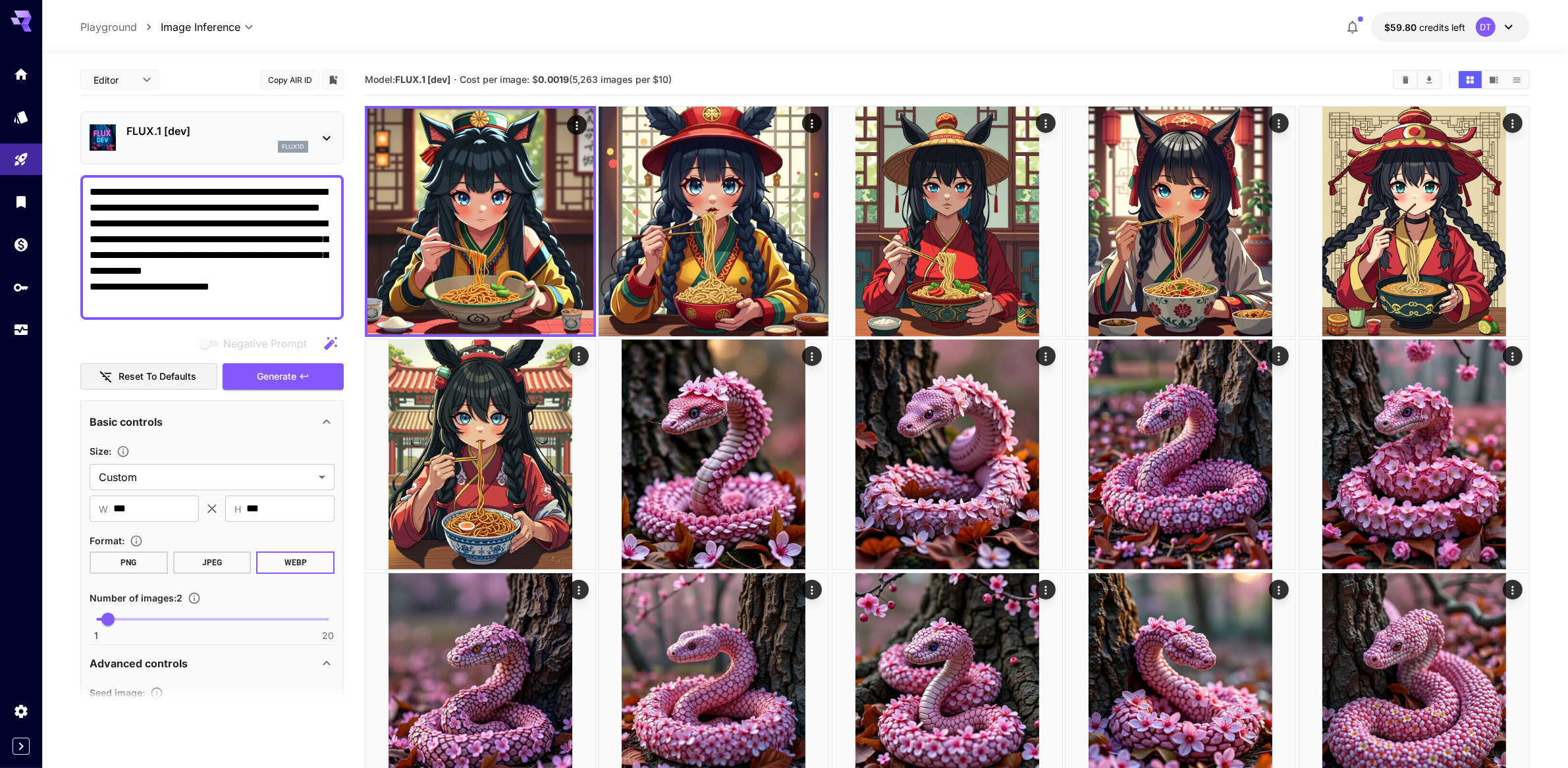
click at [250, 276] on textarea "**********" at bounding box center [212, 248] width 246 height 126
click at [267, 235] on textarea "**********" at bounding box center [212, 248] width 246 height 126
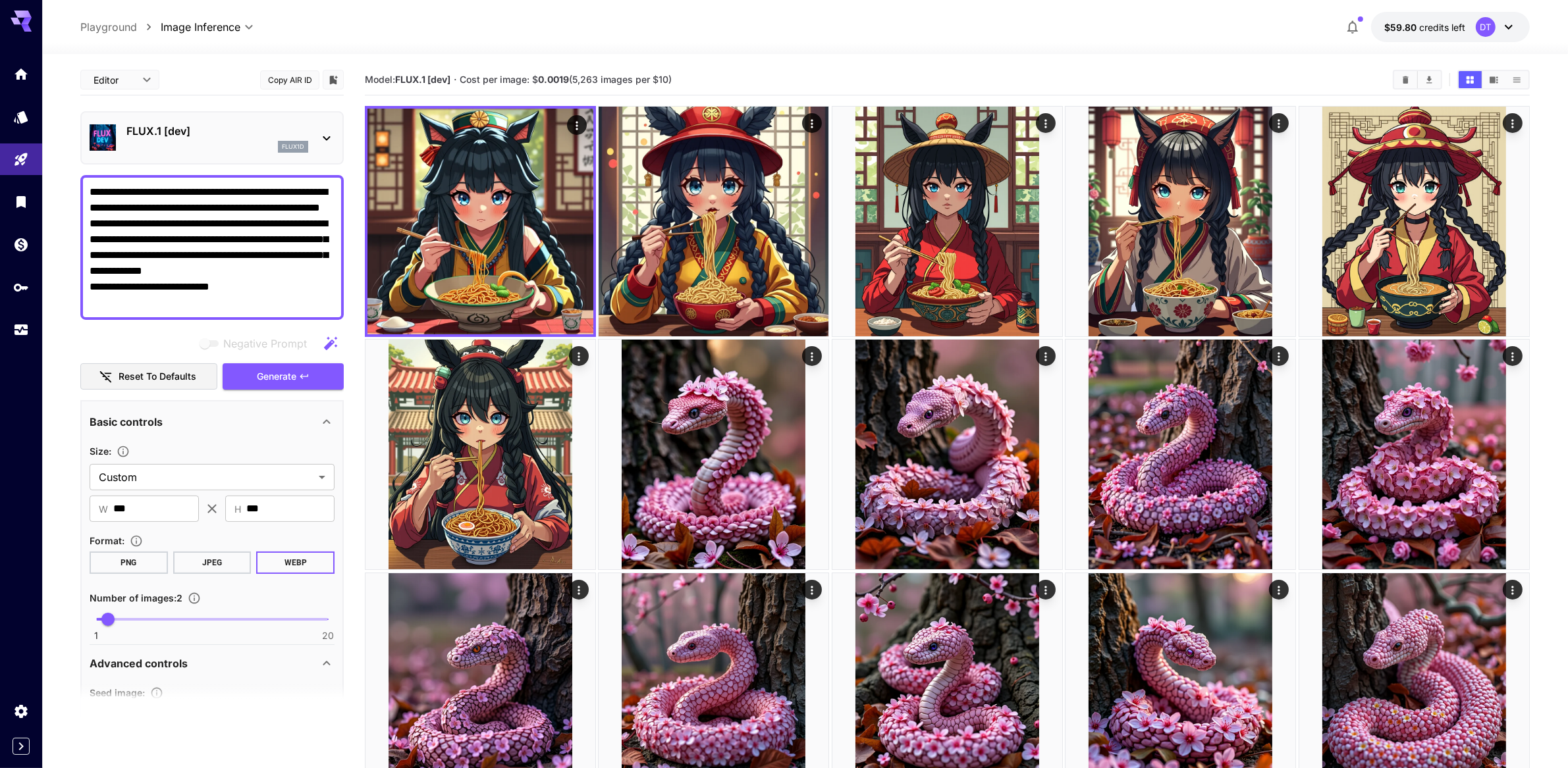
paste textarea "**********"
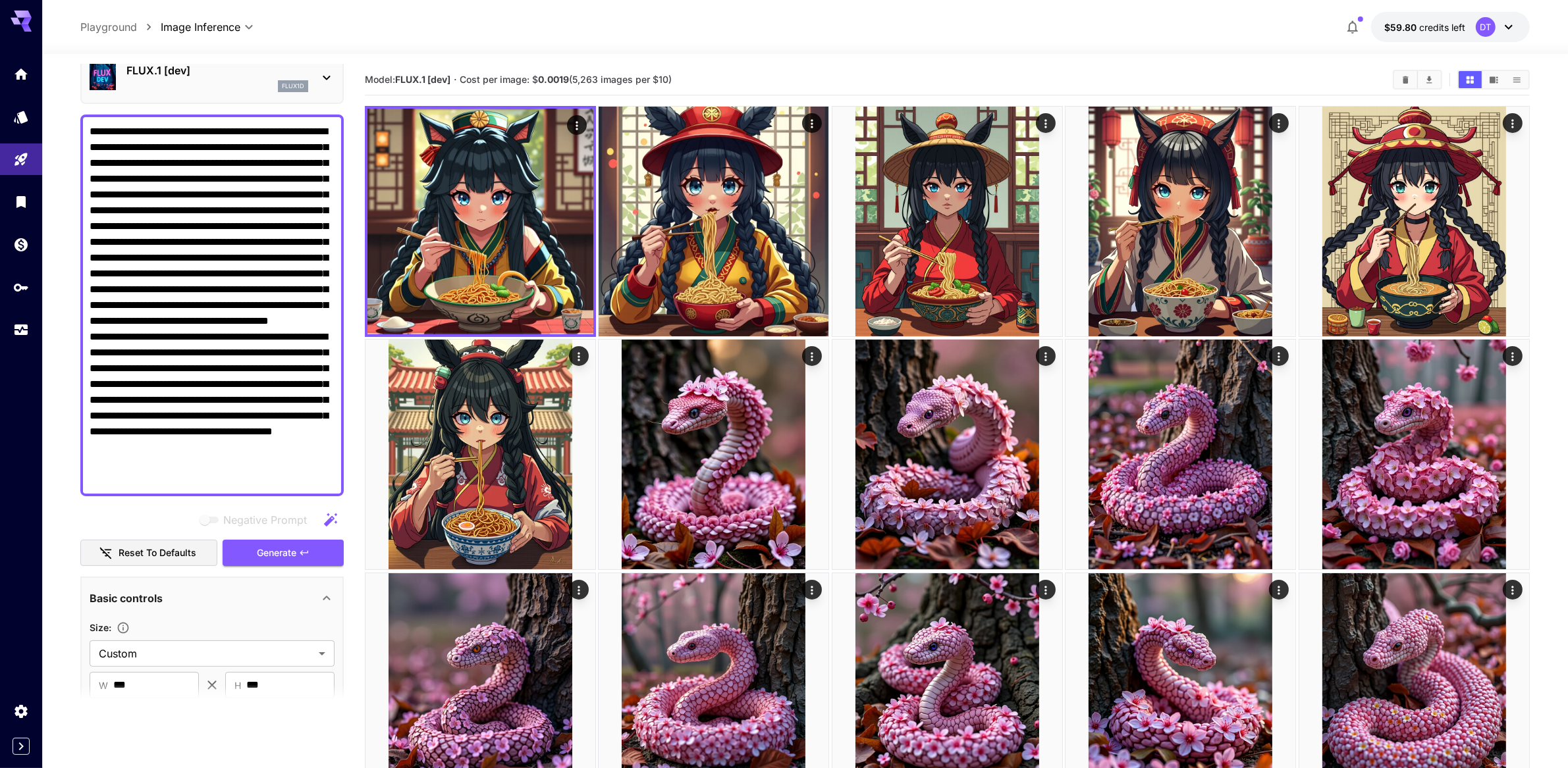
scroll to position [133, 0]
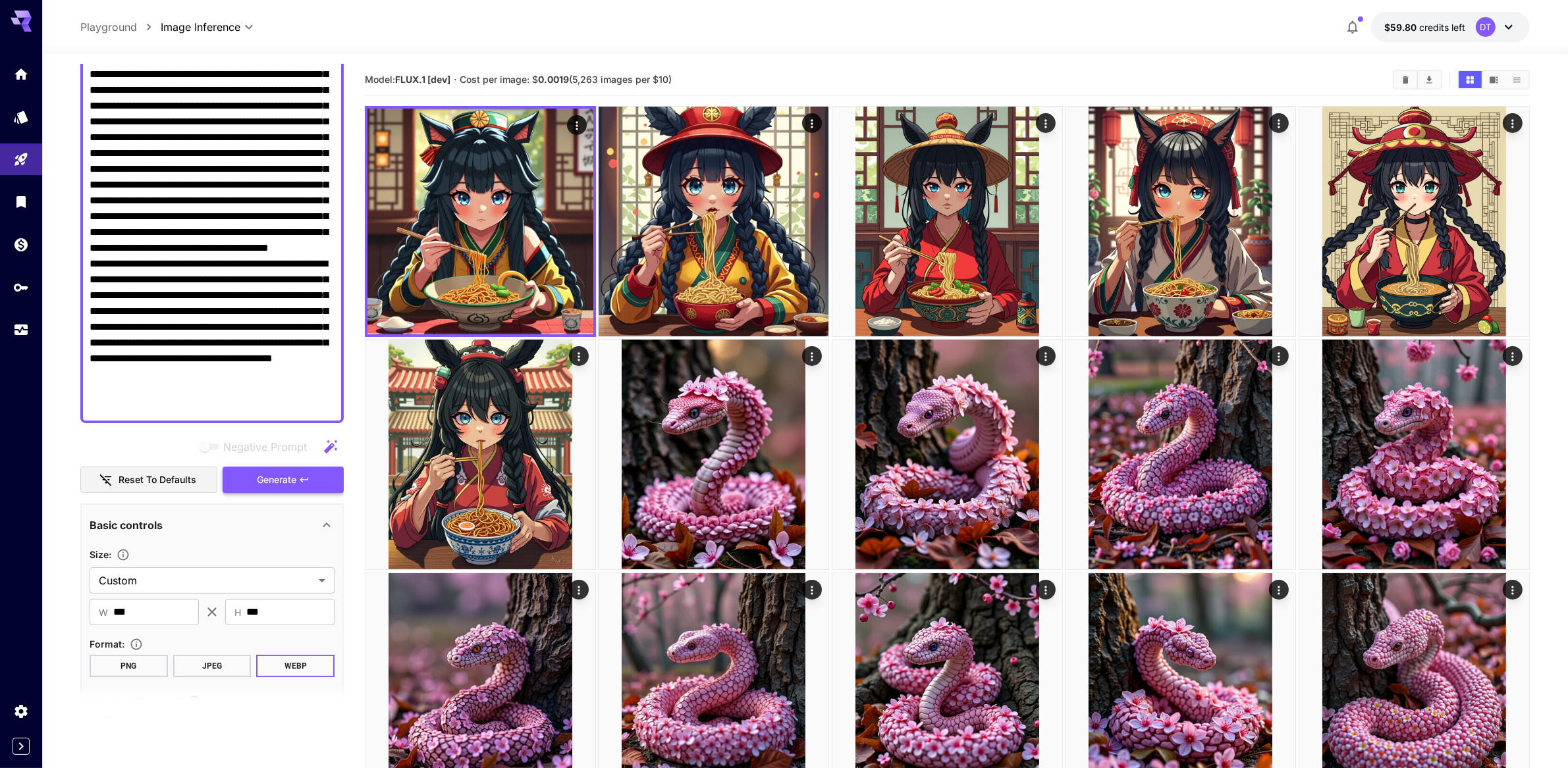
type textarea "**********"
click at [296, 488] on span "Generate" at bounding box center [276, 480] width 40 height 17
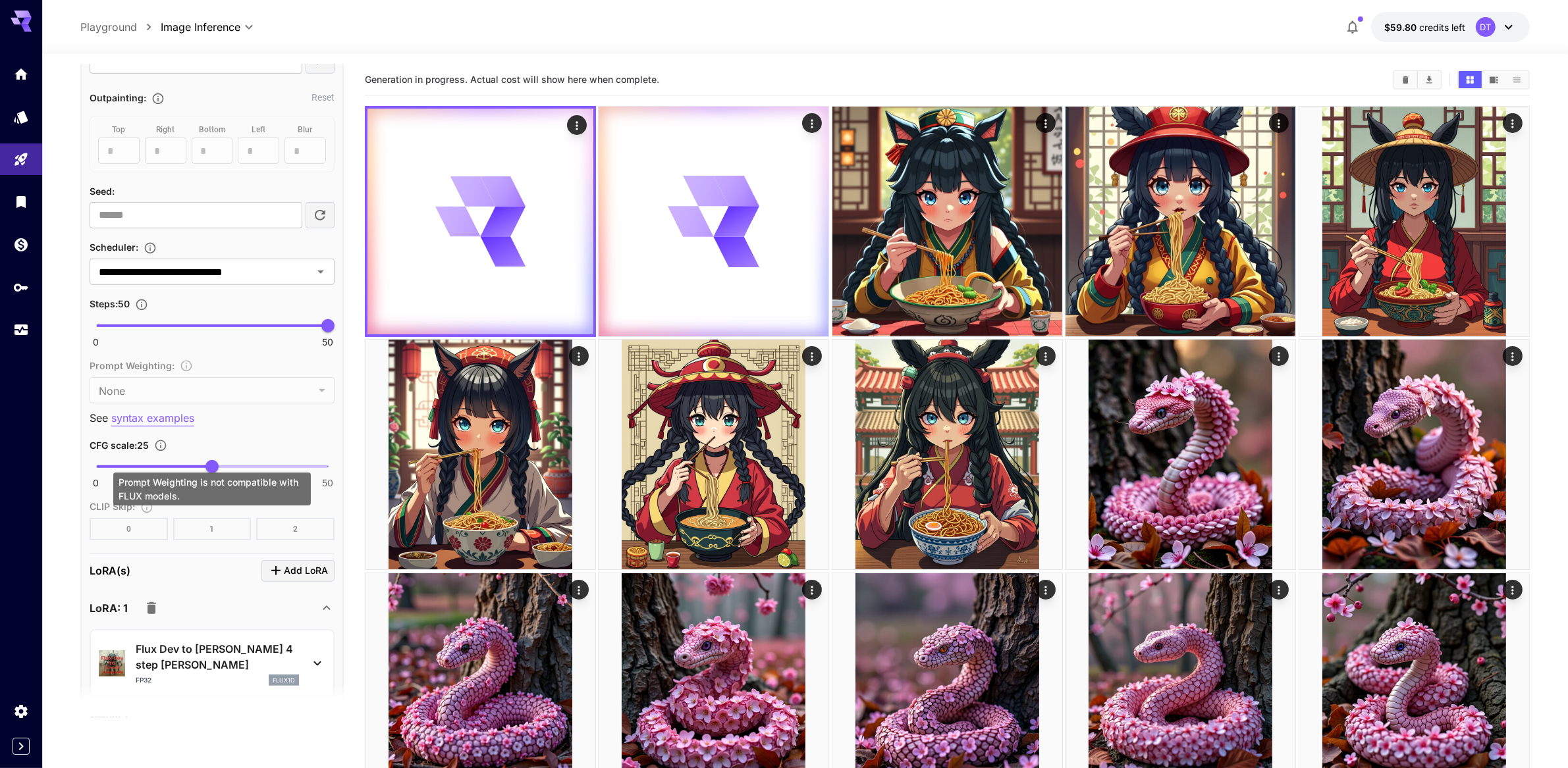
scroll to position [718, 0]
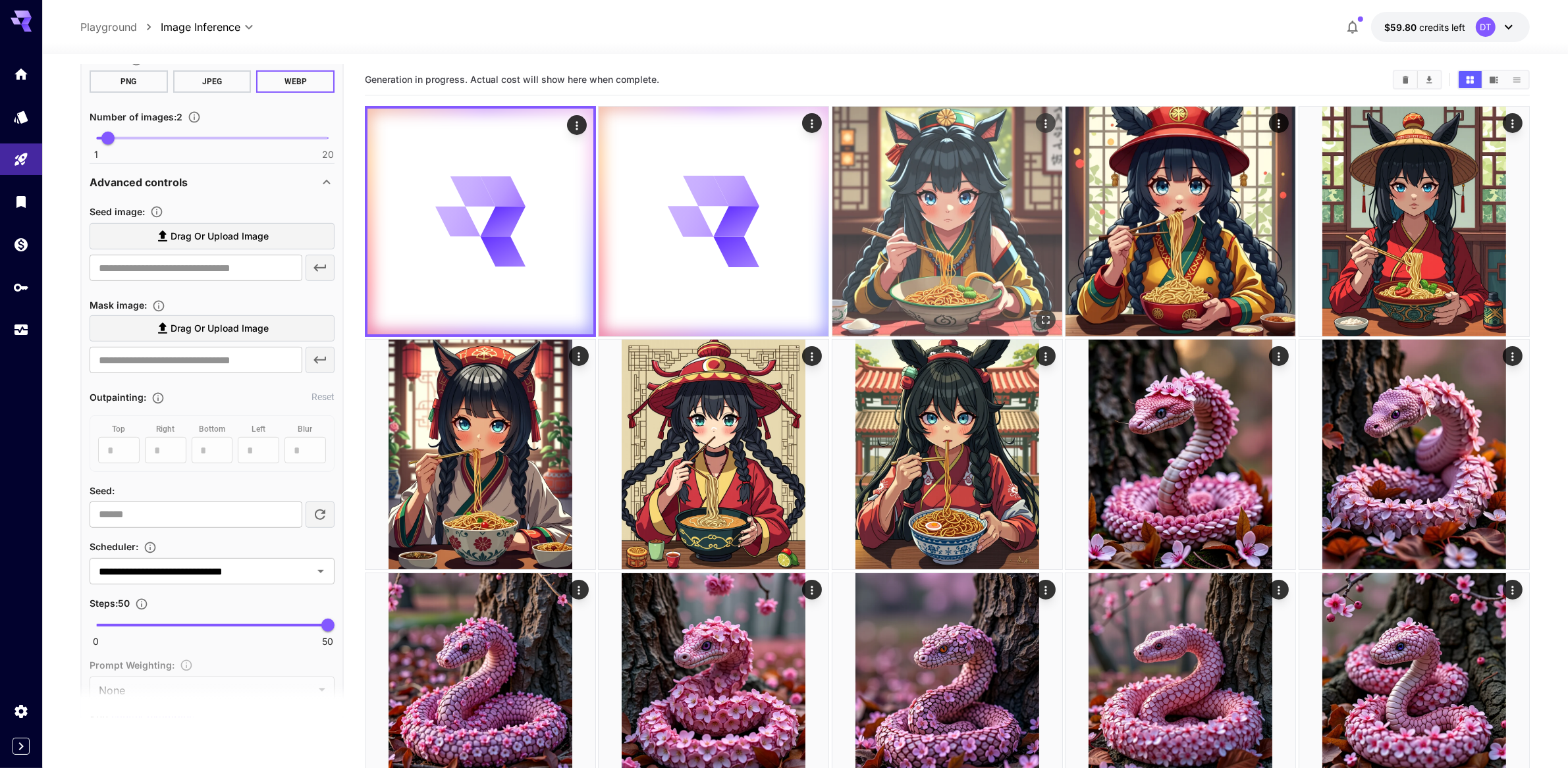
click at [917, 297] on img at bounding box center [947, 221] width 230 height 230
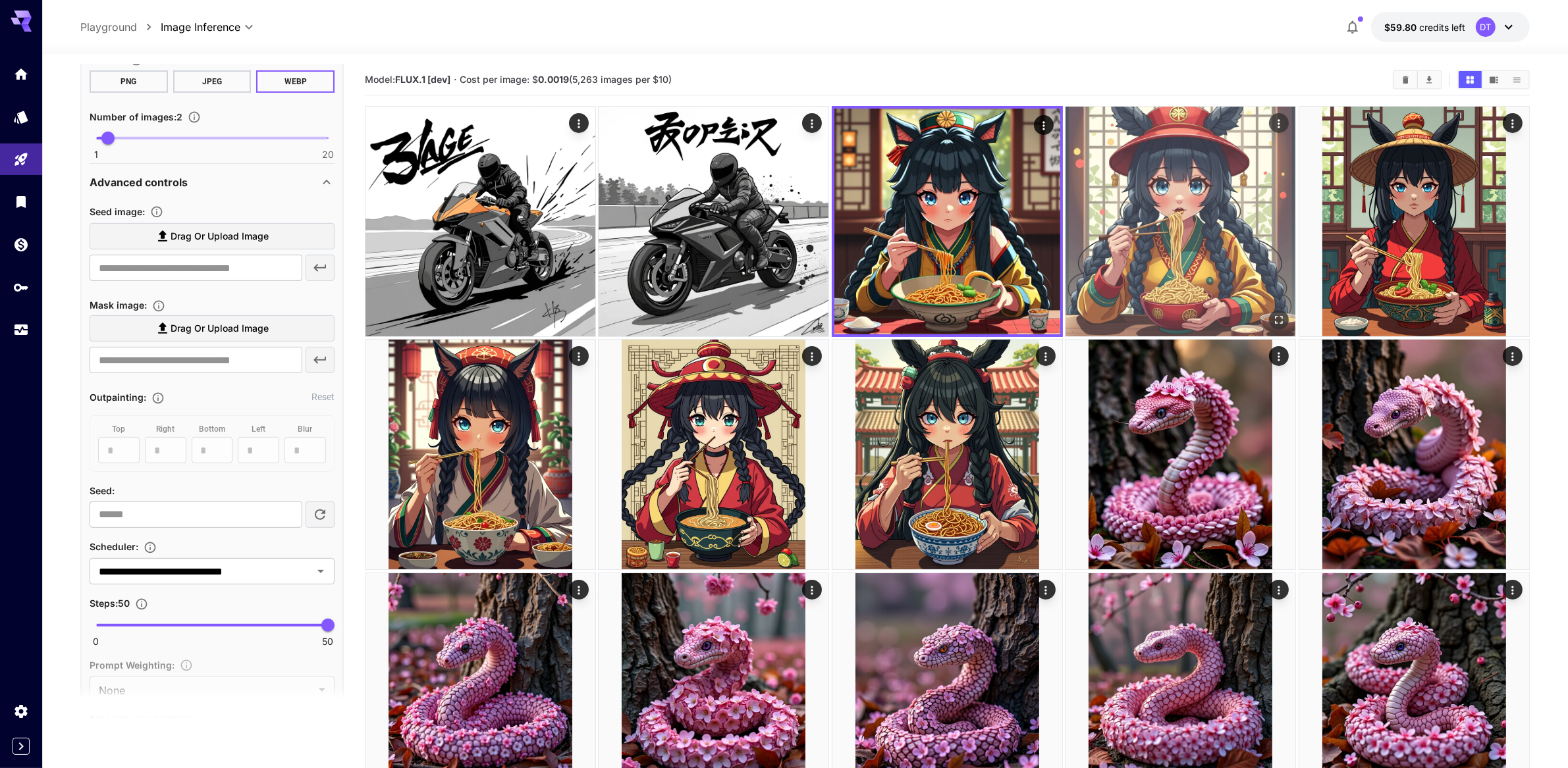
click at [1084, 282] on img at bounding box center [1180, 221] width 230 height 230
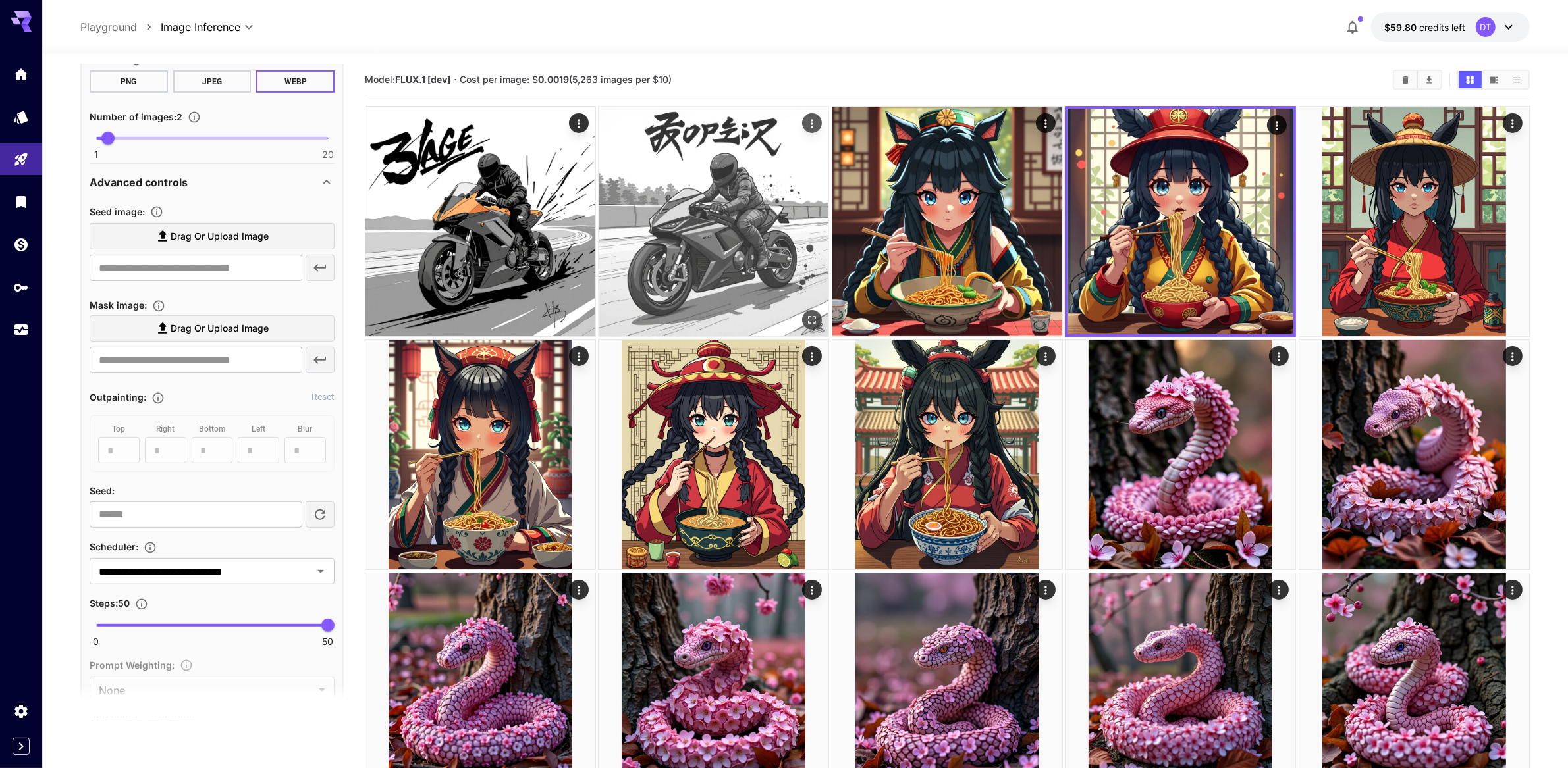
click at [739, 267] on img at bounding box center [713, 221] width 230 height 230
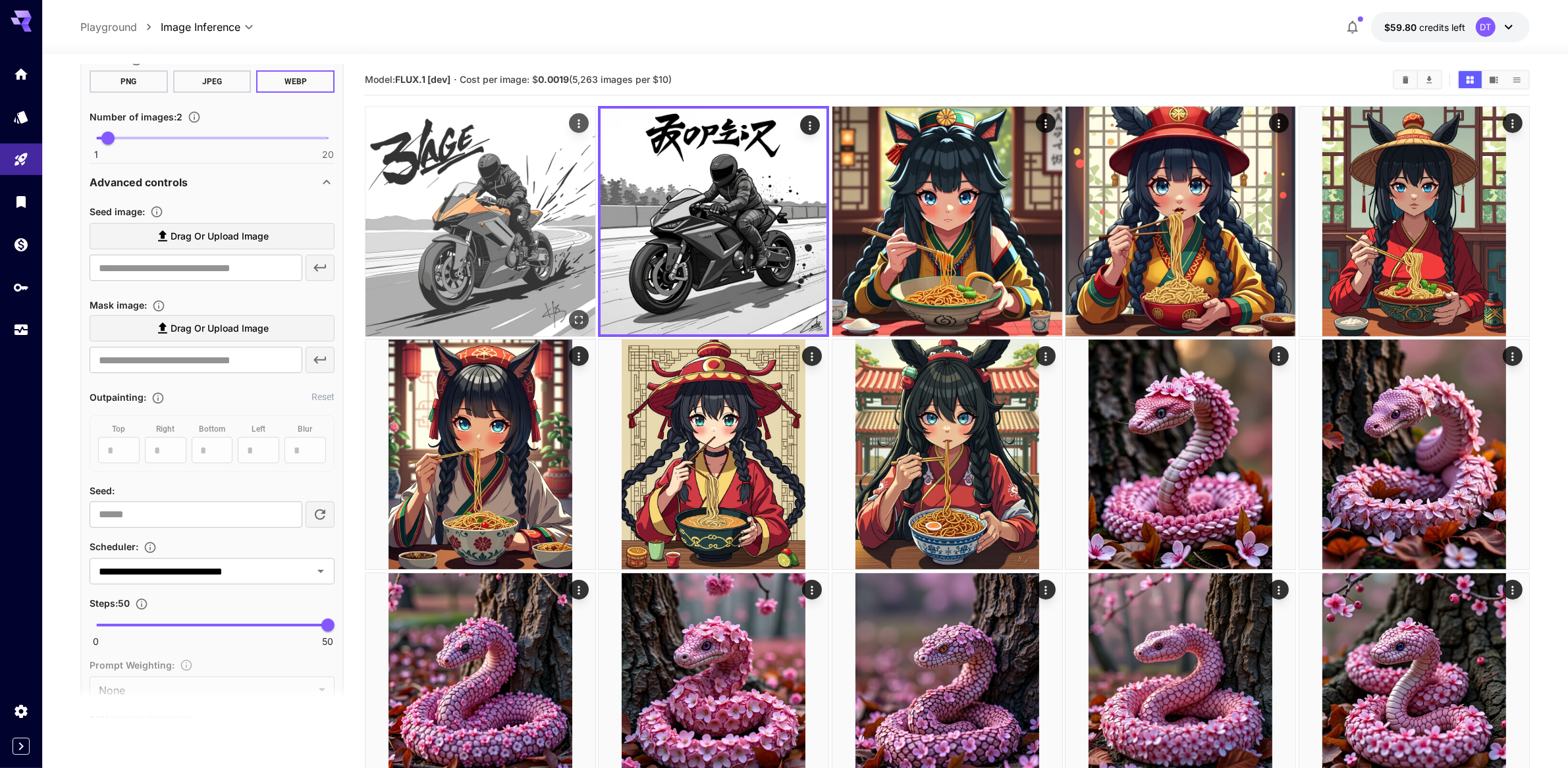
click at [507, 264] on img at bounding box center [480, 221] width 230 height 230
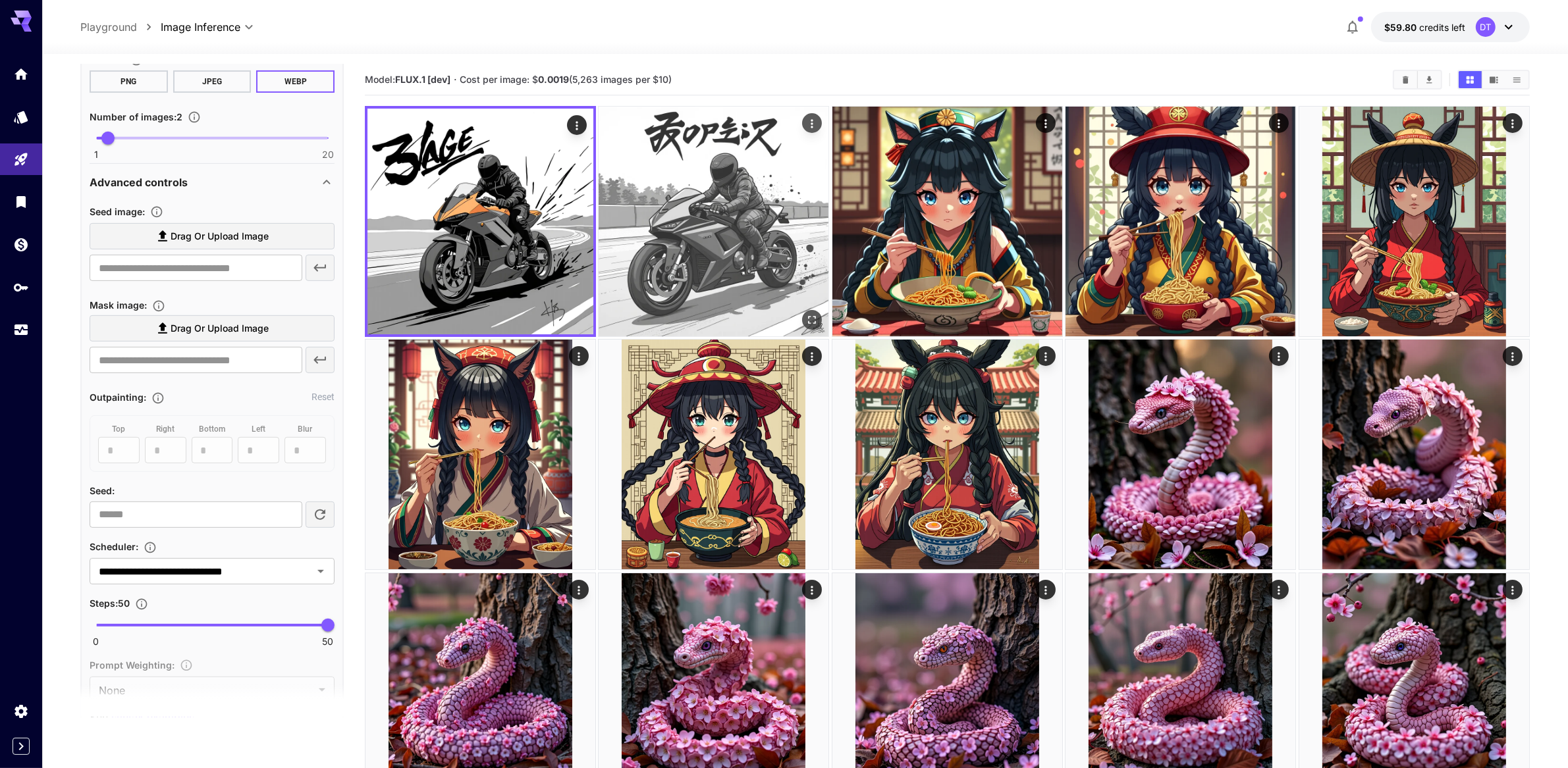
click at [694, 267] on img at bounding box center [713, 221] width 230 height 230
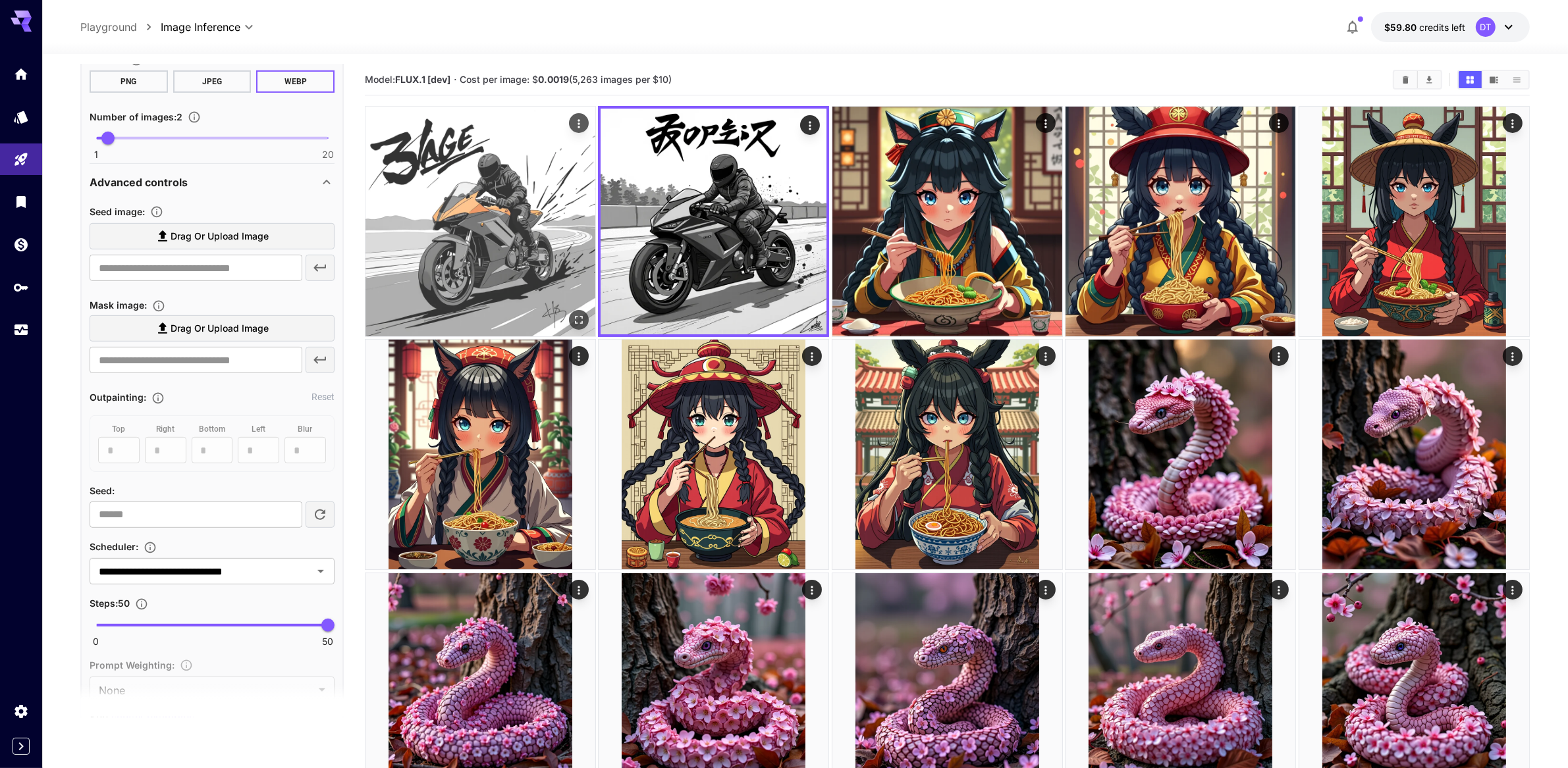
click at [539, 274] on img at bounding box center [480, 221] width 230 height 230
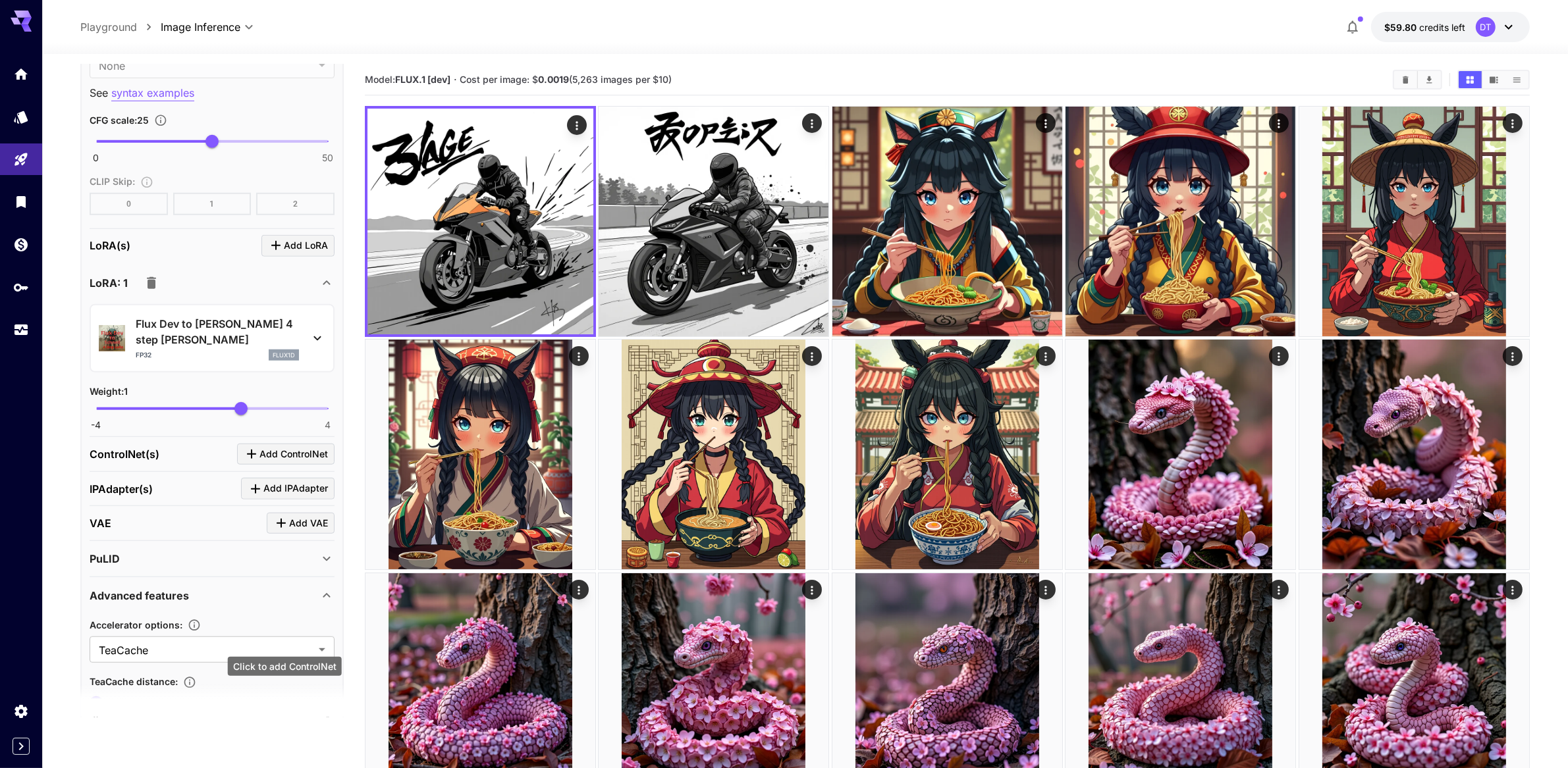
scroll to position [1327, 0]
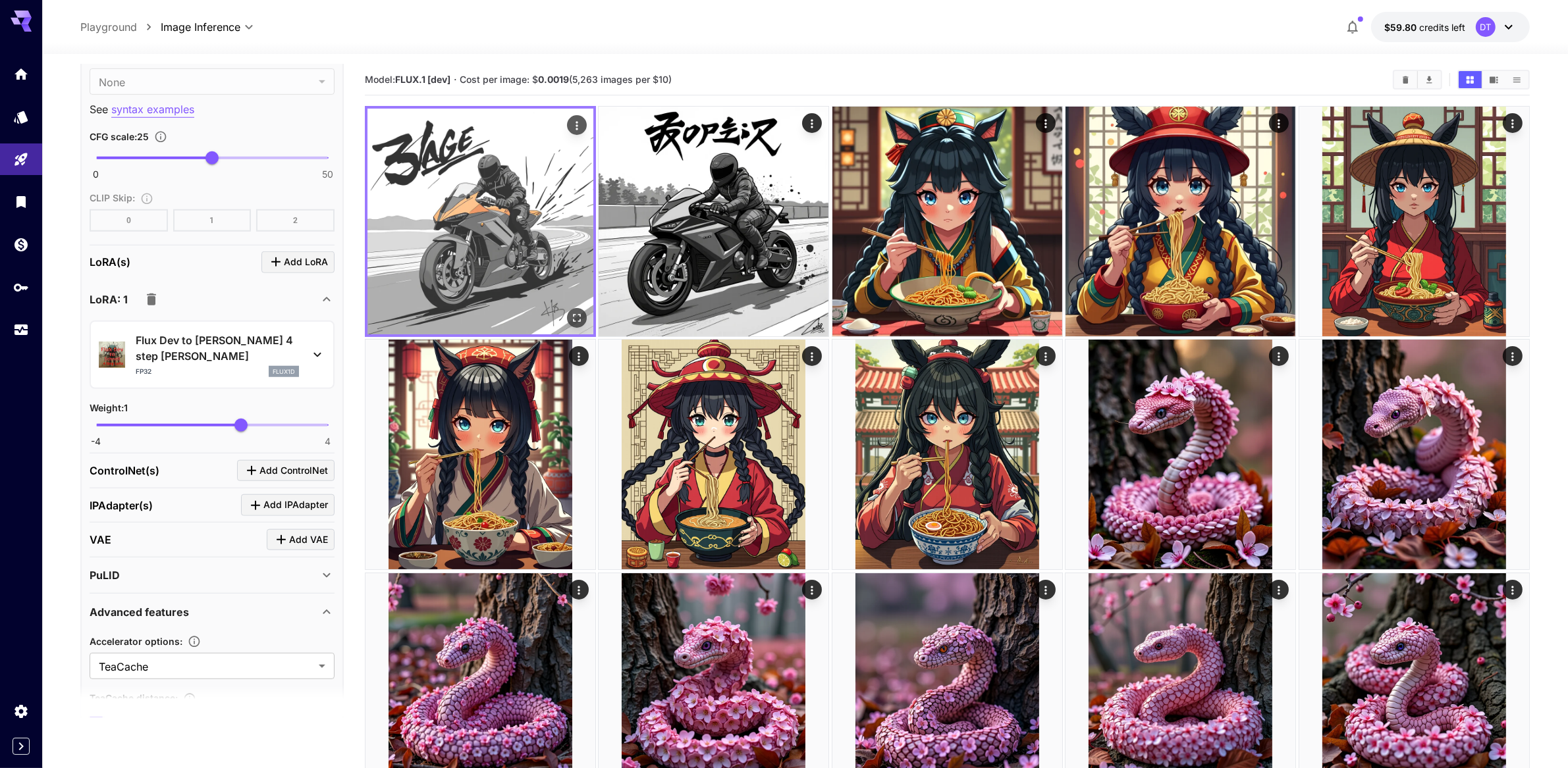
click at [578, 325] on icon "Open in fullscreen" at bounding box center [577, 318] width 13 height 13
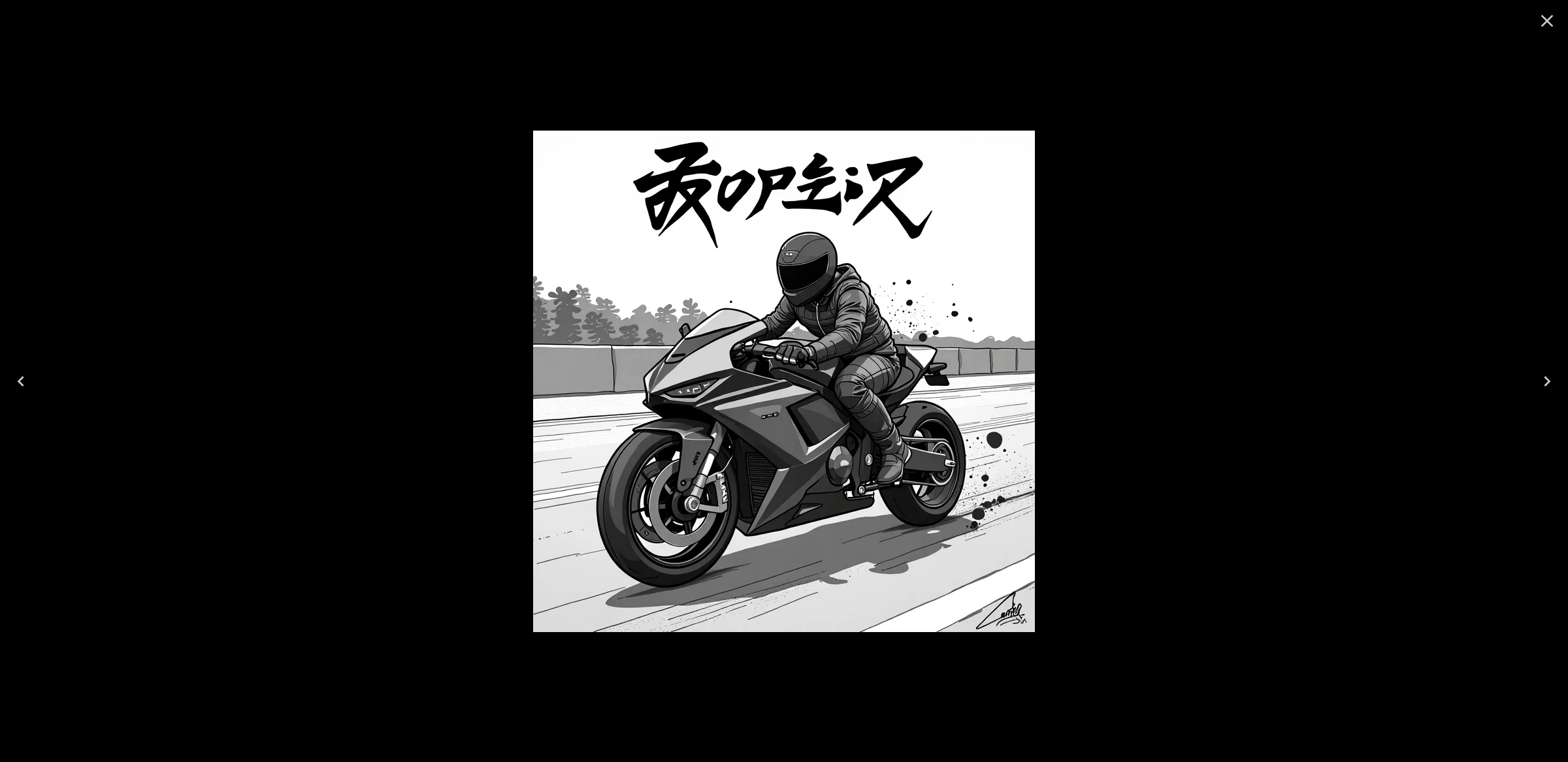
click at [1559, 22] on button "Close" at bounding box center [1547, 21] width 31 height 31
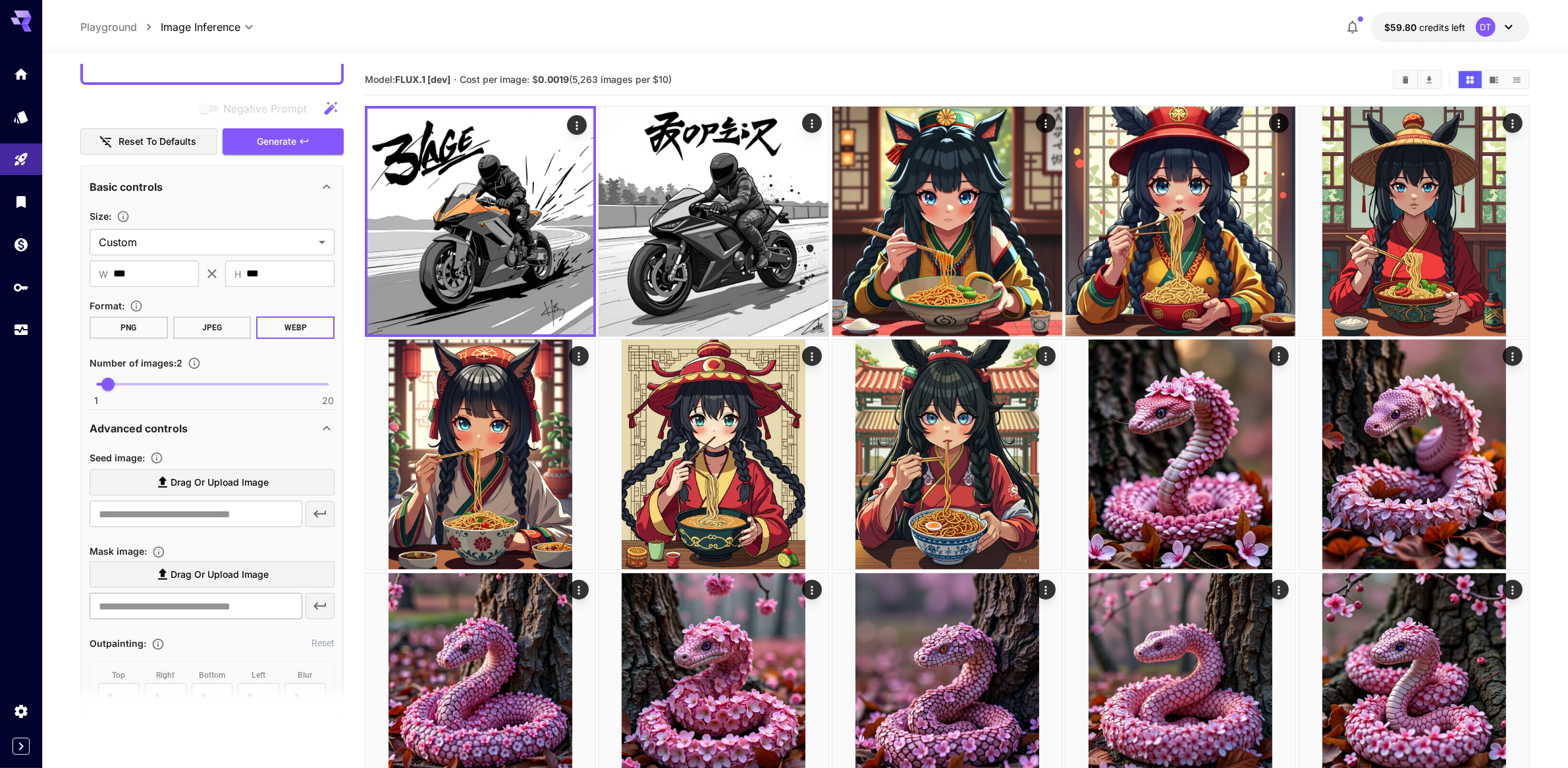
scroll to position [494, 0]
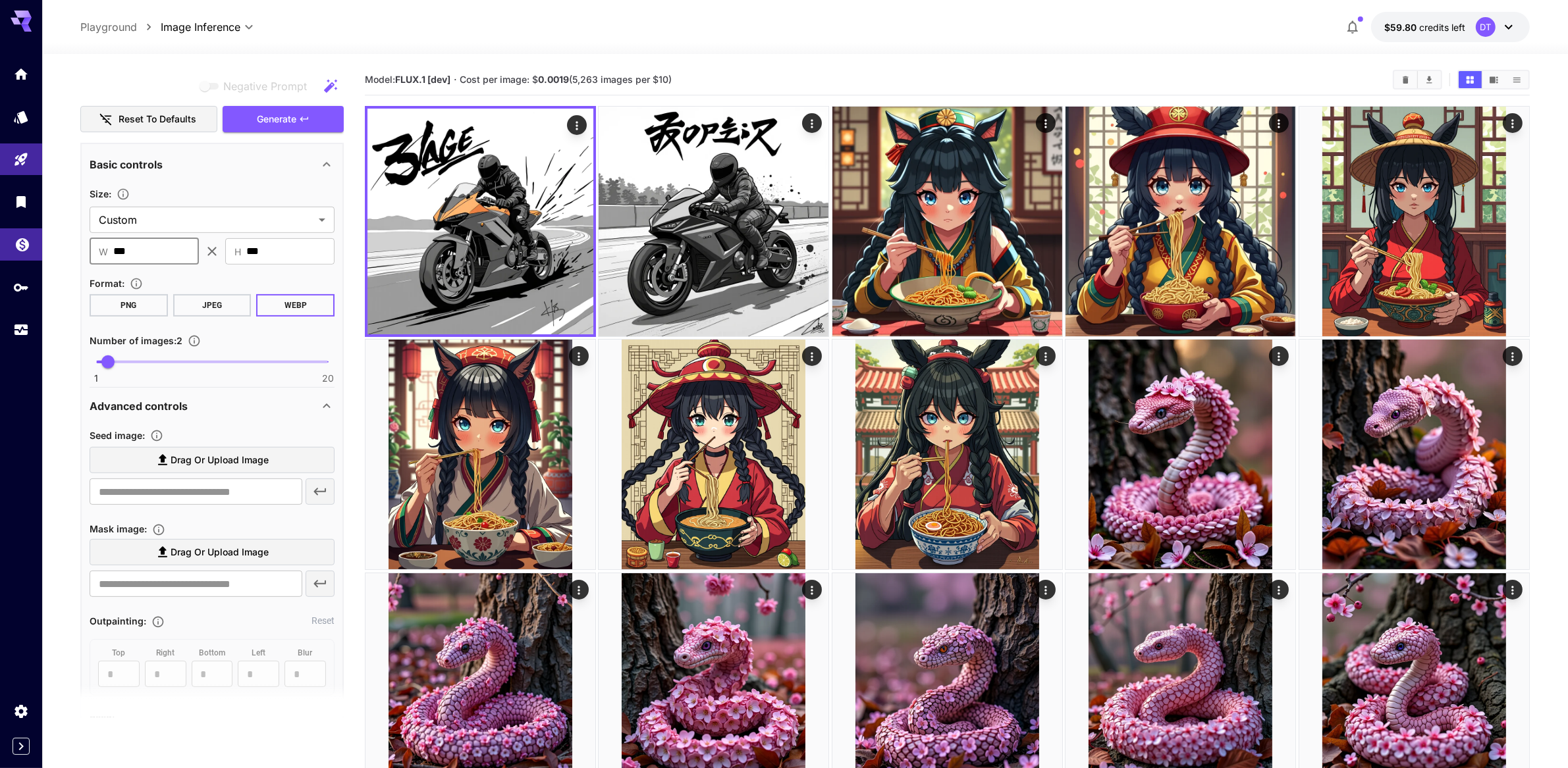
drag, startPoint x: 144, startPoint y: 293, endPoint x: 0, endPoint y: 285, distance: 144.2
type input "***"
click at [272, 127] on span "Generate" at bounding box center [276, 119] width 40 height 17
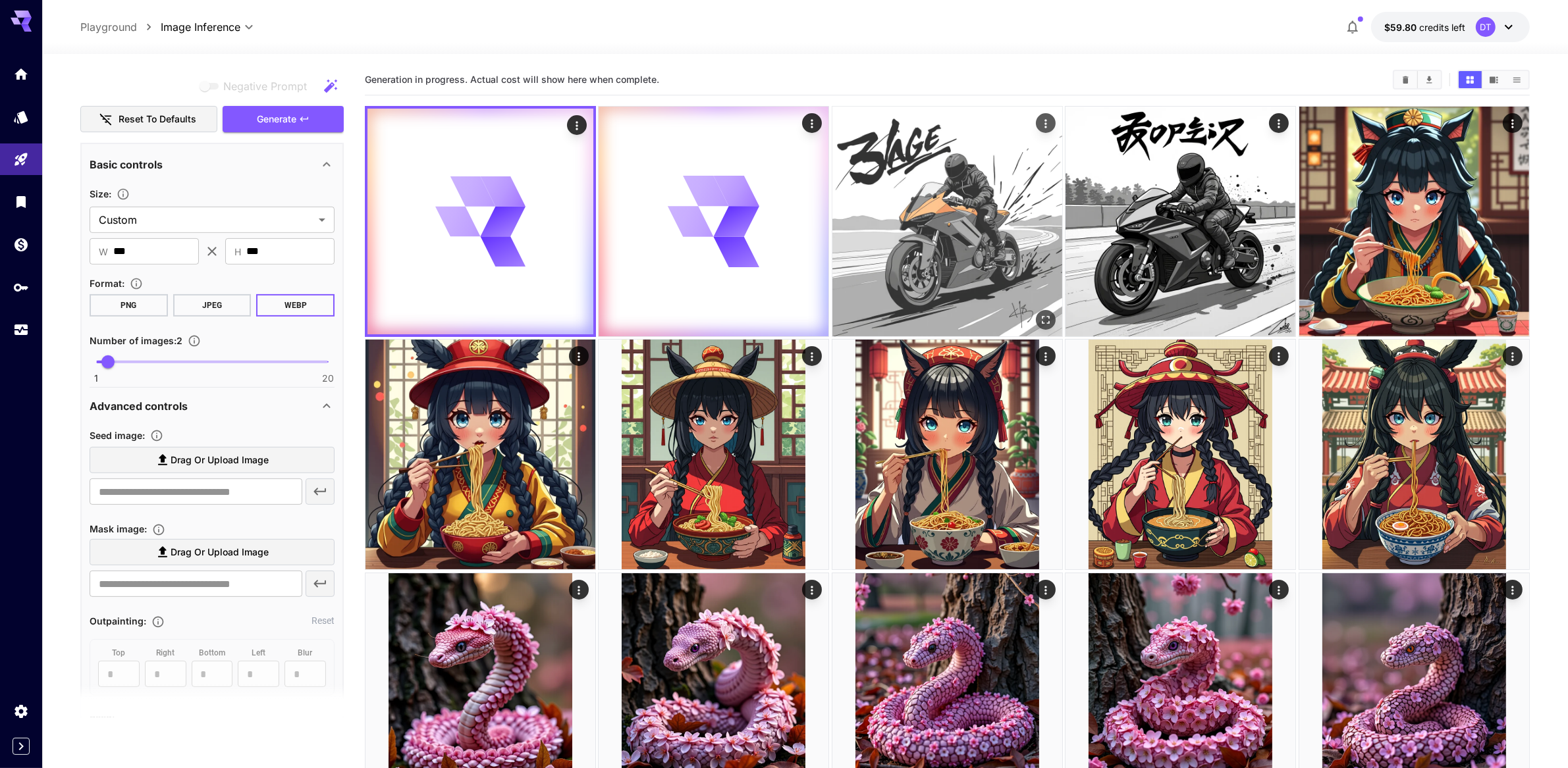
click at [911, 246] on img at bounding box center [947, 221] width 230 height 230
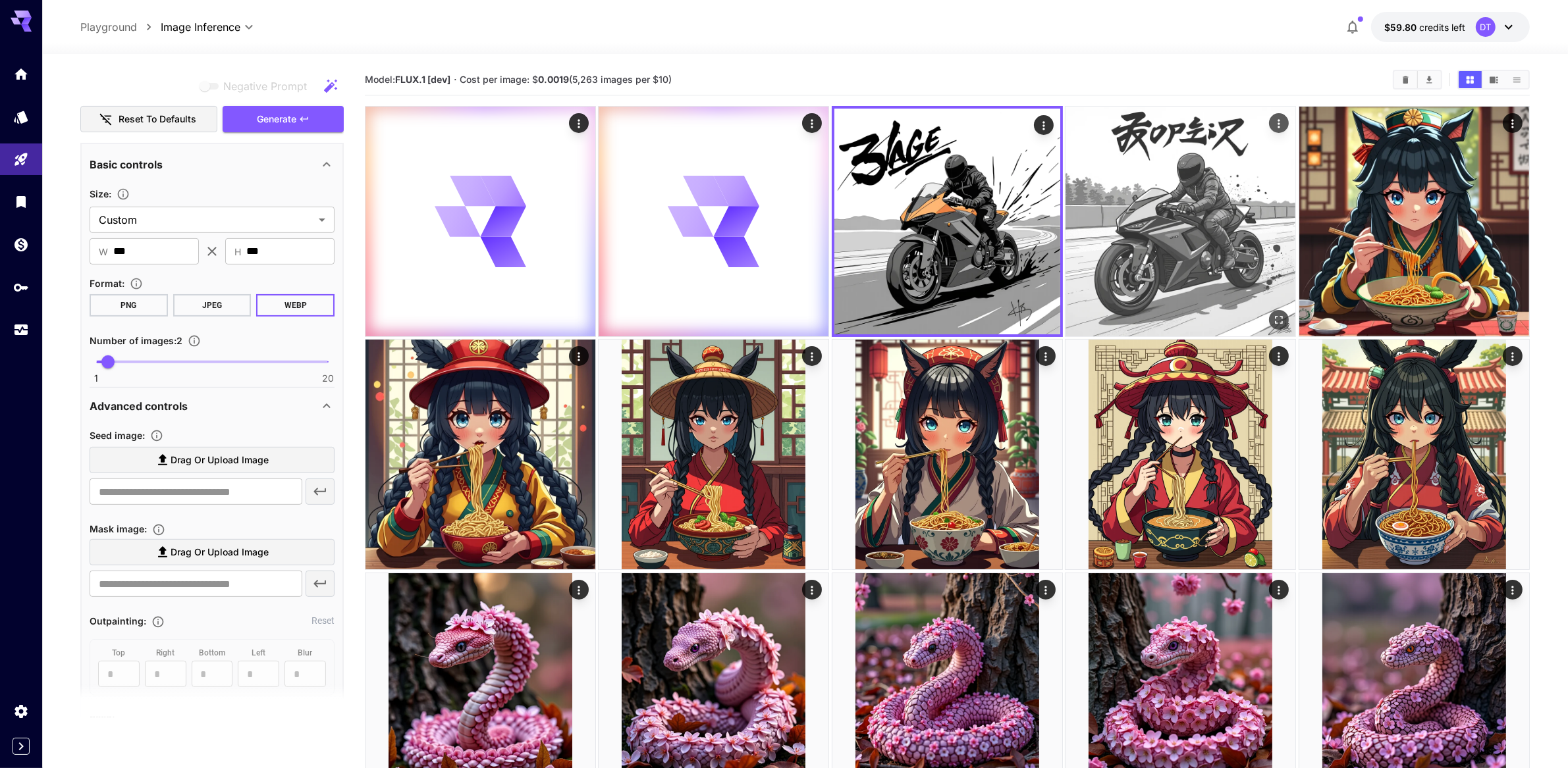
click at [1239, 266] on img at bounding box center [1180, 221] width 230 height 230
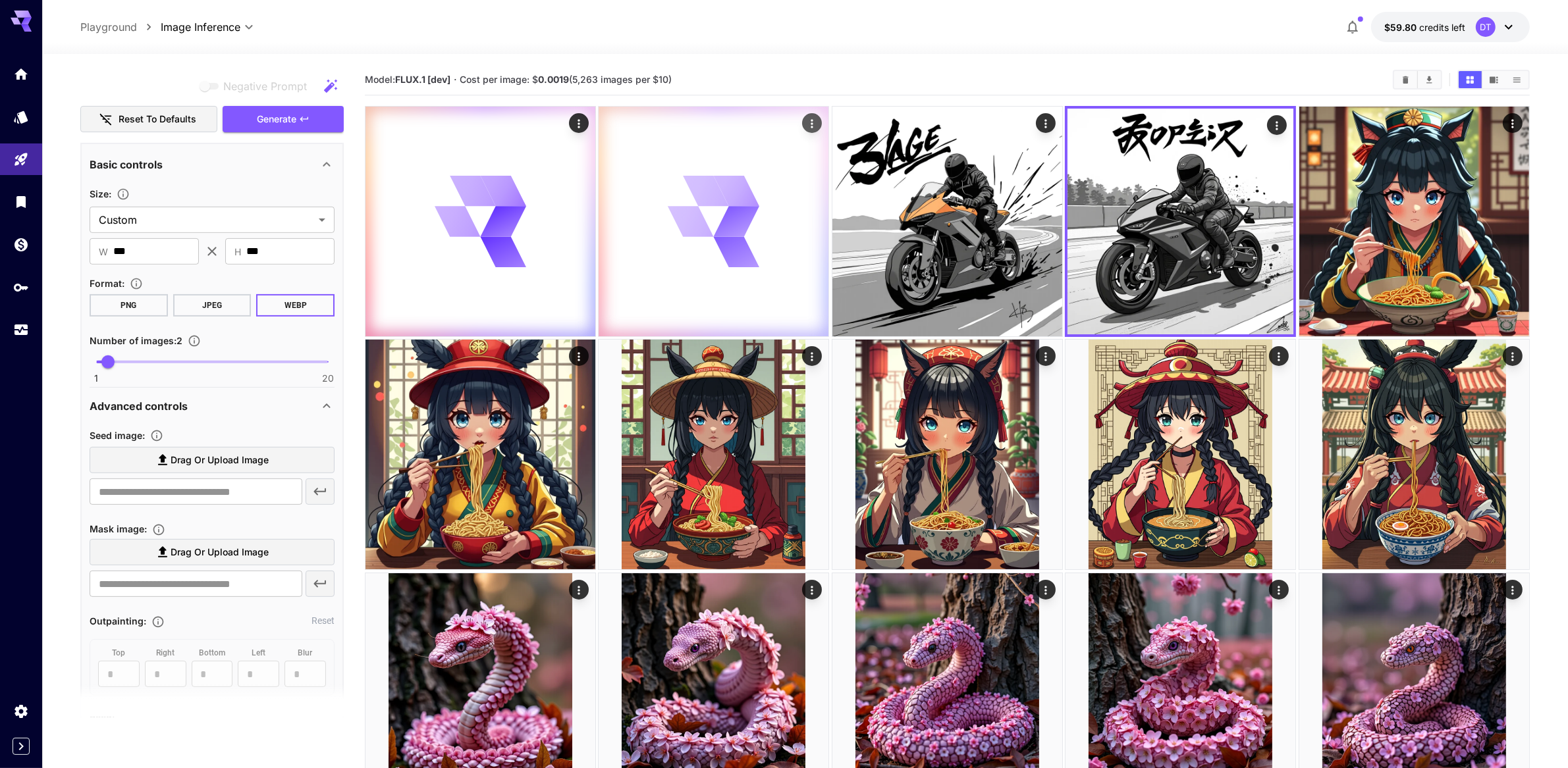
click at [527, 249] on icon at bounding box center [503, 221] width 48 height 54
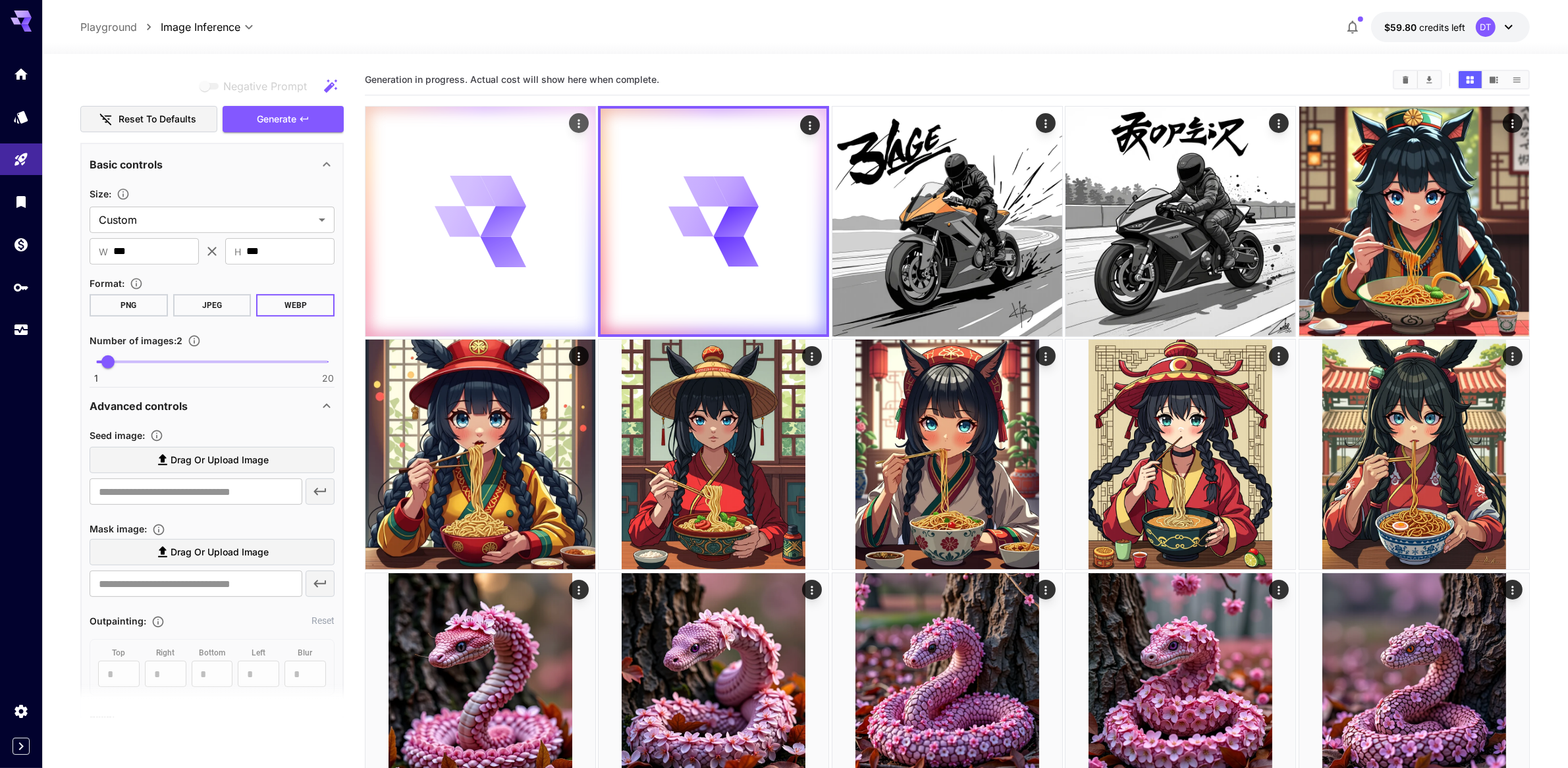
click at [525, 268] on icon at bounding box center [480, 221] width 92 height 92
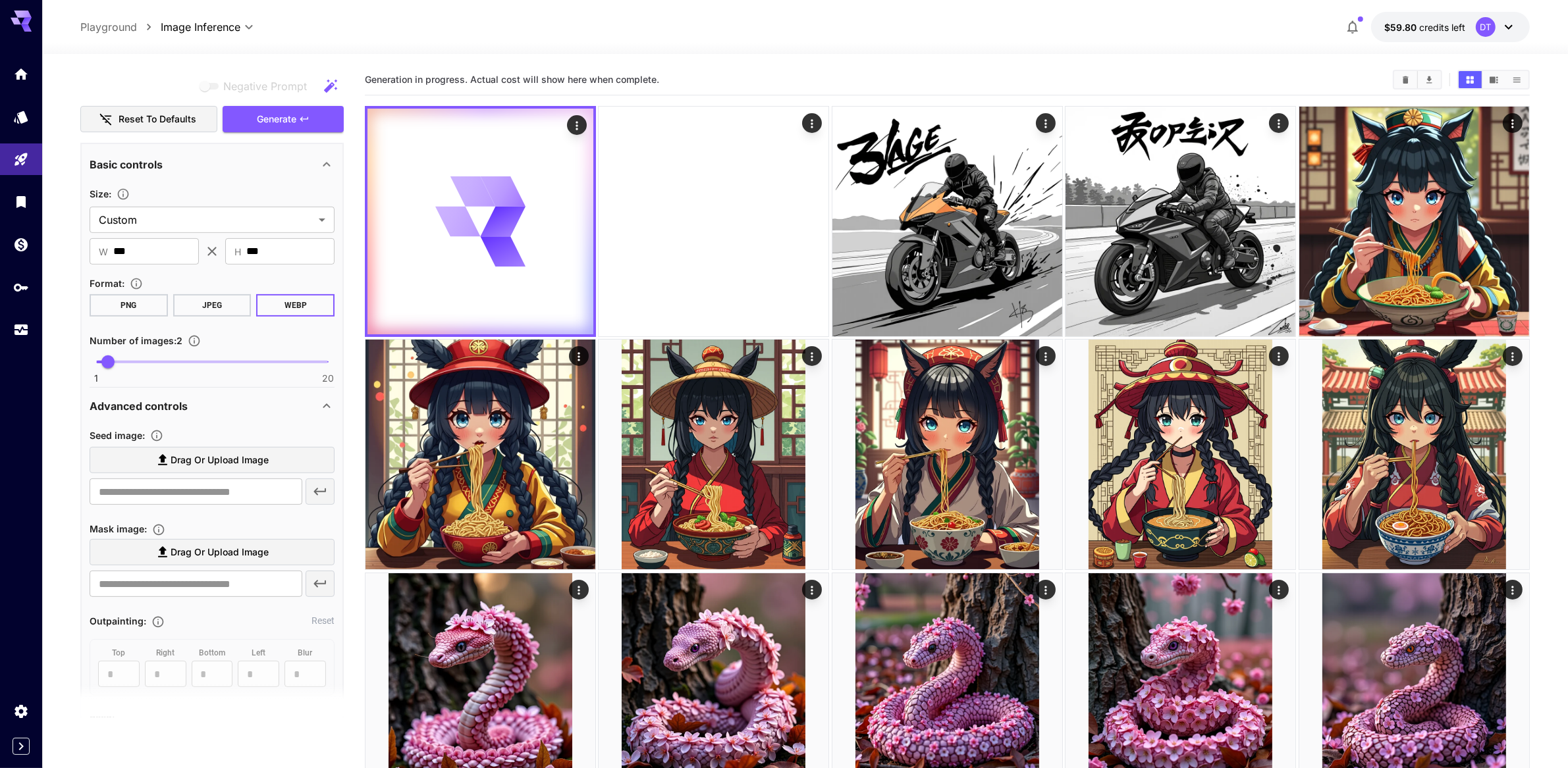
click at [707, 256] on div at bounding box center [713, 221] width 231 height 231
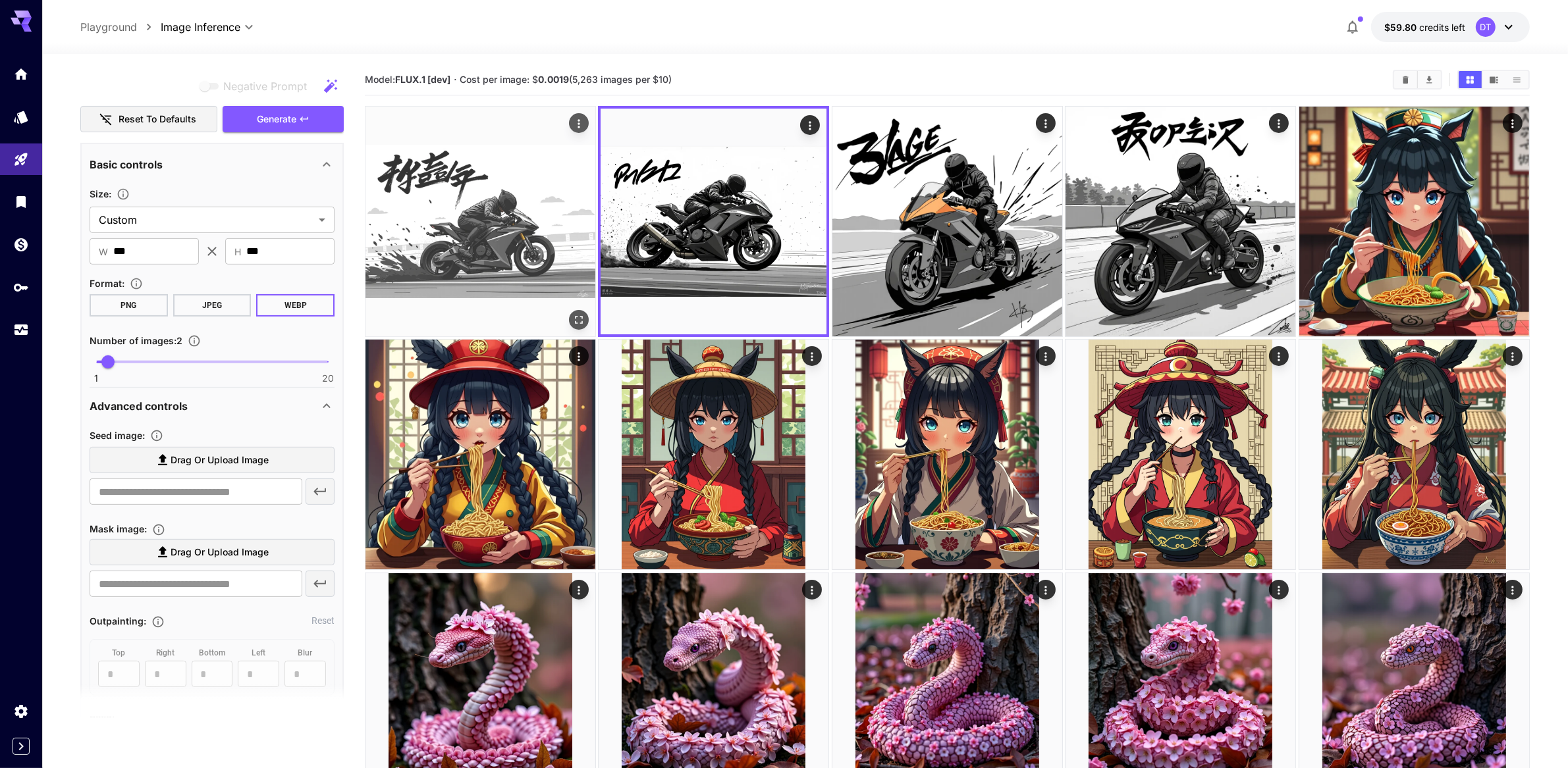
click at [417, 245] on img at bounding box center [480, 221] width 230 height 230
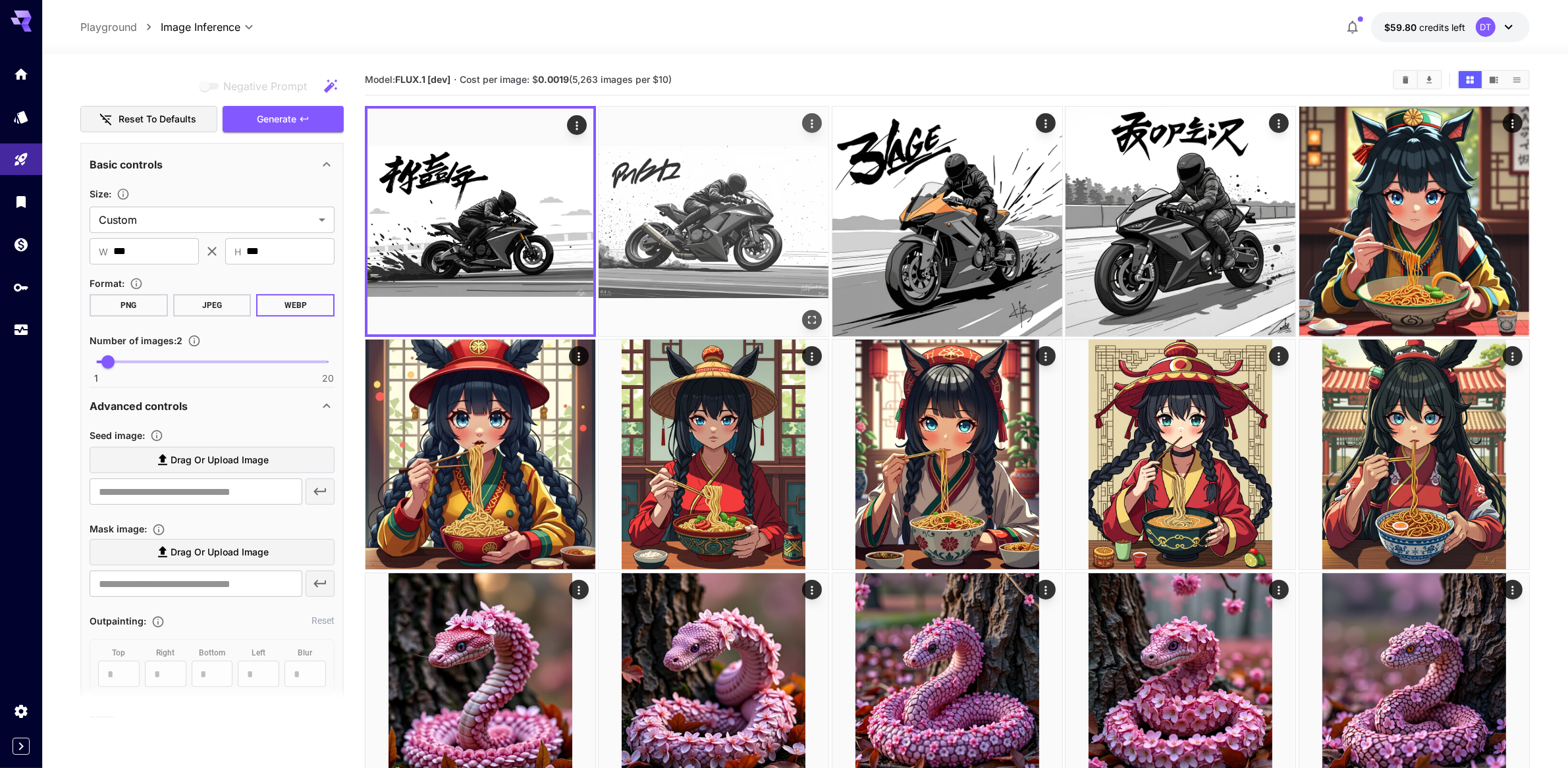
click at [639, 246] on img at bounding box center [713, 221] width 230 height 230
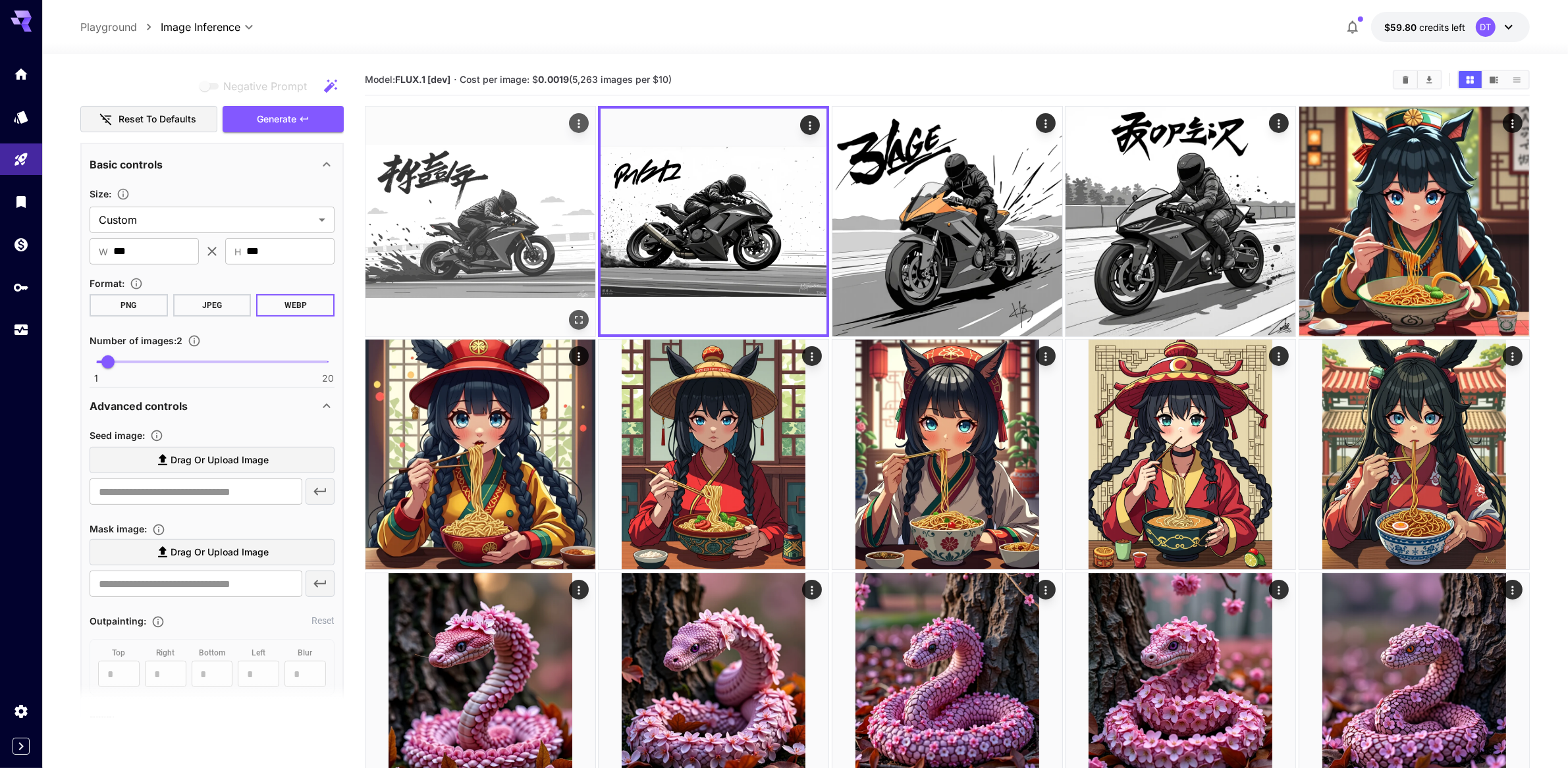
click at [455, 276] on img at bounding box center [480, 221] width 230 height 230
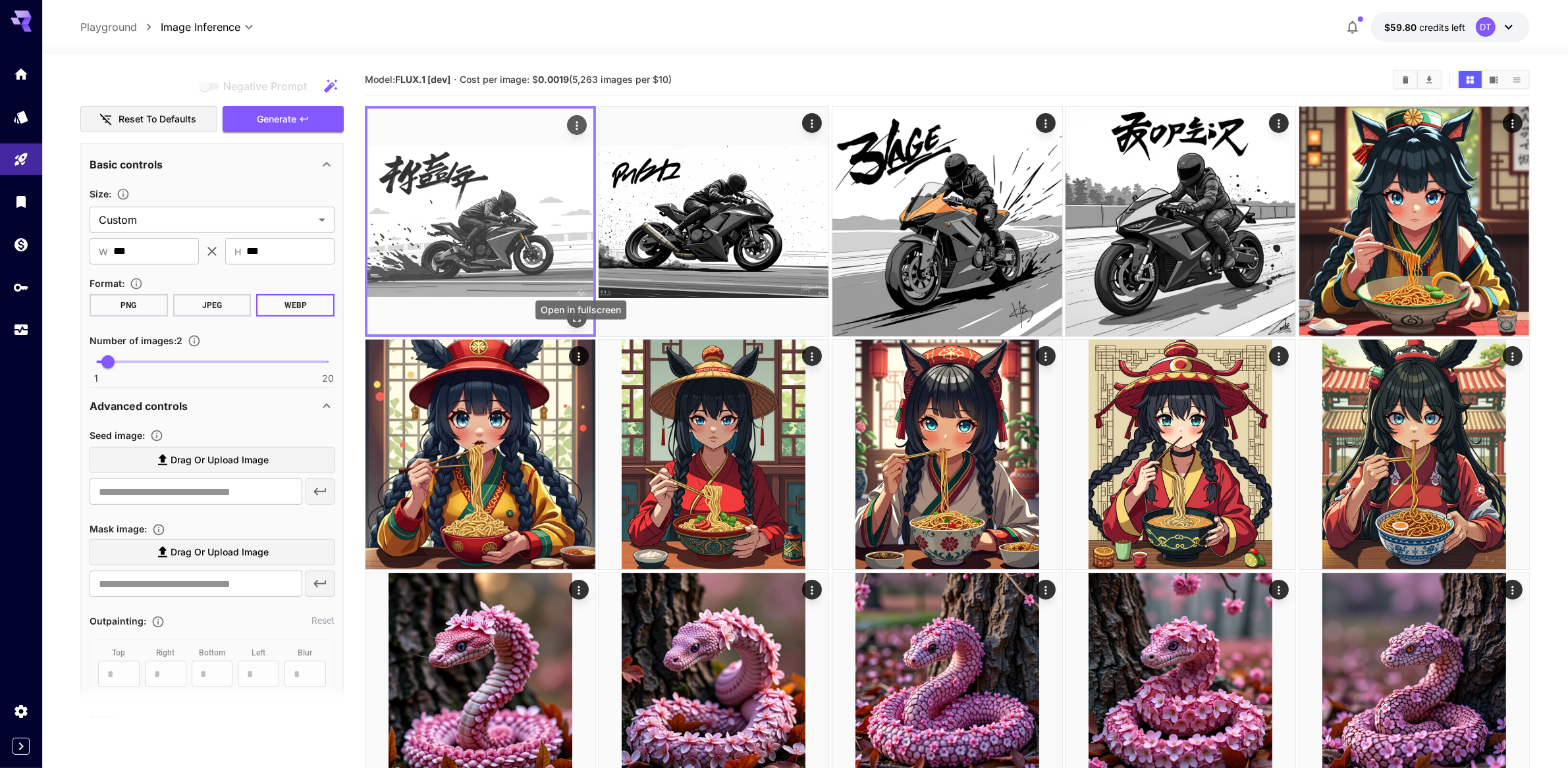
click at [576, 325] on icon "Open in fullscreen" at bounding box center [577, 318] width 13 height 13
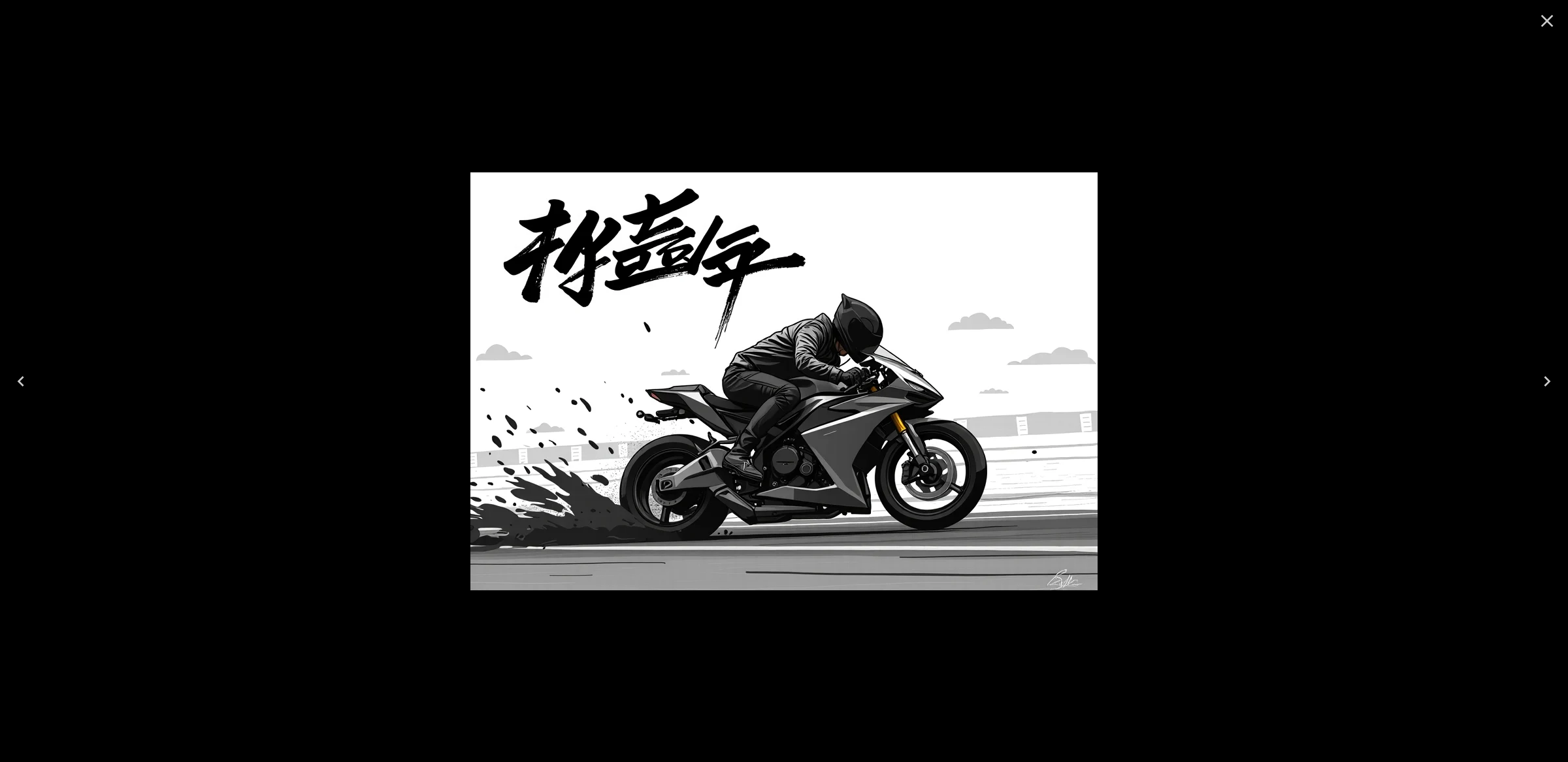
click at [1538, 26] on icon "Close" at bounding box center [1547, 21] width 21 height 21
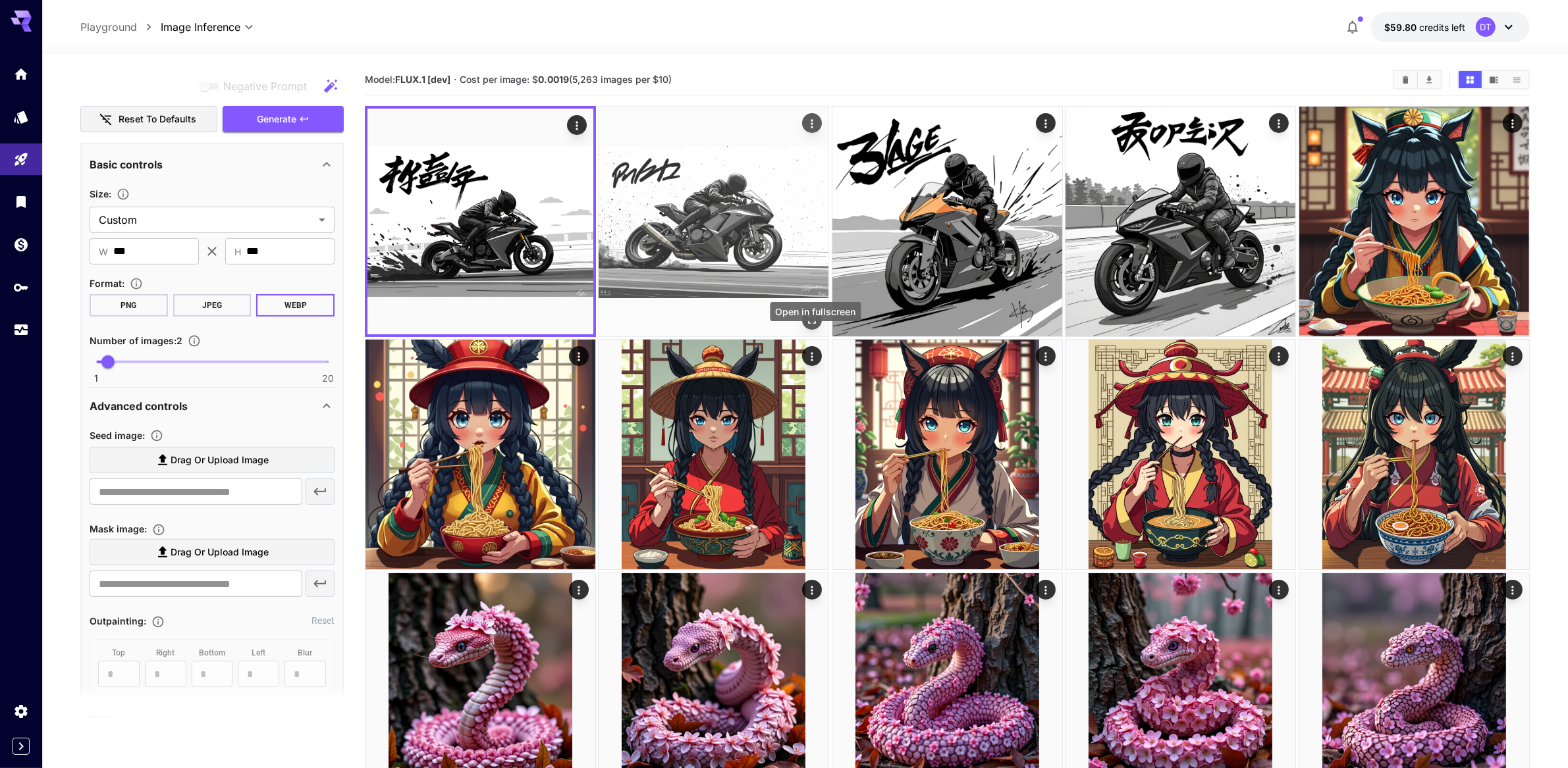
click at [808, 327] on icon "Open in fullscreen" at bounding box center [813, 320] width 13 height 13
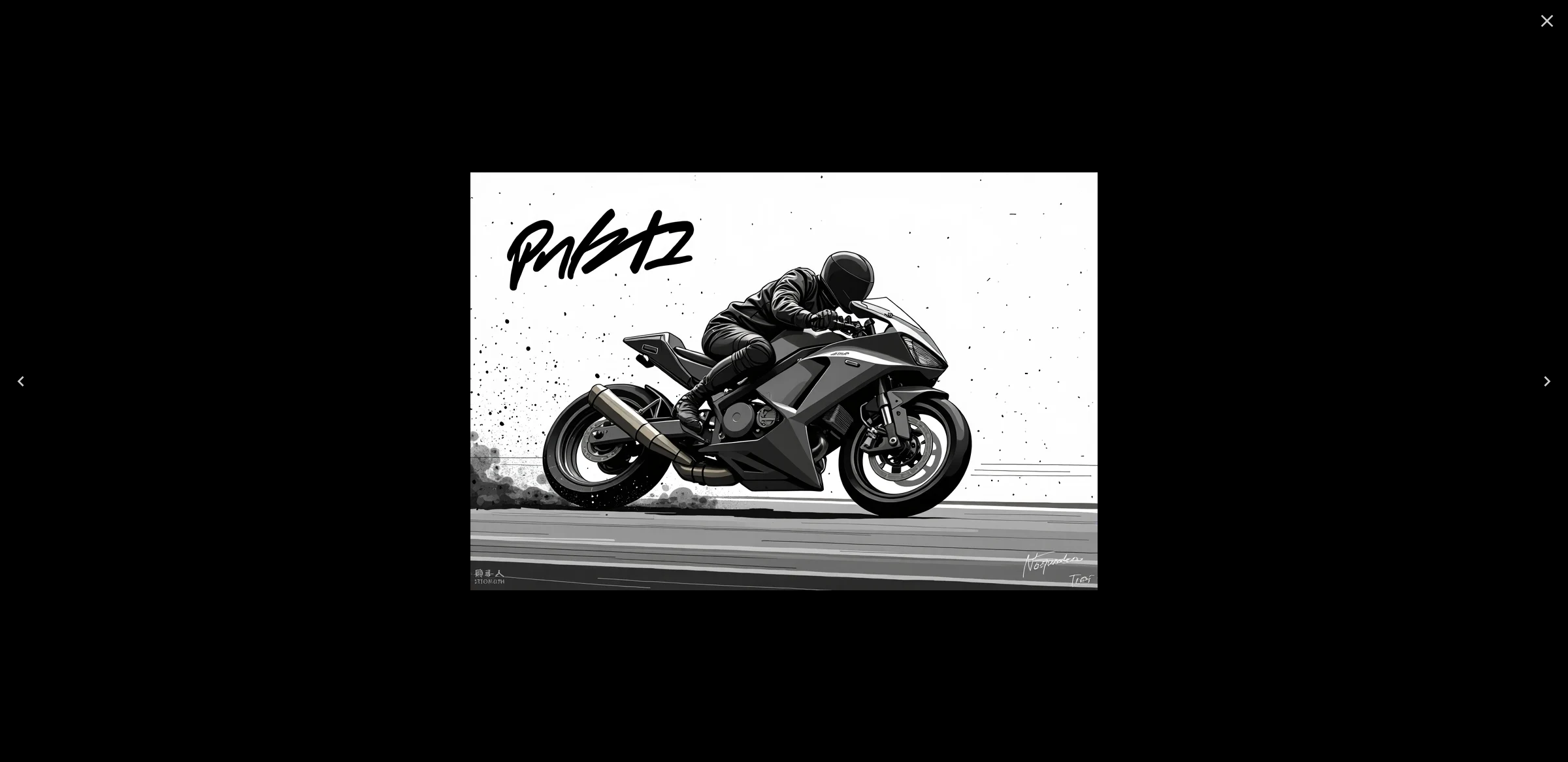
click at [1546, 24] on icon "Close" at bounding box center [1547, 21] width 21 height 21
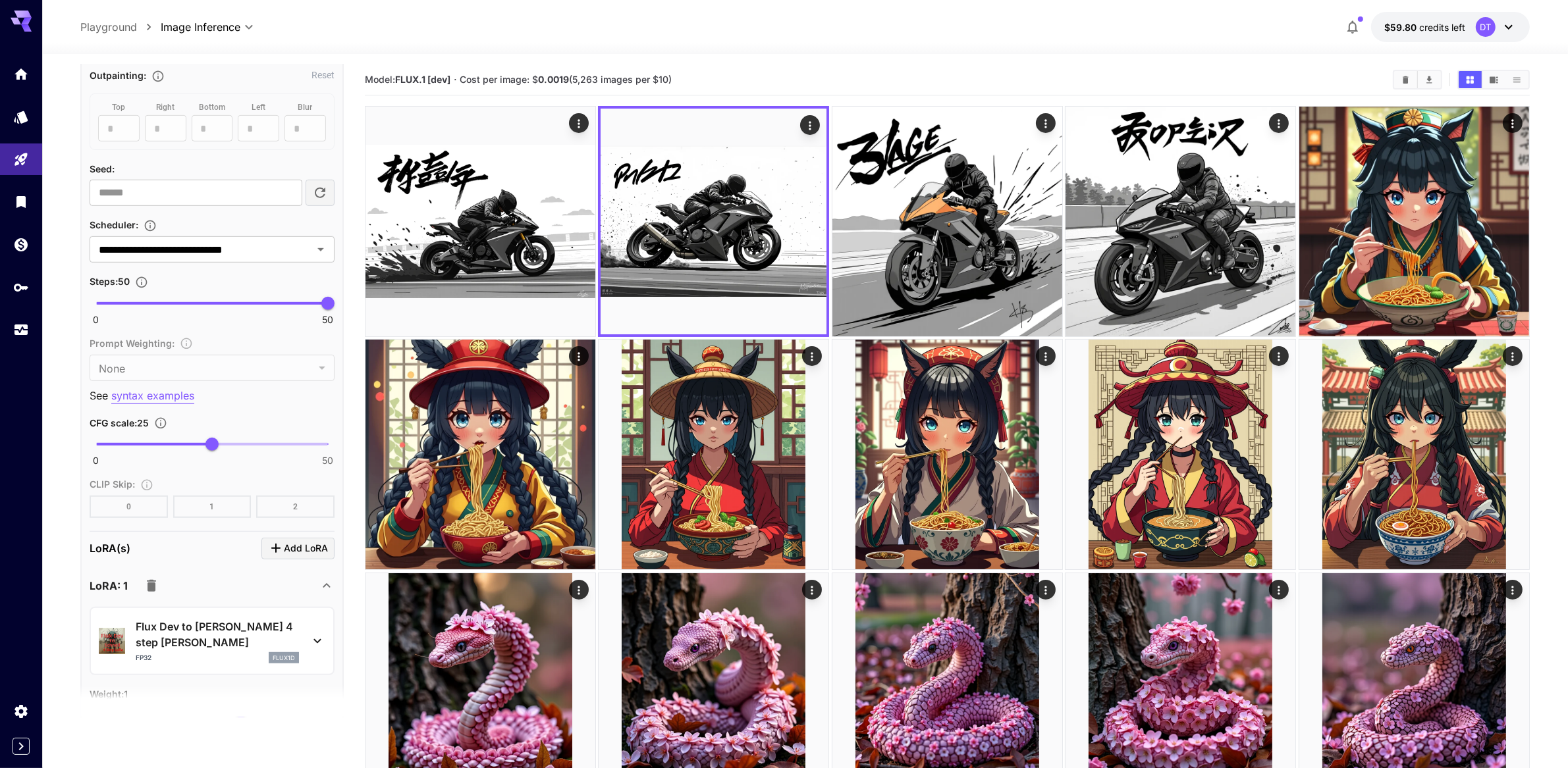
scroll to position [1083, 0]
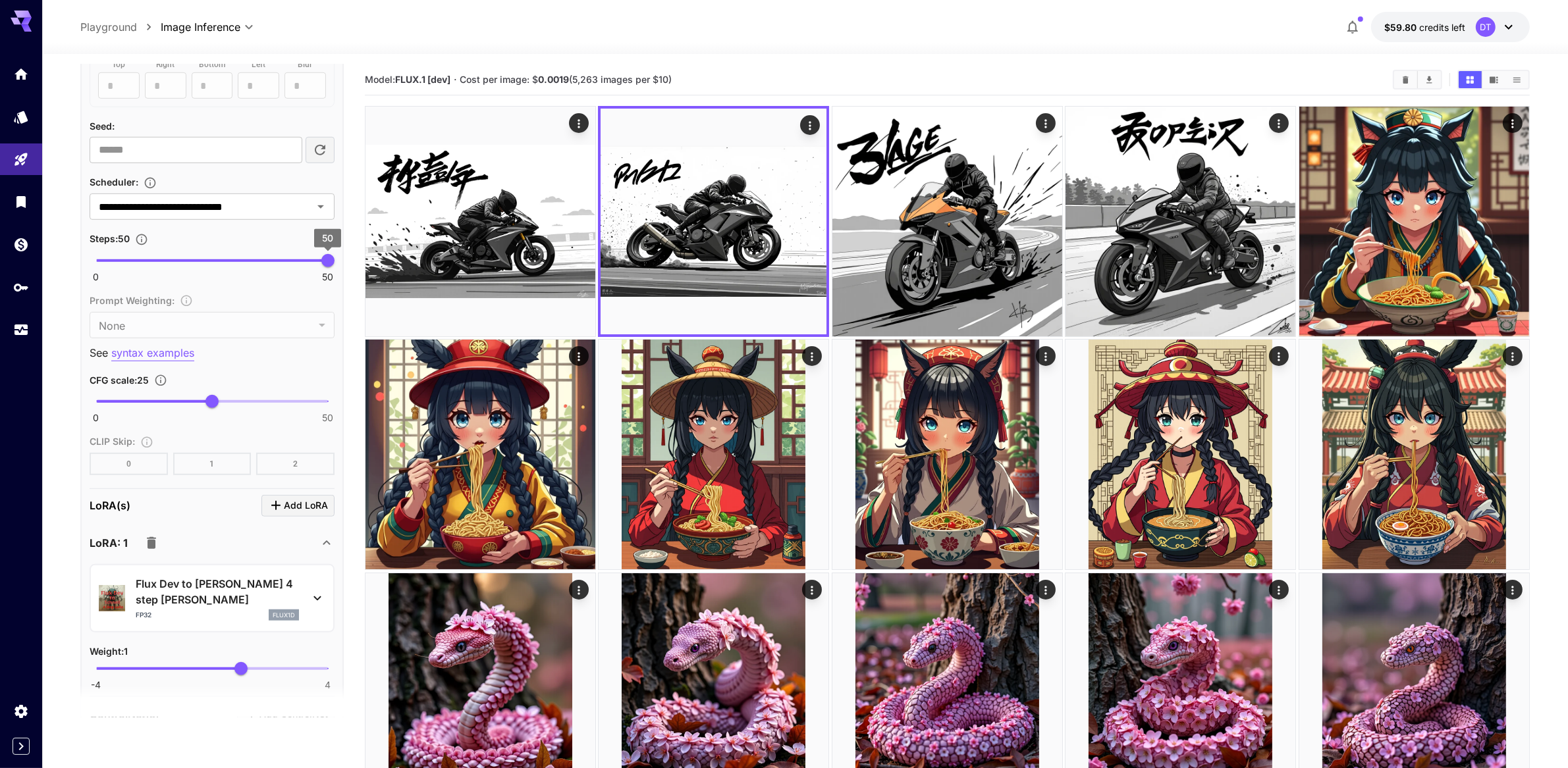
drag, startPoint x: 321, startPoint y: 406, endPoint x: 331, endPoint y: 413, distance: 12.2
click at [321, 268] on span "50" at bounding box center [328, 261] width 13 height 13
drag, startPoint x: 339, startPoint y: 413, endPoint x: 332, endPoint y: 413, distance: 7.0
click at [333, 413] on div "**********" at bounding box center [212, 317] width 264 height 1527
type input "**"
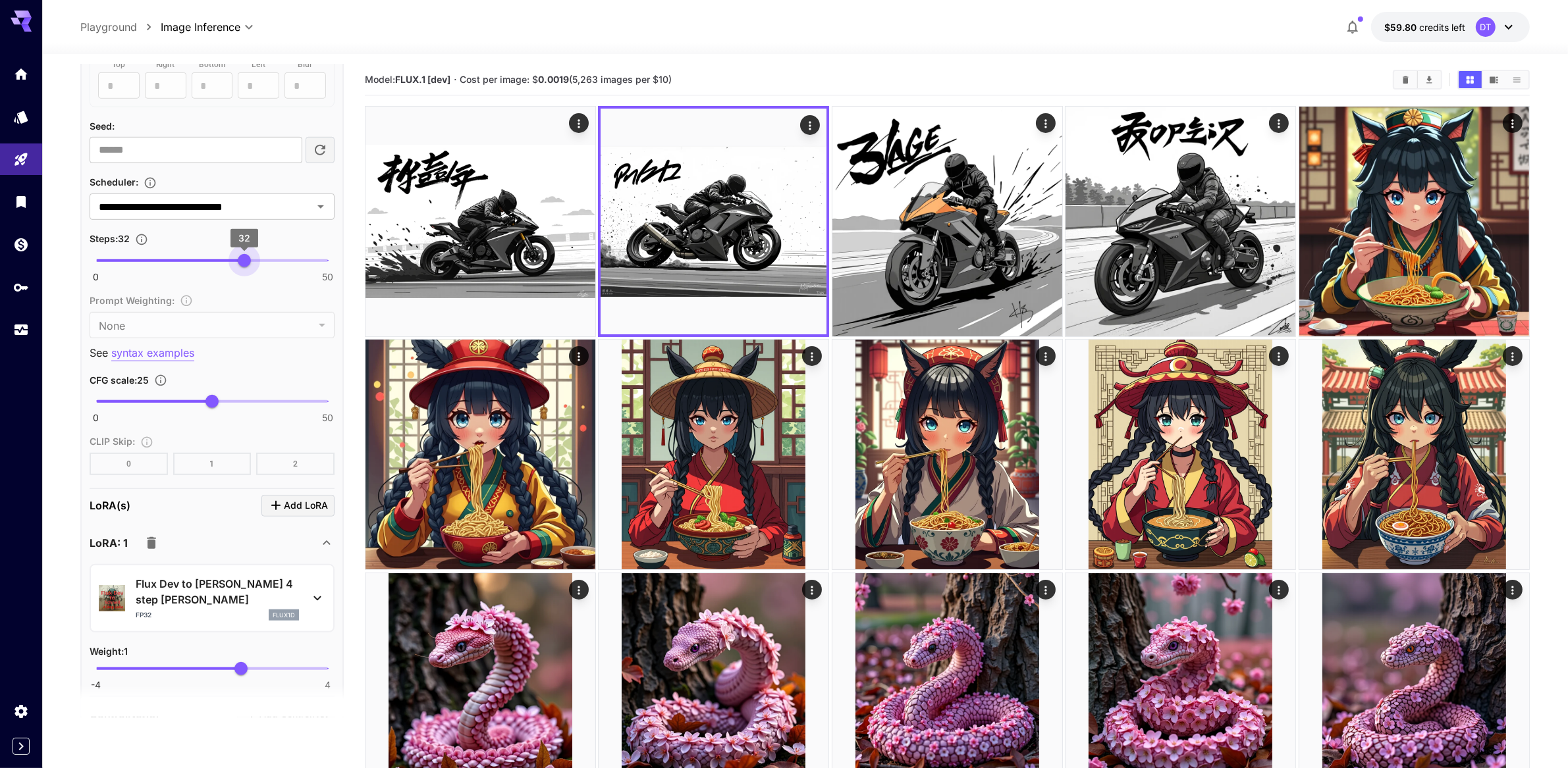
drag, startPoint x: 312, startPoint y: 411, endPoint x: 243, endPoint y: 411, distance: 69.0
click at [243, 268] on span "32" at bounding box center [244, 261] width 13 height 13
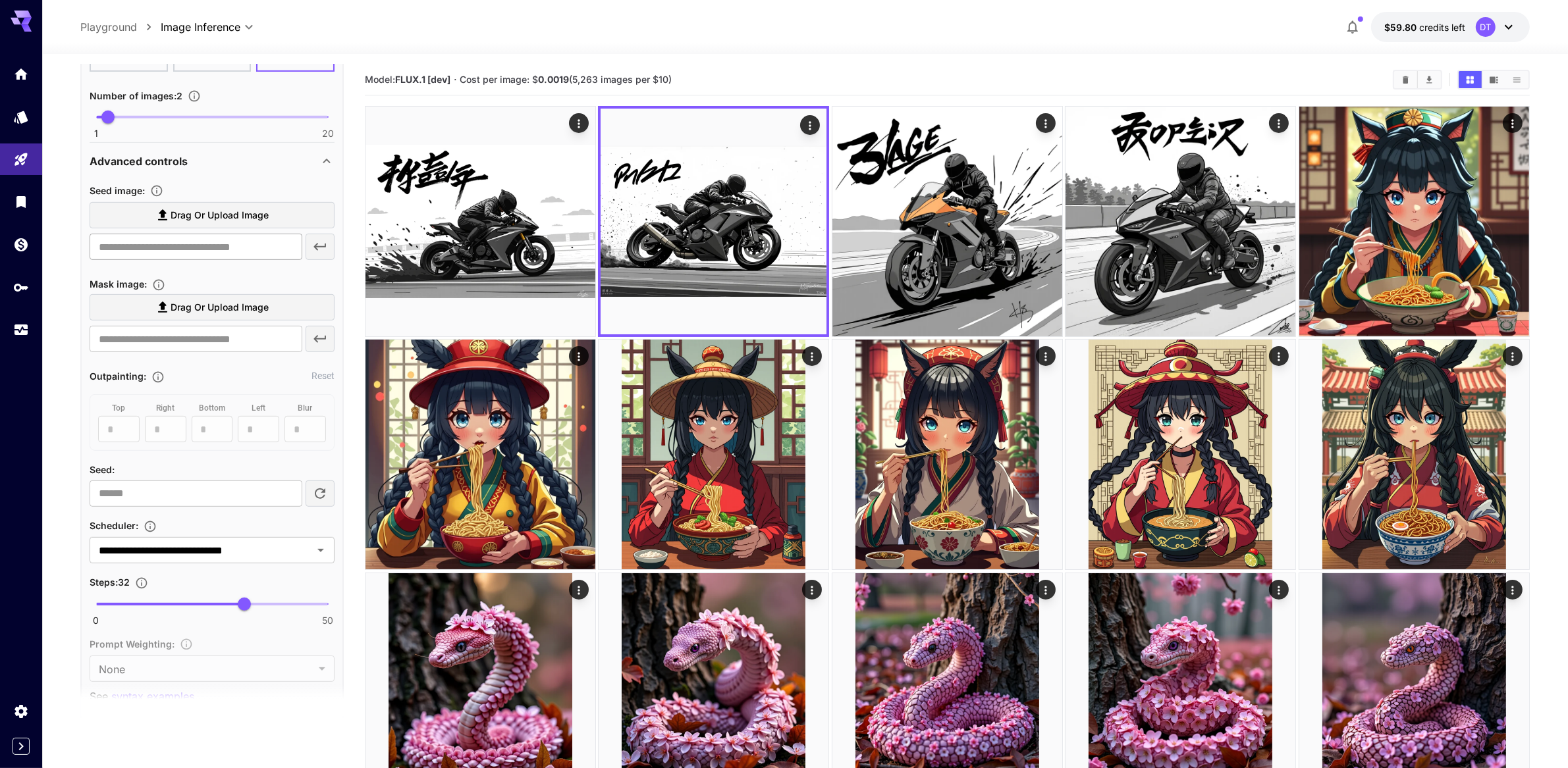
scroll to position [494, 0]
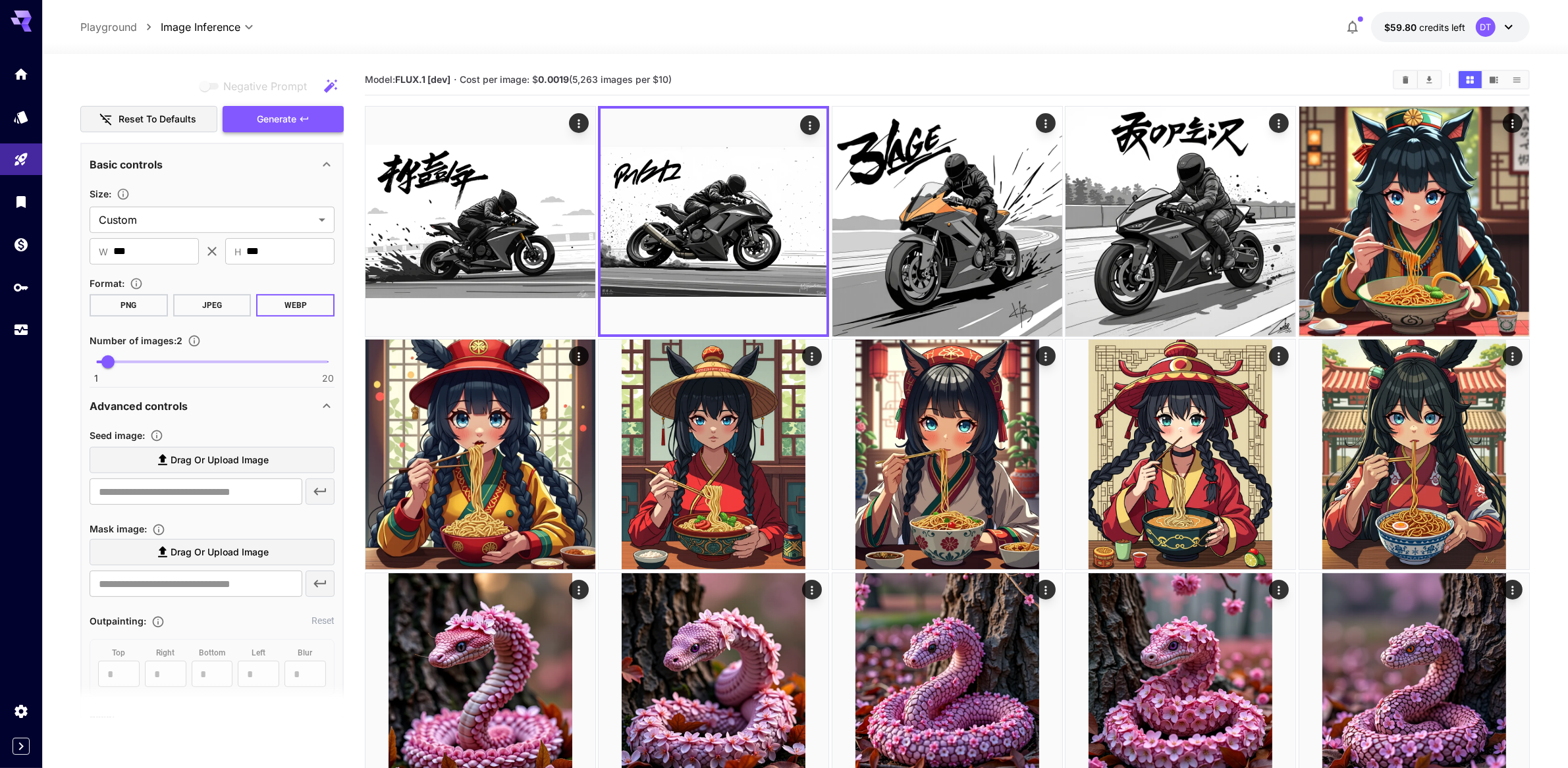
click at [290, 127] on span "Generate" at bounding box center [276, 119] width 40 height 17
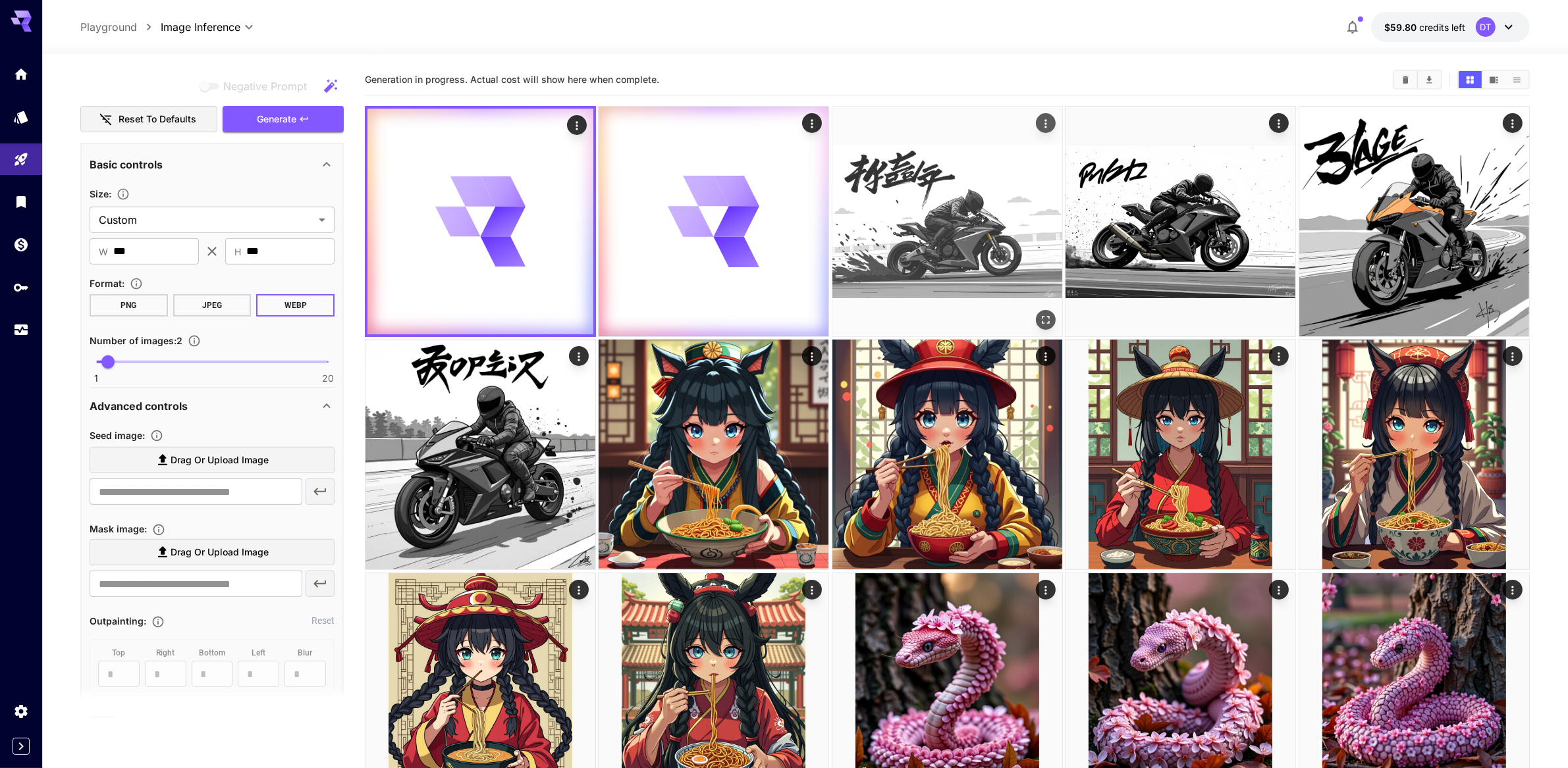
click at [918, 247] on img at bounding box center [947, 221] width 230 height 230
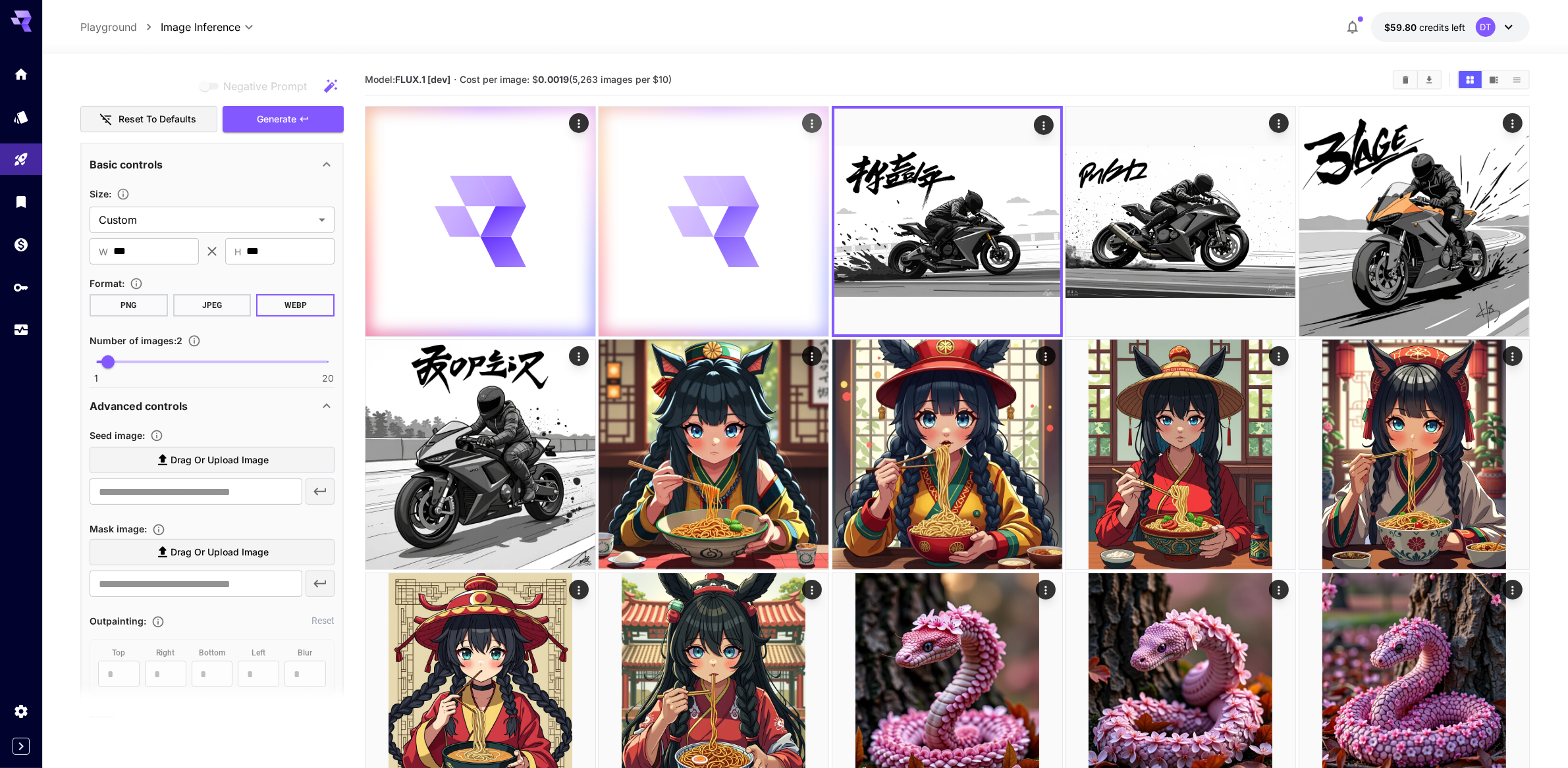
click at [715, 290] on div at bounding box center [713, 221] width 230 height 230
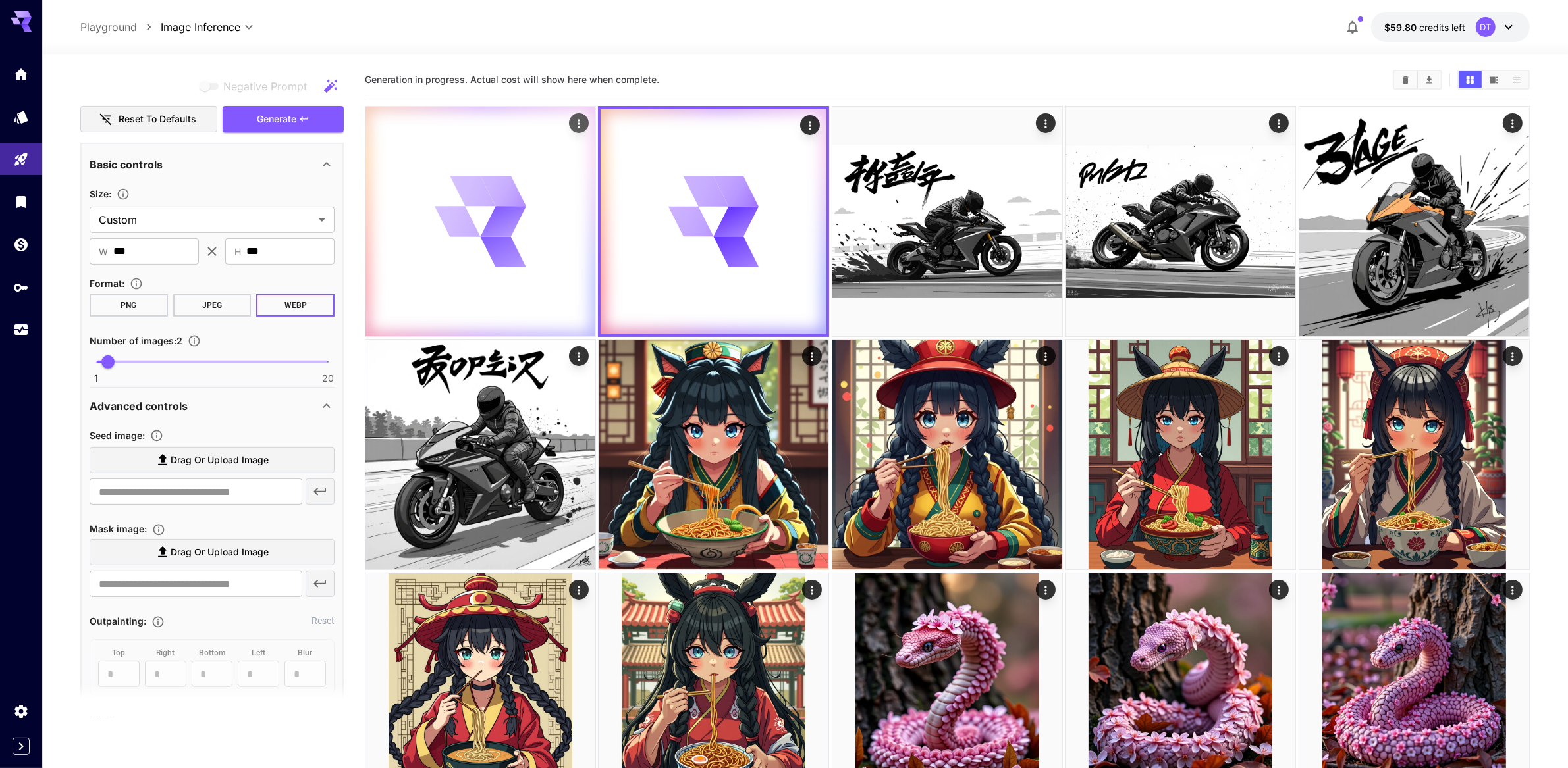
click at [547, 292] on div at bounding box center [480, 221] width 230 height 230
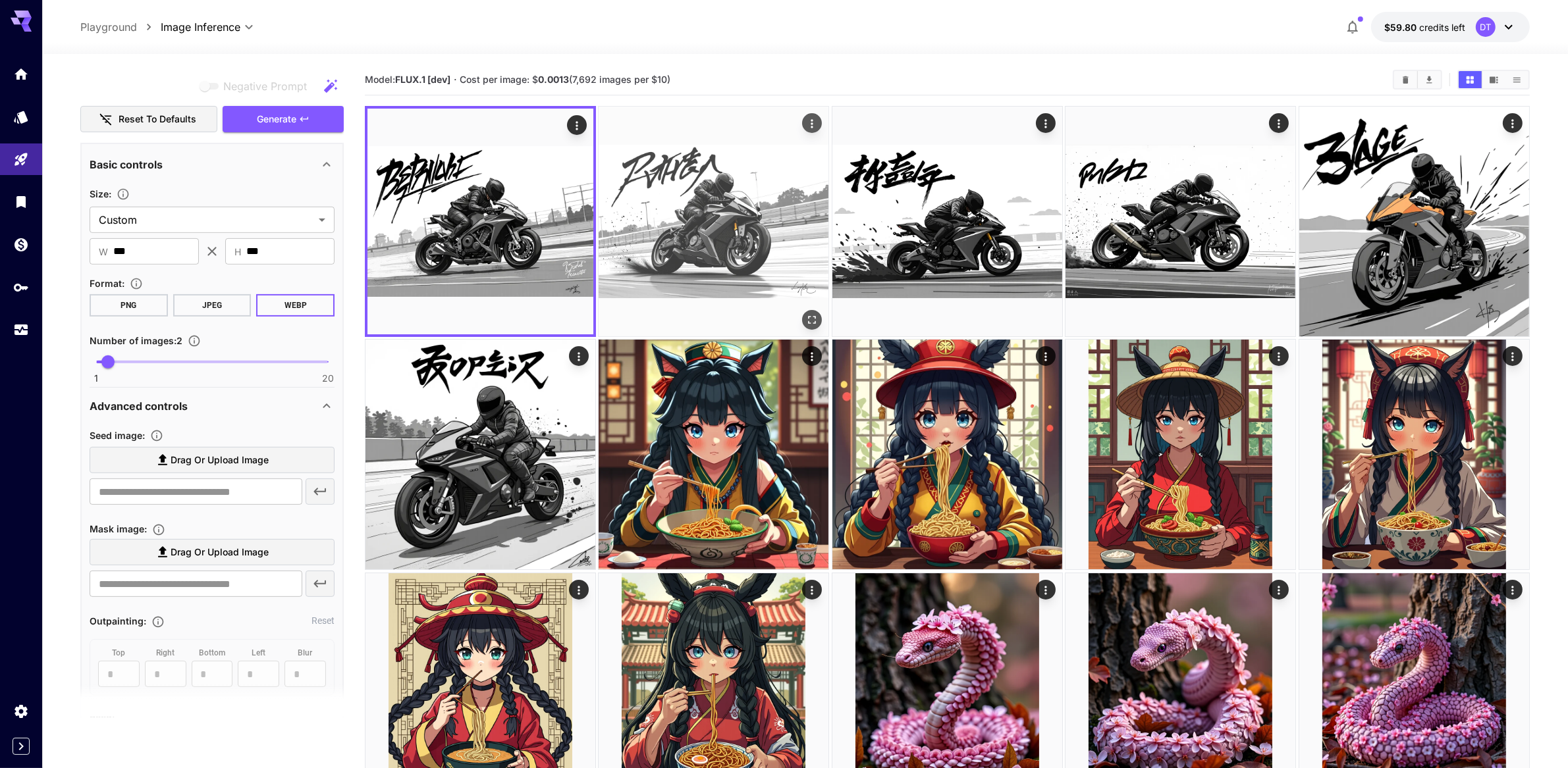
click at [742, 272] on img at bounding box center [713, 221] width 230 height 230
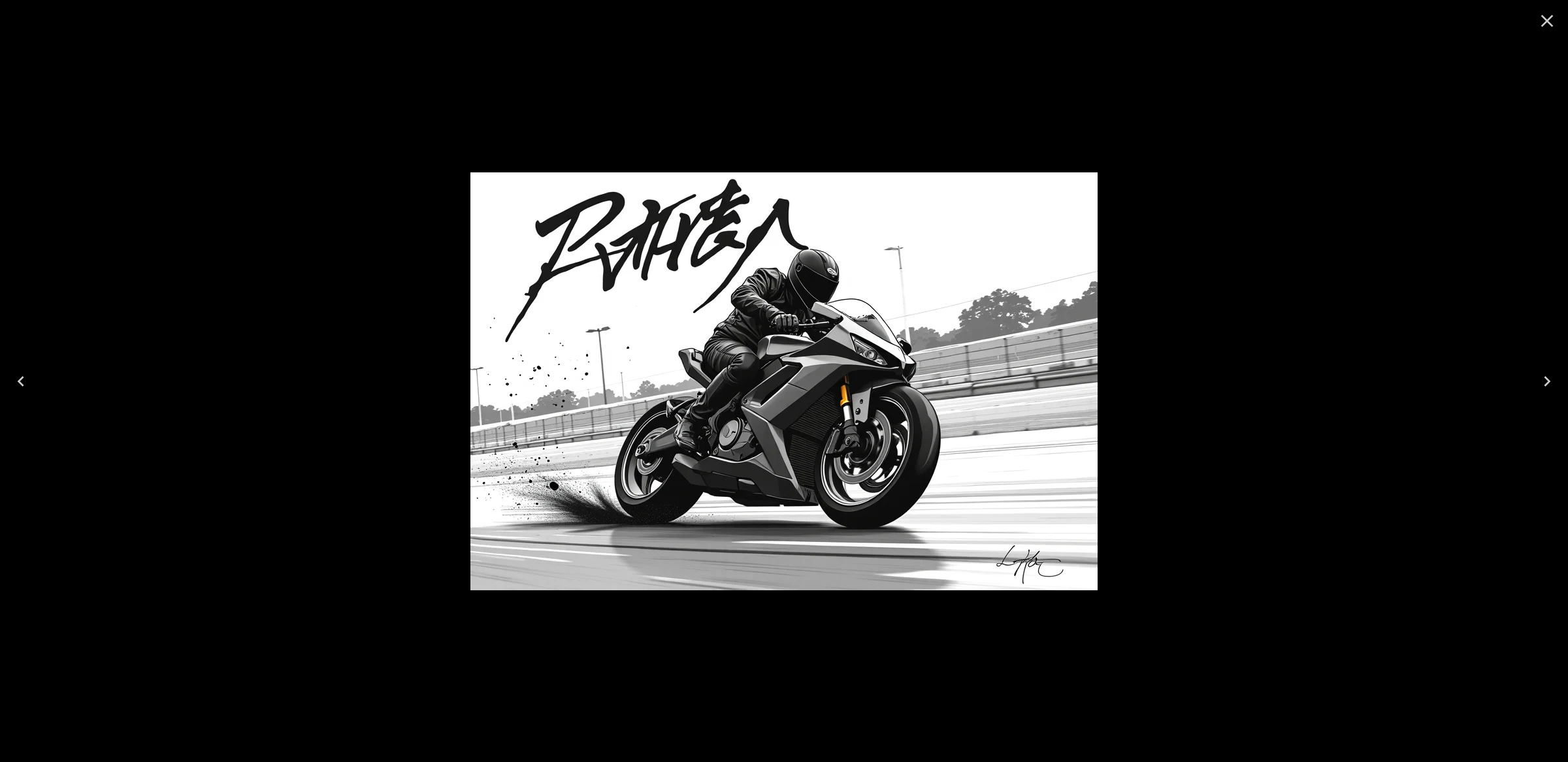
scroll to position [490, 0]
click at [1549, 18] on icon "Close" at bounding box center [1547, 21] width 21 height 21
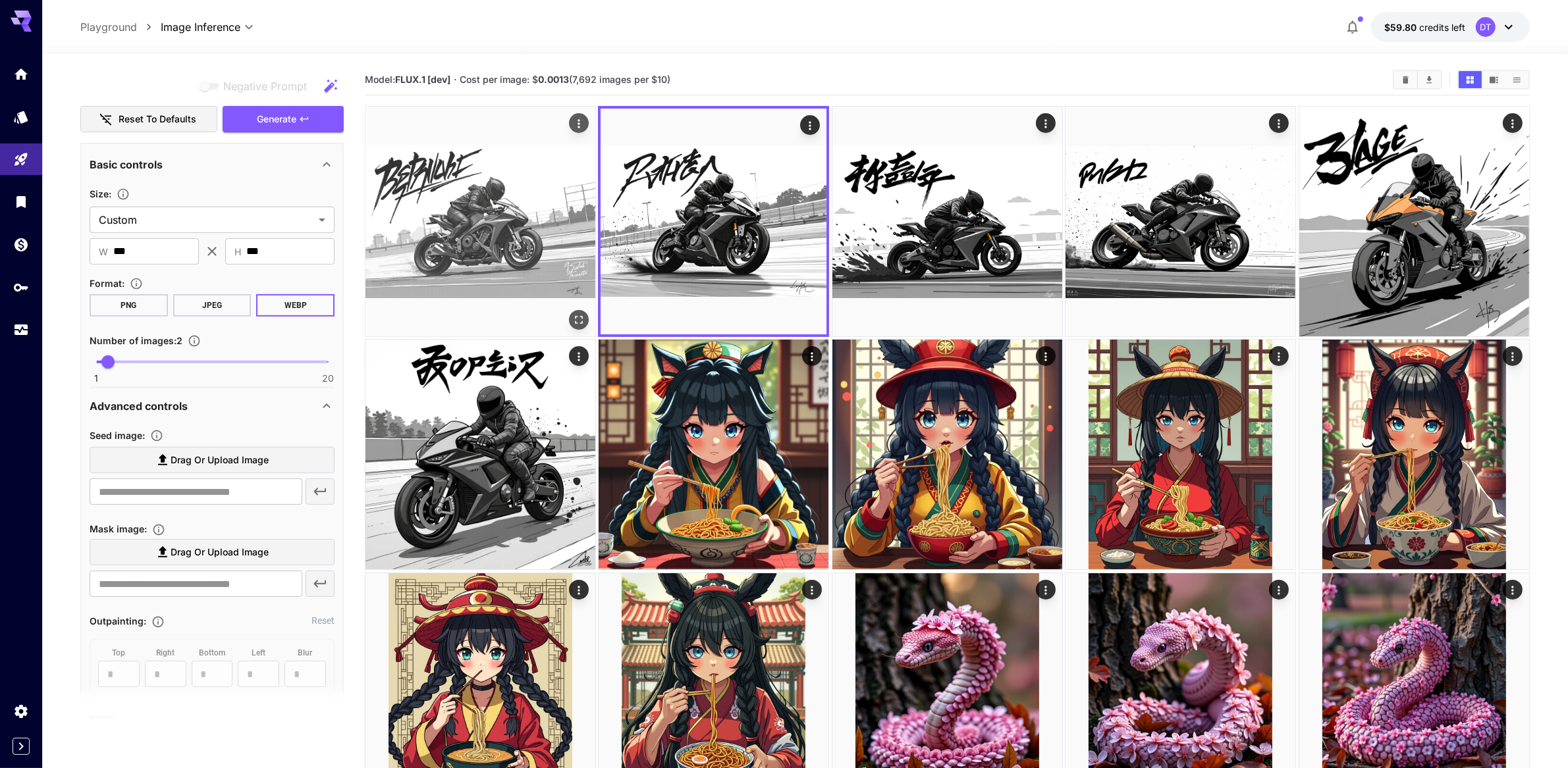
click at [436, 250] on img at bounding box center [480, 221] width 230 height 230
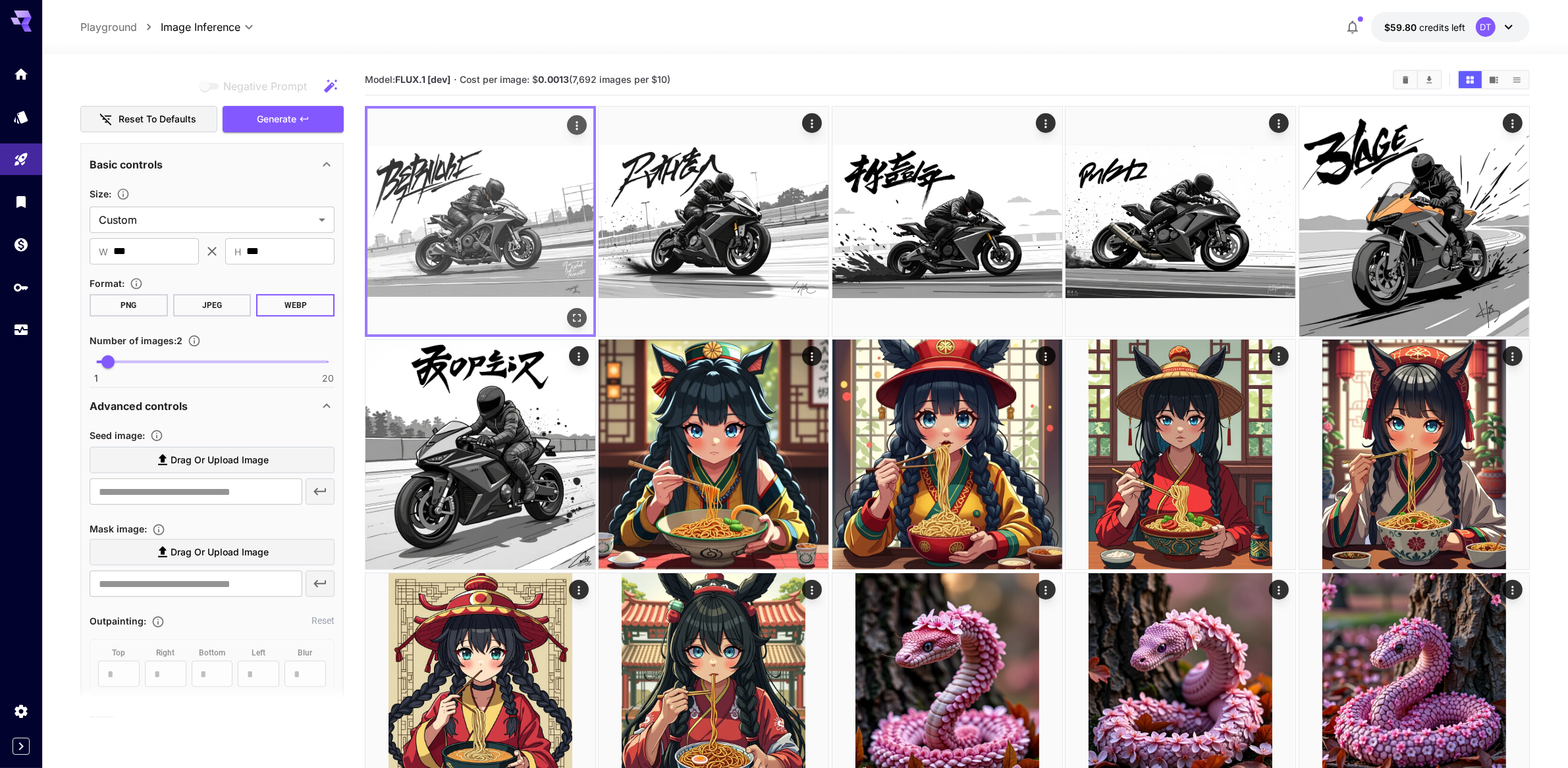
click at [582, 325] on icon "Open in fullscreen" at bounding box center [577, 318] width 13 height 13
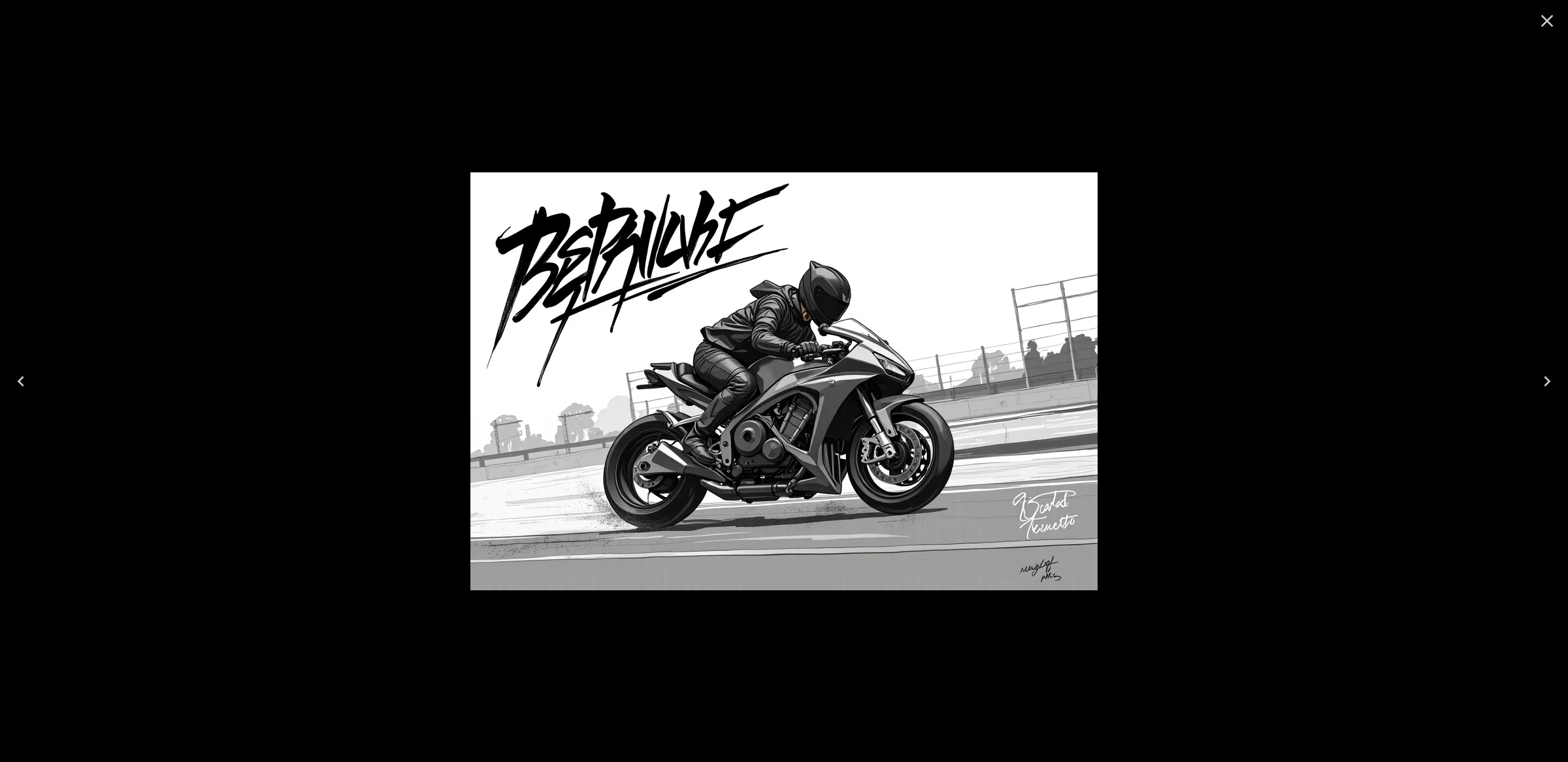
click at [1545, 25] on icon "Close" at bounding box center [1547, 21] width 21 height 21
